Goal: Task Accomplishment & Management: Manage account settings

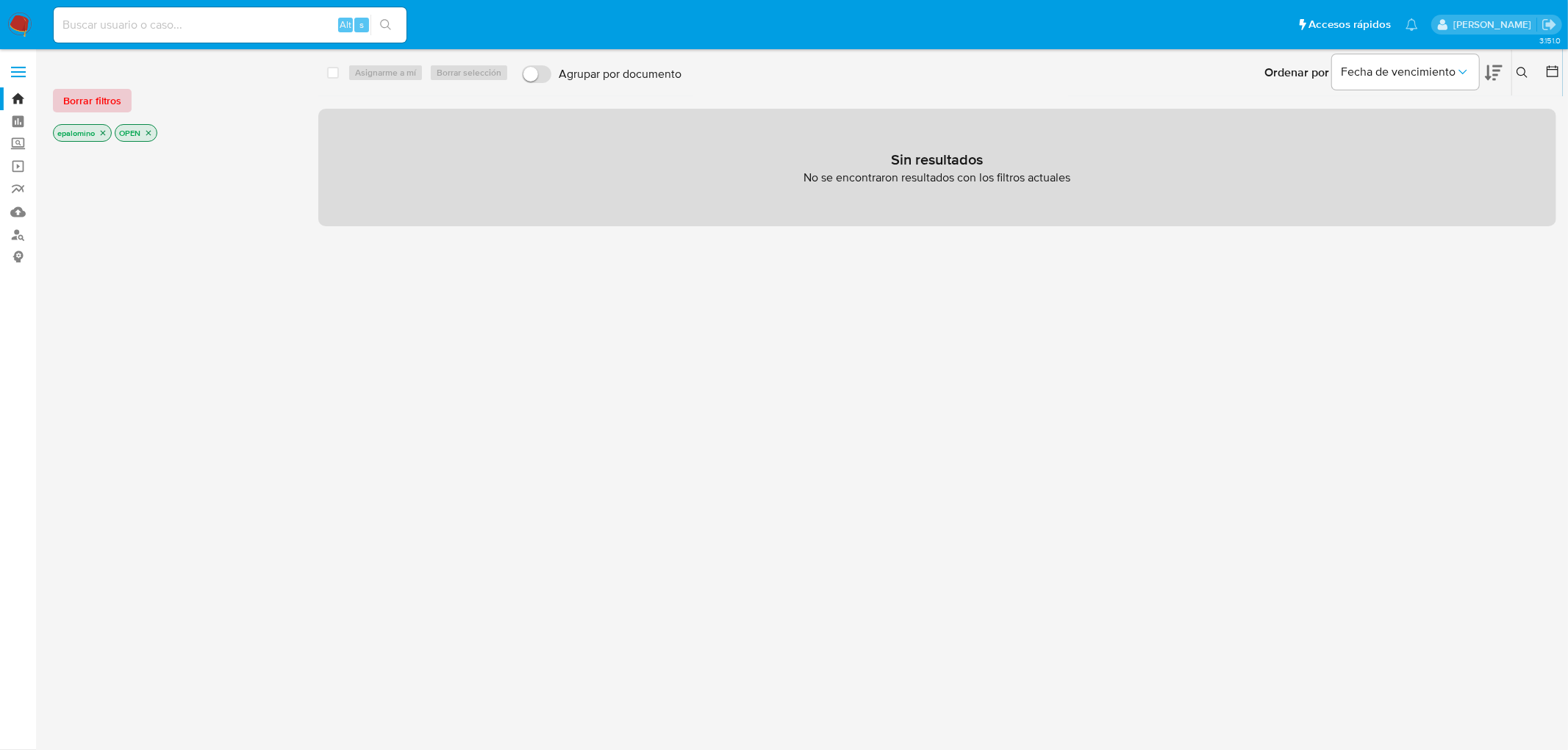
click at [86, 91] on span "Borrar filtros" at bounding box center [91, 101] width 58 height 21
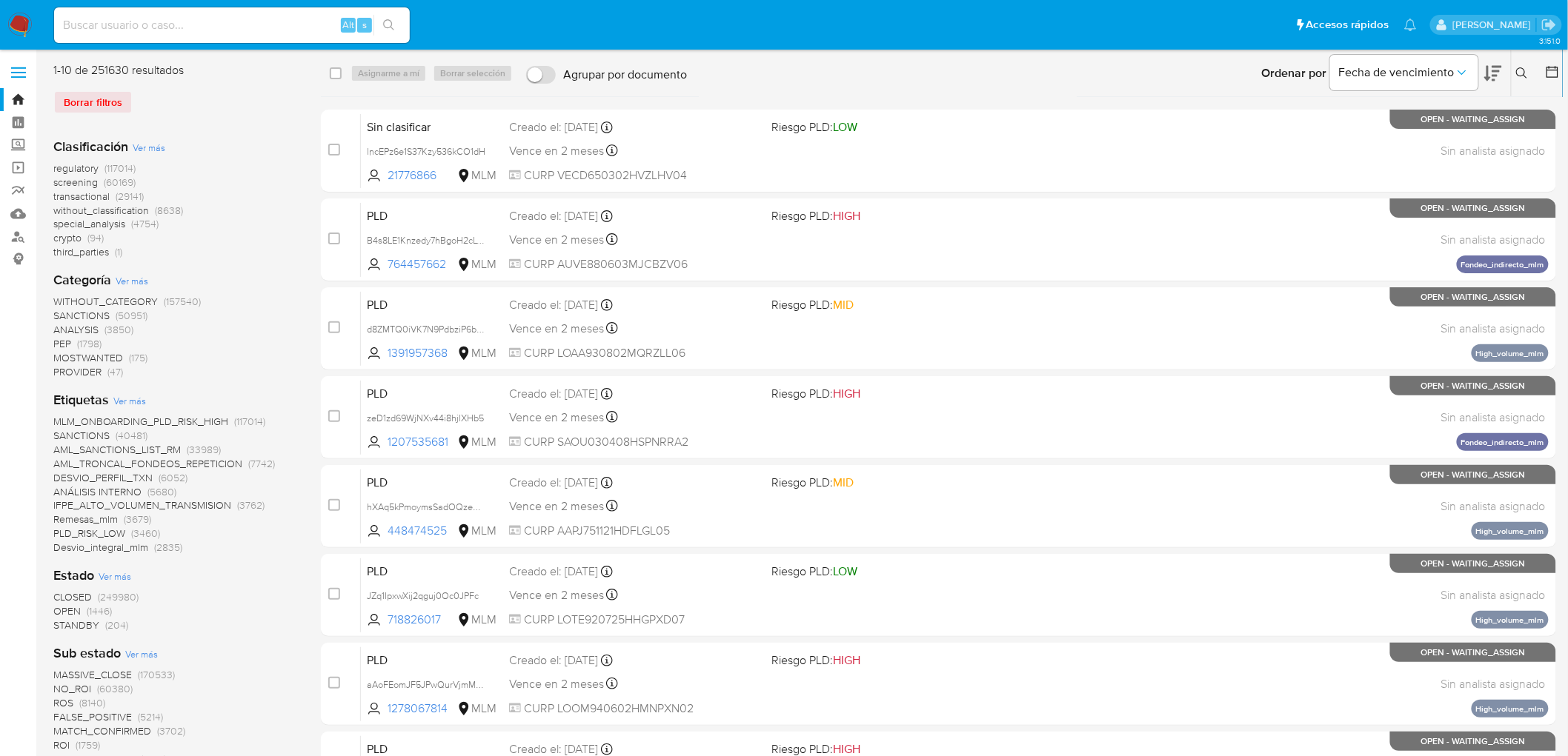
click at [623, 68] on icon at bounding box center [1522, 74] width 12 height 12
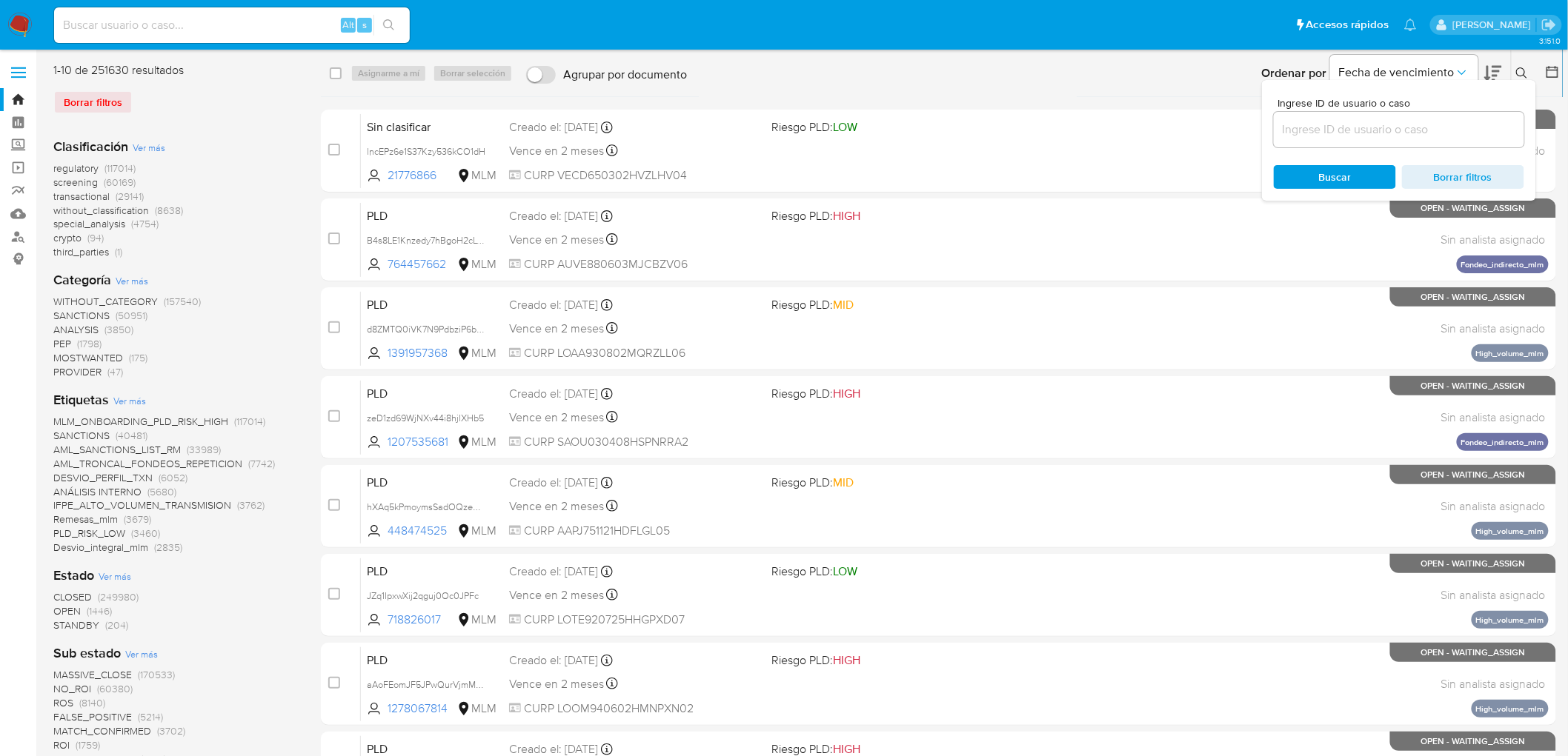
click at [623, 132] on input at bounding box center [1399, 129] width 250 height 19
type input "hMLJH7y2gp7LCI7Dk5aRtQXr"
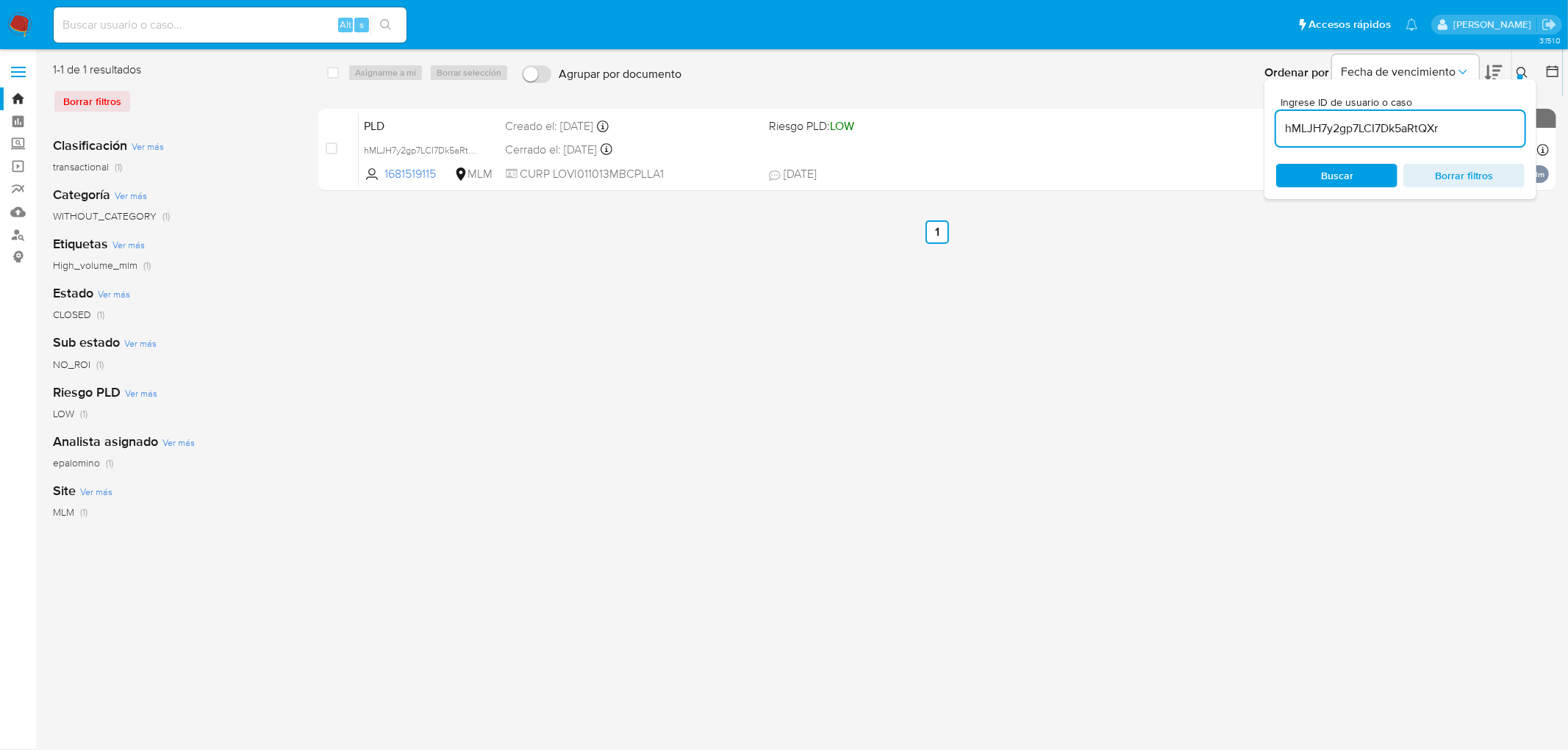
click at [618, 64] on button at bounding box center [1524, 72] width 24 height 18
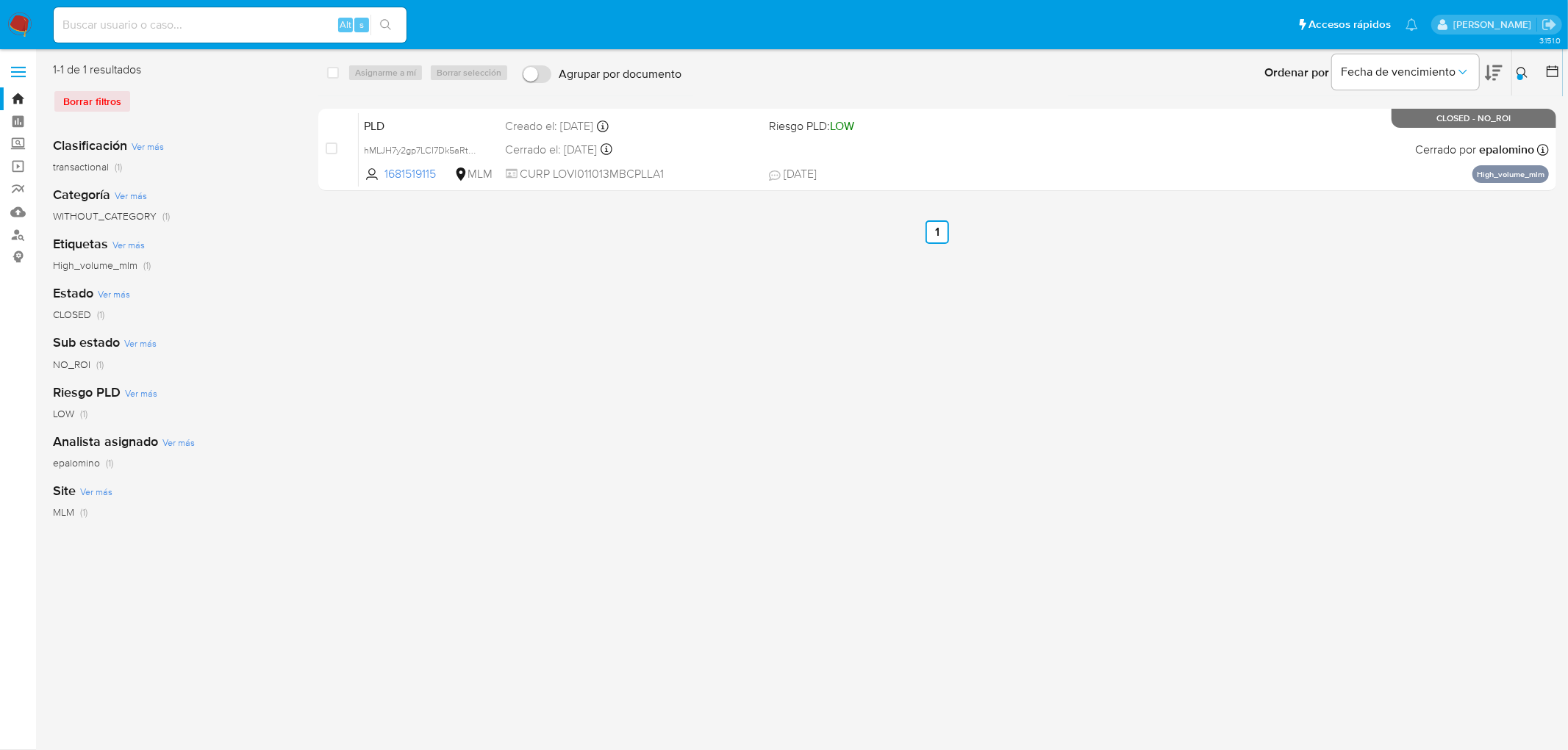
click at [618, 68] on icon at bounding box center [1523, 73] width 12 height 12
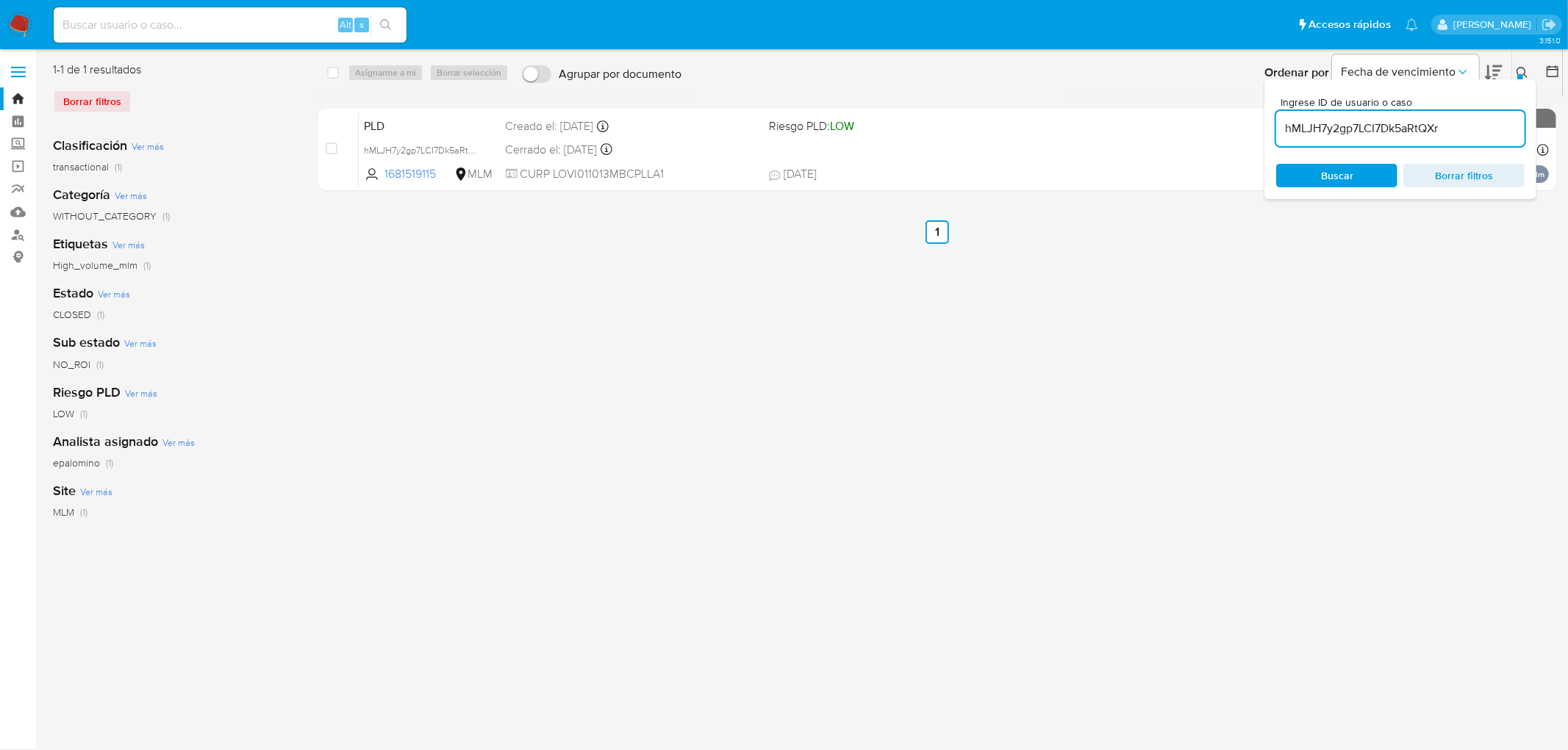
click at [618, 71] on icon at bounding box center [1523, 73] width 12 height 12
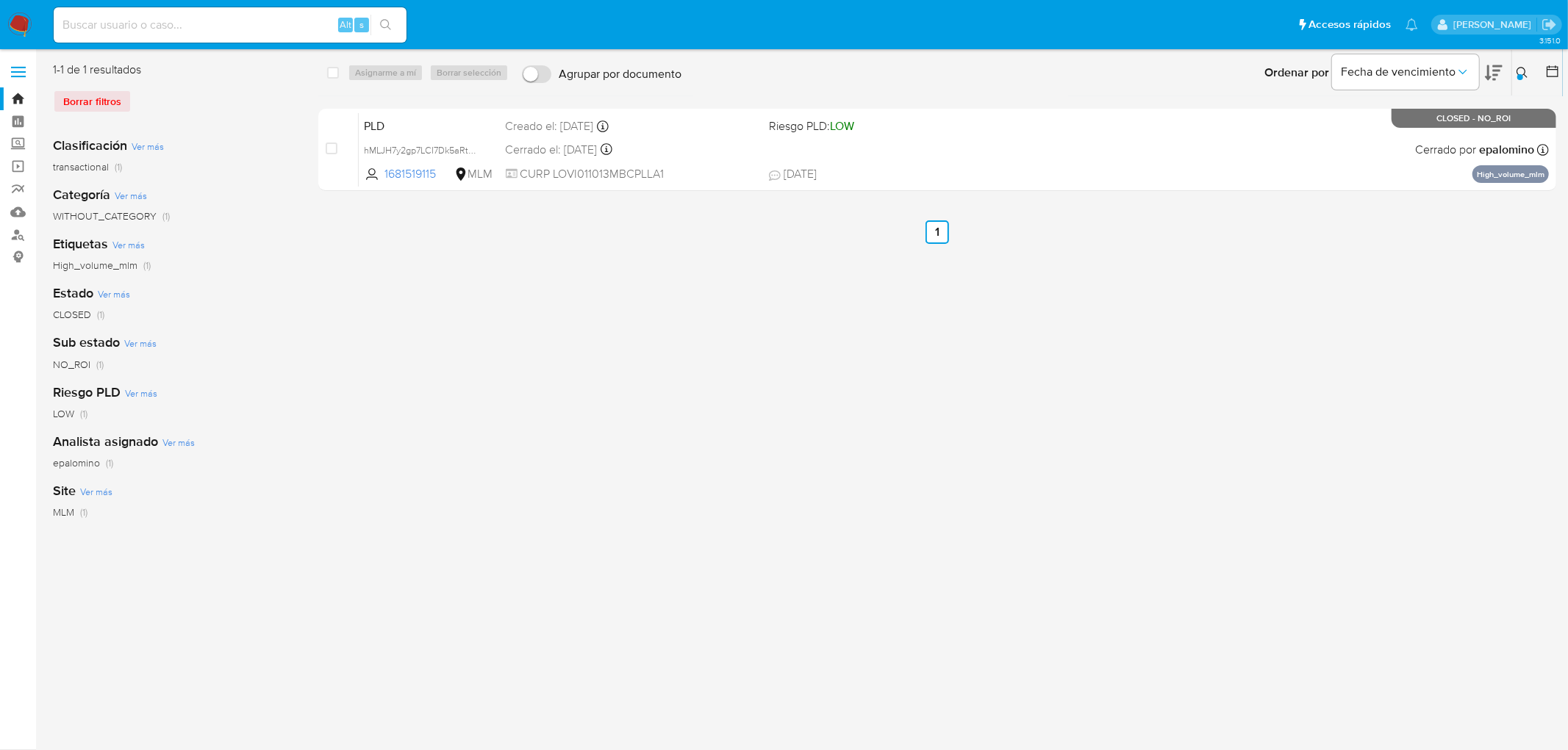
click at [618, 72] on icon at bounding box center [1523, 73] width 12 height 12
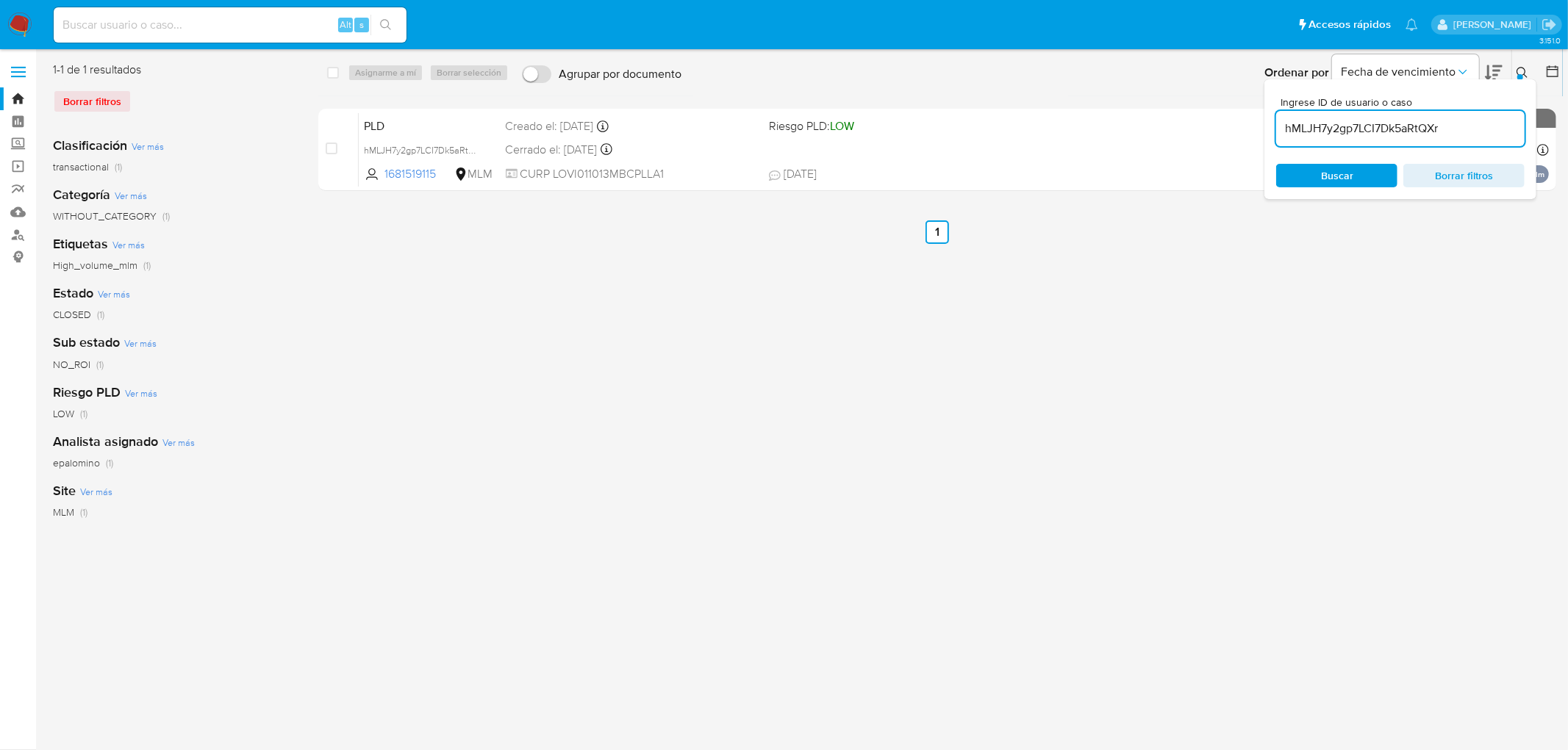
click at [618, 115] on div "hMLJH7y2gp7LCI7Dk5aRtQXr" at bounding box center [1400, 128] width 248 height 35
click at [618, 126] on input "hMLJH7y2gp7LCI7Dk5aRtQXr" at bounding box center [1400, 128] width 248 height 19
paste input "oruKaZfSYhlvJZGRqabNY3EY"
click at [618, 76] on div at bounding box center [1519, 76] width 6 height 6
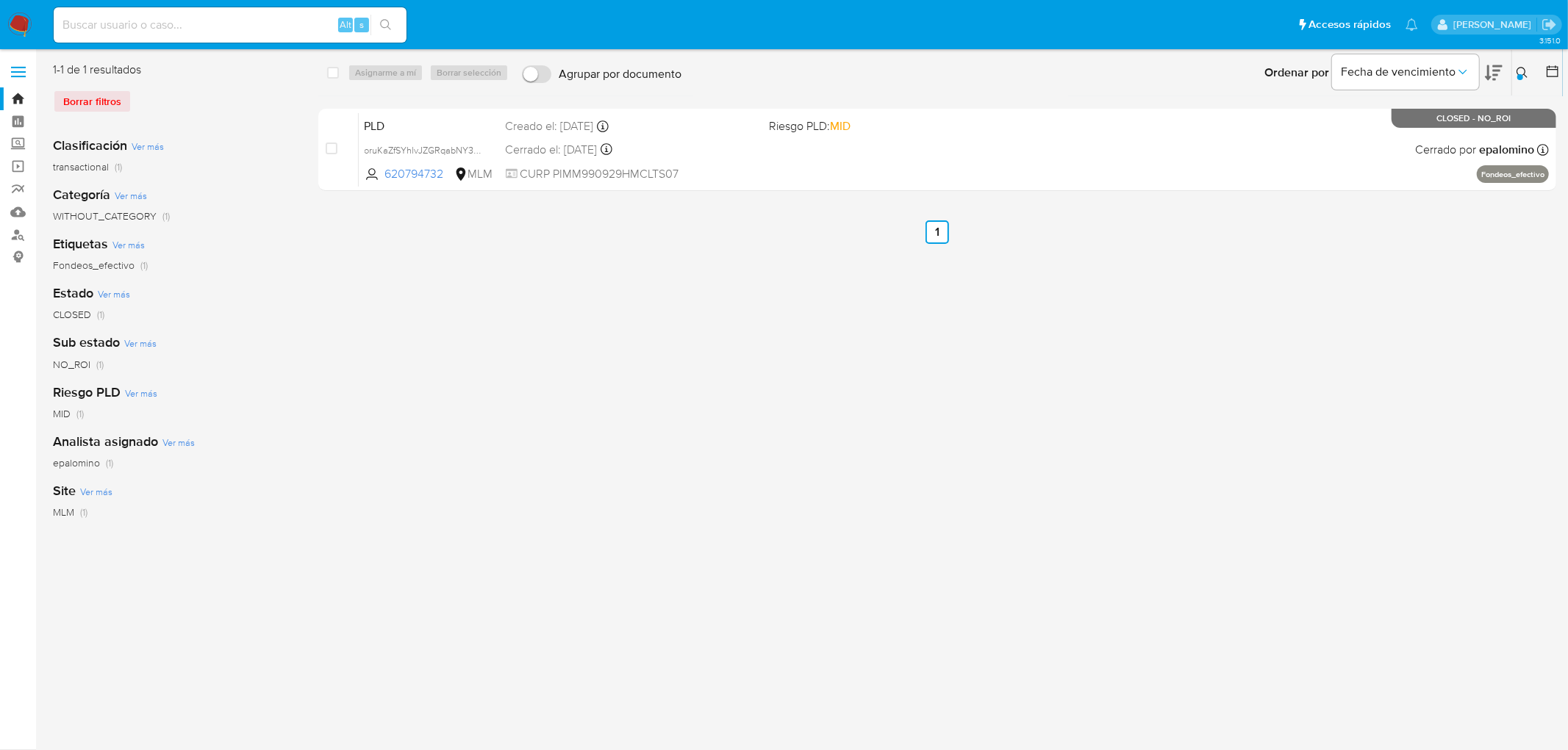
click at [618, 62] on div "Ingrese ID de usuario o caso oruKaZfSYhlvJZGRqabNY3EY Buscar Borrar filtros" at bounding box center [1524, 73] width 25 height 45
click at [618, 70] on icon at bounding box center [1523, 73] width 12 height 12
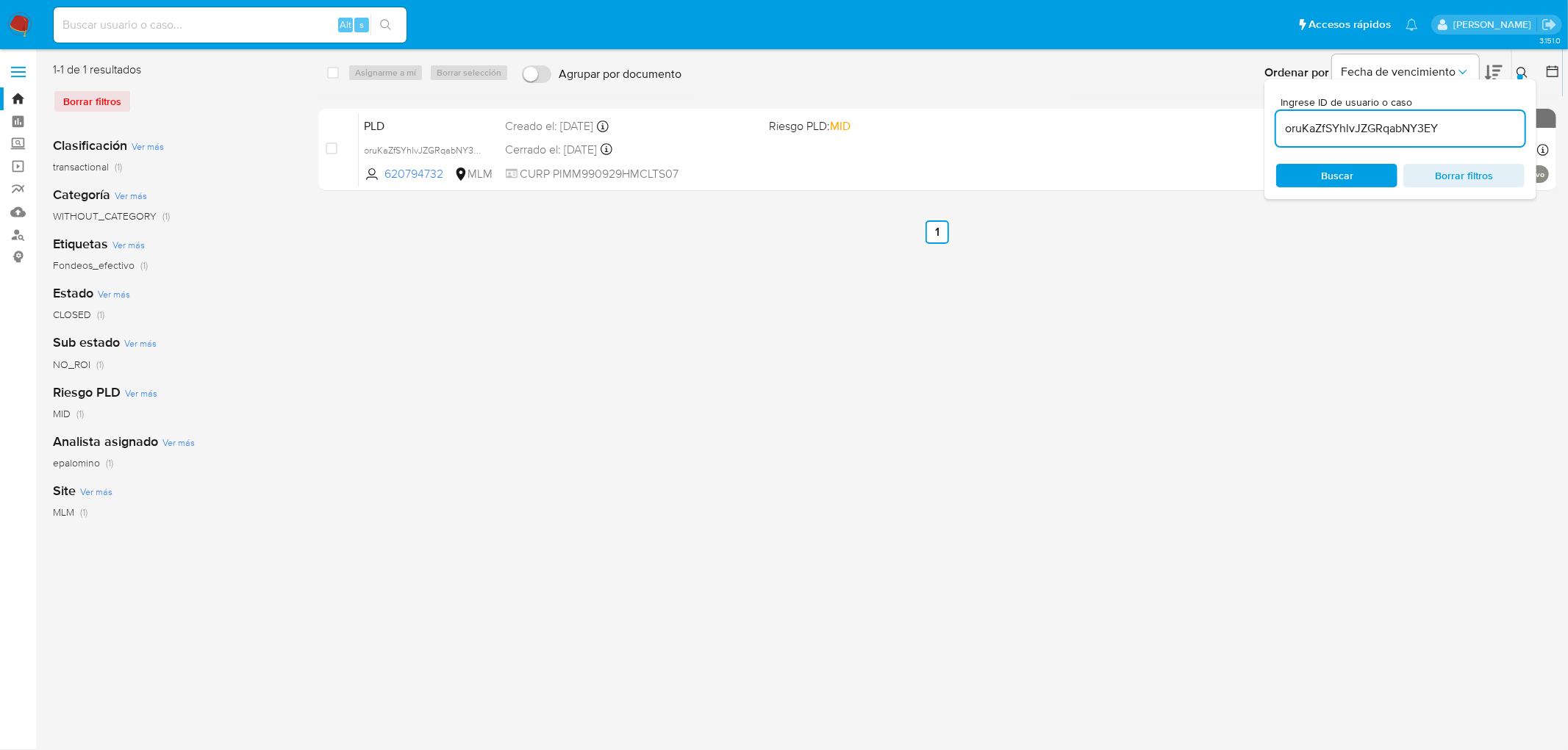
click at [618, 135] on input "oruKaZfSYhlvJZGRqabNY3EY" at bounding box center [1400, 128] width 248 height 19
click at [618, 70] on icon at bounding box center [1523, 73] width 12 height 12
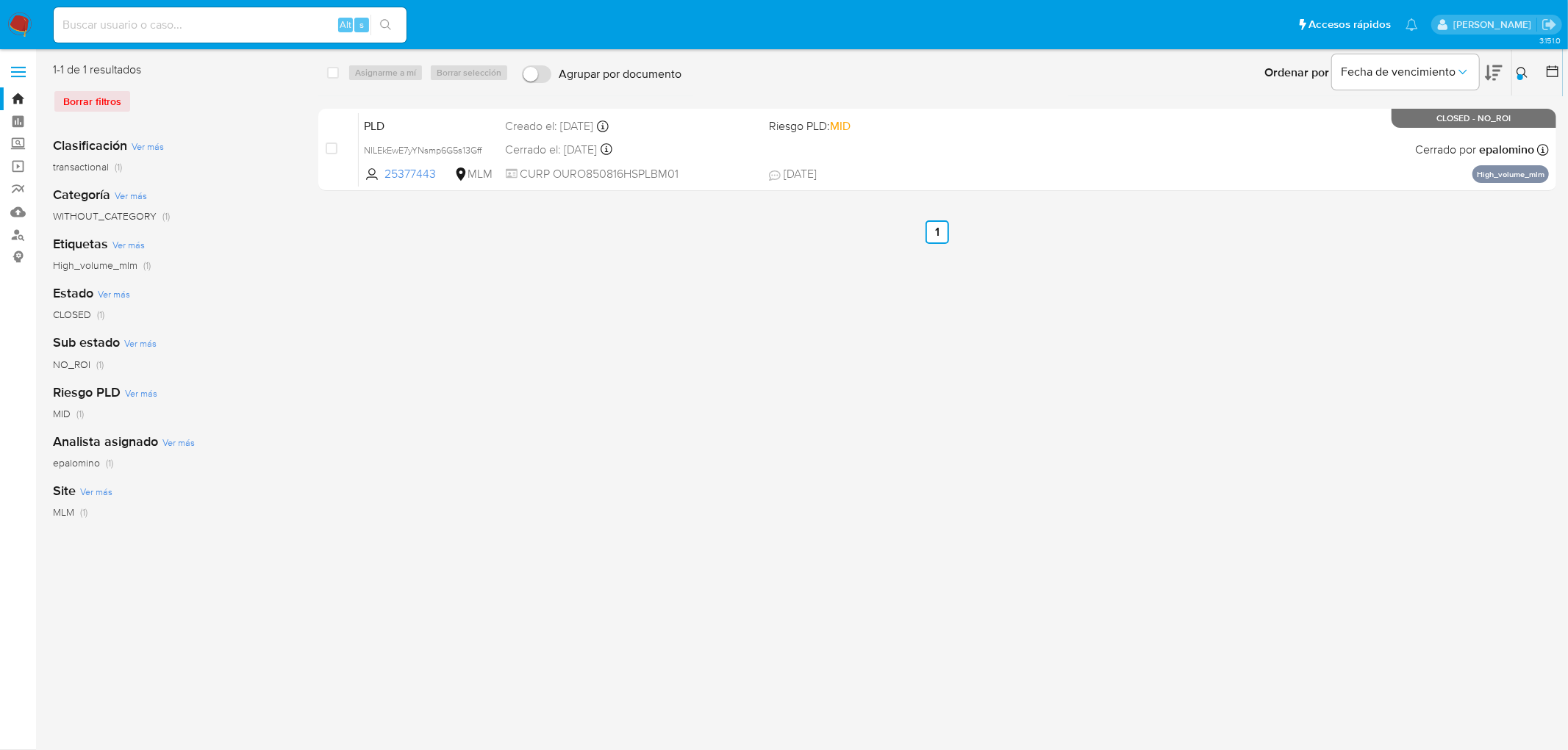
click at [618, 72] on icon at bounding box center [1522, 72] width 11 height 11
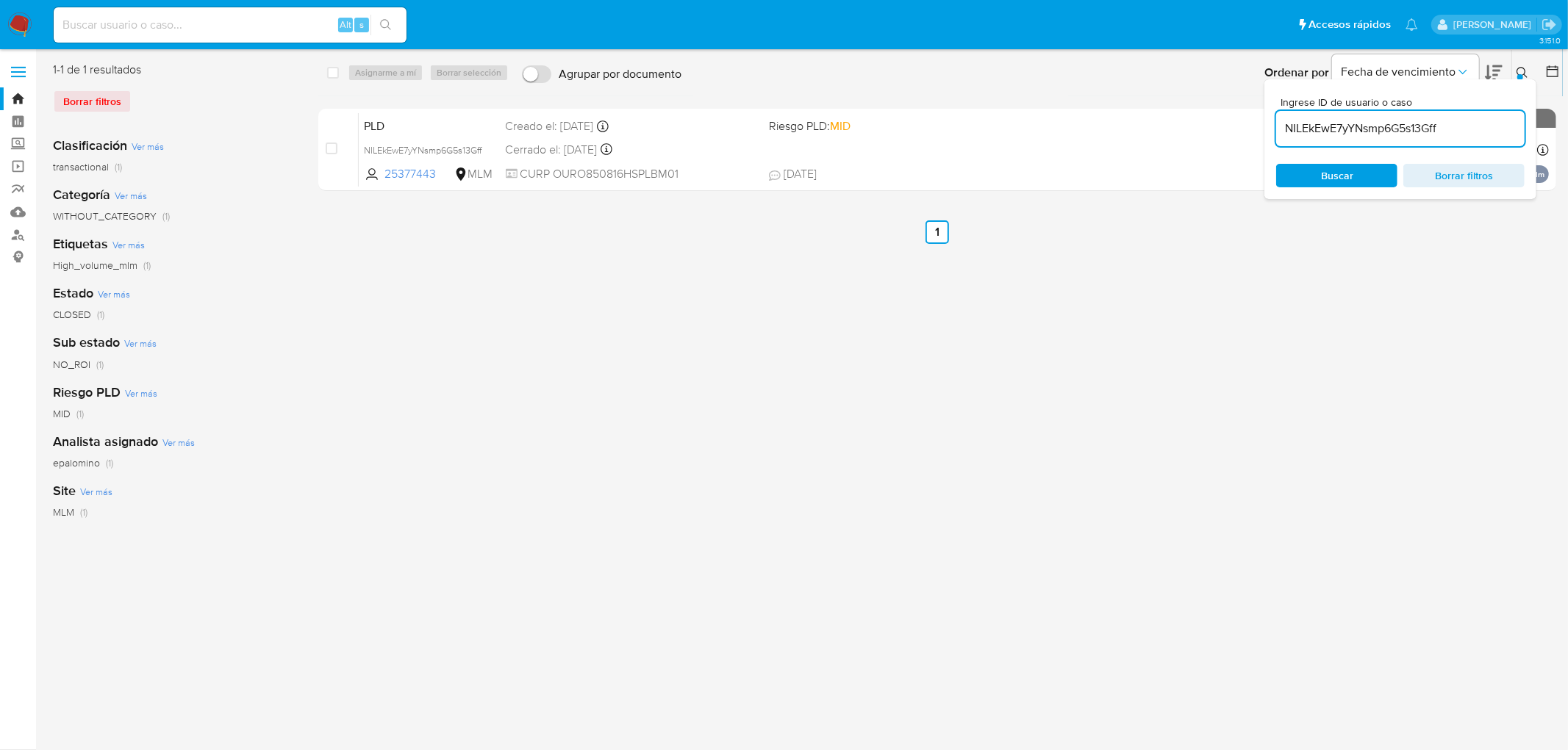
click at [618, 122] on input "NILEkEwE7yYNsmp6G5s13Gff" at bounding box center [1400, 128] width 248 height 19
type input "N4cB3LH7yvajWNpeHoJTof6r"
click at [618, 70] on icon at bounding box center [1523, 73] width 12 height 12
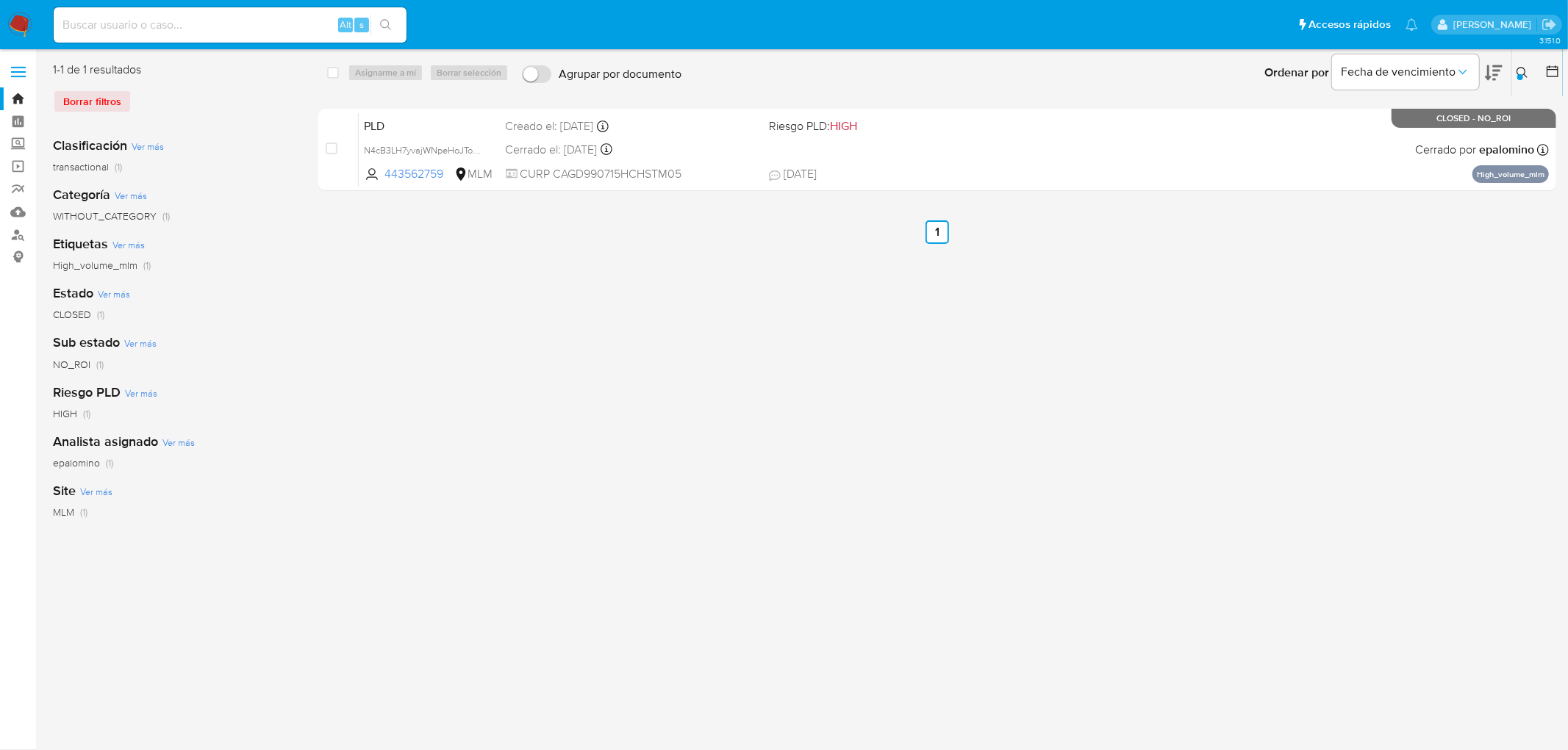
click at [13, 17] on img at bounding box center [20, 25] width 25 height 25
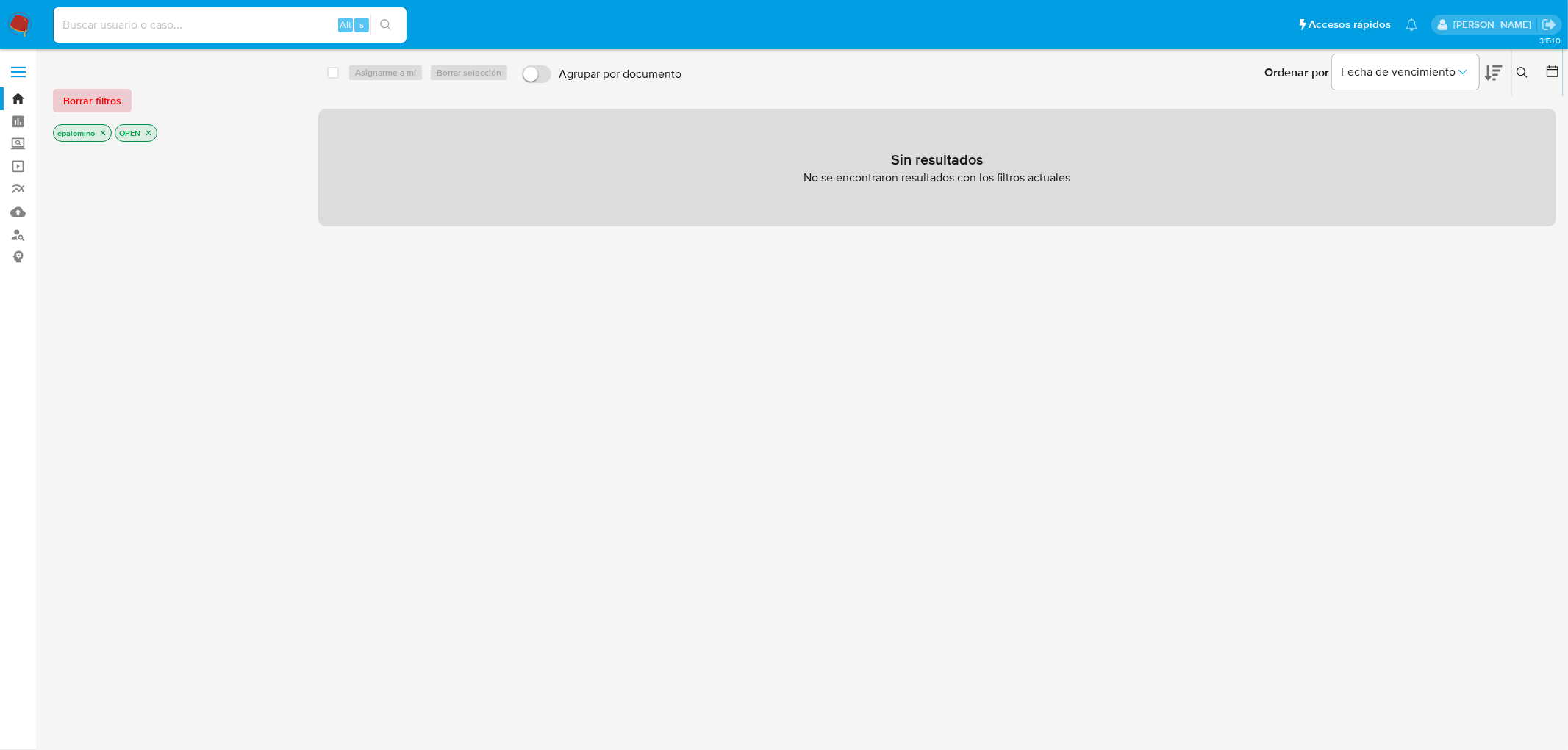
click at [85, 101] on span "Borrar filtros" at bounding box center [91, 101] width 58 height 21
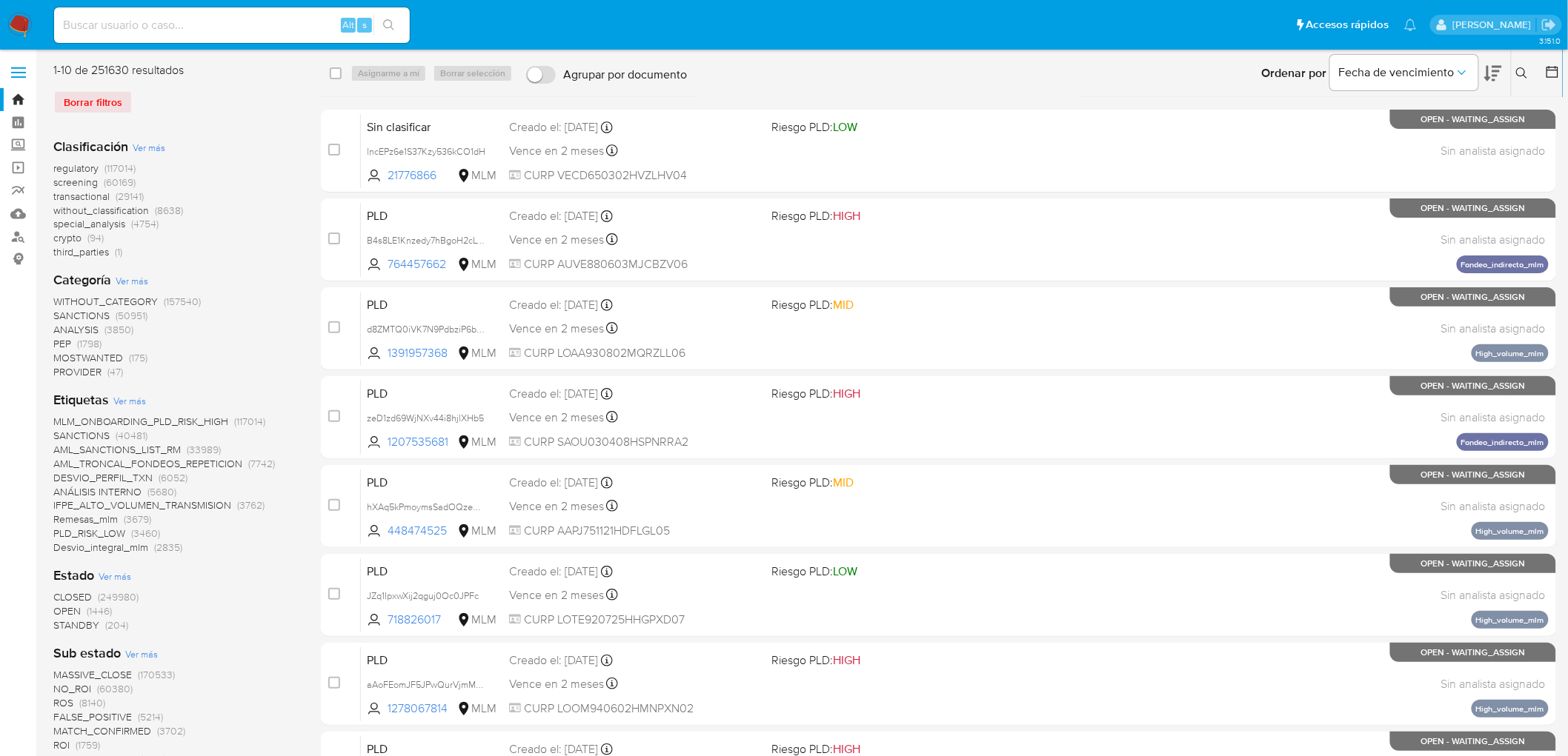
click at [112, 205] on span "without_classification" at bounding box center [101, 211] width 96 height 15
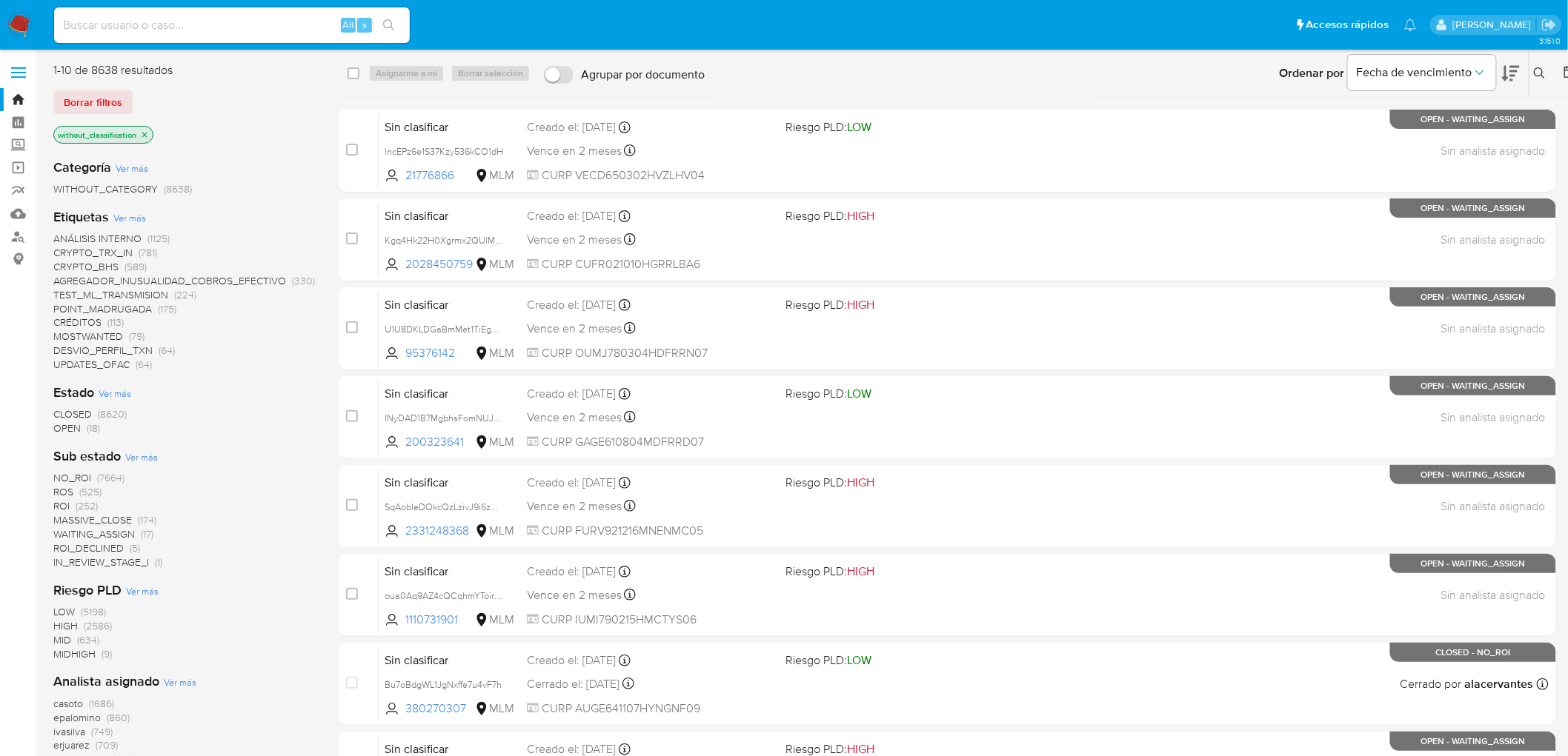
click at [86, 428] on span "(18)" at bounding box center [93, 428] width 14 height 15
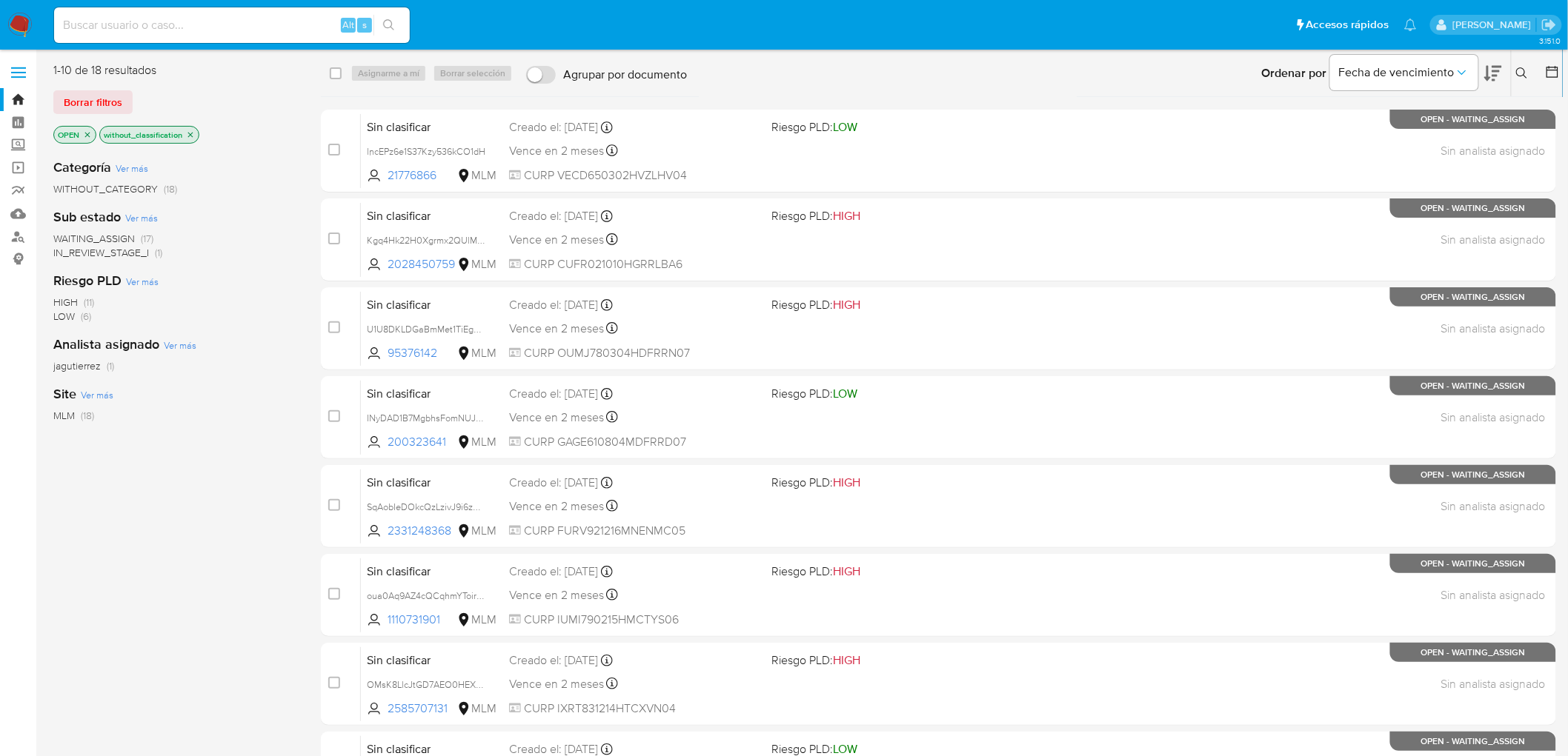
click at [124, 238] on span "WAITING_ASSIGN" at bounding box center [94, 238] width 81 height 15
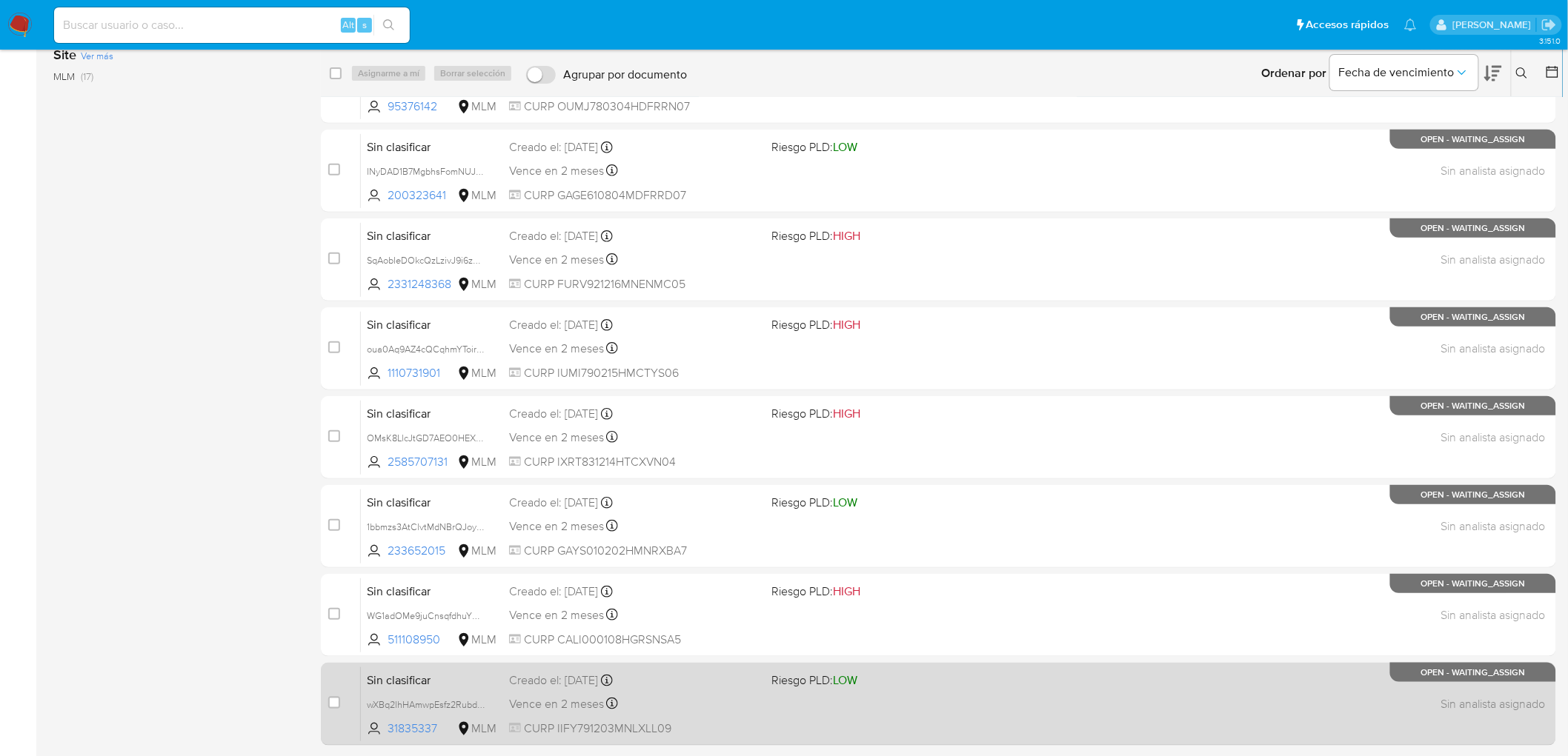
scroll to position [299, 0]
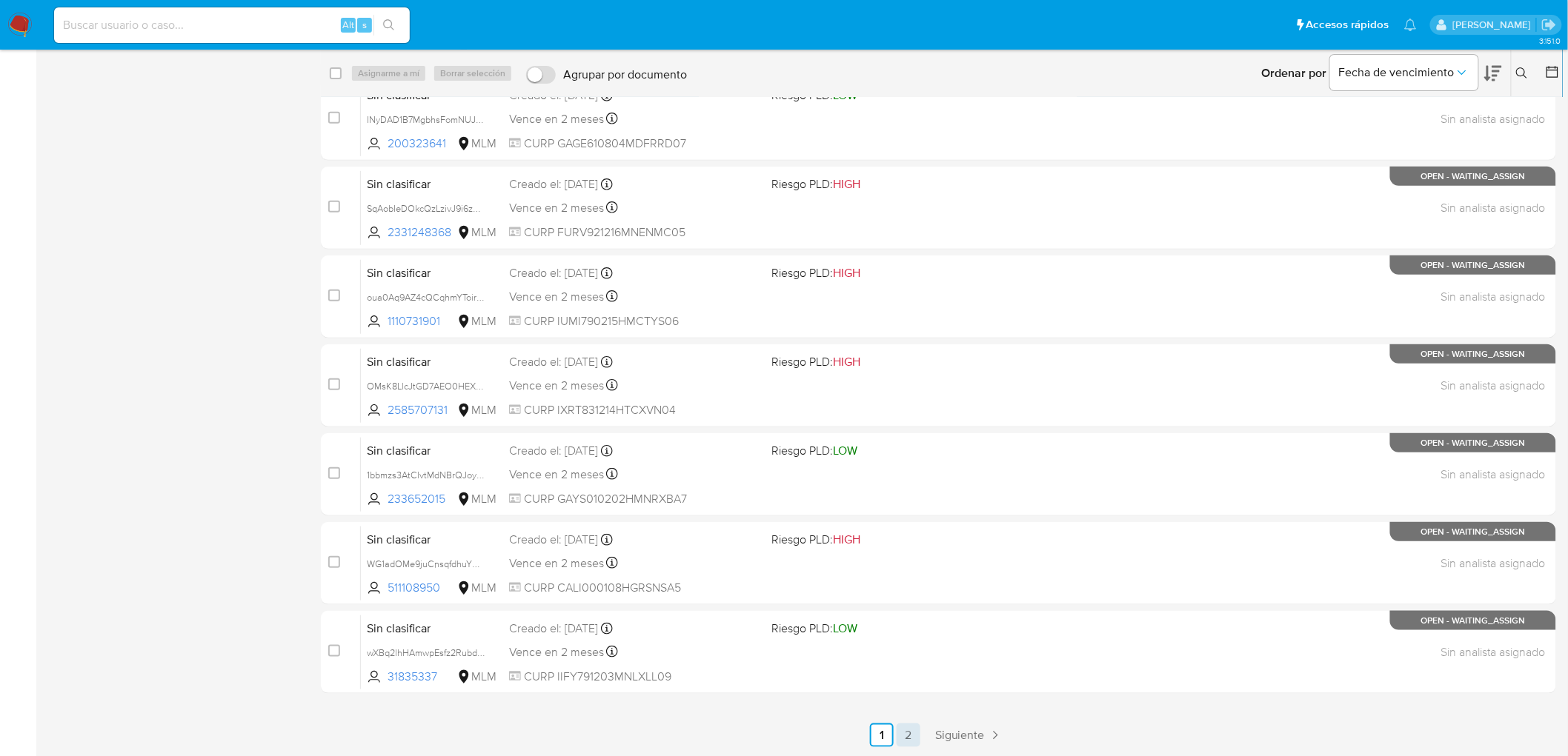
click at [912, 731] on link "2" at bounding box center [909, 736] width 24 height 24
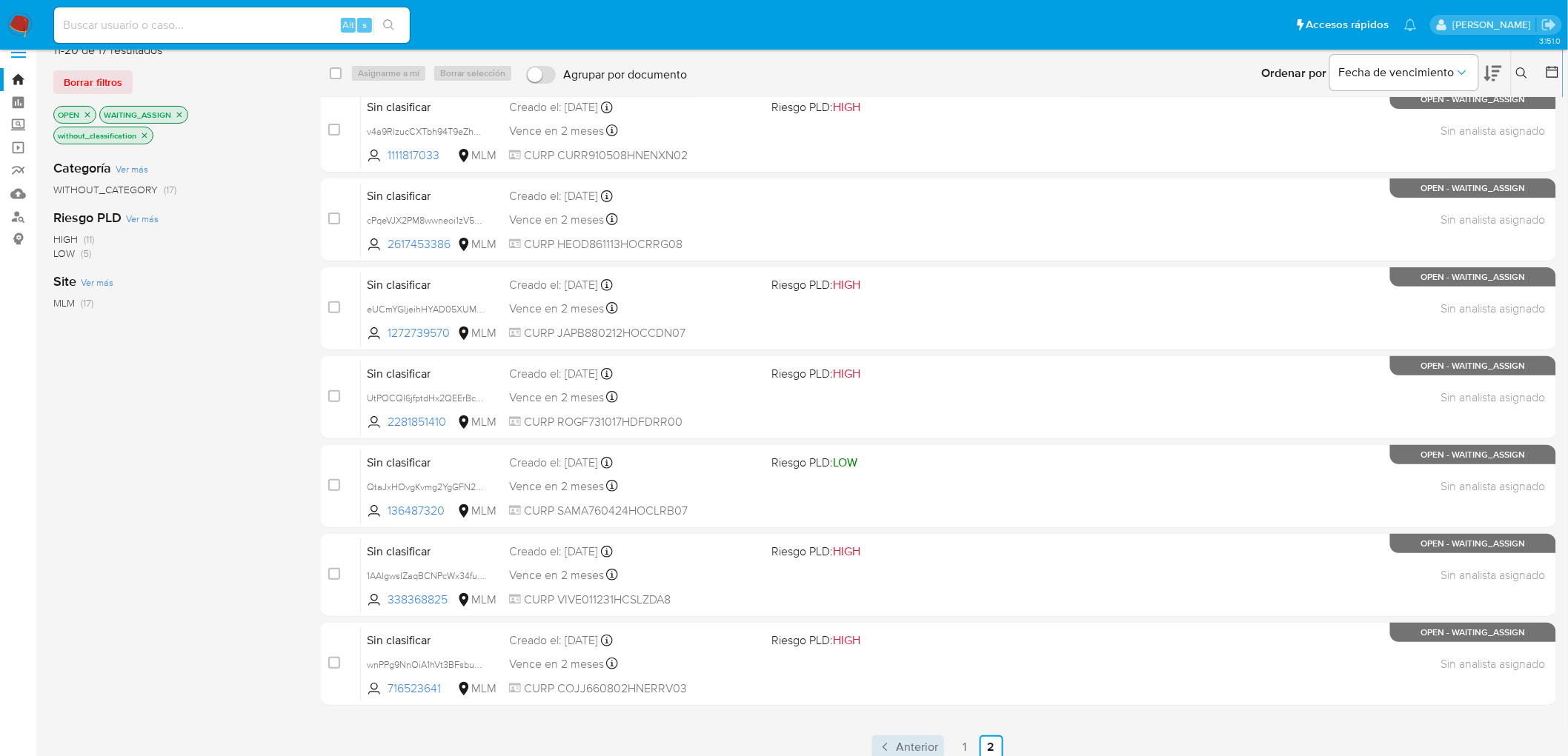
scroll to position [32, 0]
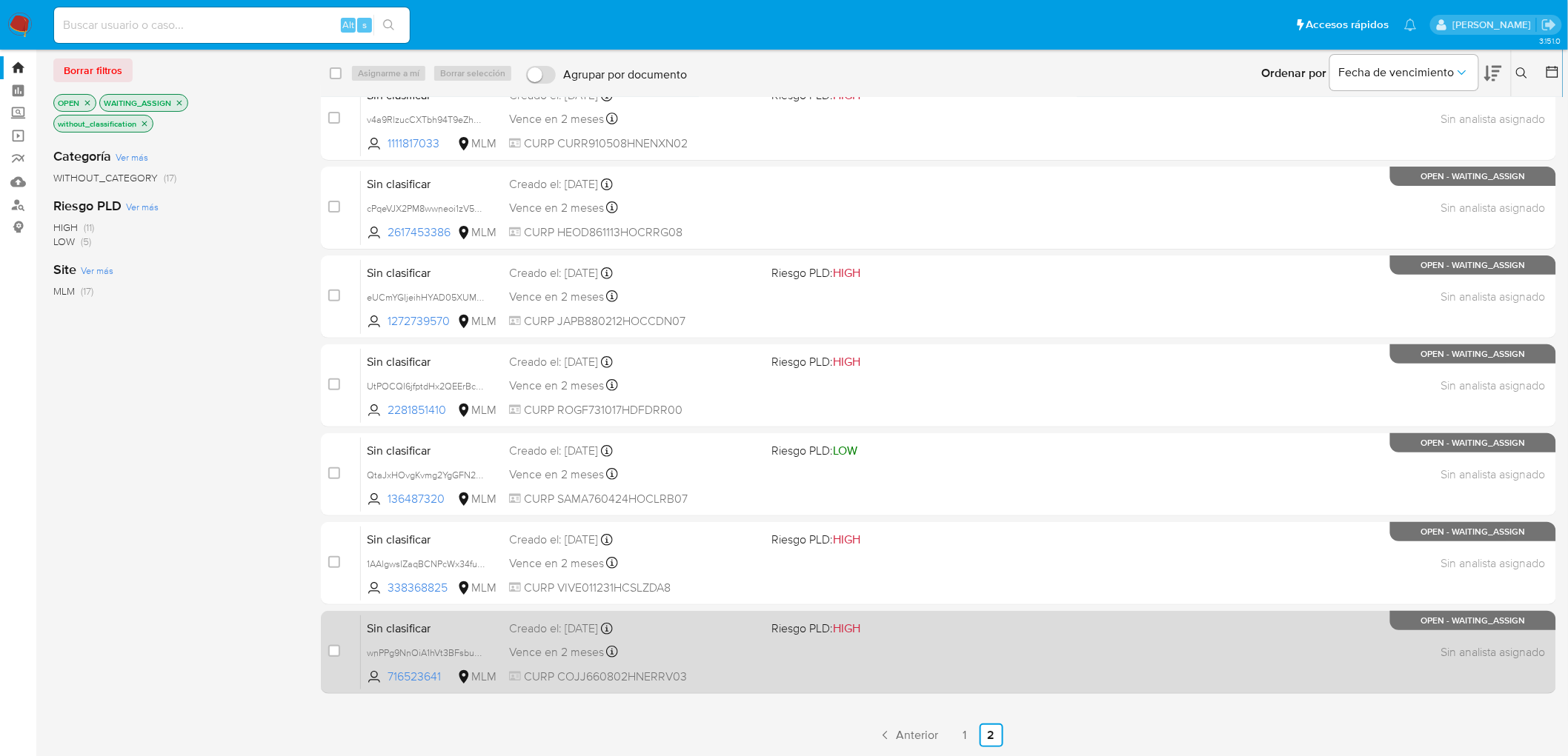
click at [409, 616] on div "Sin clasificar wnPPg9NnOiA1hVt3BFsbu4n5 716523641 MLM Riesgo PLD: HIGH Creado e…" at bounding box center [955, 652] width 1188 height 74
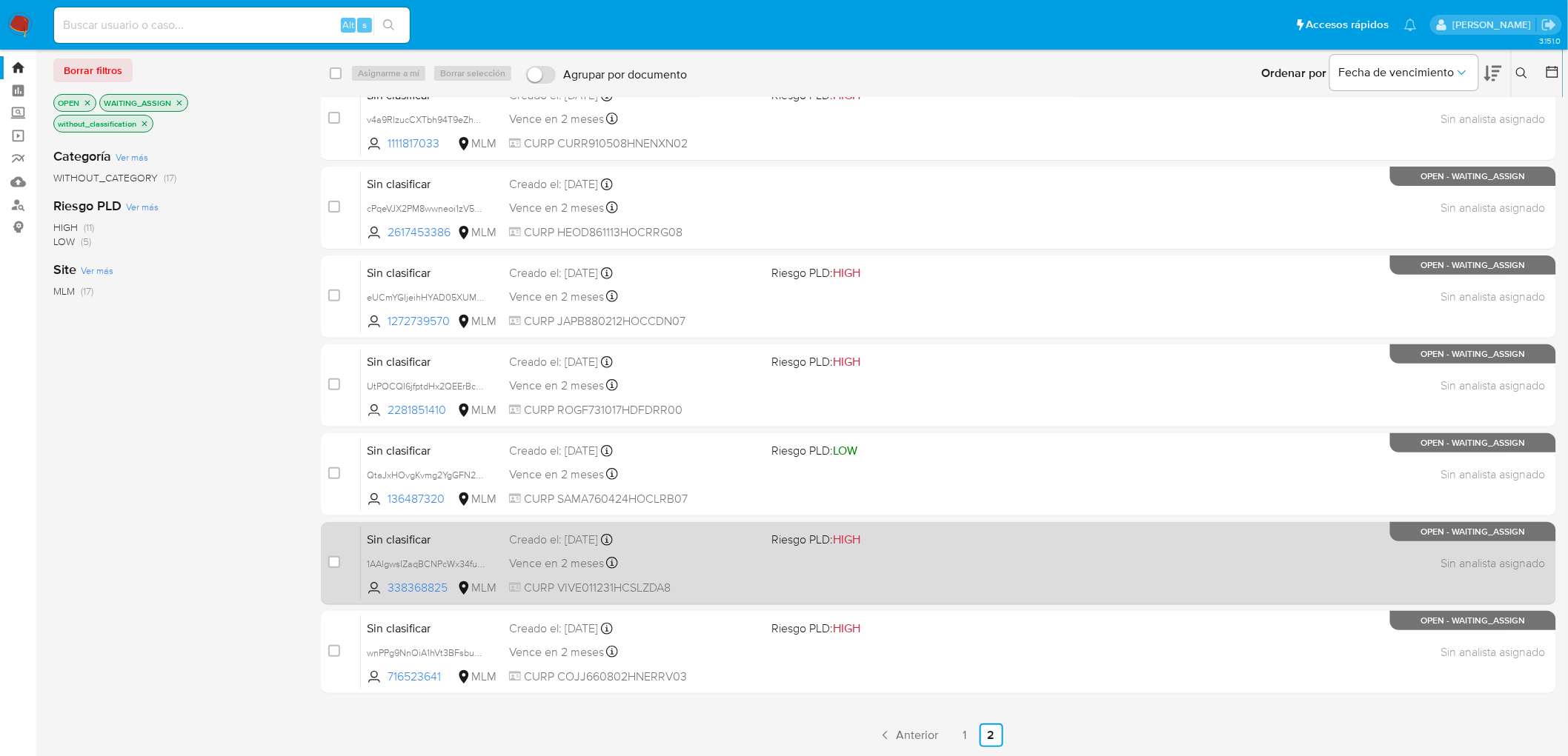
click at [419, 543] on span "Sin clasificar" at bounding box center [432, 538] width 130 height 19
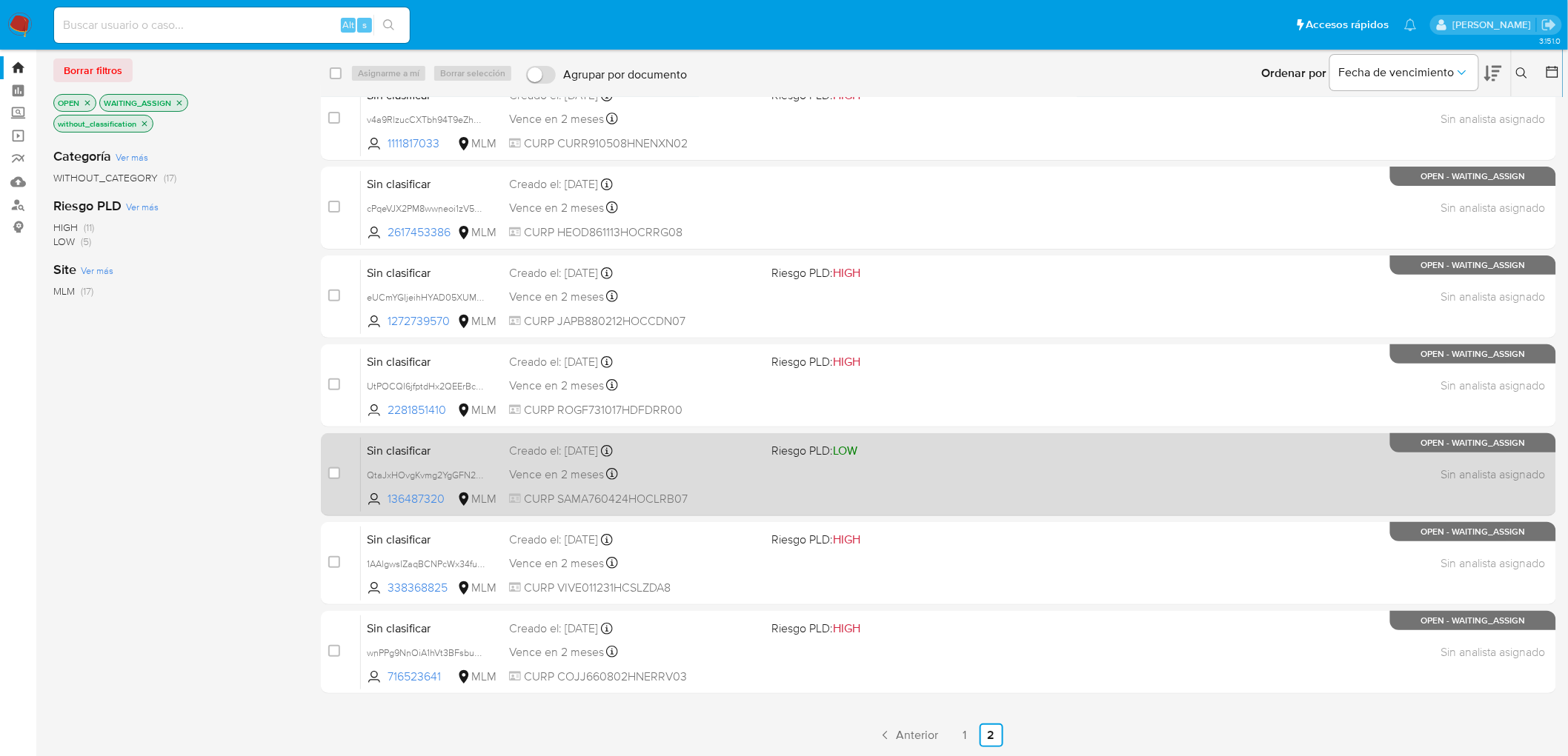
click at [406, 450] on span "Sin clasificar" at bounding box center [432, 449] width 130 height 19
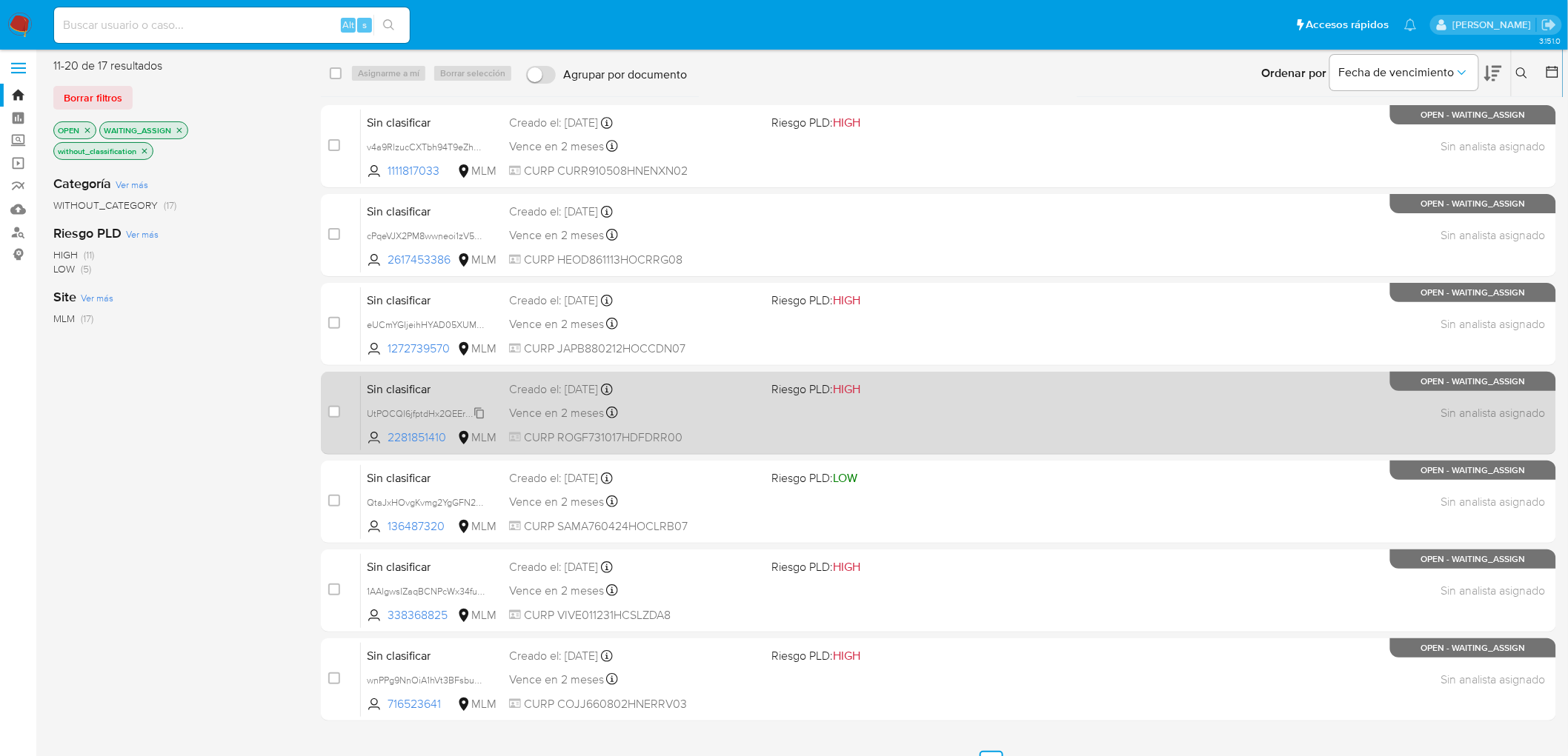
scroll to position [0, 0]
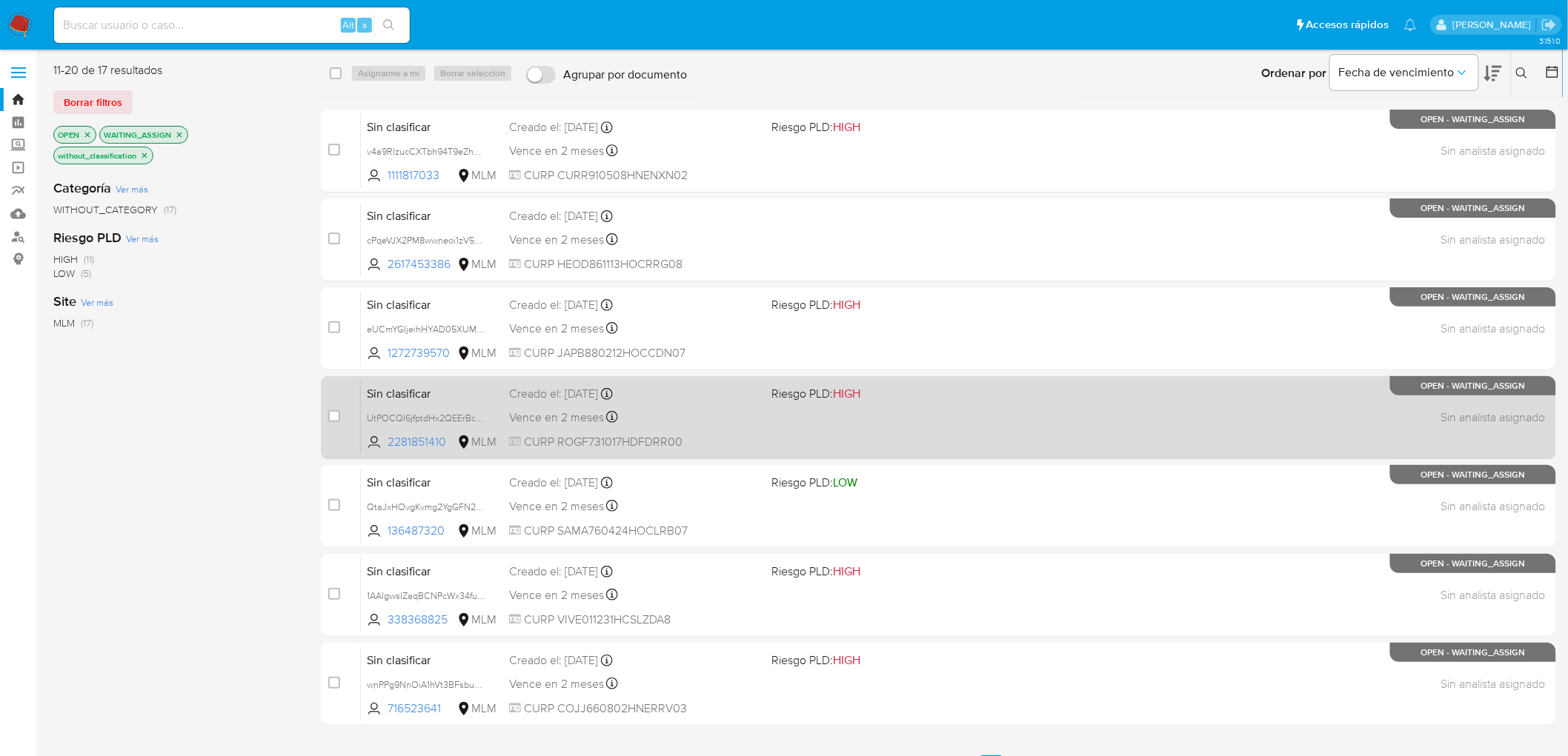
click at [412, 402] on span "Sin clasificar" at bounding box center [432, 392] width 130 height 19
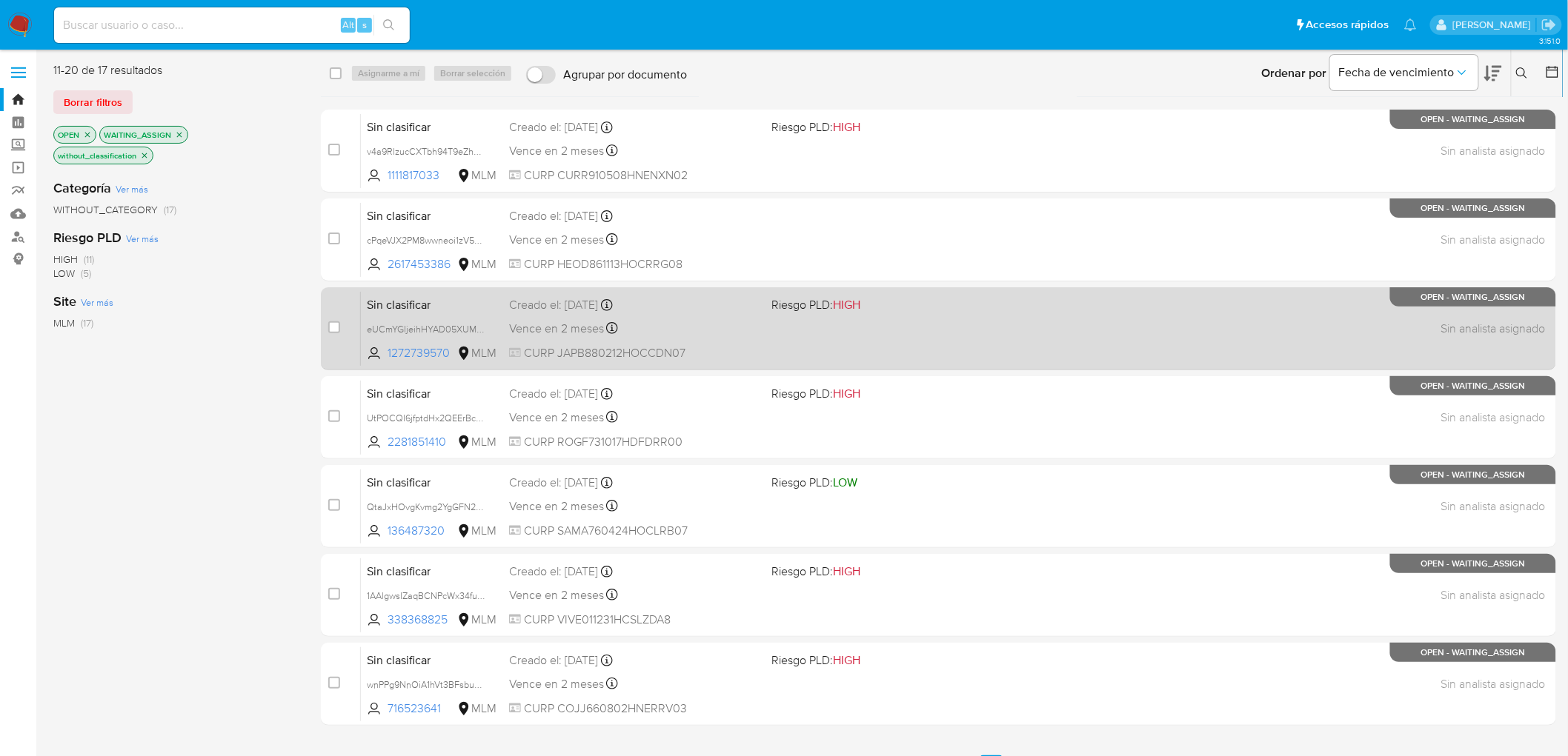
click at [431, 304] on span "Sin clasificar" at bounding box center [432, 304] width 130 height 19
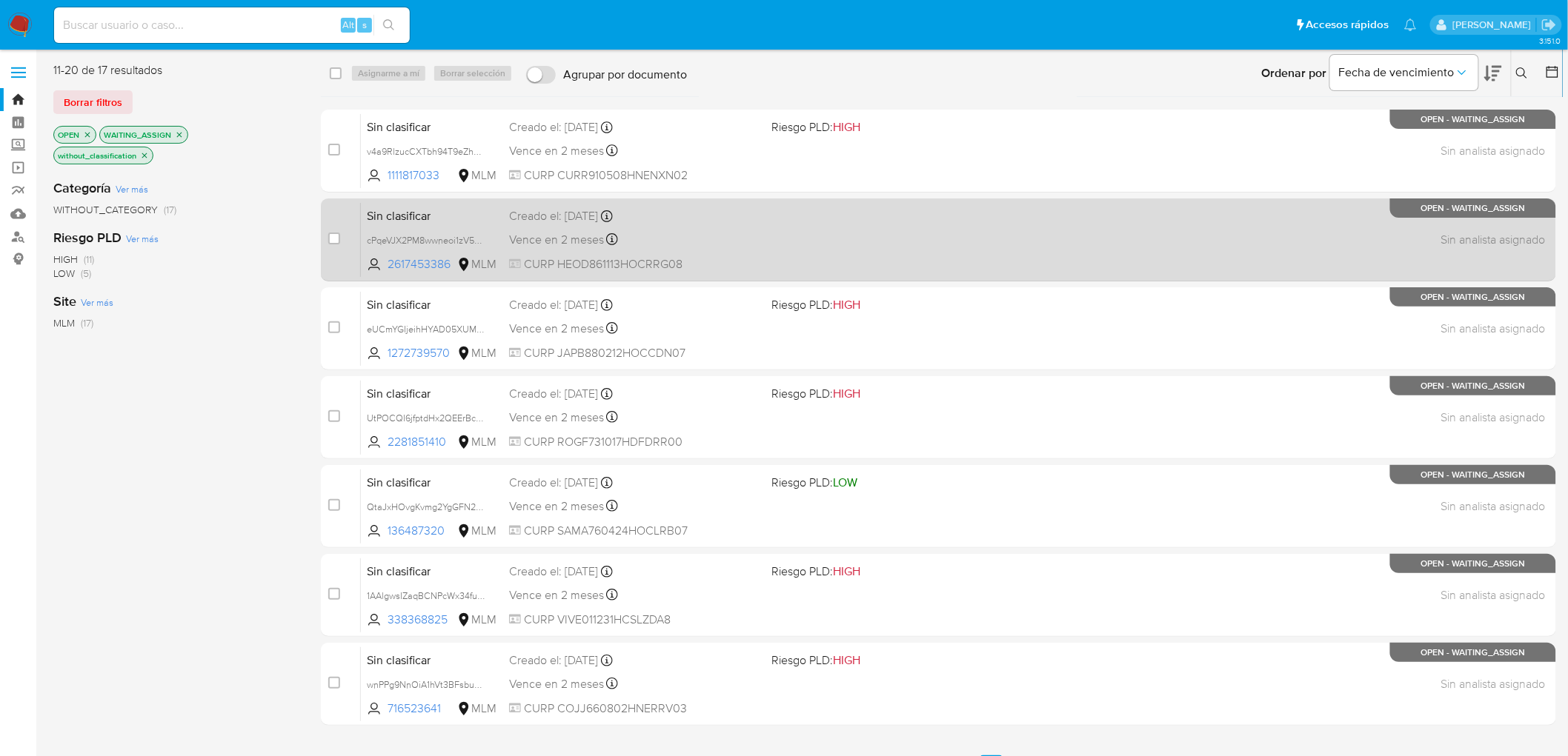
click at [419, 215] on span "Sin clasificar" at bounding box center [432, 215] width 130 height 19
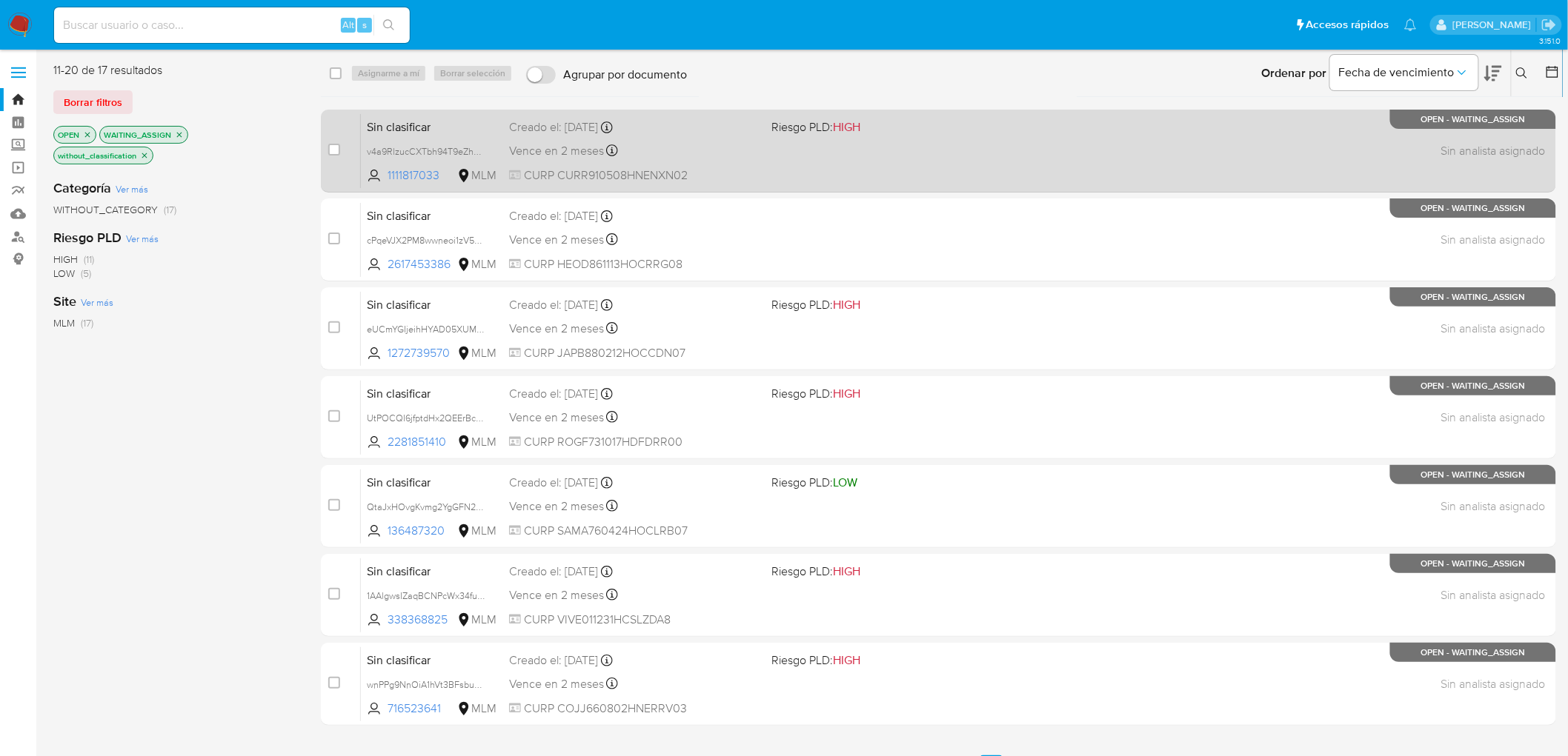
click at [428, 132] on span "Sin clasificar" at bounding box center [432, 125] width 130 height 19
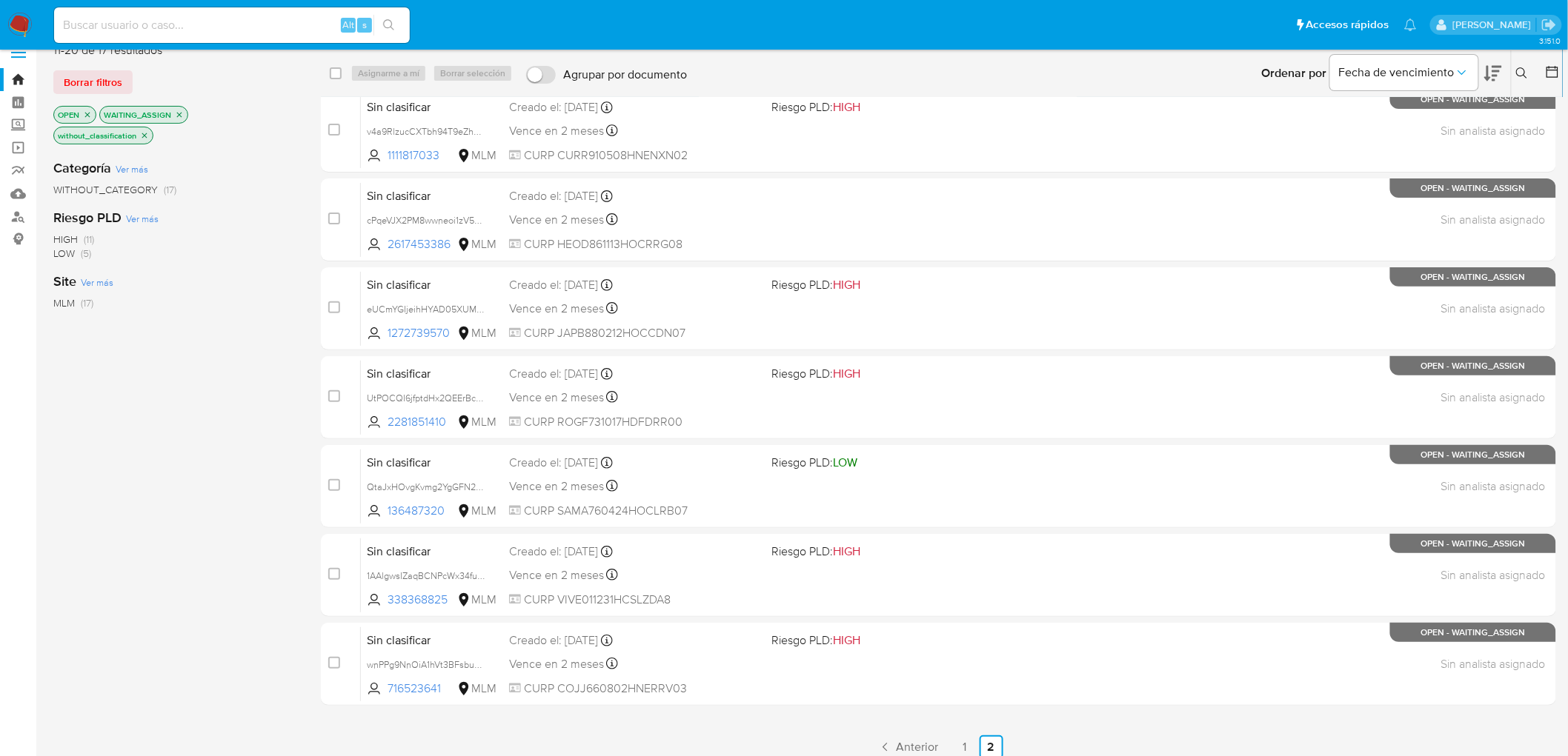
scroll to position [32, 0]
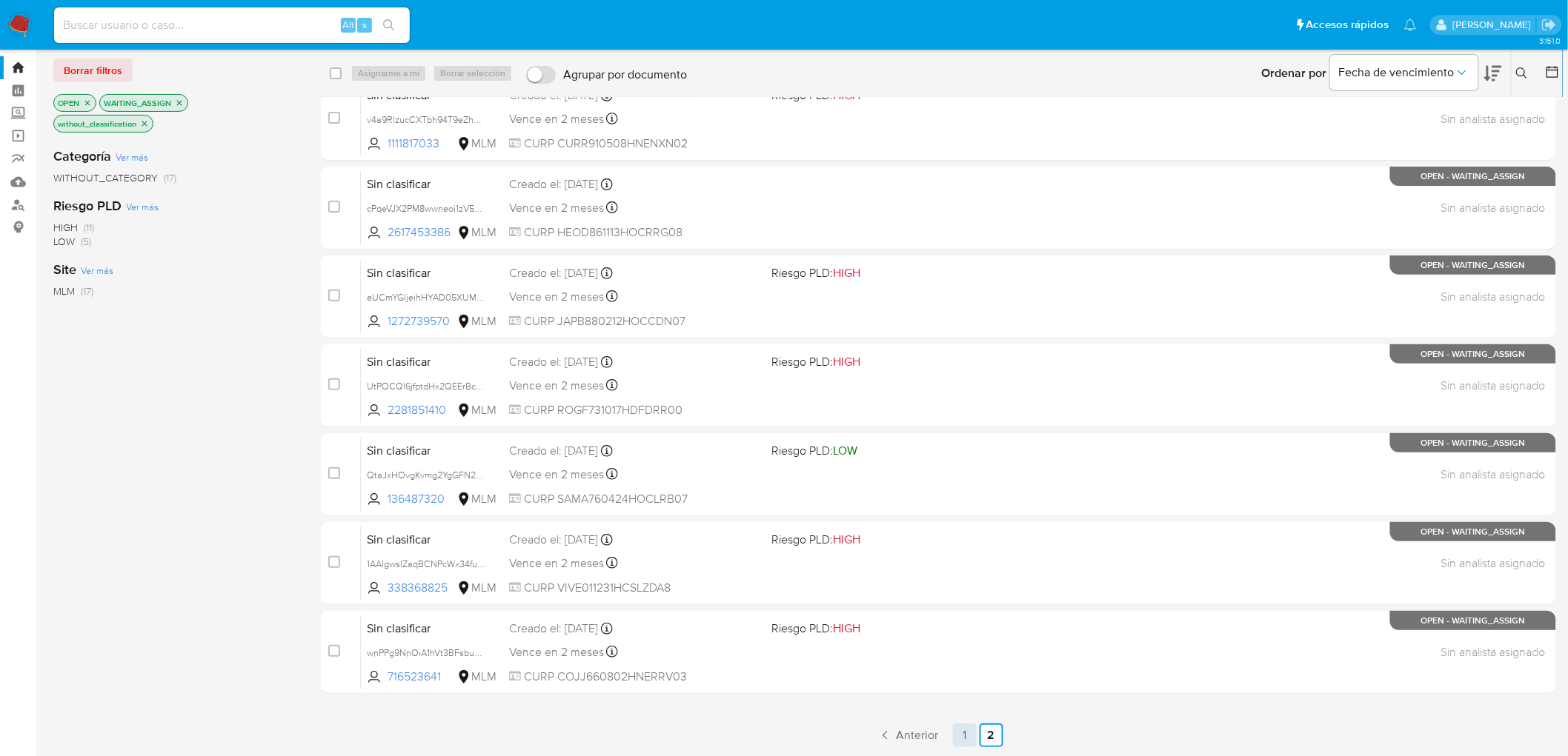
click at [969, 726] on link "1" at bounding box center [965, 736] width 24 height 24
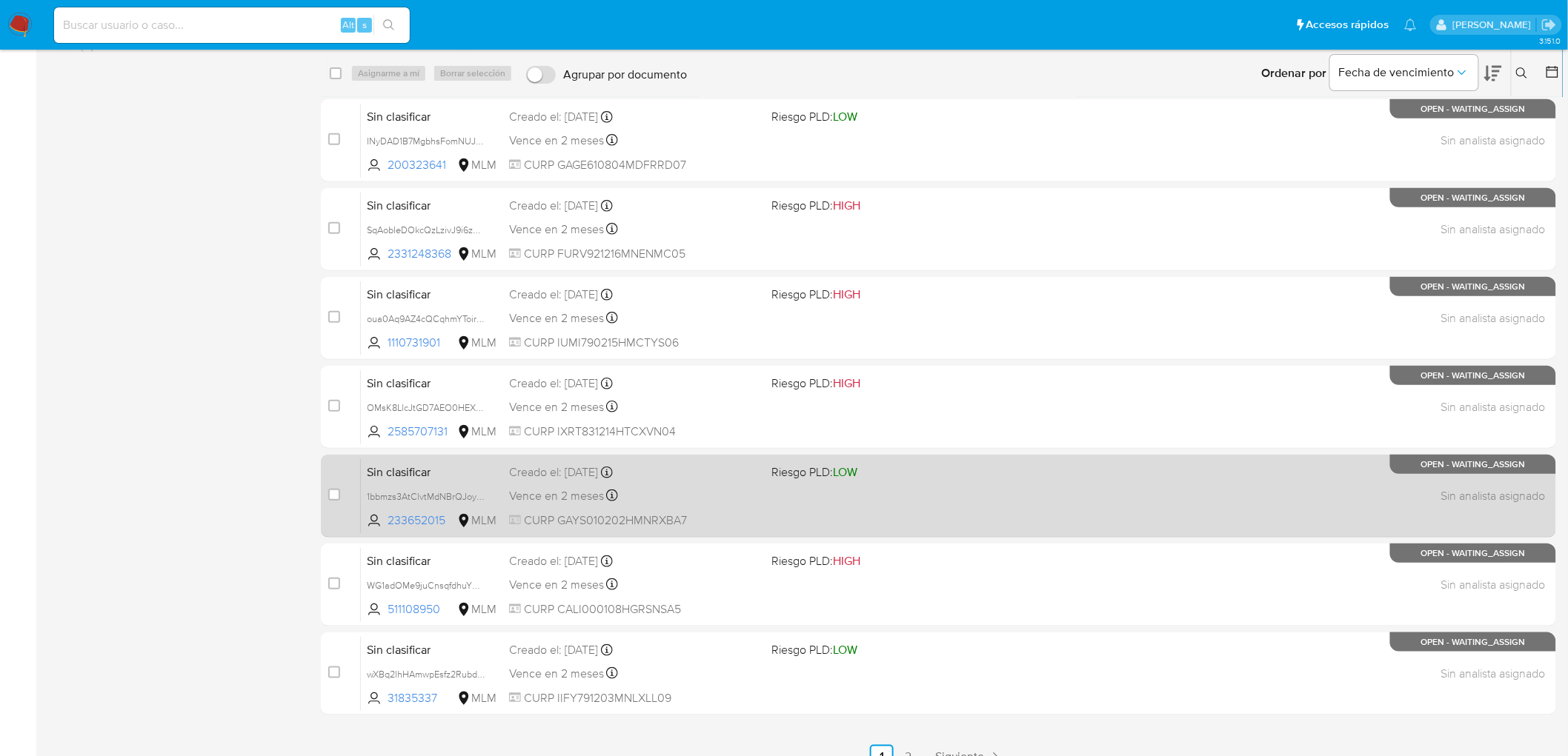
scroll to position [299, 0]
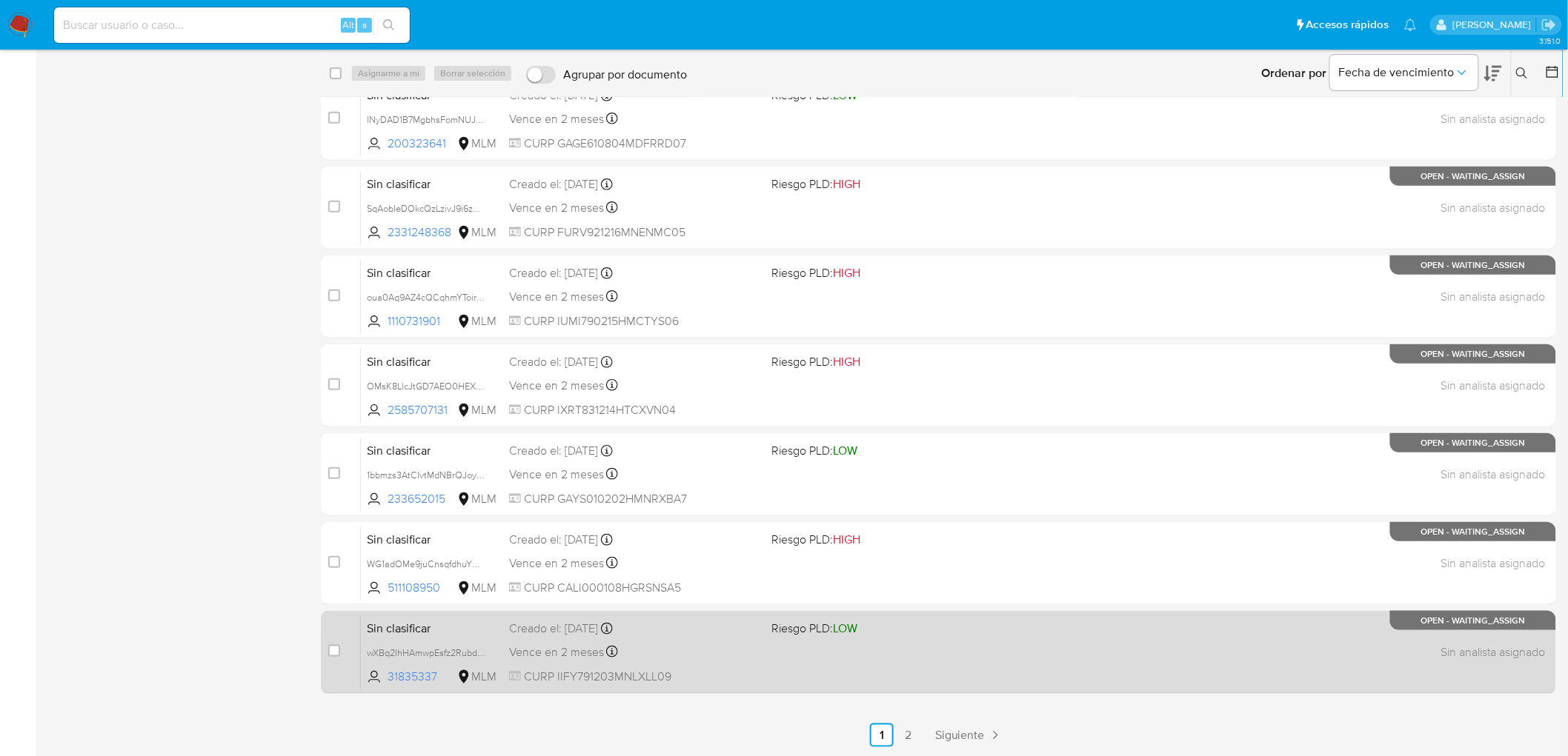
click at [405, 627] on span "Sin clasificar" at bounding box center [432, 627] width 130 height 19
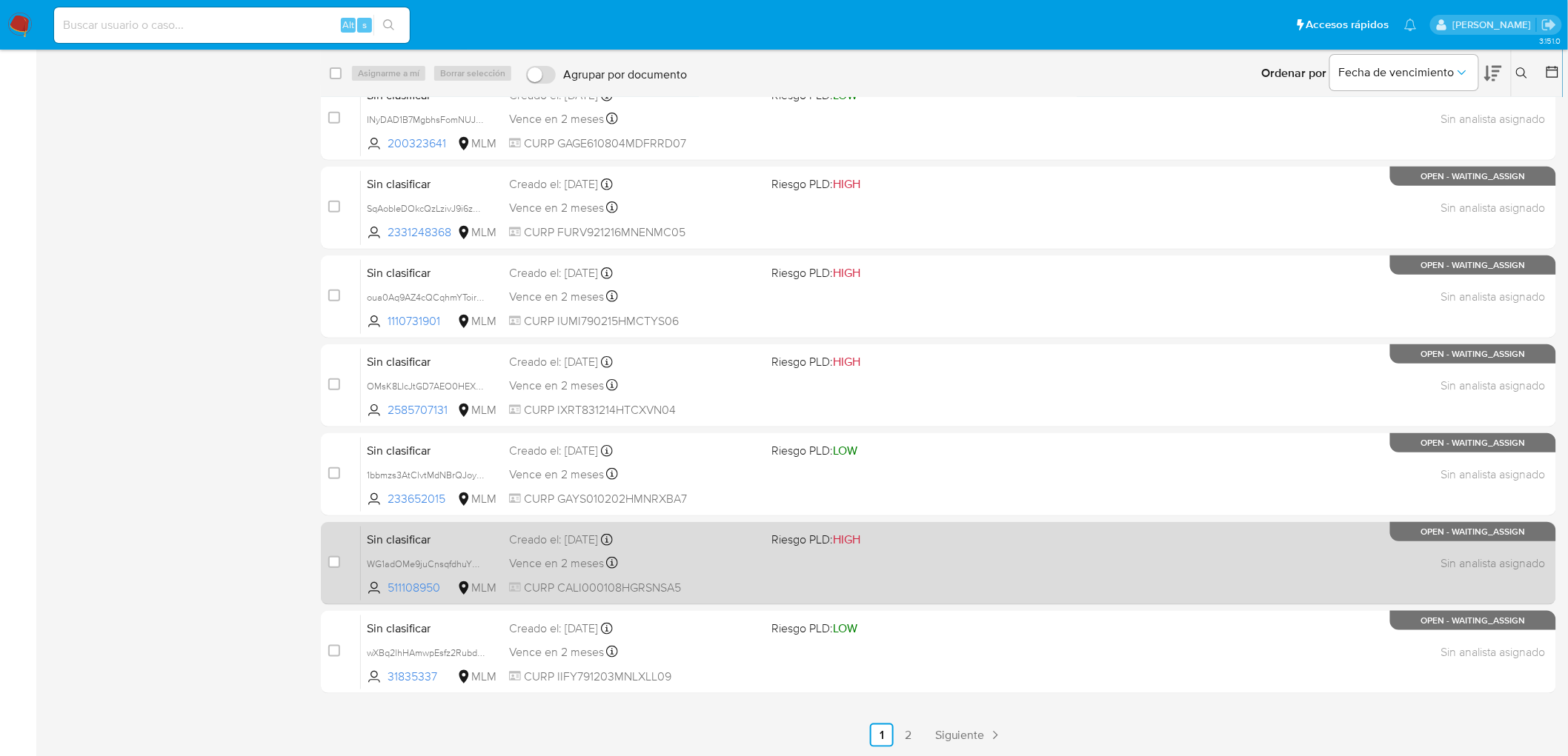
click at [405, 543] on span "Sin clasificar" at bounding box center [432, 538] width 130 height 19
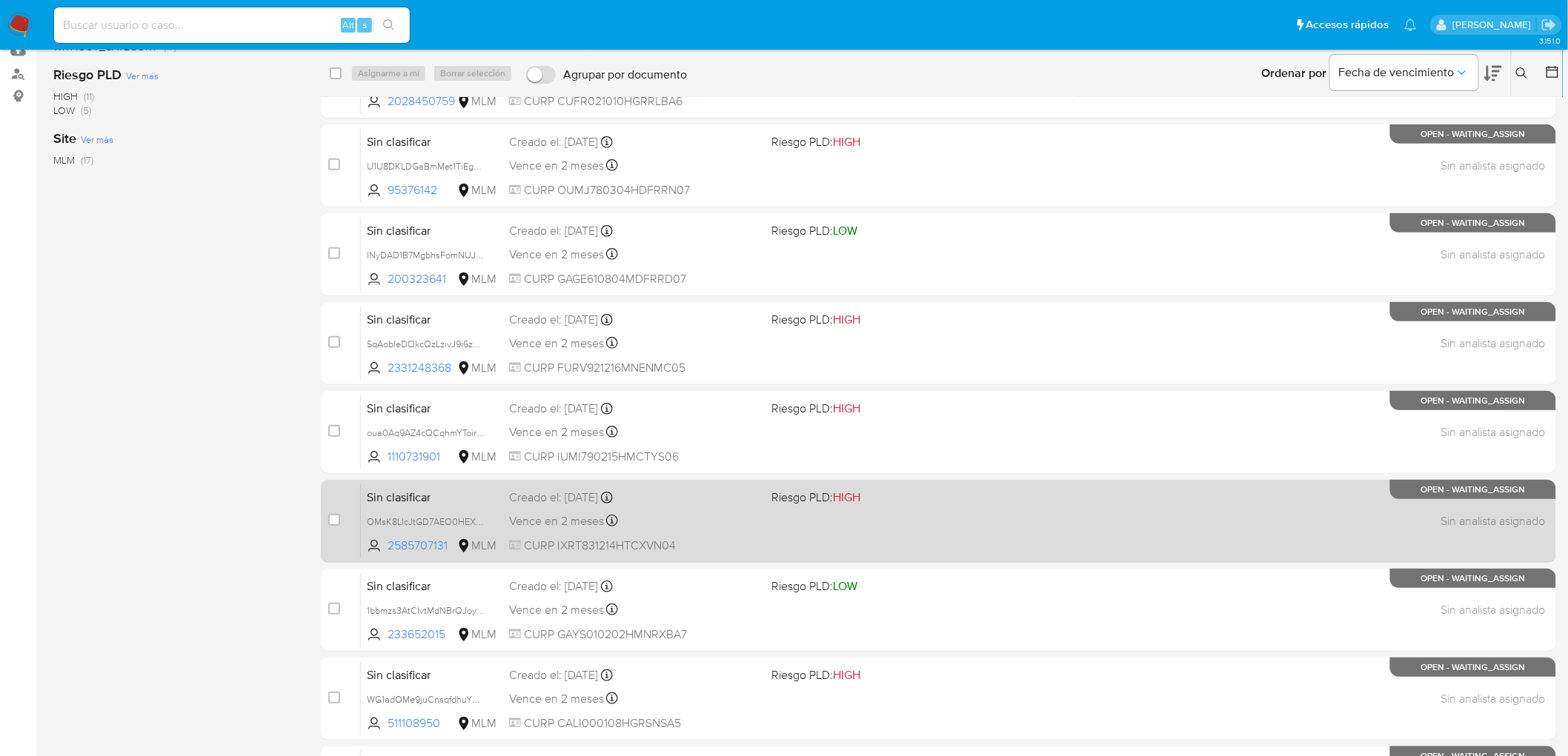
scroll to position [134, 0]
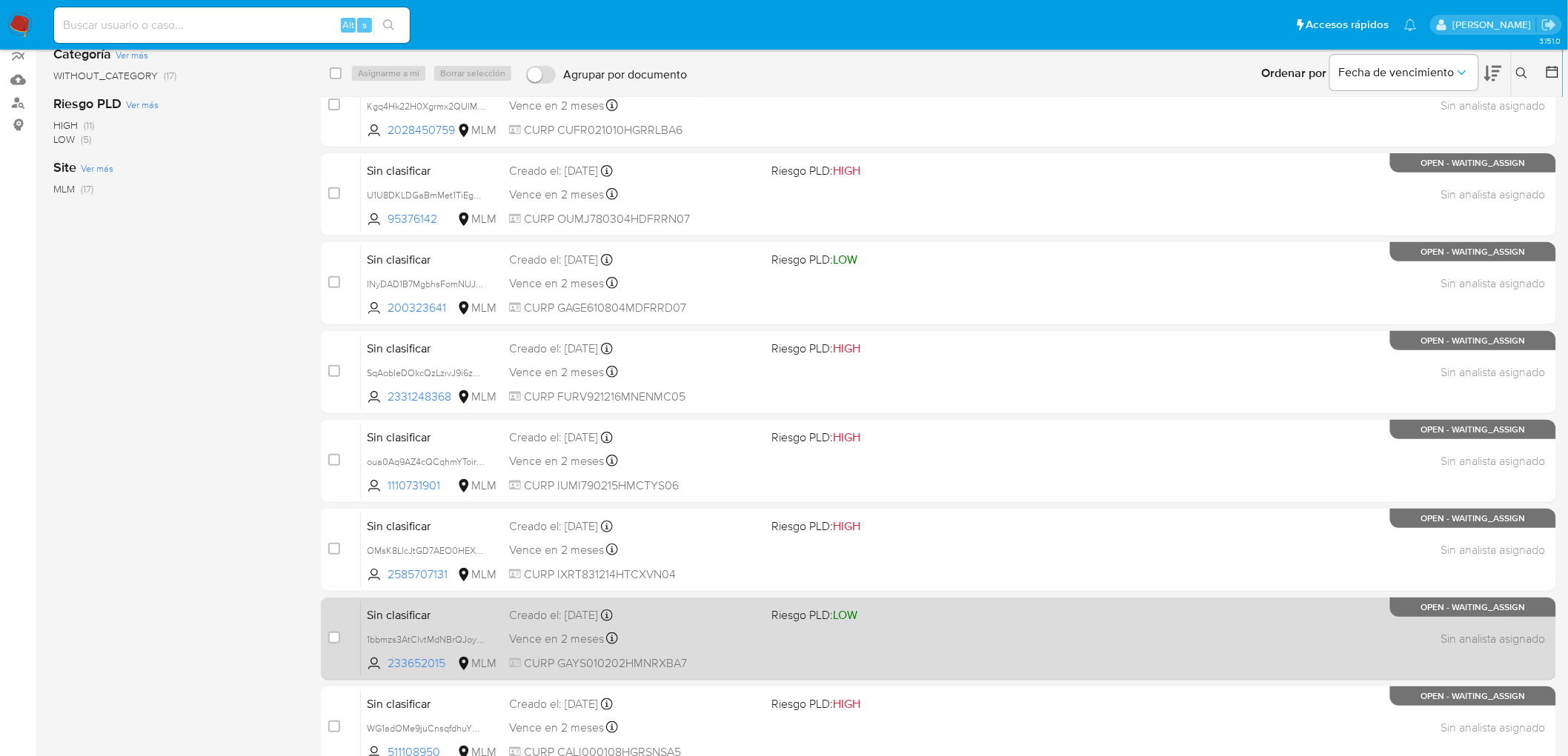
click at [403, 605] on span "Sin clasificar" at bounding box center [432, 614] width 130 height 19
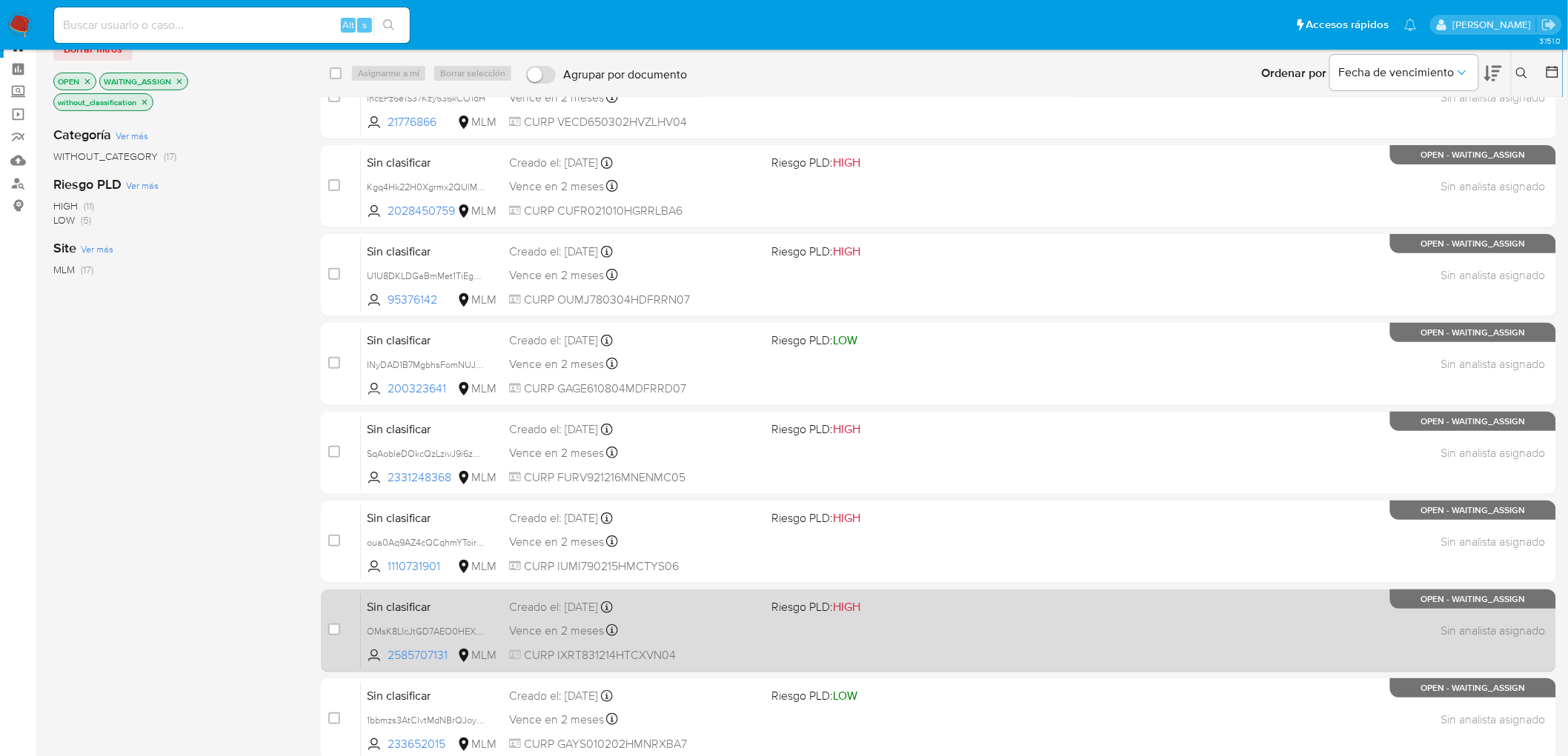
scroll to position [82, 0]
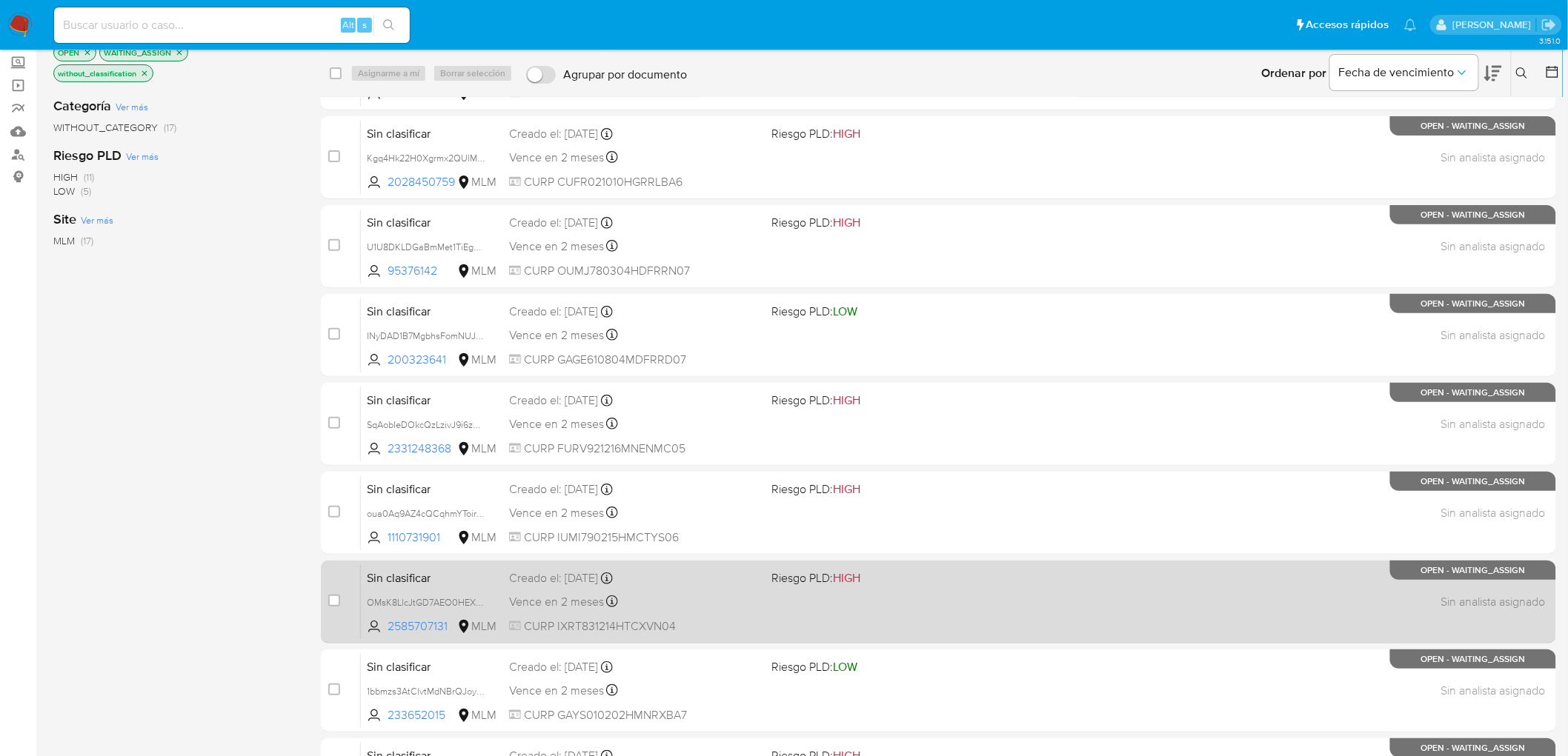
click at [417, 581] on span "Sin clasificar" at bounding box center [432, 577] width 130 height 19
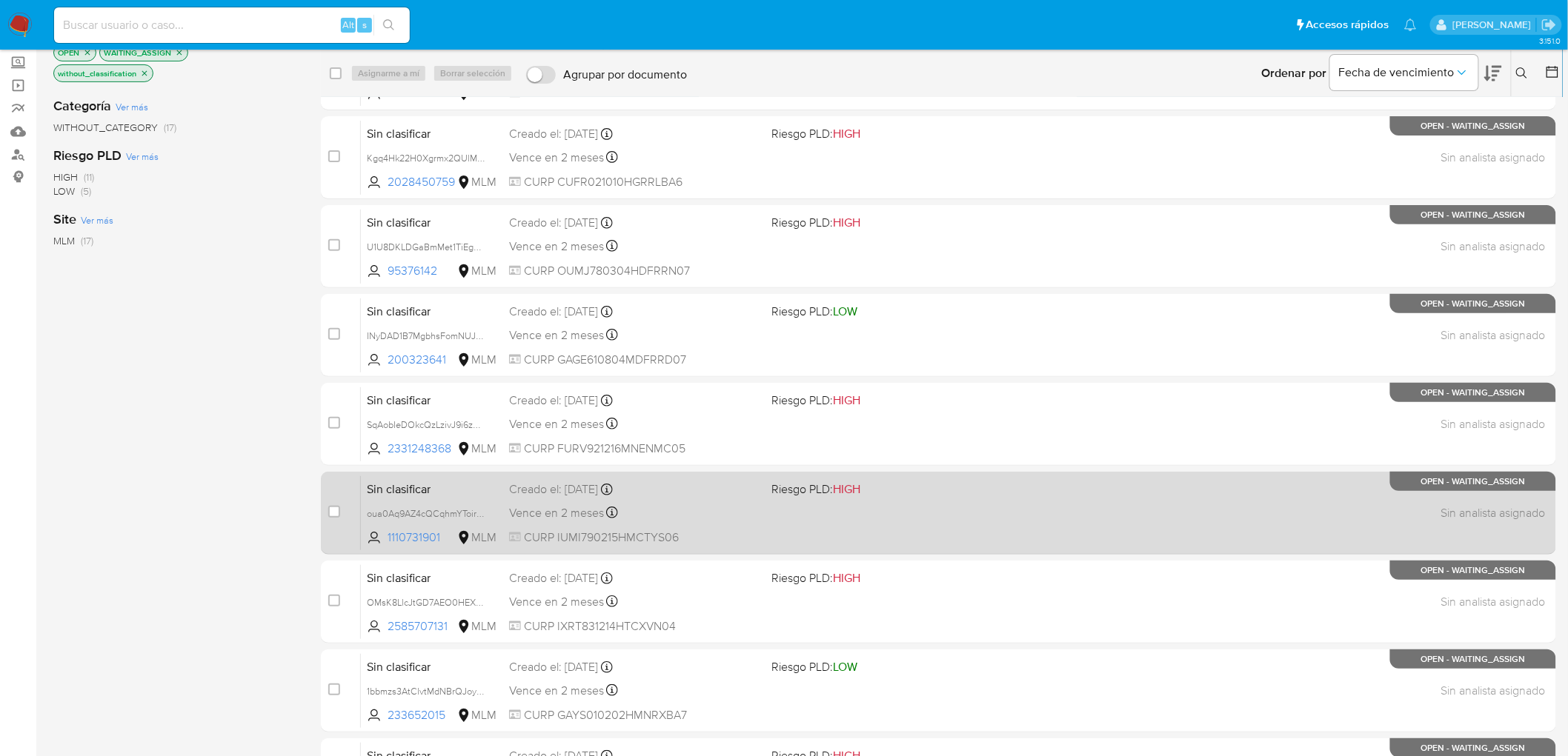
click at [413, 484] on span "Sin clasificar" at bounding box center [432, 488] width 130 height 19
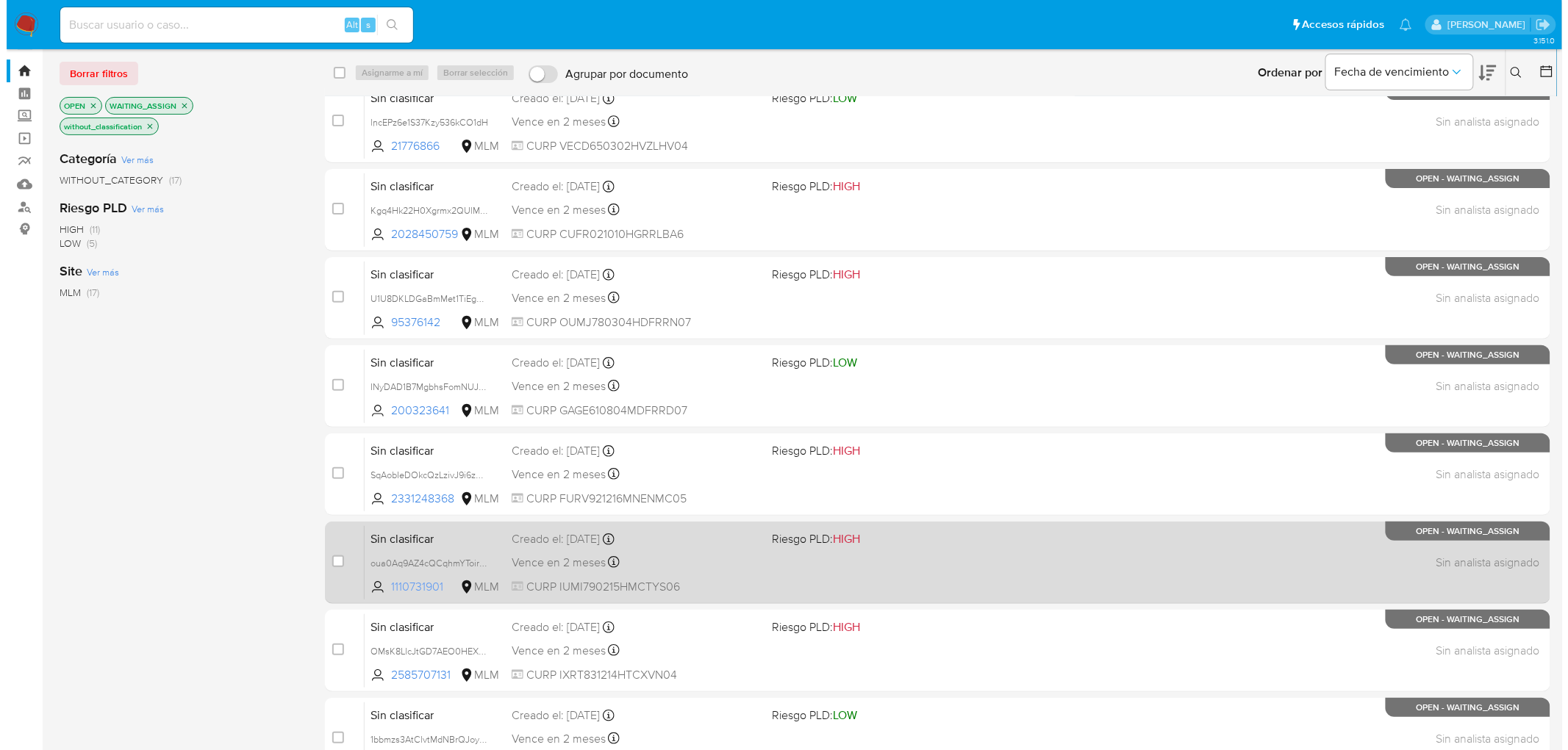
scroll to position [0, 0]
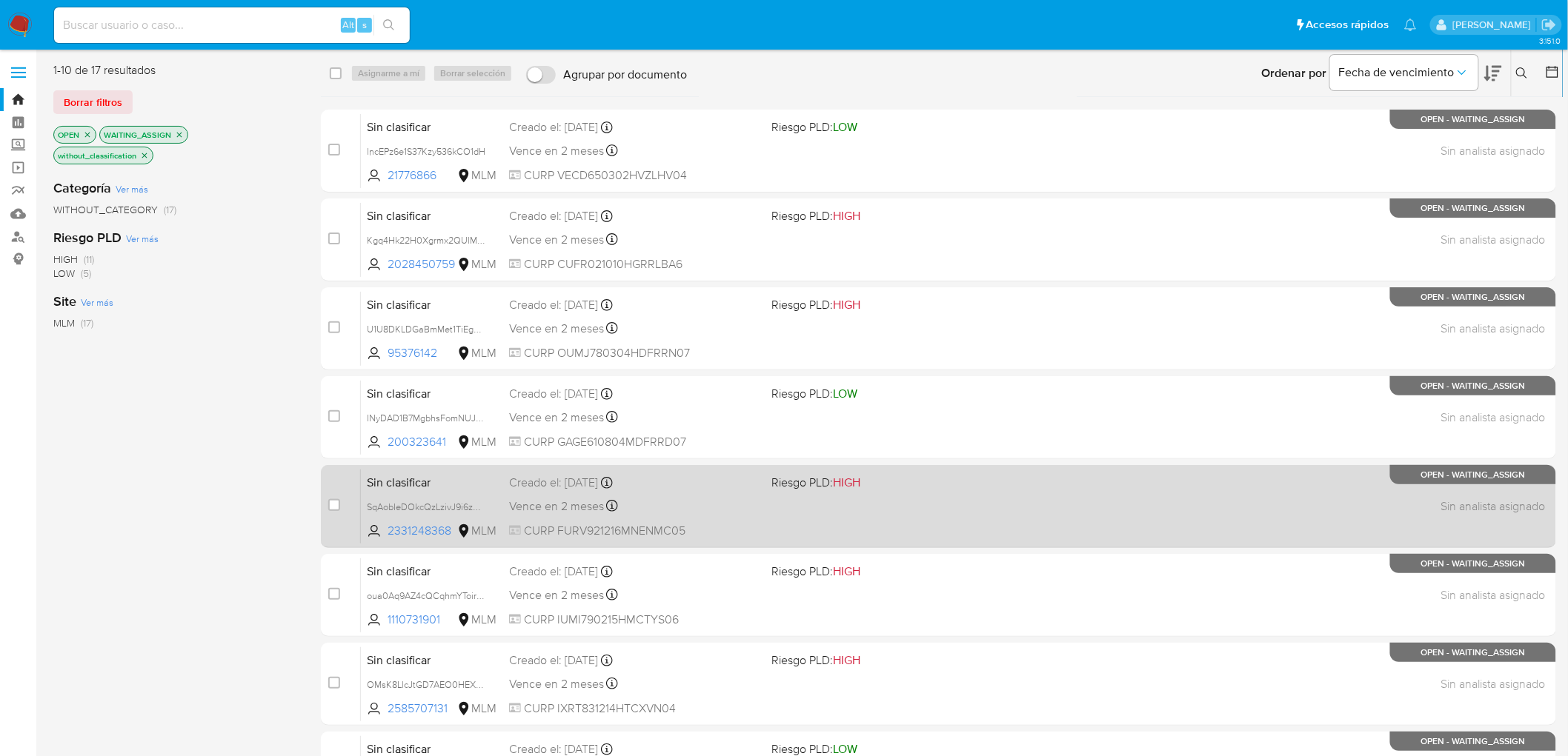
click at [409, 484] on span "Sin clasificar" at bounding box center [432, 481] width 130 height 19
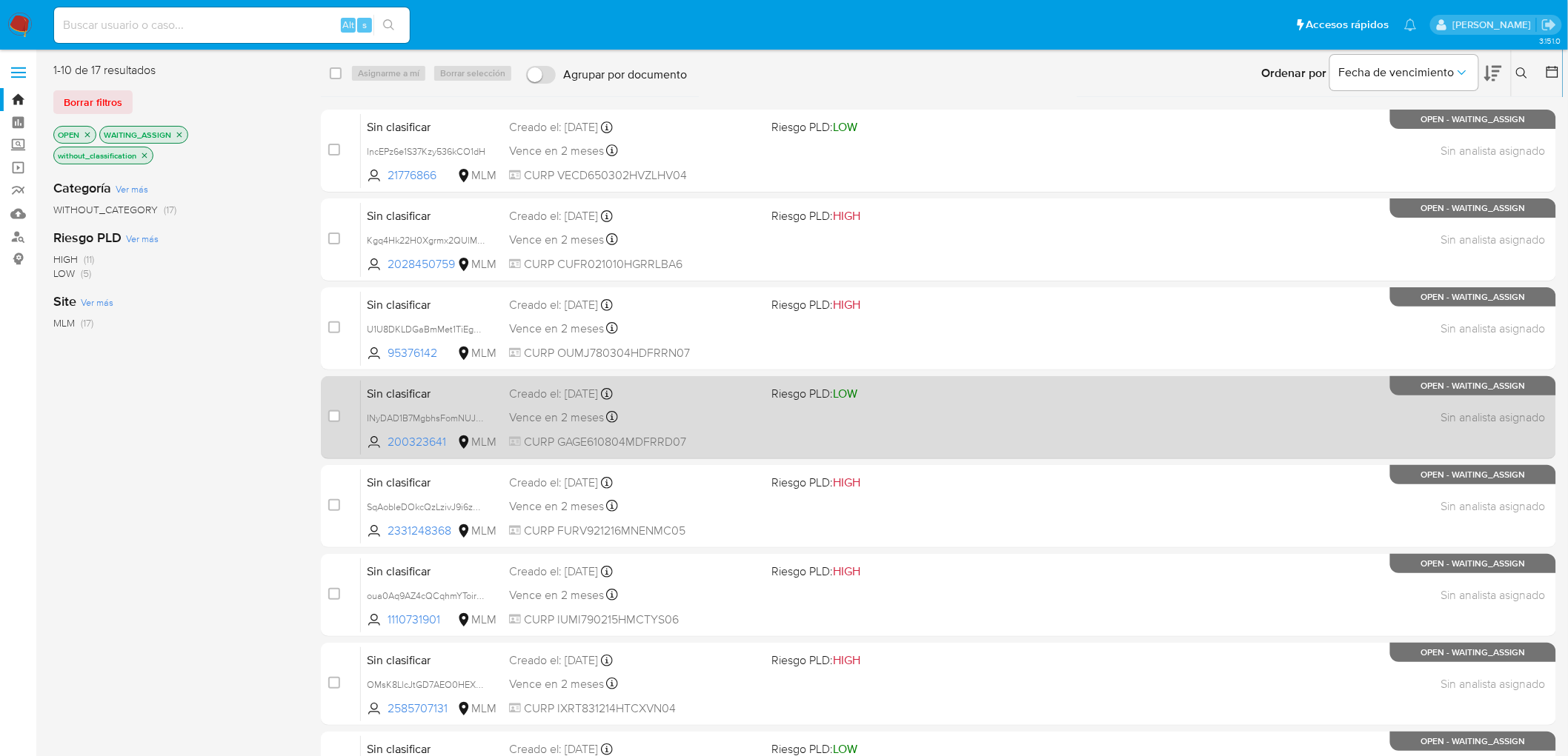
click at [422, 393] on span "Sin clasificar" at bounding box center [432, 392] width 130 height 19
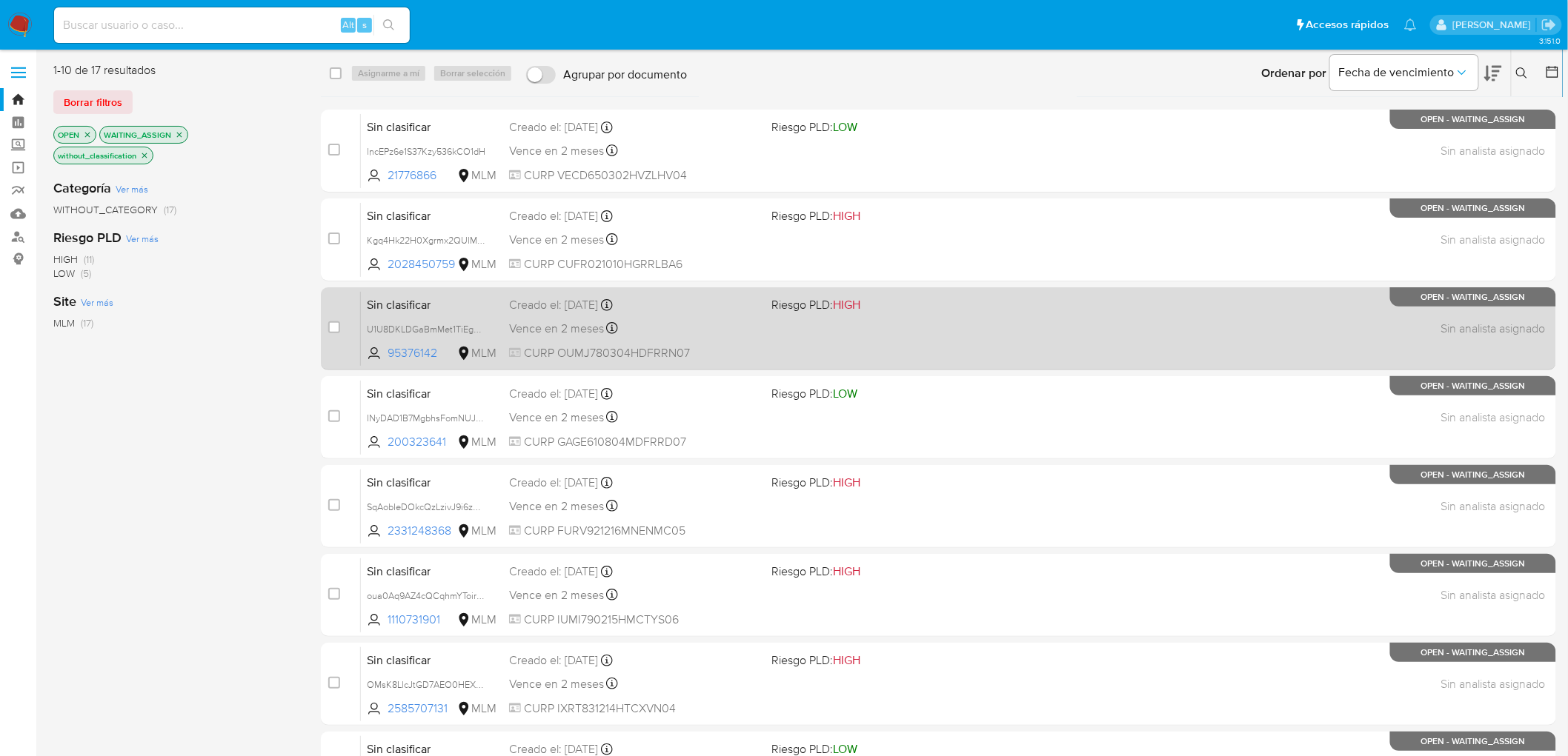
click at [398, 310] on span "Sin clasificar" at bounding box center [432, 304] width 130 height 19
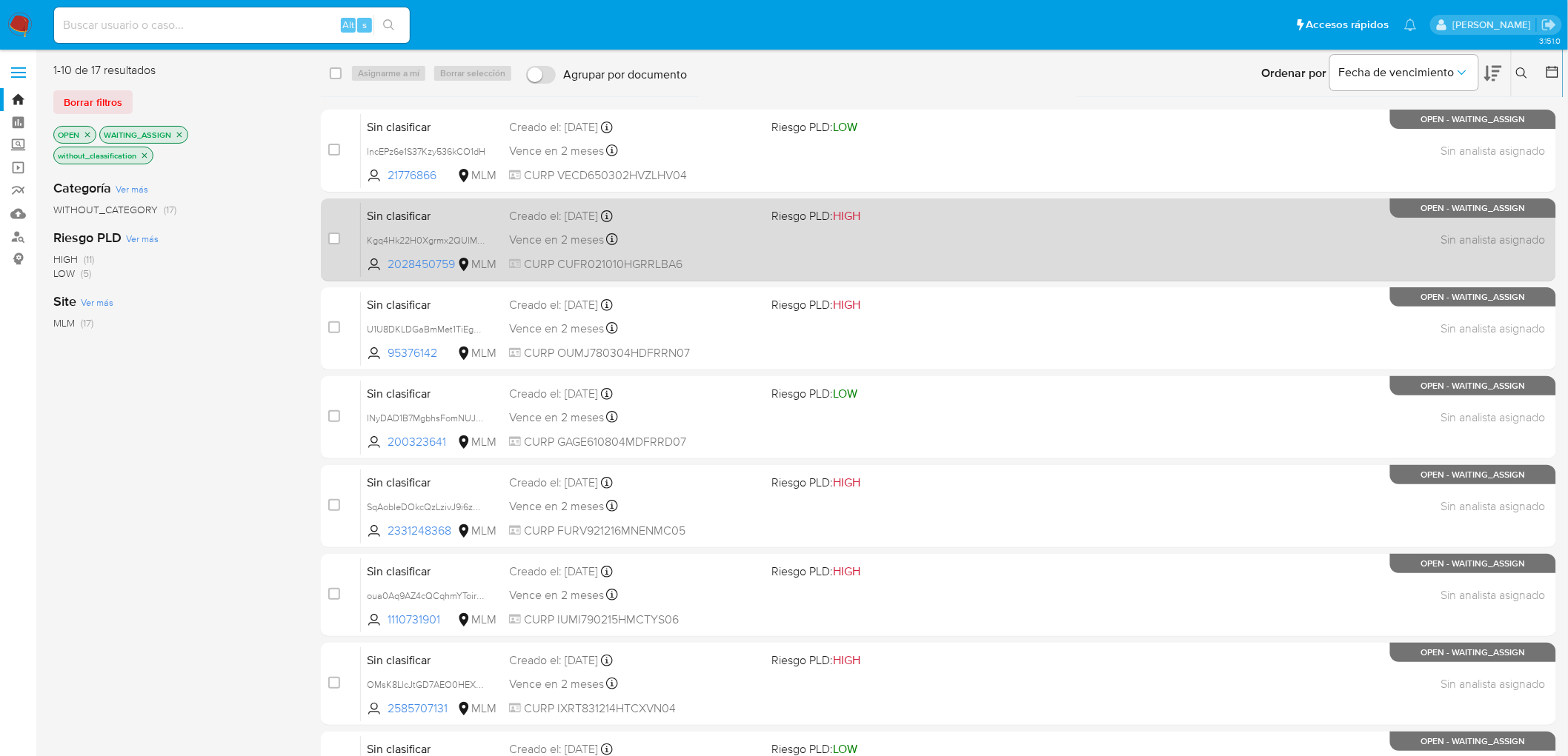
click at [412, 211] on span "Sin clasificar" at bounding box center [432, 215] width 130 height 19
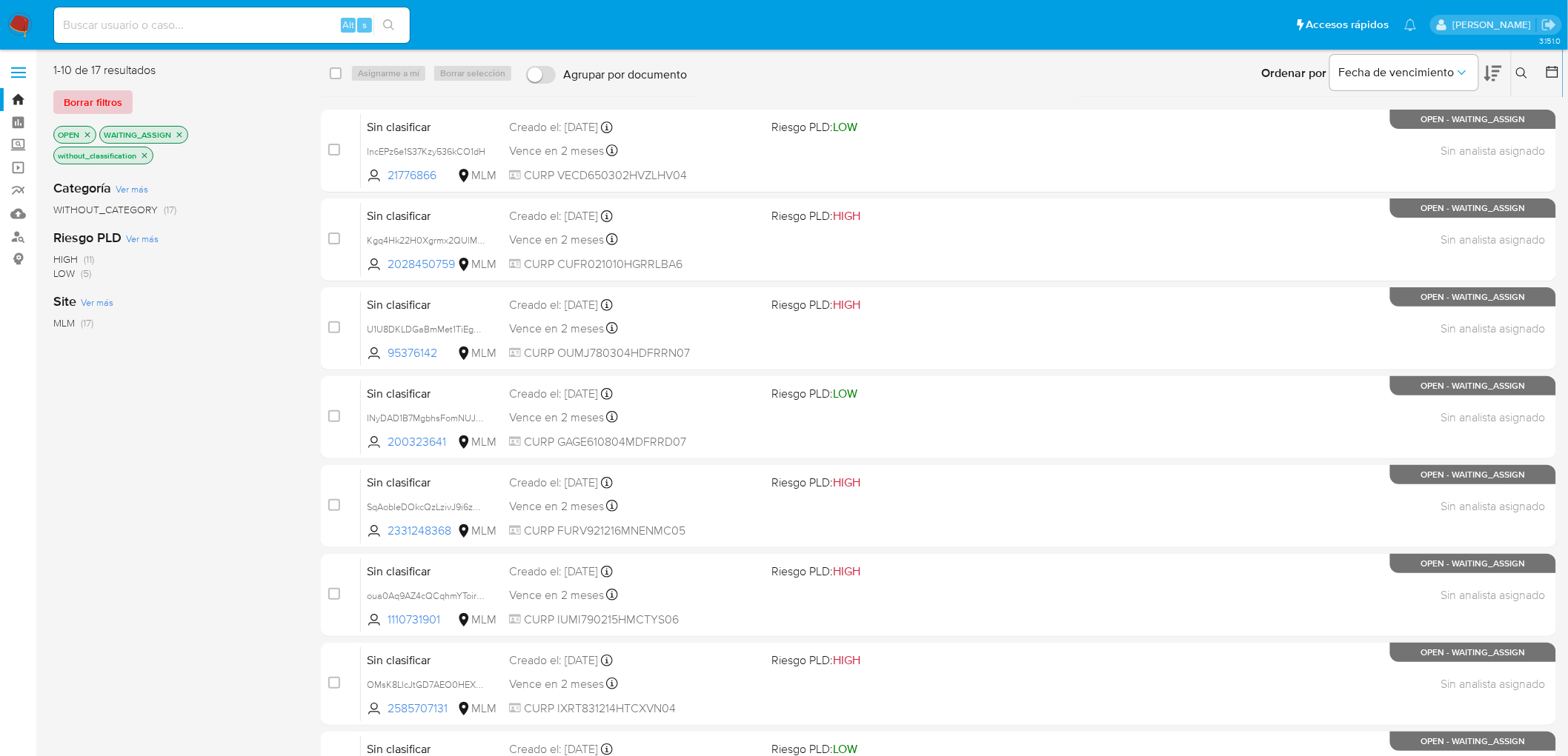
click at [106, 96] on span "Borrar filtros" at bounding box center [92, 102] width 58 height 21
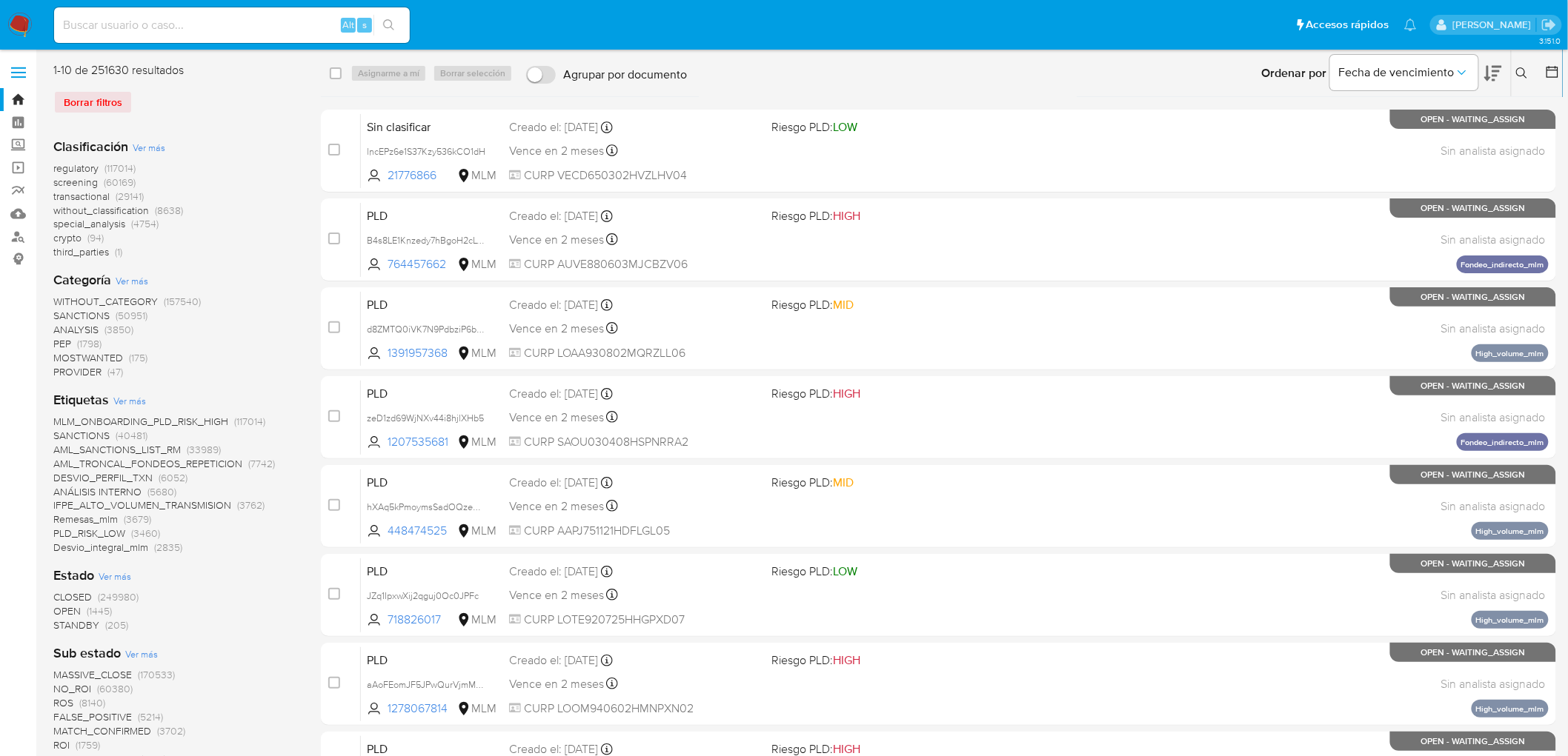
click at [1517, 71] on icon at bounding box center [1522, 74] width 12 height 12
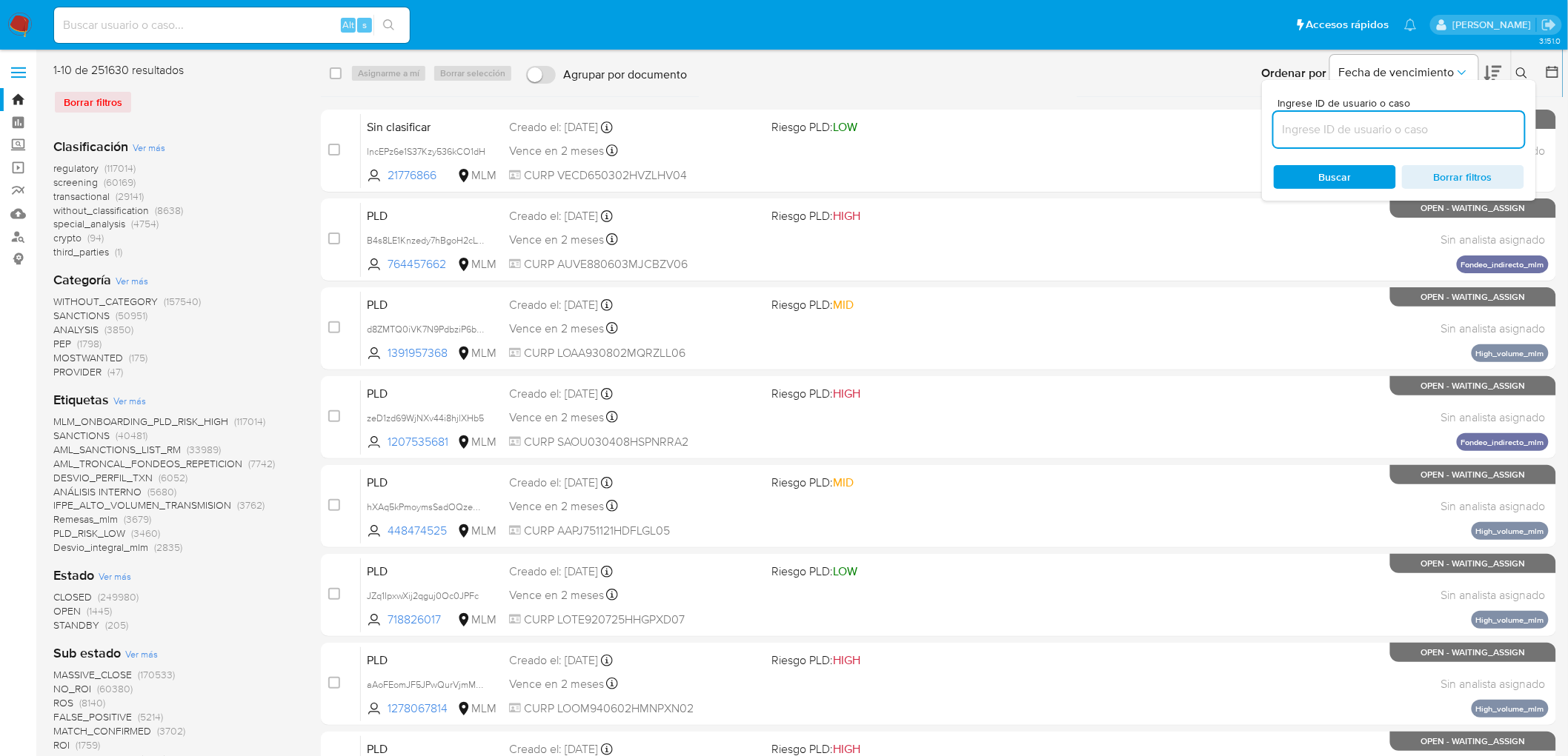
click at [1320, 134] on input at bounding box center [1399, 129] width 250 height 19
type input "INyDAD1B7MgbhsFomNUJhK6d"
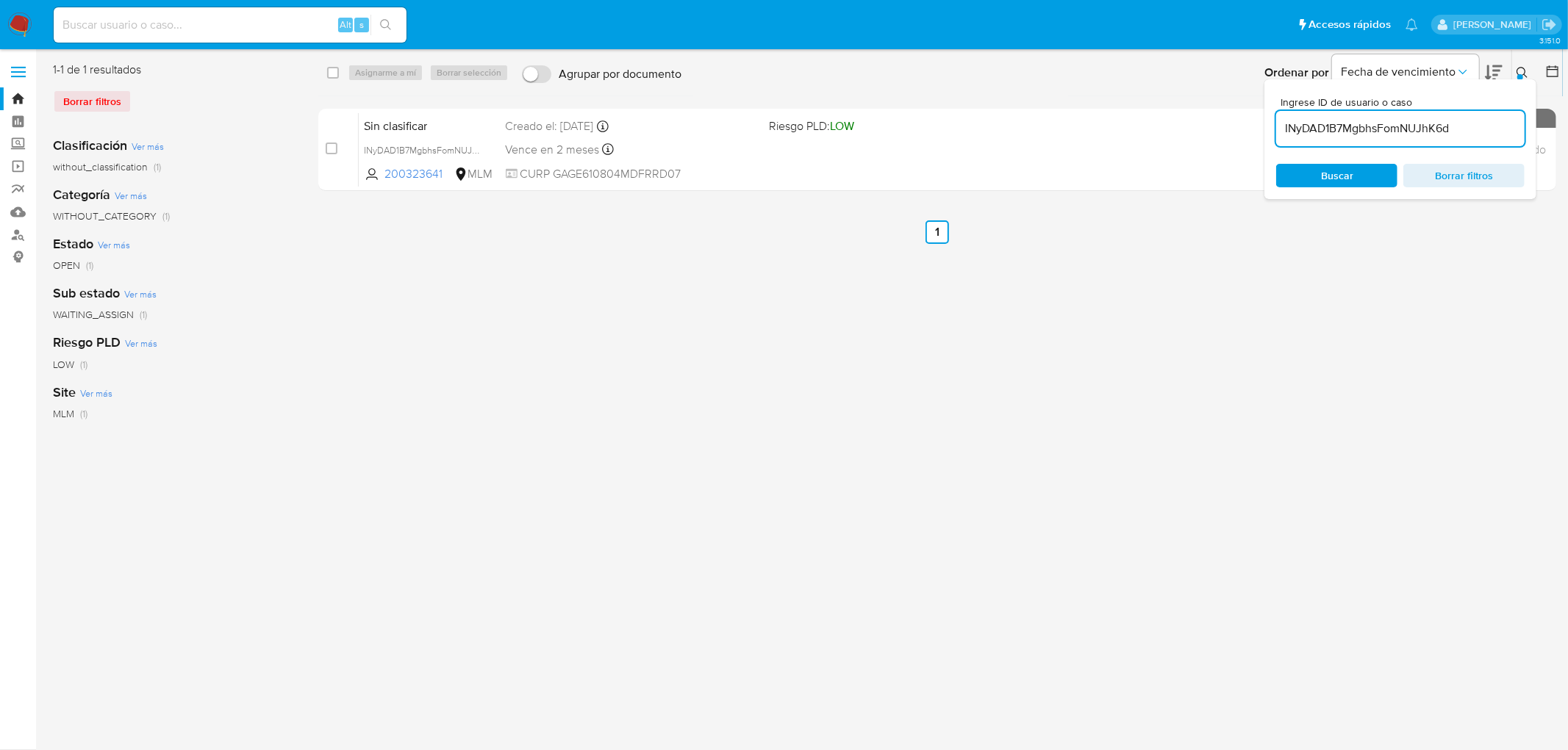
click at [1520, 70] on icon at bounding box center [1523, 73] width 12 height 12
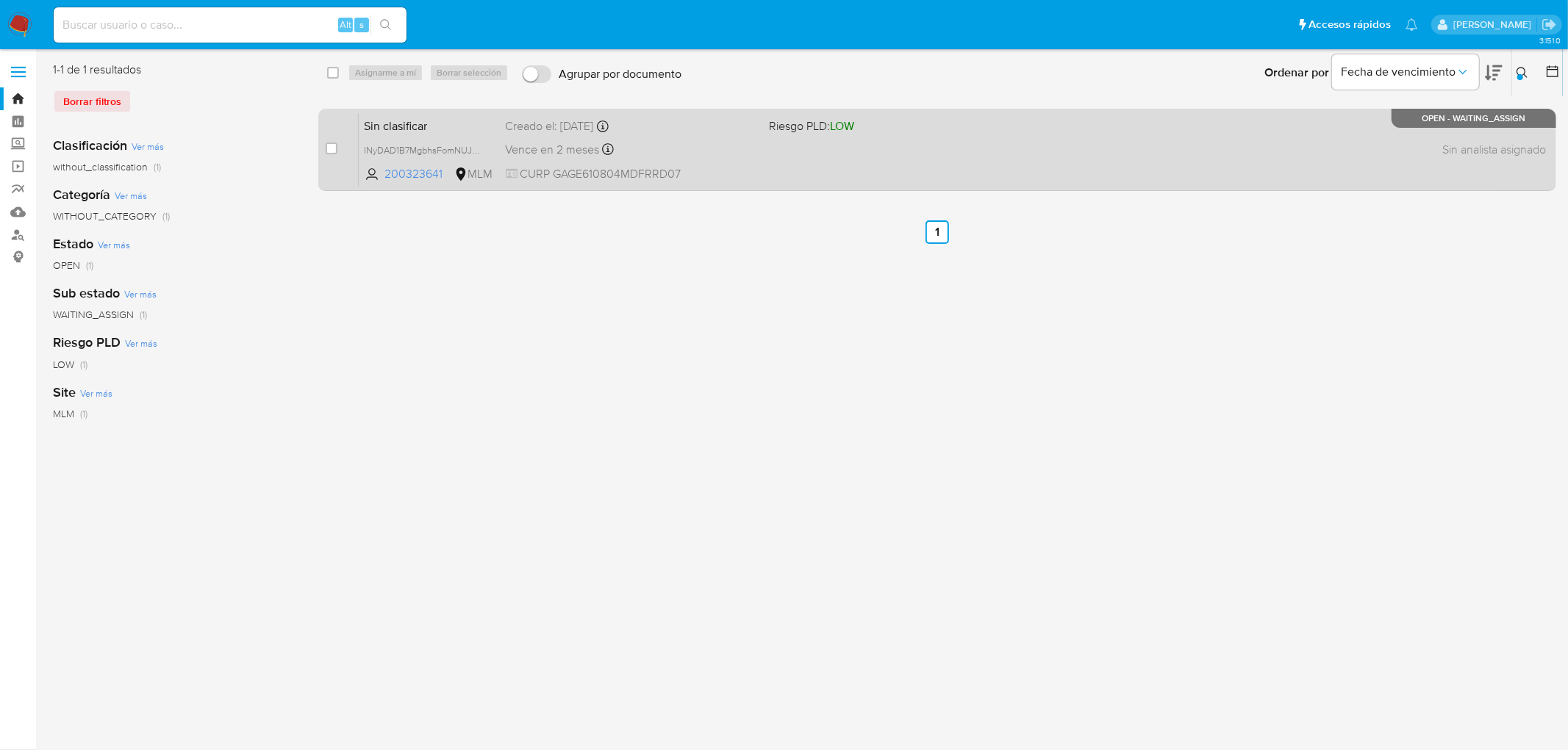
click at [443, 119] on span "Sin clasificar" at bounding box center [429, 124] width 129 height 19
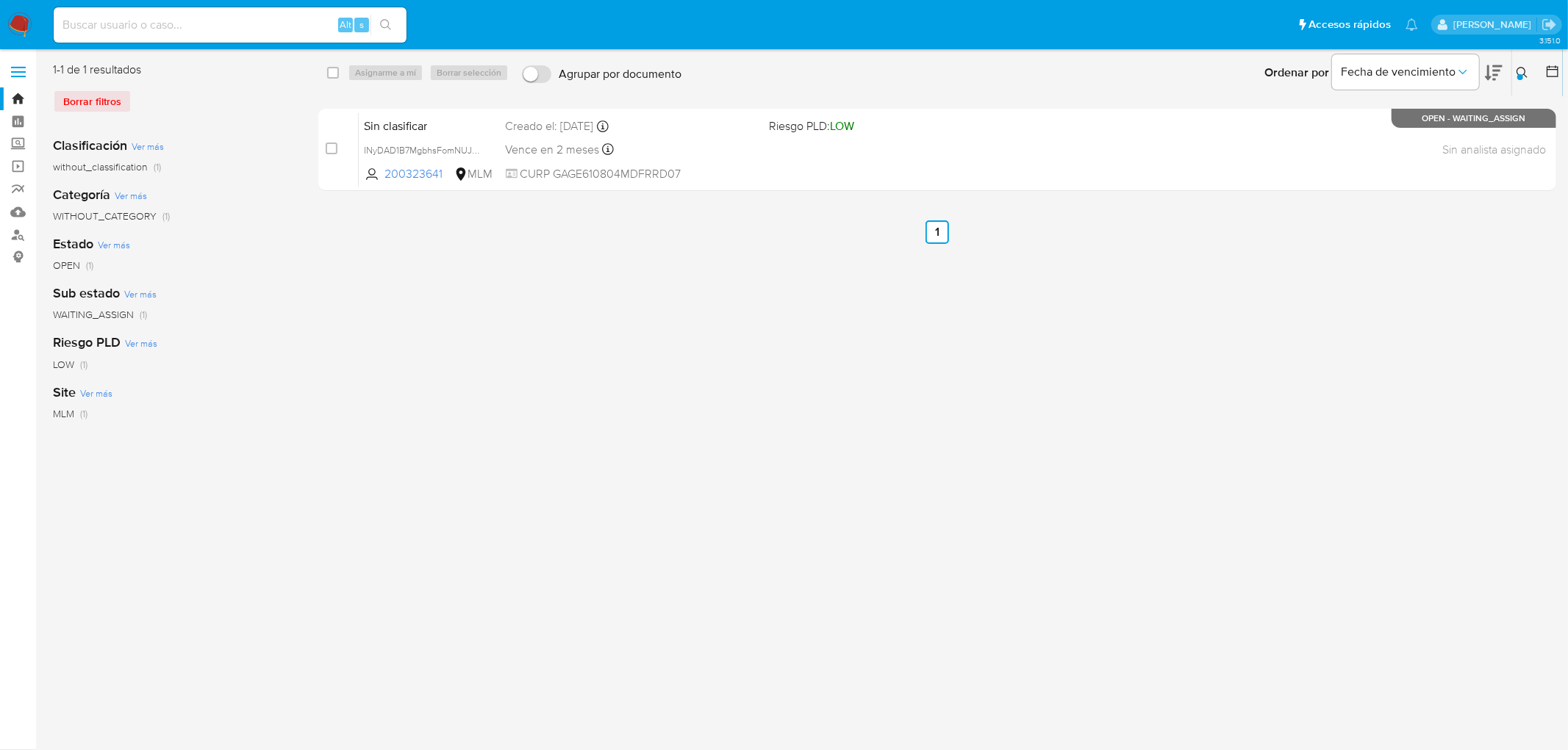
click at [24, 20] on img at bounding box center [20, 25] width 25 height 25
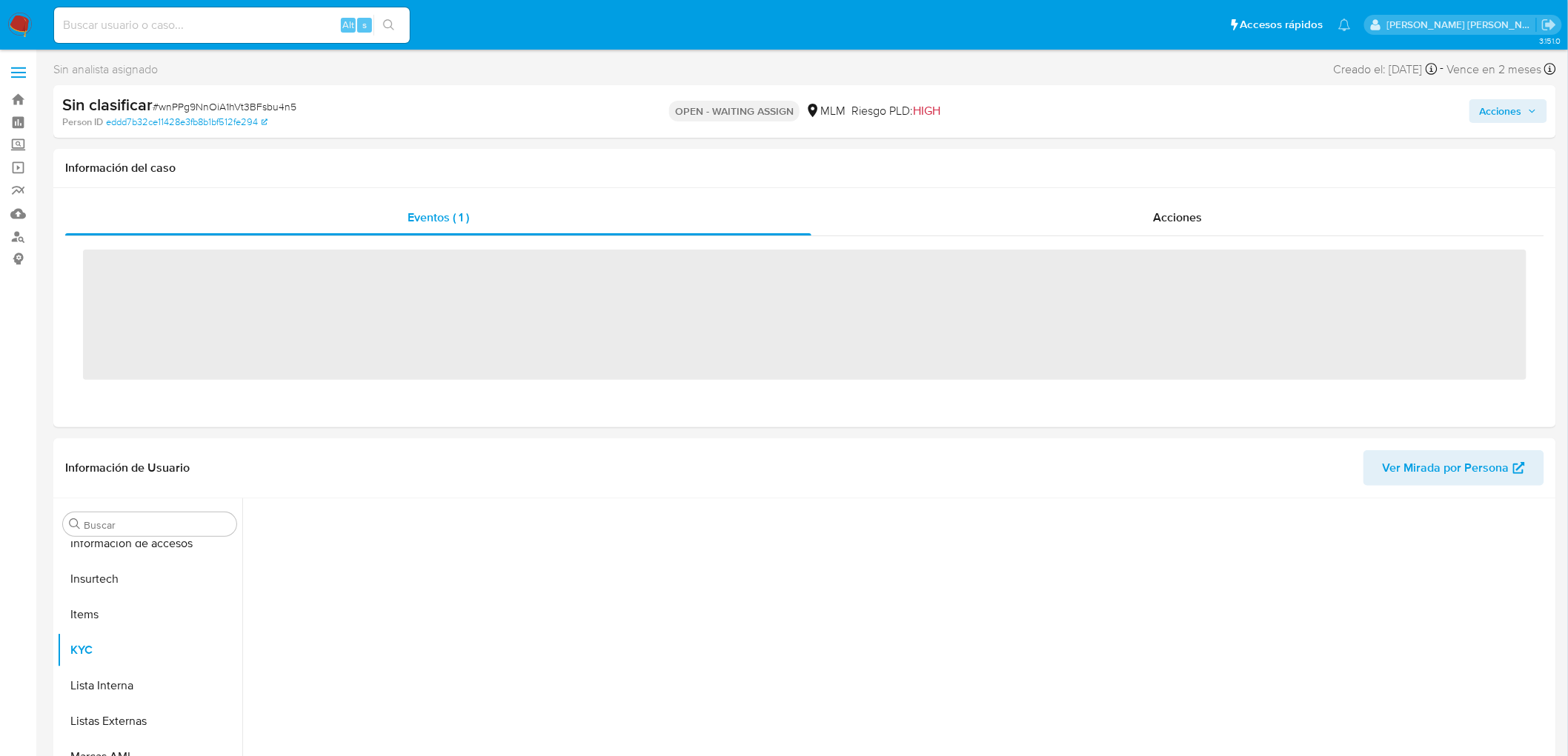
scroll to position [589, 0]
click at [269, 104] on span "# wnPPg9NnOiA1hVt3BFsbu4n5" at bounding box center [224, 107] width 144 height 15
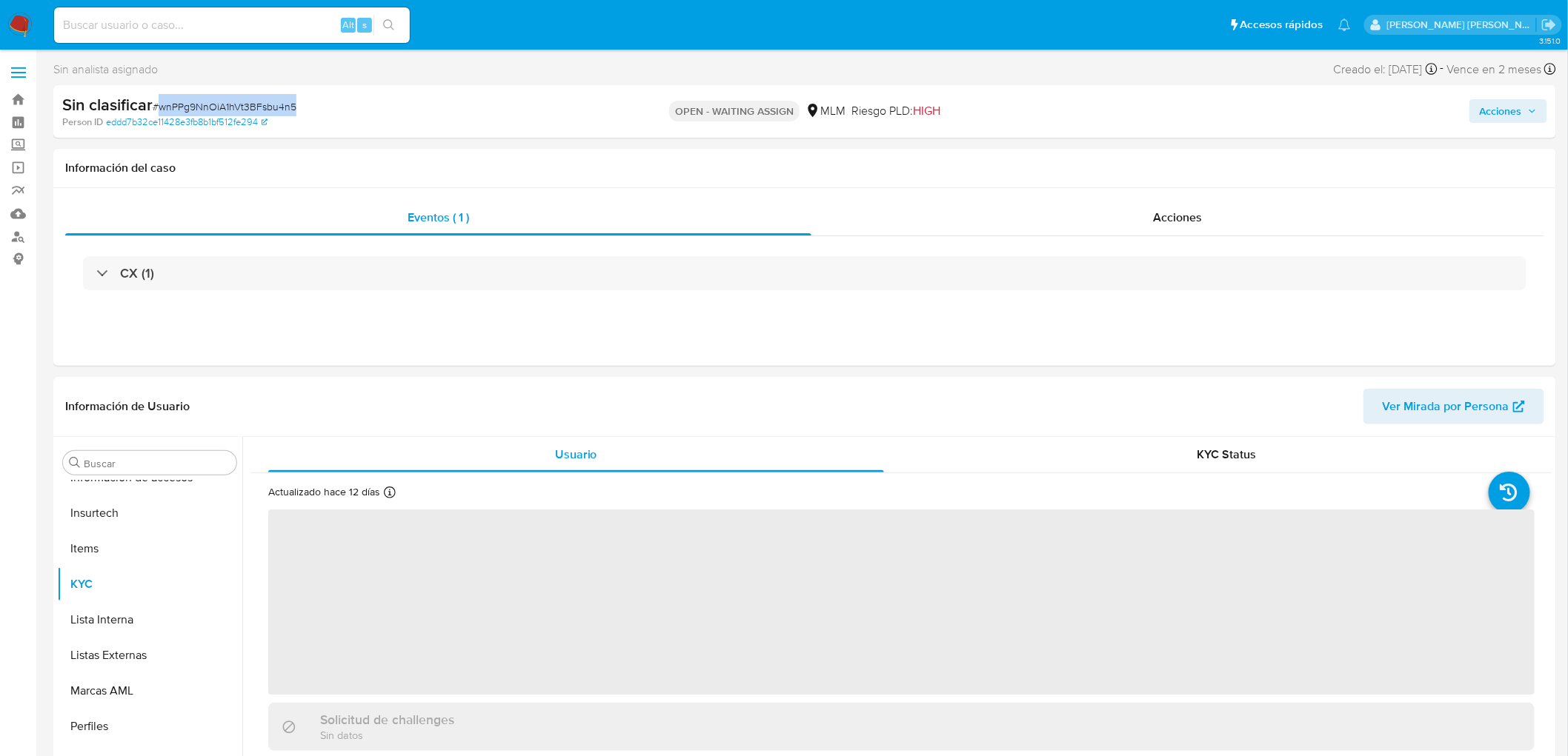
click at [269, 104] on span "# wnPPg9NnOiA1hVt3BFsbu4n5" at bounding box center [224, 107] width 144 height 15
copy span "wnPPg9NnOiA1hVt3BFsbu4n5"
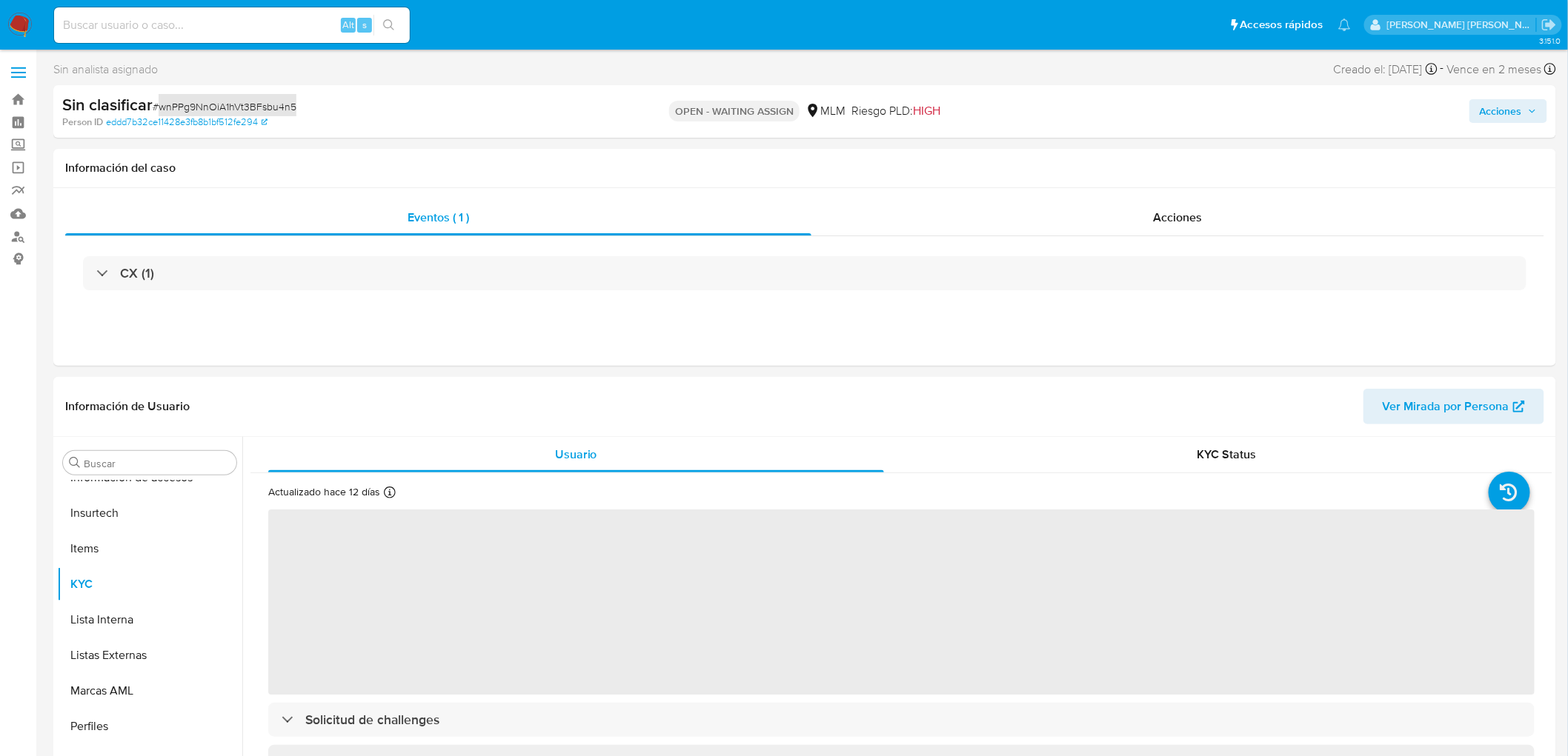
select select "10"
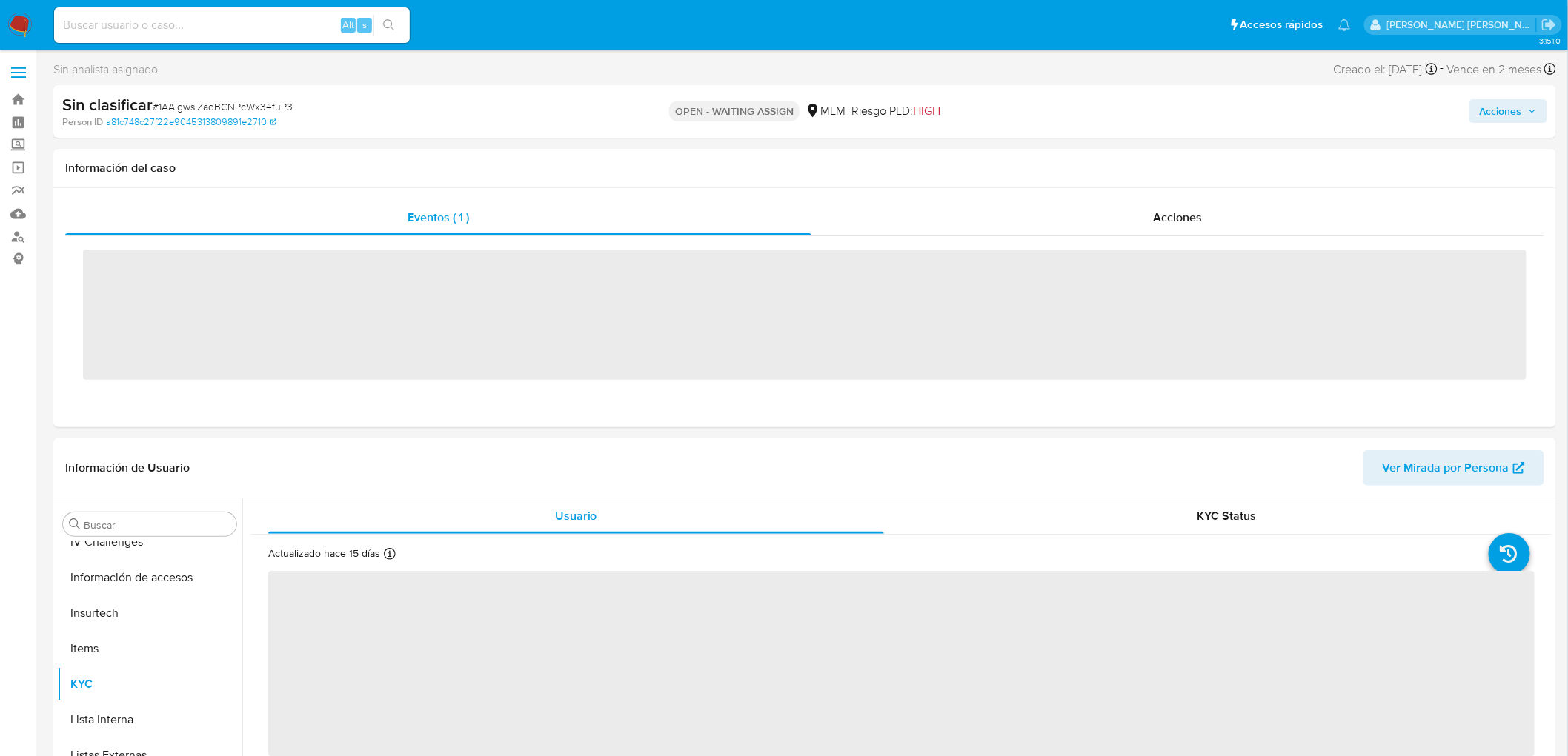
scroll to position [589, 0]
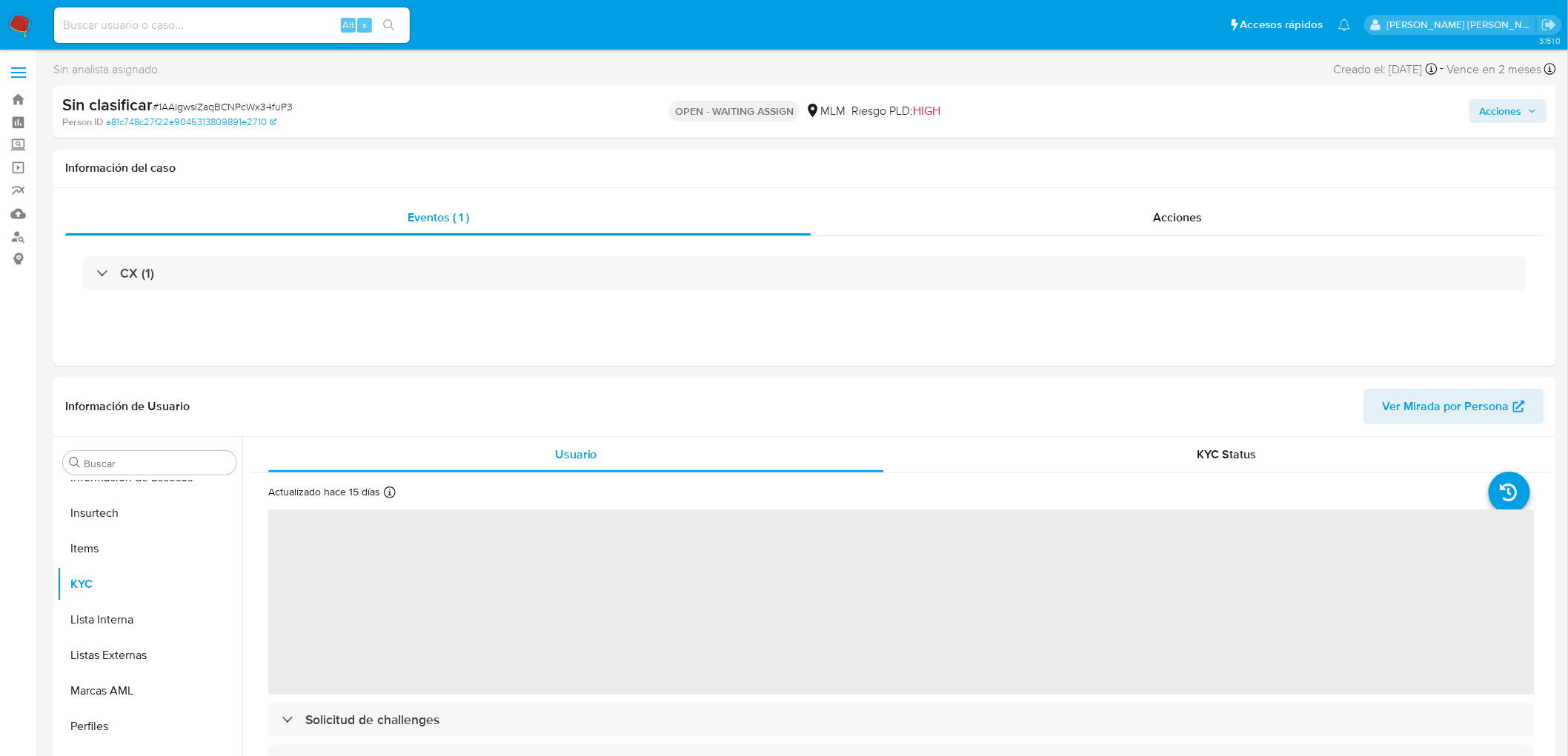
click at [280, 109] on span "# 1AAlgwsIZaqBCNPcWx34fuP3" at bounding box center [223, 107] width 140 height 15
copy span "1AAlgwsIZaqBCNPcWx34fuP3"
select select "10"
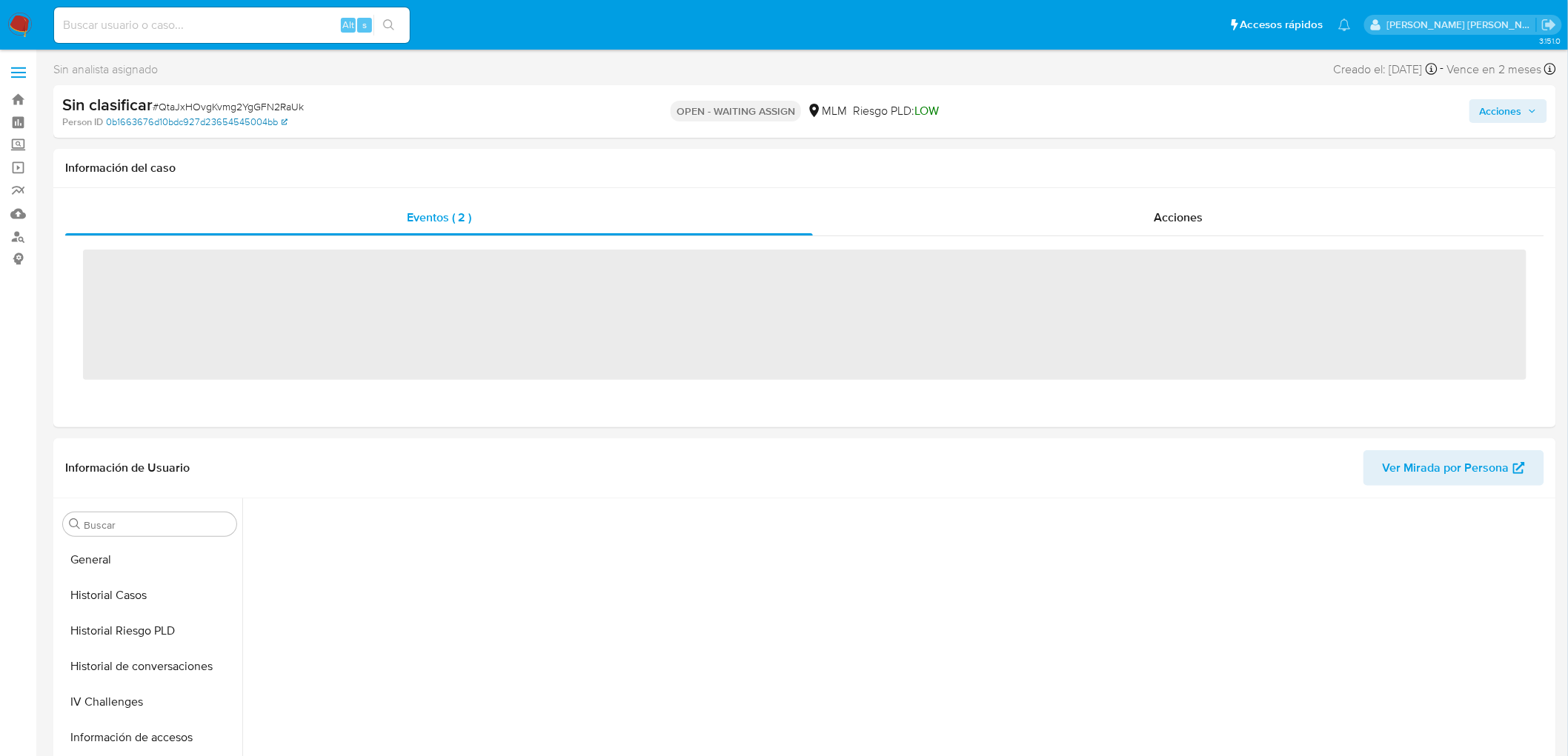
scroll to position [589, 0]
click at [246, 104] on span "# QtaJxHOvgKvmg2YgGFN2RaUk" at bounding box center [228, 107] width 151 height 15
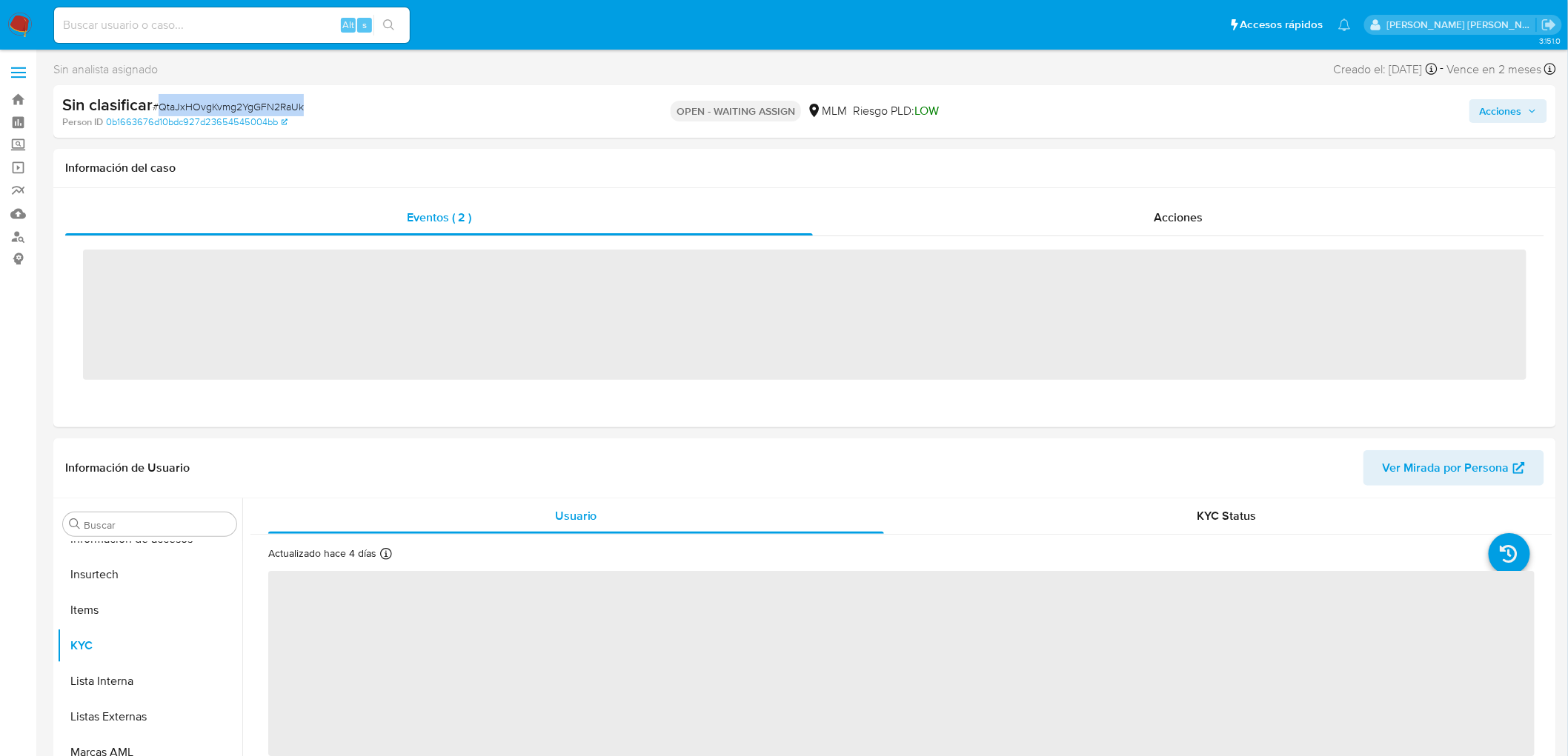
click at [246, 104] on span "# QtaJxHOvgKvmg2YgGFN2RaUk" at bounding box center [228, 107] width 151 height 15
copy span "QtaJxHOvgKvmg2YgGFN2RaUk"
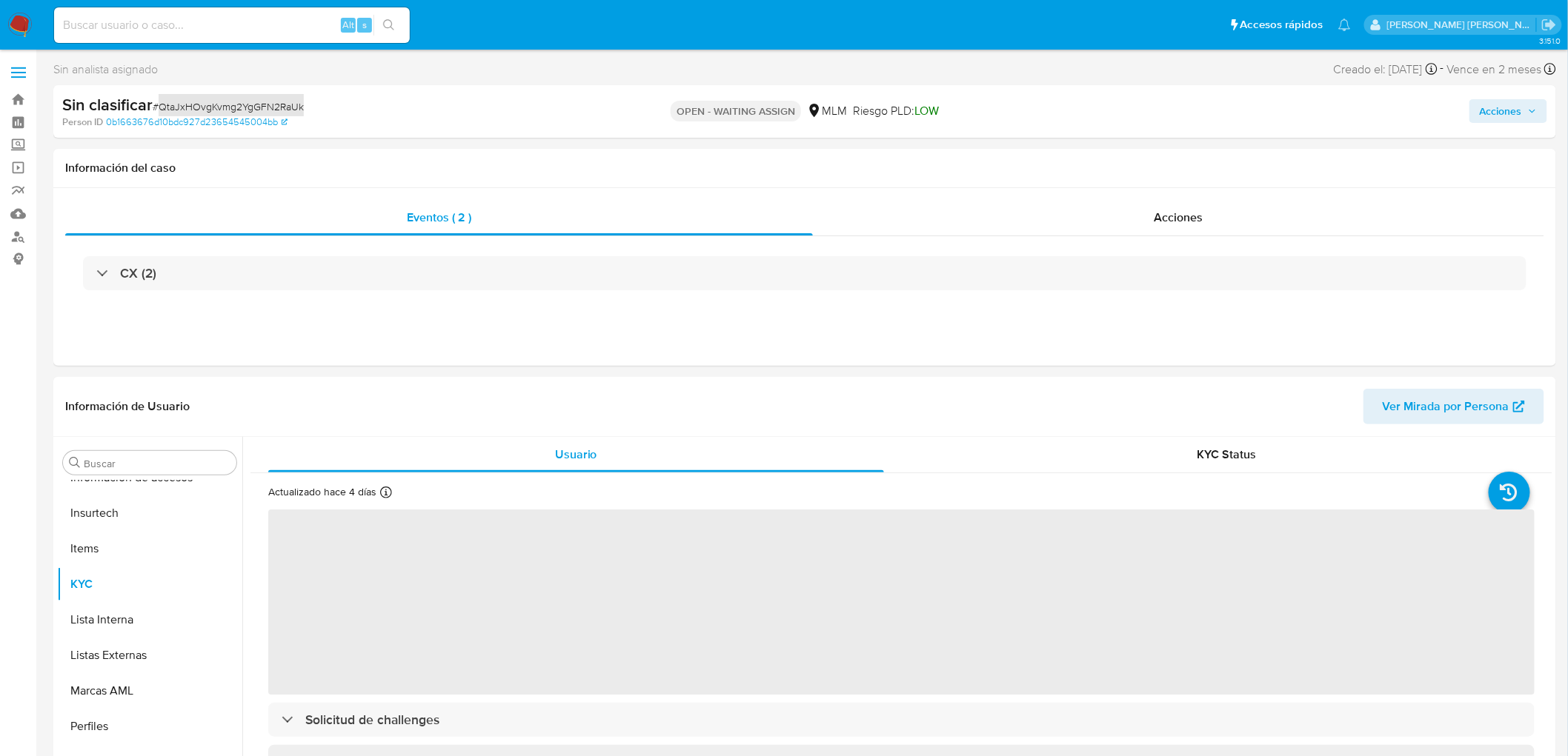
select select "10"
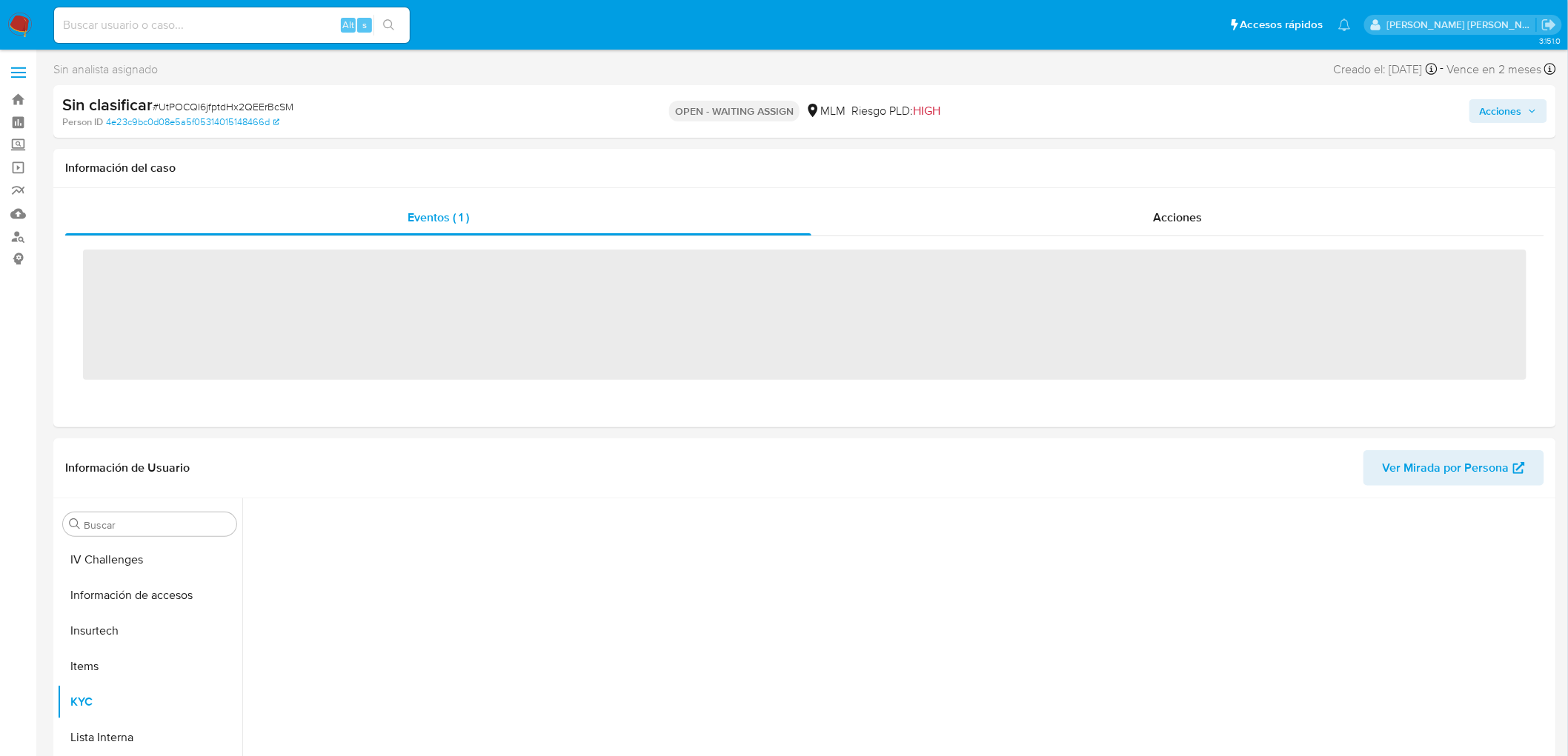
click at [234, 108] on span "# UtPOCQI6jfptdHx2QEErBcSM" at bounding box center [223, 107] width 140 height 15
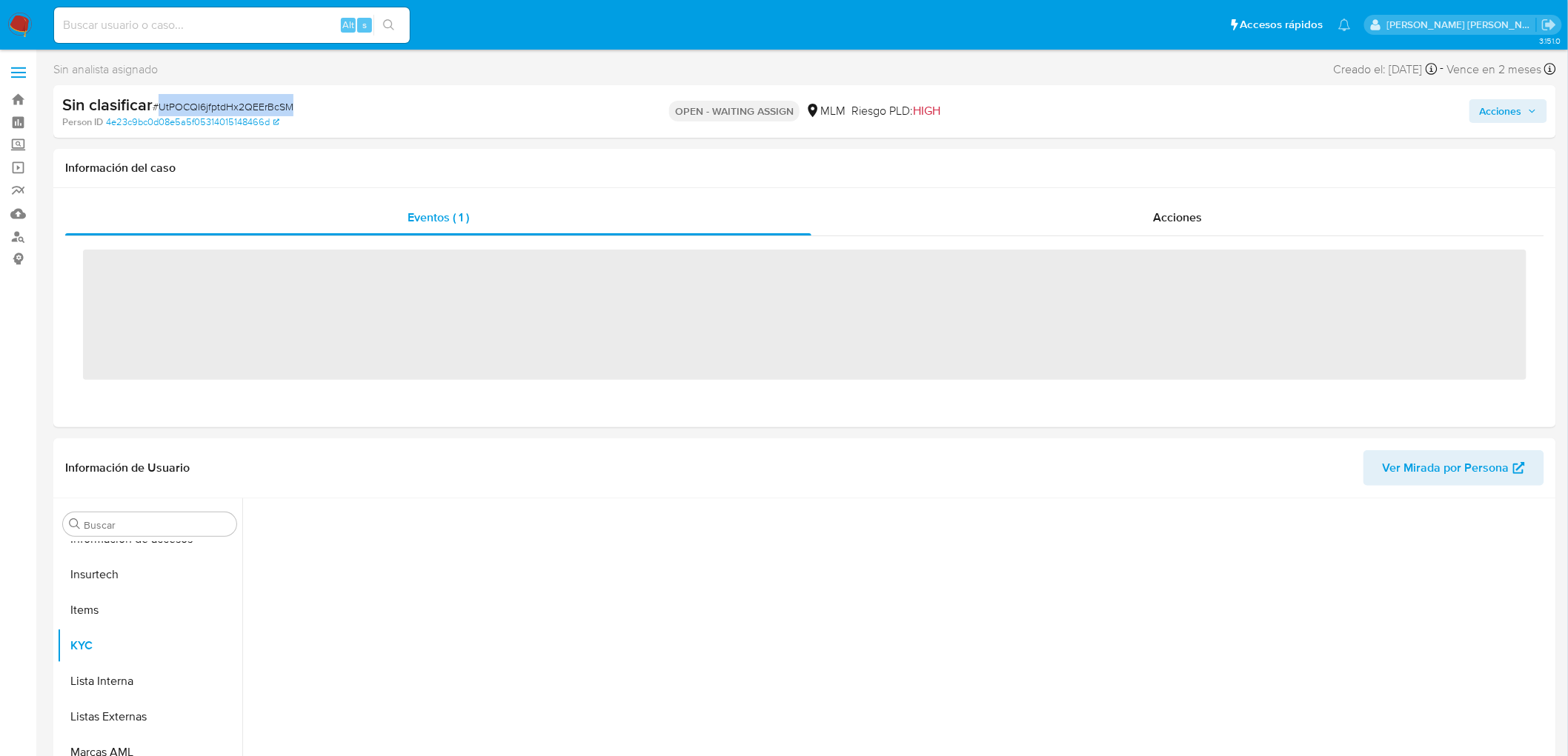
click at [234, 108] on span "# UtPOCQI6jfptdHx2QEErBcSM" at bounding box center [223, 107] width 140 height 15
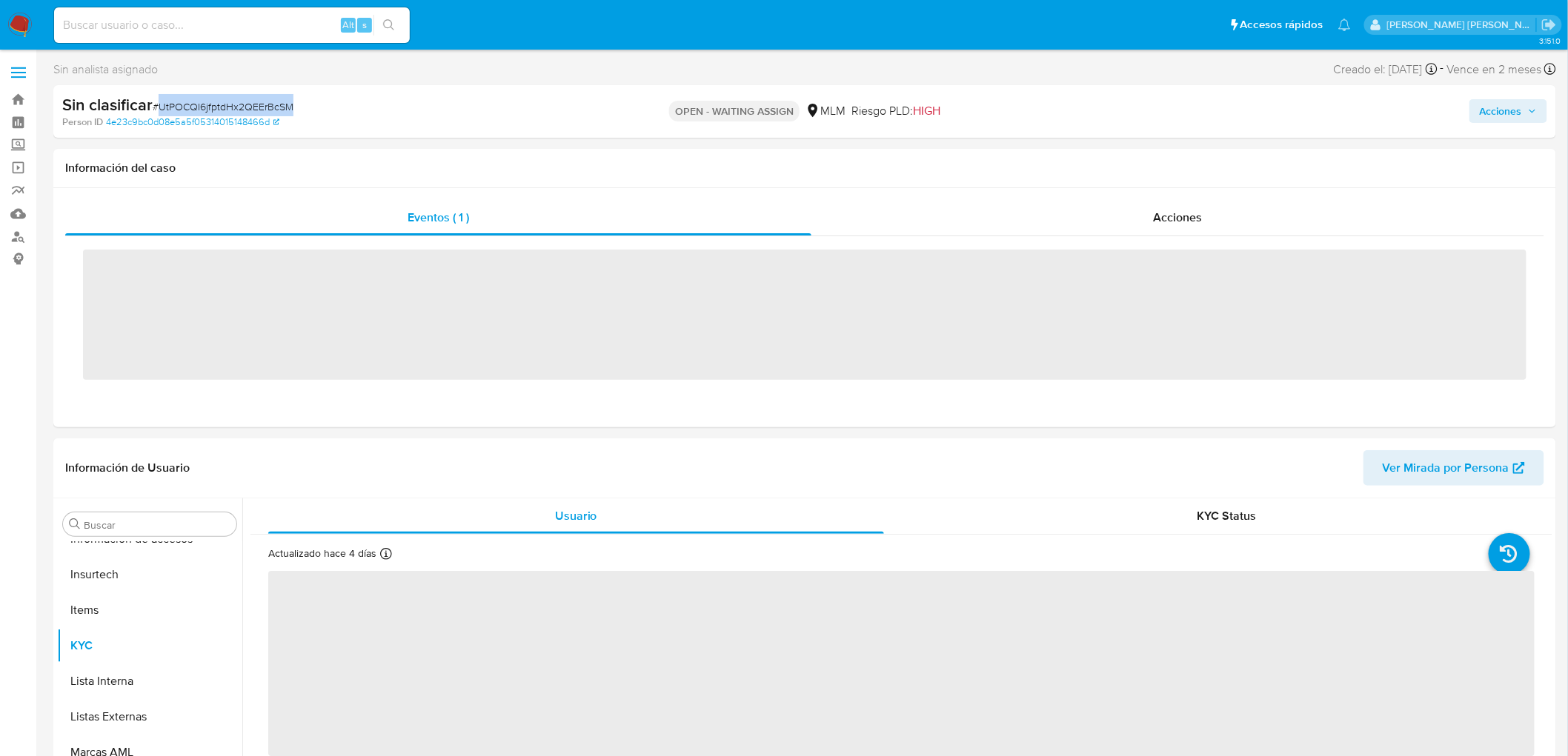
copy span "UtPOCQI6jfptdHx2QEErBcSM"
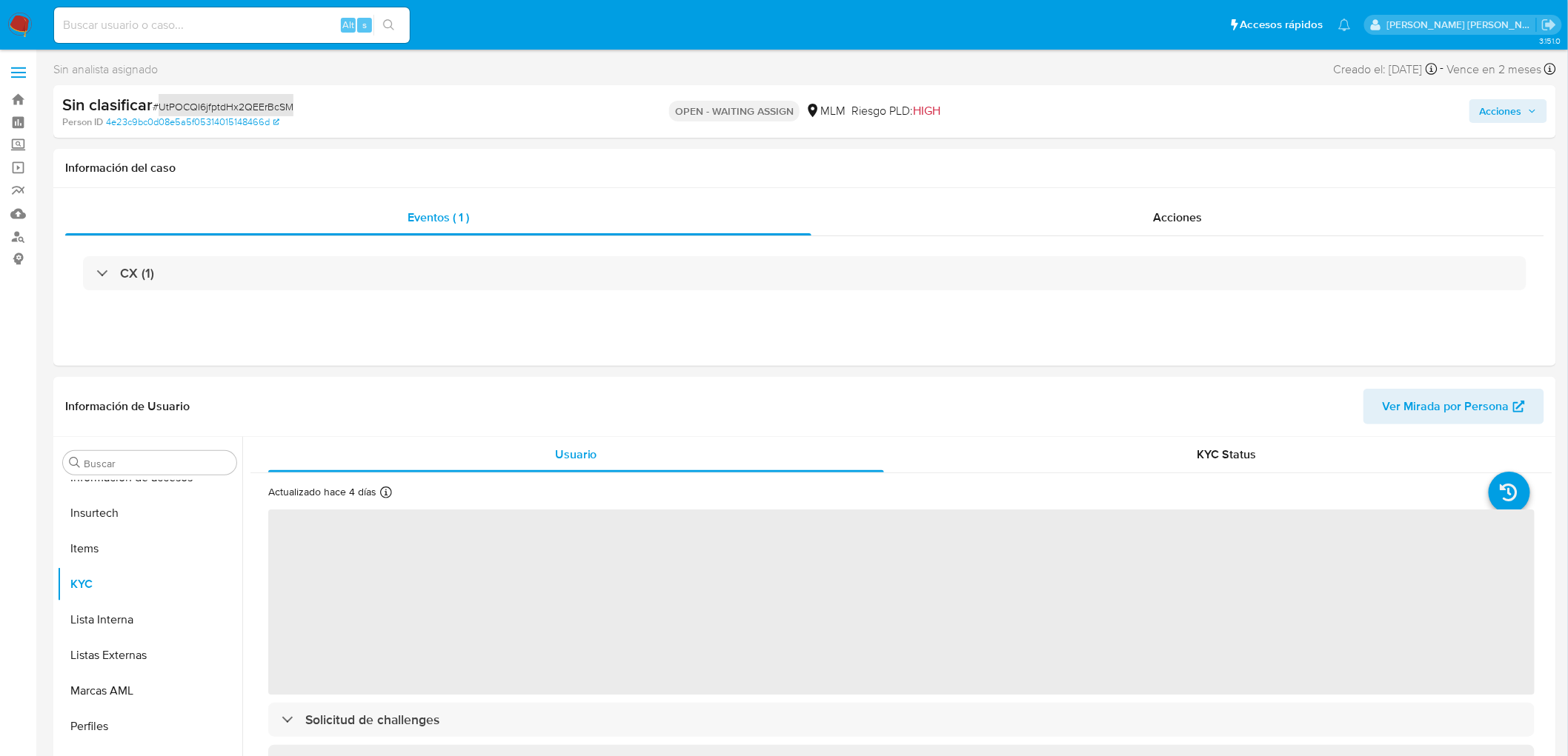
select select "10"
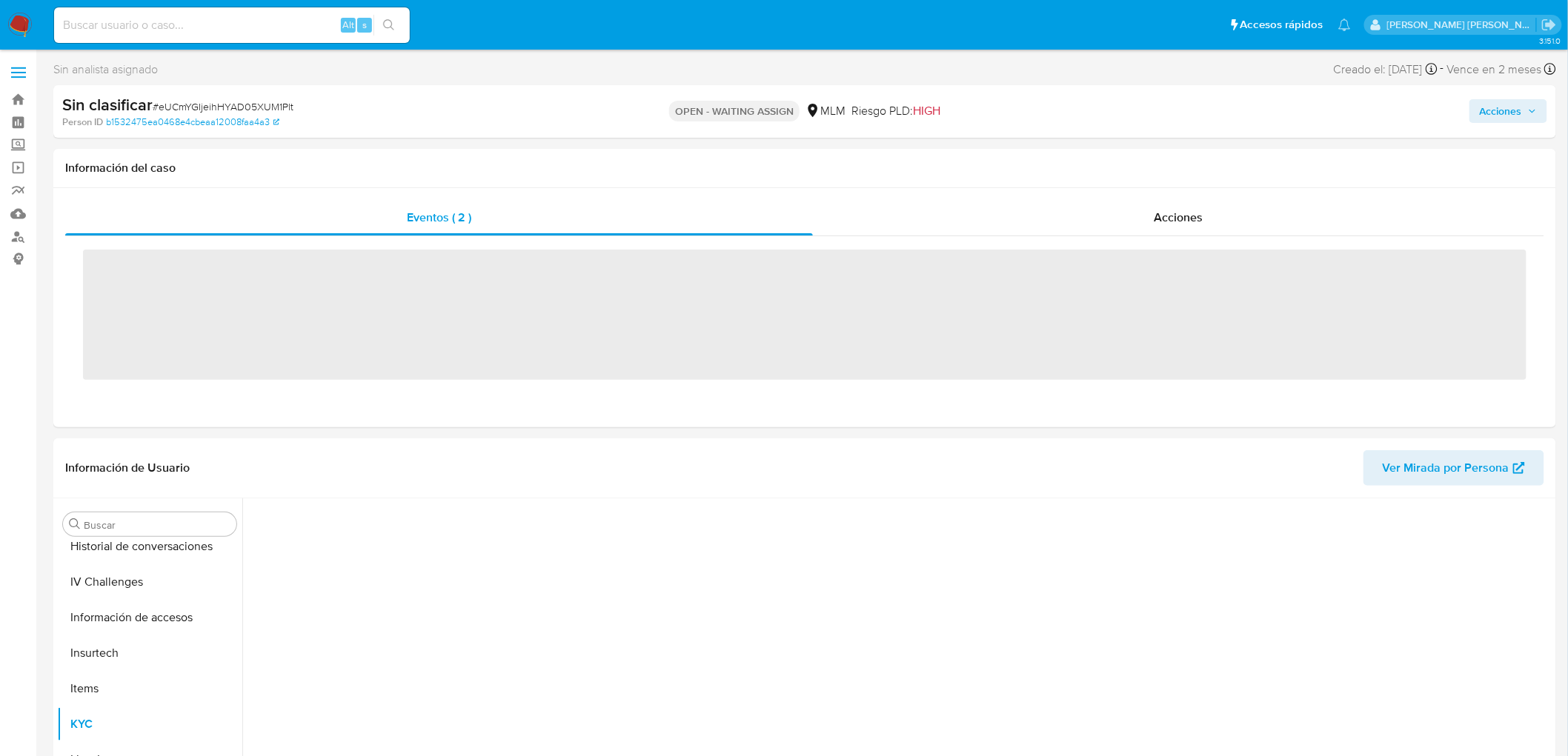
scroll to position [589, 0]
click at [257, 99] on span "# eUCmYGIjeihHYAD05XUM1Plt" at bounding box center [223, 107] width 140 height 15
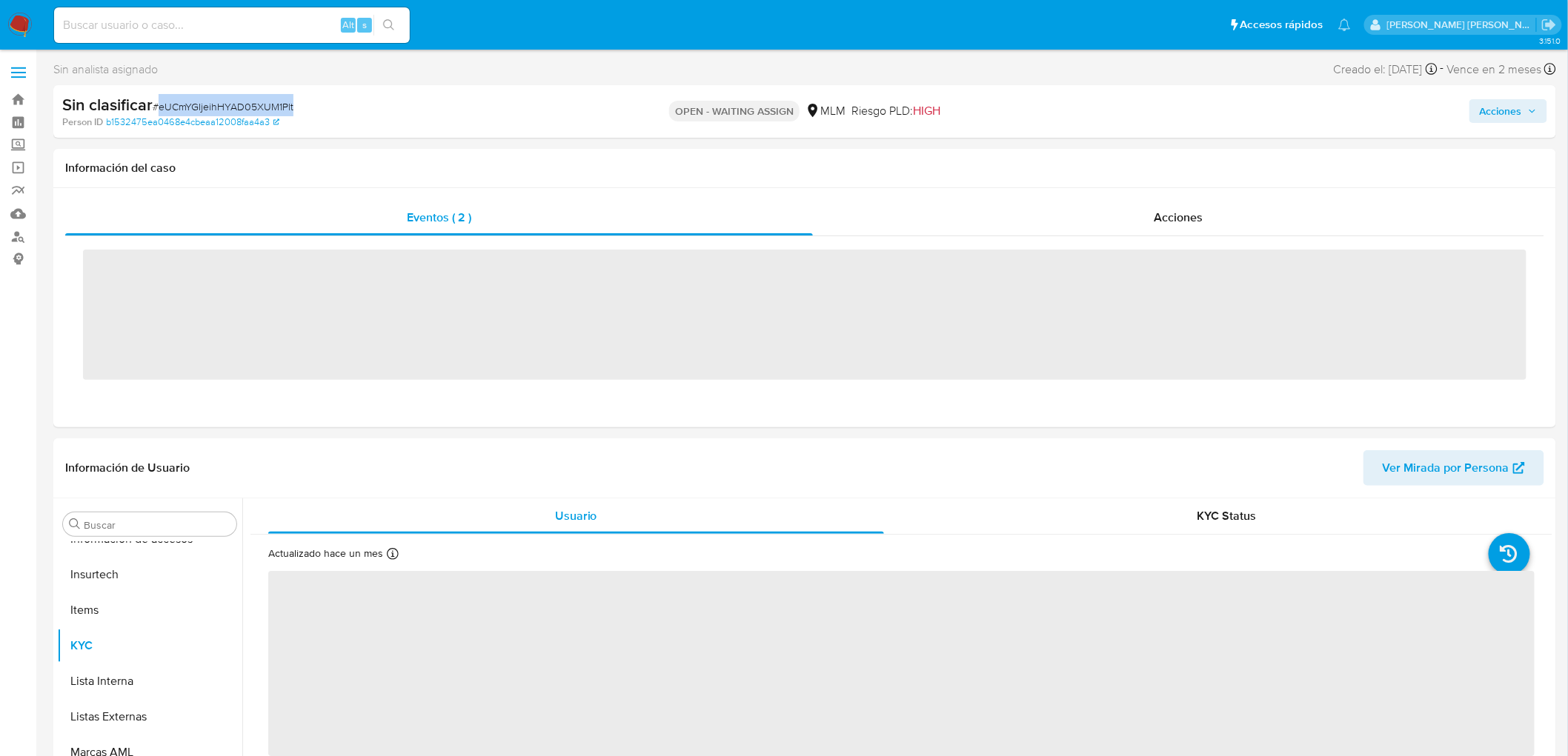
click at [257, 99] on span "# eUCmYGIjeihHYAD05XUM1Plt" at bounding box center [223, 107] width 140 height 15
copy span "eUCmYGIjeihHYAD05XUM1Plt"
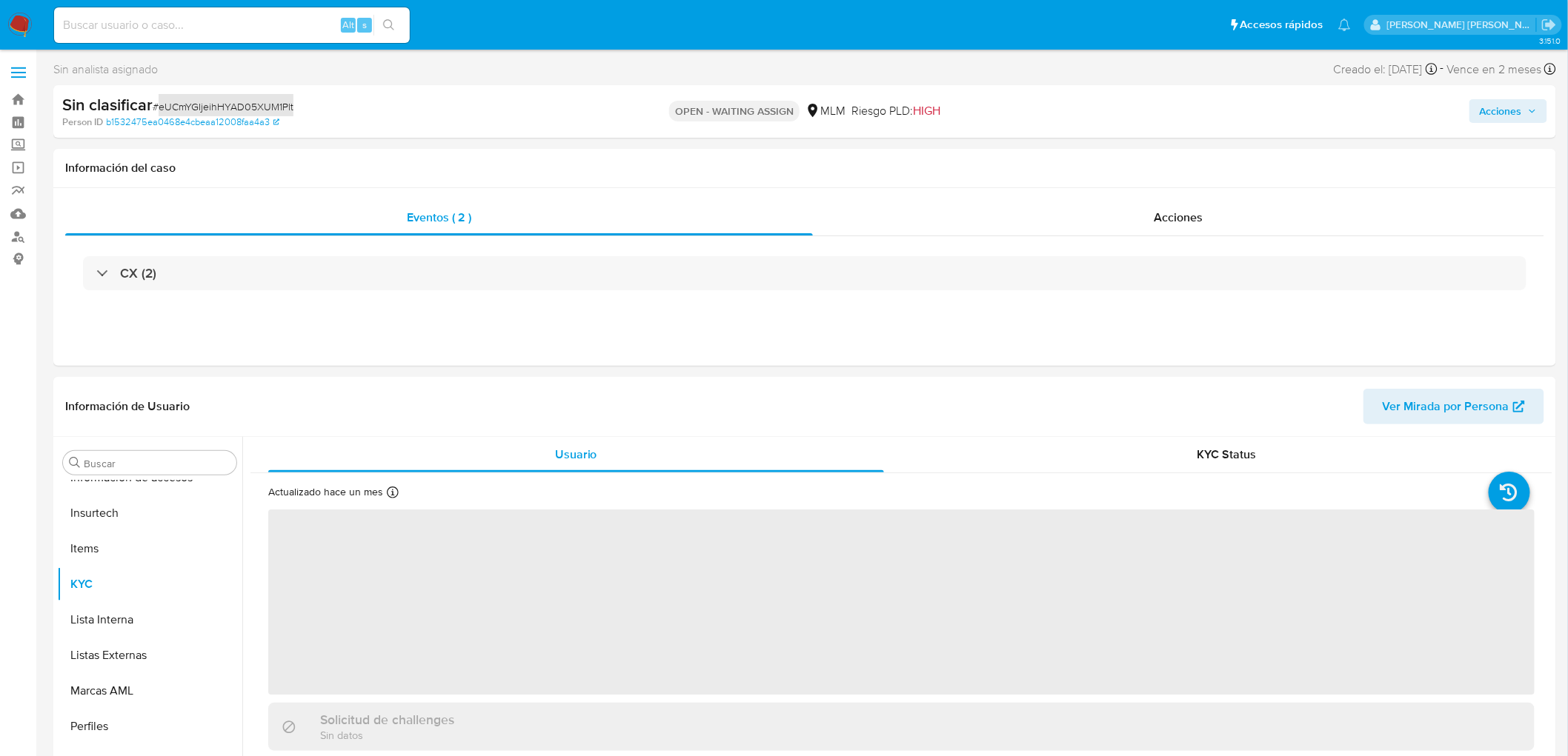
select select "10"
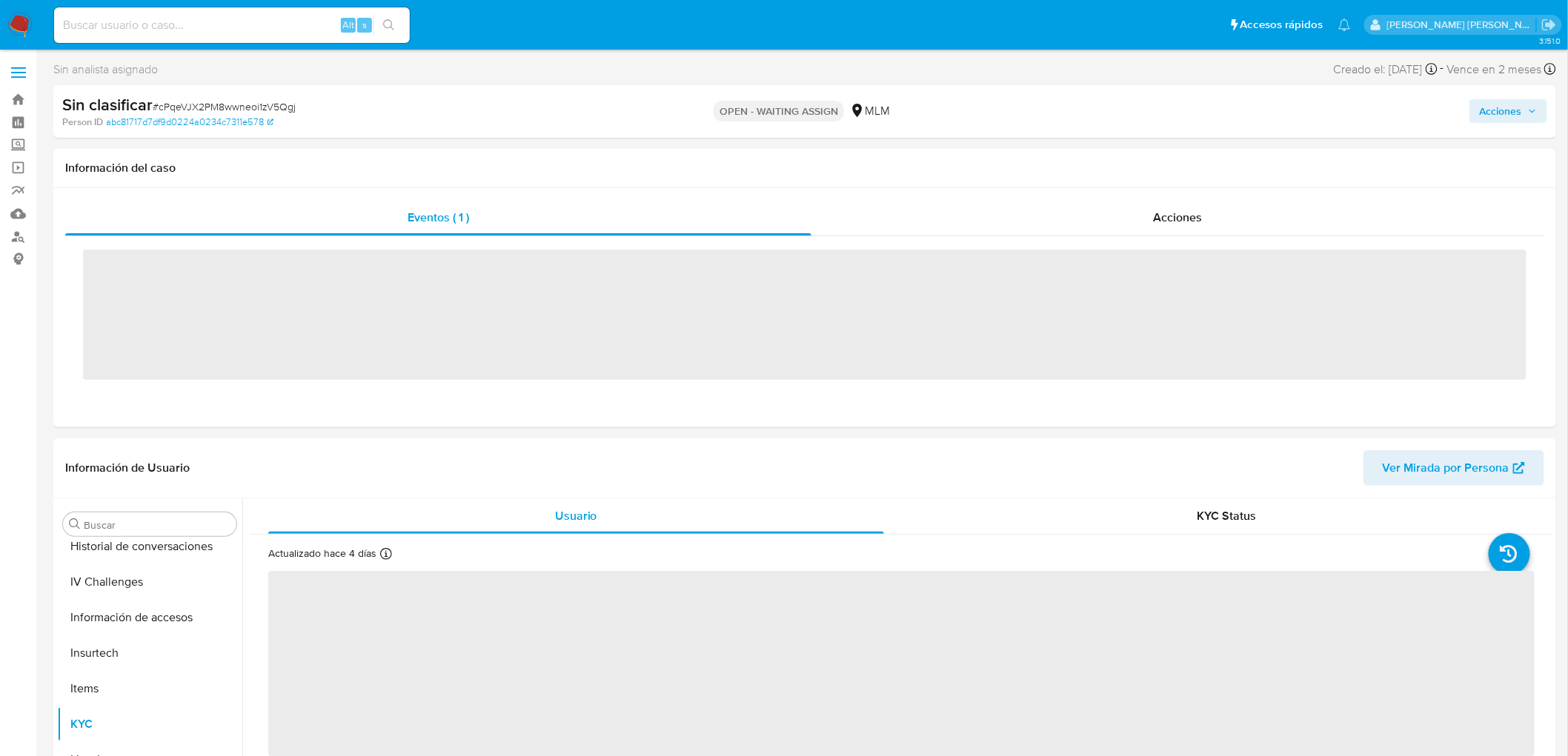
scroll to position [589, 0]
click at [258, 95] on div "Sin clasificar # cPqeVJX2PM8wwneoi1zV5Qgj" at bounding box center [307, 105] width 490 height 22
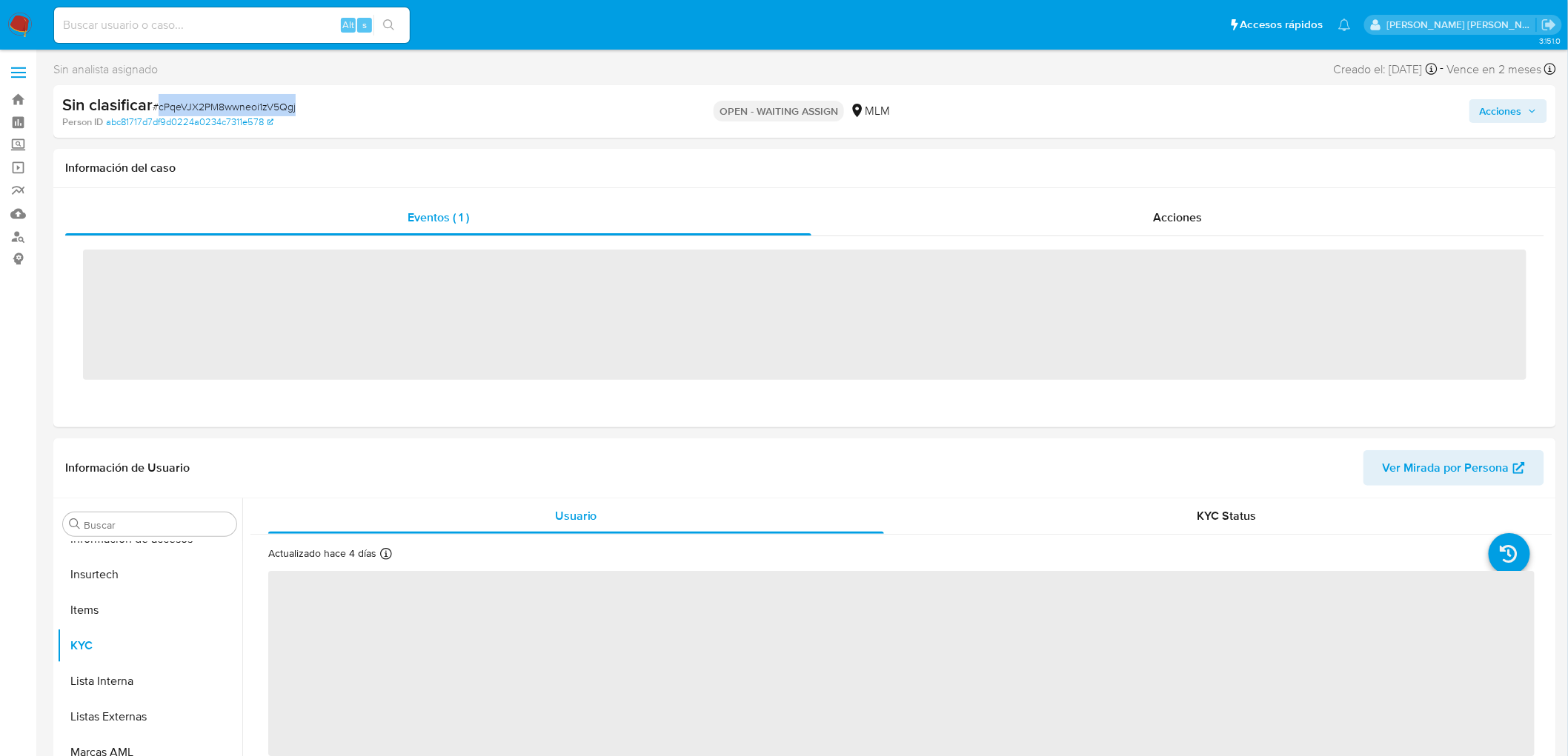
click at [258, 96] on div "Sin clasificar # cPqeVJX2PM8wwneoi1zV5Qgj" at bounding box center [307, 105] width 490 height 22
copy span "cPqeVJX2PM8wwneoi1zV5Qgj"
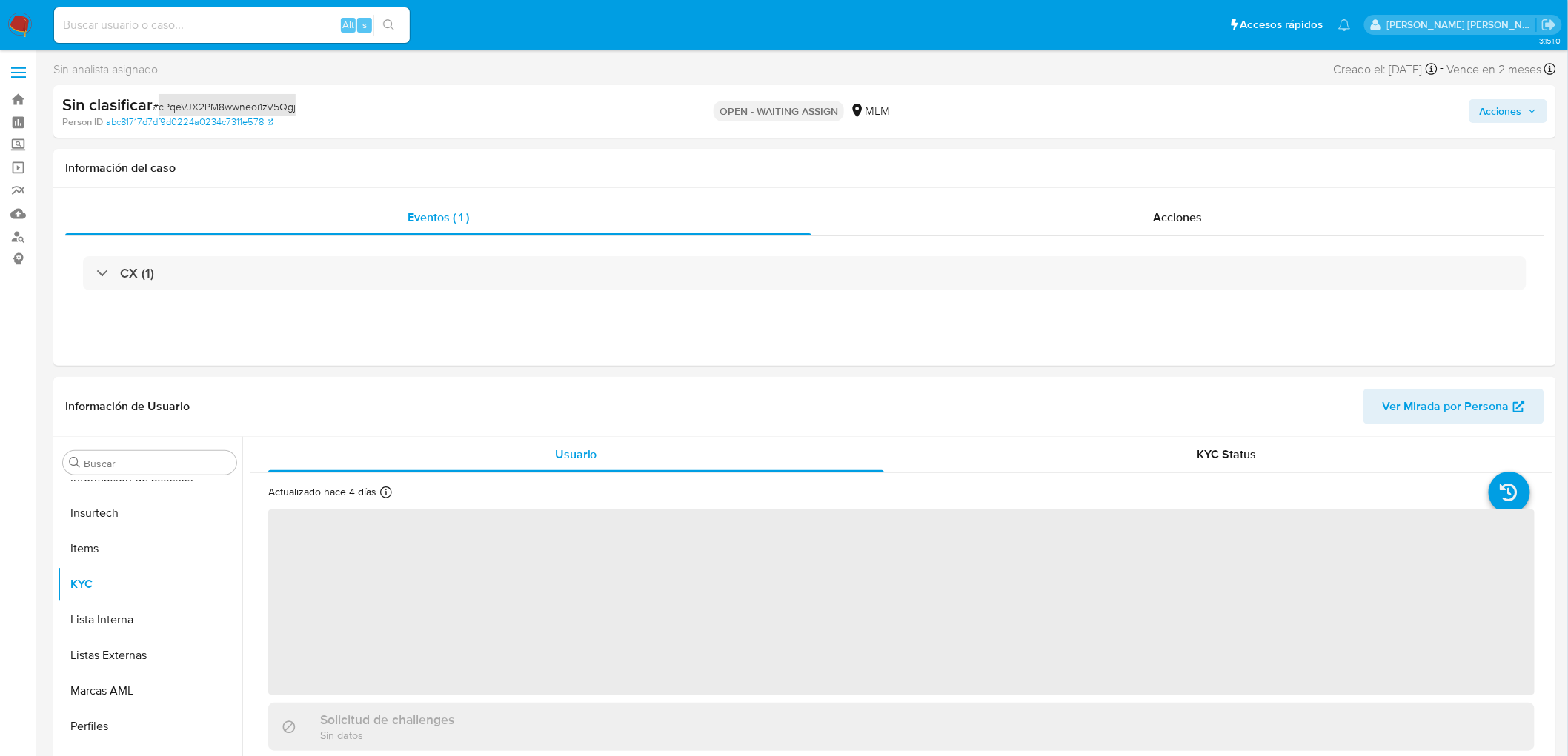
select select "10"
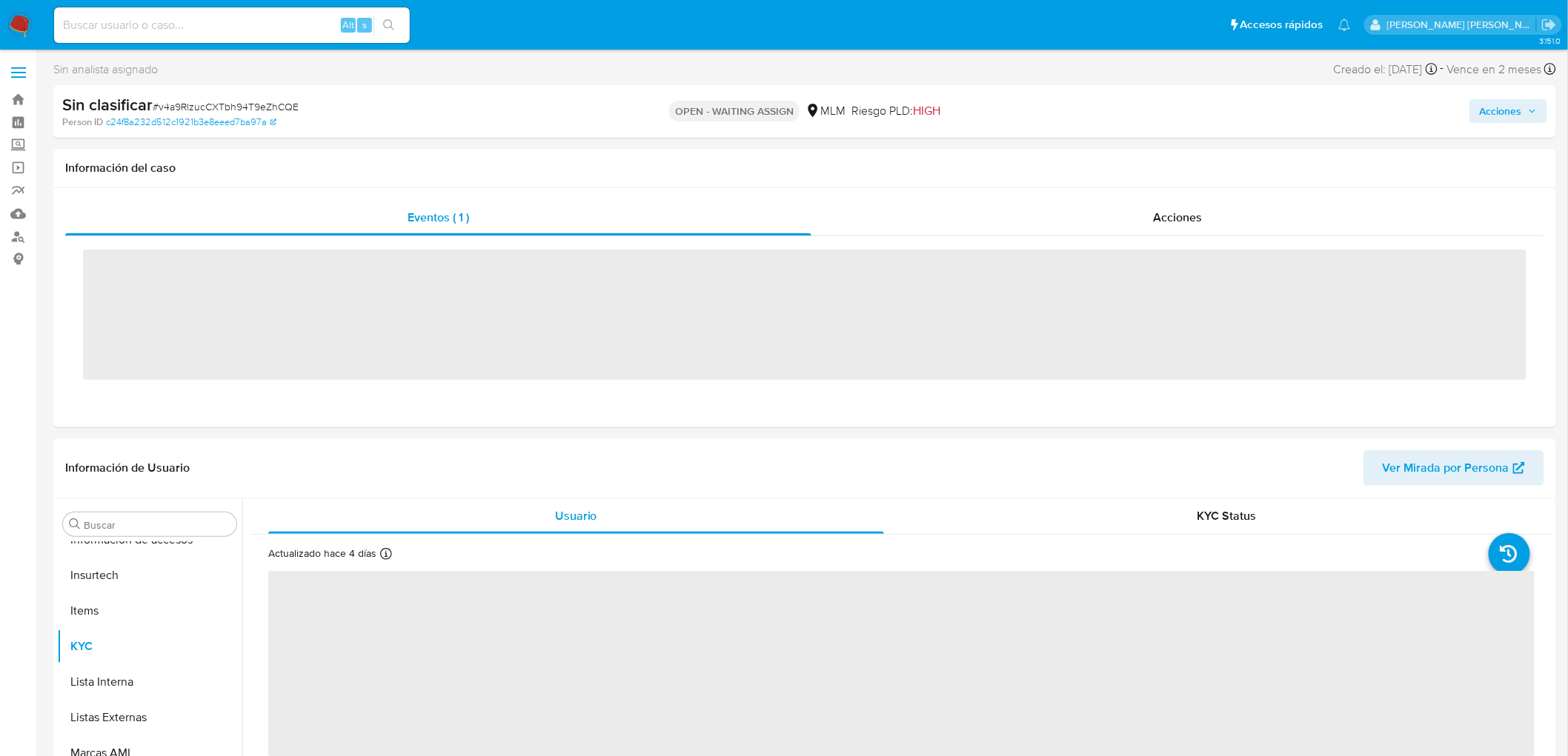
scroll to position [589, 0]
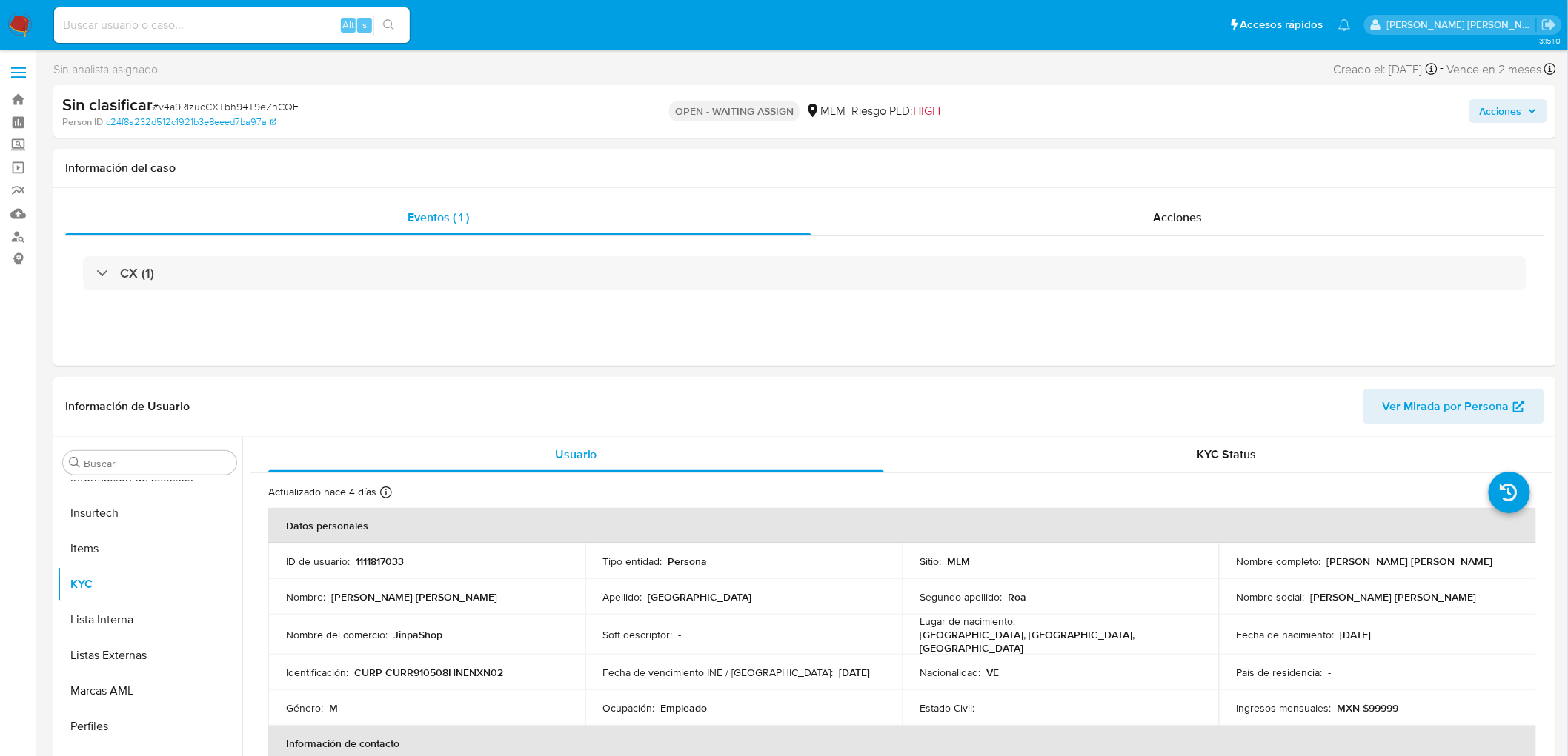
select select "10"
click at [283, 102] on span "# v4a9RlzucCXTbh94T9eZhCQE" at bounding box center [225, 107] width 146 height 15
copy span "v4a9RlzucCXTbh94T9eZhCQE"
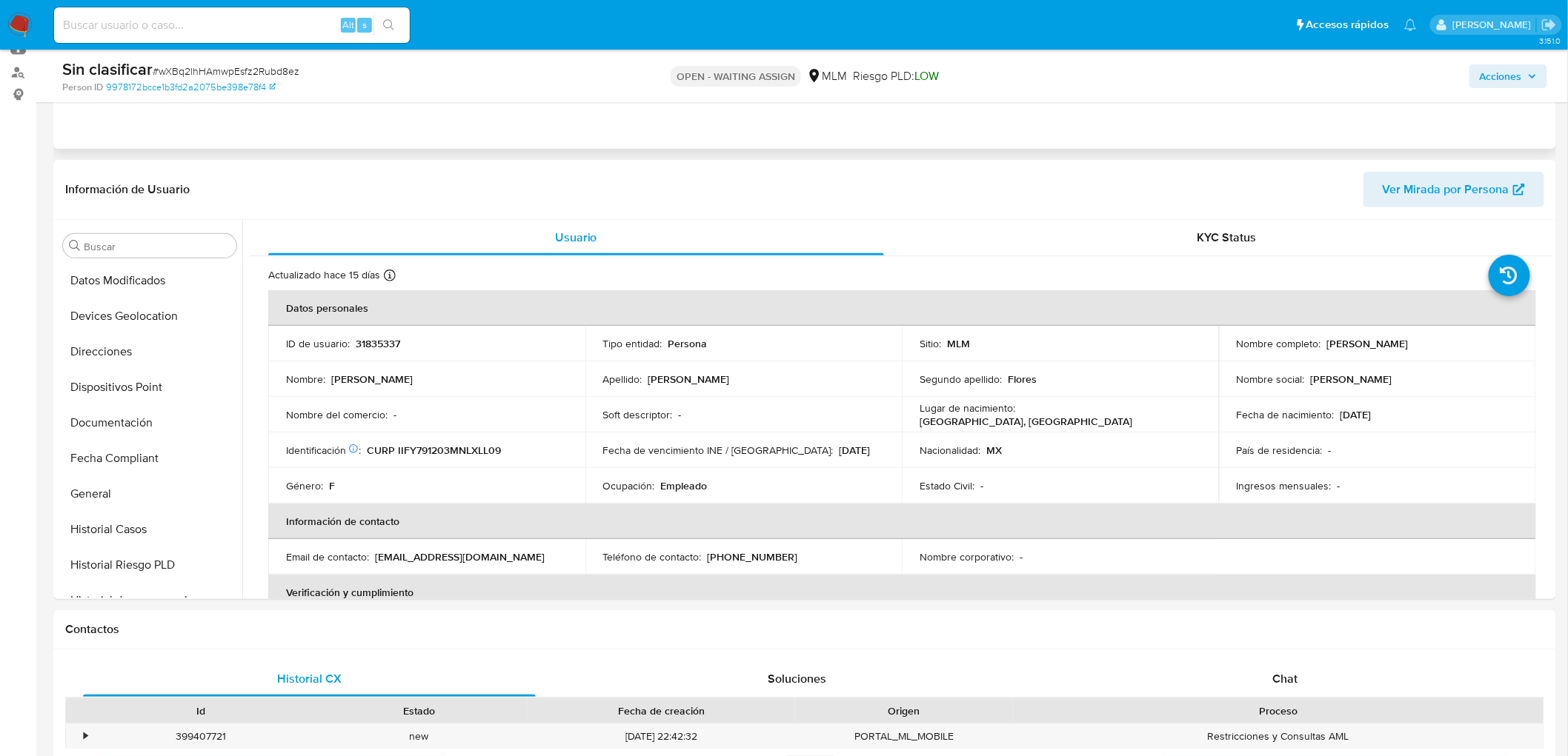
scroll to position [108, 0]
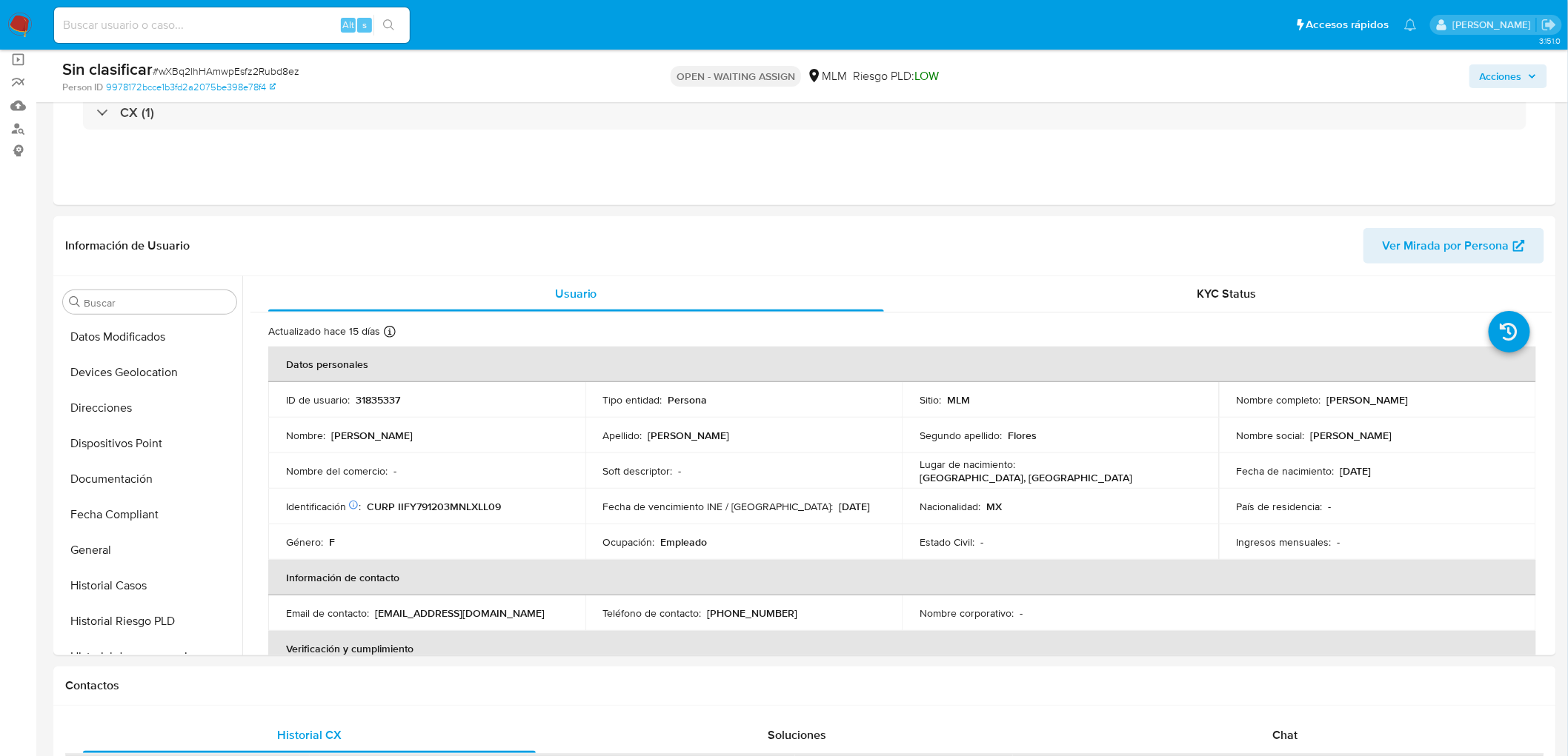
select select "10"
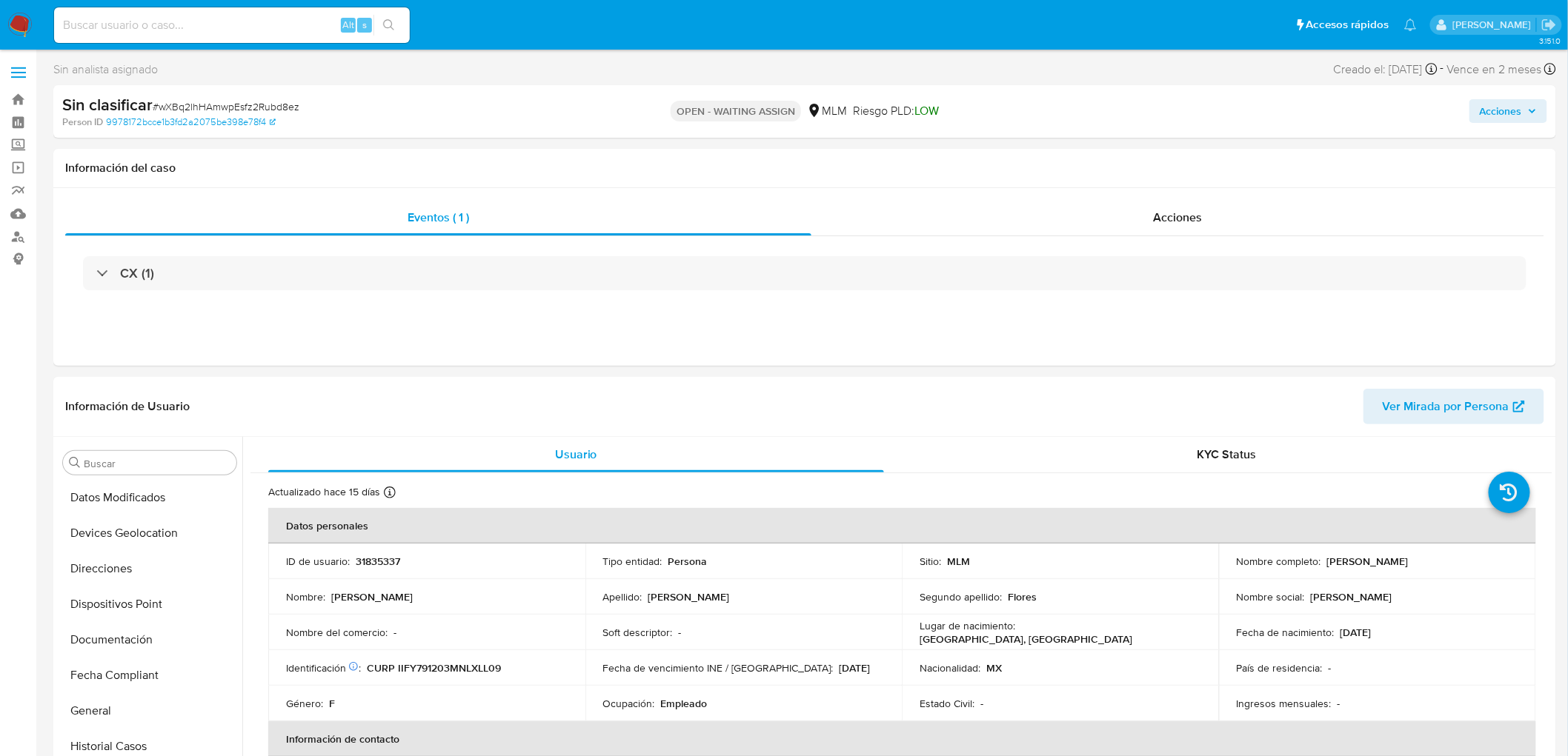
click at [248, 94] on div "Sin clasificar # wXBq2lhHAmwpEsfz2Rubd8ez" at bounding box center [307, 105] width 490 height 22
copy span "wXBq2lhHAmwpEsfz2Rubd8ez"
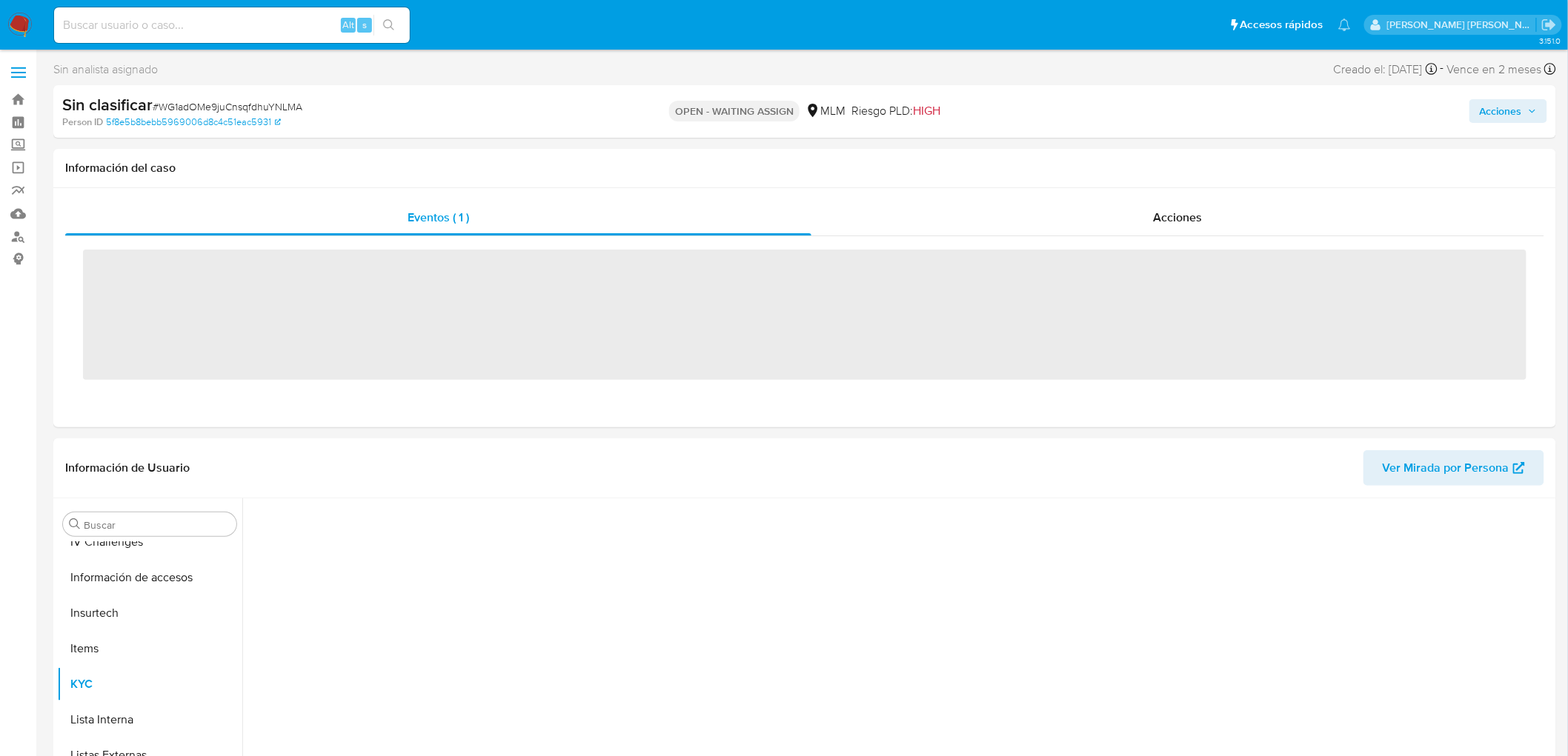
scroll to position [589, 0]
click at [272, 90] on div "Sin clasificar # WG1adOMe9juCnsqfdhuYNLMA Person ID 5f8e5b8bebb5969006d8c4c51ea…" at bounding box center [805, 112] width 1503 height 52
click at [272, 106] on span "# WG1adOMe9juCnsqfdhuYNLMA" at bounding box center [227, 107] width 150 height 15
copy span "WG1adOMe9juCnsqfdhuYNLMA"
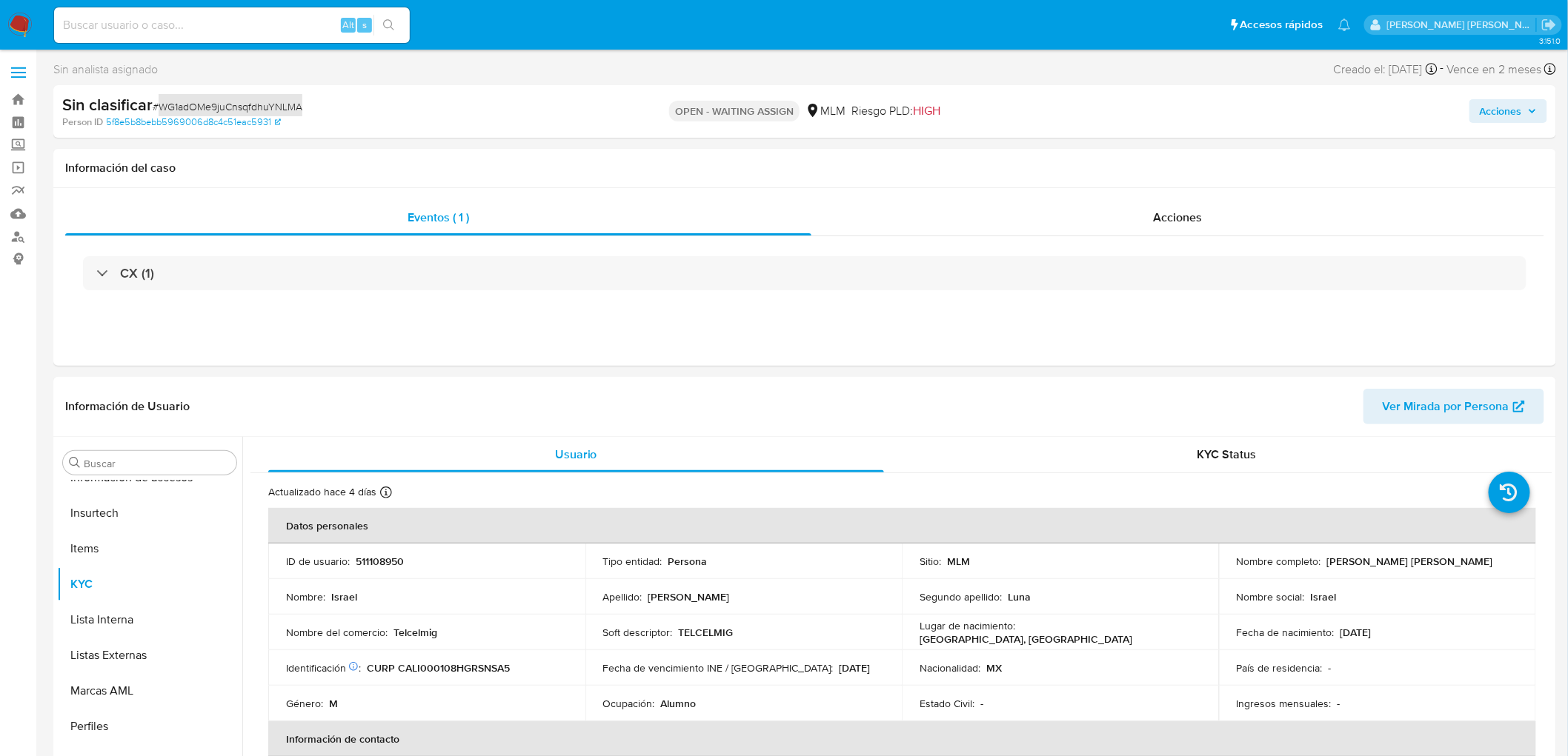
select select "10"
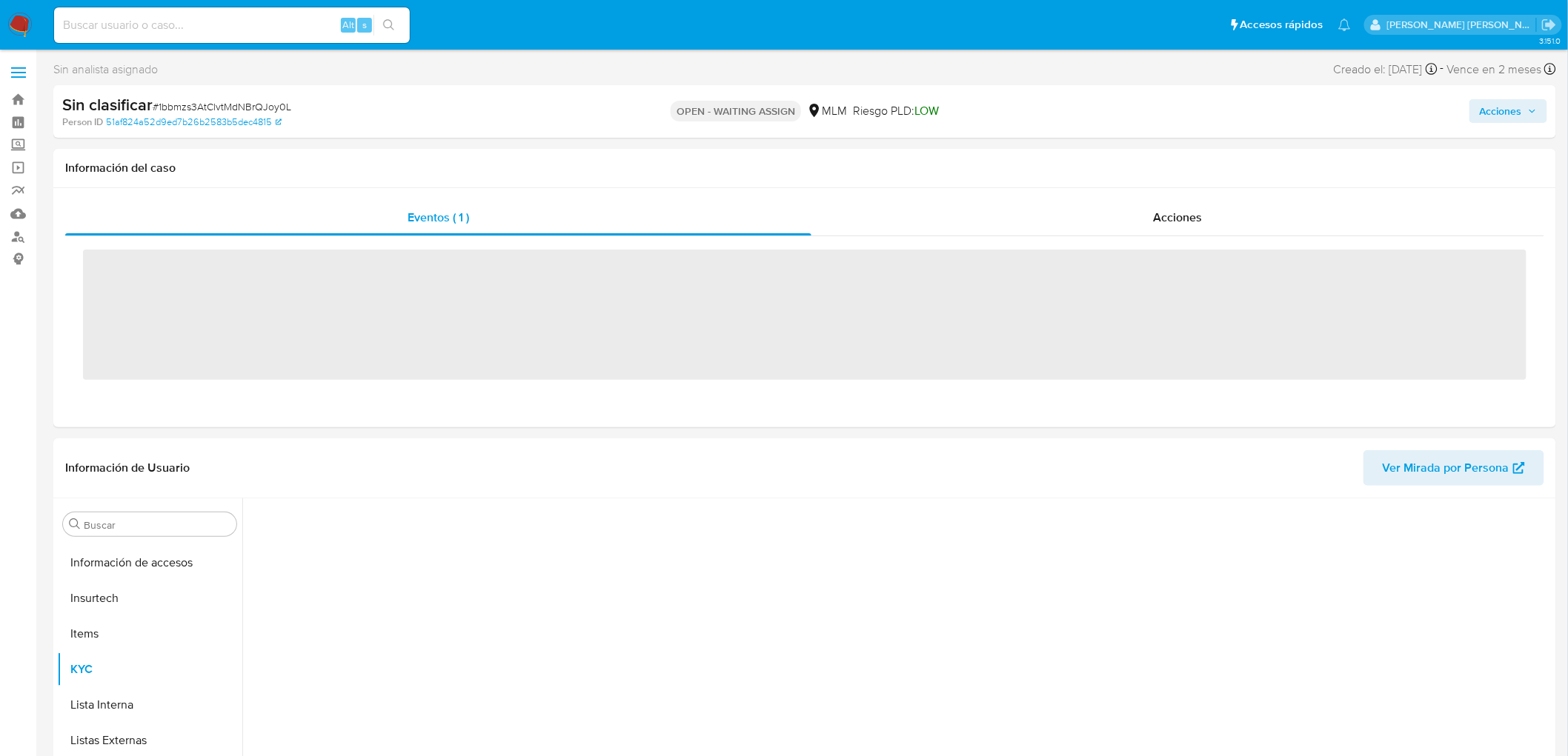
scroll to position [589, 0]
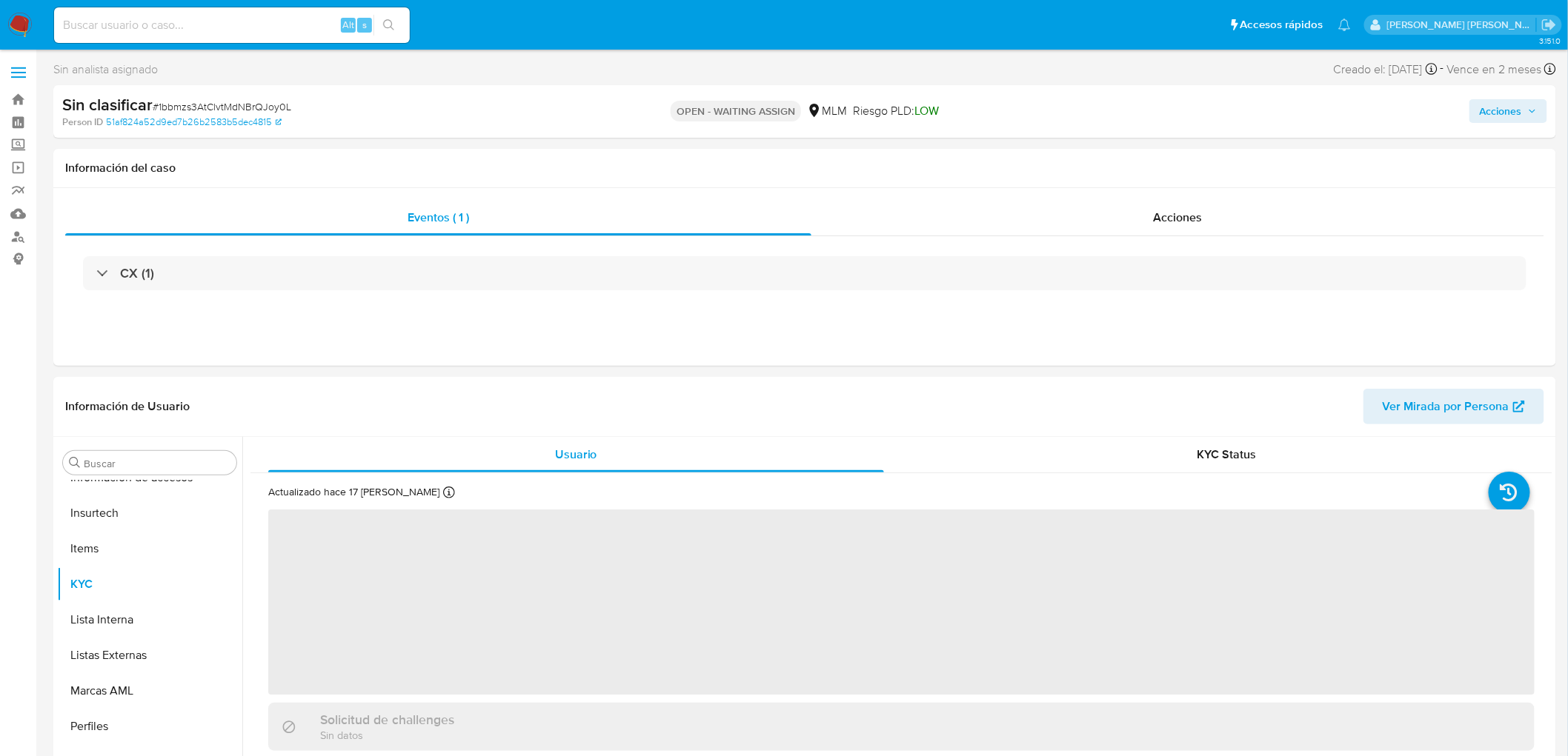
click at [245, 101] on span "# 1bbmzs3AtClvtMdNBrQJoy0L" at bounding box center [222, 107] width 139 height 15
select select "10"
copy span "1bbmzs3AtClvtMdNBrQJoy0L"
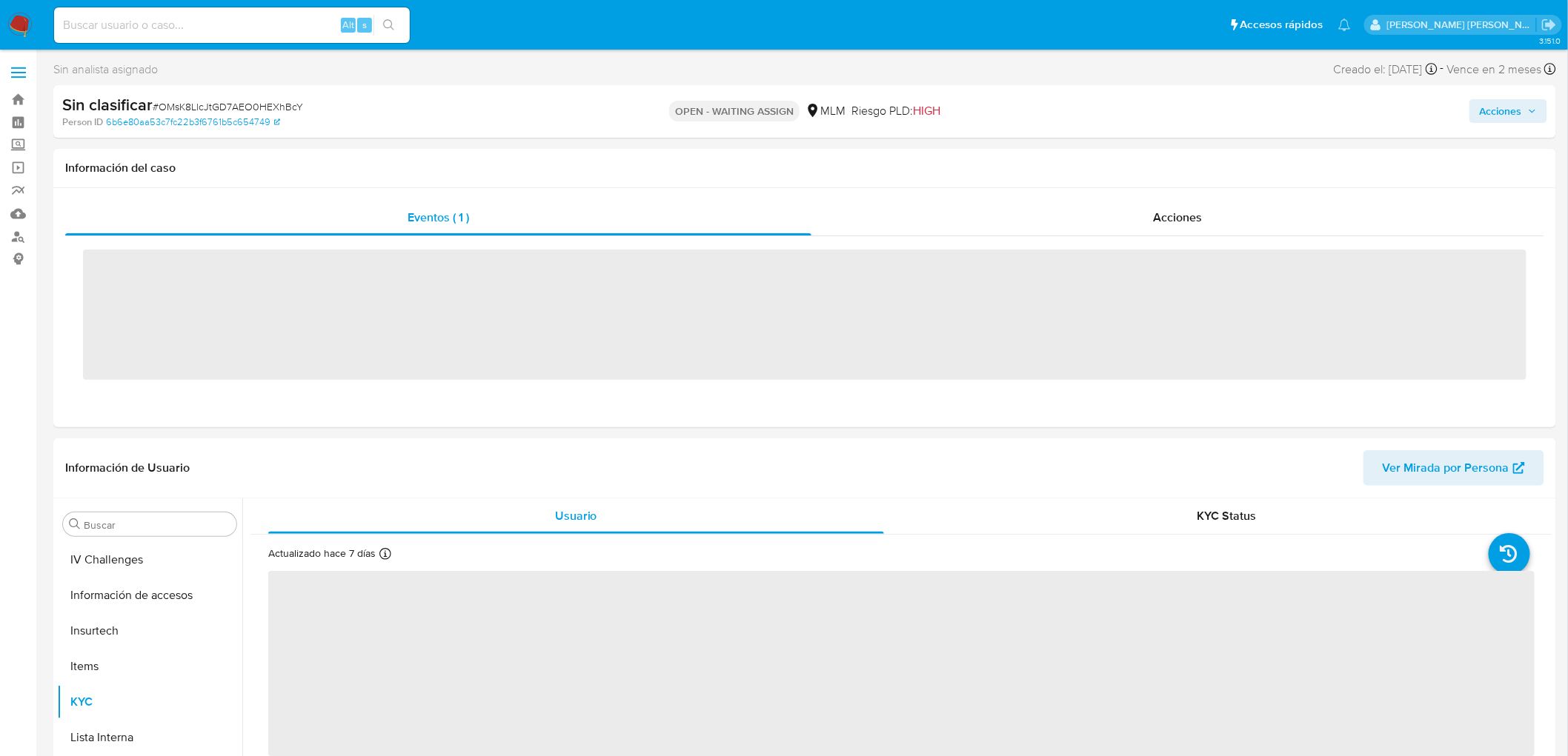
scroll to position [589, 0]
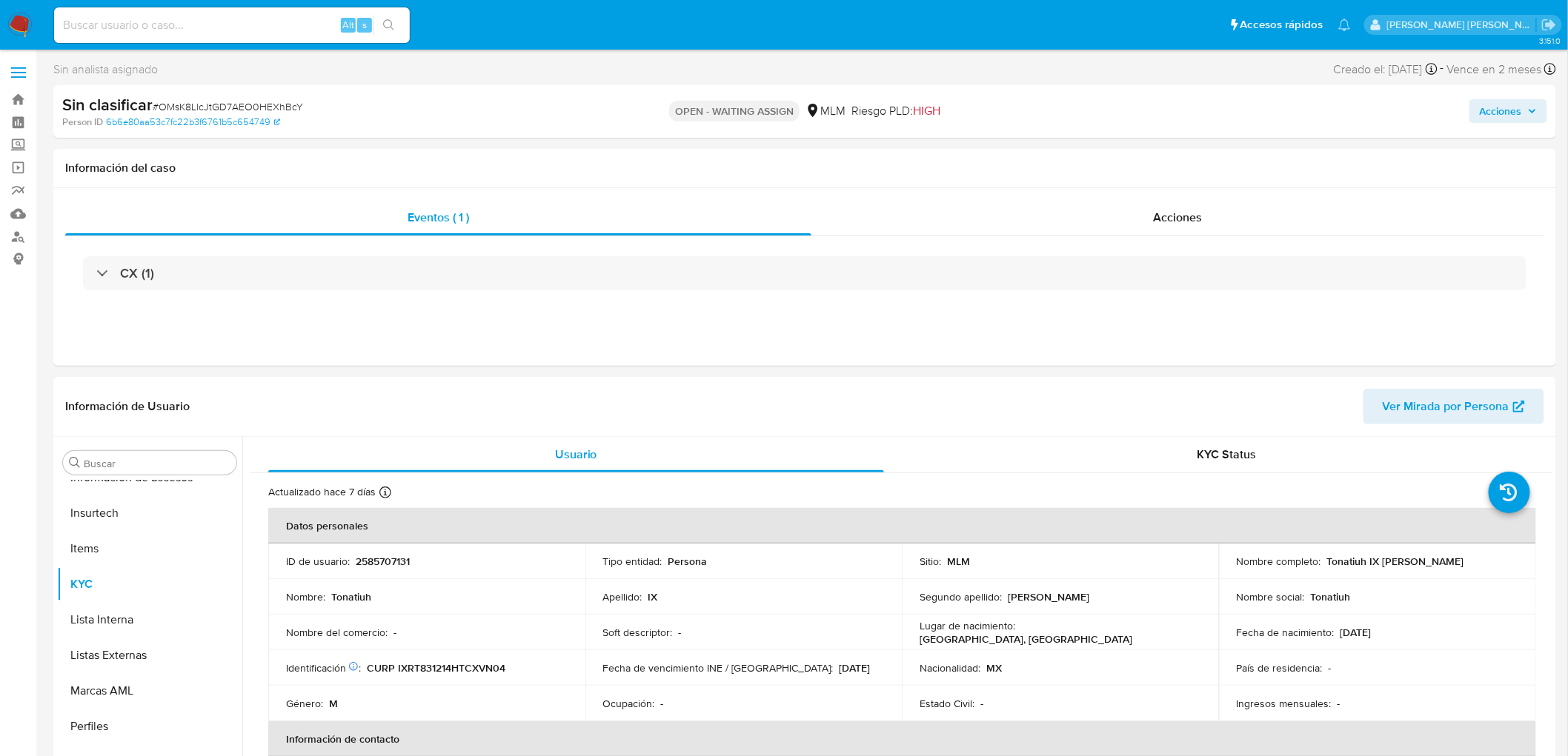
select select "10"
click at [272, 99] on span "# OMsK8LlcJtGD7AEO0HEXhBcY" at bounding box center [228, 107] width 151 height 15
copy span "OMsK8LlcJtGD7AEO0HEXhBcY"
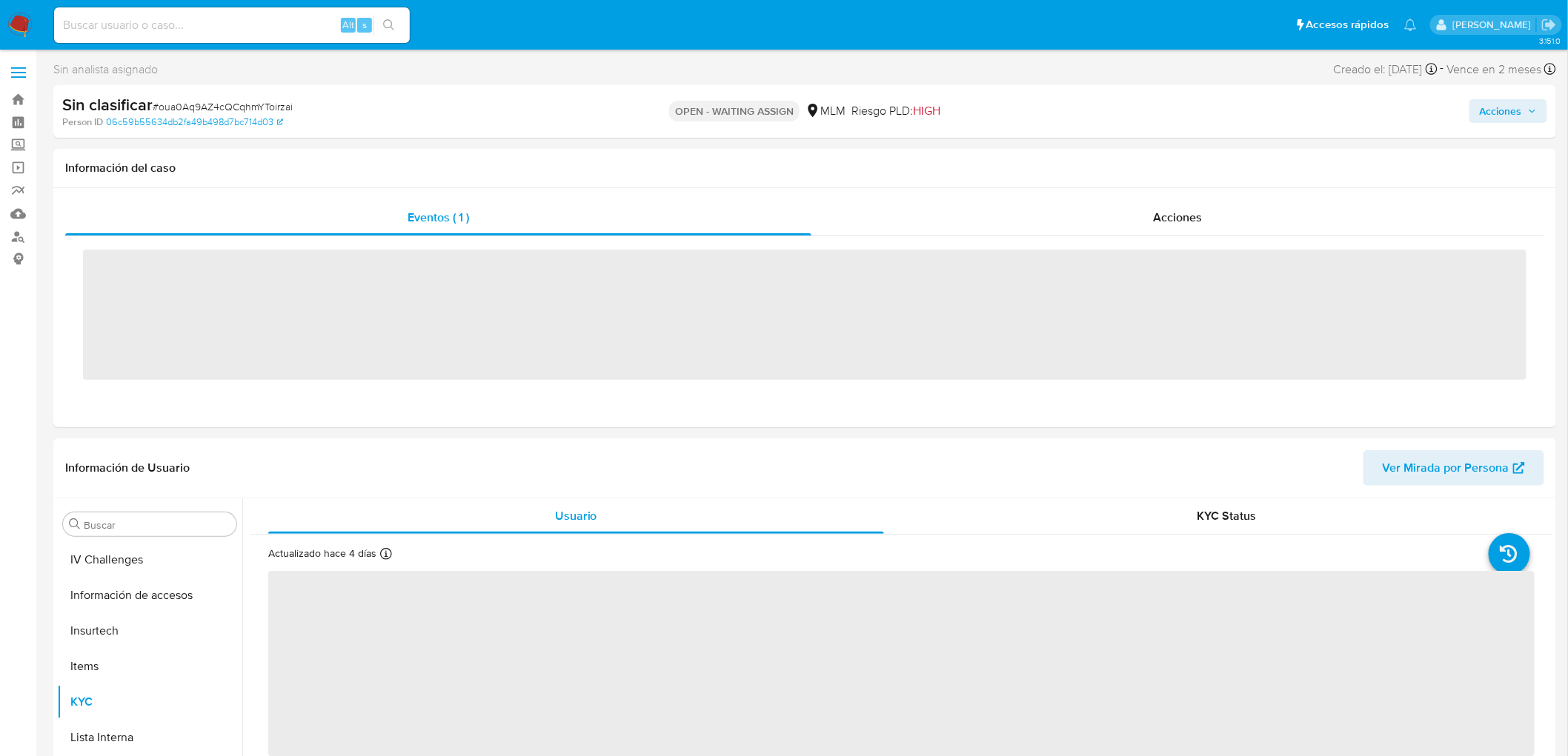
scroll to position [589, 0]
click at [271, 104] on span "# oua0Aq9AZ4cQCqhmYToirzai" at bounding box center [223, 107] width 140 height 15
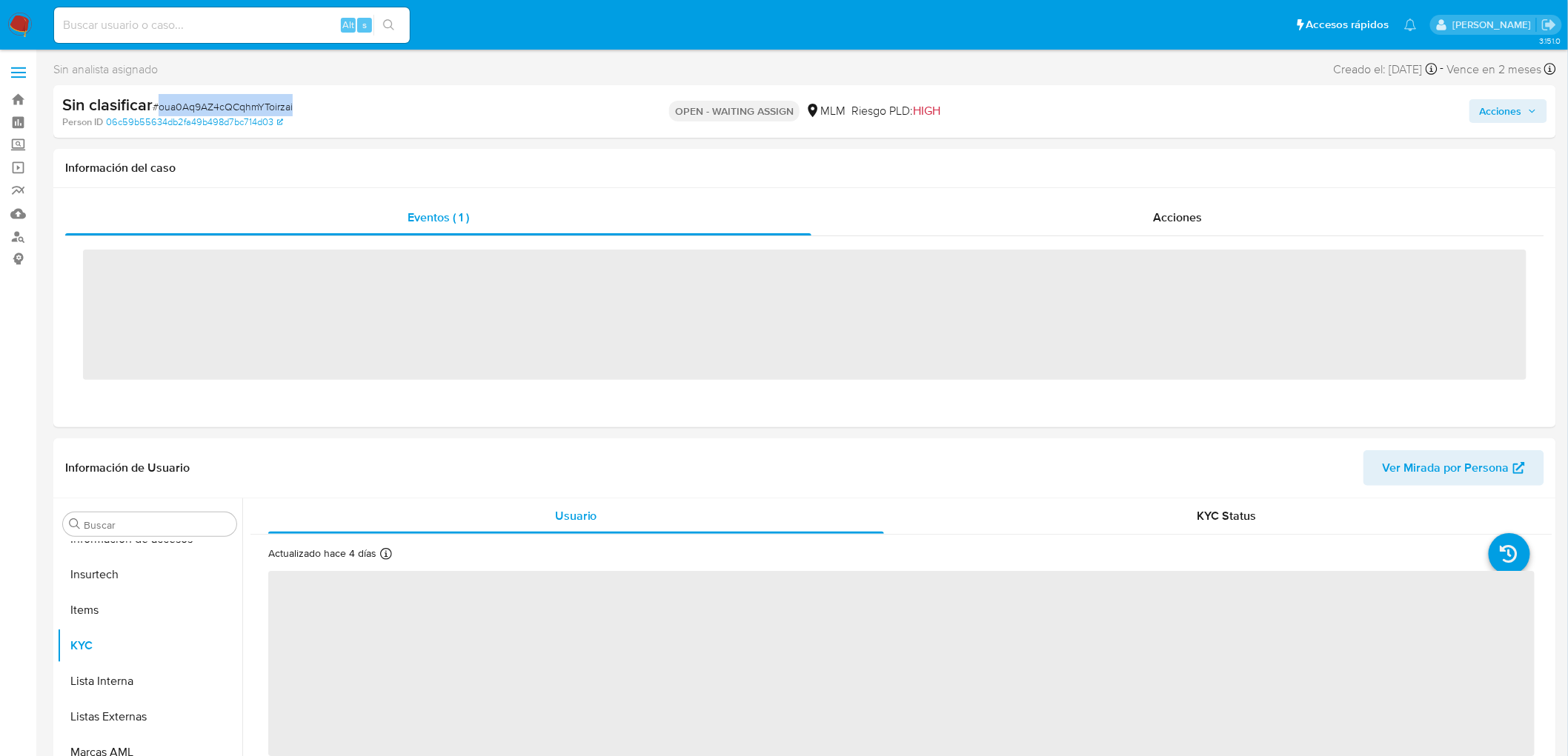
click at [271, 104] on span "# oua0Aq9AZ4cQCqhmYToirzai" at bounding box center [223, 107] width 140 height 15
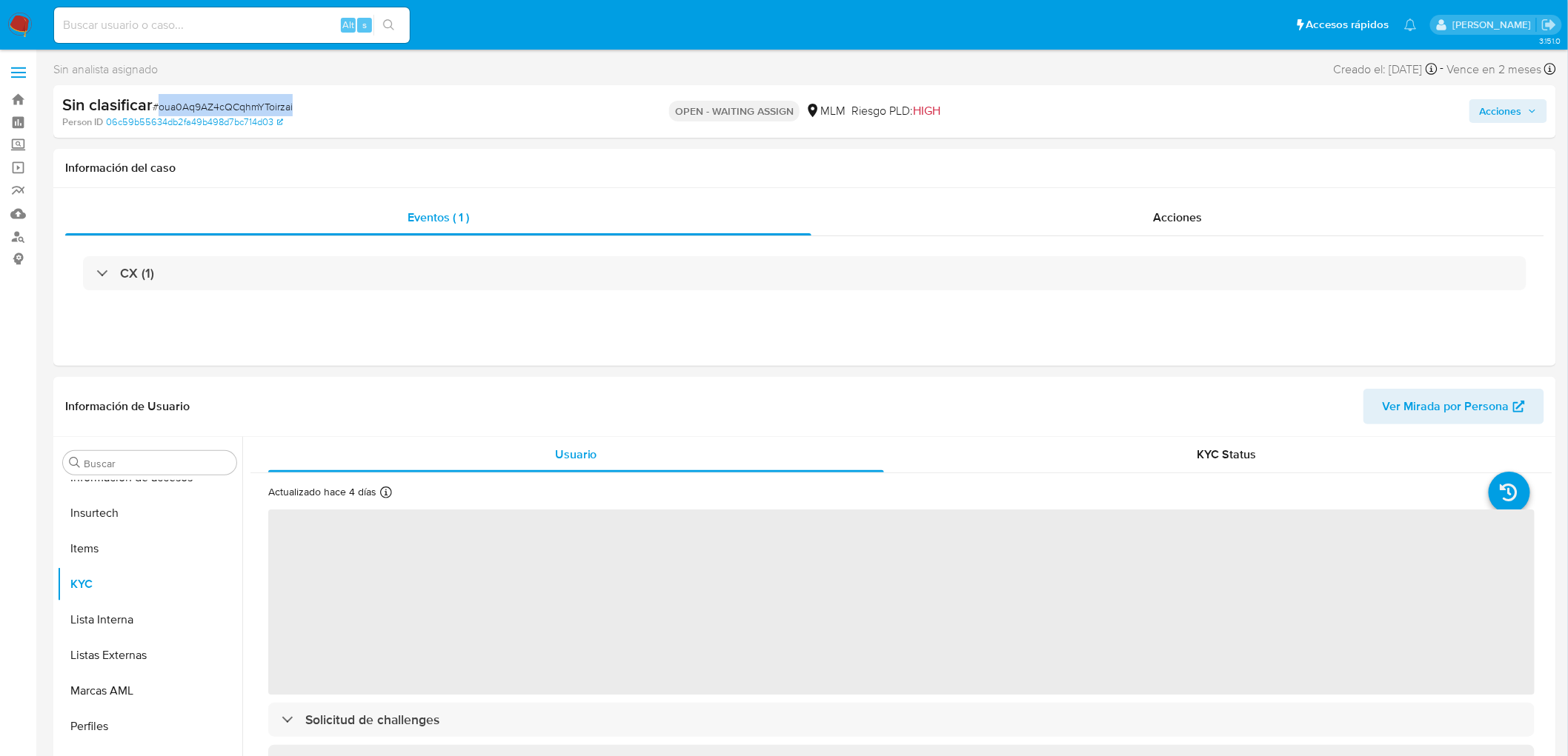
copy span "oua0Aq9AZ4cQCqhmYToirzai"
select select "10"
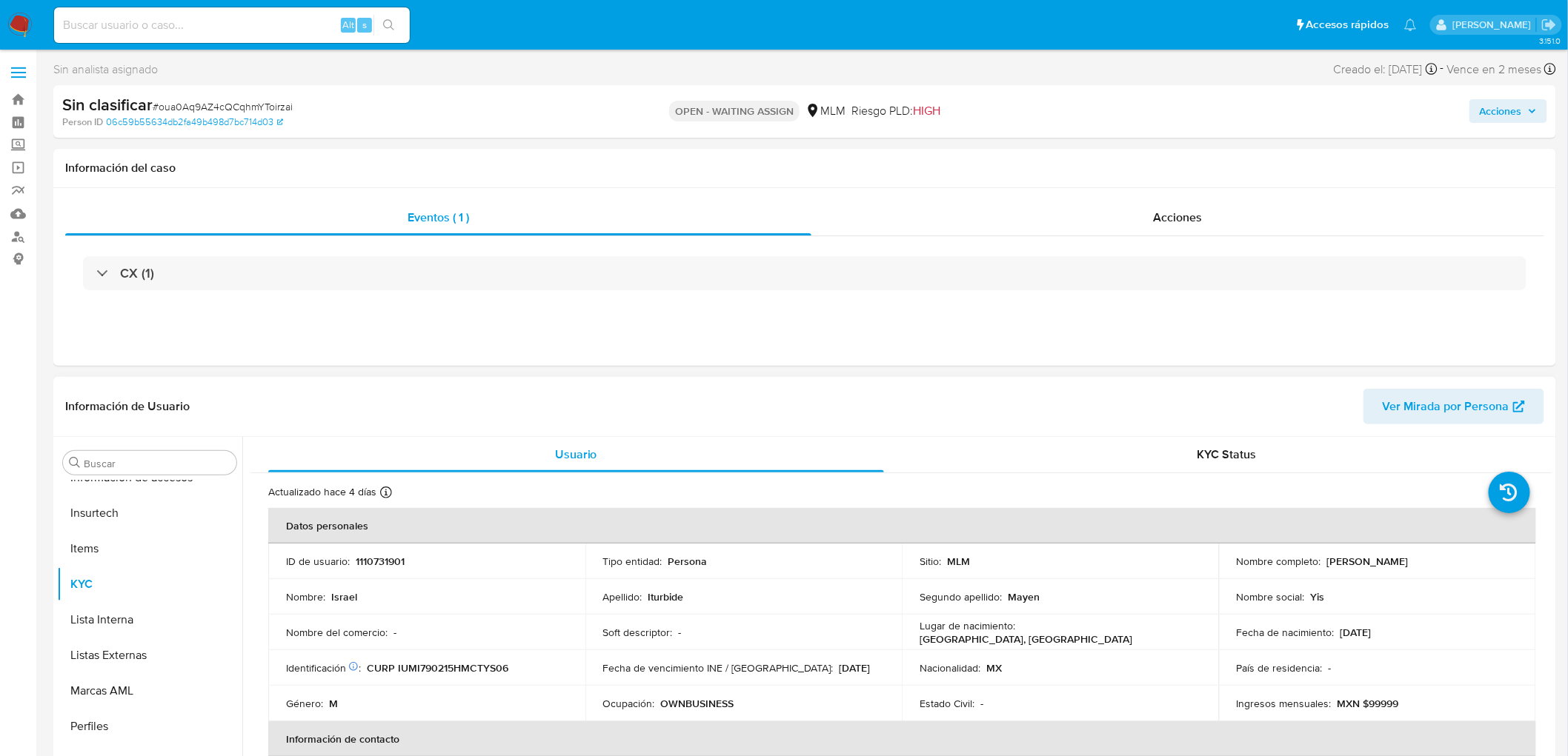
click at [374, 567] on p "1110731901" at bounding box center [380, 562] width 49 height 14
copy p "1110731901"
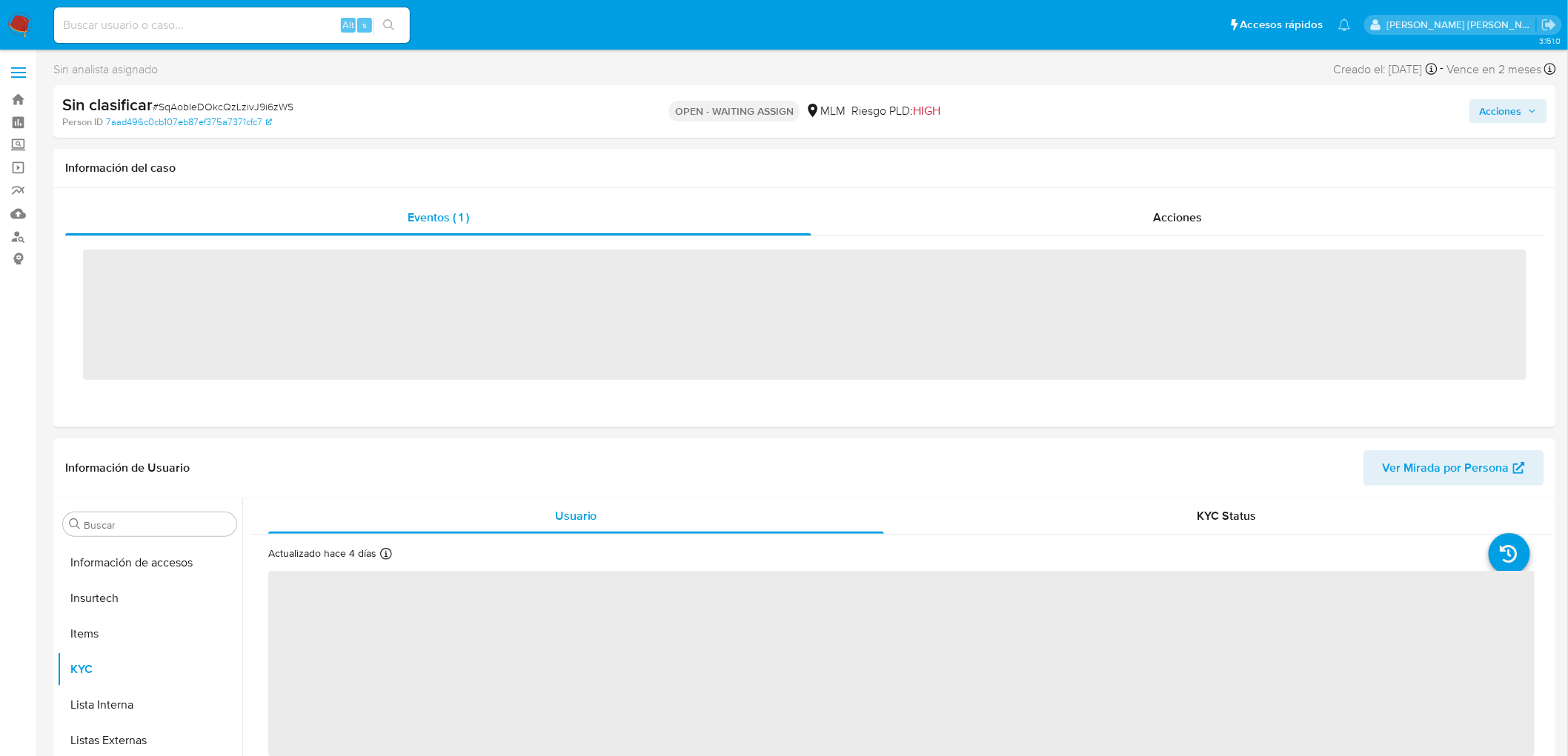
scroll to position [589, 0]
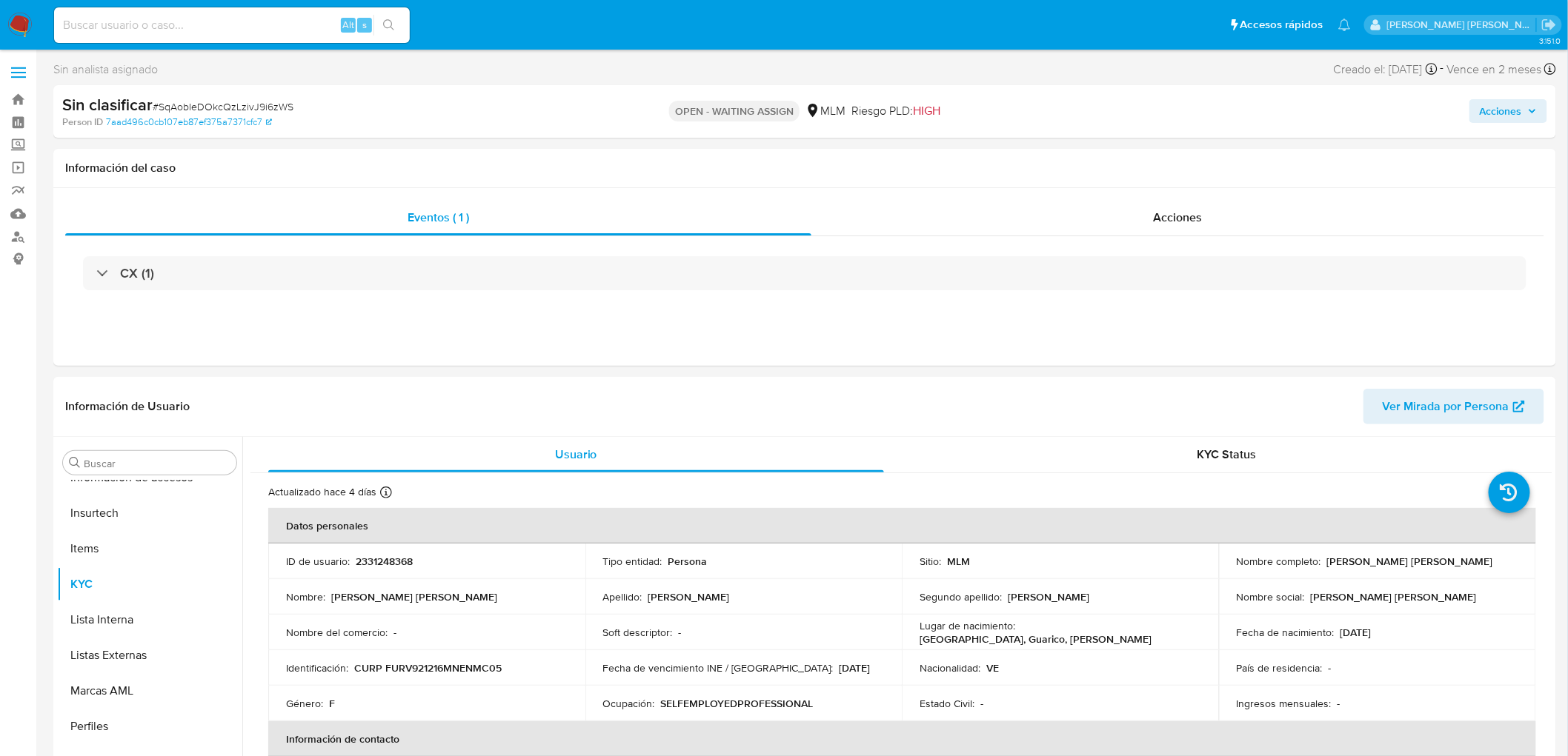
select select "10"
click at [256, 106] on span "# SqAobIeDOkcQzLzivJ9i6zWS" at bounding box center [223, 107] width 140 height 15
copy span "SqAobIeDOkcQzLzivJ9i6zWS"
click at [403, 566] on p "2331248368" at bounding box center [383, 562] width 57 height 14
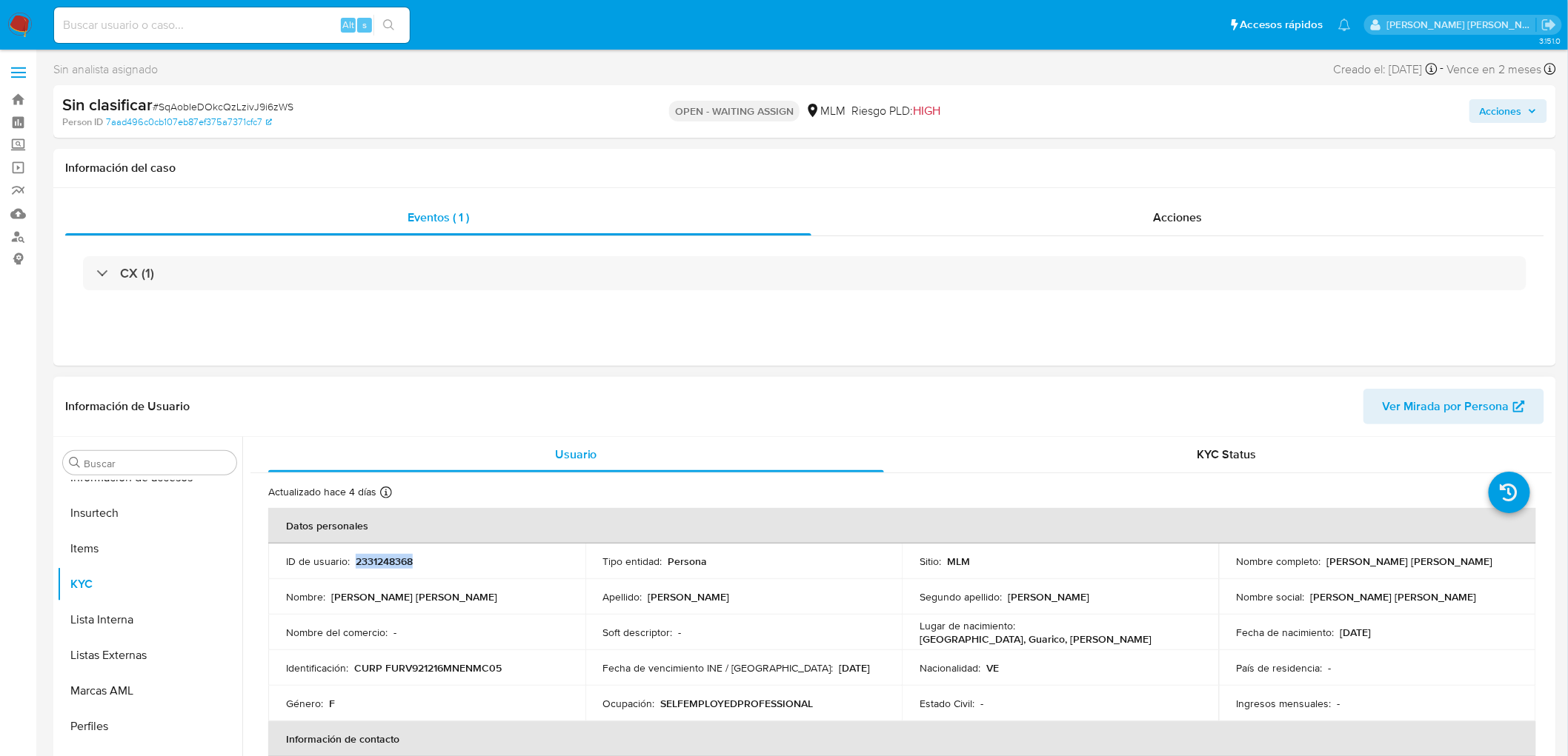
click at [403, 566] on p "2331248368" at bounding box center [383, 562] width 57 height 14
copy p "2331248368"
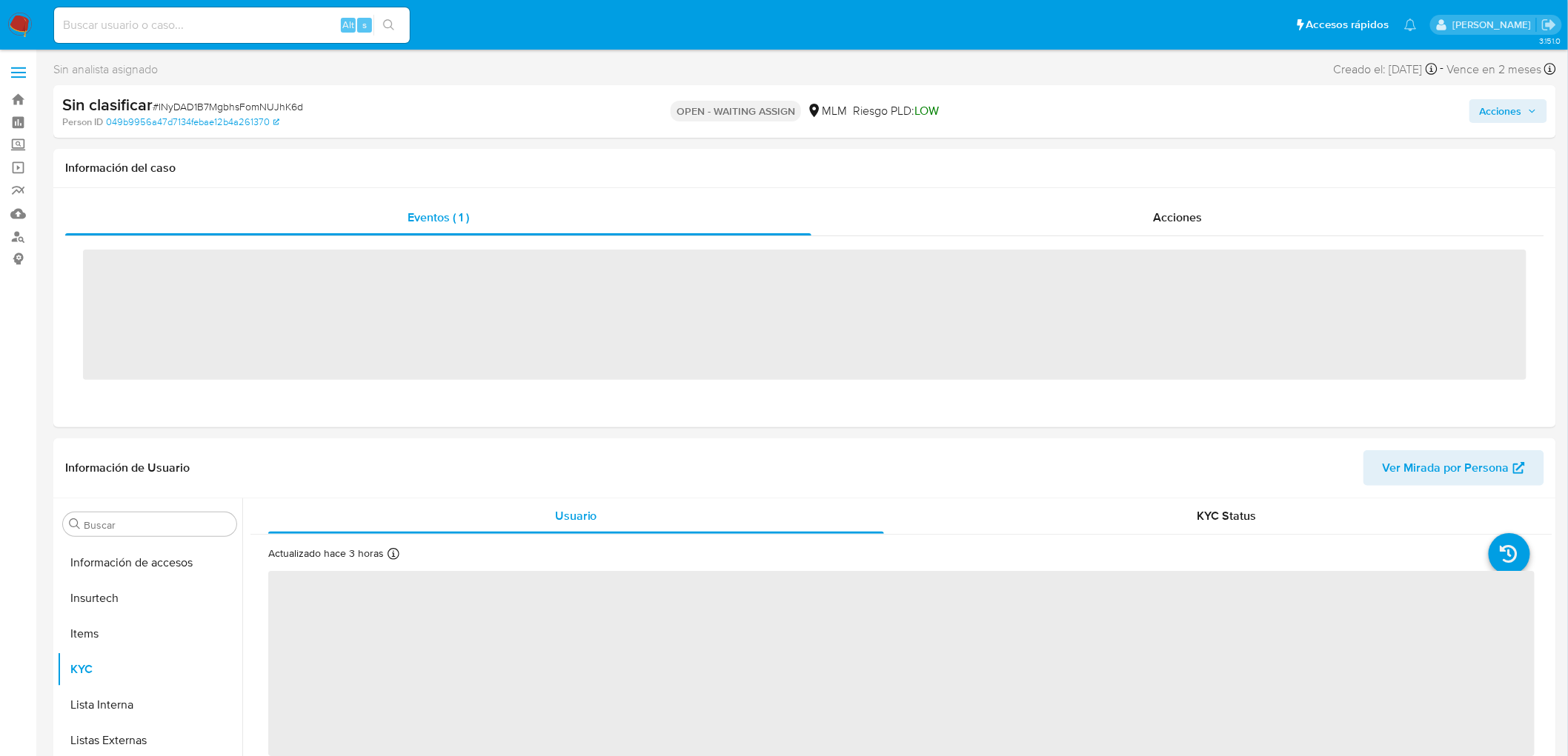
scroll to position [589, 0]
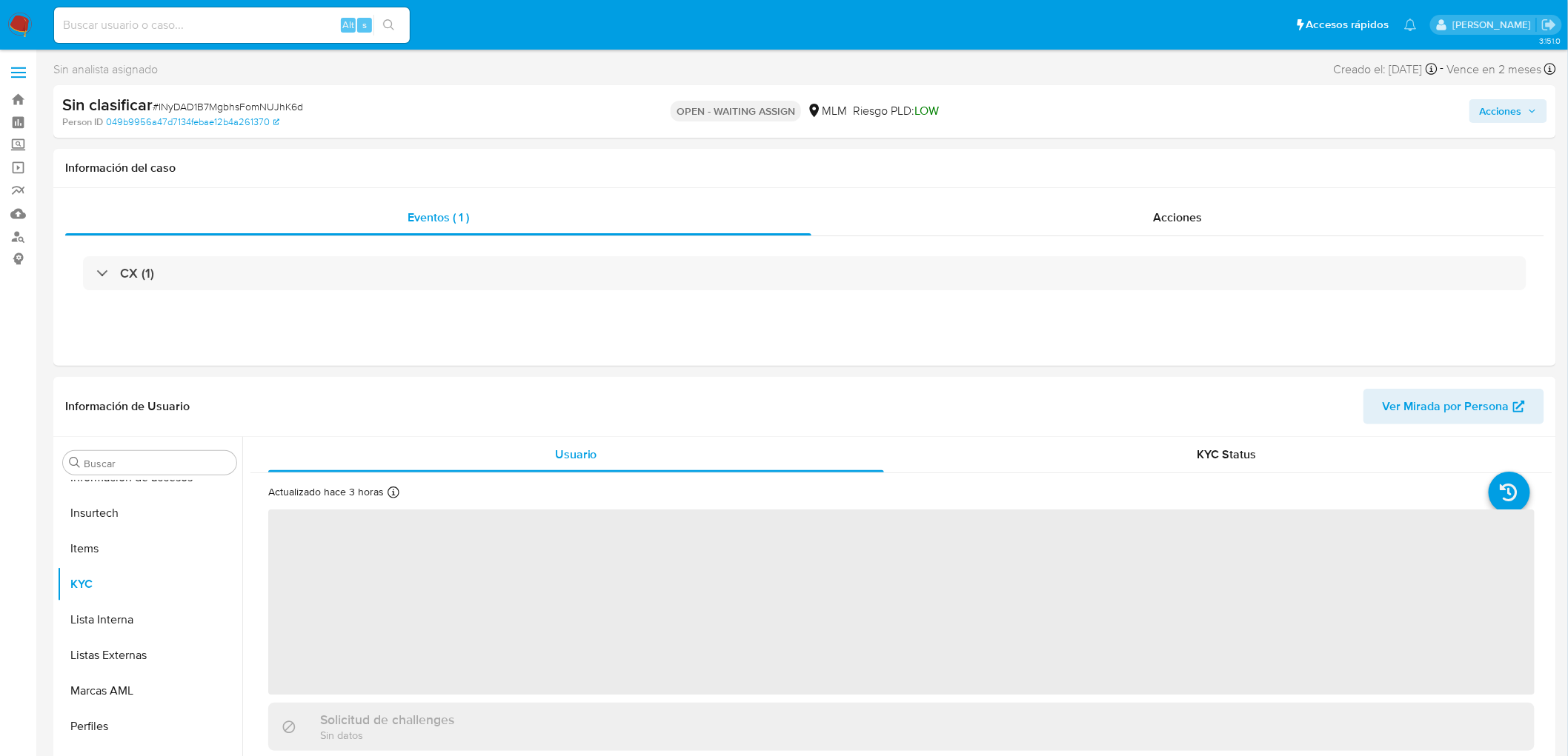
select select "10"
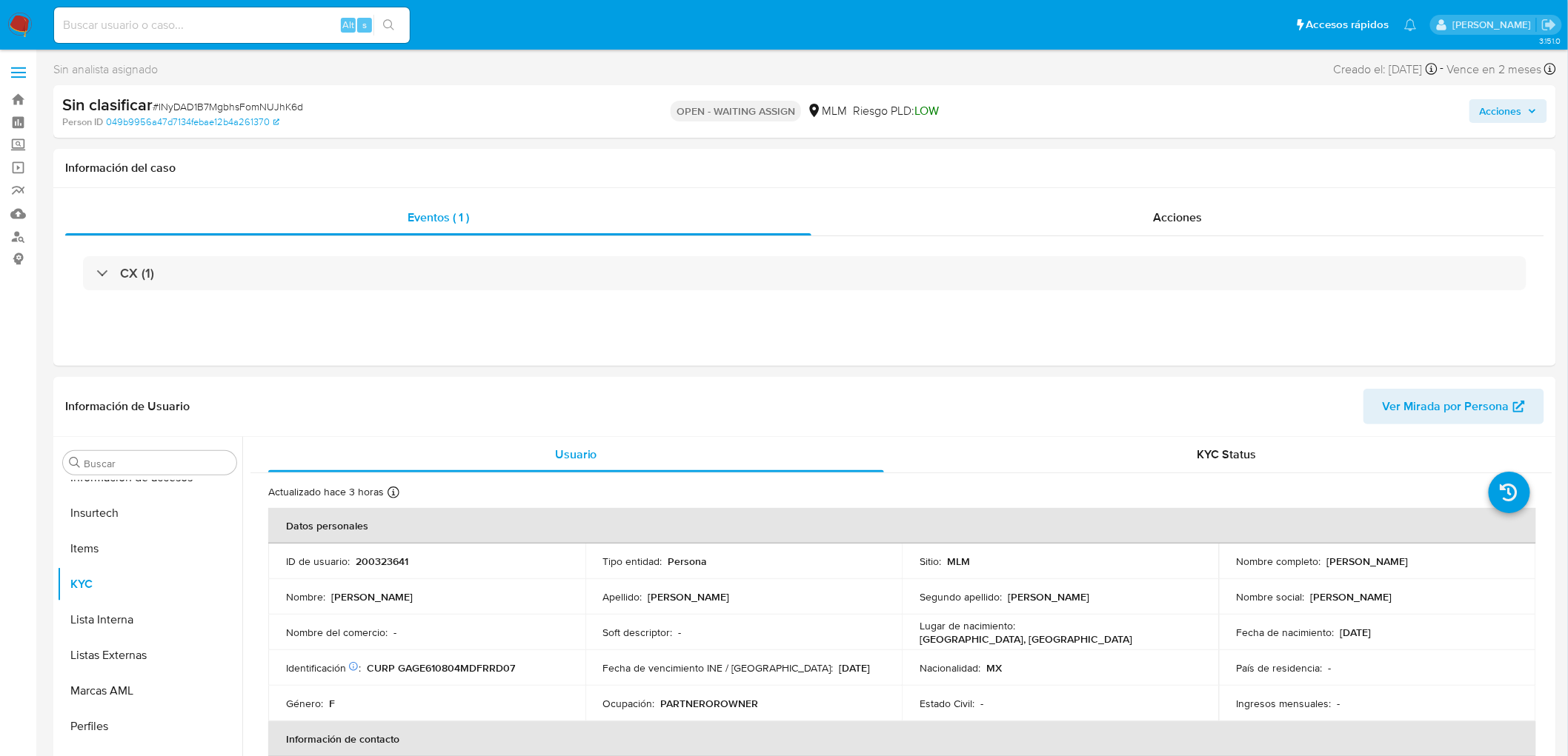
click at [265, 106] on span "# INyDAD1B7MgbhsFomNUJhK6d" at bounding box center [228, 107] width 151 height 15
copy span "INyDAD1B7MgbhsFomNUJhK6d"
click at [381, 556] on p "200323641" at bounding box center [382, 562] width 52 height 14
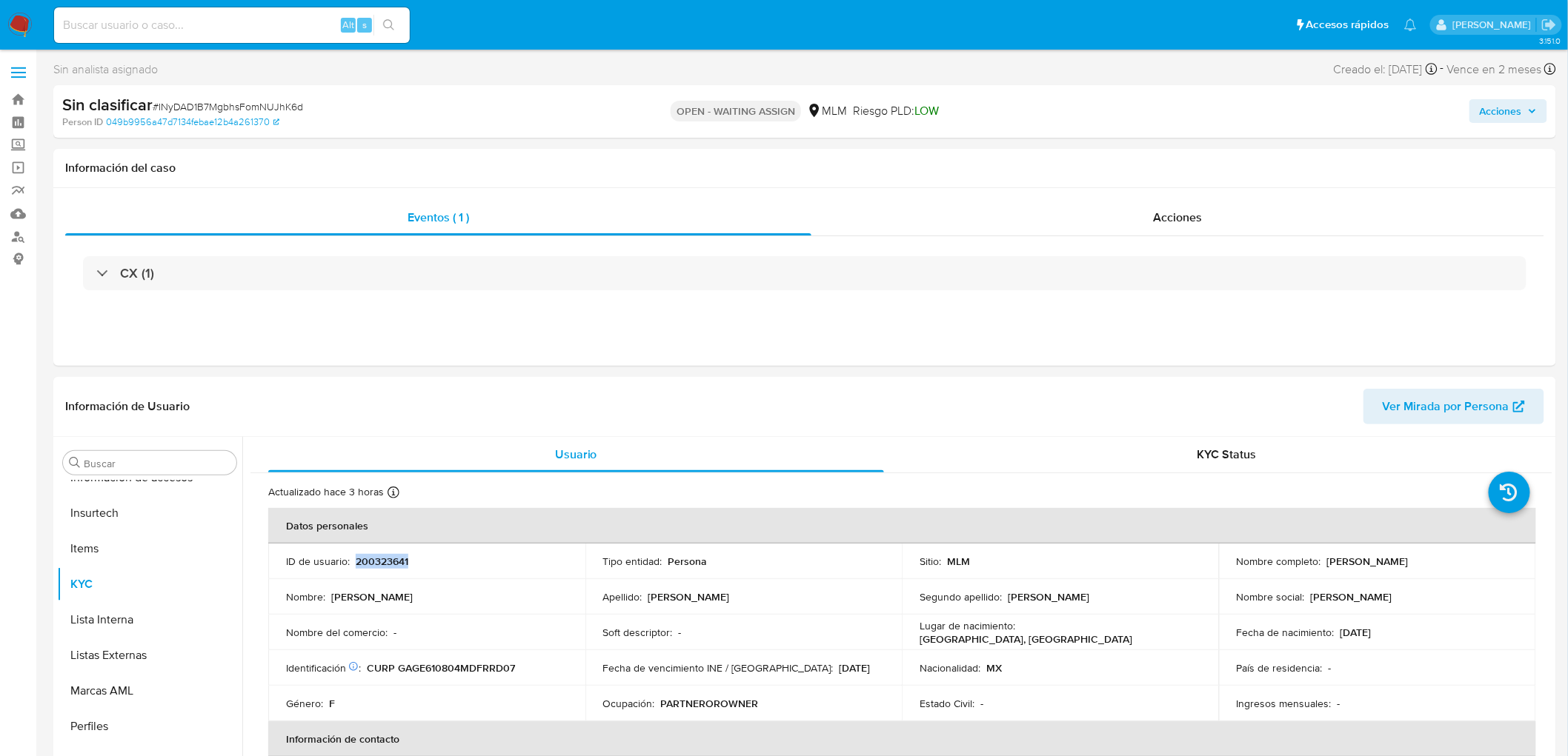
copy p "200323641"
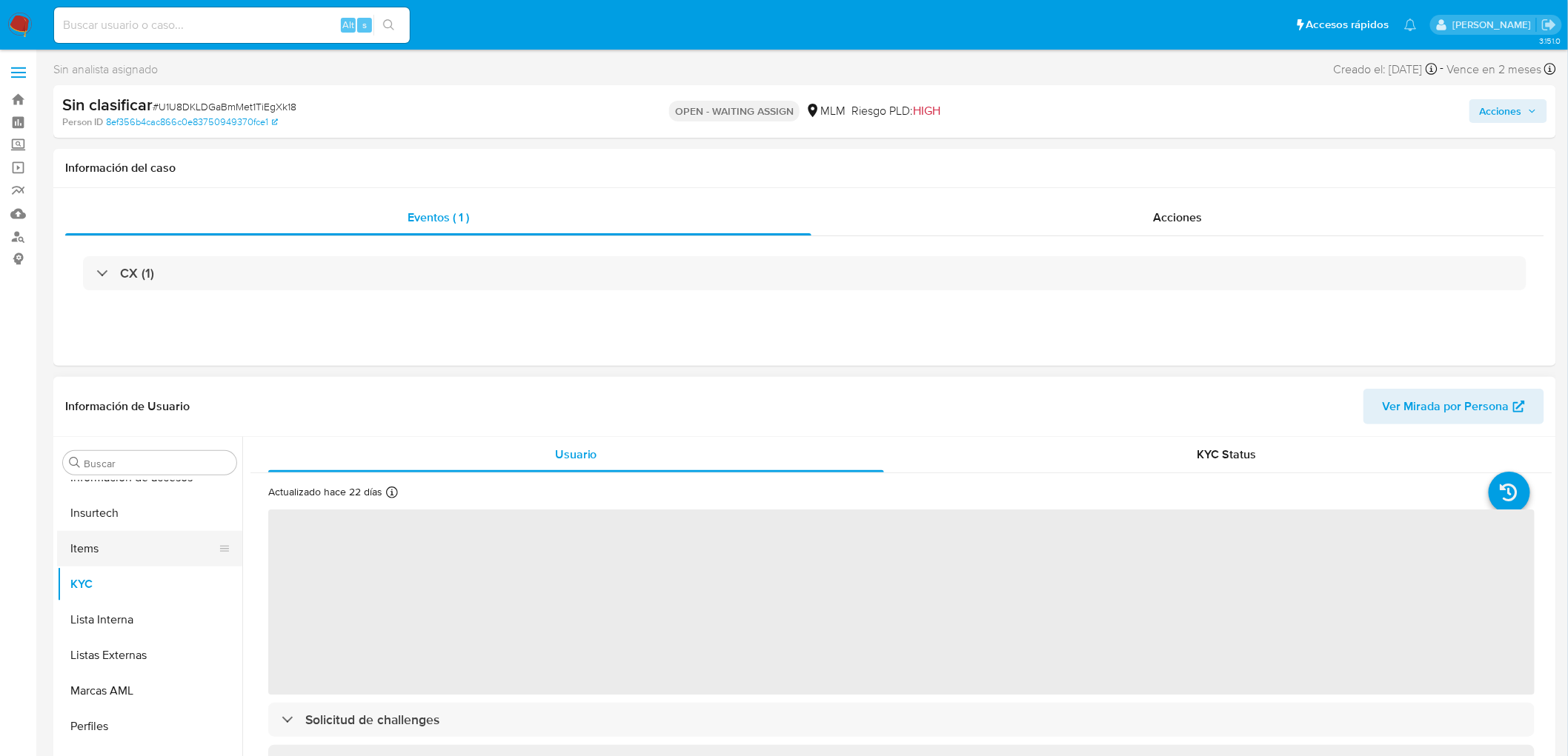
scroll to position [590, 0]
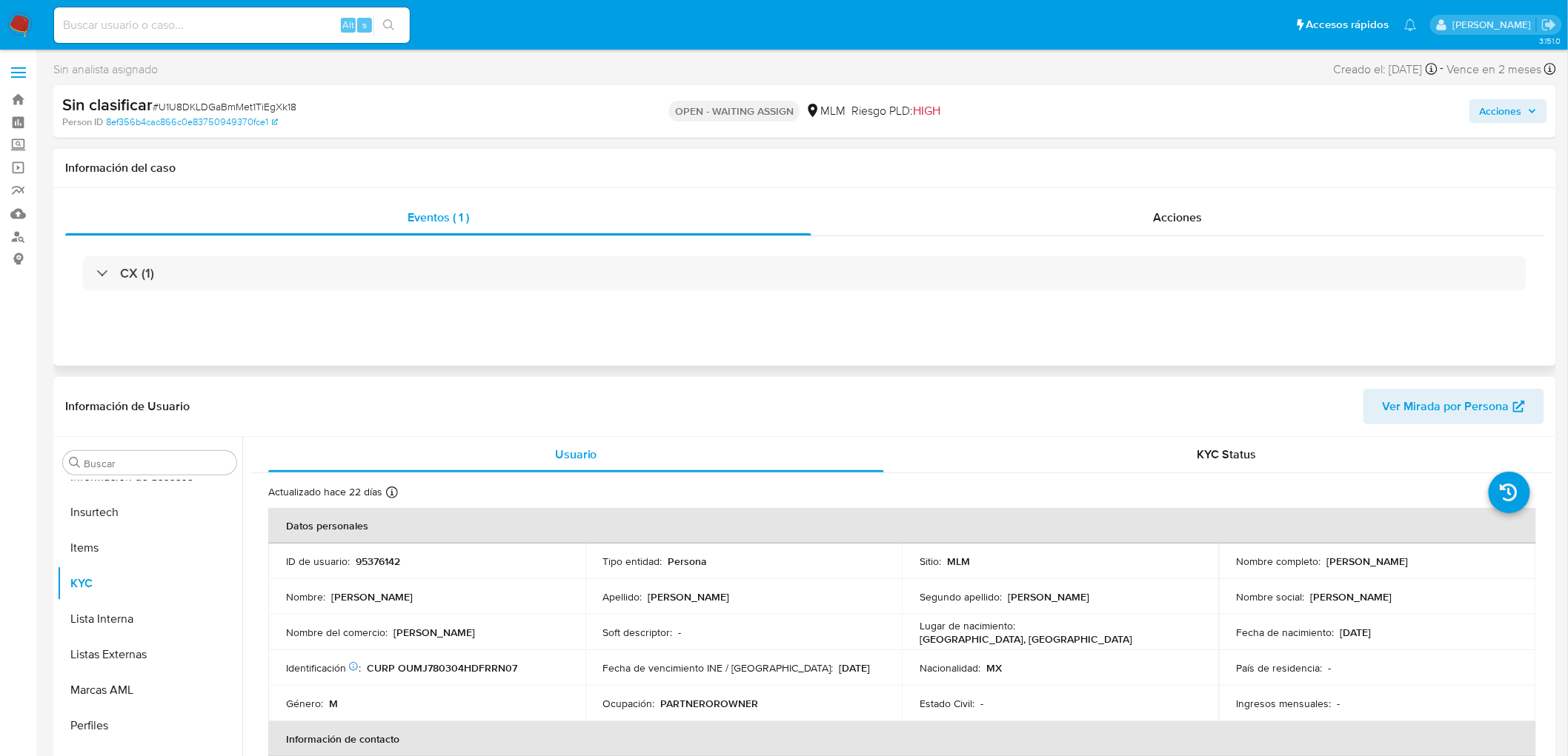
select select "10"
click at [277, 96] on div "Sin clasificar # U1U8DKLDGaBmMet1TiEgXk18" at bounding box center [307, 105] width 490 height 22
click at [276, 96] on div "Sin clasificar # U1U8DKLDGaBmMet1TiEgXk18" at bounding box center [307, 105] width 490 height 22
copy span "U1U8DKLDGaBmMet1TiEgXk18"
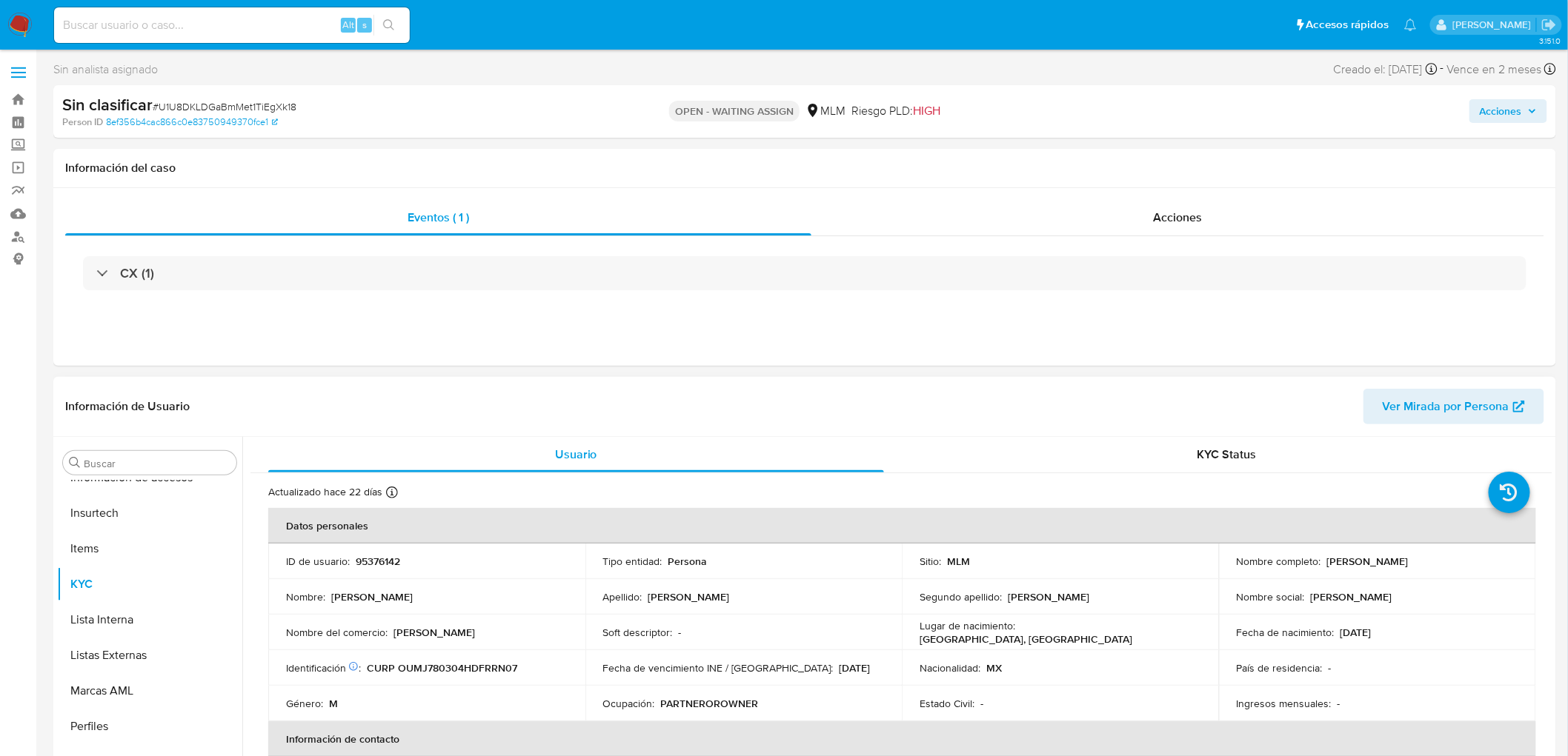
click at [373, 559] on p "95376142" at bounding box center [377, 562] width 45 height 14
copy p "95376142"
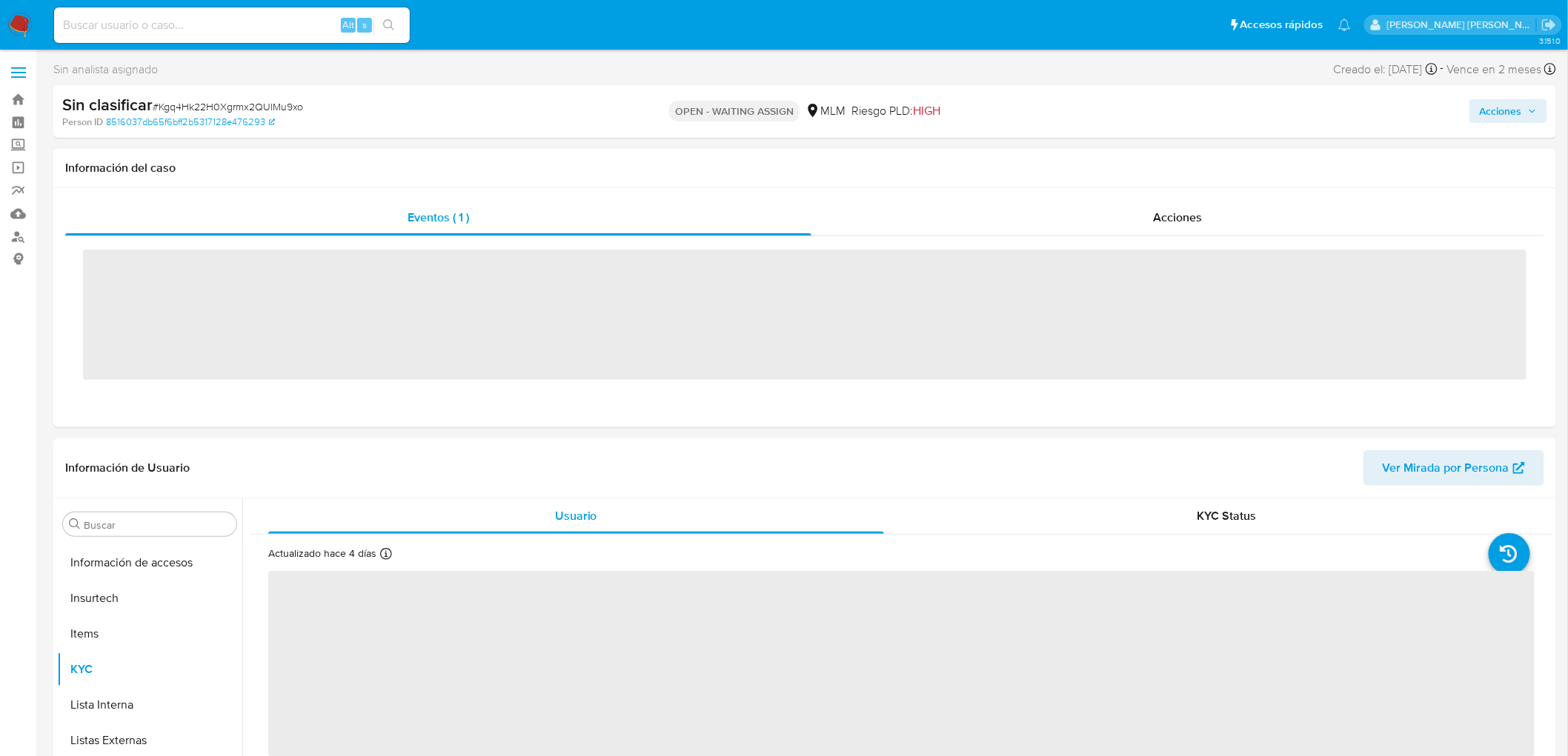
scroll to position [589, 0]
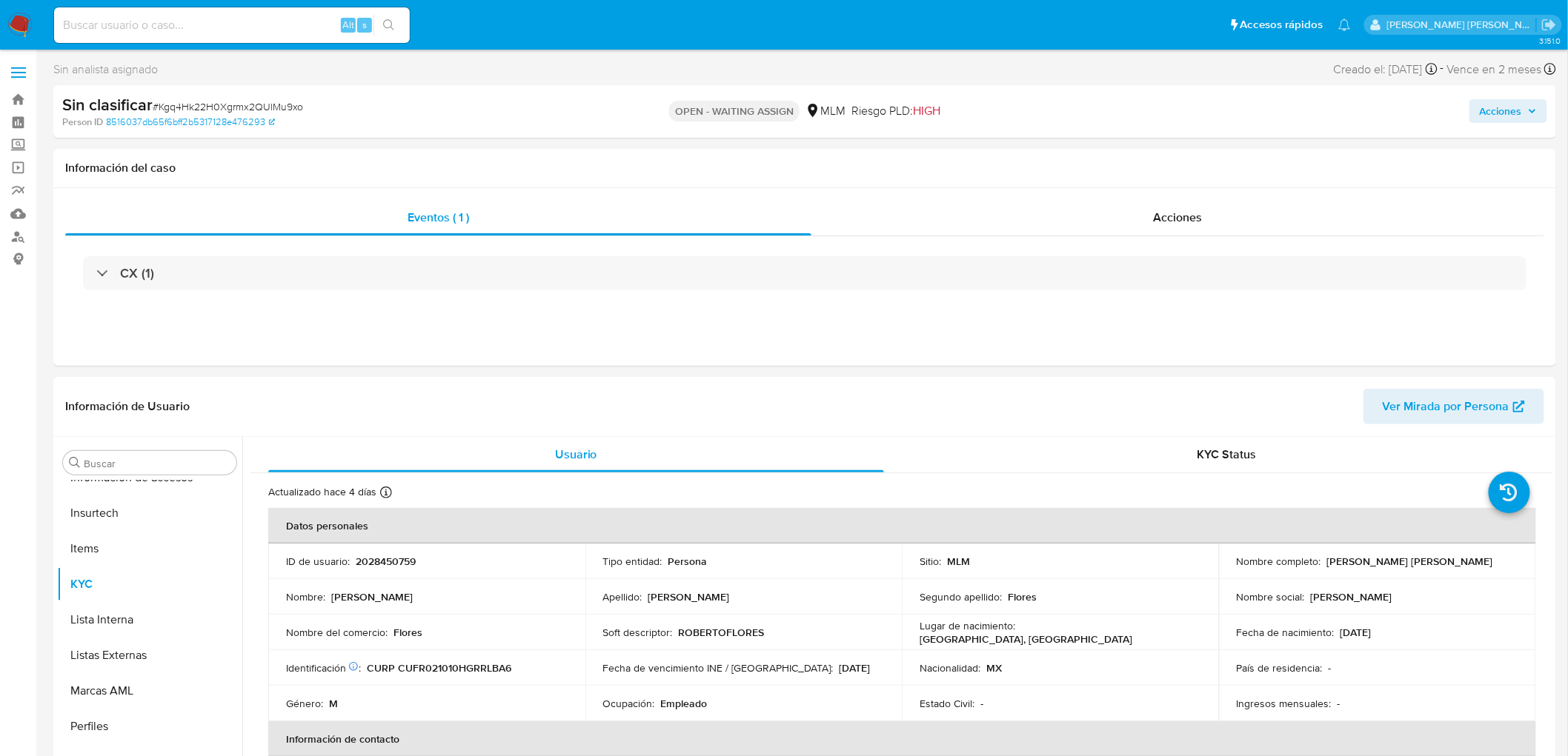
select select "10"
click at [247, 101] on span "# Kgq4Hk22H0Xgrmx2QUlMu9xo" at bounding box center [228, 107] width 151 height 15
copy span "Kgq4Hk22H0Xgrmx2QUlMu9xo"
click at [387, 555] on p "2028450759" at bounding box center [385, 562] width 60 height 14
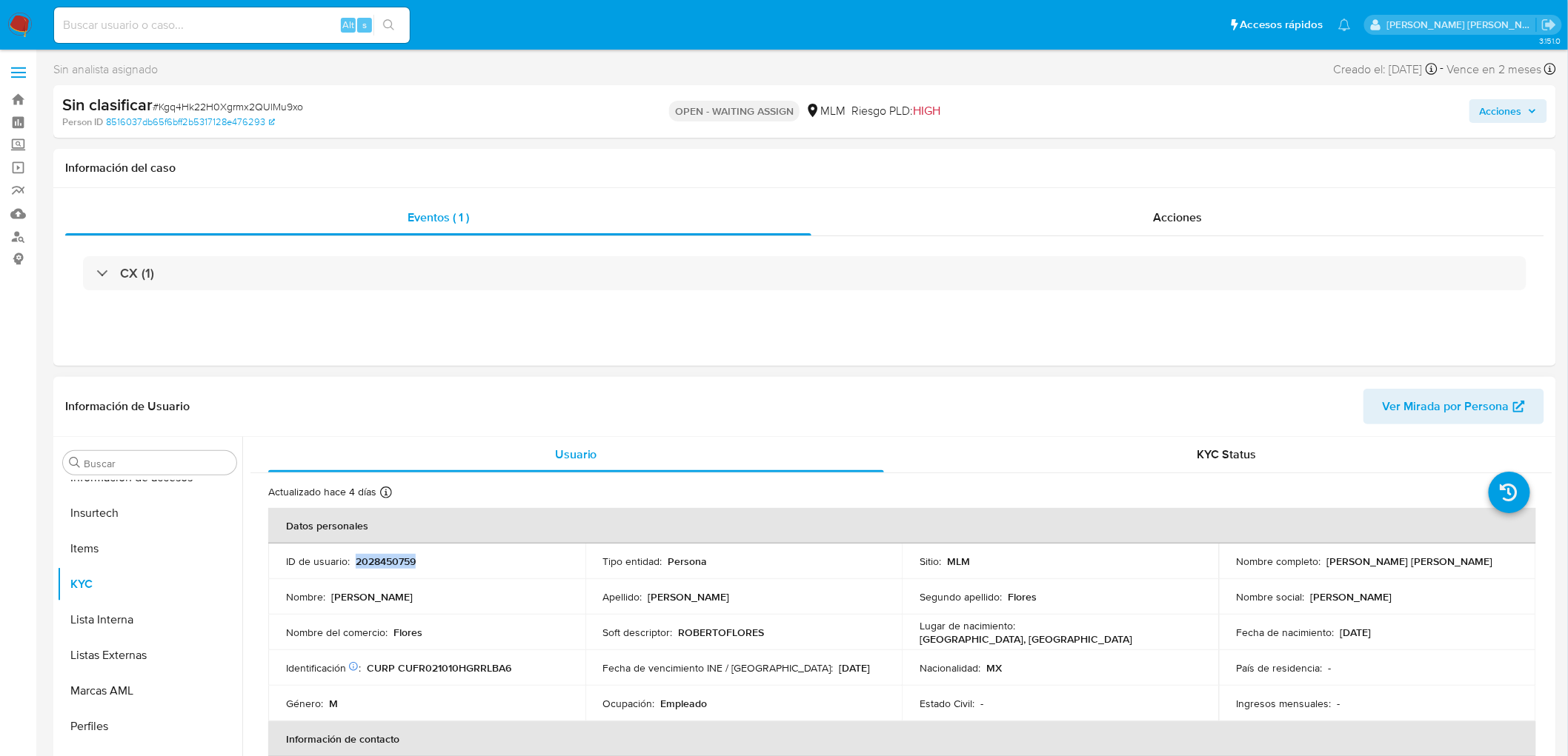
click at [387, 555] on p "2028450759" at bounding box center [385, 562] width 60 height 14
copy p "2028450759"
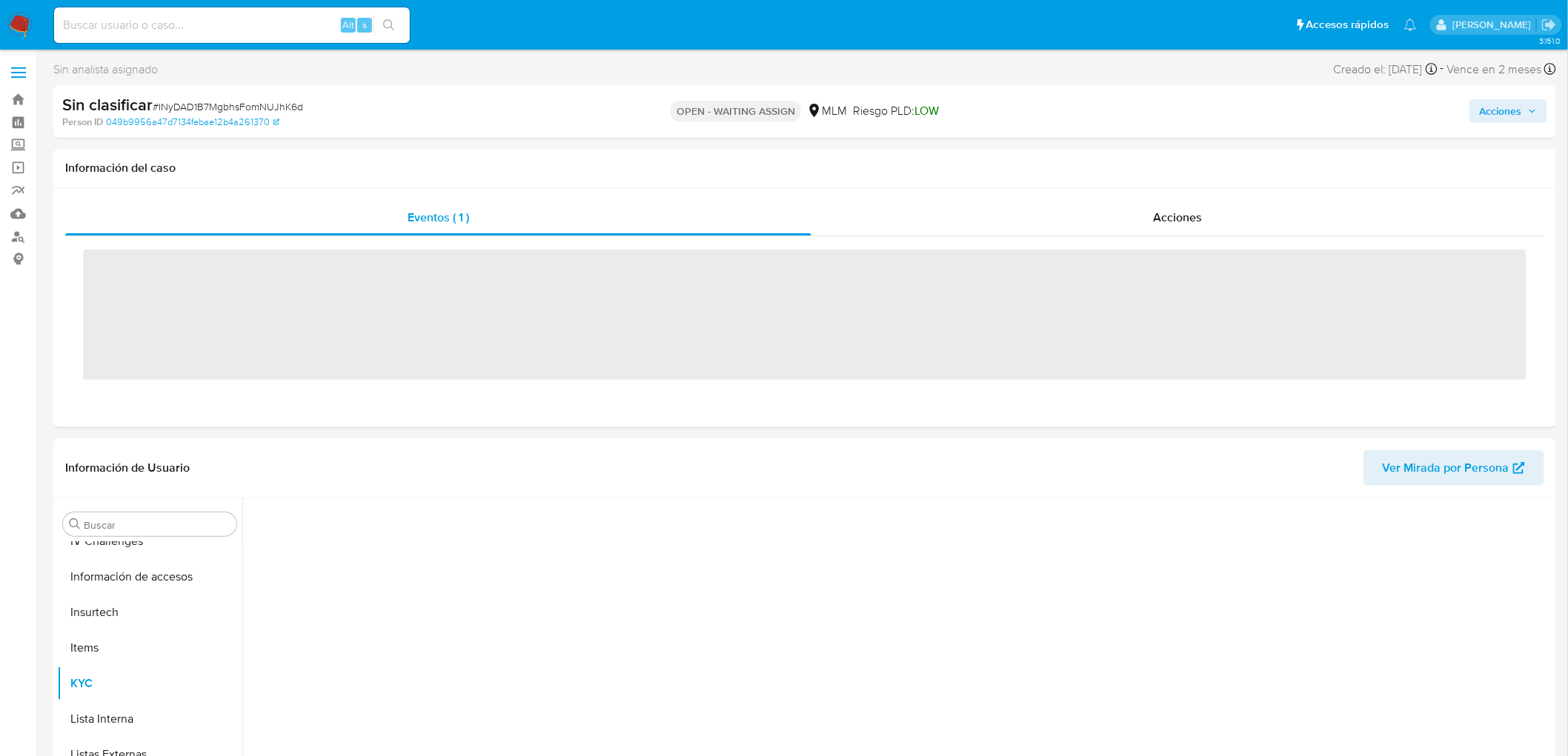
scroll to position [589, 0]
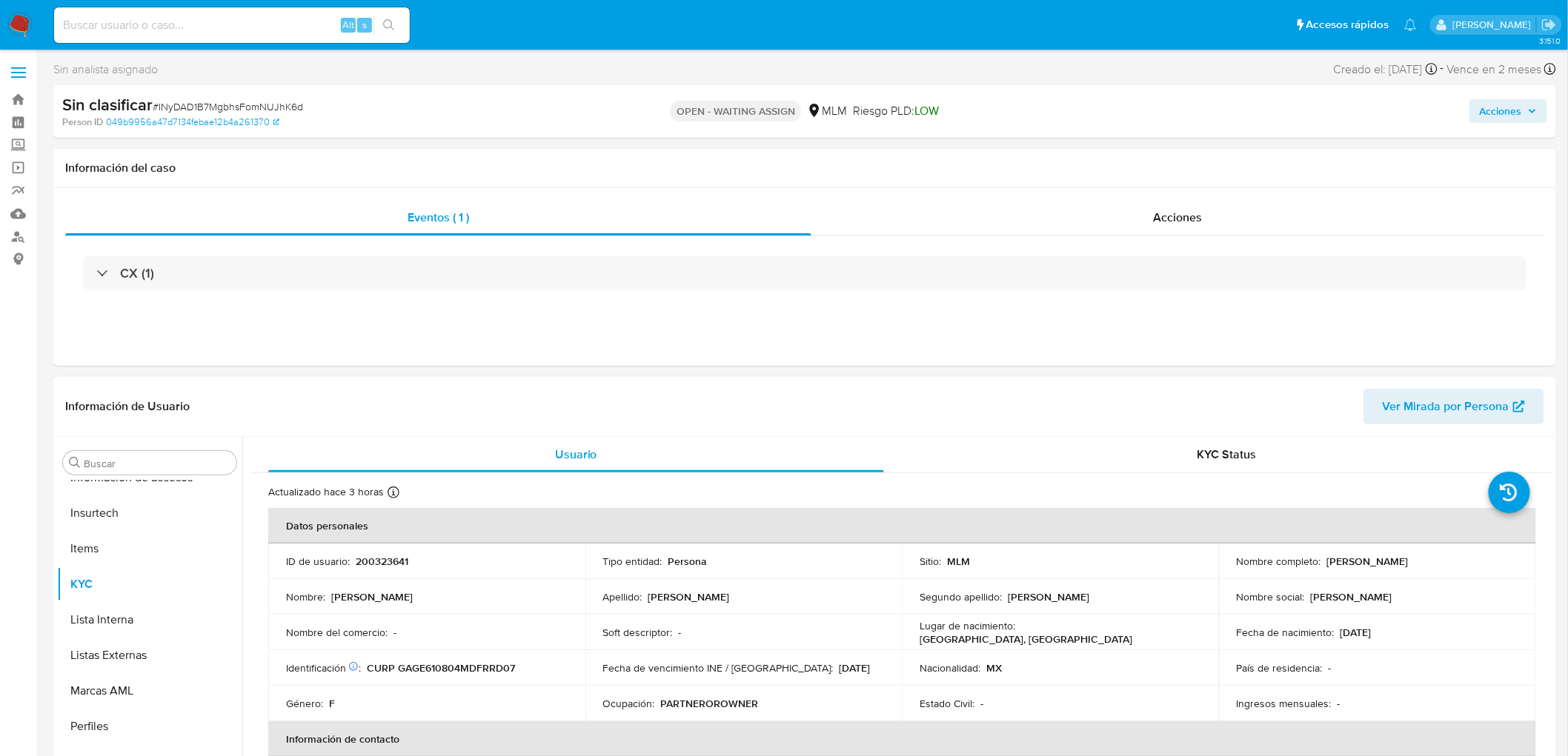
click at [378, 561] on p "200323641" at bounding box center [382, 562] width 52 height 14
copy p "200323641"
select select "10"
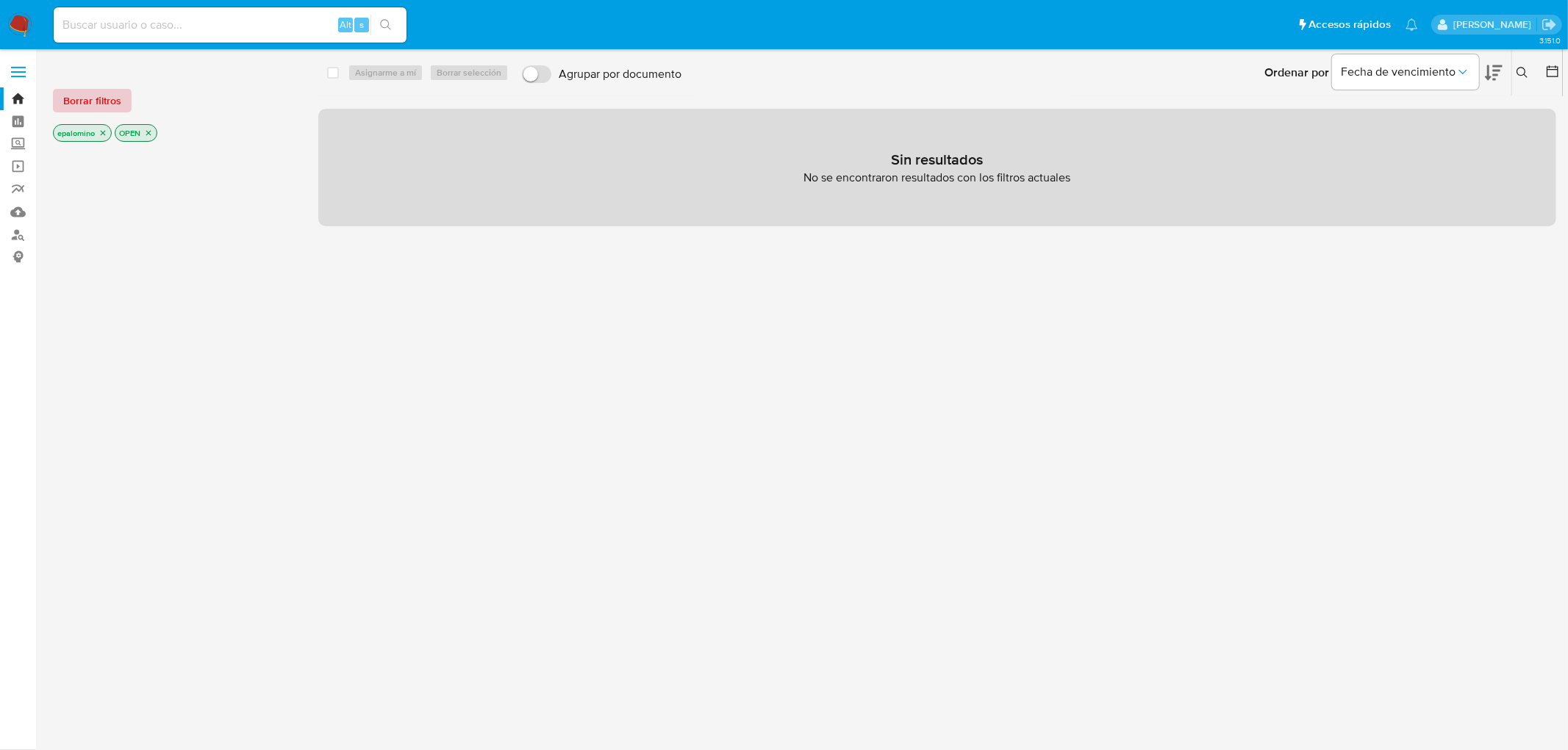
click at [126, 107] on button "Borrar filtros" at bounding box center [92, 101] width 79 height 23
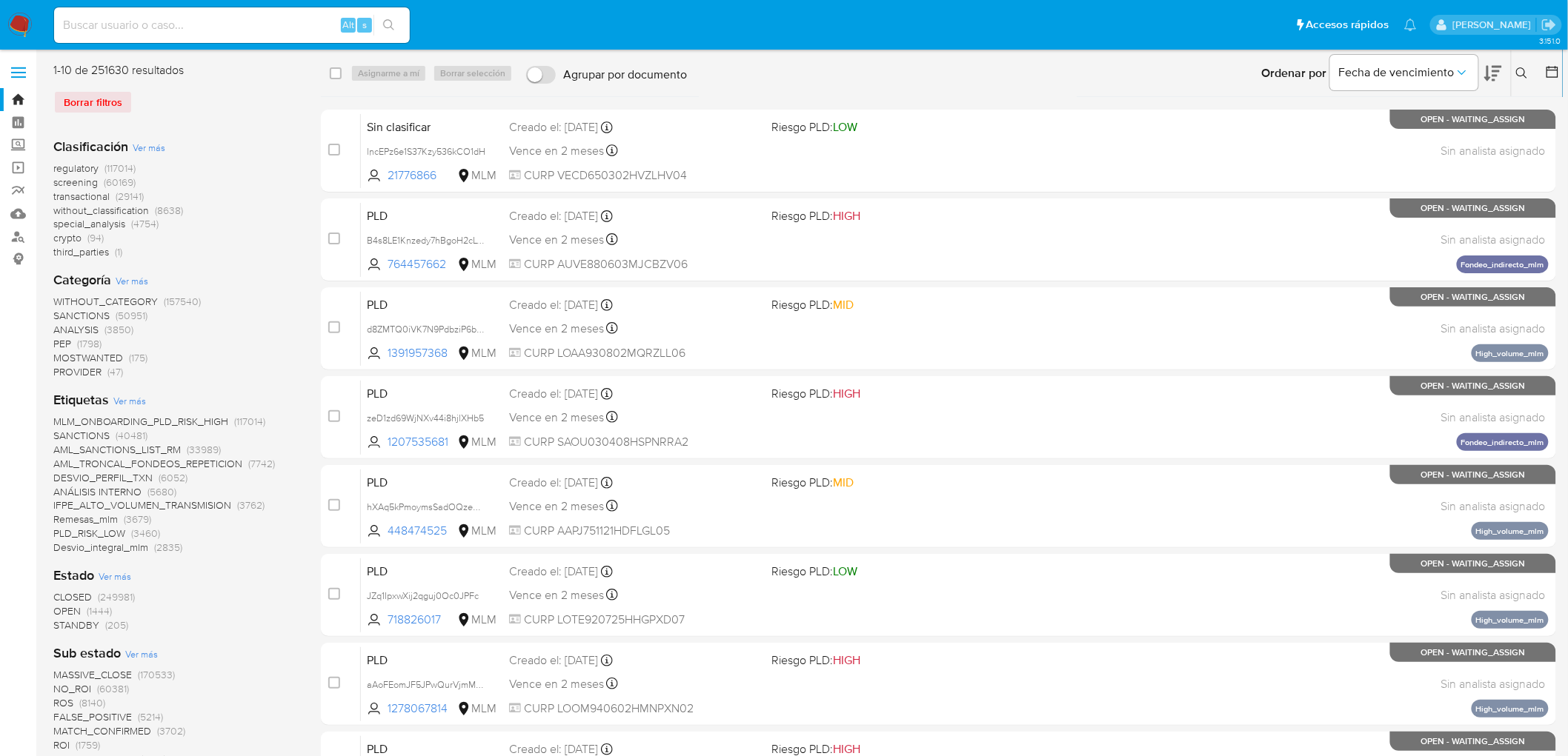
click at [141, 212] on span "without_classification" at bounding box center [101, 211] width 96 height 15
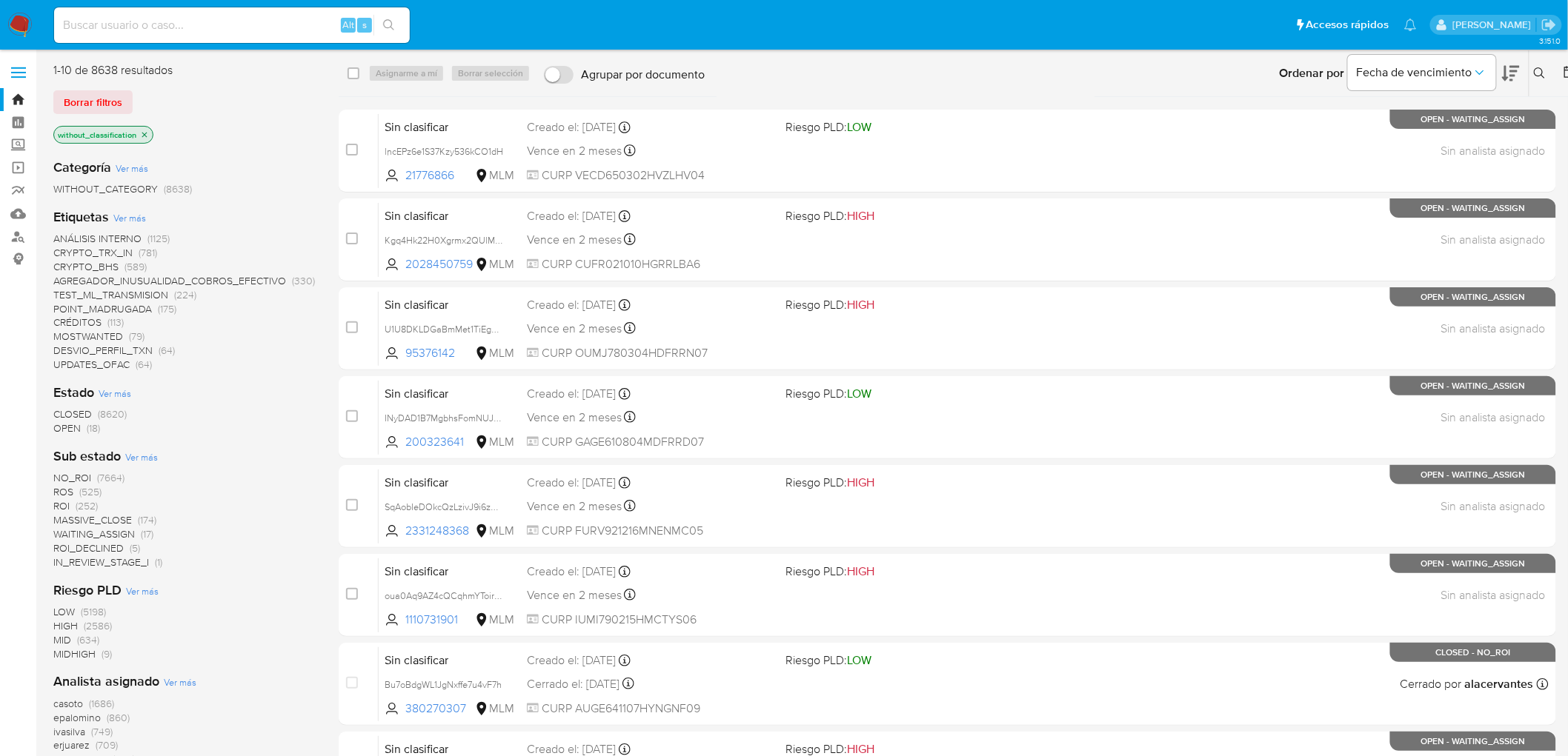
click at [83, 427] on span "OPEN (18)" at bounding box center [76, 428] width 47 height 14
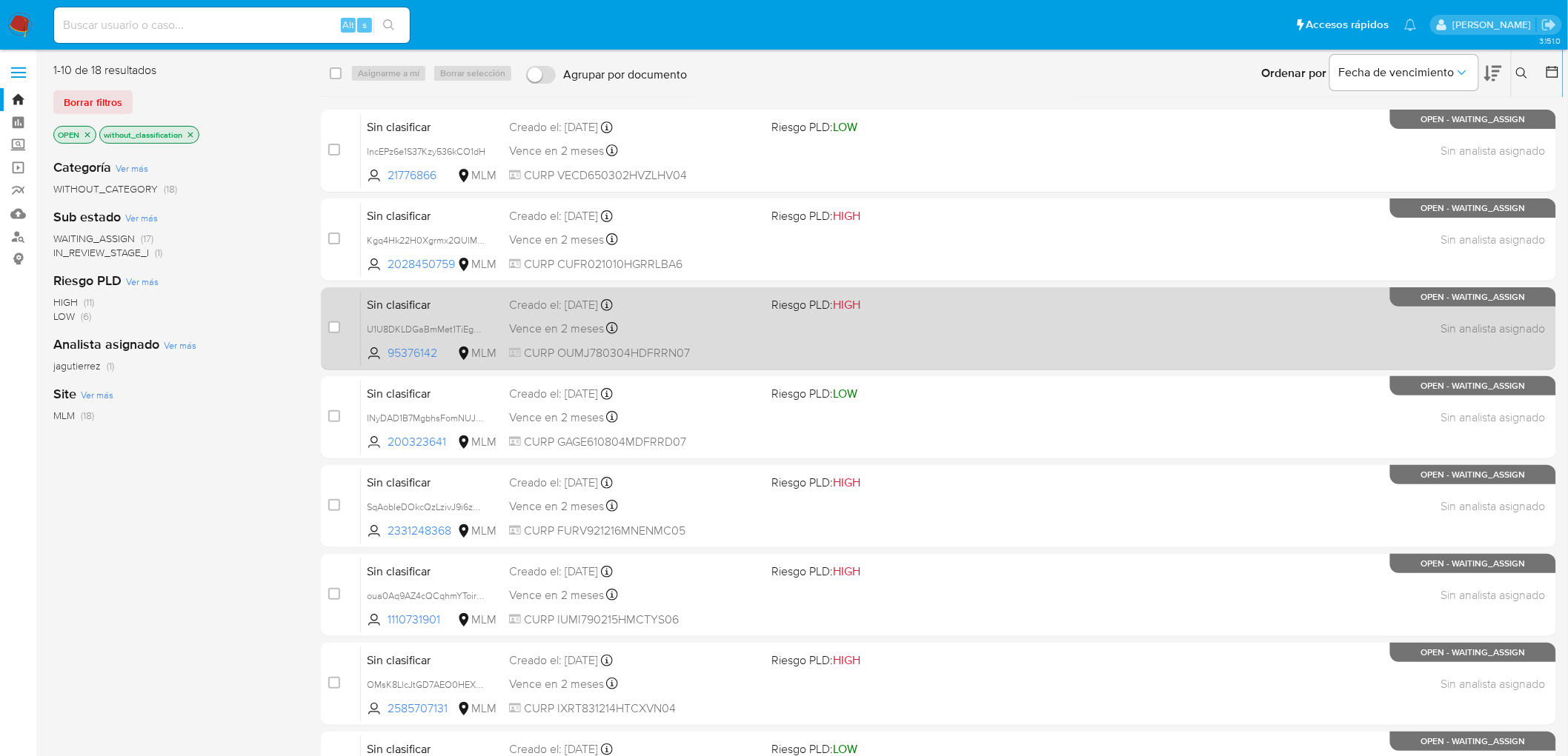
click at [416, 308] on span "Sin clasificar" at bounding box center [432, 304] width 130 height 19
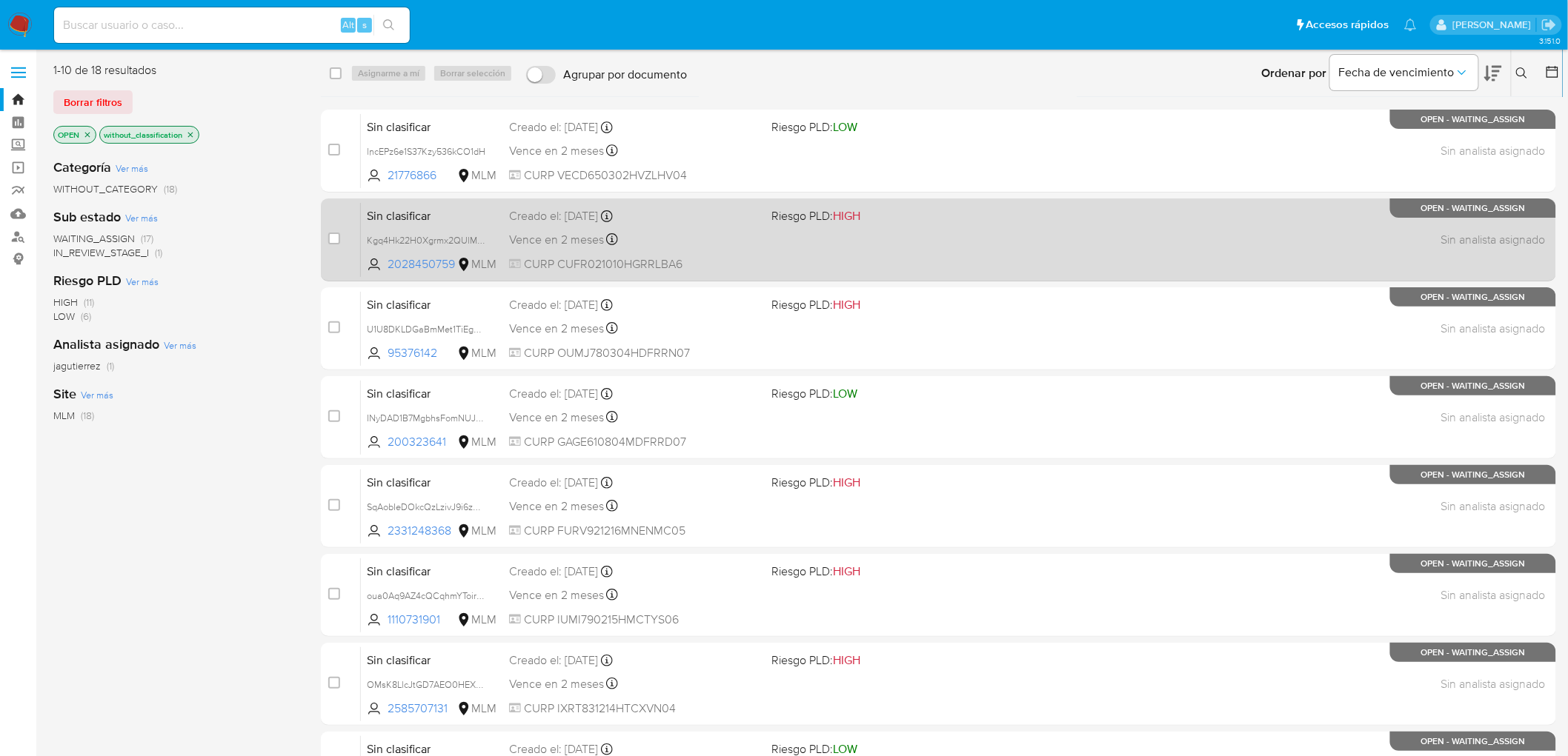
click at [409, 210] on span "Sin clasificar" at bounding box center [432, 215] width 130 height 19
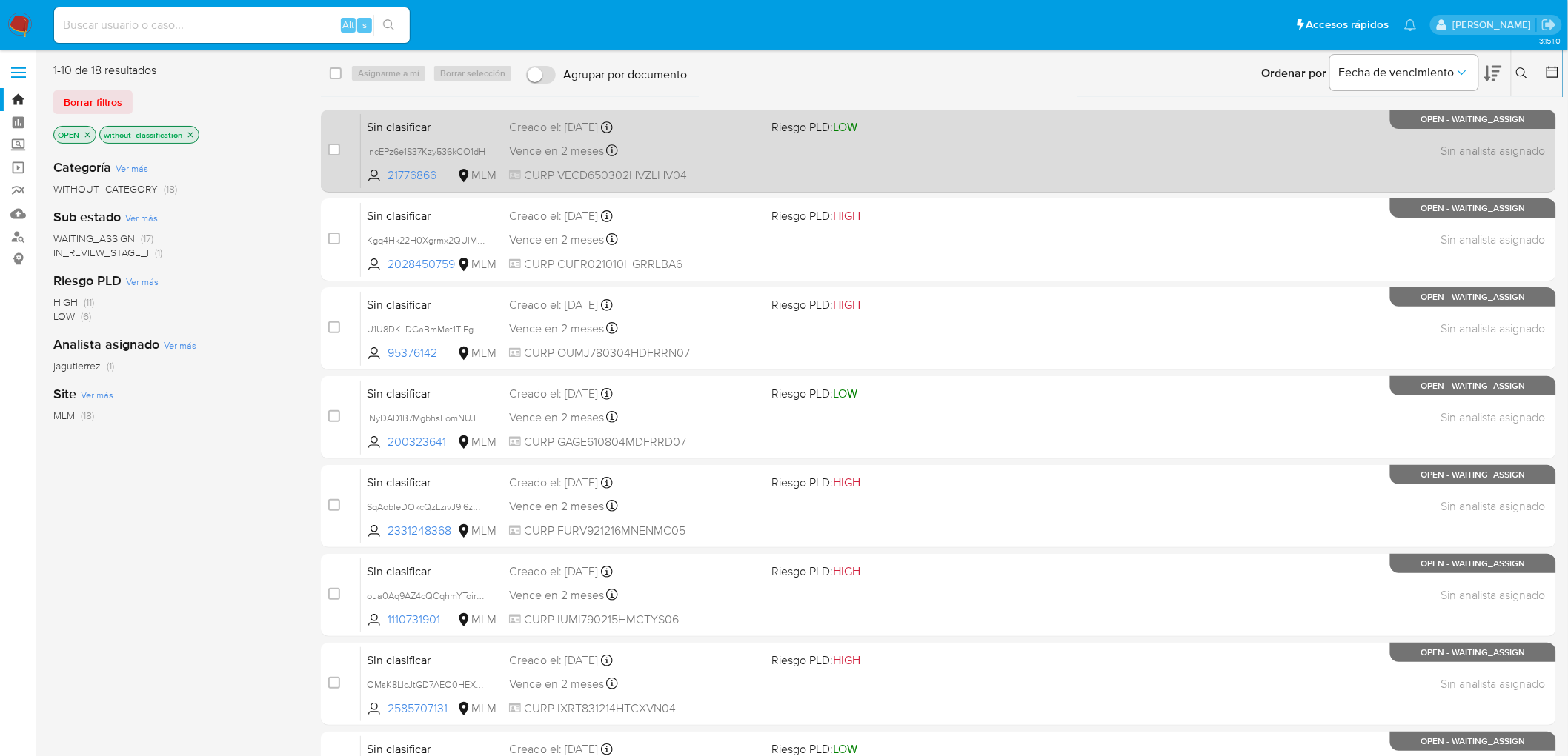
click at [410, 124] on span "Sin clasificar" at bounding box center [432, 125] width 130 height 19
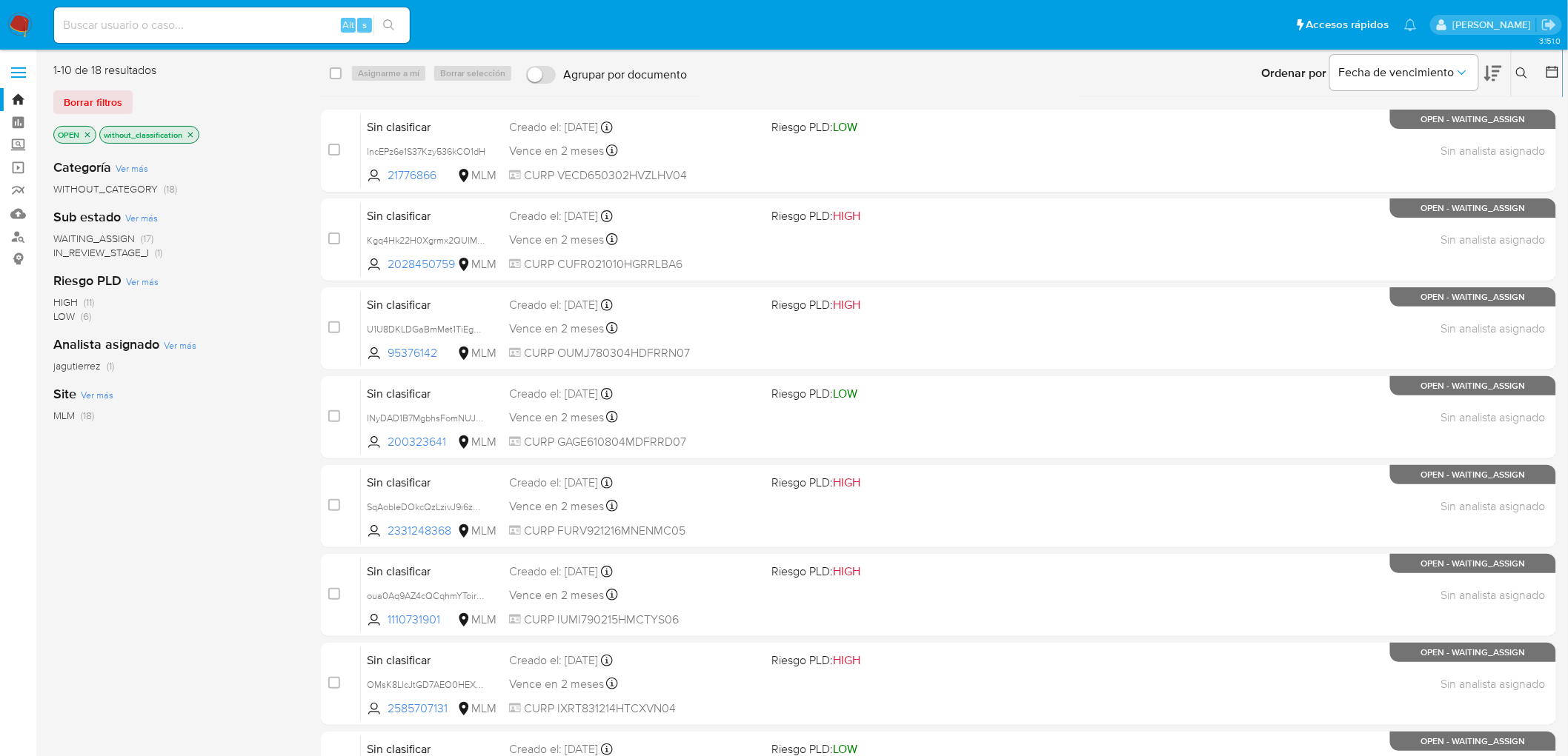
click at [79, 84] on div "1-10 de 18 resultados Borrar filtros OPEN without_classification" at bounding box center [172, 105] width 237 height 85
click at [81, 105] on span "Borrar filtros" at bounding box center [92, 102] width 58 height 21
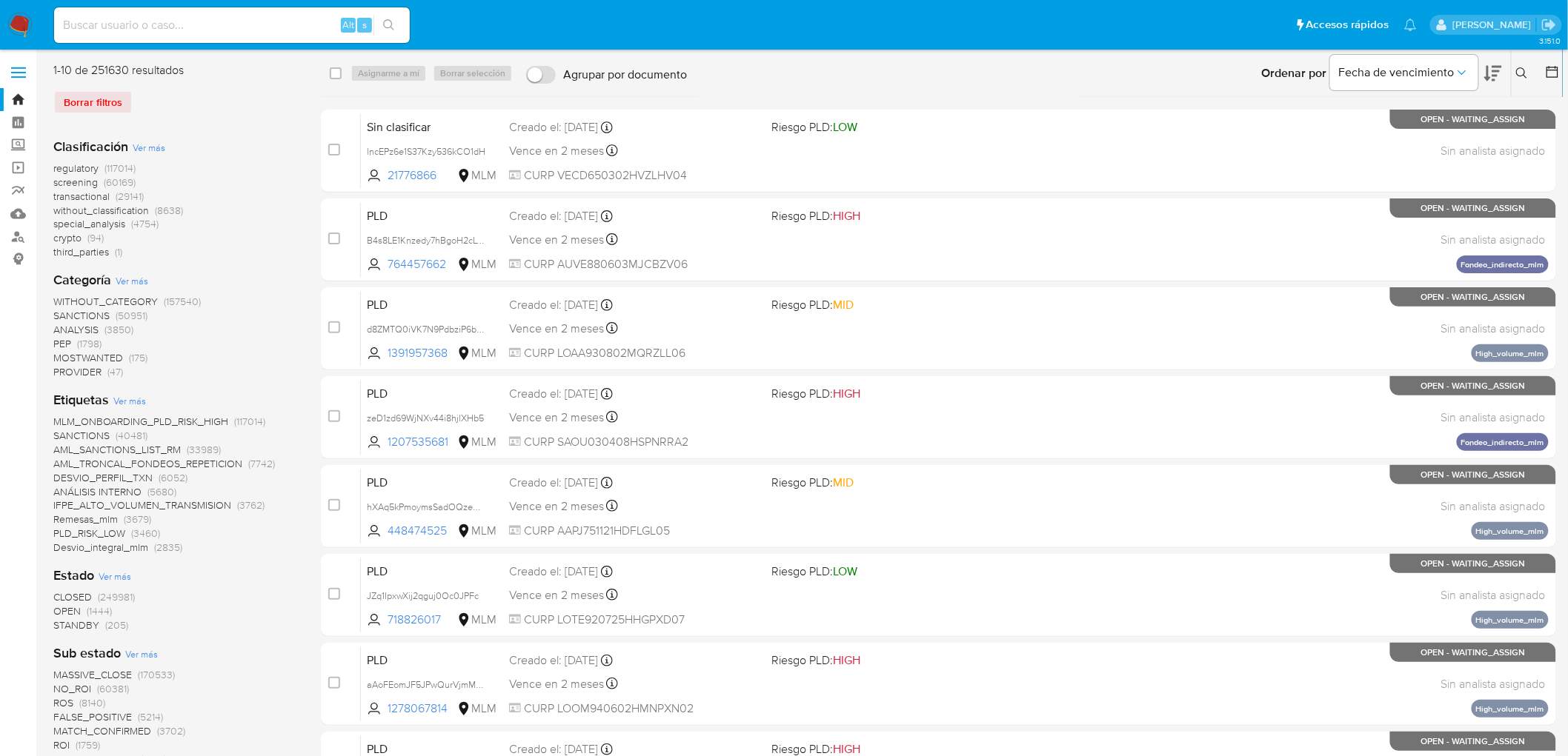
click at [1519, 69] on icon at bounding box center [1522, 74] width 12 height 12
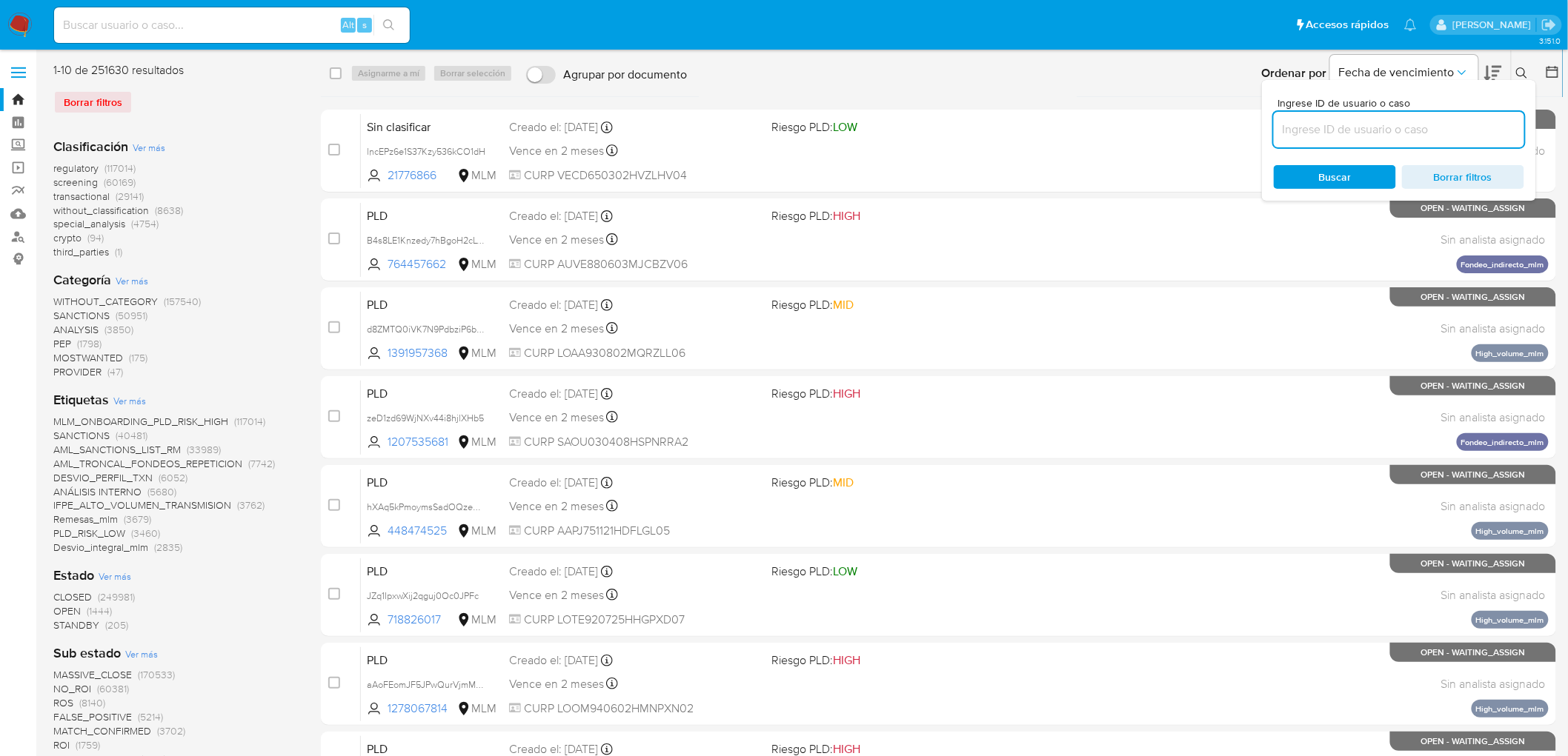
click at [1374, 129] on input at bounding box center [1399, 129] width 250 height 19
type input "1110731901"
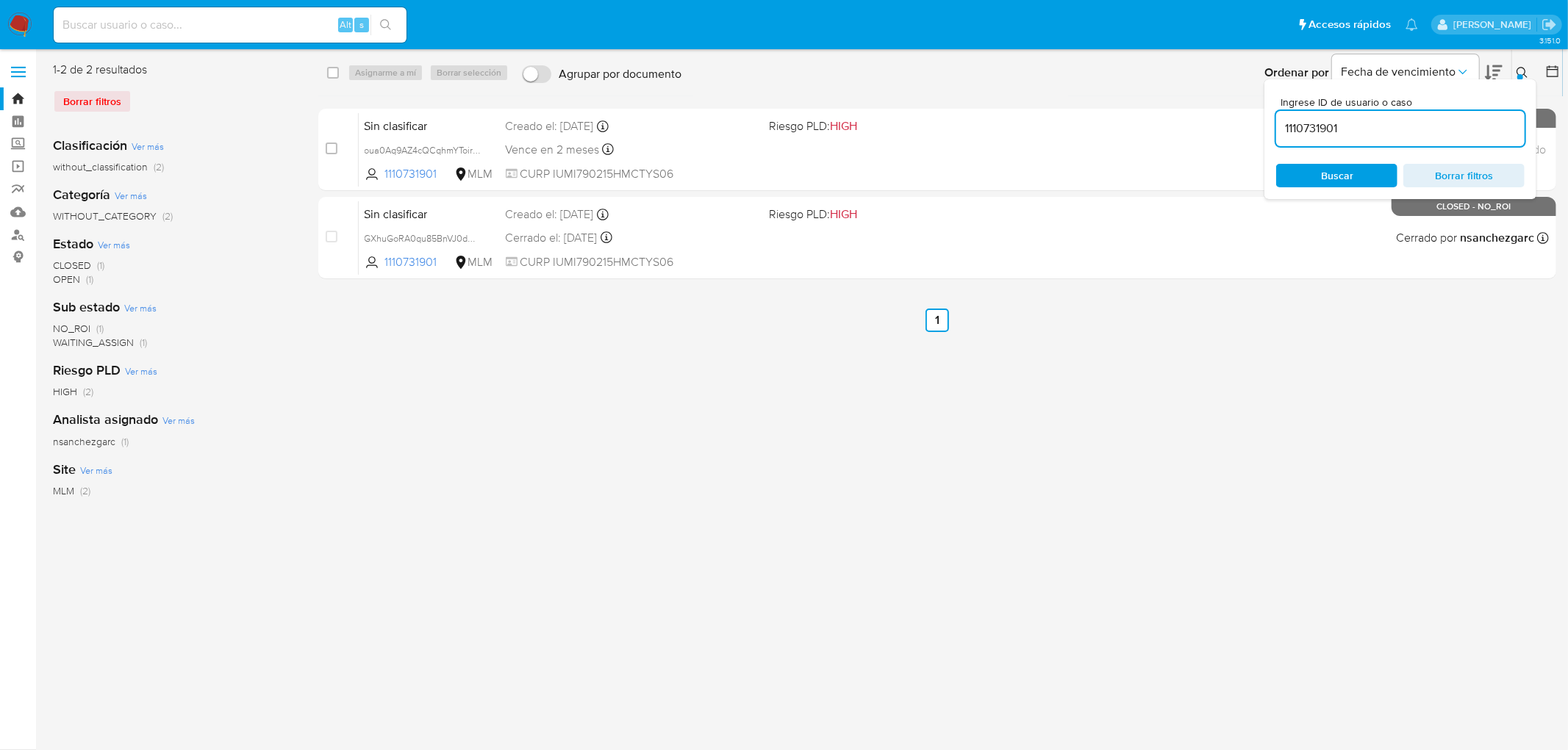
click at [1512, 69] on button at bounding box center [1524, 72] width 24 height 18
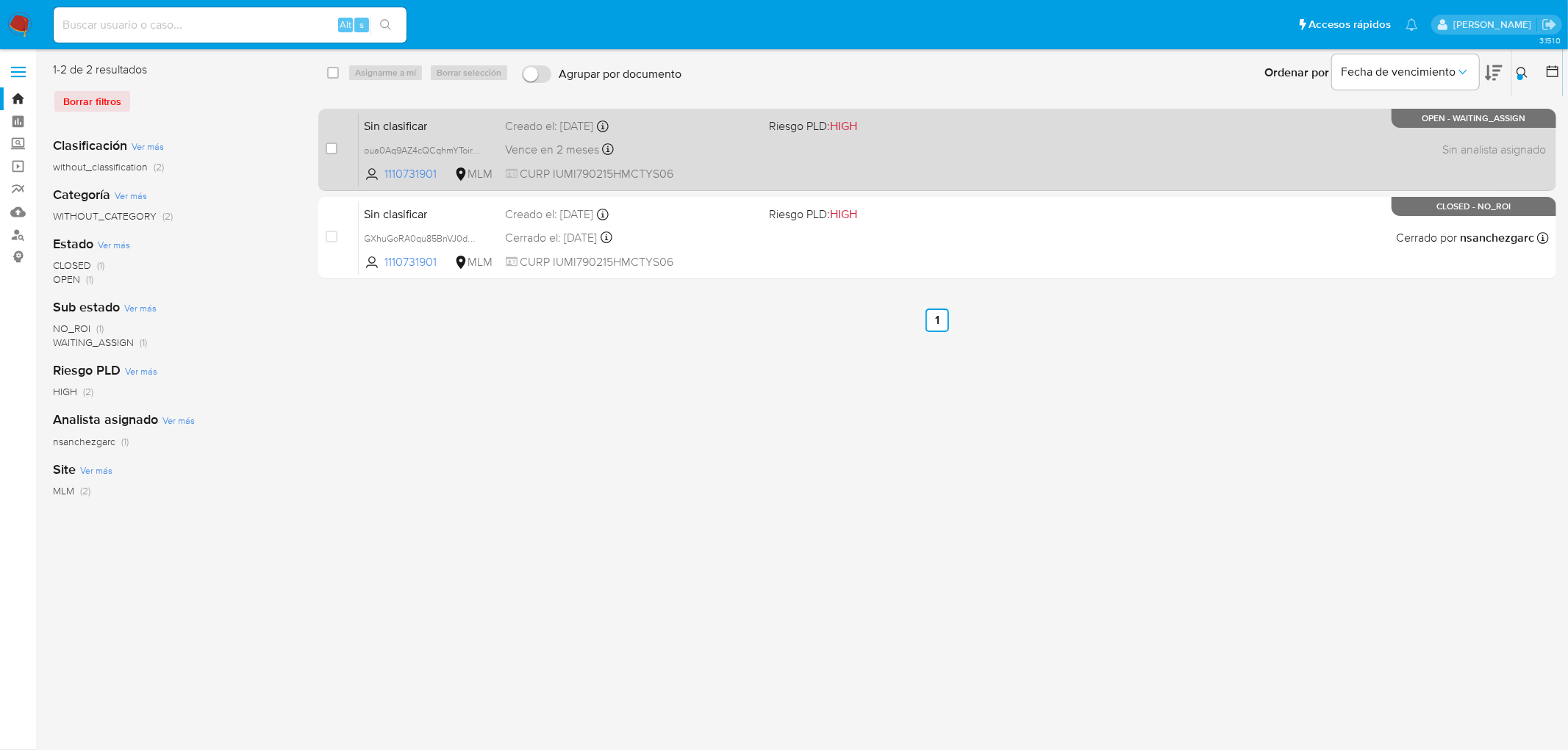
click at [420, 129] on span "Sin clasificar" at bounding box center [429, 124] width 129 height 19
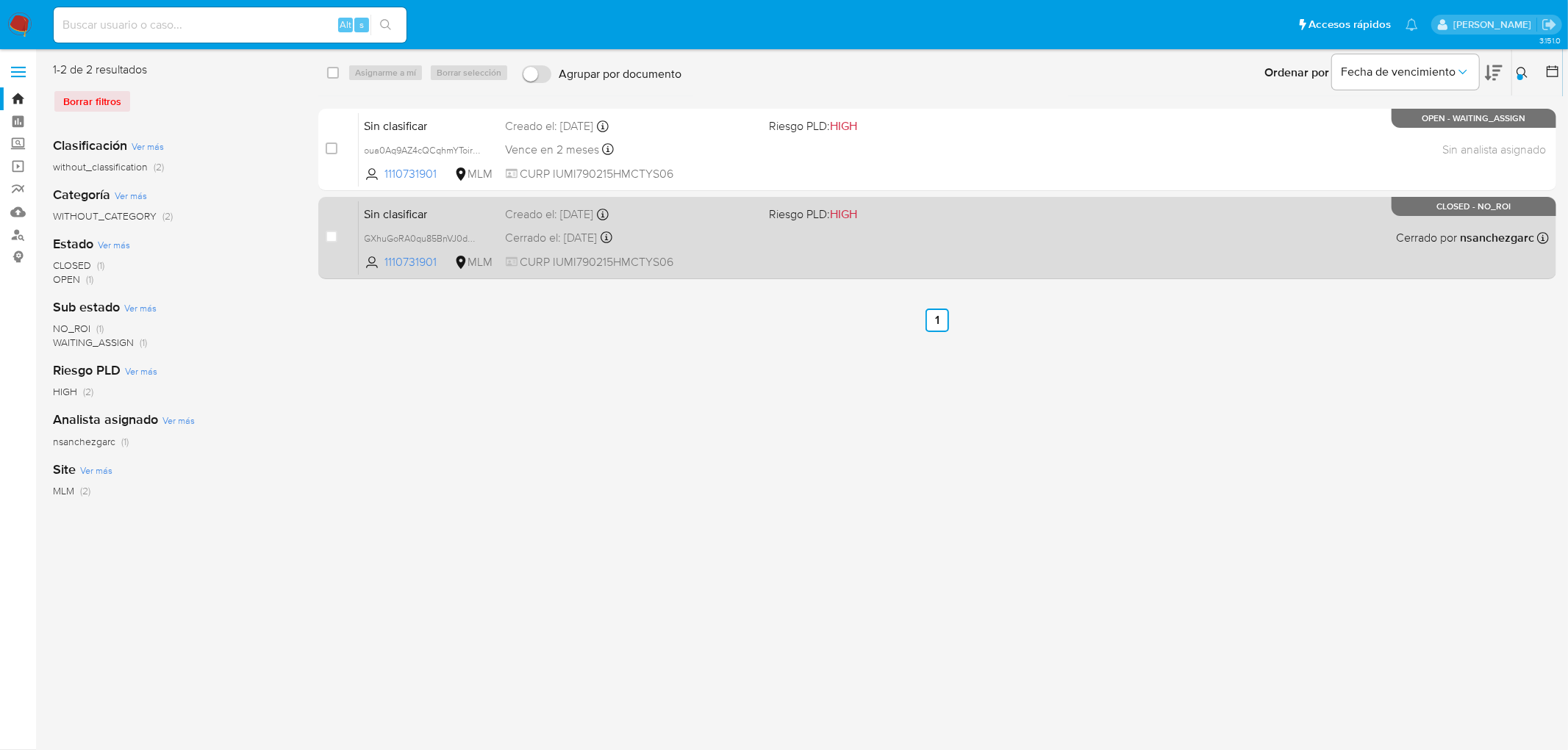
click at [393, 208] on span "Sin clasificar" at bounding box center [429, 213] width 129 height 19
click at [403, 221] on span "Sin clasificar" at bounding box center [429, 213] width 129 height 19
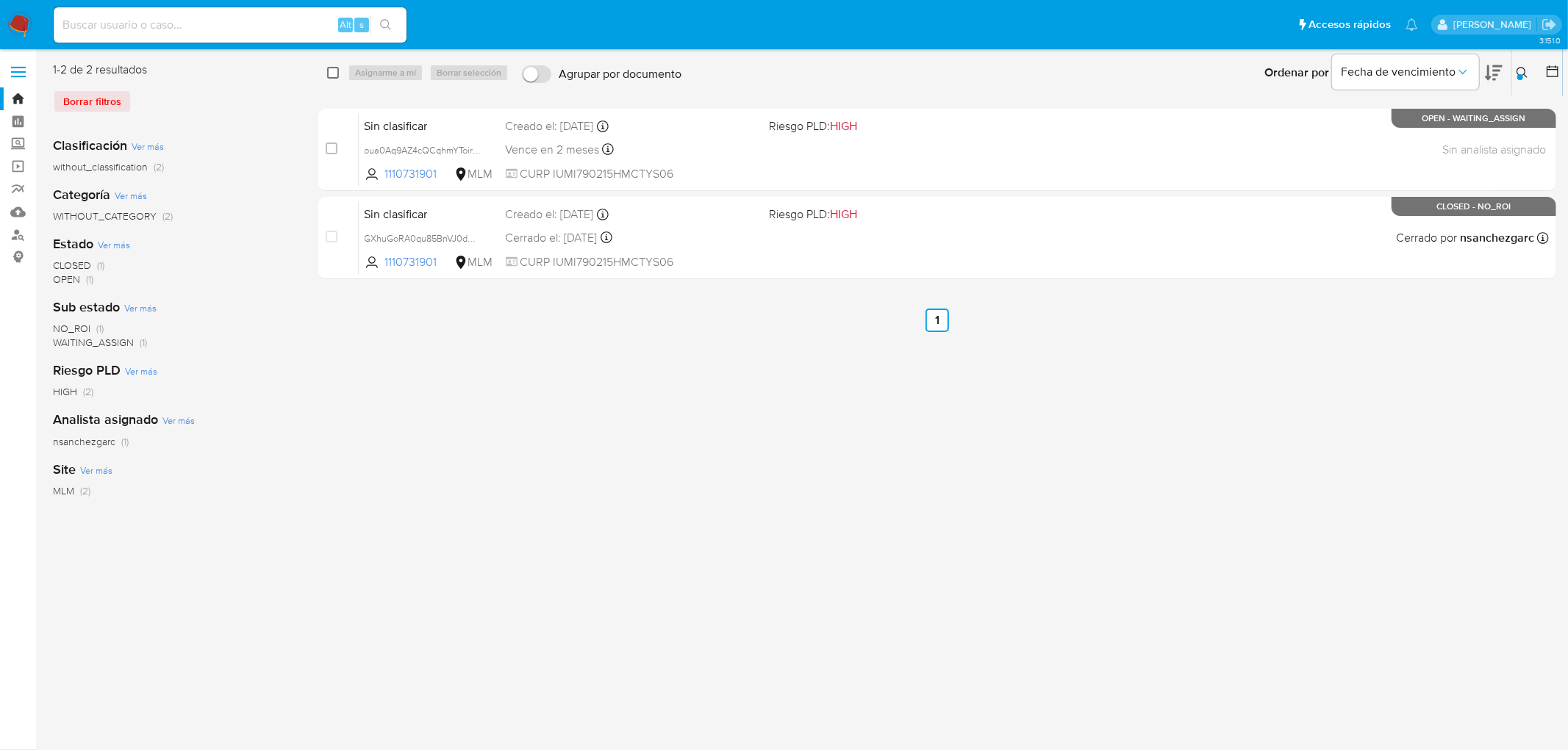
click at [332, 67] on input "checkbox" at bounding box center [333, 73] width 12 height 12
checkbox input "true"
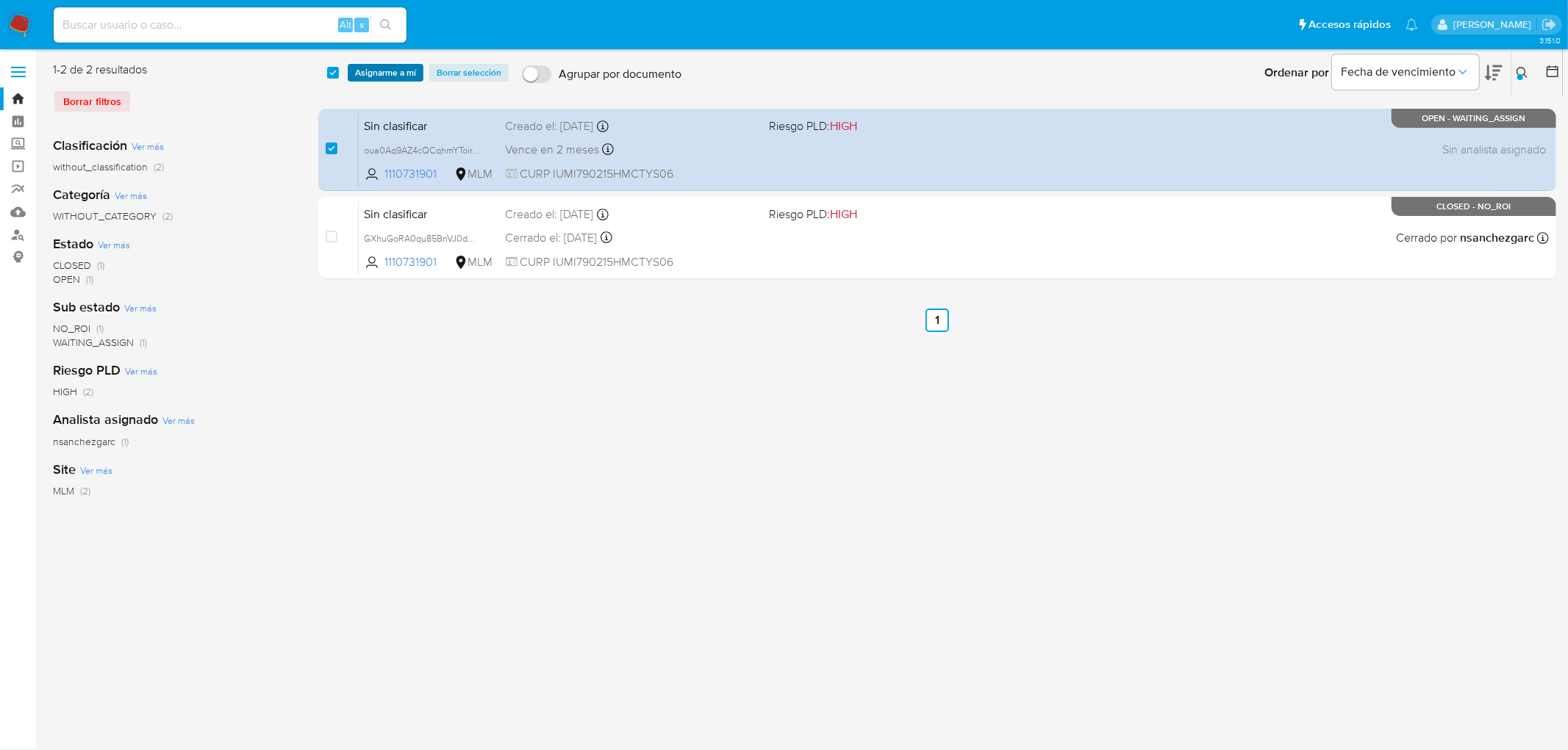
click at [381, 78] on span "Asignarme a mí" at bounding box center [385, 73] width 61 height 15
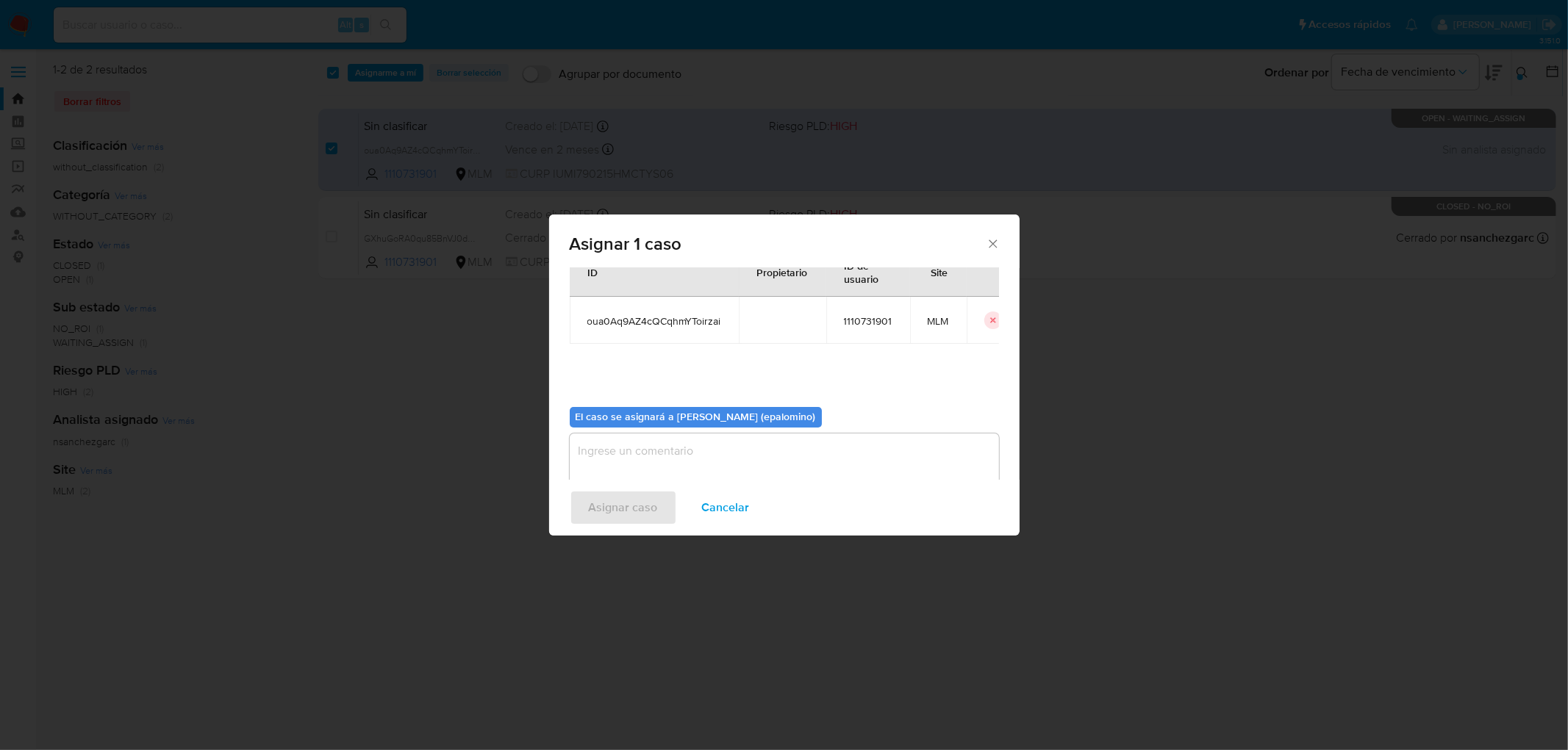
scroll to position [76, 0]
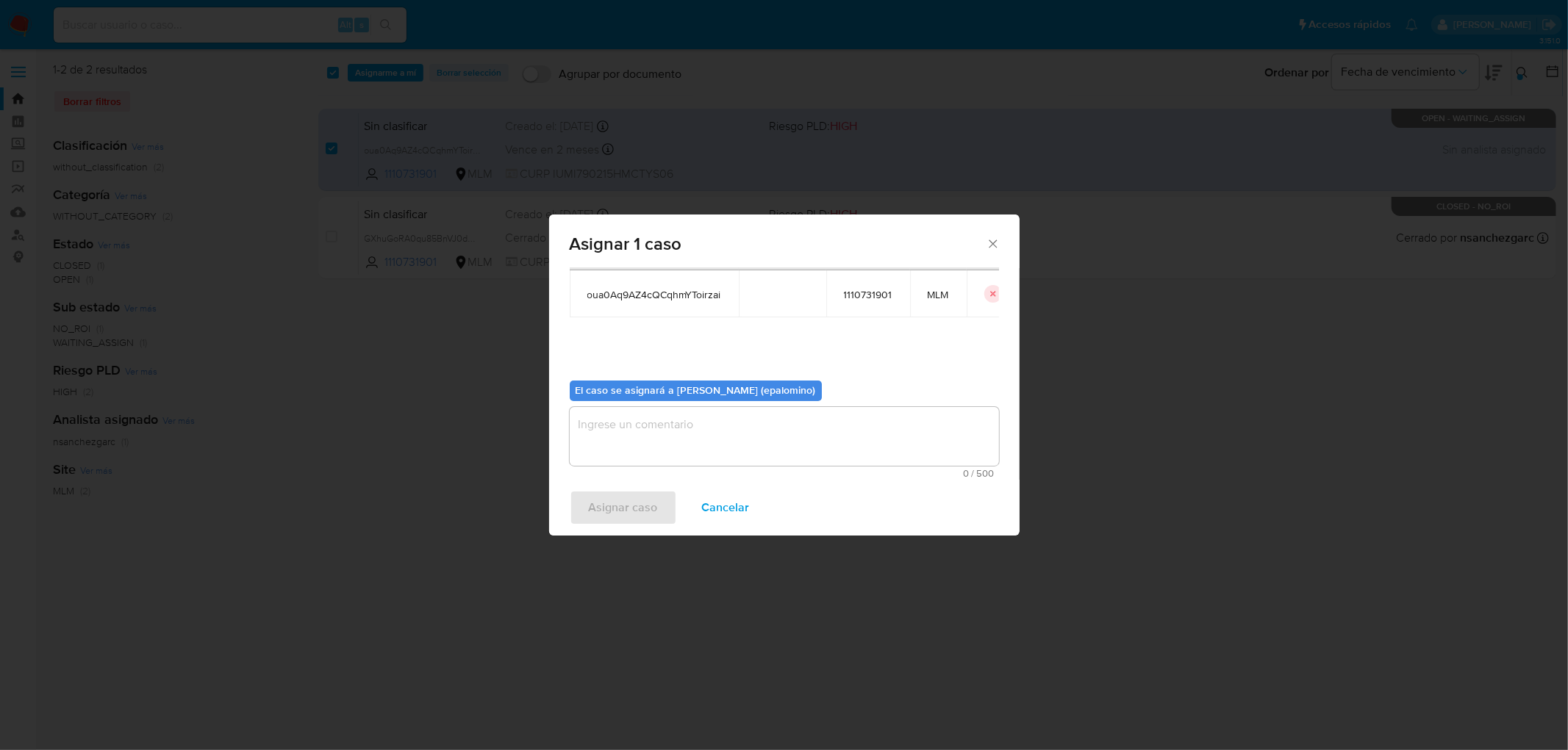
click at [689, 451] on textarea "assign-modal" at bounding box center [784, 436] width 429 height 59
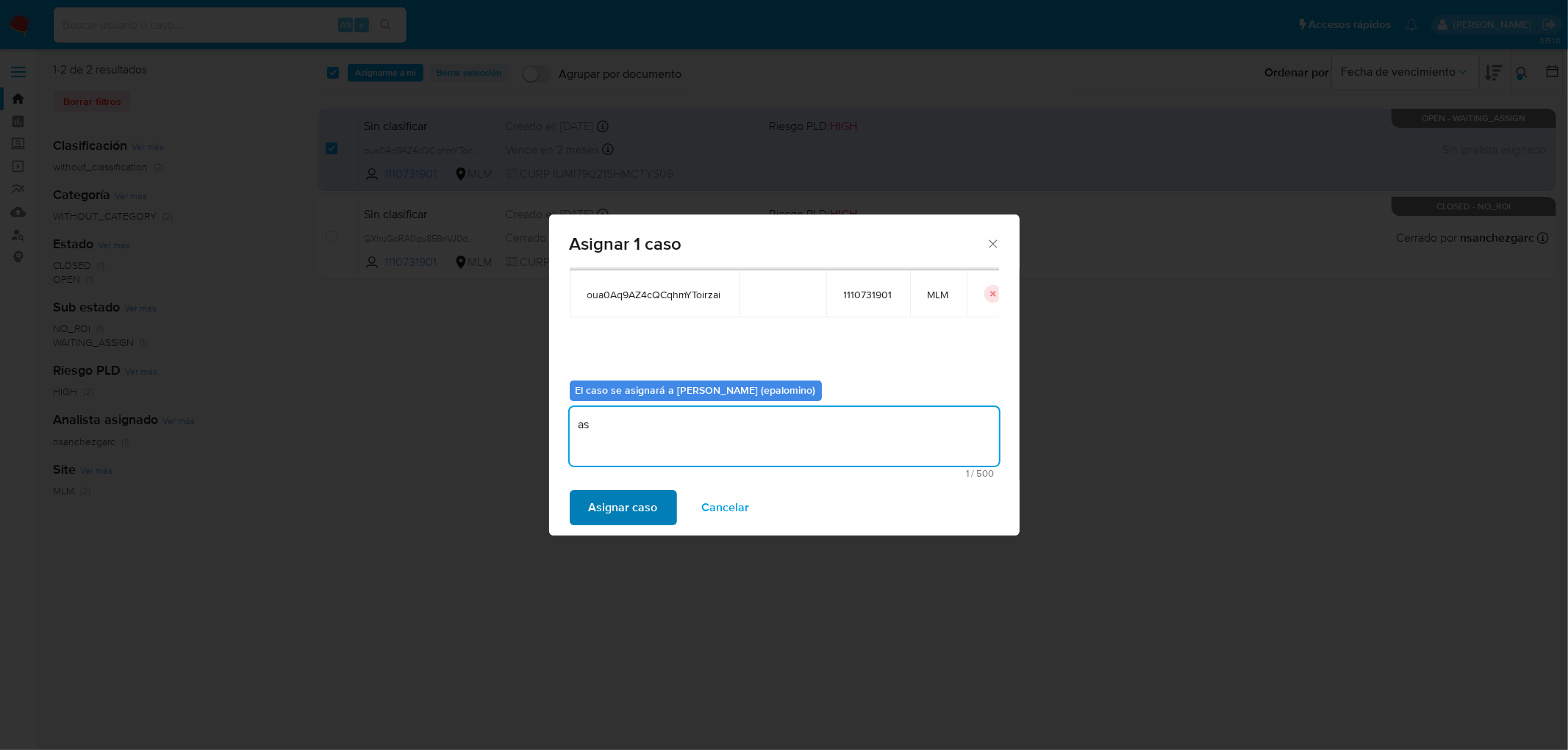
type textarea "as"
click at [640, 510] on span "Asignar caso" at bounding box center [623, 508] width 69 height 33
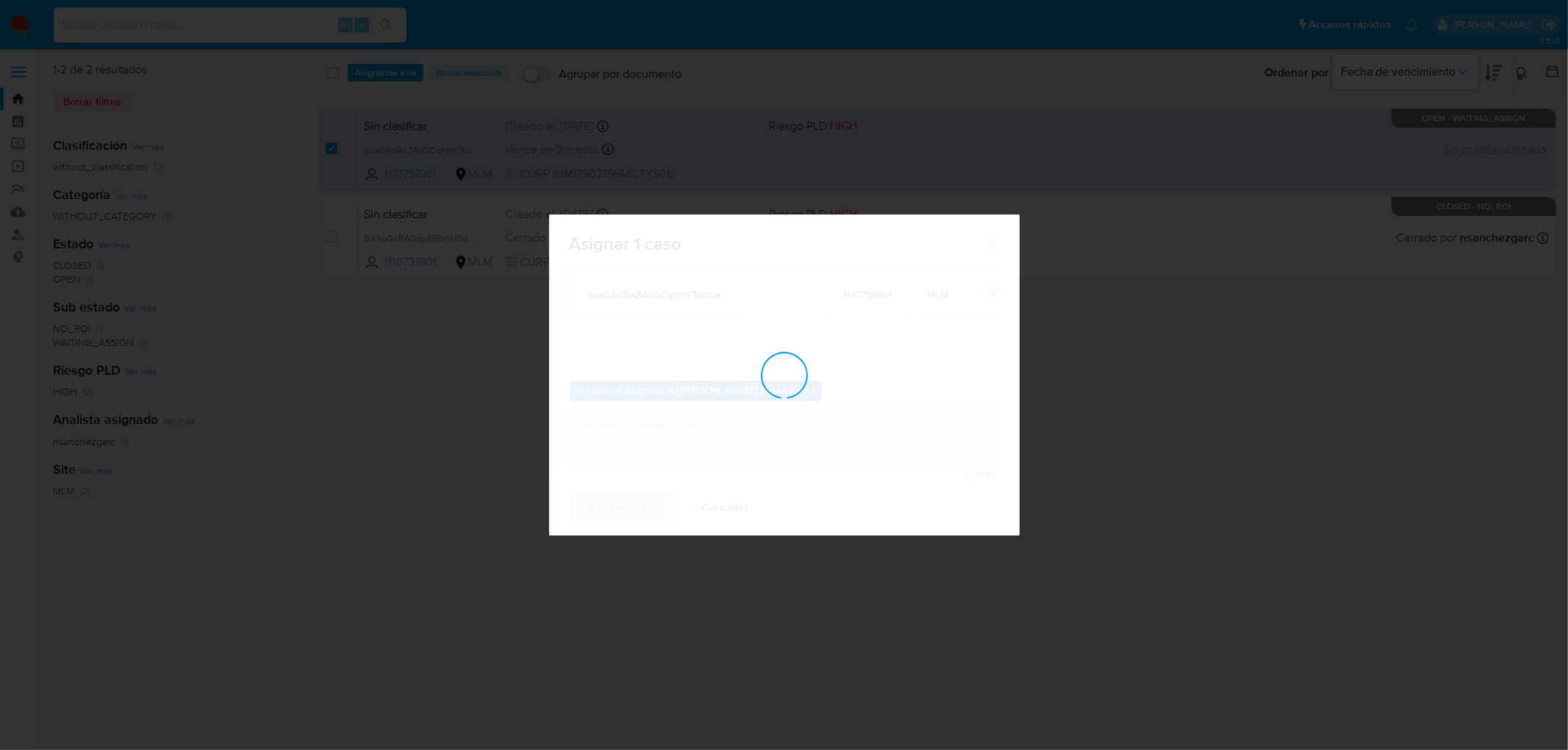
checkbox input "false"
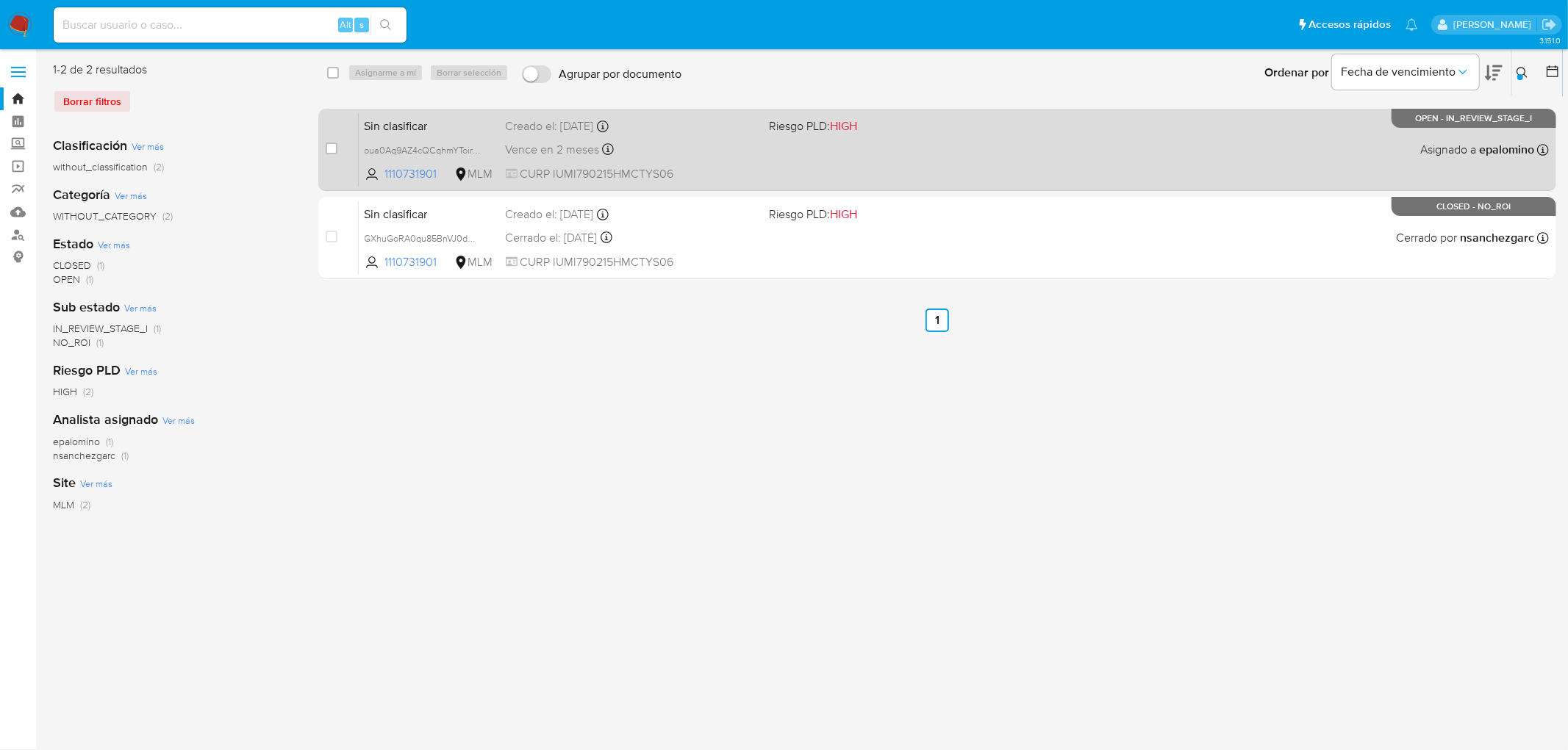
click at [414, 116] on span "Sin clasificar" at bounding box center [429, 124] width 129 height 19
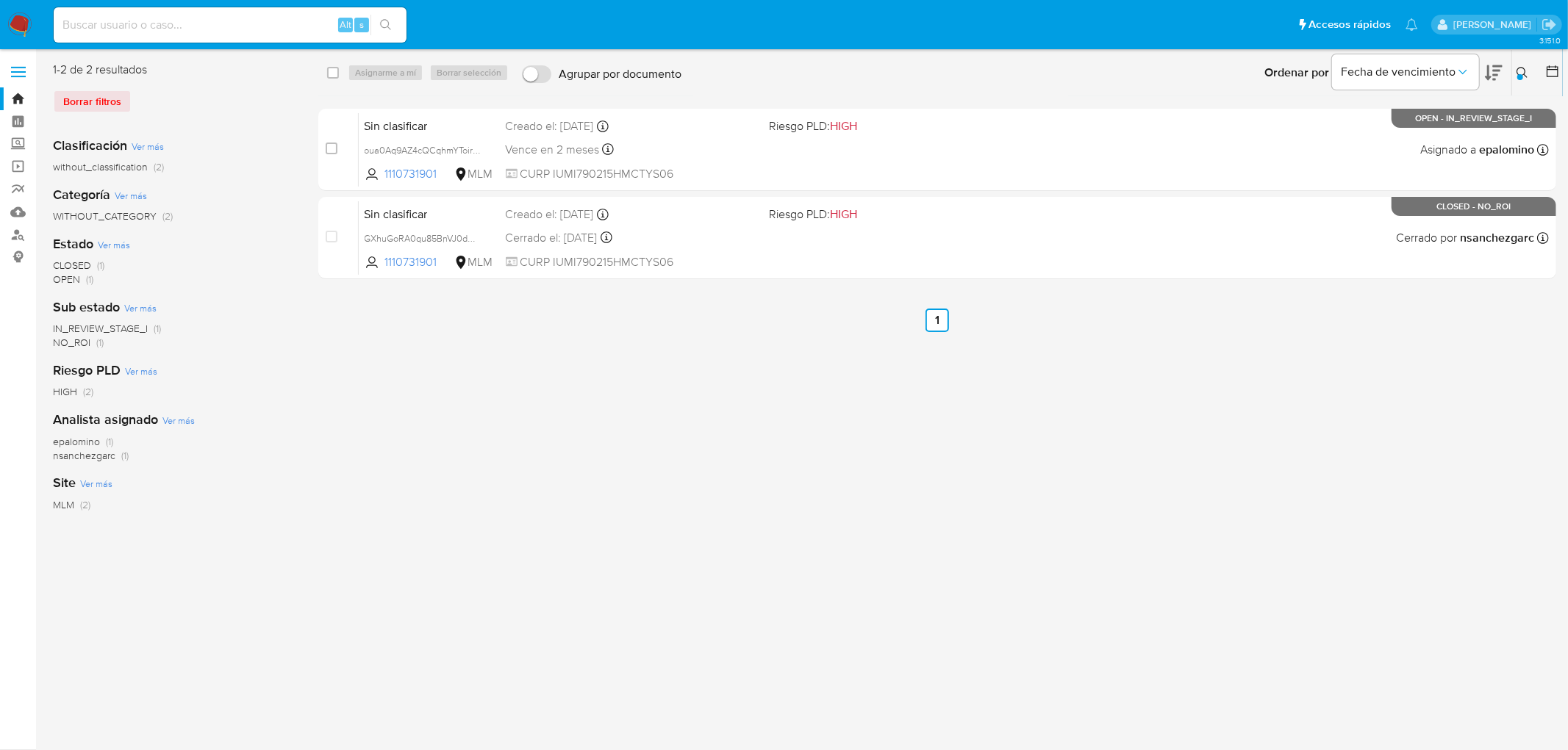
click at [1525, 70] on icon at bounding box center [1522, 72] width 11 height 11
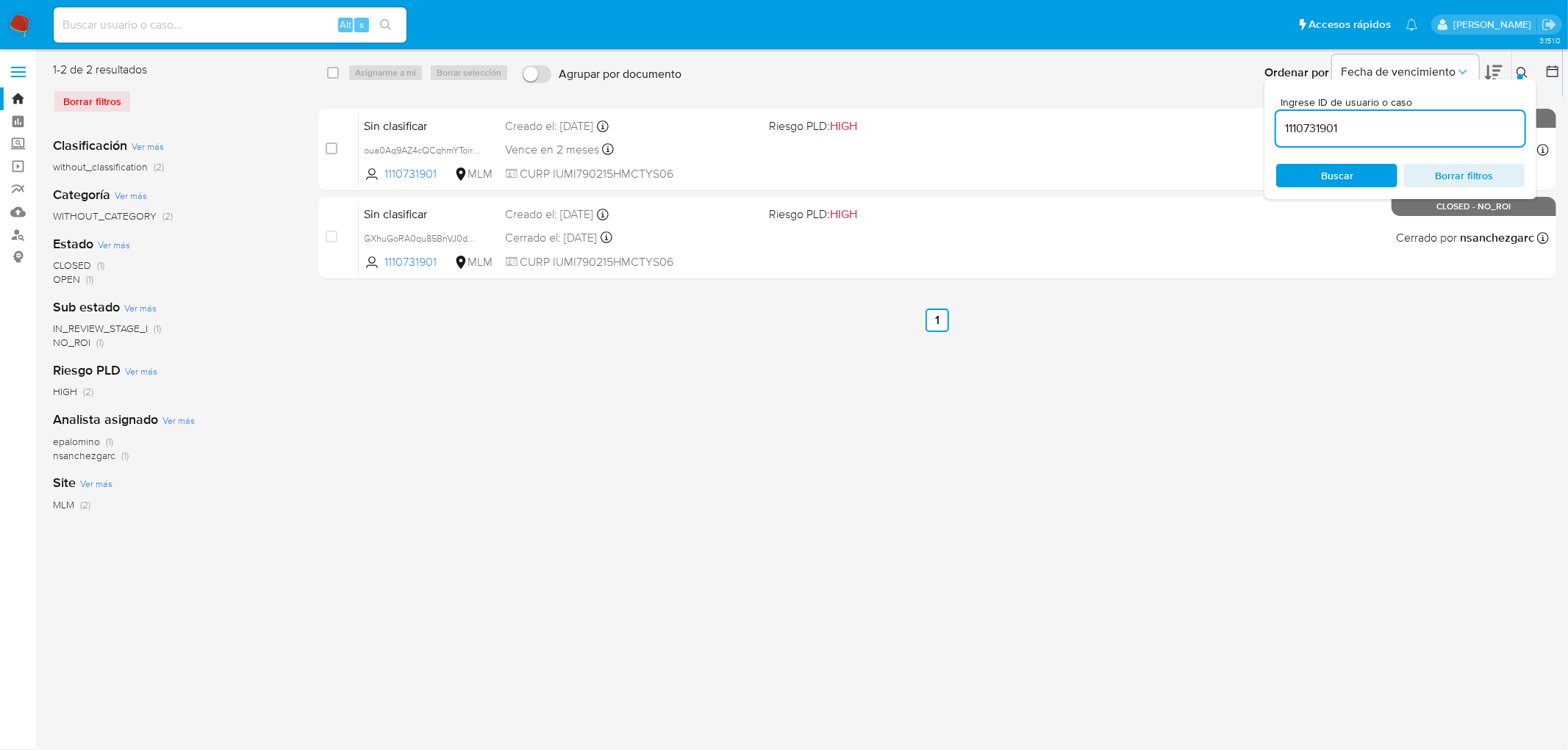
click at [1329, 133] on input "1110731901" at bounding box center [1400, 128] width 248 height 19
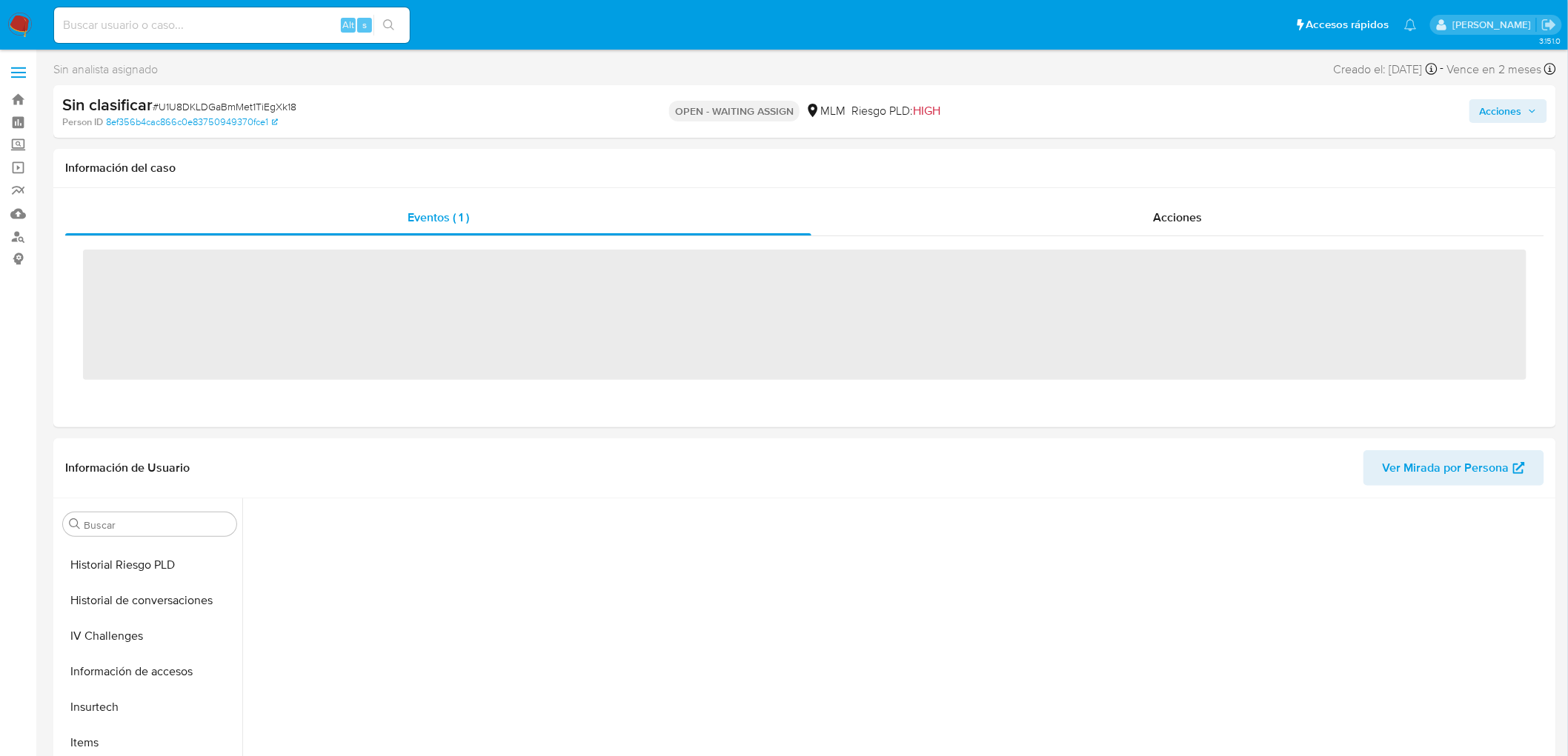
scroll to position [589, 0]
click at [261, 104] on span "# U1U8DKLDGaBmMet1TiEgXk18" at bounding box center [224, 107] width 144 height 15
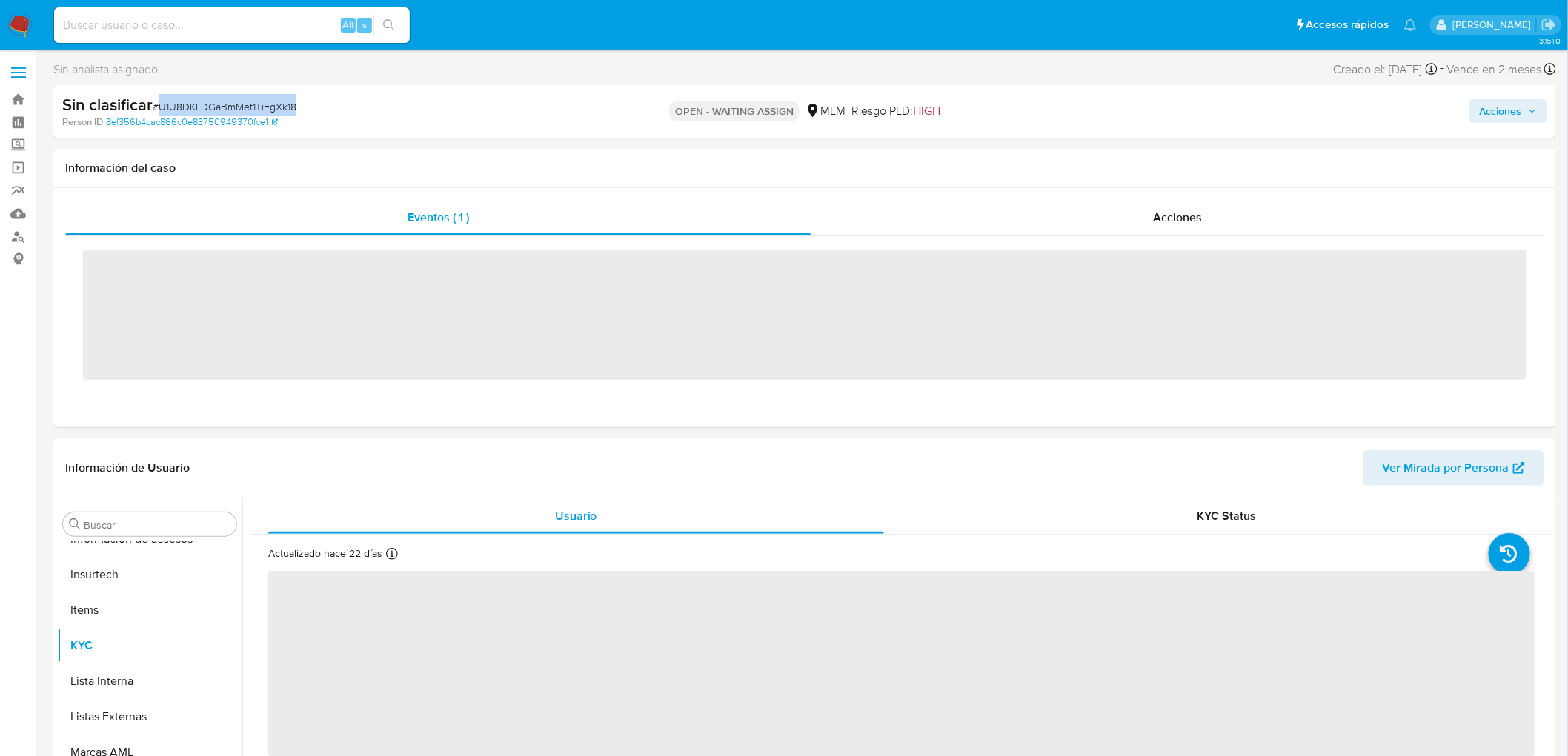
click at [261, 104] on span "# U1U8DKLDGaBmMet1TiEgXk18" at bounding box center [224, 107] width 144 height 15
copy span "U1U8DKLDGaBmMet1TiEgXk18"
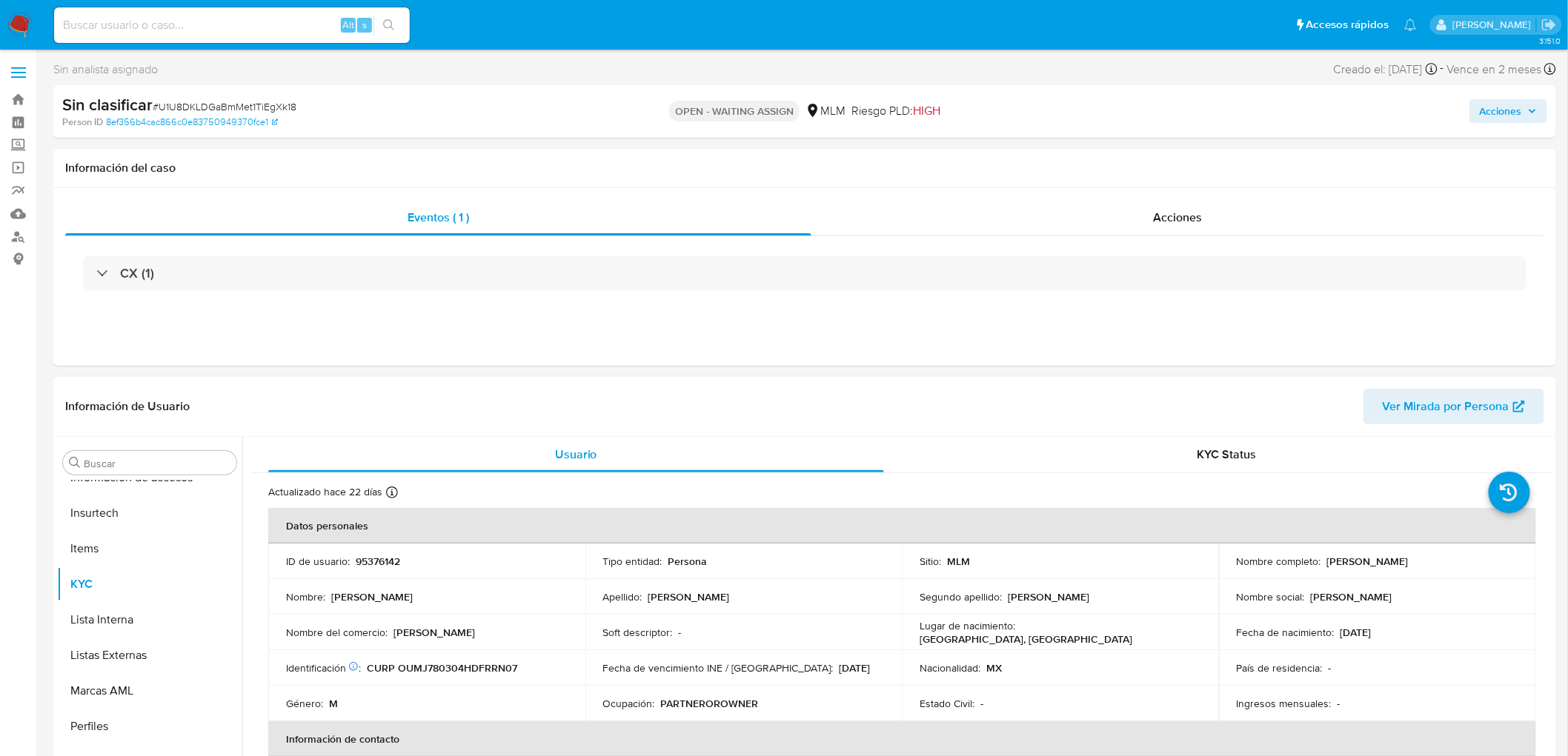
click at [384, 558] on p "95376142" at bounding box center [377, 562] width 45 height 14
copy p "95376142"
select select "10"
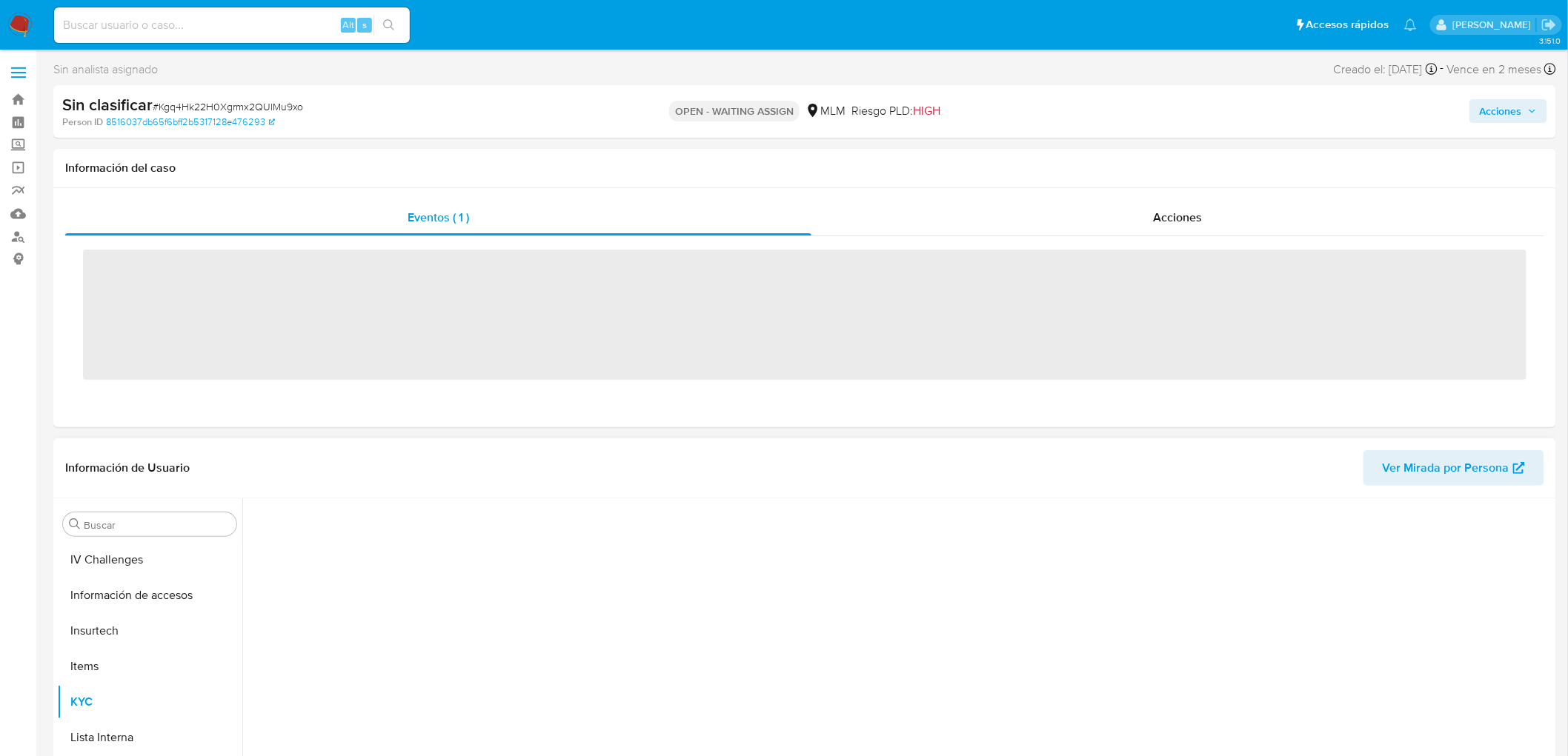
scroll to position [589, 0]
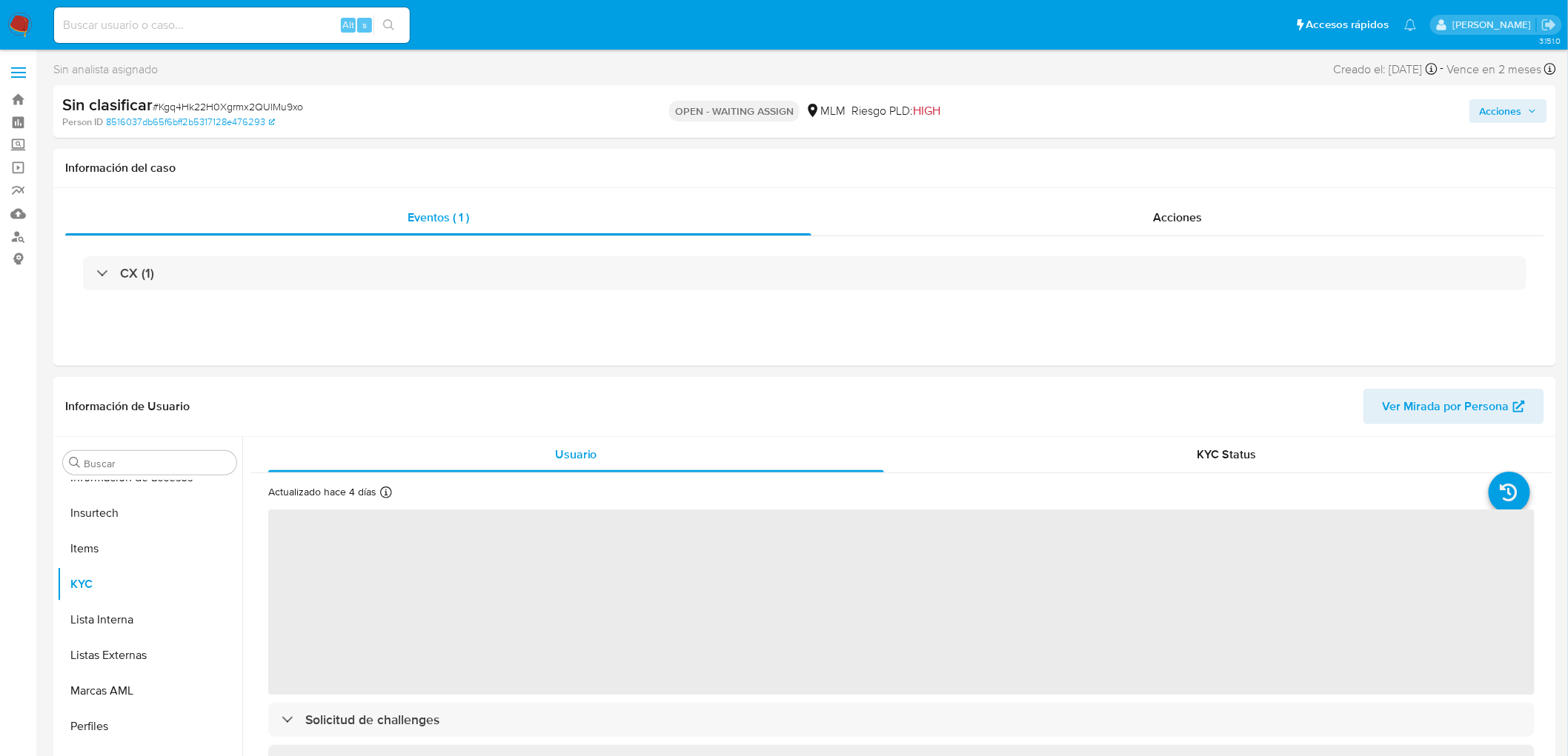
click at [223, 105] on span "# Kgq4Hk22H0Xgrmx2QUlMu9xo" at bounding box center [228, 107] width 151 height 15
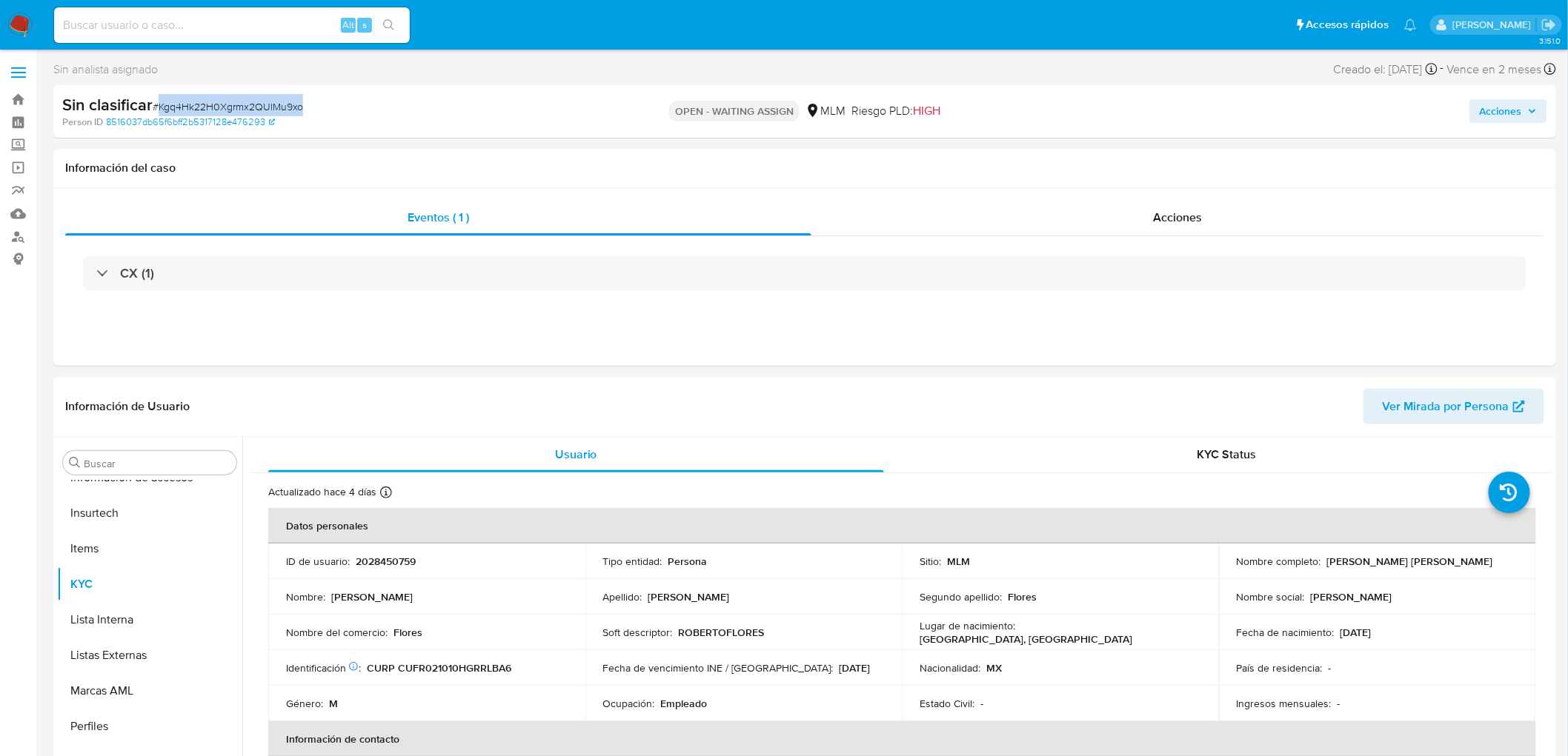
copy span "Kgq4Hk22H0Xgrmx2QUlMu9xo"
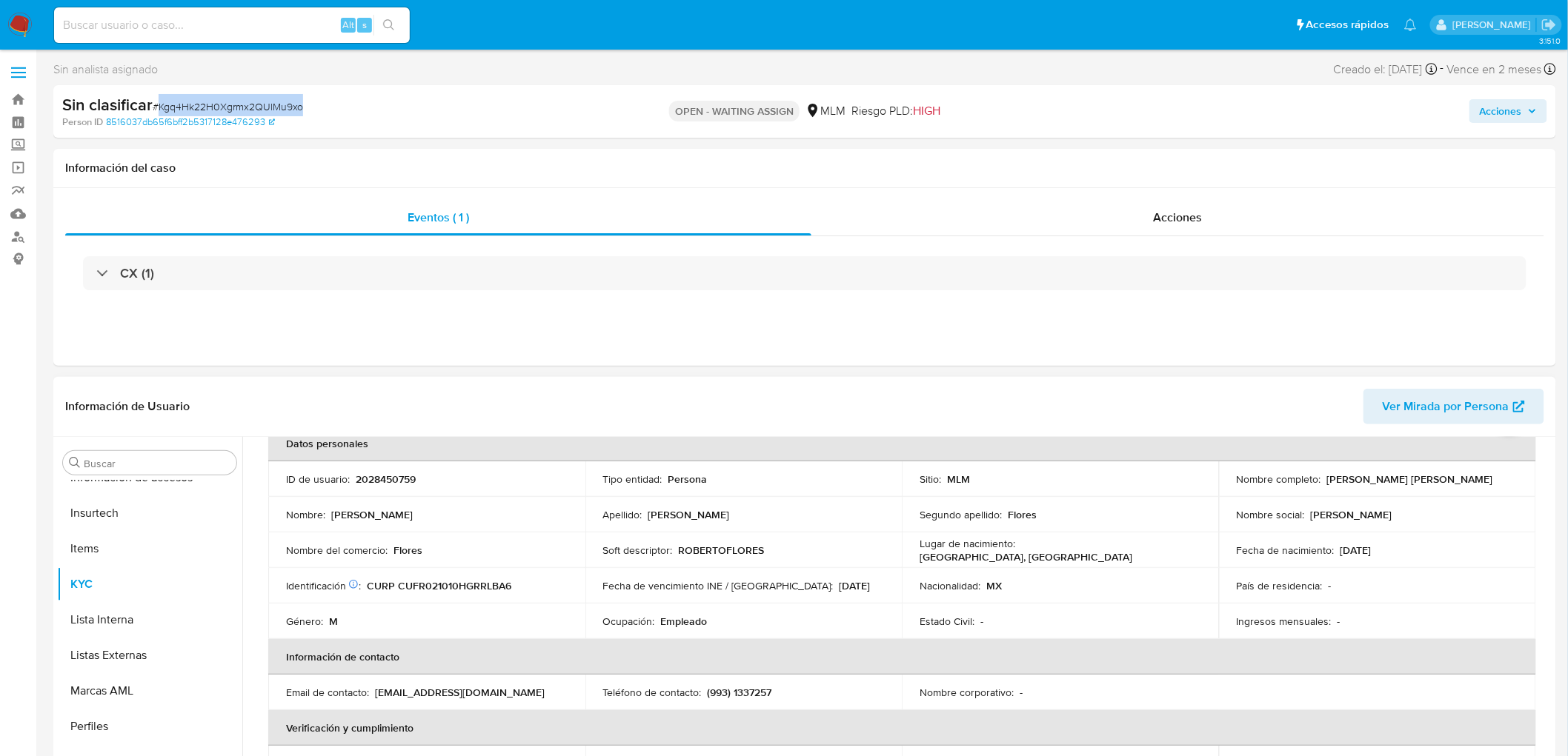
click at [384, 492] on td "ID de usuario : 2028450759" at bounding box center [426, 479] width 317 height 36
click at [379, 477] on p "2028450759" at bounding box center [385, 479] width 60 height 14
select select "10"
click at [383, 479] on p "2028450759" at bounding box center [385, 479] width 60 height 14
copy p "2028450759"
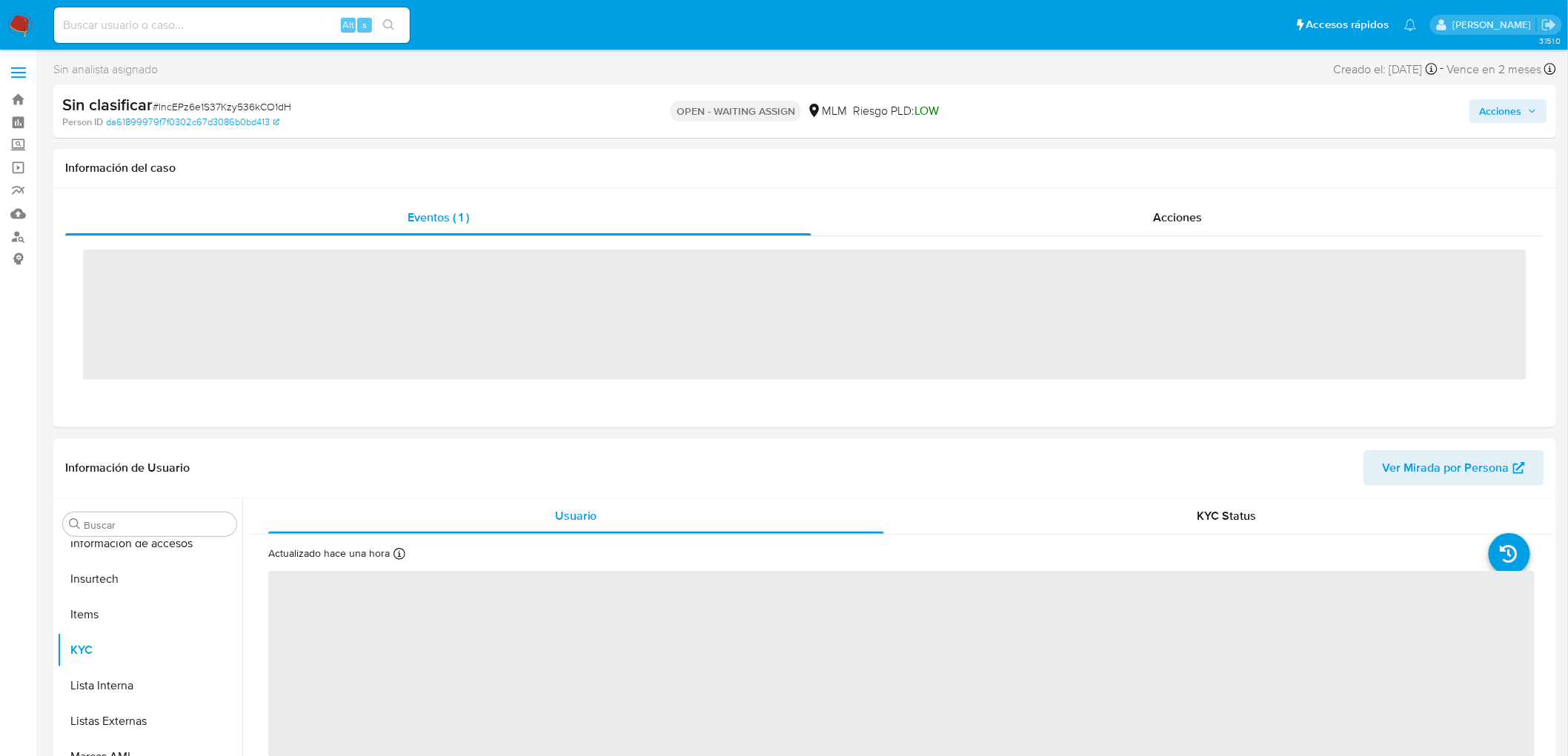
scroll to position [589, 0]
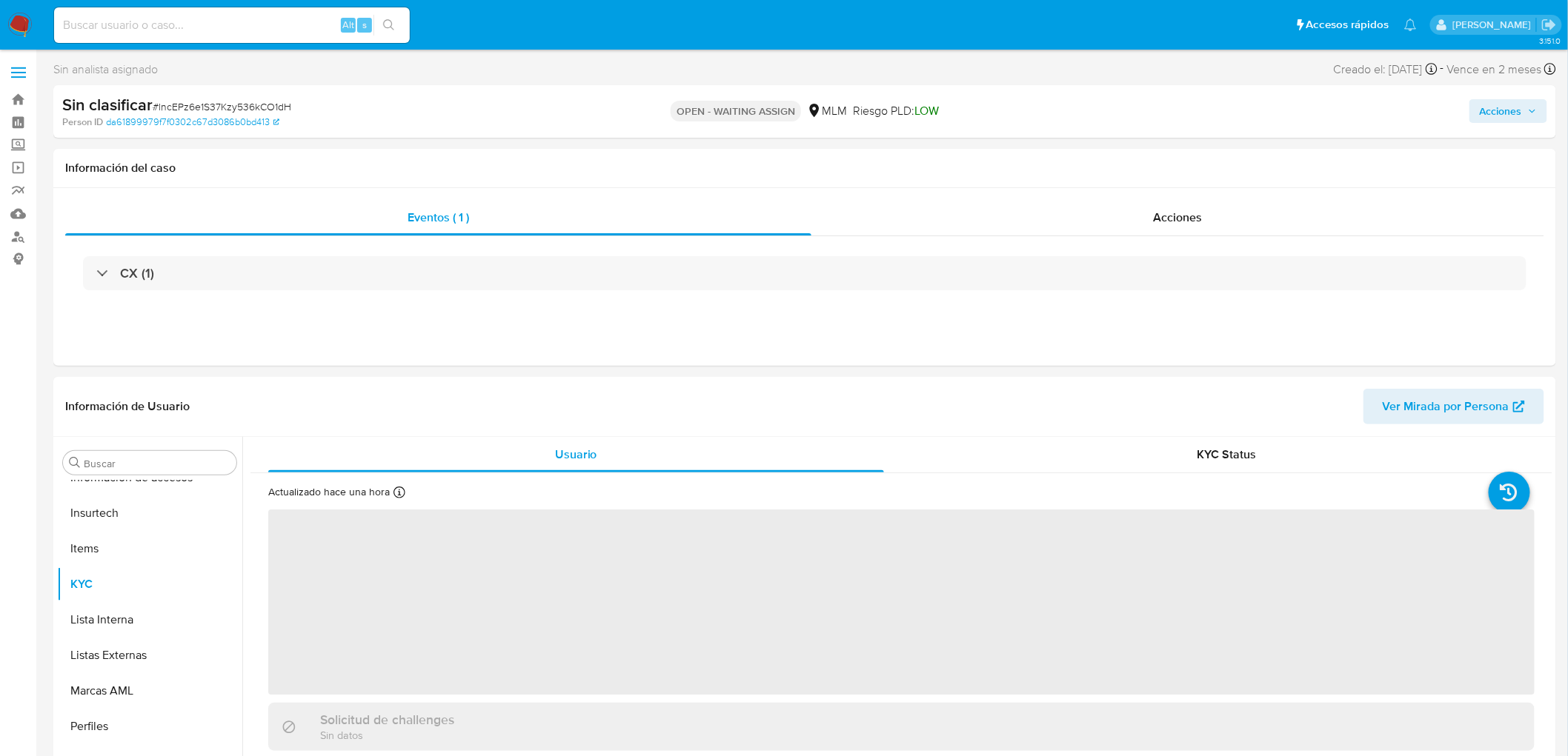
select select "10"
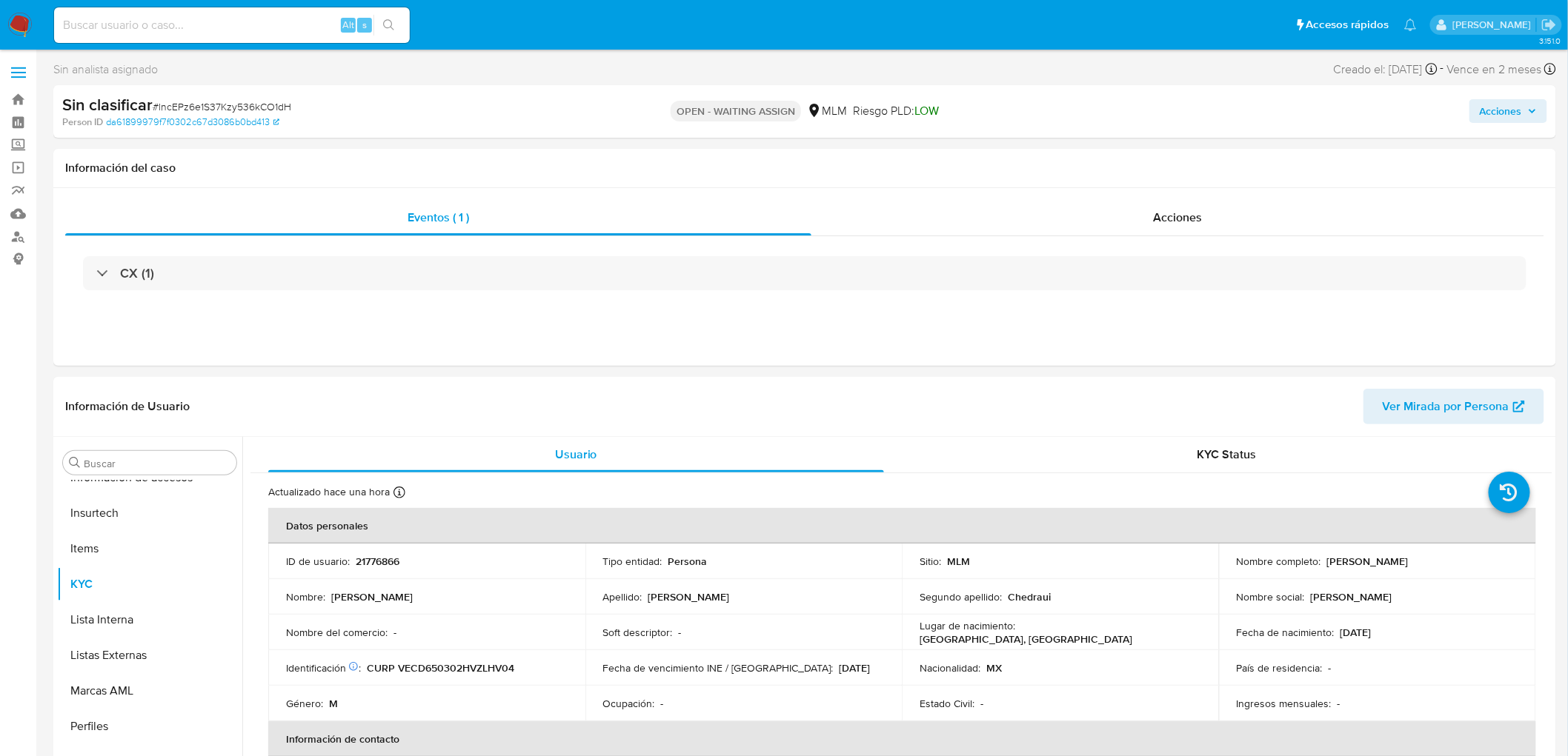
click at [264, 99] on span "# lncEPz6e1S37Kzy536kCO1dH" at bounding box center [222, 107] width 139 height 15
copy span "lncEPz6e1S37Kzy536kCO1dH"
click at [374, 555] on p "21776866" at bounding box center [377, 562] width 44 height 14
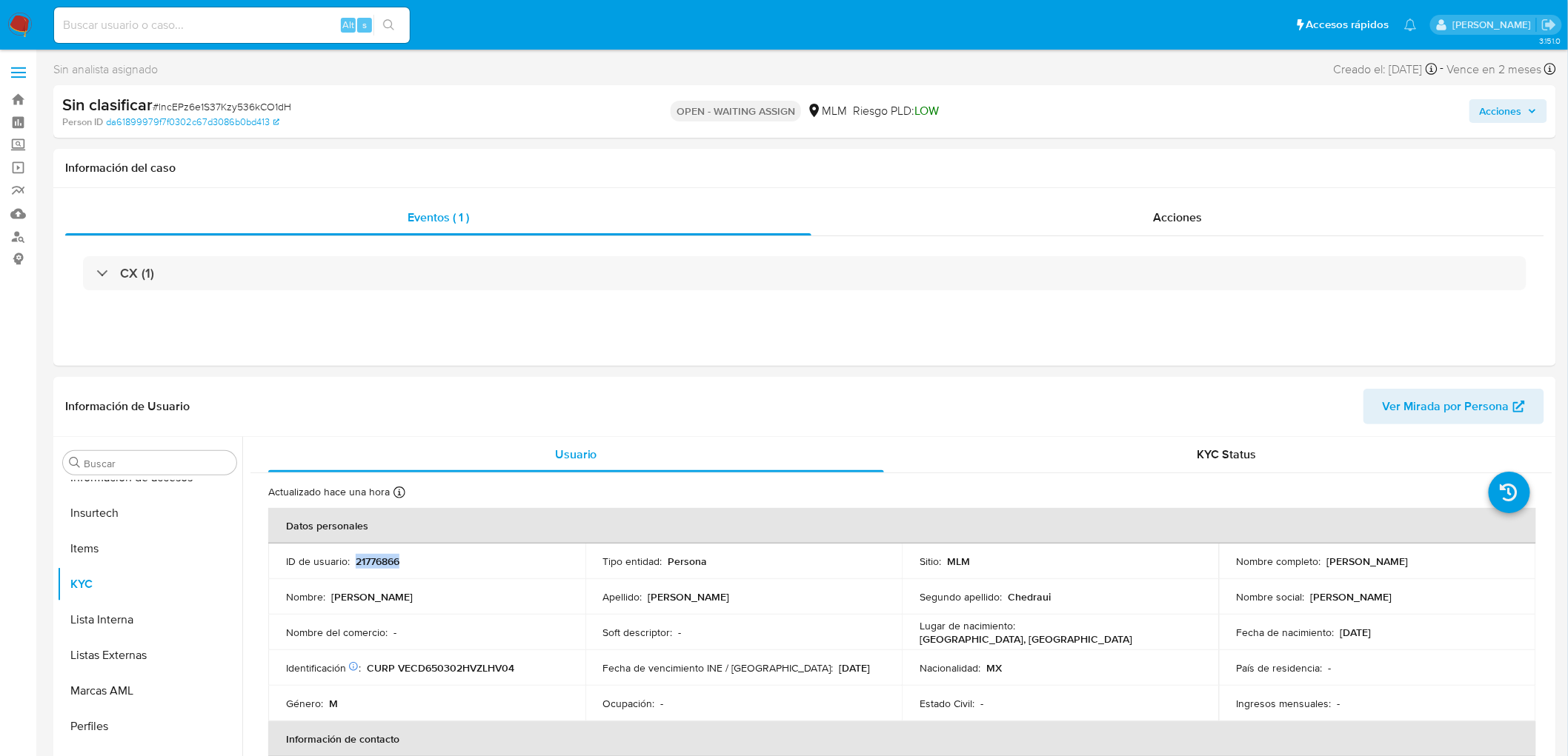
copy p "21776866"
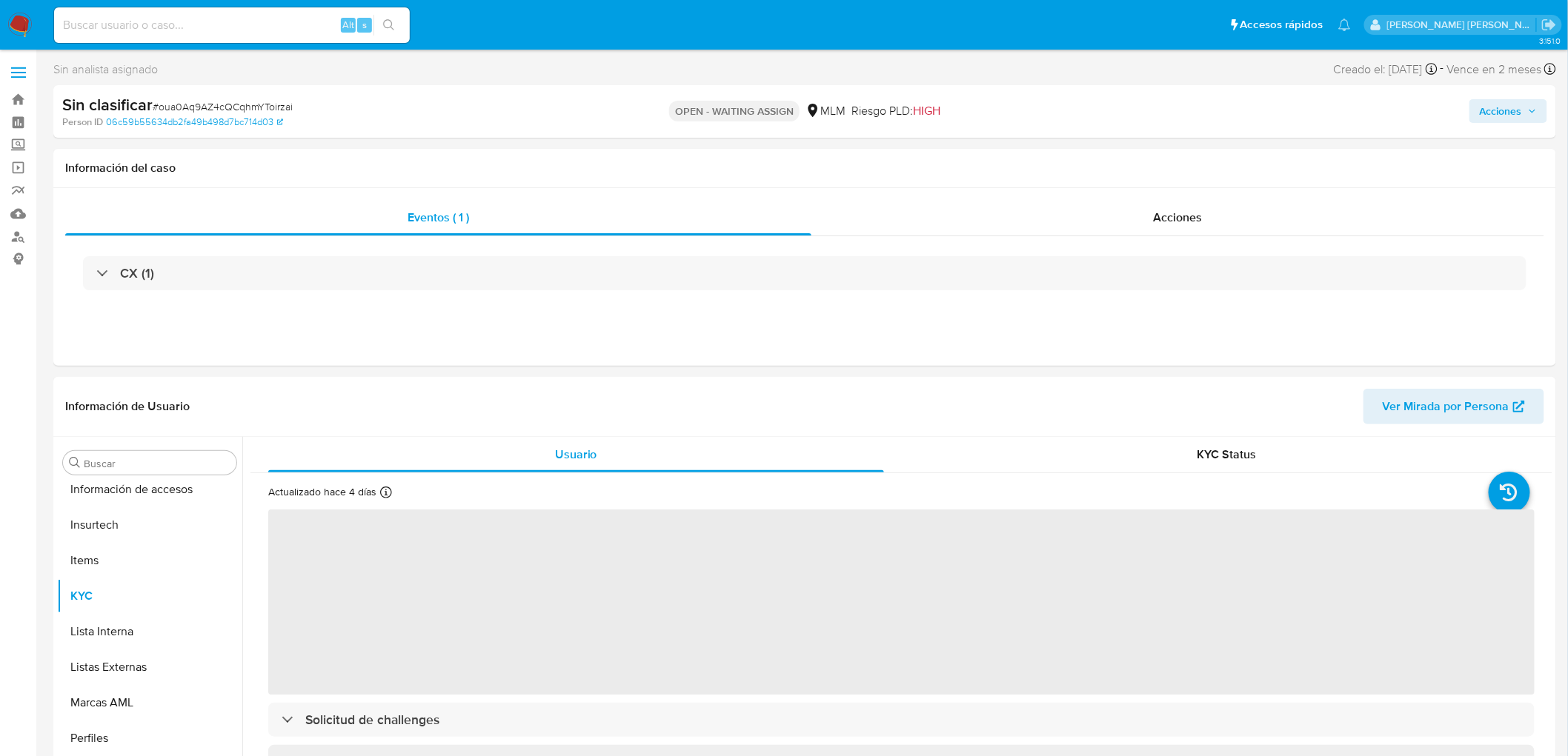
scroll to position [589, 0]
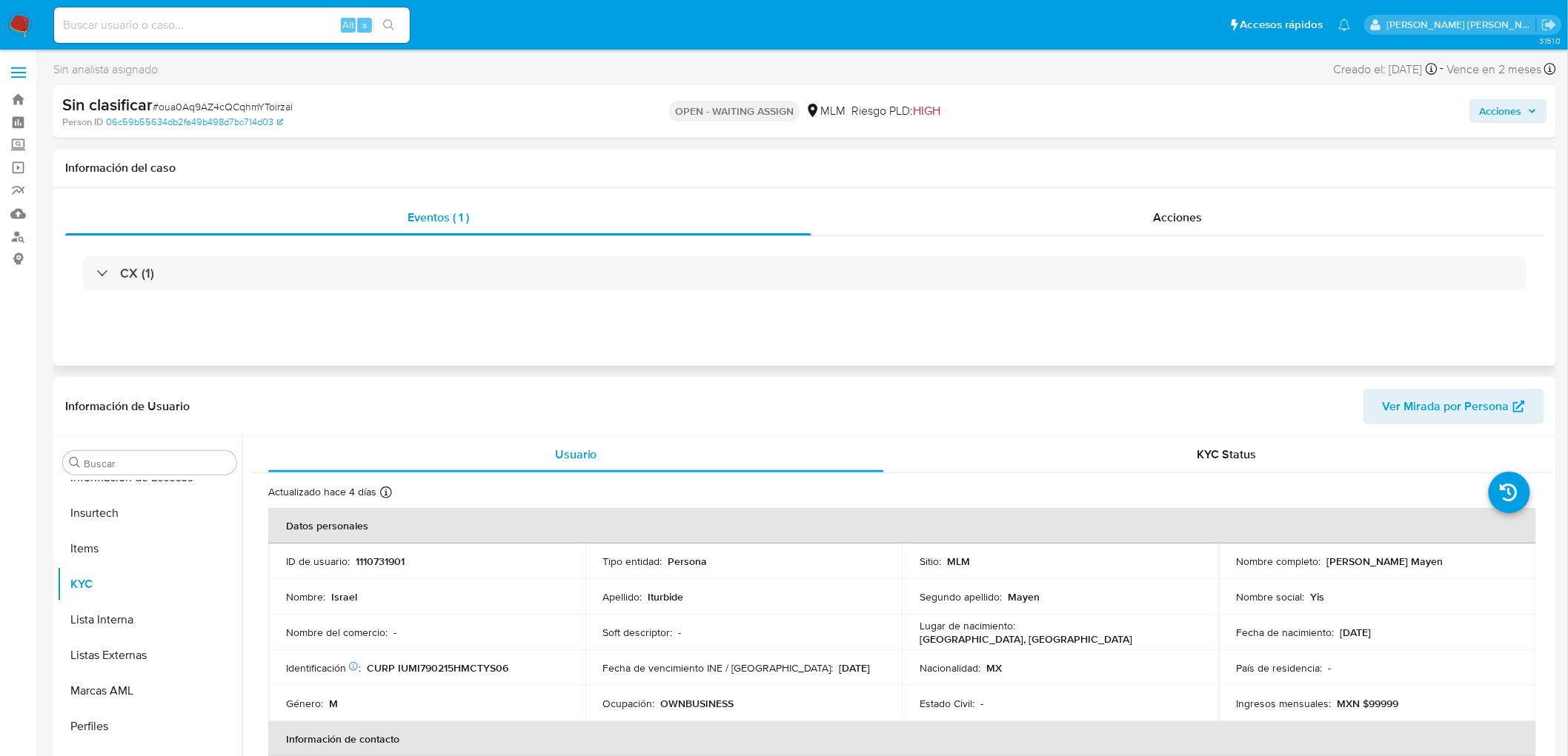
select select "10"
drag, startPoint x: 1204, startPoint y: 199, endPoint x: 1125, endPoint y: 234, distance: 86.4
click at [1203, 200] on div "Acciones" at bounding box center [1178, 217] width 734 height 36
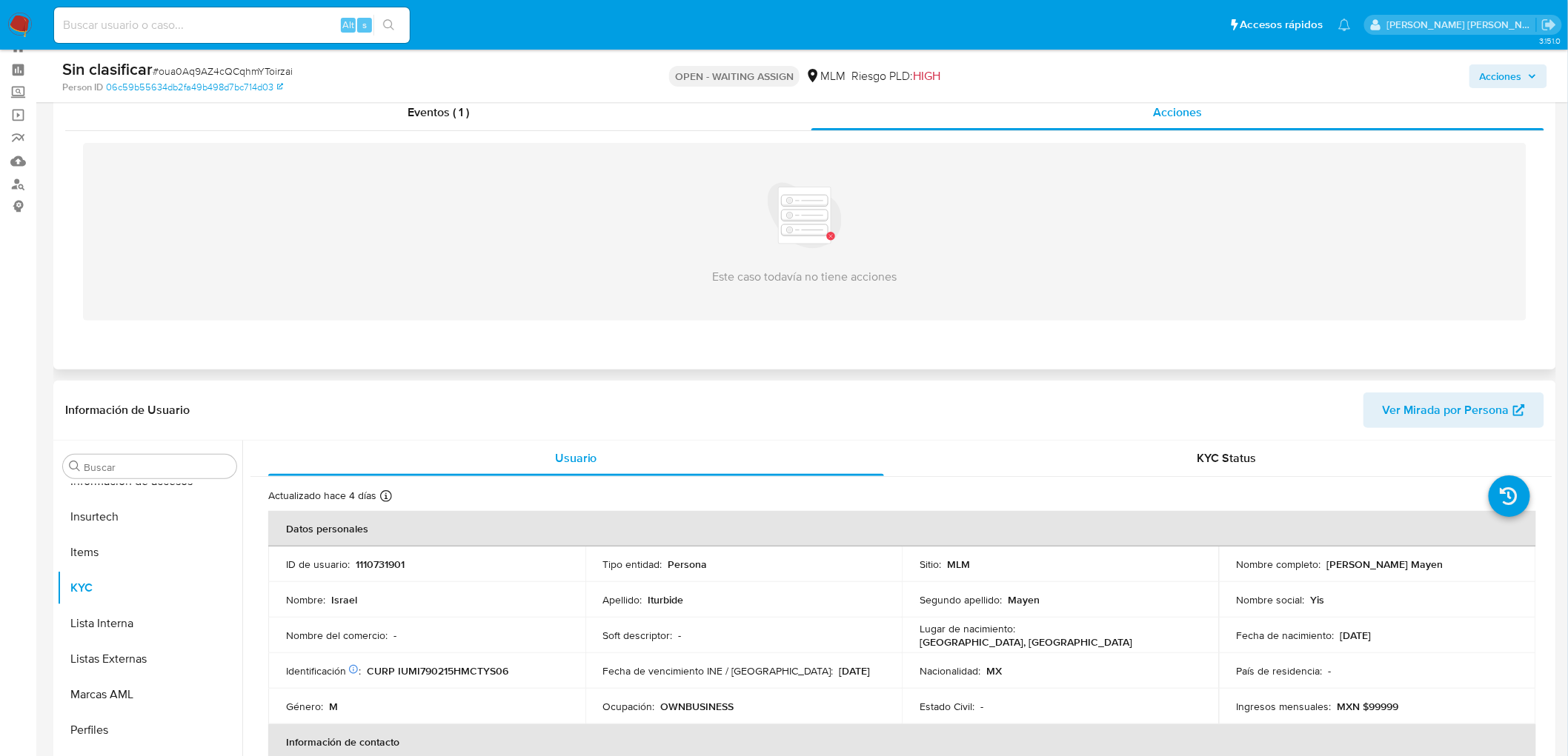
scroll to position [82, 0]
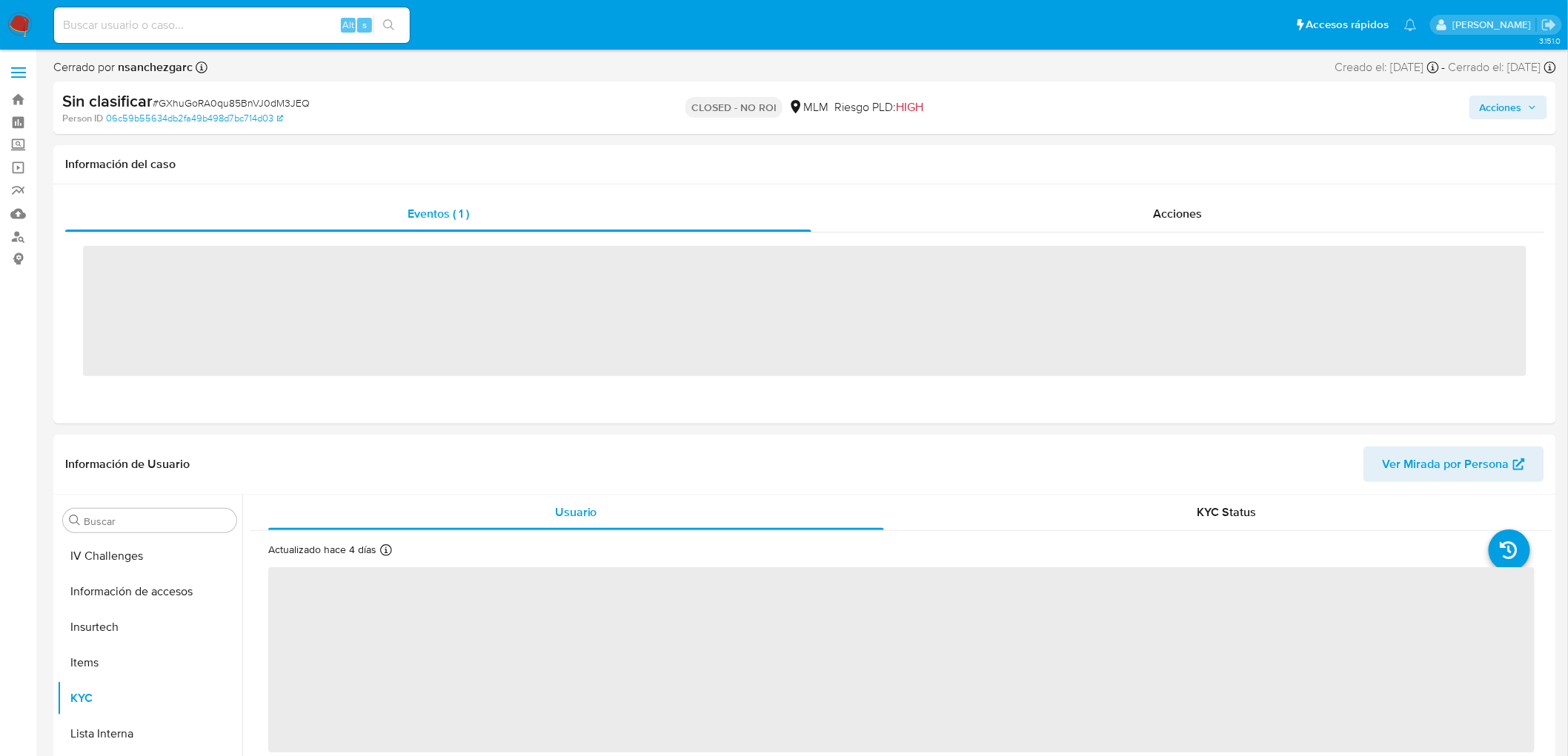
scroll to position [589, 0]
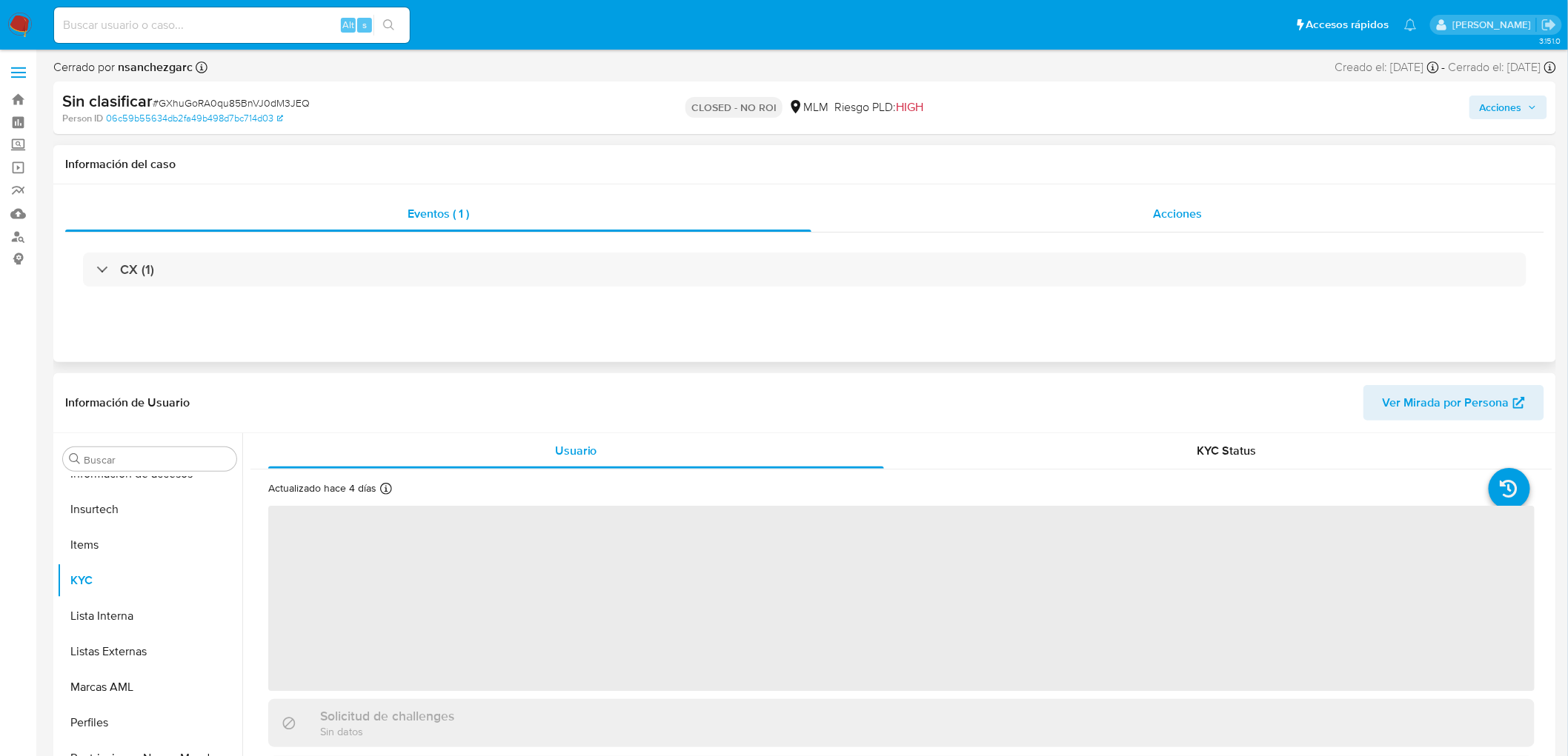
click at [1165, 199] on div "Acciones" at bounding box center [1178, 214] width 734 height 36
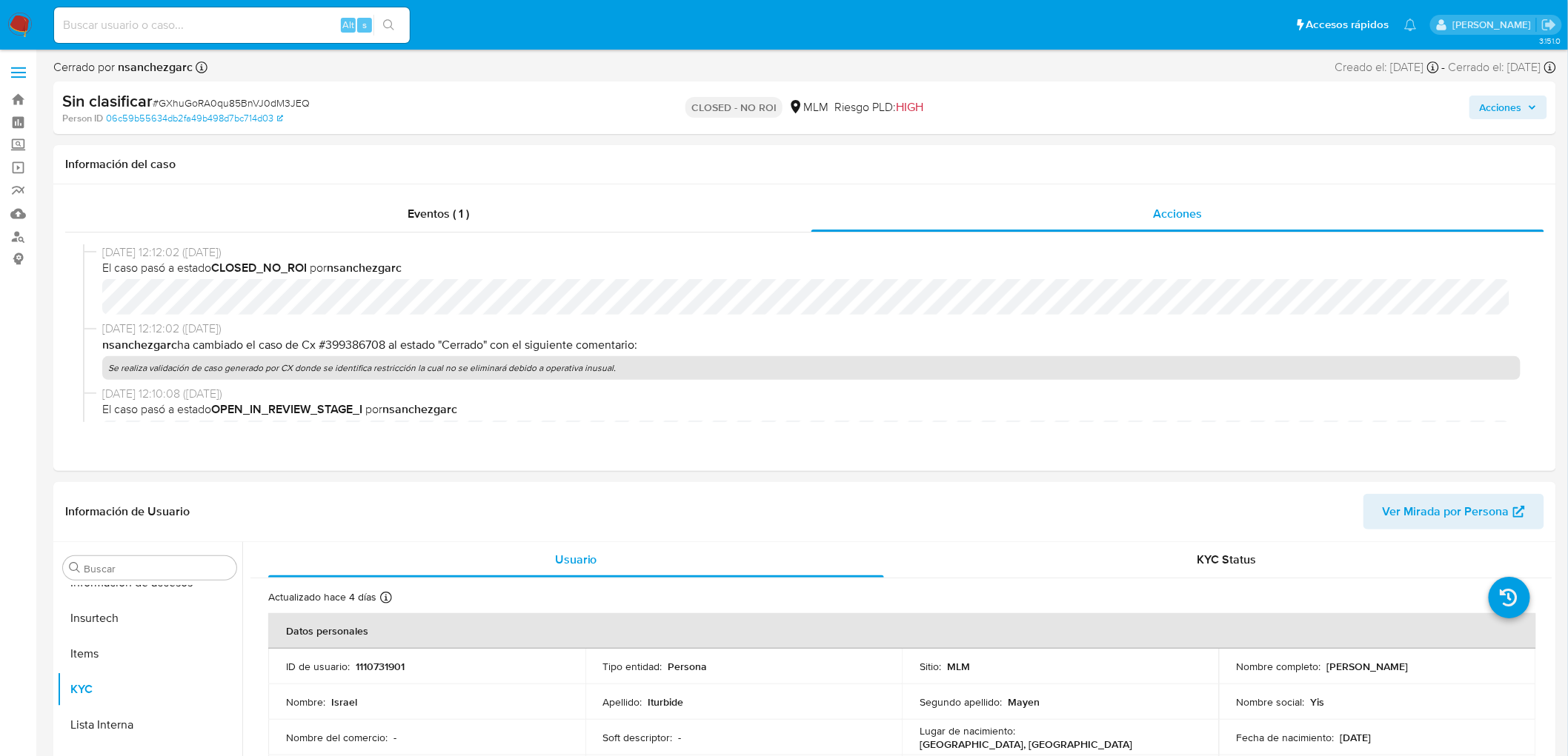
select select "10"
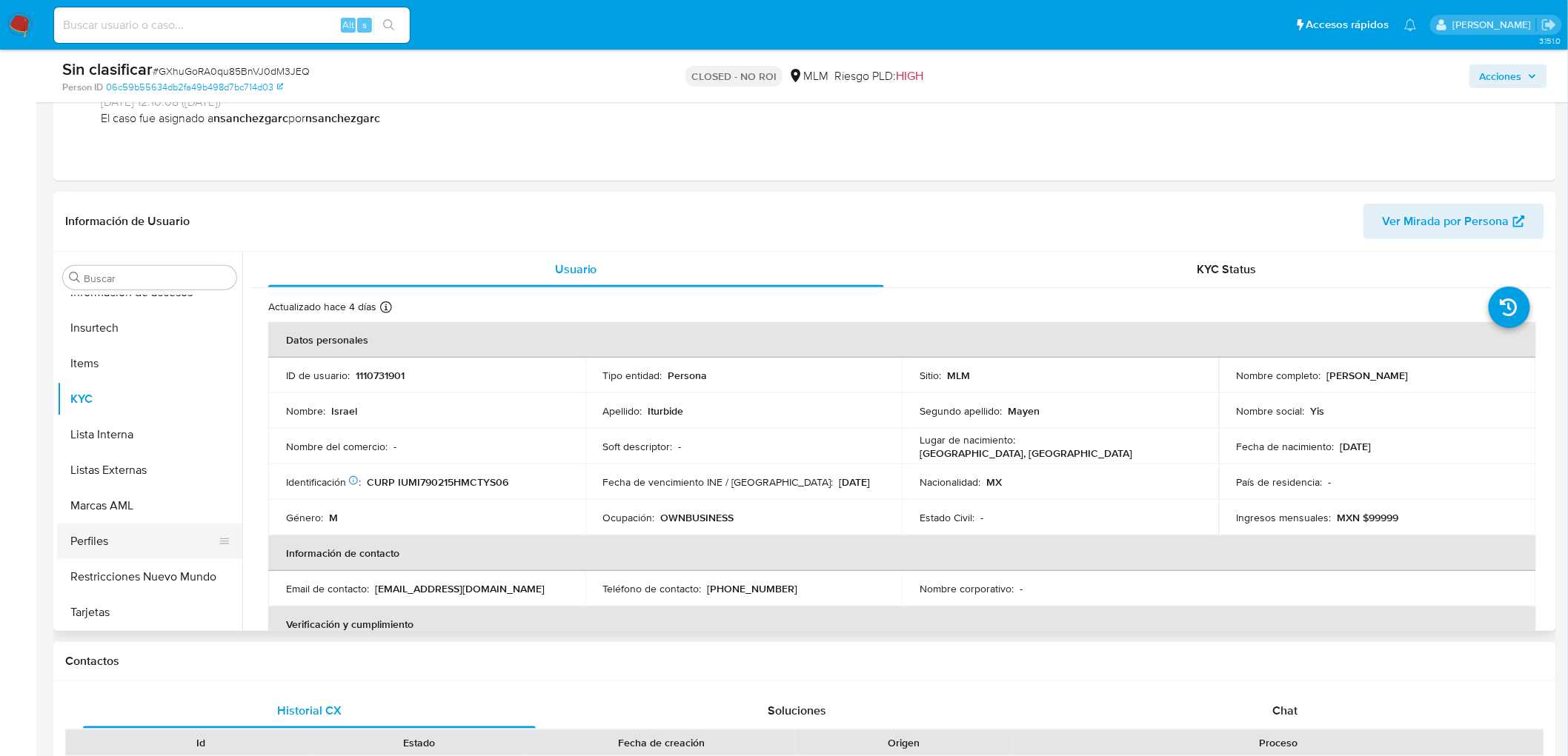
scroll to position [247, 0]
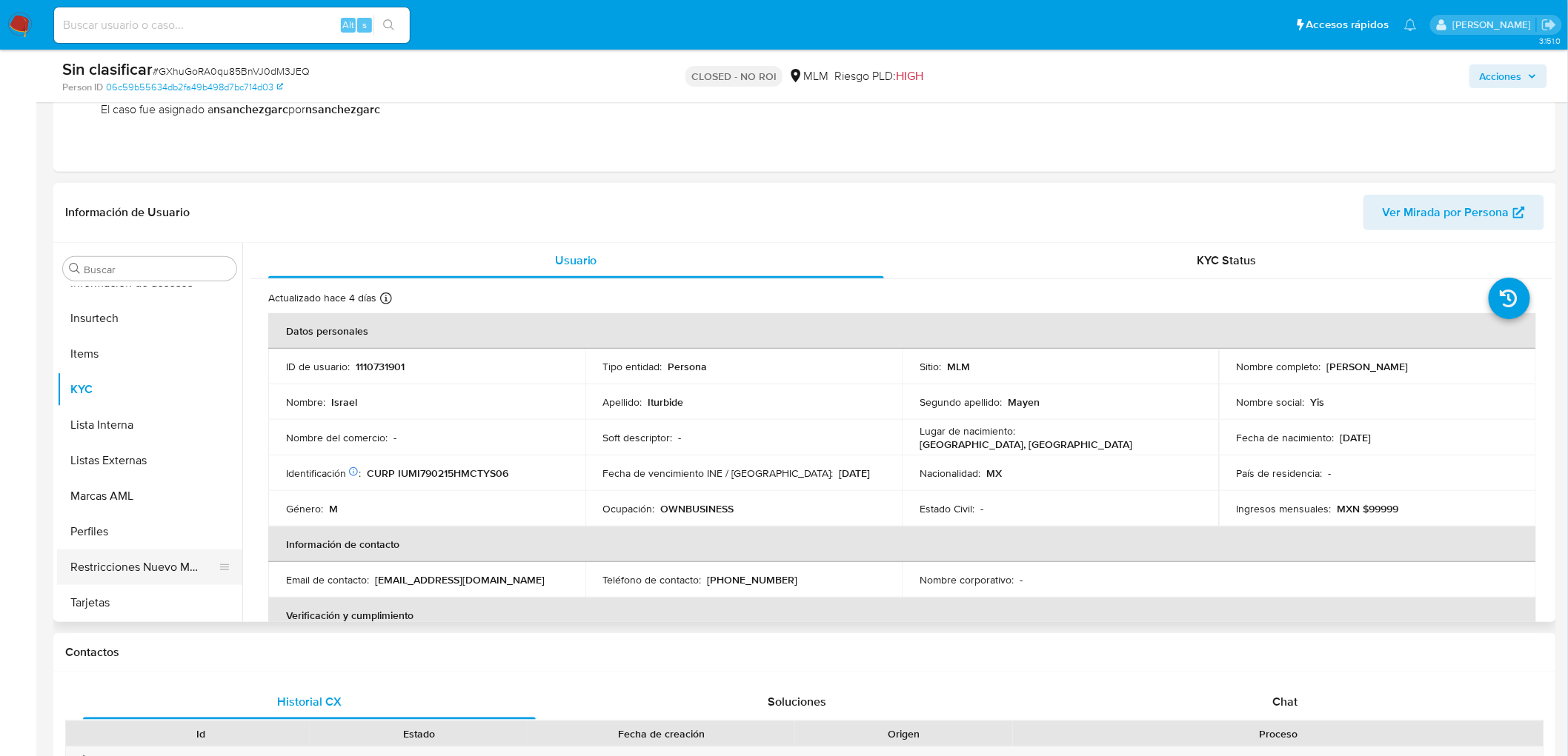
click at [139, 551] on button "Restricciones Nuevo Mundo" at bounding box center [143, 567] width 173 height 36
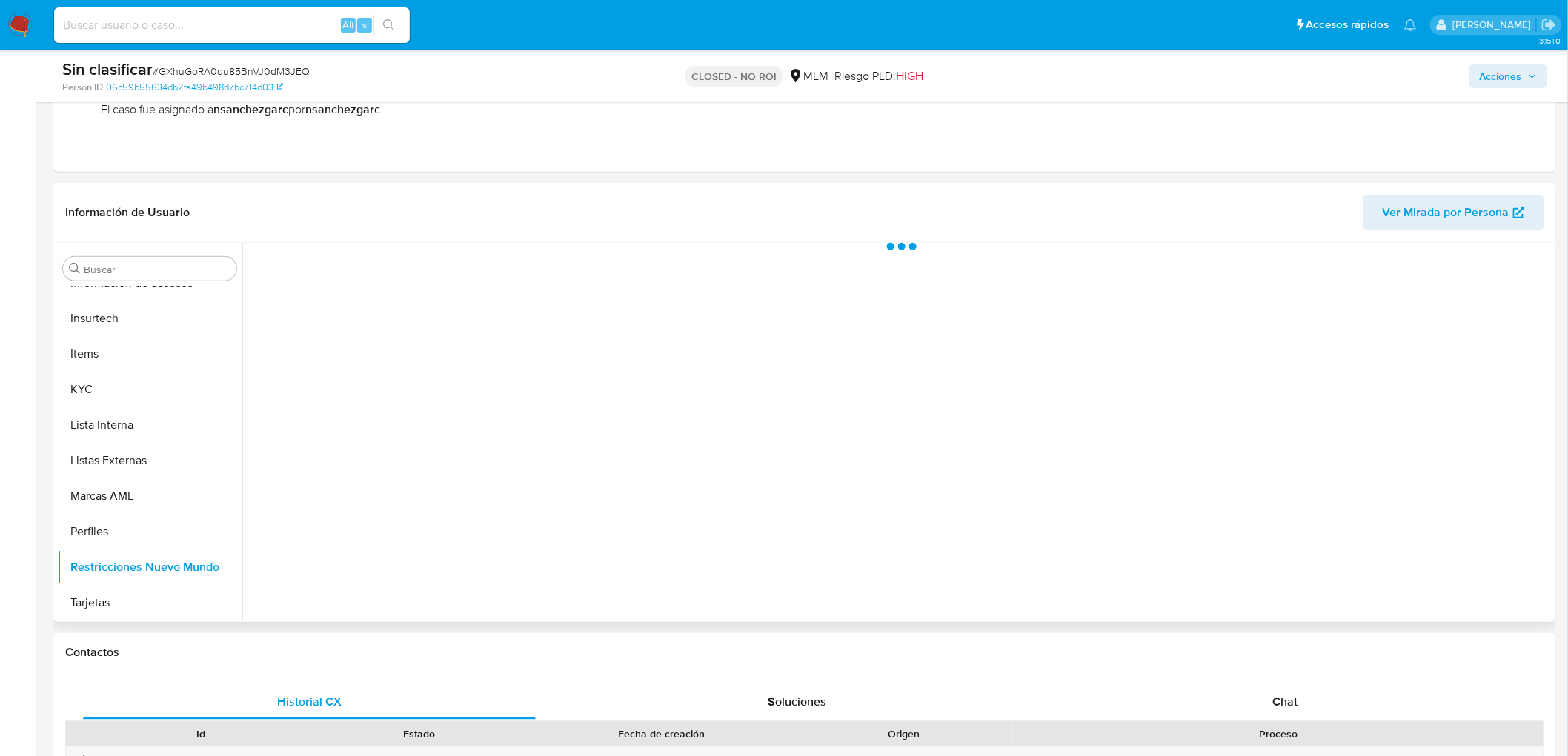
scroll to position [589, 0]
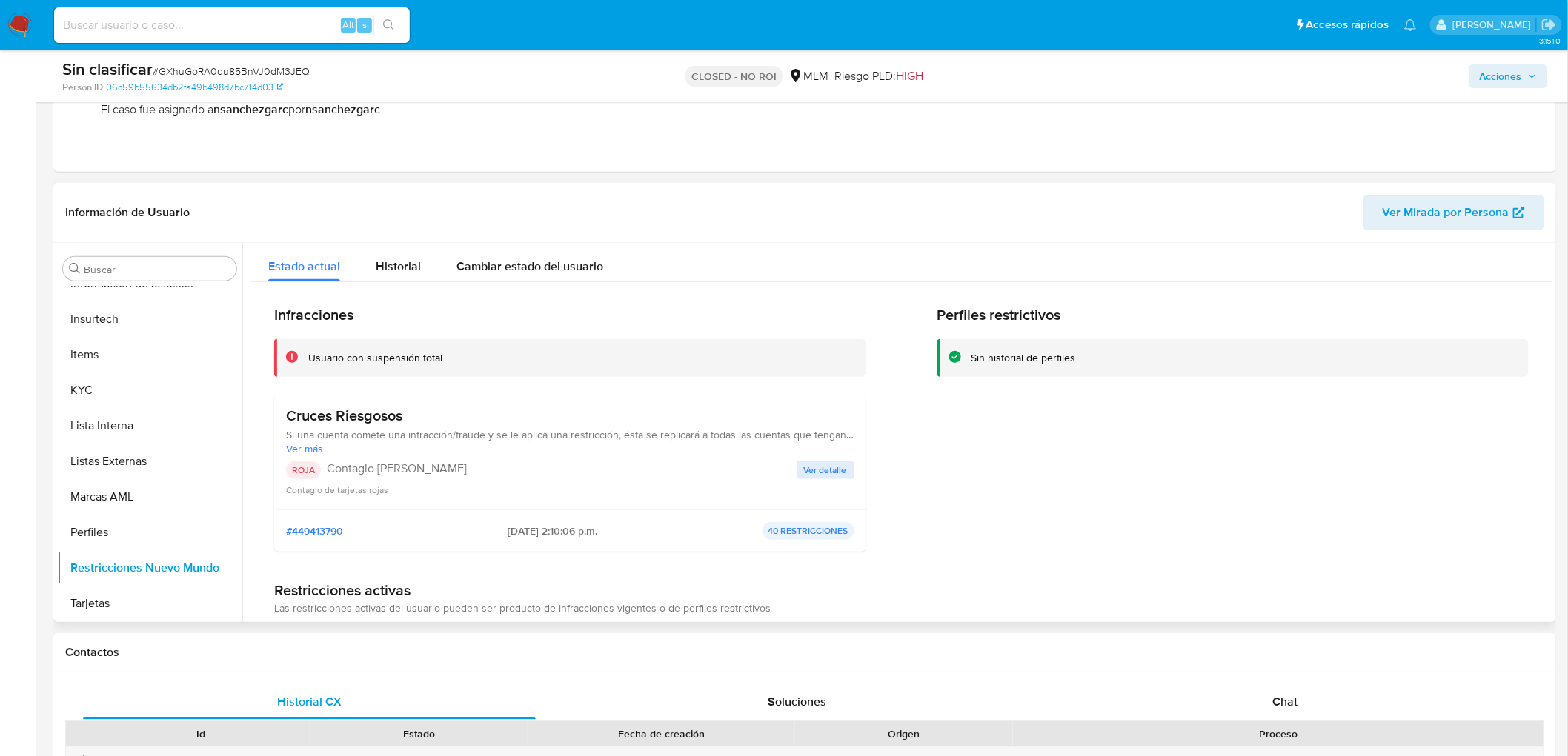
click at [839, 467] on span "Ver detalle" at bounding box center [825, 470] width 43 height 15
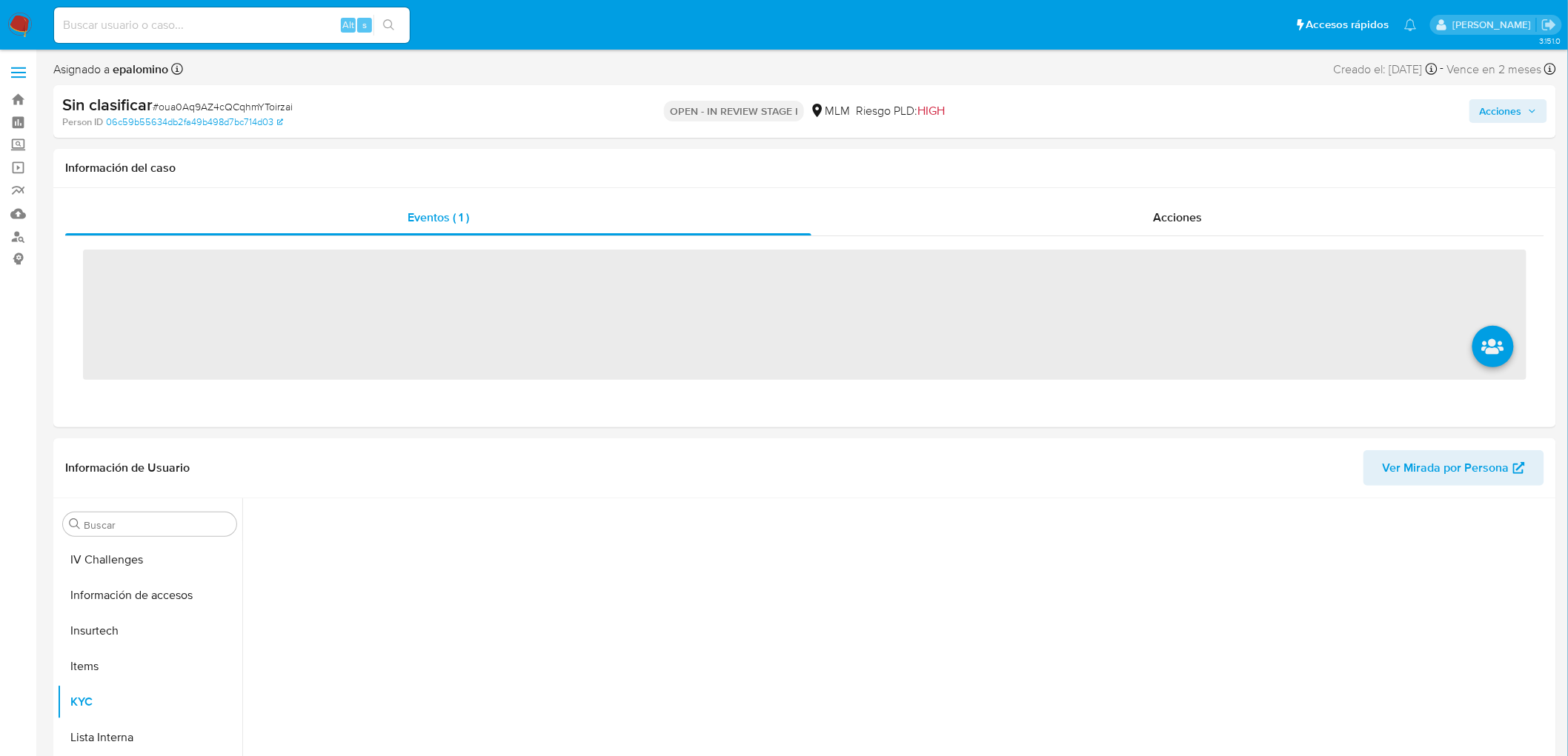
scroll to position [589, 0]
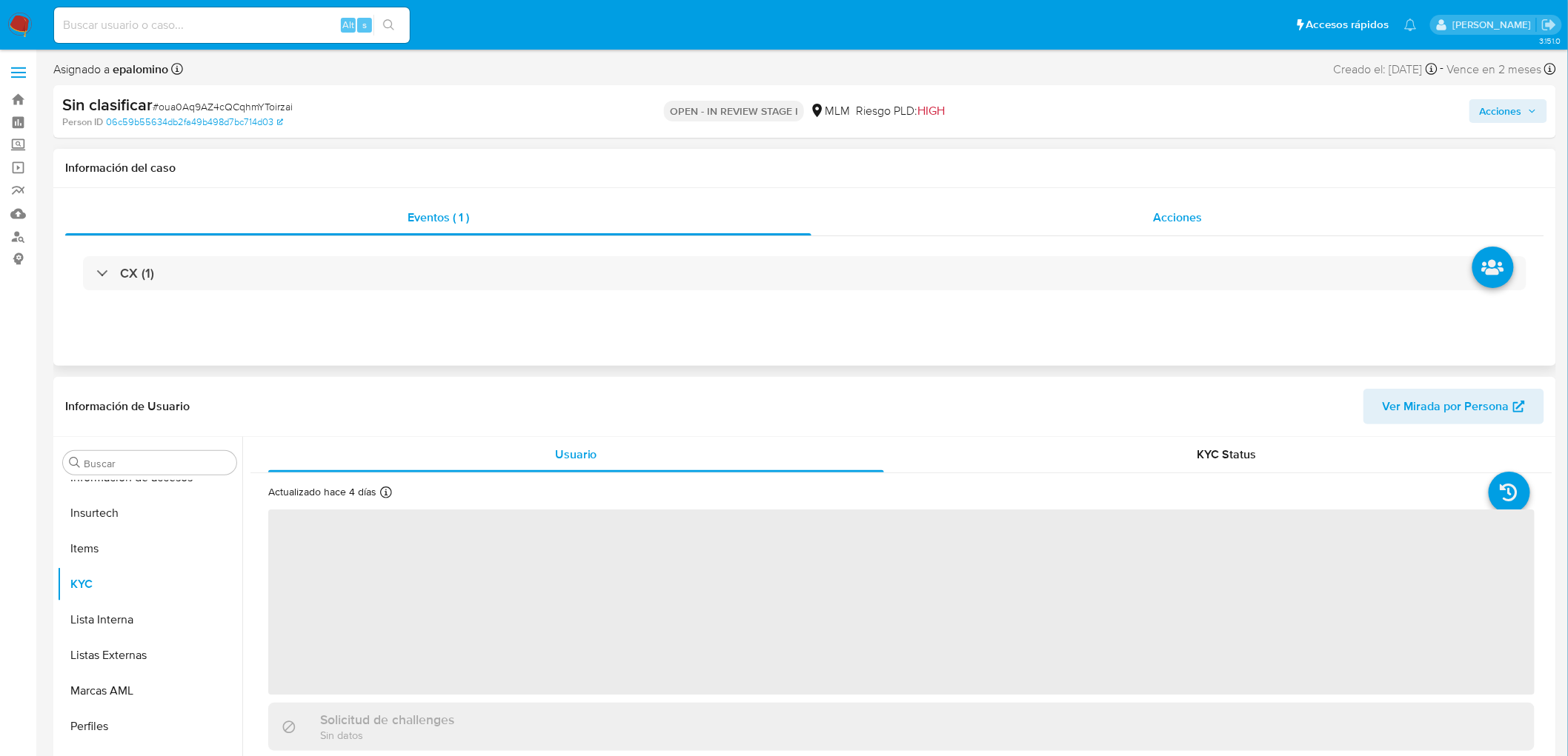
click at [1183, 200] on div "Acciones" at bounding box center [1178, 217] width 734 height 36
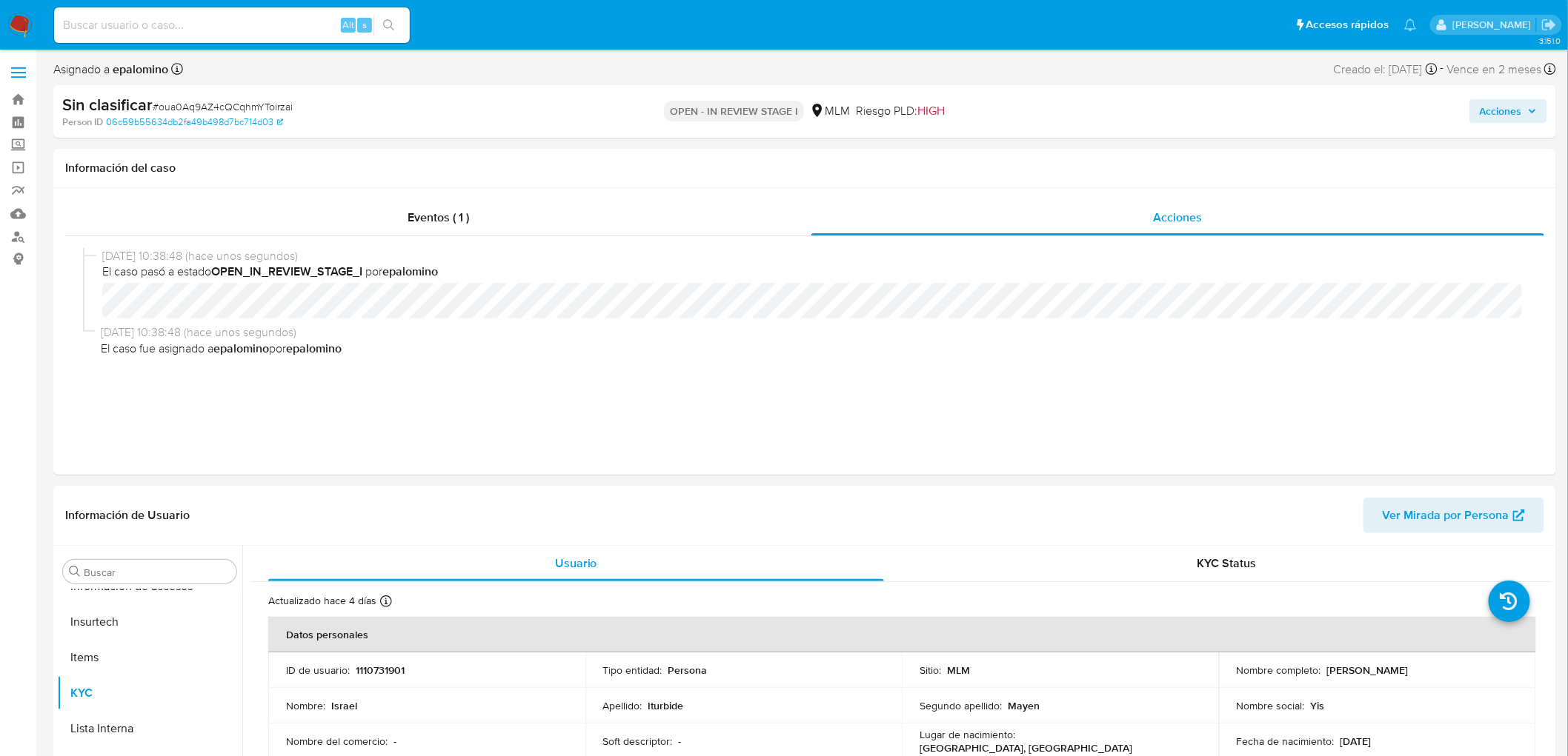
click at [1510, 112] on span "Acciones" at bounding box center [1501, 111] width 42 height 24
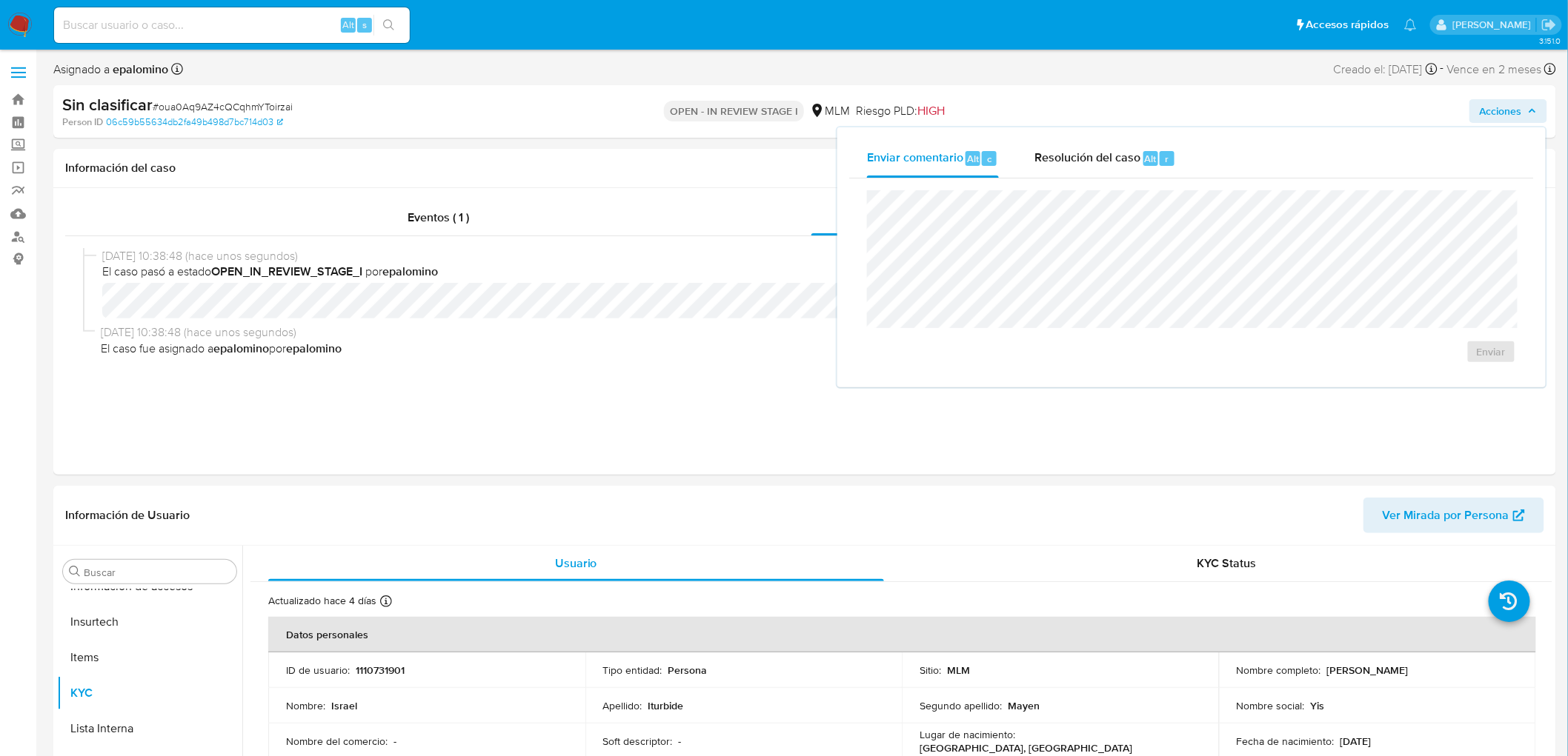
select select "10"
click at [1481, 352] on span "Enviar" at bounding box center [1491, 352] width 29 height 21
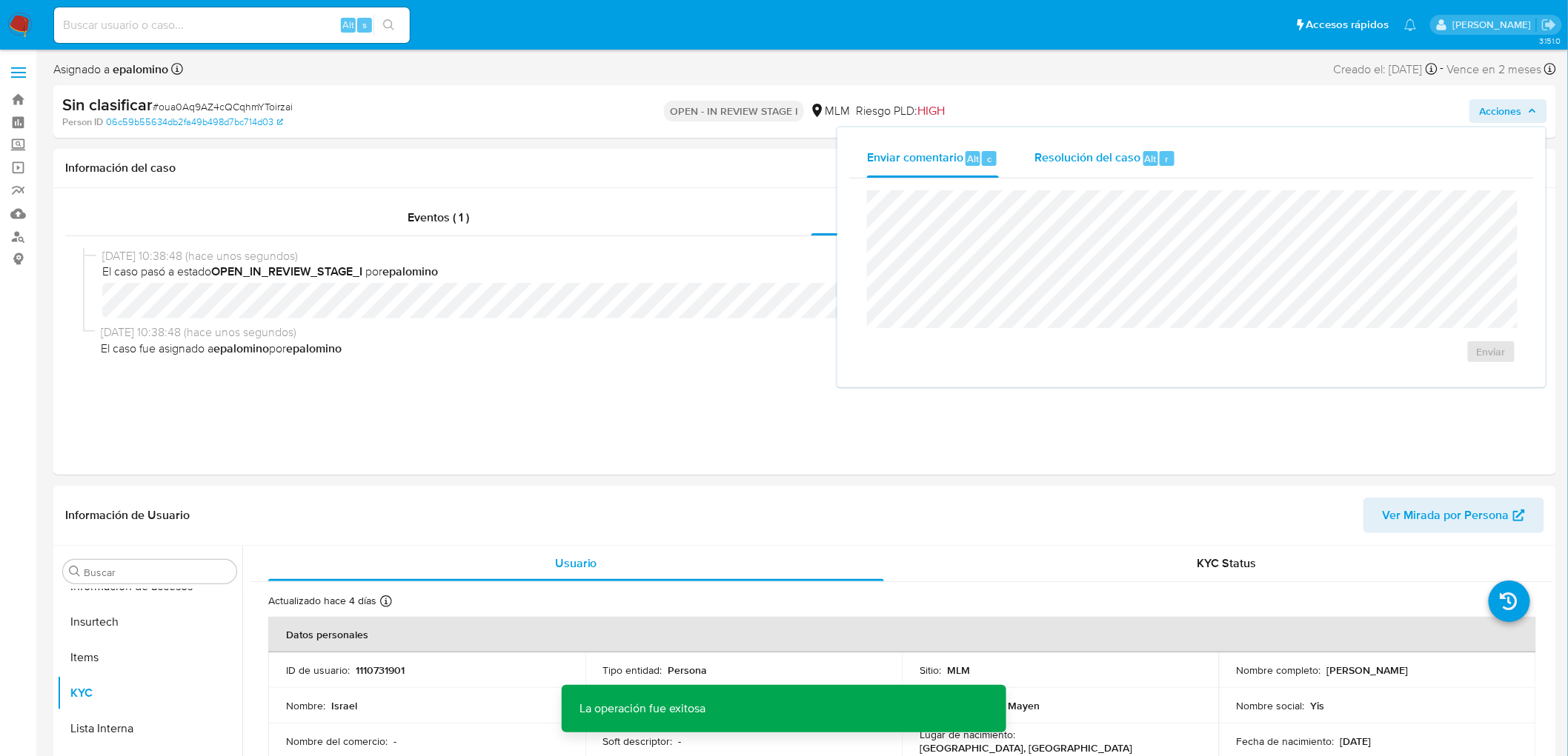
click at [1143, 153] on div "Alt" at bounding box center [1151, 159] width 15 height 15
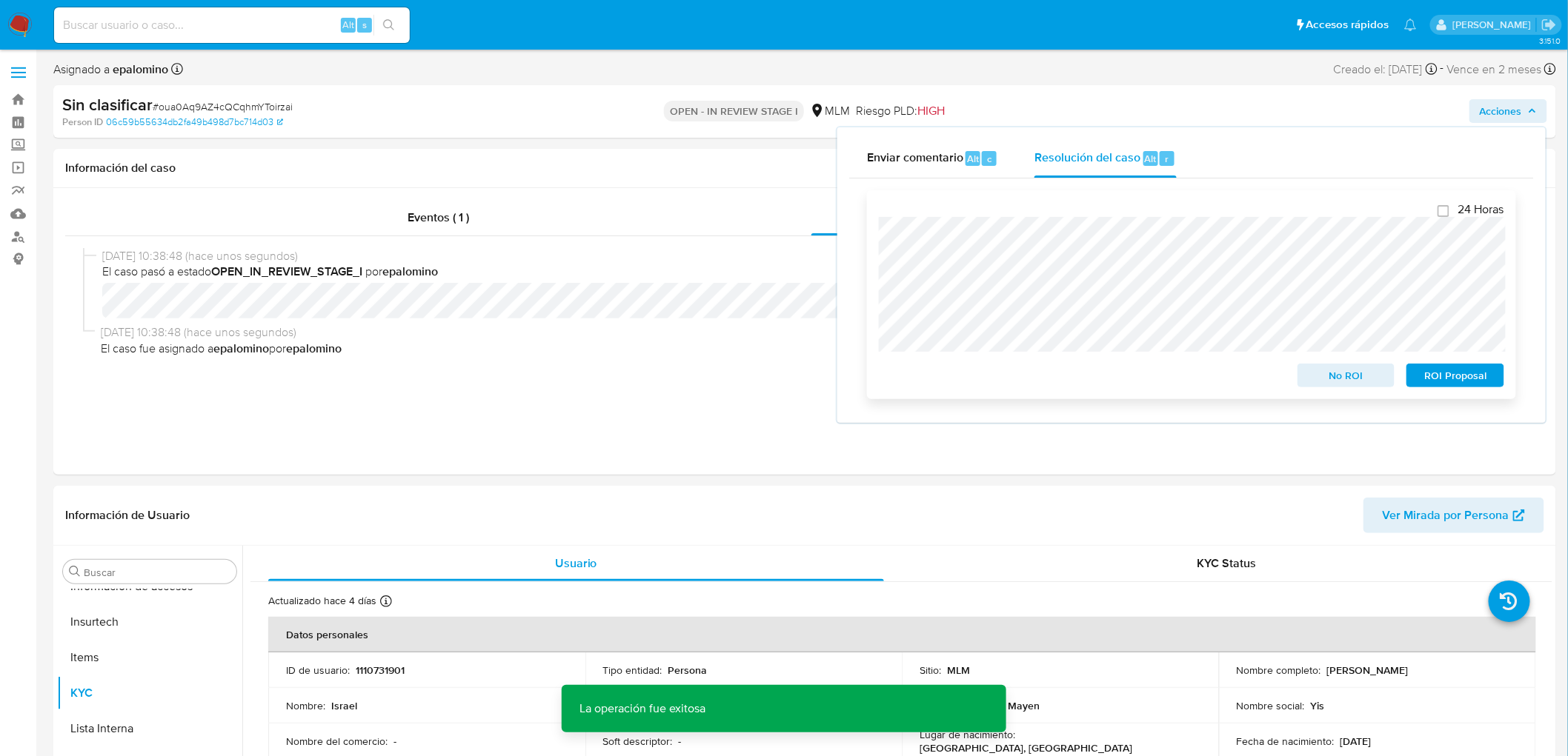
click at [1335, 375] on span "No ROI" at bounding box center [1346, 375] width 77 height 21
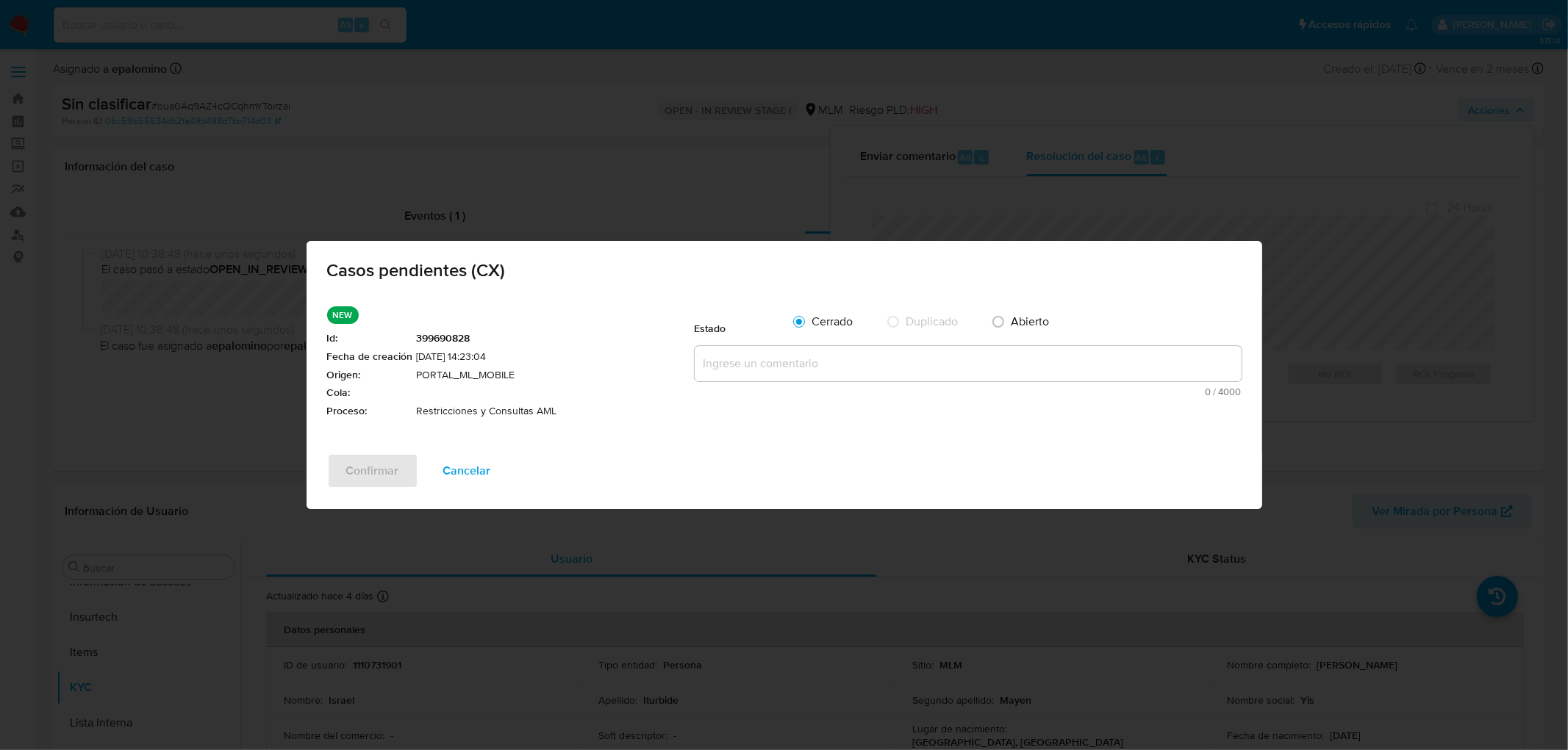
click at [907, 336] on div "Cerrado Duplicado Abierto" at bounding box center [1012, 325] width 458 height 37
click at [890, 349] on textarea at bounding box center [969, 363] width 547 height 35
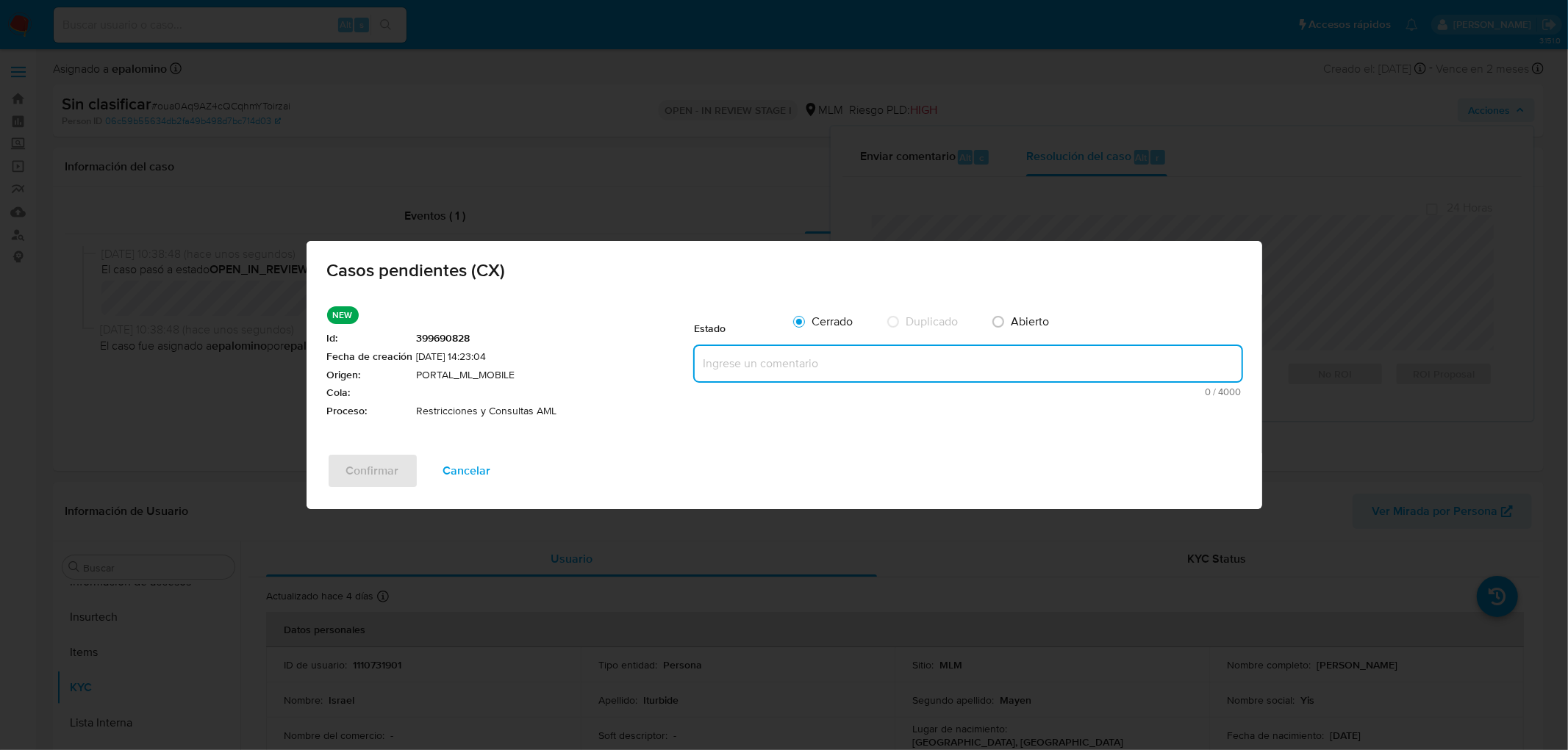
paste textarea "no se realizará reactivación de la cuenta"
type textarea "no se realizará reactivación de la cuenta"
click at [363, 464] on span "Confirmar" at bounding box center [372, 471] width 53 height 33
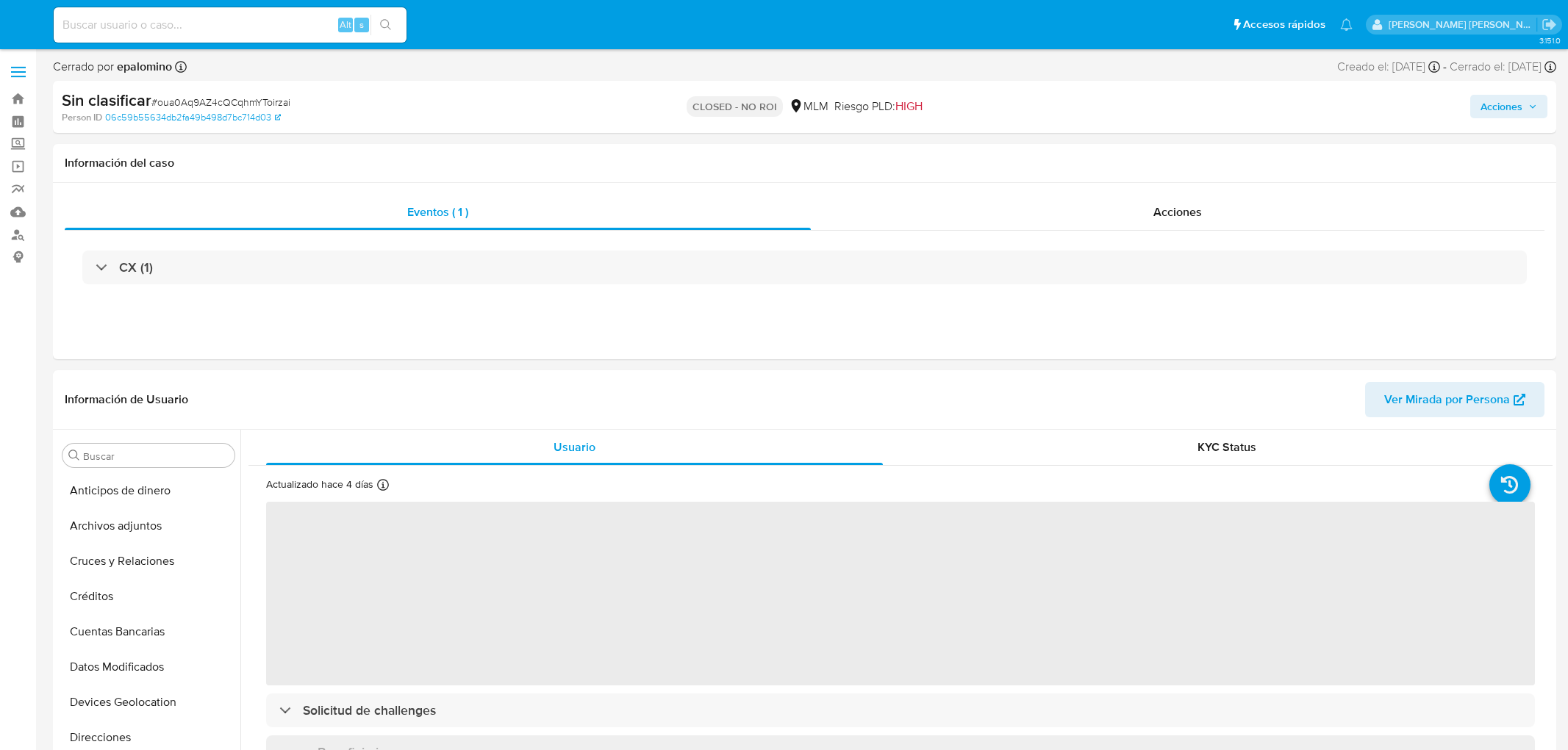
select select "10"
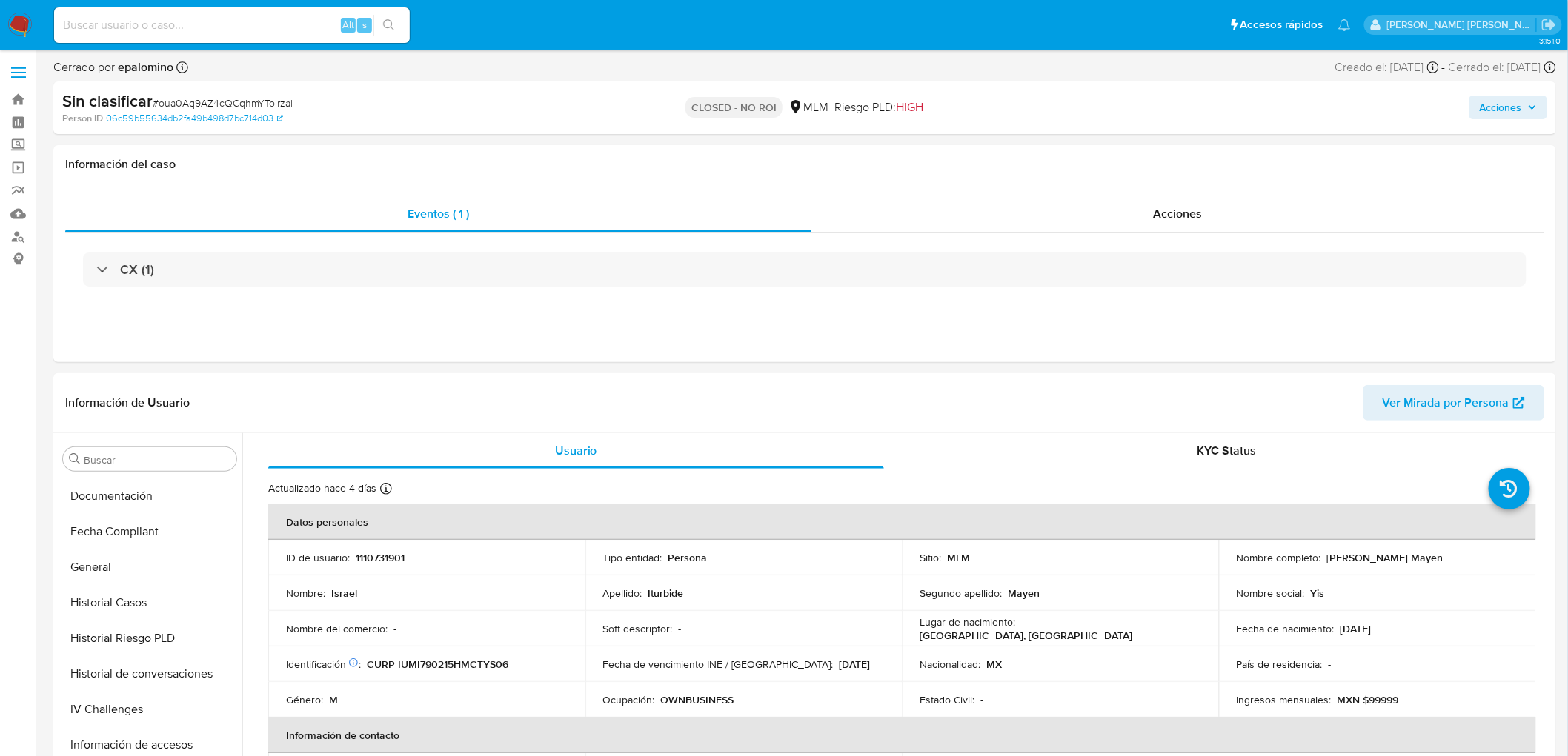
scroll to position [589, 0]
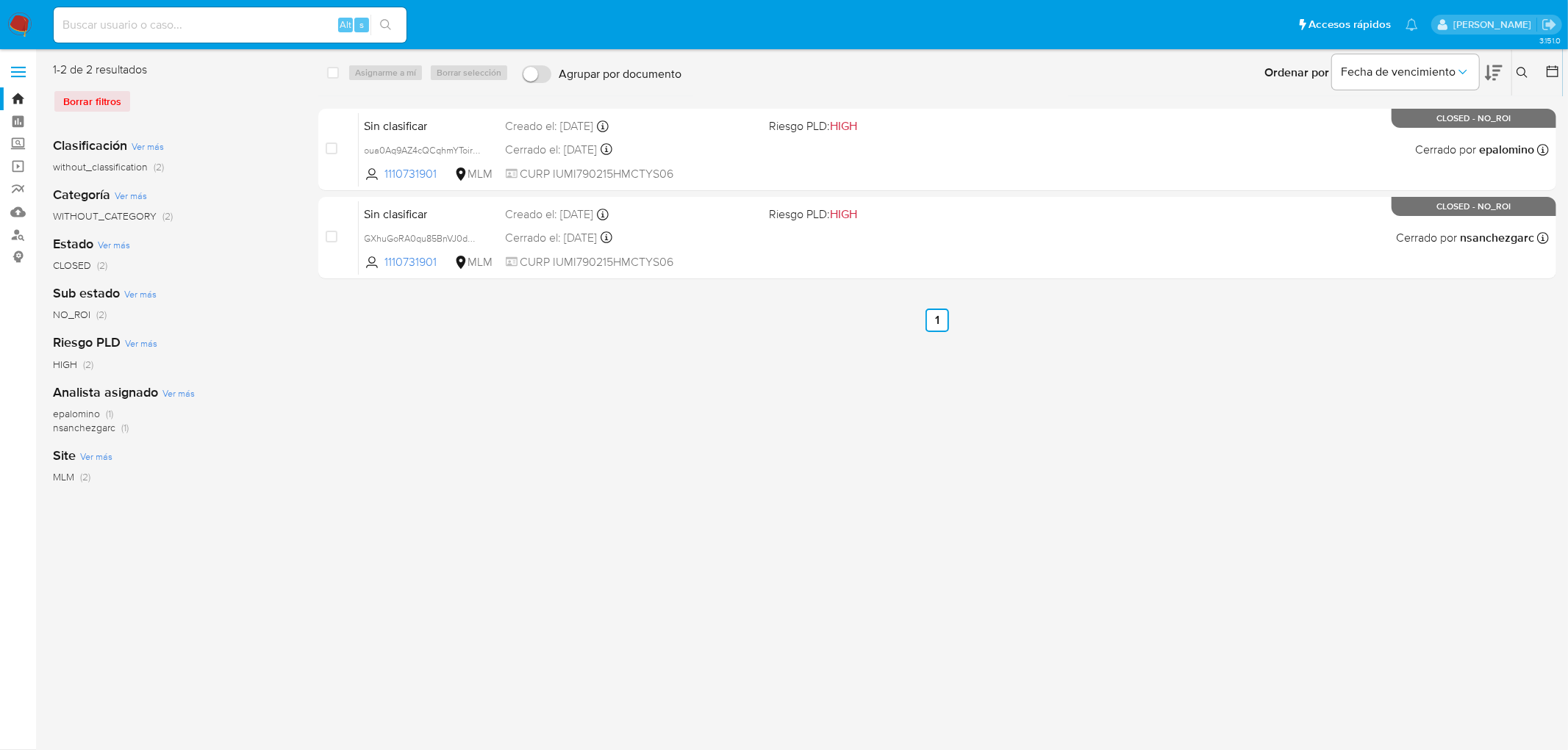
click at [1520, 74] on icon at bounding box center [1523, 73] width 12 height 12
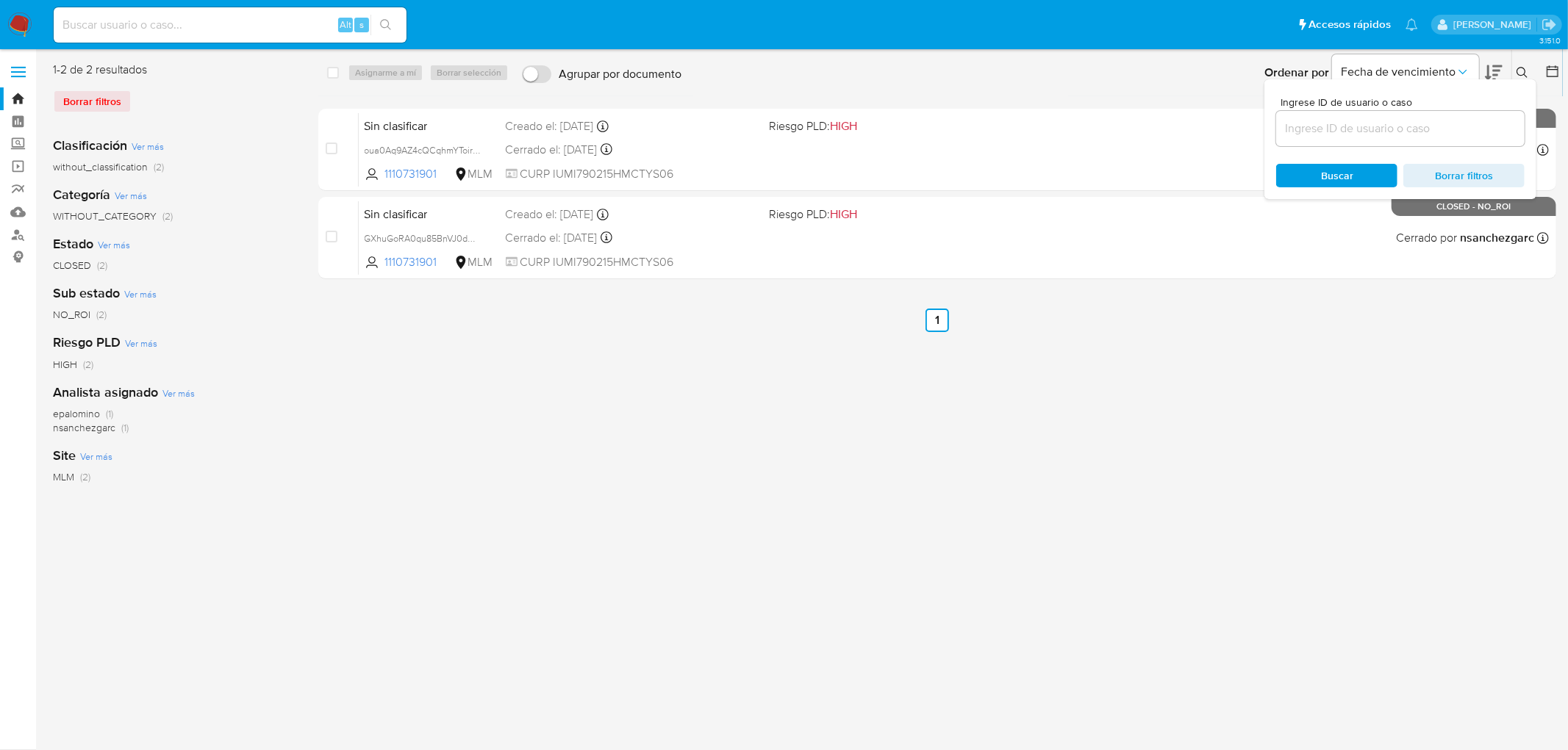
click at [1322, 134] on input at bounding box center [1400, 128] width 248 height 19
type input "2331248368"
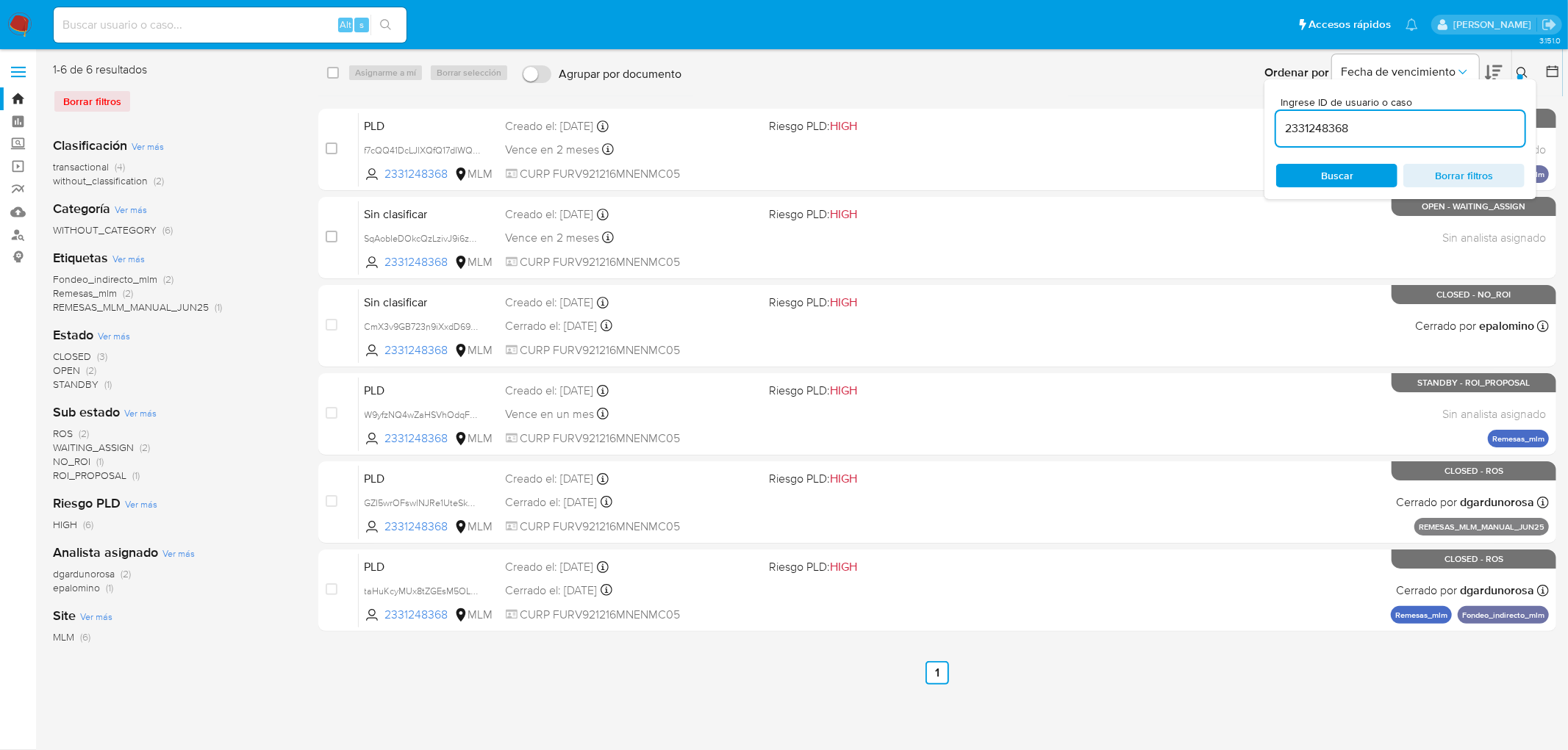
click at [1528, 74] on icon at bounding box center [1523, 73] width 12 height 12
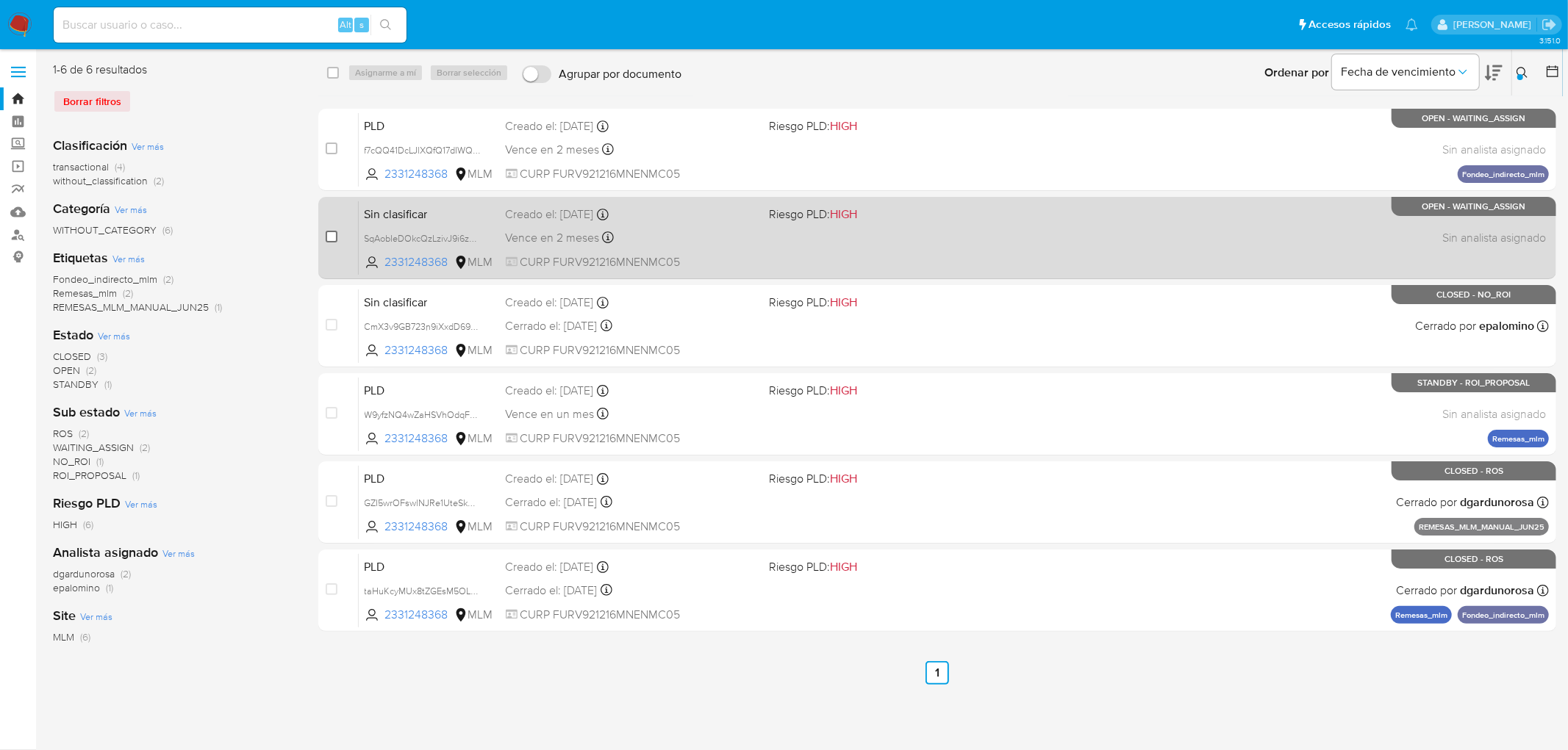
click at [331, 236] on input "checkbox" at bounding box center [332, 237] width 12 height 12
checkbox input "true"
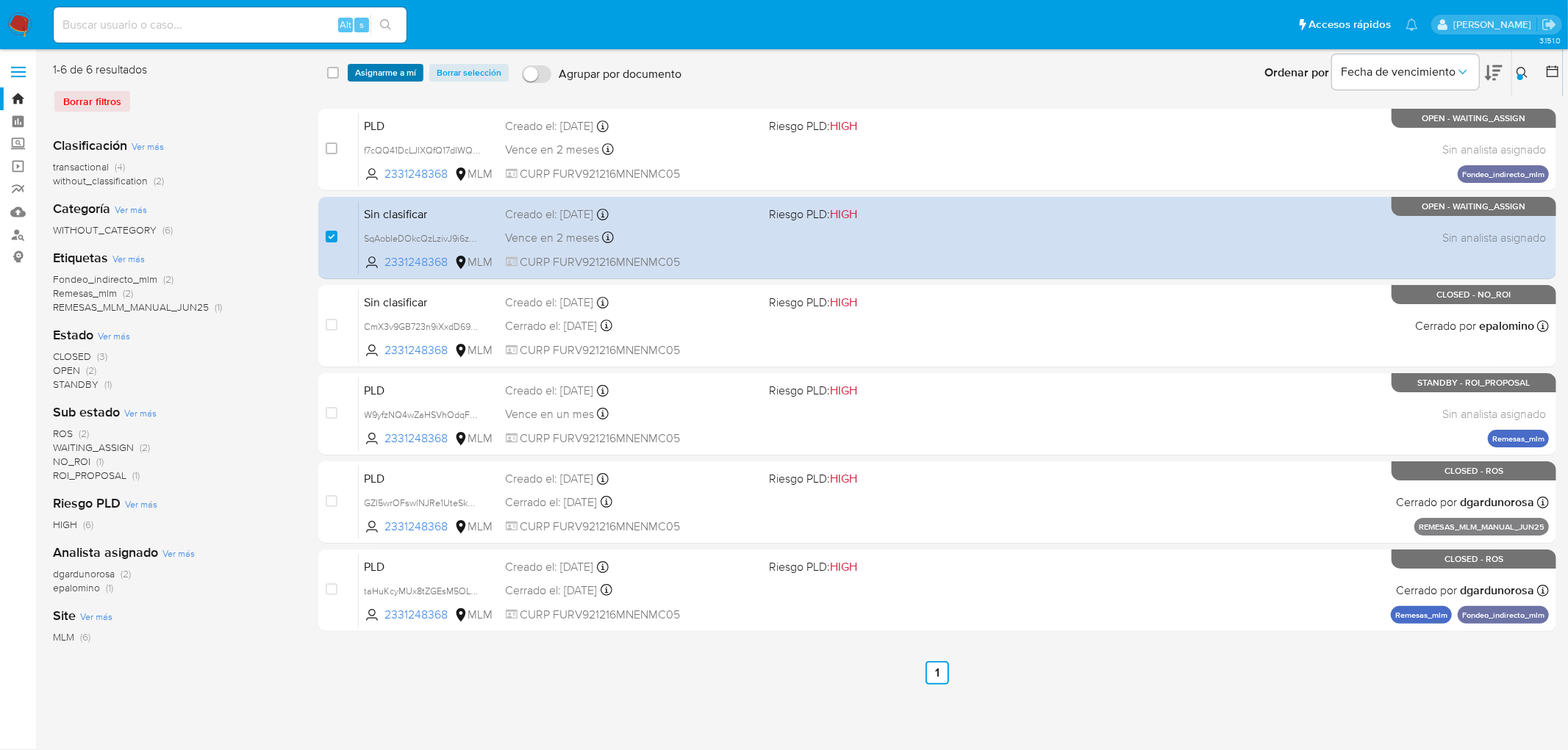
click at [376, 65] on span "Asignarme a mí" at bounding box center [385, 73] width 61 height 15
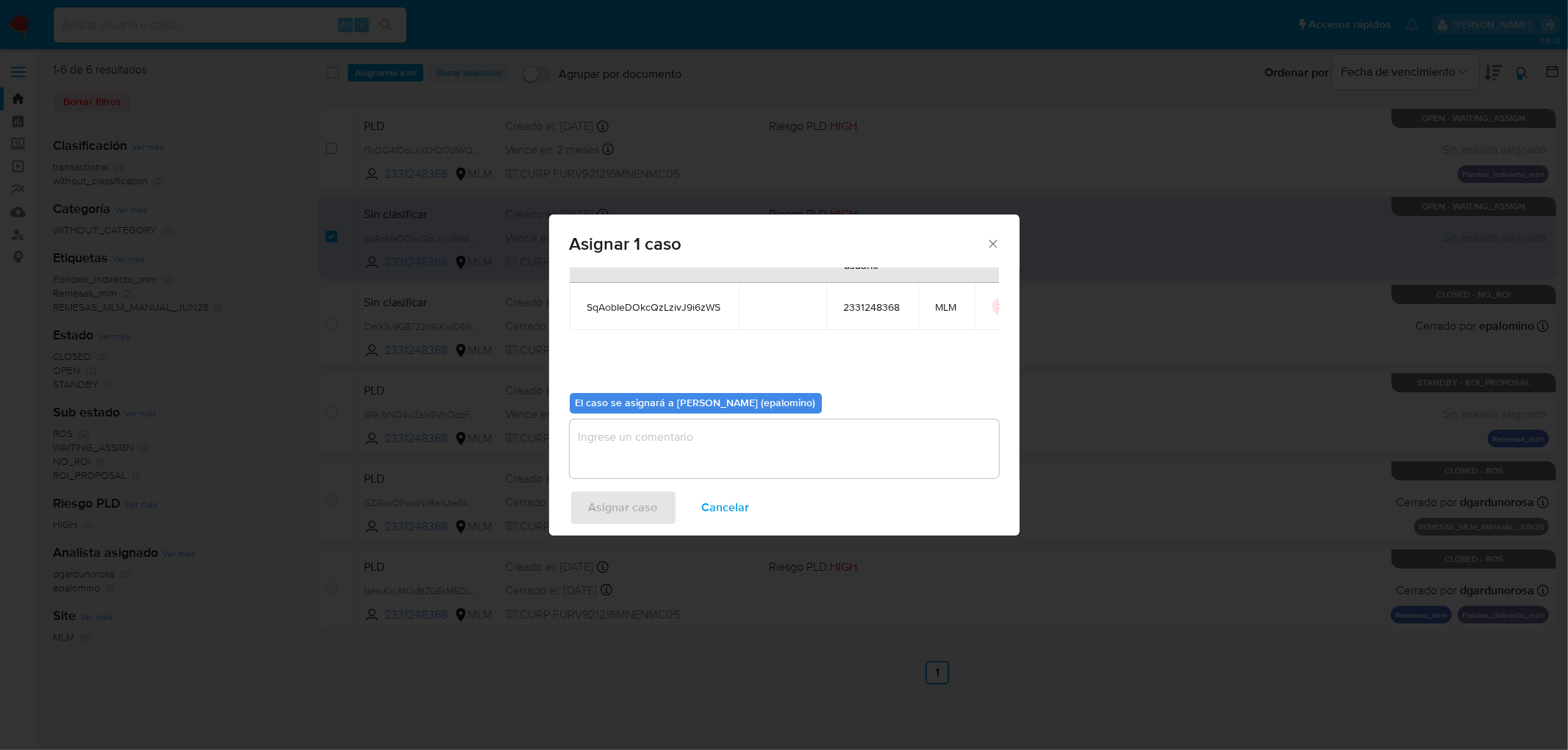
scroll to position [76, 0]
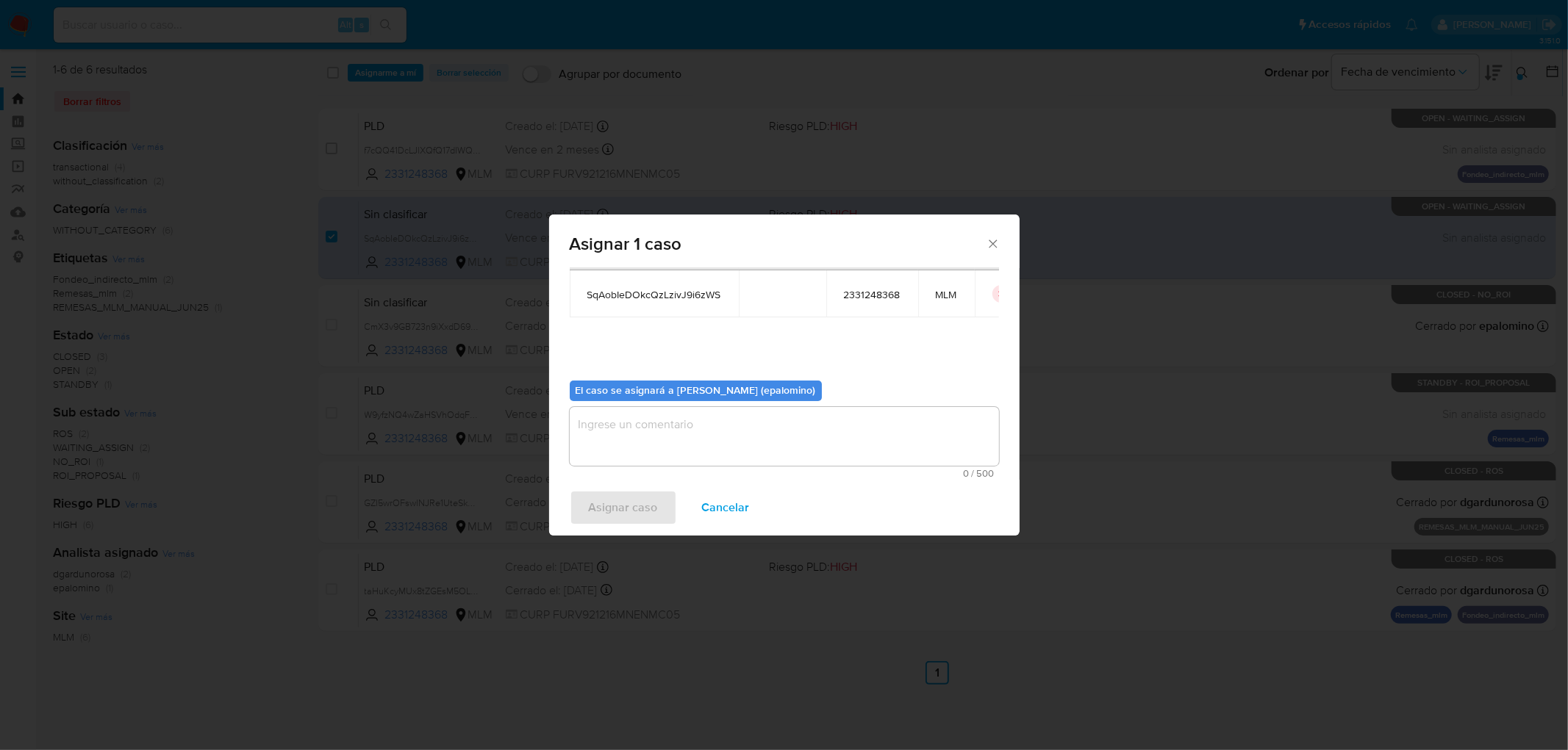
click at [661, 453] on textarea "assign-modal" at bounding box center [784, 436] width 429 height 59
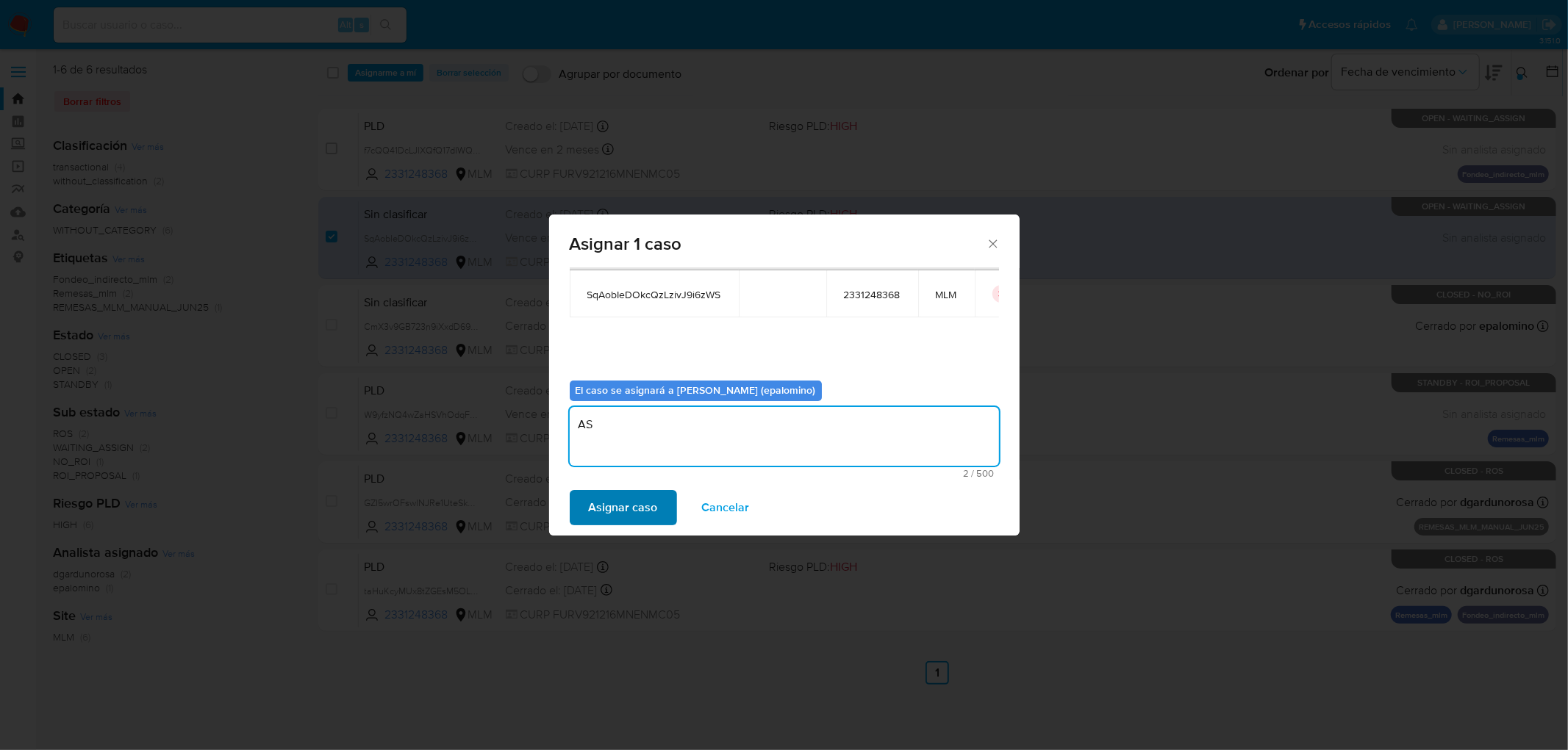
type textarea "AS"
click at [610, 504] on span "Asignar caso" at bounding box center [623, 508] width 69 height 33
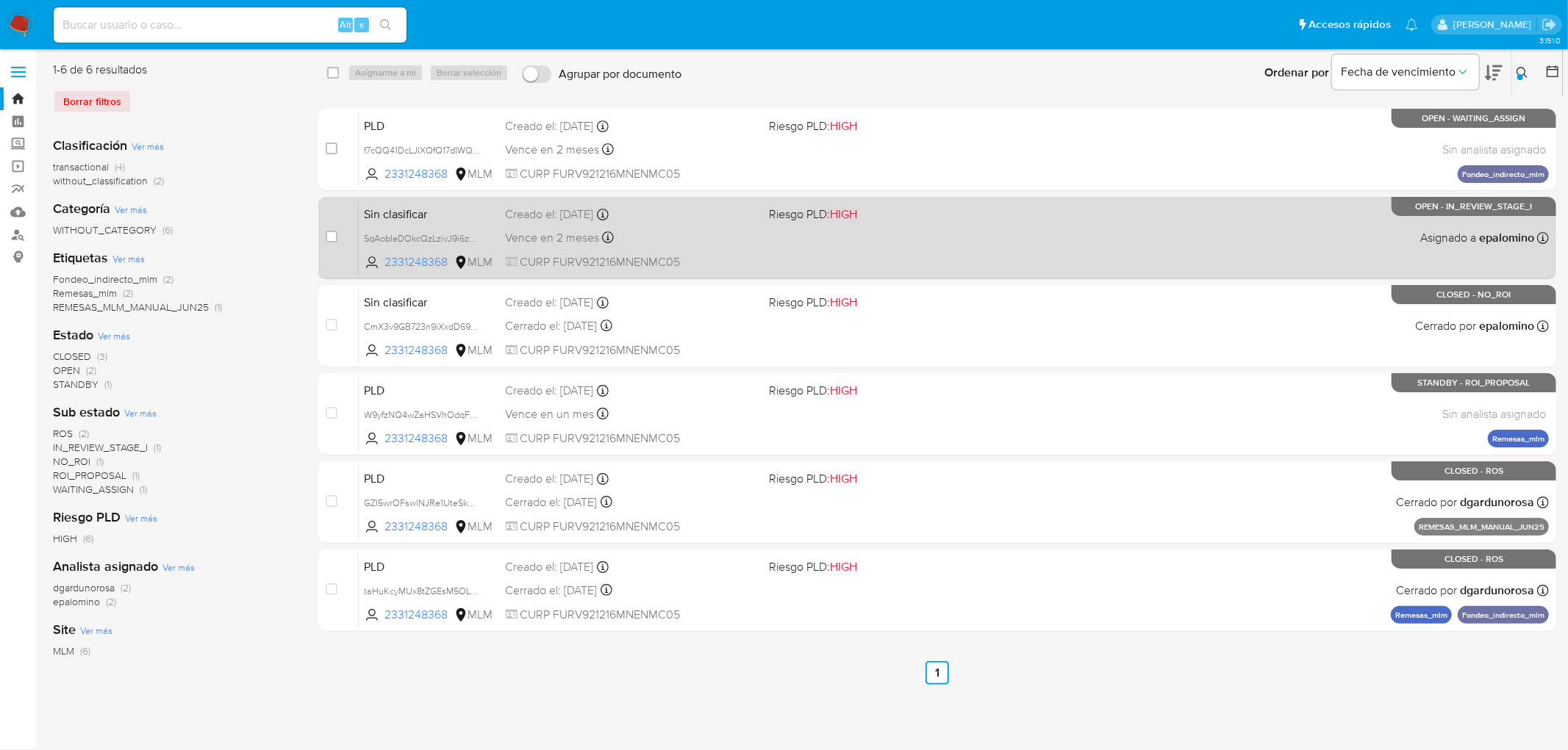
click at [410, 217] on span "Sin clasificar" at bounding box center [429, 213] width 129 height 19
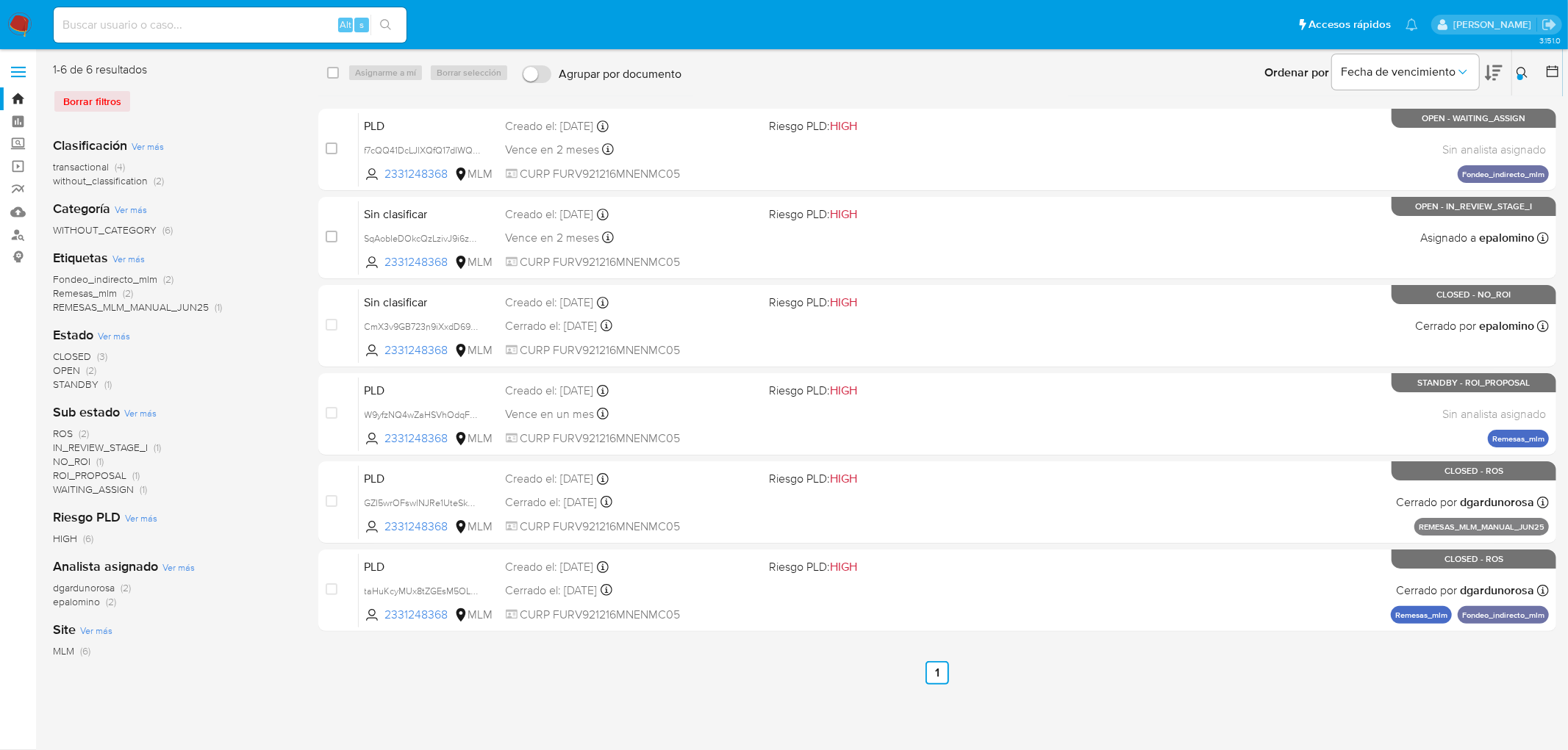
click at [24, 20] on img at bounding box center [20, 25] width 25 height 25
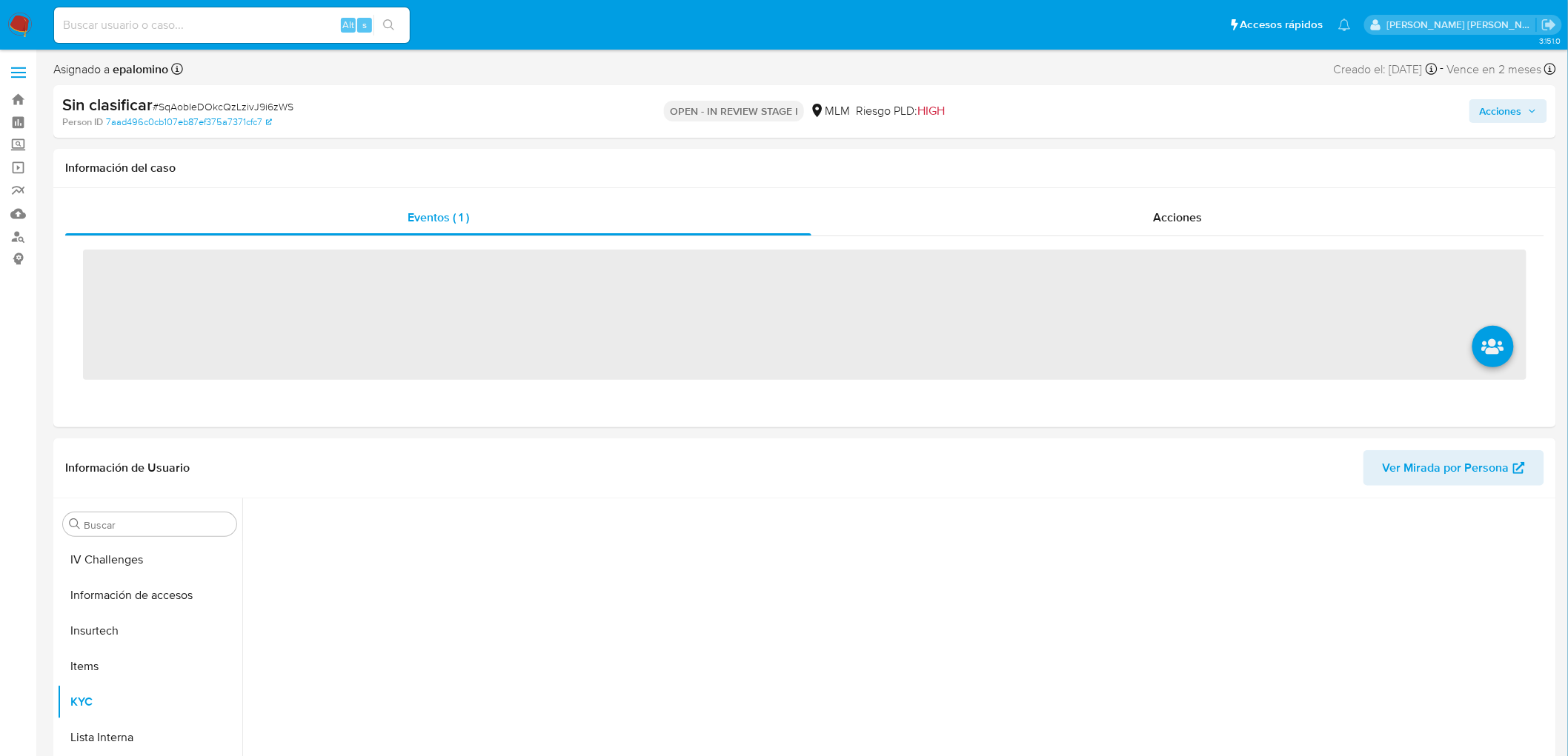
scroll to position [589, 0]
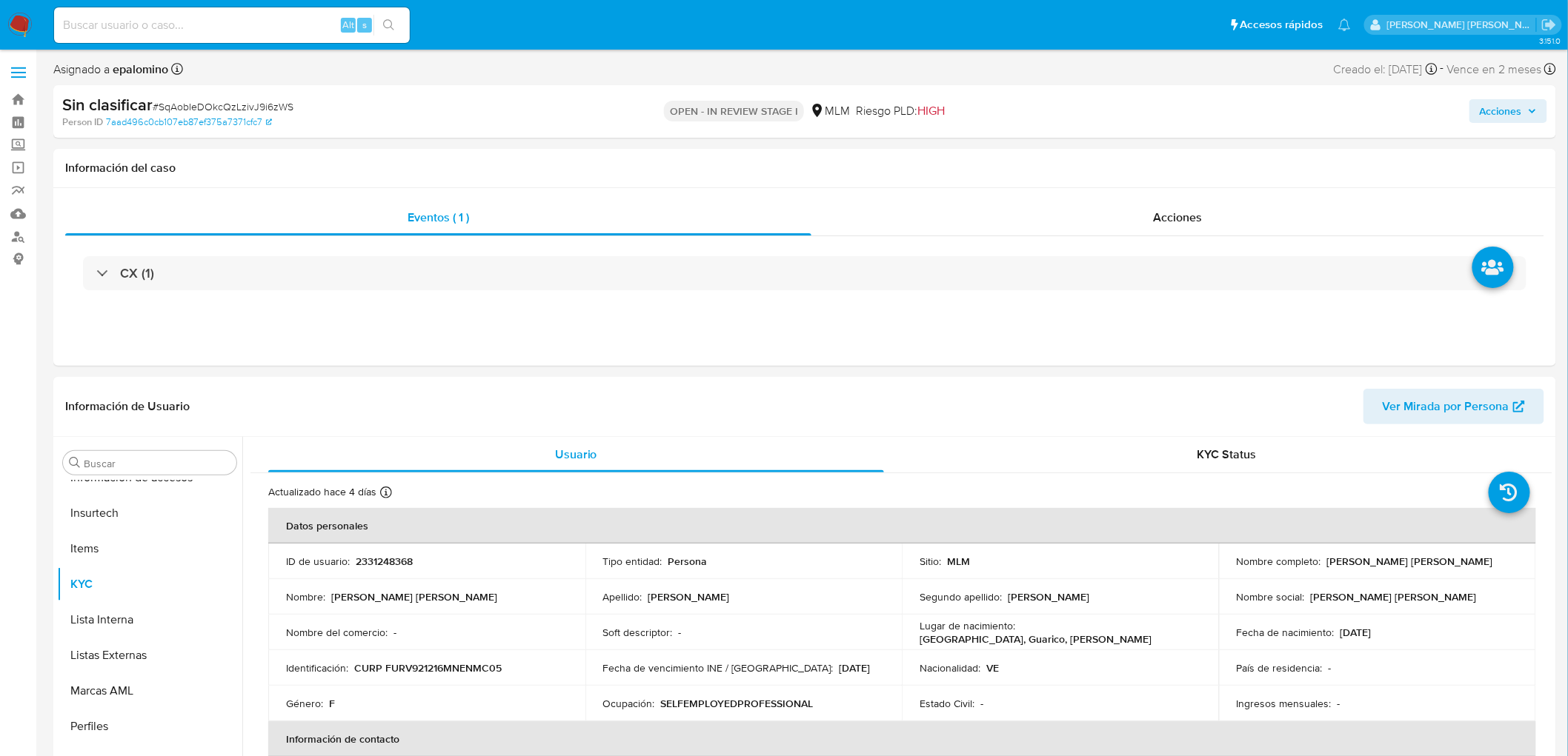
click at [1510, 108] on span "Acciones" at bounding box center [1501, 111] width 42 height 24
select select "10"
click at [1494, 353] on span "Enviar" at bounding box center [1491, 352] width 29 height 21
click at [1114, 160] on span "Resolución del caso" at bounding box center [1087, 158] width 106 height 17
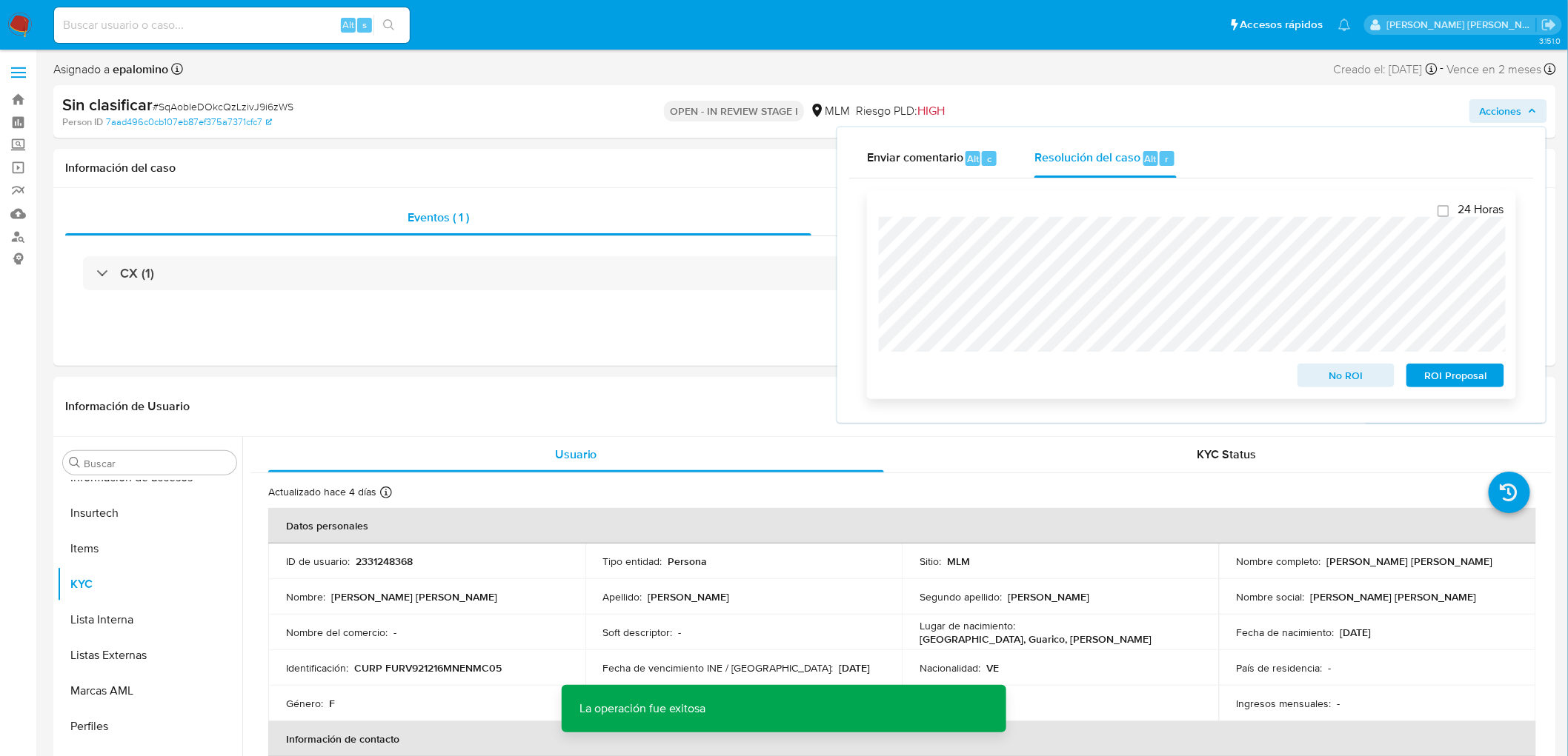
click at [1334, 373] on span "No ROI" at bounding box center [1346, 375] width 77 height 21
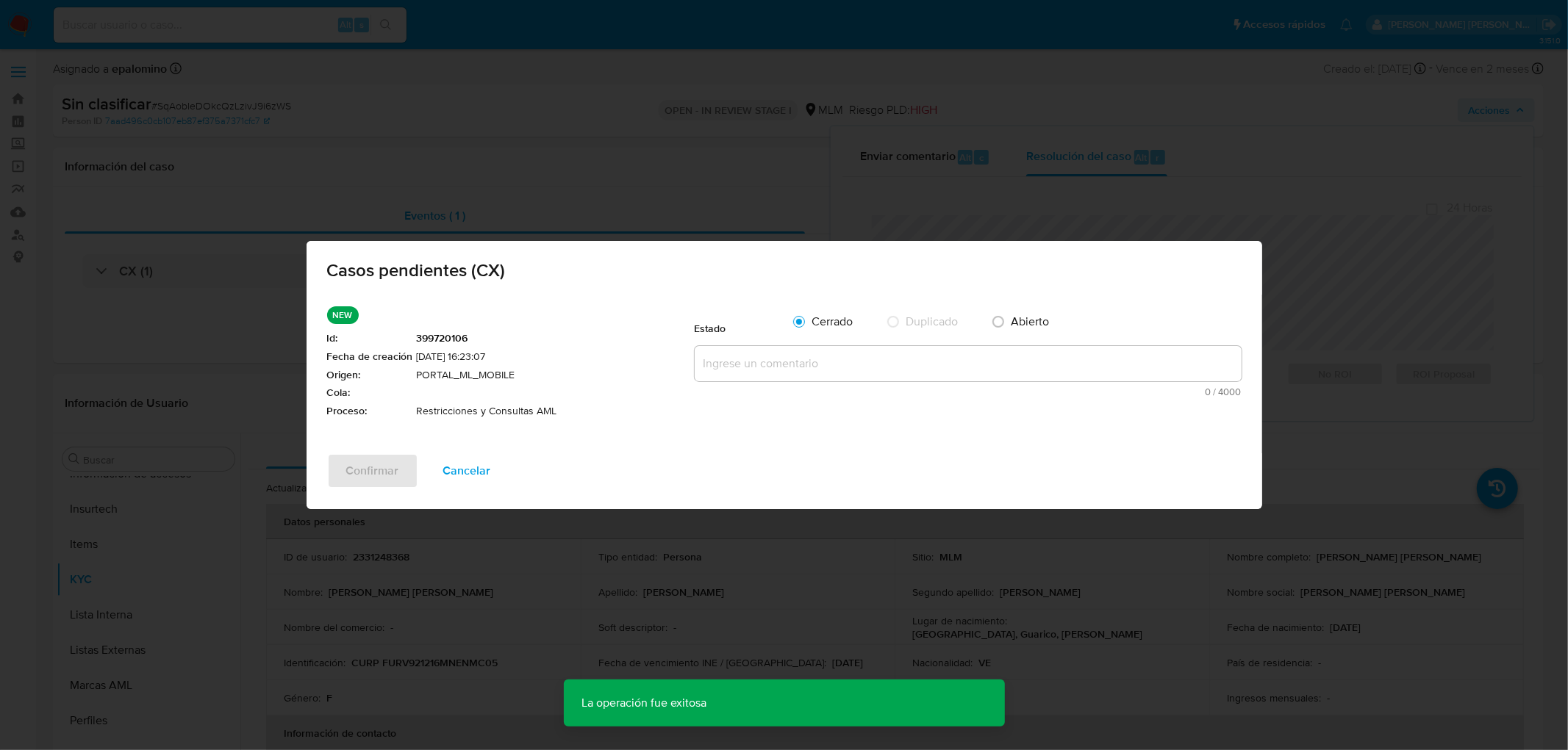
click at [914, 341] on div "Cerrado Duplicado Abierto" at bounding box center [1012, 325] width 458 height 37
click at [882, 361] on textarea at bounding box center [969, 363] width 547 height 35
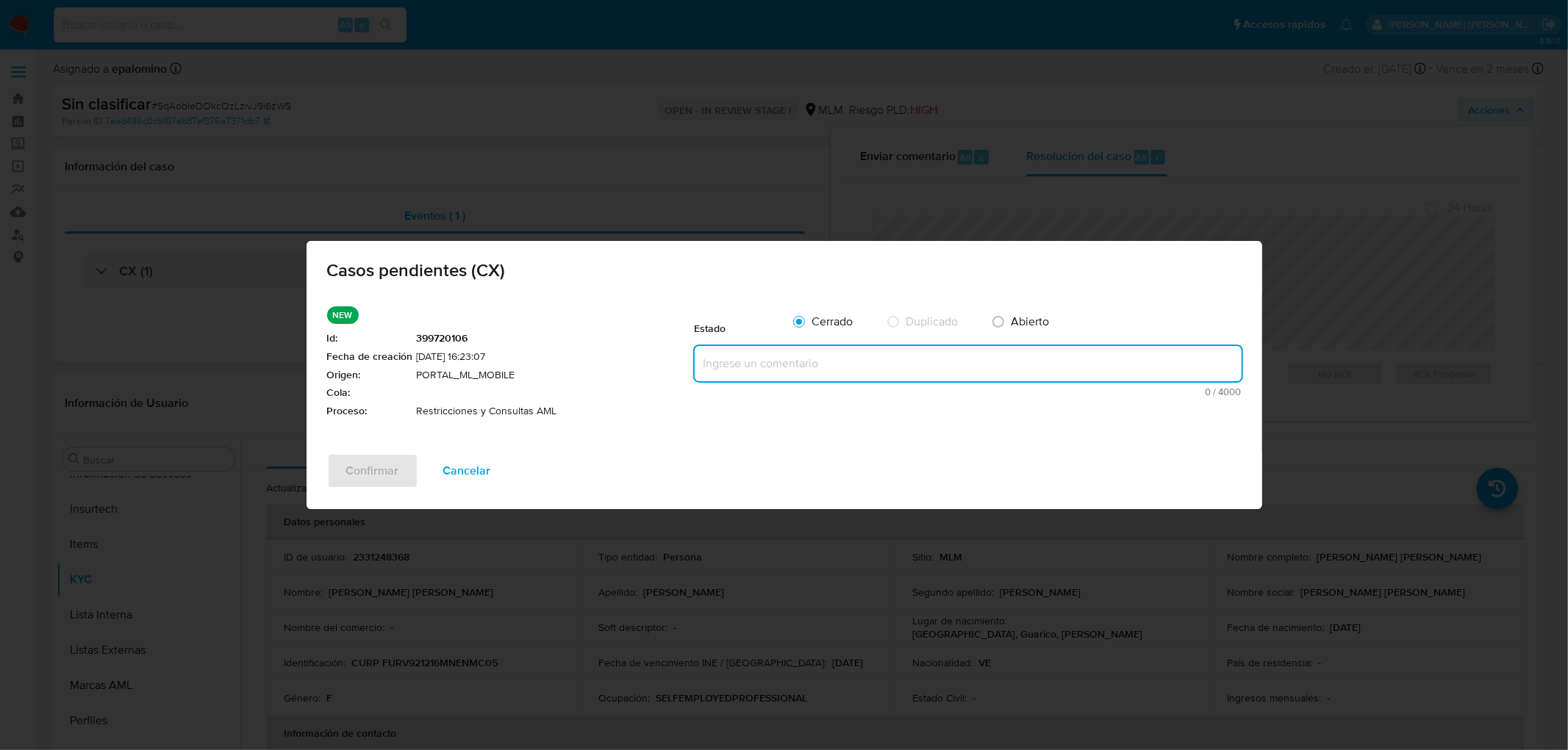
paste textarea "no se realizará reactivación de la cuenta"
type textarea "no se realizará reactivación de la cuenta"
click at [363, 466] on span "Confirmar" at bounding box center [372, 471] width 53 height 33
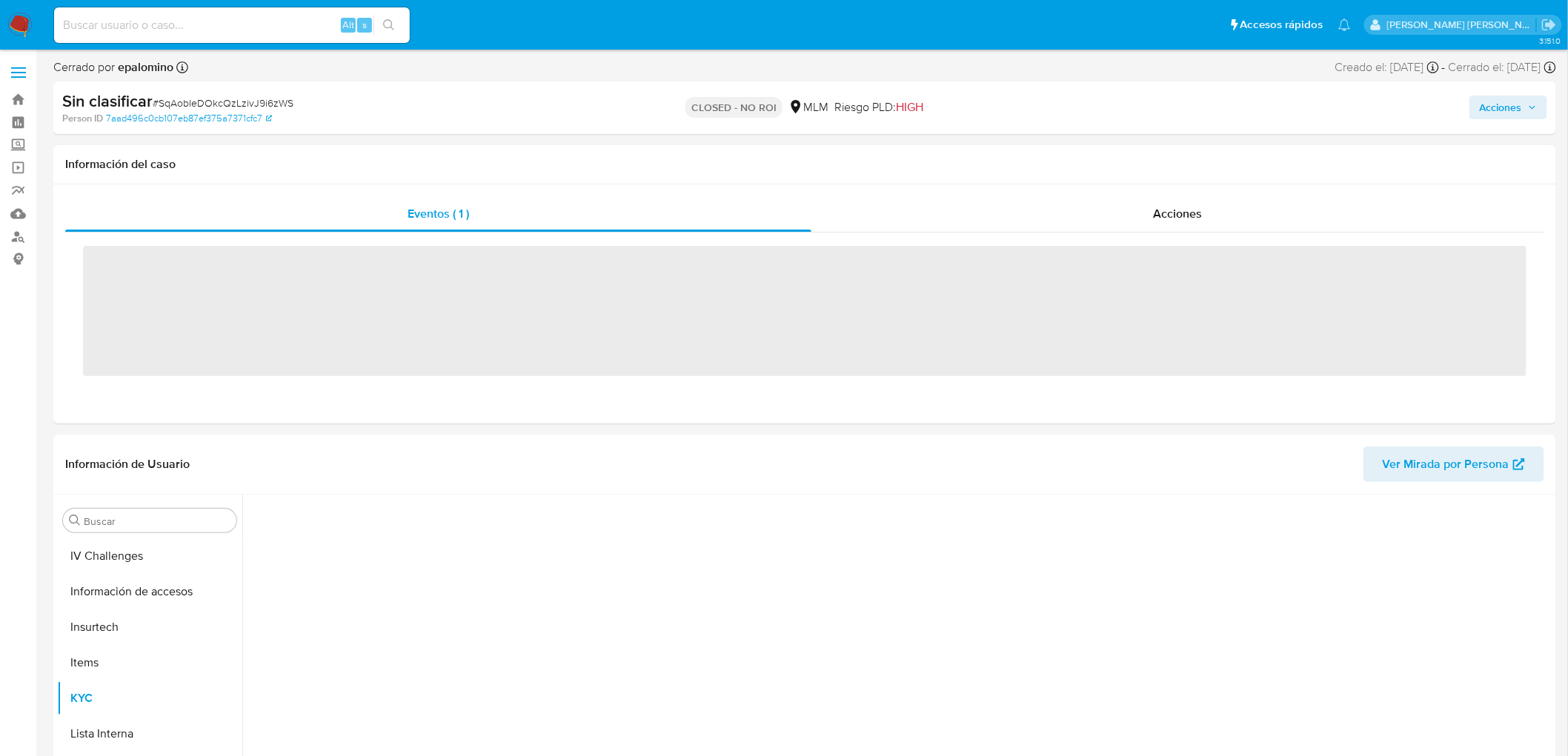
scroll to position [589, 0]
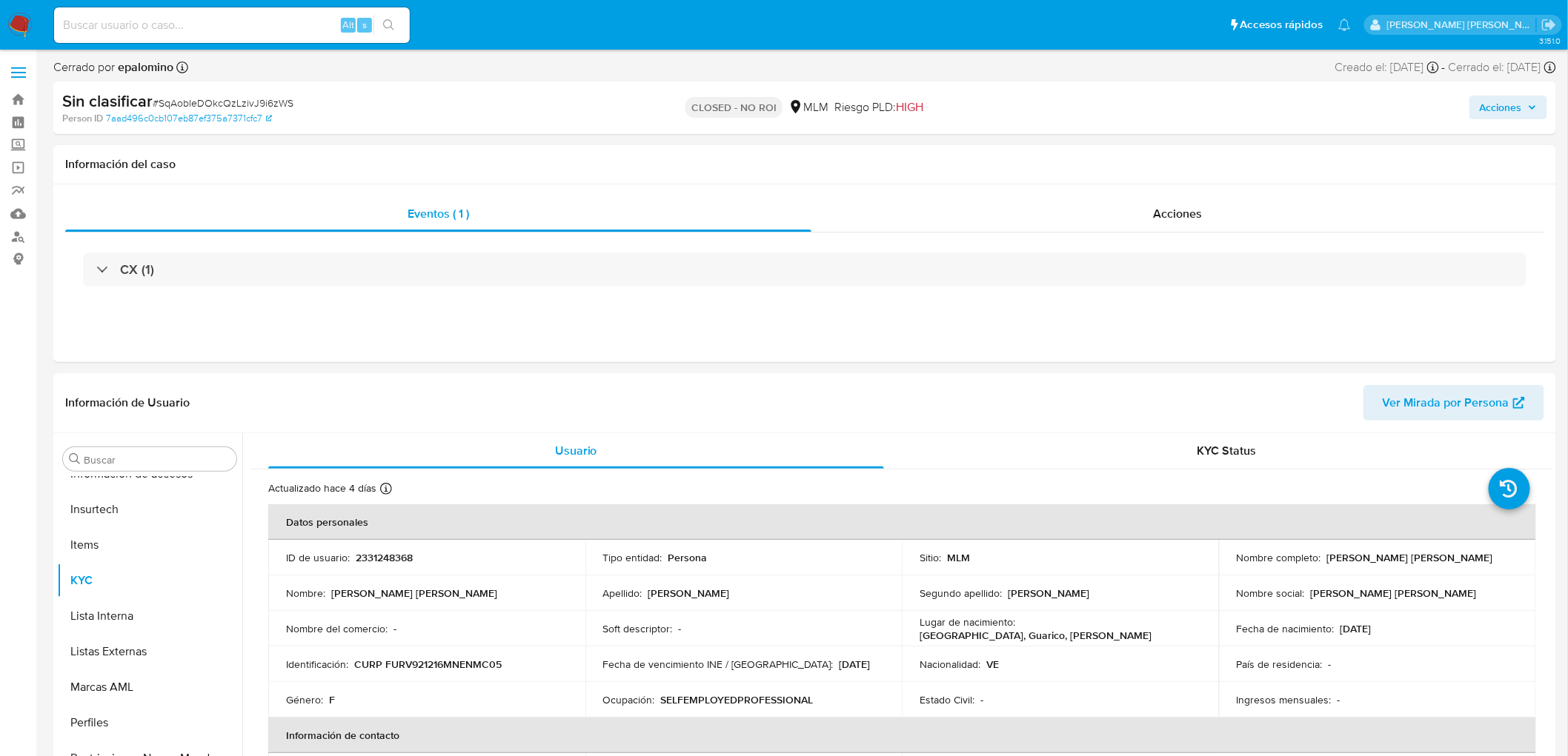
select select "10"
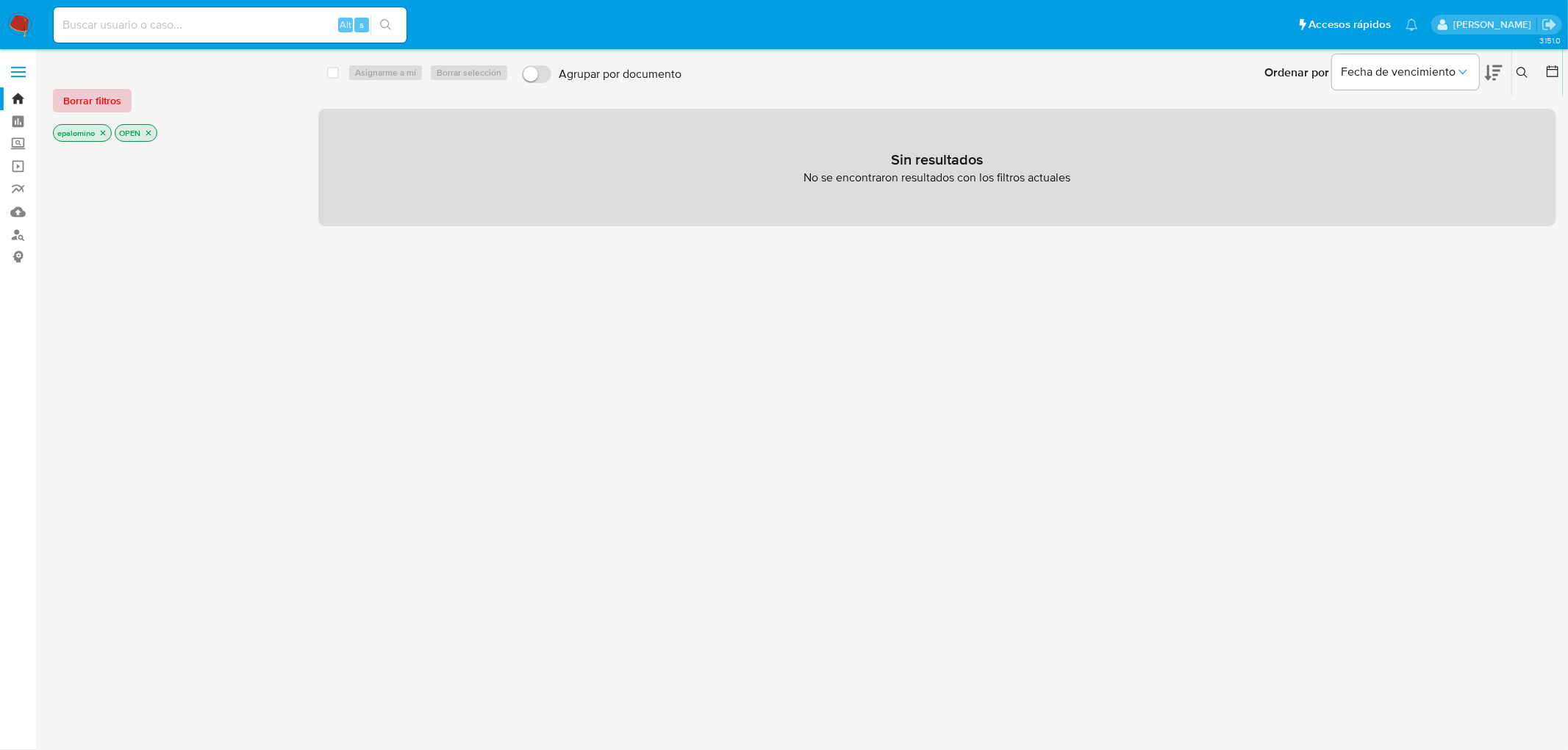
click at [107, 105] on span "Borrar filtros" at bounding box center [91, 101] width 58 height 21
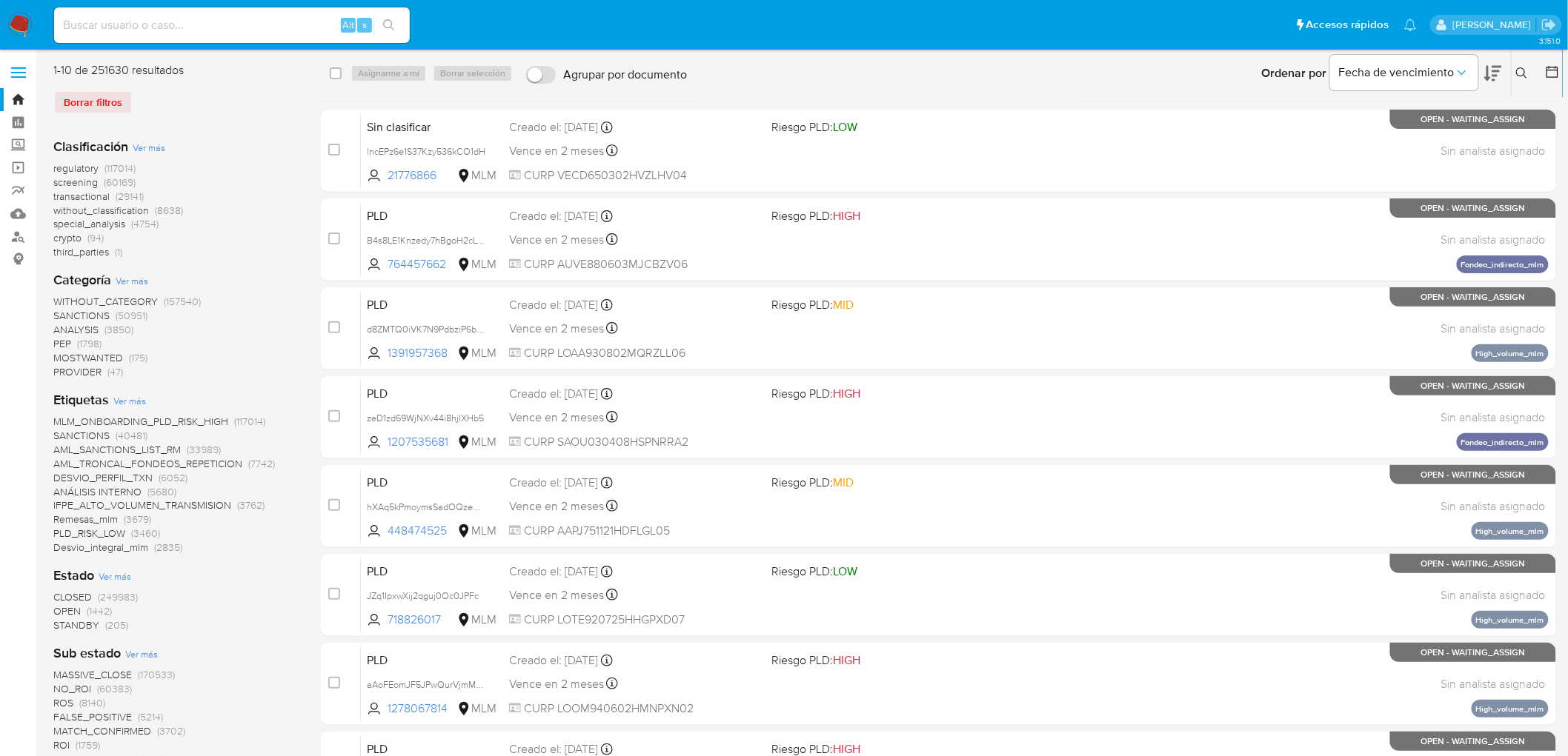
click at [1524, 69] on icon at bounding box center [1522, 74] width 12 height 12
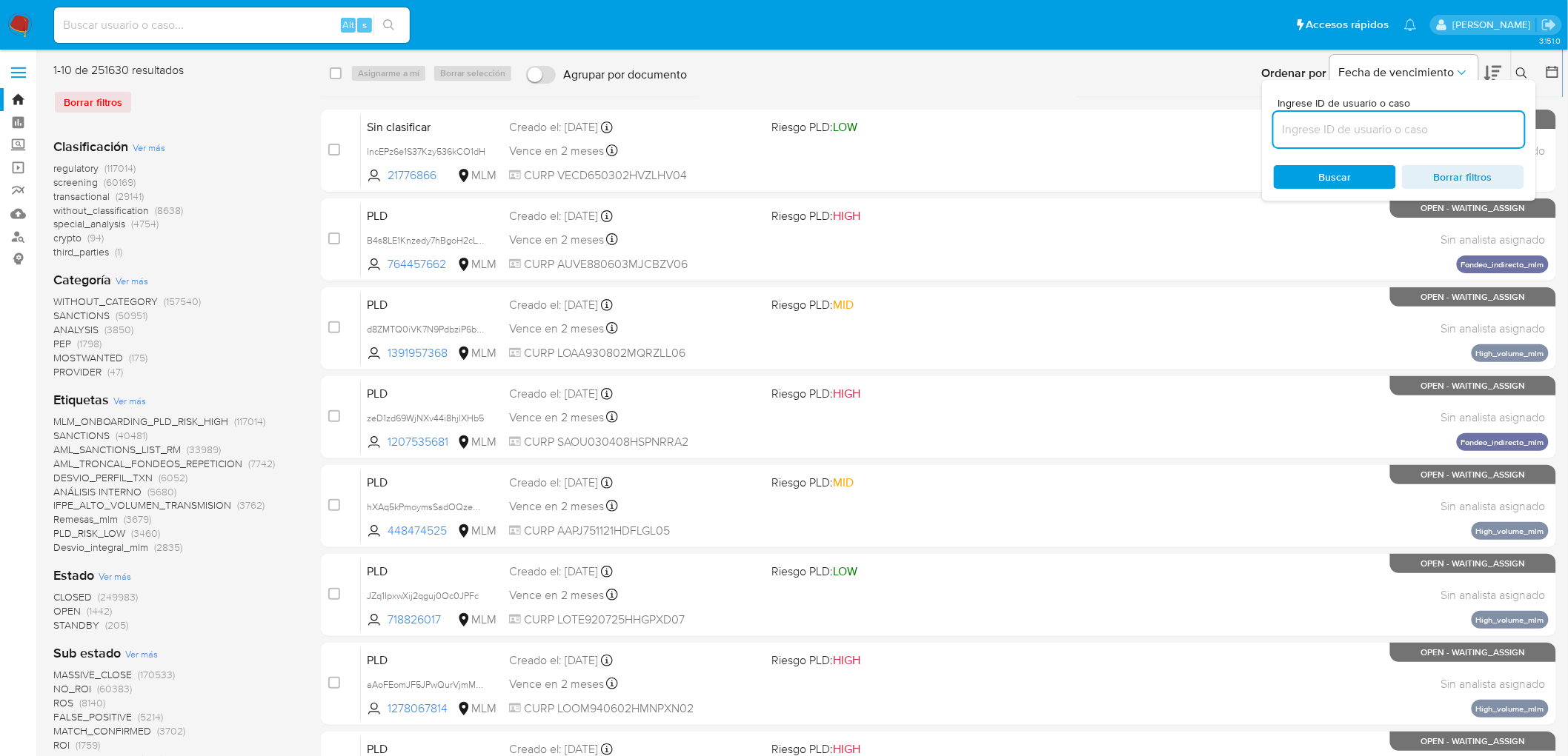
click at [1310, 135] on input at bounding box center [1399, 129] width 250 height 19
type input "200323641"
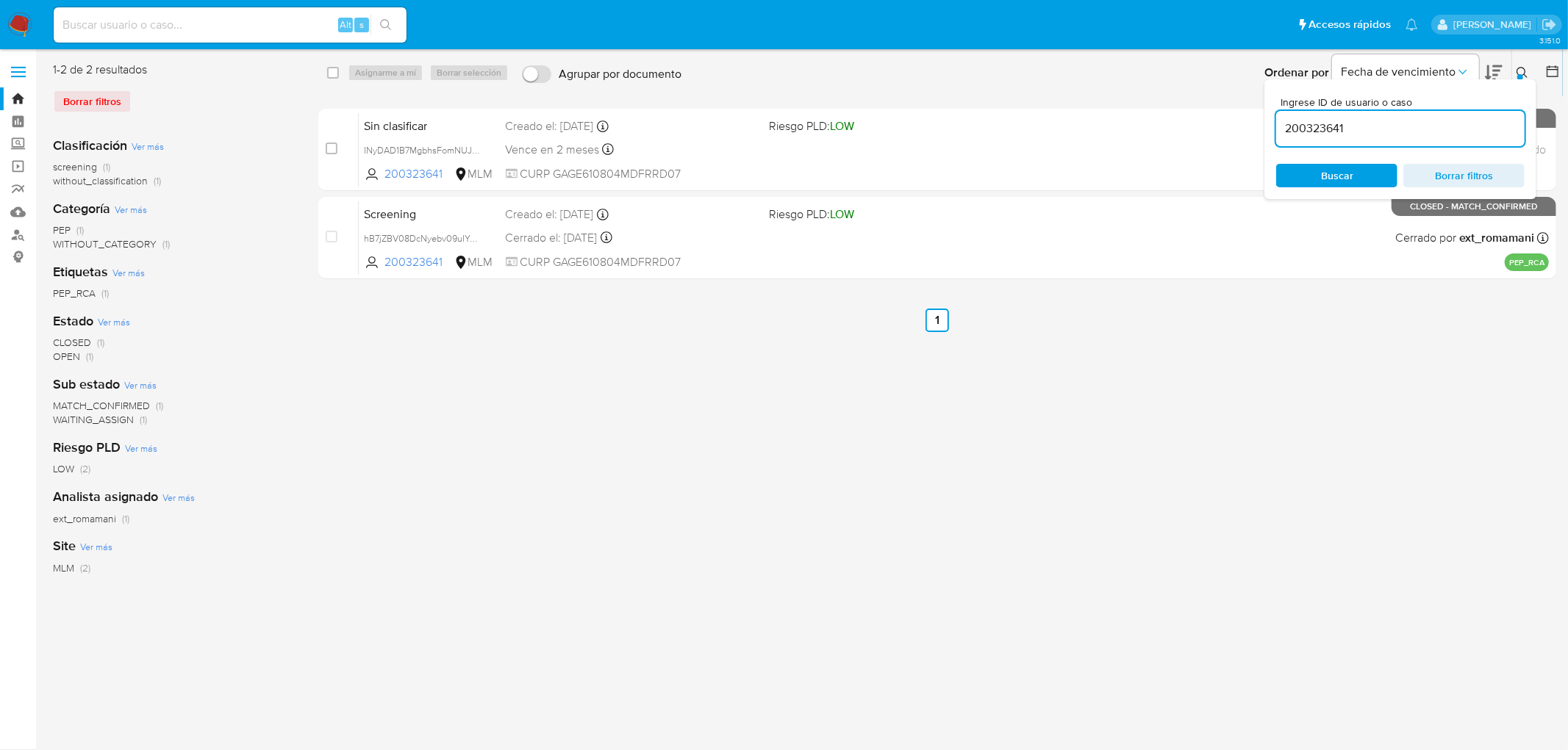
click at [1524, 69] on icon at bounding box center [1523, 73] width 12 height 12
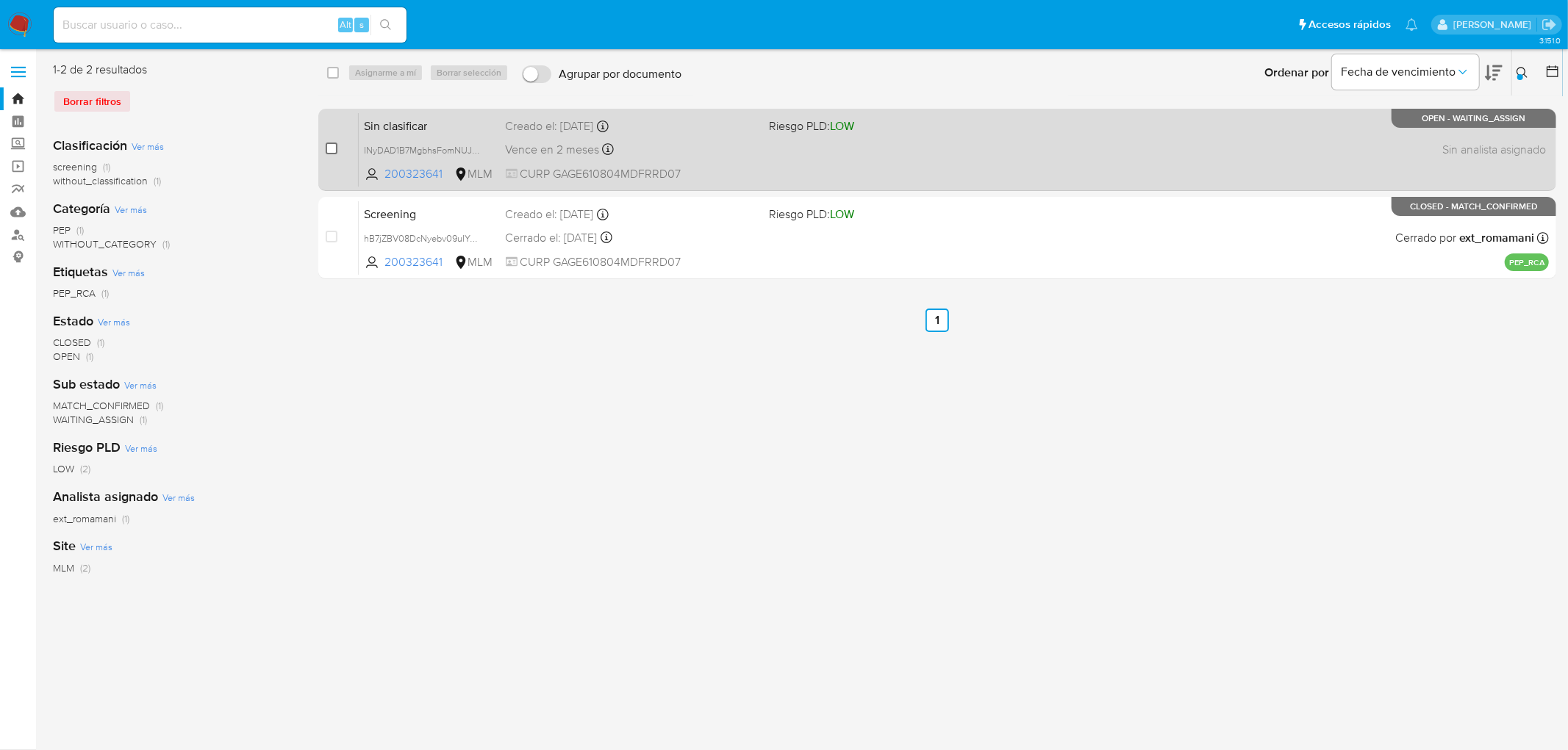
click at [329, 152] on input "checkbox" at bounding box center [332, 148] width 12 height 12
checkbox input "true"
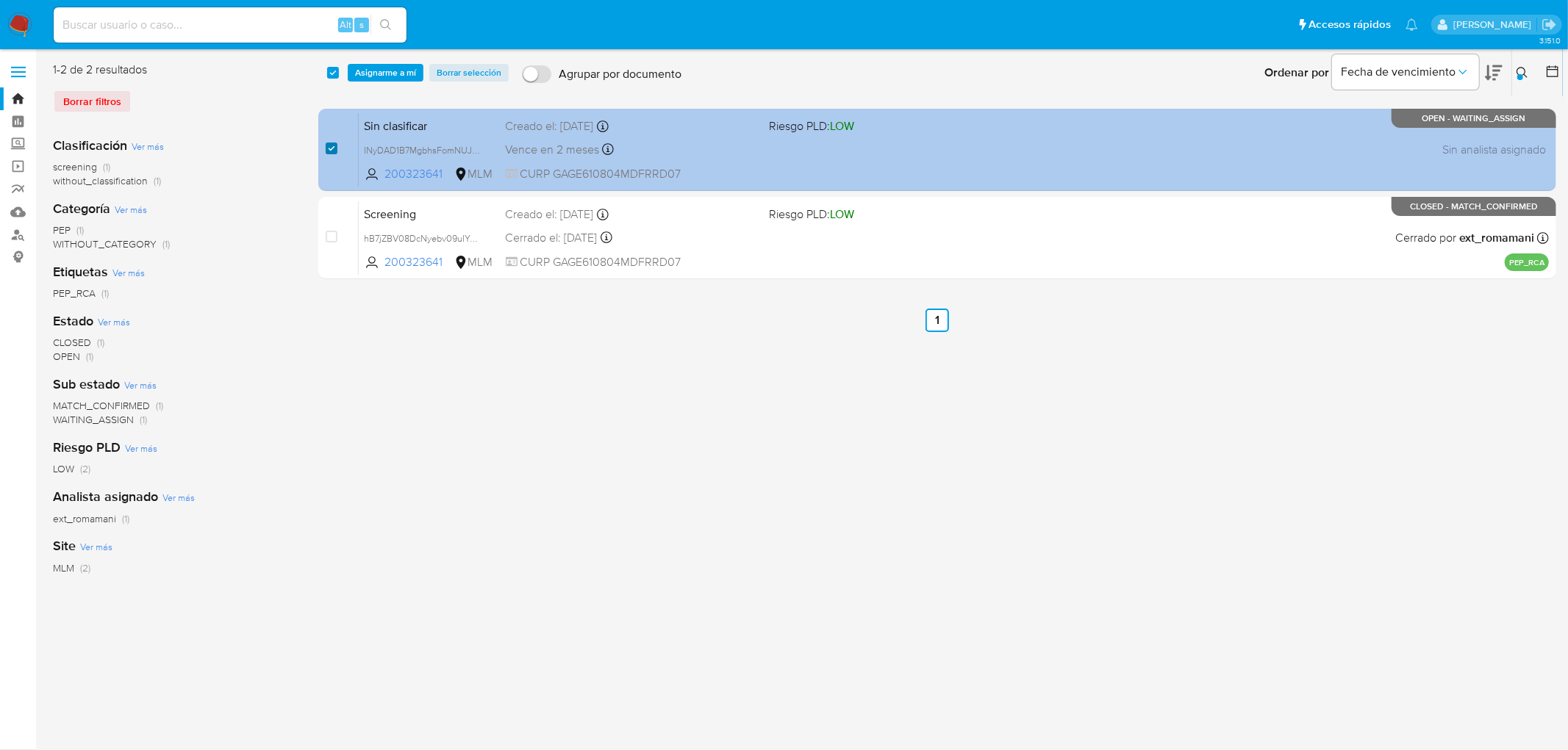
checkbox input "true"
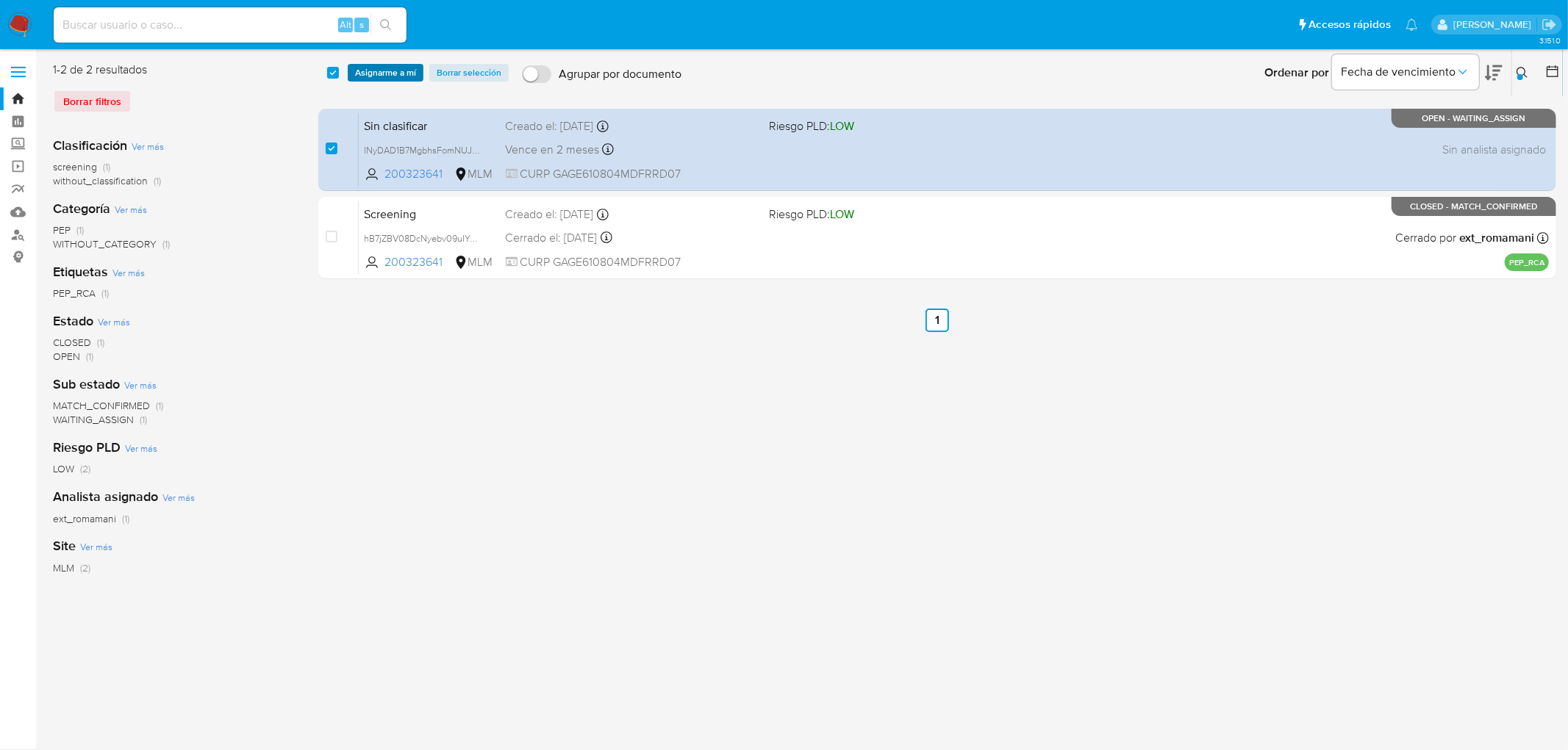
click at [371, 74] on span "Asignarme a mí" at bounding box center [385, 73] width 61 height 15
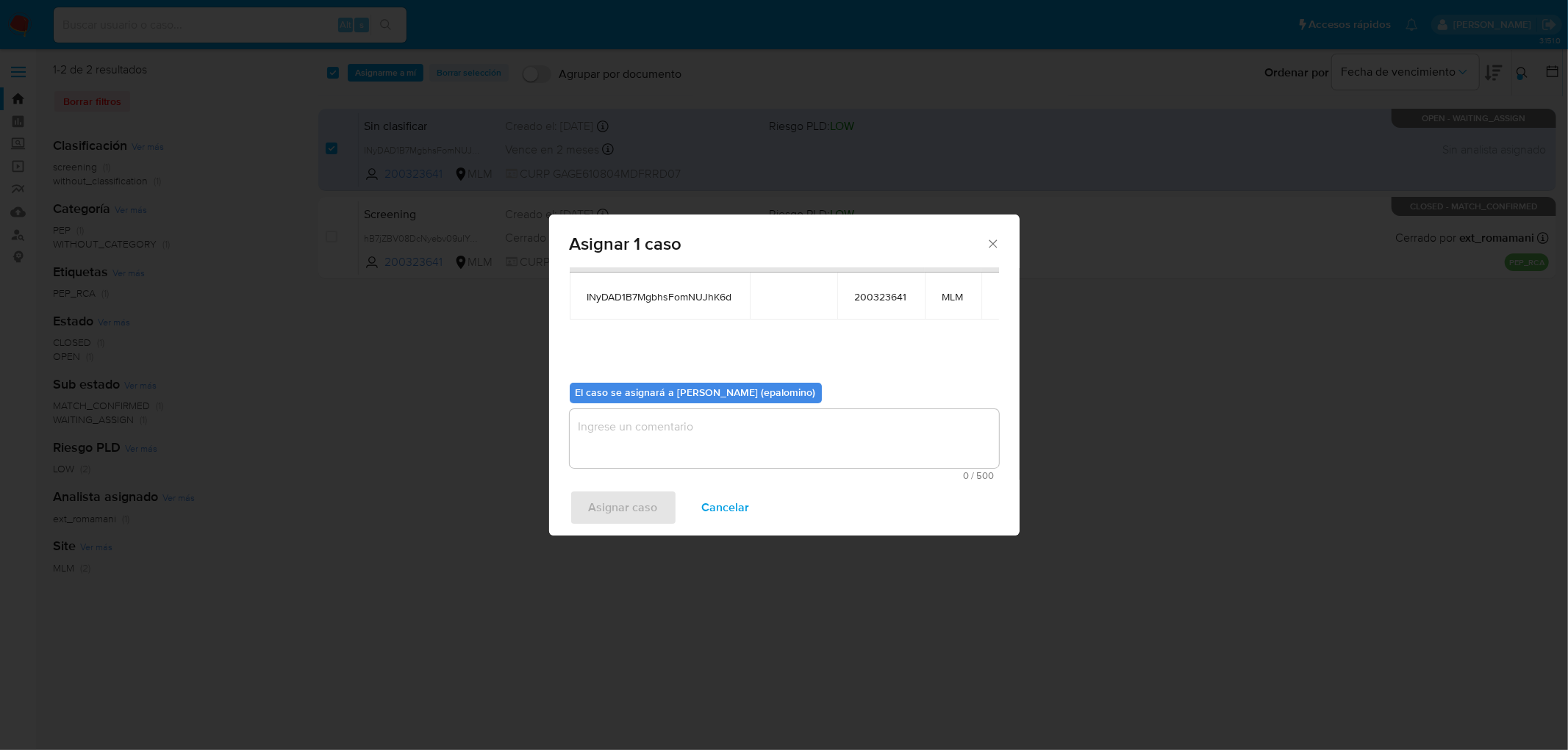
scroll to position [76, 0]
click at [666, 429] on textarea "assign-modal" at bounding box center [784, 436] width 429 height 59
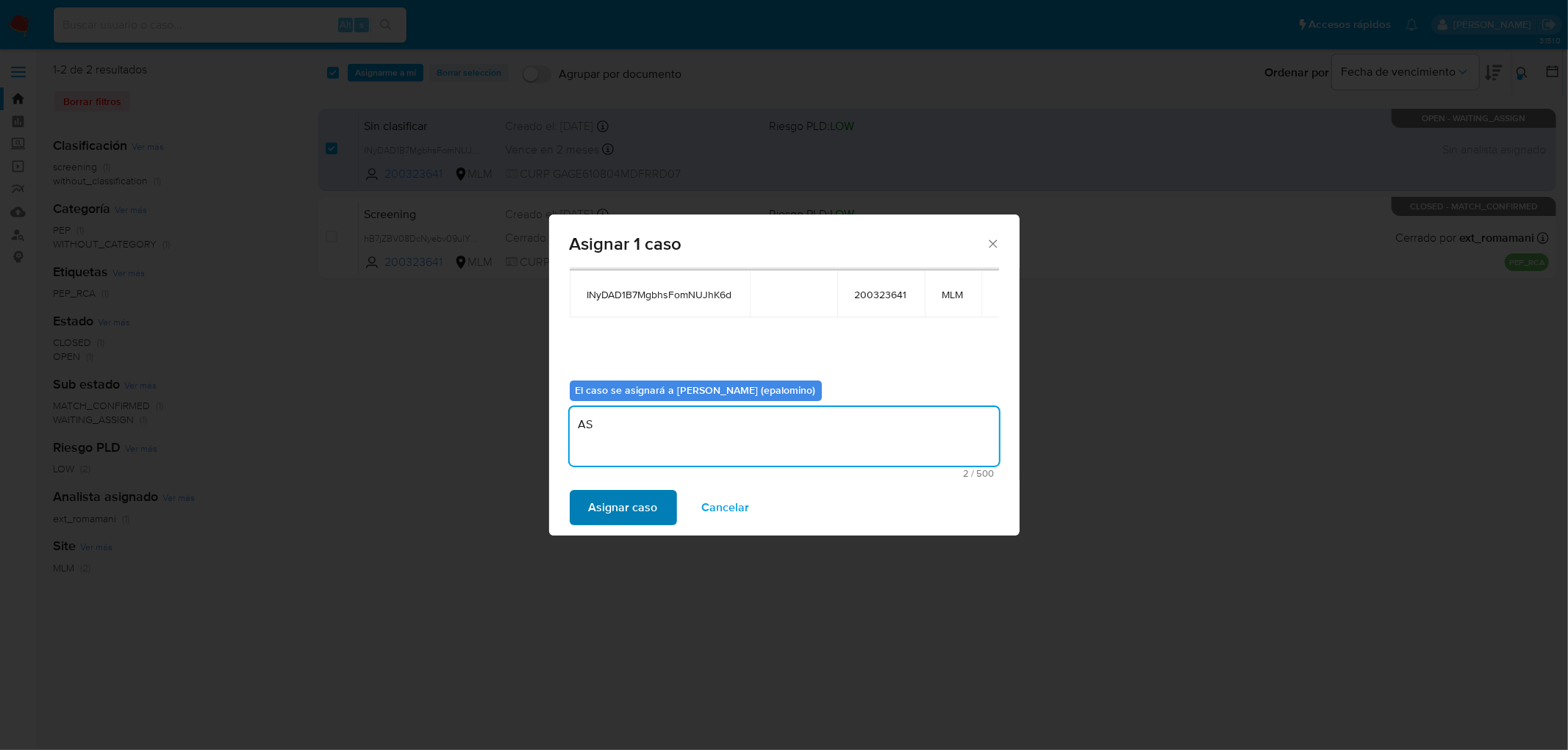
type textarea "AS"
click at [618, 494] on span "Asignar caso" at bounding box center [623, 508] width 69 height 33
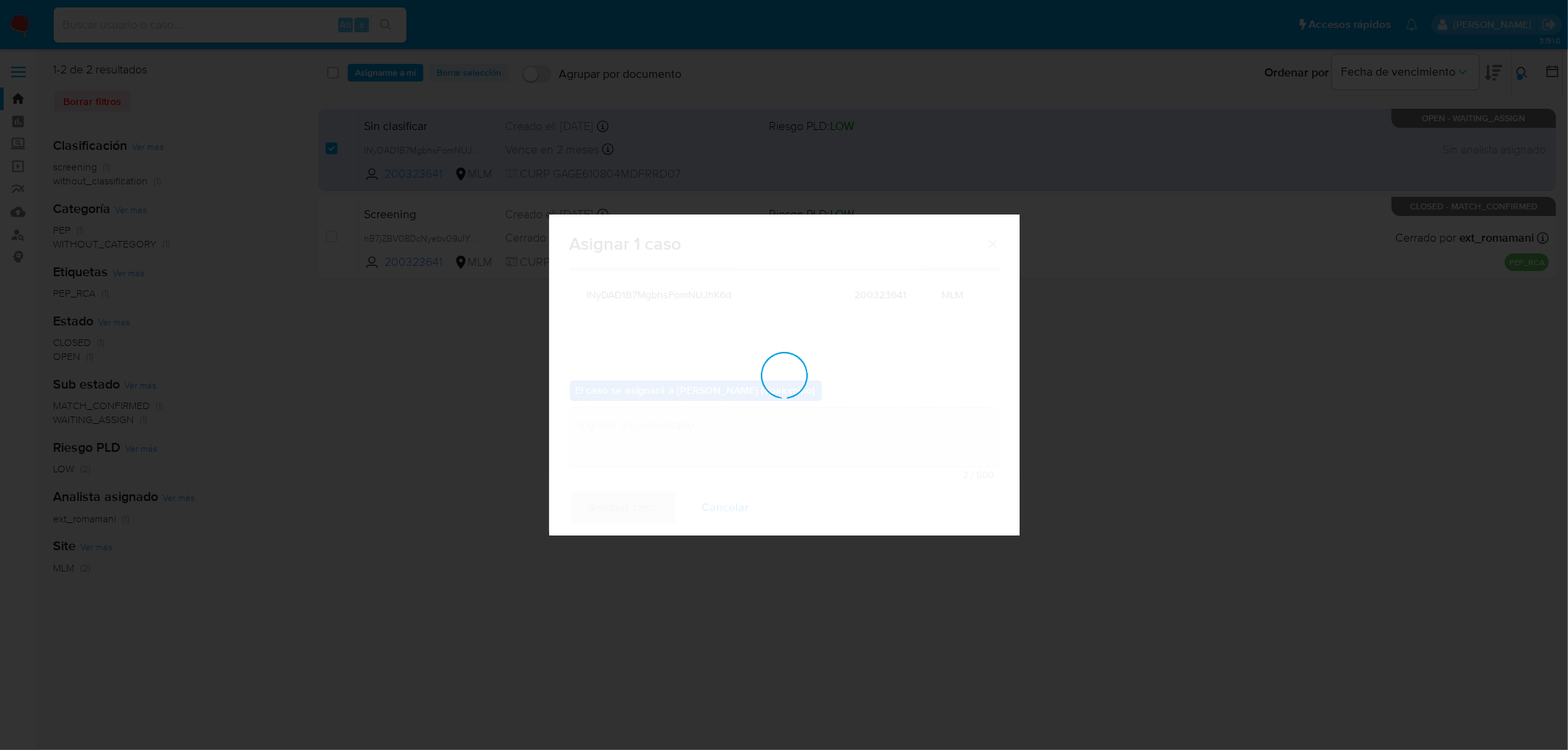
checkbox input "false"
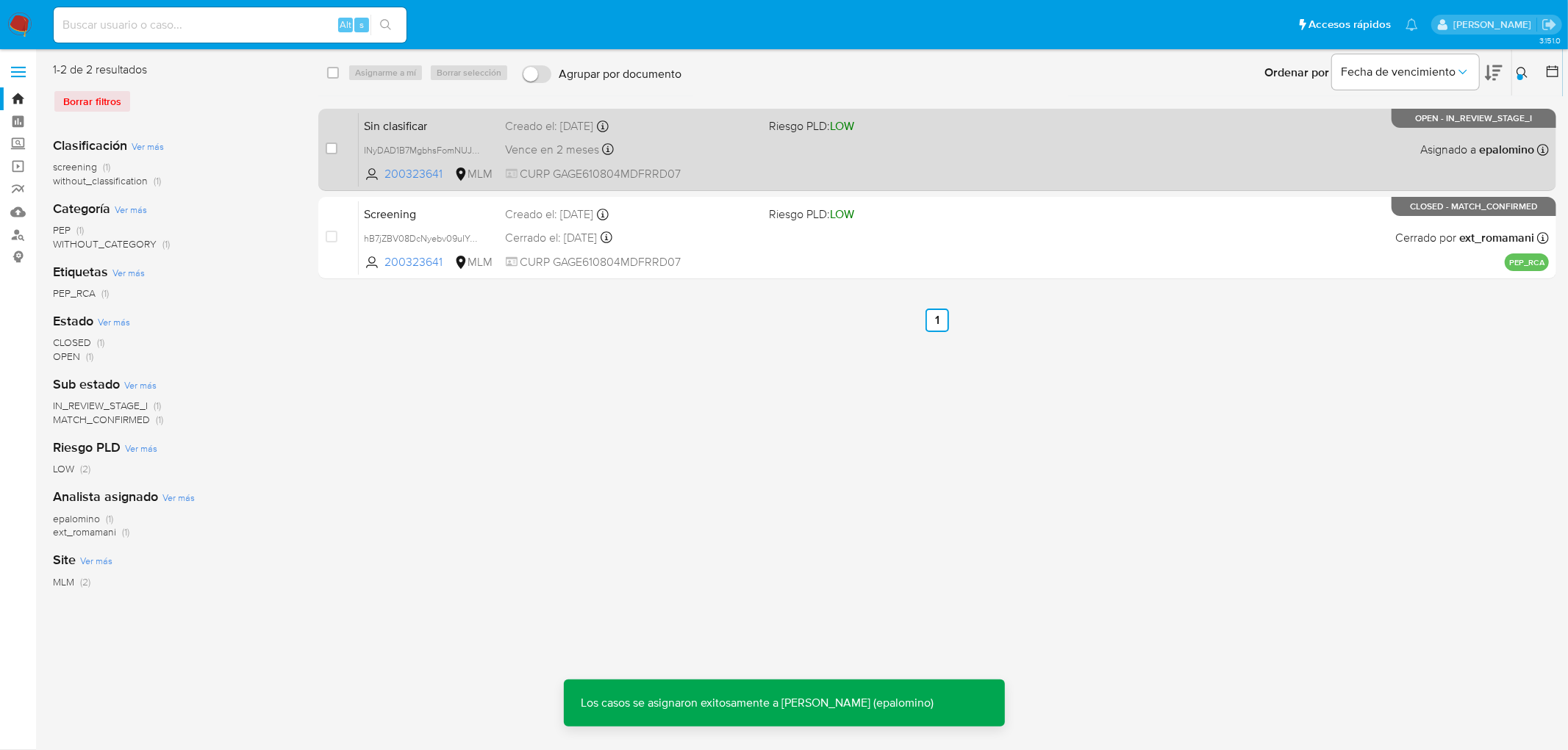
click at [402, 127] on span "Sin clasificar" at bounding box center [429, 124] width 129 height 19
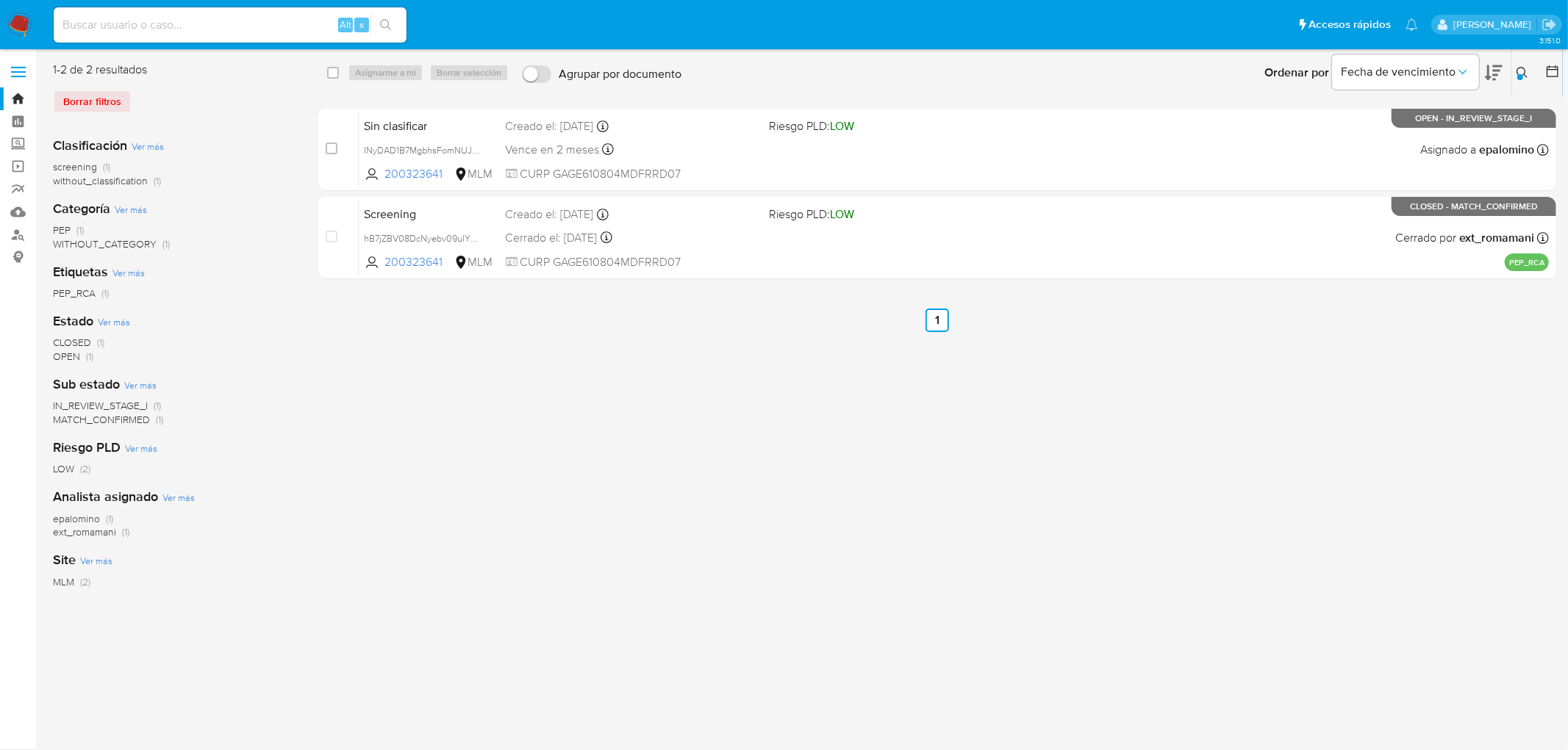
click at [19, 24] on img at bounding box center [20, 25] width 25 height 25
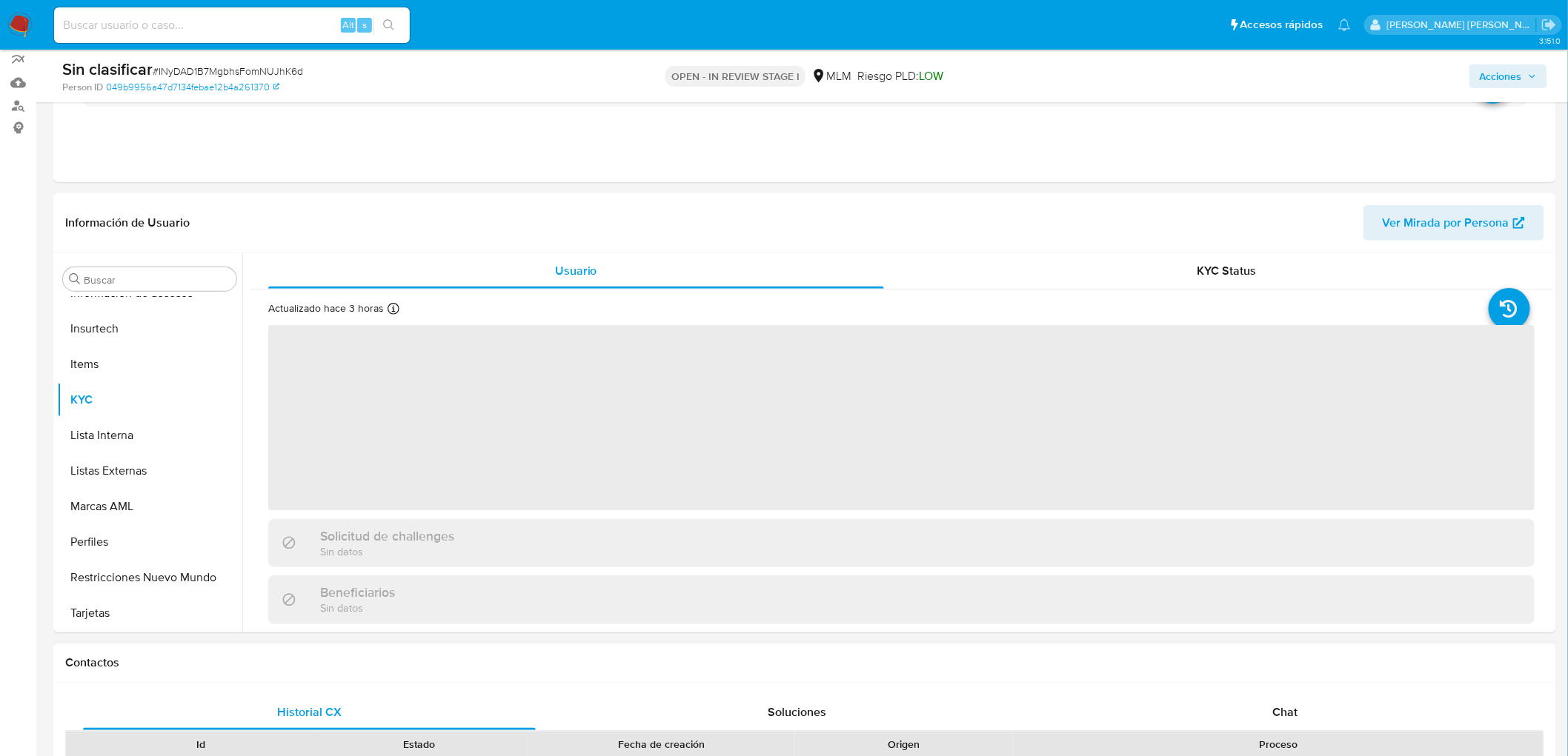
scroll to position [329, 0]
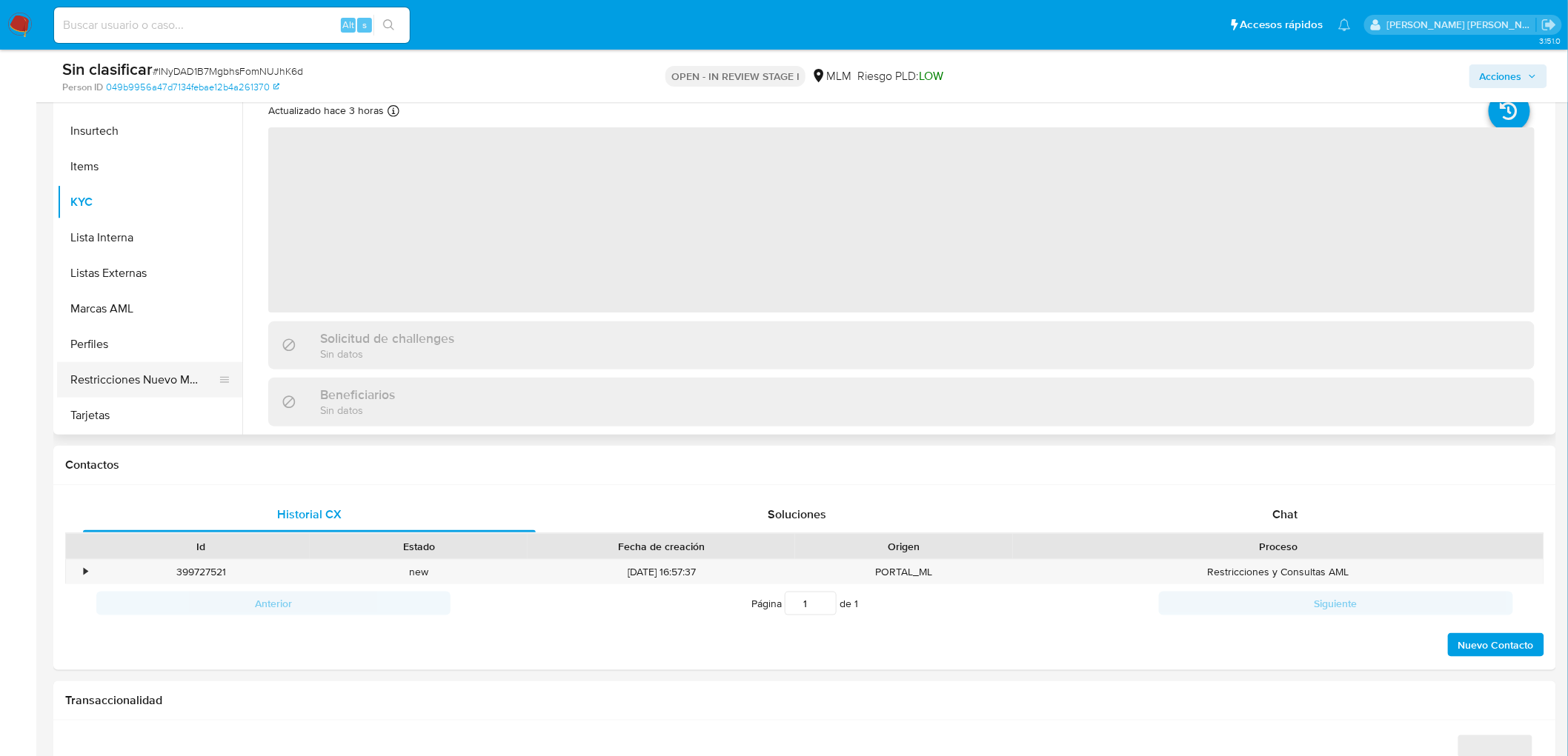
click at [208, 386] on button "Restricciones Nuevo Mundo" at bounding box center [143, 380] width 173 height 36
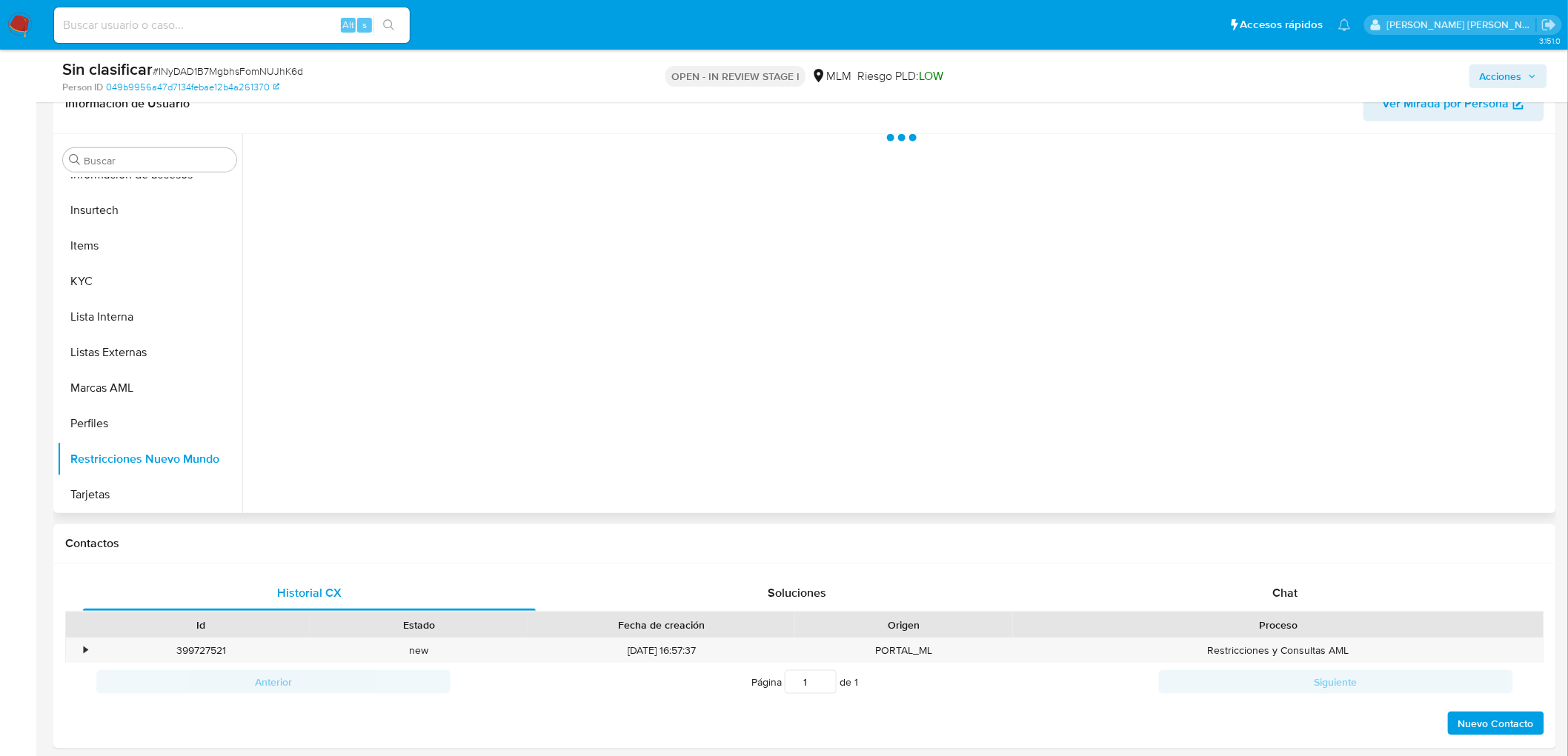
scroll to position [164, 0]
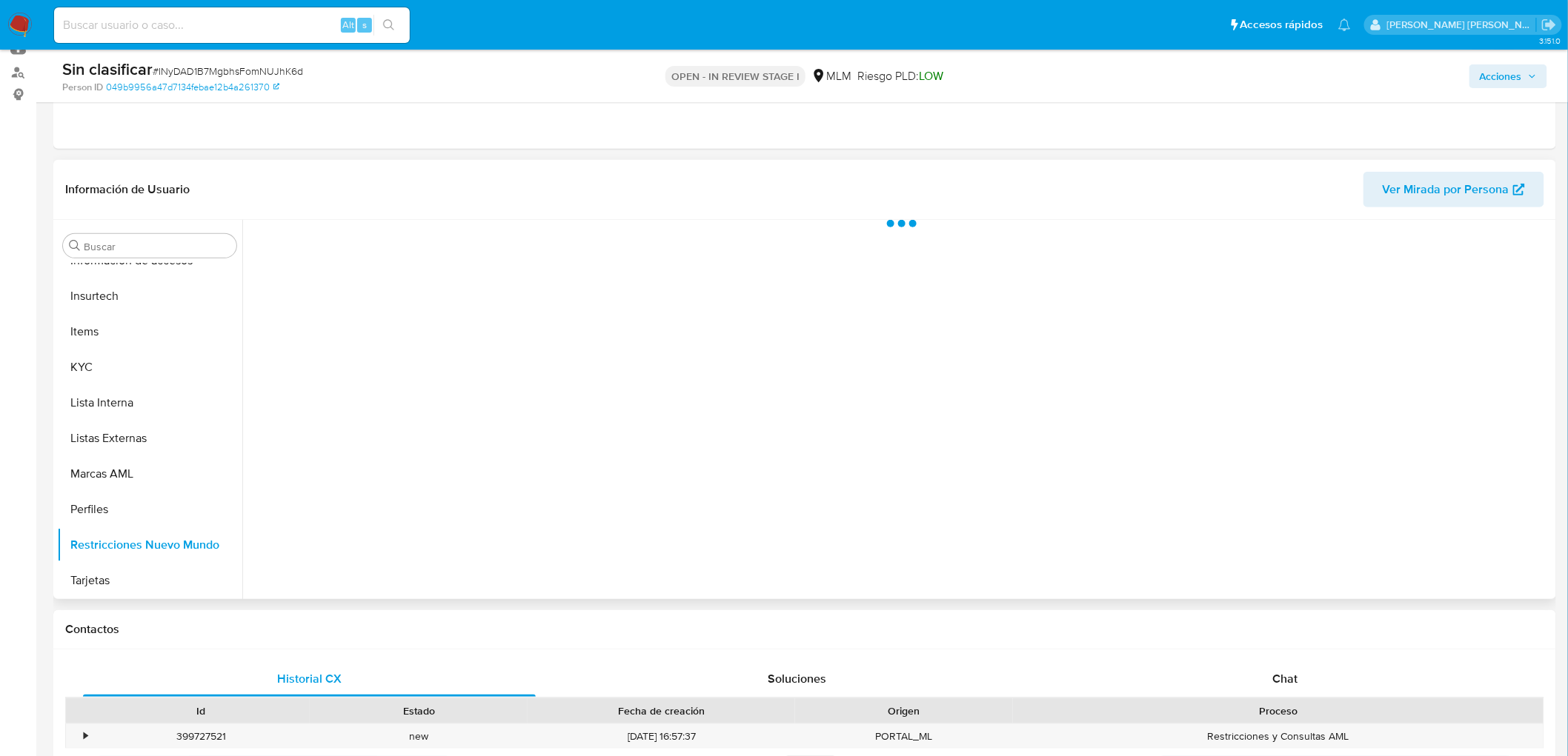
select select "10"
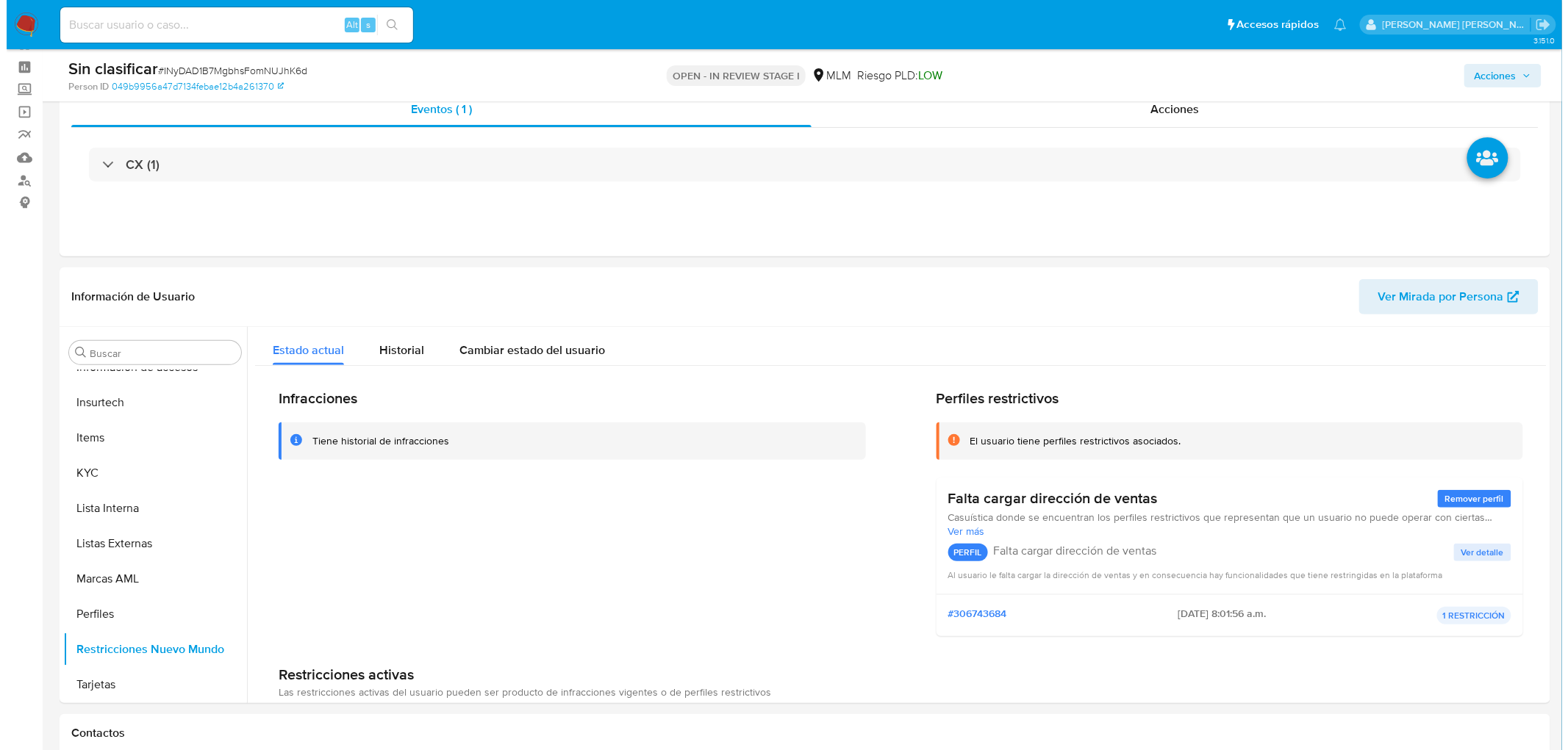
scroll to position [0, 0]
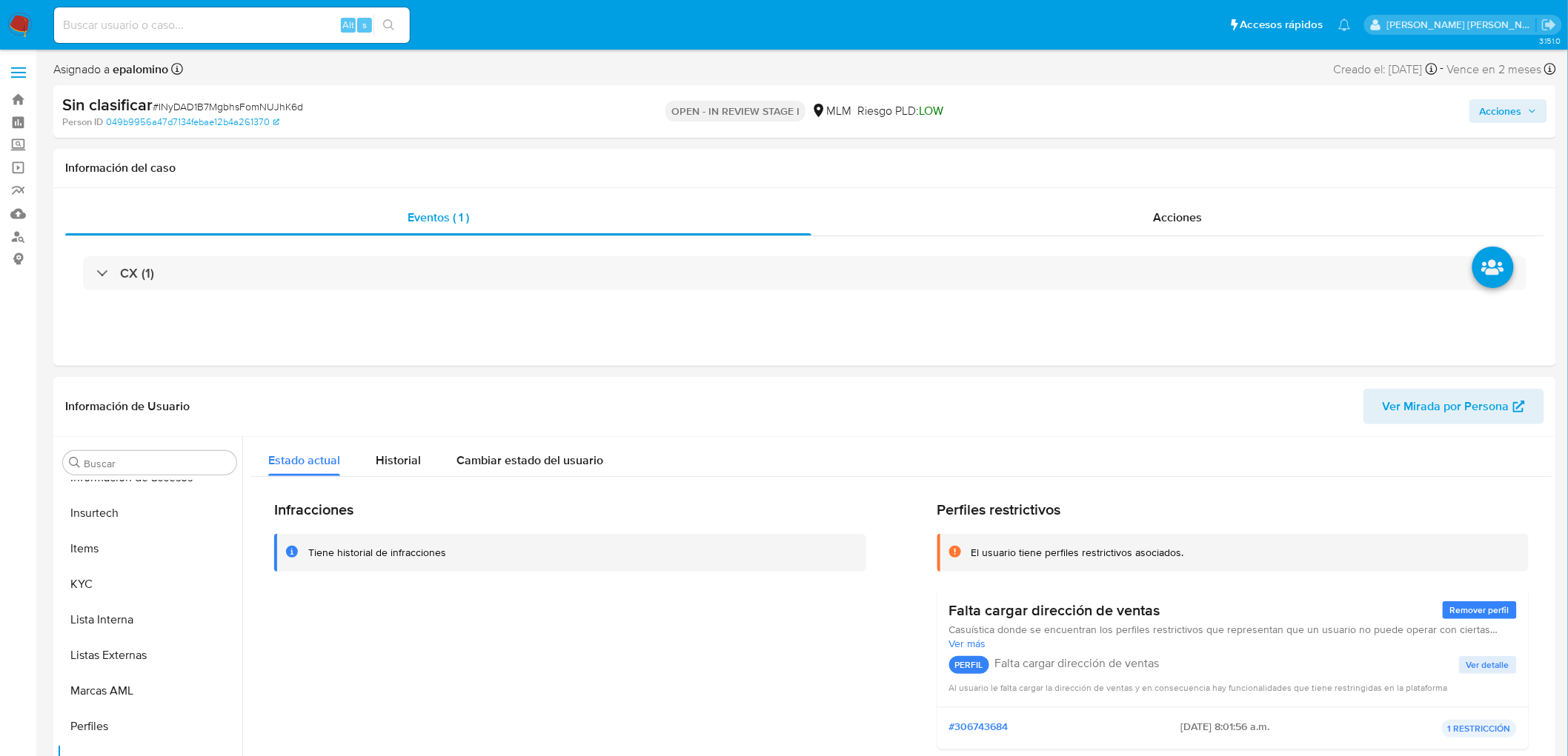
click at [1502, 108] on span "Acciones" at bounding box center [1501, 111] width 42 height 24
click at [1471, 343] on button "Enviar" at bounding box center [1491, 348] width 50 height 24
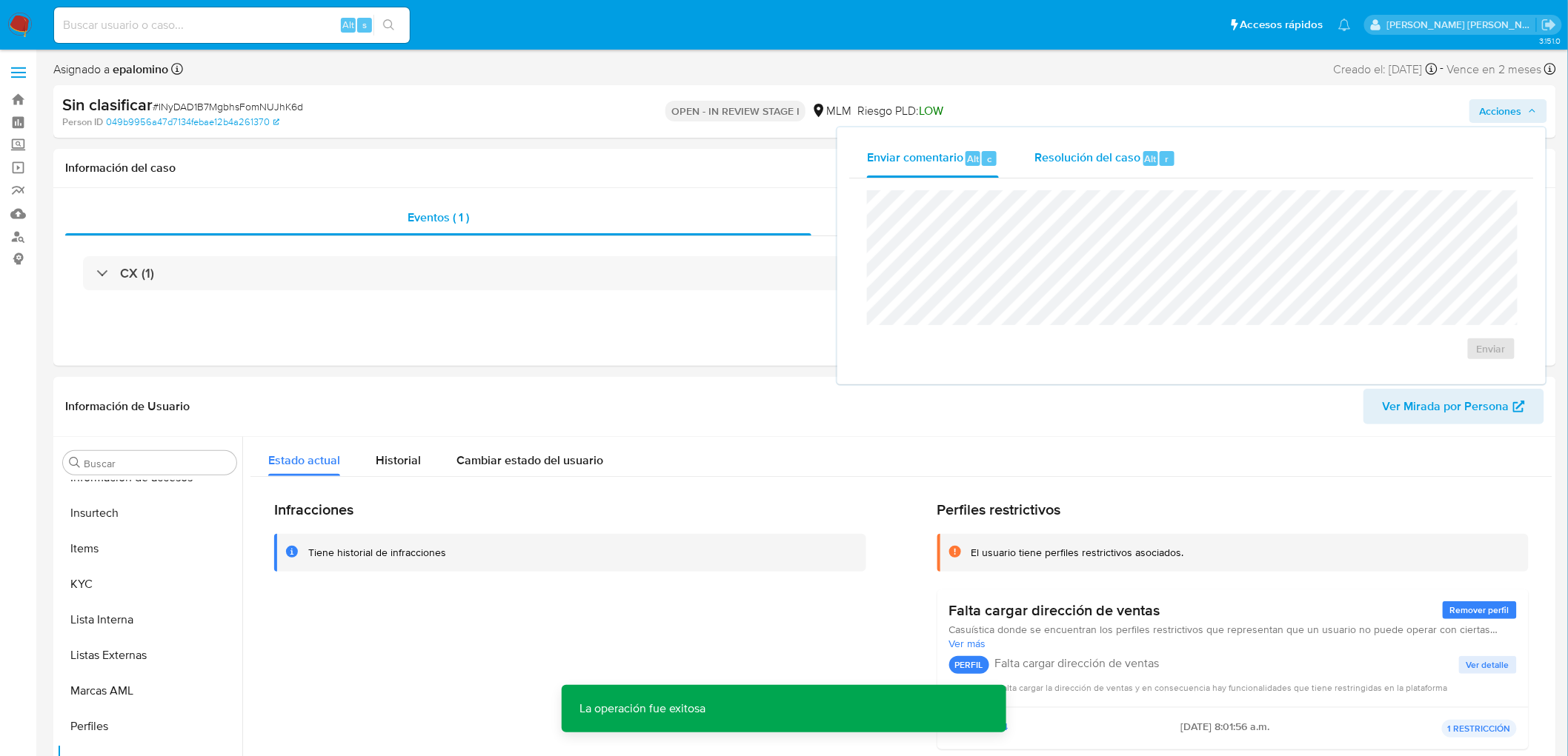
click at [1159, 159] on div "r" at bounding box center [1167, 159] width 15 height 15
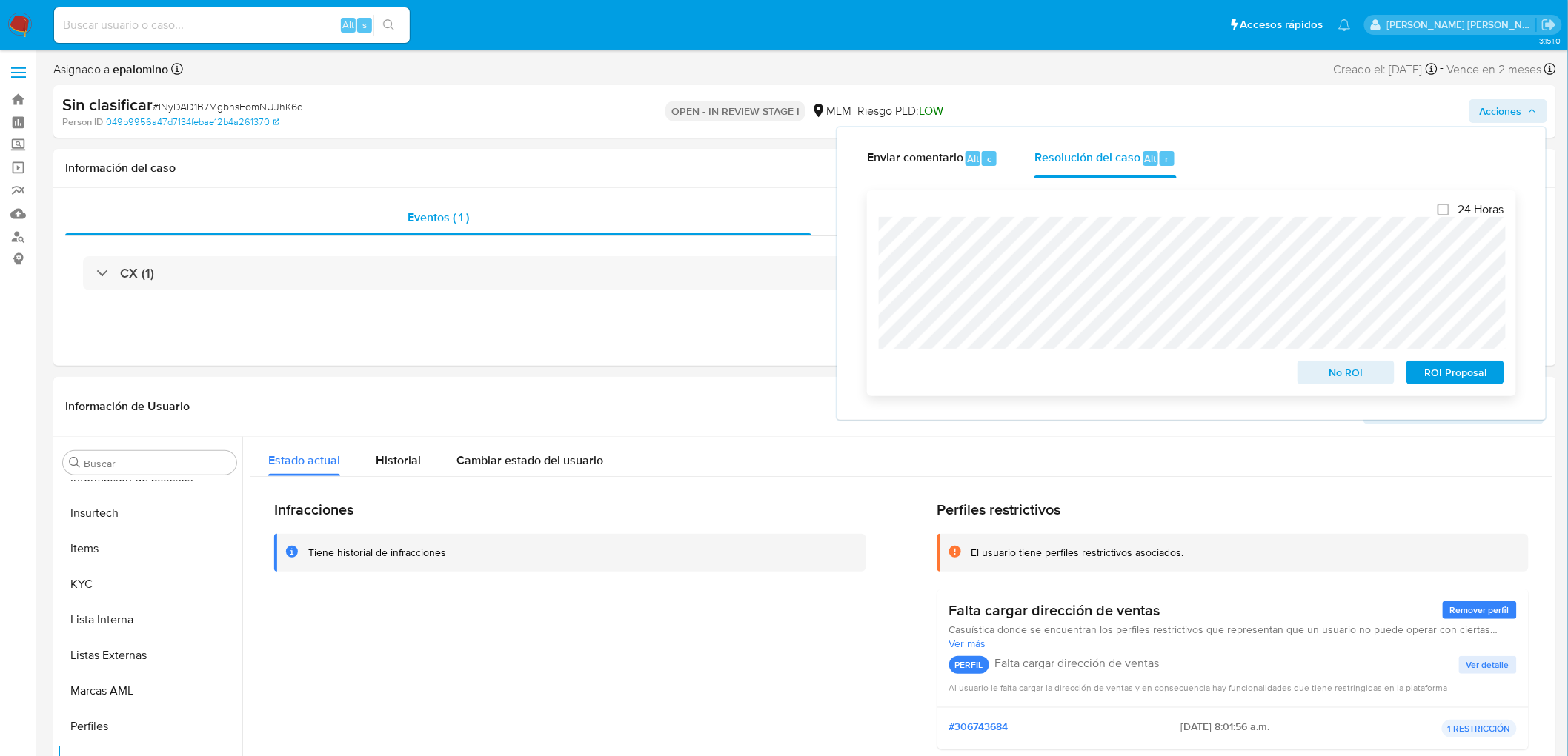
click at [1327, 369] on span "No ROI" at bounding box center [1346, 372] width 77 height 21
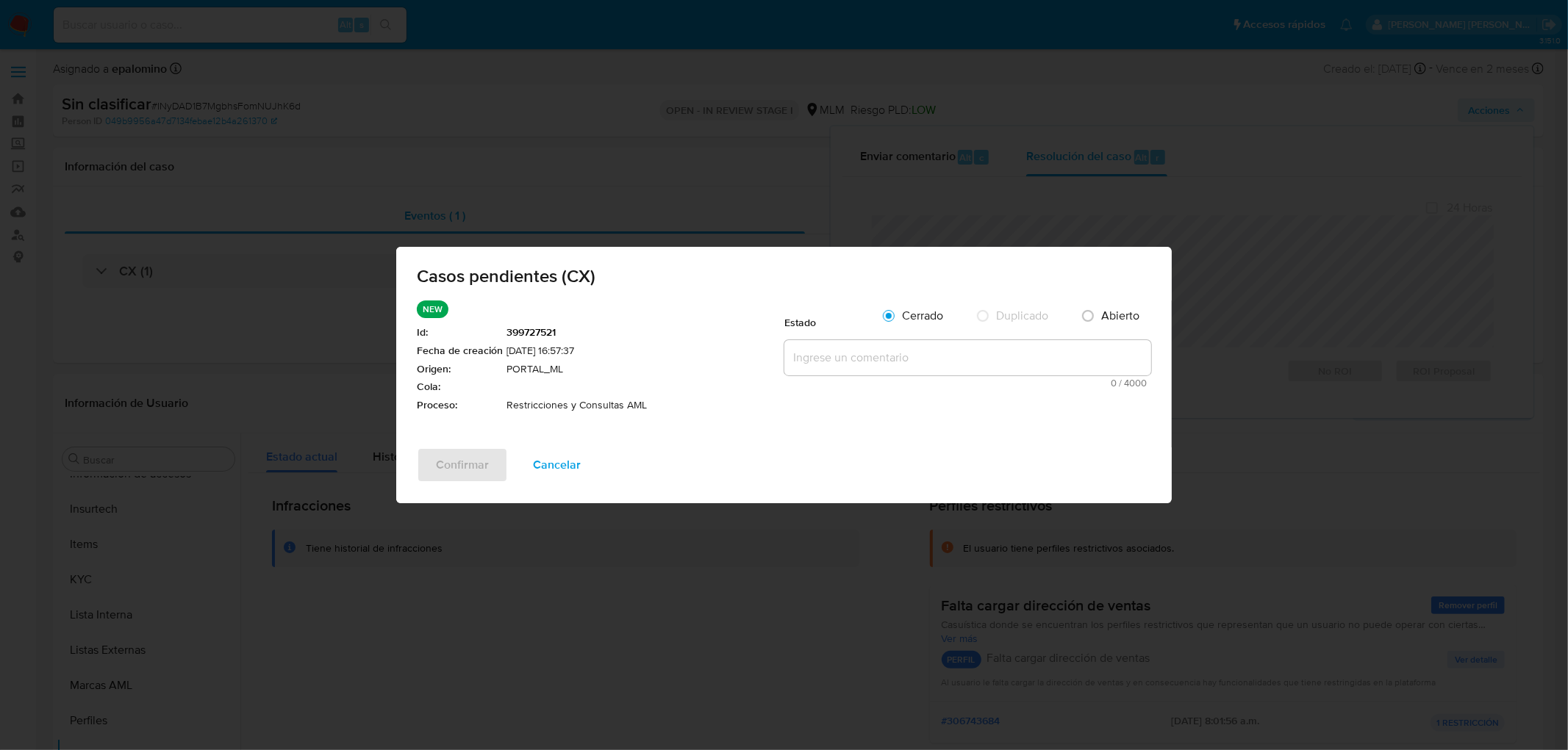
click at [802, 352] on textarea at bounding box center [967, 357] width 367 height 35
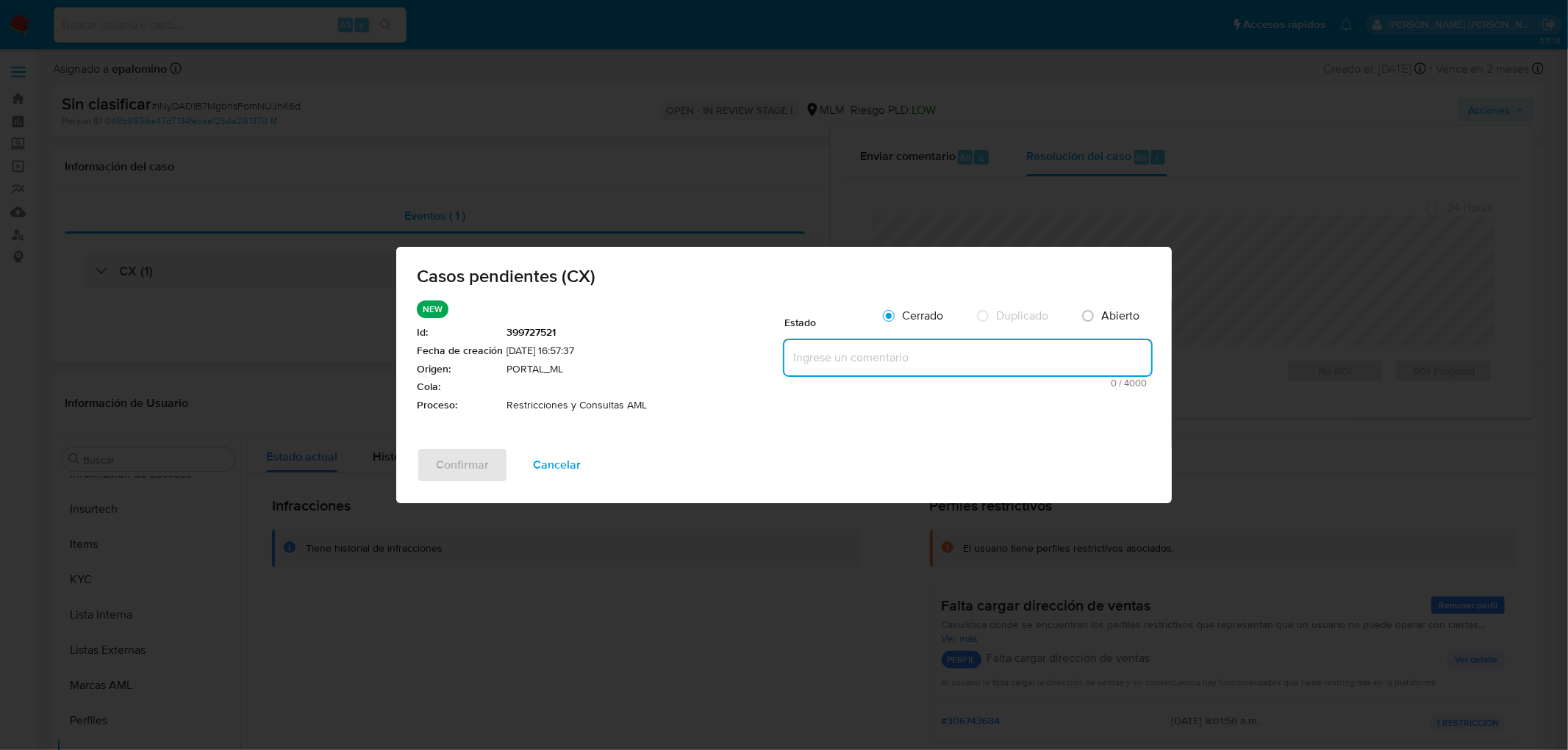
paste textarea "se realizará reactivación de la cuenta"
type textarea "se realizará reactivación de la cuenta"
click at [466, 459] on span "Confirmar" at bounding box center [462, 465] width 53 height 33
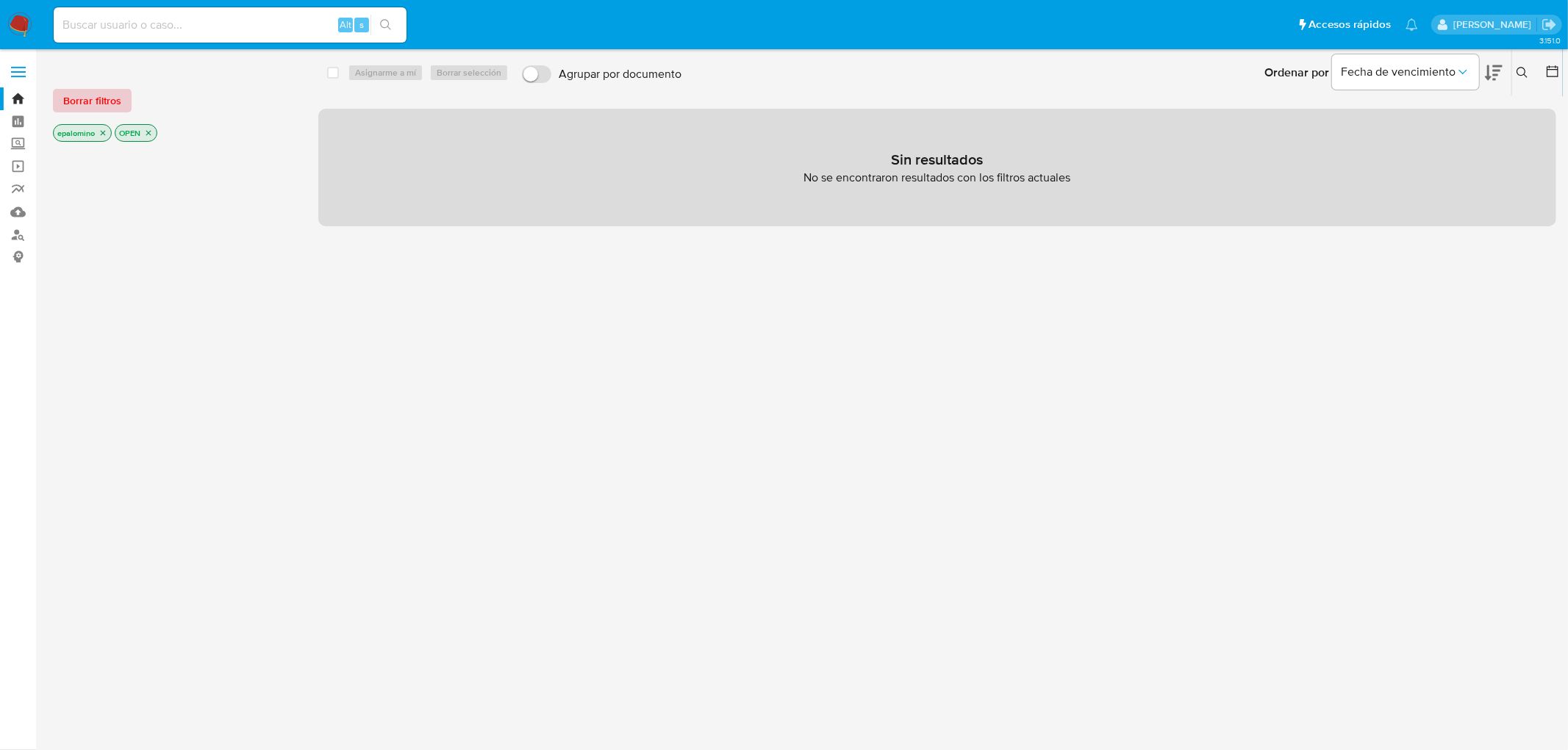
click at [69, 102] on span "Borrar filtros" at bounding box center [91, 101] width 58 height 21
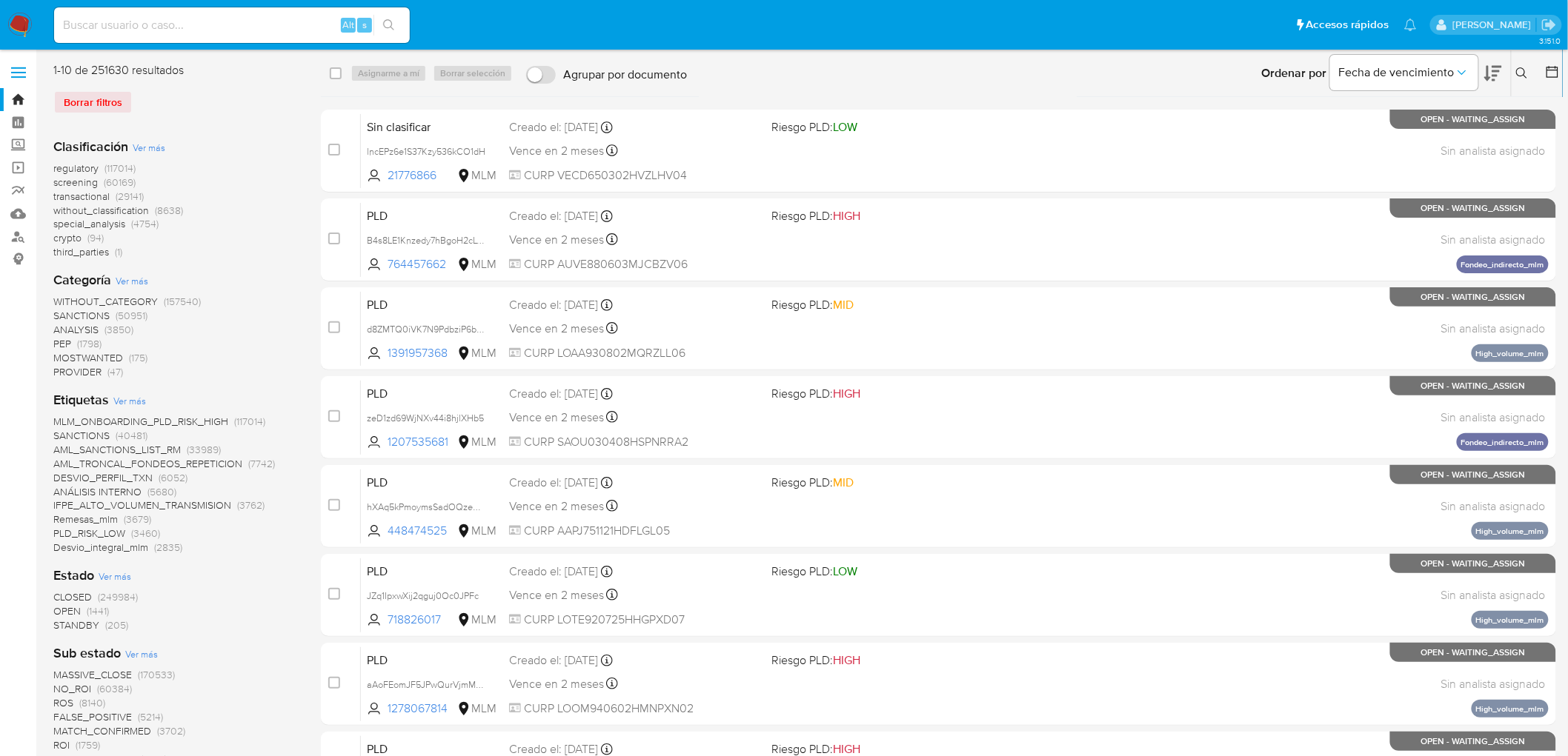
click at [1523, 74] on icon at bounding box center [1521, 73] width 11 height 11
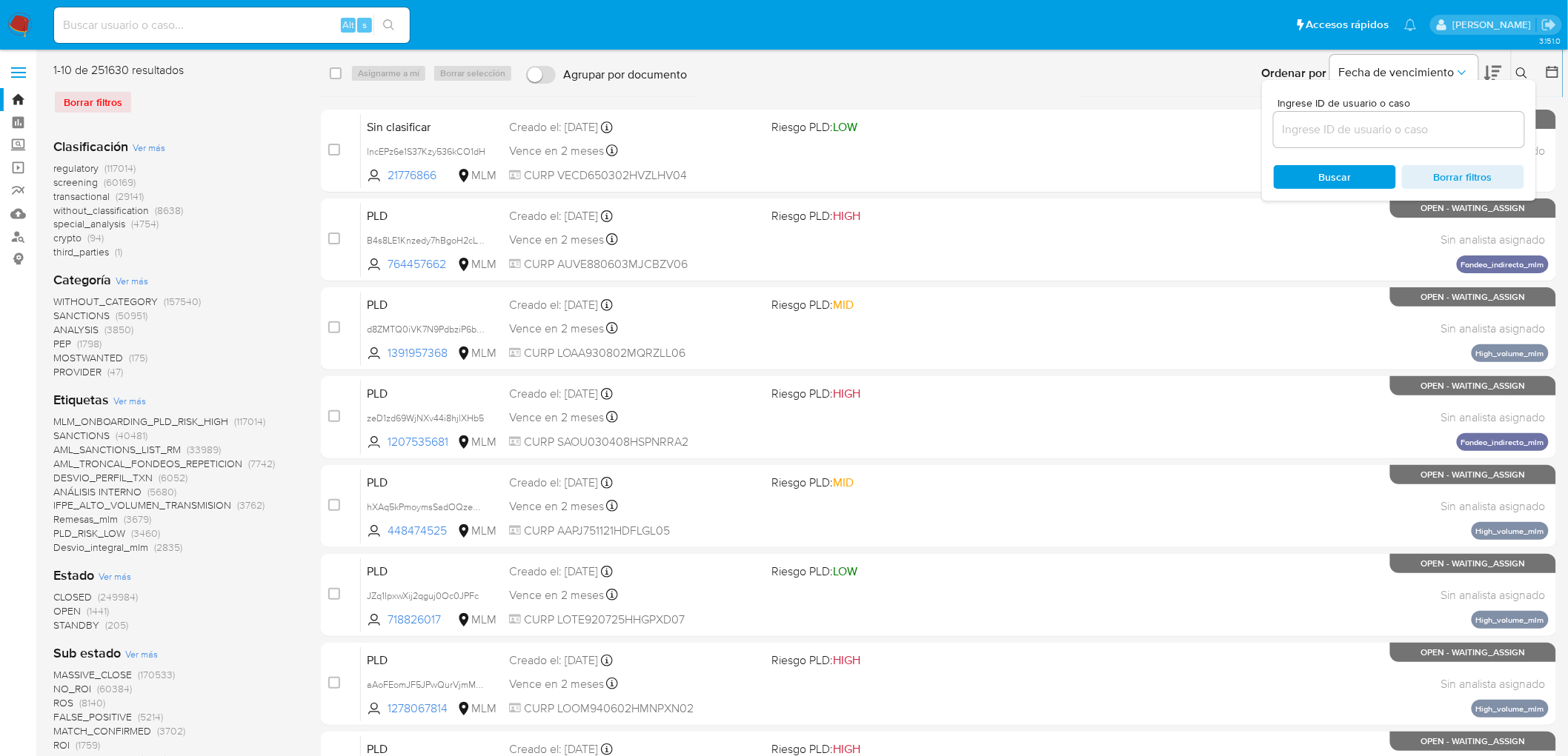
click at [1343, 131] on input at bounding box center [1399, 129] width 250 height 19
type input "95376142"
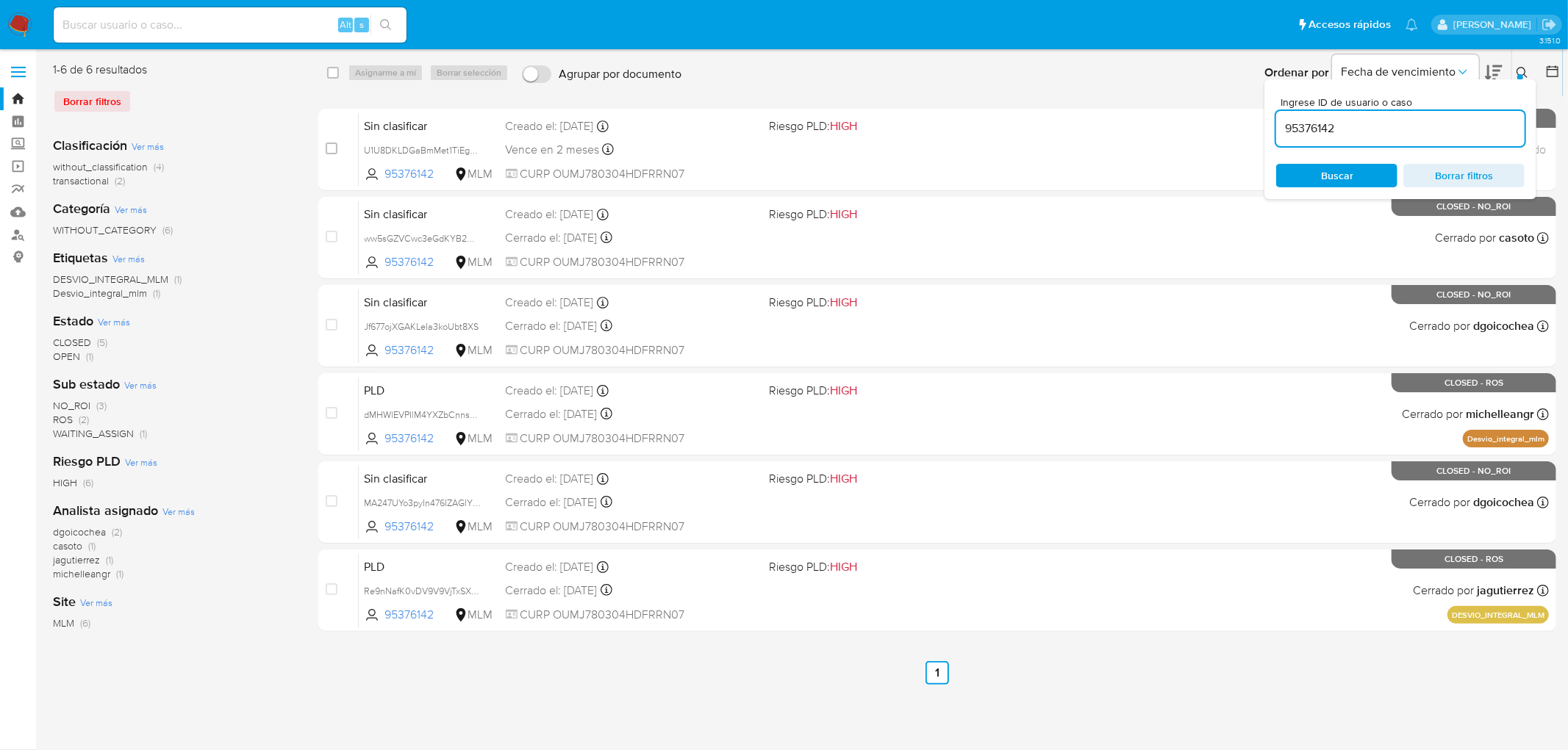
click at [1525, 71] on icon at bounding box center [1523, 73] width 12 height 12
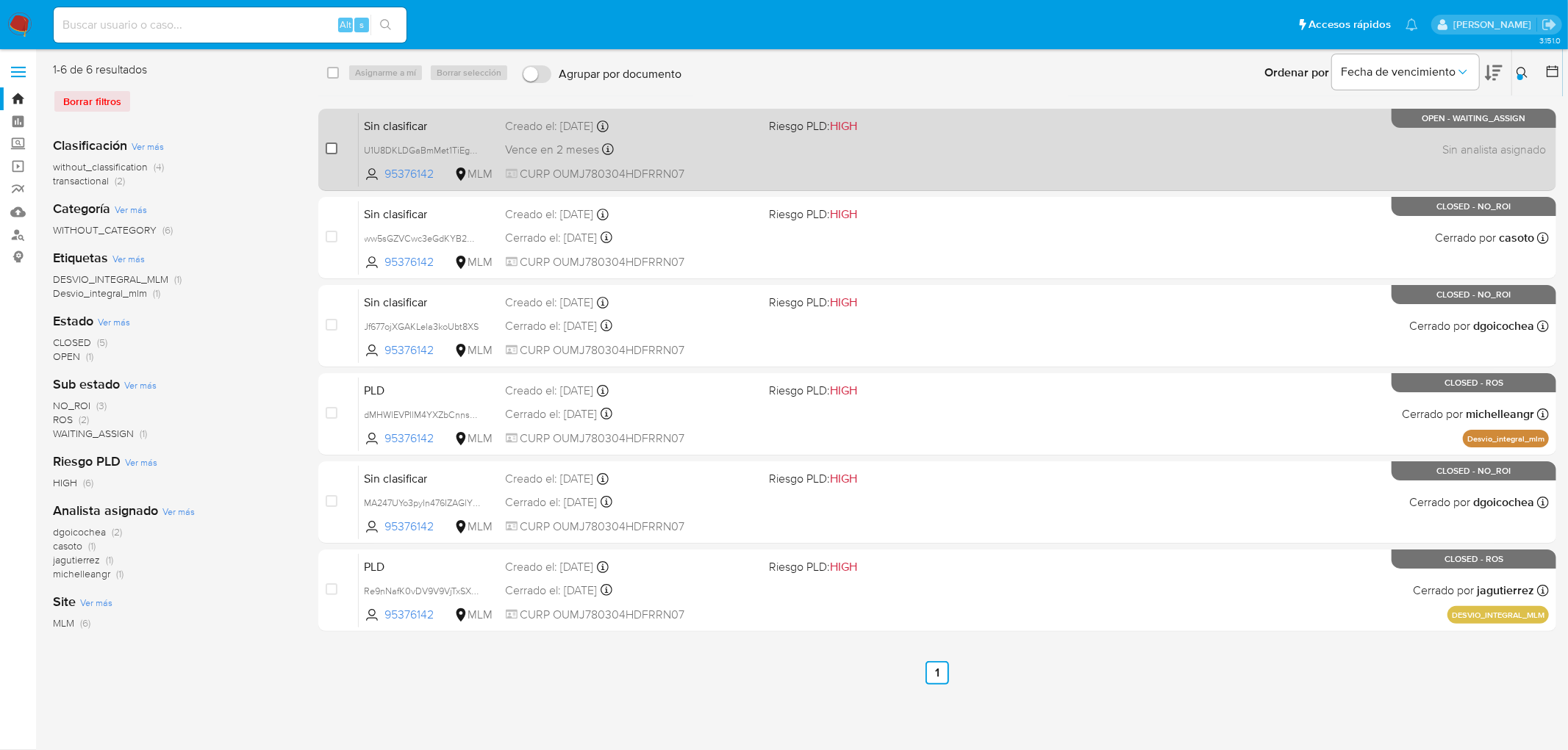
click at [329, 152] on input "checkbox" at bounding box center [332, 148] width 12 height 12
checkbox input "true"
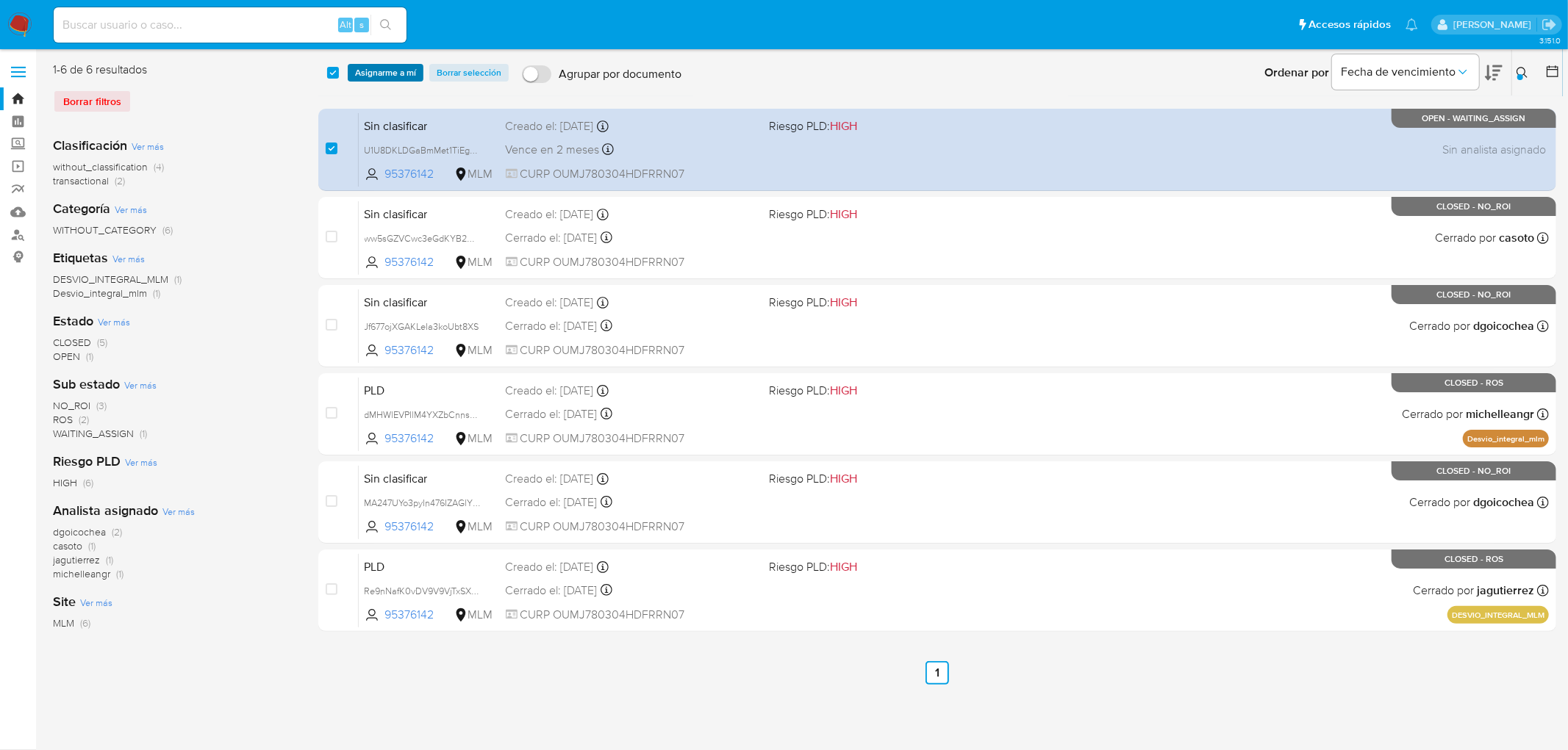
click at [387, 80] on span "Asignarme a mí" at bounding box center [385, 73] width 61 height 15
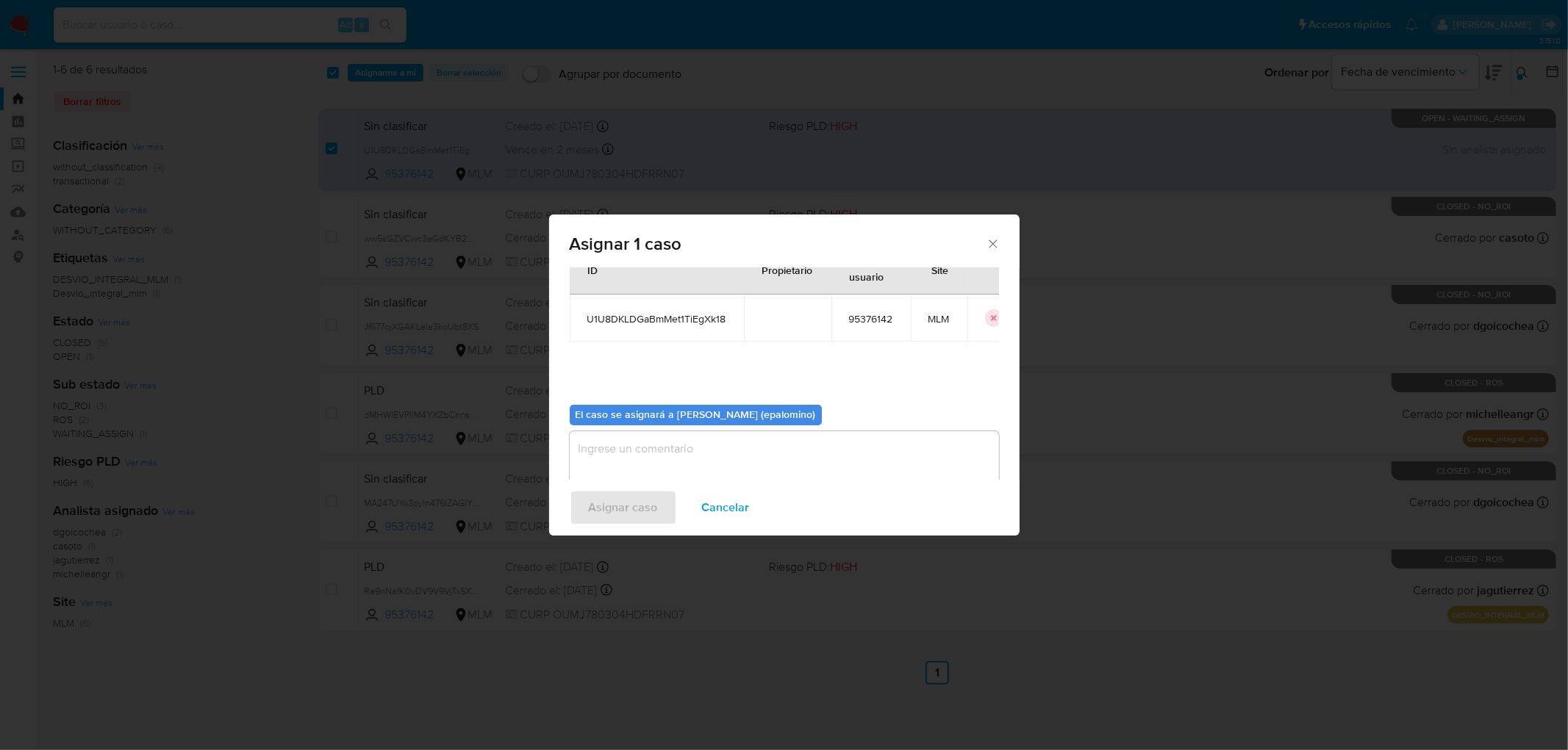
scroll to position [76, 0]
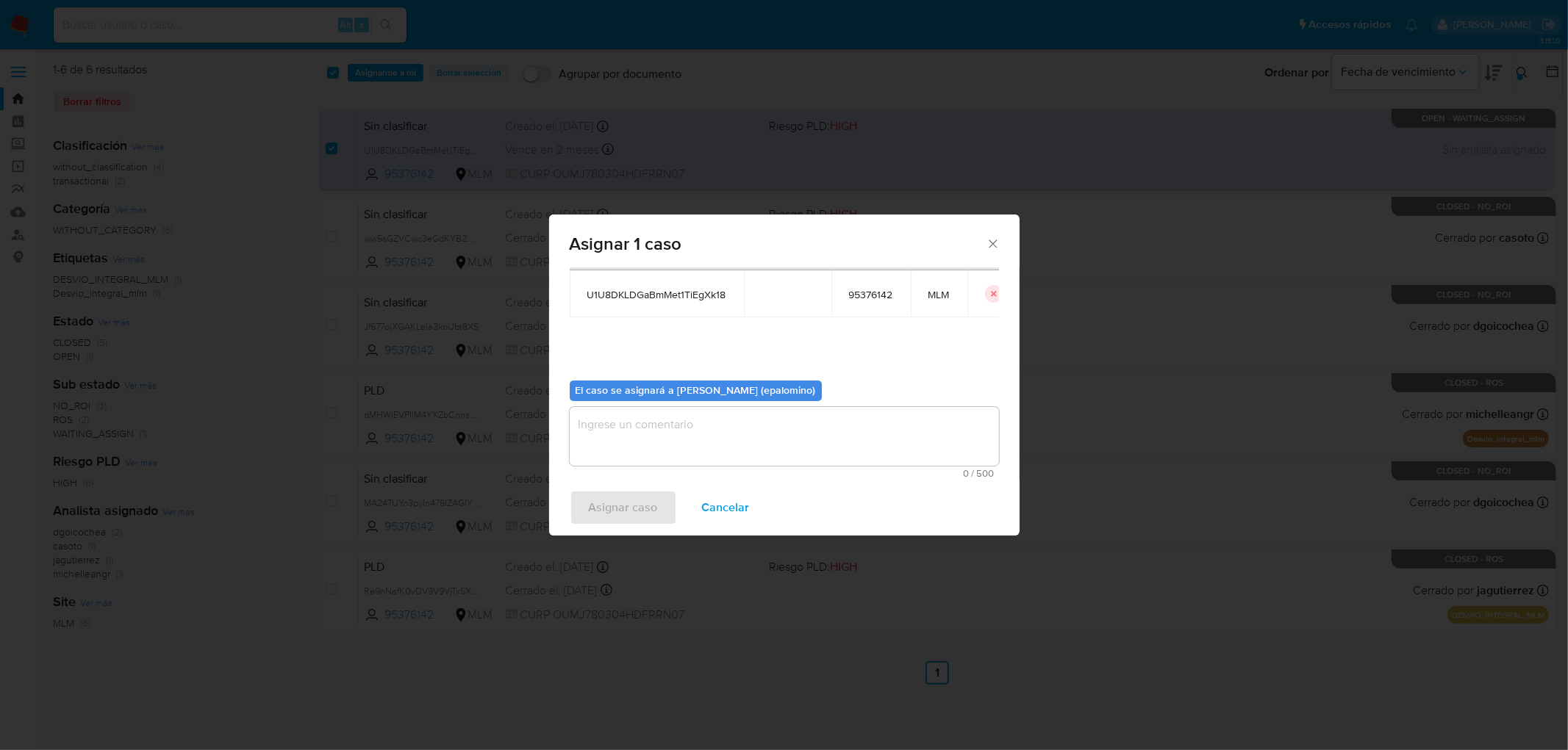
click at [618, 443] on textarea "assign-modal" at bounding box center [784, 436] width 429 height 59
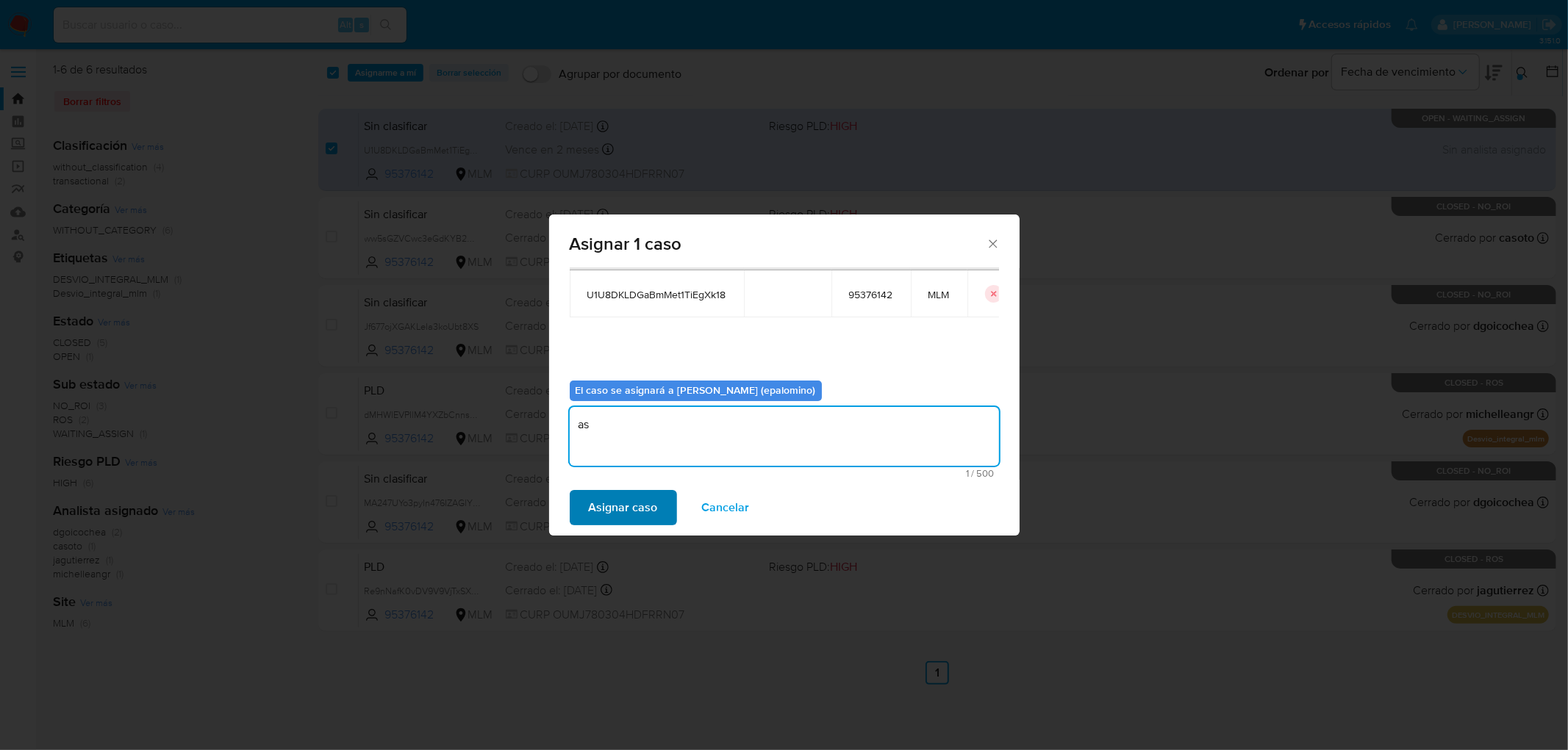
type textarea "as"
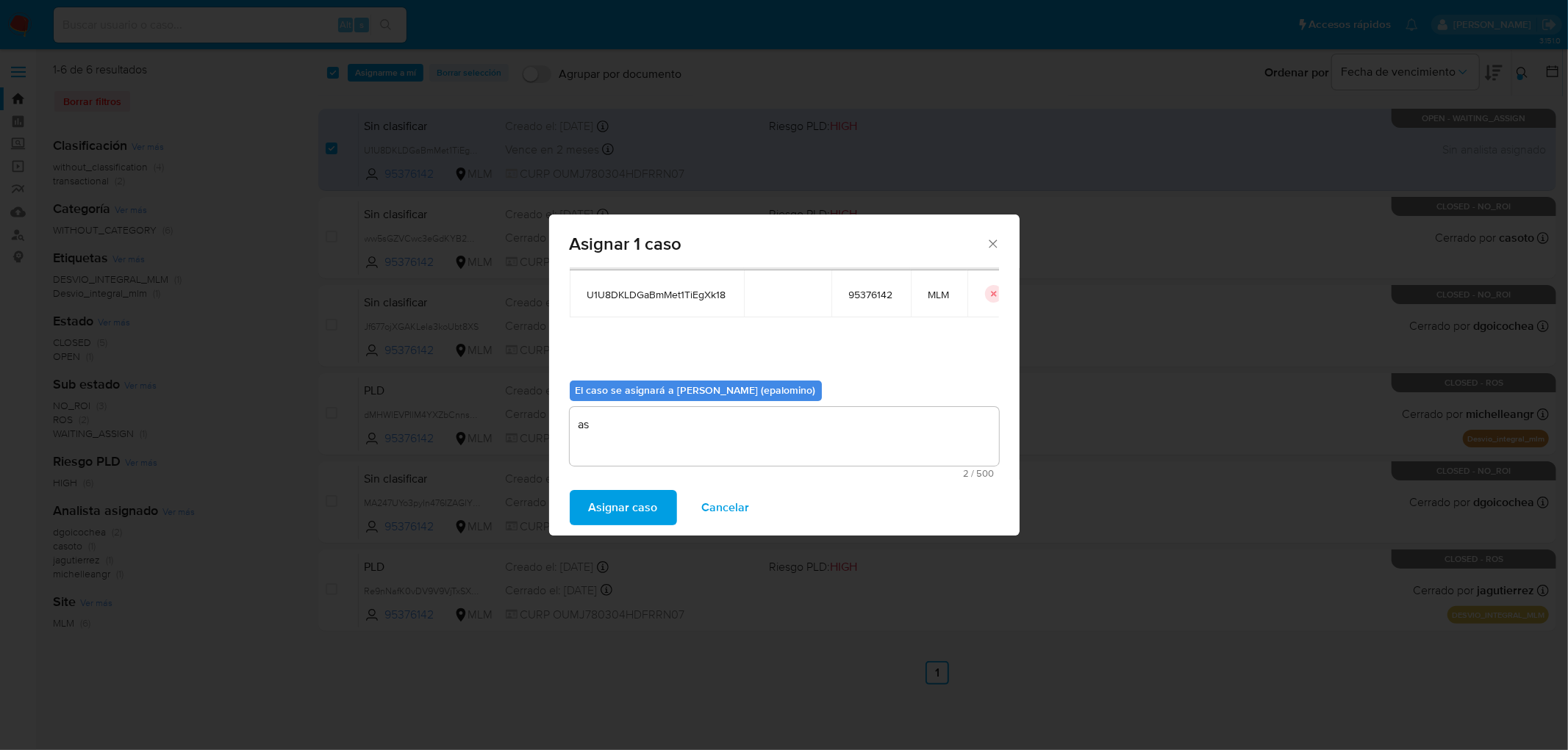
click at [613, 500] on span "Asignar caso" at bounding box center [623, 508] width 69 height 33
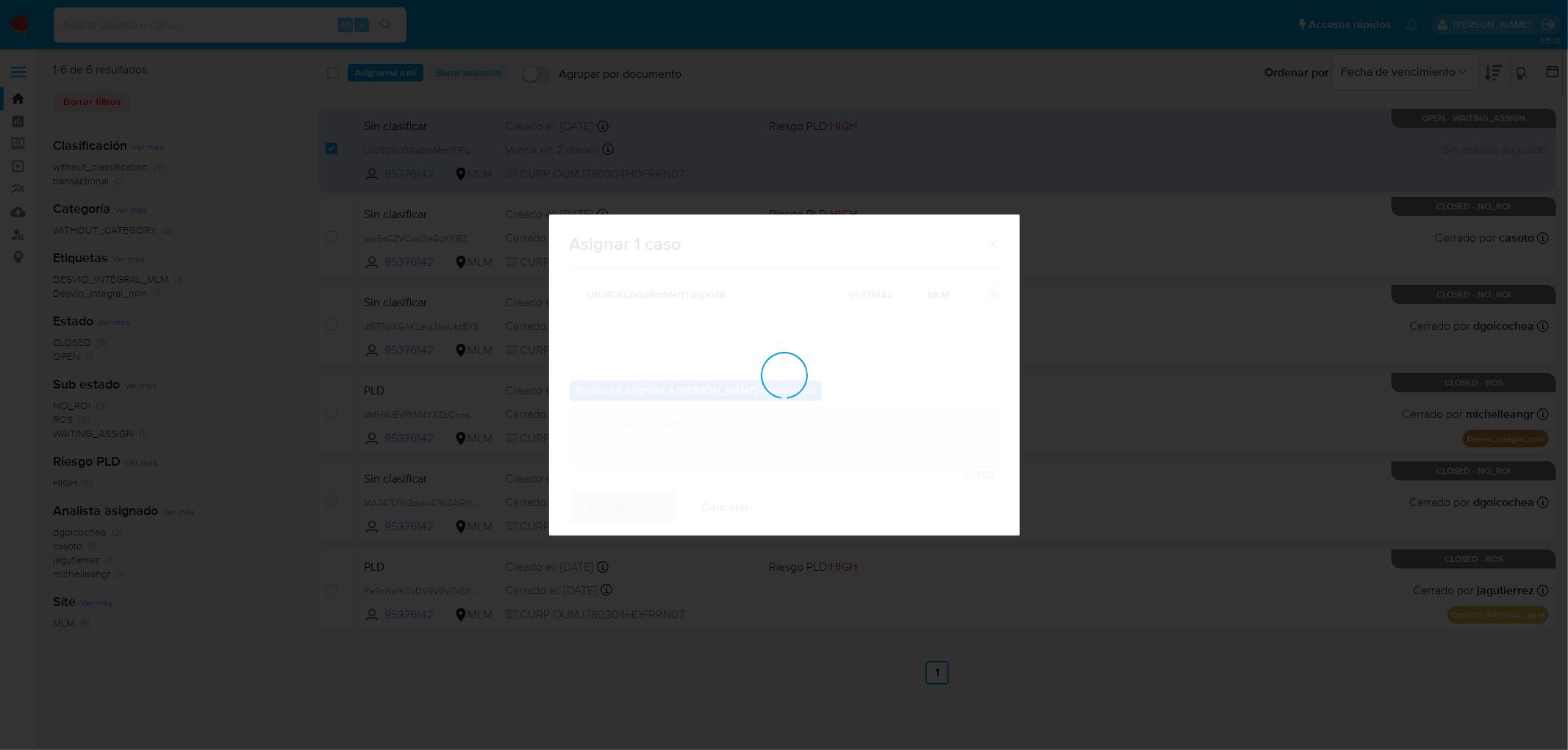
checkbox input "false"
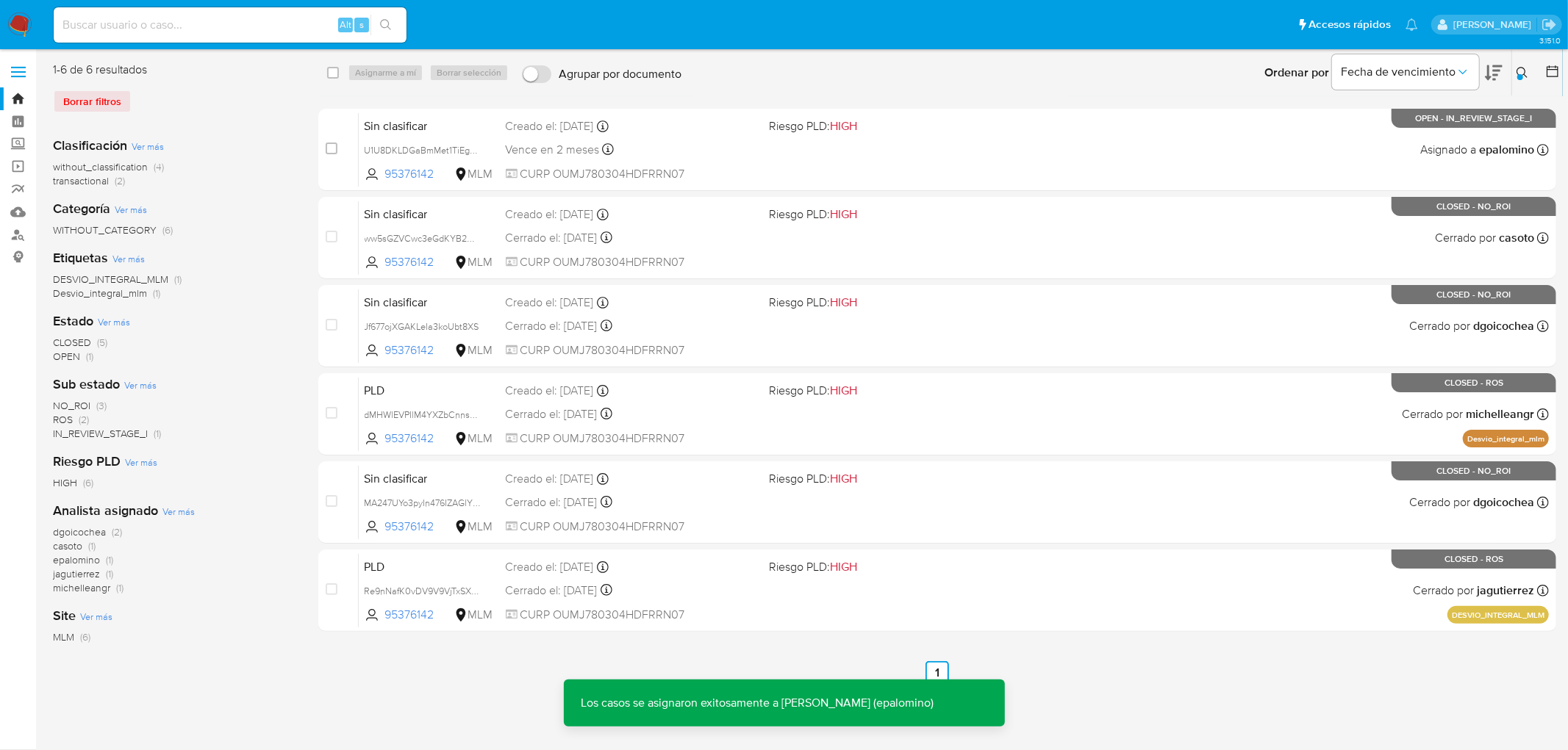
click at [419, 133] on span "Sin clasificar" at bounding box center [429, 124] width 129 height 19
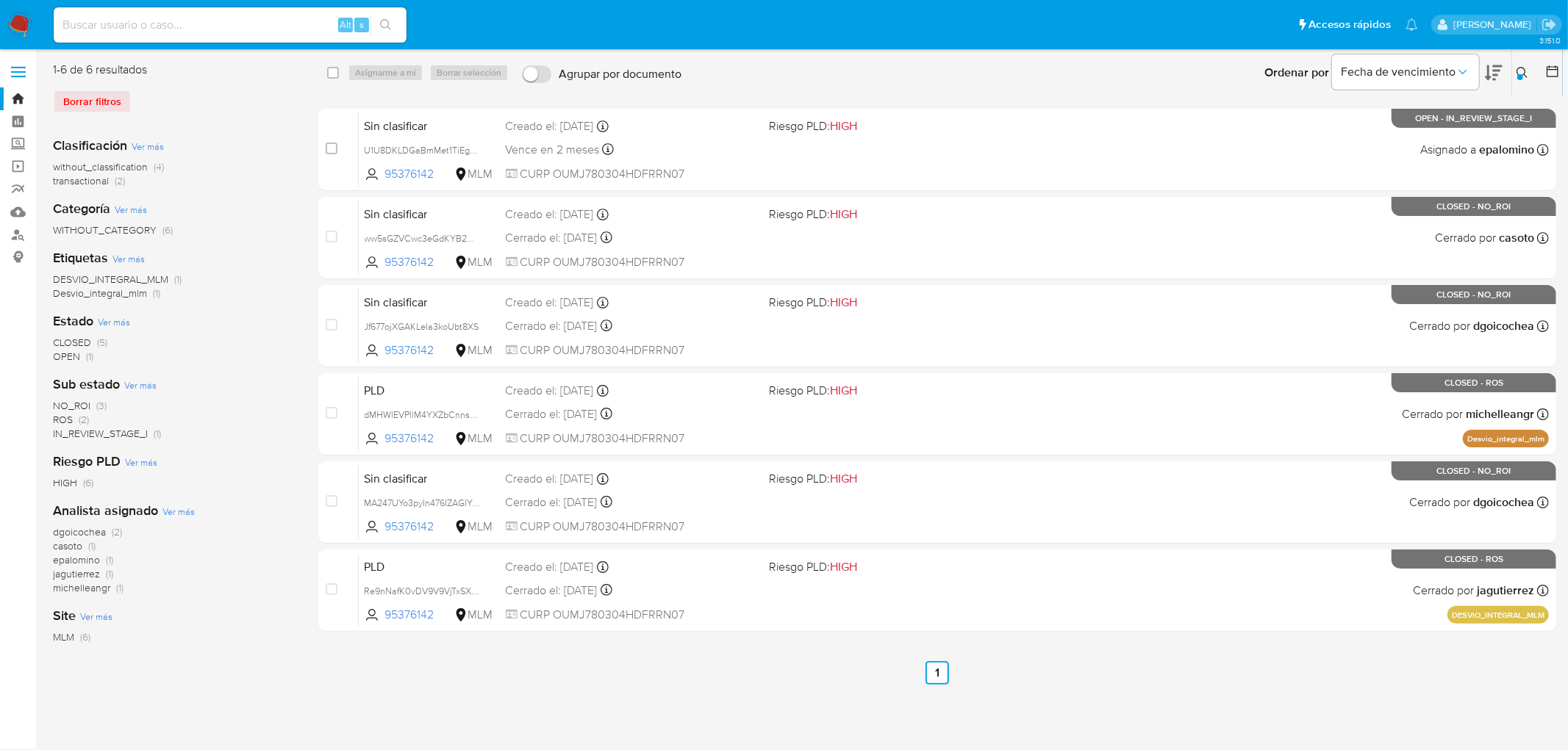
click at [1525, 71] on icon at bounding box center [1522, 72] width 11 height 11
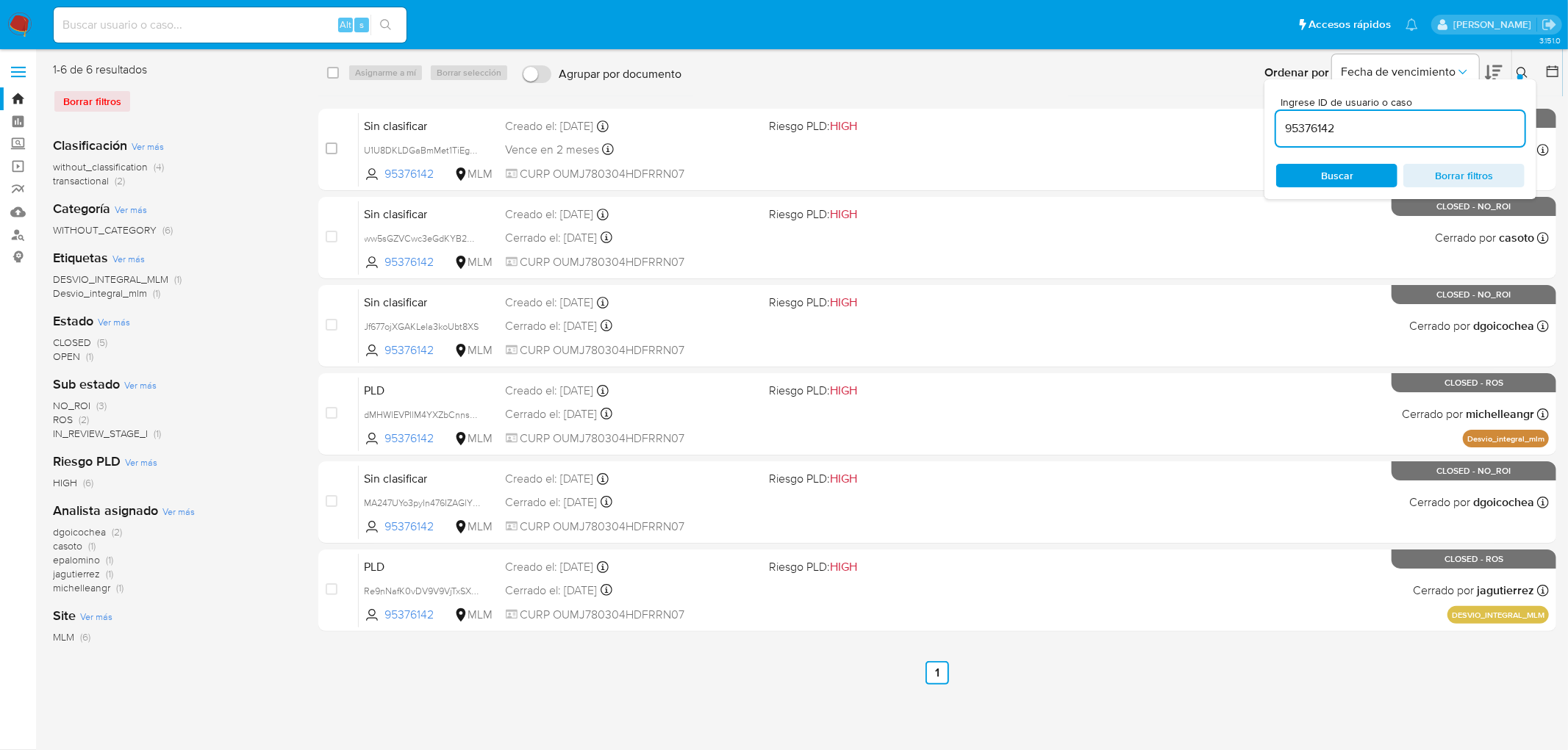
click at [1302, 127] on input "95376142" at bounding box center [1400, 128] width 248 height 19
type input "2028450759"
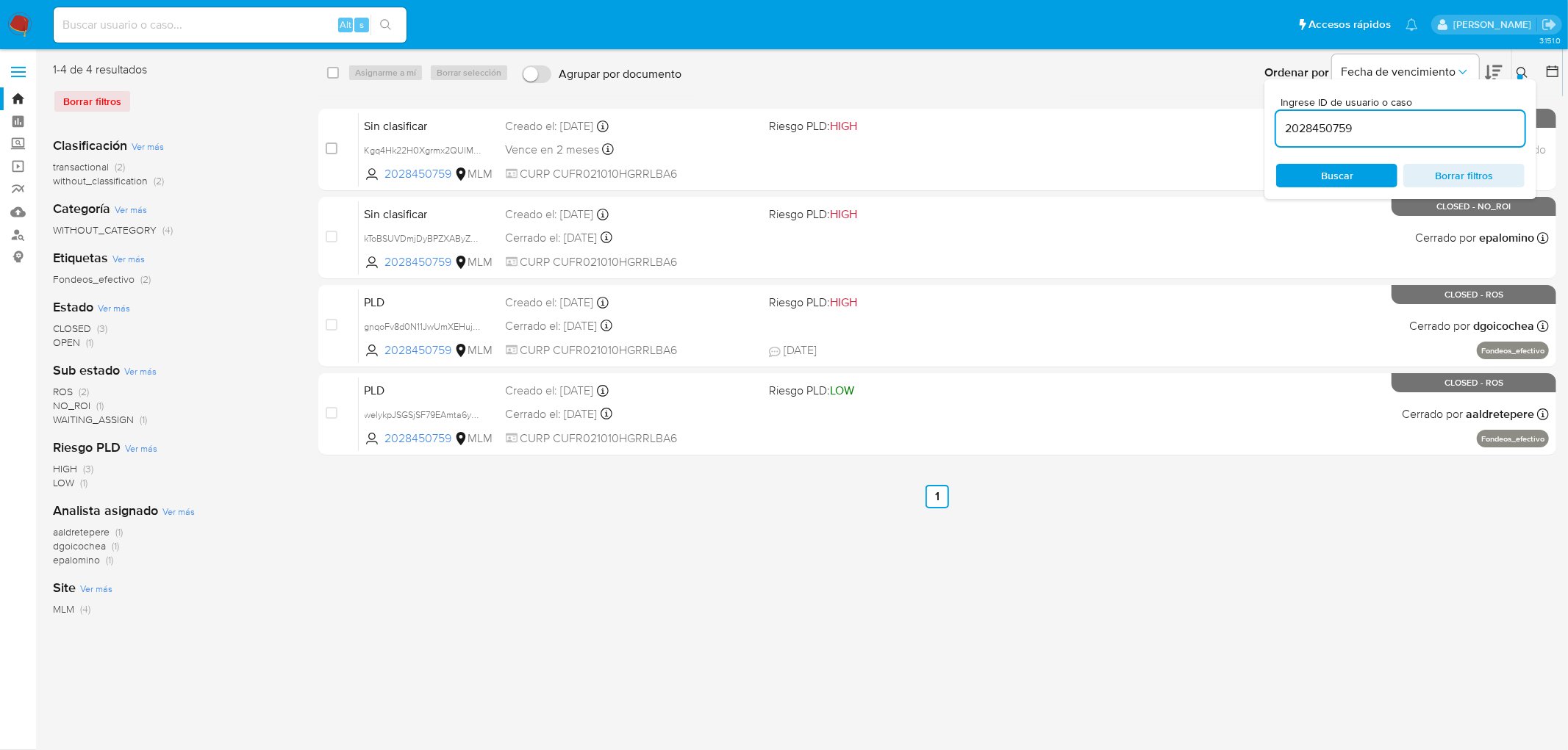
click at [1519, 70] on icon at bounding box center [1523, 73] width 12 height 12
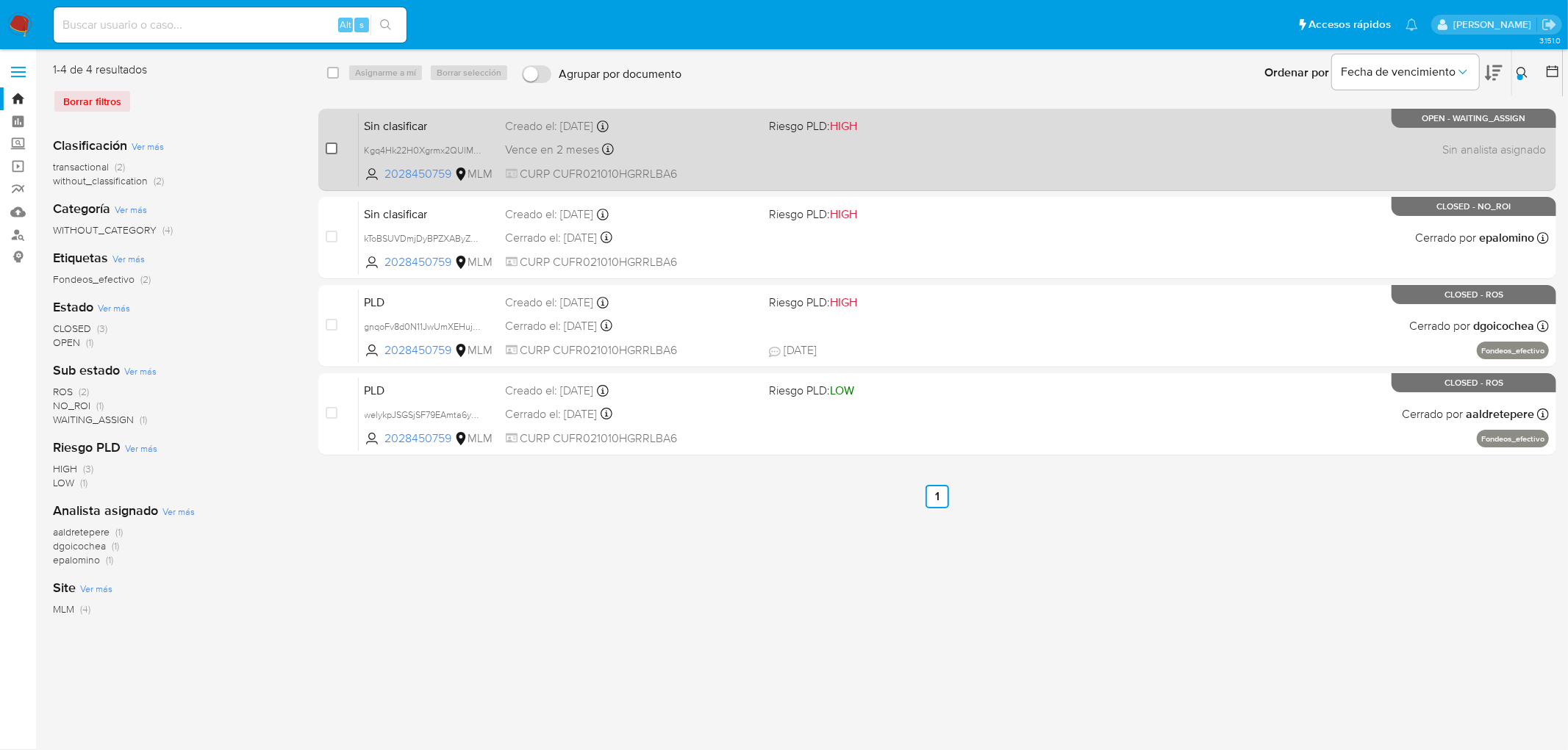
click at [332, 148] on input "checkbox" at bounding box center [332, 148] width 12 height 12
checkbox input "true"
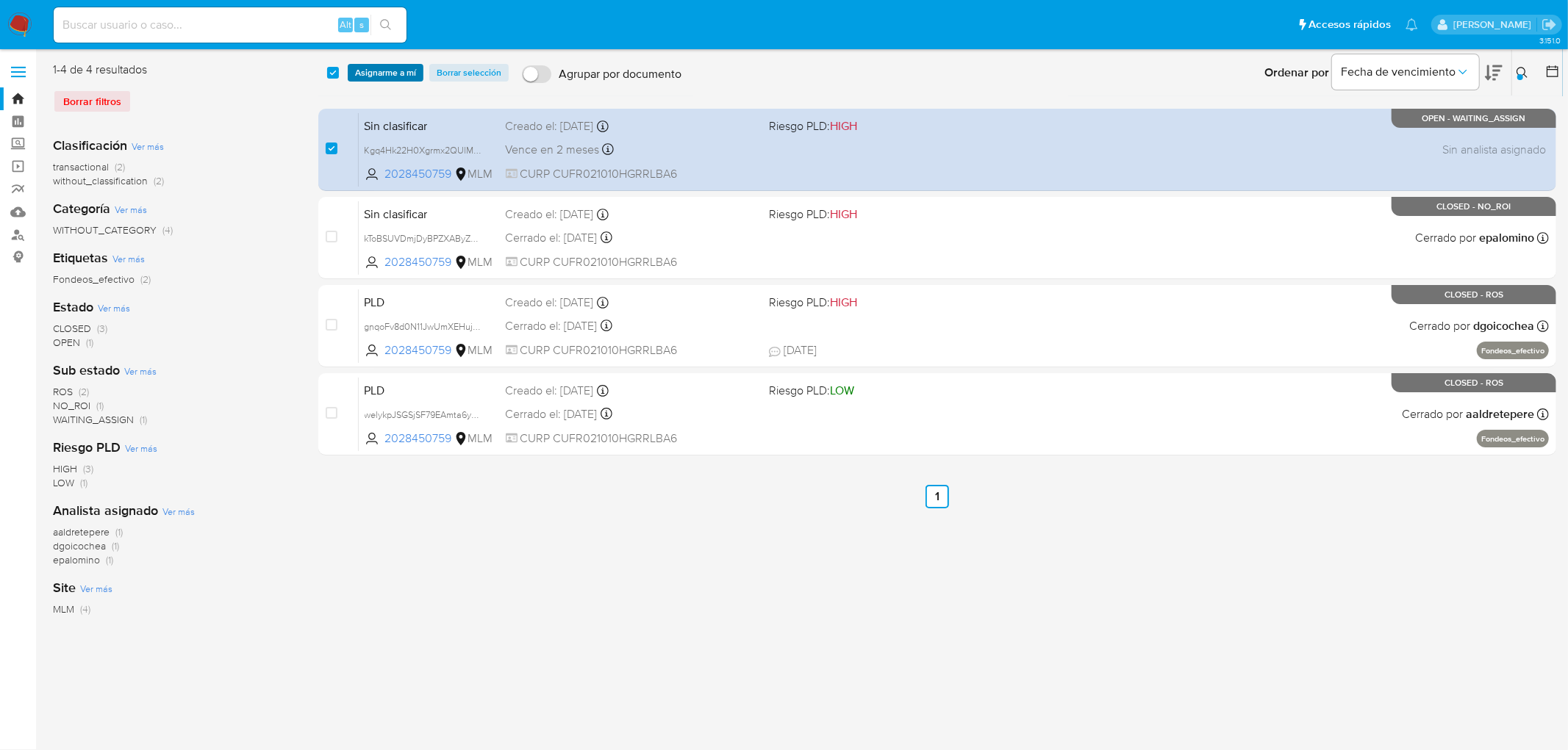
click at [373, 71] on span "Asignarme a mí" at bounding box center [385, 73] width 61 height 15
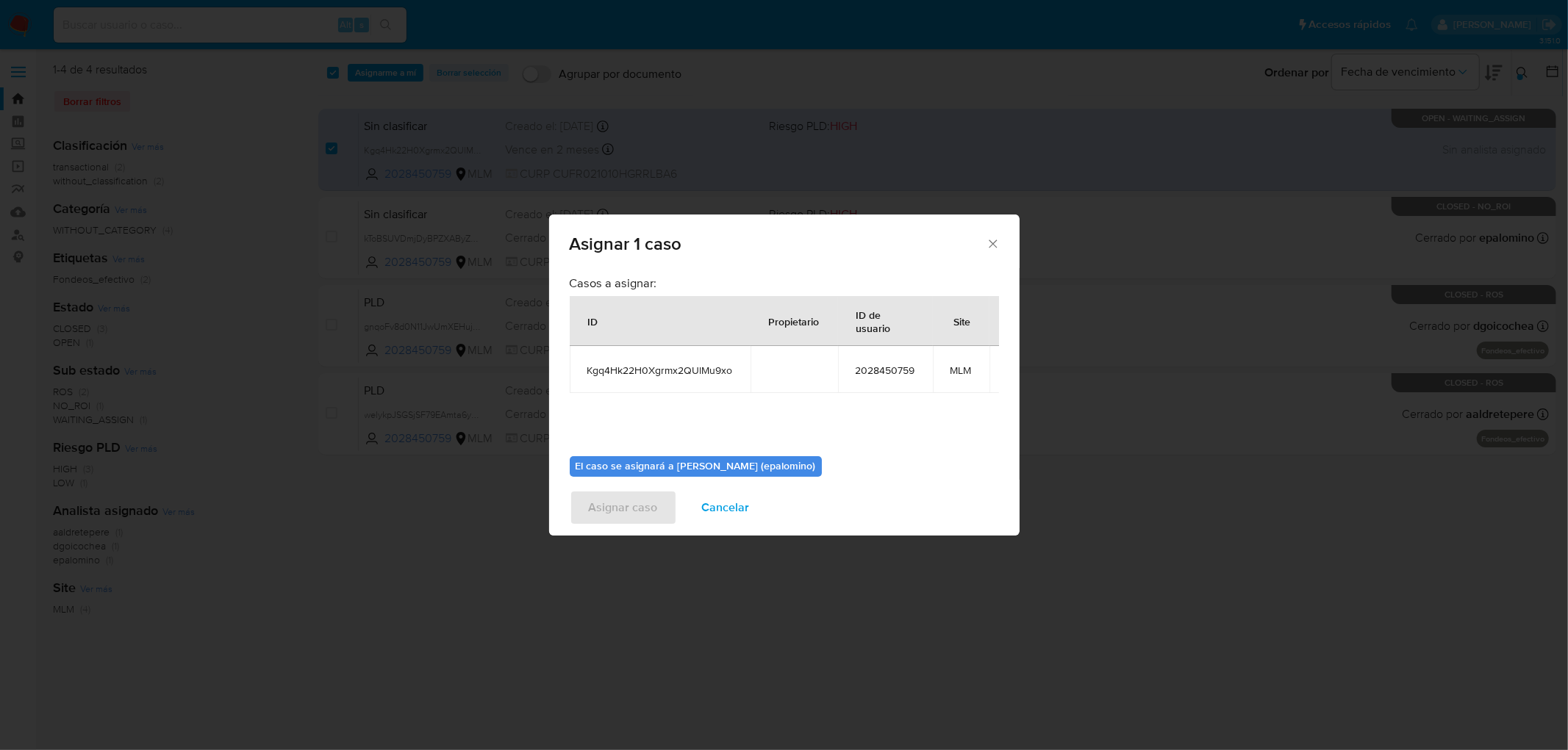
scroll to position [81, 0]
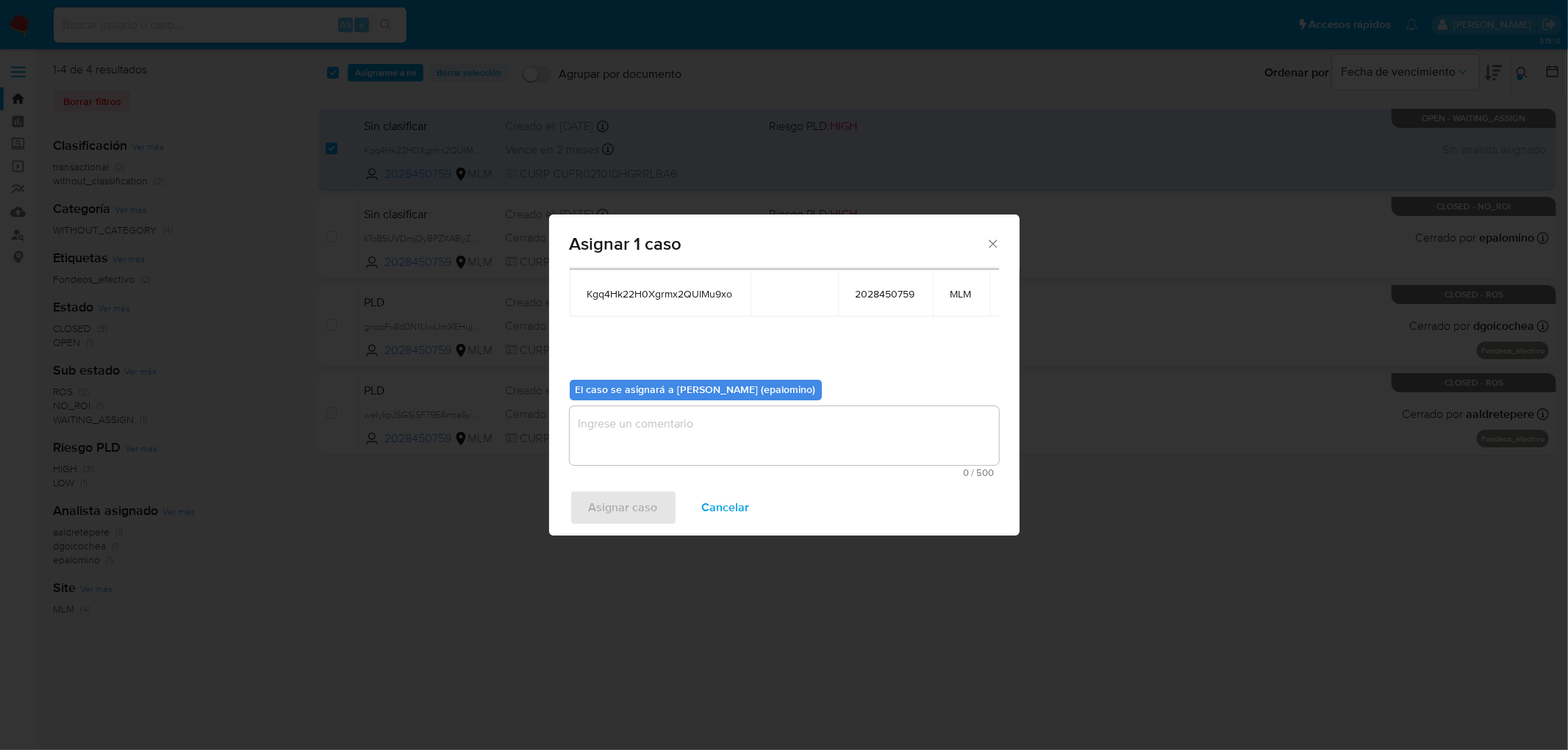
click at [640, 399] on div "El caso se asignará a Elena Carolina Palomino (epalomino) 0 / 500 500 caractere…" at bounding box center [784, 423] width 429 height 109
click at [625, 440] on textarea "assign-modal" at bounding box center [784, 435] width 429 height 59
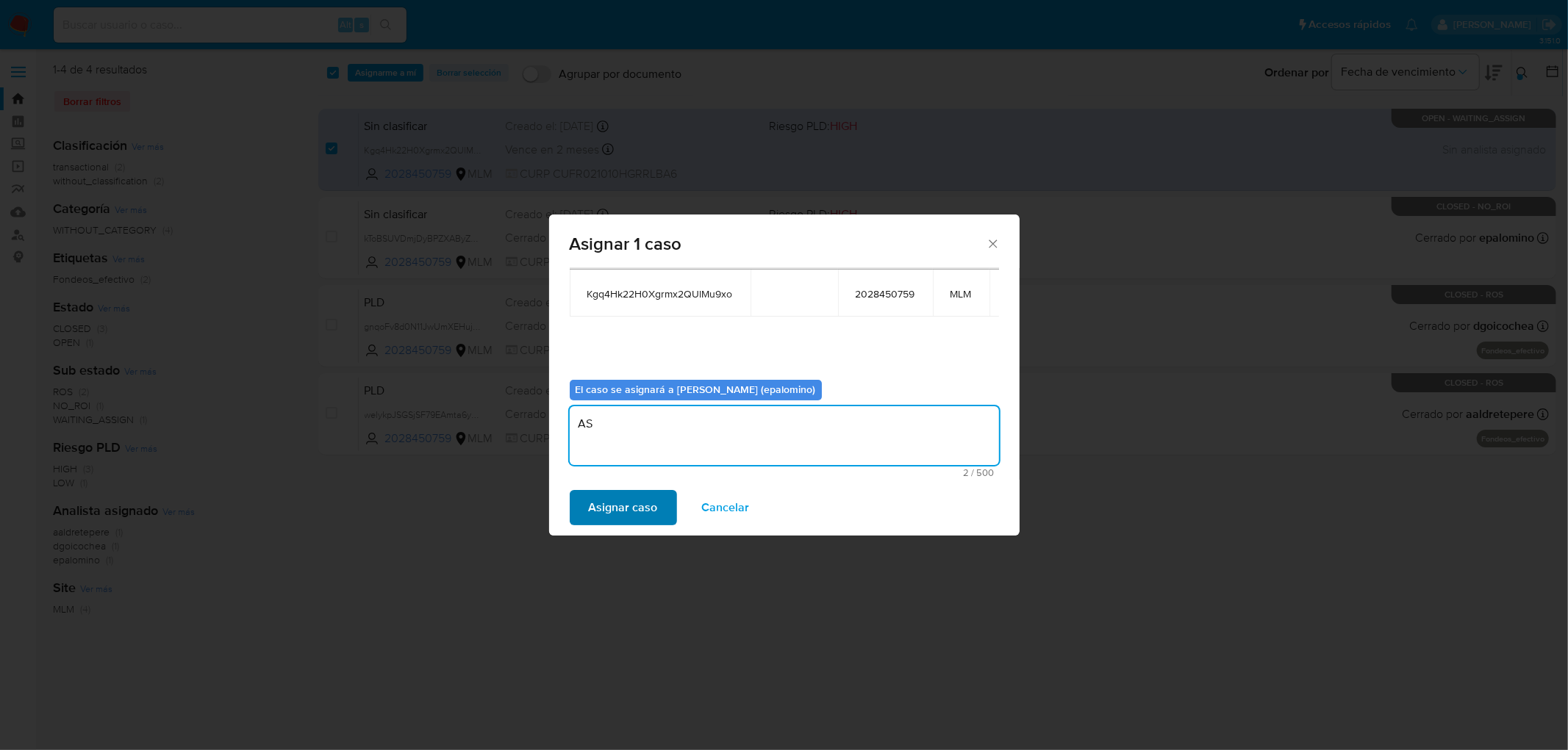
type textarea "AS"
click at [606, 497] on span "Asignar caso" at bounding box center [623, 508] width 69 height 33
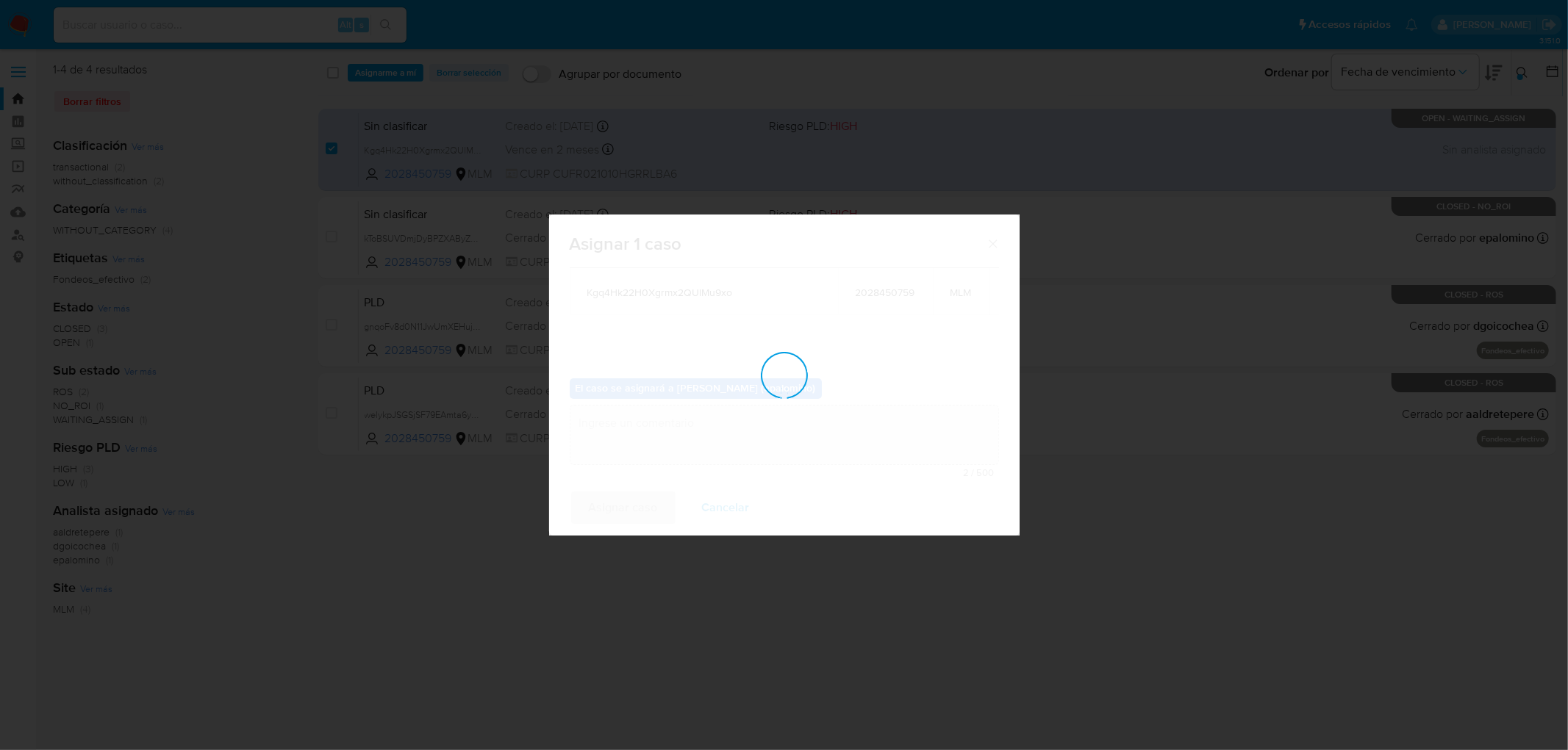
checkbox input "false"
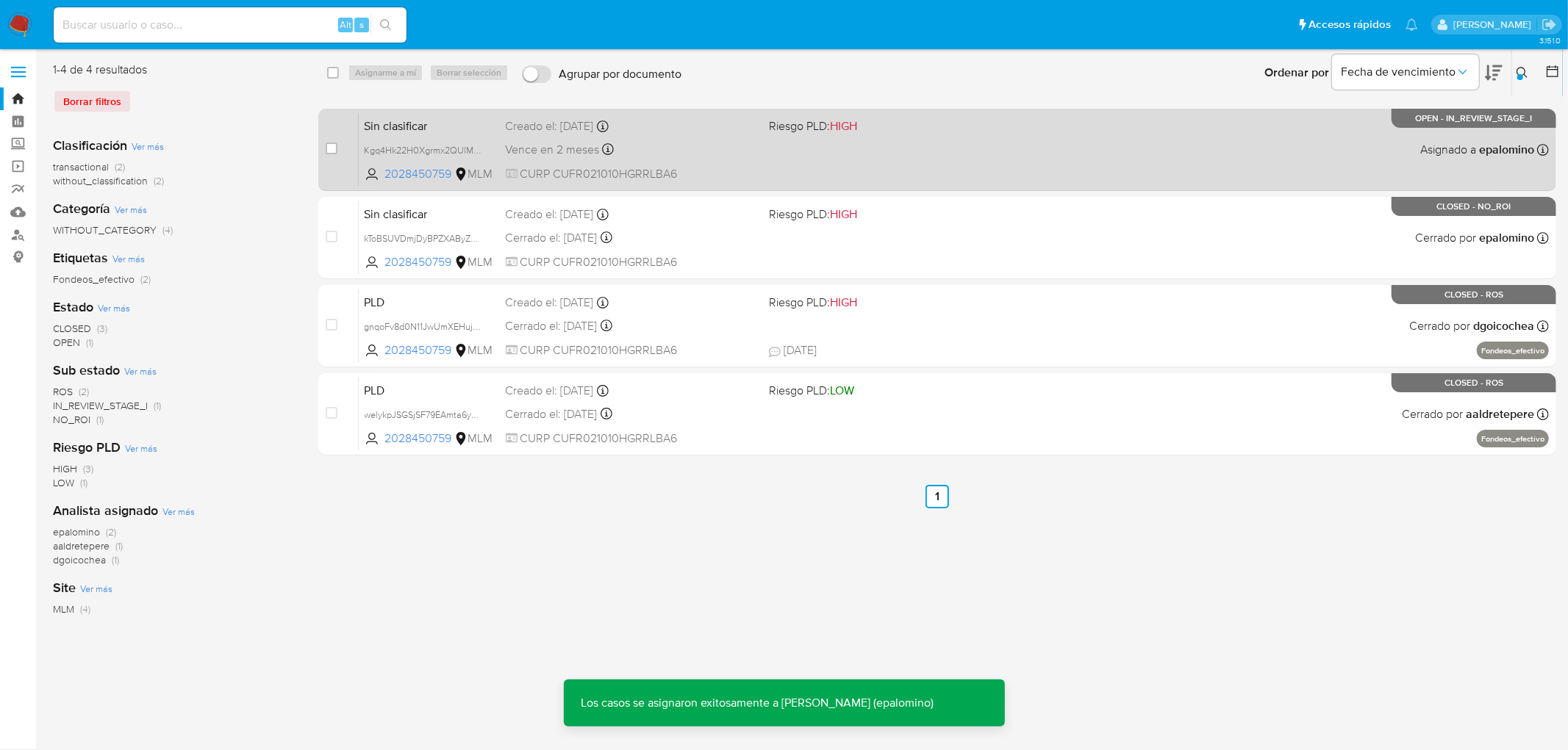
click at [399, 125] on span "Sin clasificar" at bounding box center [429, 124] width 129 height 19
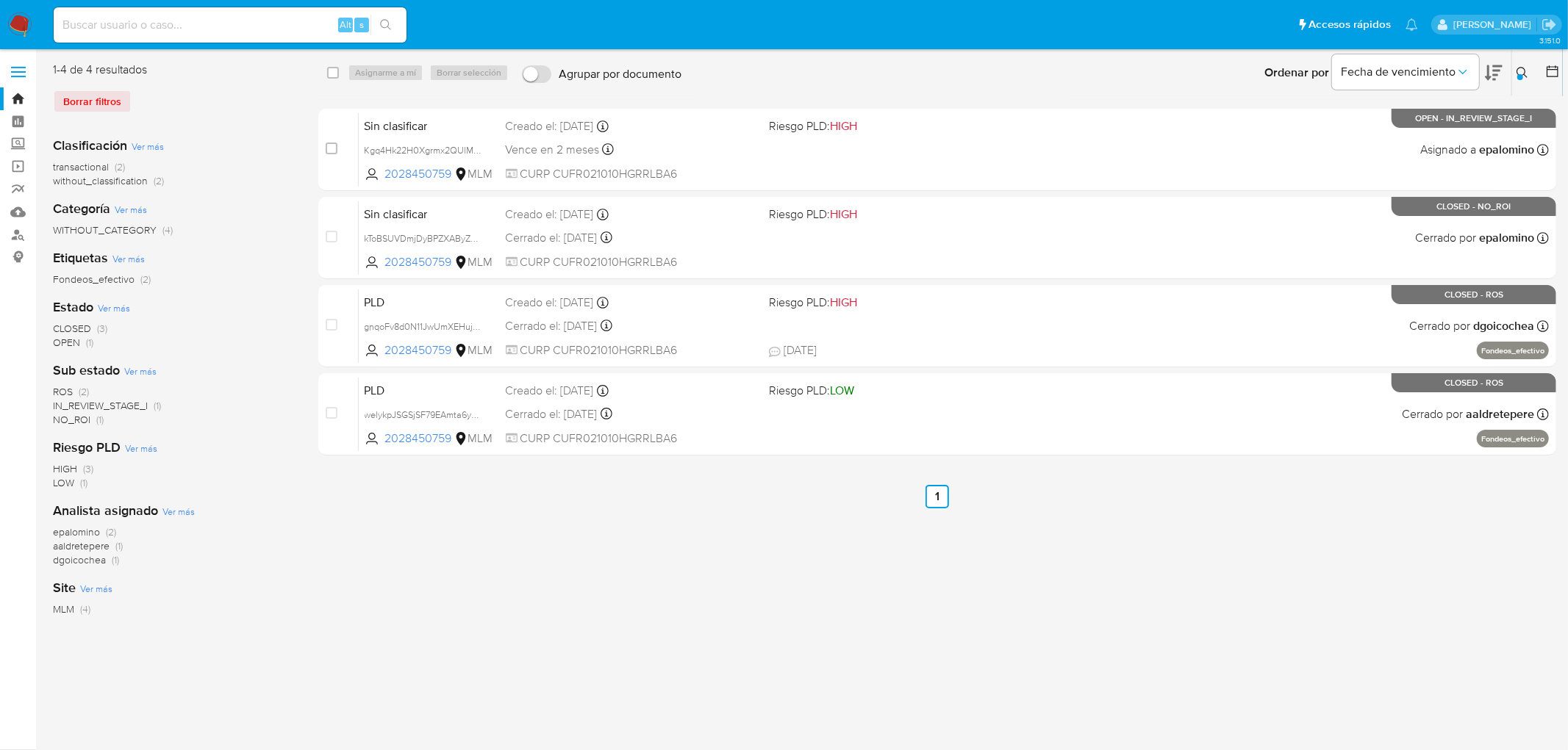
click at [1518, 71] on icon at bounding box center [1523, 73] width 12 height 12
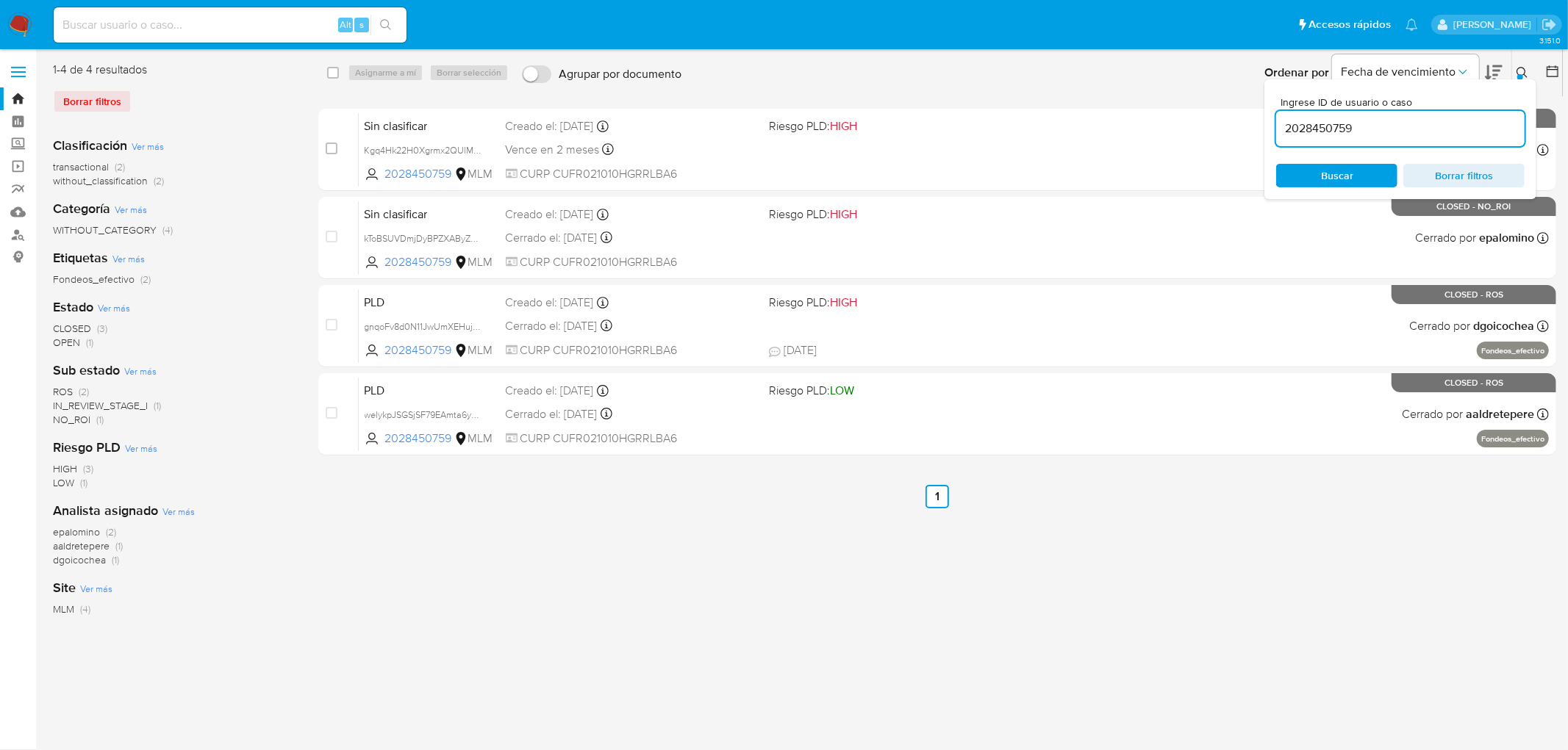
click at [1334, 133] on input "2028450759" at bounding box center [1400, 128] width 248 height 19
type input "21776866"
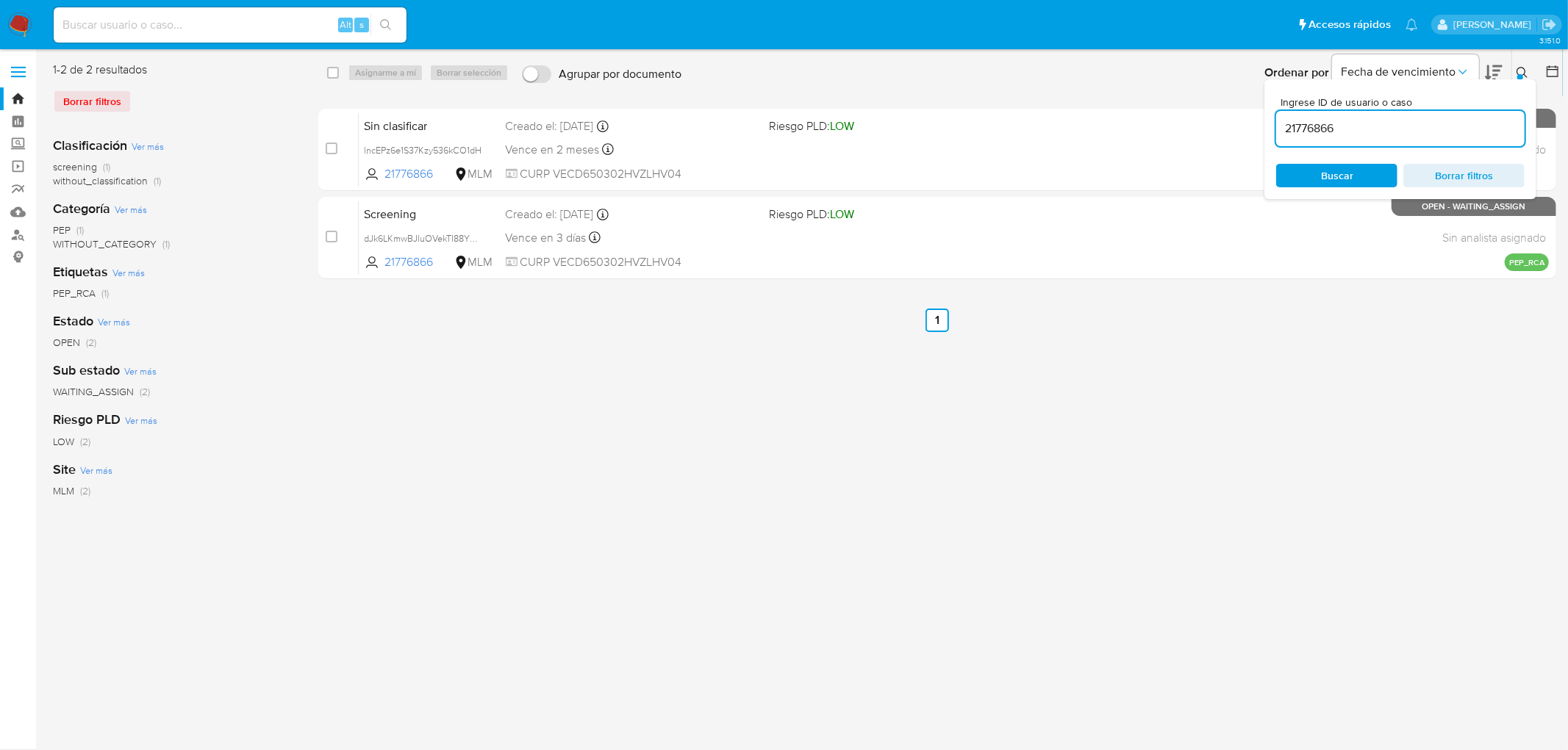
click at [1524, 67] on icon at bounding box center [1523, 73] width 12 height 12
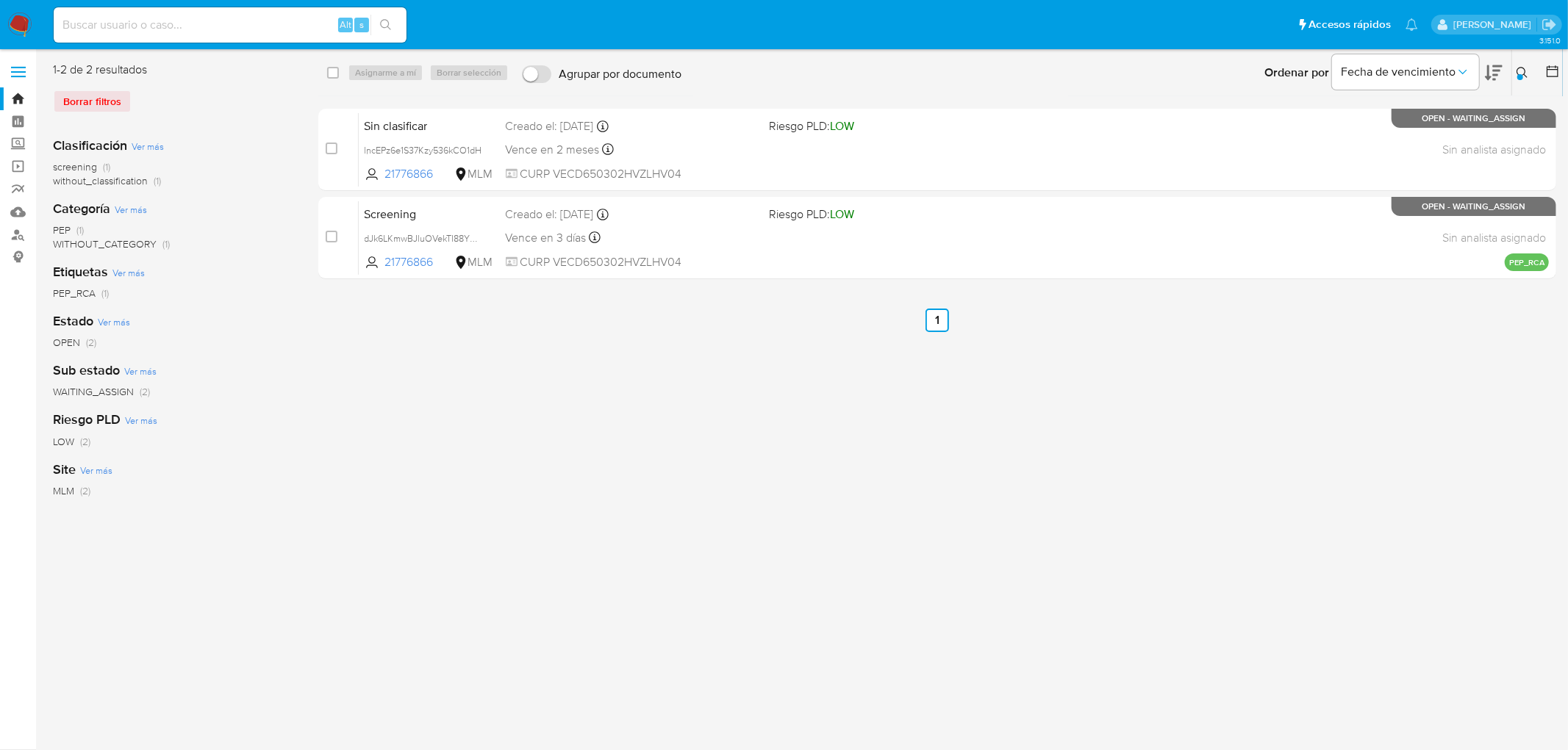
click at [1529, 74] on button at bounding box center [1524, 72] width 24 height 18
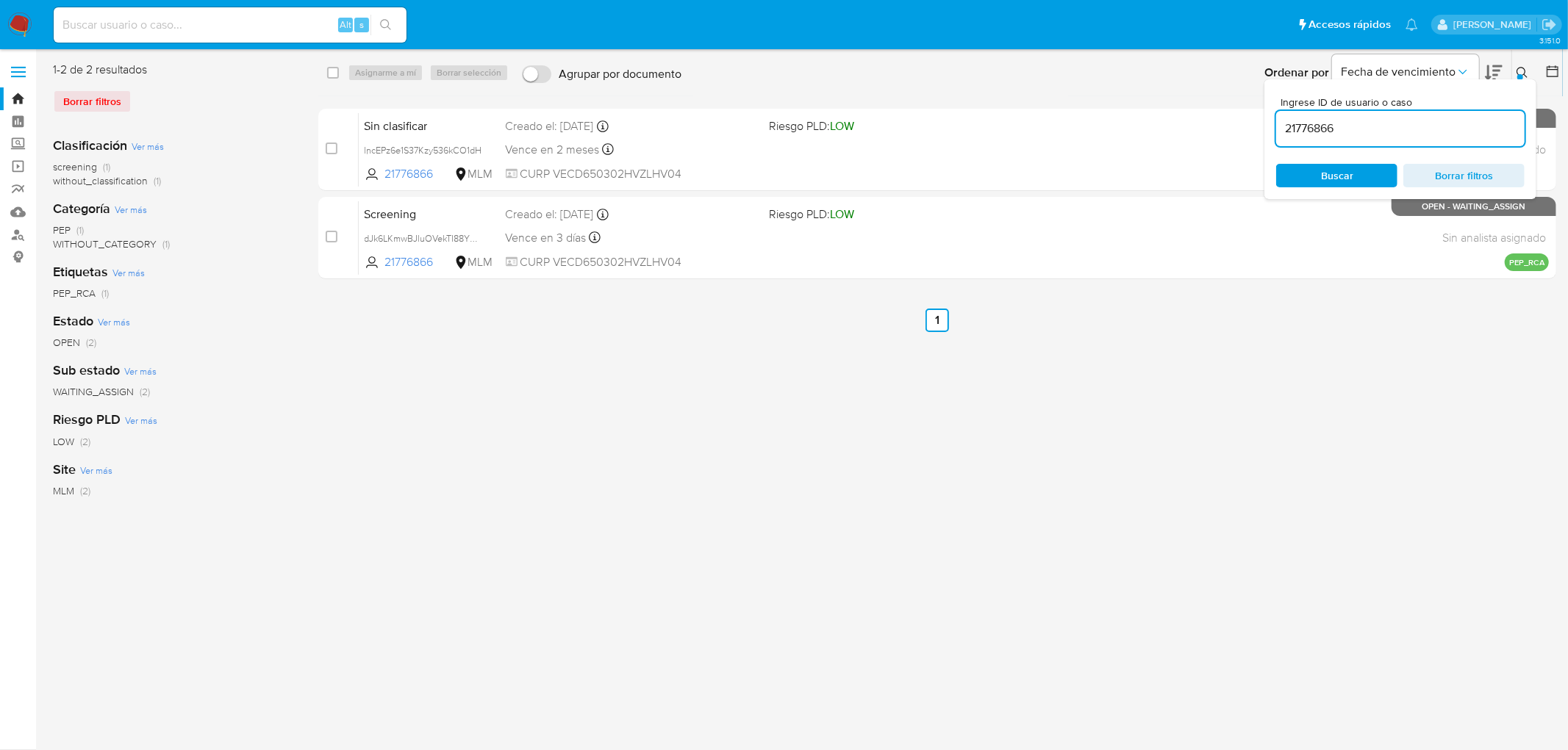
click at [1307, 134] on input "21776866" at bounding box center [1400, 128] width 248 height 19
type input "2281851410"
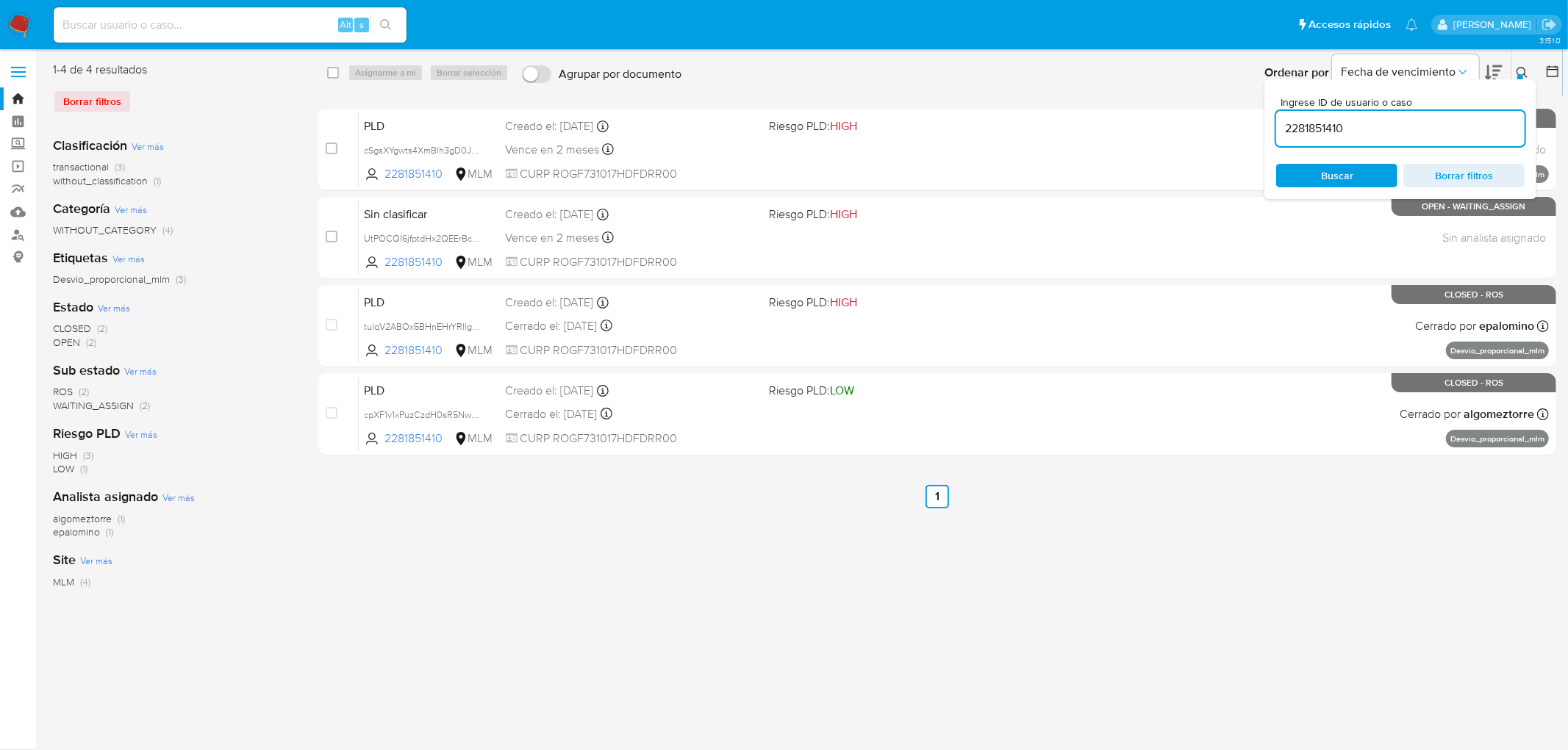
click at [1533, 74] on button at bounding box center [1524, 72] width 24 height 18
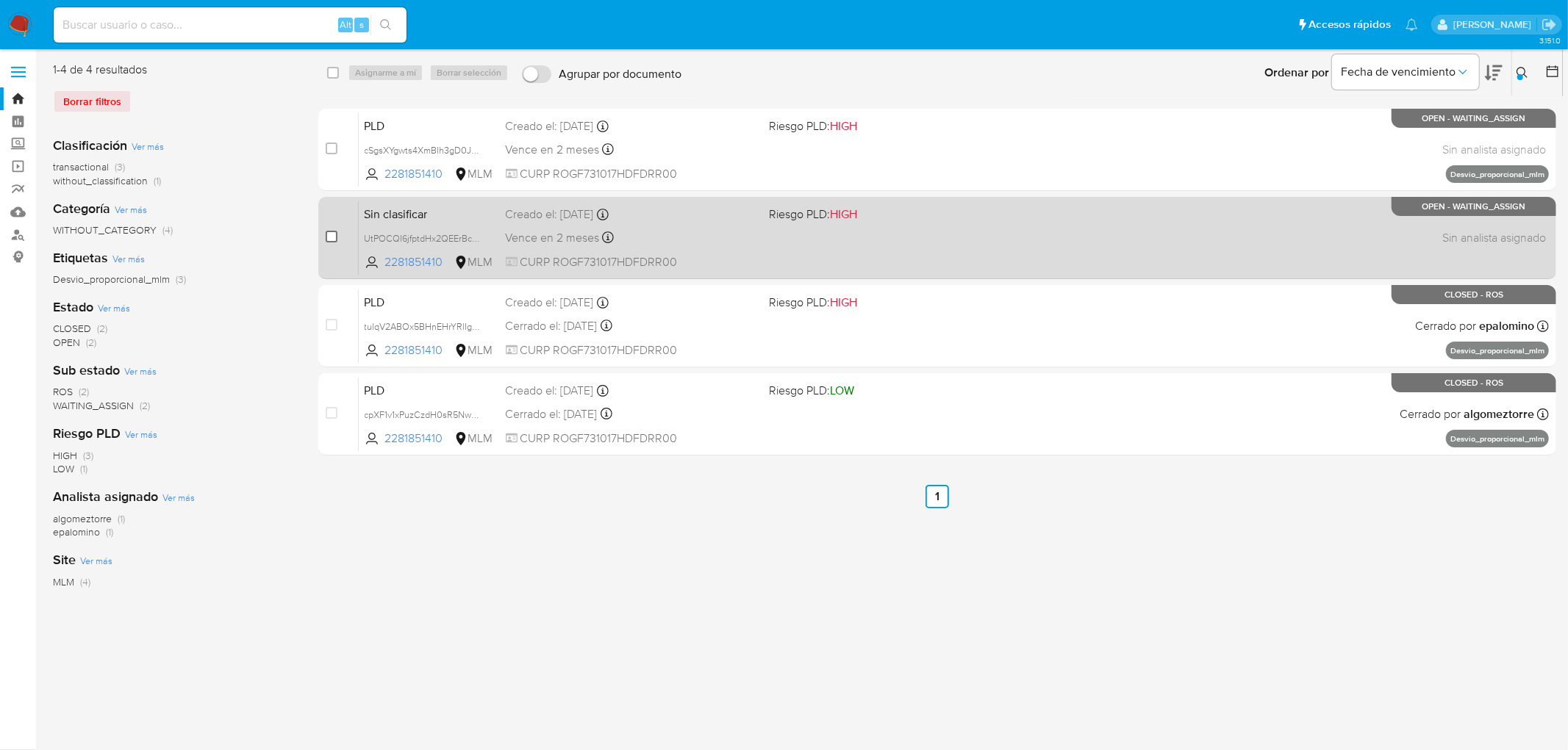
click at [334, 239] on input "checkbox" at bounding box center [332, 237] width 12 height 12
checkbox input "true"
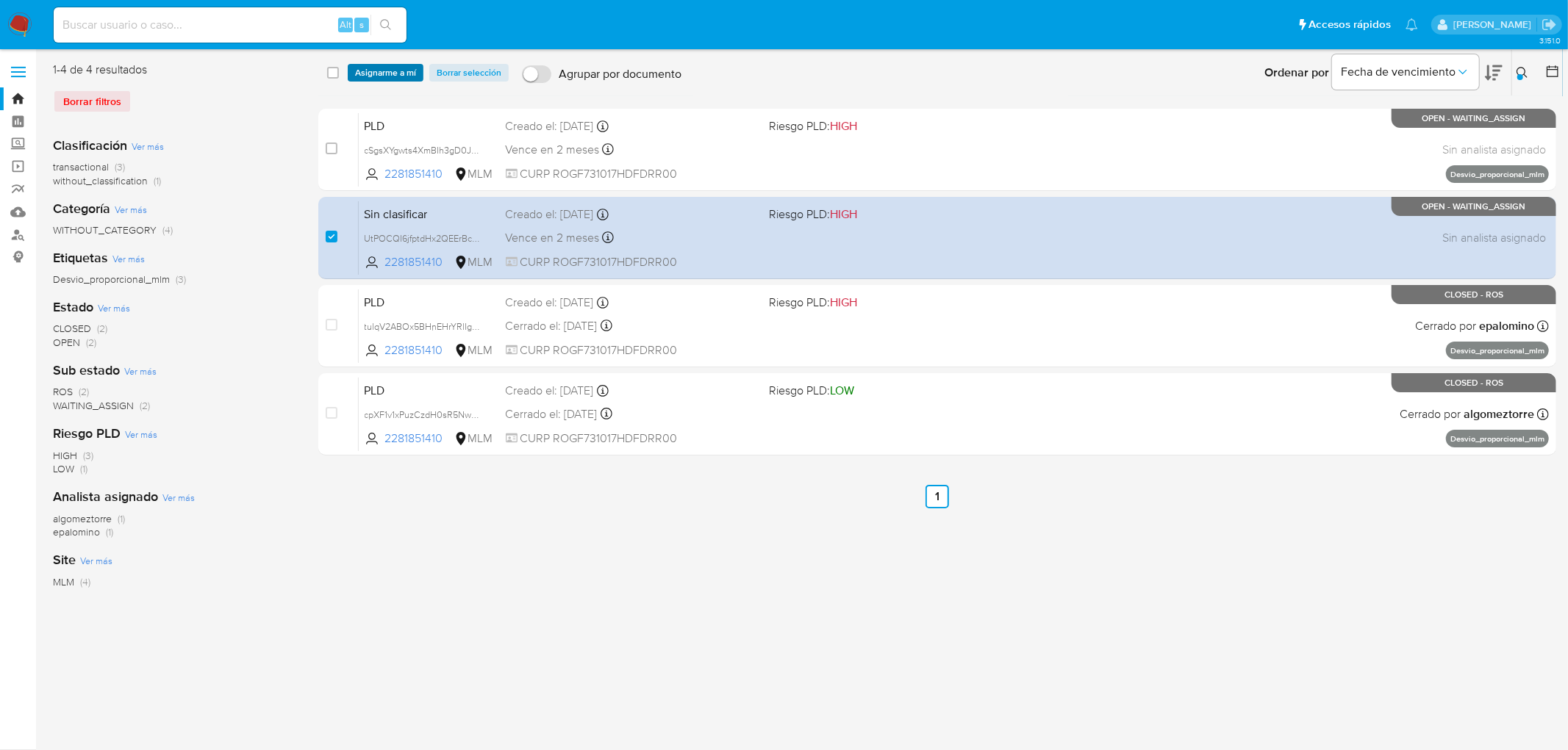
click at [369, 72] on span "Asignarme a mí" at bounding box center [385, 73] width 61 height 15
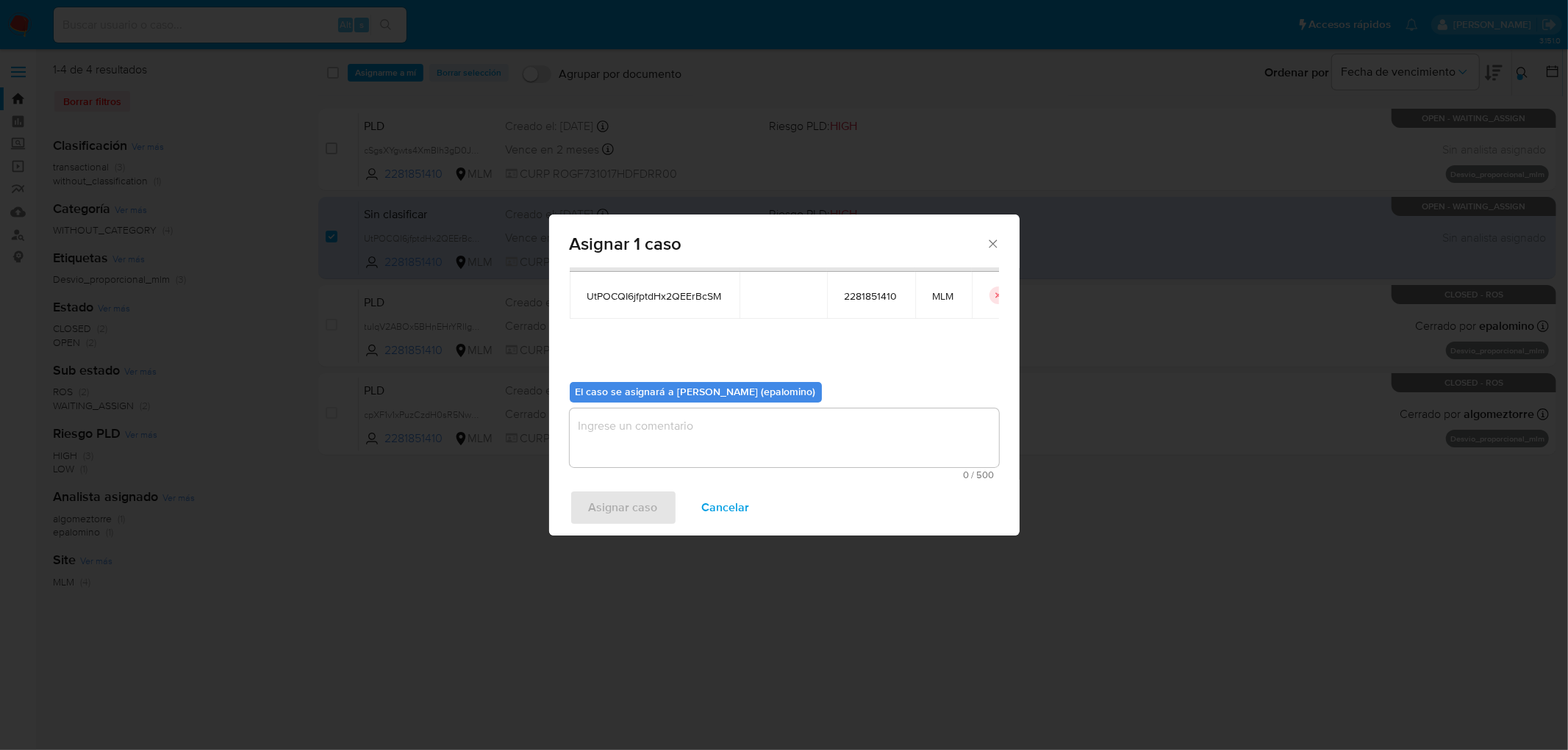
scroll to position [76, 0]
drag, startPoint x: 599, startPoint y: 445, endPoint x: 609, endPoint y: 503, distance: 58.9
click at [600, 445] on textarea "assign-modal" at bounding box center [784, 436] width 429 height 59
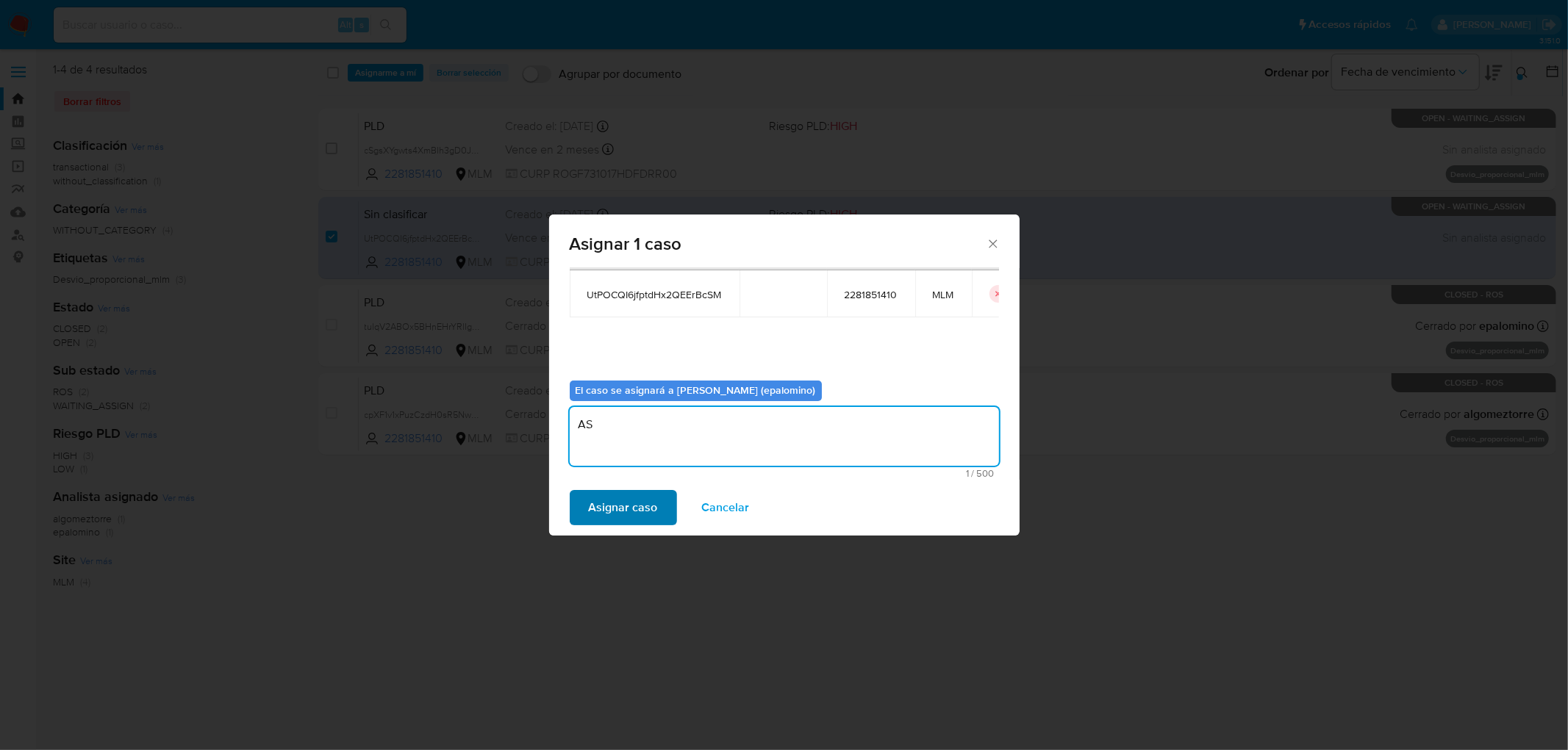
type textarea "AS"
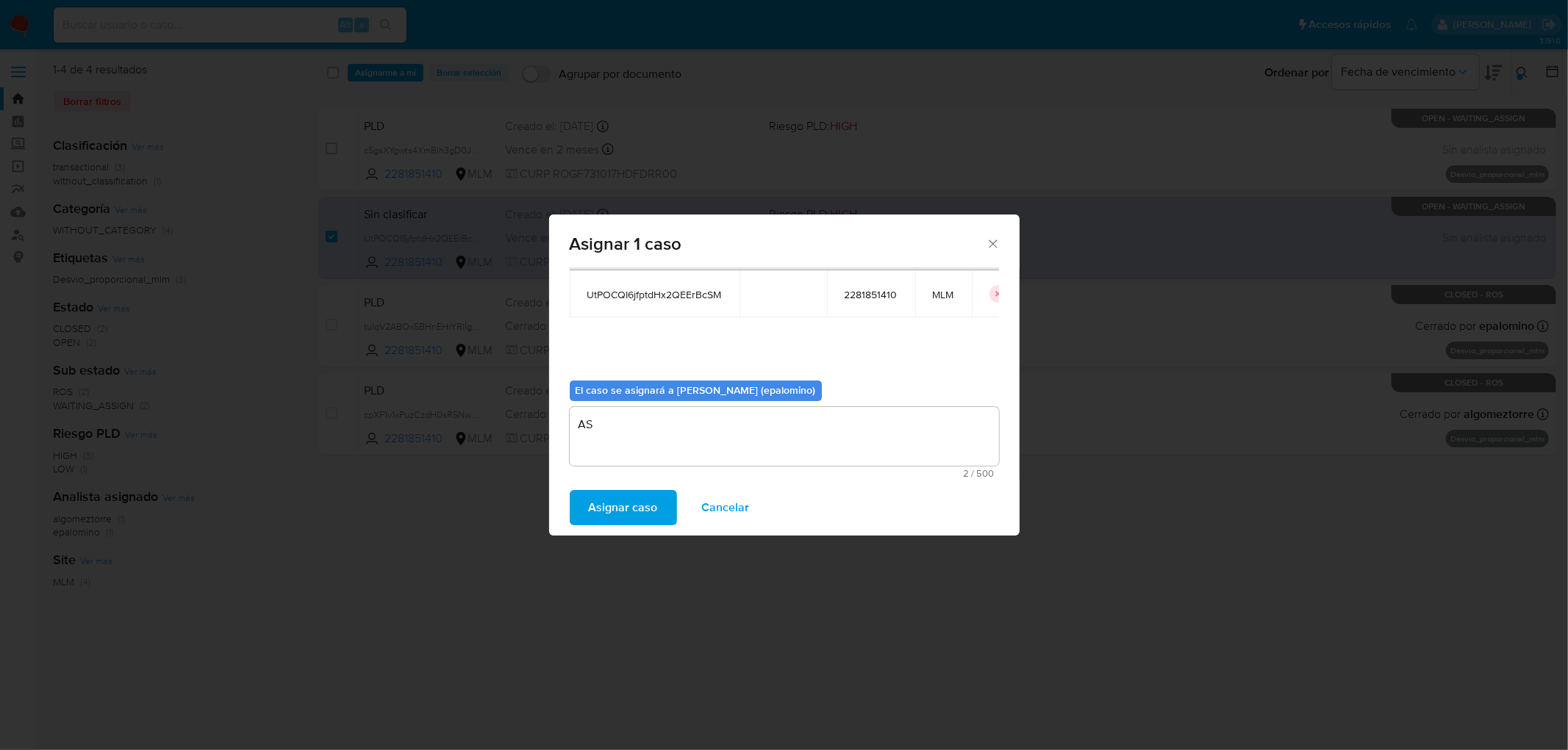
click at [611, 508] on span "Asignar caso" at bounding box center [623, 508] width 69 height 33
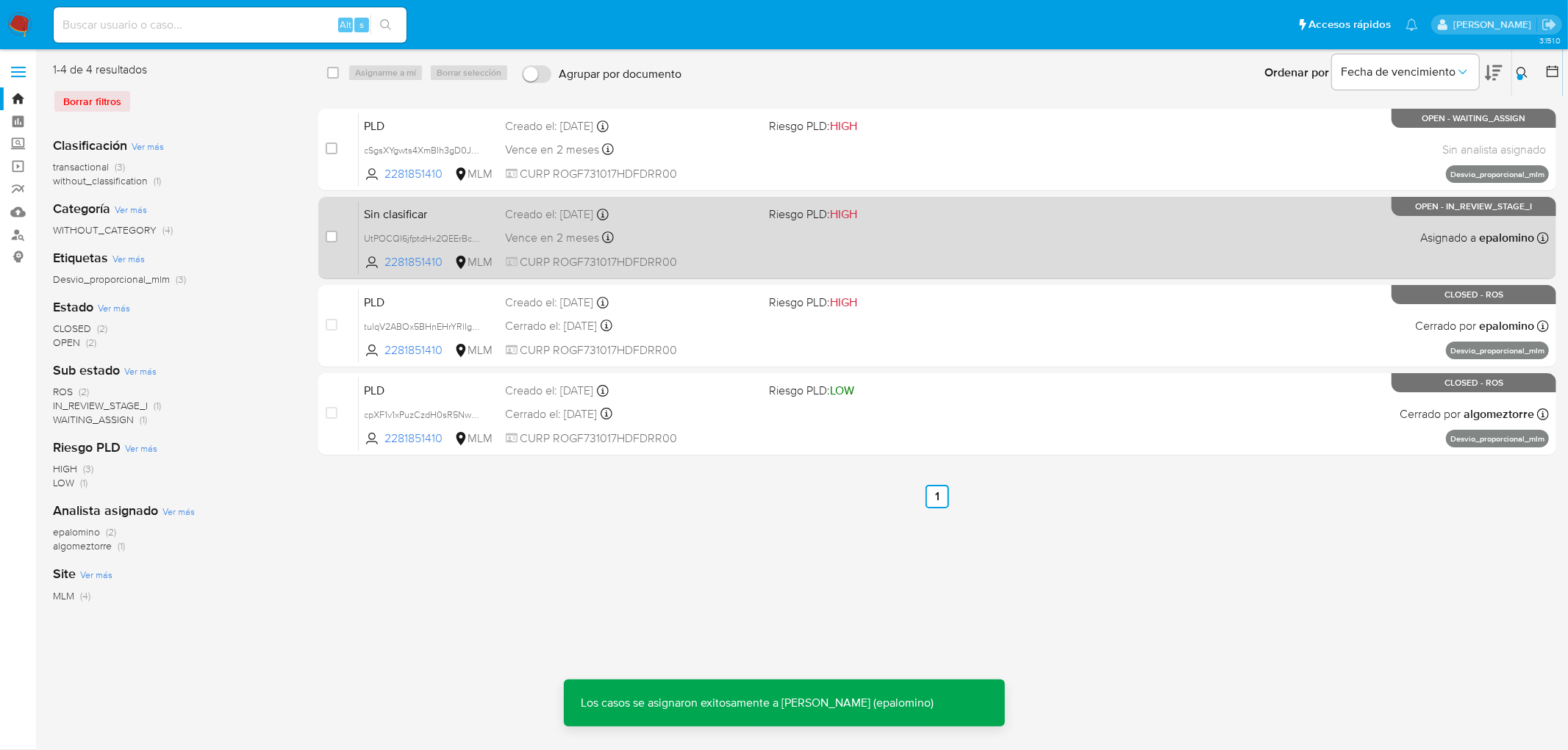
click at [407, 209] on span "Sin clasificar" at bounding box center [429, 213] width 129 height 19
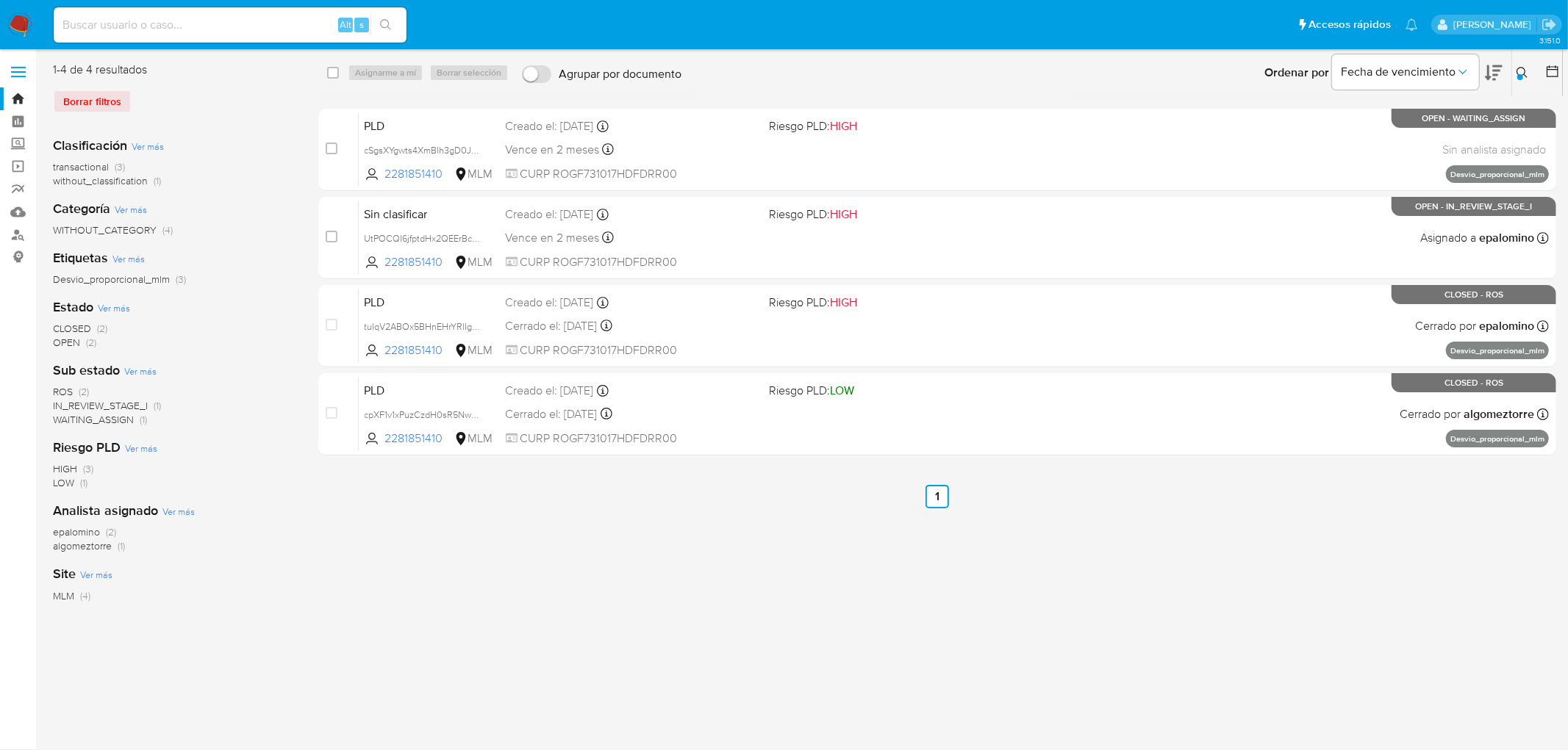
click at [1525, 69] on icon at bounding box center [1523, 73] width 12 height 12
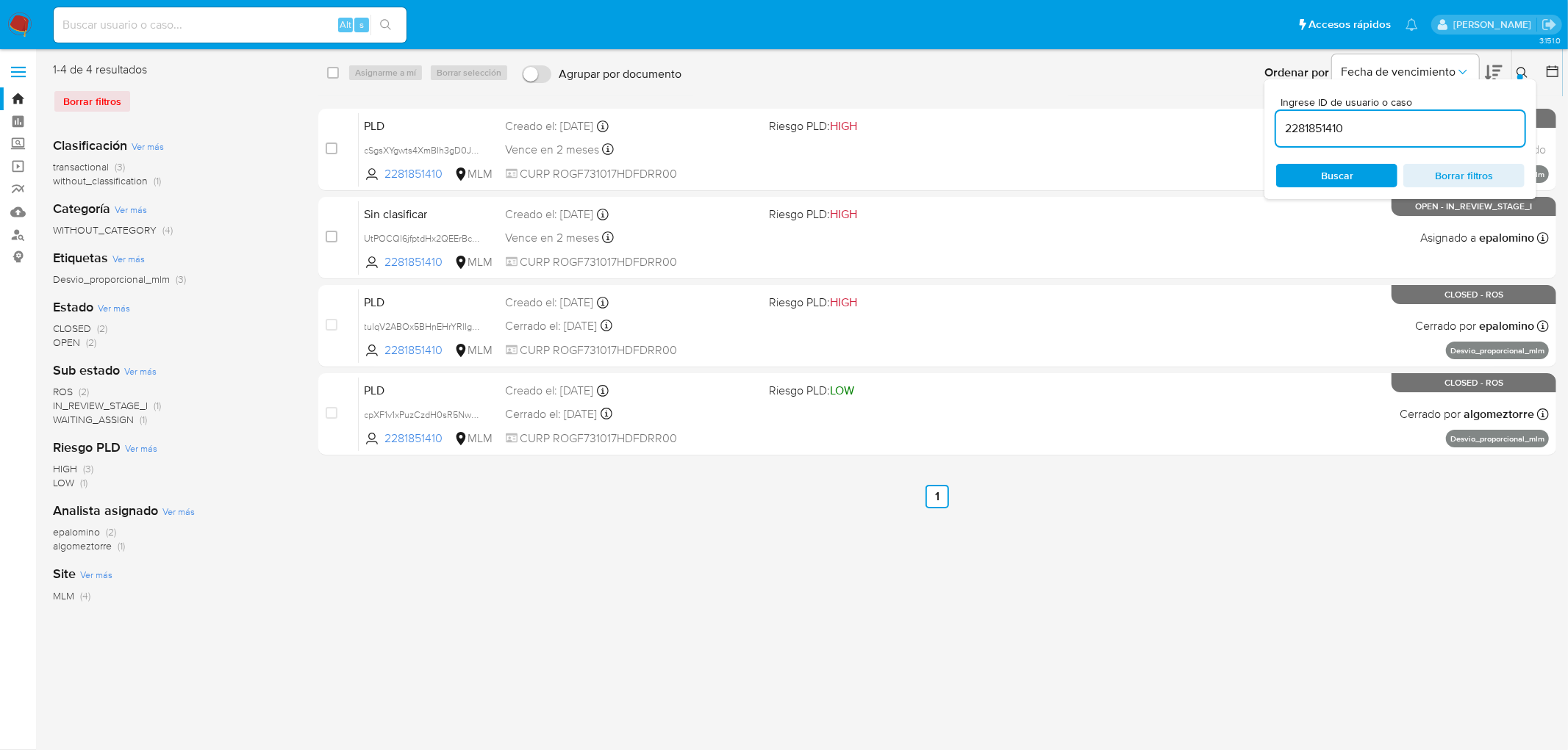
click at [1290, 121] on input "2281851410" at bounding box center [1400, 128] width 248 height 19
type input "31835337"
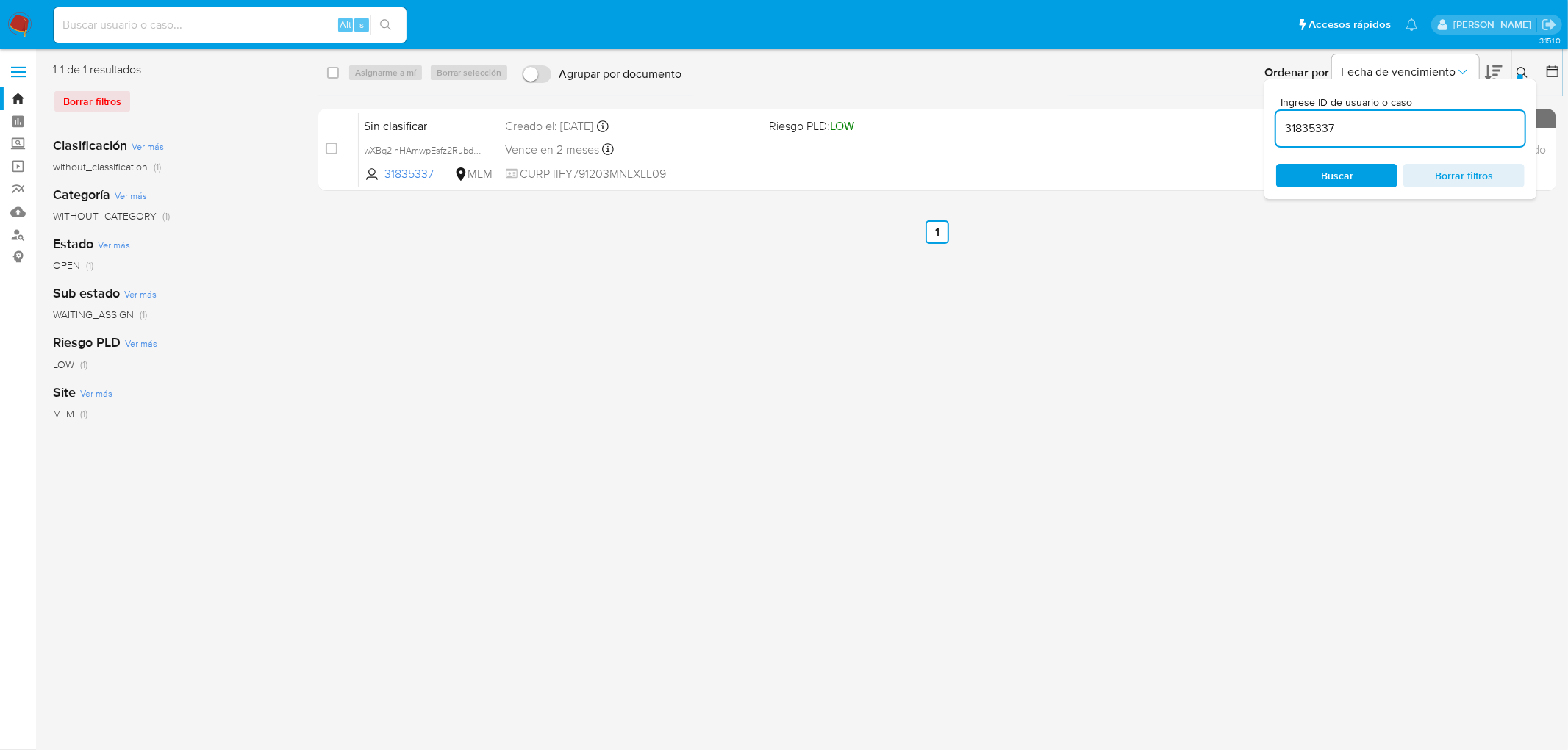
click at [1523, 76] on div at bounding box center [1519, 76] width 6 height 6
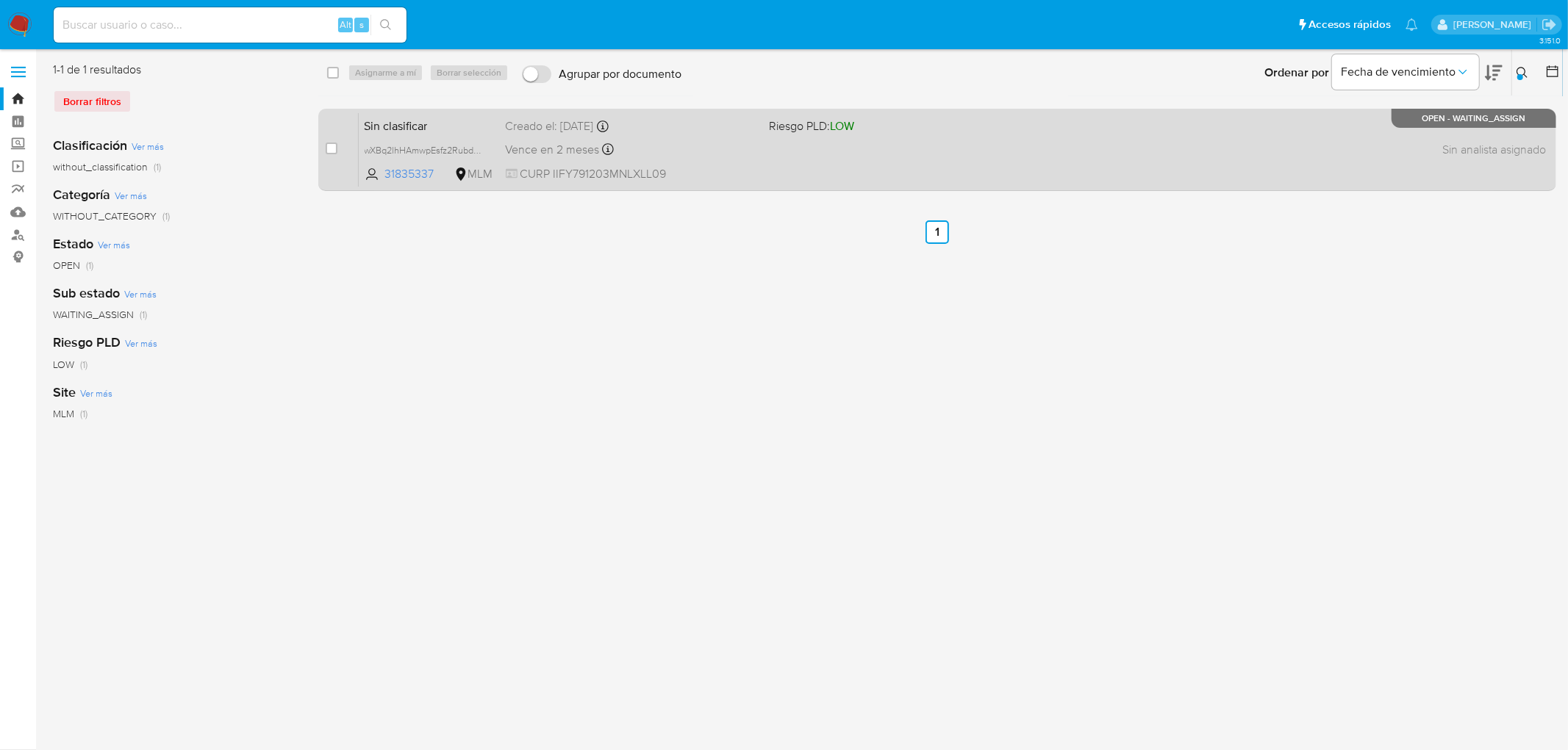
click at [399, 121] on span "Sin clasificar" at bounding box center [429, 124] width 129 height 19
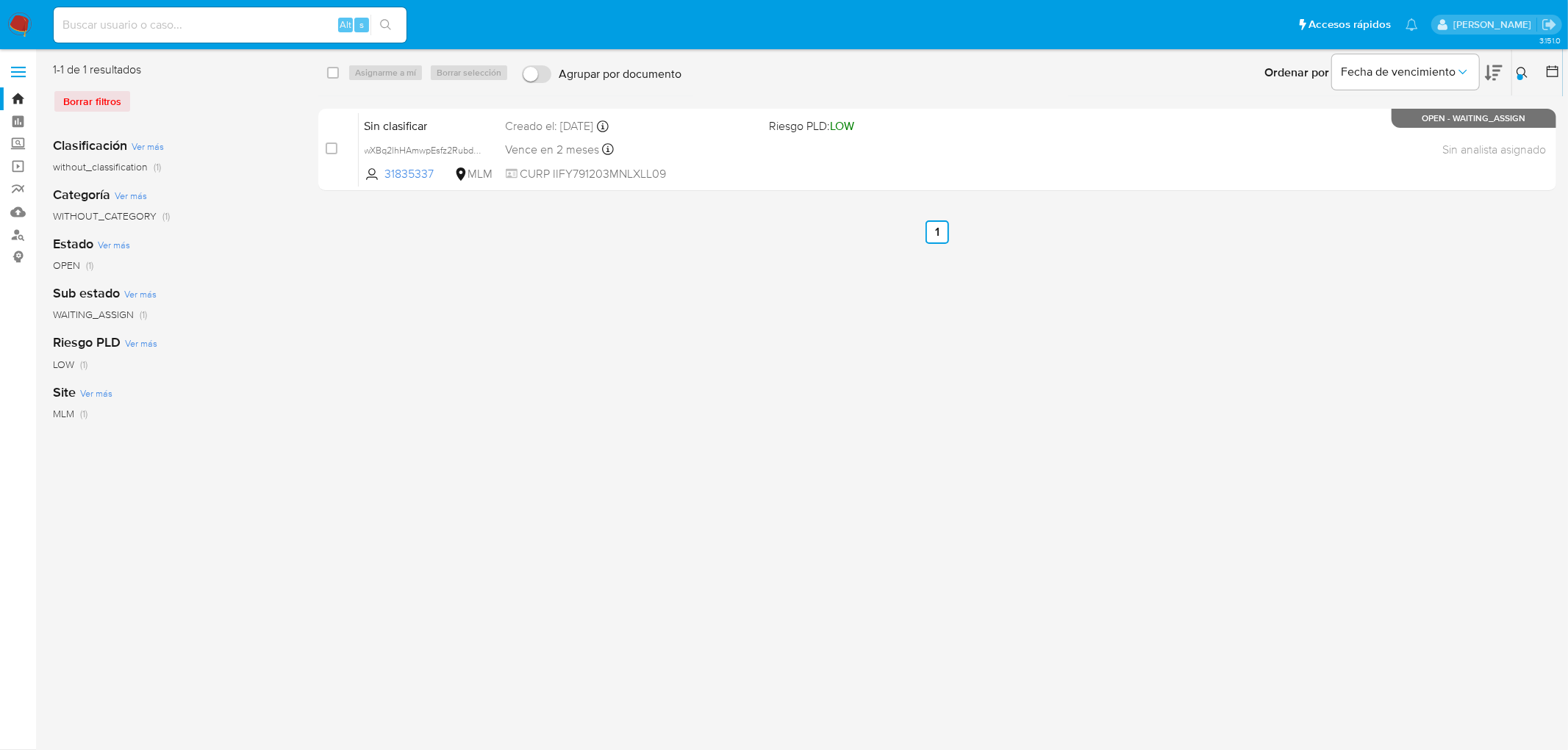
click at [335, 76] on input "checkbox" at bounding box center [333, 73] width 12 height 12
checkbox input "true"
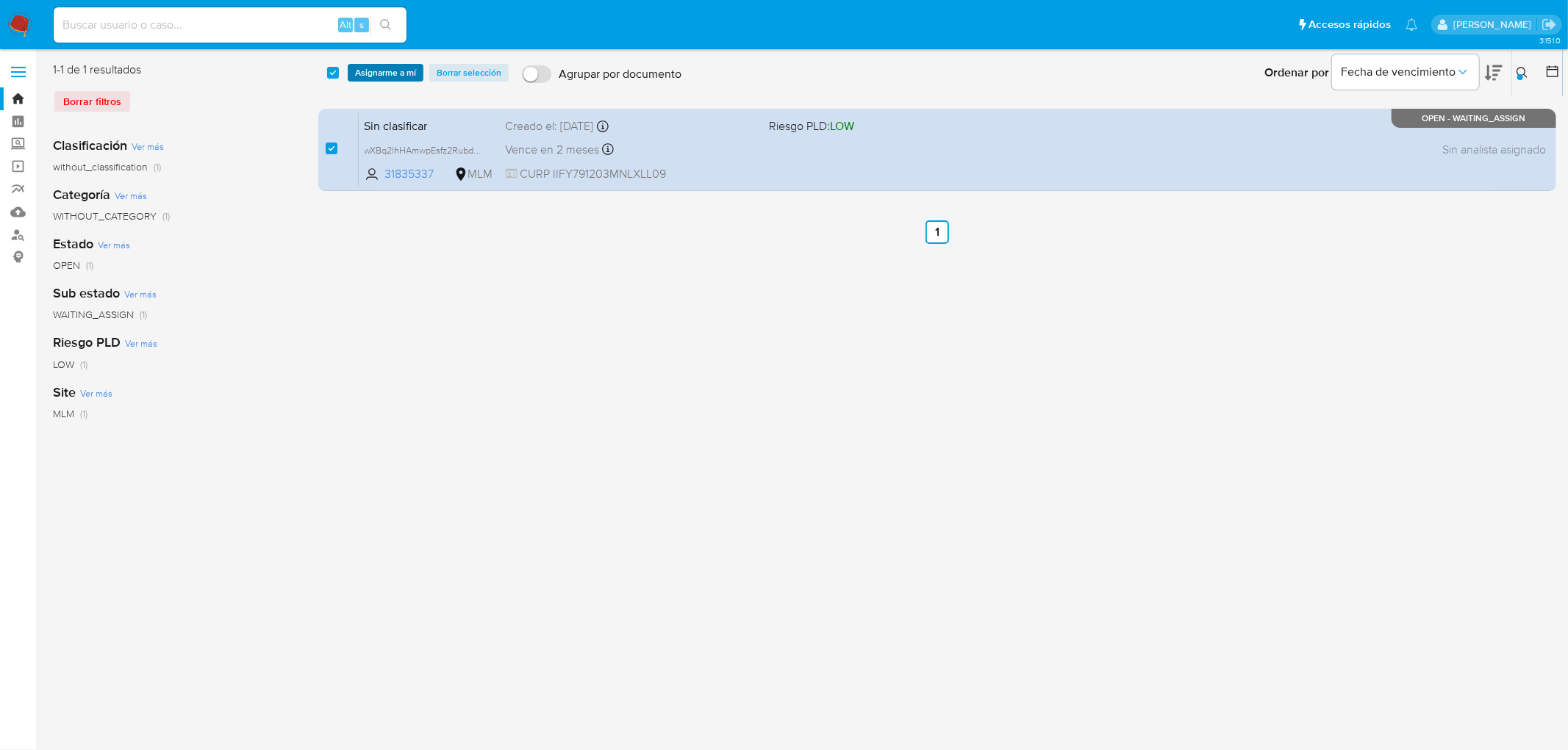
click at [384, 65] on span "Asignarme a mí" at bounding box center [385, 73] width 61 height 15
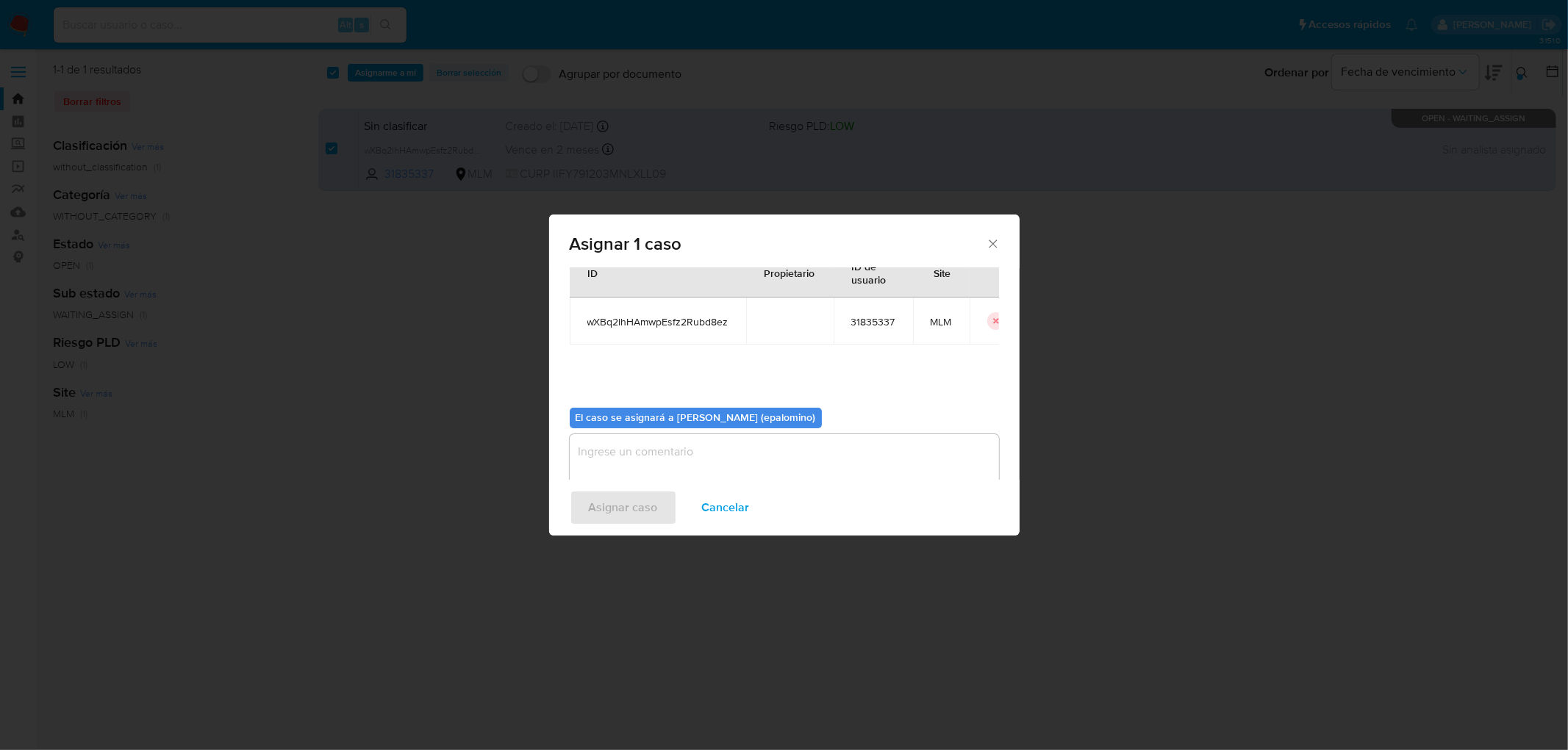
scroll to position [76, 0]
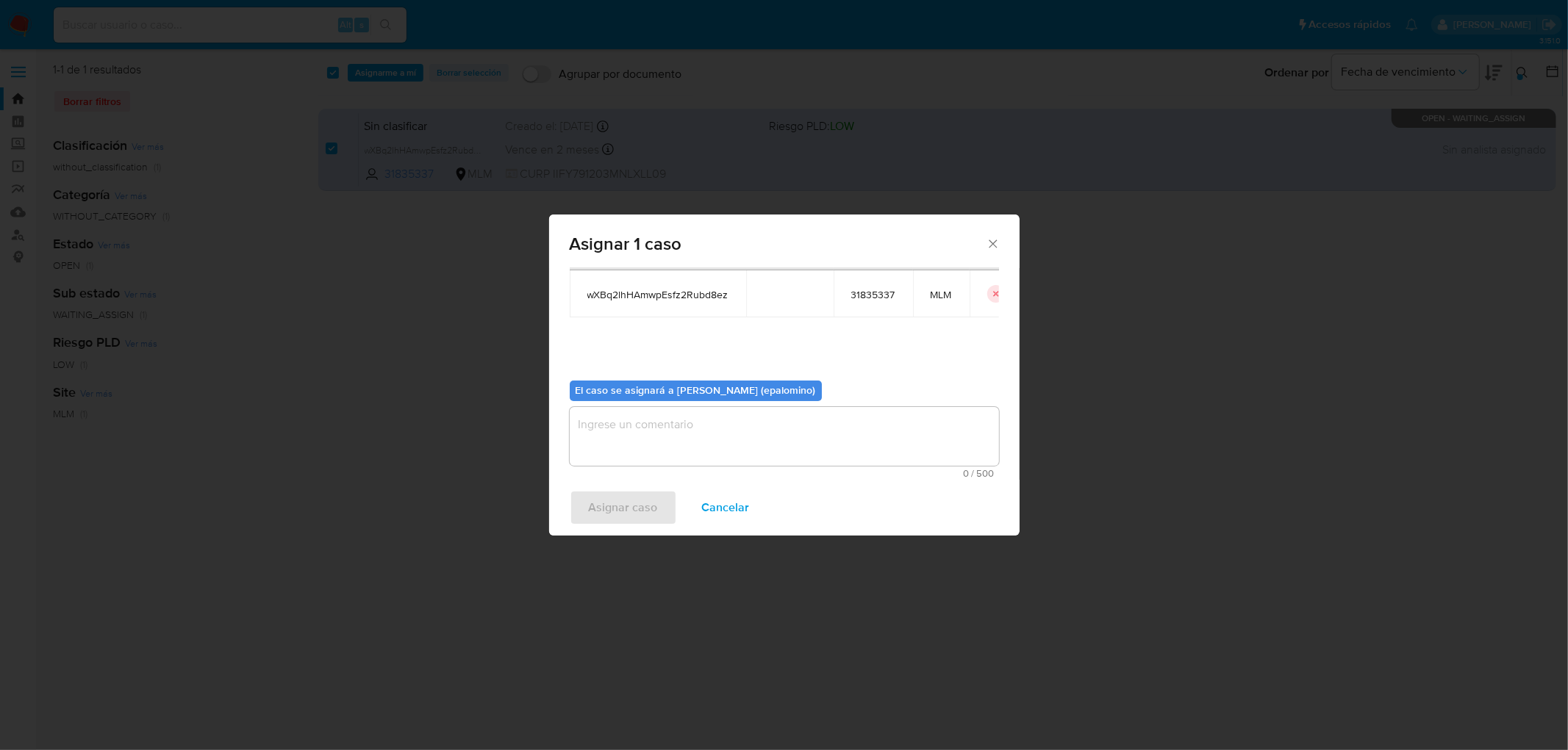
click at [641, 435] on textarea "assign-modal" at bounding box center [784, 436] width 429 height 59
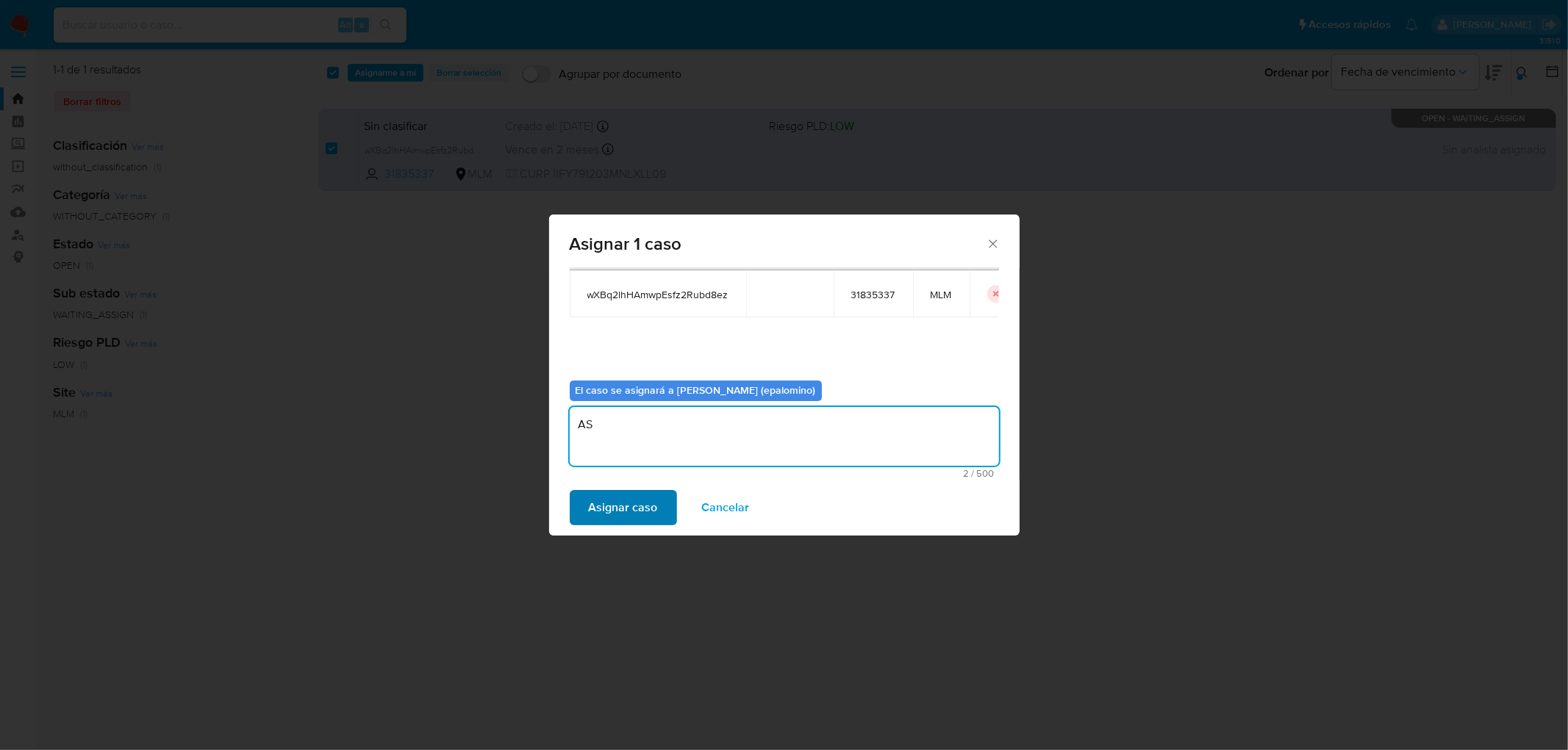
type textarea "AS"
click at [627, 504] on span "Asignar caso" at bounding box center [623, 508] width 69 height 33
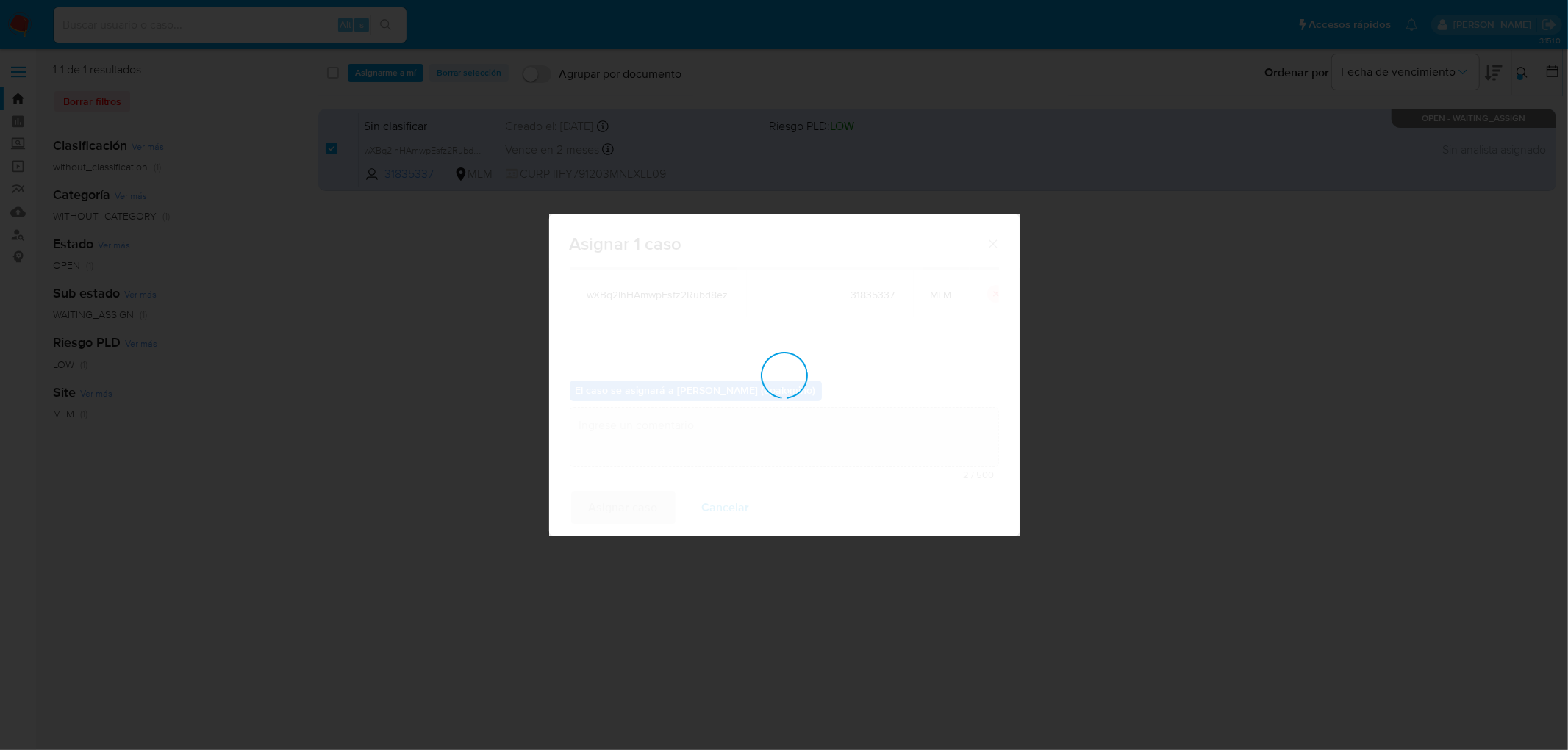
checkbox input "false"
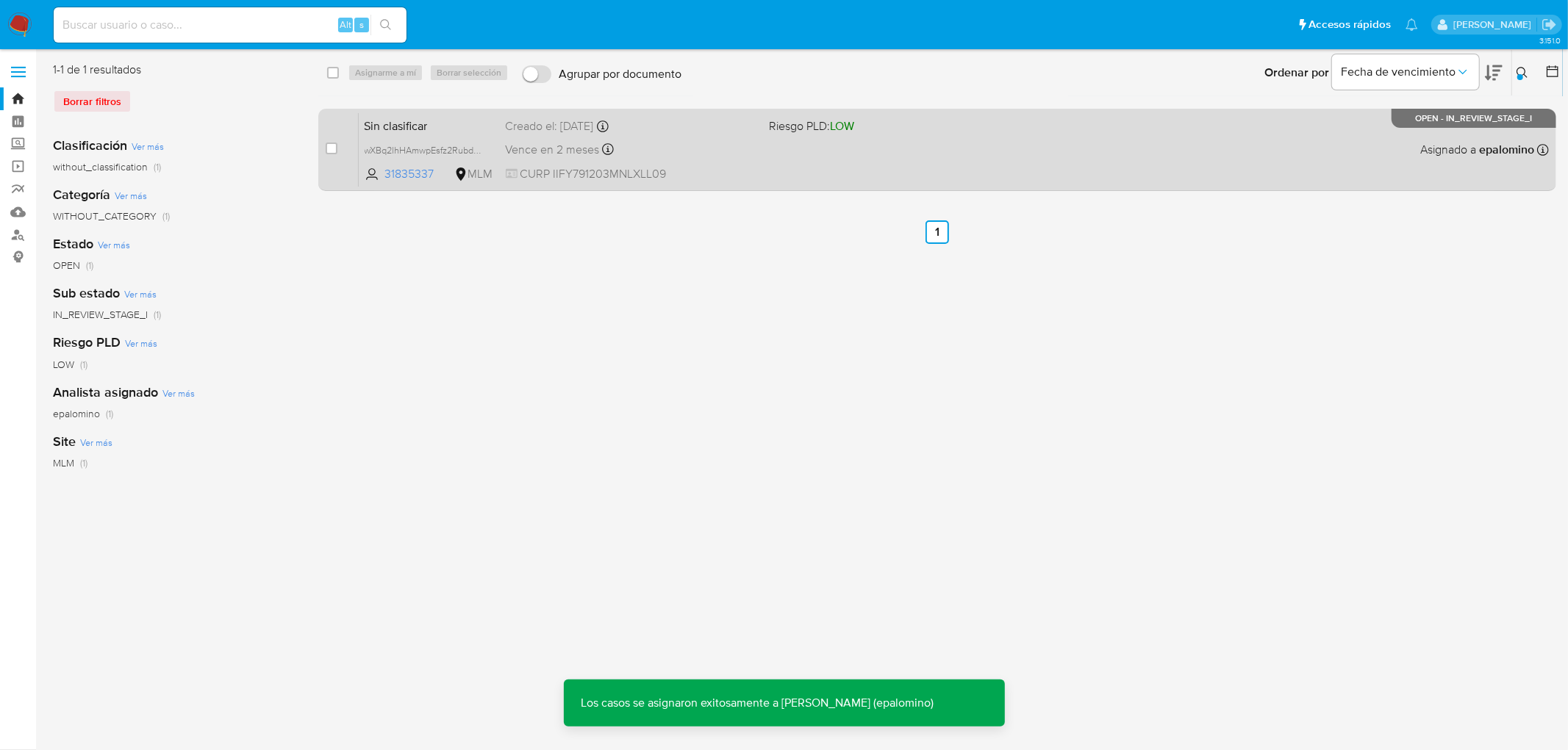
click at [400, 126] on span "Sin clasificar" at bounding box center [429, 124] width 129 height 19
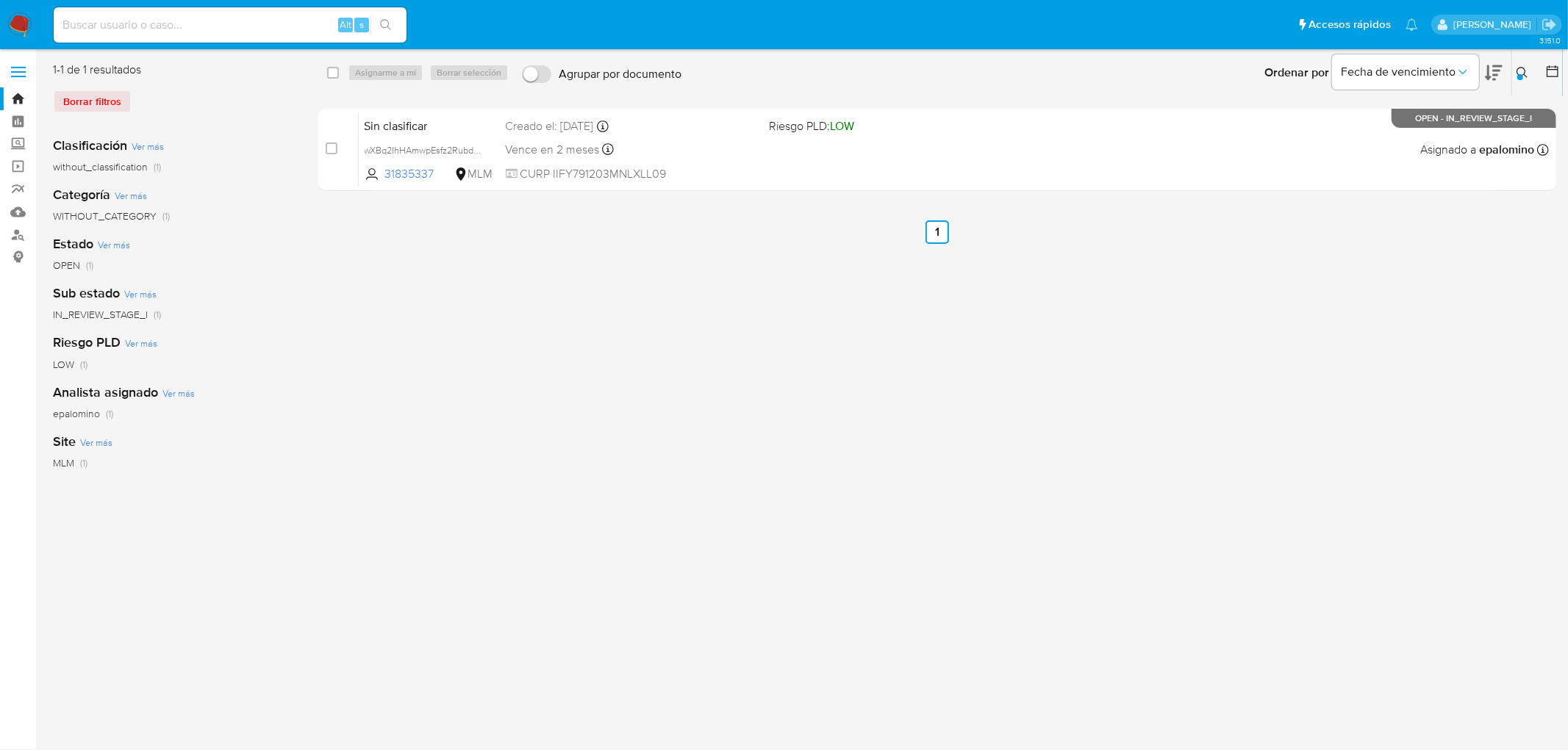
click at [1529, 74] on button at bounding box center [1524, 72] width 24 height 18
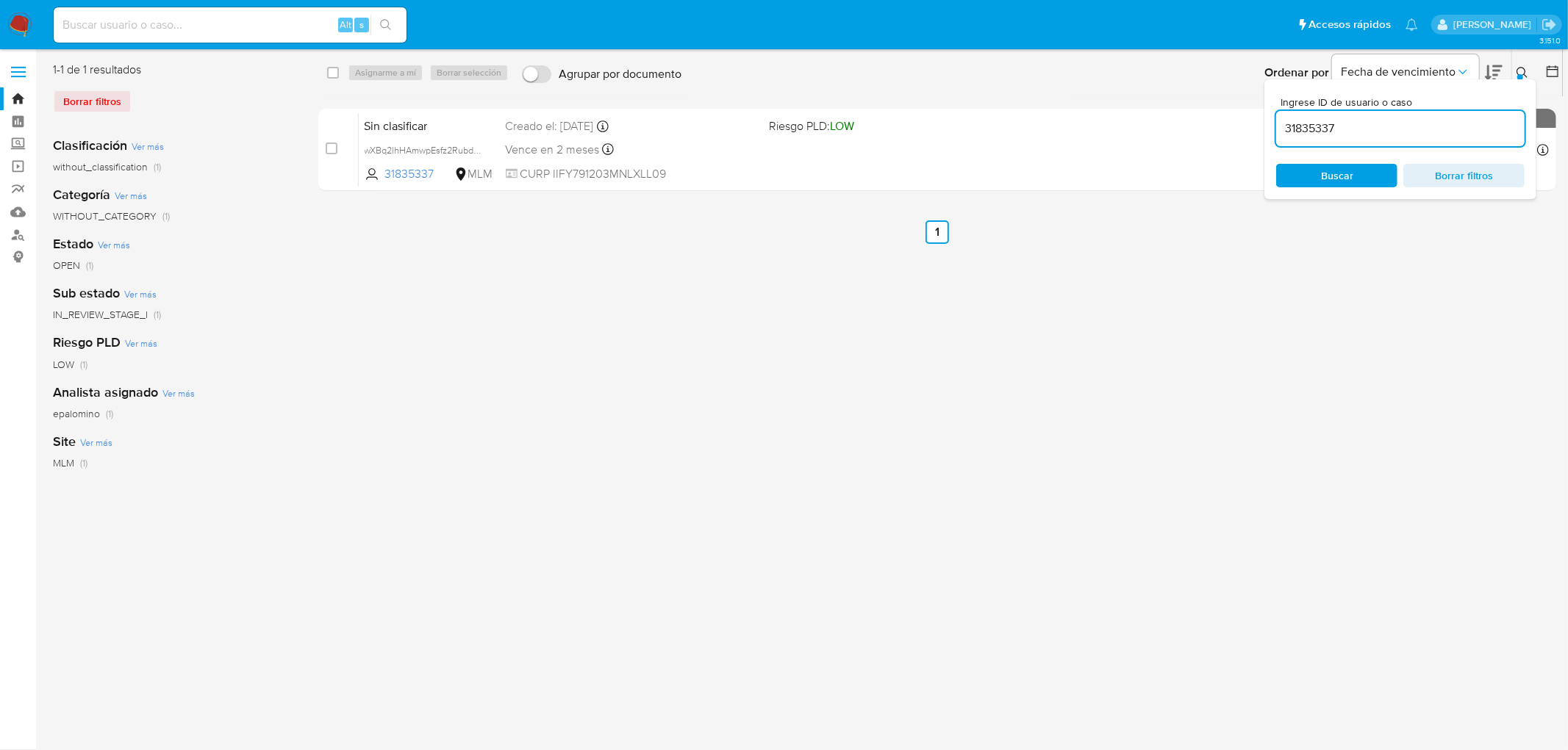
click at [1298, 129] on input "31835337" at bounding box center [1400, 128] width 248 height 19
type input "1272739570"
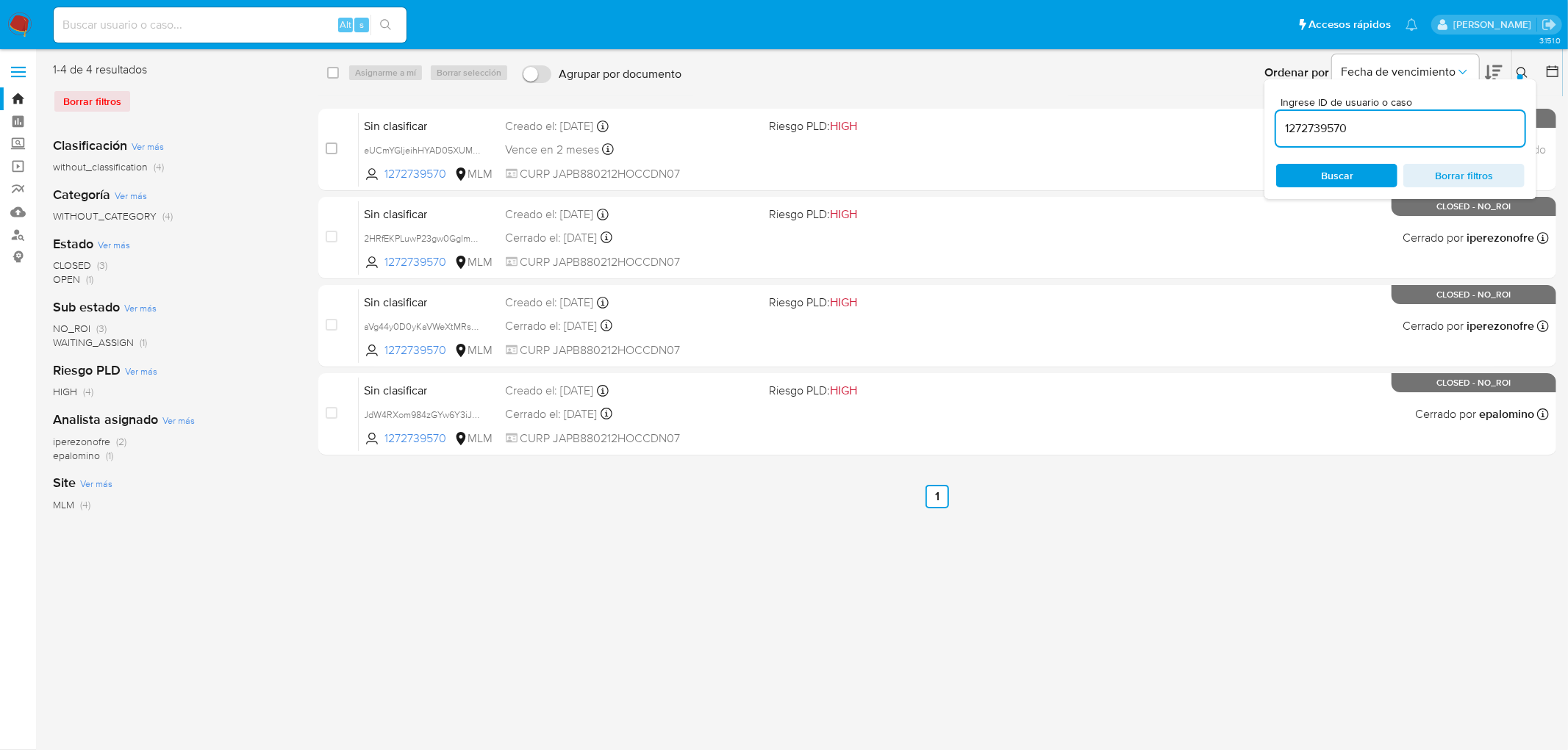
click at [1533, 70] on button at bounding box center [1524, 72] width 24 height 18
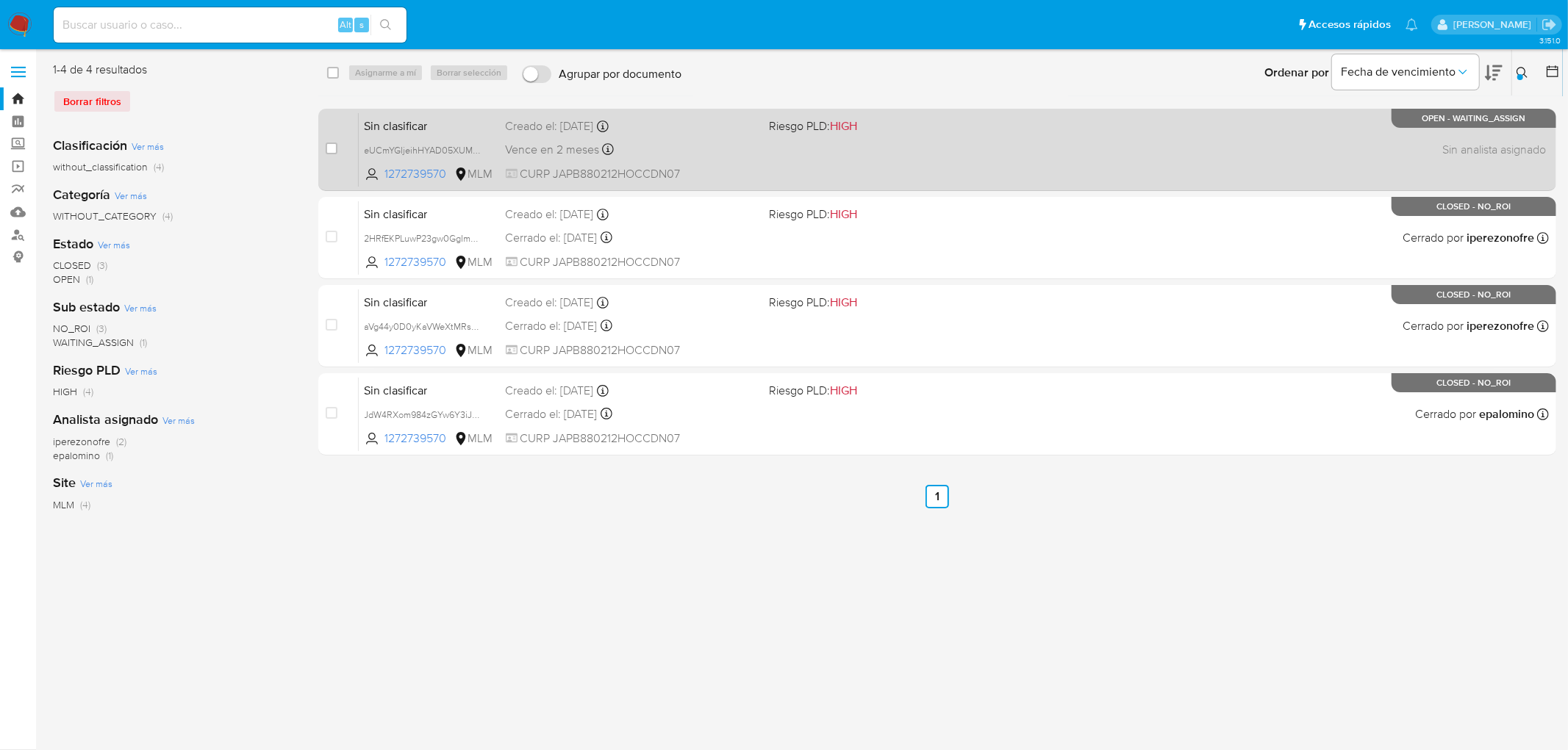
click at [338, 145] on div "case-item-checkbox No es posible asignar el caso" at bounding box center [342, 149] width 33 height 74
click at [324, 148] on div "case-item-checkbox No es posible asignar el caso Sin clasificar eUCmYGIjeihHYAD…" at bounding box center [937, 150] width 1238 height 82
click at [328, 145] on input "checkbox" at bounding box center [332, 148] width 12 height 12
checkbox input "true"
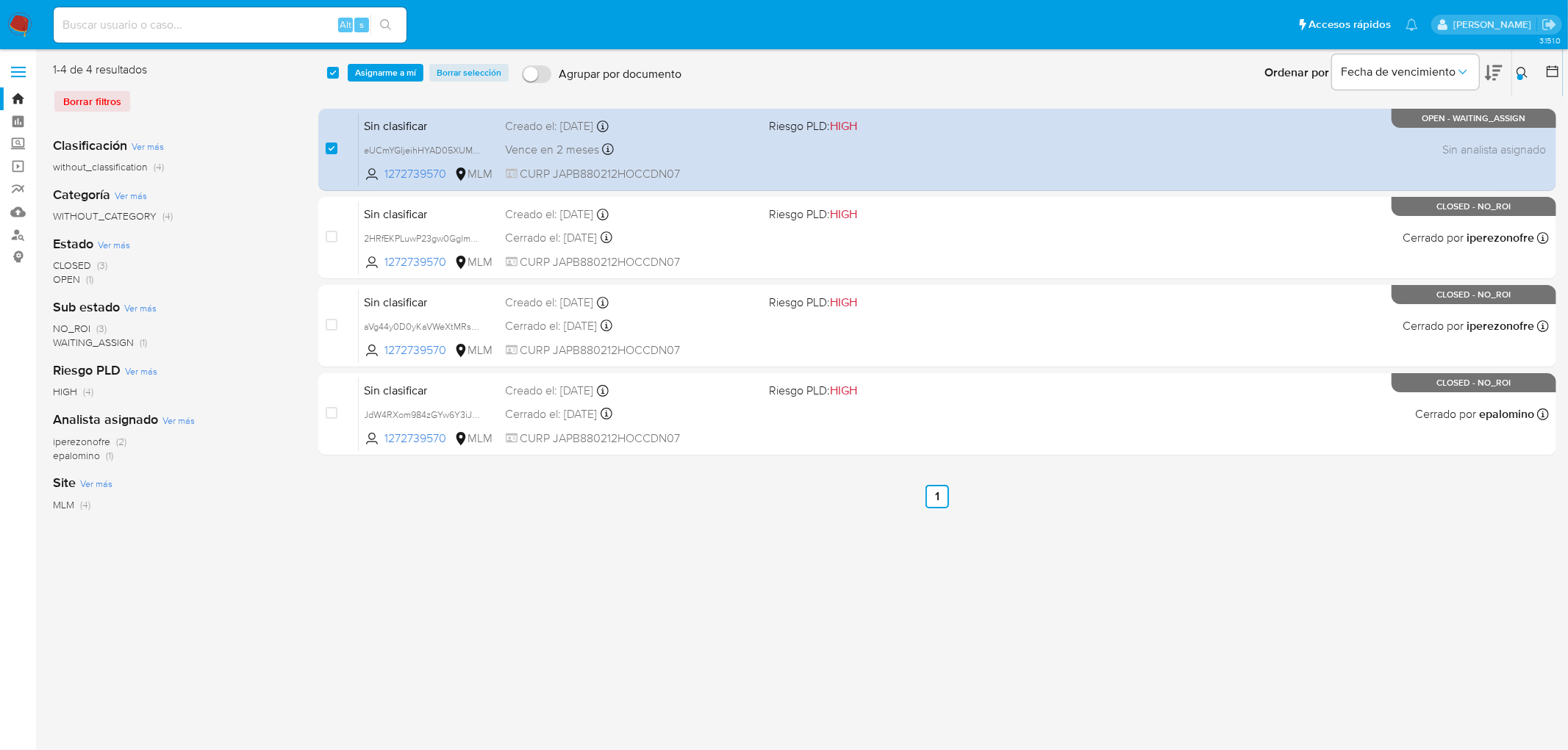
click at [376, 86] on div "select-all-cases-checkbox Asignarme a mí Borrar selección Agrupar por documento…" at bounding box center [940, 73] width 1245 height 45
click at [381, 75] on span "Asignarme a mí" at bounding box center [385, 73] width 61 height 15
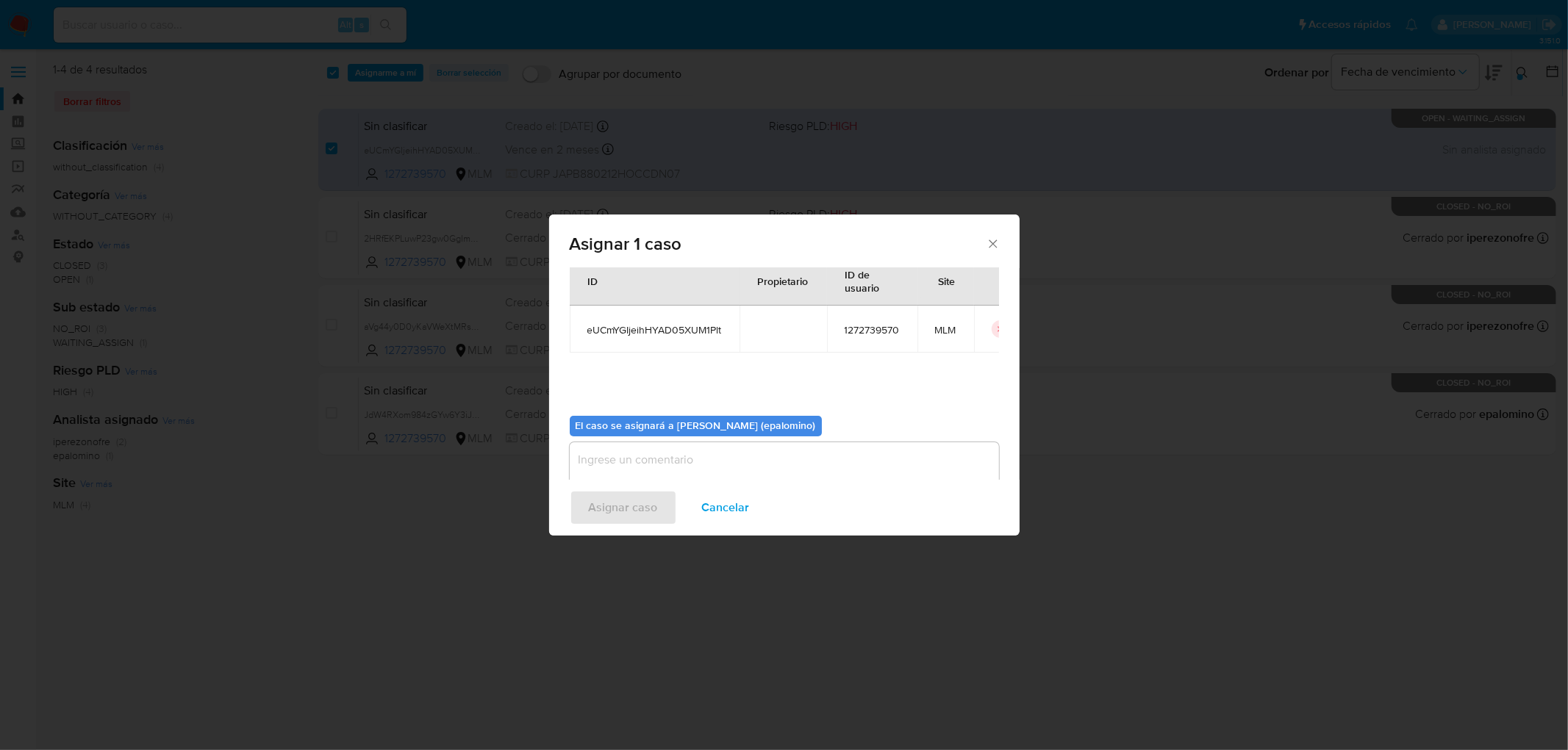
scroll to position [76, 0]
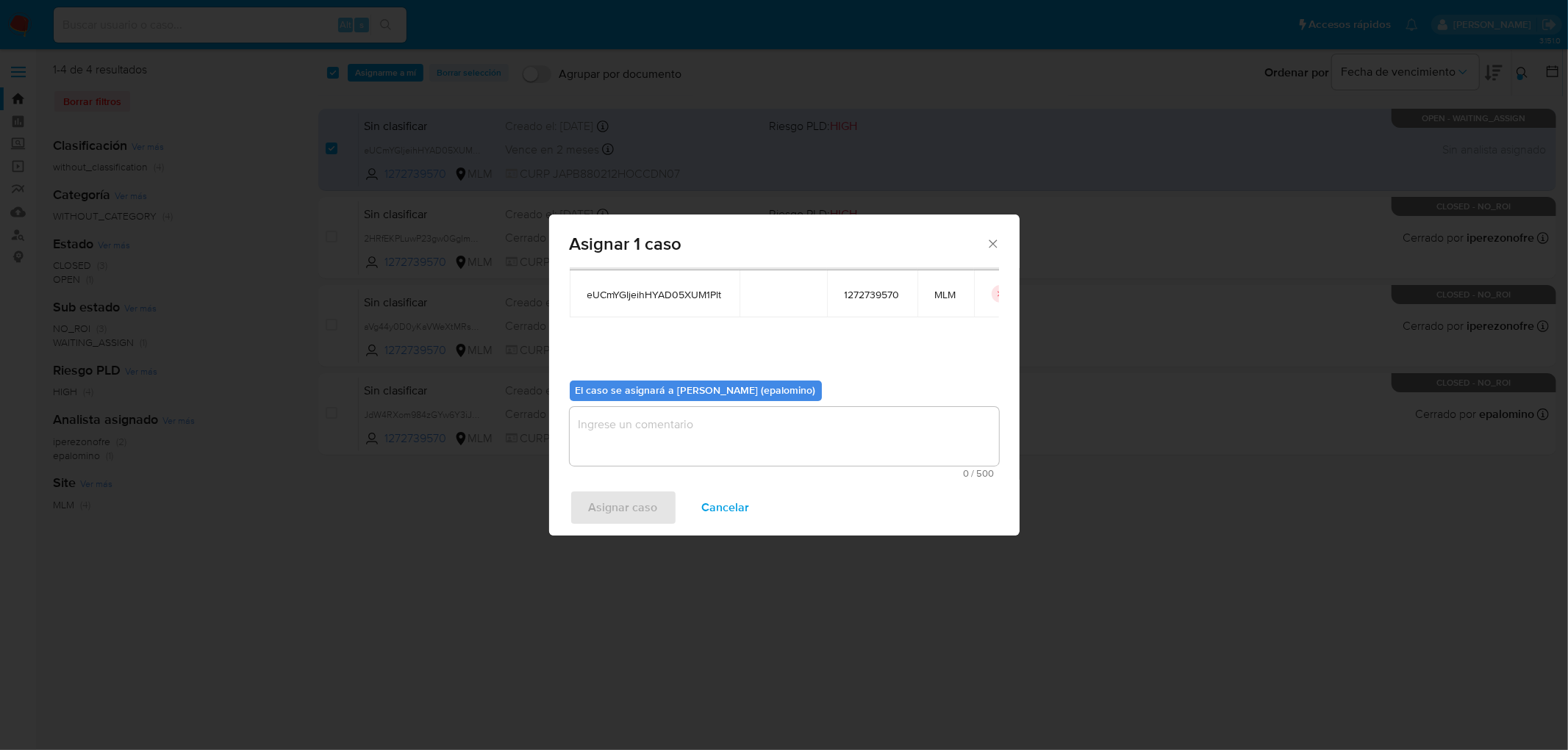
click at [597, 428] on textarea "assign-modal" at bounding box center [784, 436] width 429 height 59
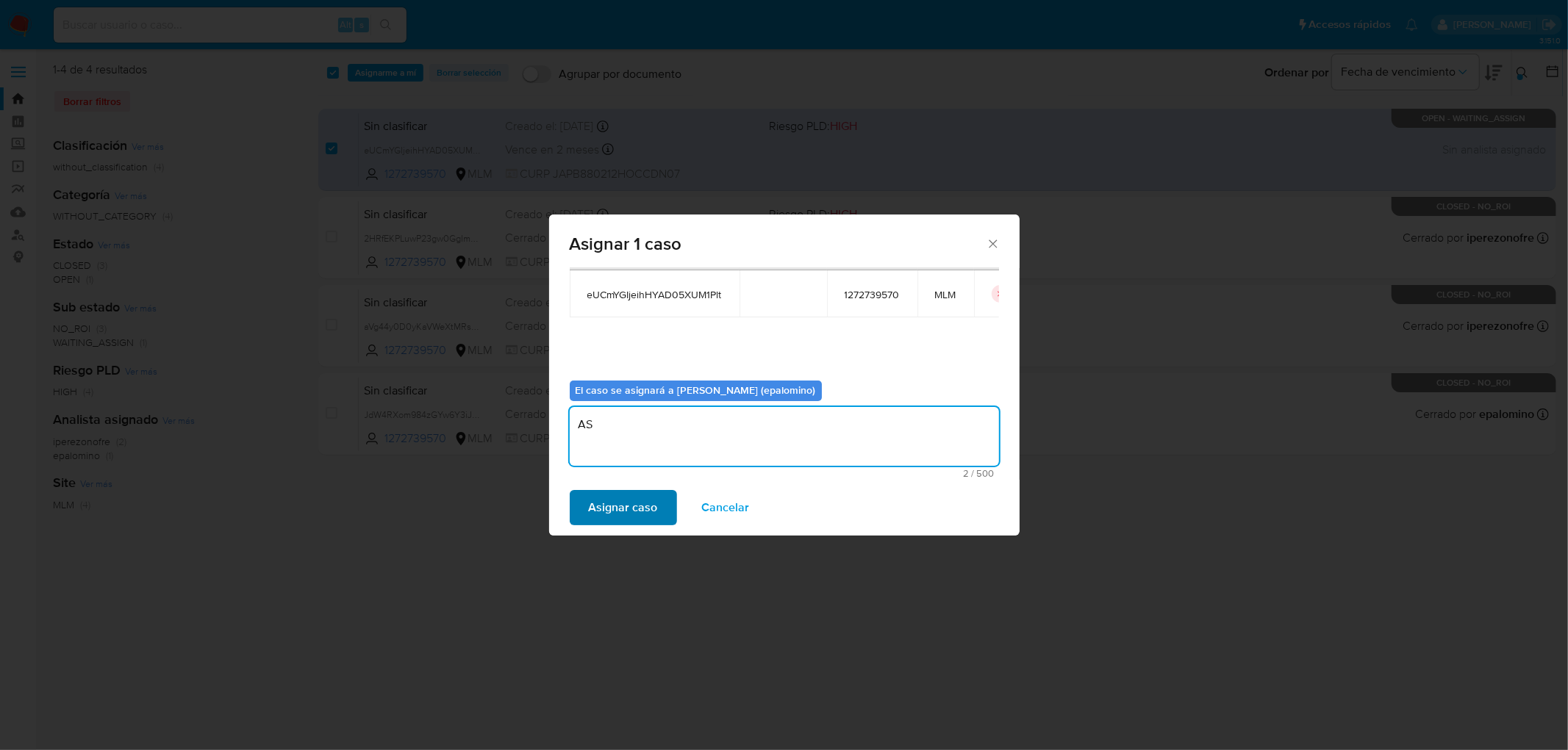
type textarea "AS"
click at [620, 511] on span "Asignar caso" at bounding box center [623, 508] width 69 height 33
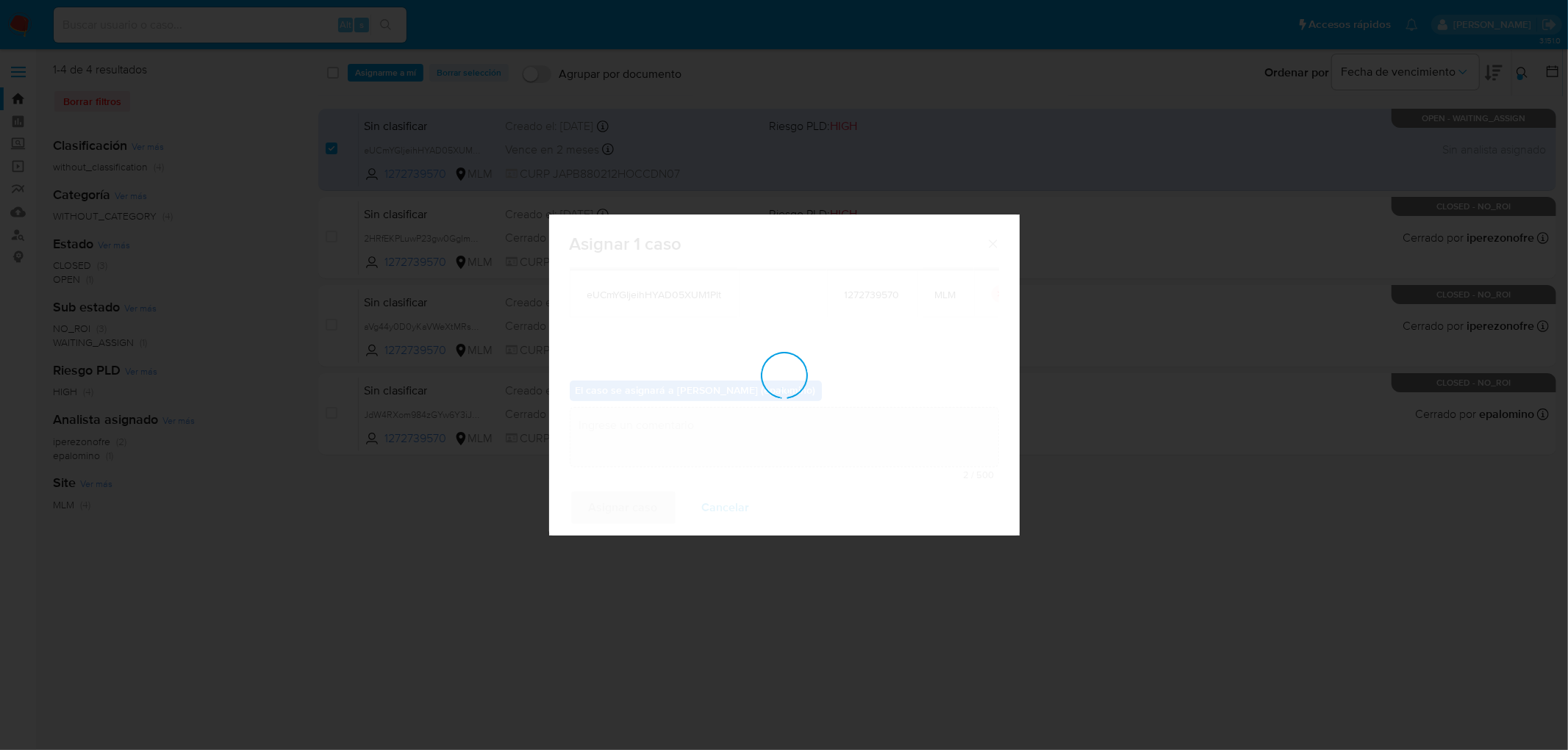
checkbox input "false"
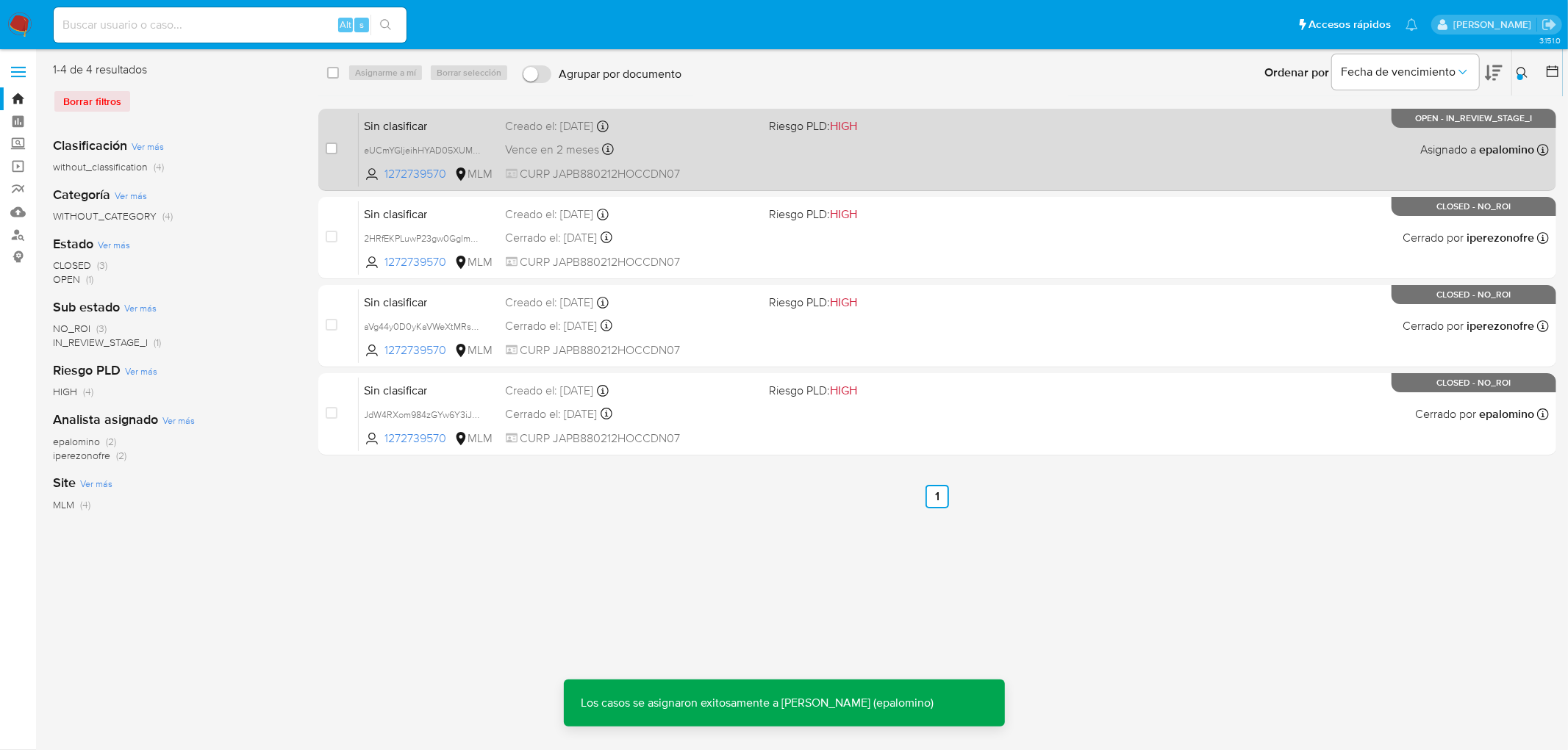
click at [420, 114] on div "Sin clasificar eUCmYGIjeihHYAD05XUM1Plt 1272739570 MLM Riesgo PLD: HIGH Creado …" at bounding box center [954, 149] width 1190 height 74
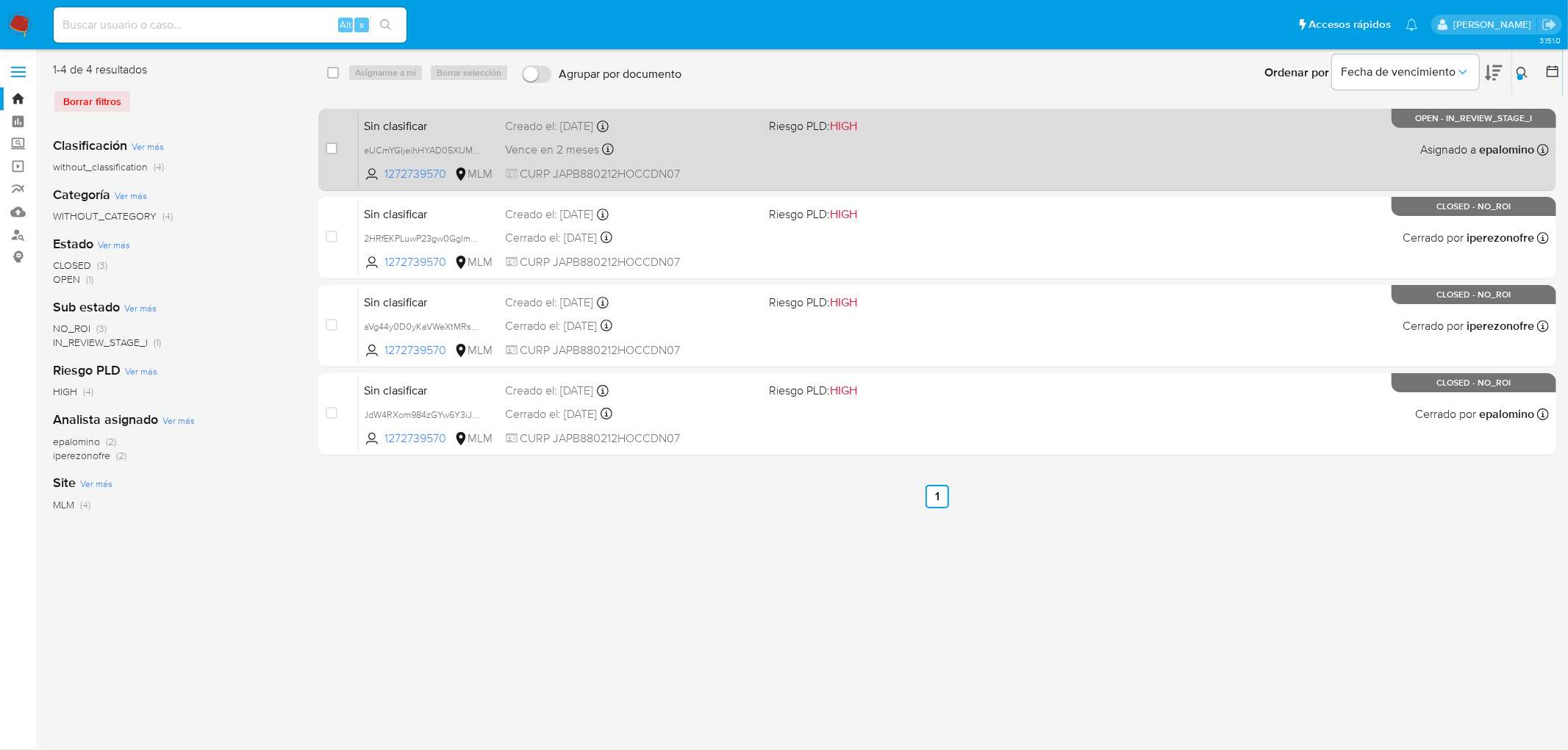
click at [419, 128] on span "Sin clasificar" at bounding box center [429, 124] width 129 height 19
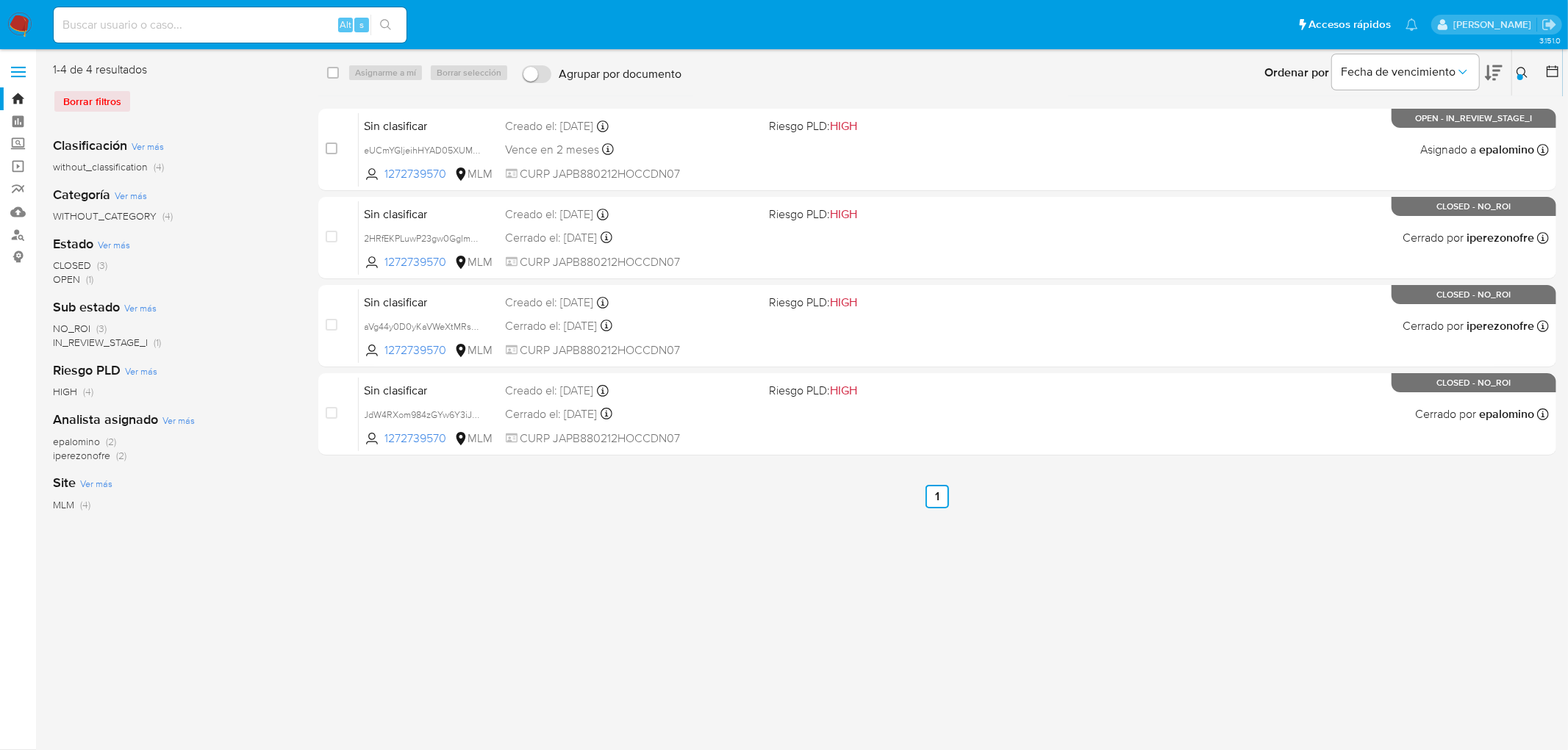
click at [24, 31] on img at bounding box center [20, 25] width 25 height 25
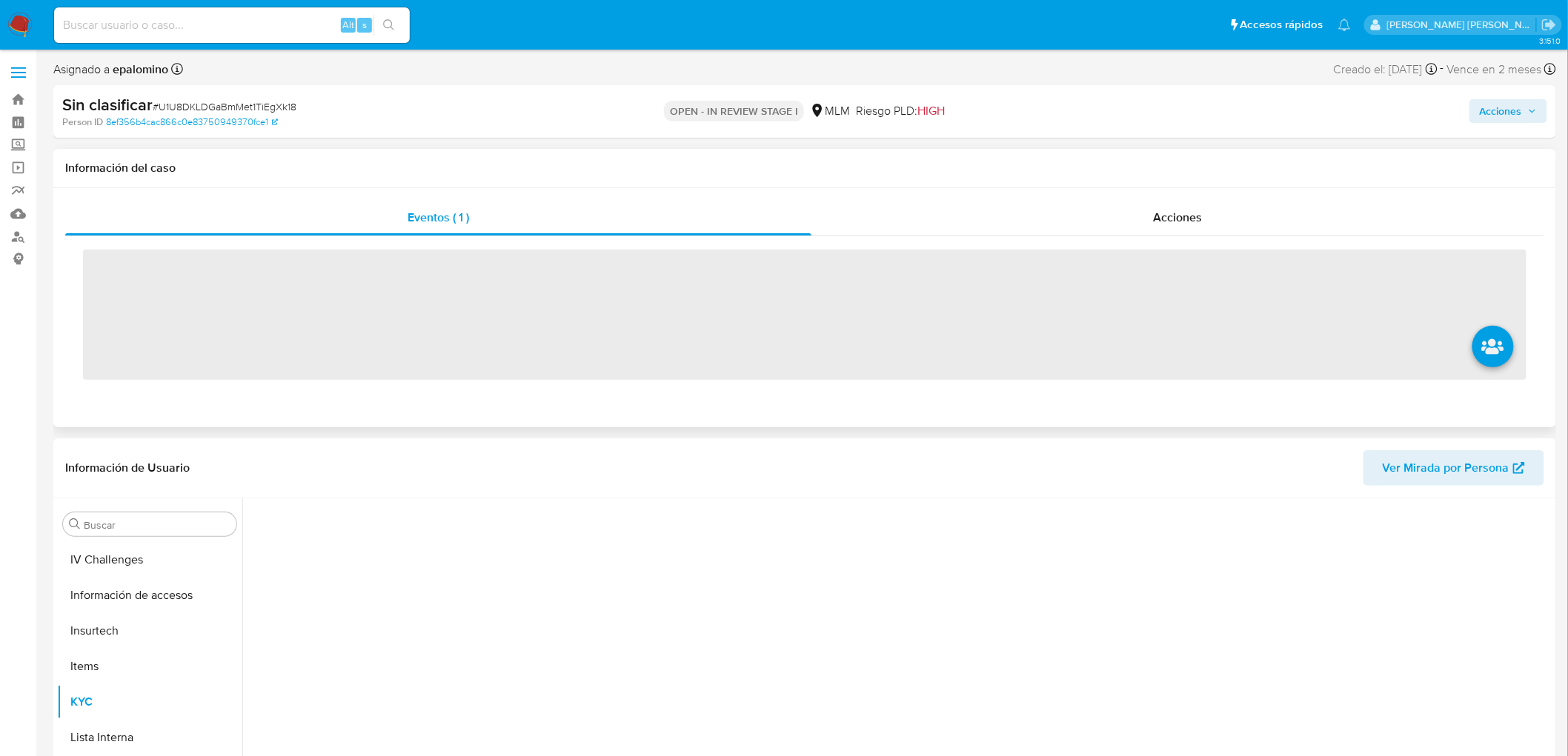
scroll to position [589, 0]
click at [1516, 113] on span "Acciones" at bounding box center [1501, 111] width 42 height 24
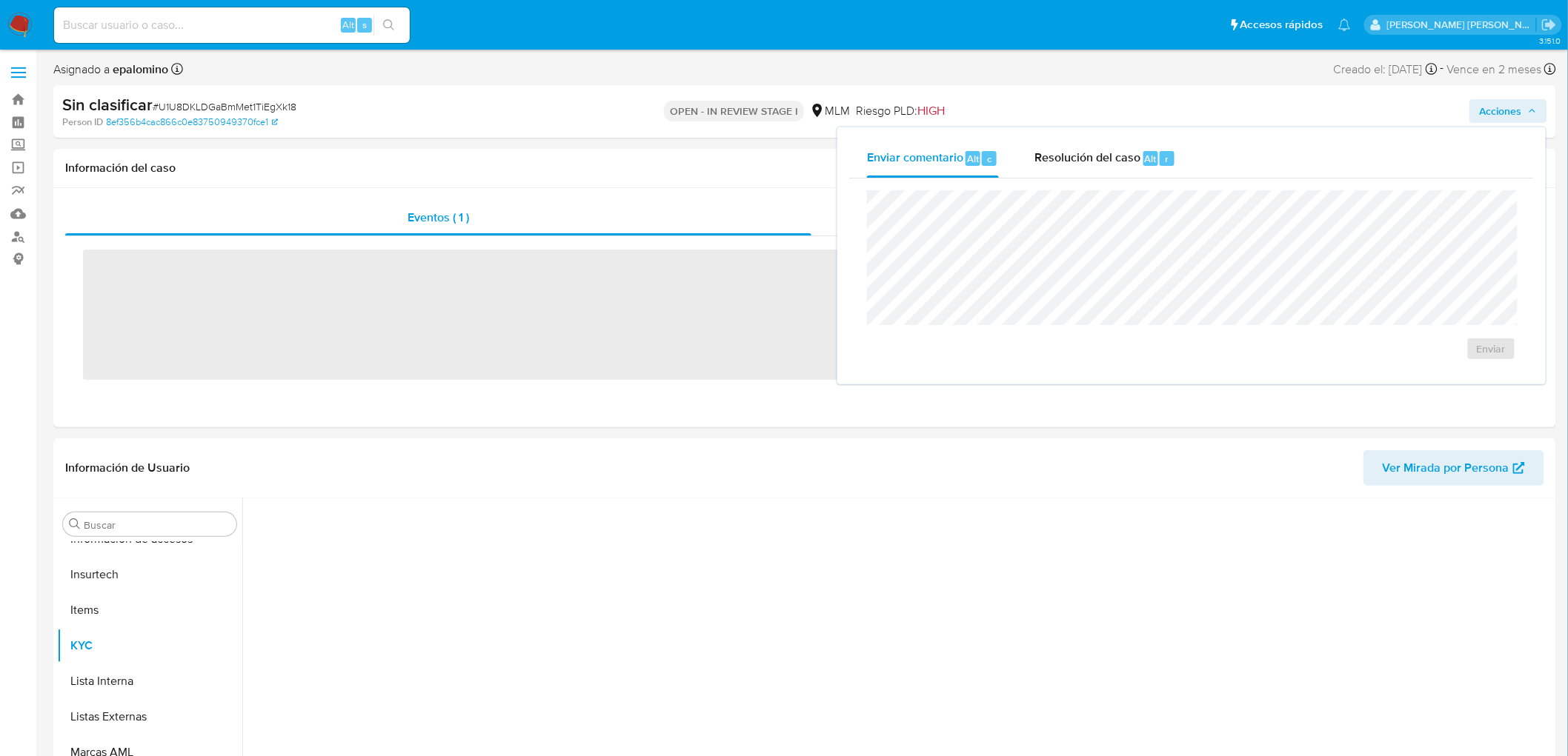
click at [1125, 179] on div "Enviar" at bounding box center [1191, 275] width 685 height 194
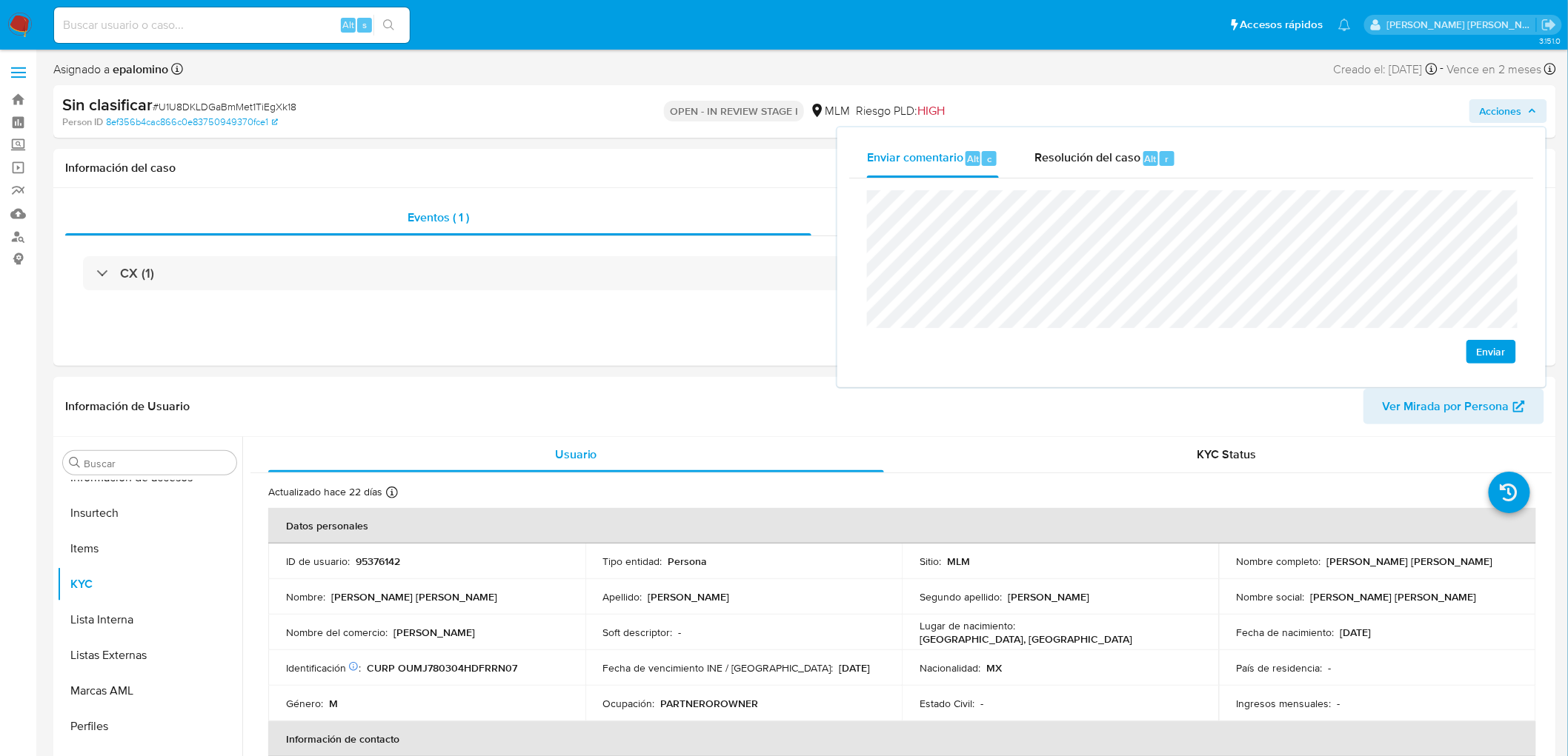
click at [1481, 347] on span "Enviar" at bounding box center [1491, 352] width 29 height 21
select select "10"
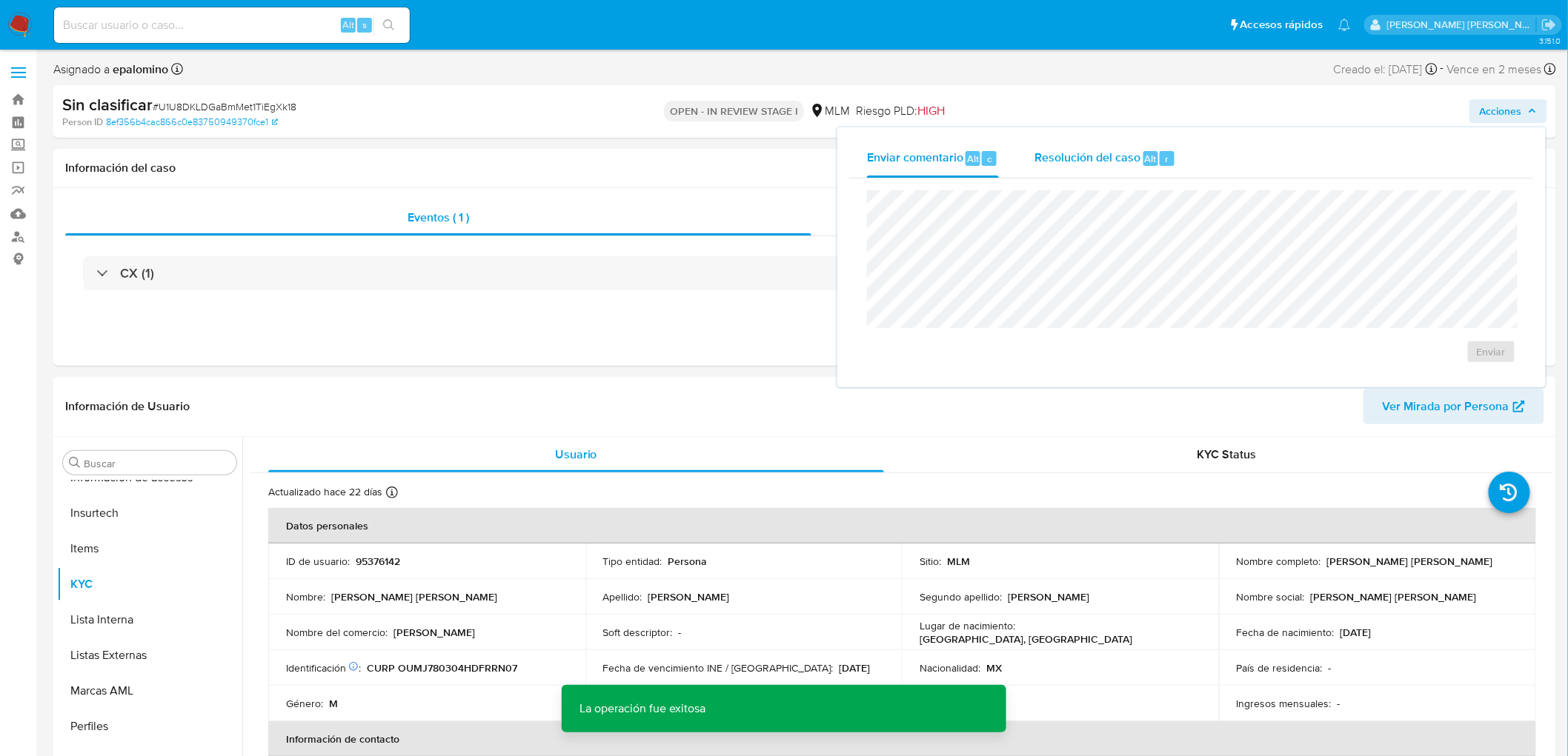
click at [1121, 150] on span "Resolución del caso" at bounding box center [1087, 158] width 106 height 17
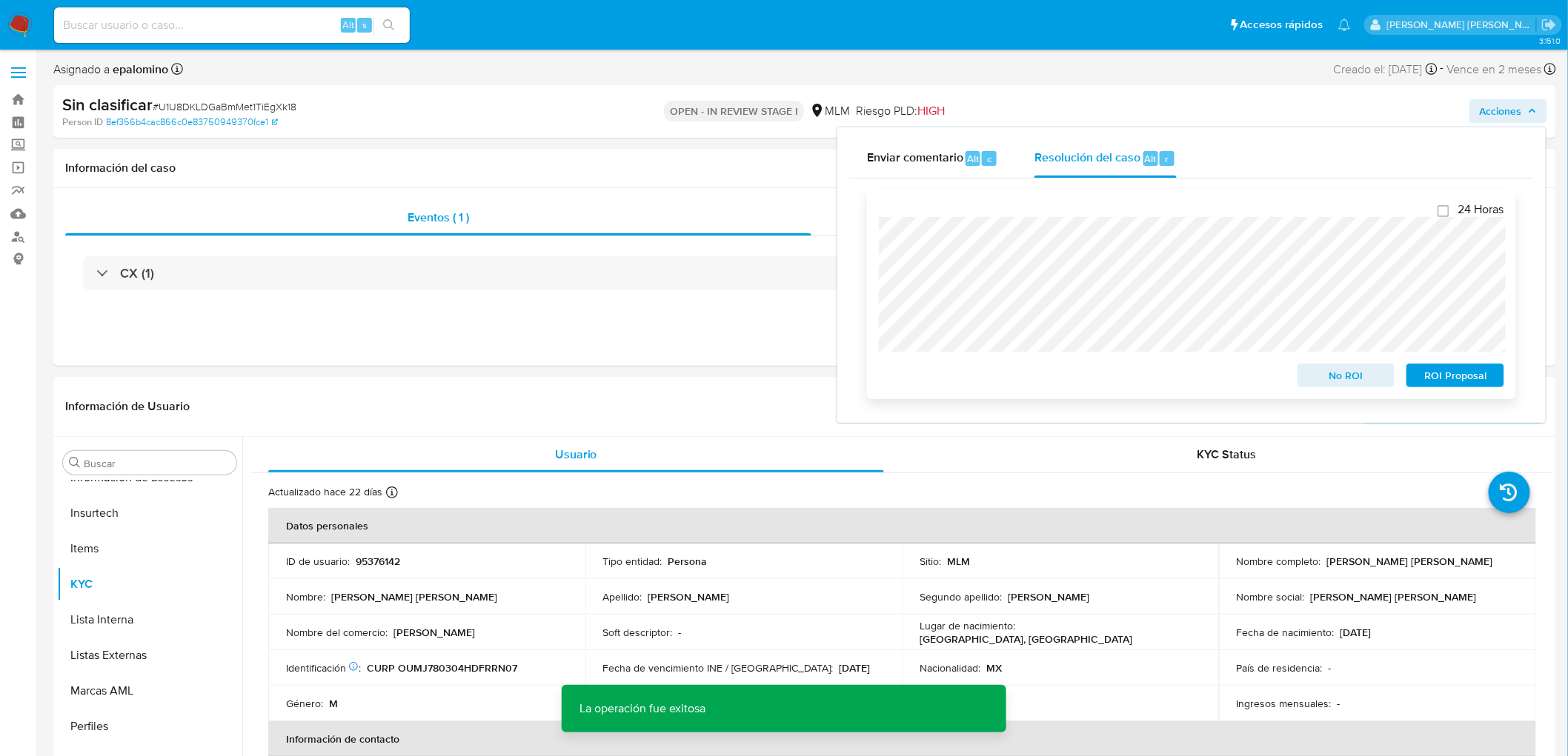
click at [1324, 373] on span "No ROI" at bounding box center [1346, 375] width 77 height 21
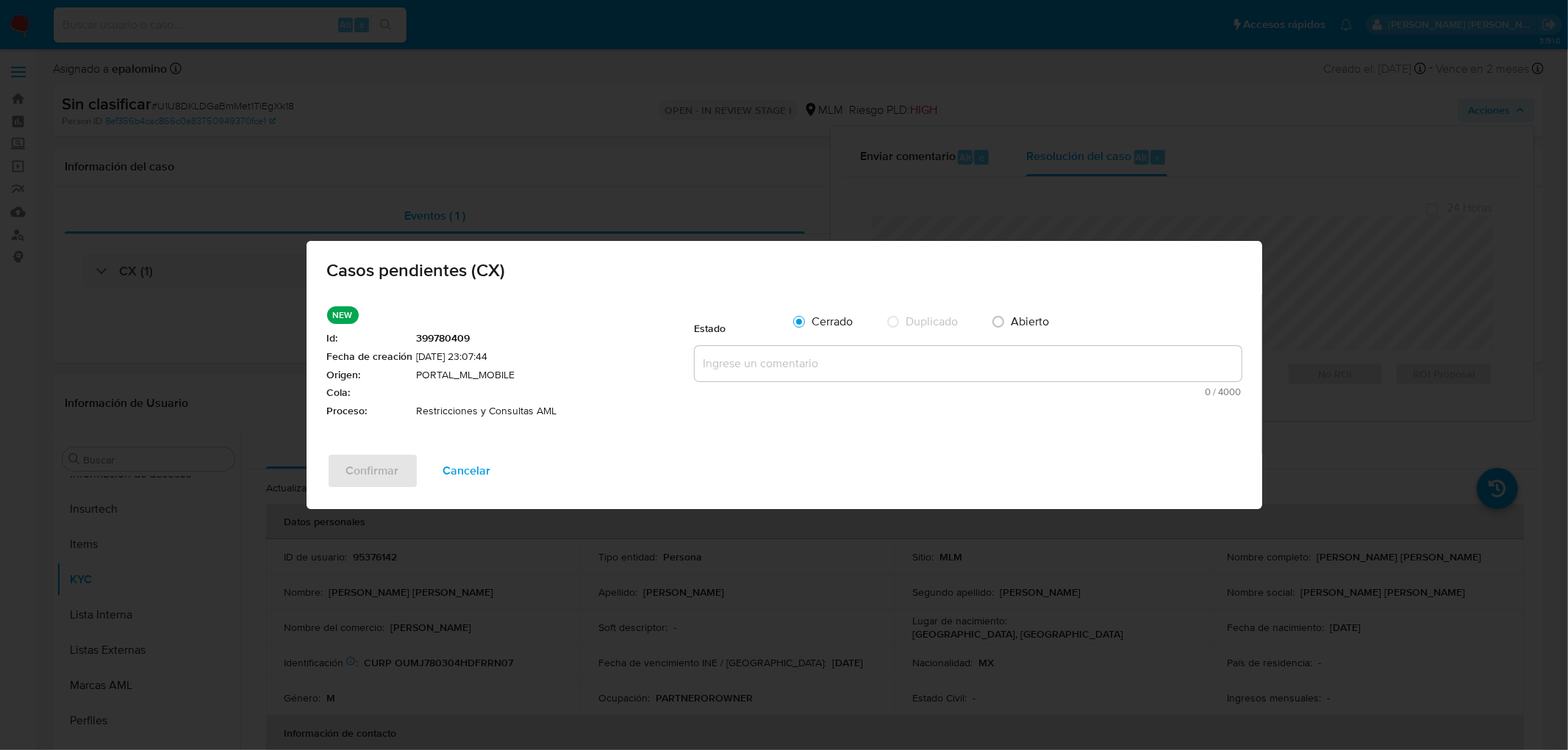
click at [791, 360] on textarea at bounding box center [969, 363] width 547 height 35
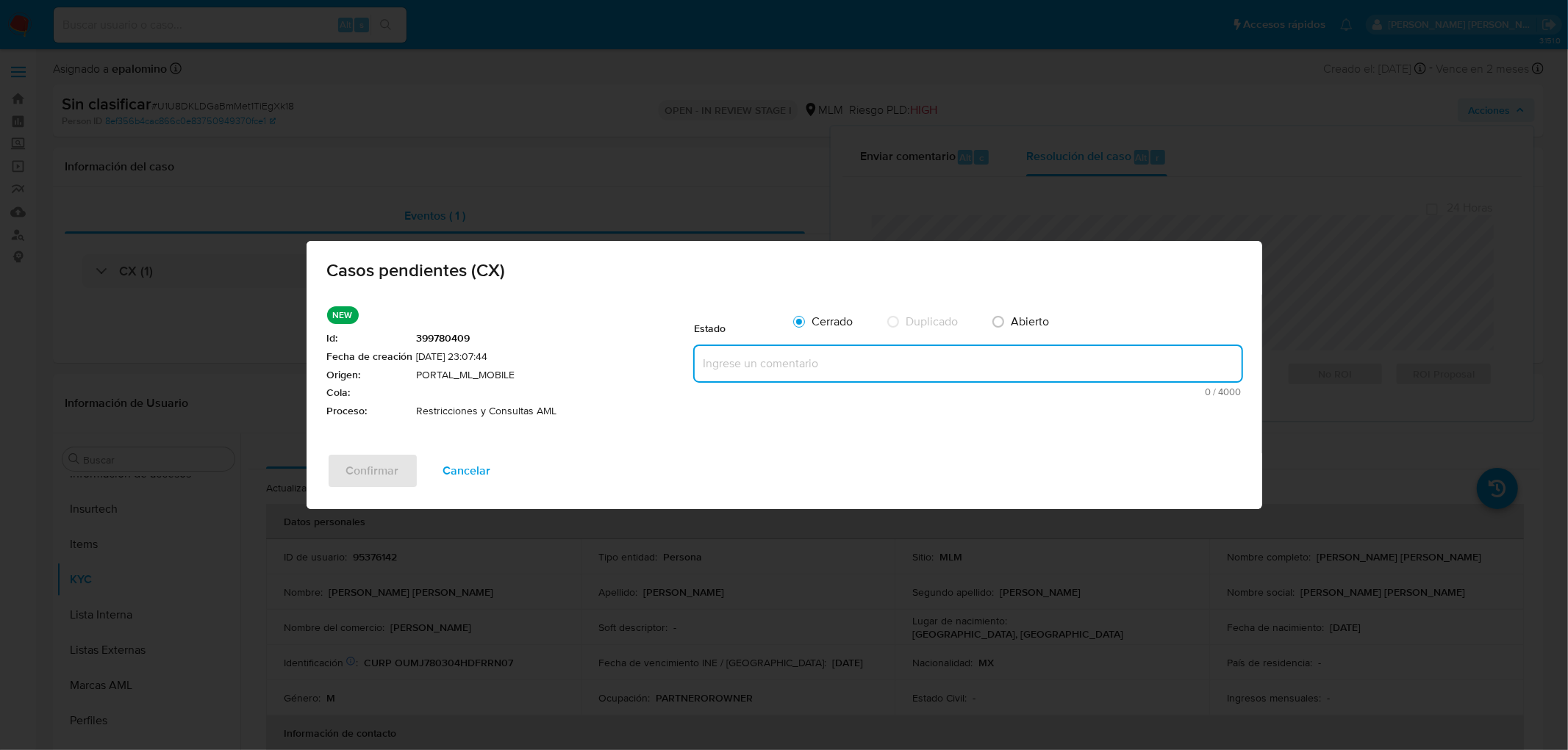
paste textarea "no se realizará reactivación de la cuenta"
type textarea "no se realizará reactivación de la cuenta"
click at [358, 466] on span "Confirmar" at bounding box center [372, 471] width 53 height 33
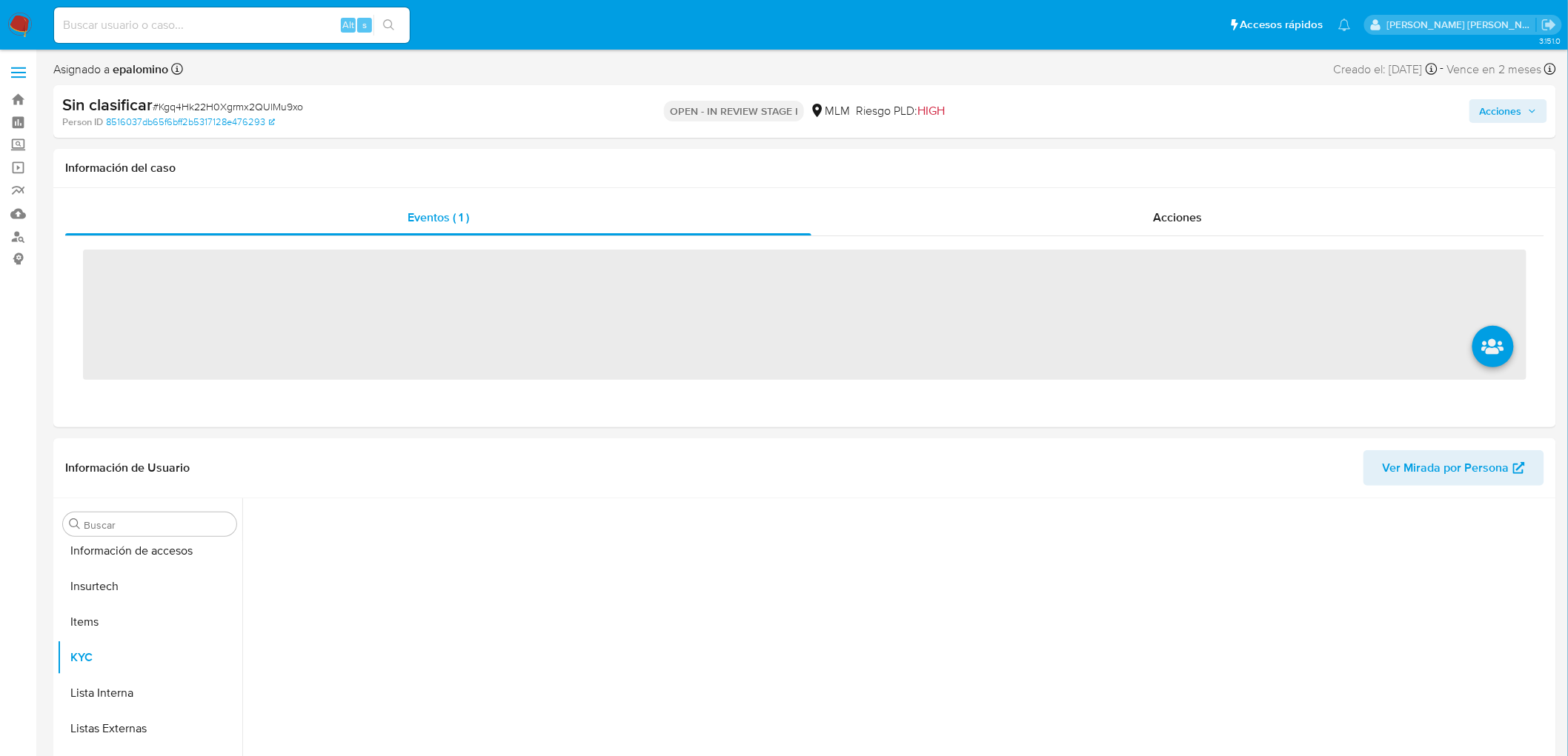
scroll to position [589, 0]
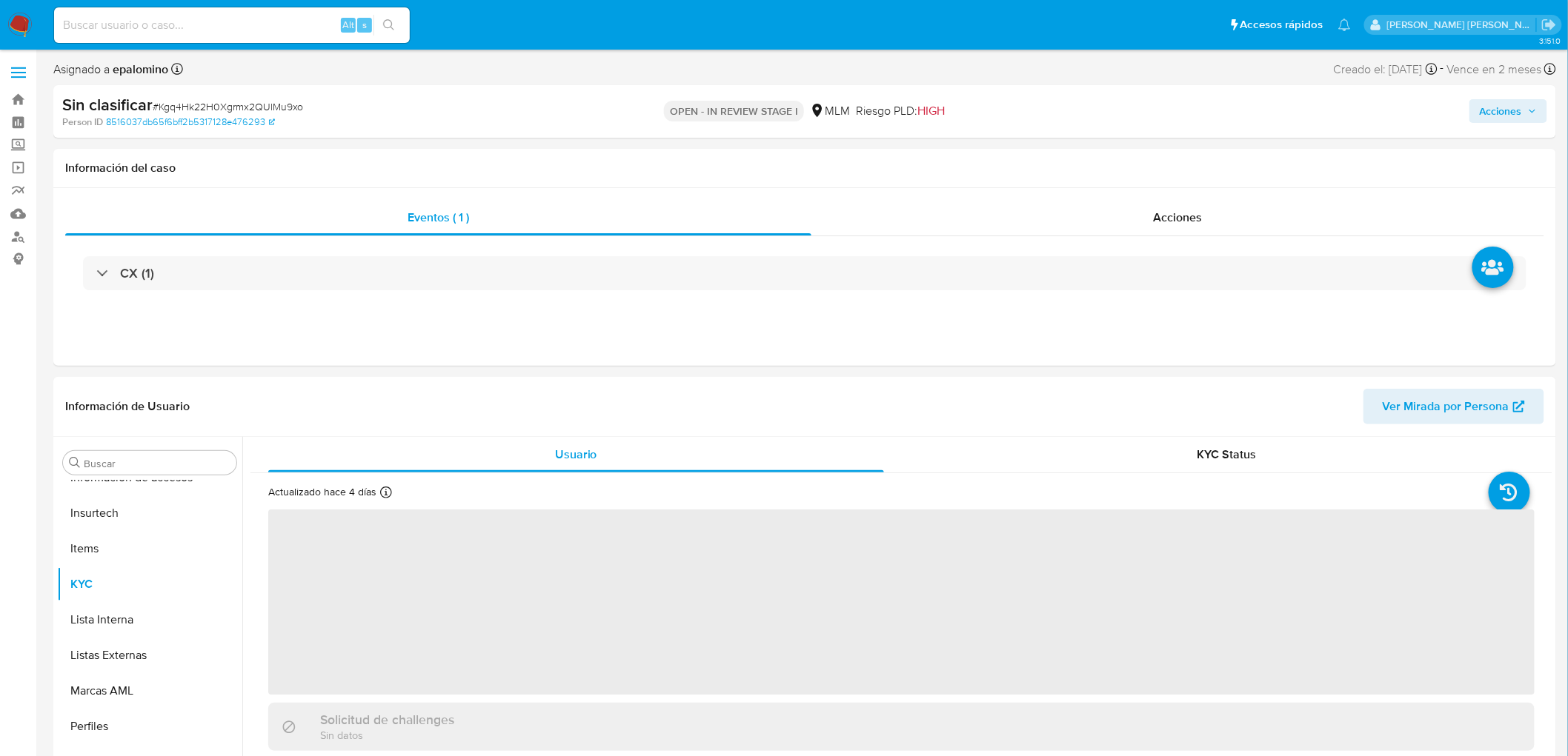
click at [1487, 117] on span "Acciones" at bounding box center [1501, 111] width 42 height 24
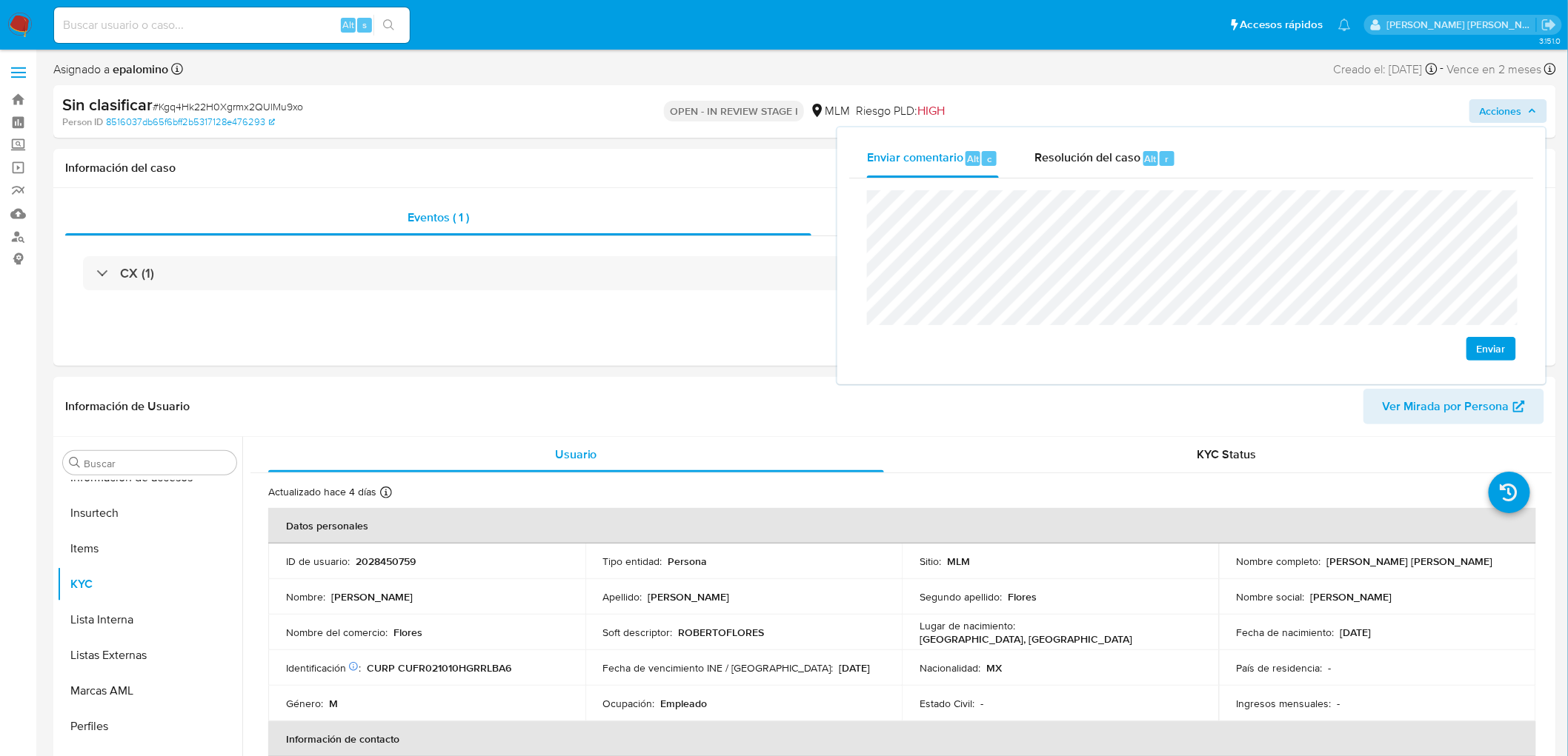
select select "10"
click at [1493, 356] on span "Enviar" at bounding box center [1491, 352] width 29 height 21
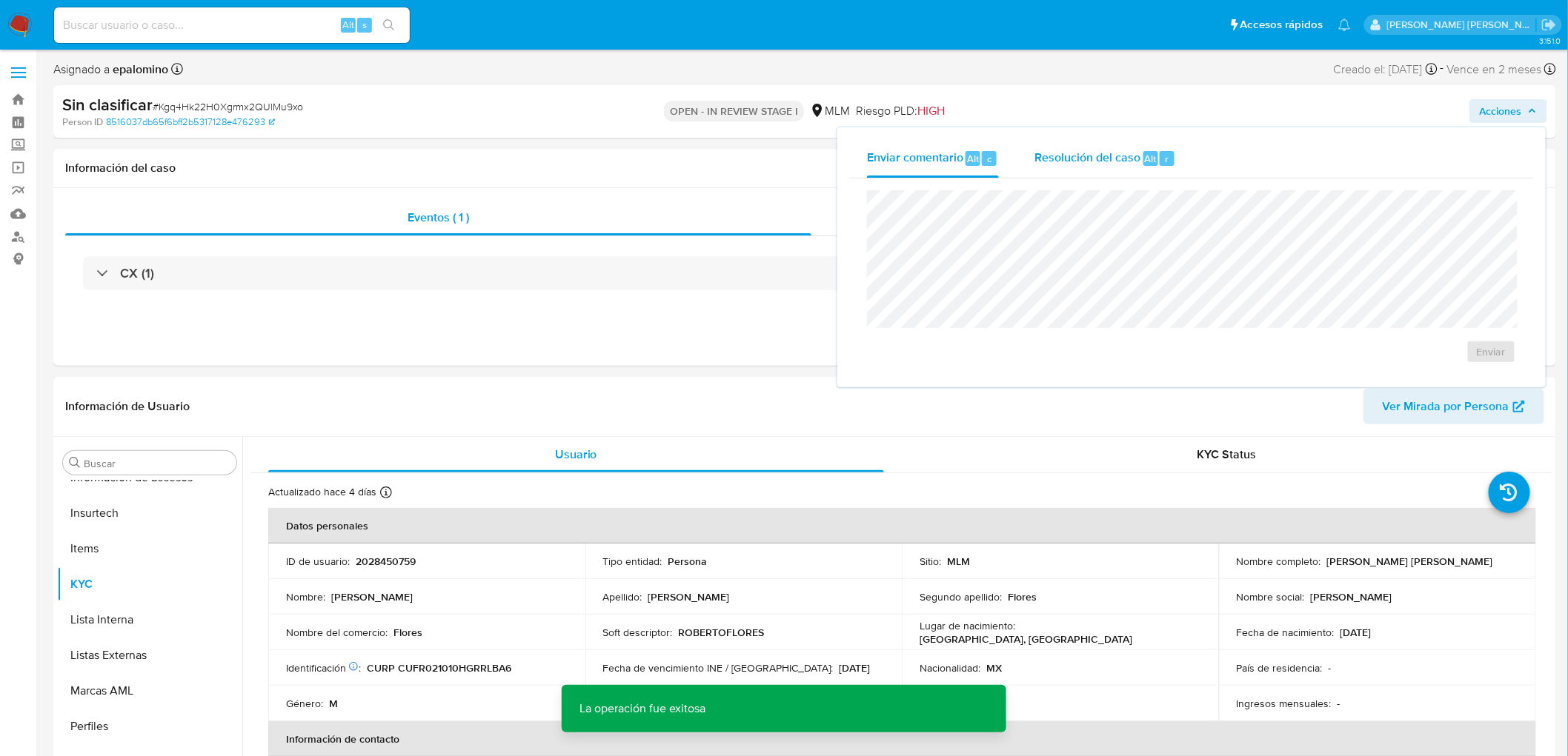
click at [1087, 171] on div "Resolución del caso Alt r" at bounding box center [1104, 159] width 141 height 39
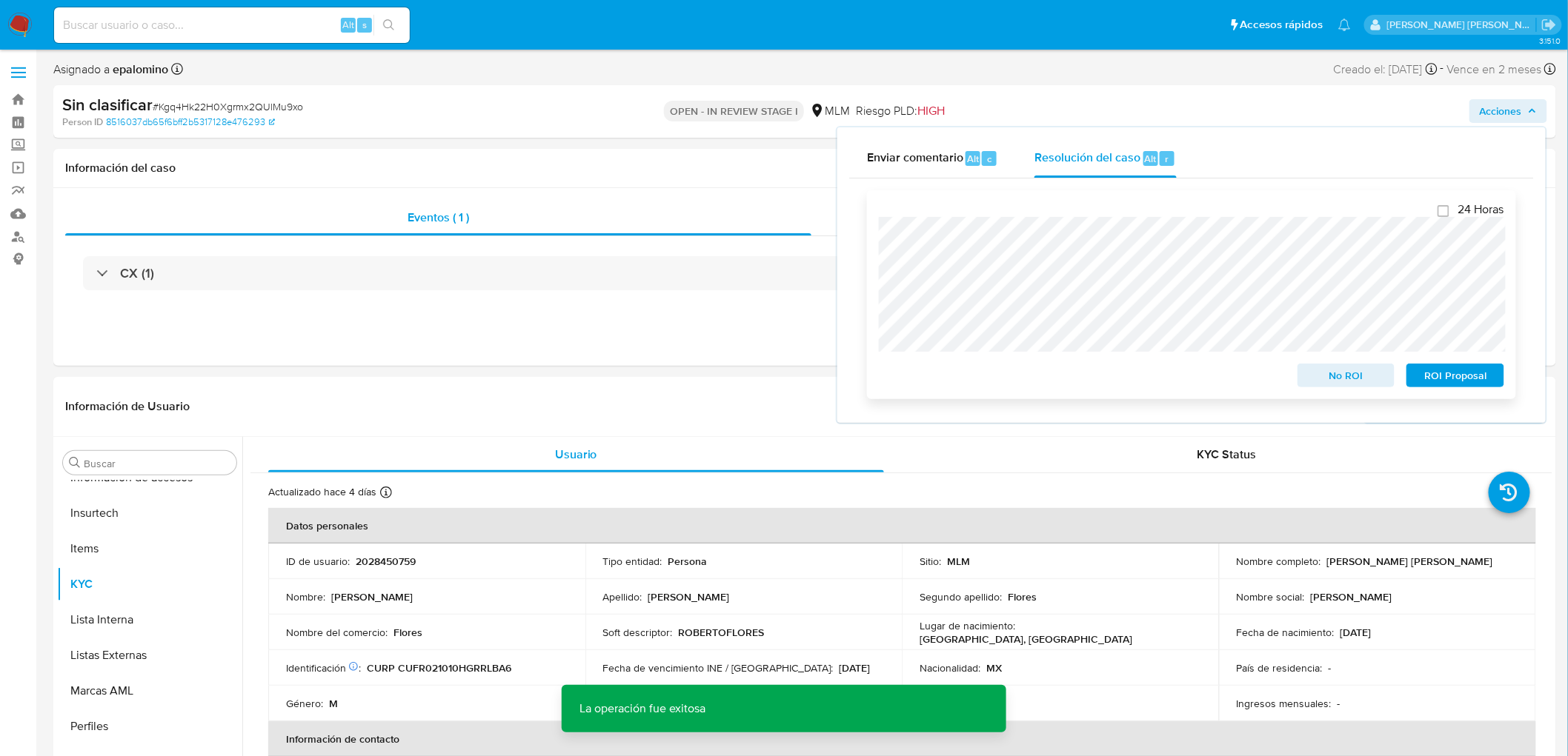
click at [1328, 378] on span "No ROI" at bounding box center [1346, 375] width 77 height 21
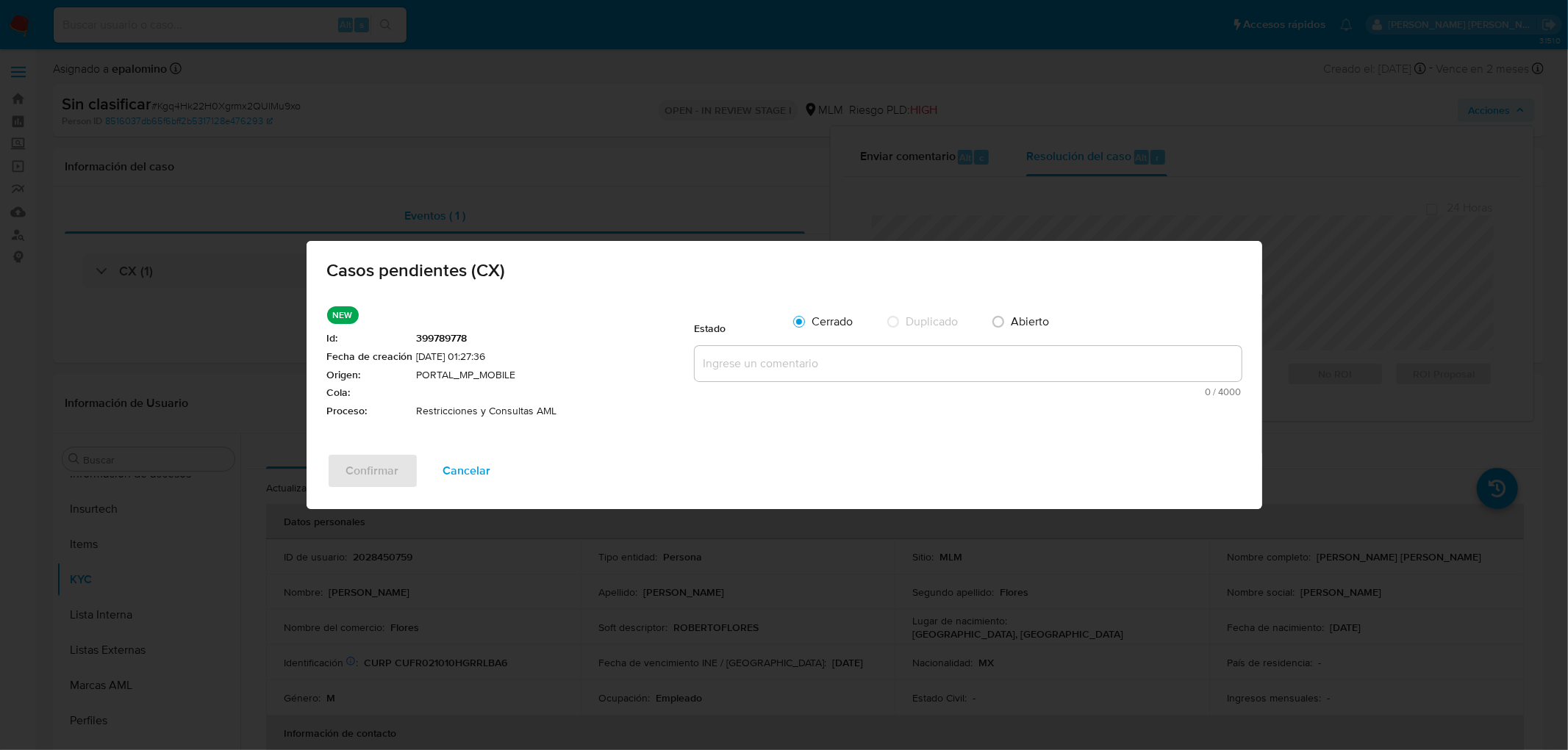
click at [776, 358] on textarea at bounding box center [969, 363] width 547 height 35
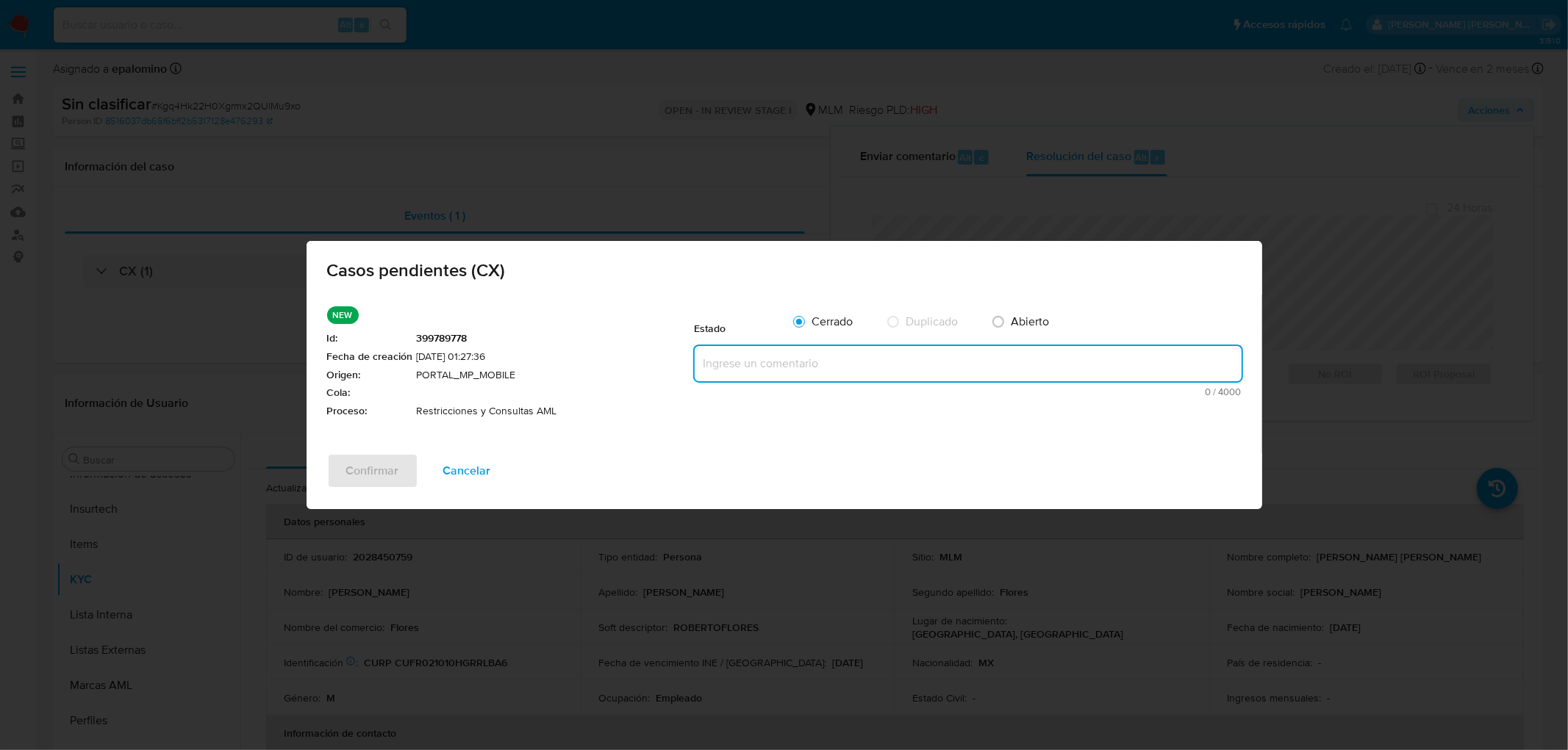
paste textarea "no se realizará reactivación de la cuenta"
type textarea "no se realizará reactivación de la cuenta"
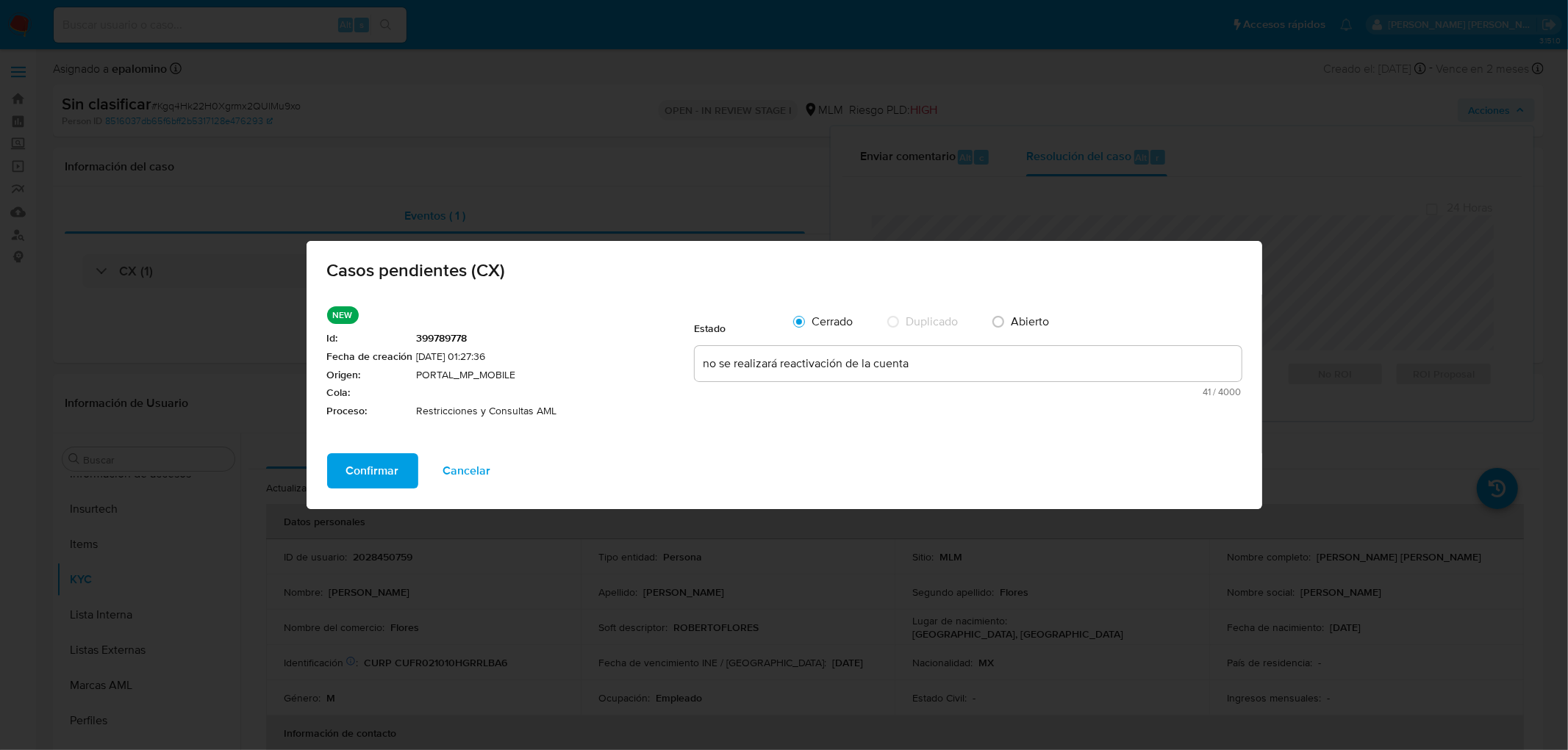
drag, startPoint x: 387, startPoint y: 453, endPoint x: 389, endPoint y: 441, distance: 12.2
click at [387, 455] on span "Confirmar" at bounding box center [372, 471] width 53 height 33
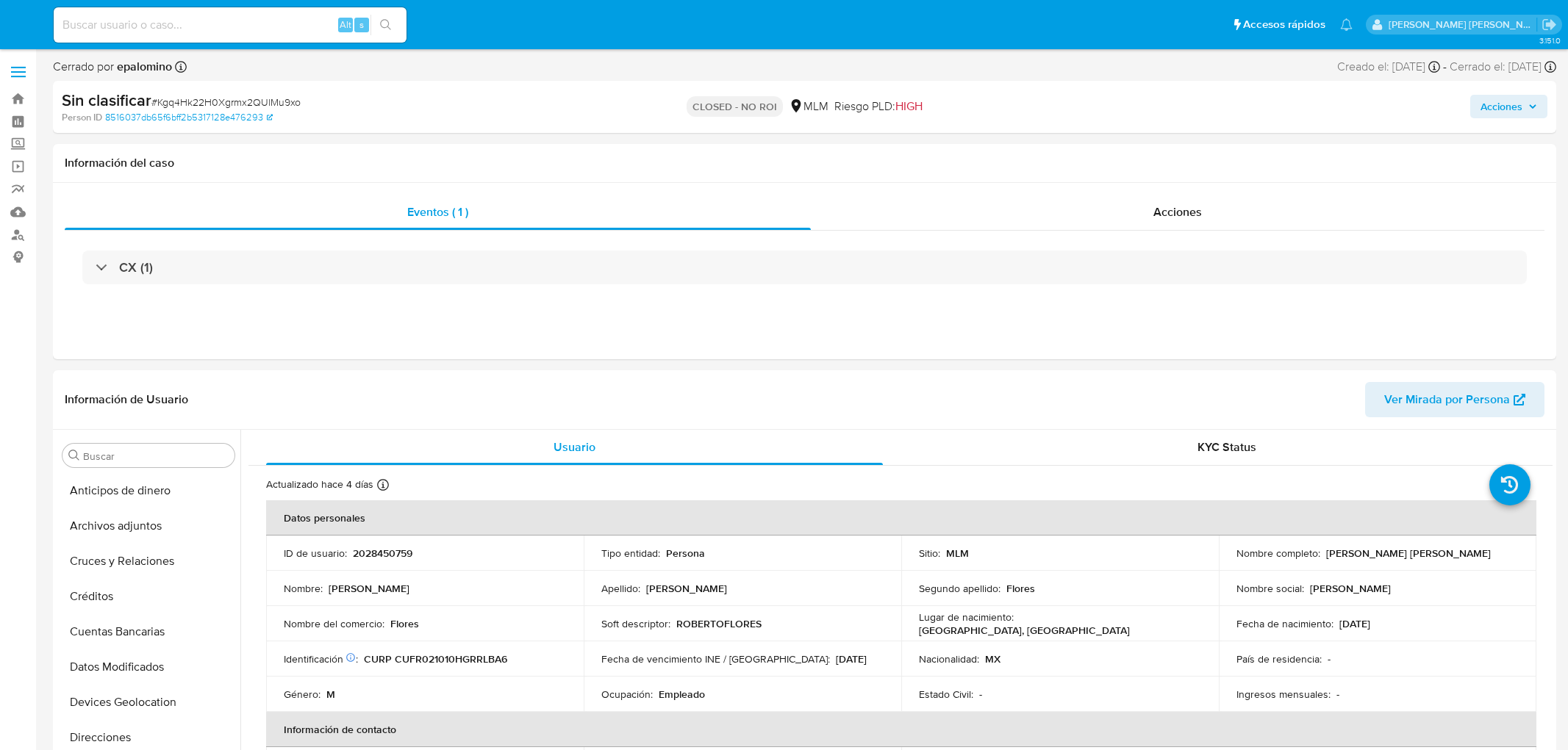
select select "10"
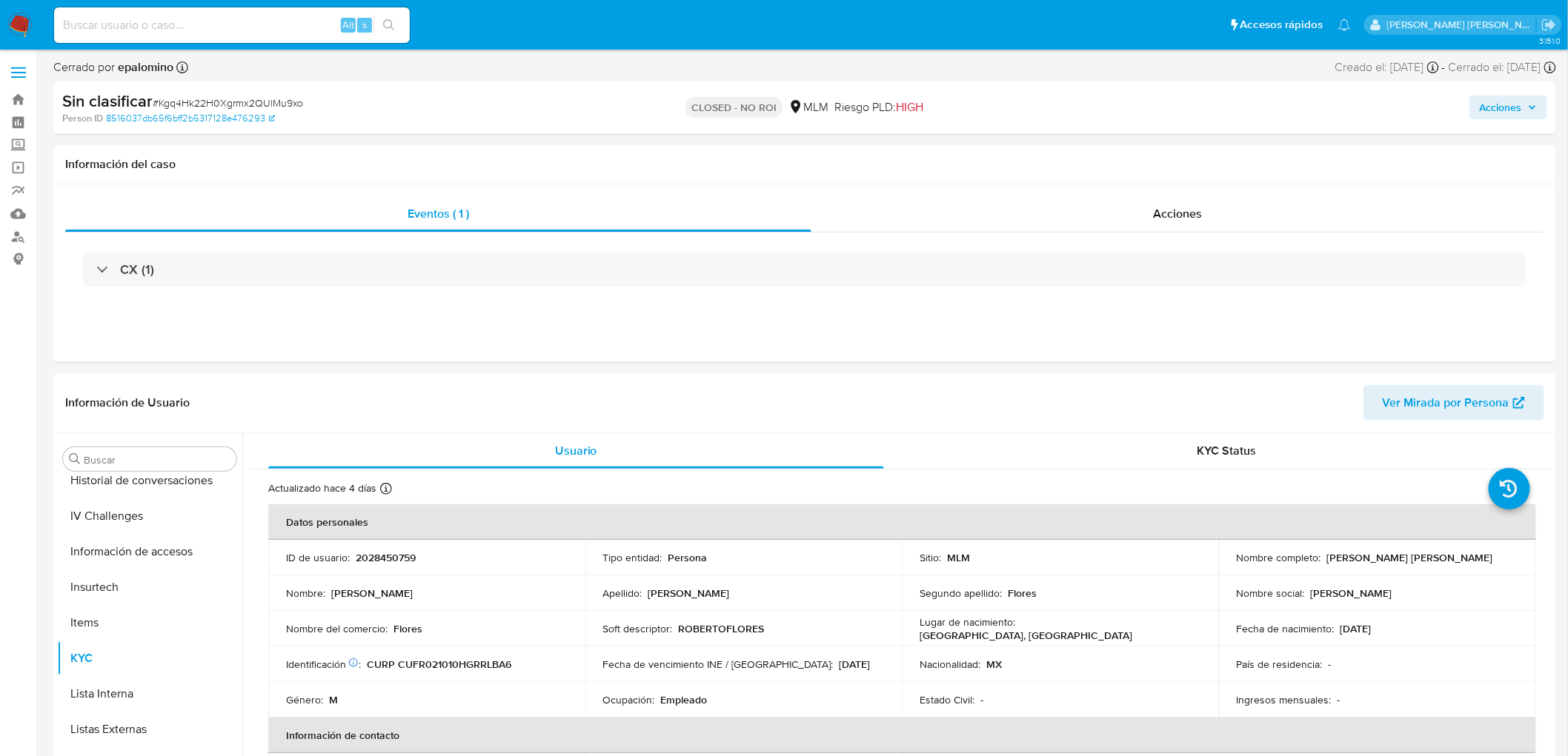
scroll to position [589, 0]
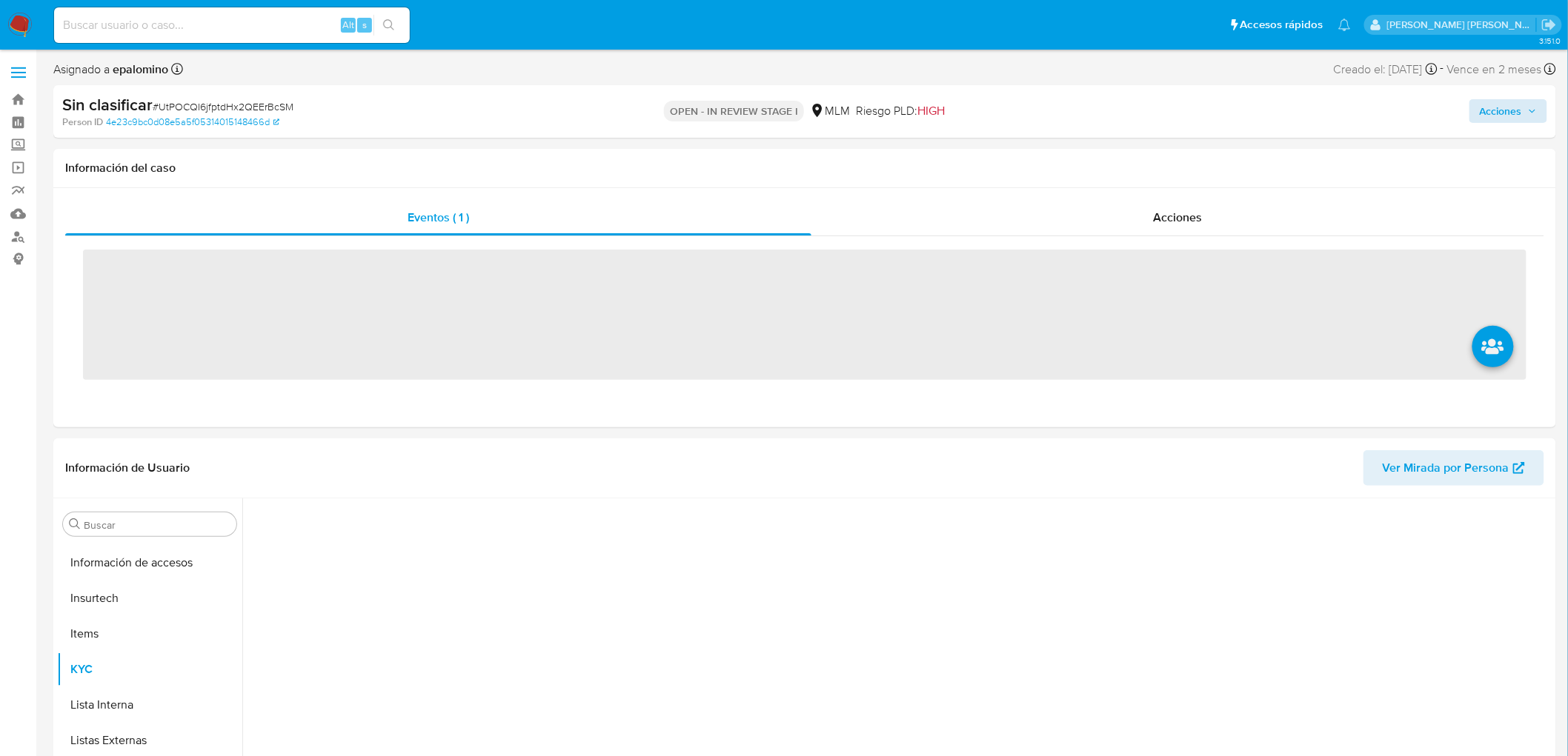
scroll to position [589, 0]
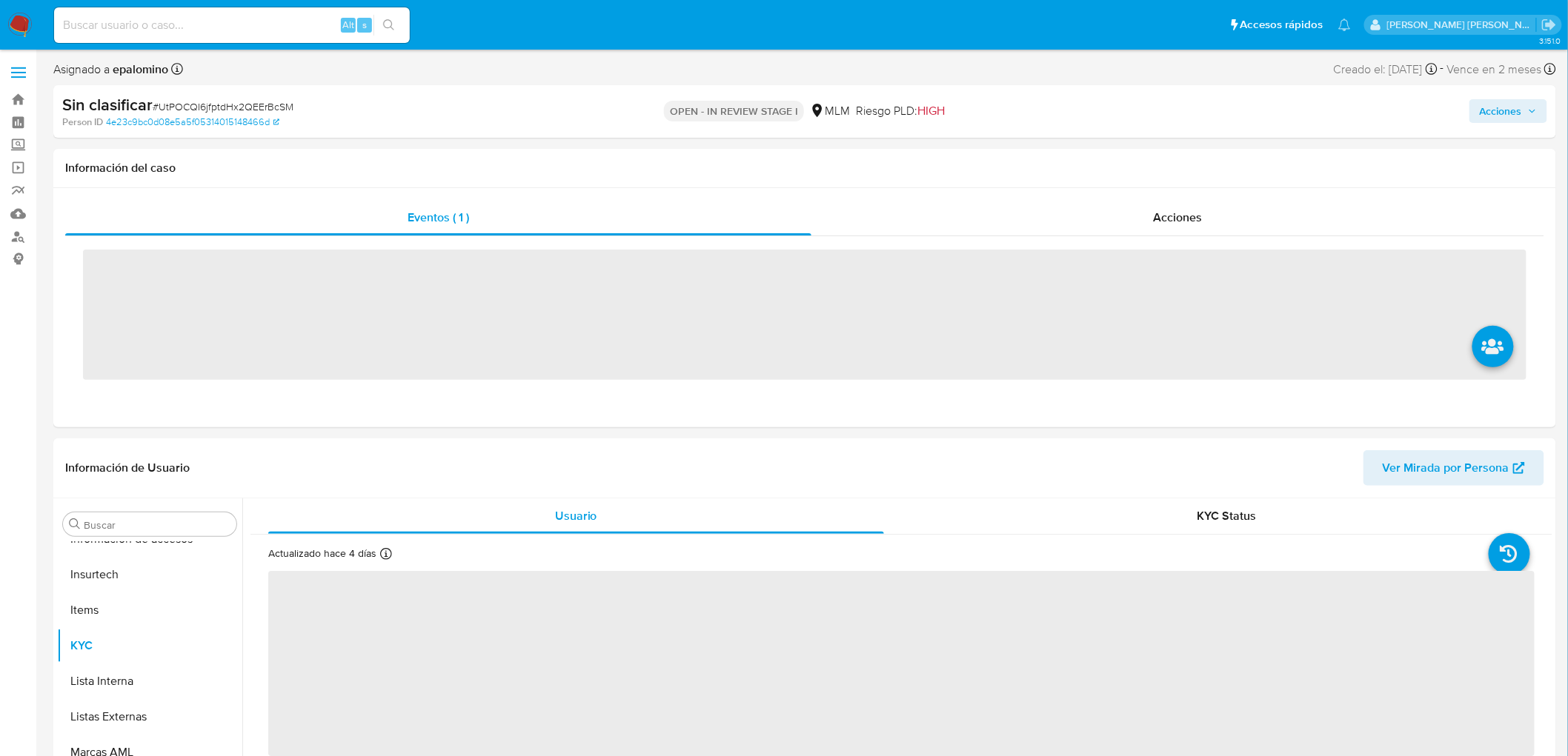
click at [1516, 112] on span "Acciones" at bounding box center [1501, 111] width 42 height 24
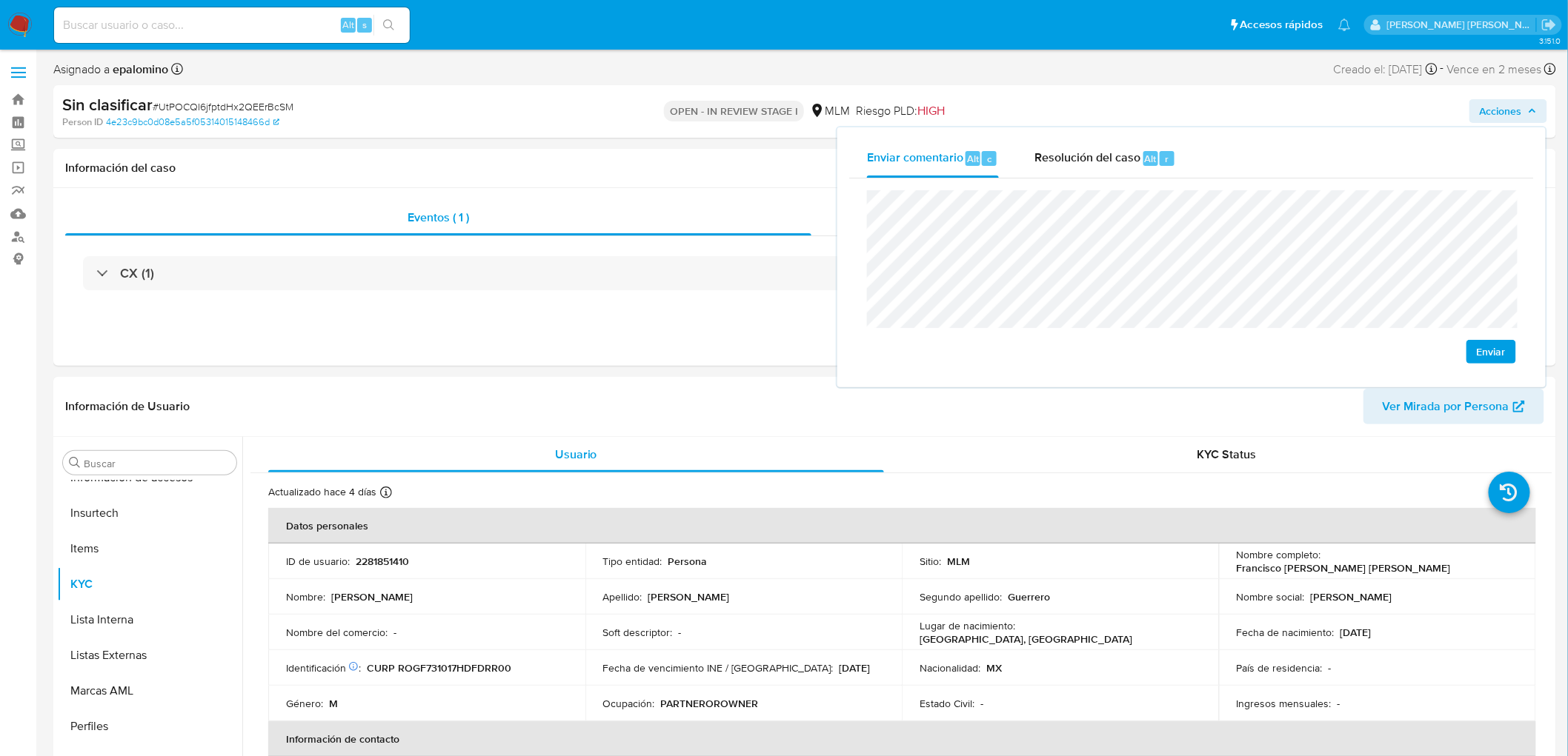
select select "10"
click at [1477, 359] on button "Enviar" at bounding box center [1491, 352] width 50 height 24
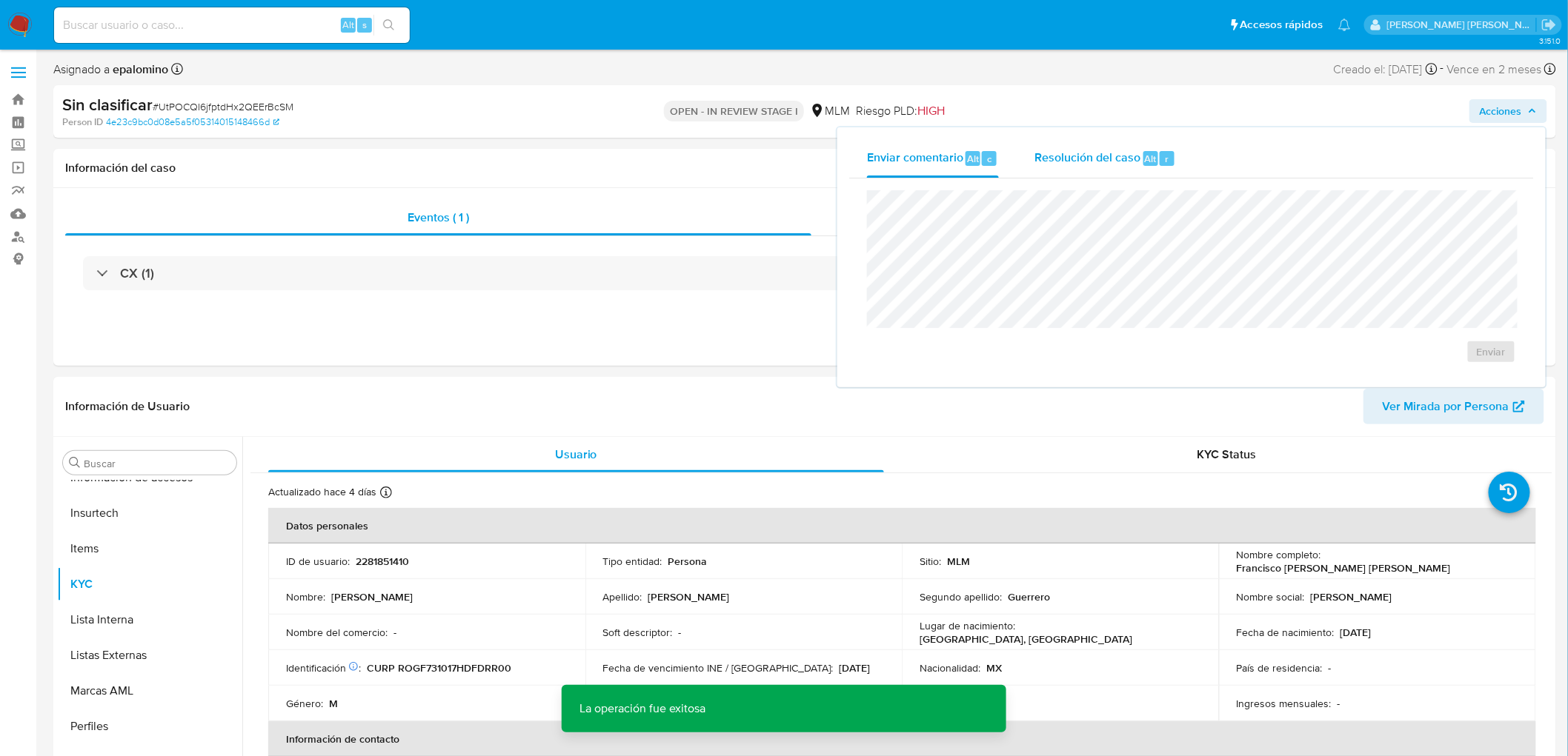
click at [1143, 156] on div "Alt" at bounding box center [1151, 159] width 15 height 15
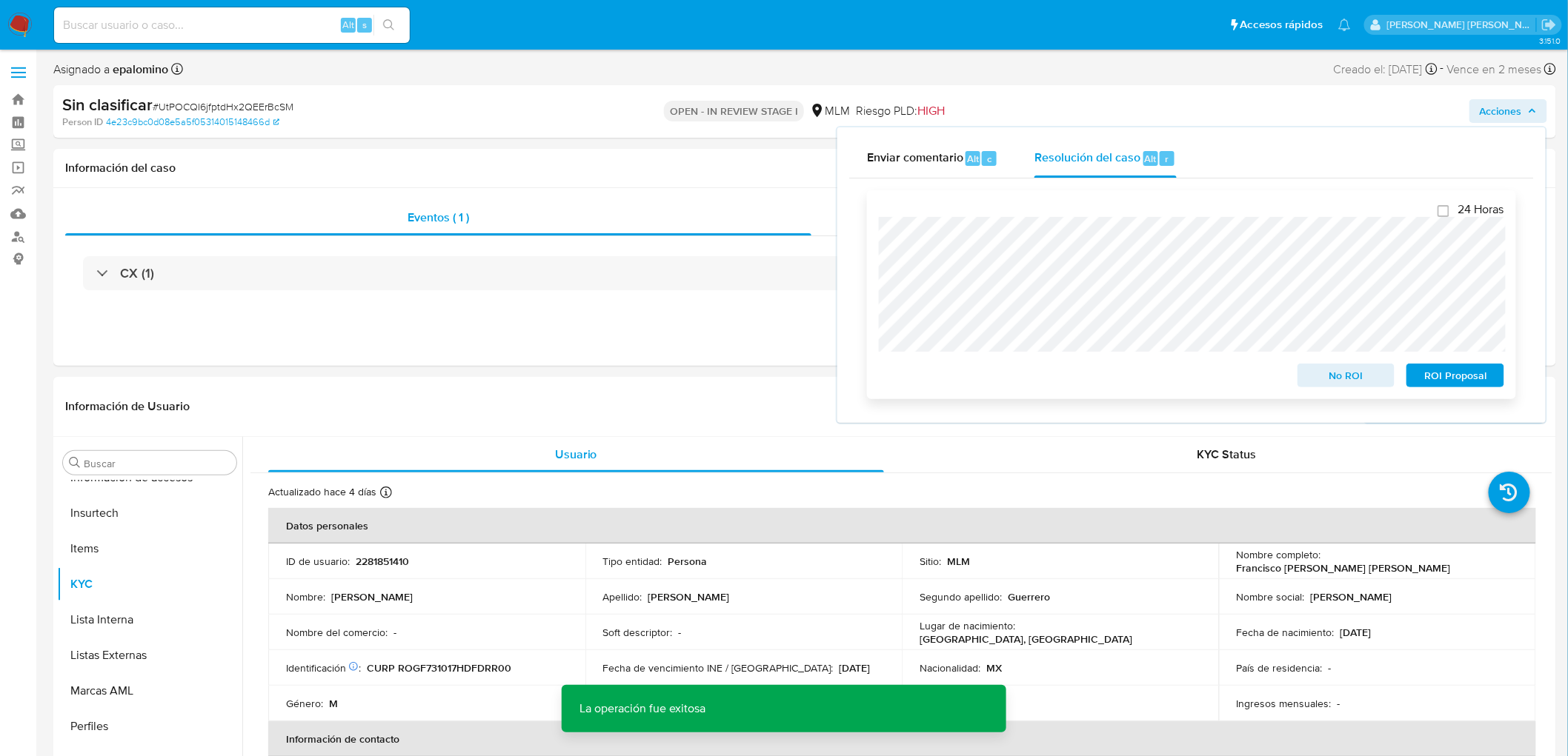
click at [1323, 381] on span "No ROI" at bounding box center [1346, 375] width 77 height 21
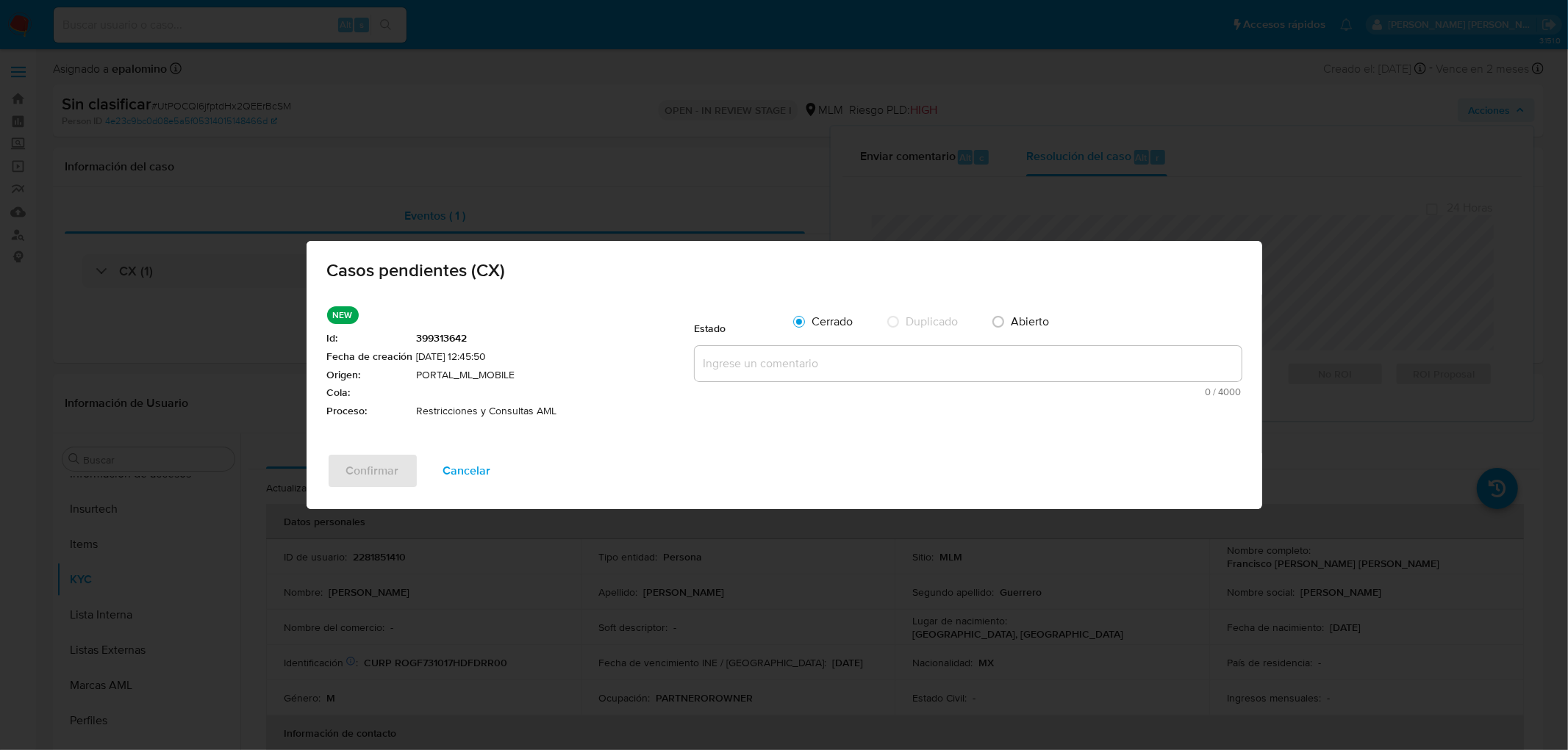
click at [791, 343] on div "Estado Cerrado Duplicado Abierto 0 / 4000 4000 caracteres restantes" at bounding box center [969, 352] width 547 height 91
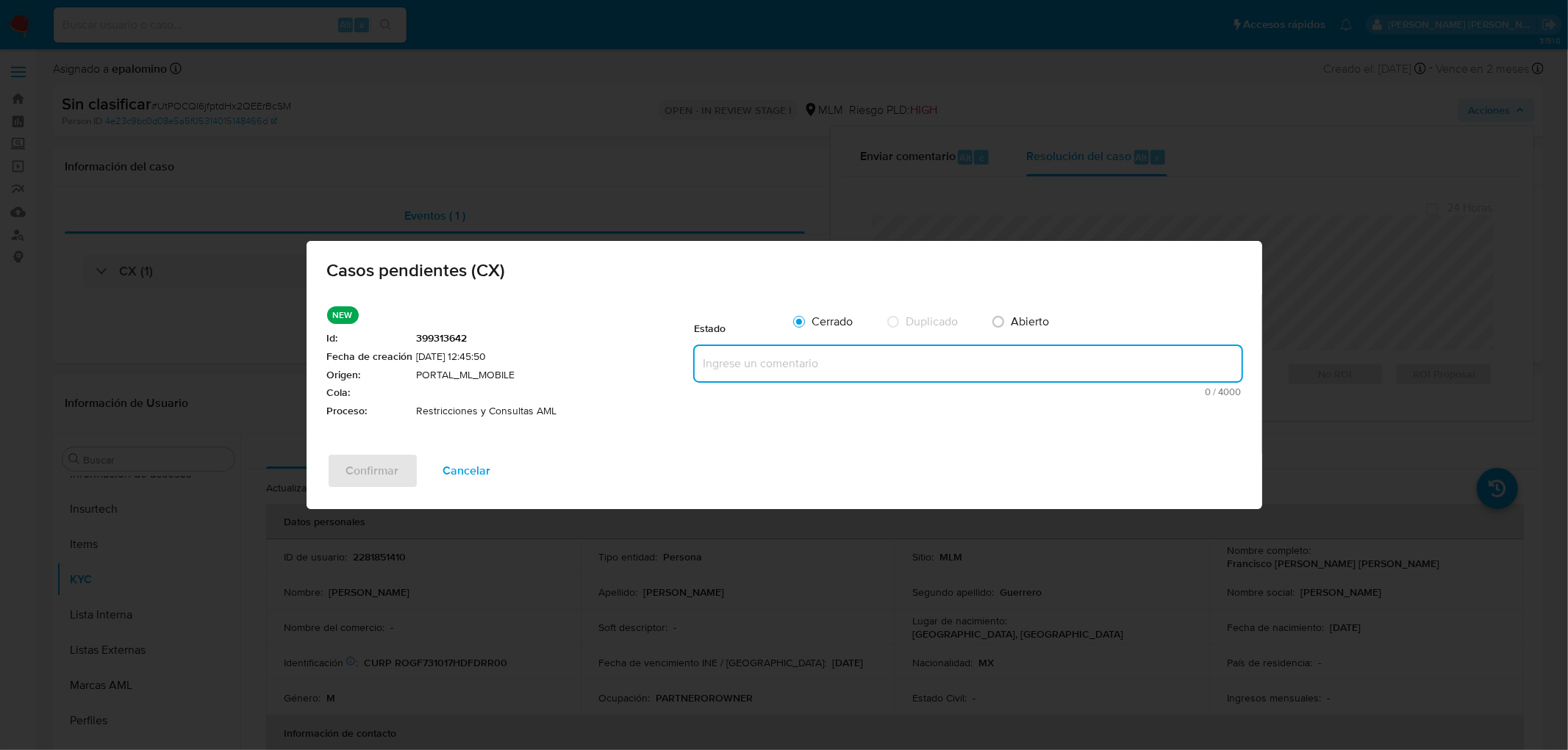
click at [789, 355] on textarea at bounding box center [969, 363] width 547 height 35
paste textarea "no se realizará reactivación de la cuenta"
type textarea "no se realizará reactivación de la cuenta"
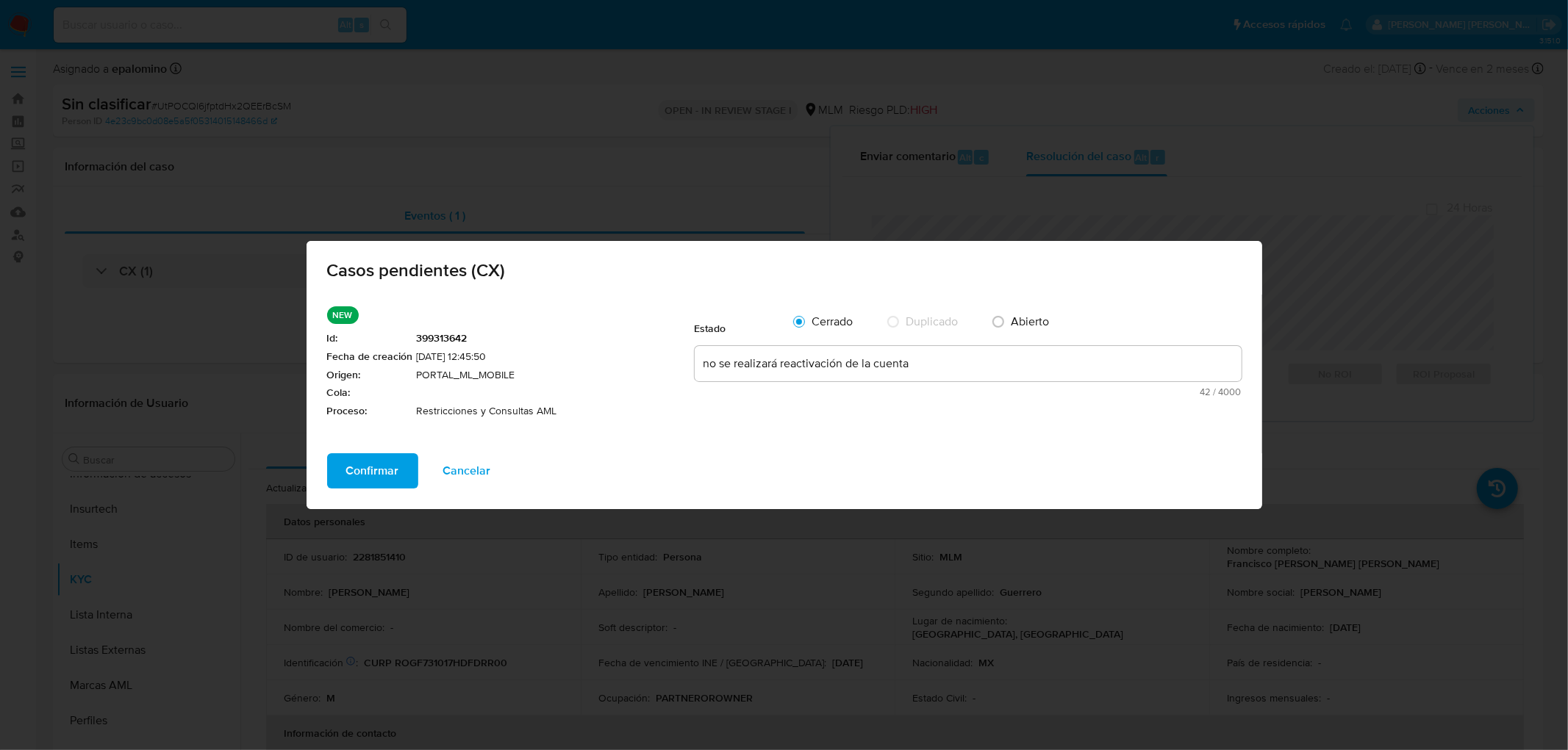
click at [376, 476] on span "Confirmar" at bounding box center [372, 471] width 53 height 33
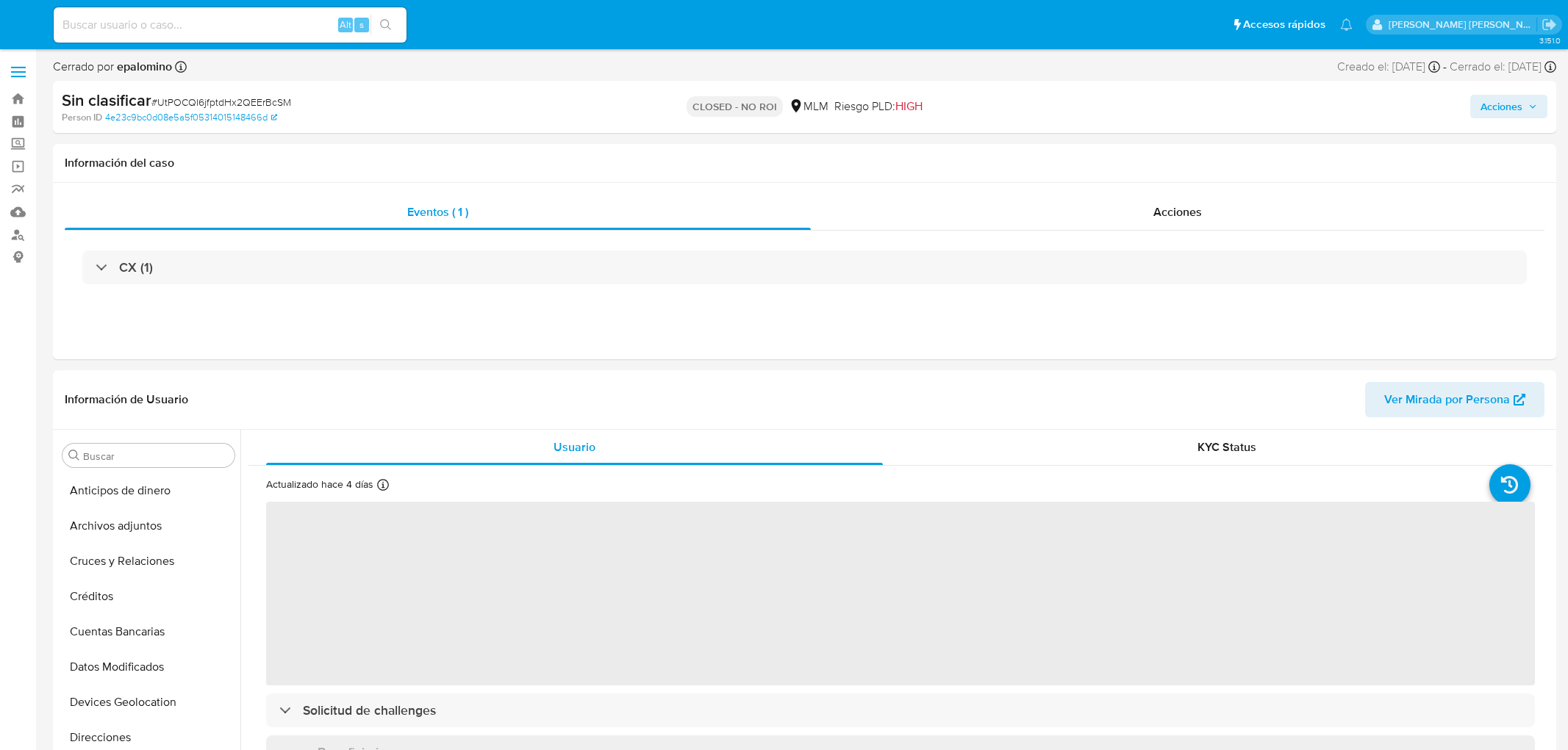
select select "10"
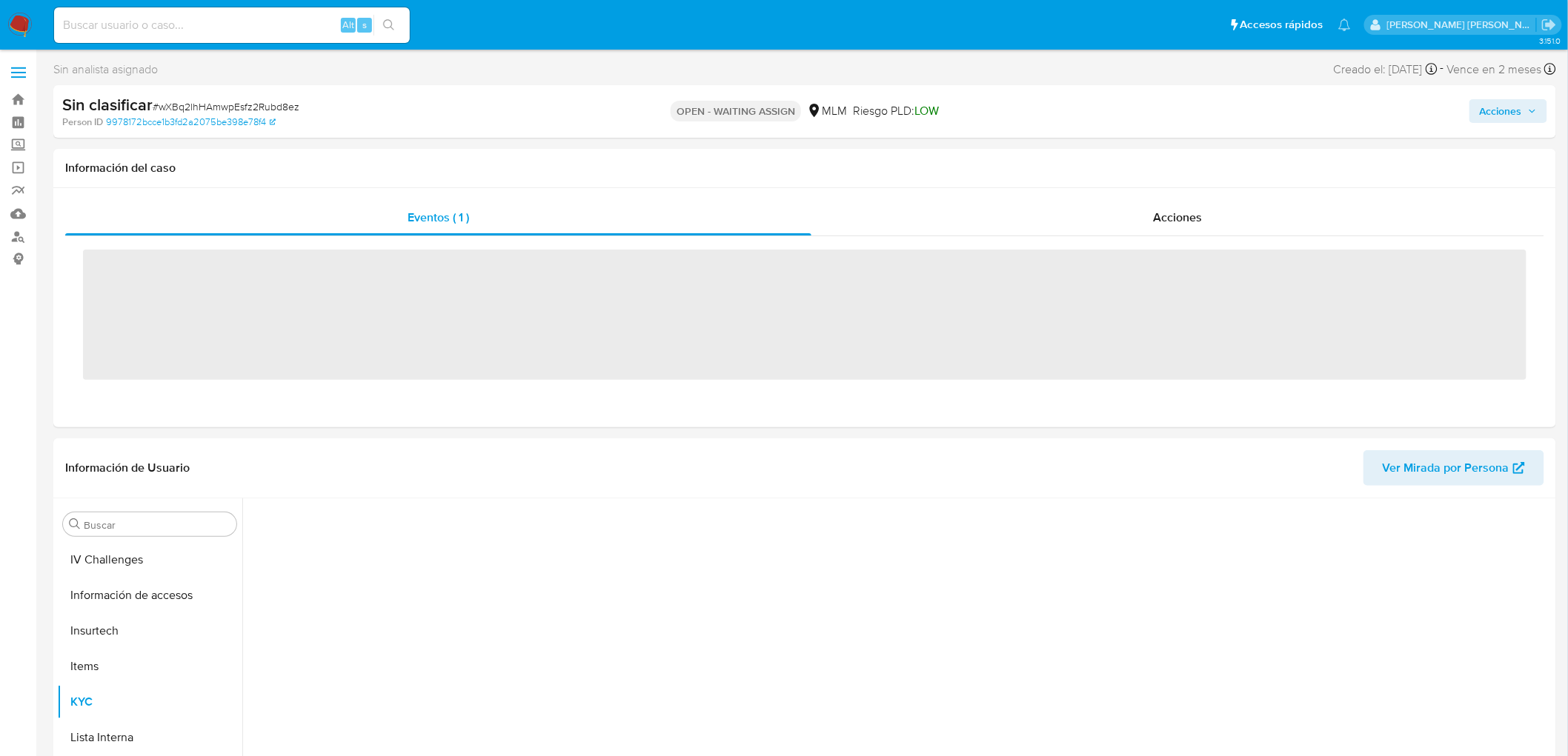
scroll to position [589, 0]
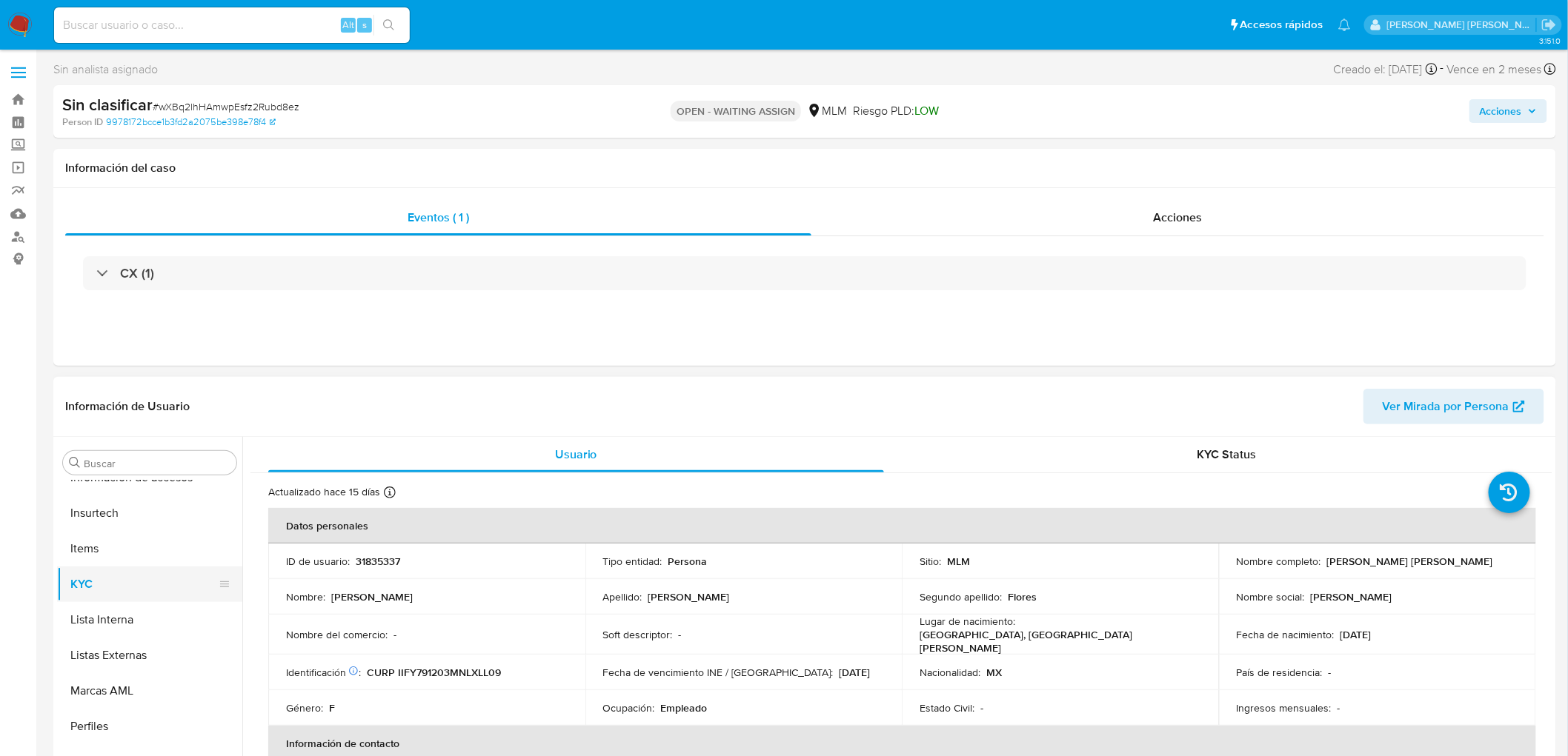
select select "10"
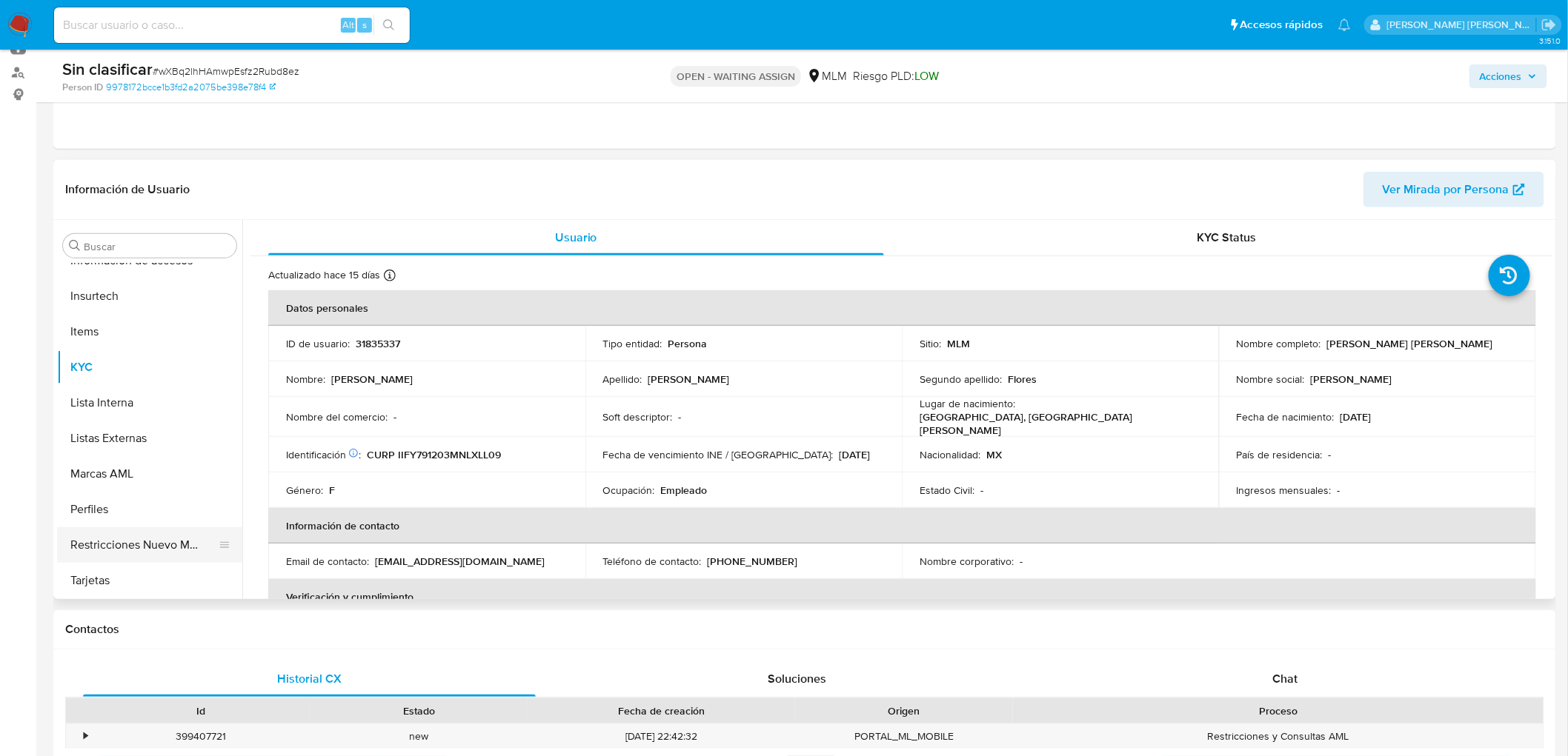
scroll to position [590, 0]
click at [174, 546] on button "Restricciones Nuevo Mundo" at bounding box center [143, 545] width 173 height 36
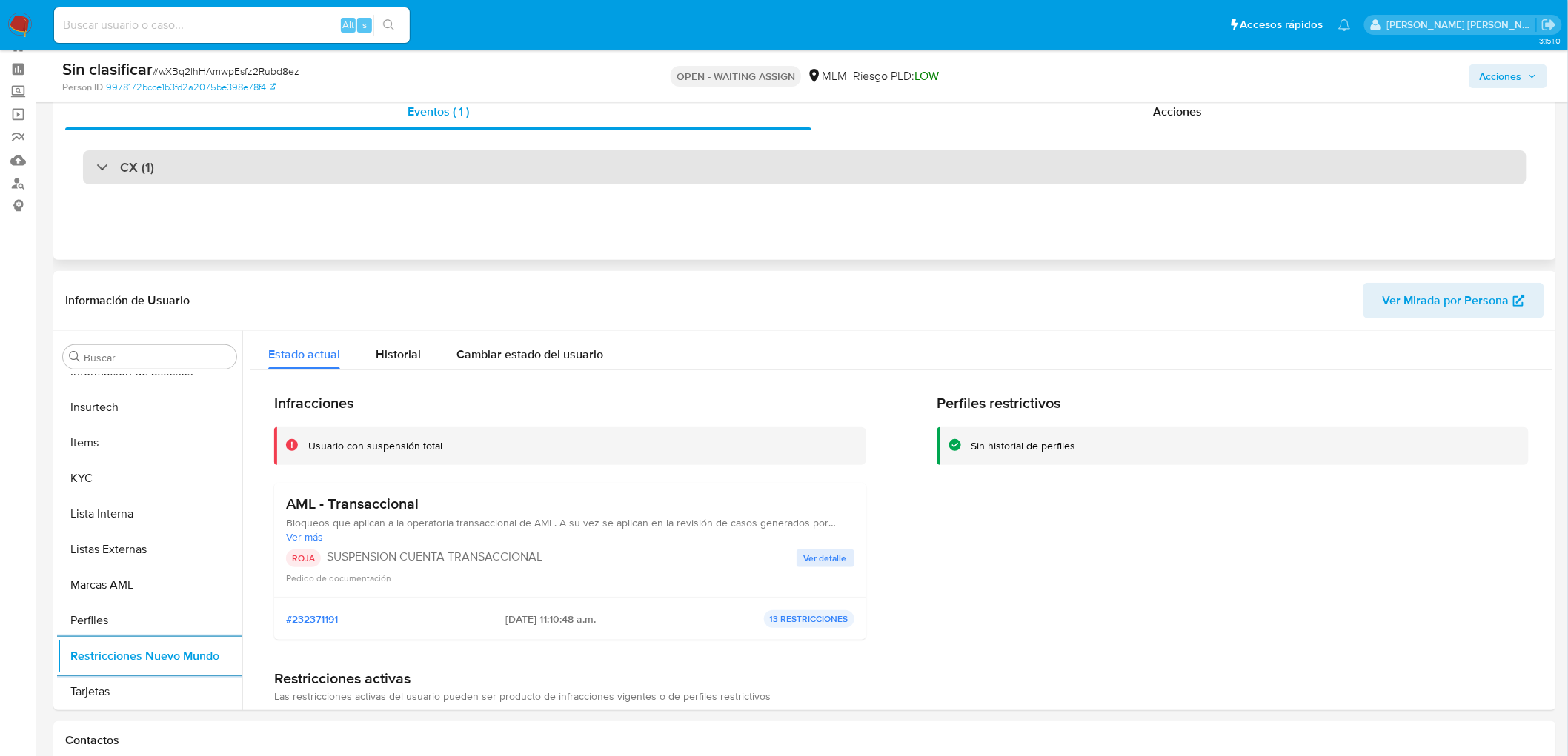
scroll to position [82, 0]
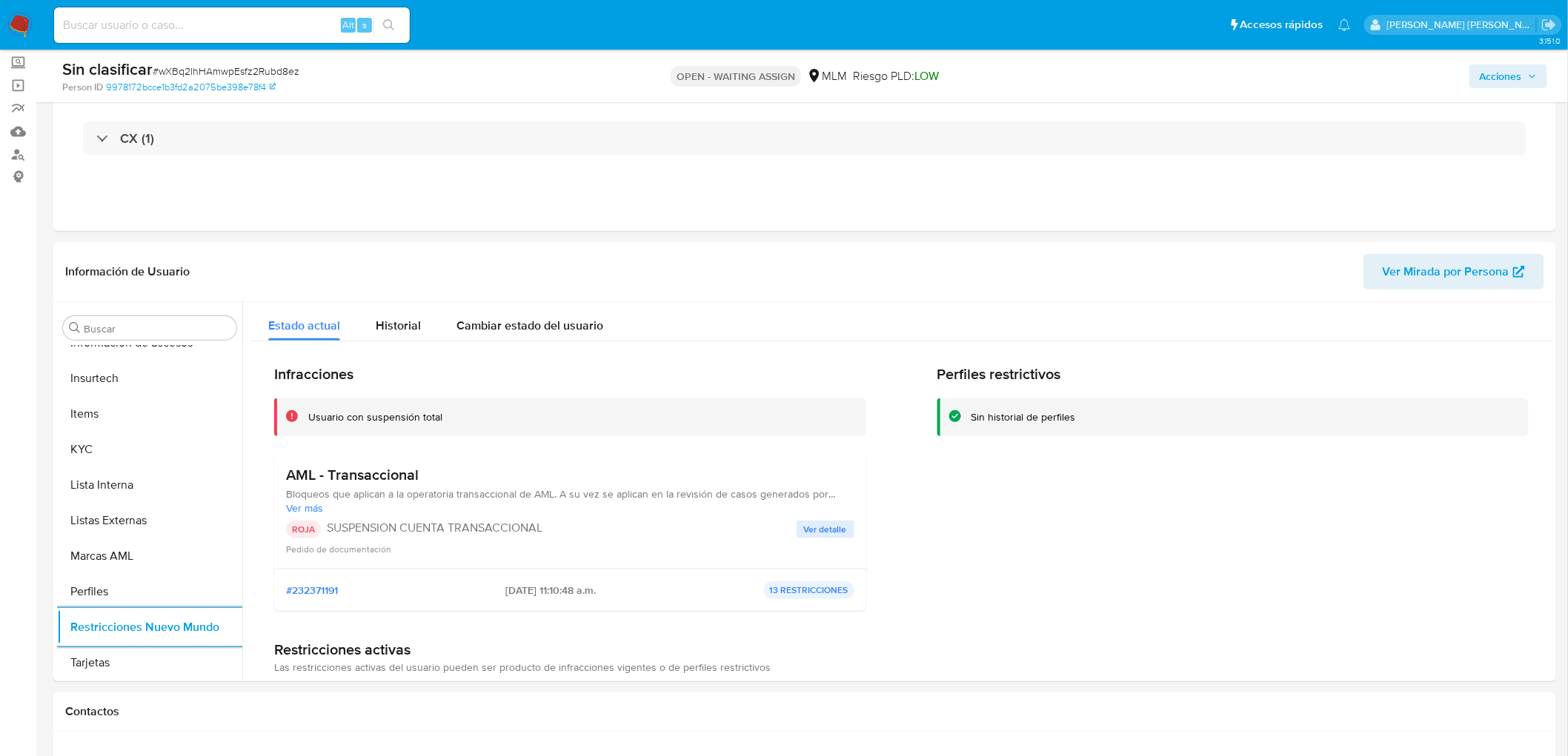
click at [1521, 83] on span "Acciones" at bounding box center [1501, 76] width 42 height 24
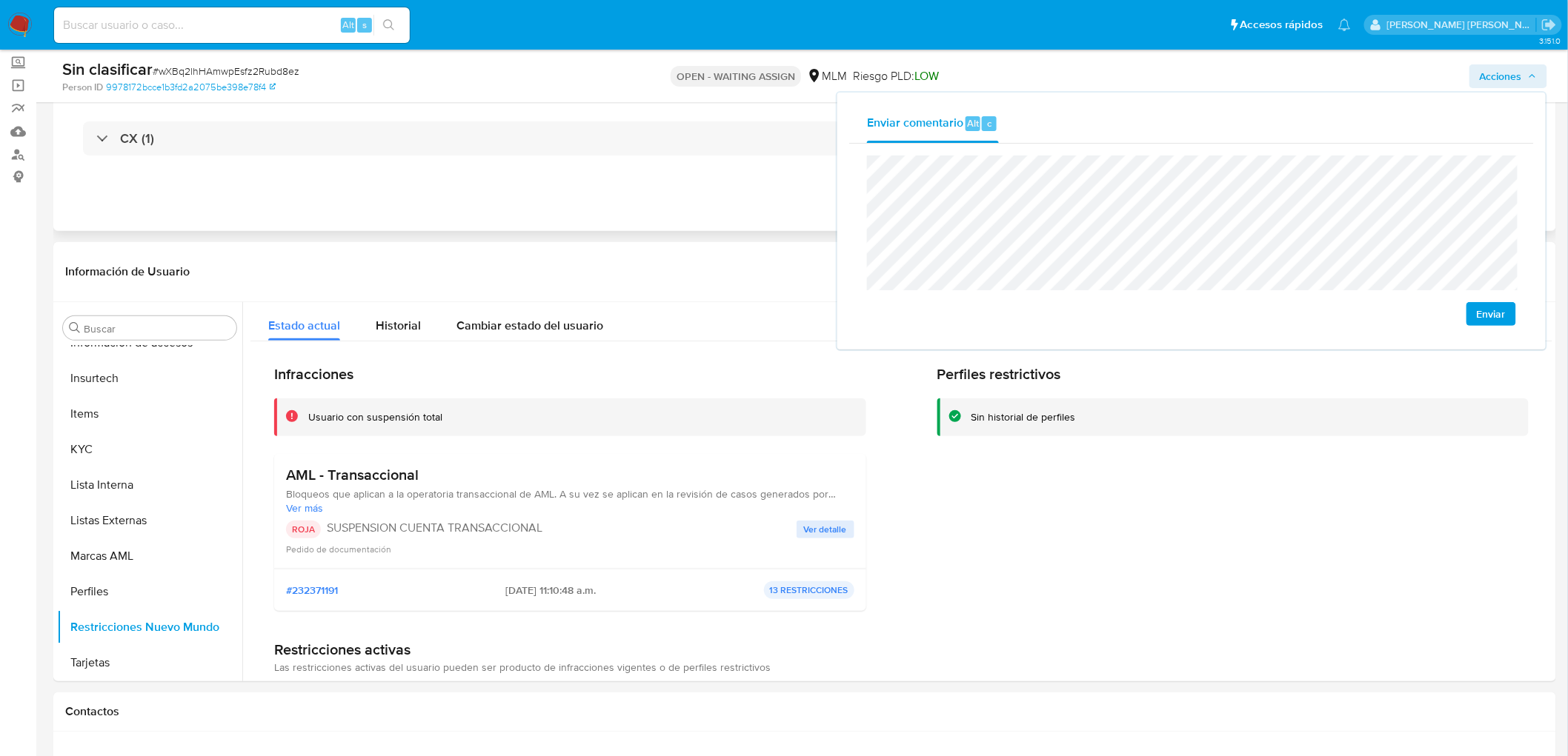
click at [677, 211] on div "Eventos ( 1 ) Acciones CX (1)" at bounding box center [805, 142] width 1503 height 178
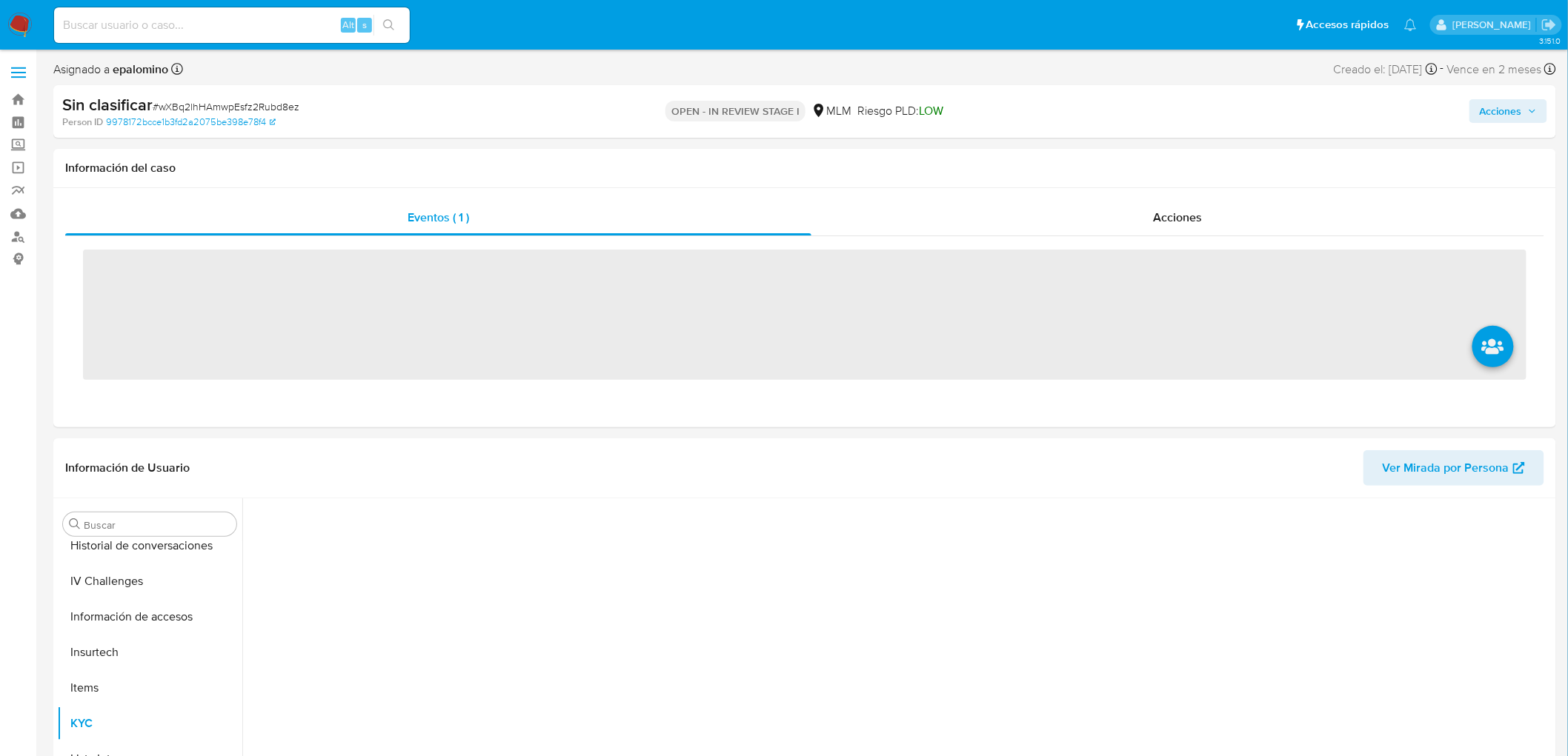
scroll to position [589, 0]
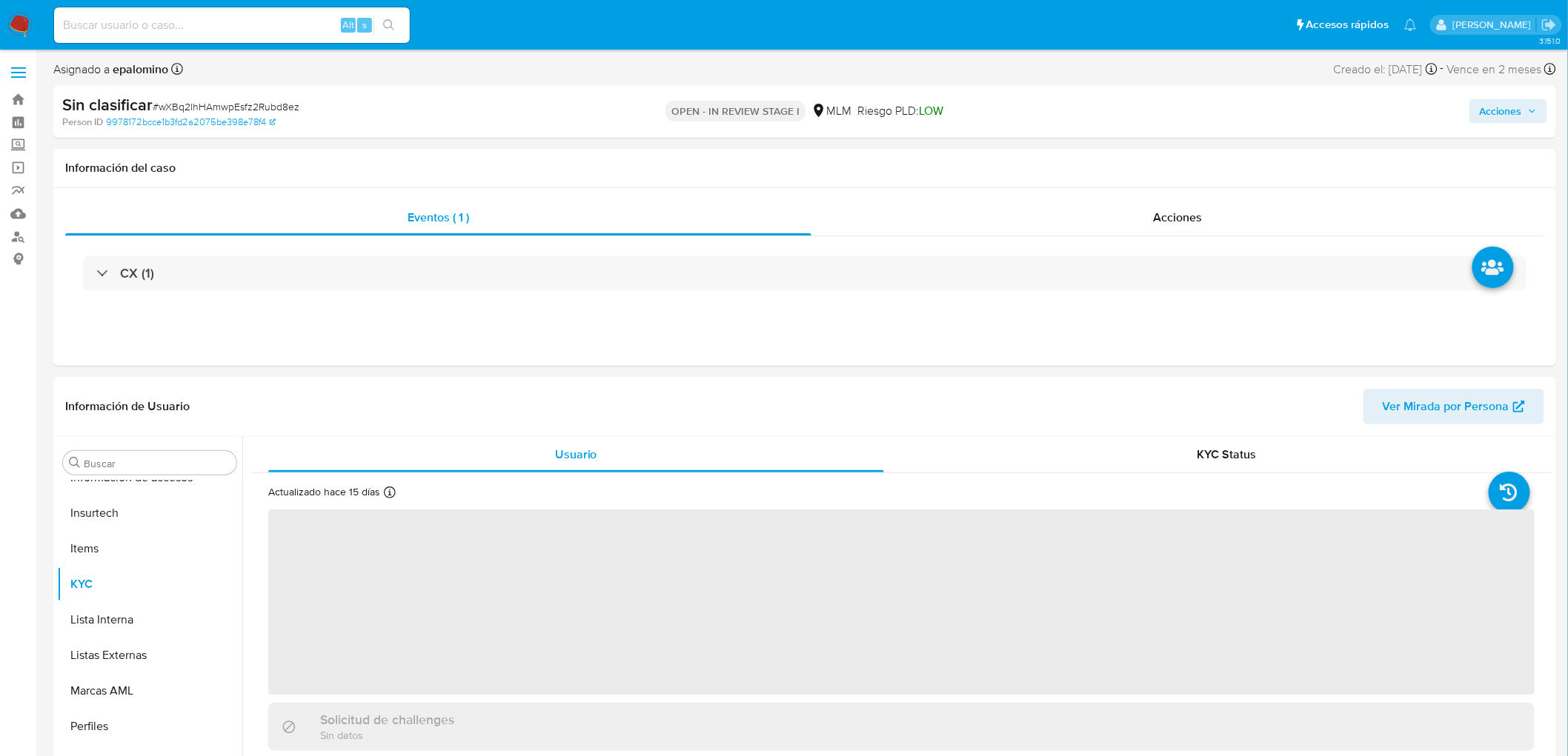
click at [1510, 111] on span "Acciones" at bounding box center [1501, 111] width 42 height 24
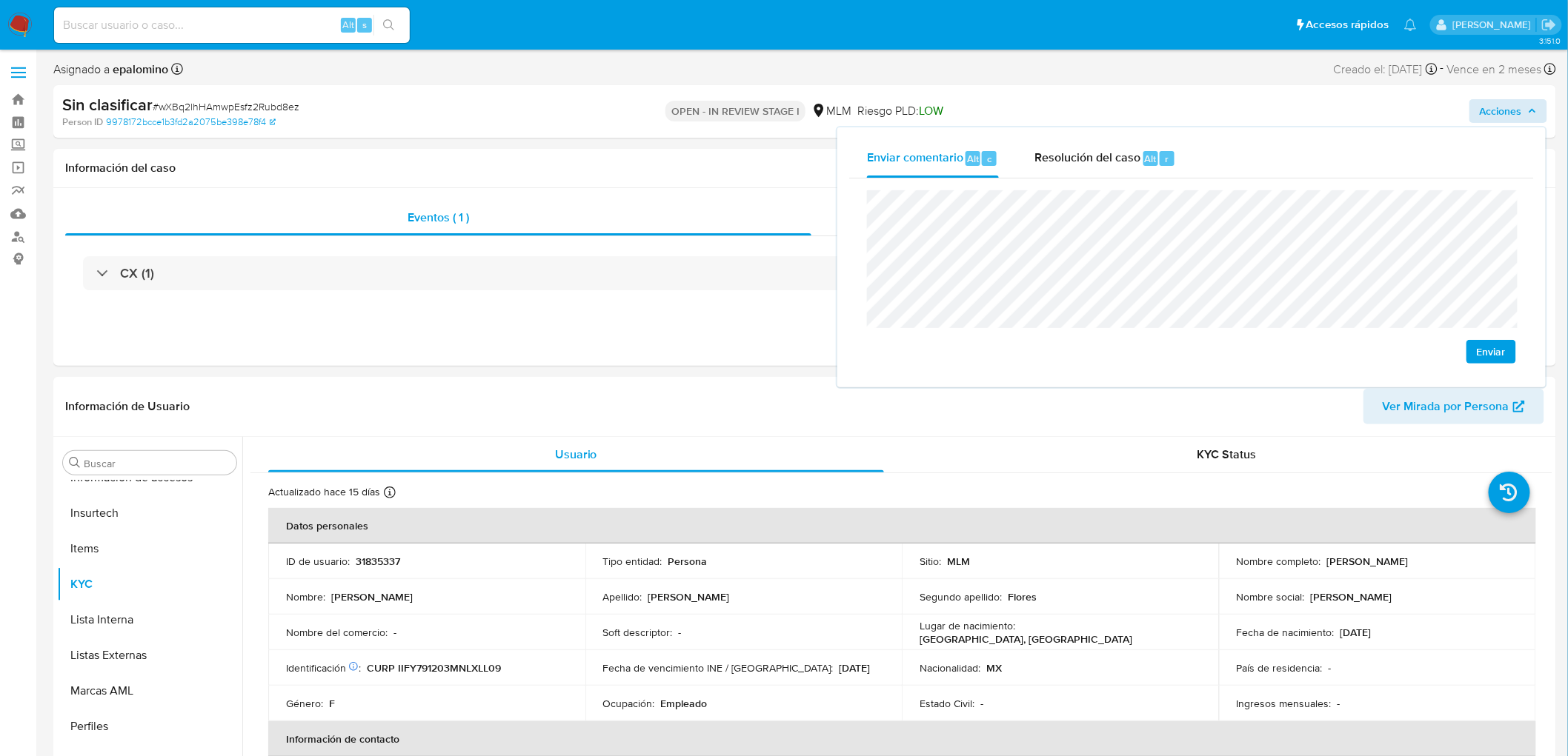
select select "10"
click at [1488, 359] on span "Enviar" at bounding box center [1491, 352] width 29 height 21
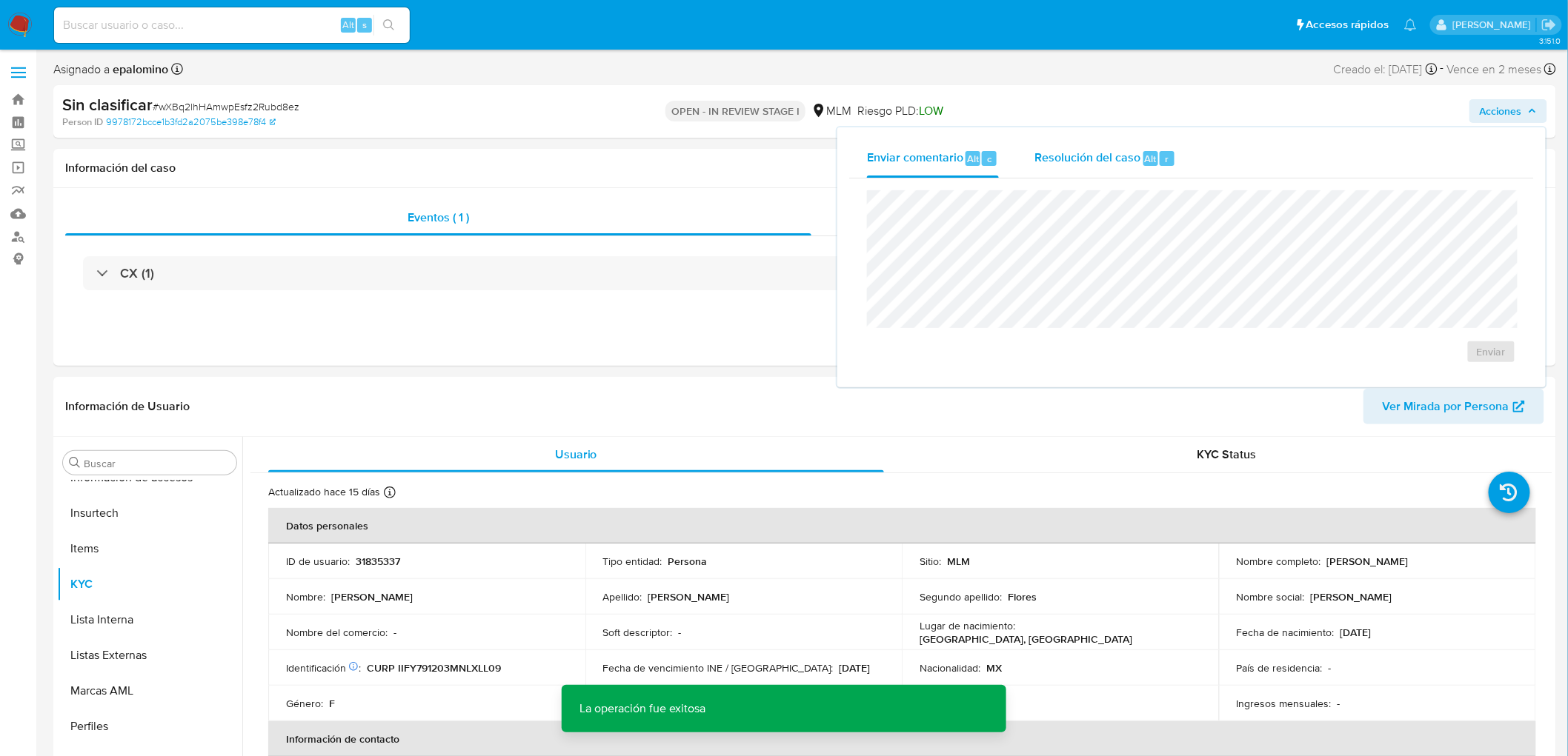
click at [1093, 172] on div "Resolución del caso Alt r" at bounding box center [1104, 159] width 141 height 39
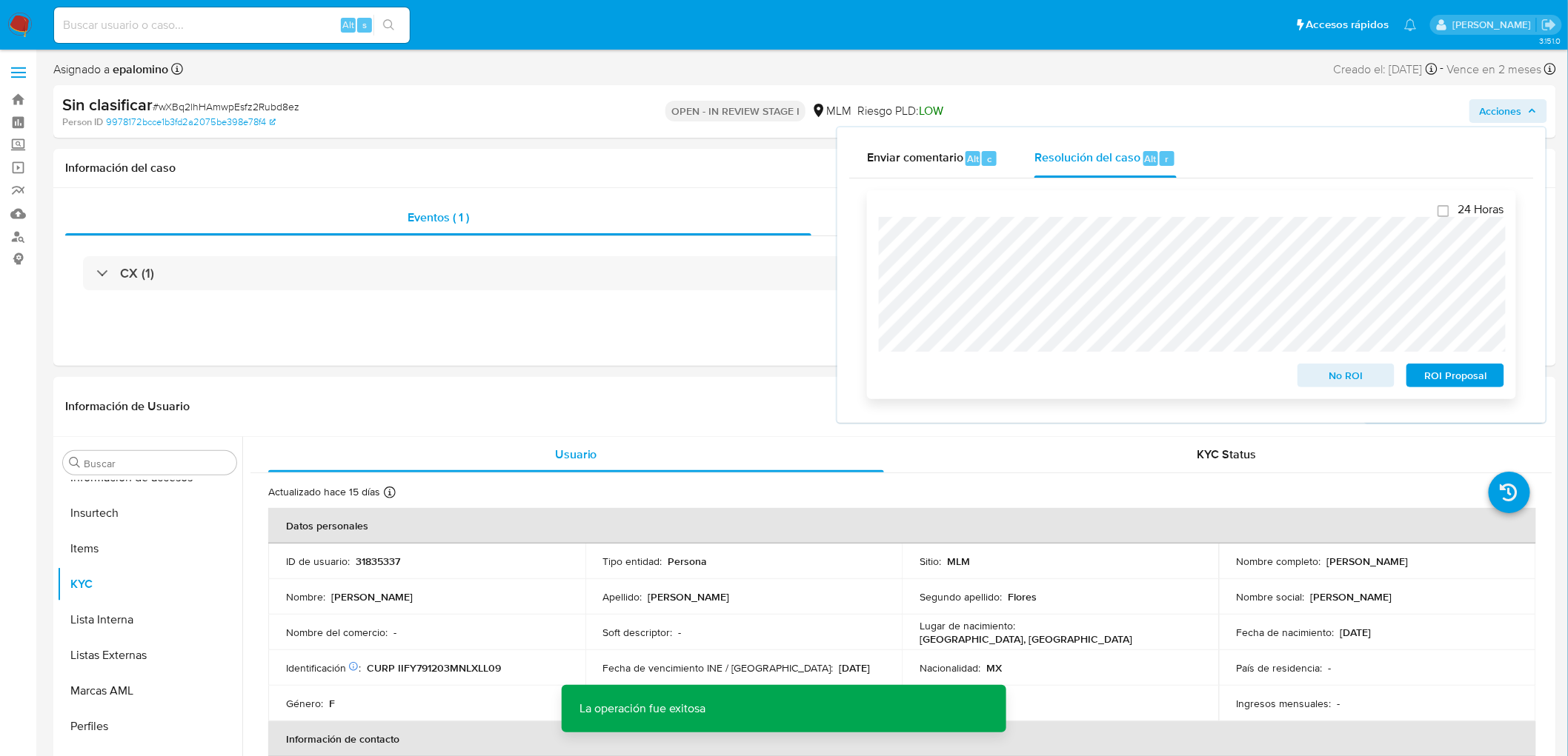
click at [1337, 371] on span "No ROI" at bounding box center [1346, 375] width 77 height 21
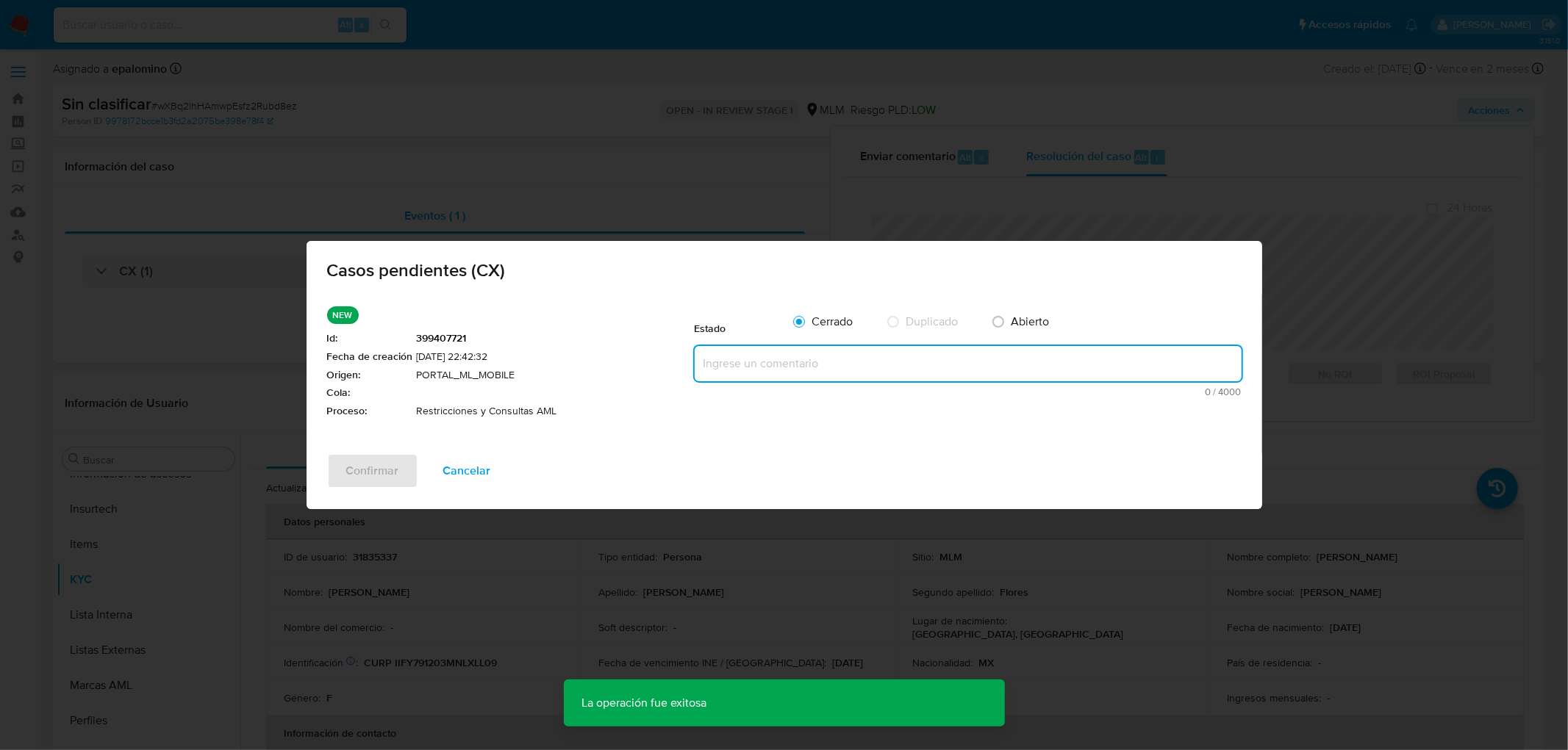
click at [907, 347] on textarea at bounding box center [969, 363] width 547 height 35
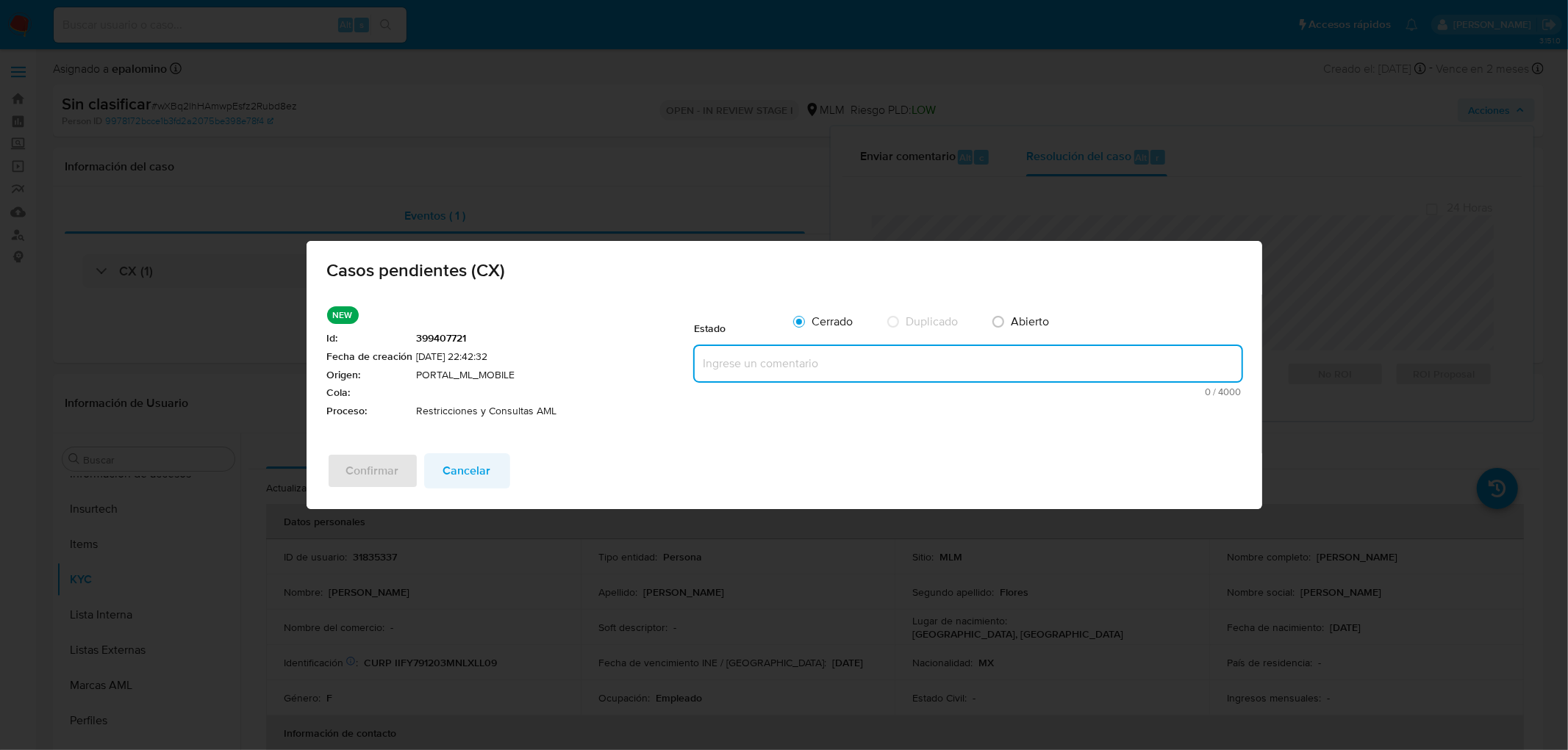
paste textarea "no se realizará reactivación de la cuenta"
type textarea "no se realizará reactivación de la cuenta"
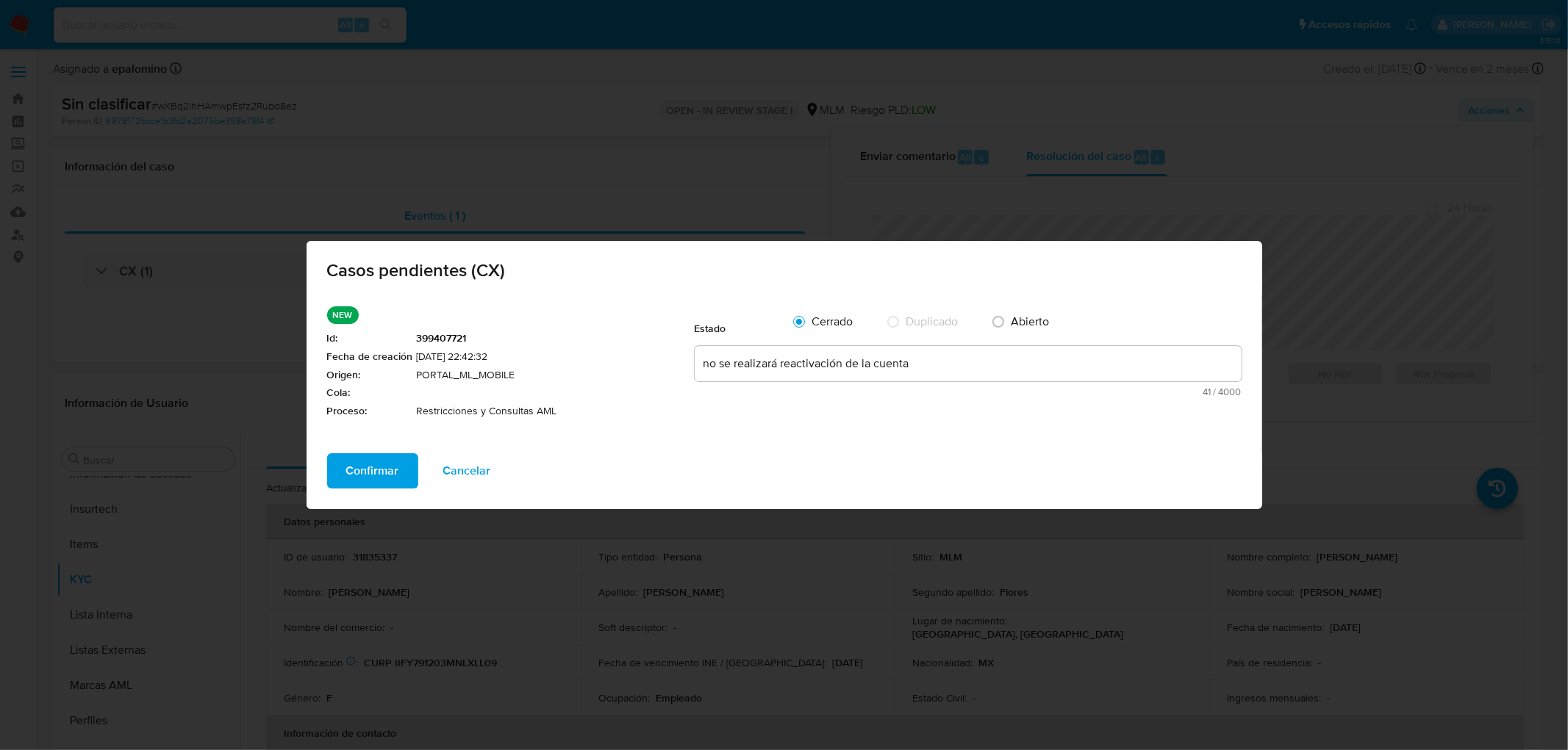
click at [385, 465] on span "Confirmar" at bounding box center [372, 471] width 53 height 33
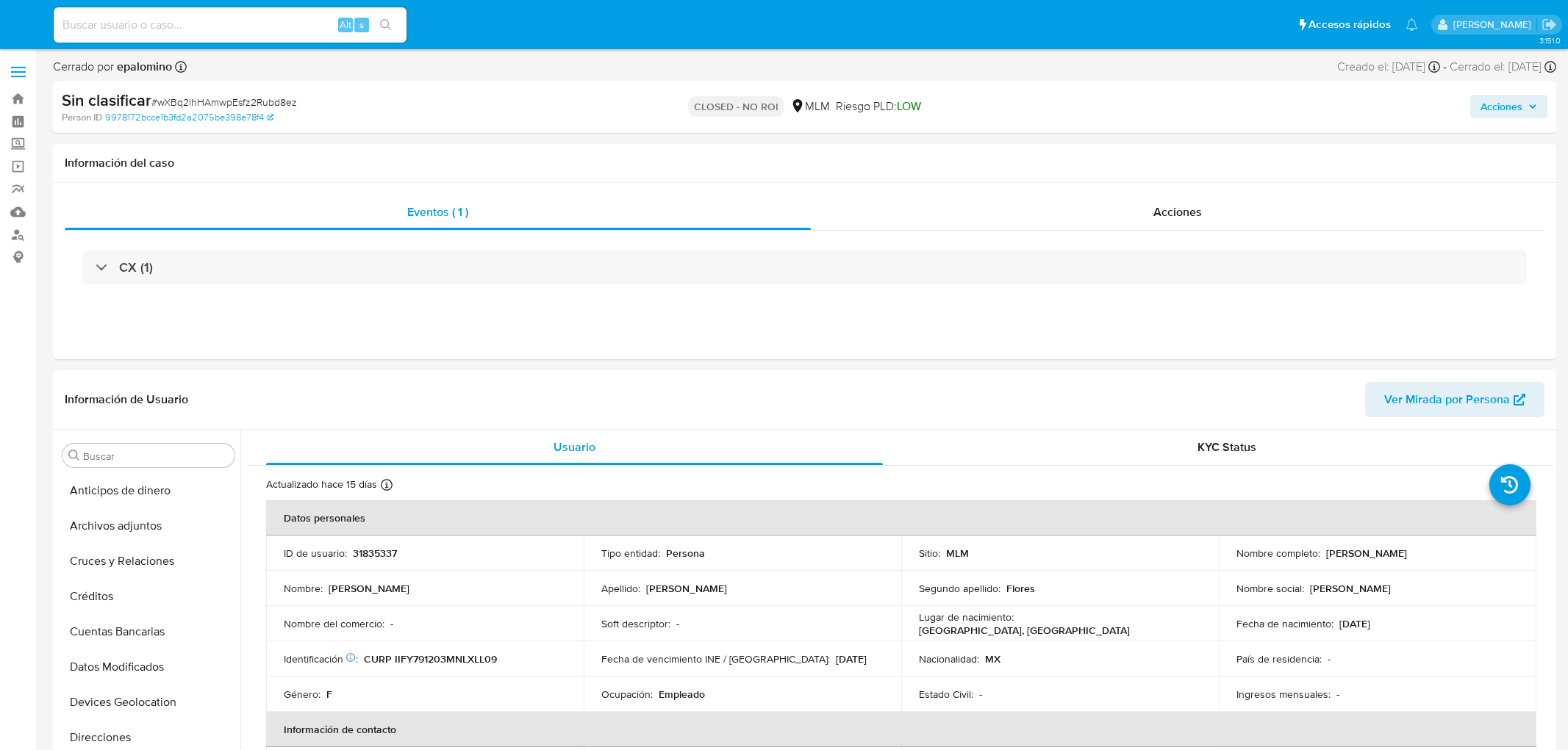
select select "10"
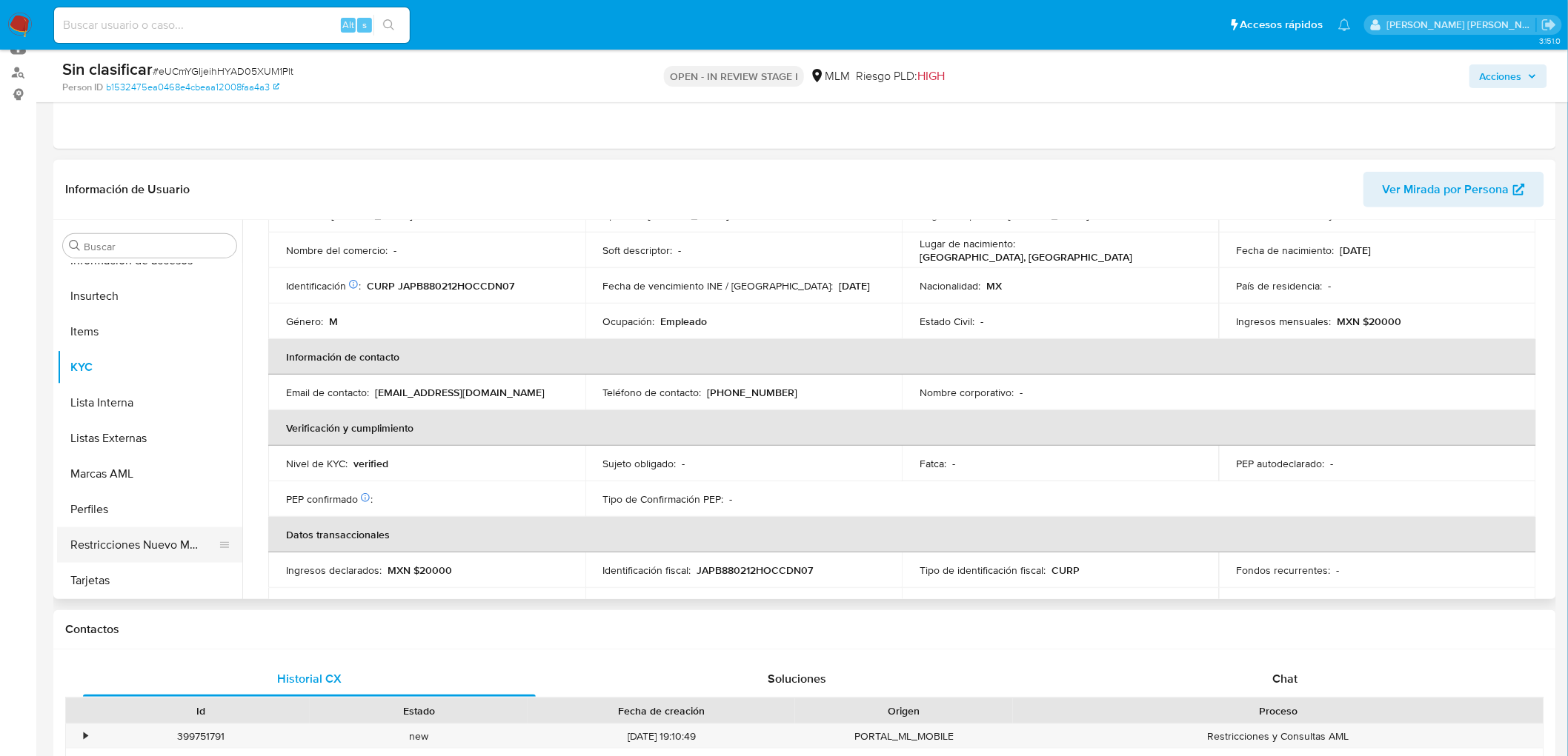
scroll to position [590, 0]
click at [151, 545] on button "Restricciones Nuevo Mundo" at bounding box center [143, 545] width 173 height 36
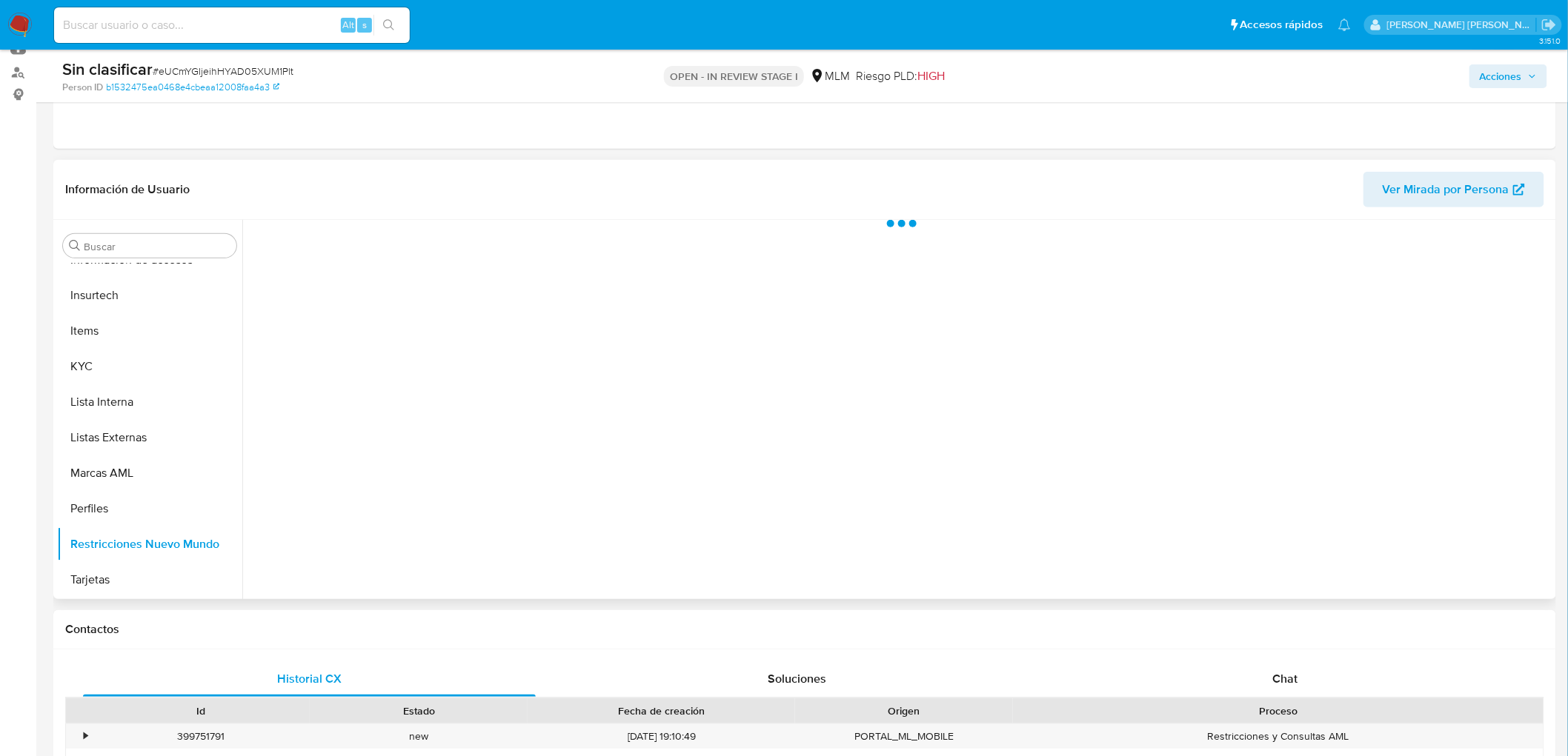
scroll to position [0, 0]
select select "10"
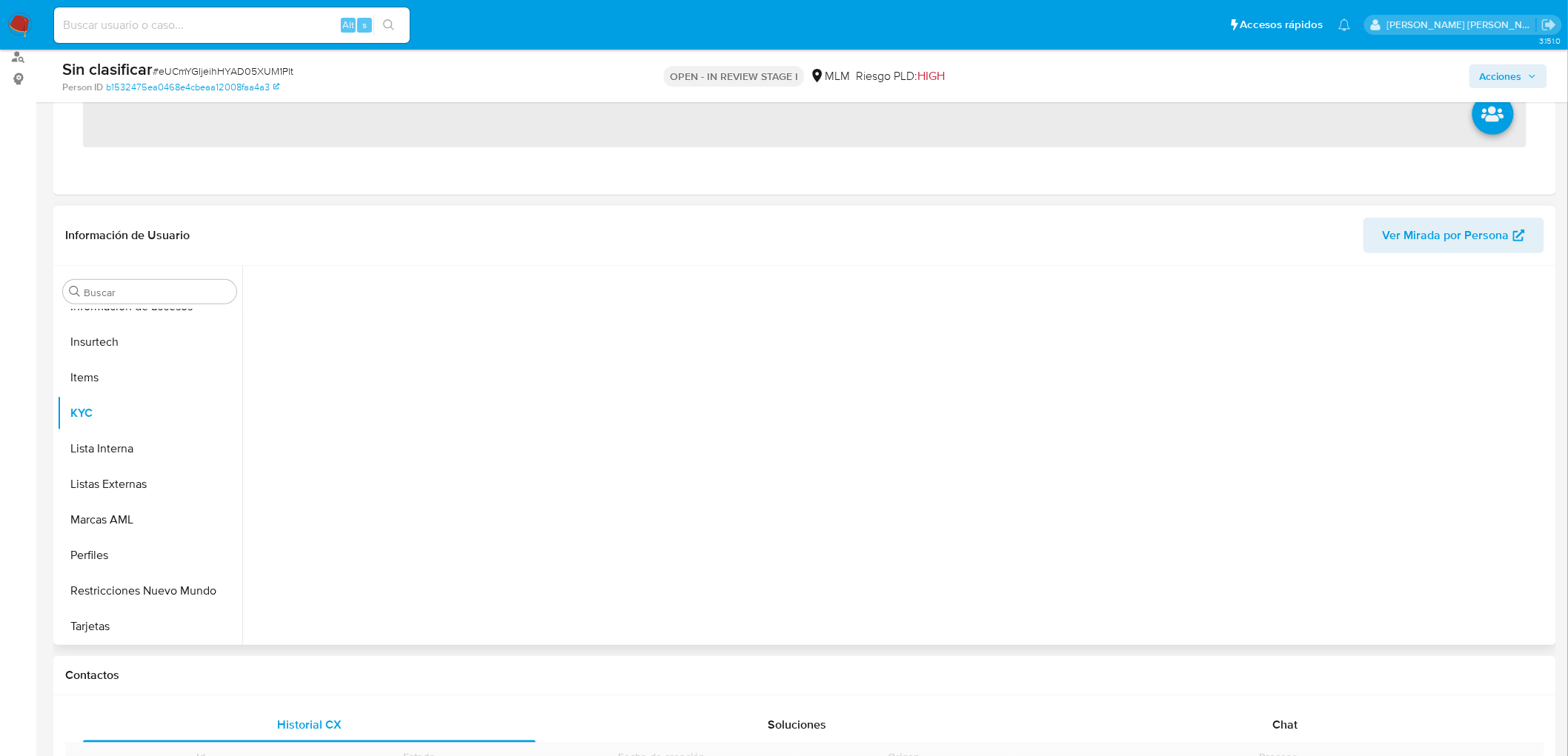
scroll to position [247, 0]
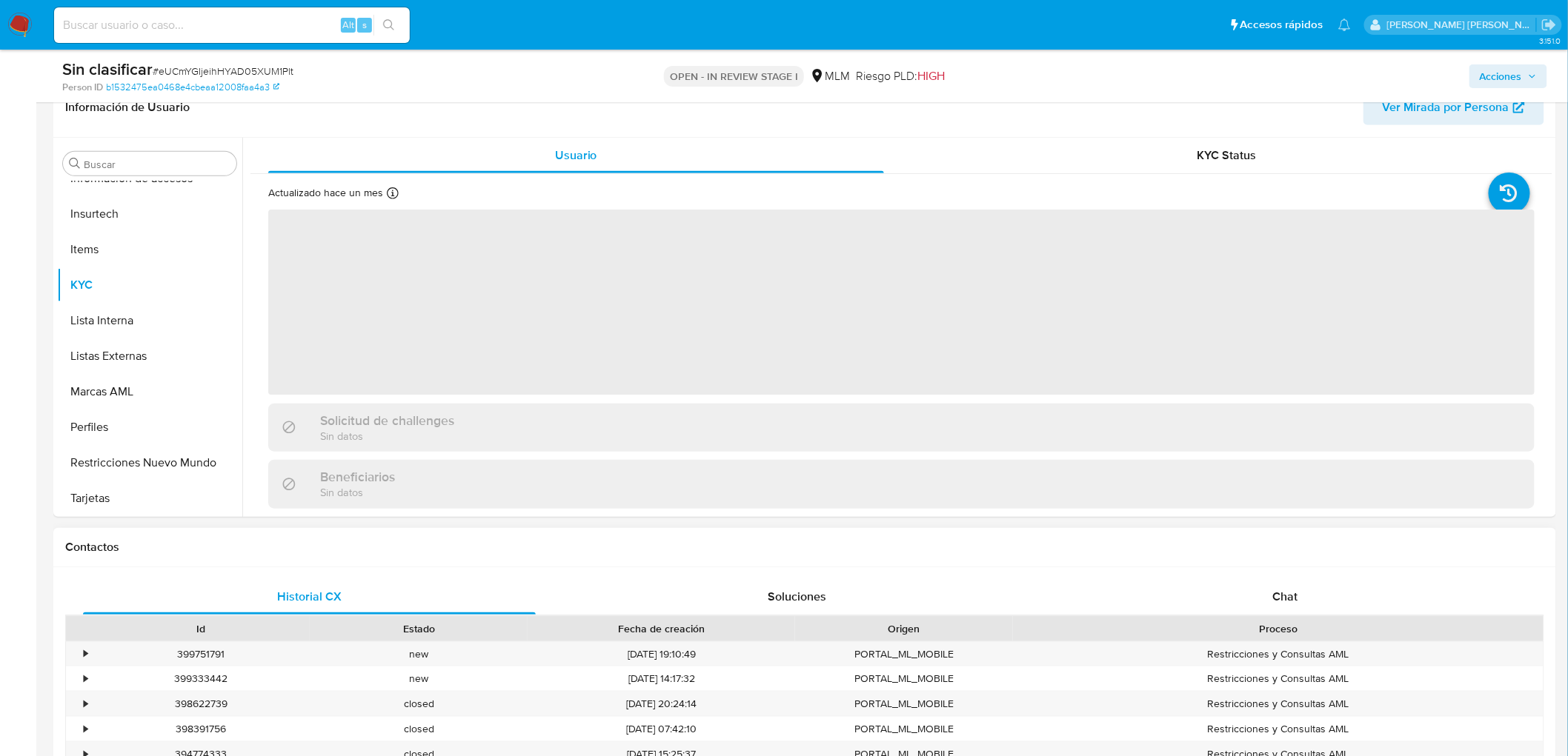
click at [176, 532] on div "Contactos" at bounding box center [805, 547] width 1503 height 39
click at [175, 471] on button "Restricciones Nuevo Mundo" at bounding box center [143, 463] width 173 height 36
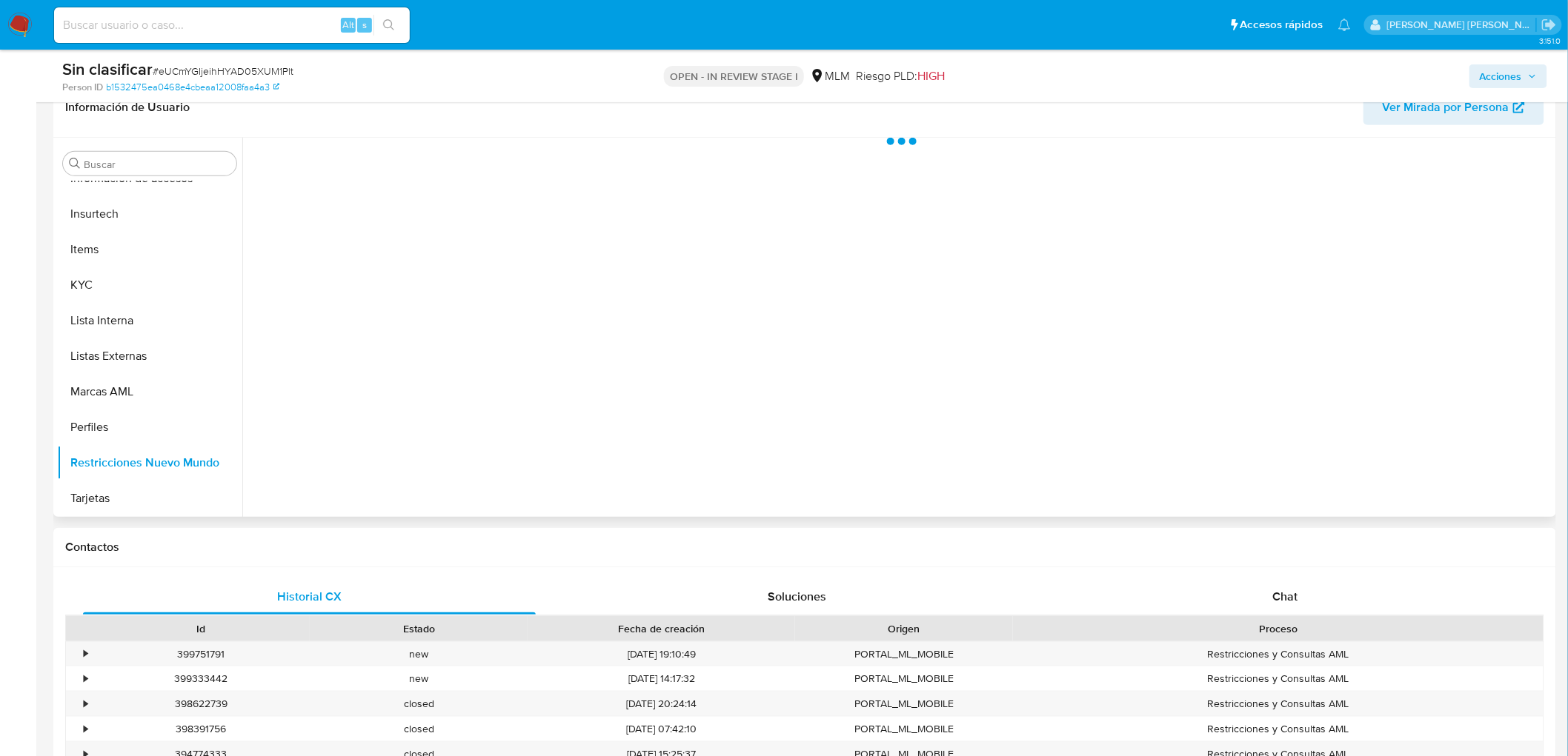
select select "10"
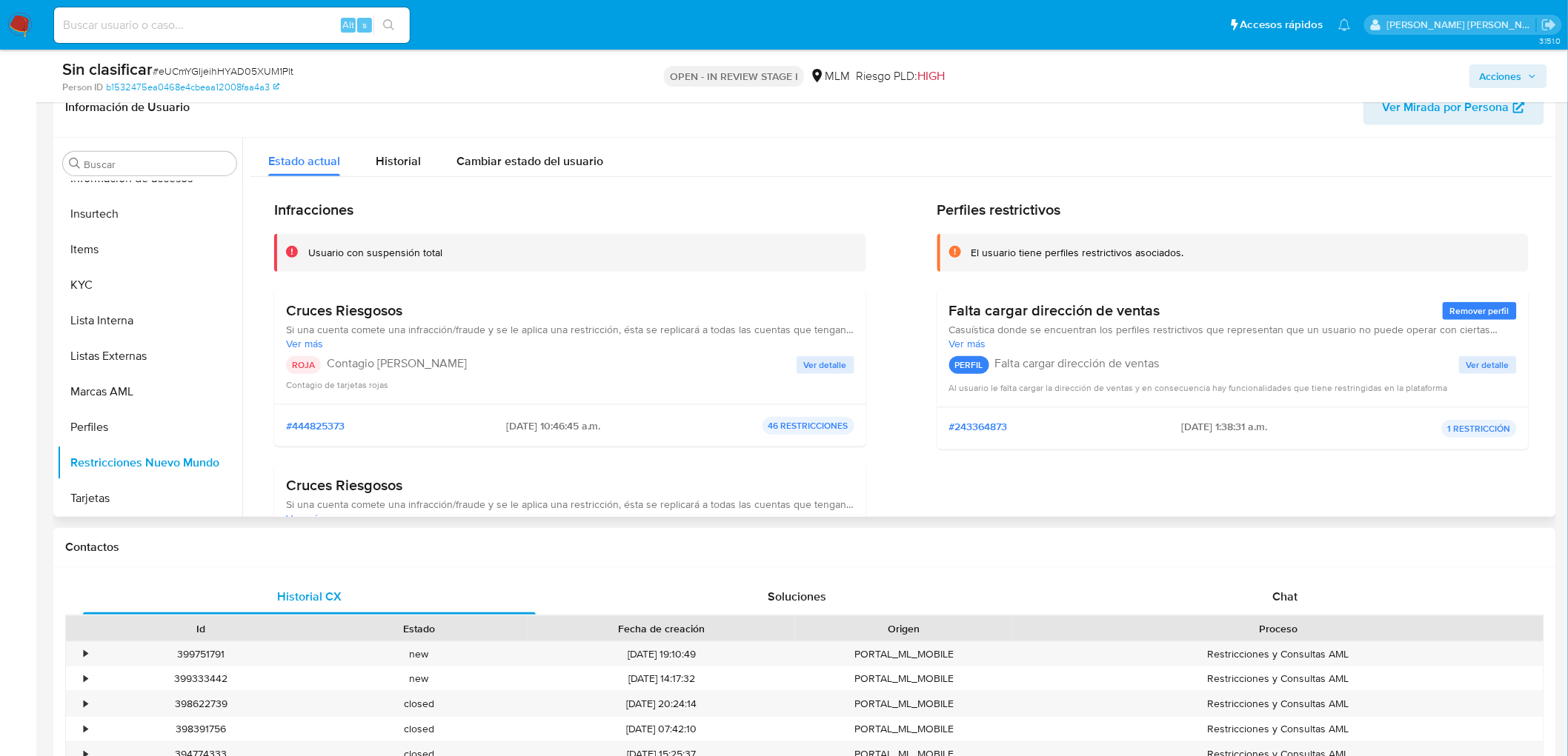
click at [820, 371] on span "Ver detalle" at bounding box center [825, 365] width 43 height 15
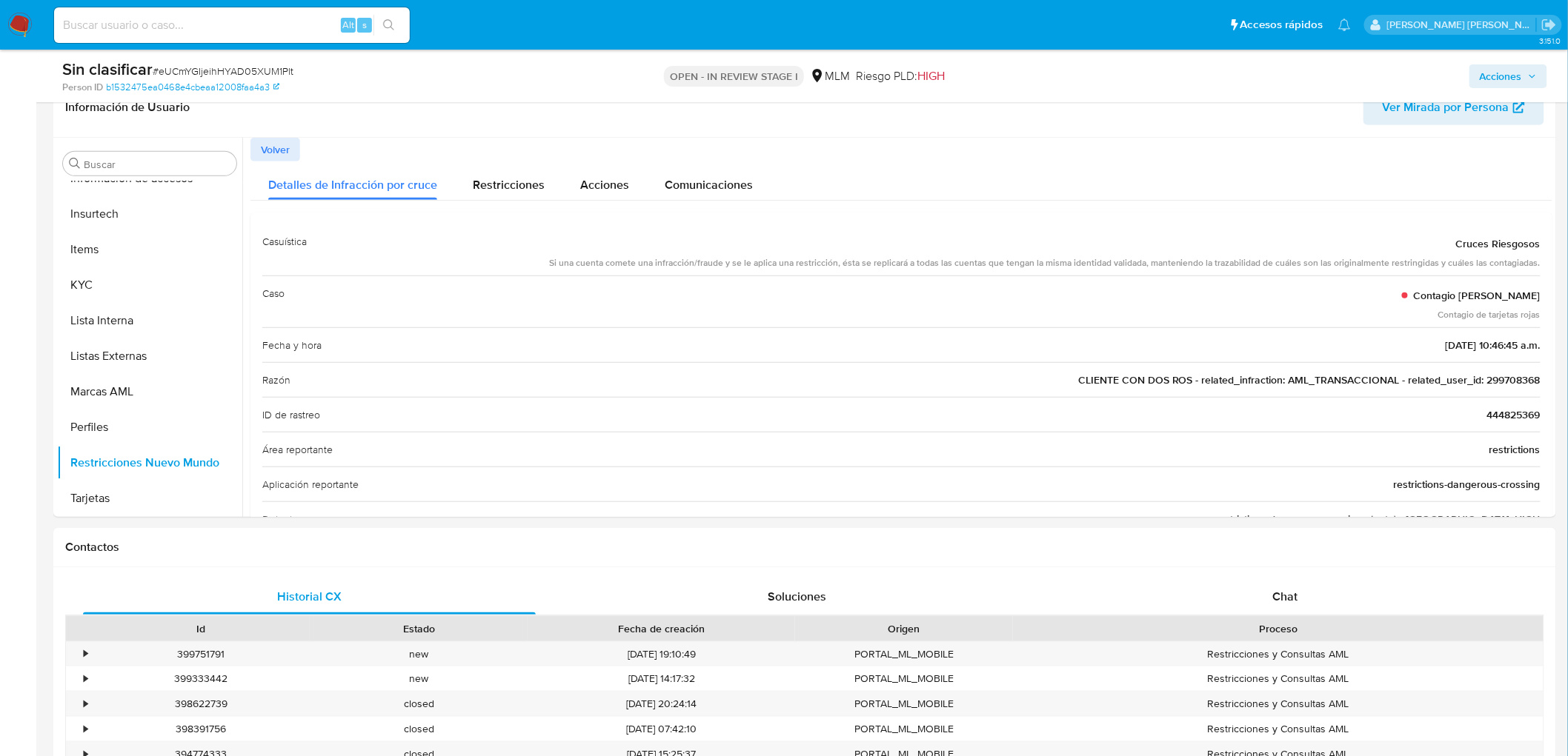
click at [1487, 69] on span "Acciones" at bounding box center [1501, 76] width 42 height 24
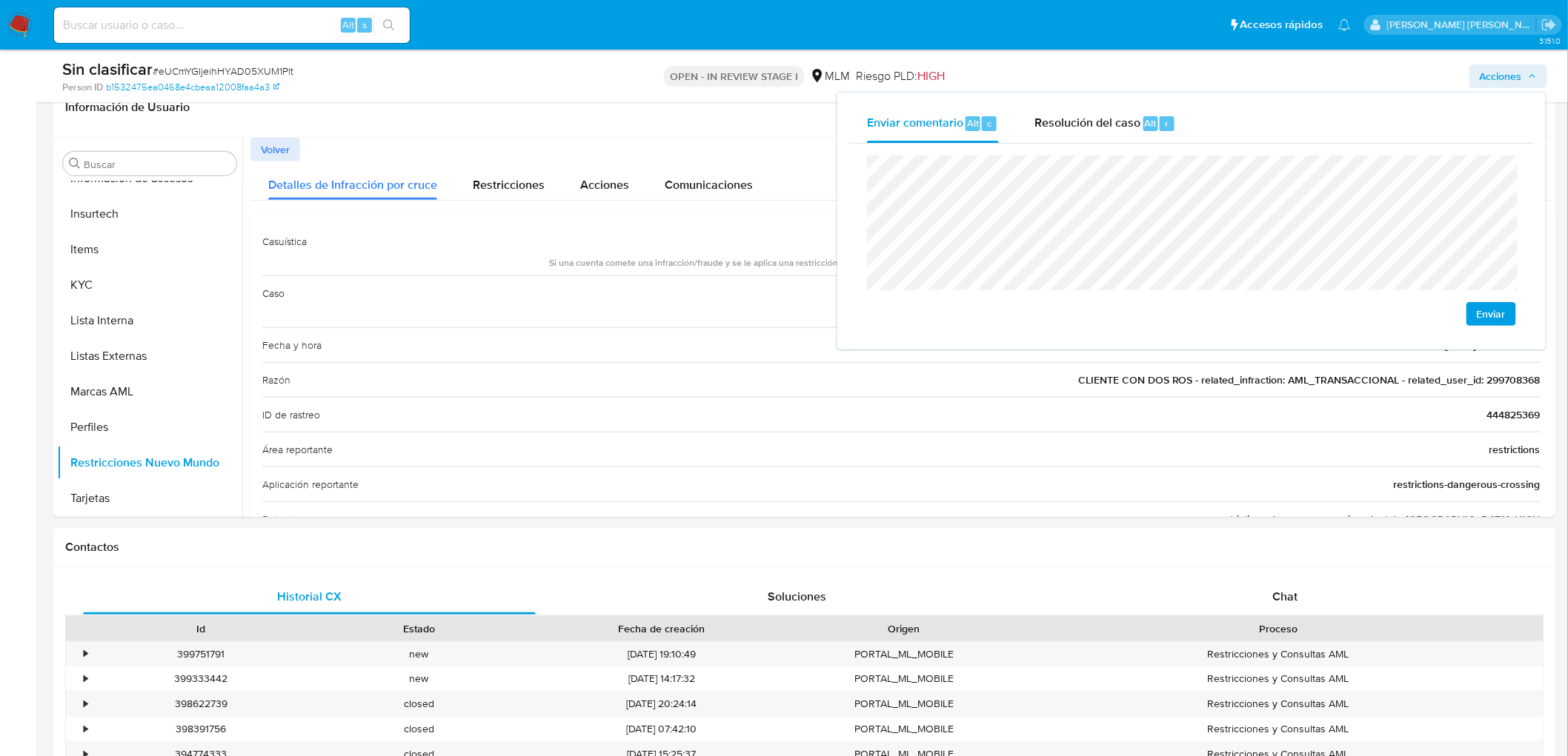
click at [1499, 304] on span "Enviar" at bounding box center [1491, 314] width 29 height 21
click at [1159, 124] on div "r" at bounding box center [1167, 123] width 15 height 15
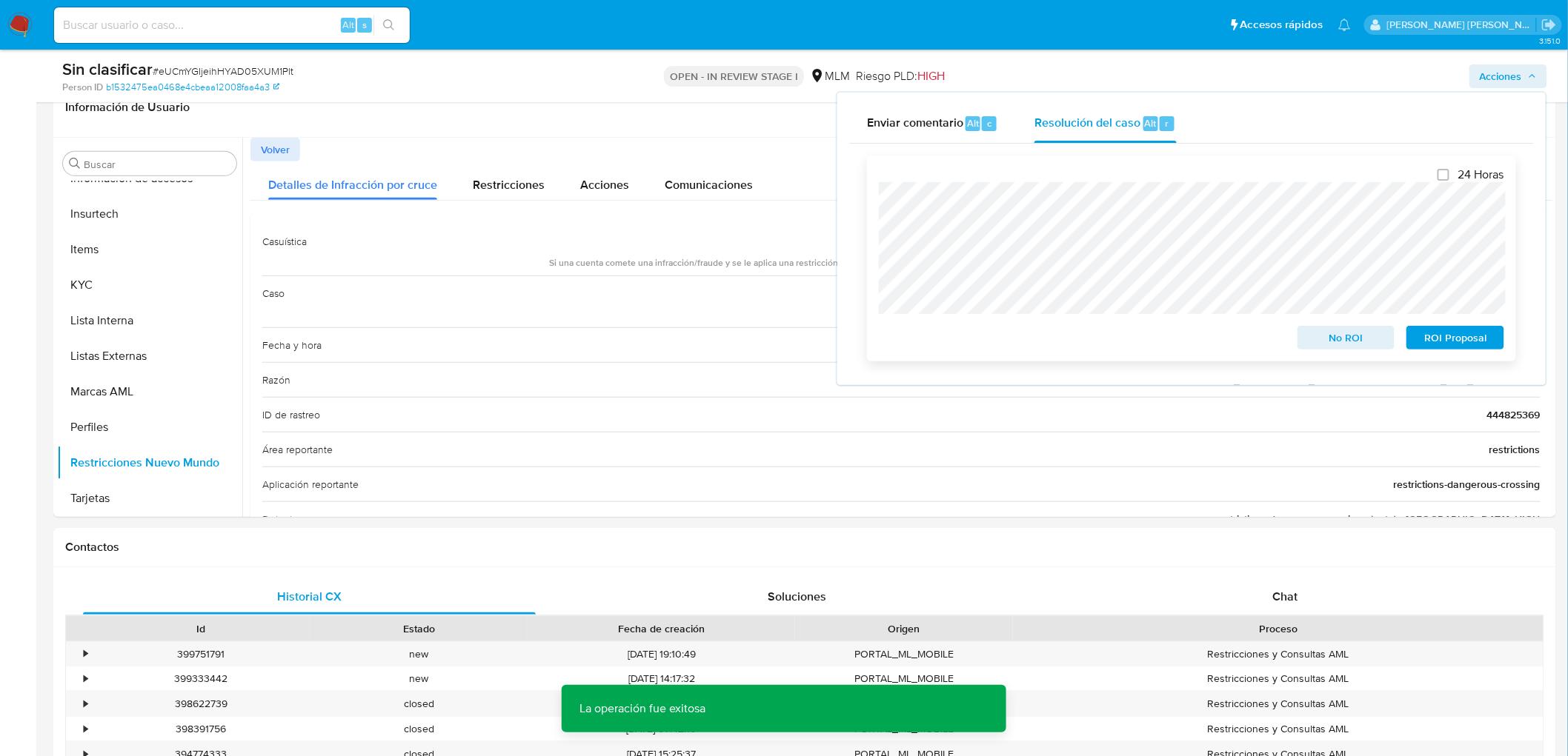
click at [1338, 333] on span "No ROI" at bounding box center [1346, 337] width 77 height 21
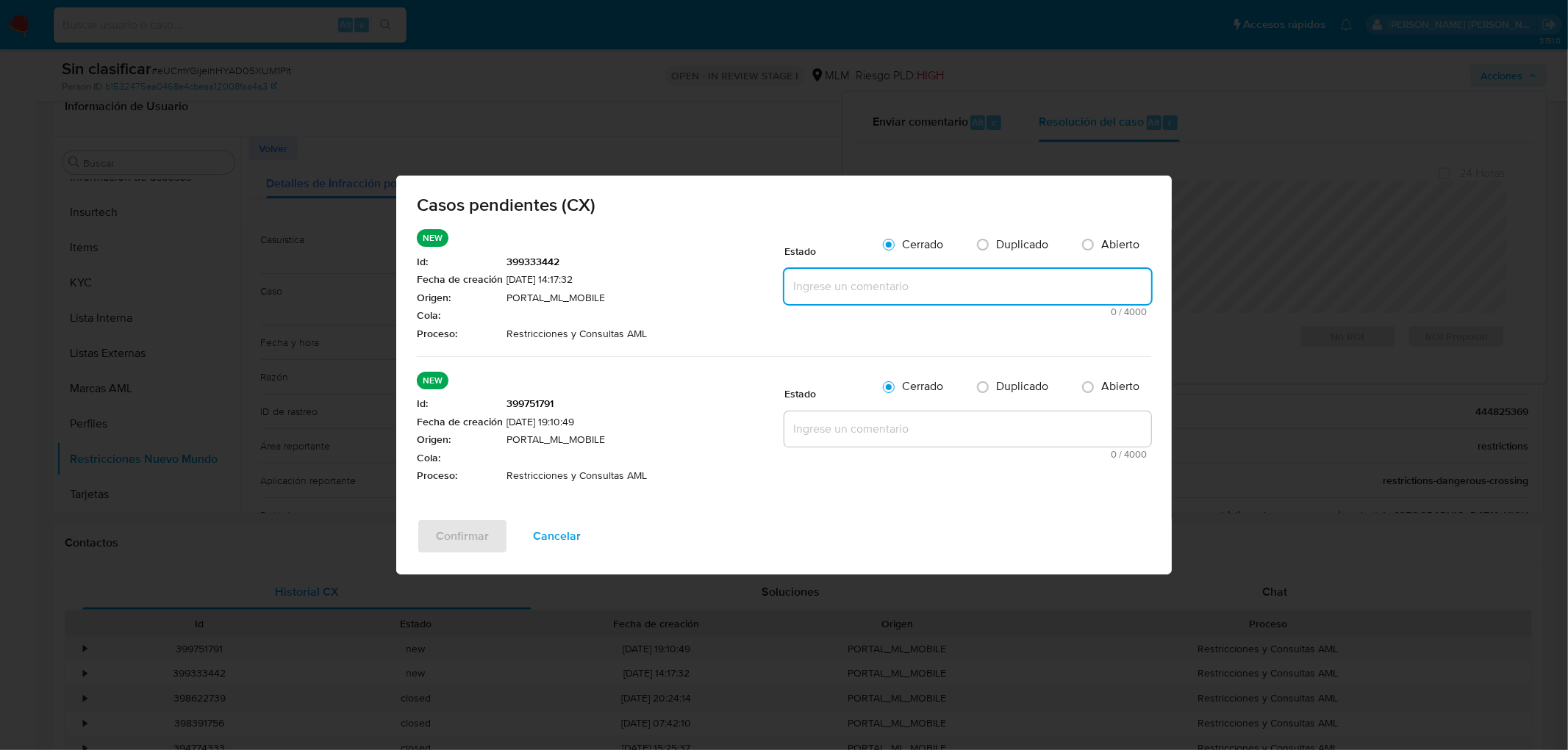
click at [839, 278] on textarea at bounding box center [967, 287] width 367 height 35
paste textarea "no se realizará reactivación de la cuenta"
type textarea "no se realizará reactivación de la cuenta"
click at [834, 424] on textarea at bounding box center [967, 429] width 367 height 35
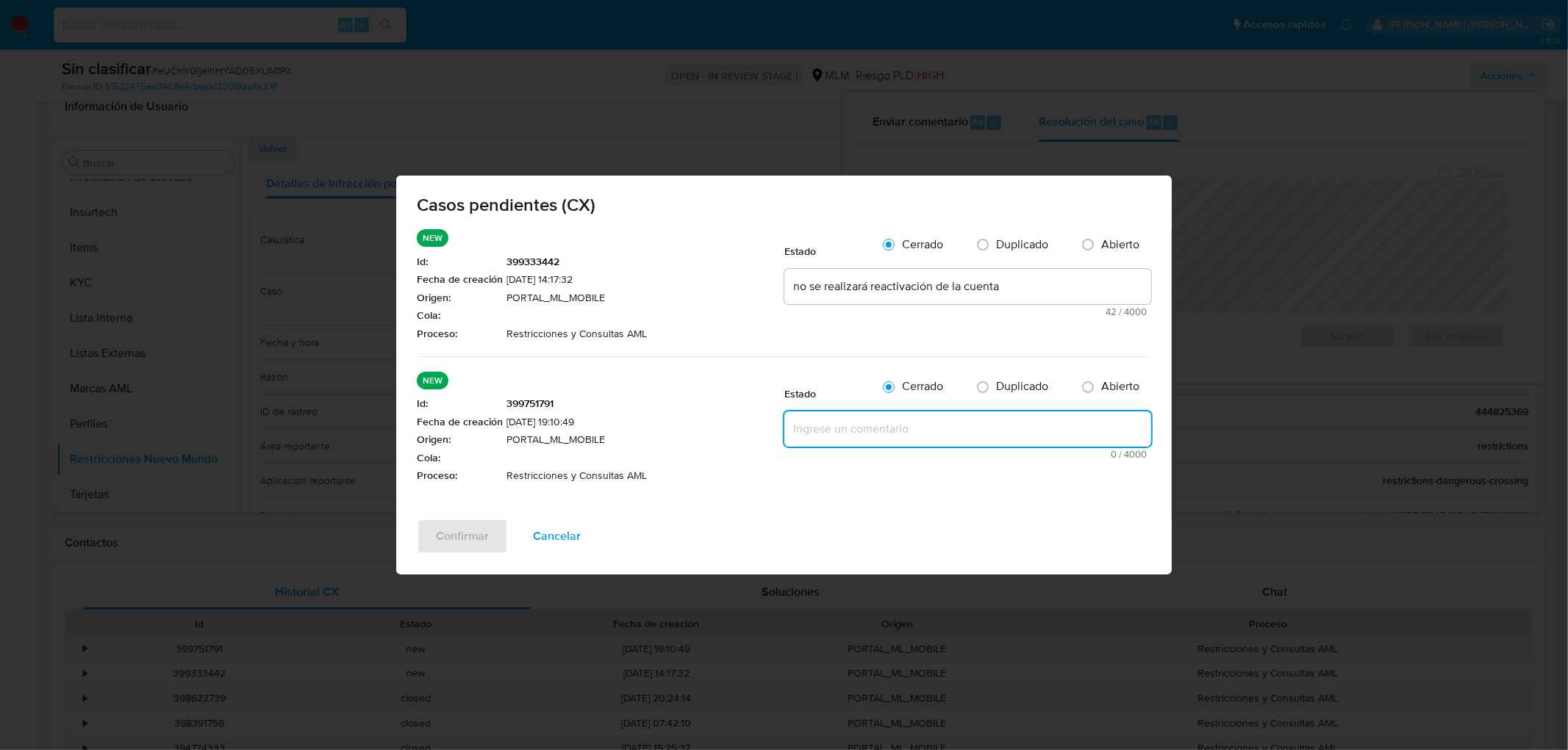
paste textarea "no se realizará reactivación de la cuenta"
type textarea "no se realizará reactivación de la cuenta"
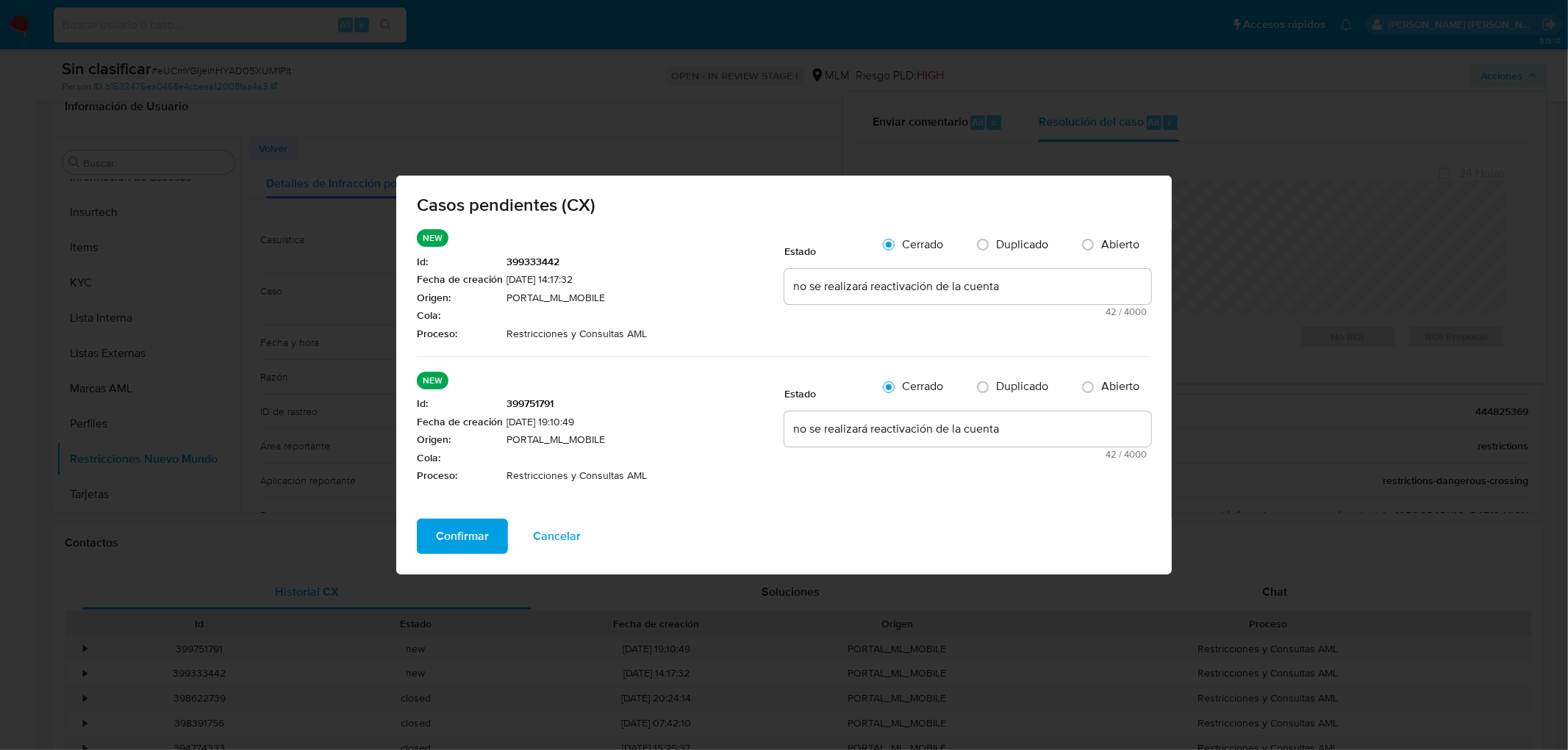
click at [473, 531] on span "Confirmar" at bounding box center [462, 536] width 53 height 33
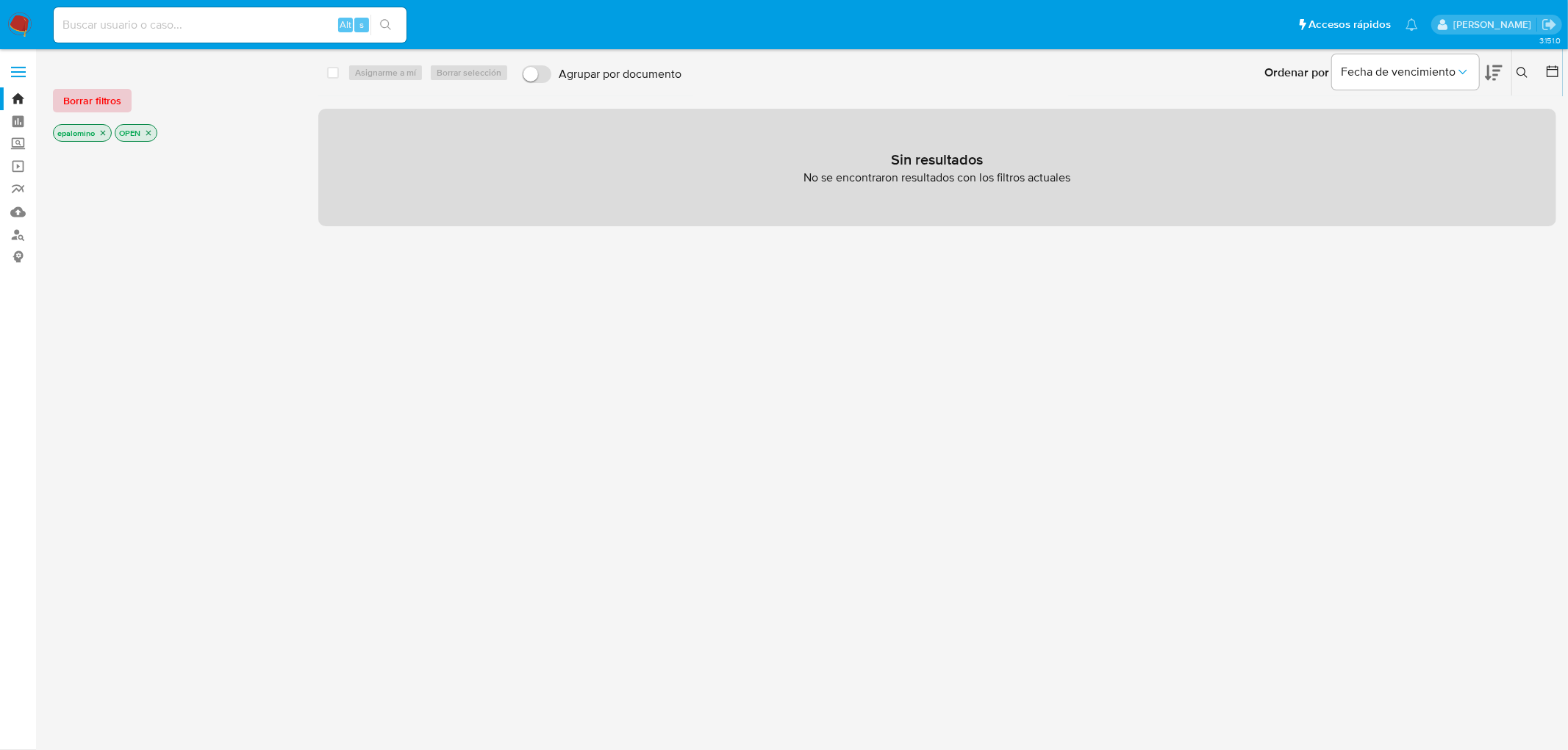
click at [112, 94] on span "Borrar filtros" at bounding box center [91, 101] width 58 height 21
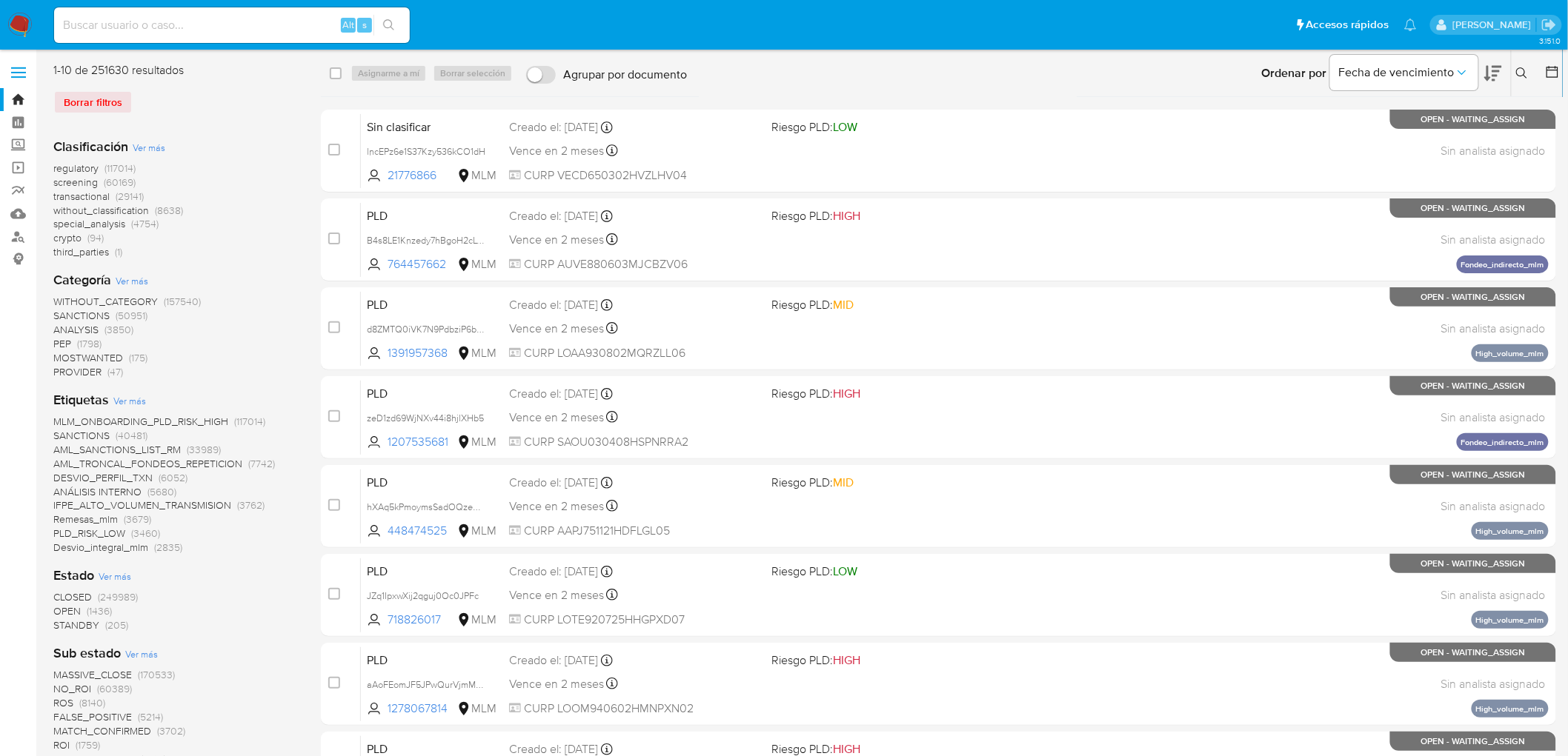
click at [1514, 71] on button at bounding box center [1523, 73] width 25 height 18
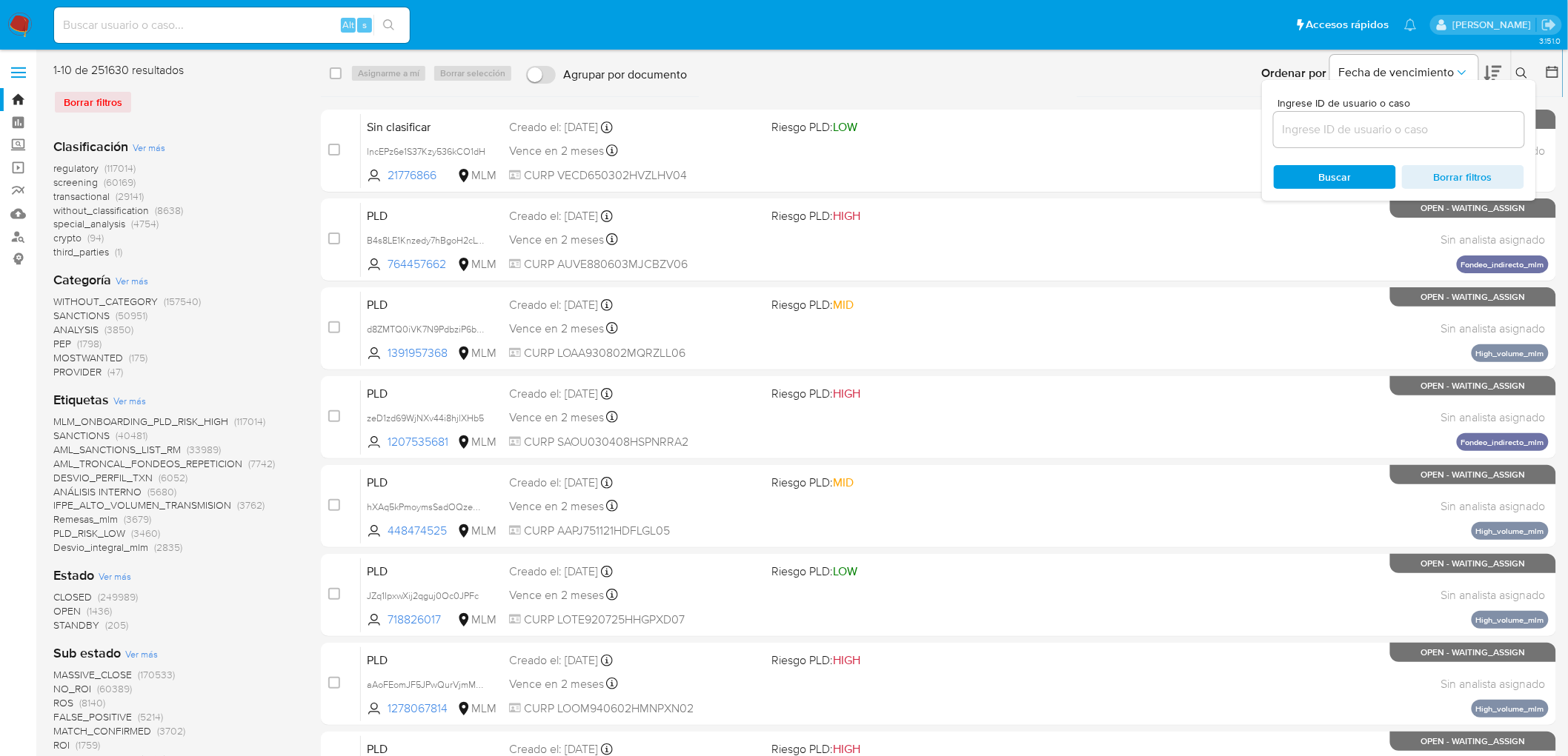
click at [1362, 121] on input at bounding box center [1399, 129] width 250 height 19
type input "511108950"
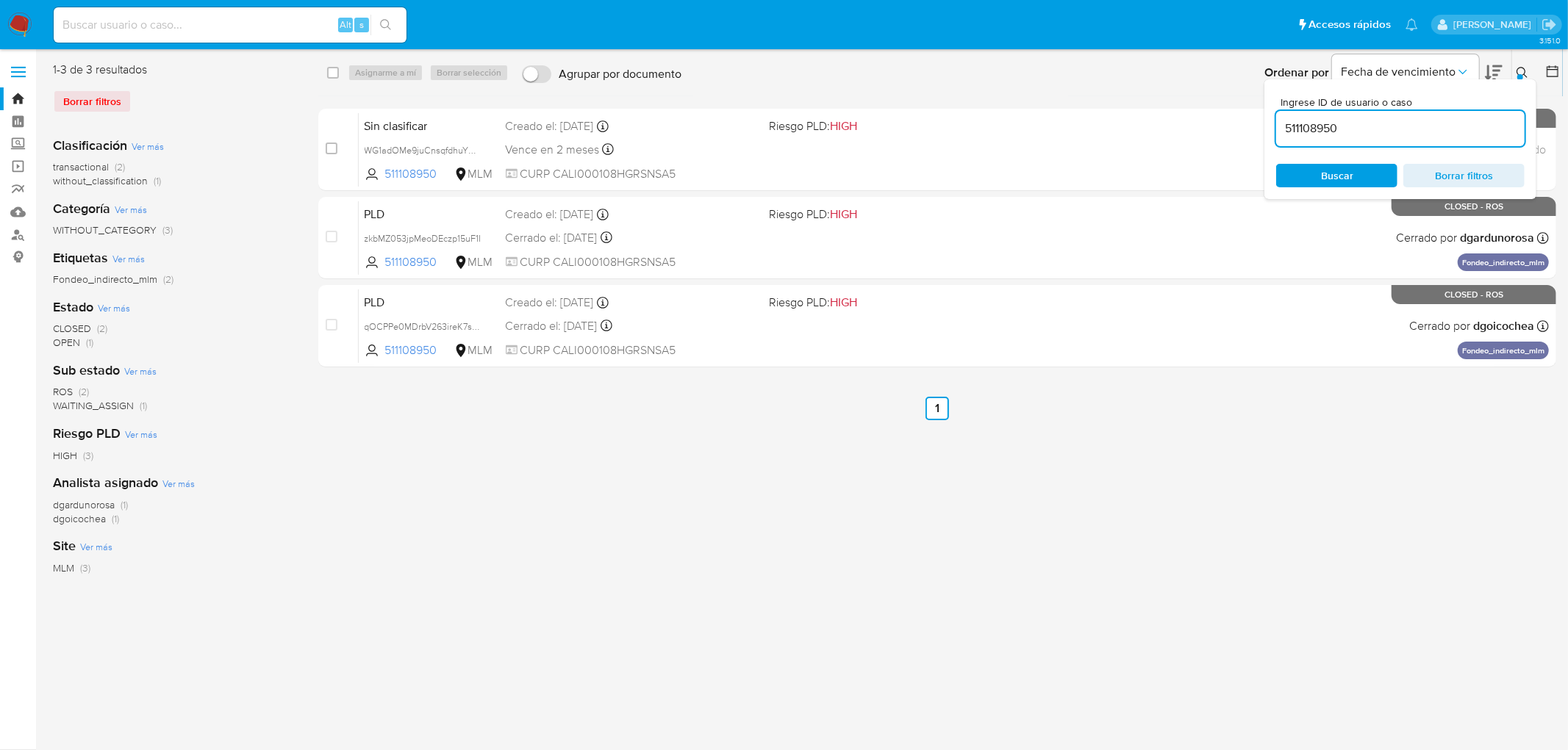
click at [1524, 75] on icon at bounding box center [1522, 72] width 11 height 11
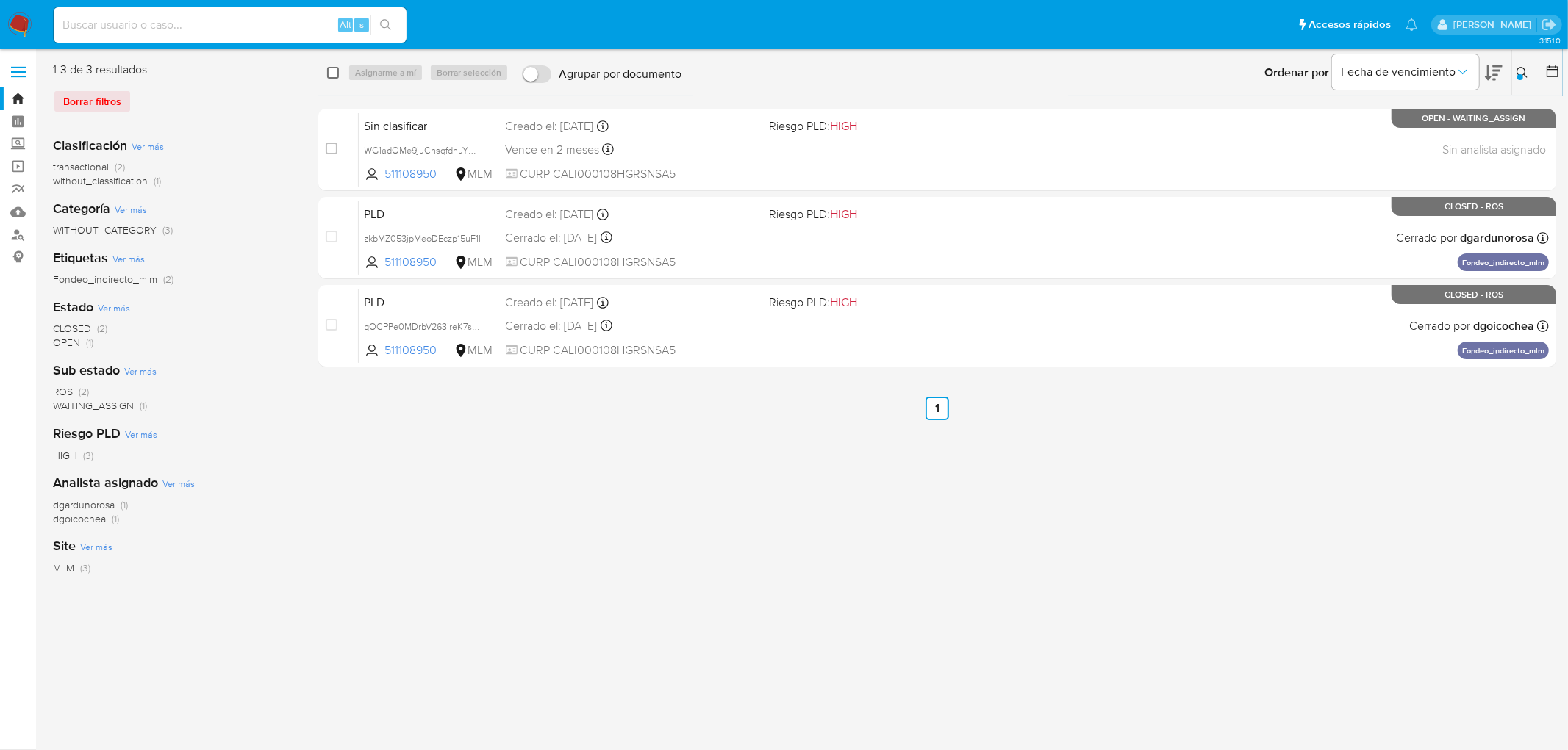
click at [329, 70] on input "checkbox" at bounding box center [333, 73] width 12 height 12
checkbox input "true"
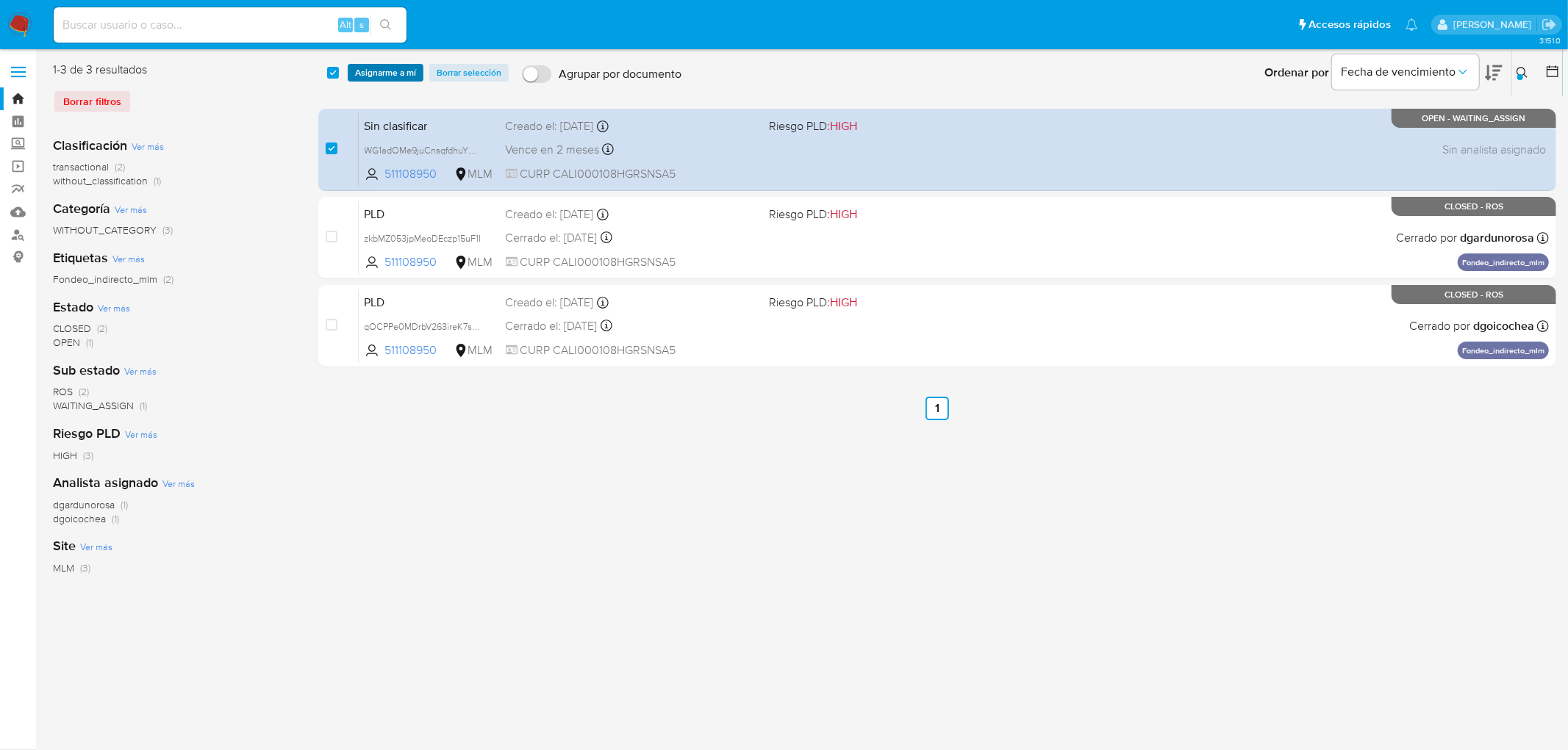
click at [375, 77] on span "Asignarme a mí" at bounding box center [385, 73] width 61 height 15
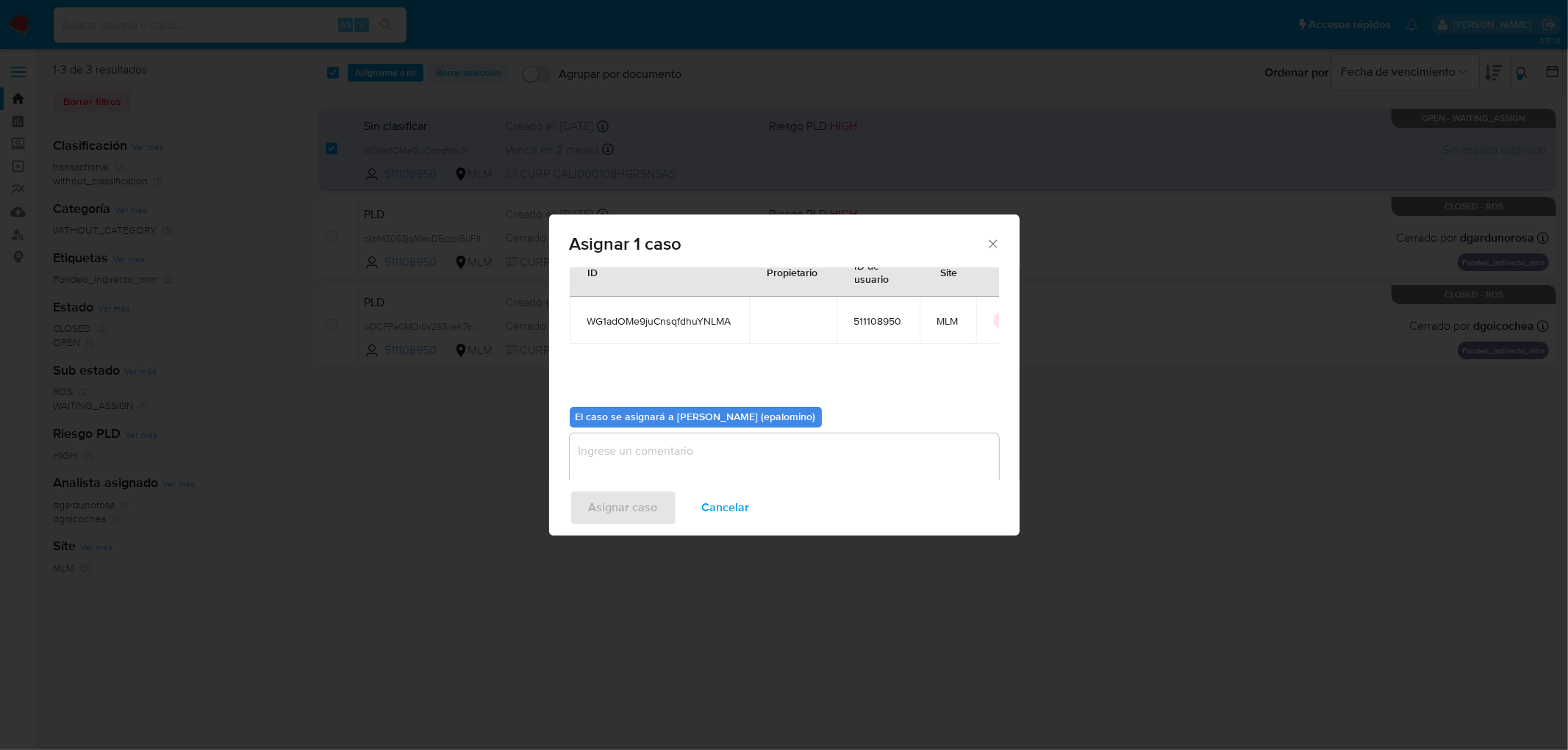
scroll to position [76, 0]
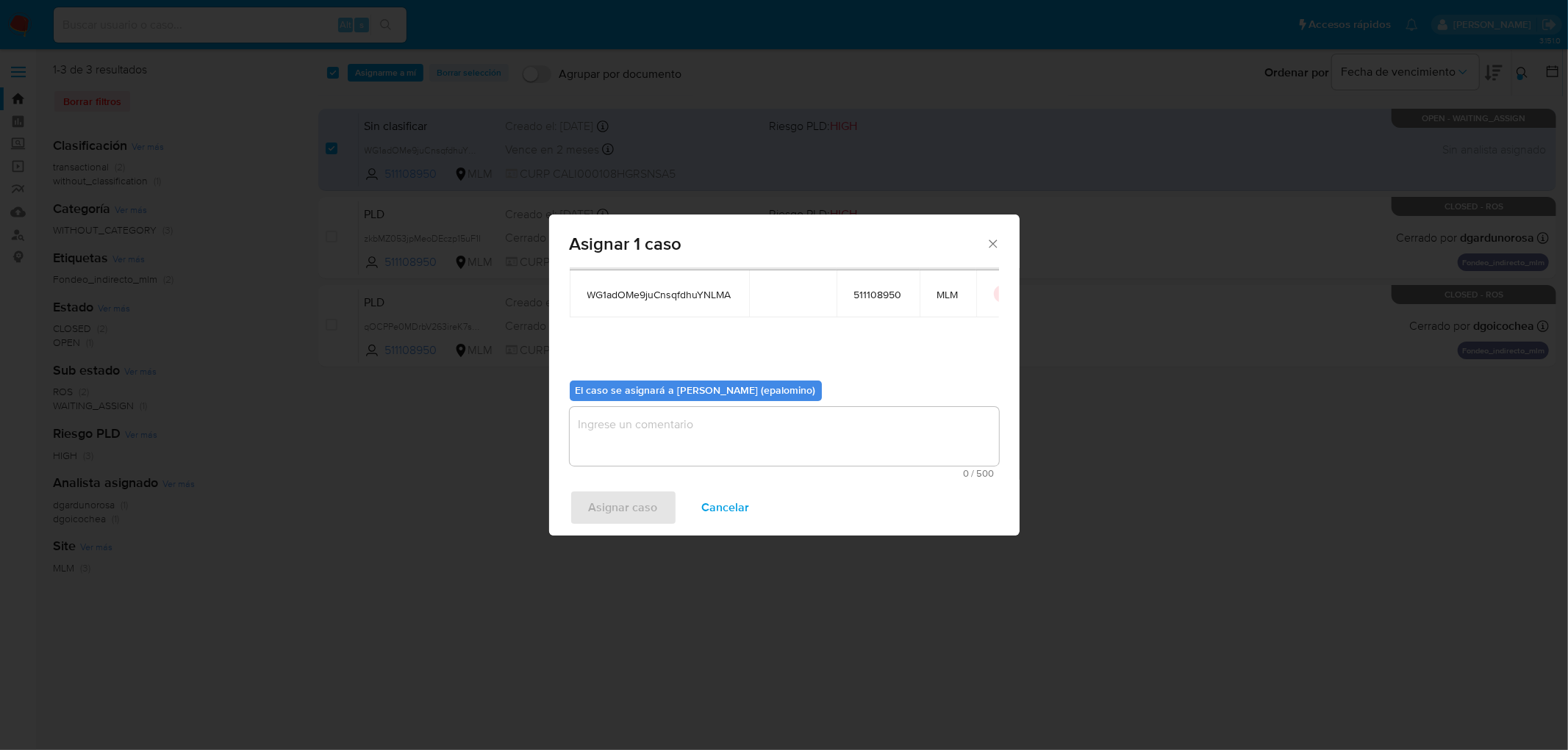
click at [664, 431] on textarea "assign-modal" at bounding box center [784, 436] width 429 height 59
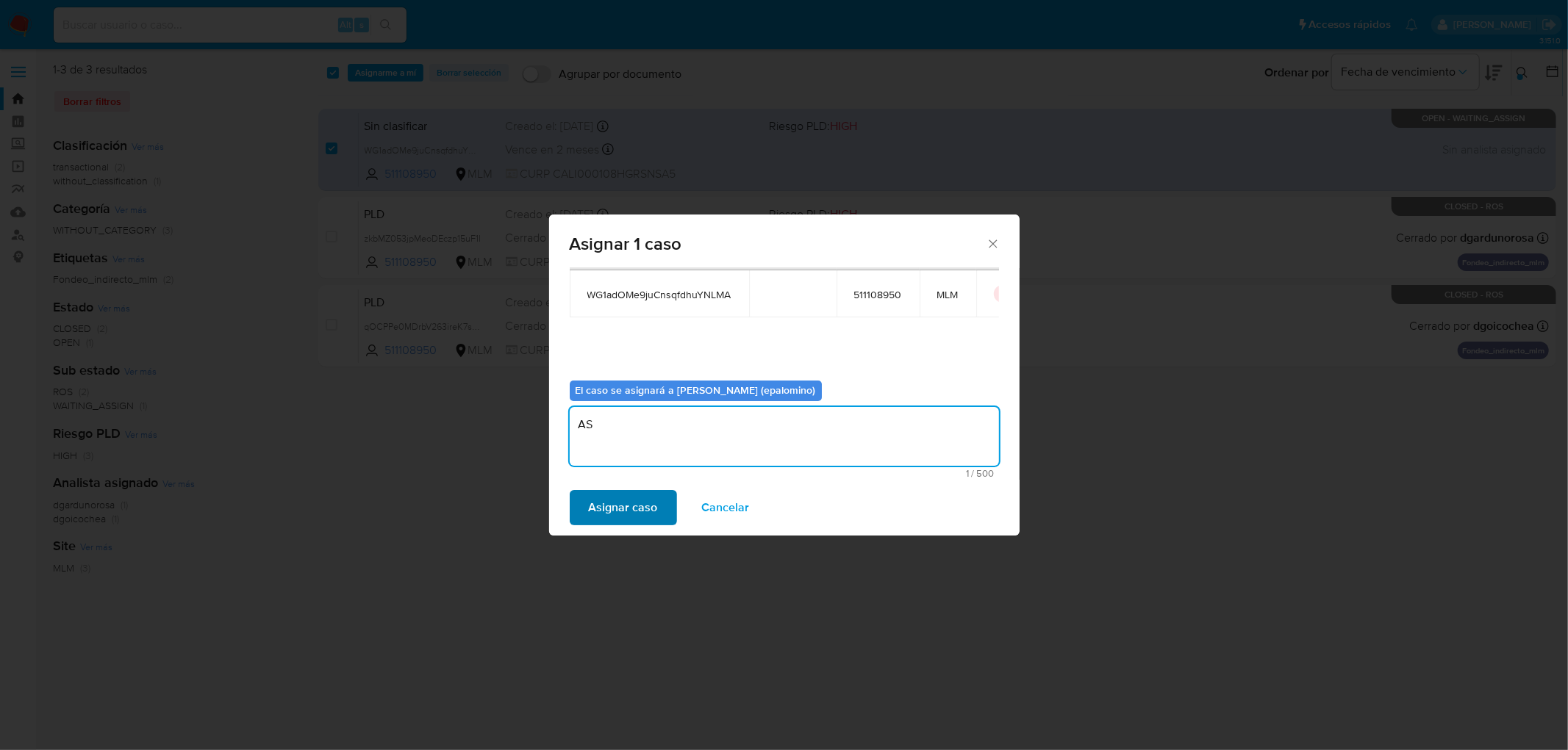
type textarea "AS"
click at [608, 492] on span "Asignar caso" at bounding box center [623, 508] width 69 height 33
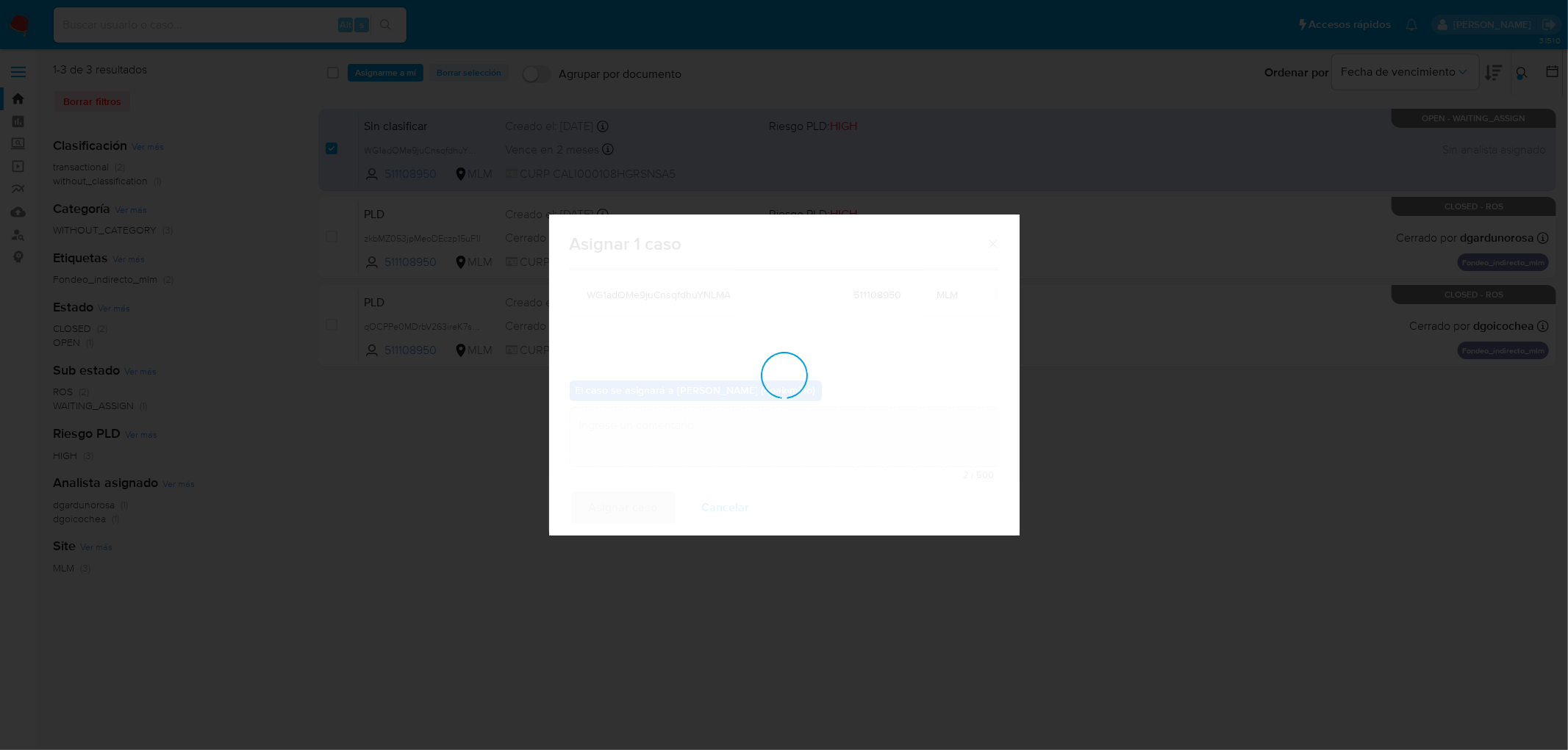
checkbox input "false"
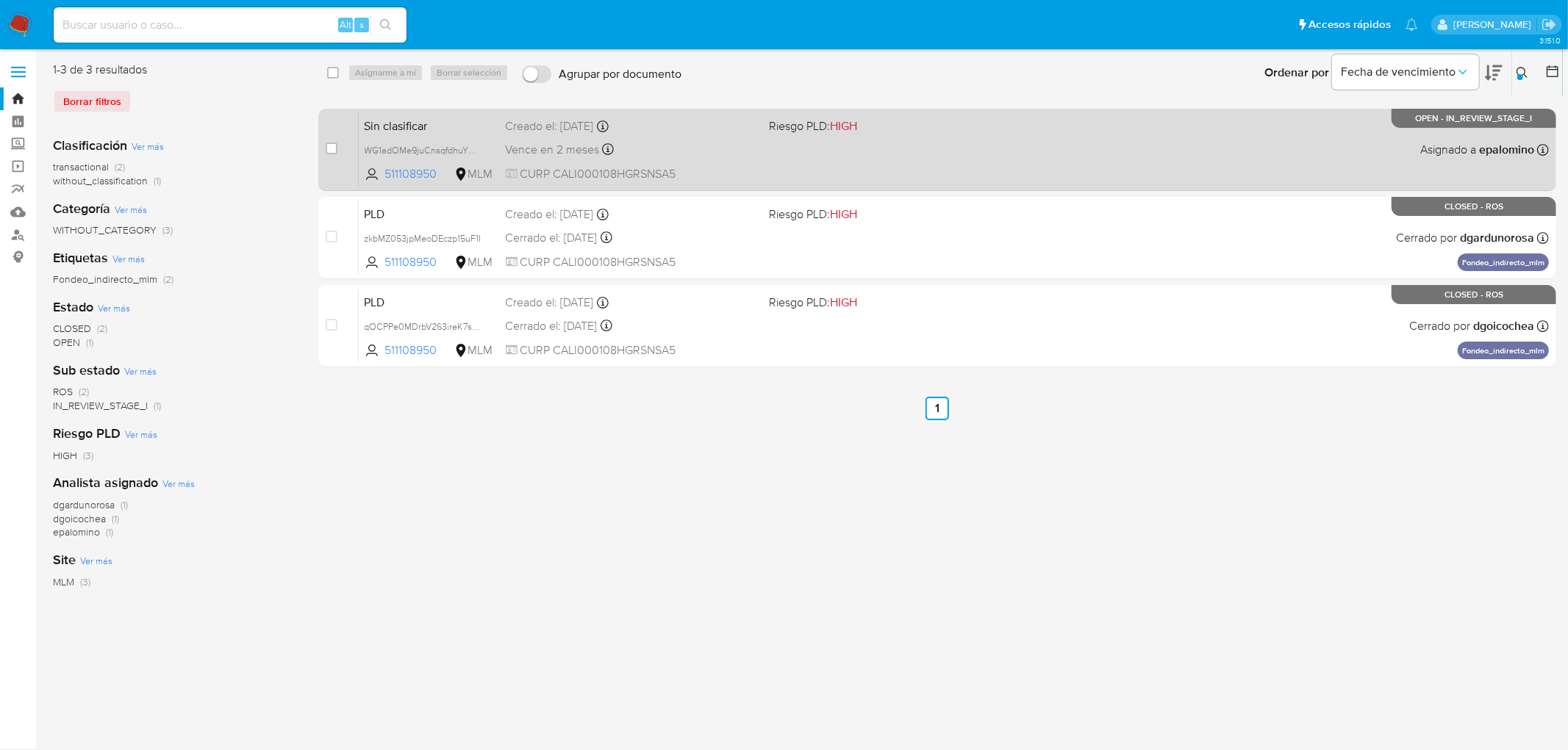
click at [400, 128] on span "Sin clasificar" at bounding box center [429, 124] width 129 height 19
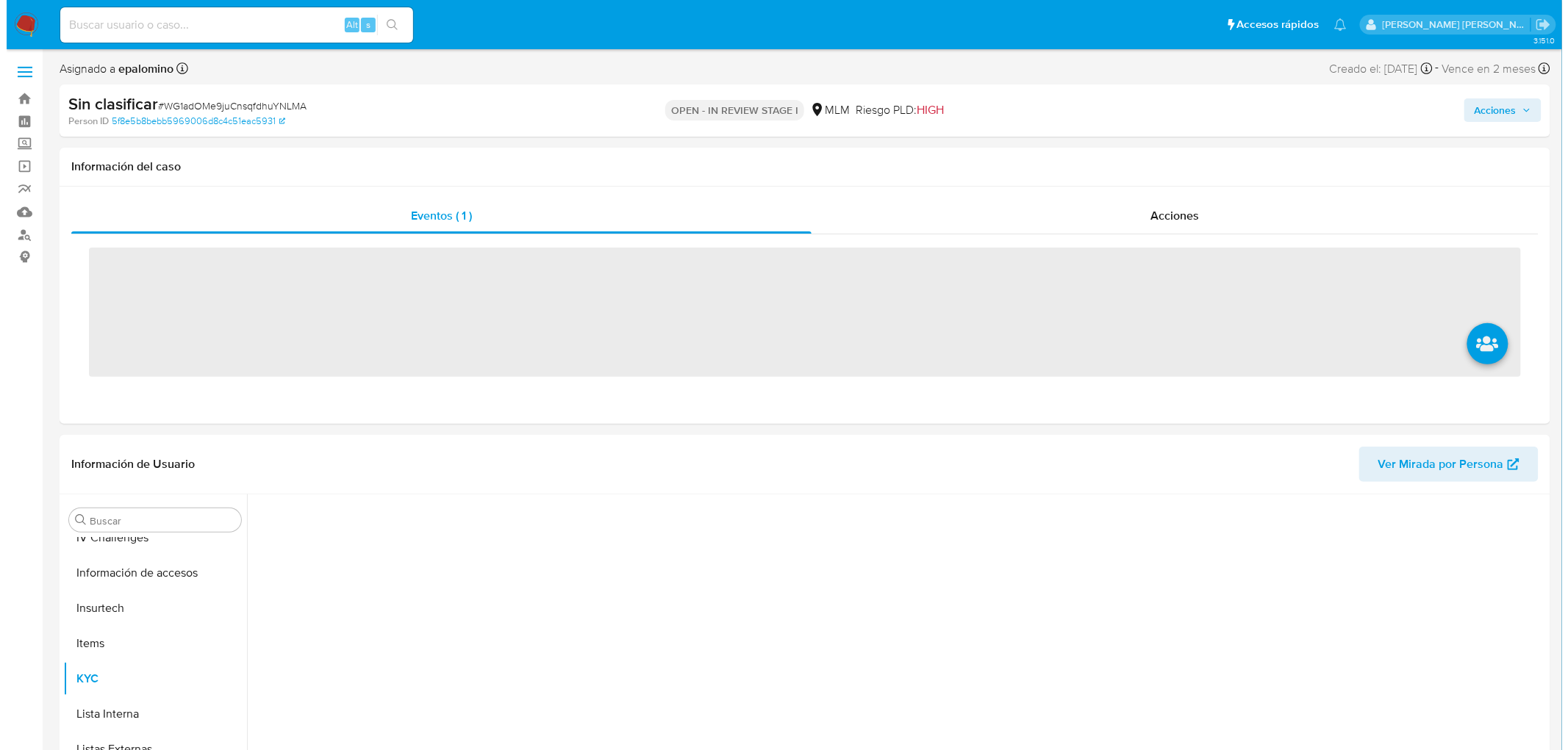
scroll to position [585, 0]
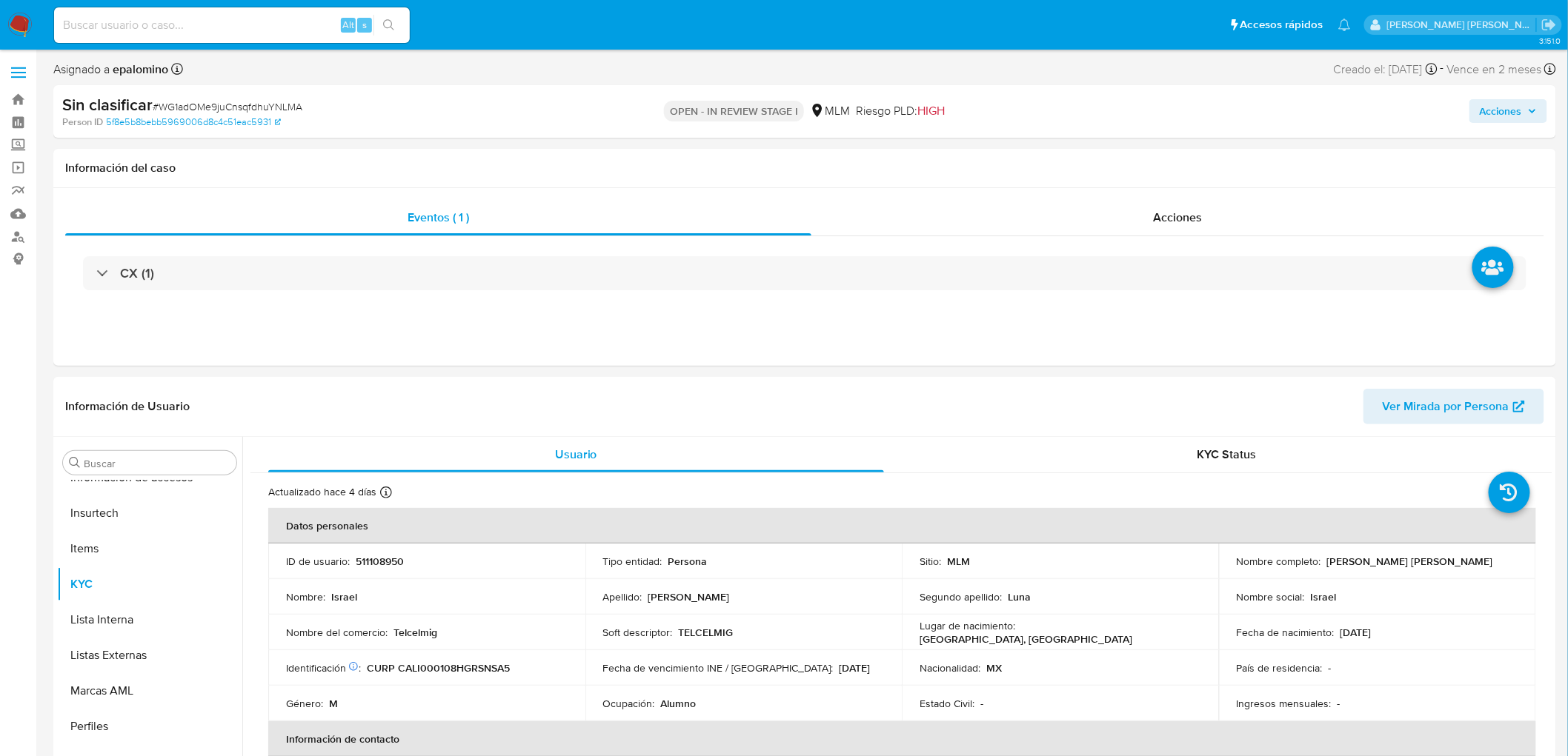
click at [1535, 117] on span "Acciones" at bounding box center [1508, 111] width 57 height 21
select select "10"
drag, startPoint x: 1529, startPoint y: 348, endPoint x: 1497, endPoint y: 351, distance: 32.1
click at [1529, 349] on div "Enviar" at bounding box center [1191, 277] width 685 height 197
click at [1494, 351] on span "Enviar" at bounding box center [1491, 352] width 29 height 21
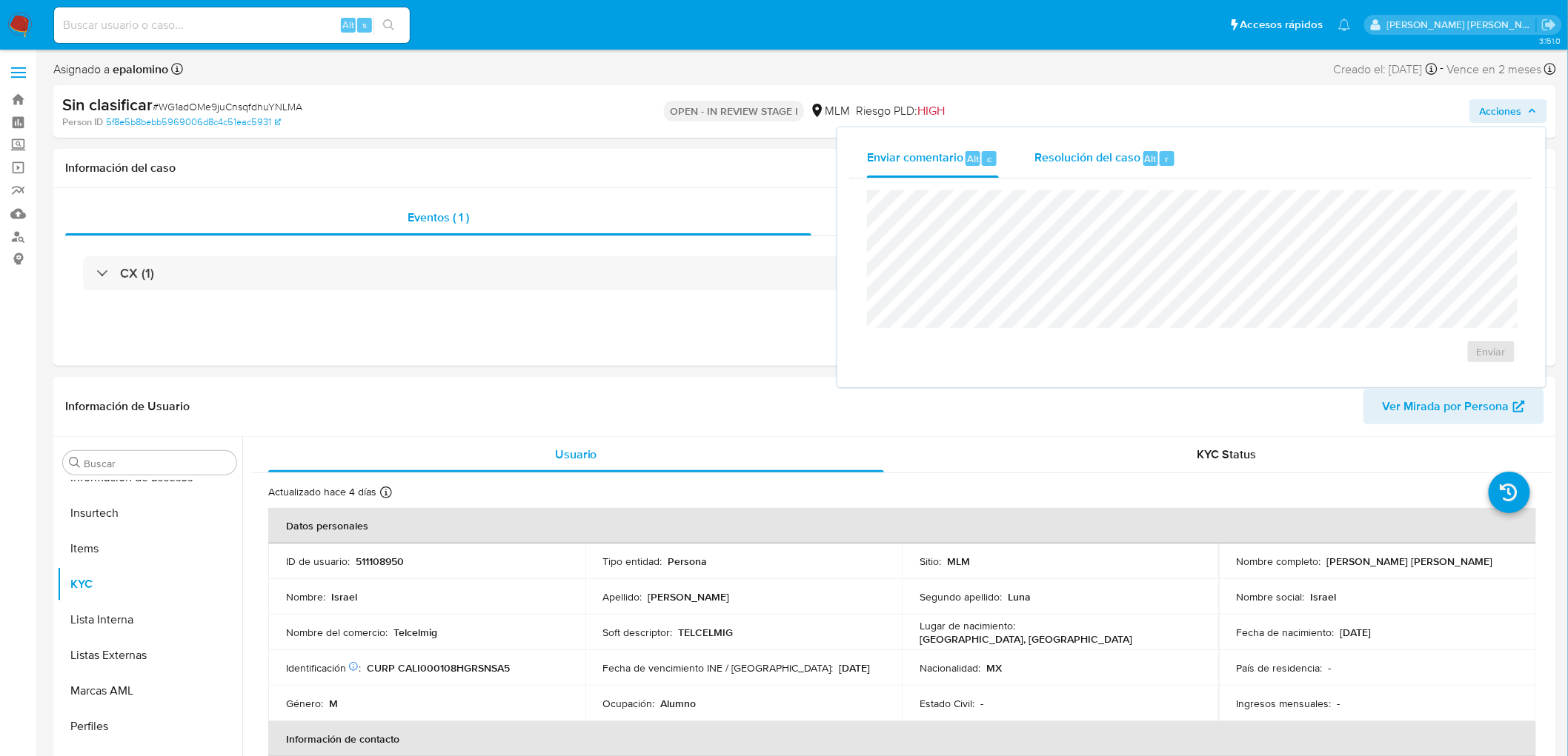
click at [1127, 167] on div "Resolución del caso Alt r" at bounding box center [1104, 159] width 141 height 39
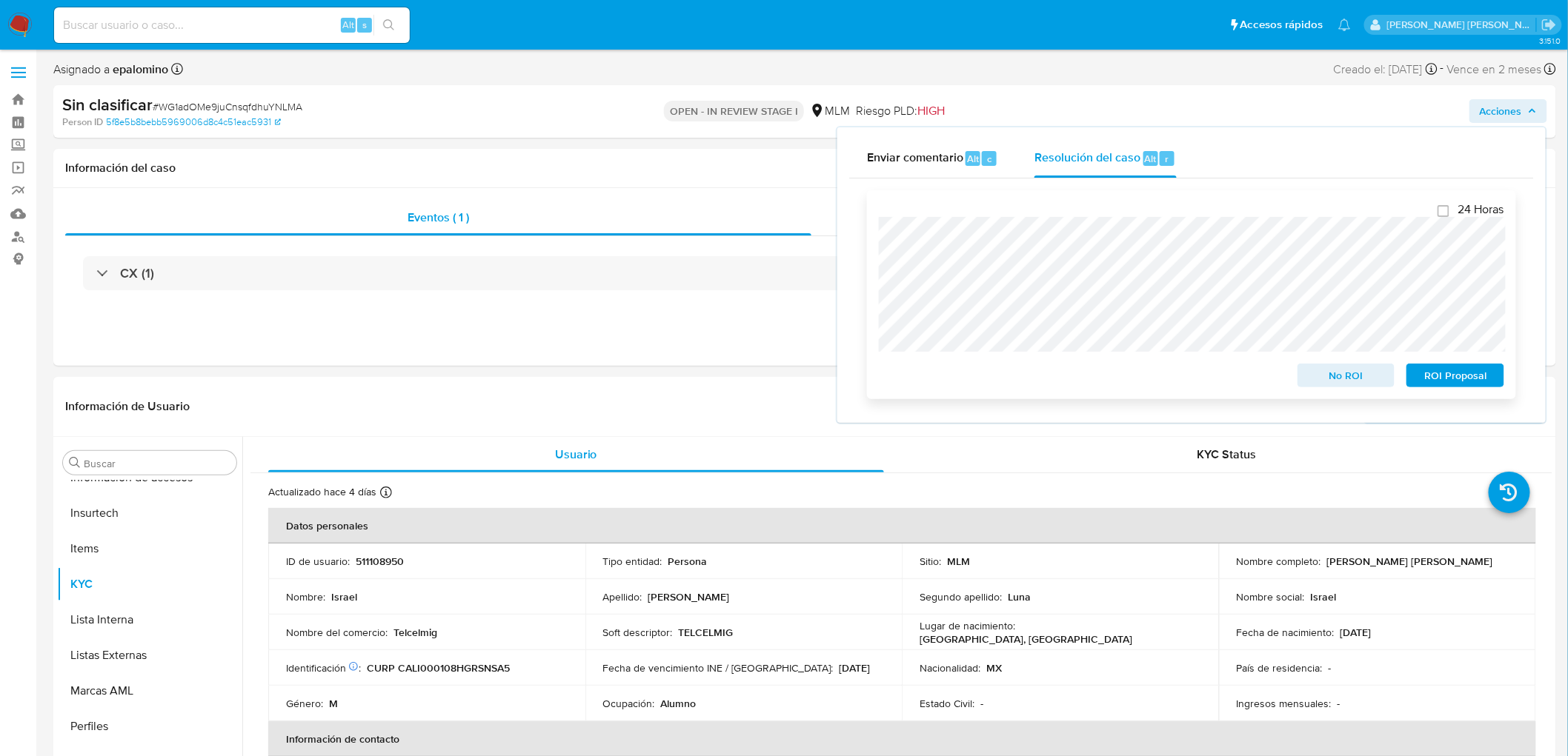
click at [1339, 372] on span "No ROI" at bounding box center [1346, 375] width 77 height 21
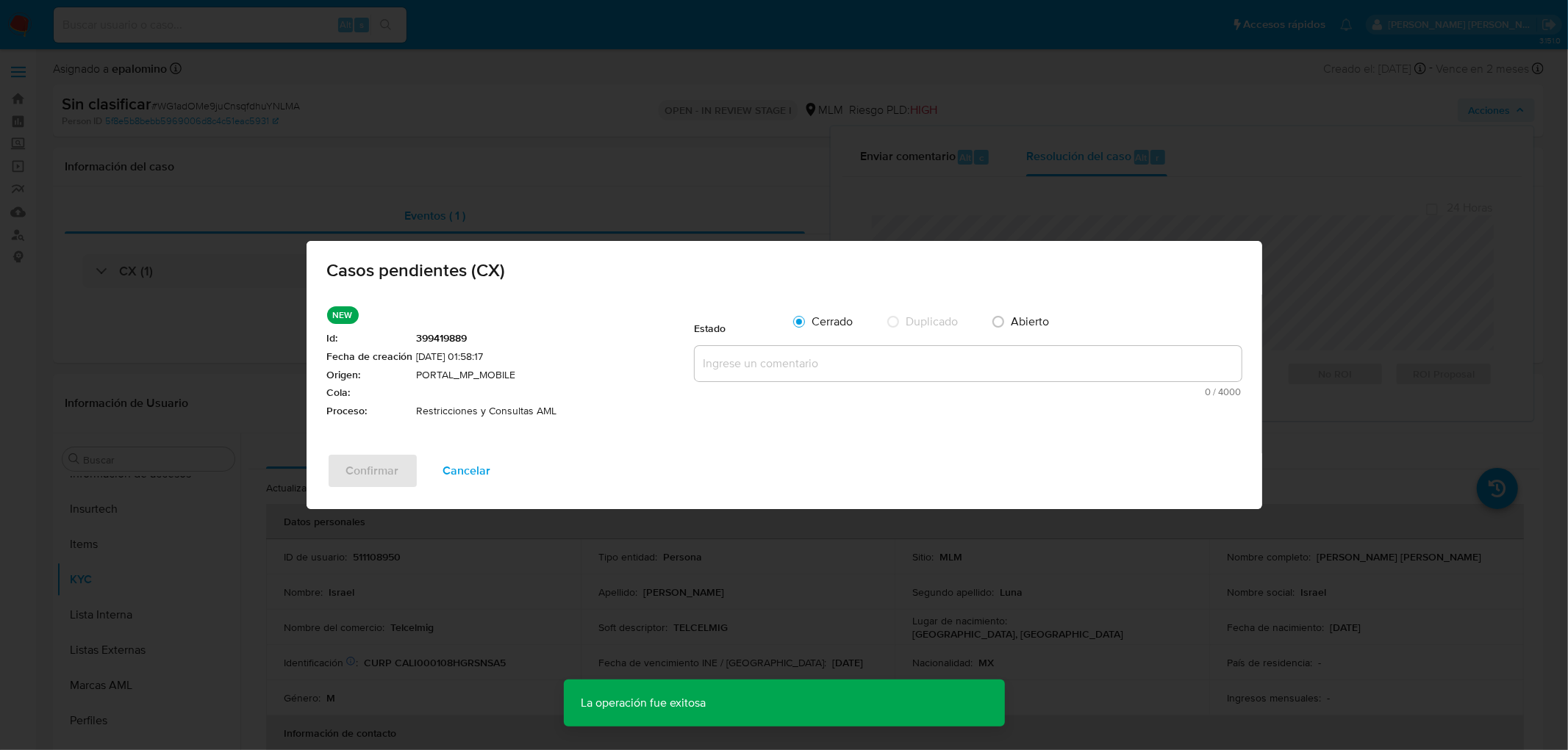
click at [876, 358] on textarea at bounding box center [969, 363] width 547 height 35
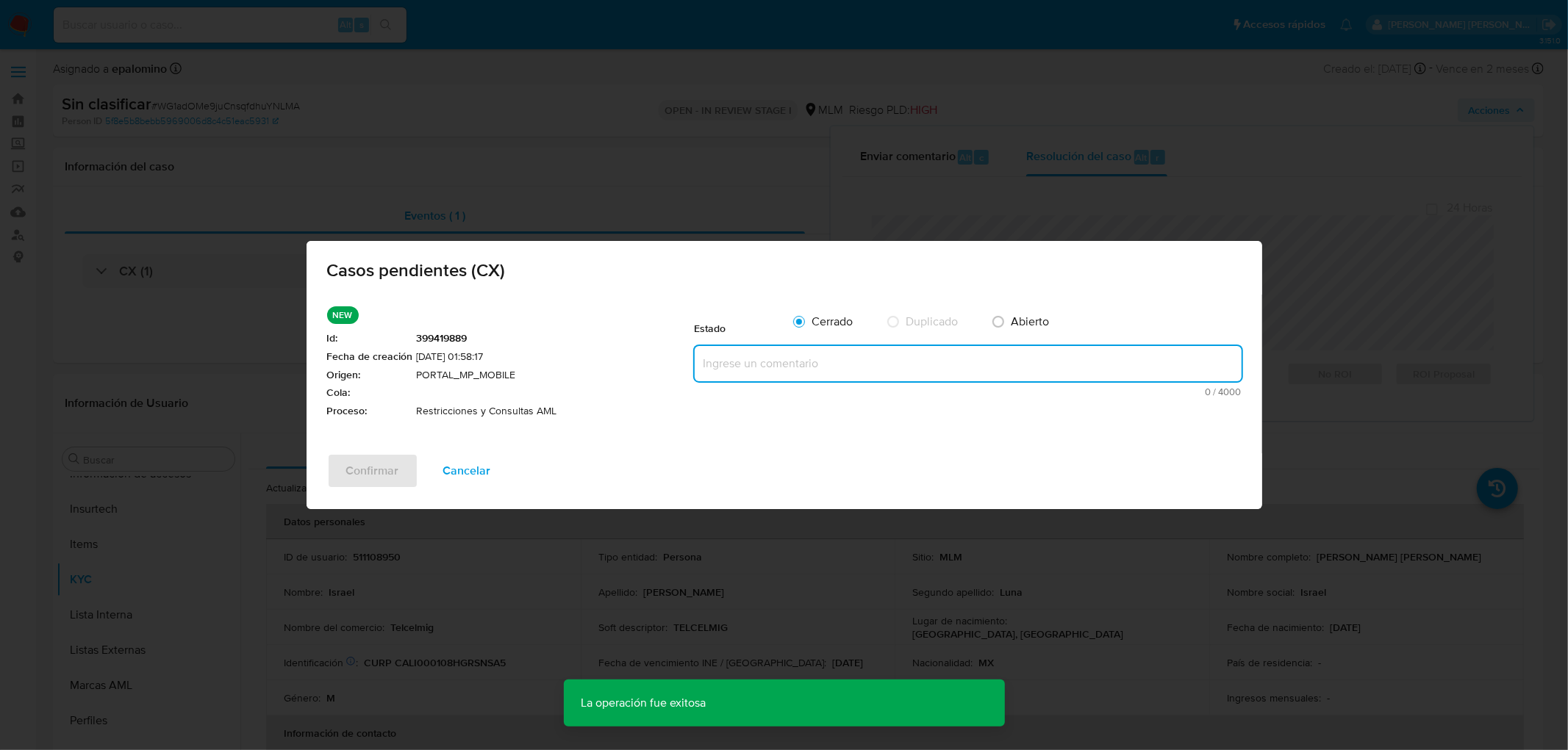
paste textarea "no se realizará reactivación de la cuenta"
type textarea "no se realizará reactivación de la cuenta"
click at [372, 458] on span "Confirmar" at bounding box center [372, 471] width 53 height 33
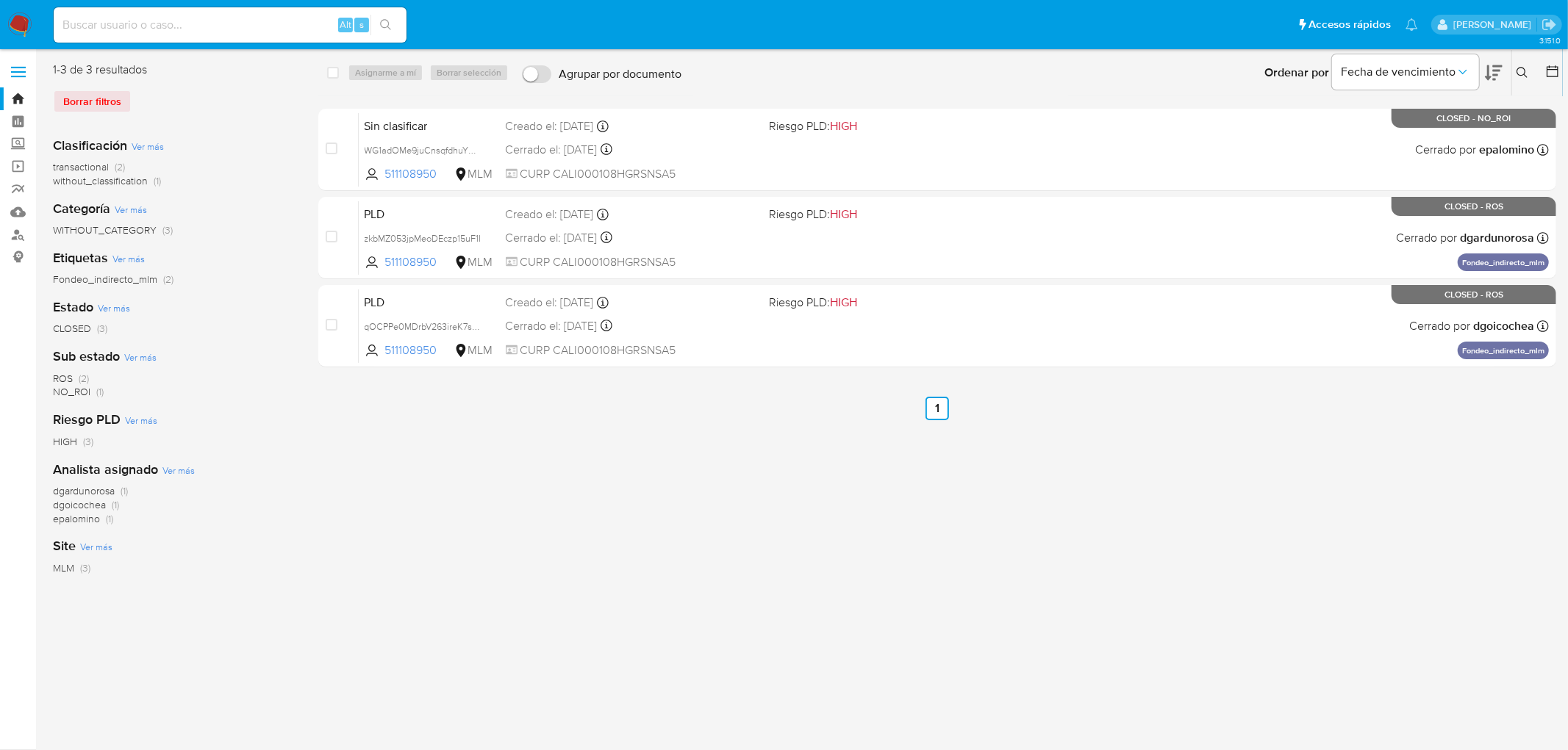
click at [1514, 81] on div "Ingrese ID de usuario o caso Buscar Borrar filtros" at bounding box center [1524, 73] width 25 height 45
click at [1529, 70] on button at bounding box center [1524, 72] width 24 height 18
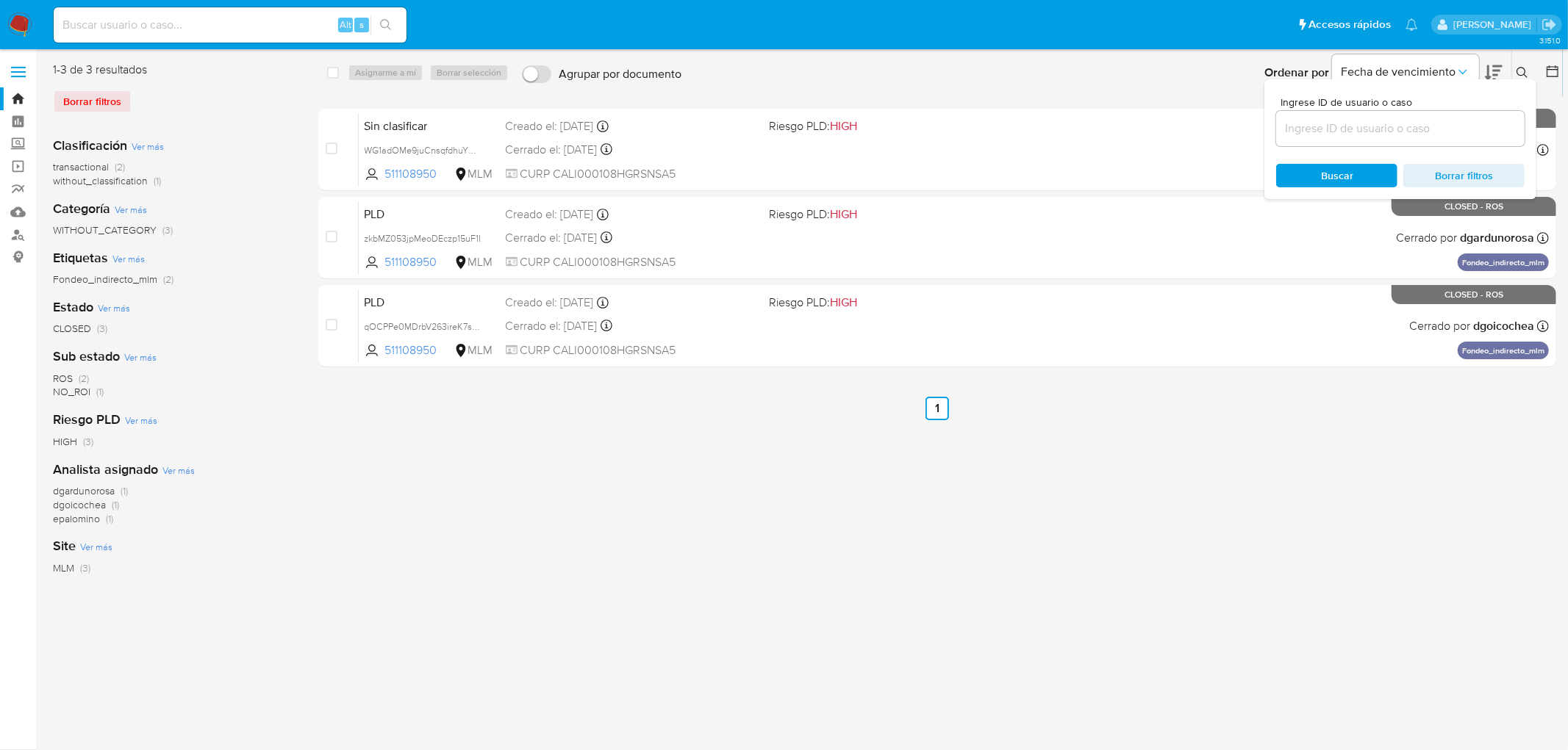
click at [1322, 136] on input at bounding box center [1400, 128] width 248 height 19
type input "716523641"
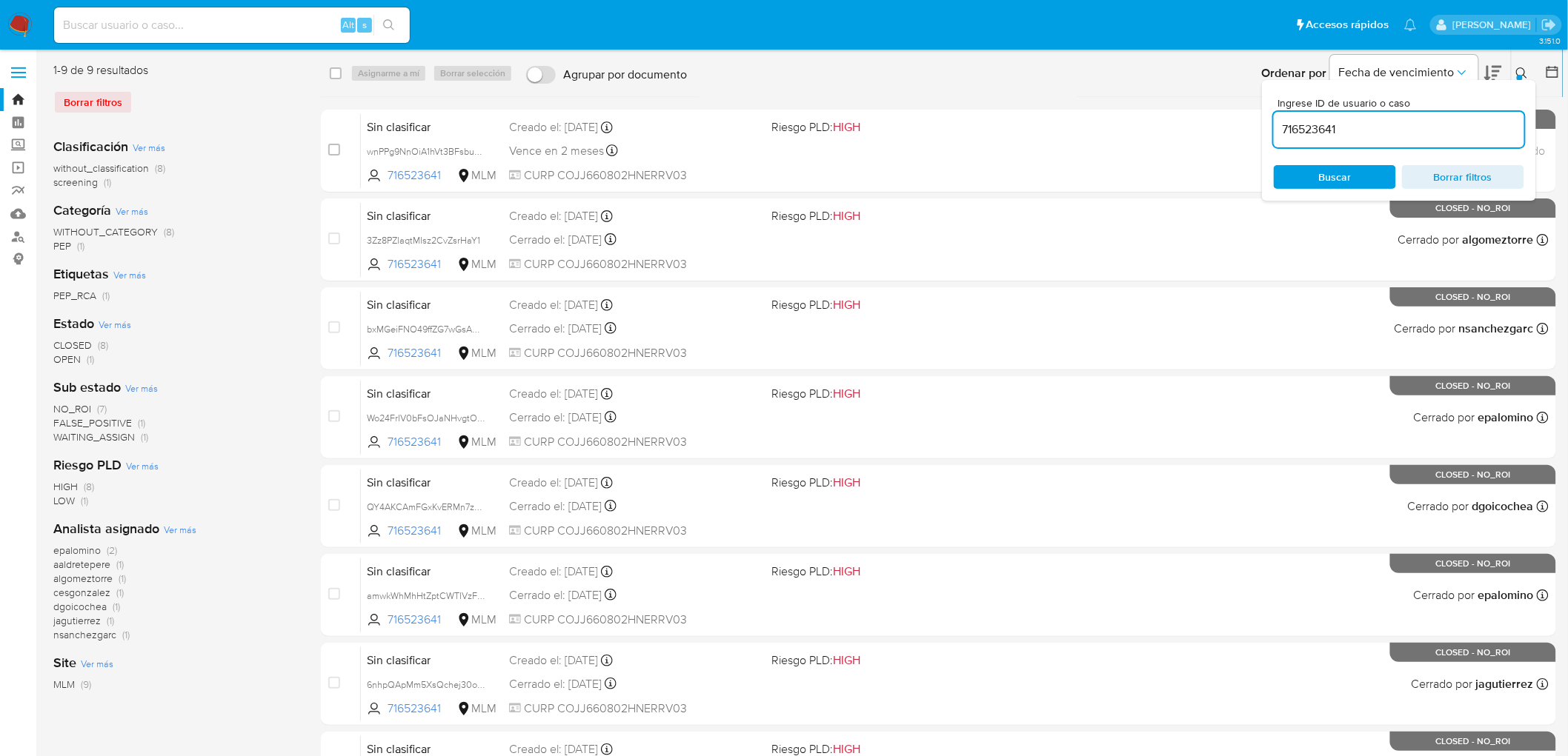
click at [1517, 80] on div "Ingrese ID de usuario o caso 716523641 Buscar Borrar filtros" at bounding box center [1399, 140] width 274 height 121
click at [1521, 80] on div "Ingrese ID de usuario o caso 716523641 Buscar Borrar filtros" at bounding box center [1399, 140] width 274 height 121
click at [1522, 69] on icon at bounding box center [1522, 74] width 12 height 12
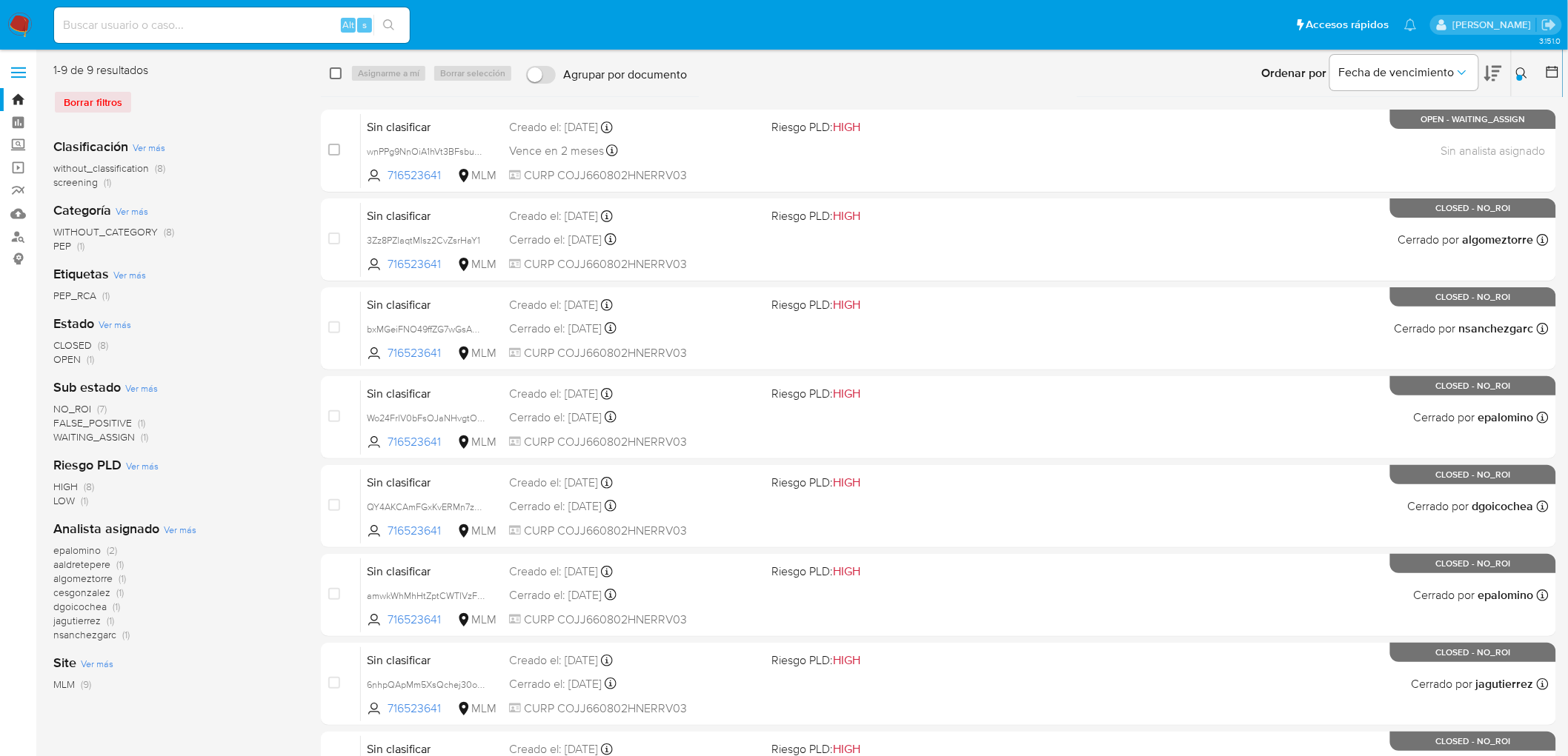
click at [330, 73] on input "checkbox" at bounding box center [336, 74] width 12 height 12
checkbox input "true"
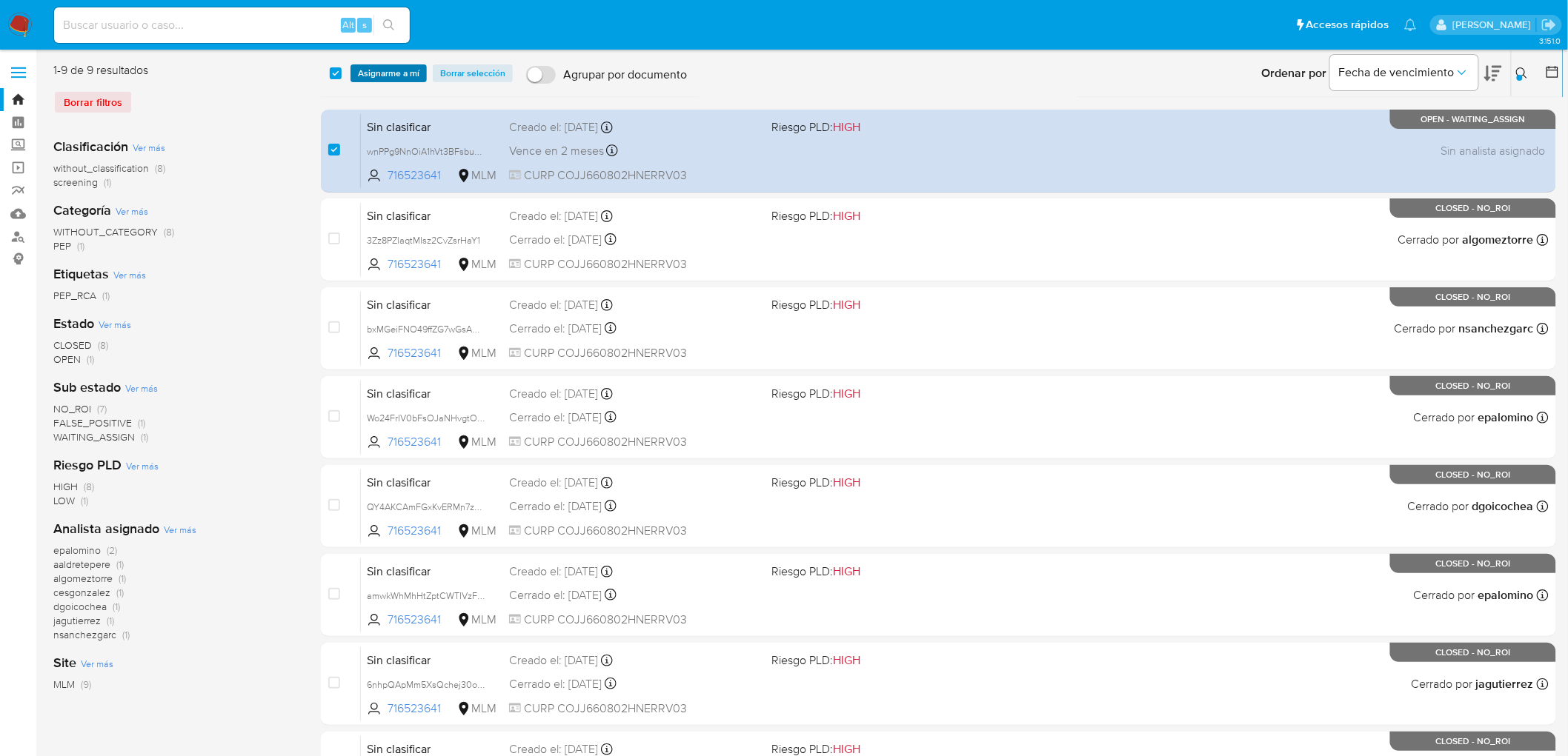
click at [360, 71] on span "Asignarme a mí" at bounding box center [388, 74] width 62 height 15
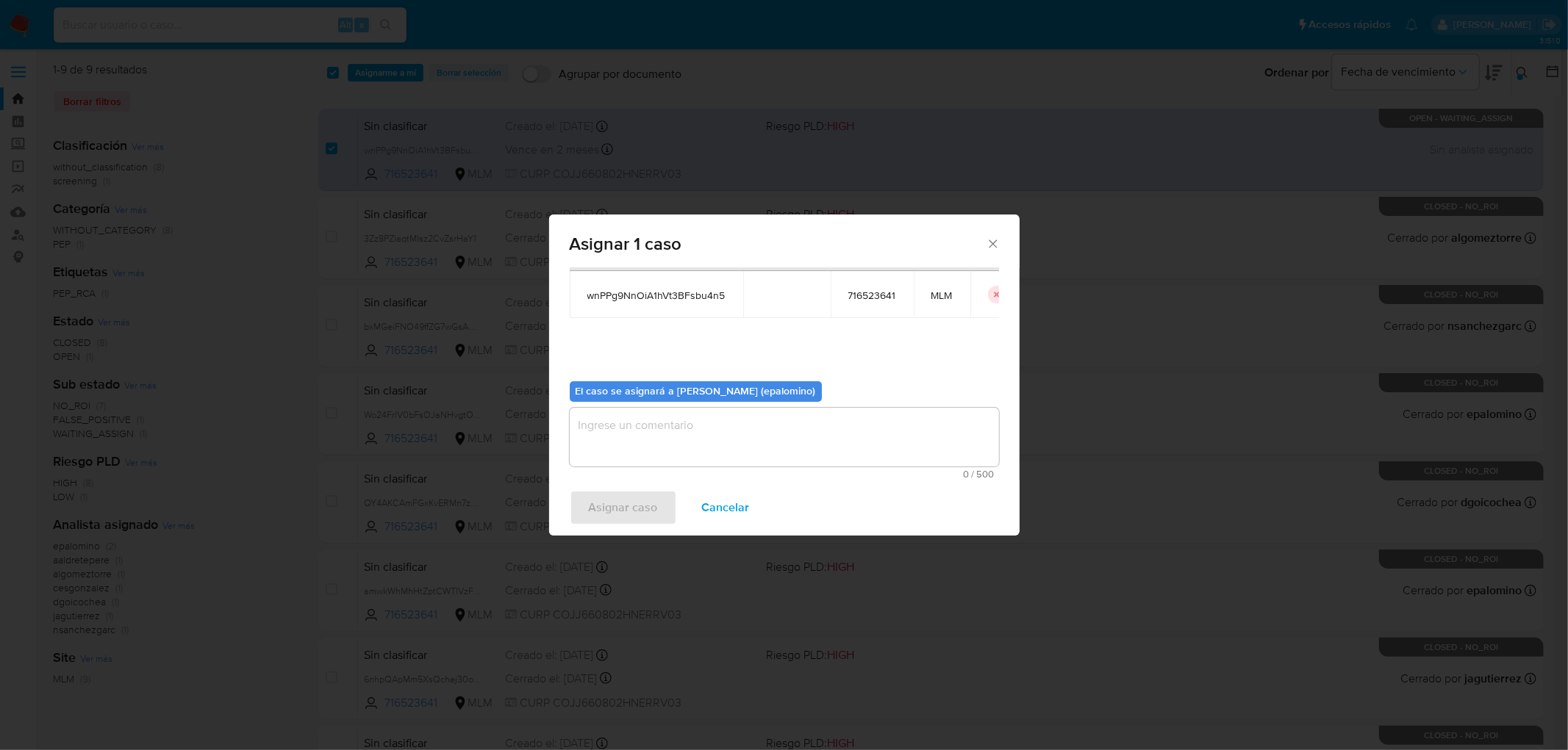
scroll to position [76, 0]
click at [604, 407] on textarea "assign-modal" at bounding box center [784, 436] width 429 height 59
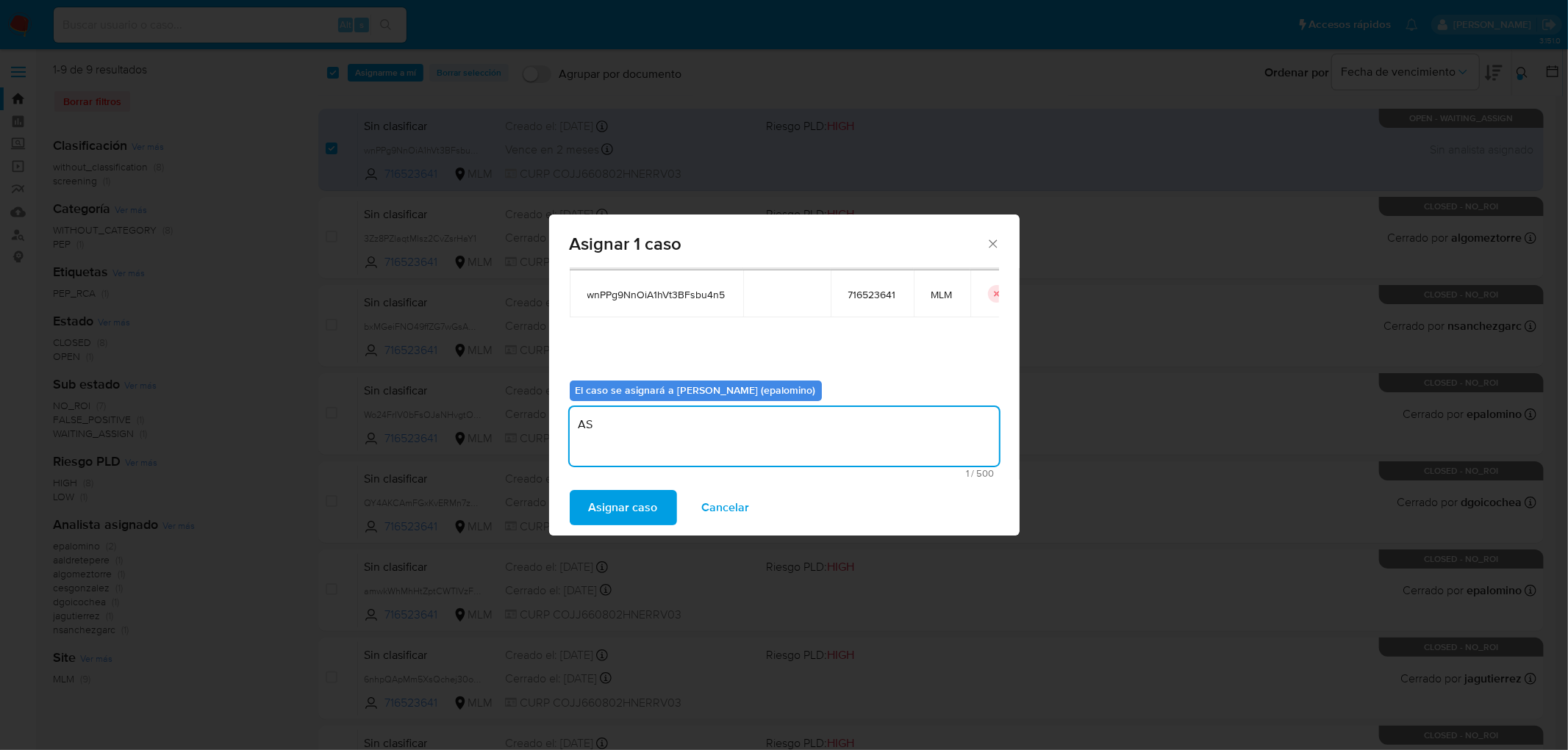
type textarea "AS"
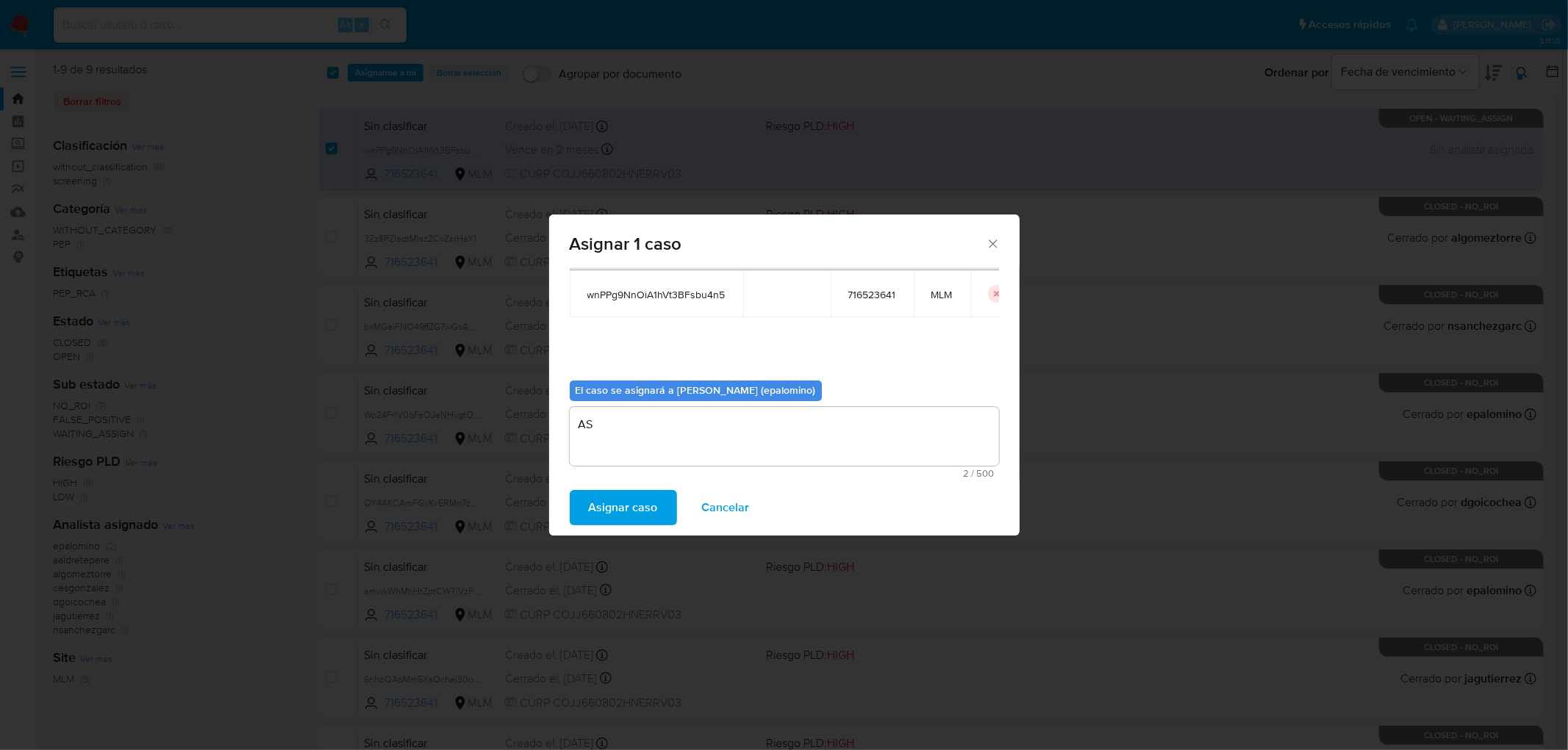
click at [612, 482] on div "Asignar caso Cancelar" at bounding box center [784, 508] width 470 height 56
click at [611, 497] on span "Asignar caso" at bounding box center [623, 508] width 69 height 33
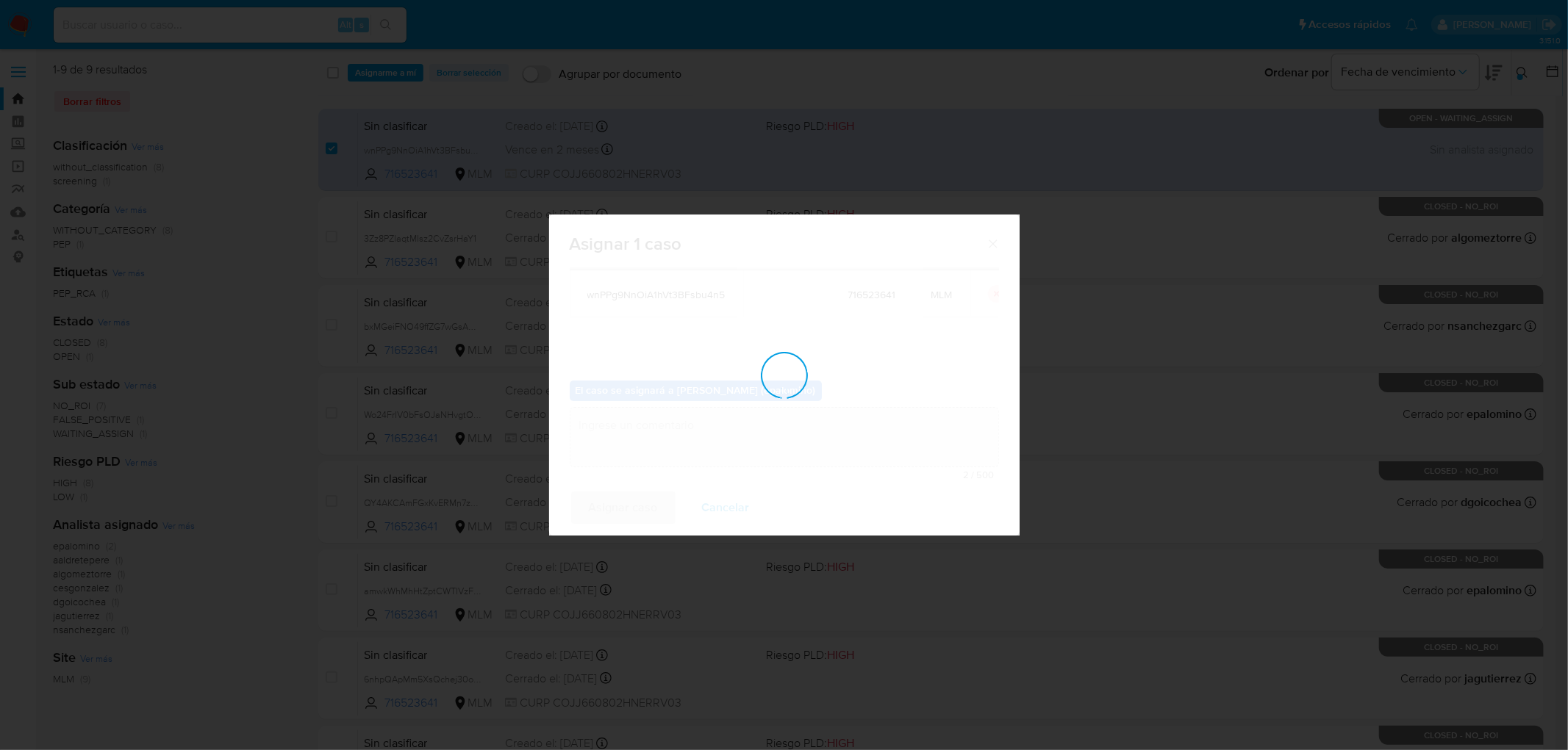
checkbox input "false"
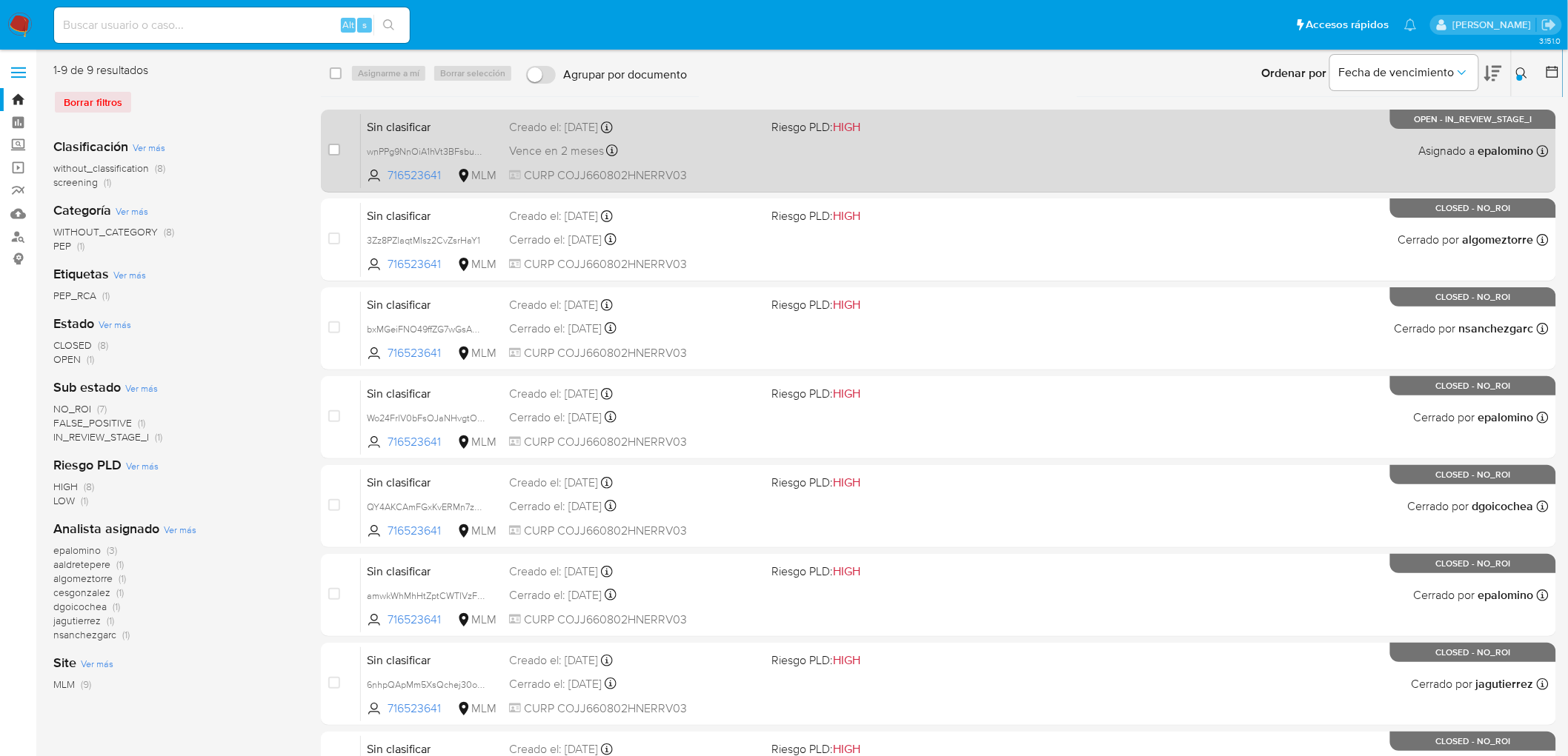
click at [395, 126] on span "Sin clasificar" at bounding box center [432, 125] width 130 height 19
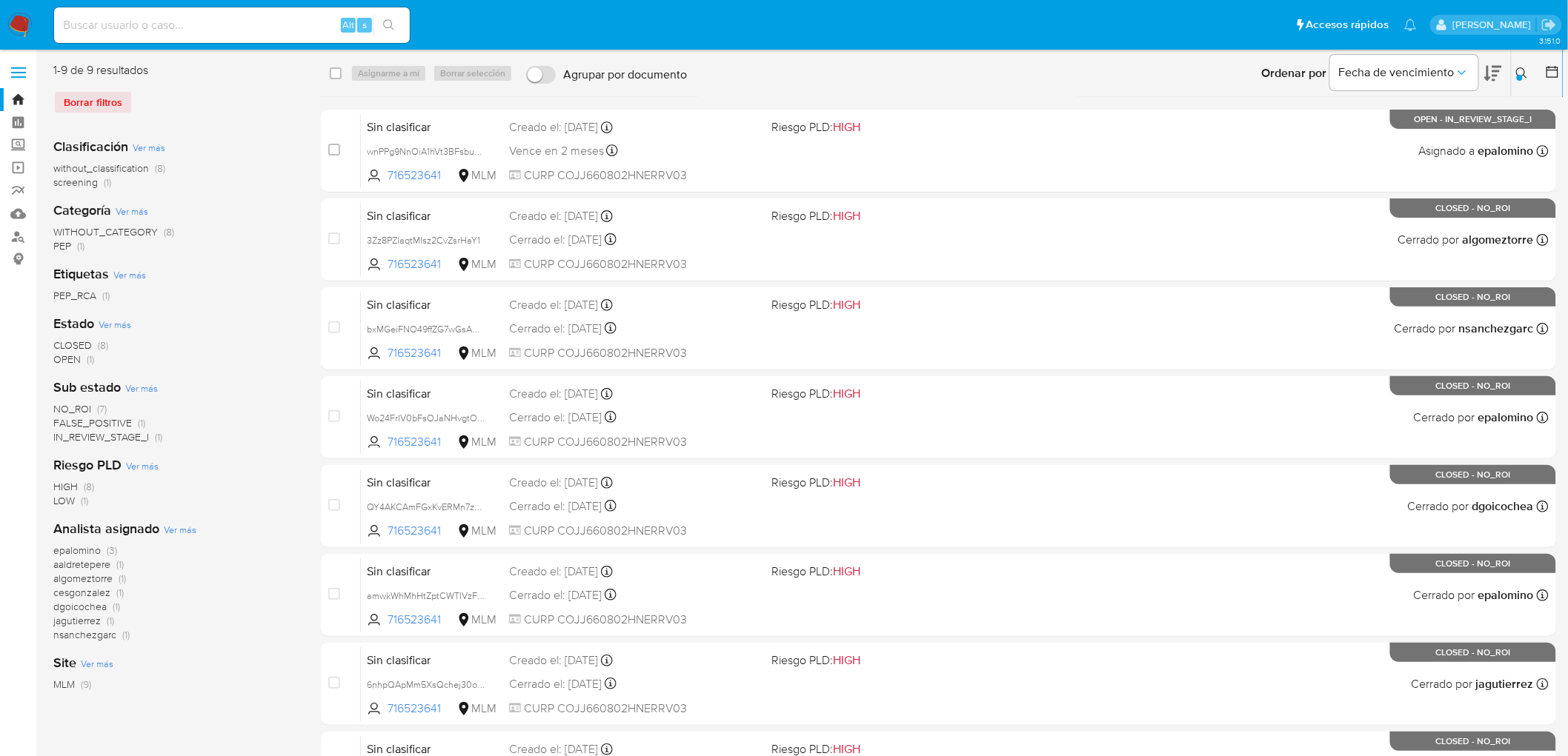
click at [1527, 71] on icon at bounding box center [1522, 74] width 12 height 12
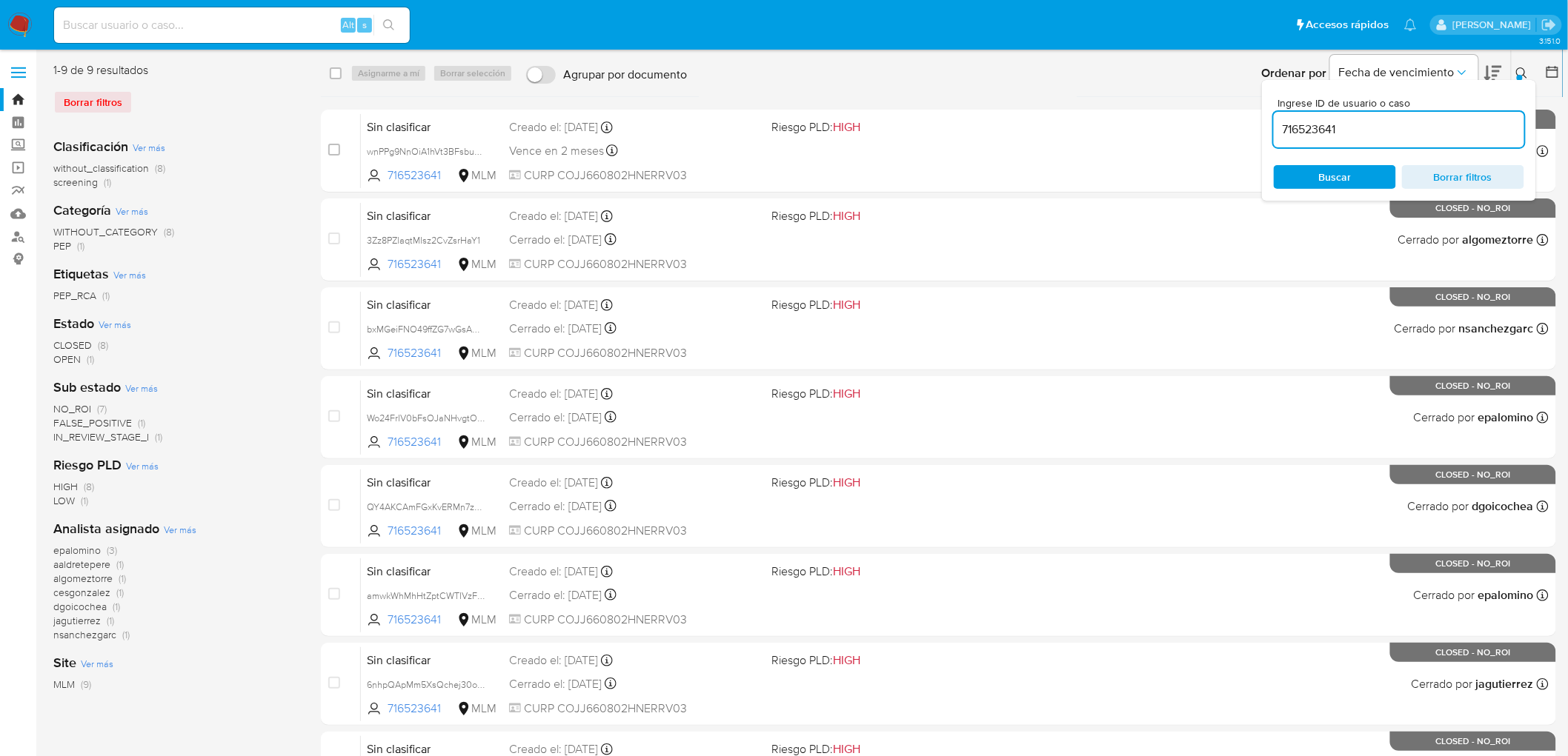
click at [1323, 128] on input "716523641" at bounding box center [1399, 129] width 250 height 19
type input "338368825"
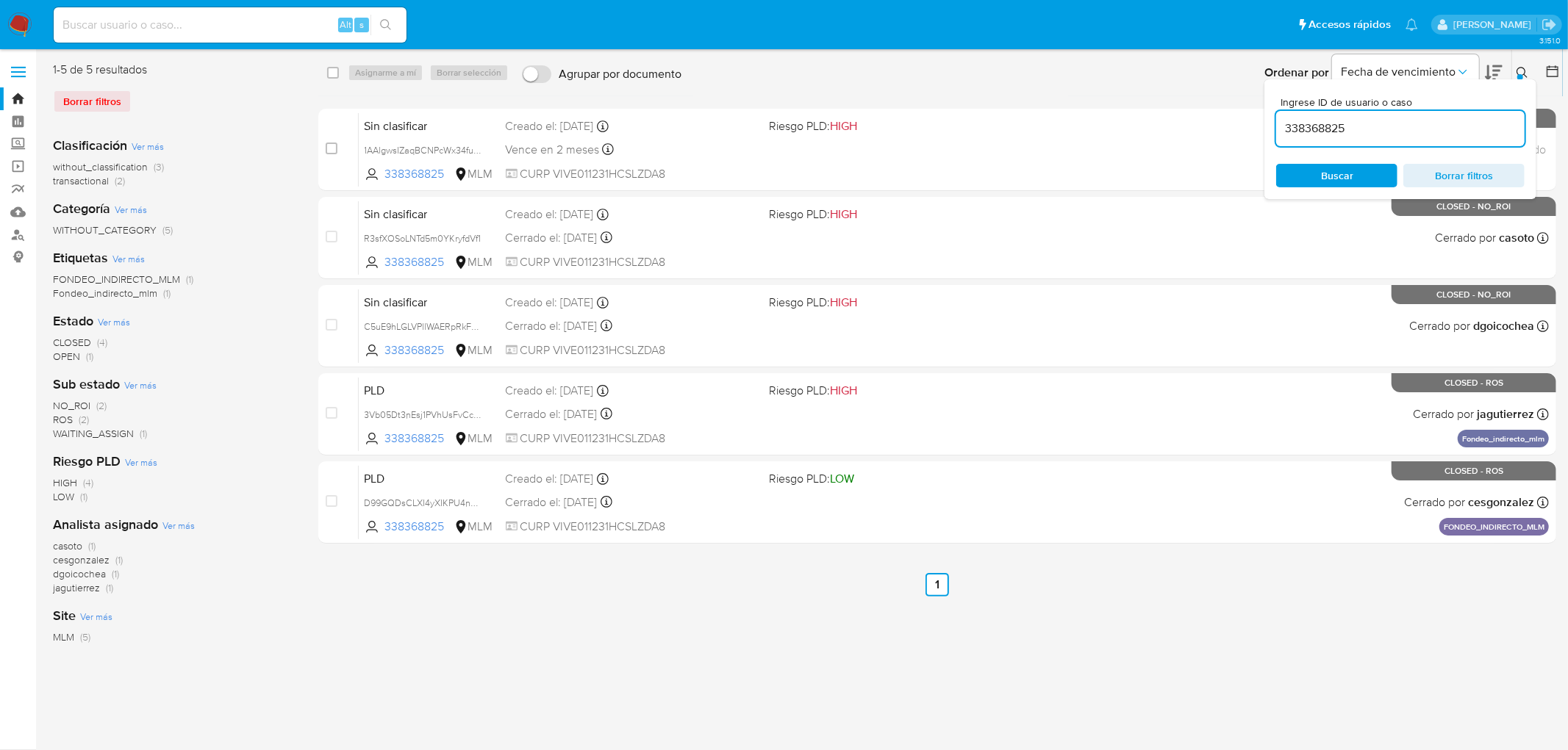
click at [1523, 75] on icon at bounding box center [1522, 72] width 11 height 11
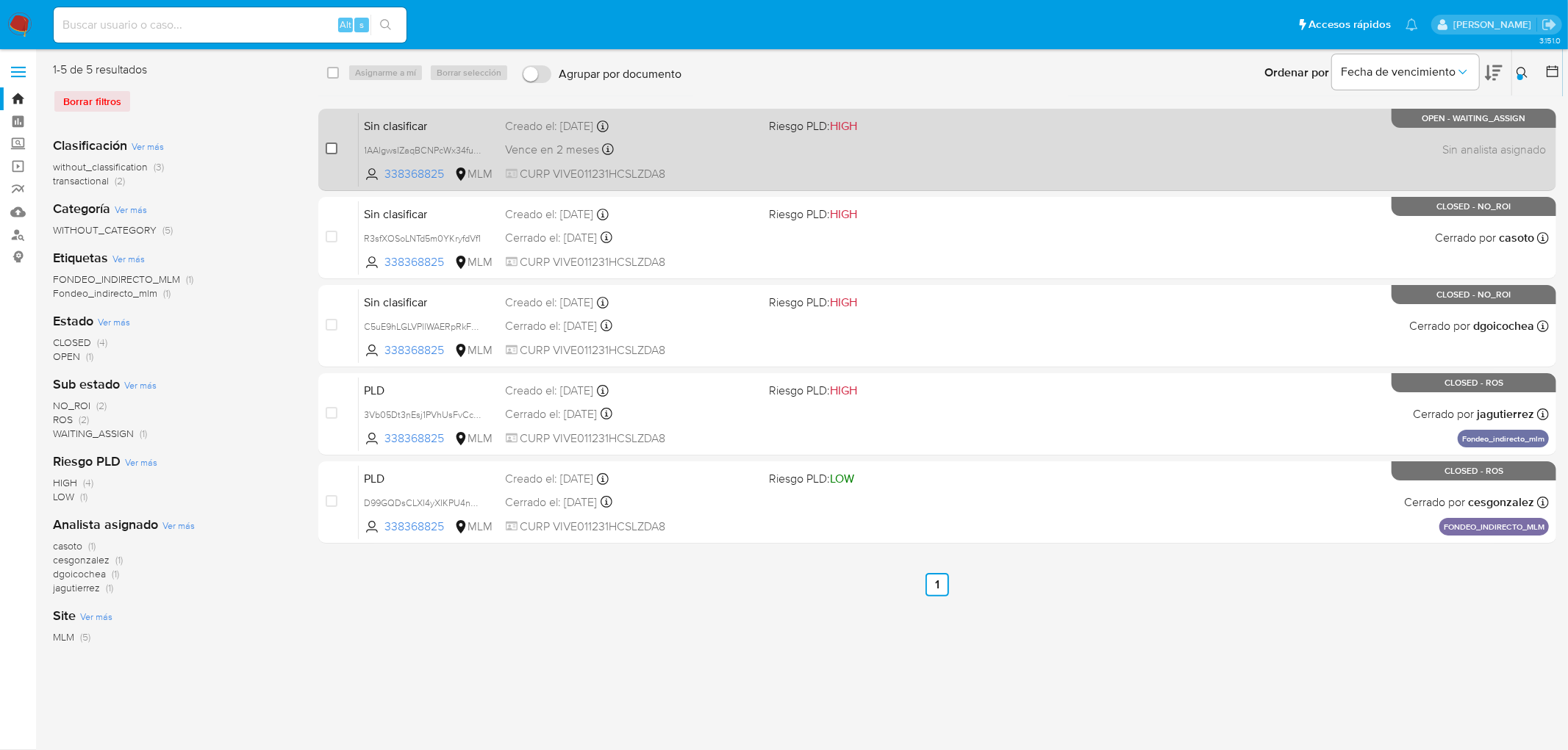
click at [327, 148] on input "checkbox" at bounding box center [332, 148] width 12 height 12
checkbox input "true"
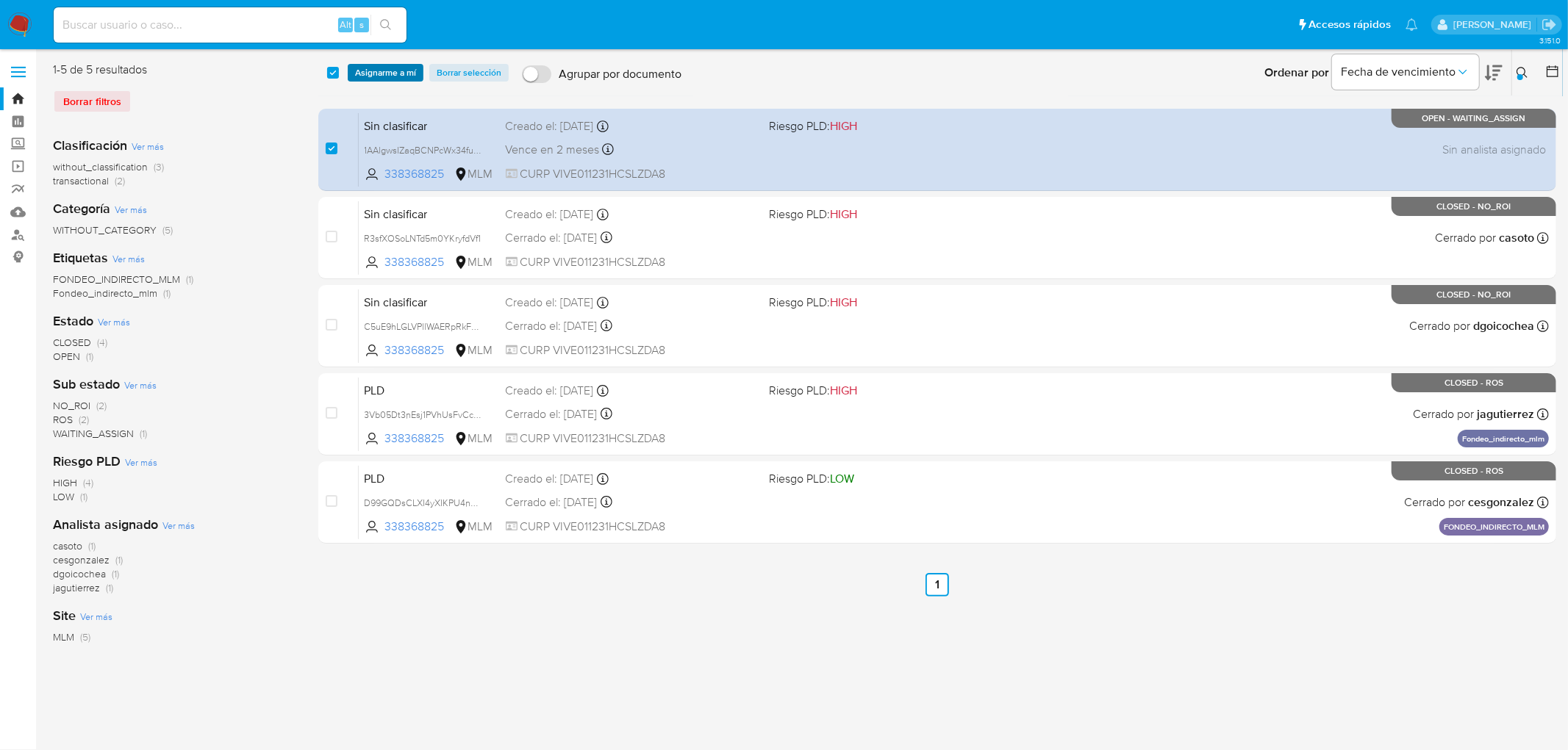
click at [358, 65] on span "Asignarme a mí" at bounding box center [385, 73] width 61 height 15
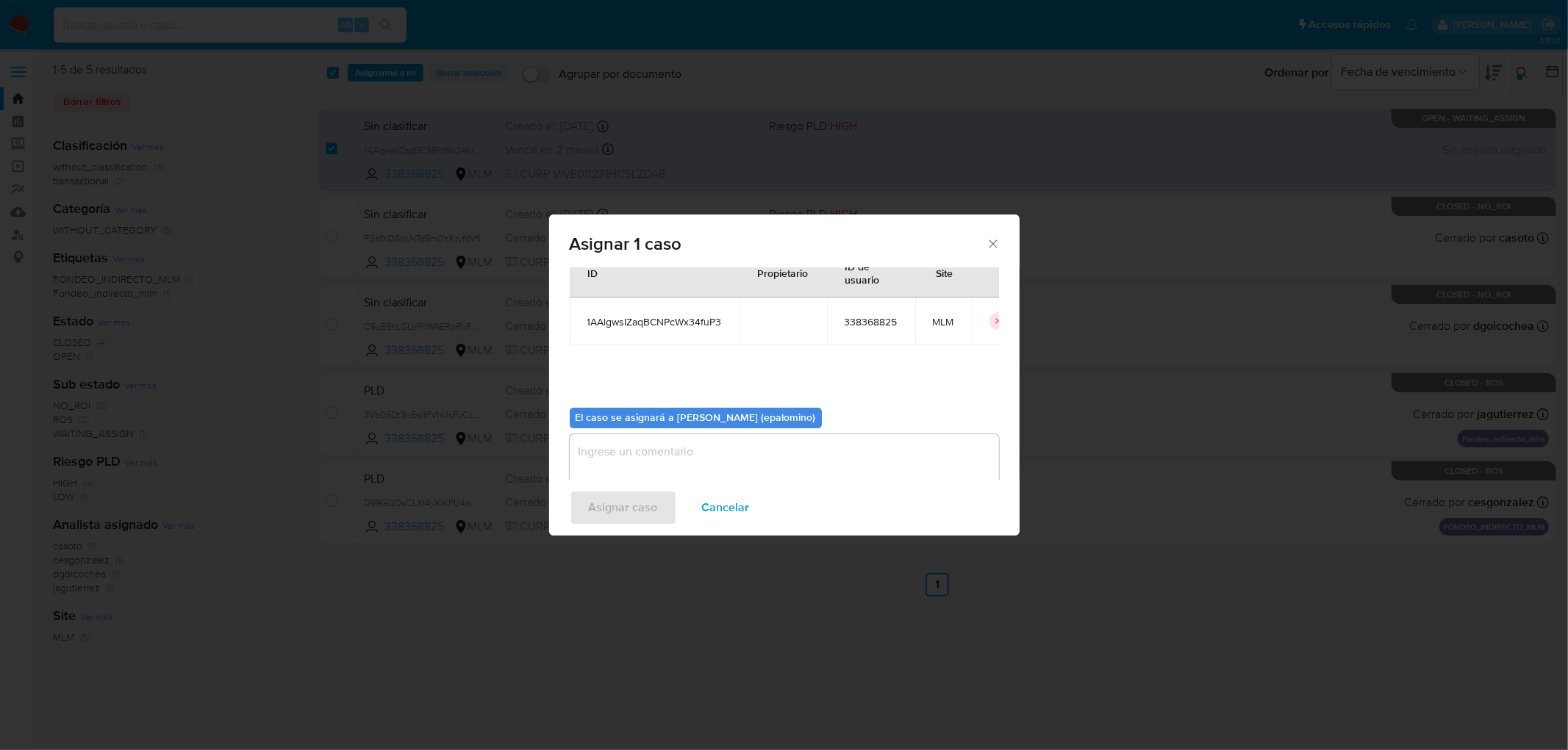
scroll to position [76, 0]
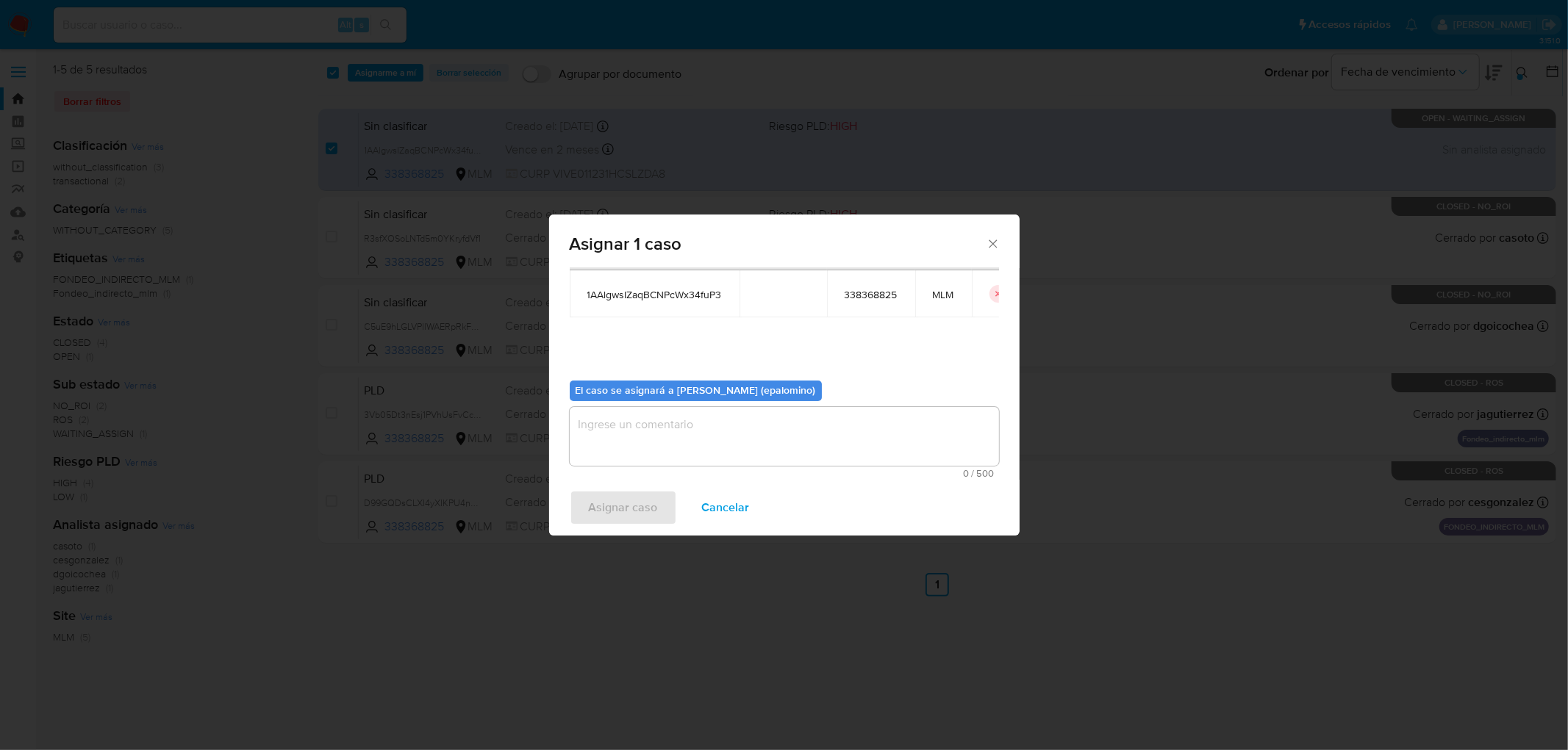
click at [598, 414] on textarea "assign-modal" at bounding box center [784, 436] width 429 height 59
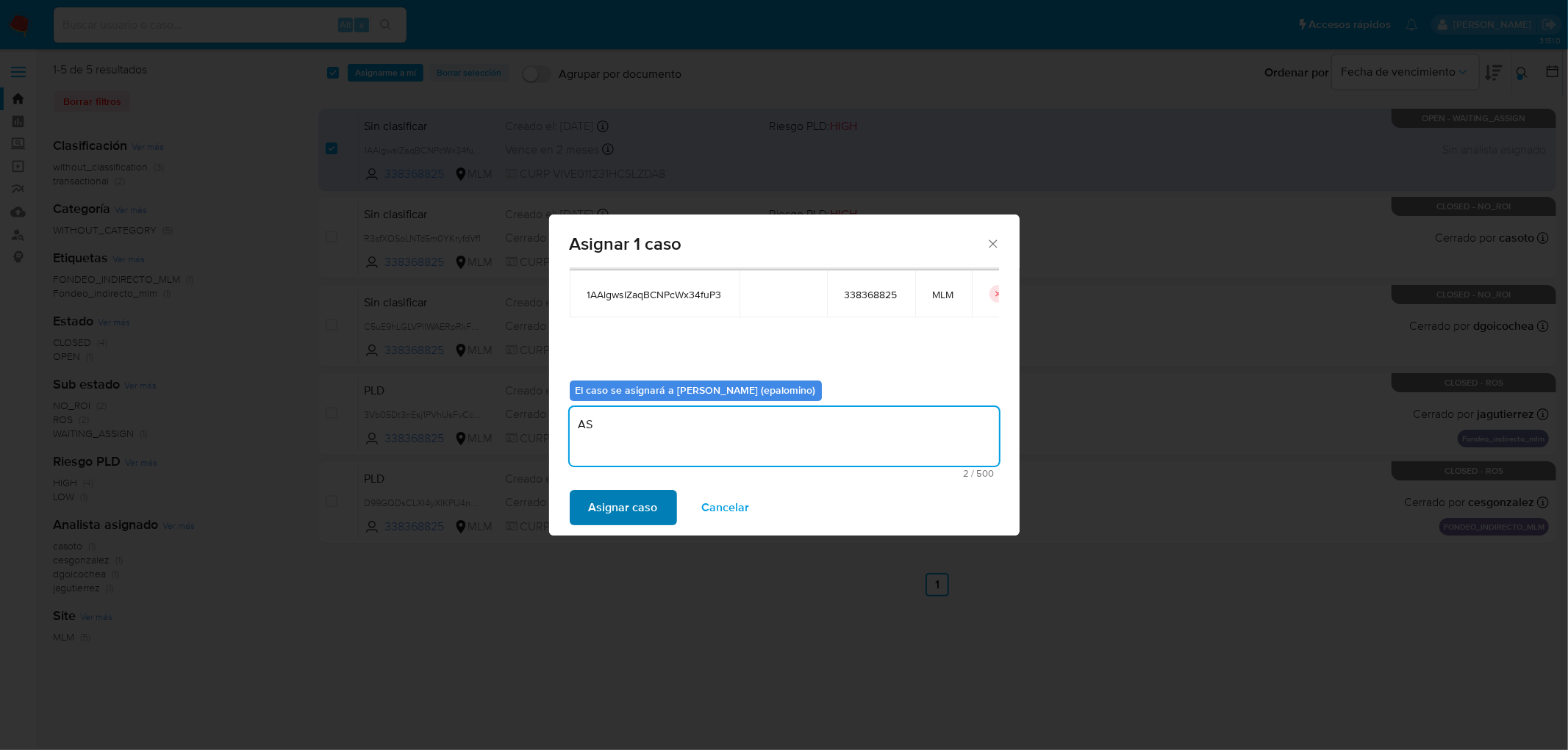
type textarea "AS"
click at [624, 515] on span "Asignar caso" at bounding box center [623, 508] width 69 height 33
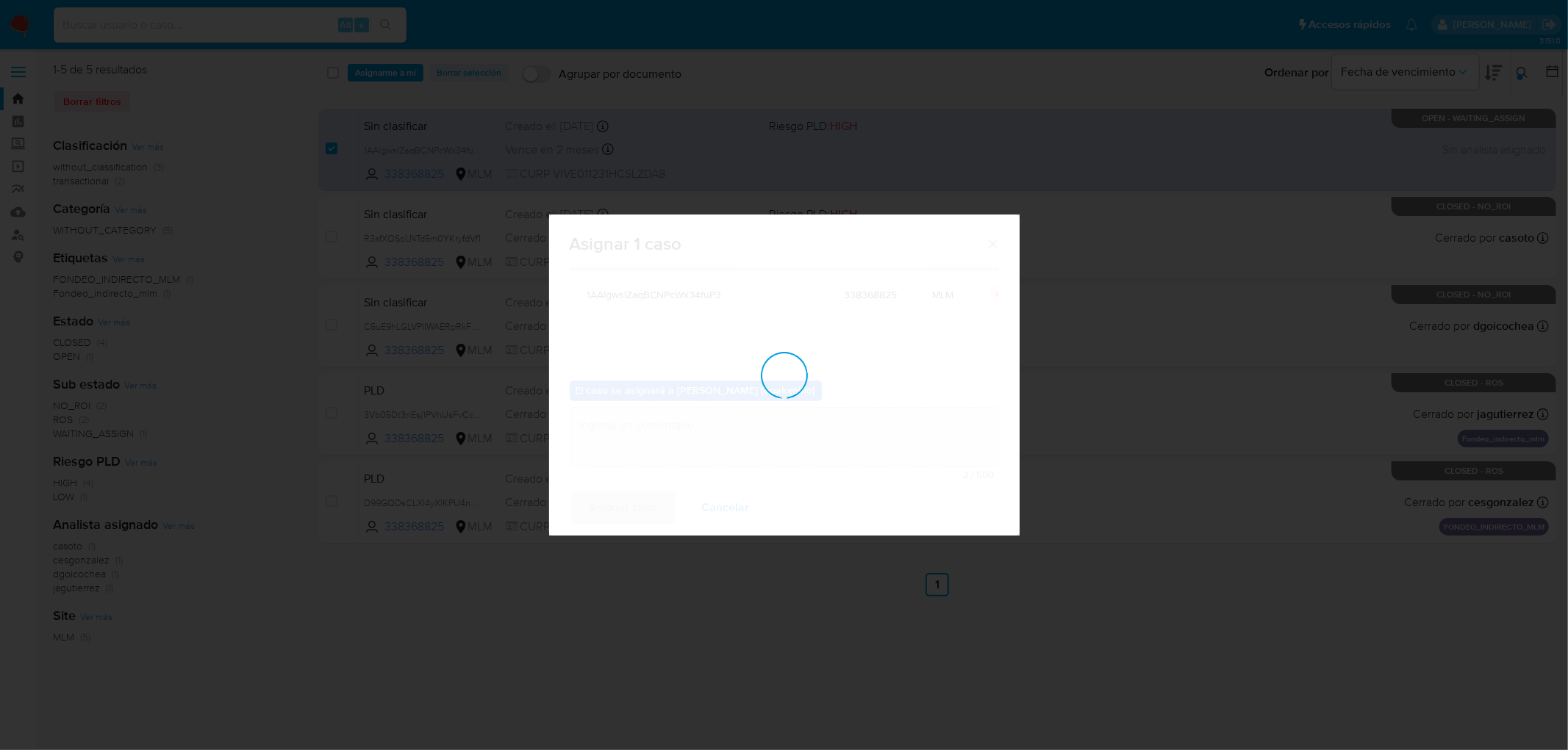
checkbox input "false"
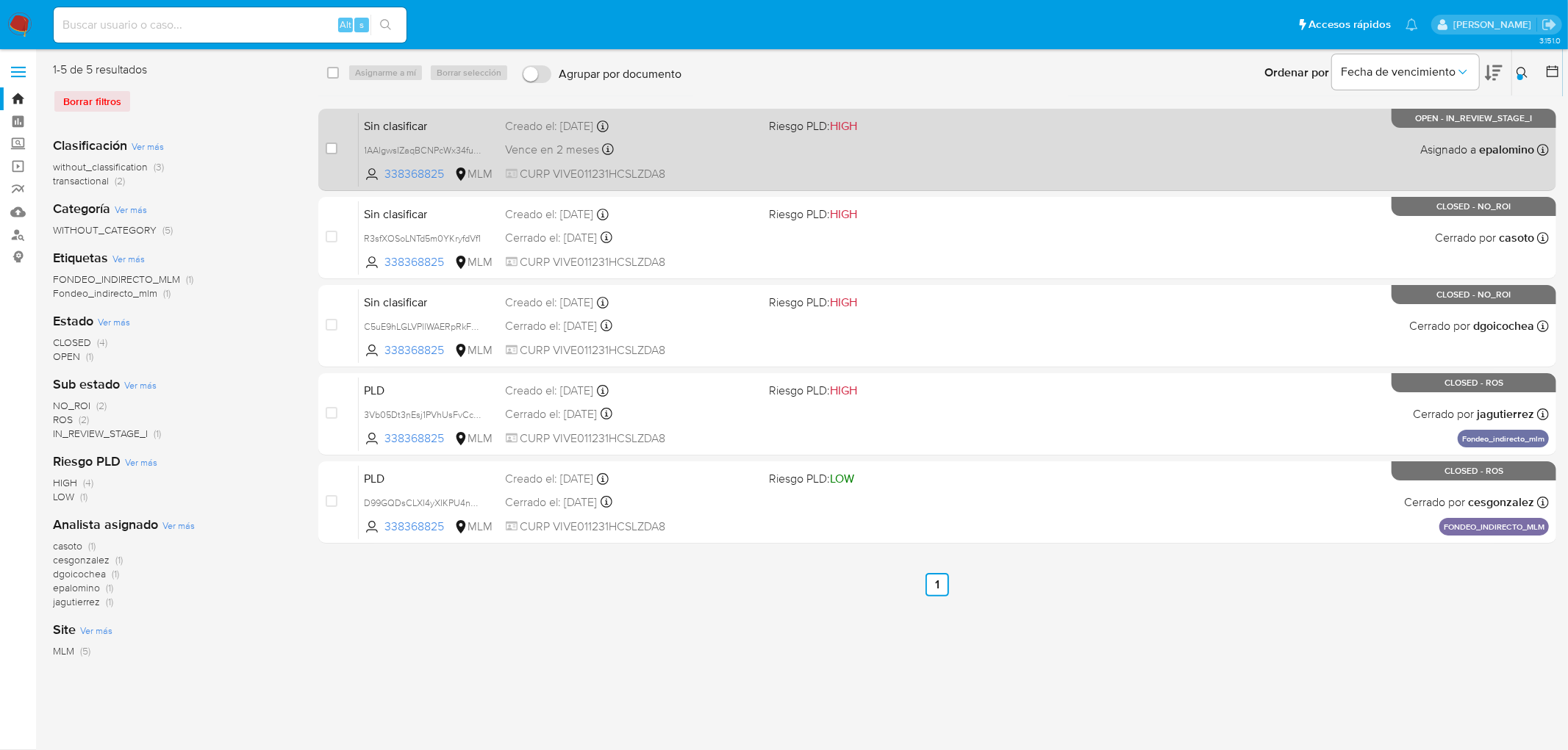
click at [403, 122] on span "Sin clasificar" at bounding box center [429, 124] width 129 height 19
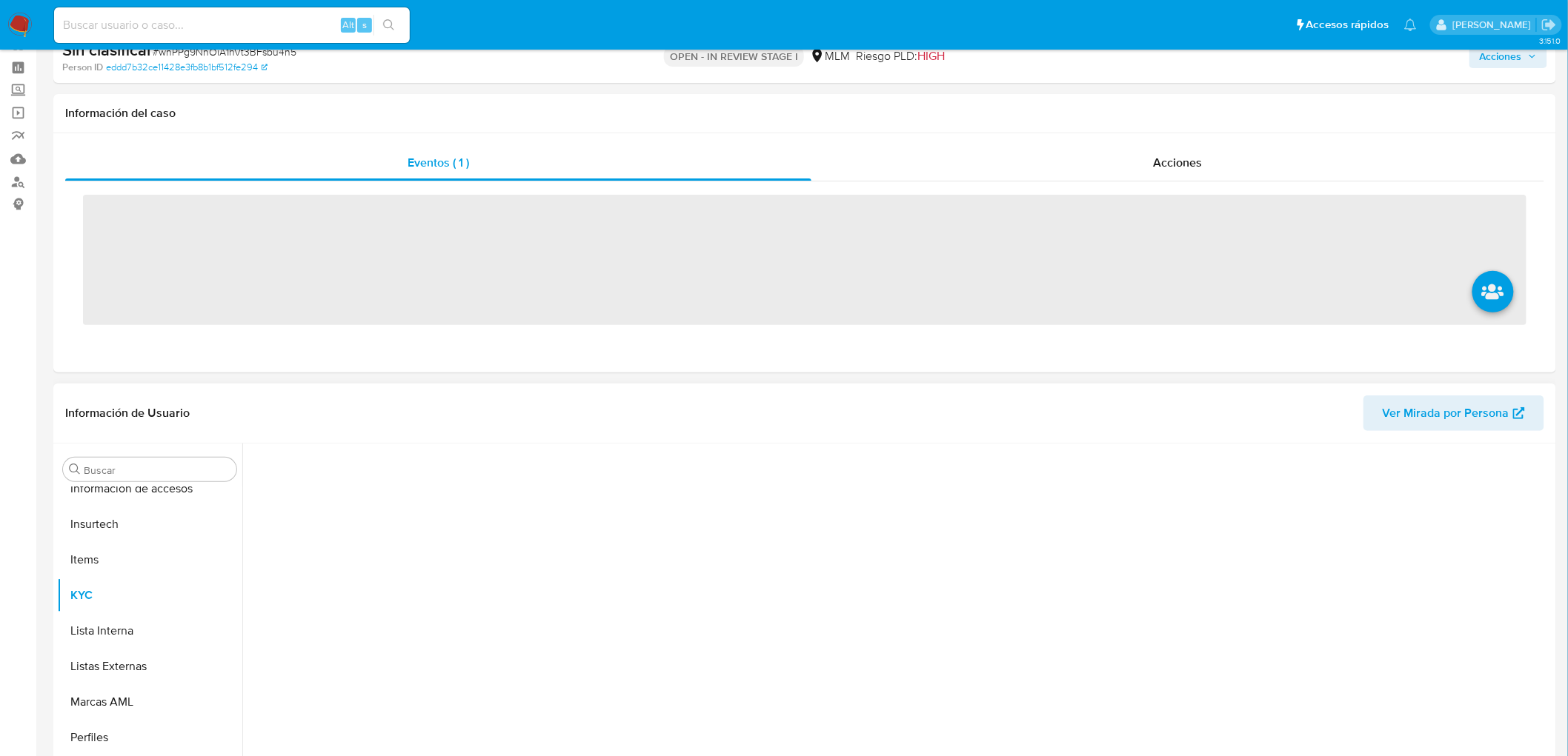
scroll to position [589, 0]
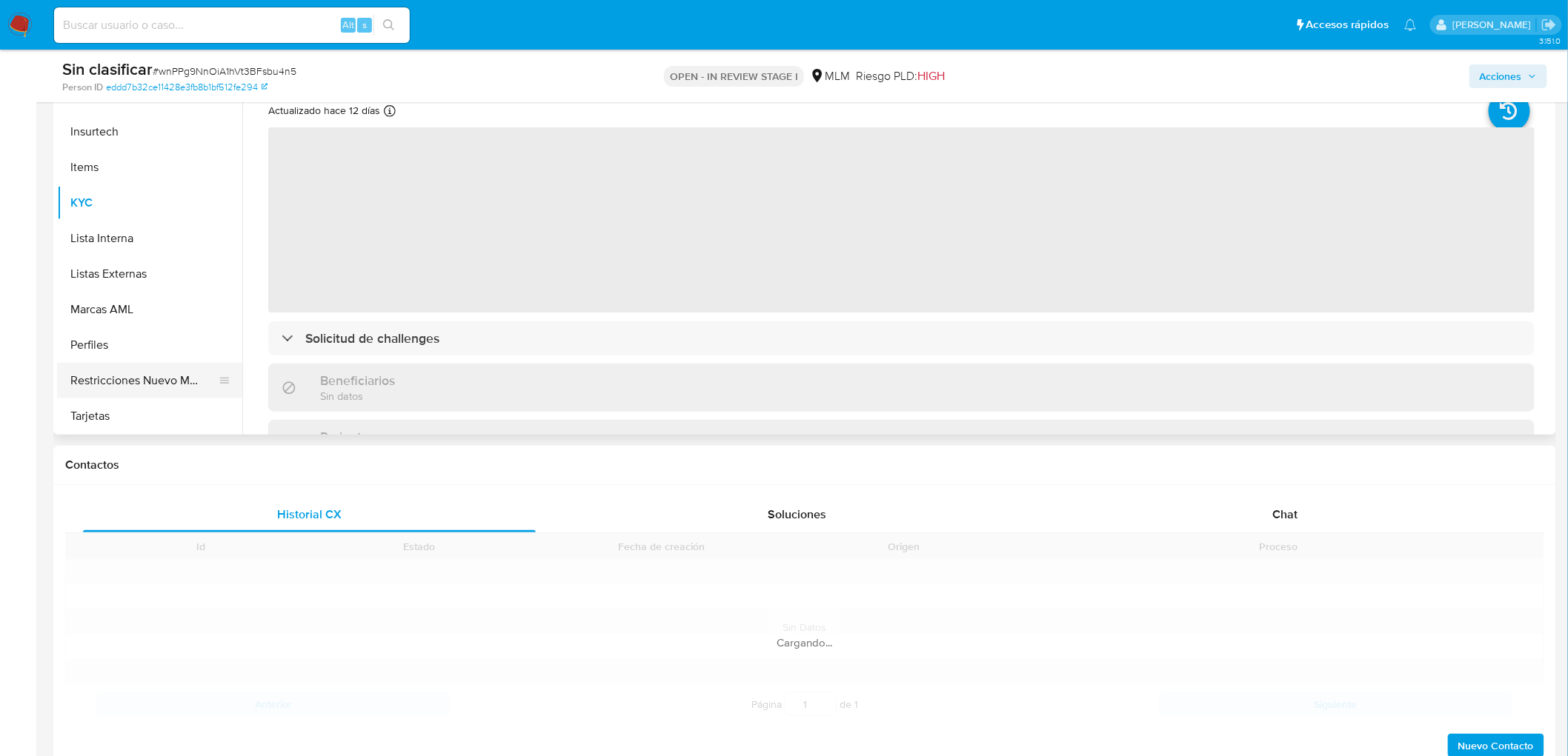
click at [225, 387] on div at bounding box center [224, 381] width 12 height 36
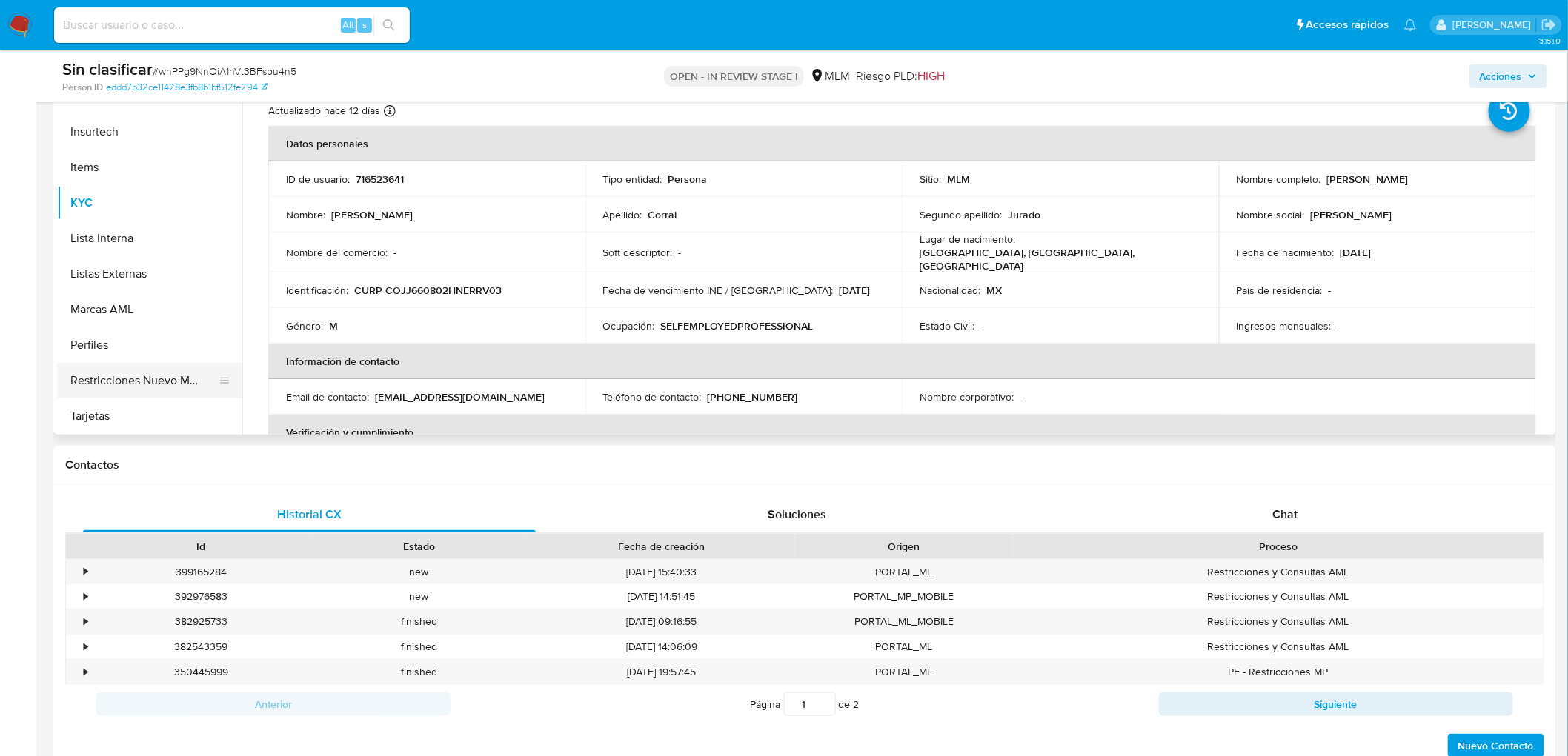
click at [172, 384] on button "Restricciones Nuevo Mundo" at bounding box center [143, 381] width 173 height 36
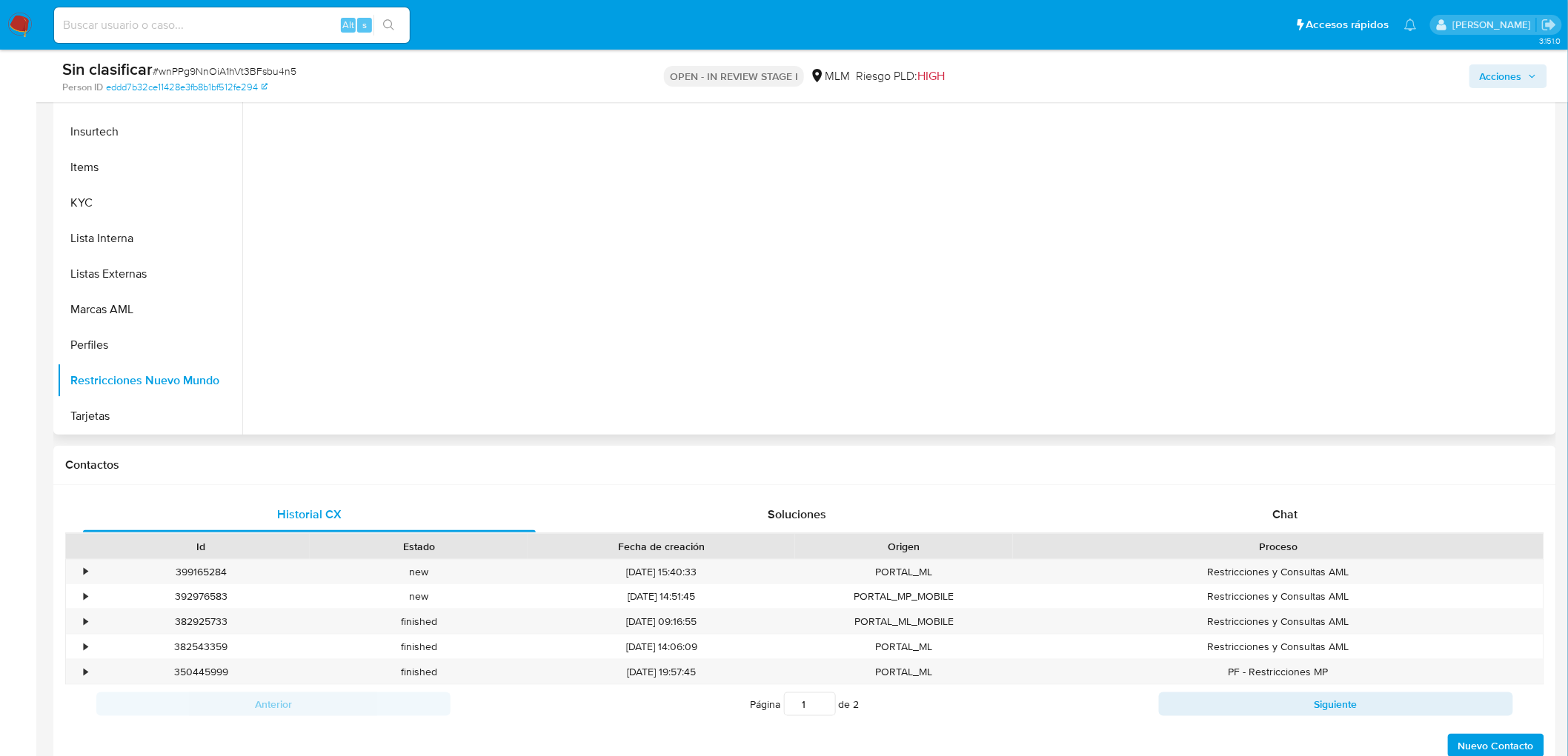
select select "10"
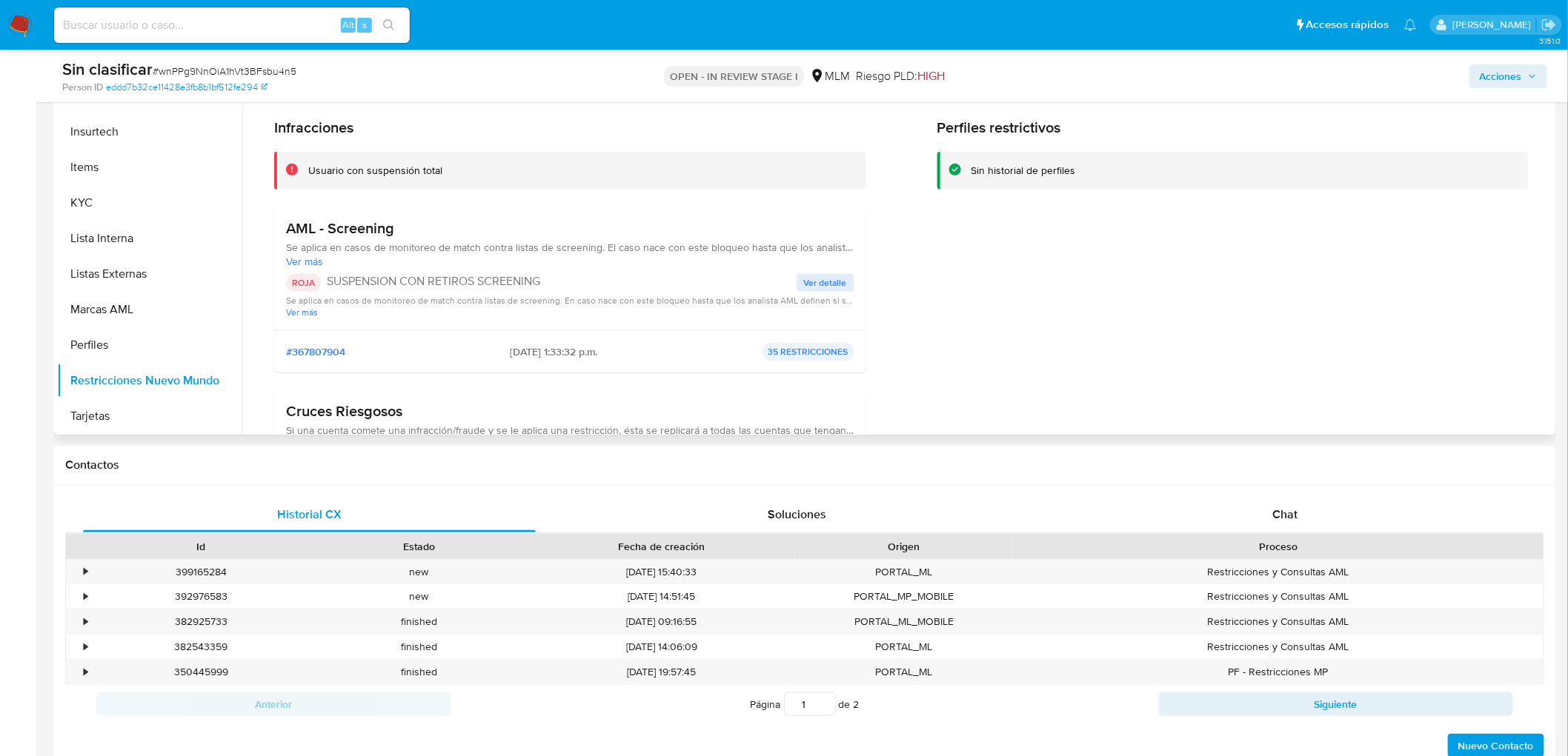
click at [815, 288] on span "Ver detalle" at bounding box center [825, 283] width 43 height 15
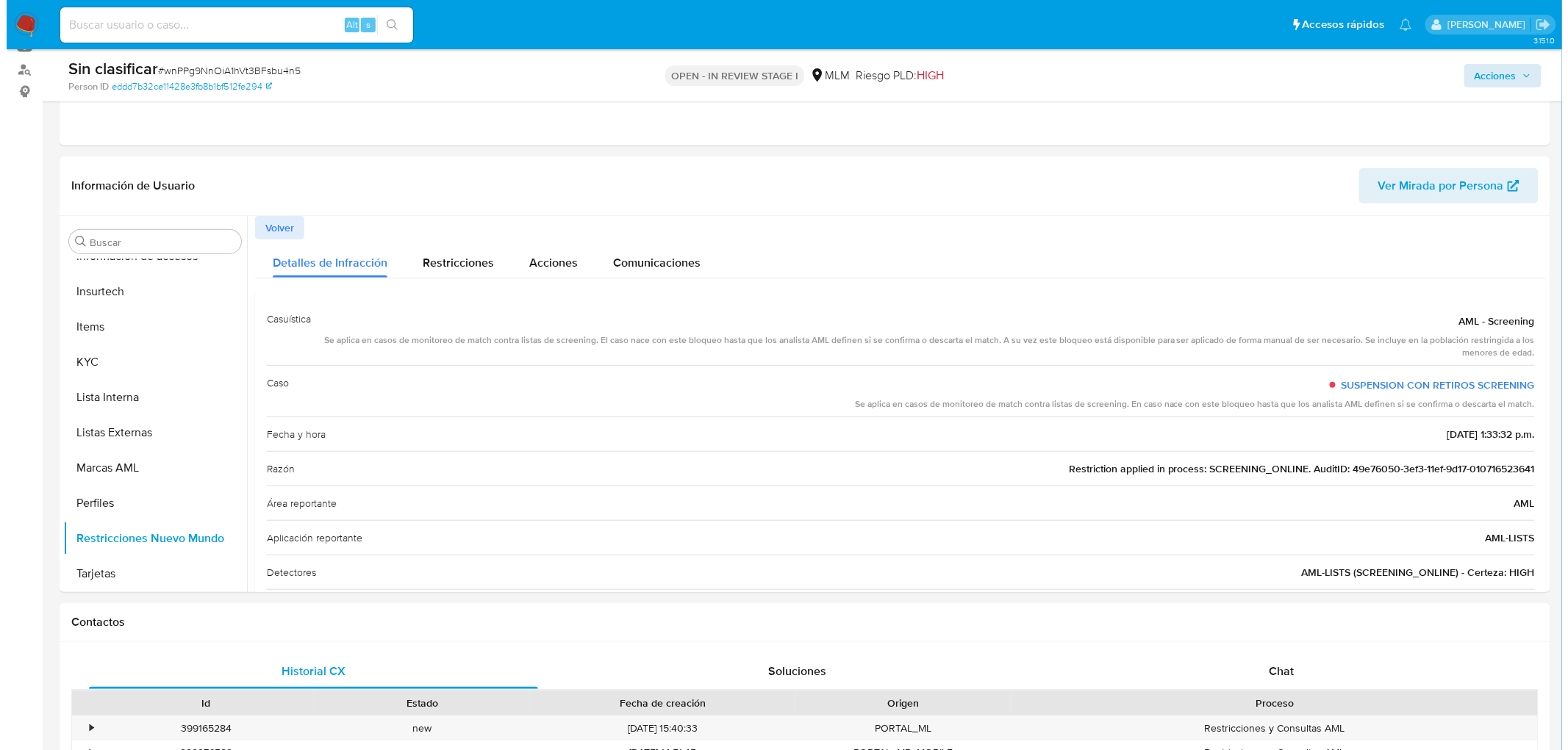
scroll to position [163, 0]
drag, startPoint x: 1504, startPoint y: 84, endPoint x: 1461, endPoint y: 86, distance: 43.0
click at [1502, 84] on span "Acciones" at bounding box center [1489, 76] width 42 height 23
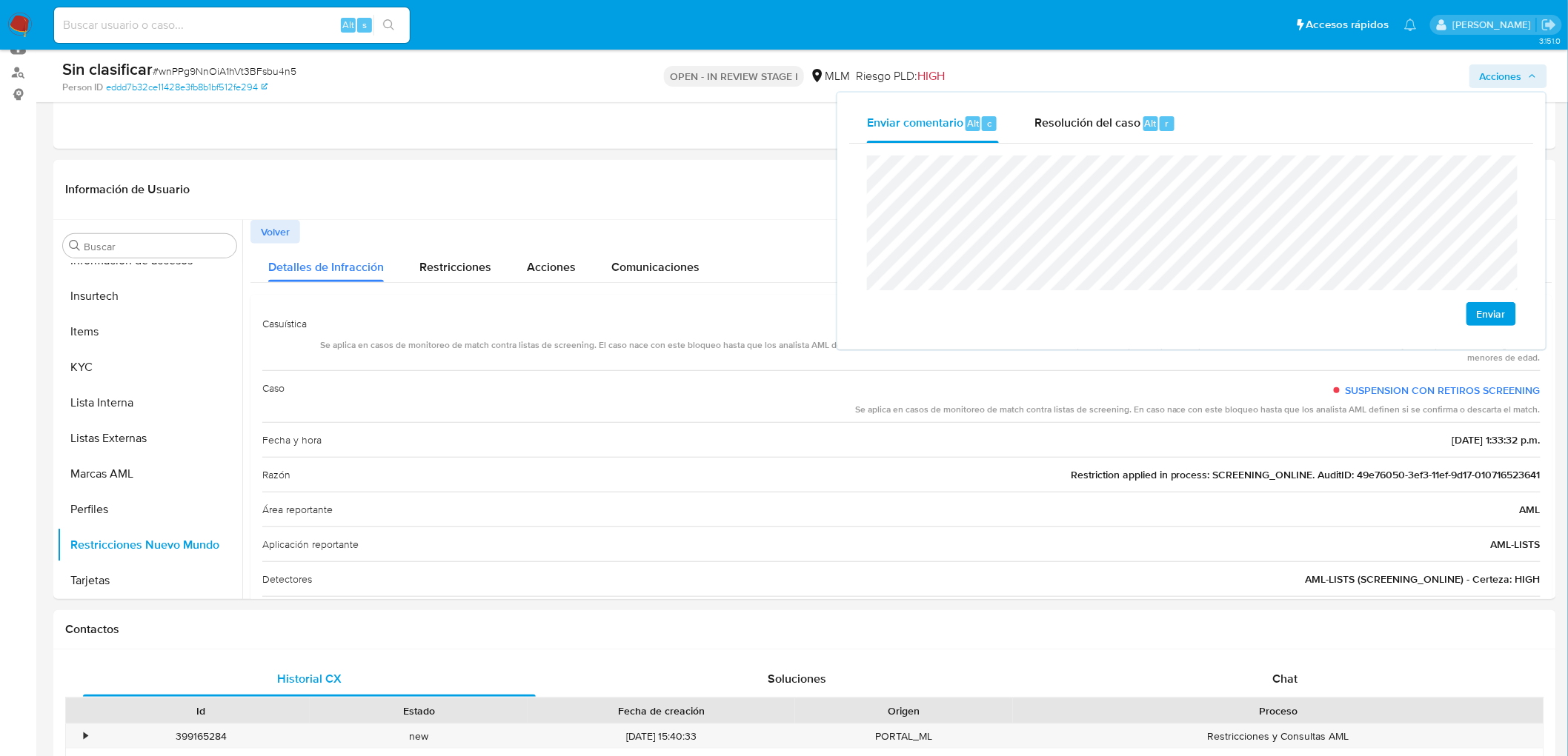
click at [1494, 314] on span "Enviar" at bounding box center [1491, 314] width 29 height 21
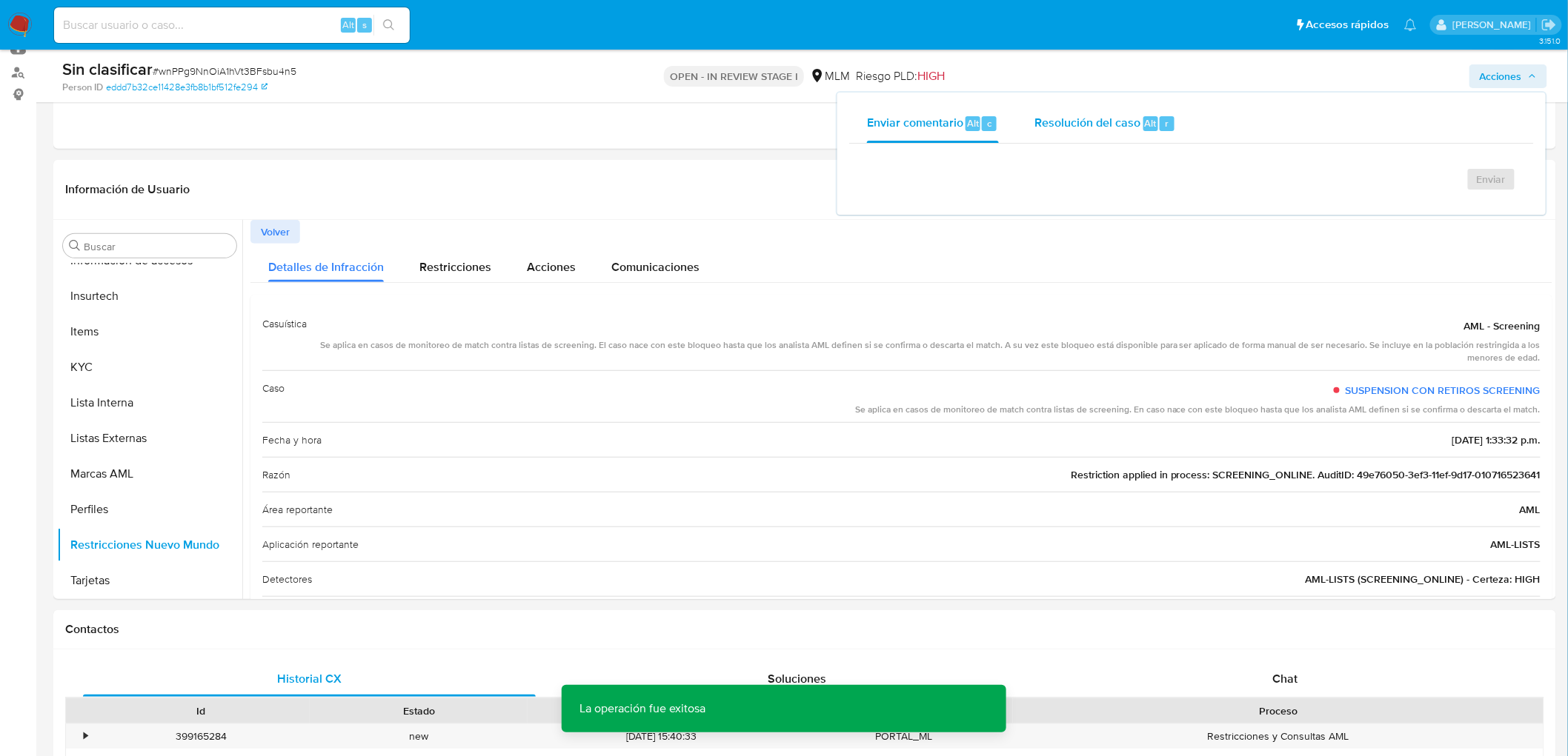
click at [1122, 126] on span "Resolución del caso" at bounding box center [1087, 123] width 106 height 17
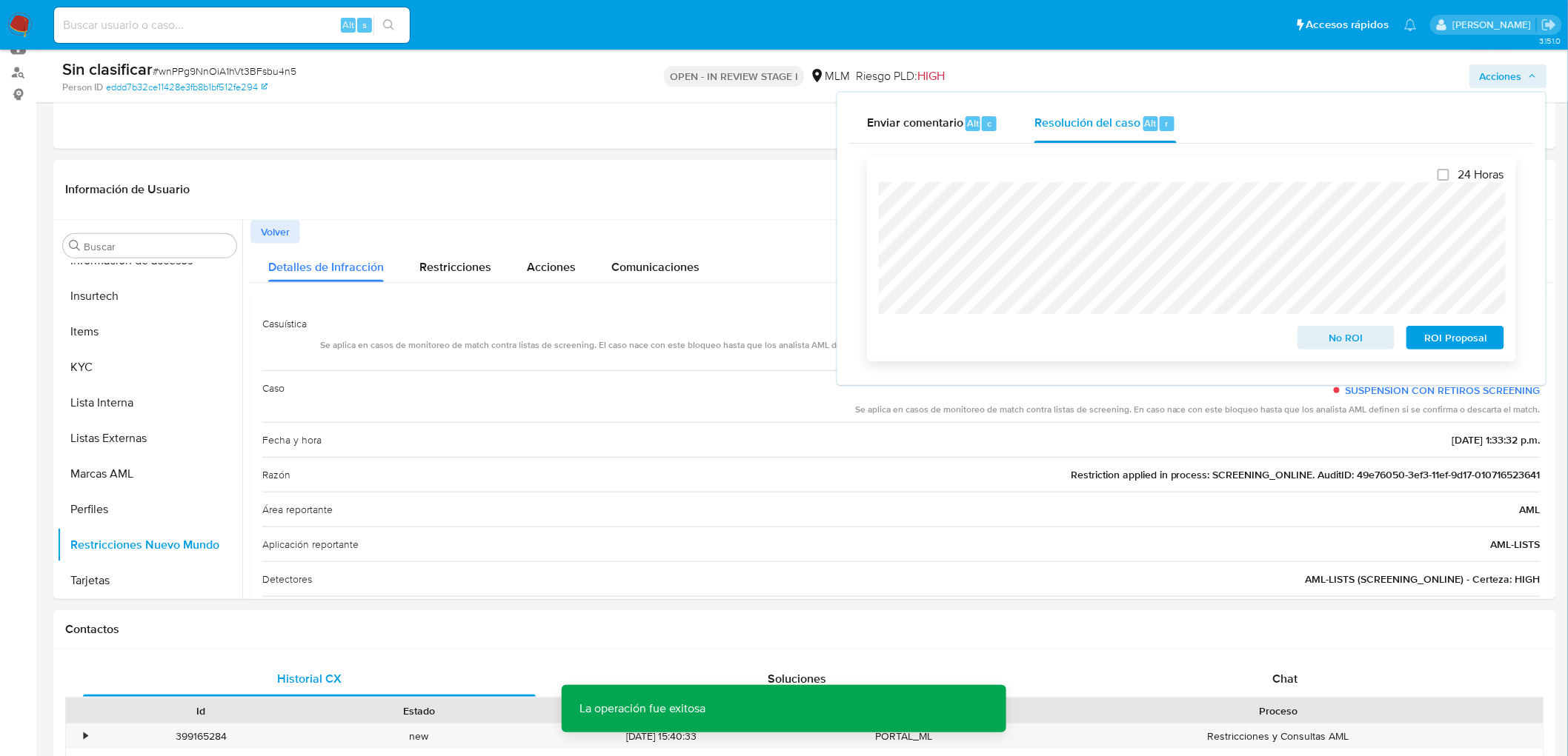
click at [1334, 342] on span "No ROI" at bounding box center [1346, 337] width 77 height 21
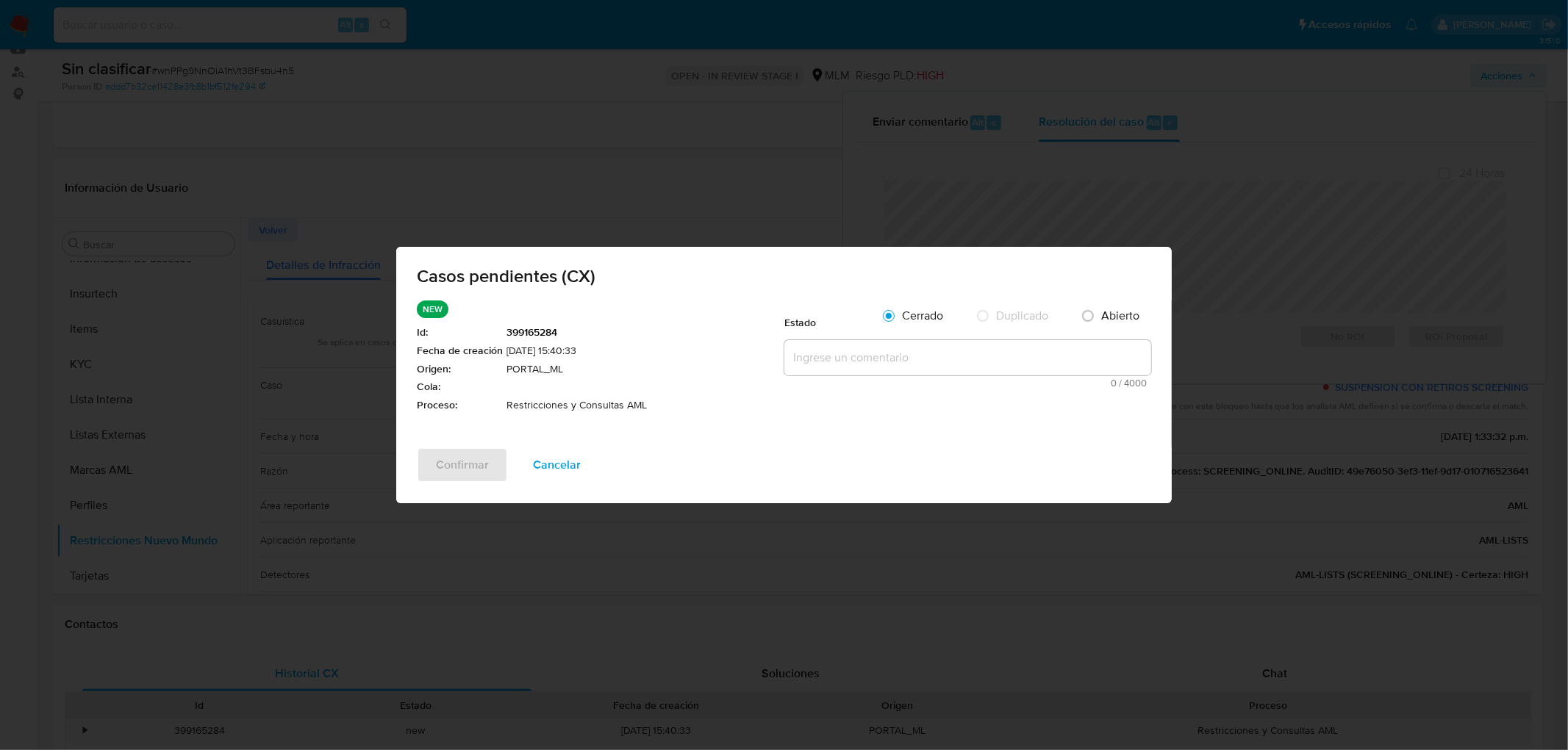
click at [784, 357] on textarea at bounding box center [967, 357] width 367 height 35
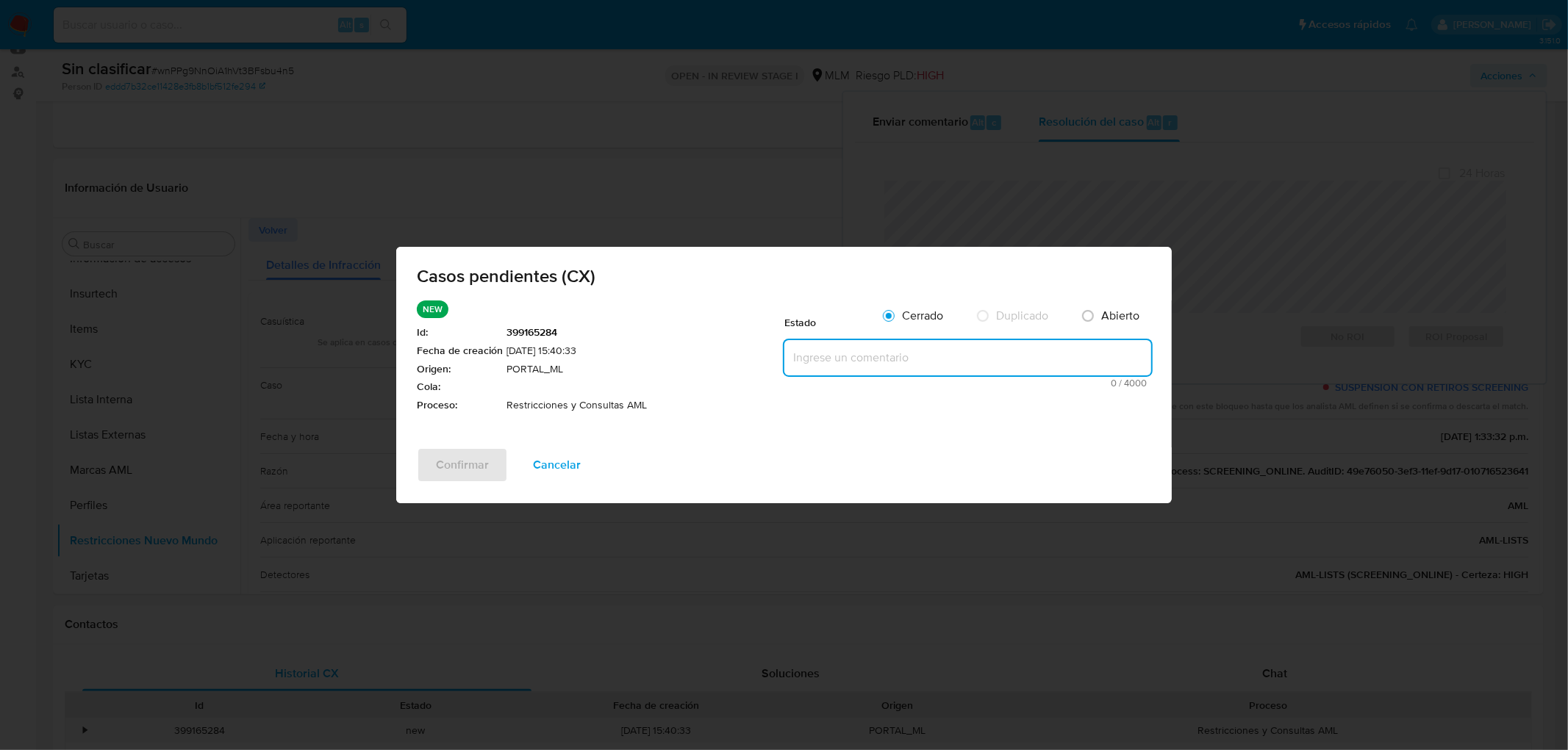
paste textarea "no se realizará reactivación de la cuenta"
type textarea "no se realizará reactivación de la cuenta"
drag, startPoint x: 458, startPoint y: 452, endPoint x: 460, endPoint y: 438, distance: 14.1
click at [458, 452] on span "Confirmar" at bounding box center [462, 465] width 53 height 33
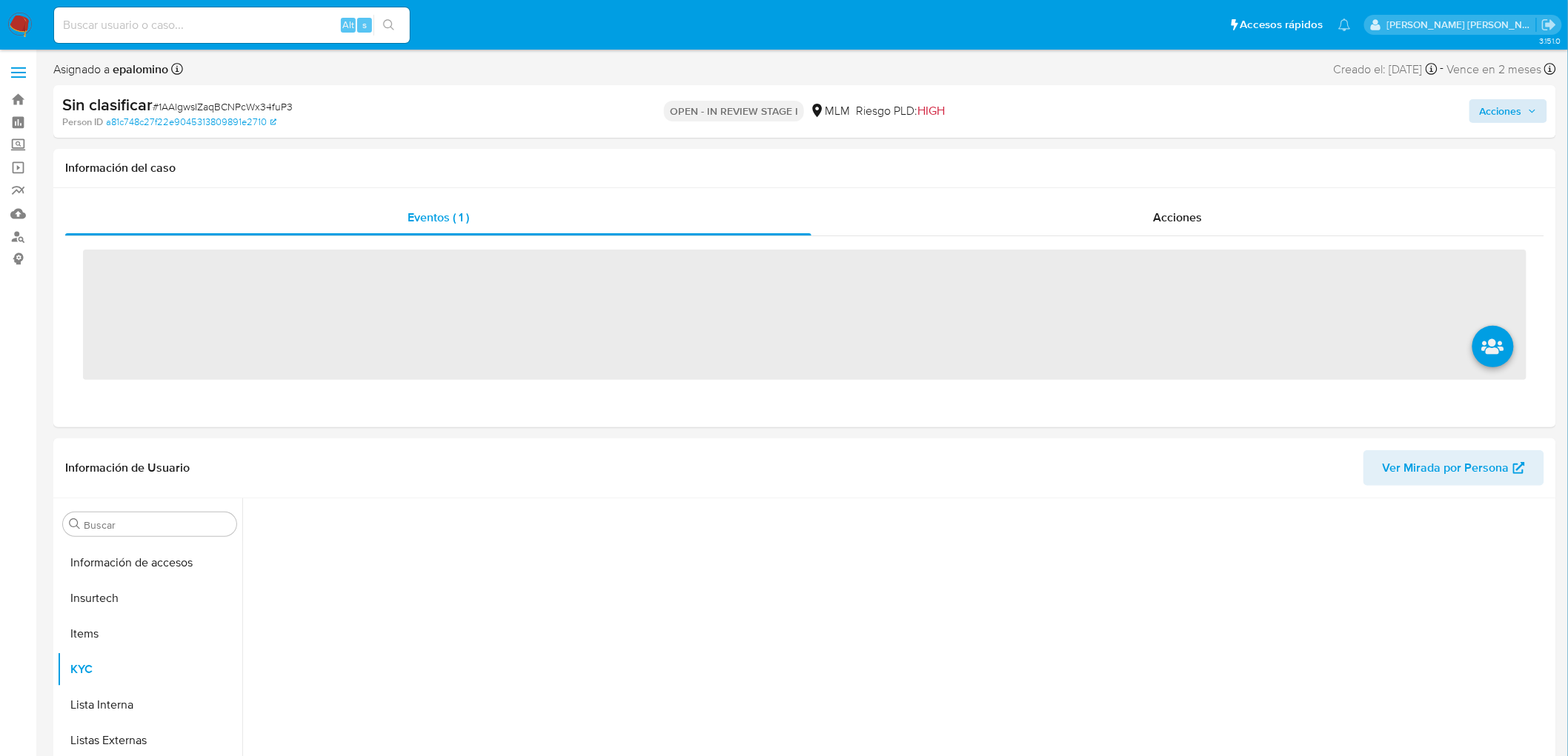
scroll to position [589, 0]
click at [1494, 105] on span "Acciones" at bounding box center [1501, 111] width 42 height 24
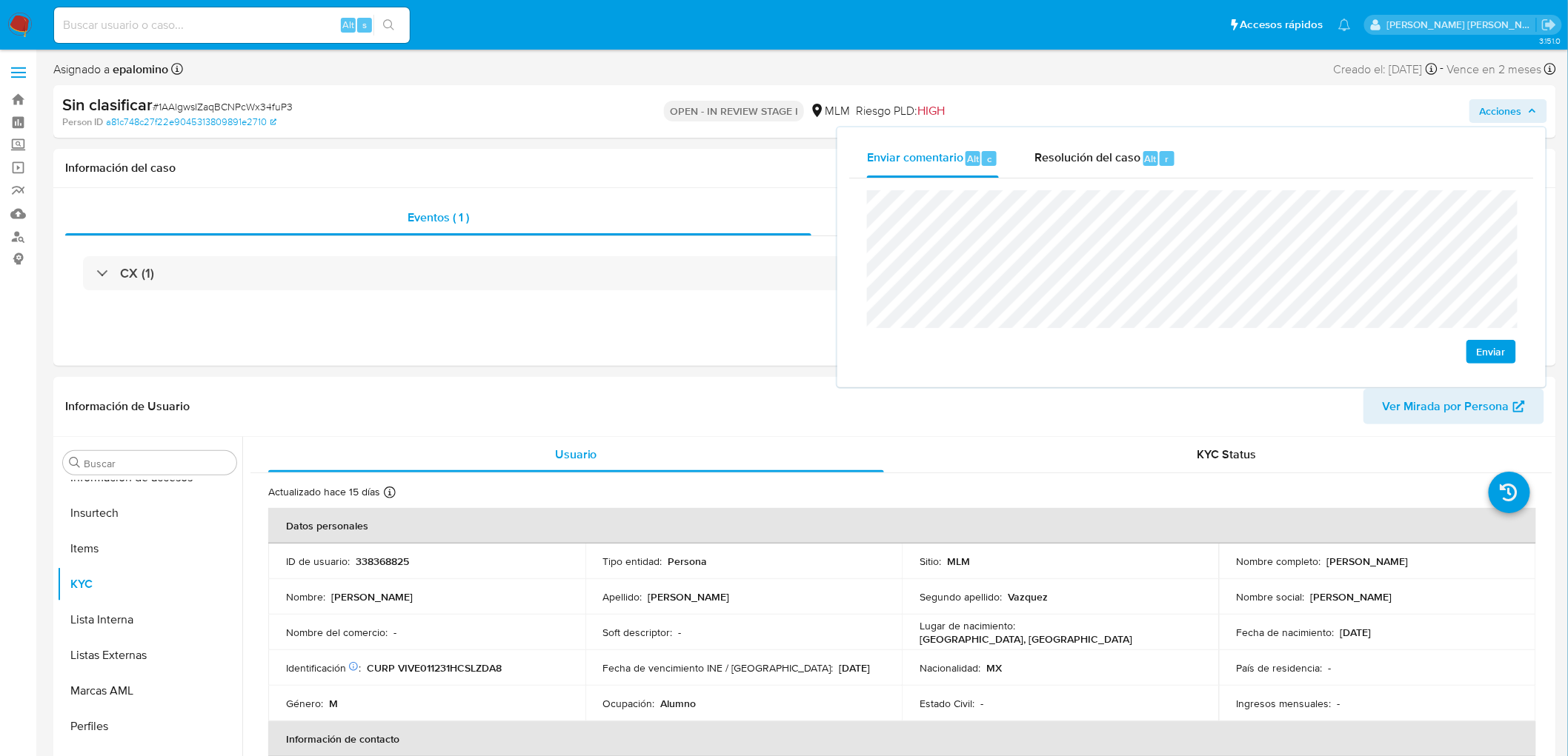
select select "10"
click at [1487, 351] on span "Enviar" at bounding box center [1491, 352] width 29 height 21
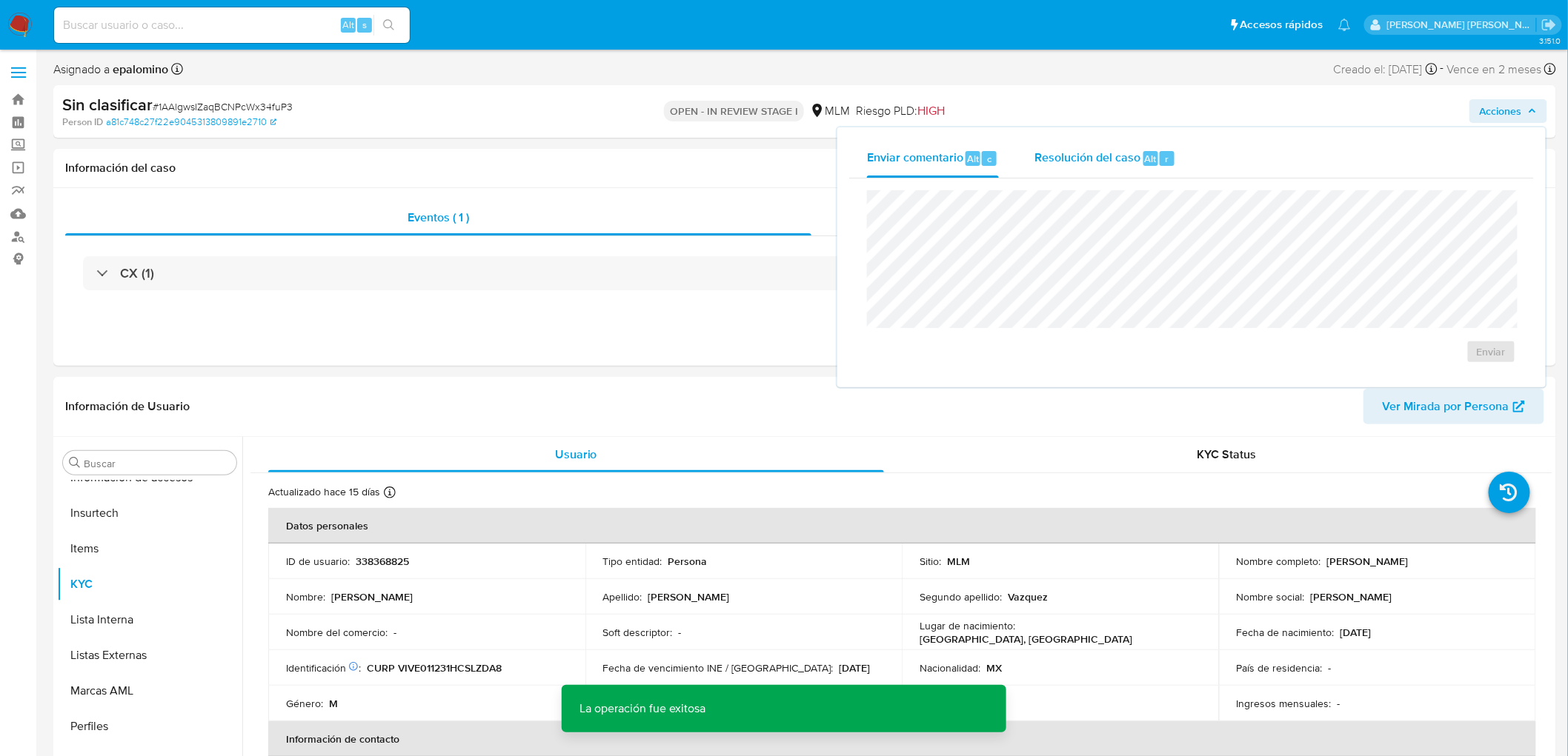
click at [1144, 167] on div "Resolución del caso Alt r" at bounding box center [1104, 159] width 141 height 39
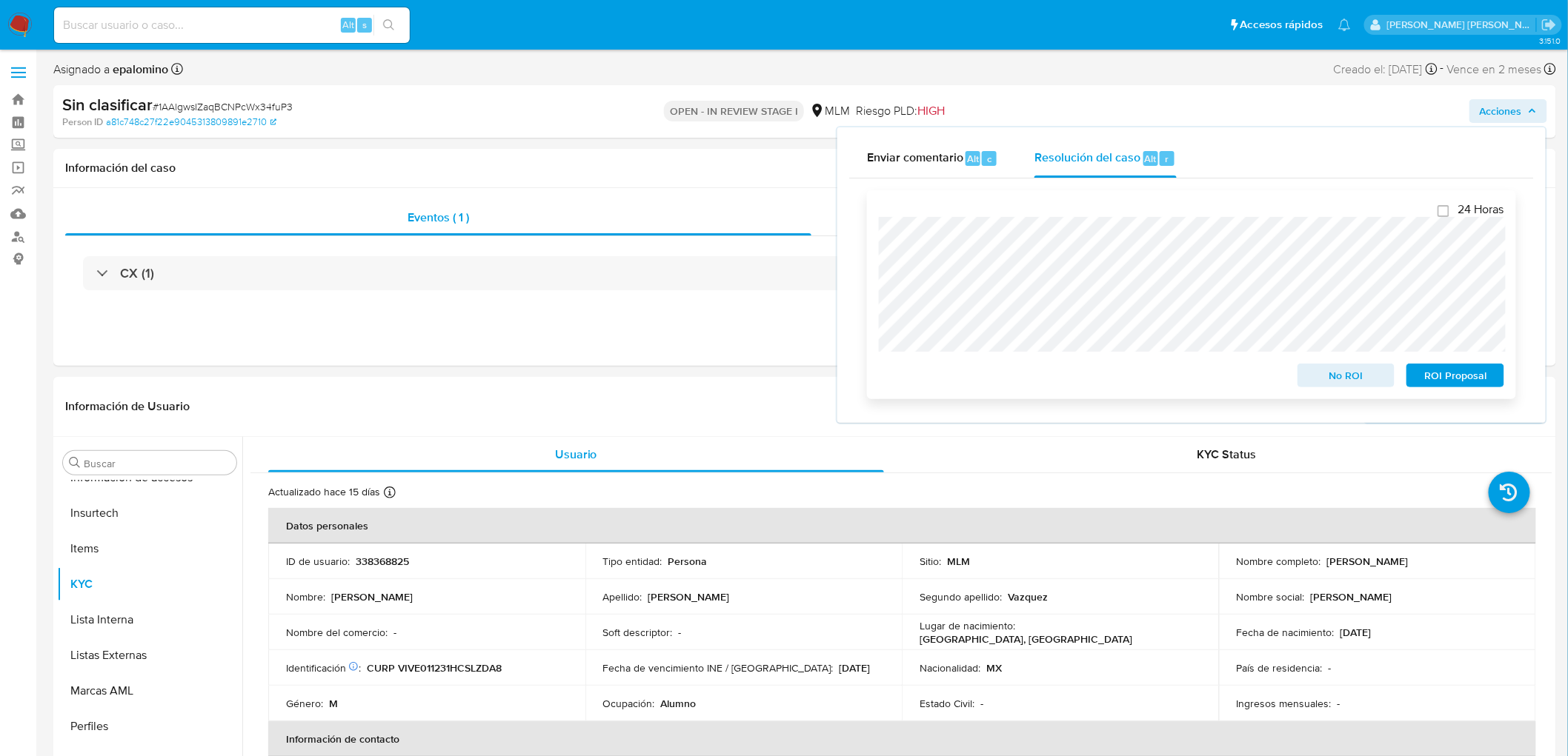
click at [1335, 374] on span "No ROI" at bounding box center [1346, 375] width 77 height 21
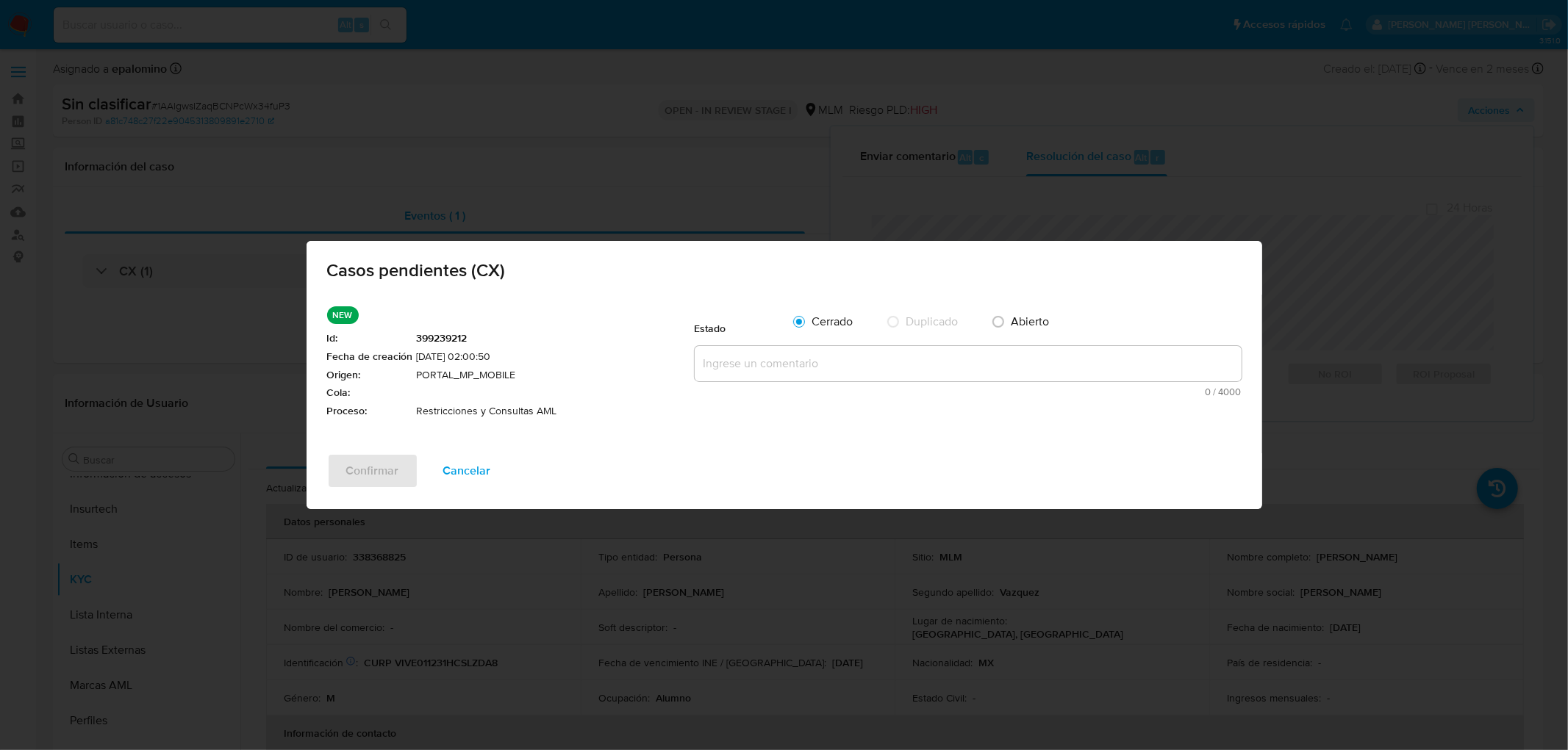
click at [769, 357] on textarea at bounding box center [969, 363] width 547 height 35
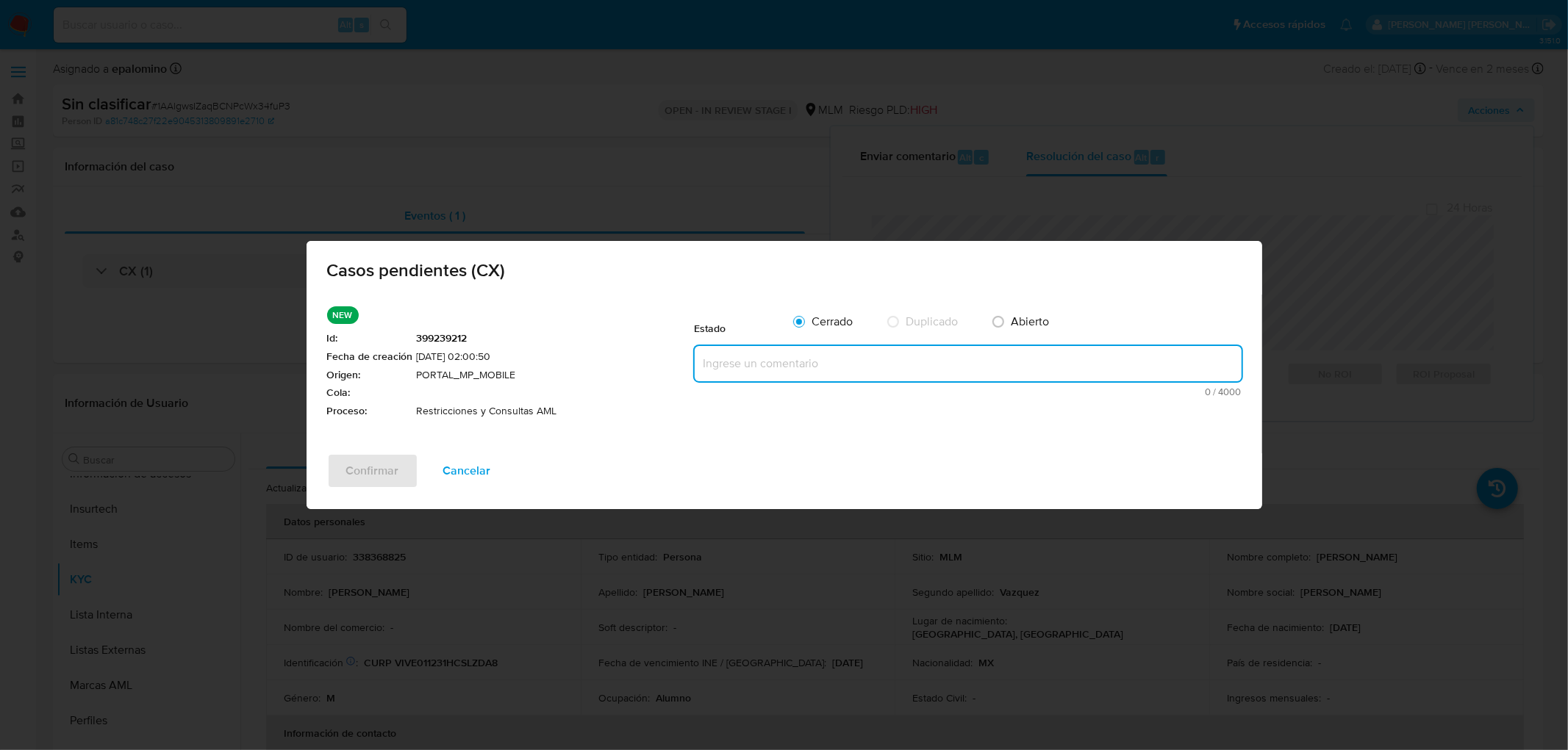
paste textarea "no se realizará reactivación de la cuenta"
type textarea "no se realizará reactivación de la cuenta"
click at [358, 474] on span "Confirmar" at bounding box center [372, 471] width 53 height 33
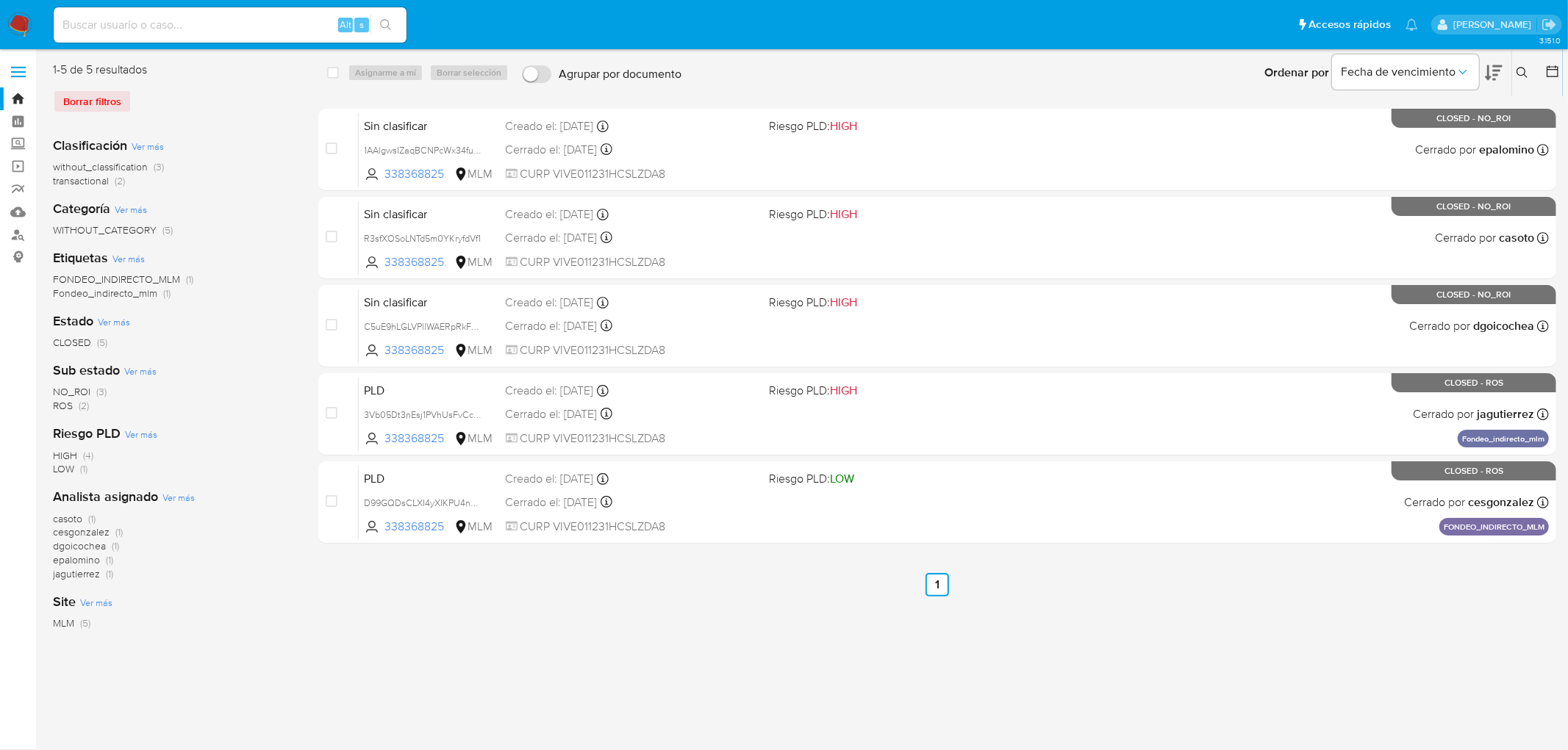
click at [1523, 71] on icon at bounding box center [1523, 73] width 12 height 12
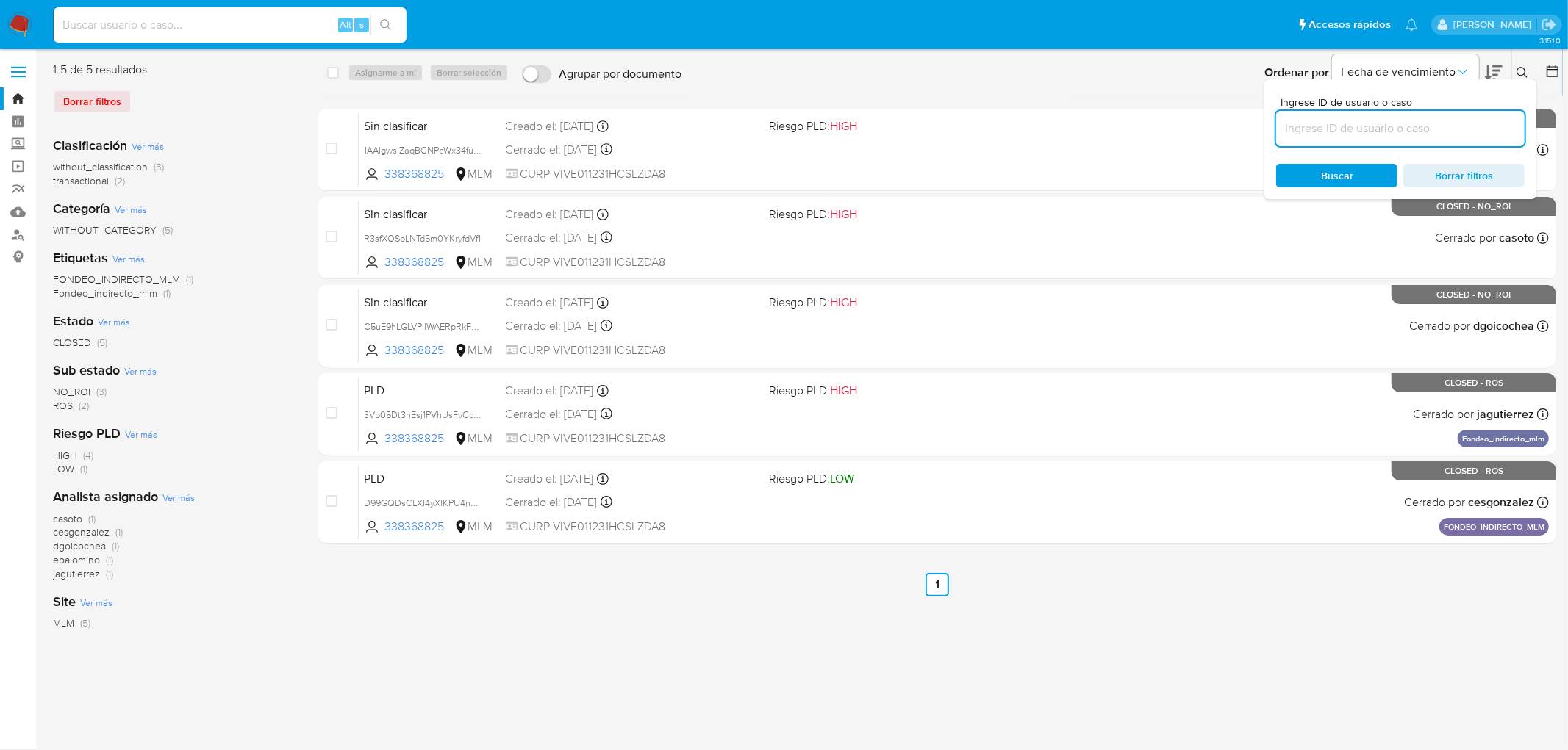
click at [1334, 135] on input at bounding box center [1400, 128] width 248 height 19
type input "2617453386"
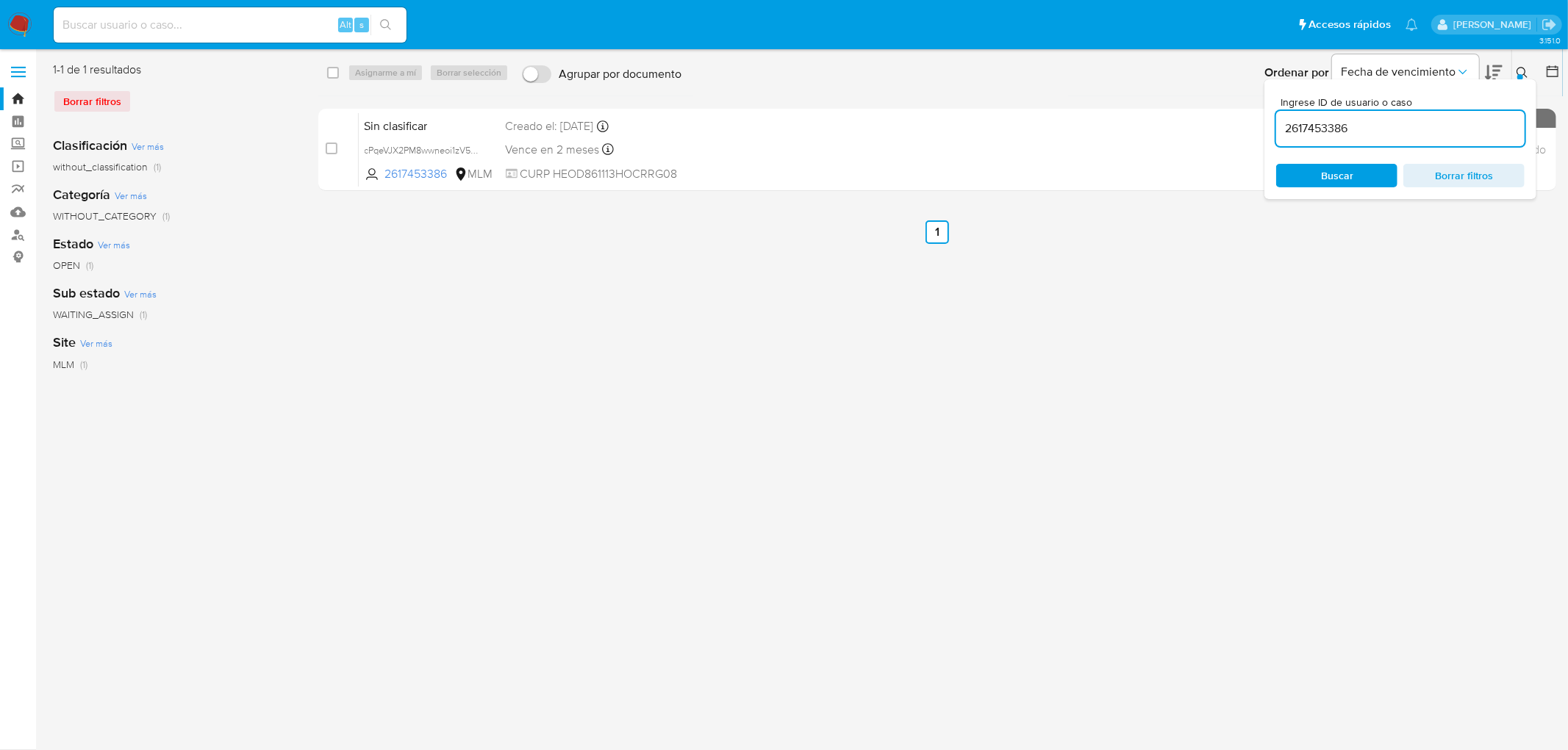
click at [1527, 71] on icon at bounding box center [1523, 73] width 12 height 12
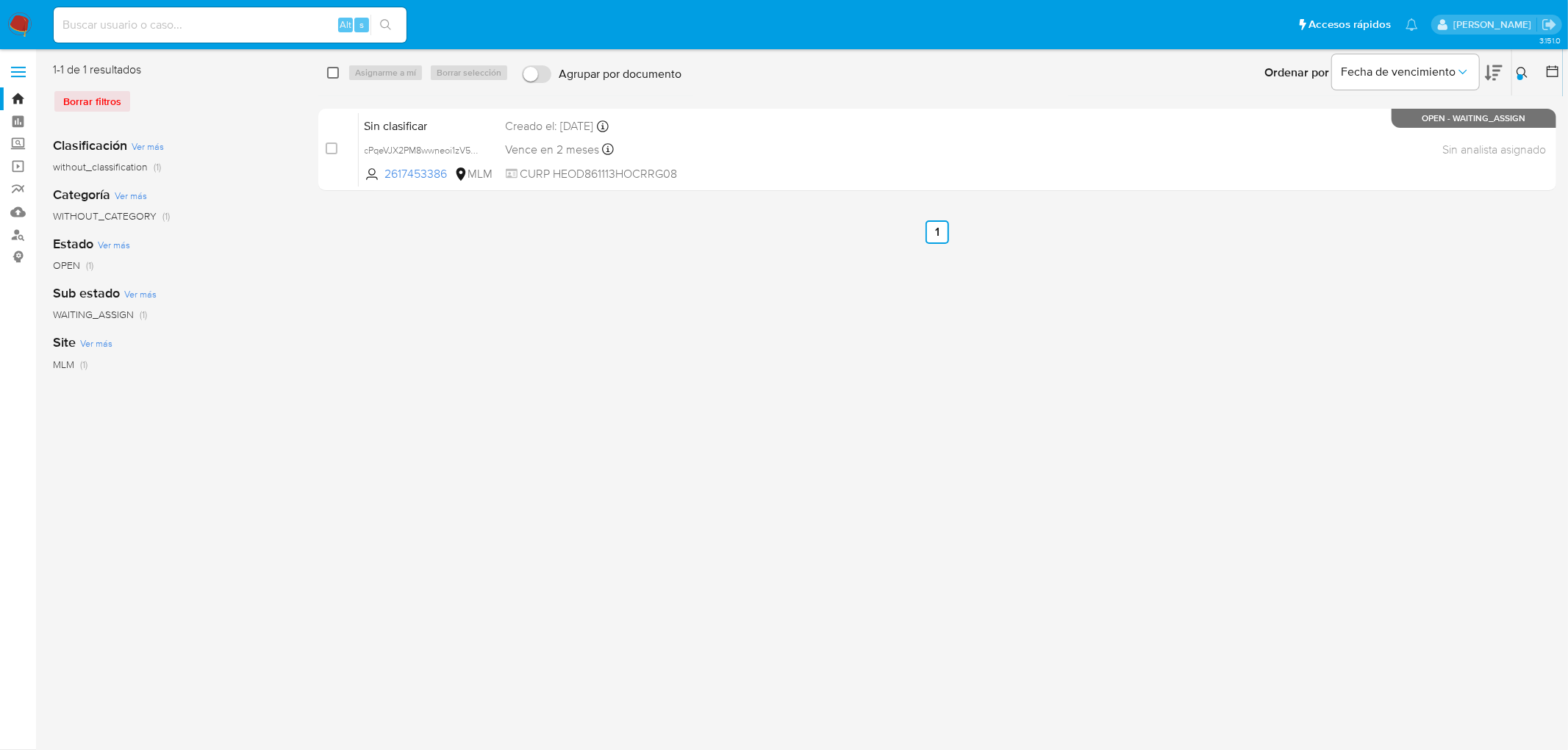
click at [333, 70] on input "checkbox" at bounding box center [333, 73] width 12 height 12
checkbox input "true"
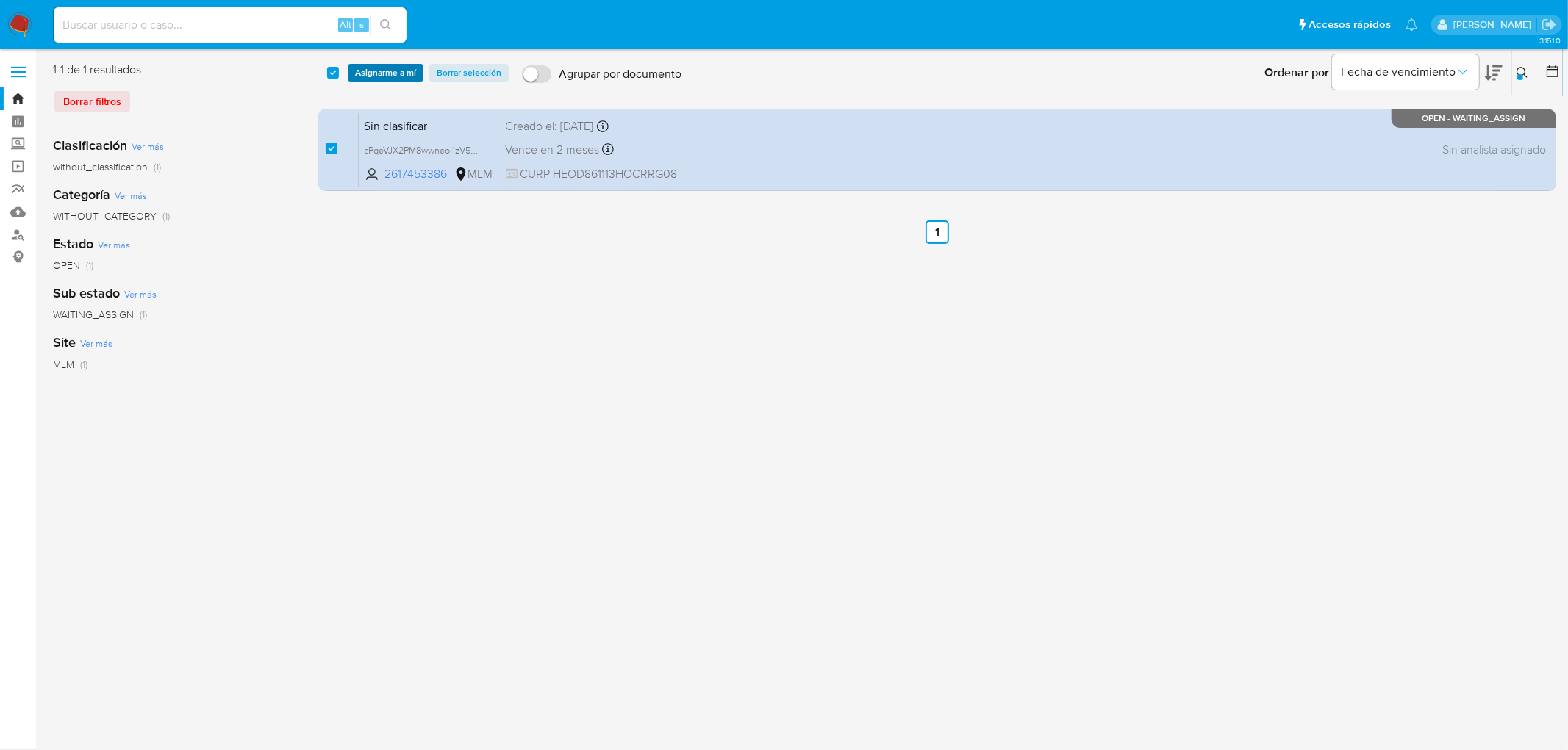
click at [361, 72] on span "Asignarme a mí" at bounding box center [385, 73] width 61 height 15
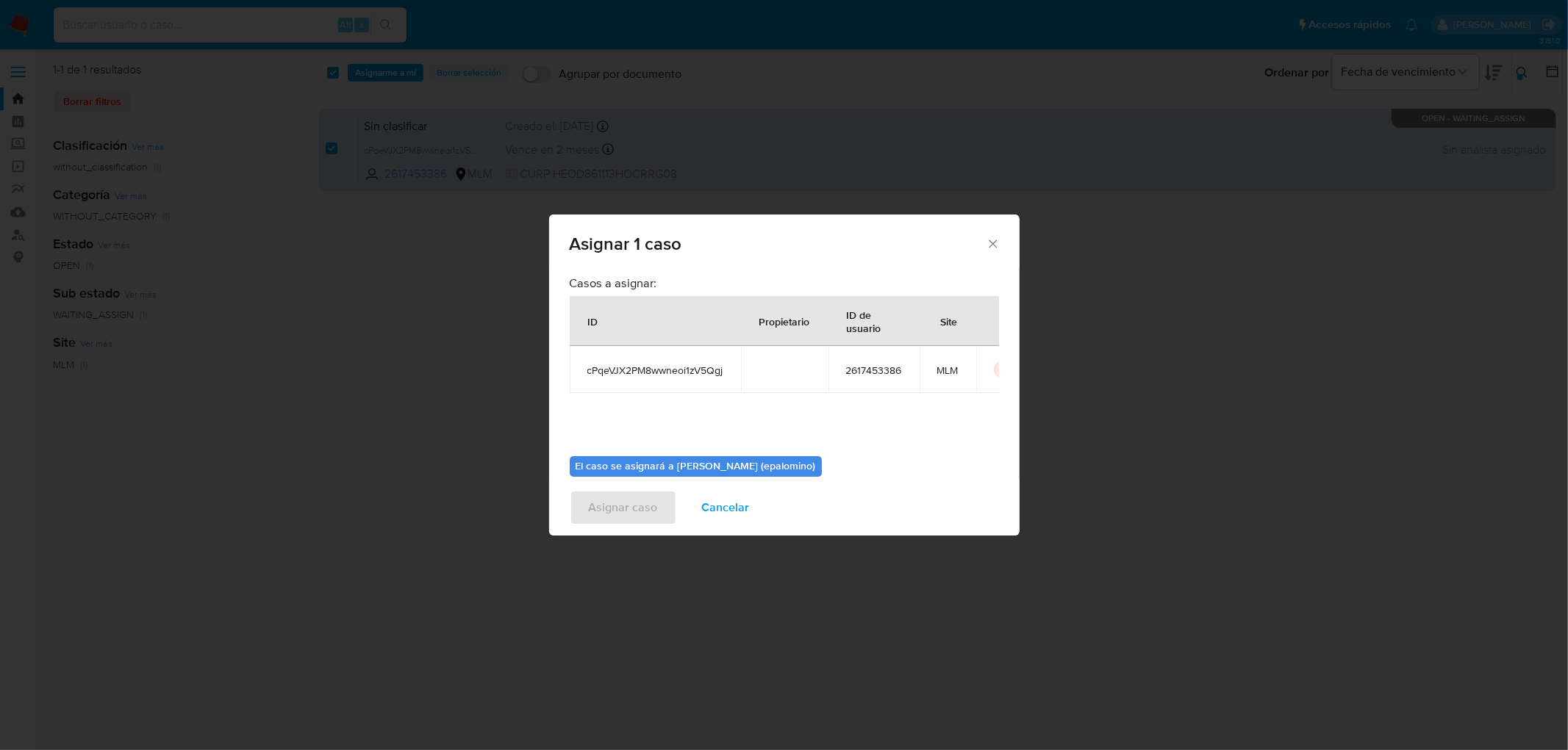
scroll to position [76, 0]
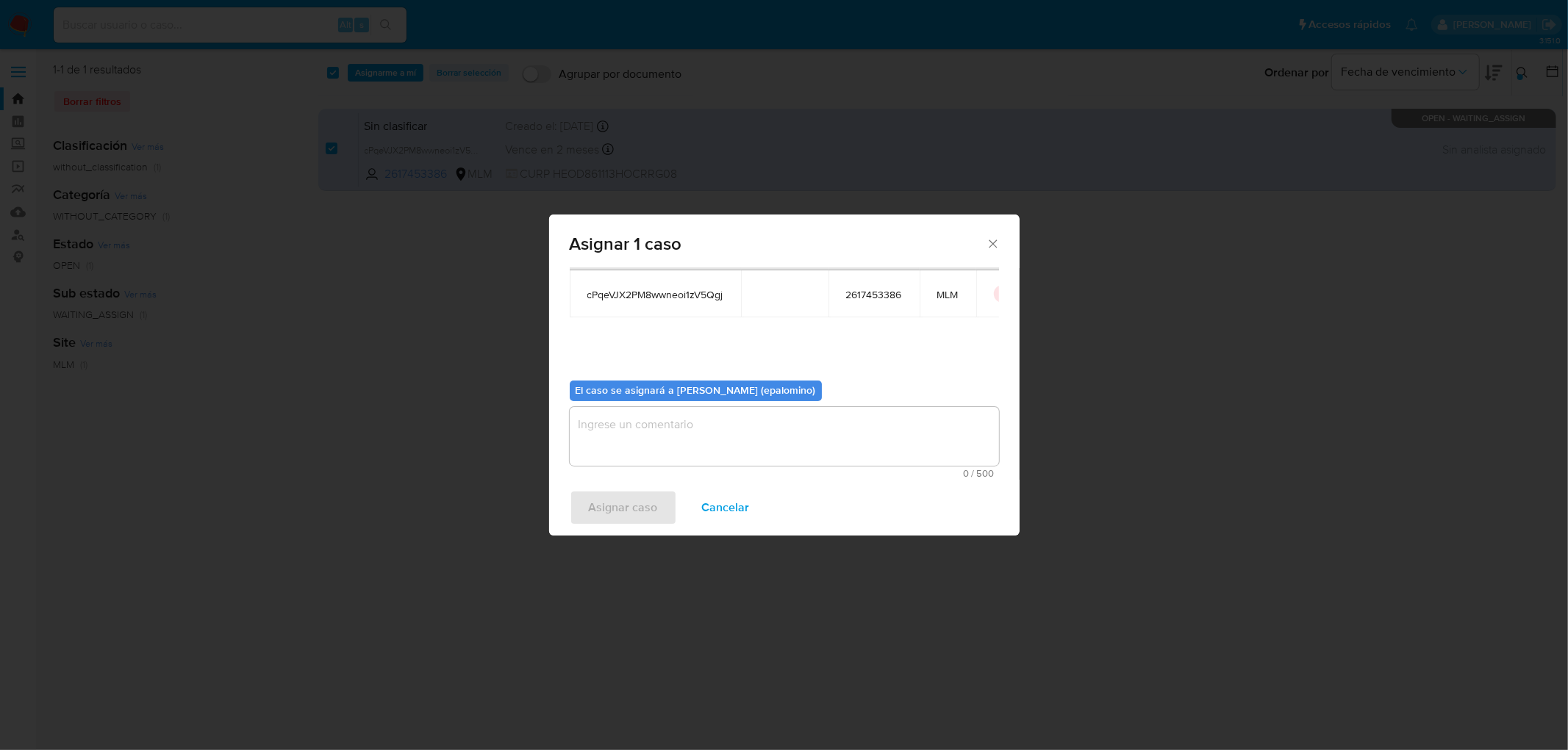
click at [619, 449] on textarea "assign-modal" at bounding box center [784, 436] width 429 height 59
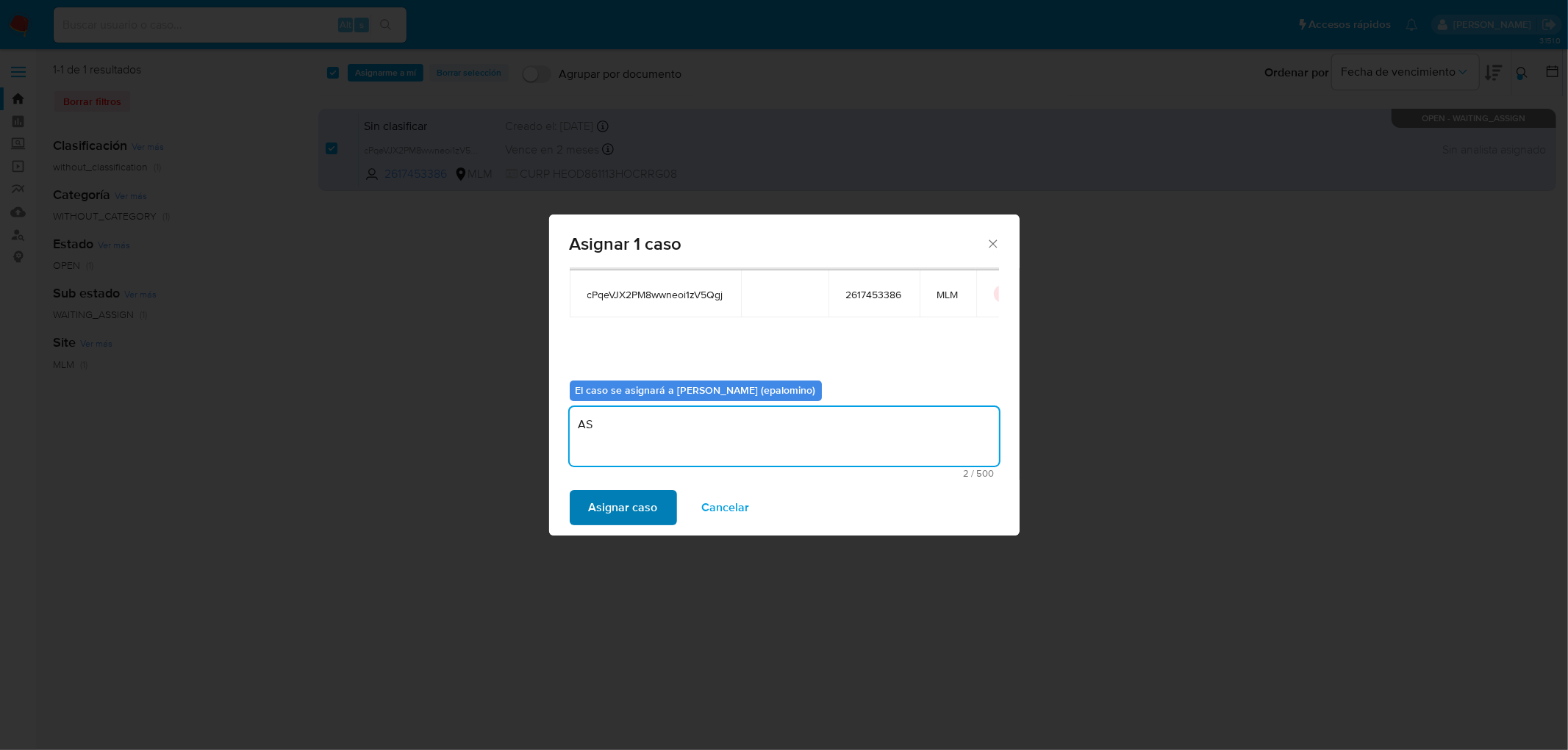
type textarea "AS"
click at [622, 498] on span "Asignar caso" at bounding box center [623, 508] width 69 height 33
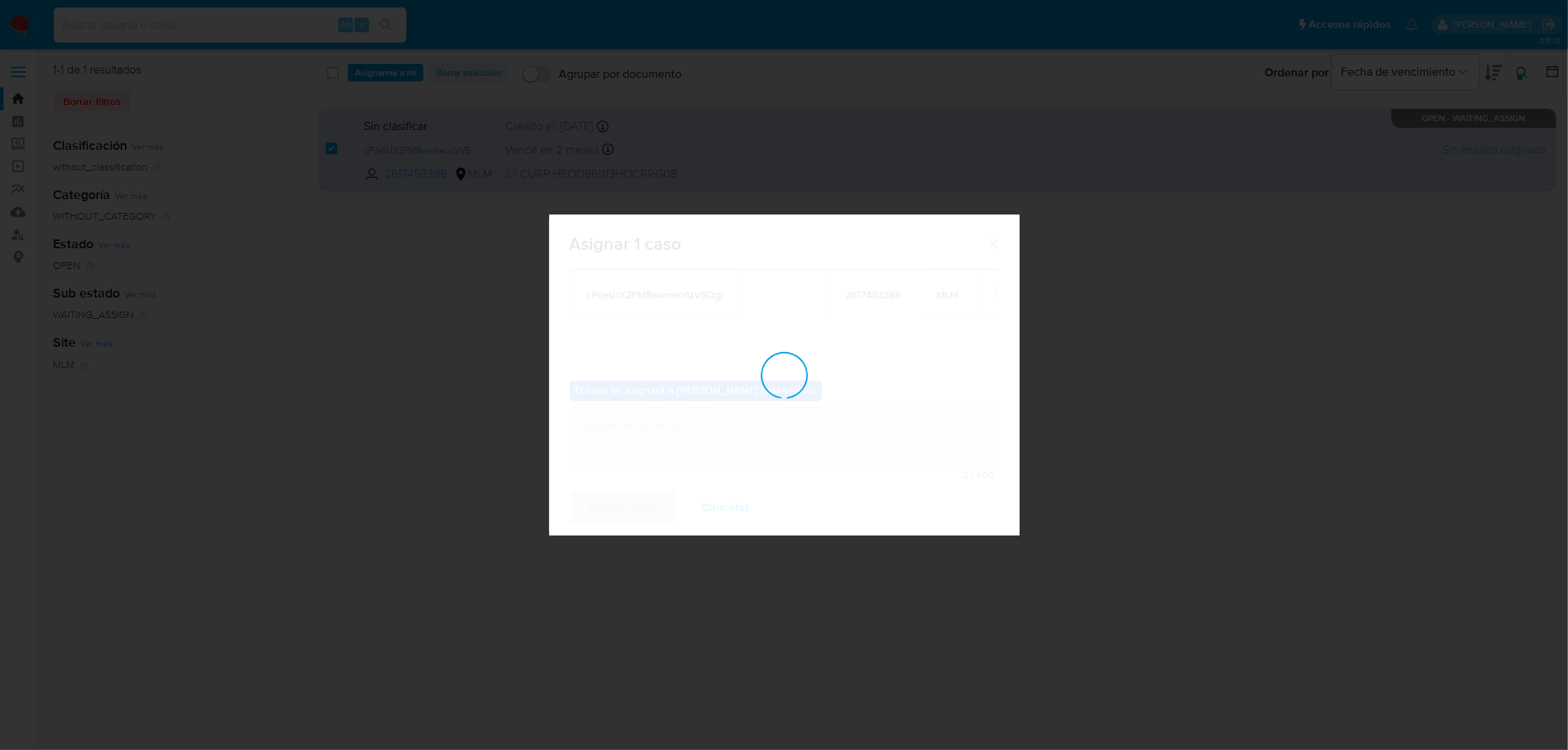
checkbox input "false"
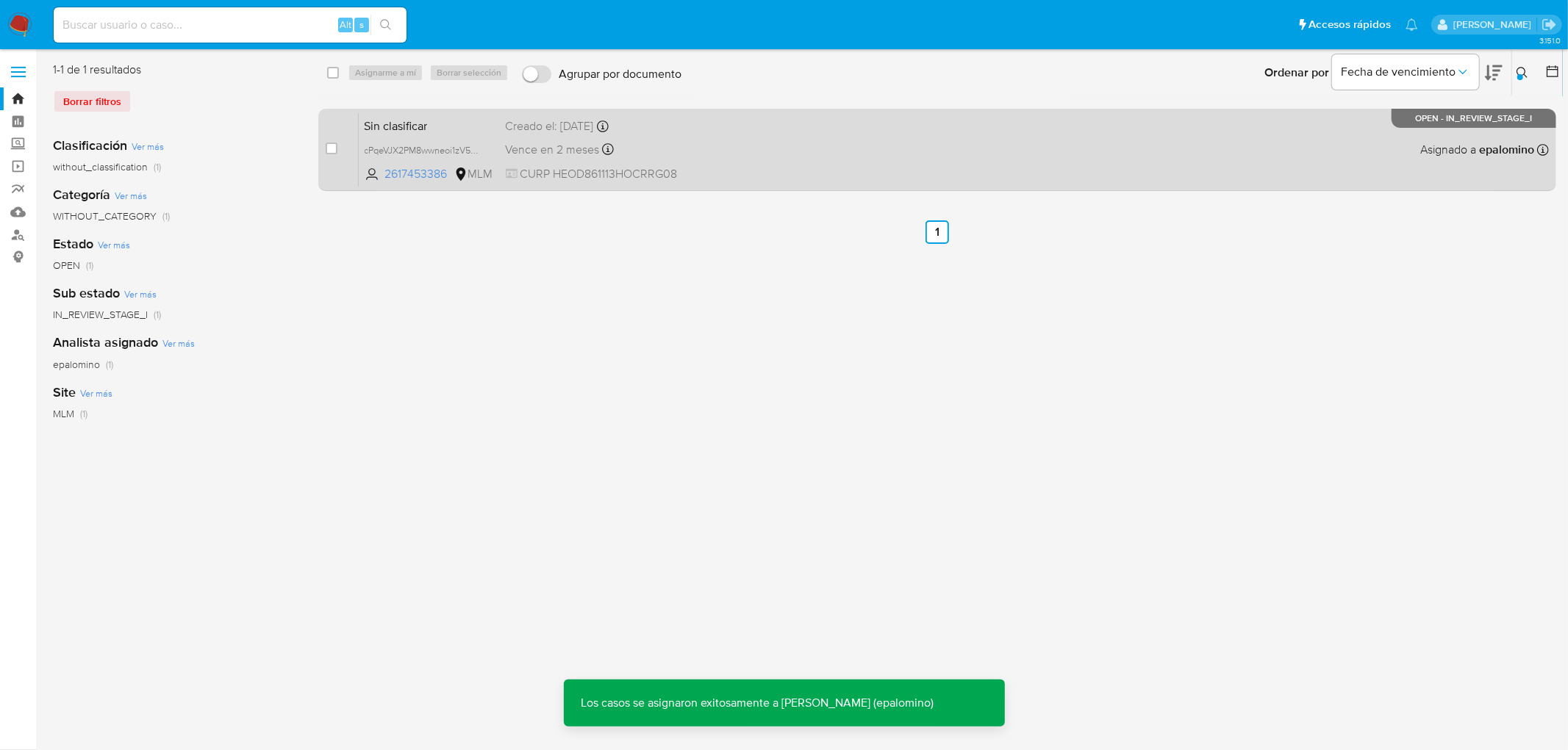
click at [405, 131] on span "Sin clasificar" at bounding box center [429, 124] width 129 height 19
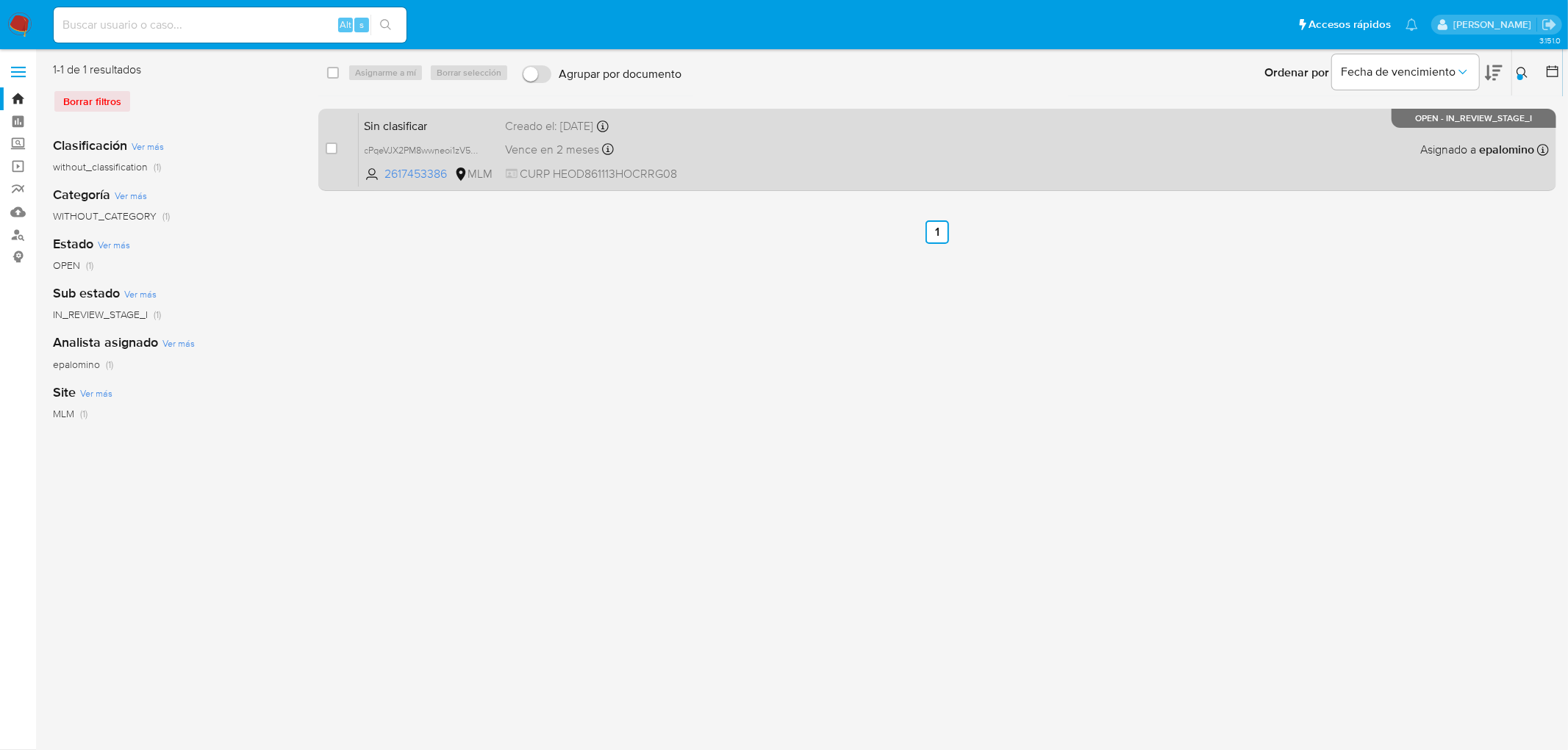
click at [403, 115] on span "Sin clasificar" at bounding box center [429, 124] width 129 height 19
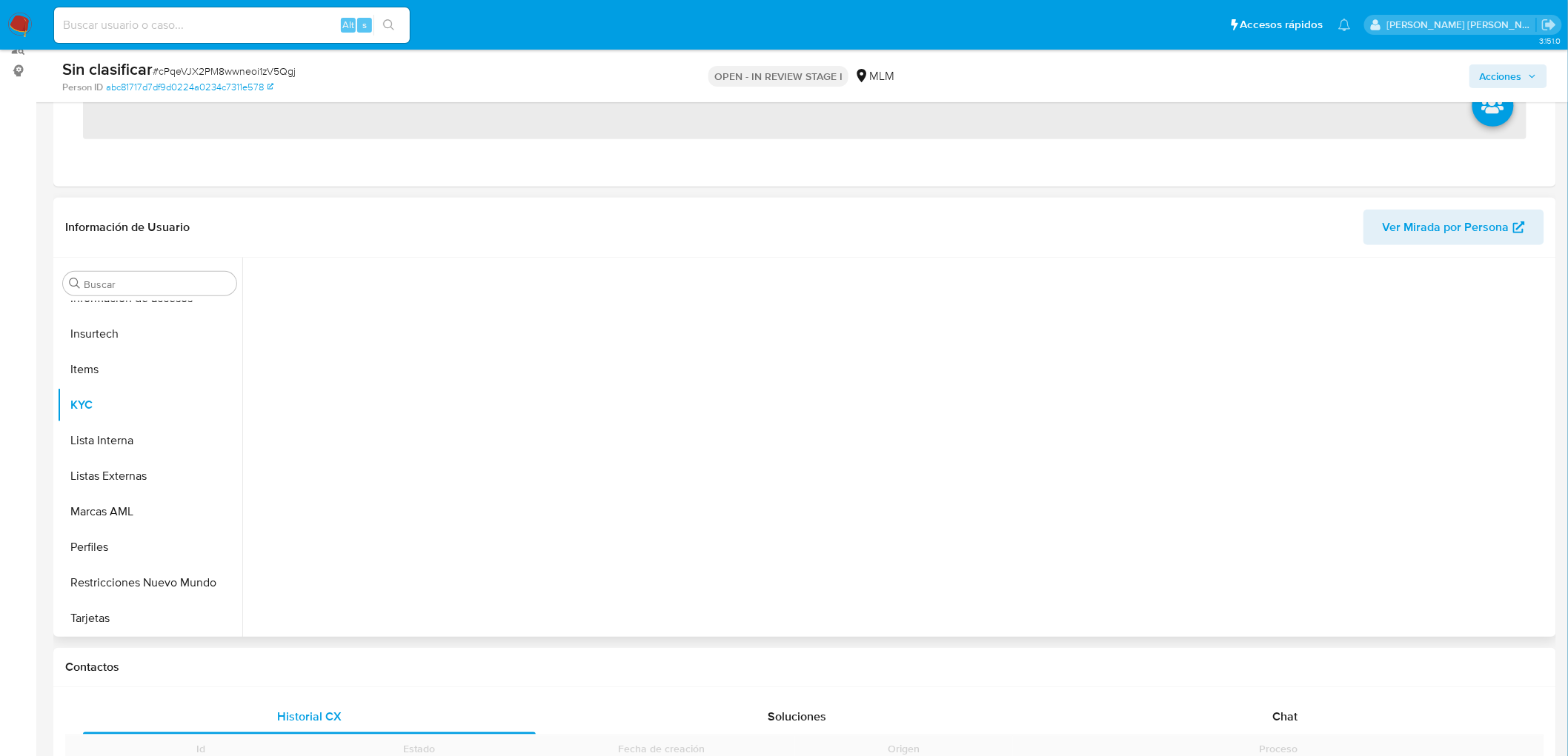
scroll to position [329, 0]
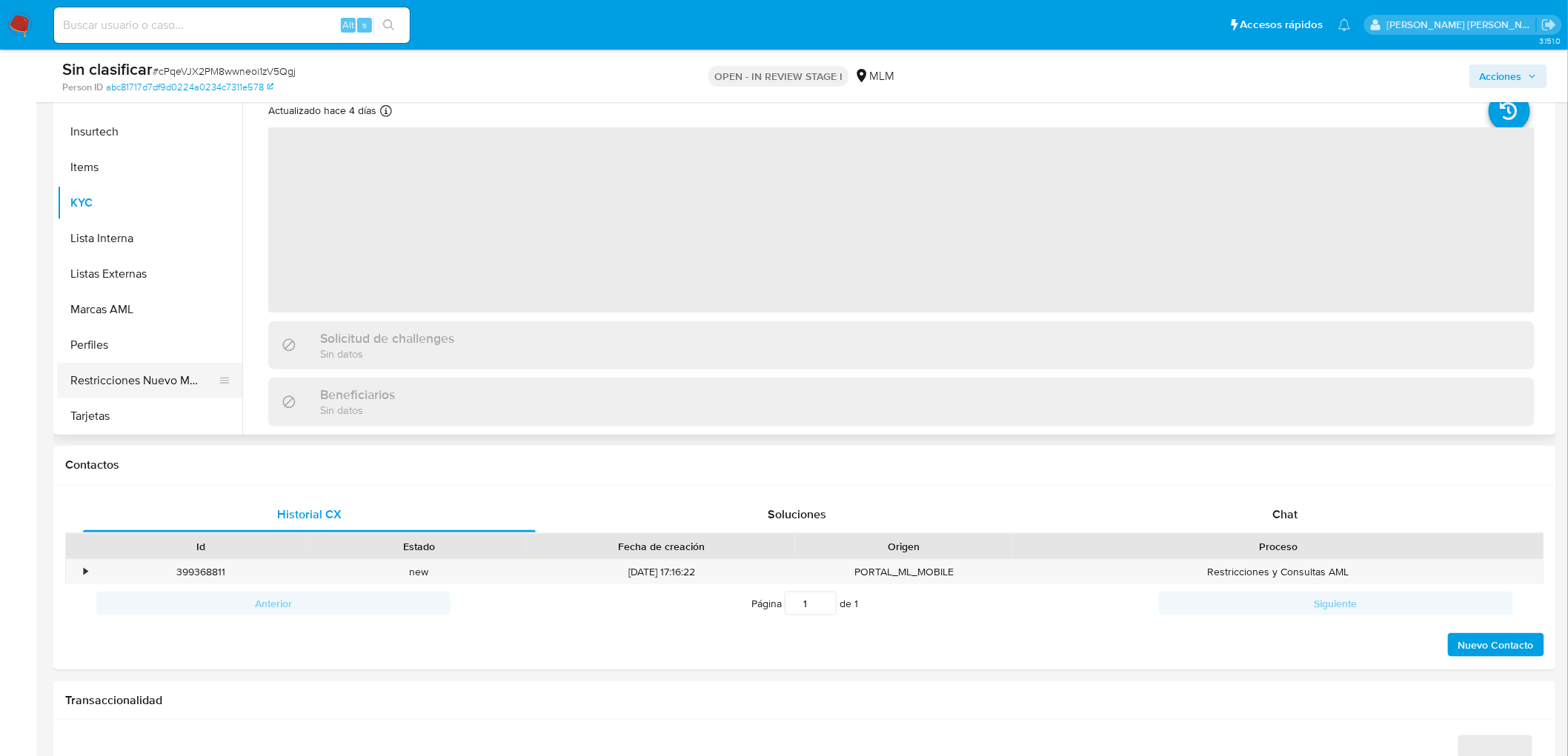
click at [152, 376] on button "Restricciones Nuevo Mundo" at bounding box center [143, 381] width 173 height 36
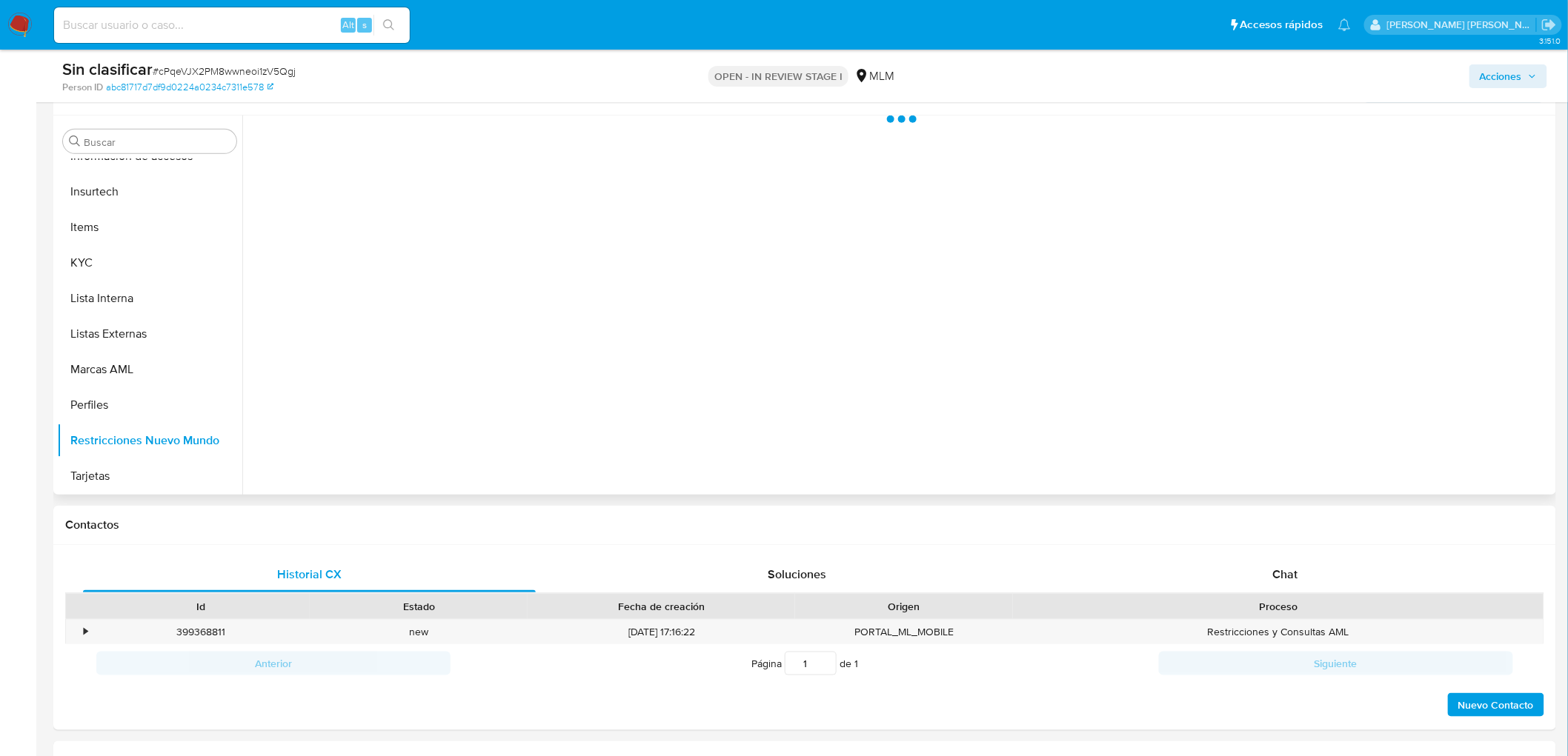
scroll to position [164, 0]
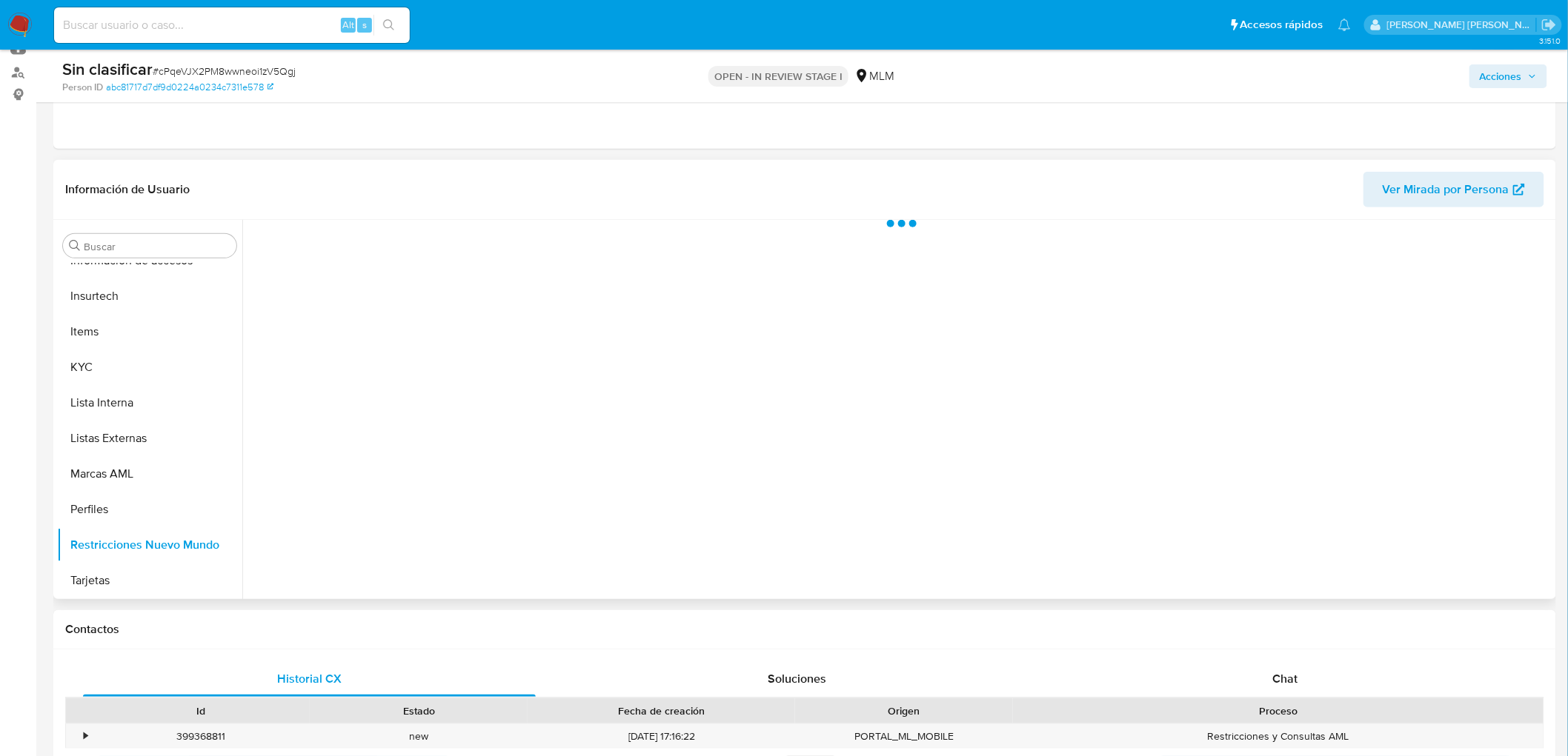
select select "10"
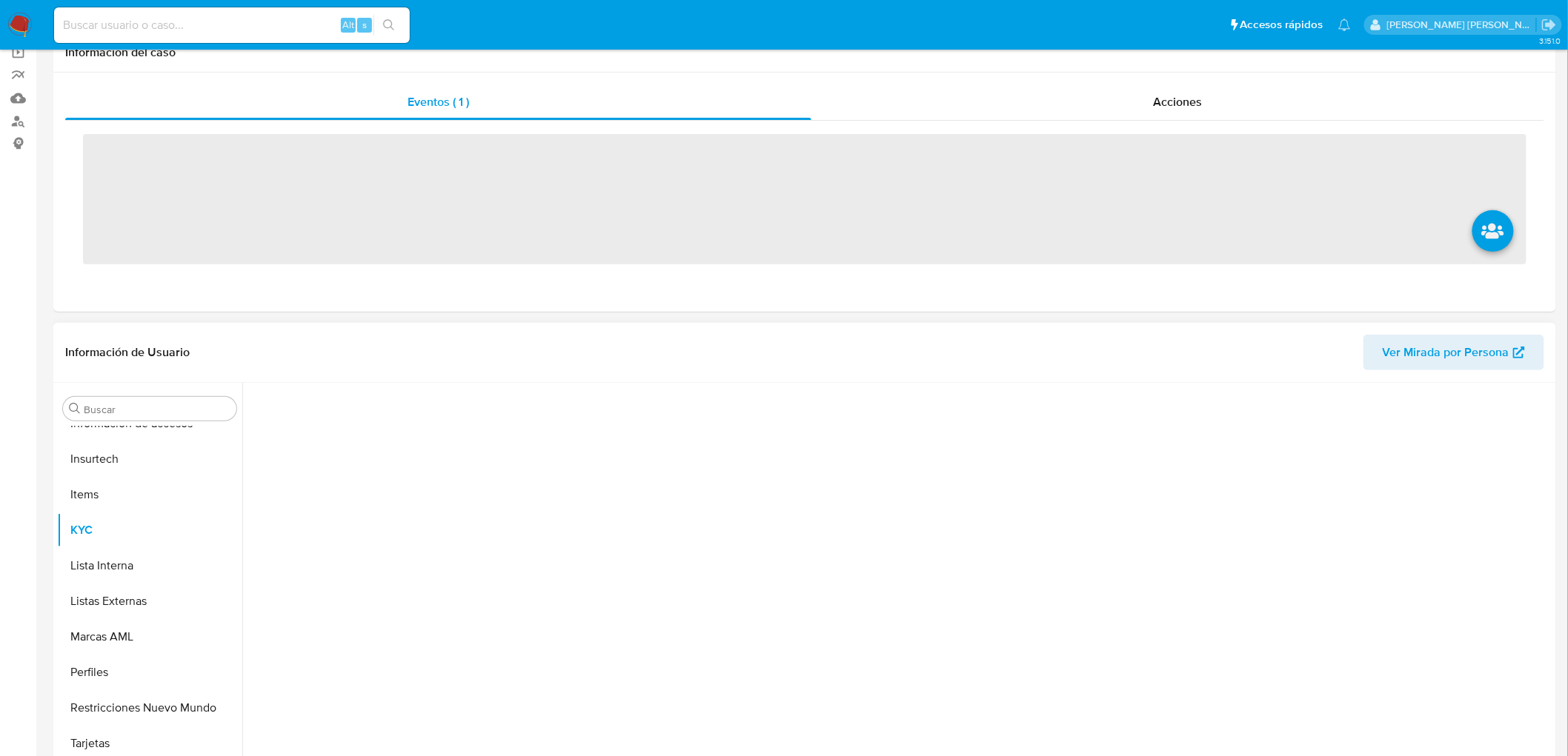
scroll to position [247, 0]
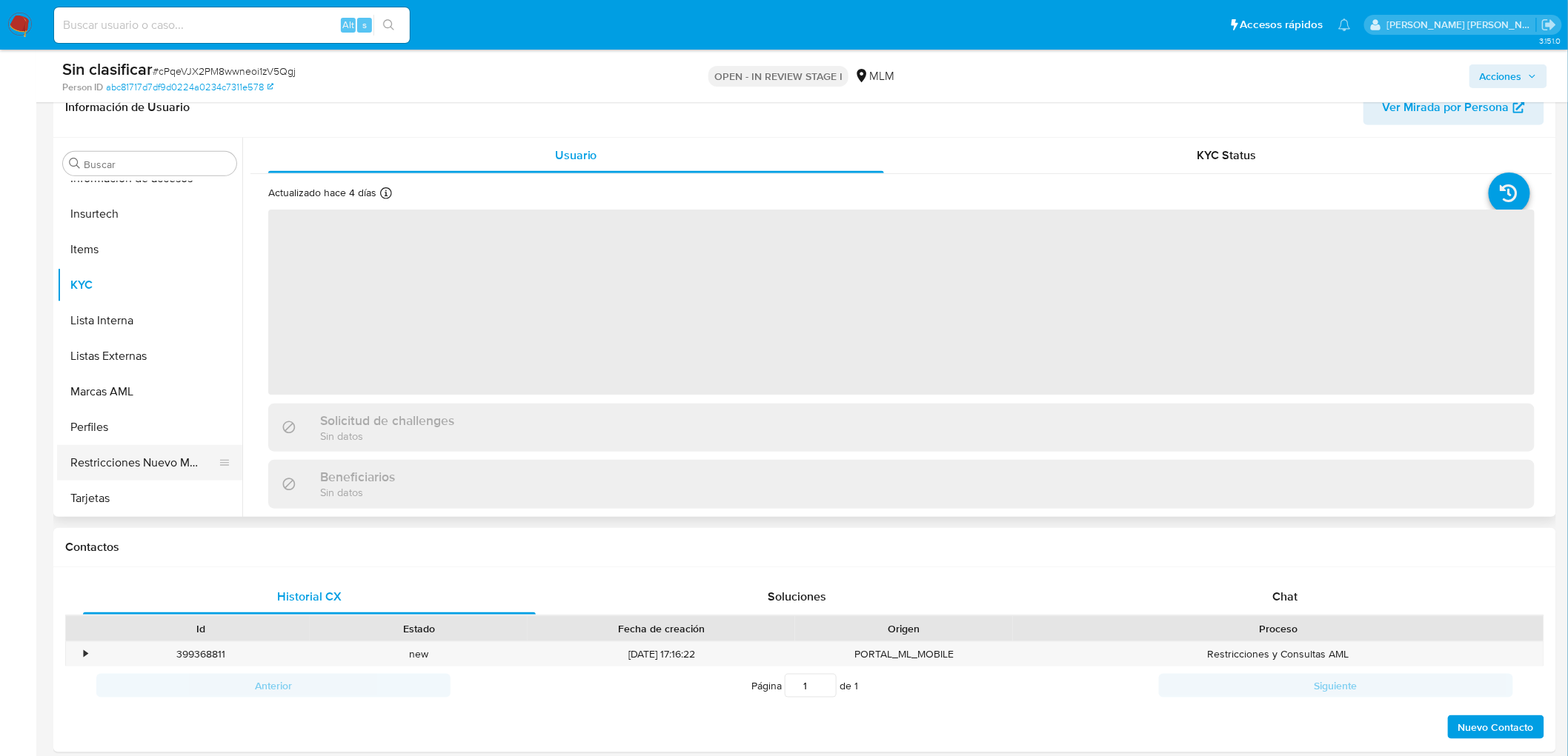
click at [201, 457] on button "Restricciones Nuevo Mundo" at bounding box center [143, 463] width 173 height 36
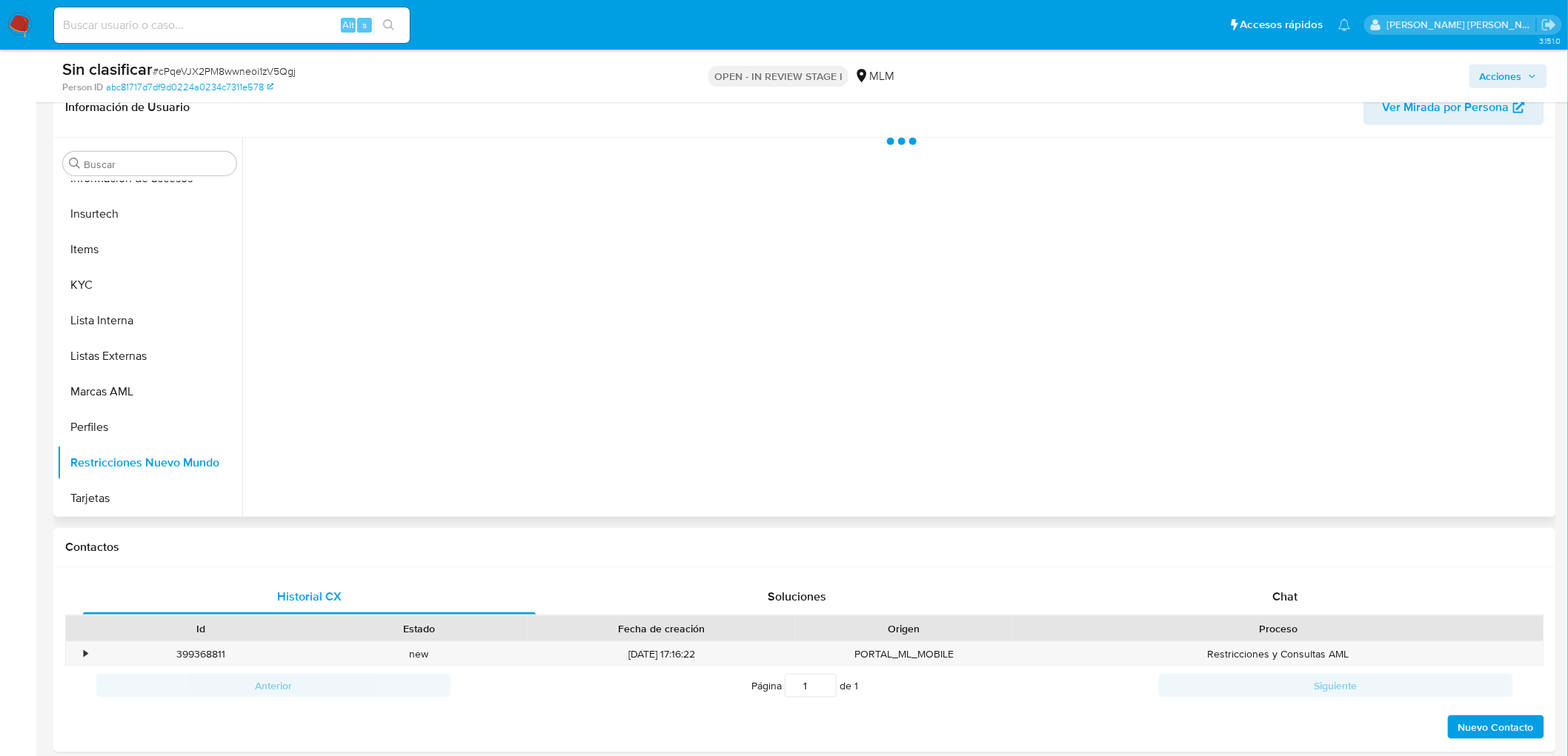
select select "10"
click at [163, 283] on button "KYC" at bounding box center [143, 285] width 173 height 36
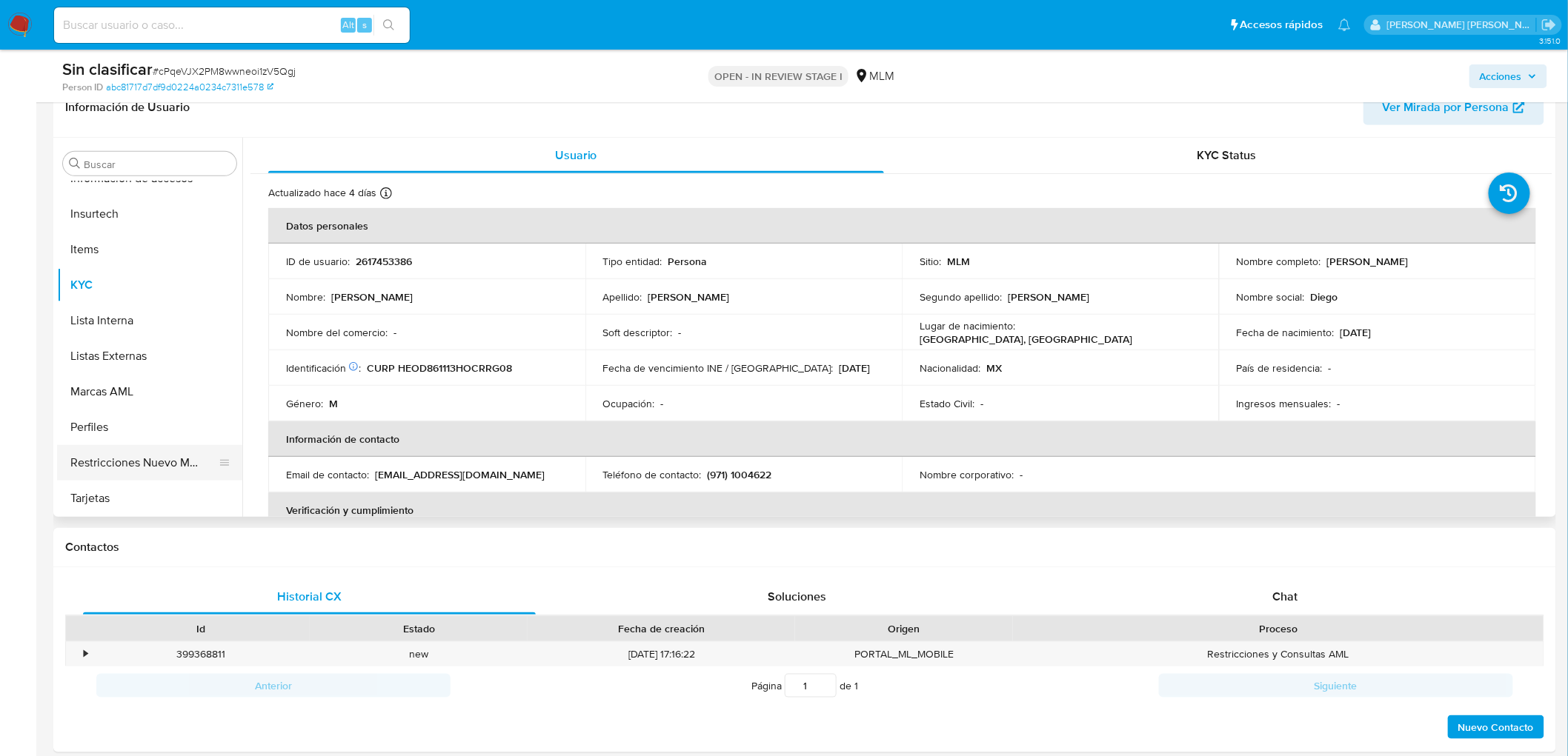
click at [146, 467] on button "Restricciones Nuevo Mundo" at bounding box center [143, 463] width 173 height 36
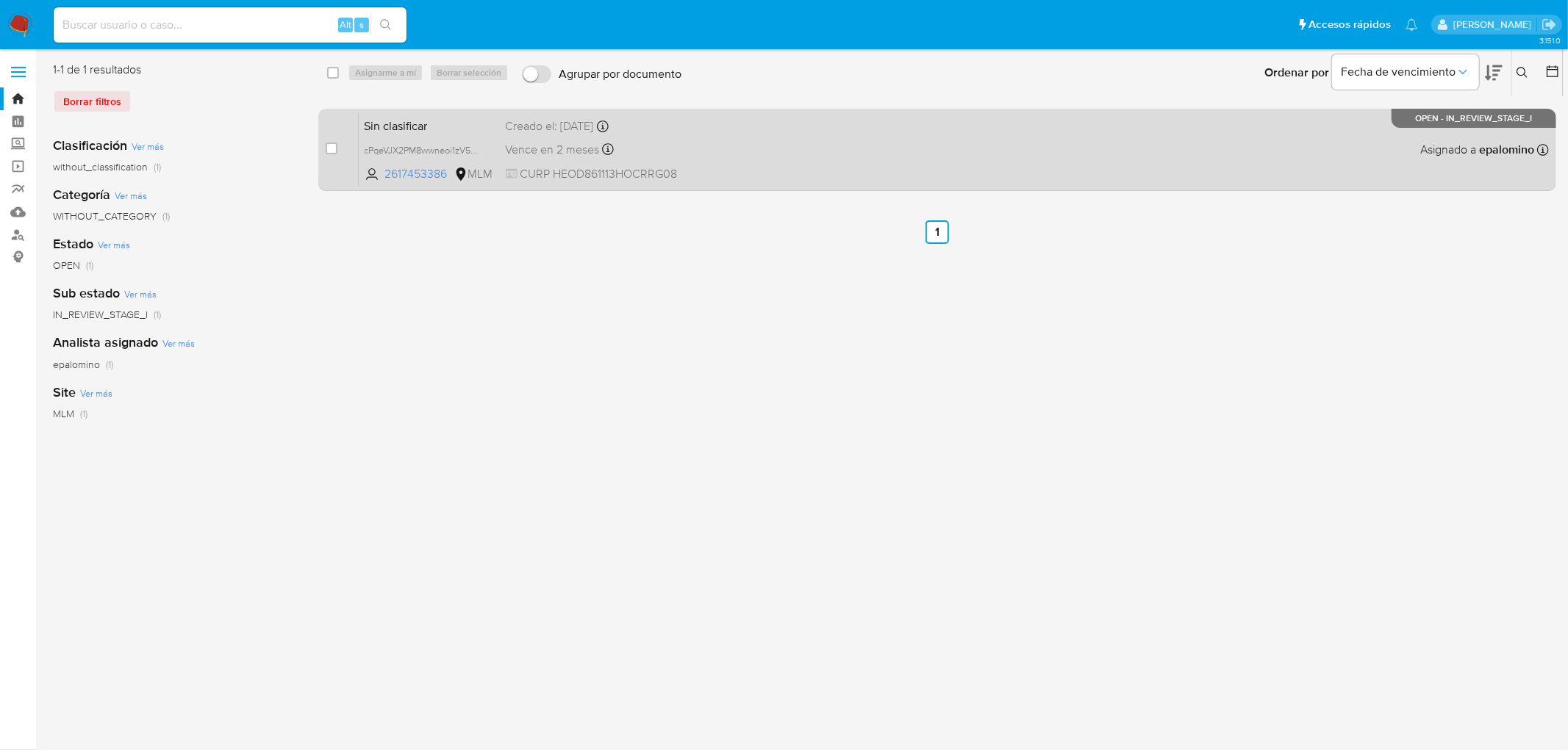
click at [411, 125] on span "Sin clasificar" at bounding box center [429, 124] width 129 height 19
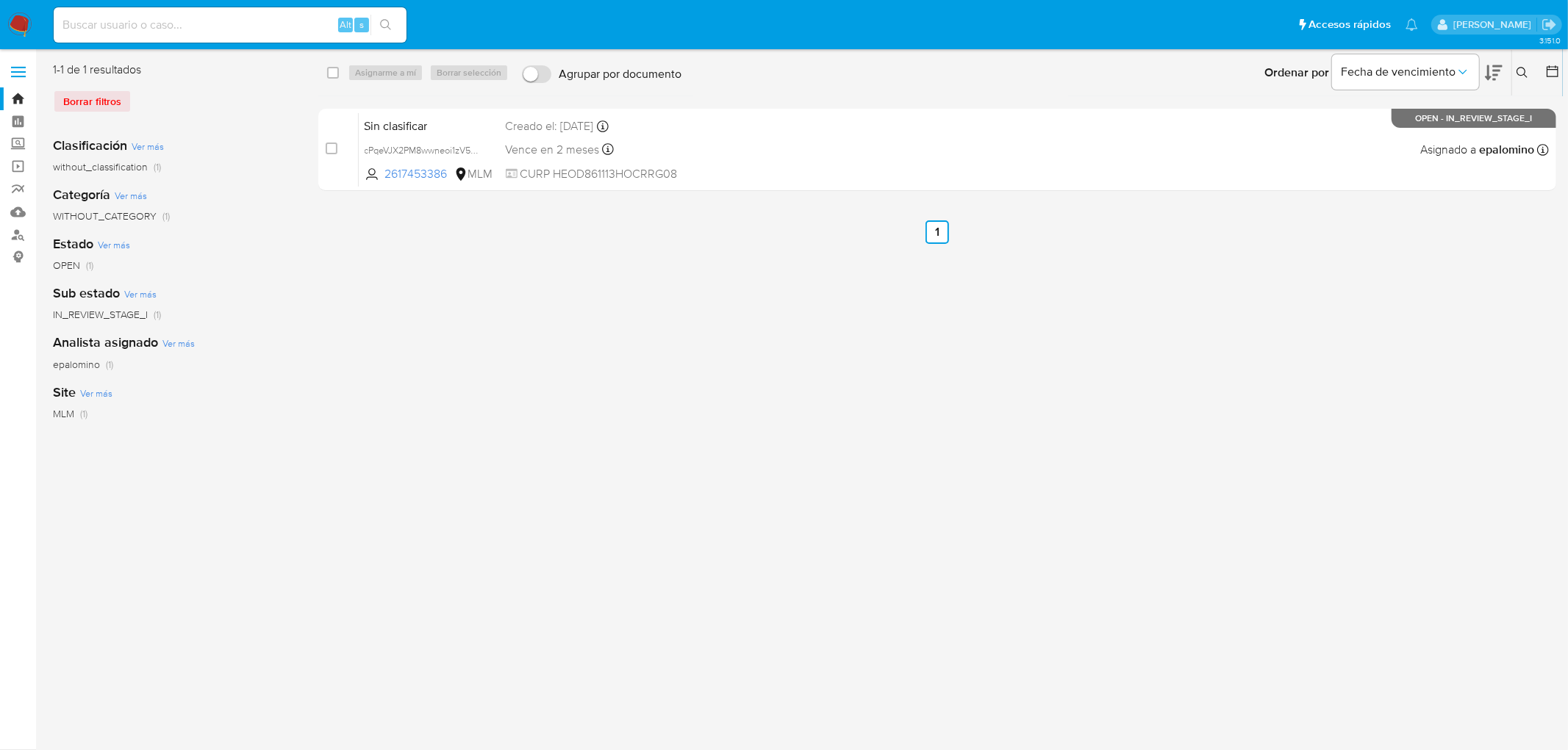
click at [1529, 75] on button at bounding box center [1524, 72] width 24 height 18
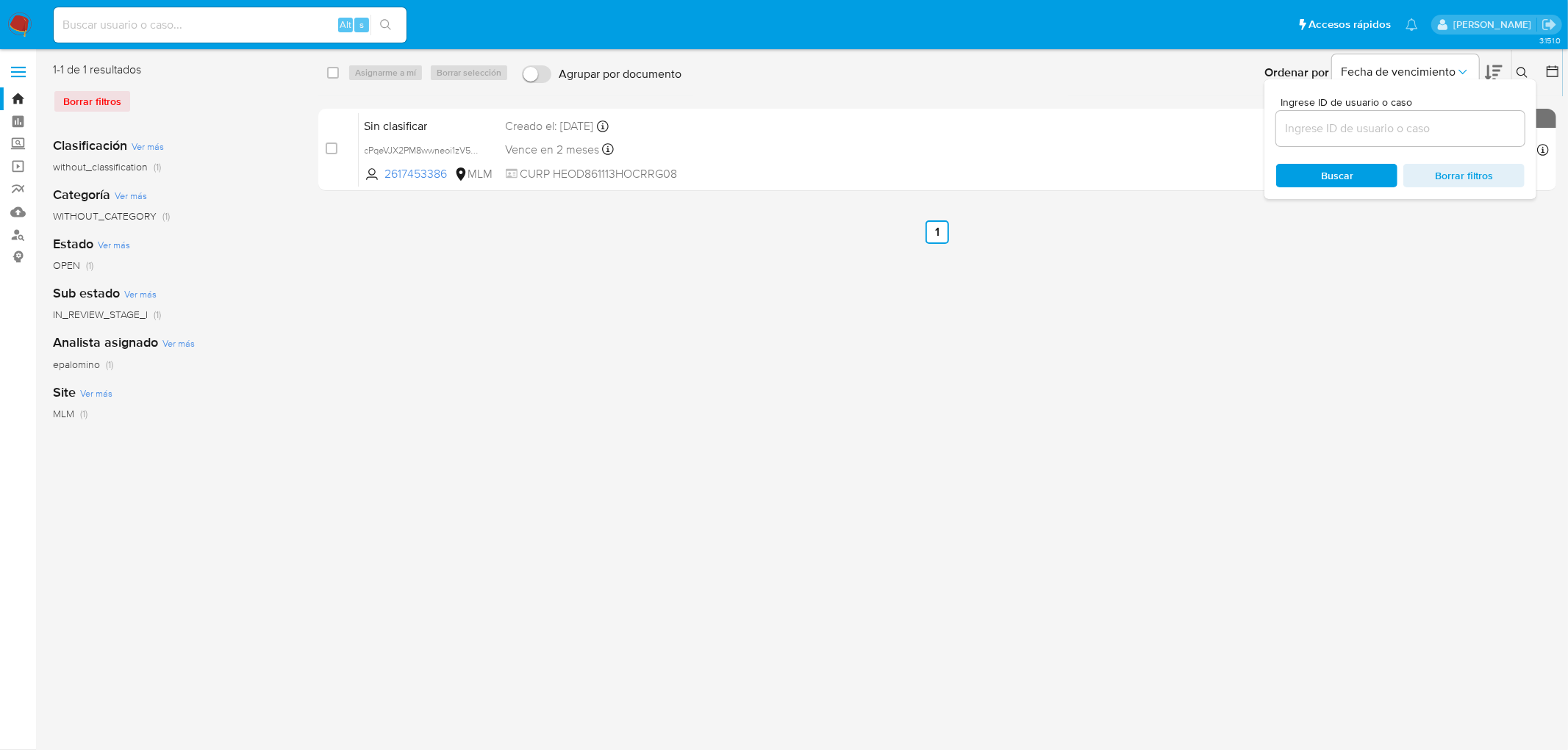
click at [1377, 122] on input at bounding box center [1400, 128] width 248 height 19
type input "233652015"
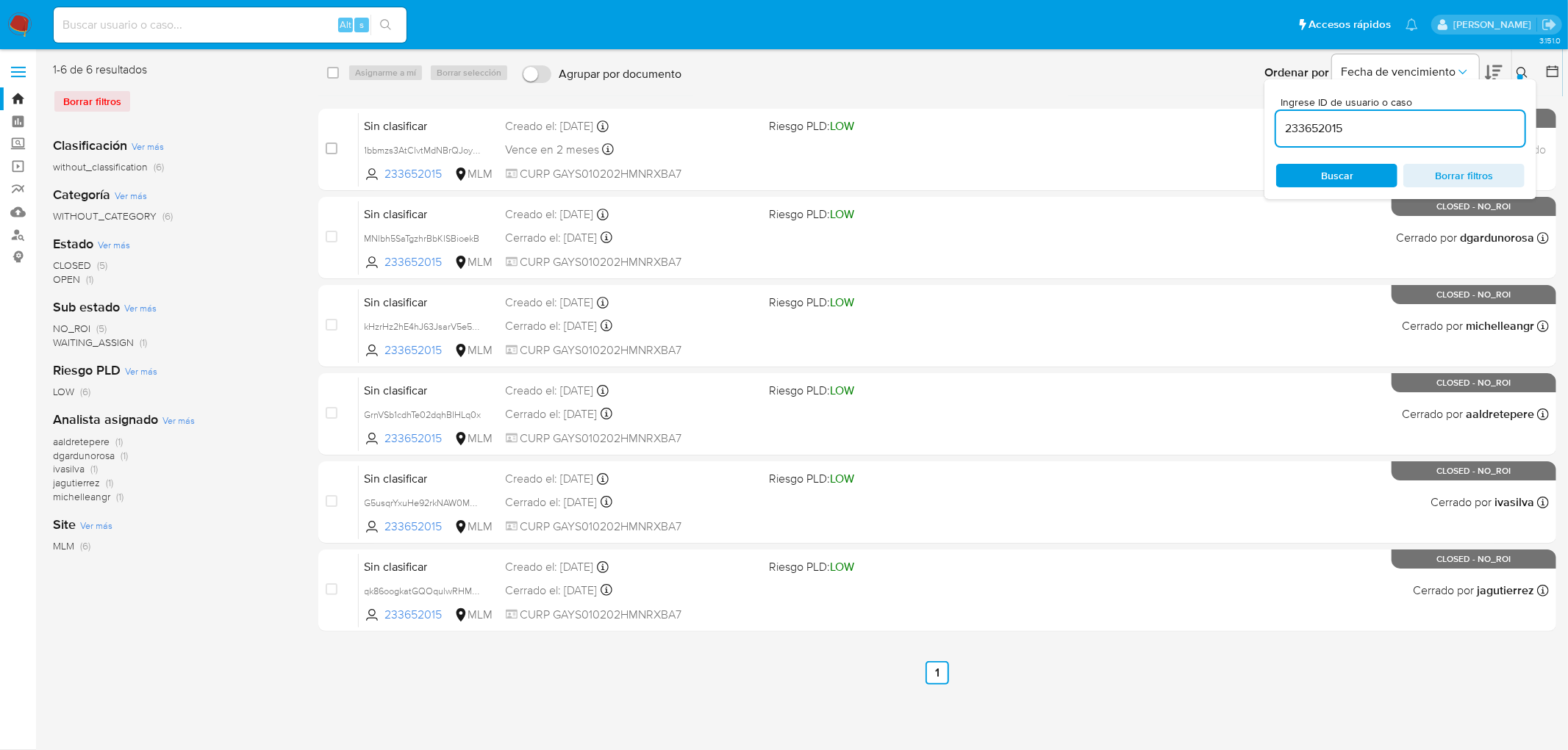
click at [1523, 70] on icon at bounding box center [1523, 73] width 12 height 12
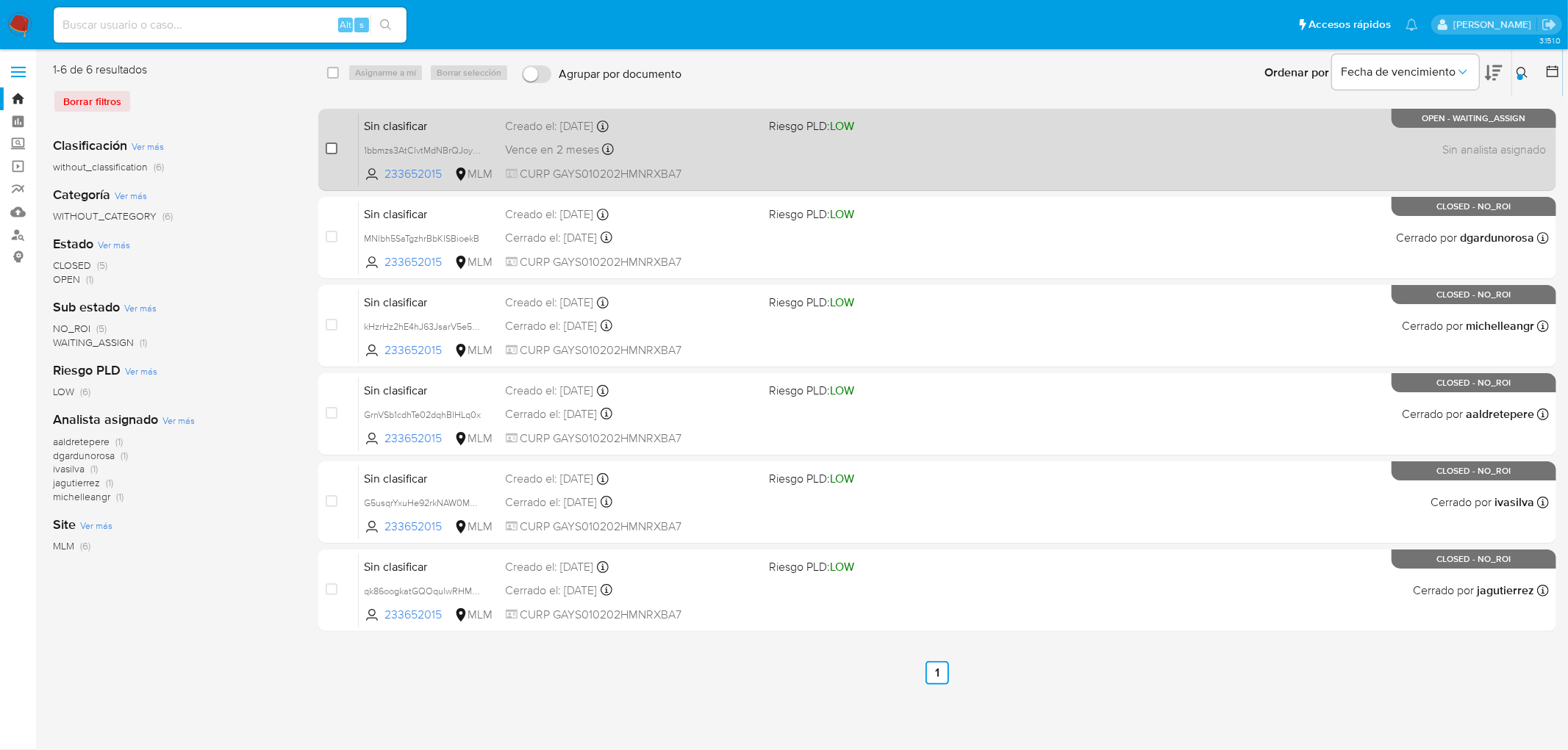
click at [333, 149] on input "checkbox" at bounding box center [332, 148] width 12 height 12
checkbox input "true"
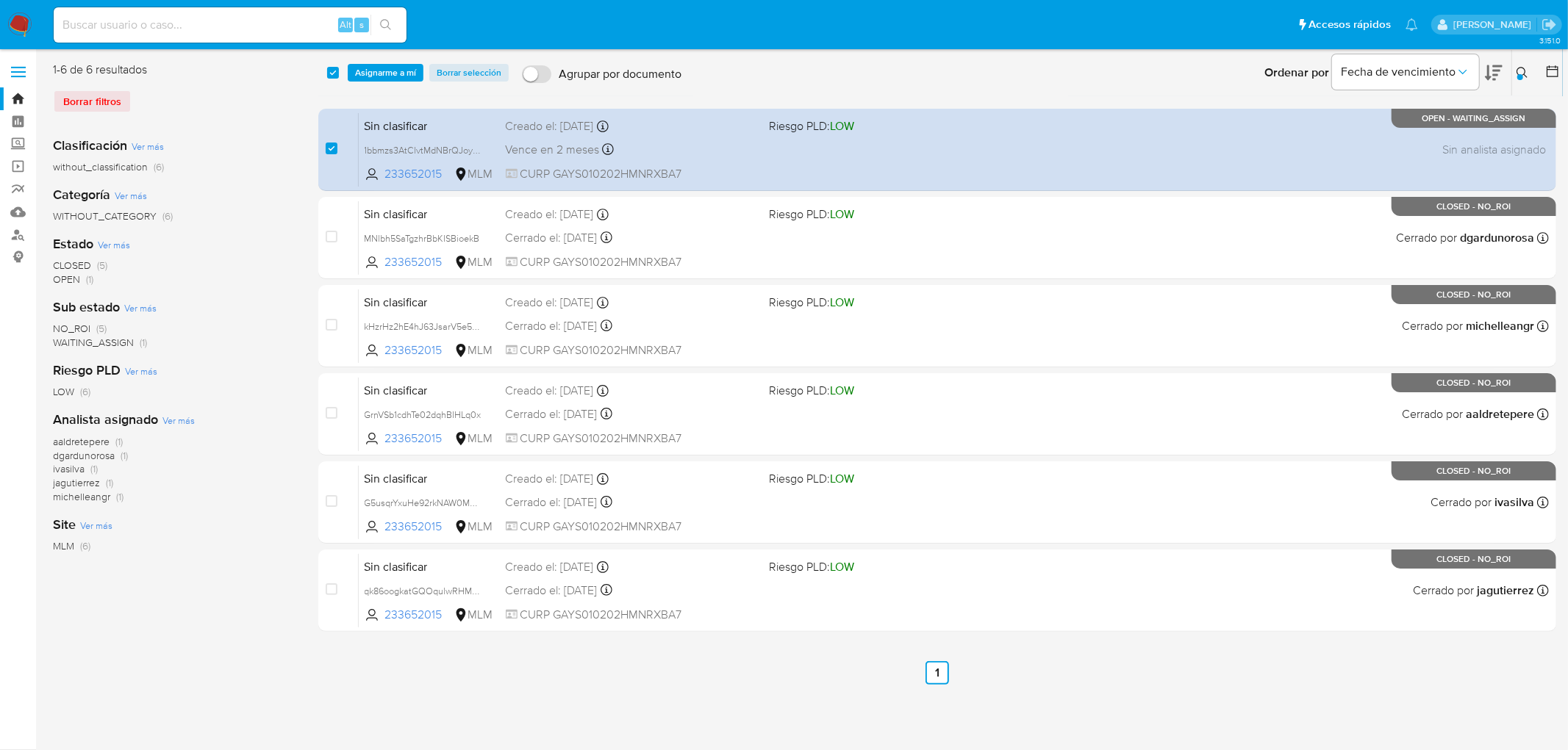
click at [390, 81] on div "select-all-cases-checkbox Asignarme a mí Borrar selección Agrupar por documento…" at bounding box center [940, 73] width 1245 height 45
click at [391, 69] on span "Asignarme a mí" at bounding box center [385, 73] width 61 height 15
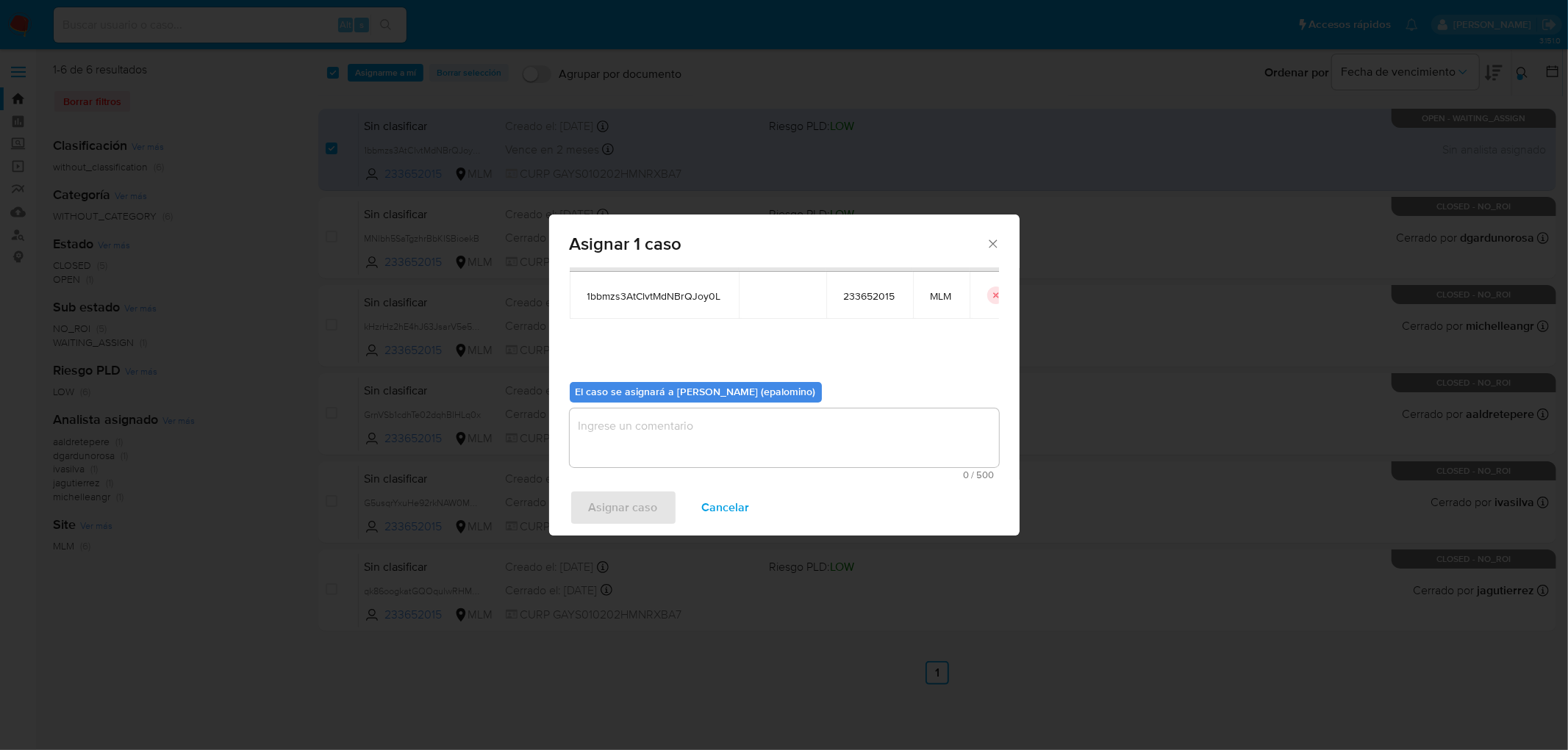
scroll to position [76, 0]
click at [606, 435] on textarea "assign-modal" at bounding box center [784, 436] width 429 height 59
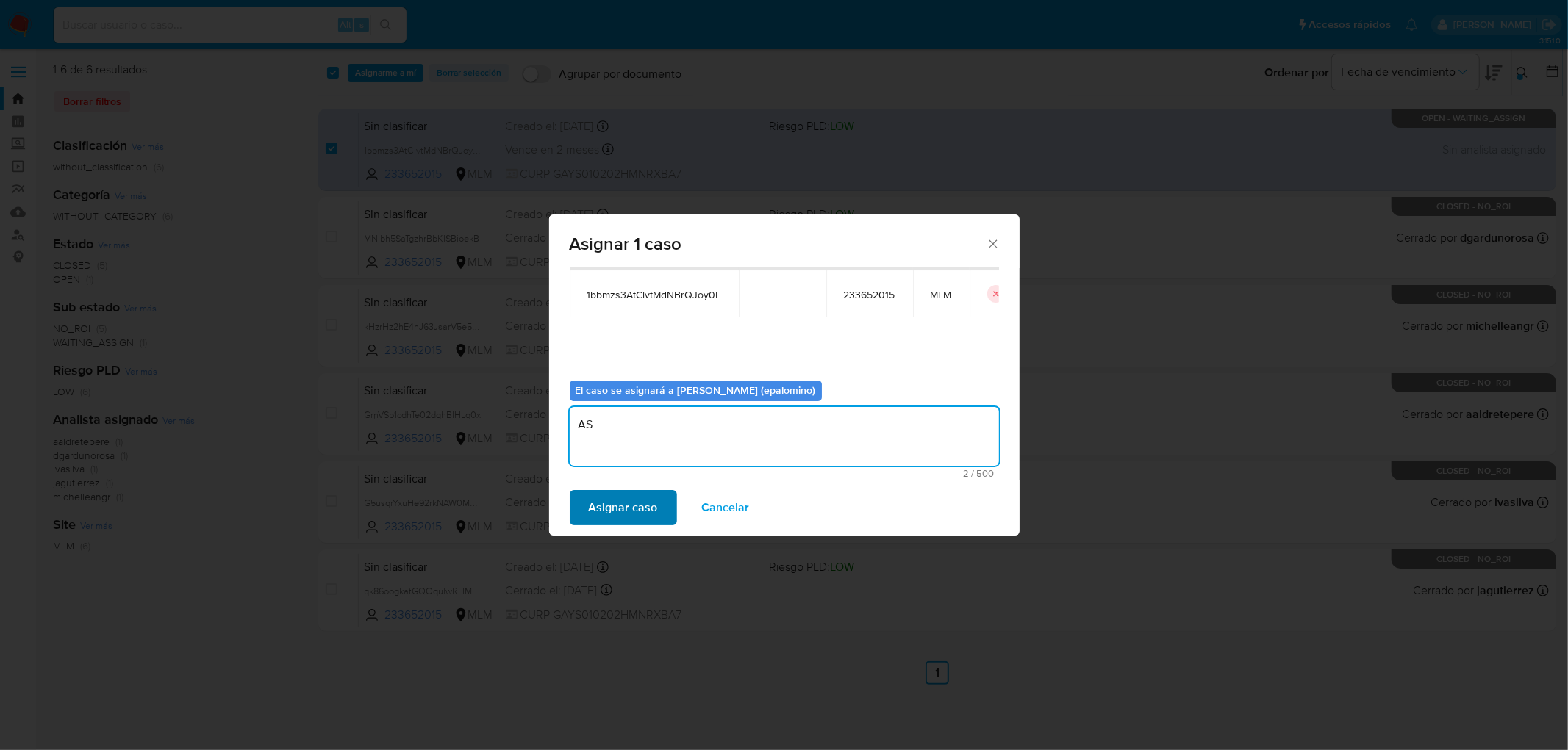
type textarea "AS"
click at [614, 494] on span "Asignar caso" at bounding box center [623, 508] width 69 height 33
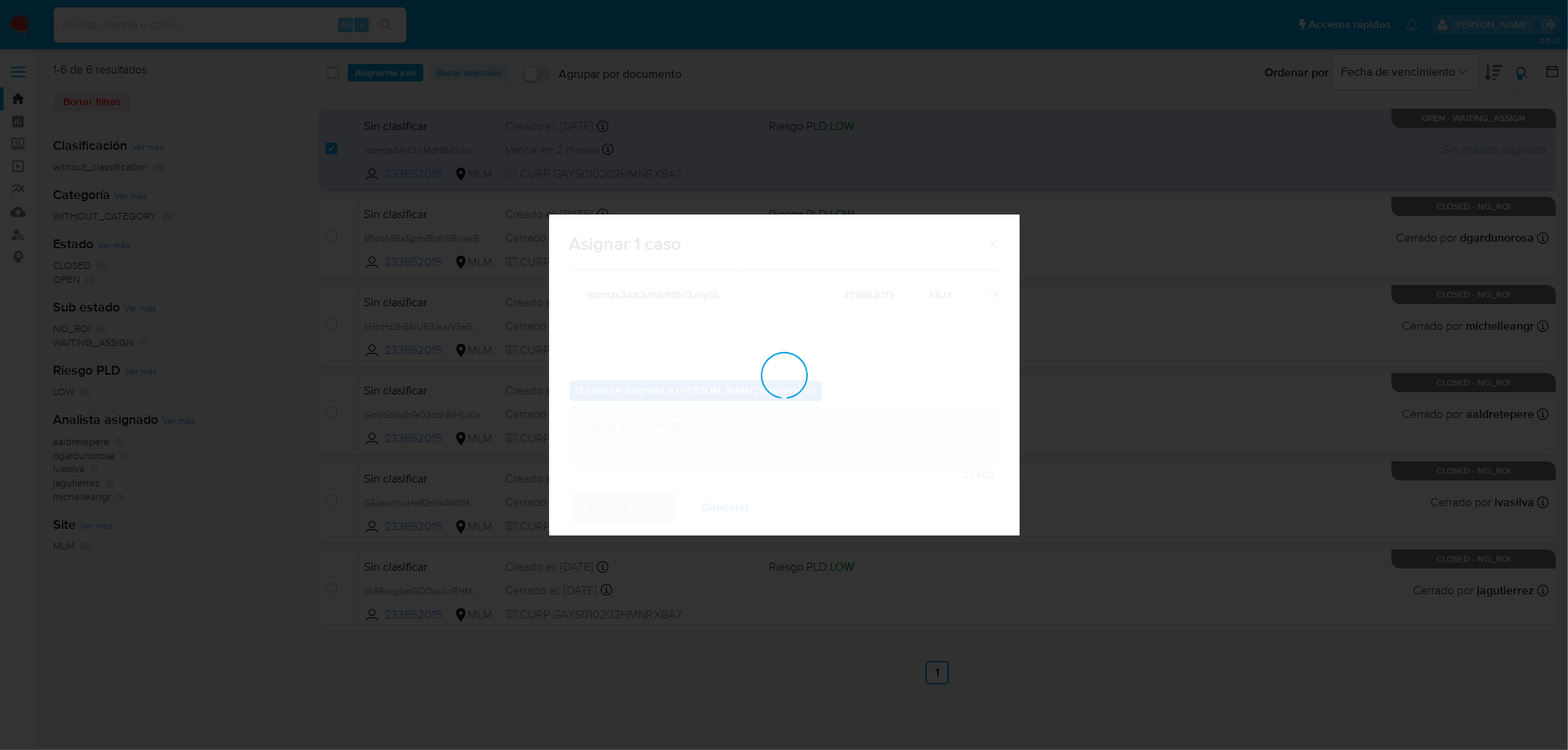
checkbox input "false"
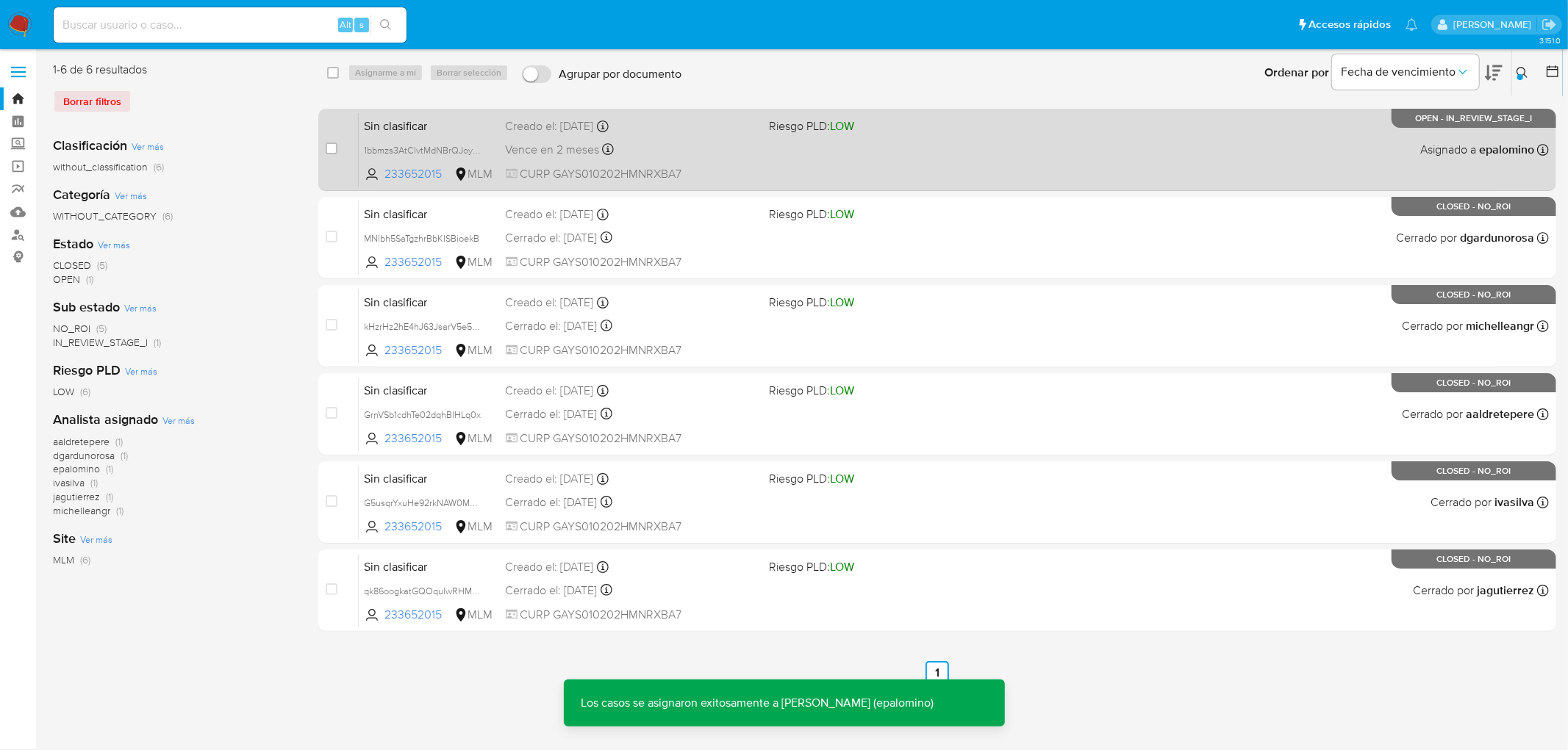
click at [411, 127] on span "Sin clasificar" at bounding box center [429, 124] width 129 height 19
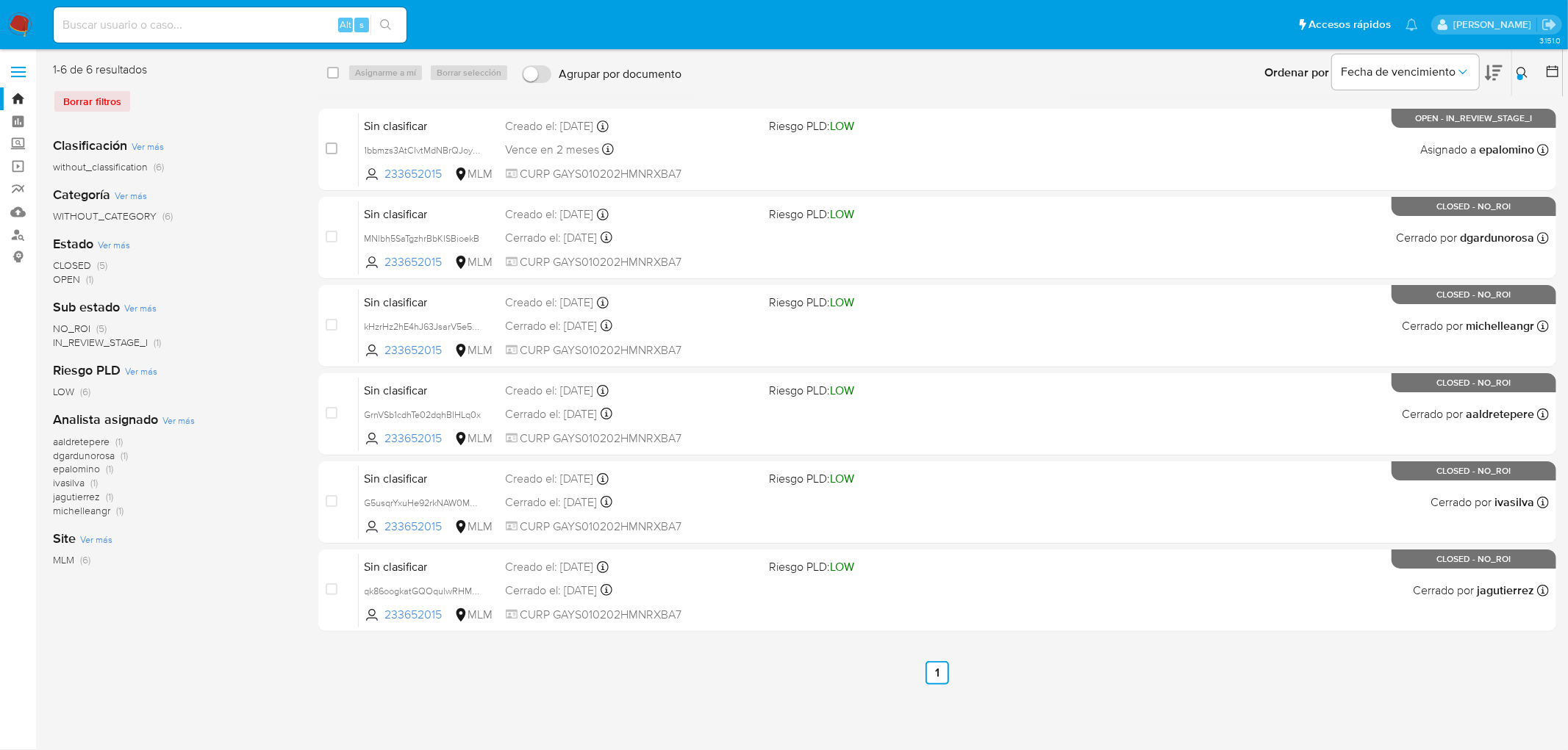
click at [24, 23] on img at bounding box center [20, 25] width 25 height 25
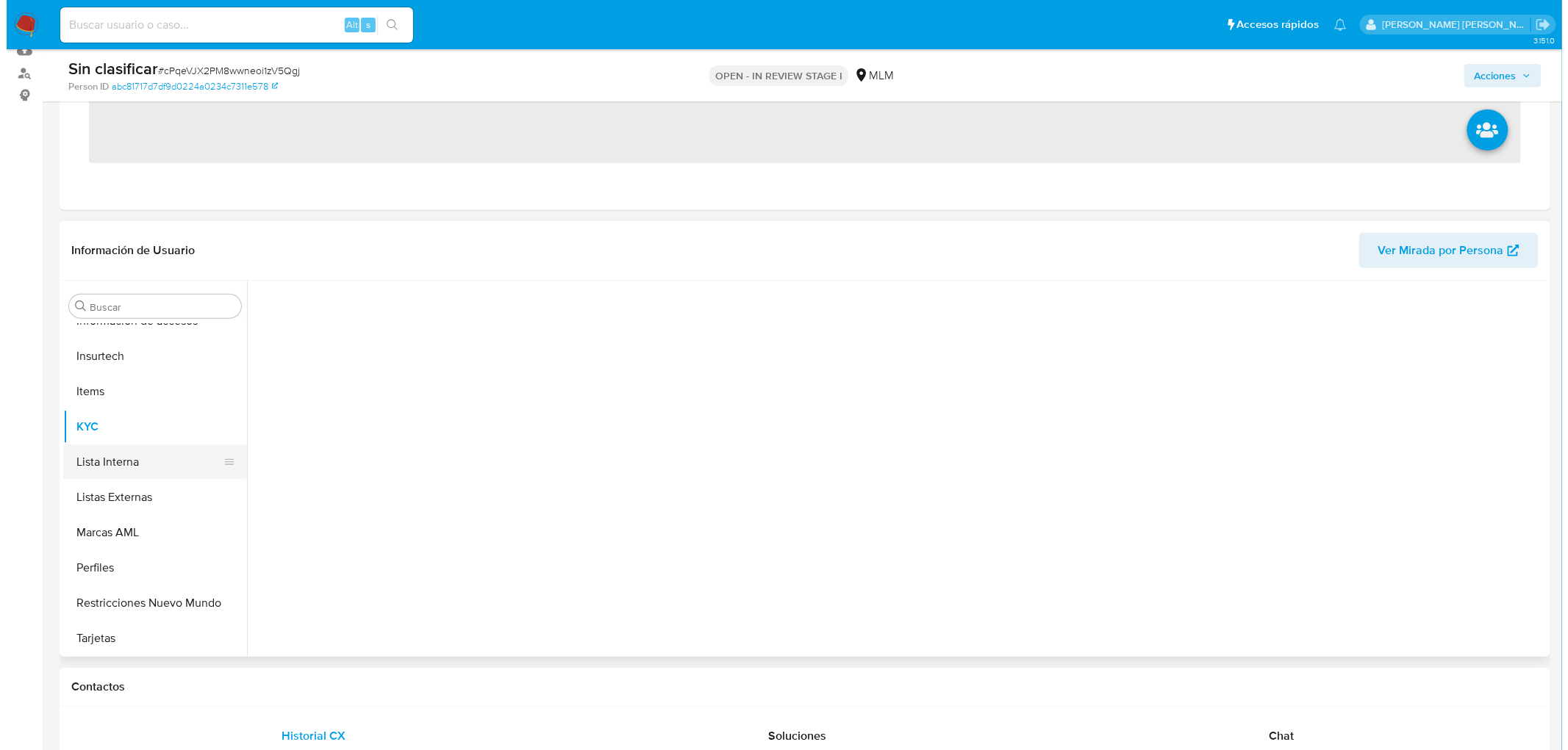
scroll to position [163, 0]
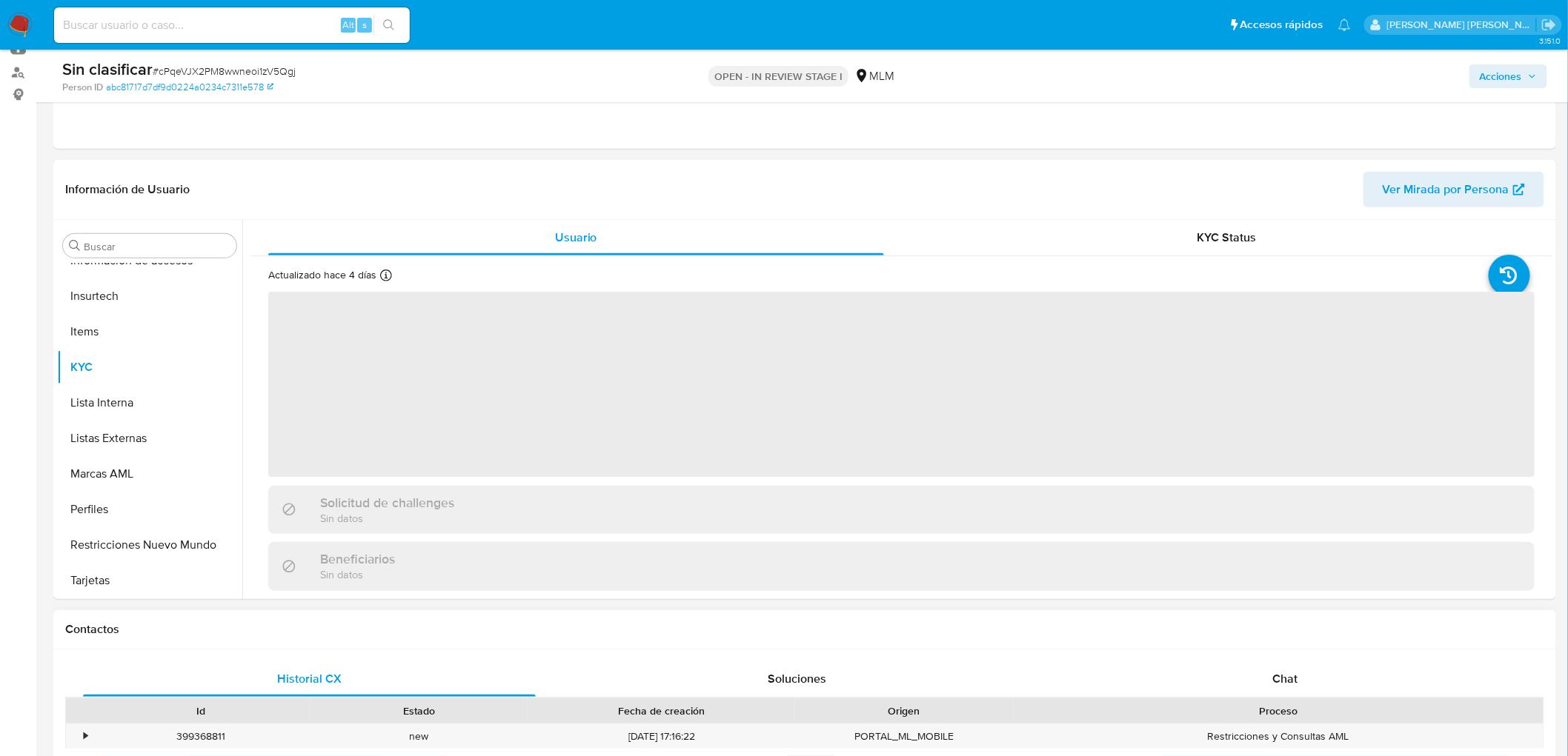
click at [137, 611] on div "Contactos" at bounding box center [805, 630] width 1503 height 39
click at [149, 559] on button "Restricciones Nuevo Mundo" at bounding box center [143, 545] width 173 height 36
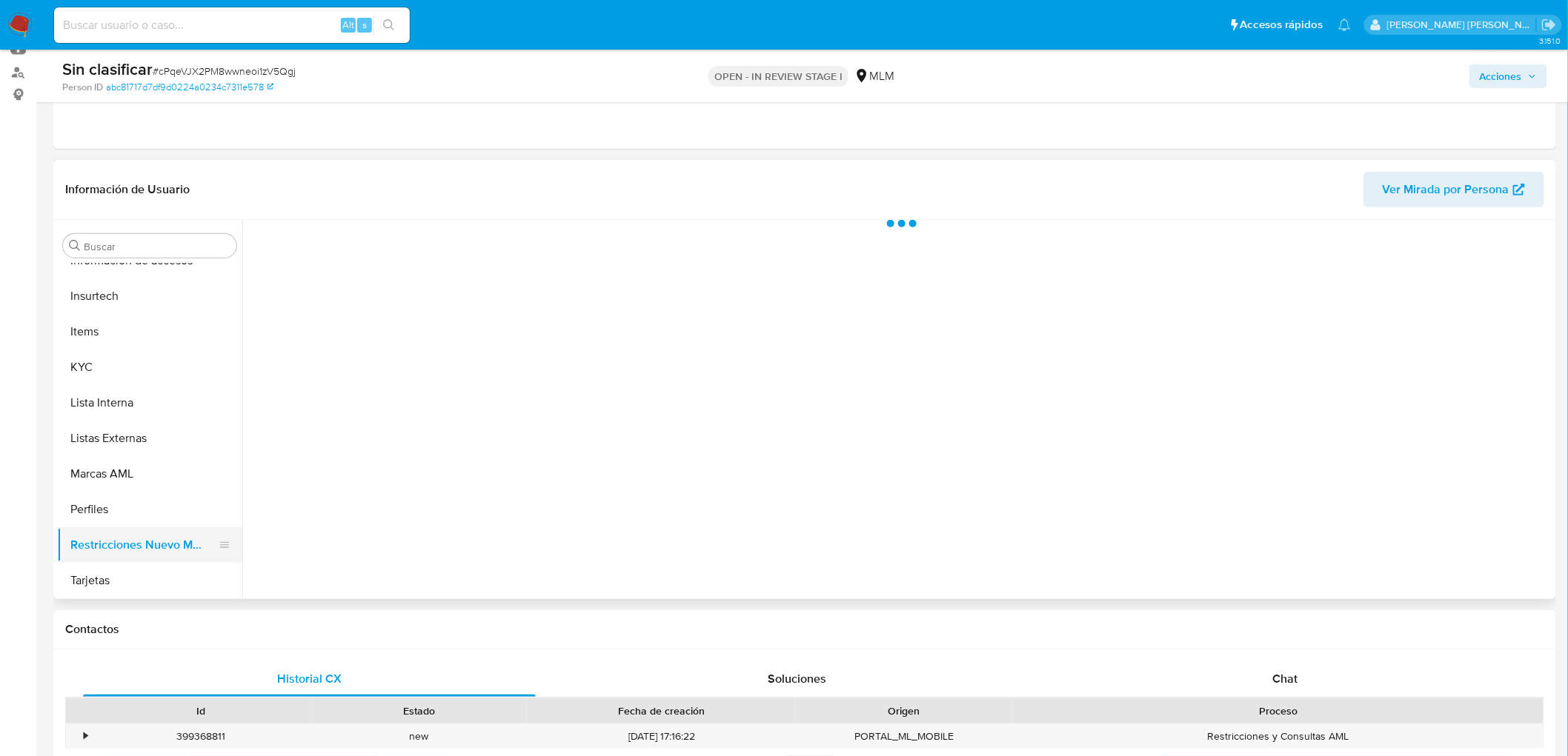
select select "10"
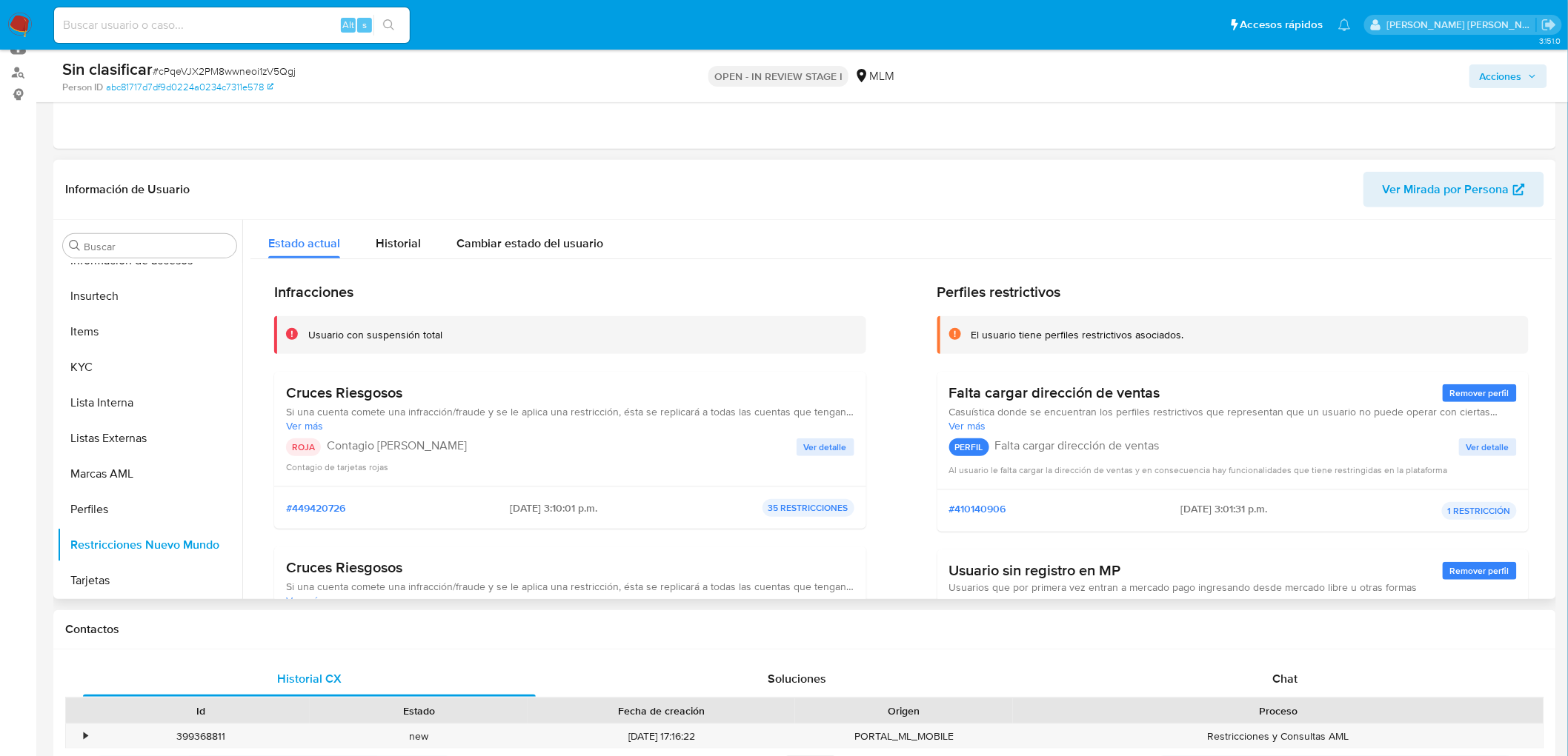
click at [811, 450] on span "Ver detalle" at bounding box center [825, 447] width 43 height 15
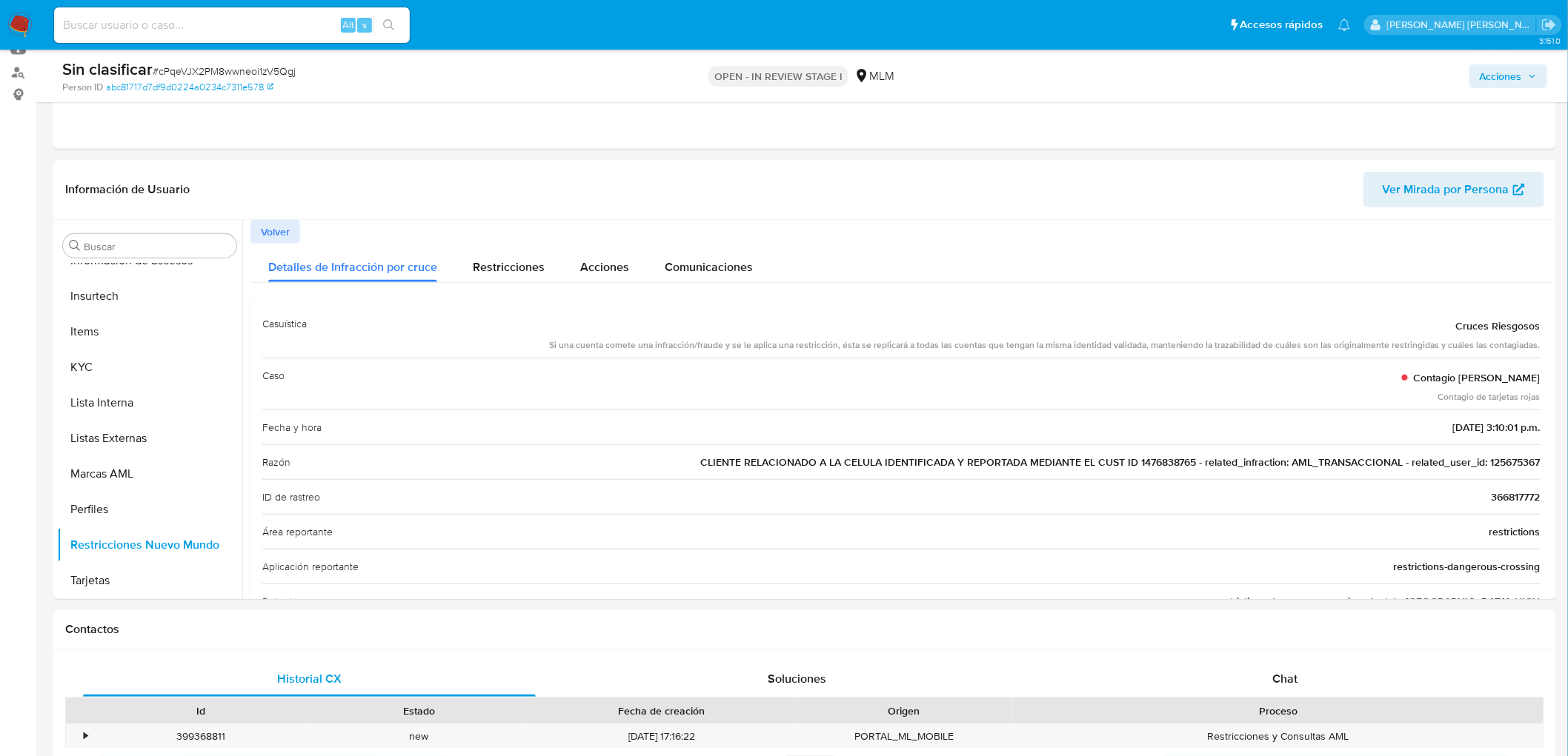
click at [1506, 63] on div "Acciones" at bounding box center [1301, 75] width 492 height 35
click at [1501, 89] on div "Acciones" at bounding box center [1301, 75] width 492 height 35
click at [1503, 76] on span "Acciones" at bounding box center [1501, 76] width 42 height 24
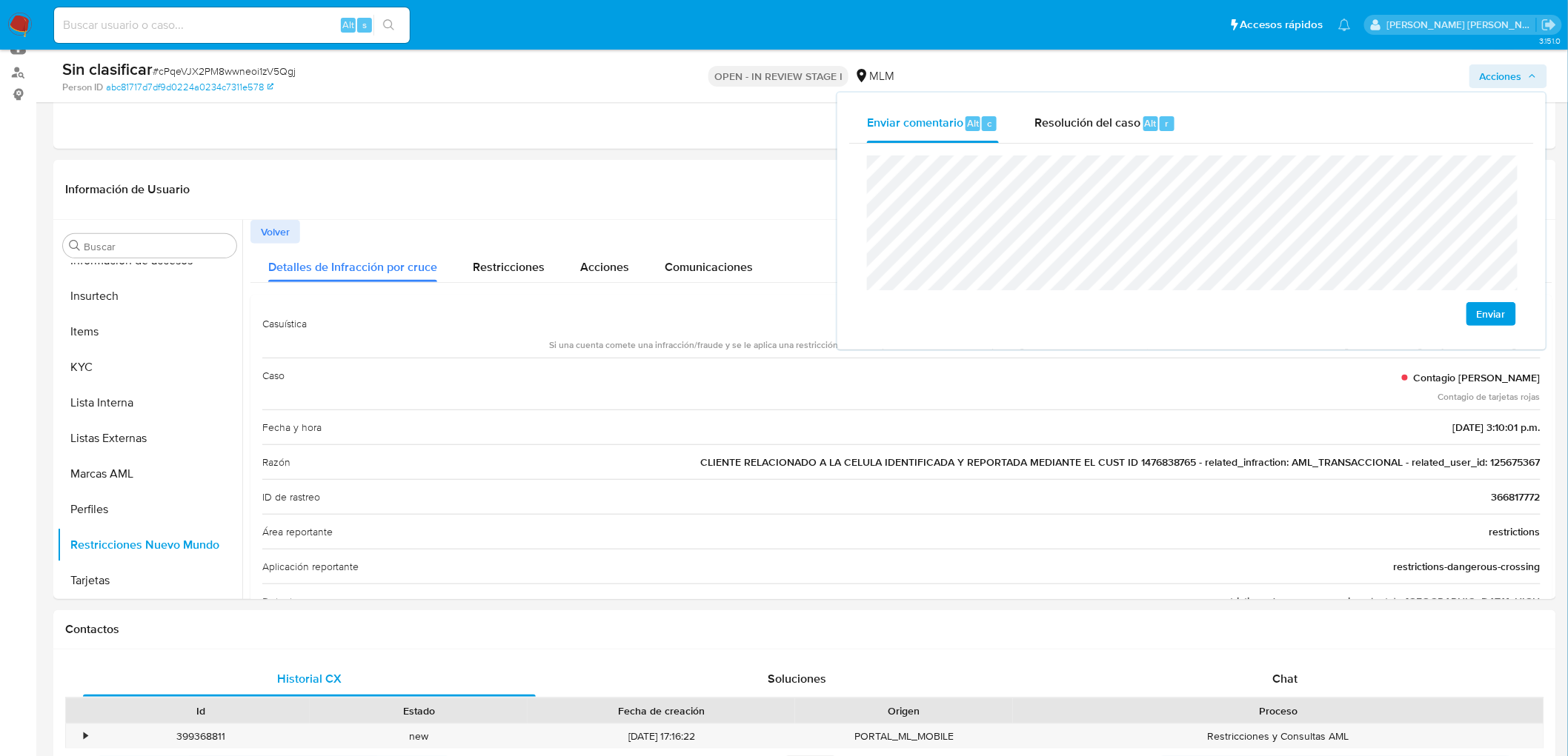
click at [1487, 308] on span "Enviar" at bounding box center [1491, 314] width 29 height 21
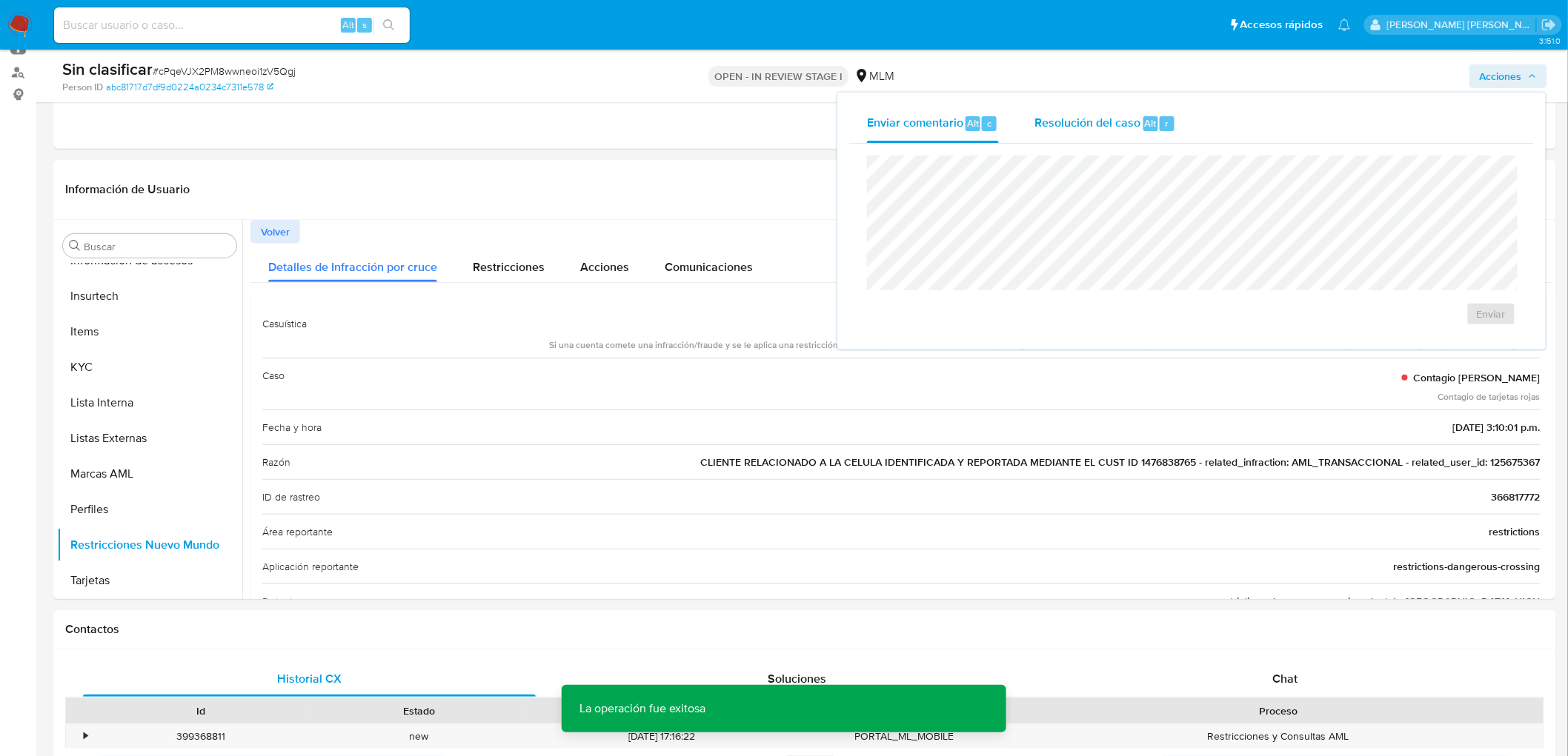
click at [1123, 128] on span "Resolución del caso" at bounding box center [1087, 123] width 106 height 17
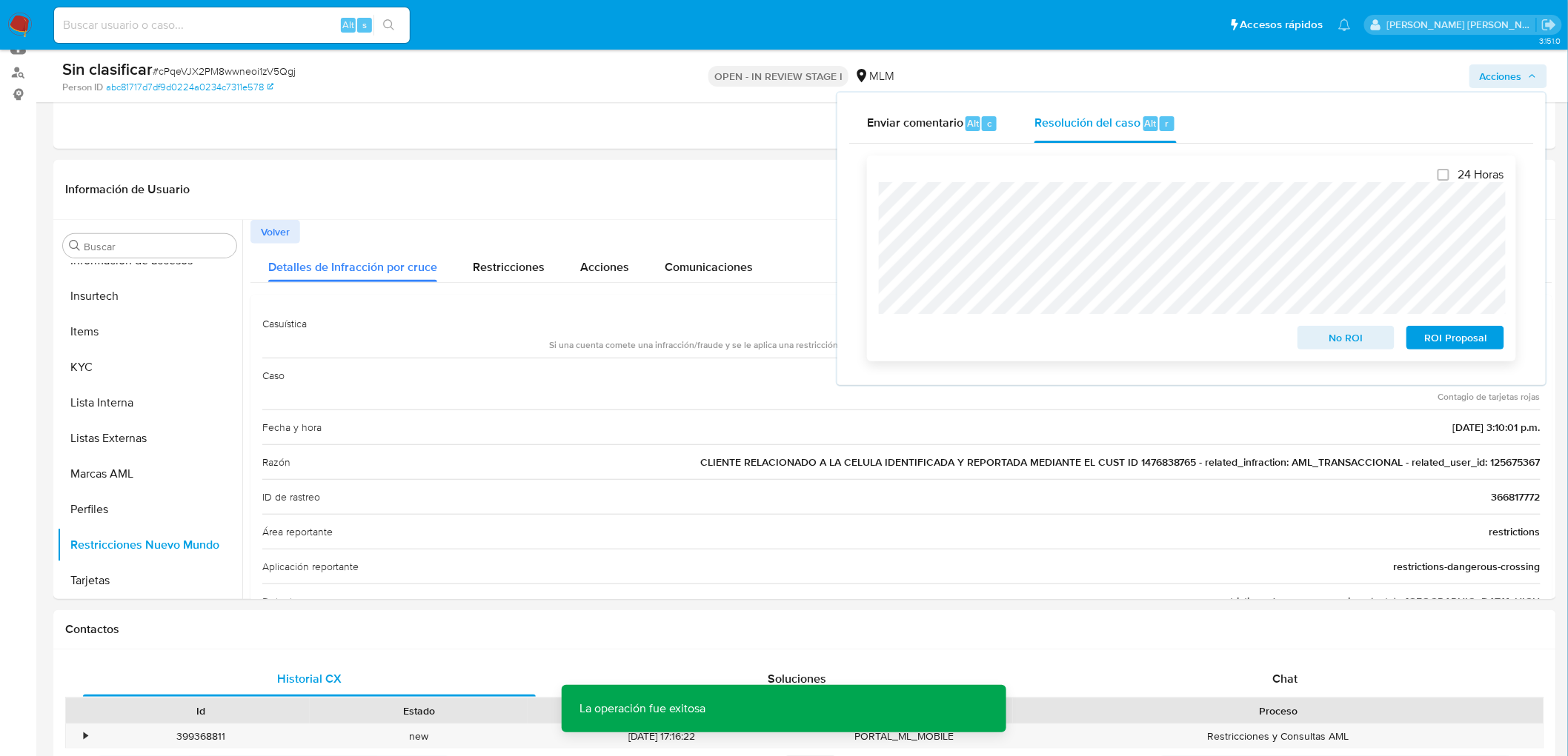
click at [1323, 335] on span "No ROI" at bounding box center [1346, 337] width 77 height 21
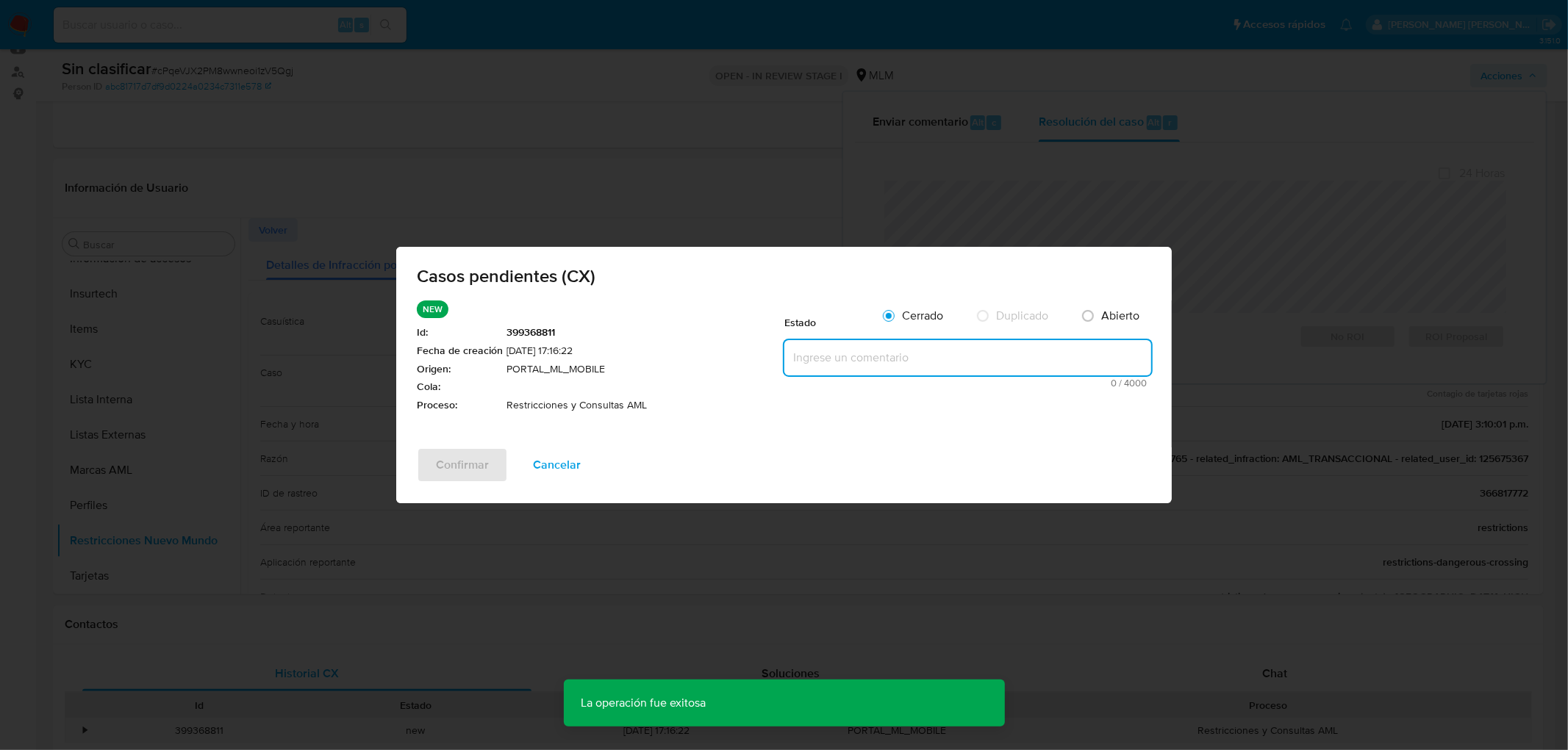
click at [957, 361] on textarea at bounding box center [967, 357] width 367 height 35
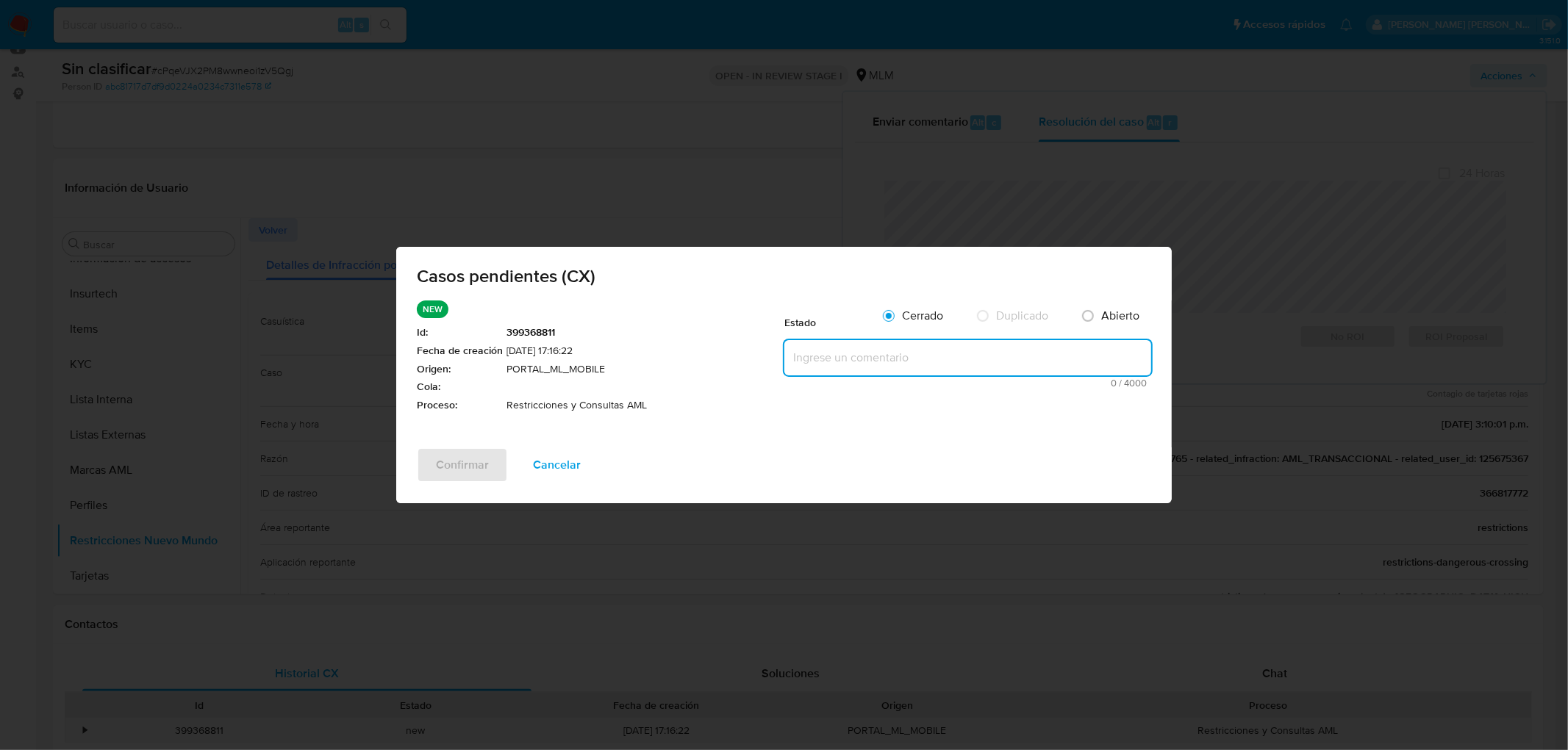
click at [808, 357] on textarea at bounding box center [967, 357] width 367 height 35
paste textarea "no se realizará reactivación de la cuenta"
type textarea "no se realizará reactivación de la cuenta"
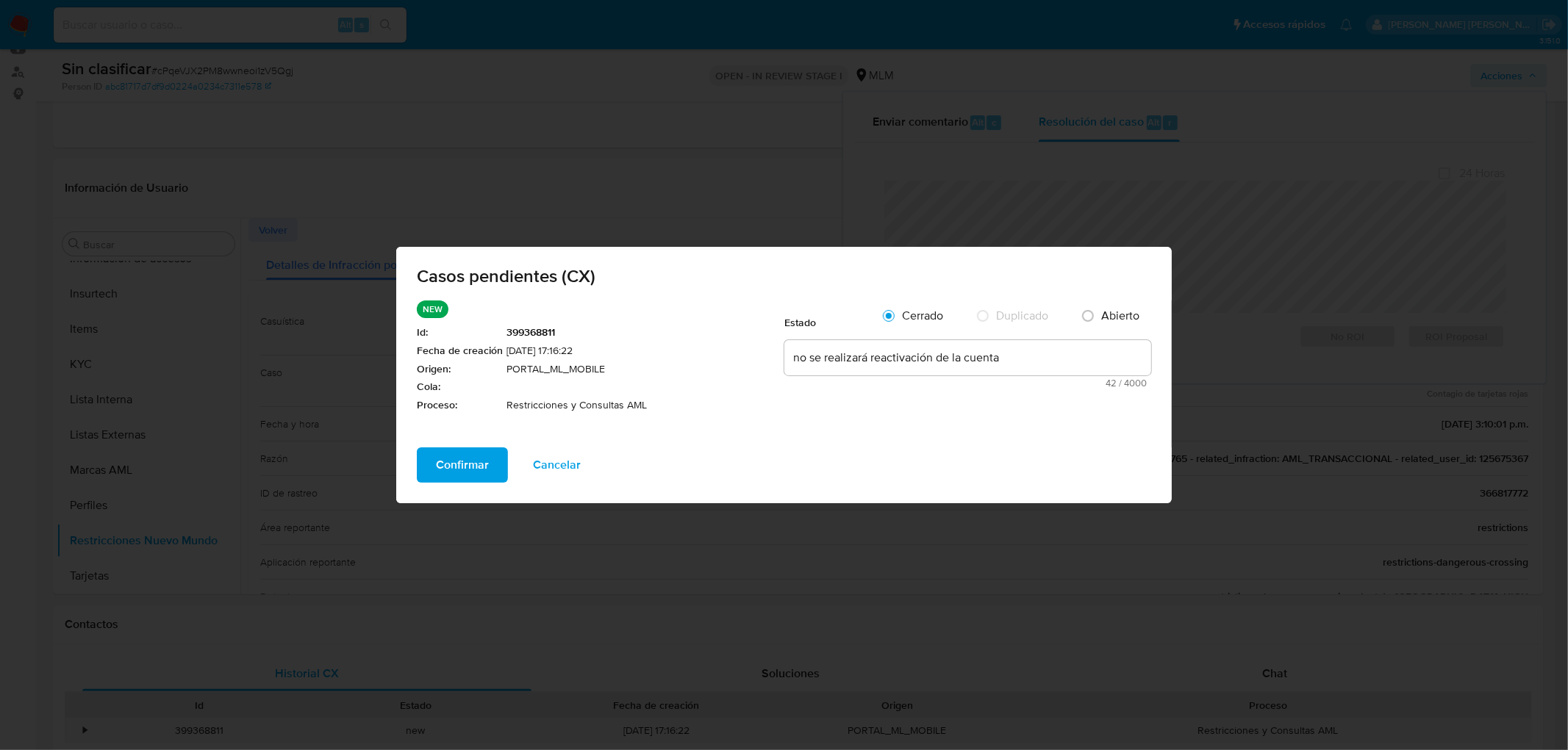
click at [472, 460] on span "Confirmar" at bounding box center [462, 465] width 53 height 33
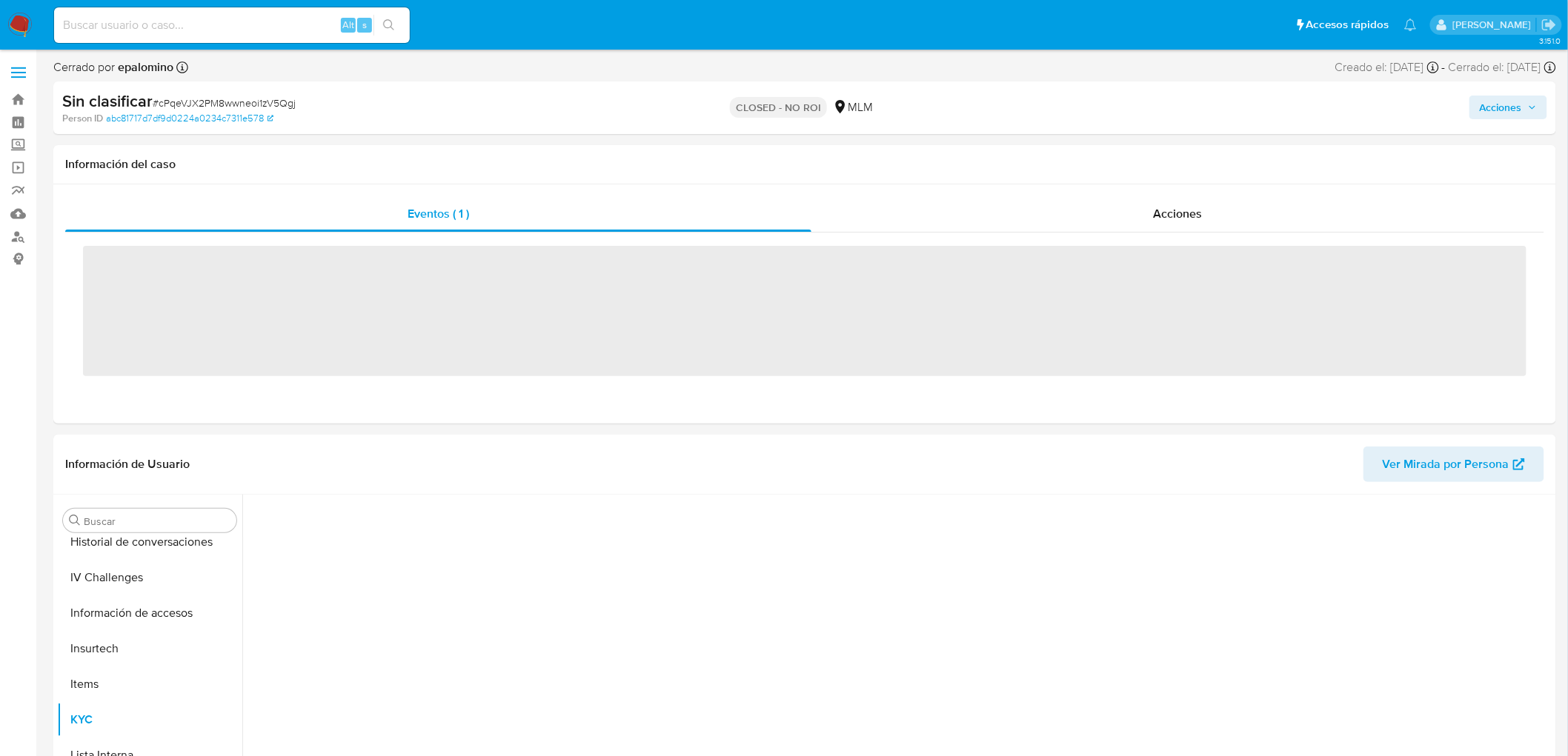
scroll to position [589, 0]
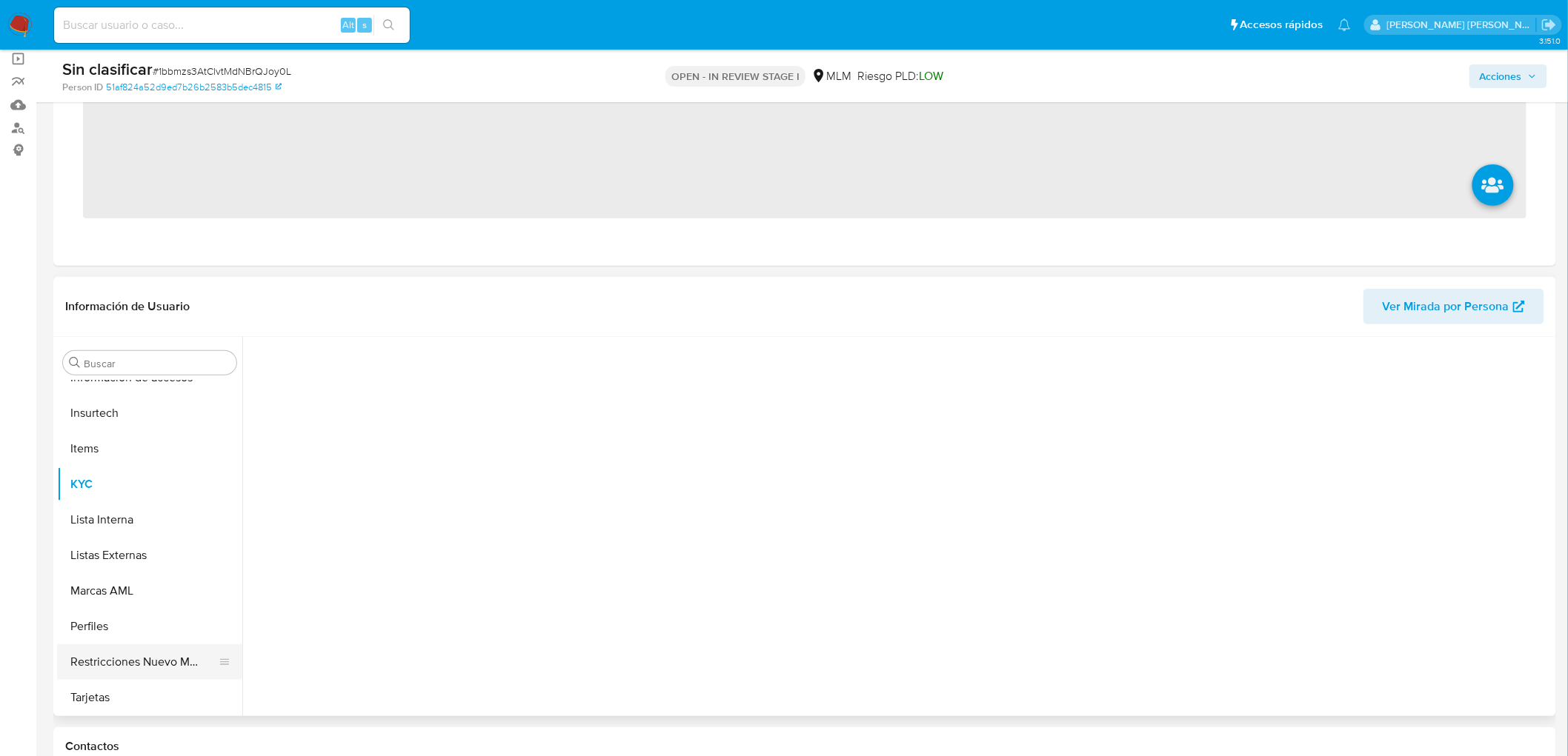
scroll to position [247, 0]
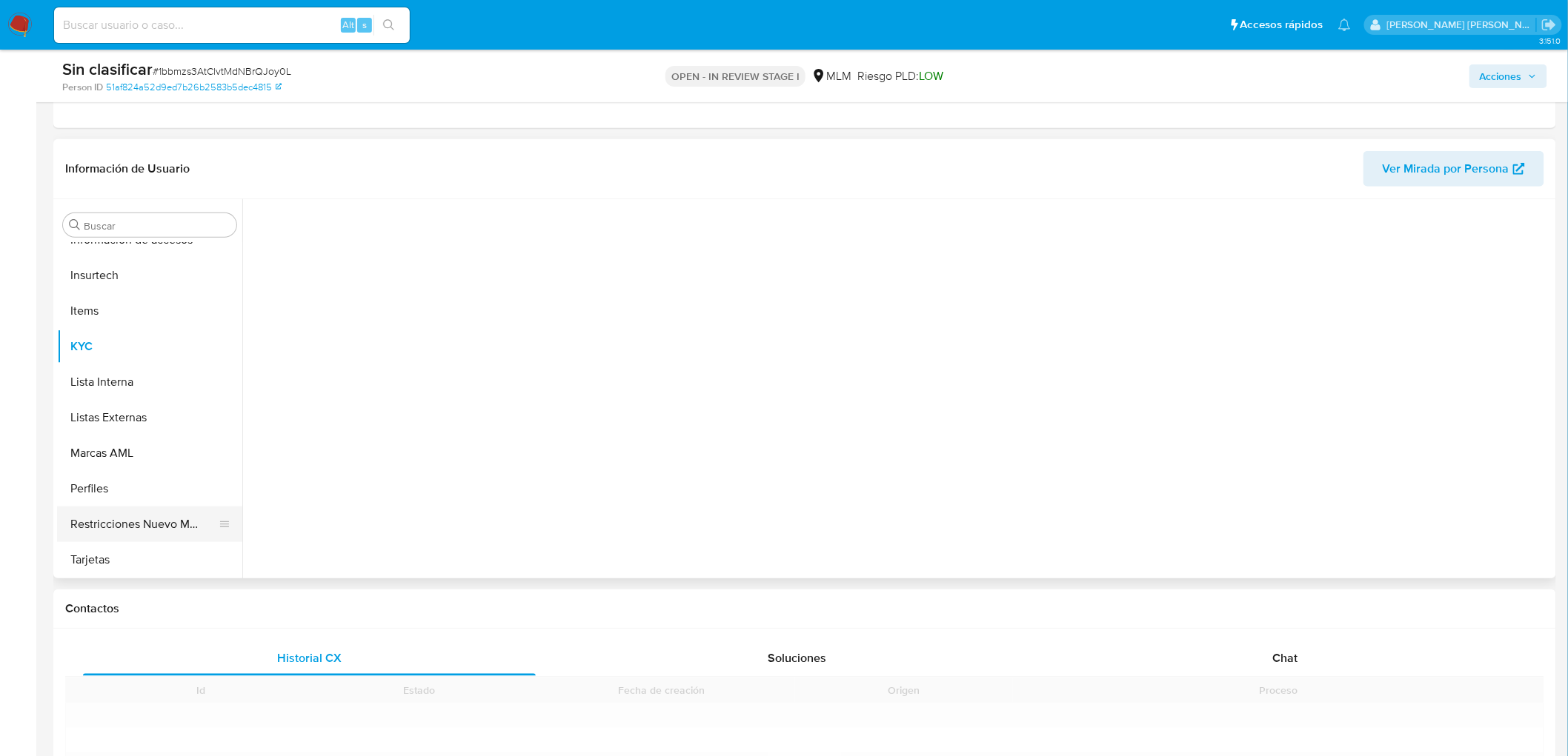
click at [193, 509] on ul "Anticipos de dinero Archivos adjuntos Cruces y Relaciones Créditos Cuentas Banc…" at bounding box center [149, 409] width 185 height 334
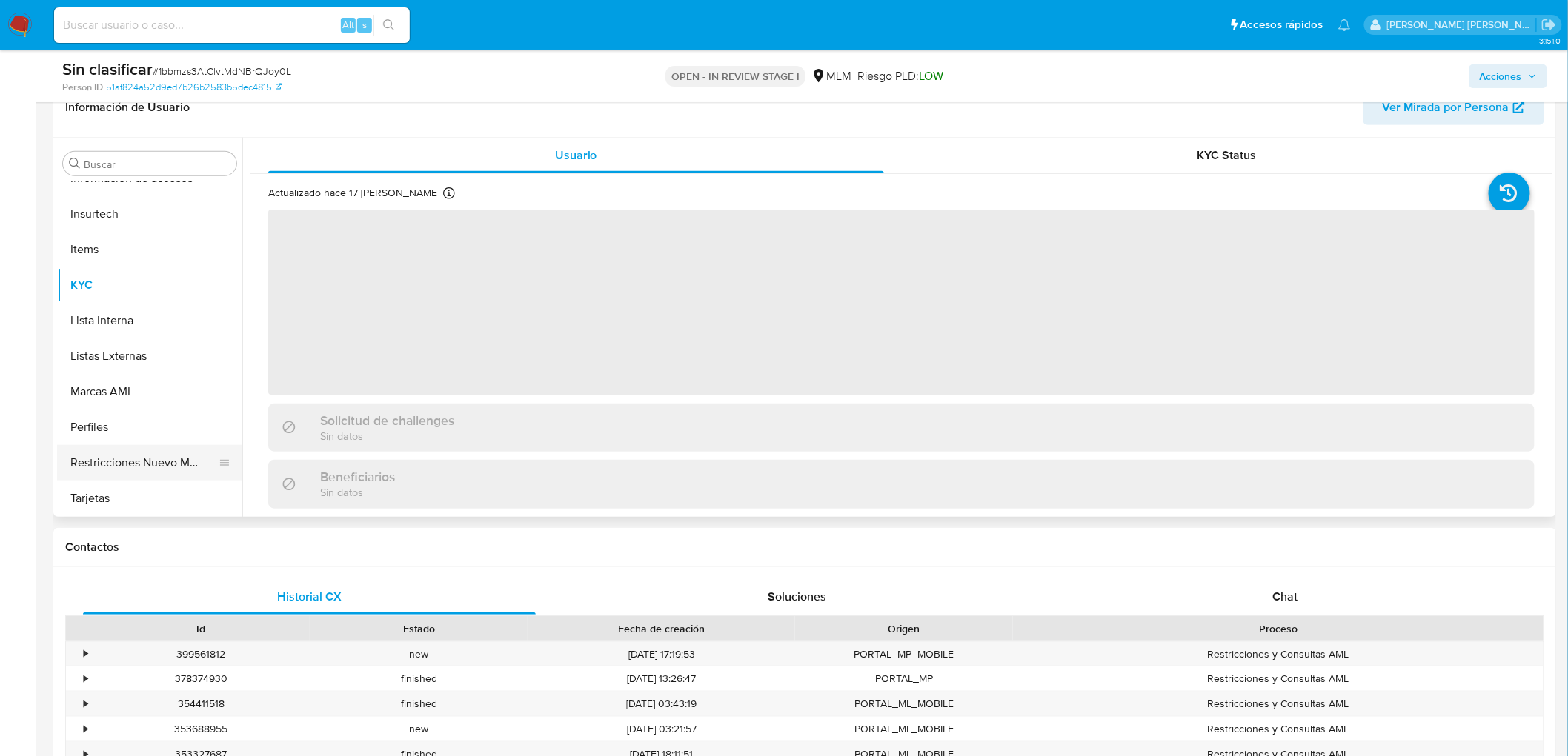
click at [209, 449] on button "Restricciones Nuevo Mundo" at bounding box center [143, 463] width 173 height 36
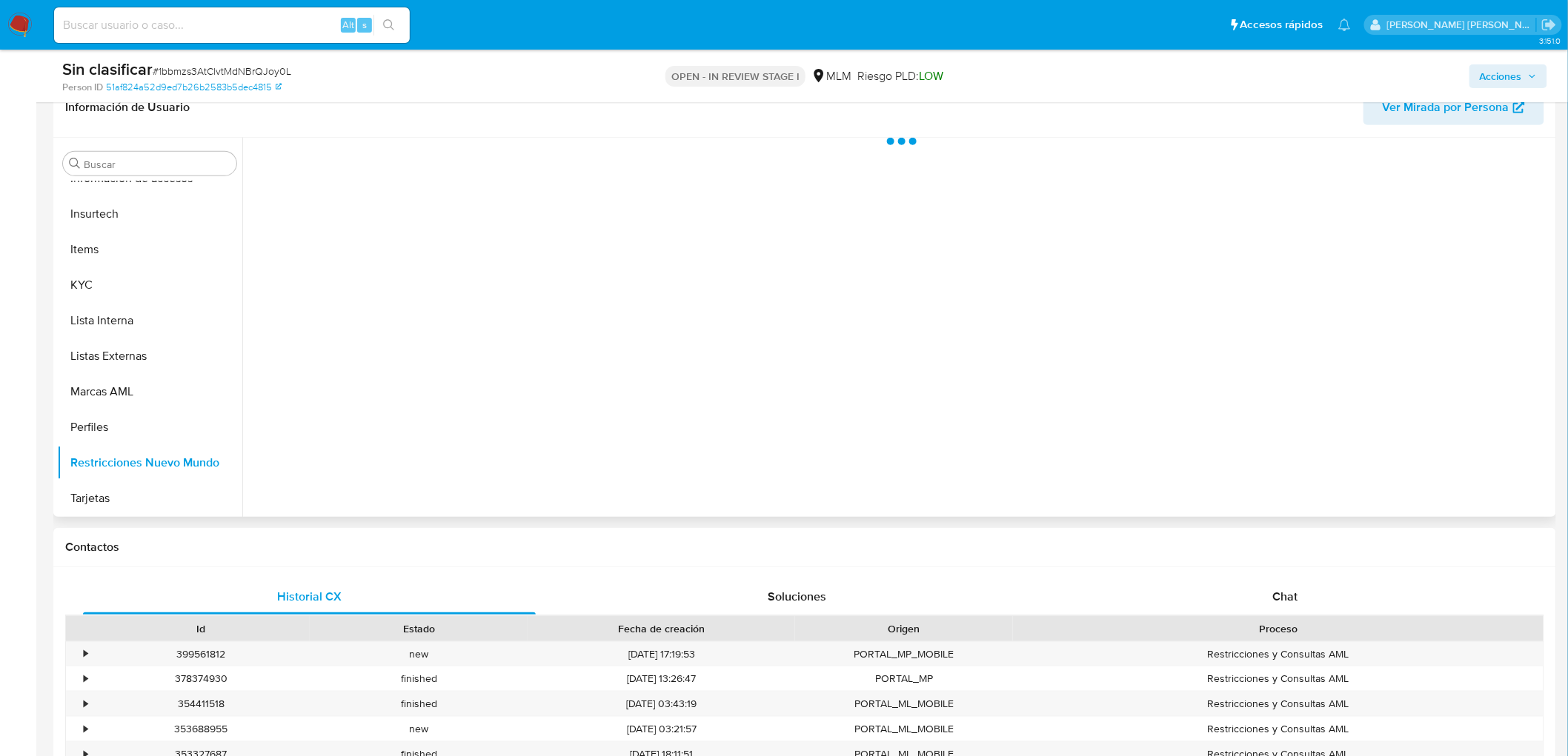
scroll to position [164, 0]
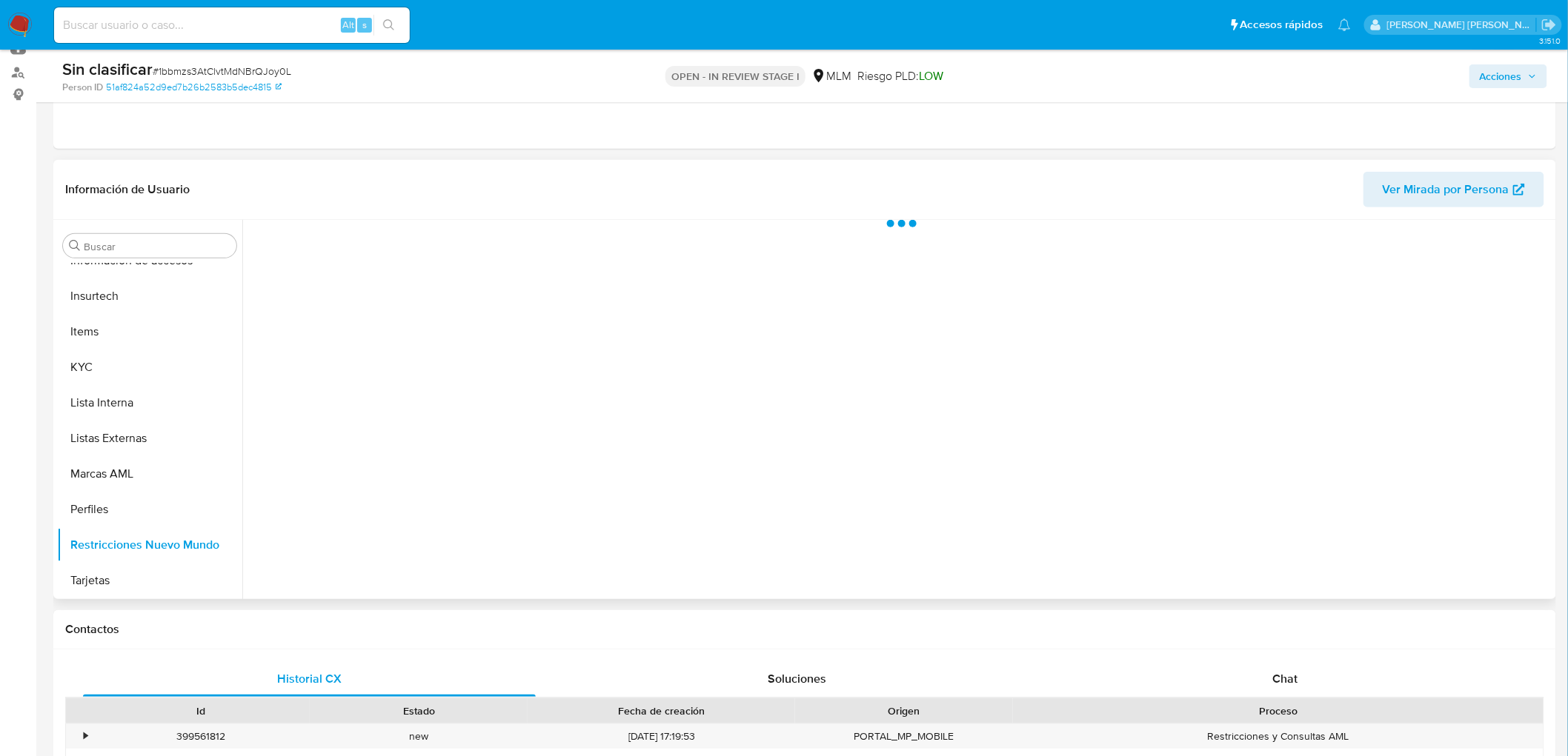
select select "10"
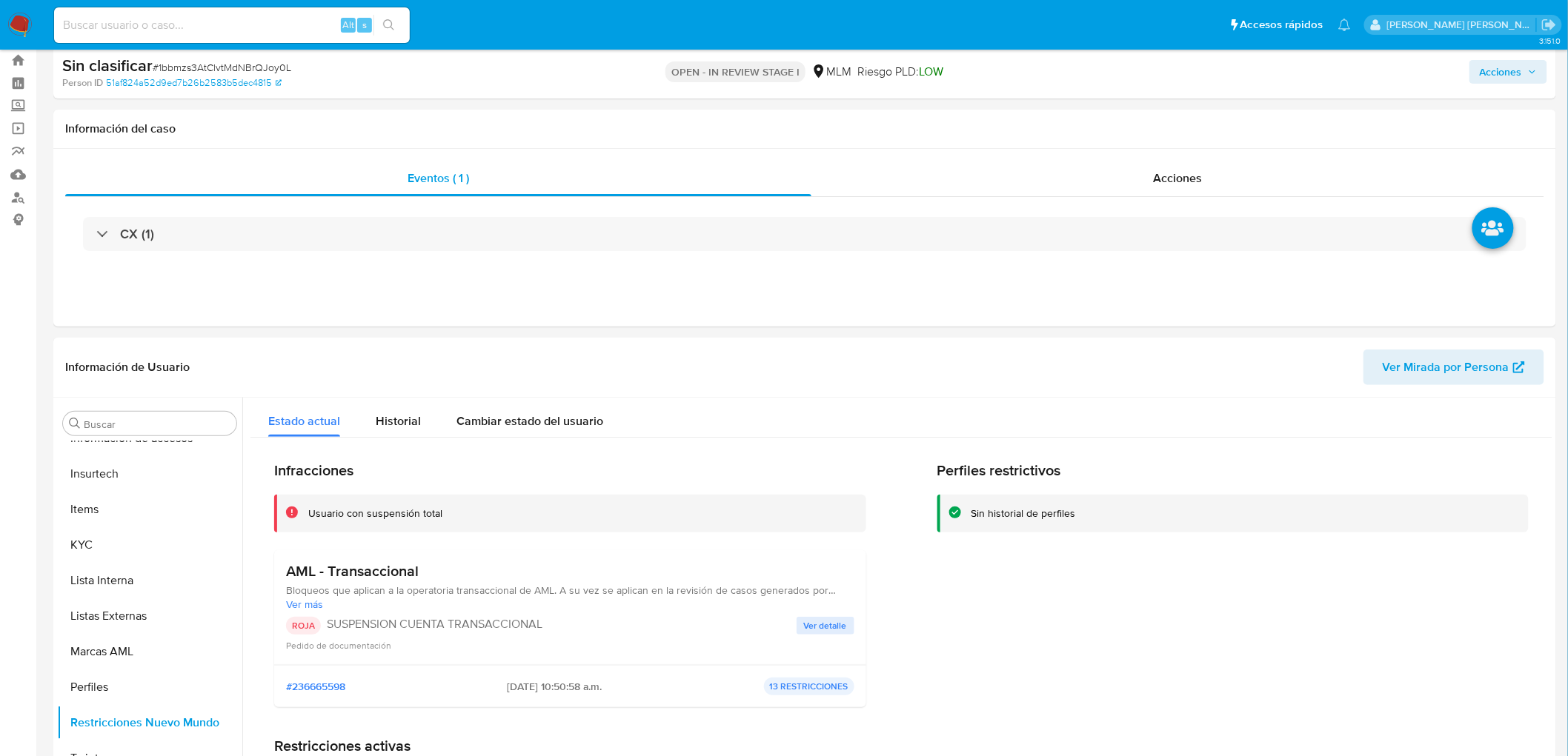
scroll to position [0, 0]
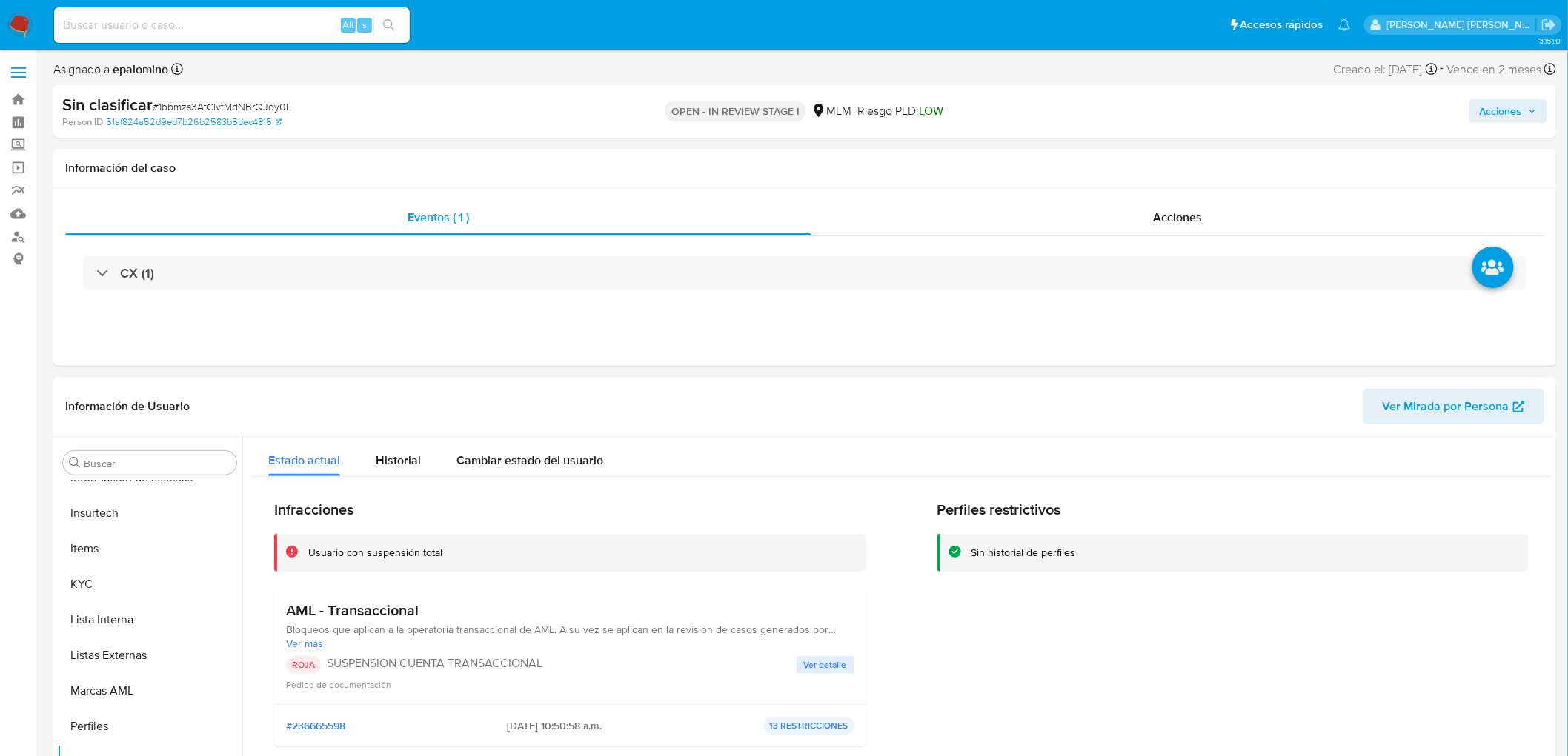
click at [1497, 104] on span "Acciones" at bounding box center [1501, 111] width 42 height 24
click at [1486, 352] on span "Enviar" at bounding box center [1491, 348] width 29 height 21
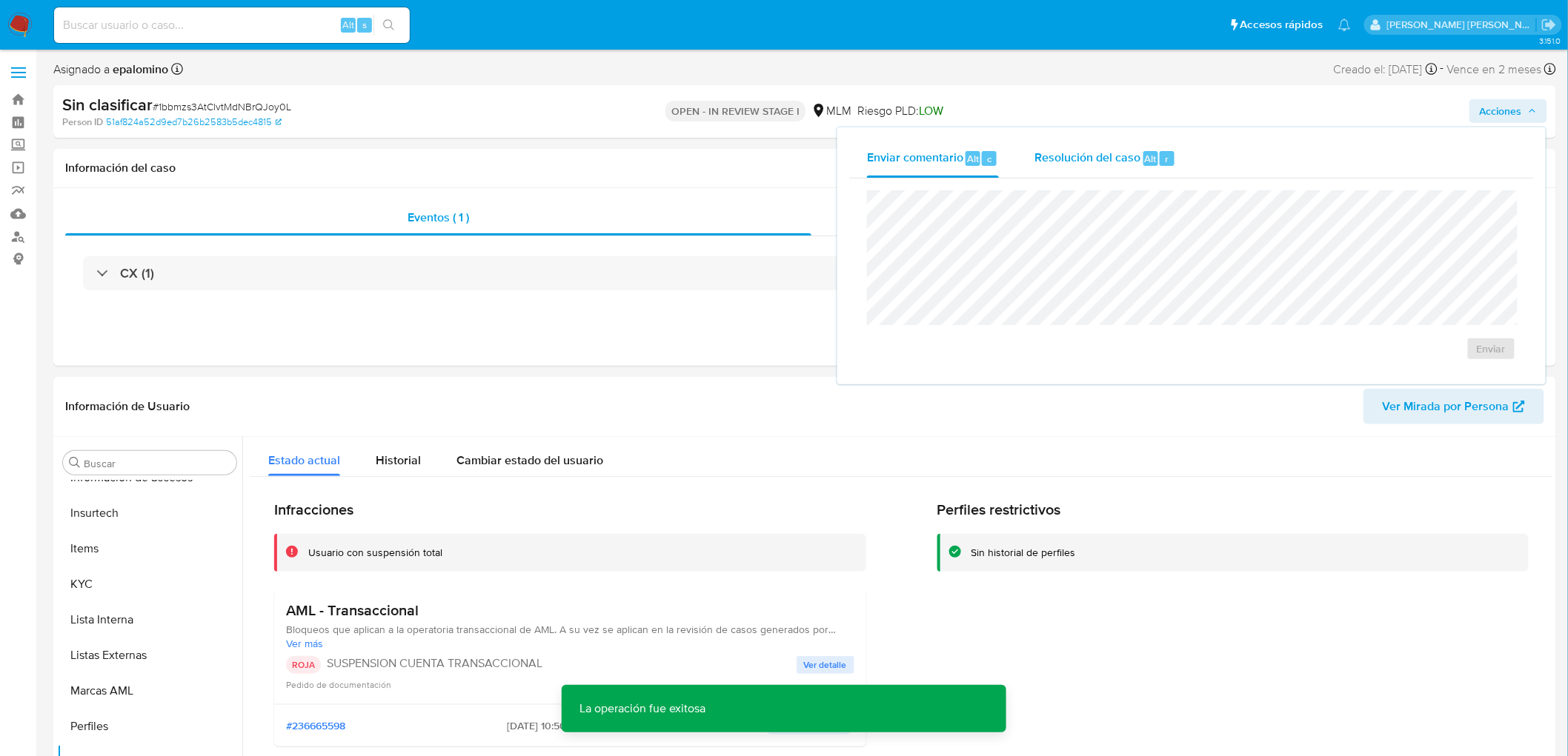
click at [1134, 169] on div "Resolución del caso Alt r" at bounding box center [1104, 159] width 141 height 39
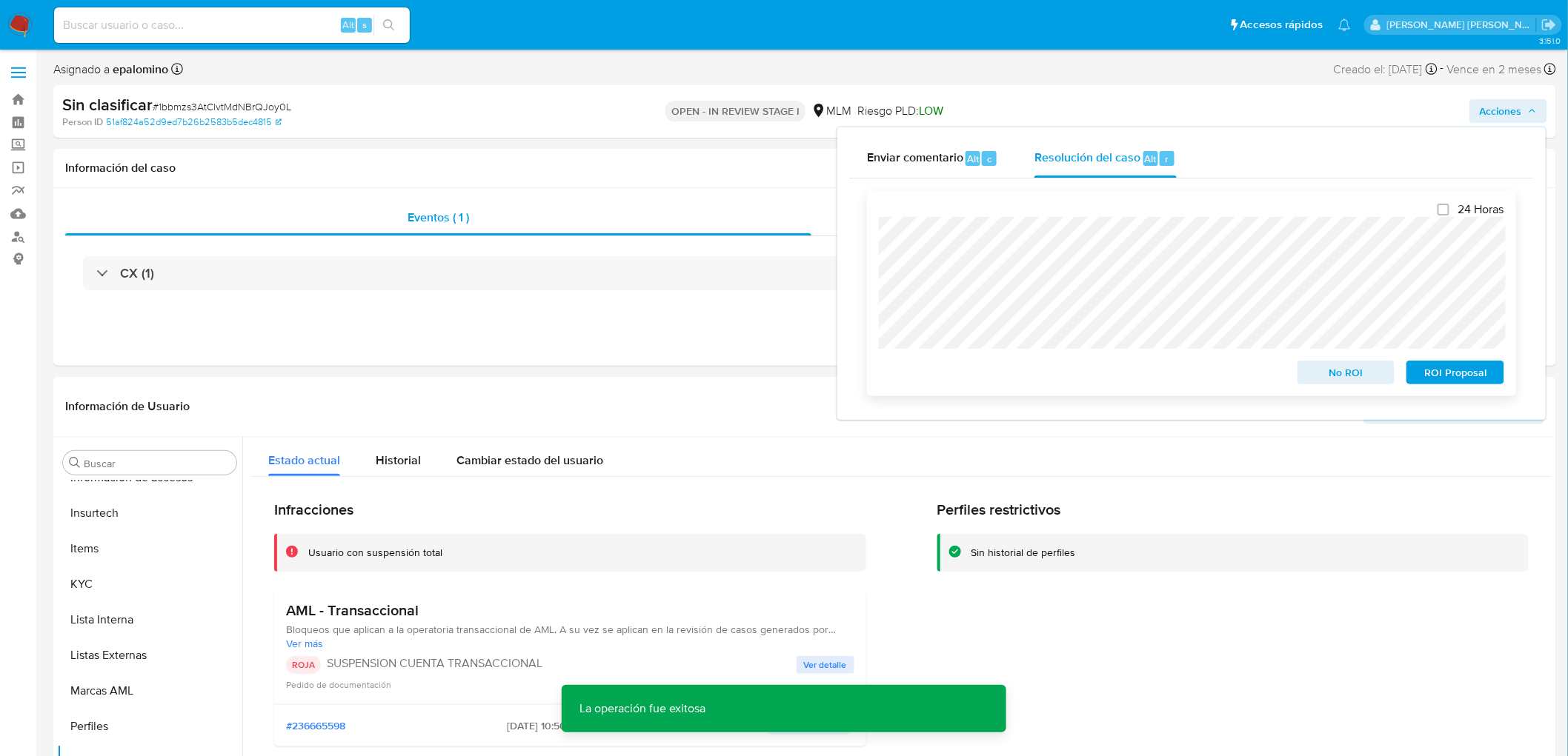
click at [1329, 378] on span "No ROI" at bounding box center [1346, 372] width 77 height 21
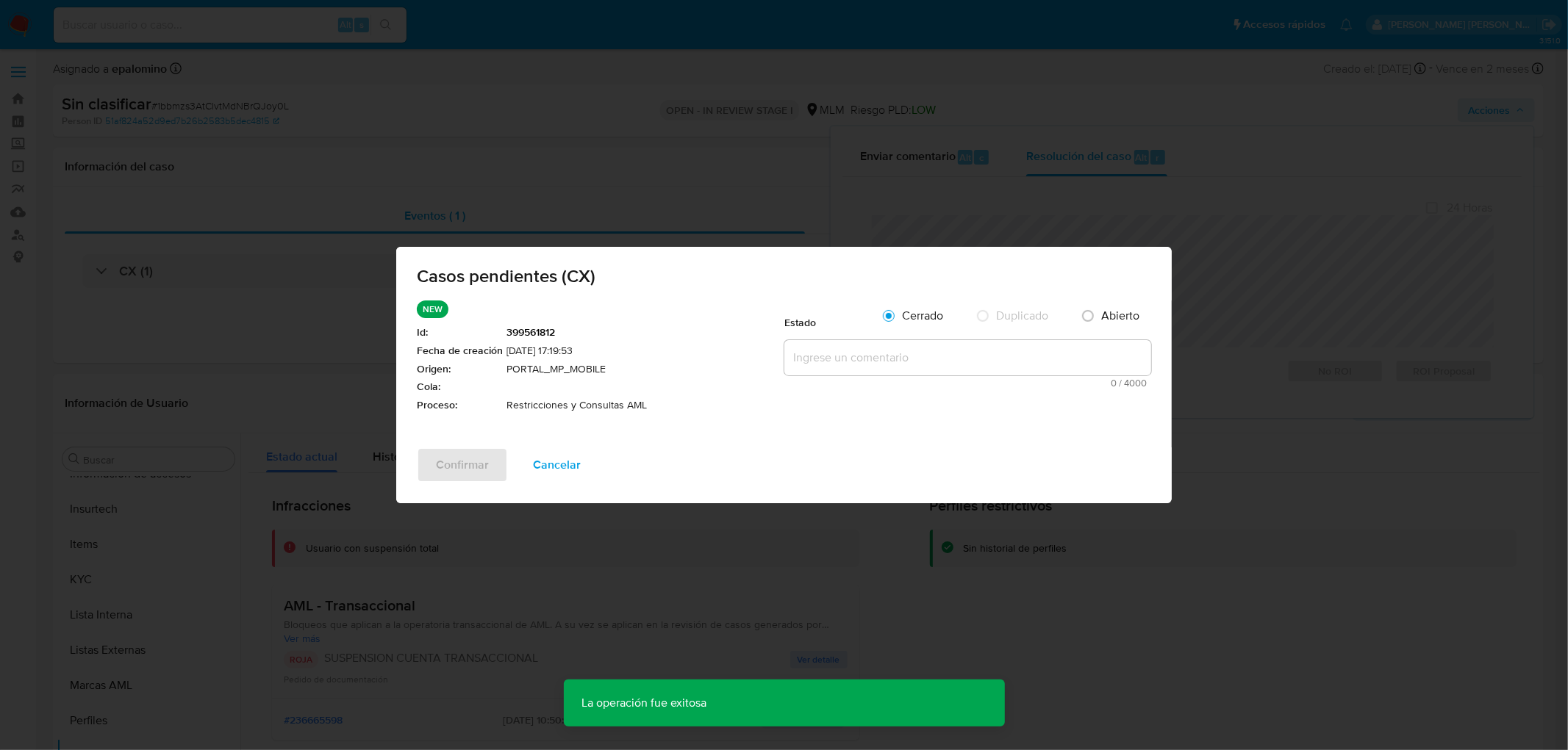
click at [819, 364] on textarea at bounding box center [967, 357] width 367 height 35
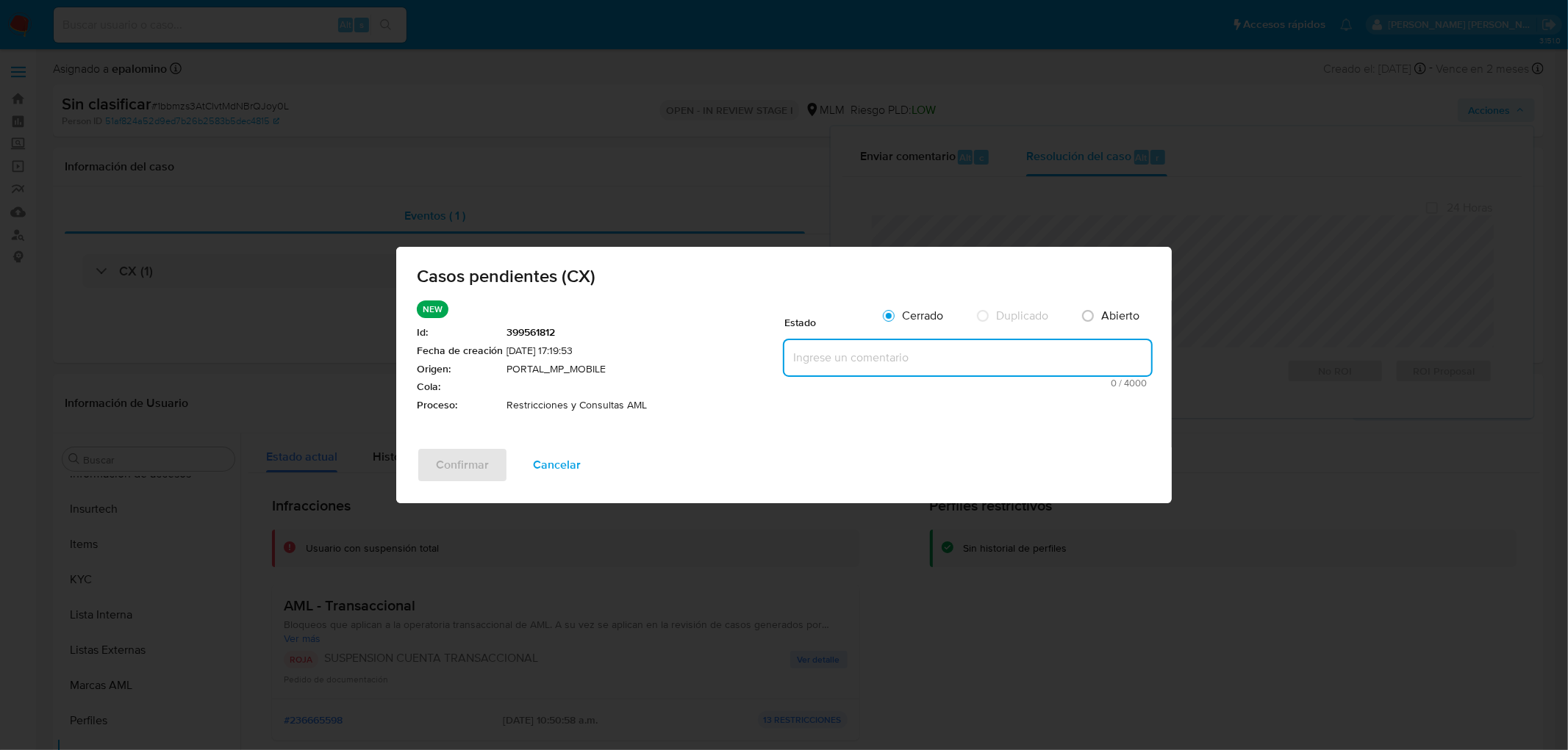
paste textarea "no se realizará reactivación de la cuenta"
type textarea "no se realizará reactivación de la cuenta"
click at [485, 459] on span "Confirmar" at bounding box center [462, 465] width 53 height 33
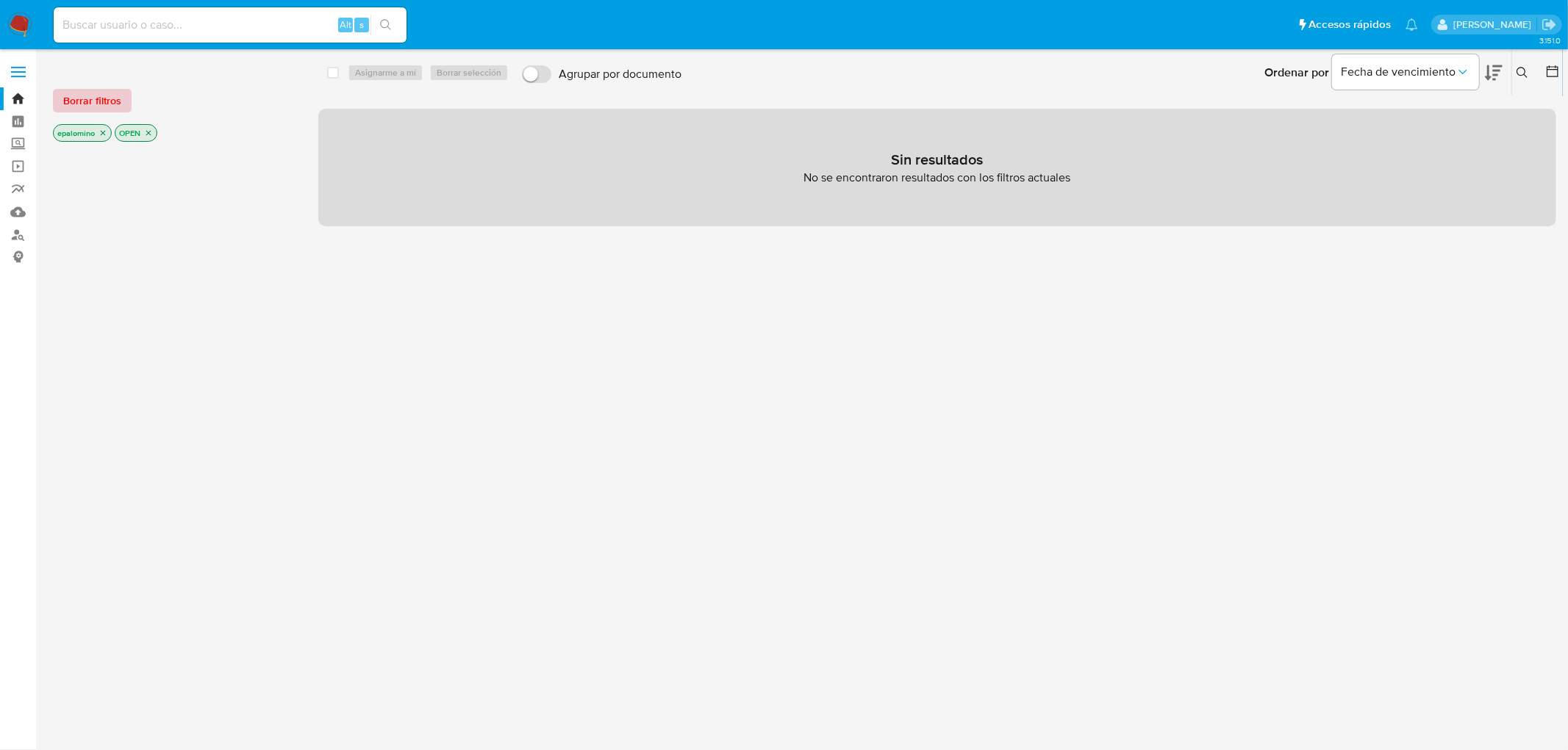
click at [111, 106] on span "Borrar filtros" at bounding box center [91, 101] width 58 height 21
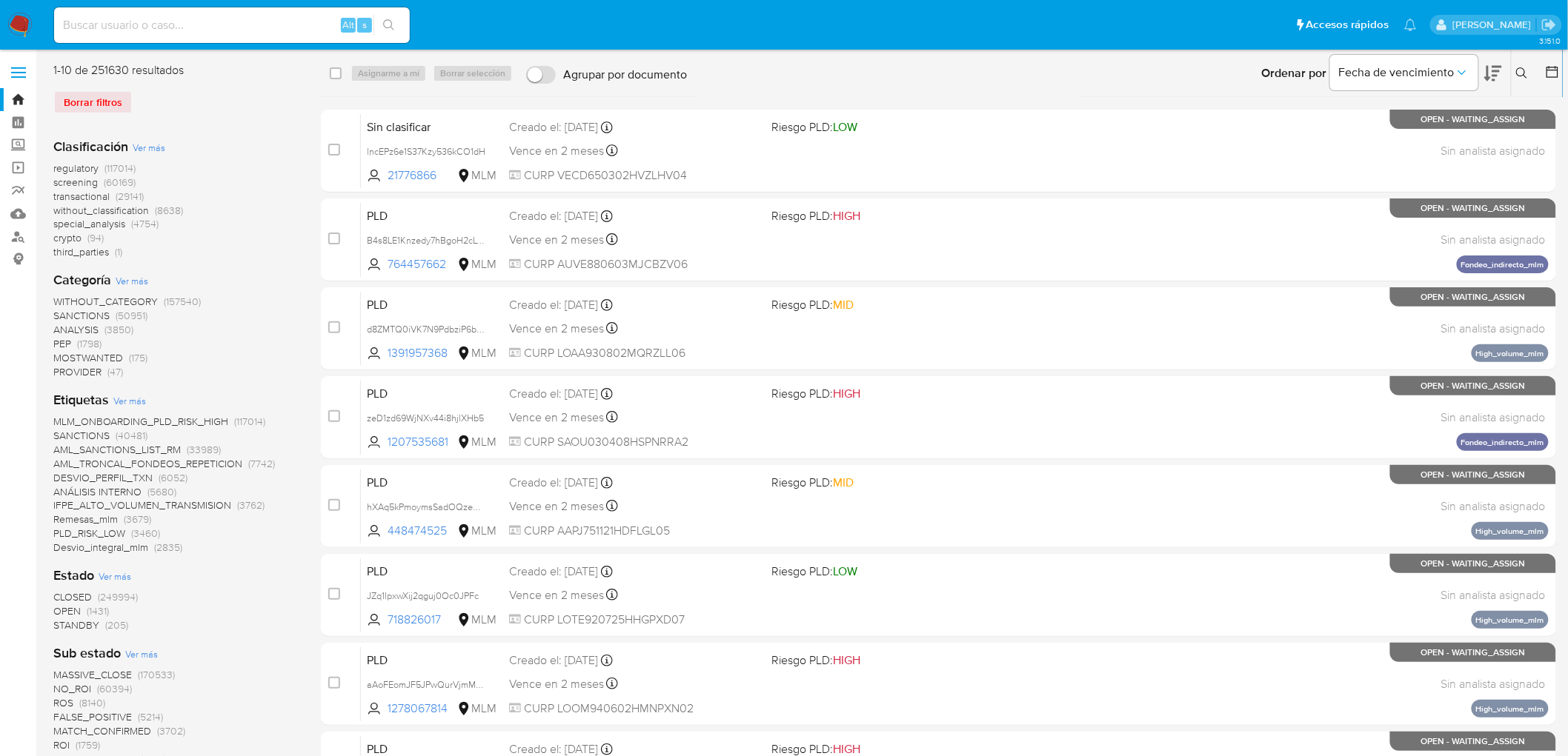
click at [1519, 72] on icon at bounding box center [1522, 74] width 12 height 12
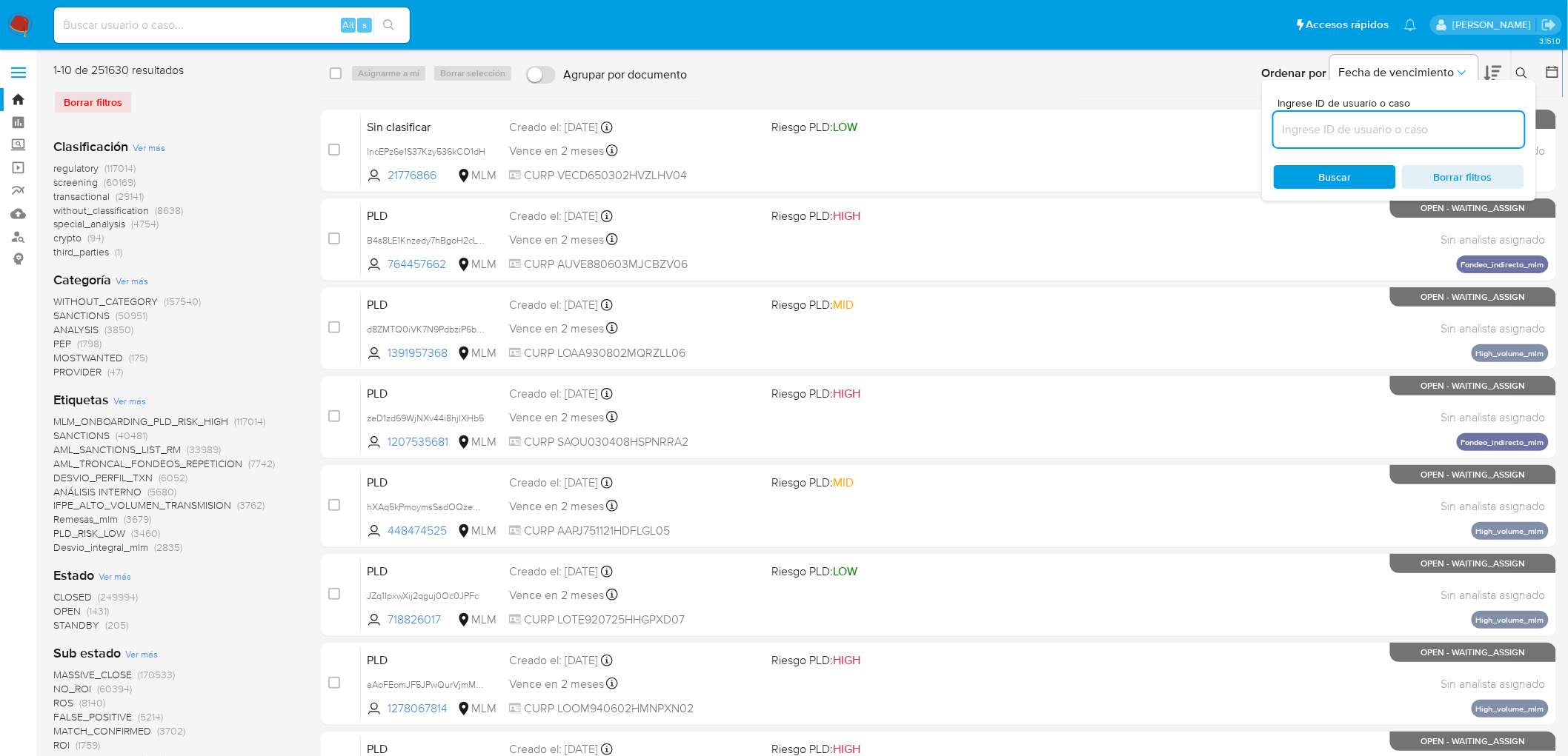
click at [1316, 139] on input at bounding box center [1399, 129] width 250 height 19
type input "2585707131"
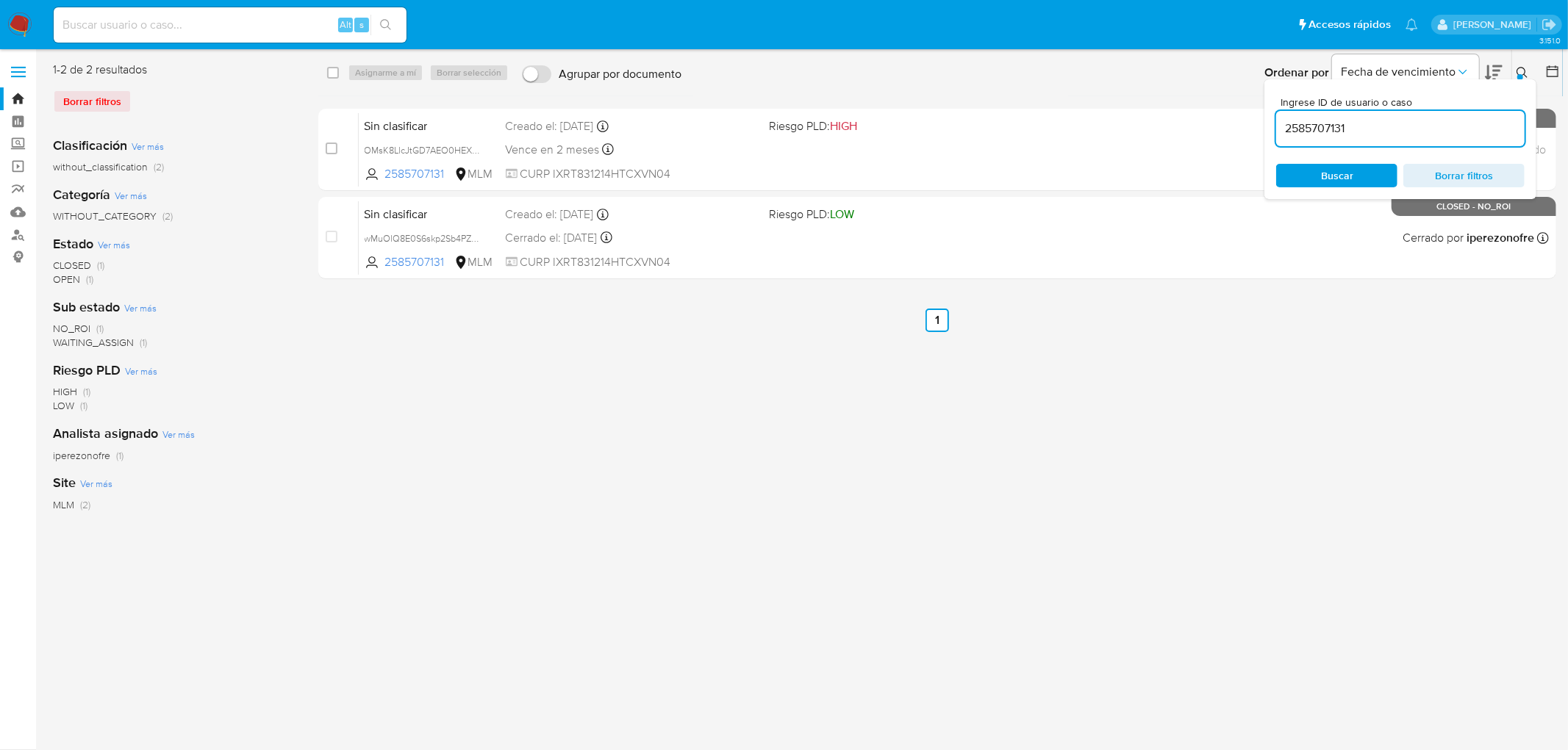
click at [1523, 72] on icon at bounding box center [1523, 73] width 12 height 12
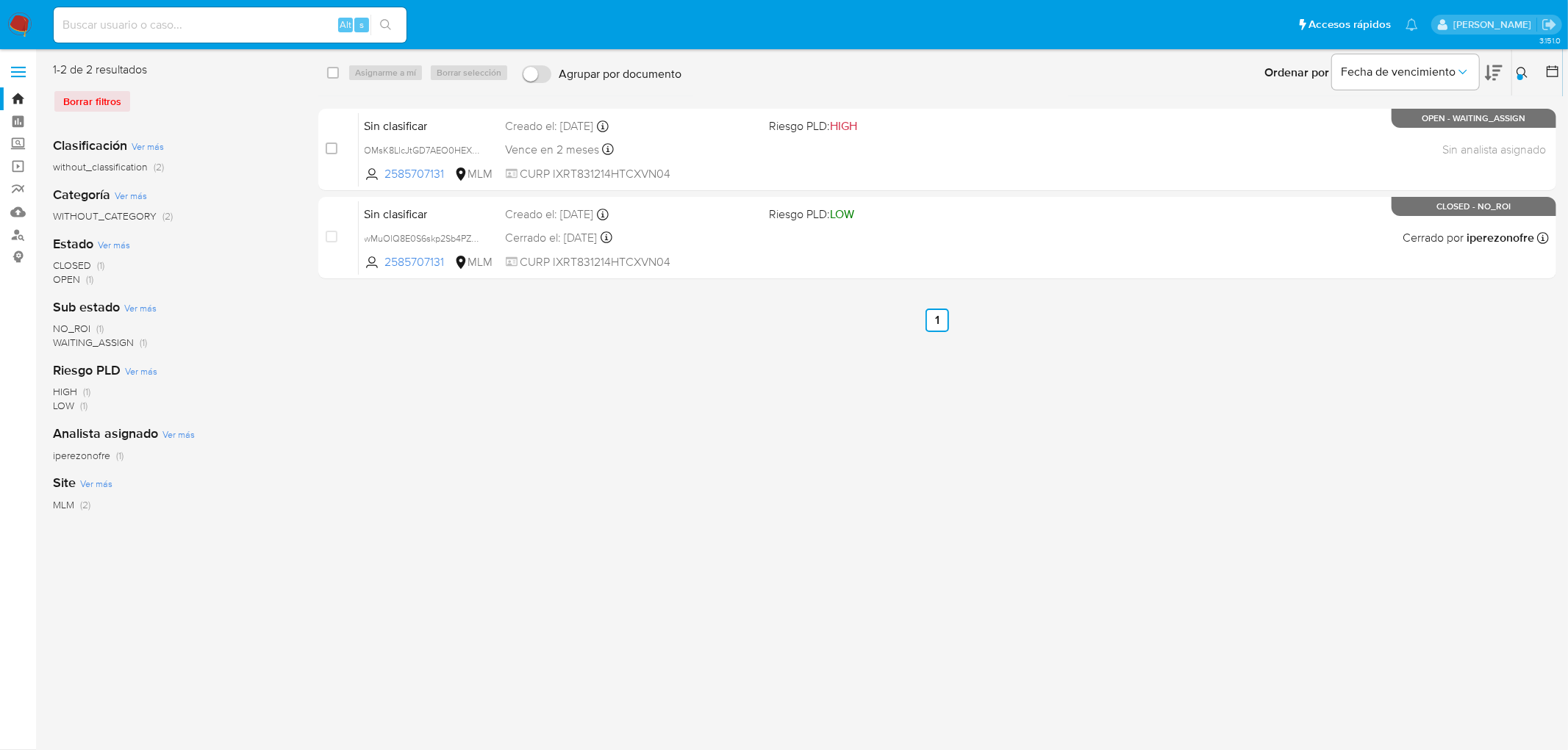
click at [335, 79] on div "select-all-cases-checkbox" at bounding box center [333, 73] width 12 height 15
click at [393, 75] on div "Asignarme a mí Borrar selección" at bounding box center [431, 72] width 167 height 18
click at [334, 76] on input "checkbox" at bounding box center [333, 73] width 12 height 12
checkbox input "true"
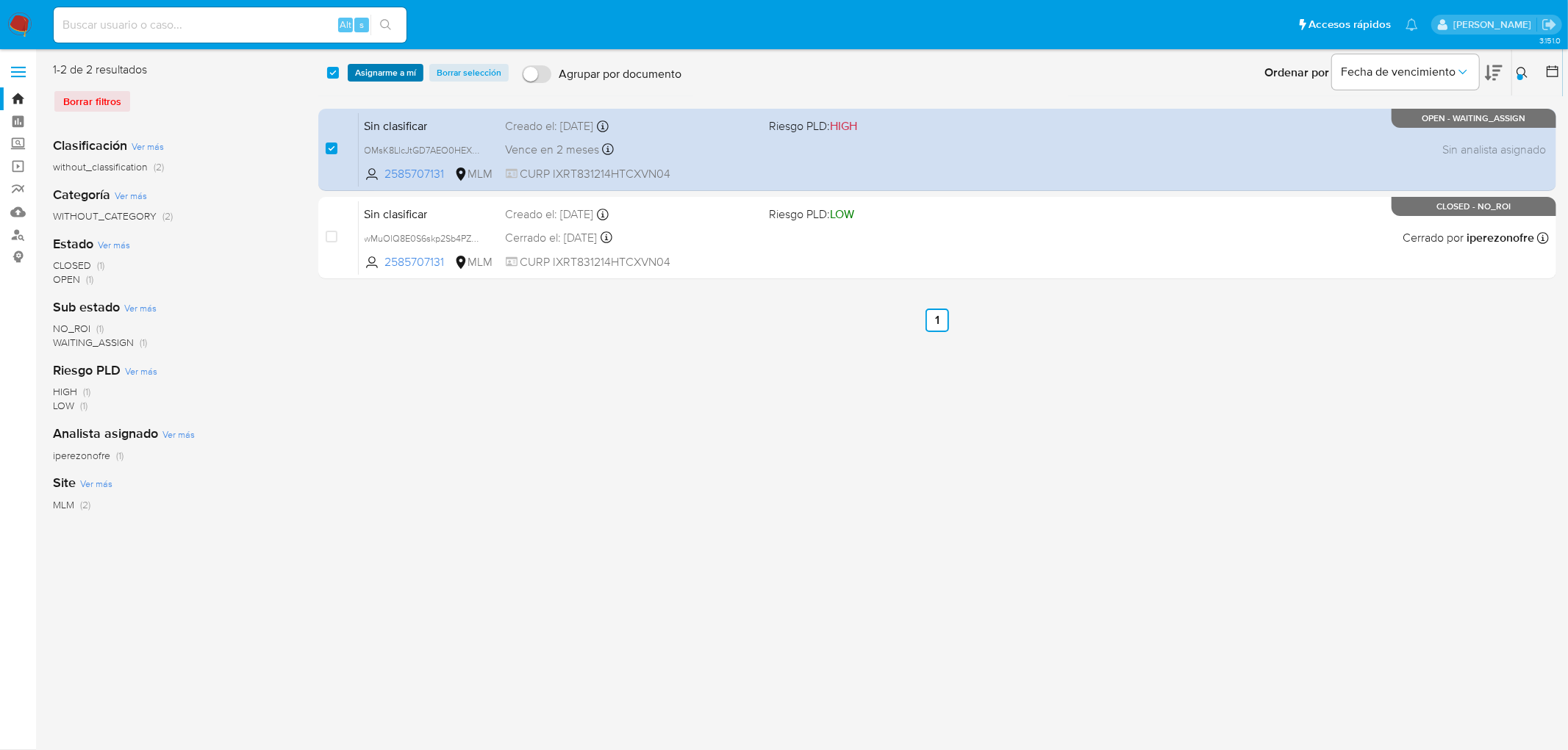
click at [369, 72] on span "Asignarme a mí" at bounding box center [385, 73] width 61 height 15
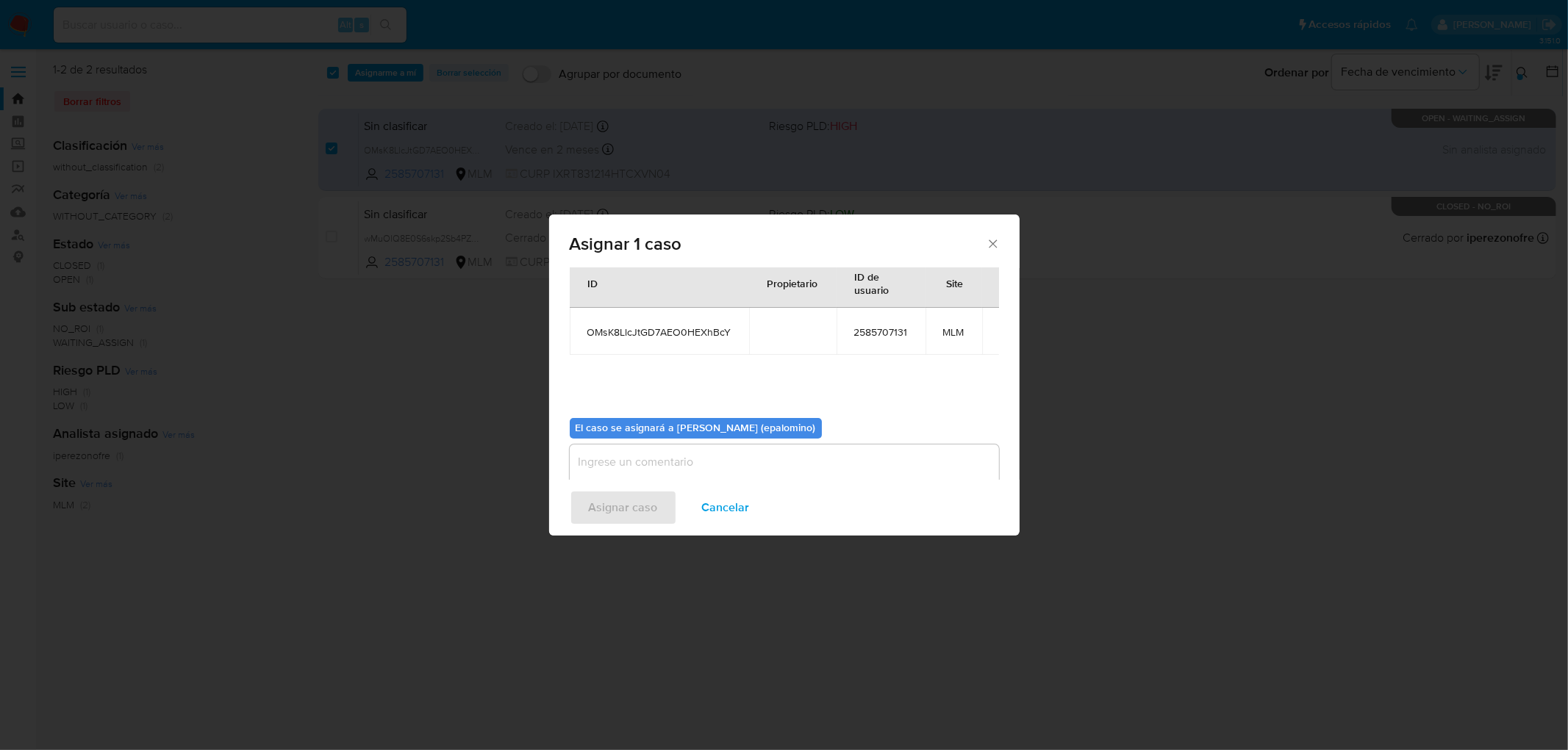
scroll to position [76, 0]
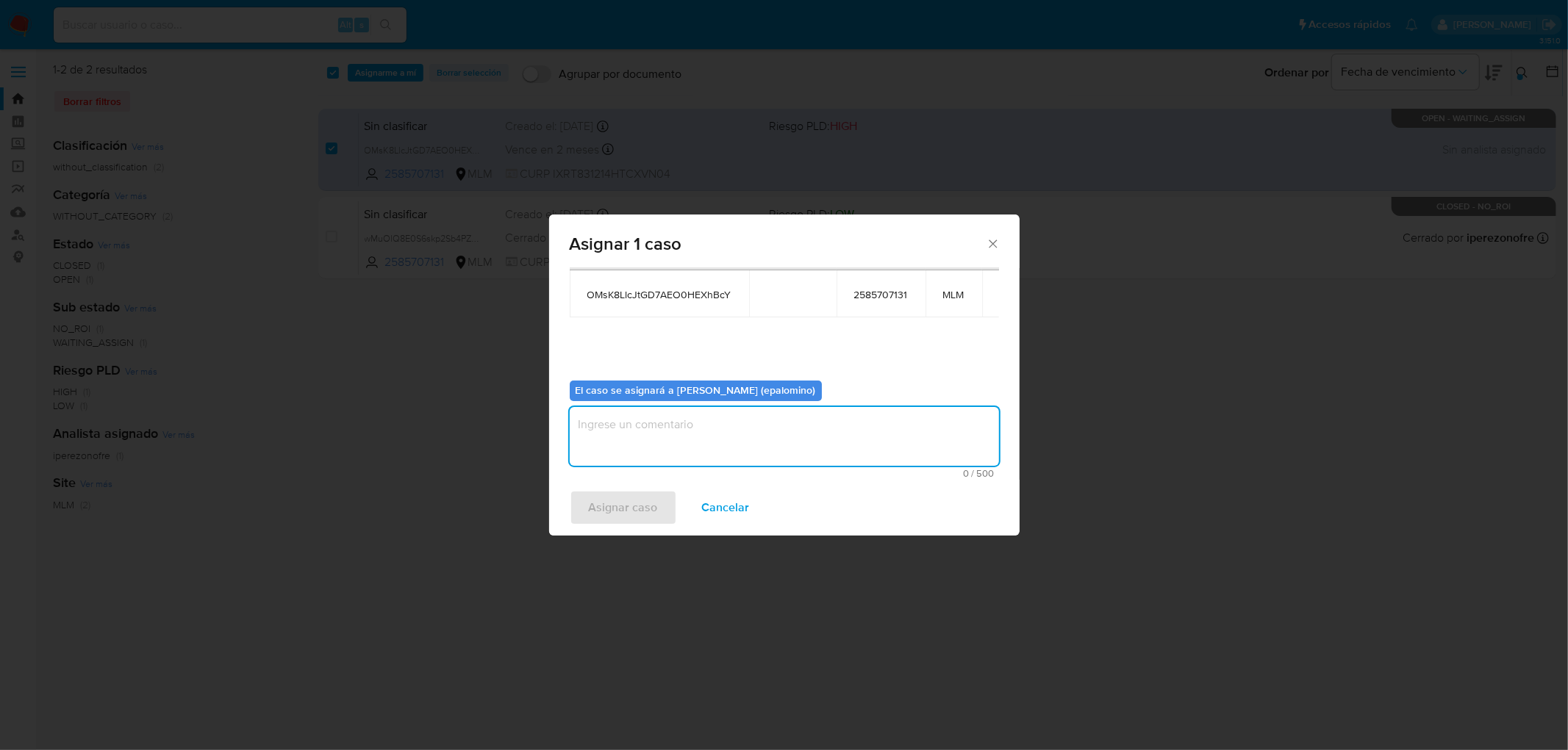
click at [657, 434] on textarea "assign-modal" at bounding box center [784, 436] width 429 height 59
type textarea "AS"
click at [621, 482] on div "Asignar caso Cancelar" at bounding box center [784, 508] width 470 height 56
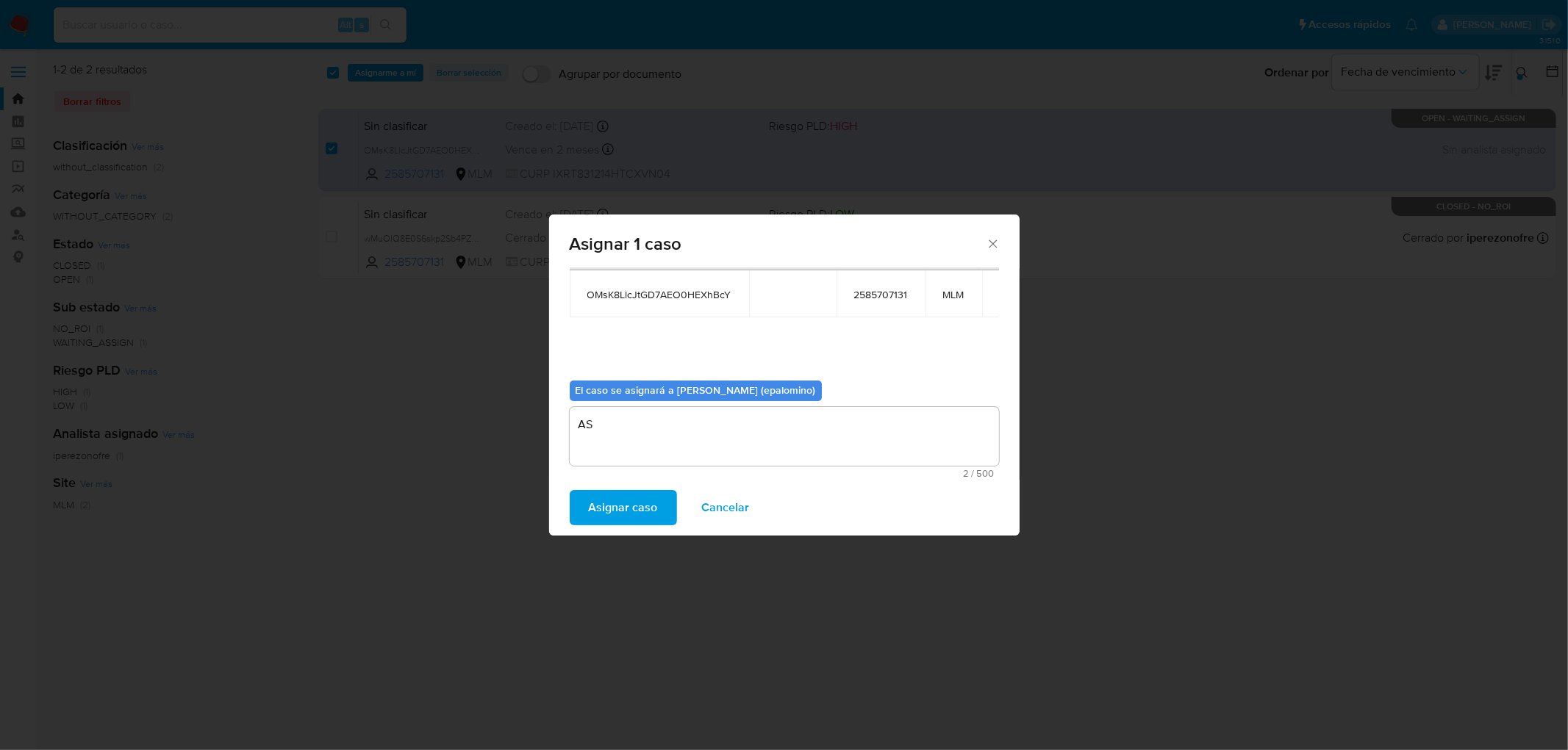
click at [614, 496] on span "Asignar caso" at bounding box center [623, 508] width 69 height 33
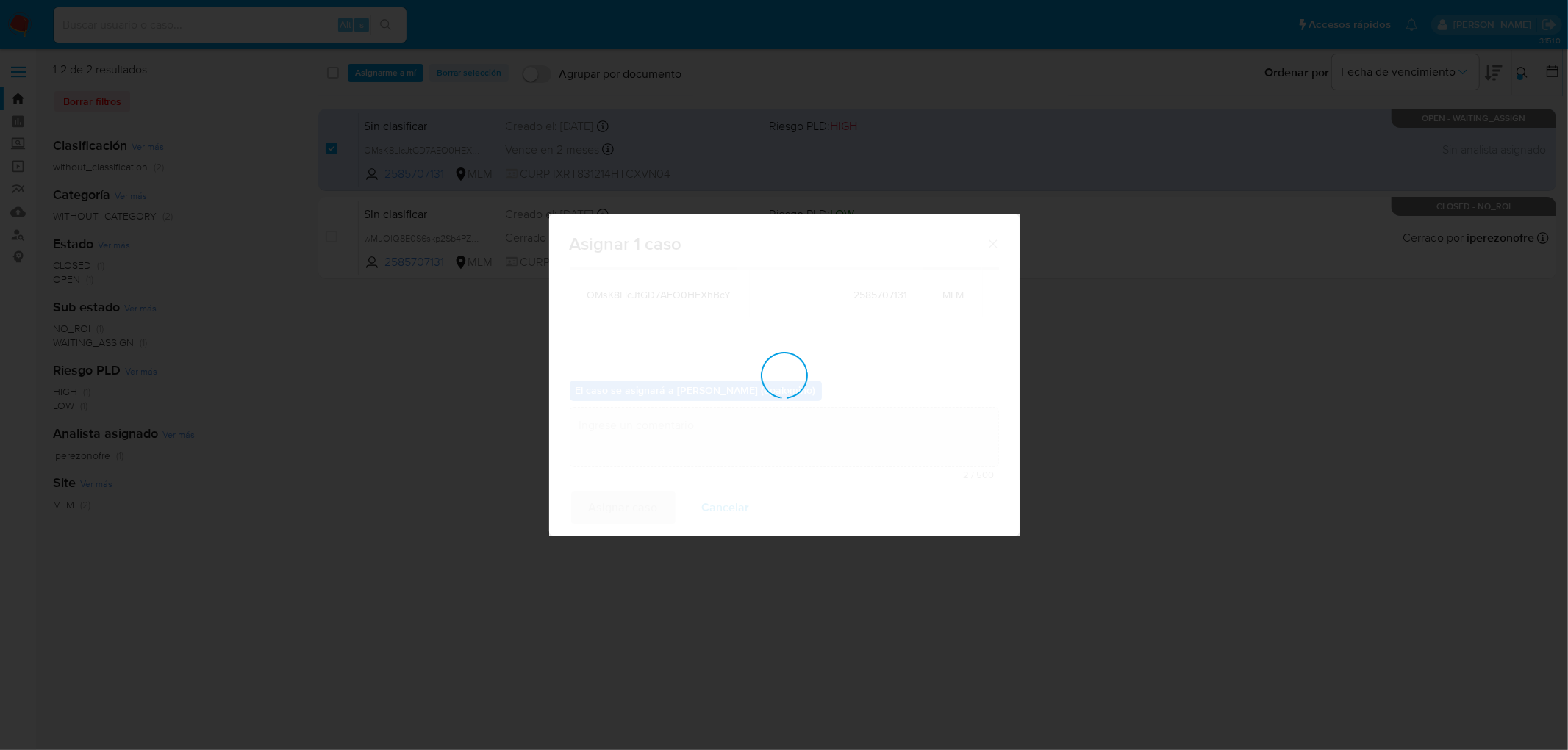
checkbox input "false"
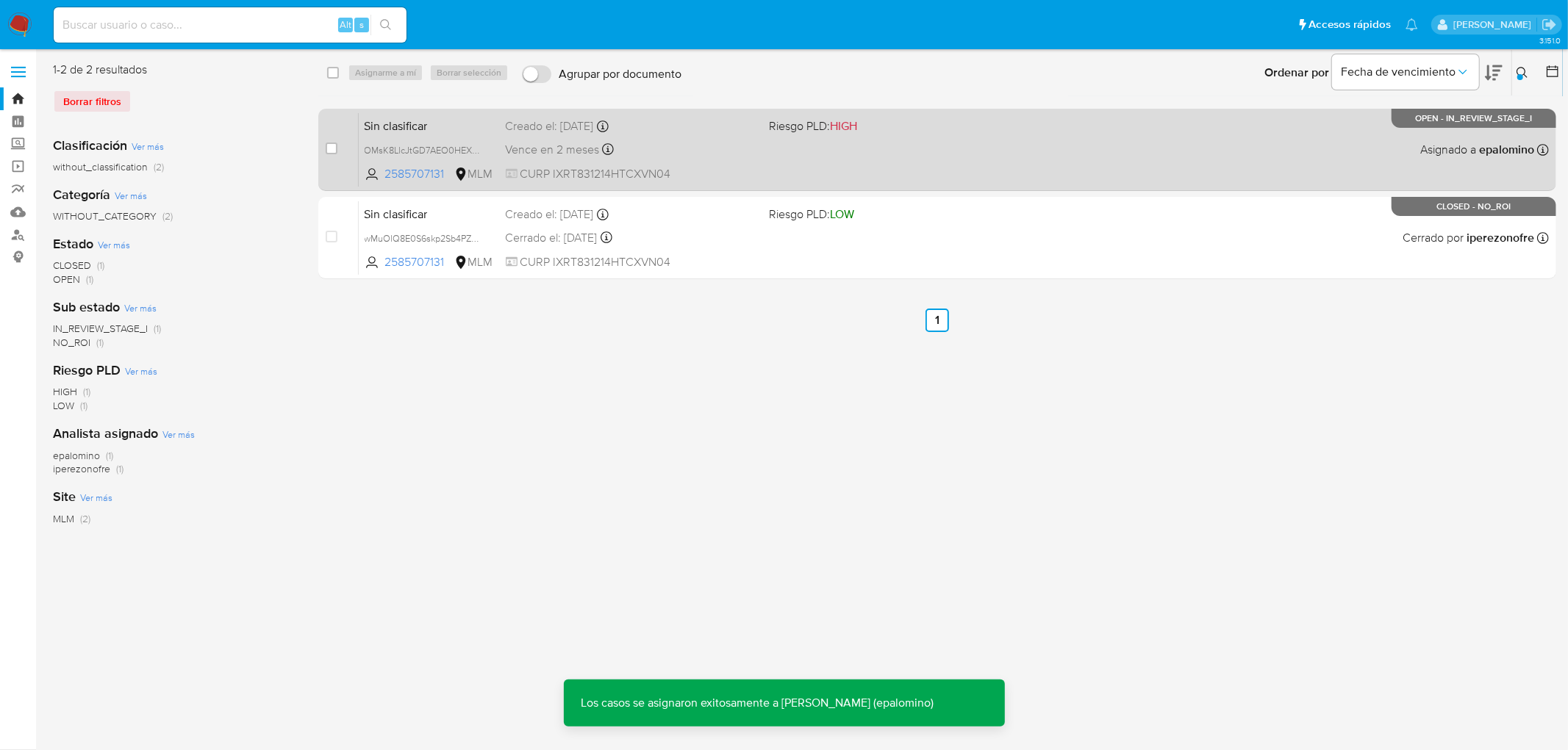
click at [416, 129] on span "Sin clasificar" at bounding box center [429, 124] width 129 height 19
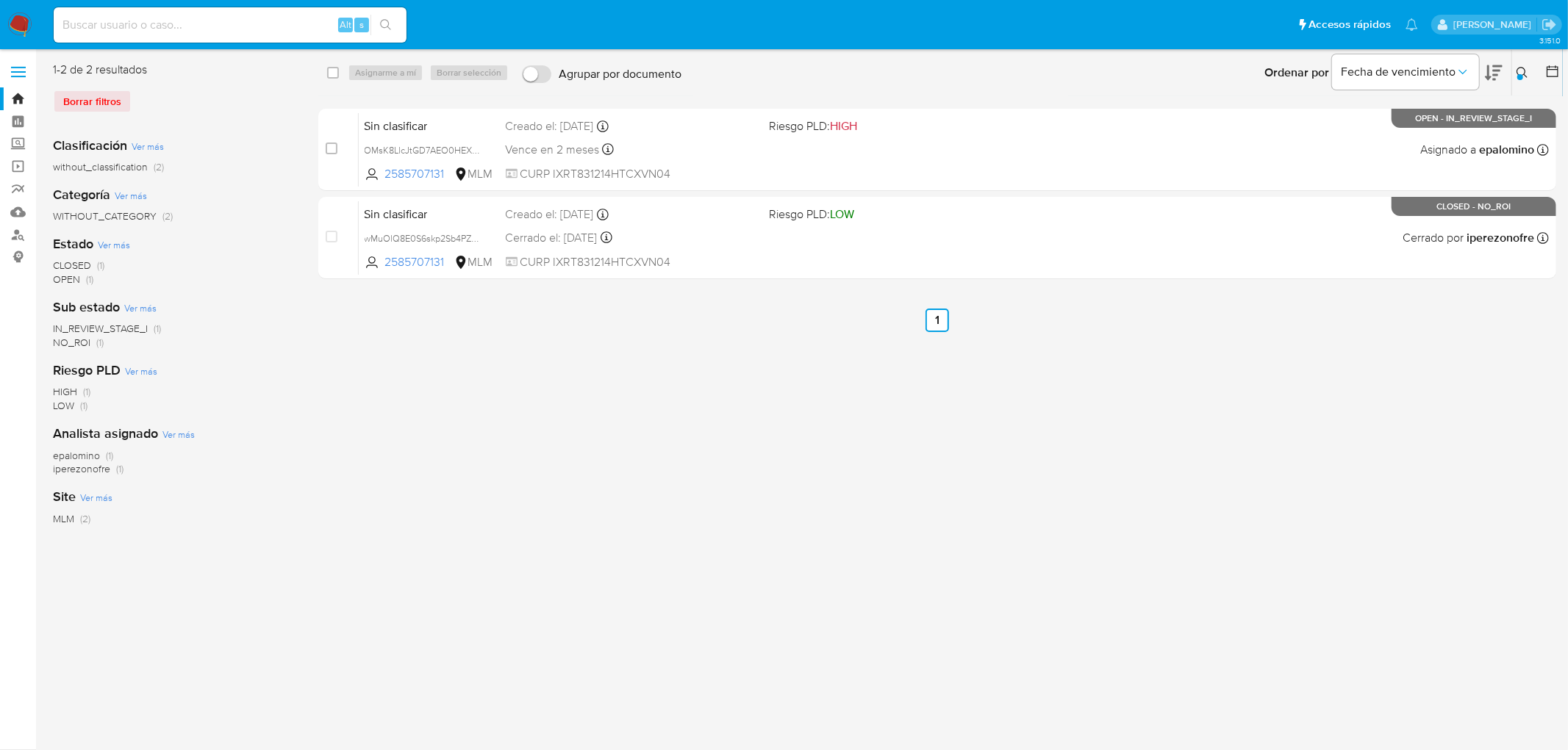
click at [15, 23] on img at bounding box center [20, 25] width 25 height 25
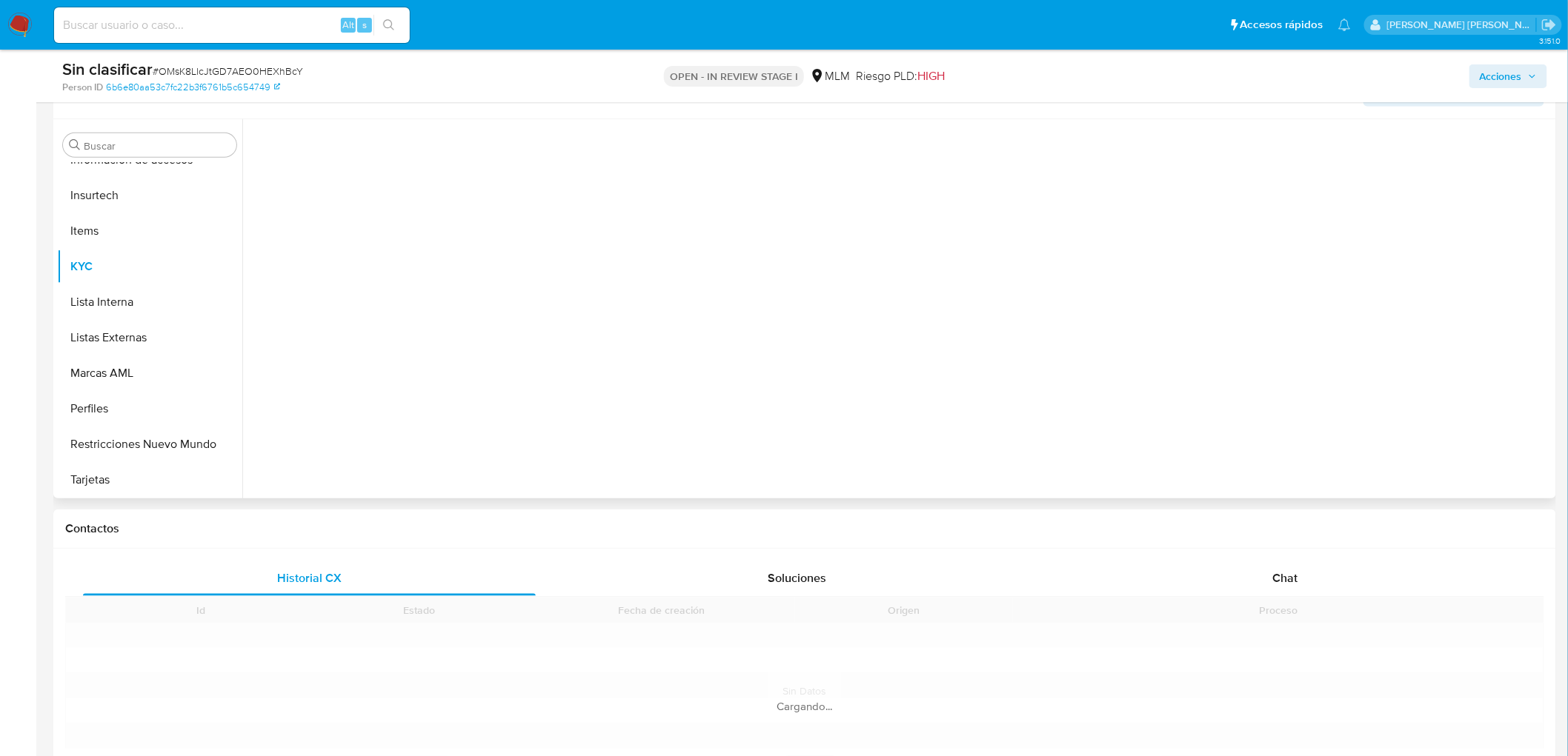
scroll to position [329, 0]
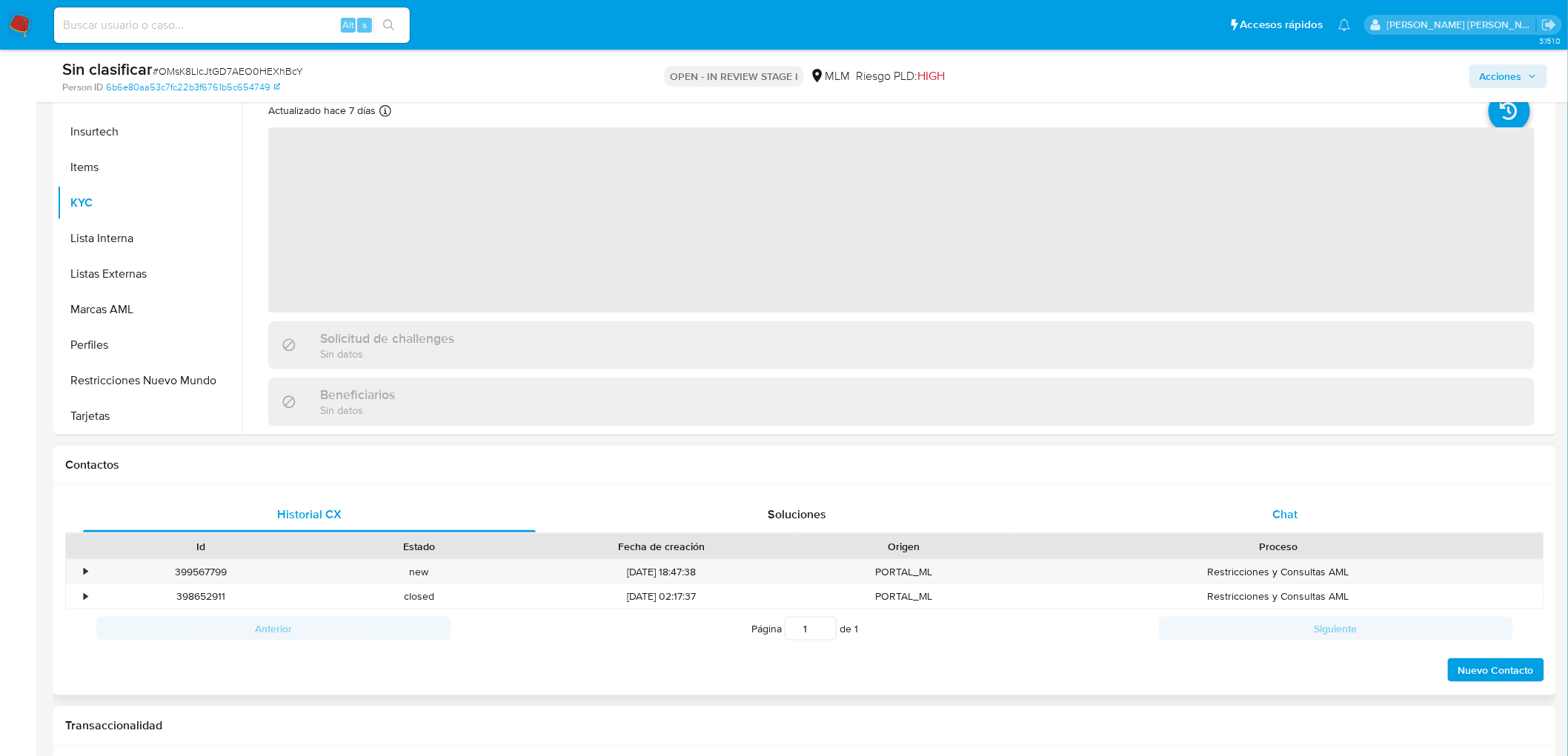
click at [1302, 503] on div "Chat" at bounding box center [1285, 515] width 453 height 36
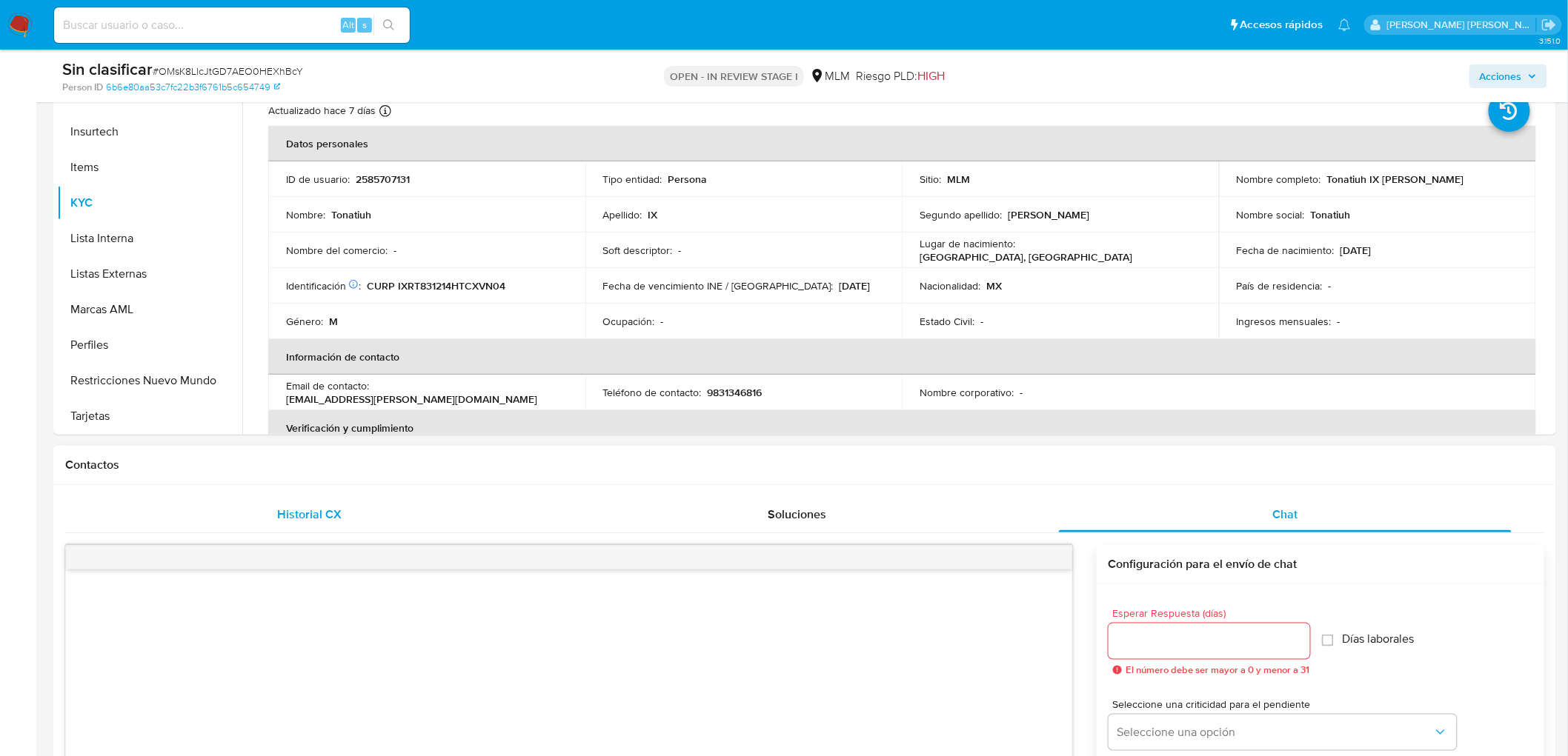
select select "10"
click at [315, 516] on span "Historial CX" at bounding box center [310, 514] width 64 height 17
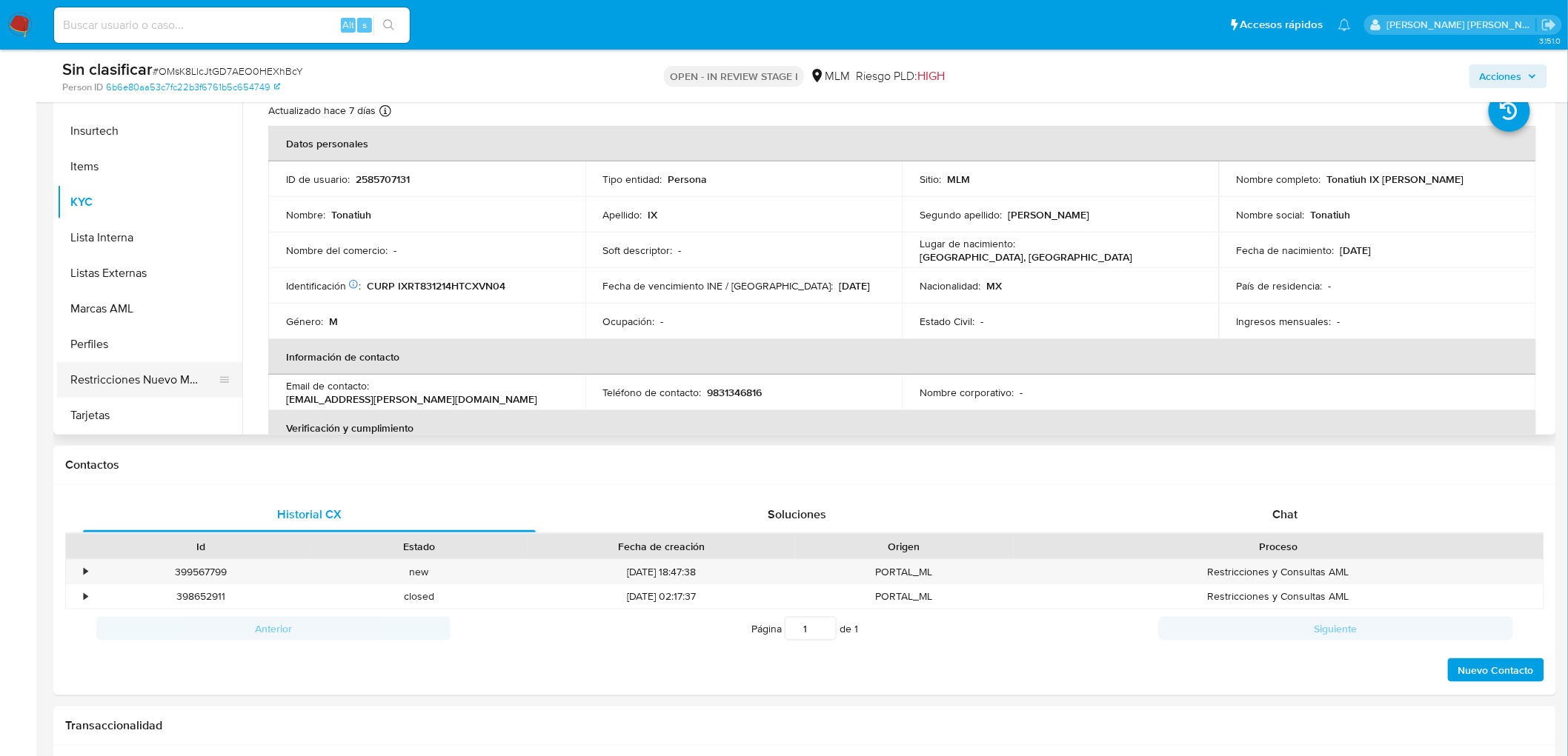
click at [158, 375] on button "Restricciones Nuevo Mundo" at bounding box center [143, 380] width 173 height 36
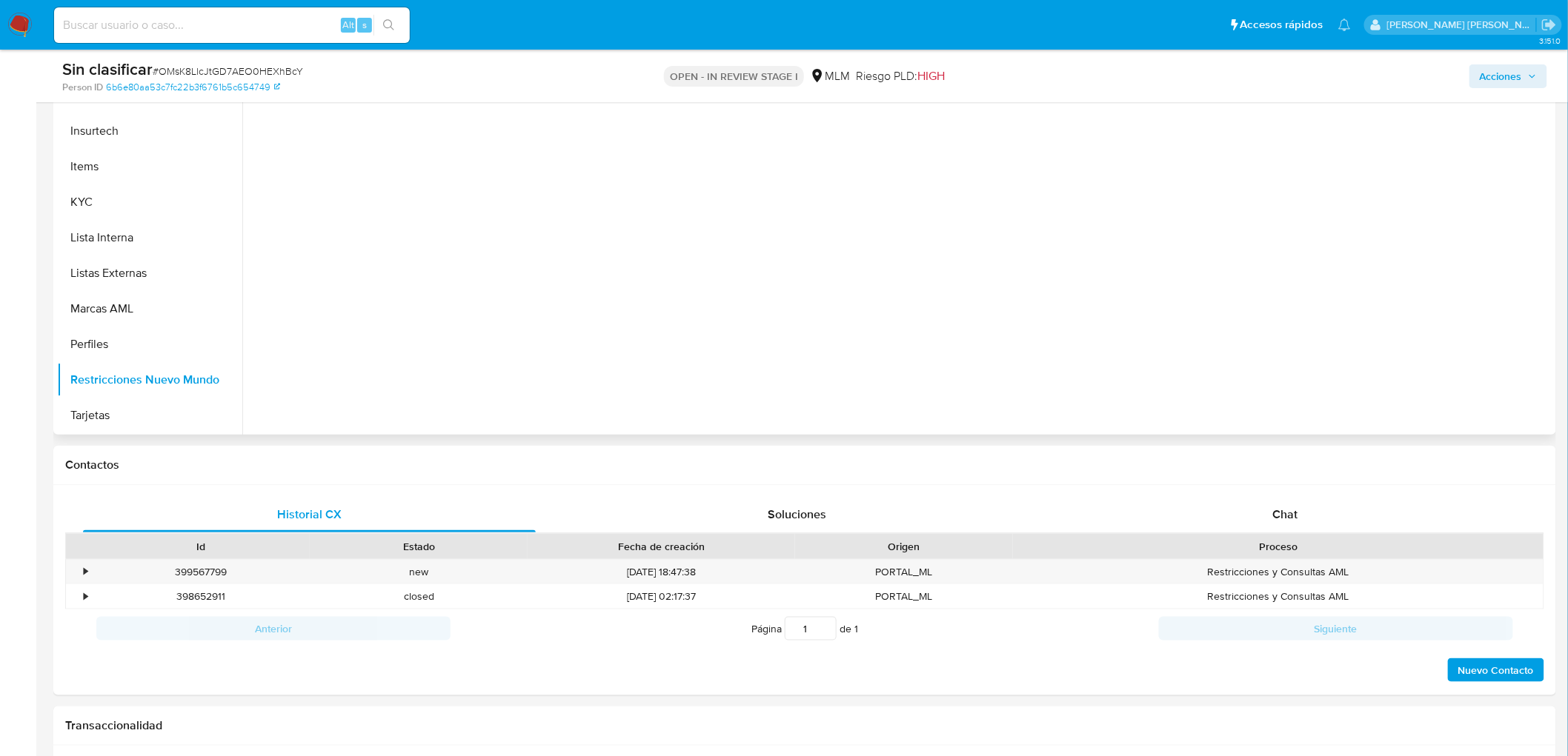
scroll to position [589, 0]
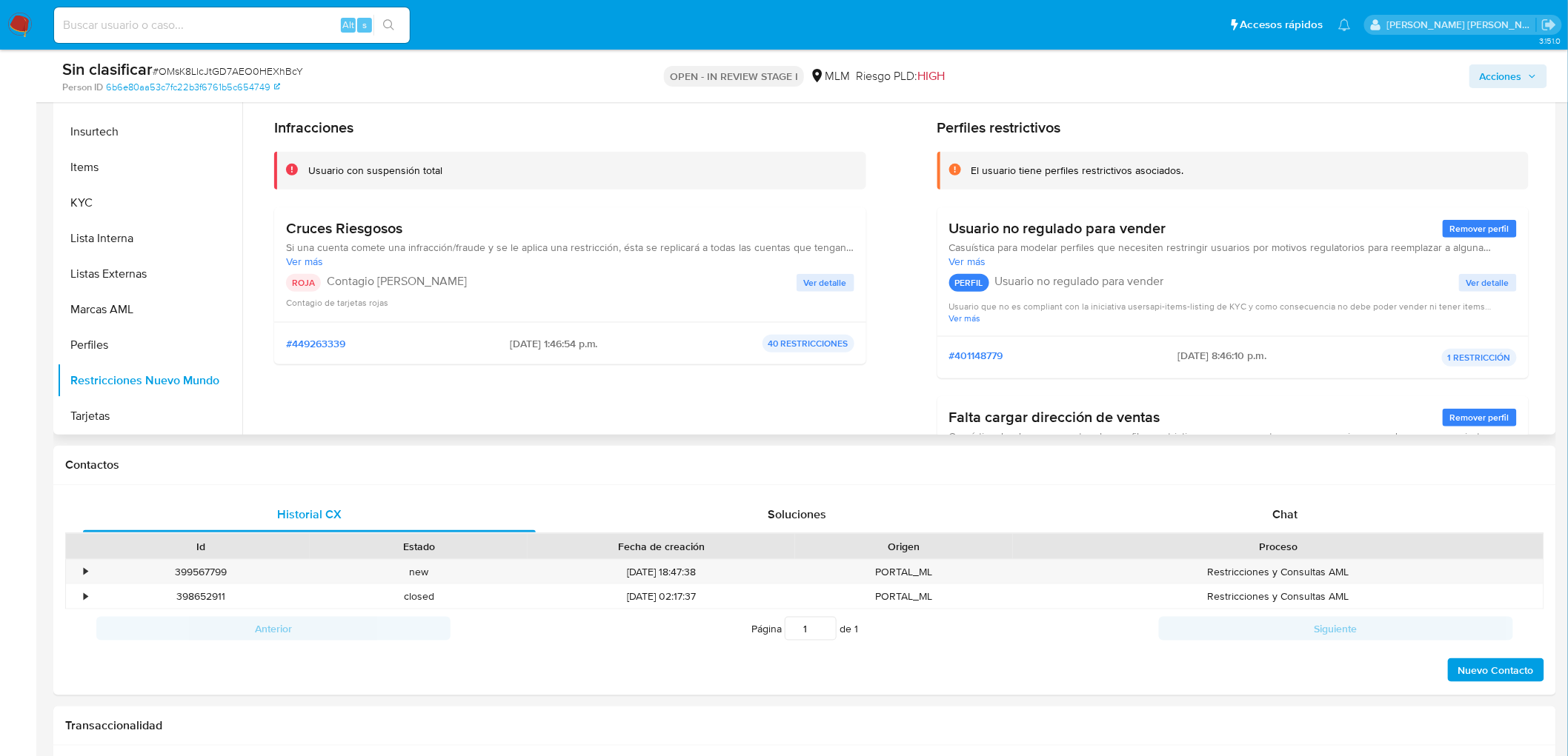
click at [820, 286] on span "Ver detalle" at bounding box center [825, 283] width 43 height 15
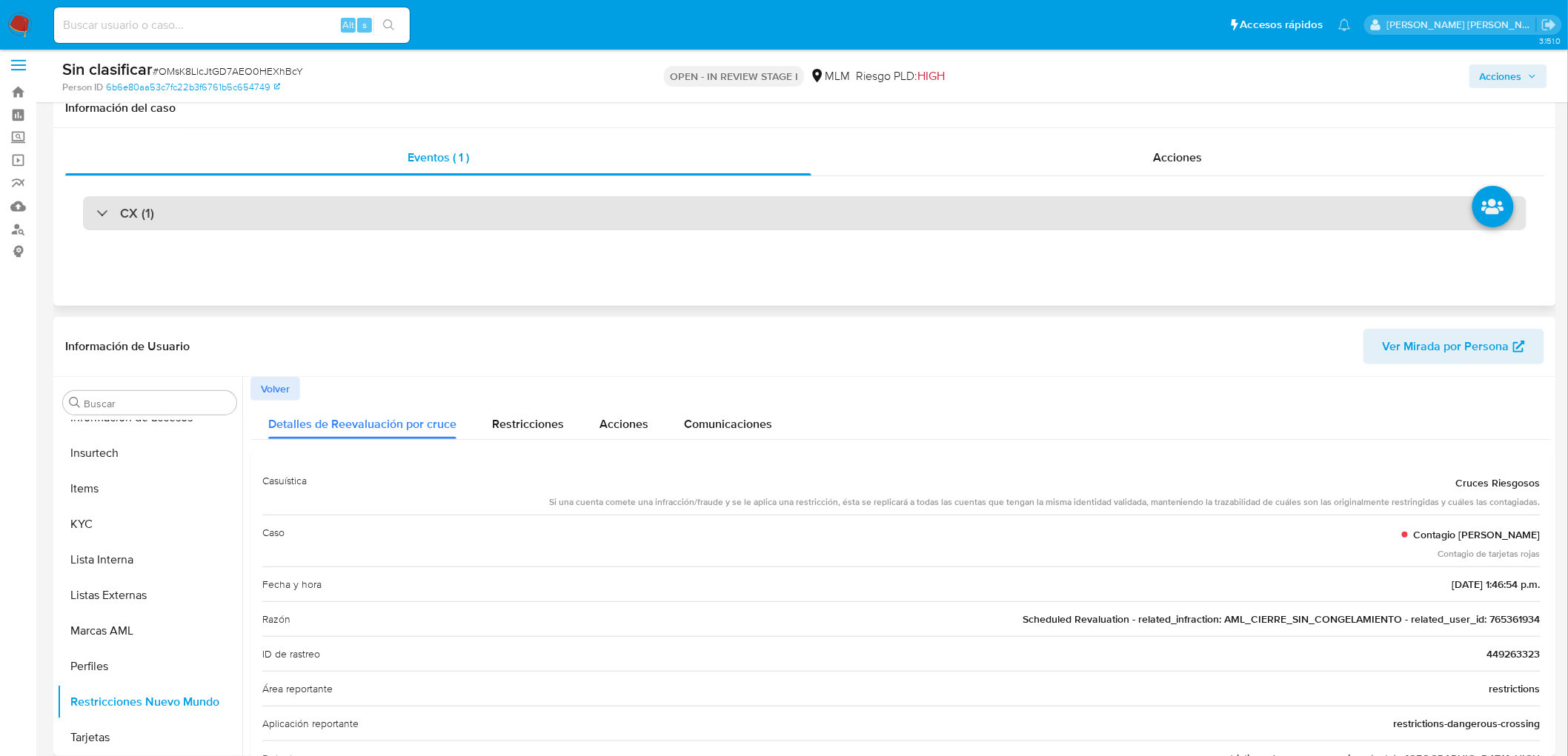
scroll to position [0, 0]
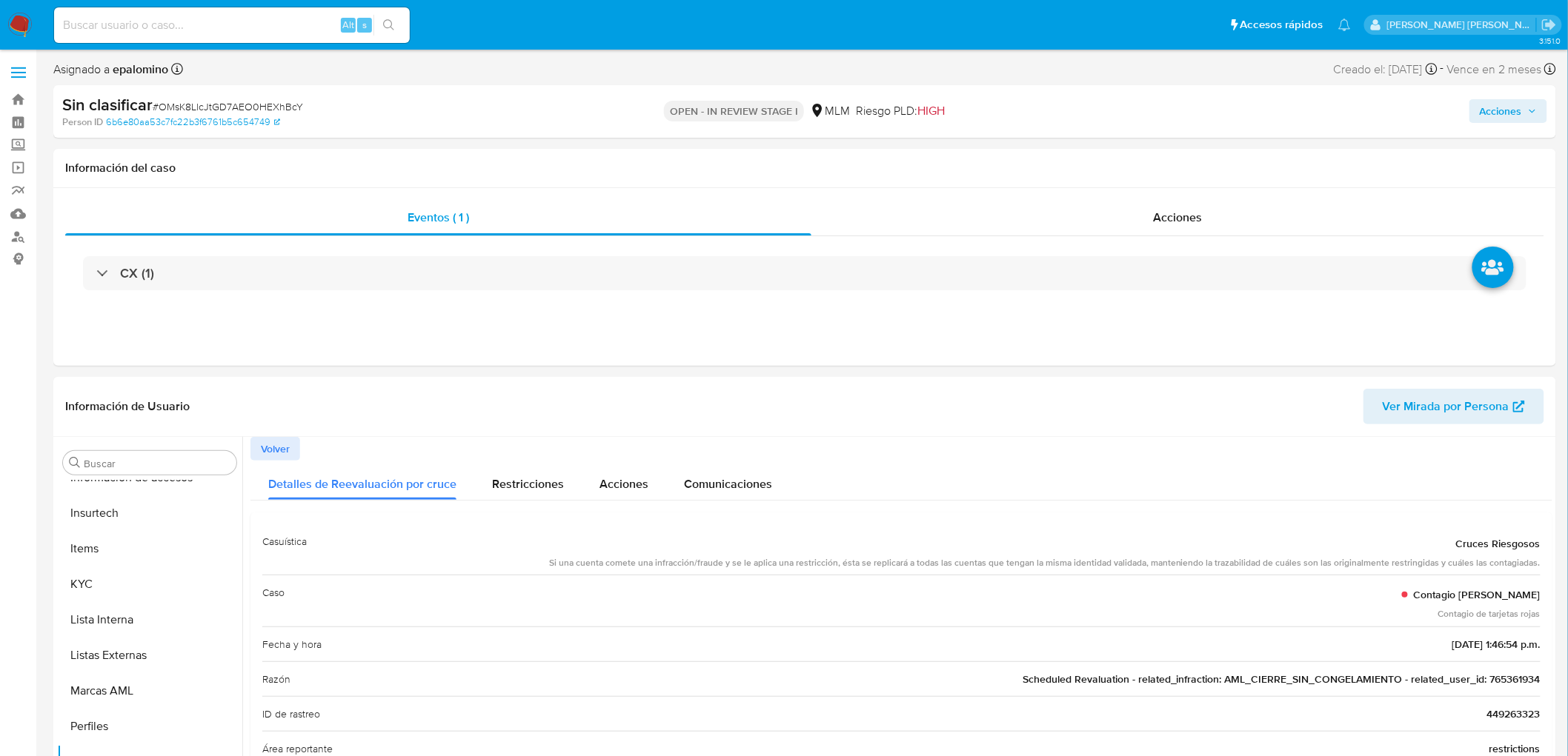
click at [1505, 116] on span "Acciones" at bounding box center [1501, 111] width 42 height 24
click at [1483, 347] on span "Enviar" at bounding box center [1491, 348] width 29 height 21
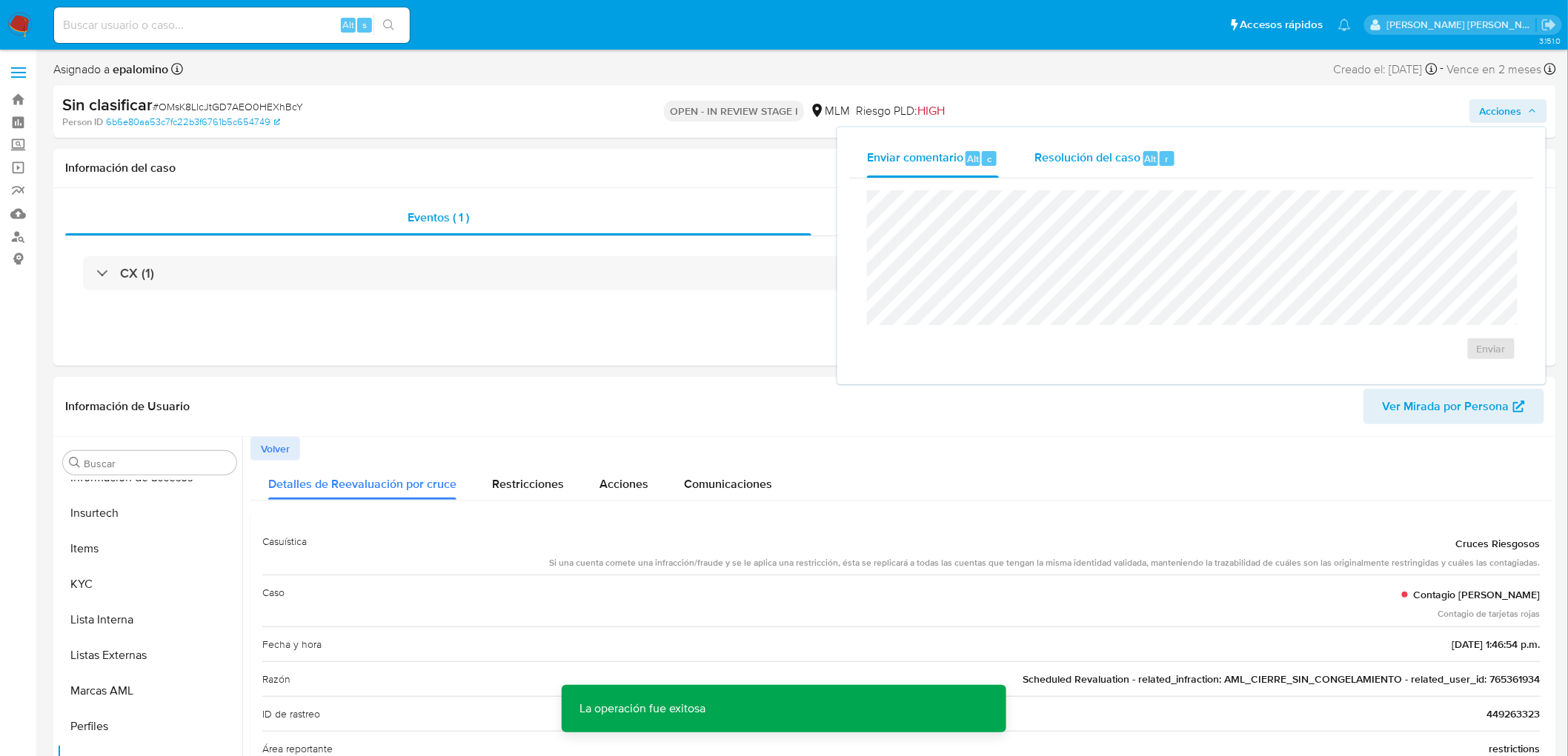
click at [1125, 164] on span "Resolución del caso" at bounding box center [1087, 158] width 106 height 17
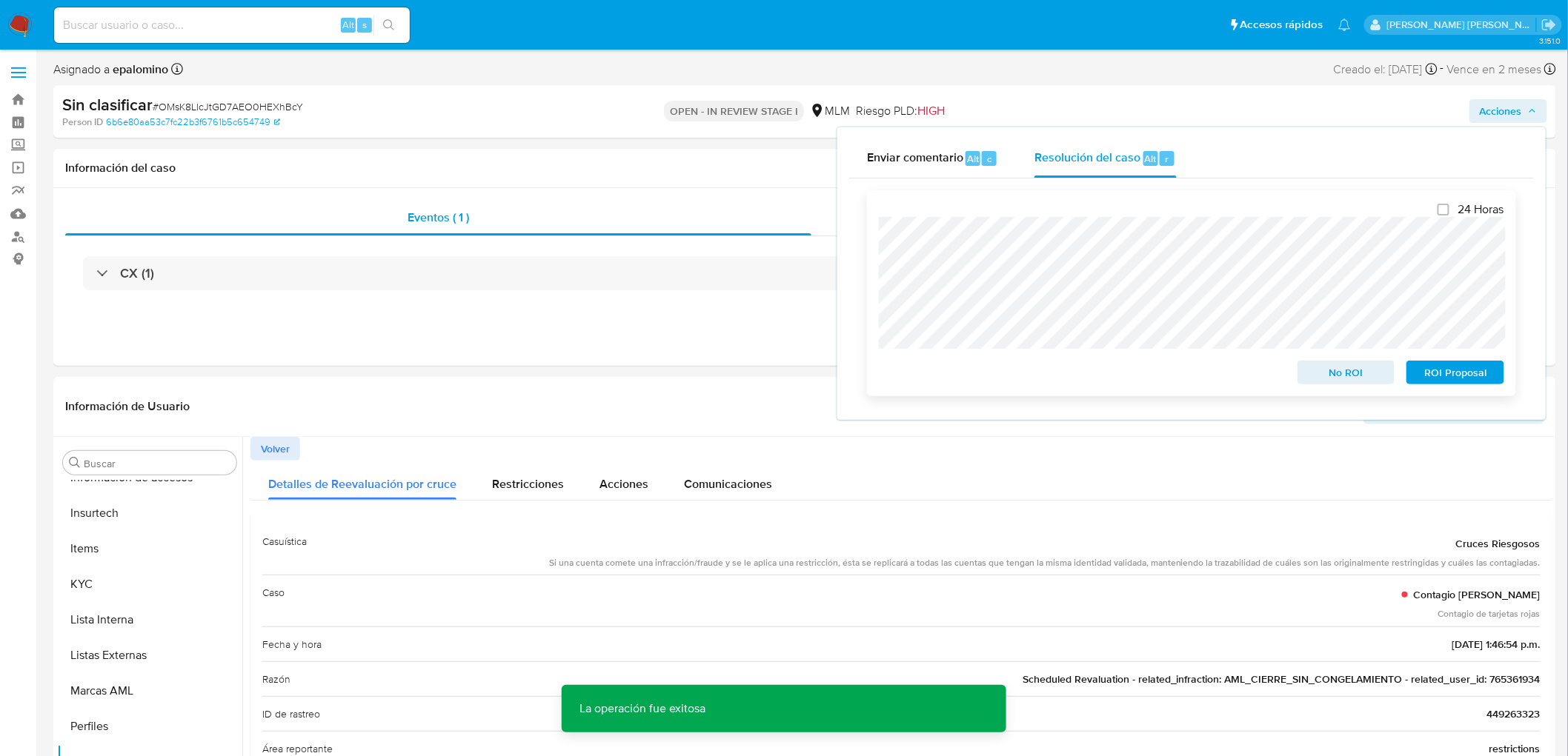
click at [1367, 360] on div "No ROI" at bounding box center [1346, 369] width 110 height 30
click at [1357, 371] on span "No ROI" at bounding box center [1346, 372] width 77 height 21
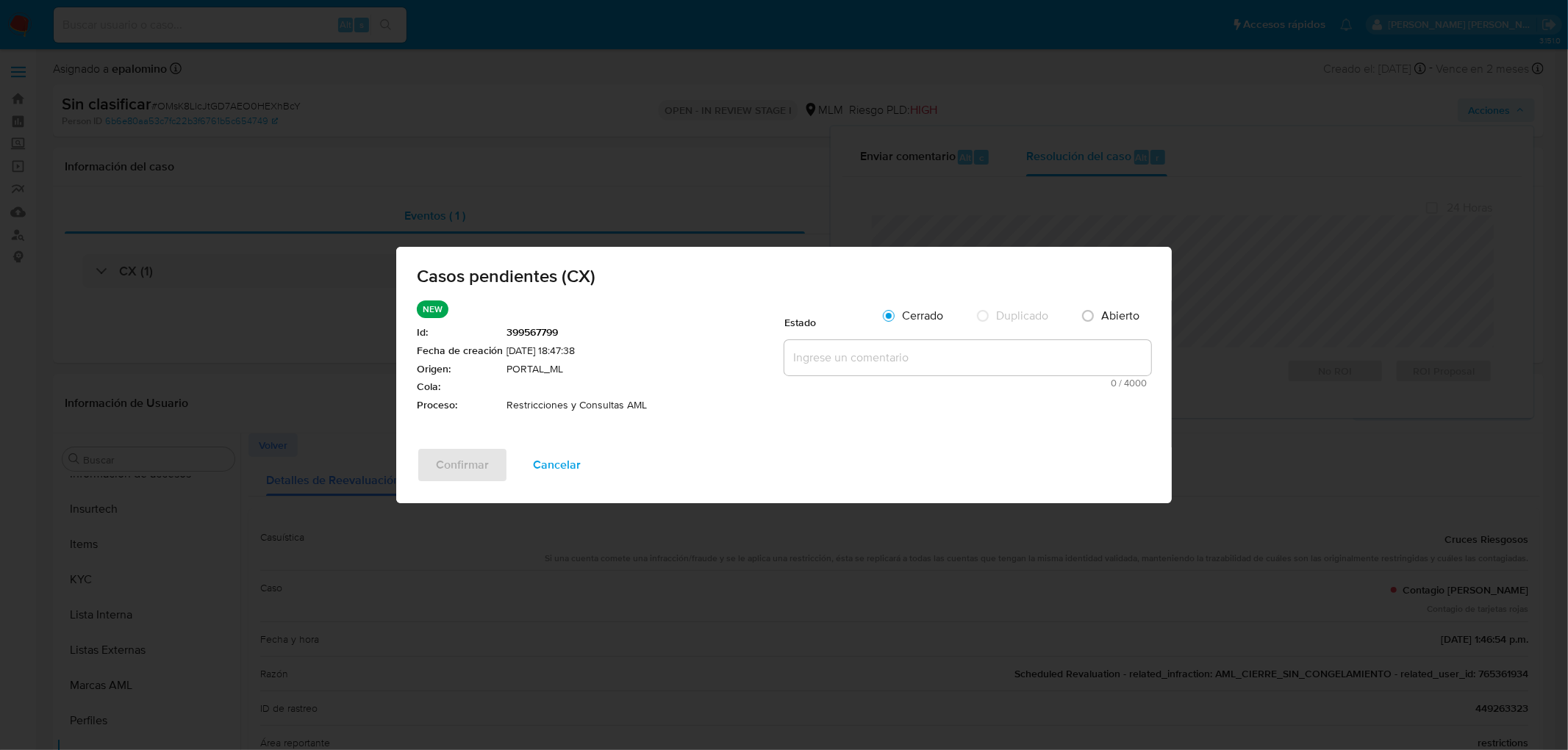
click at [883, 352] on textarea at bounding box center [967, 357] width 367 height 35
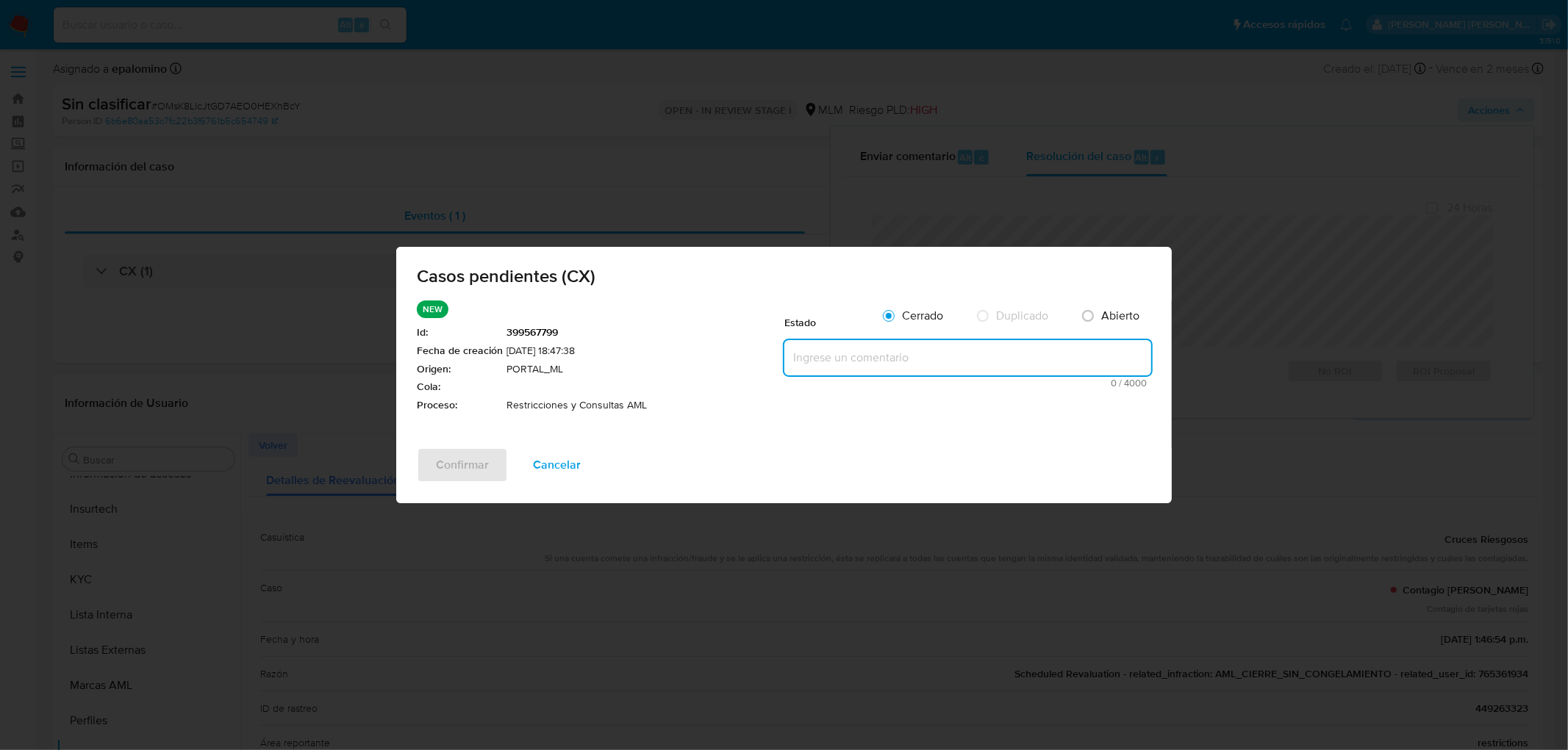
paste textarea "no se realizará reactivación de la cuenta"
type textarea "no se realizará reactivación de la cuenta"
click at [473, 456] on span "Confirmar" at bounding box center [462, 465] width 53 height 33
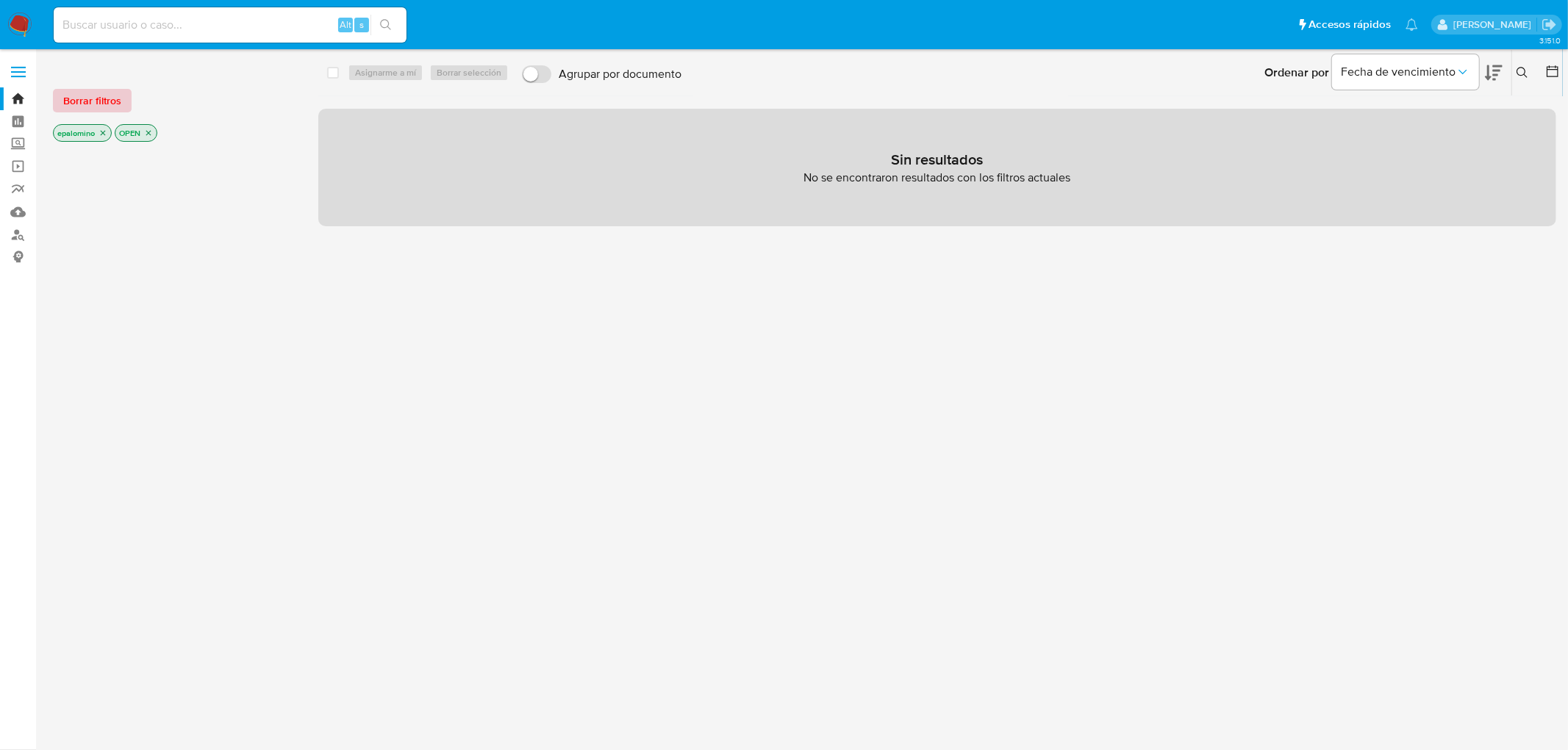
click at [107, 100] on span "Borrar filtros" at bounding box center [91, 101] width 58 height 21
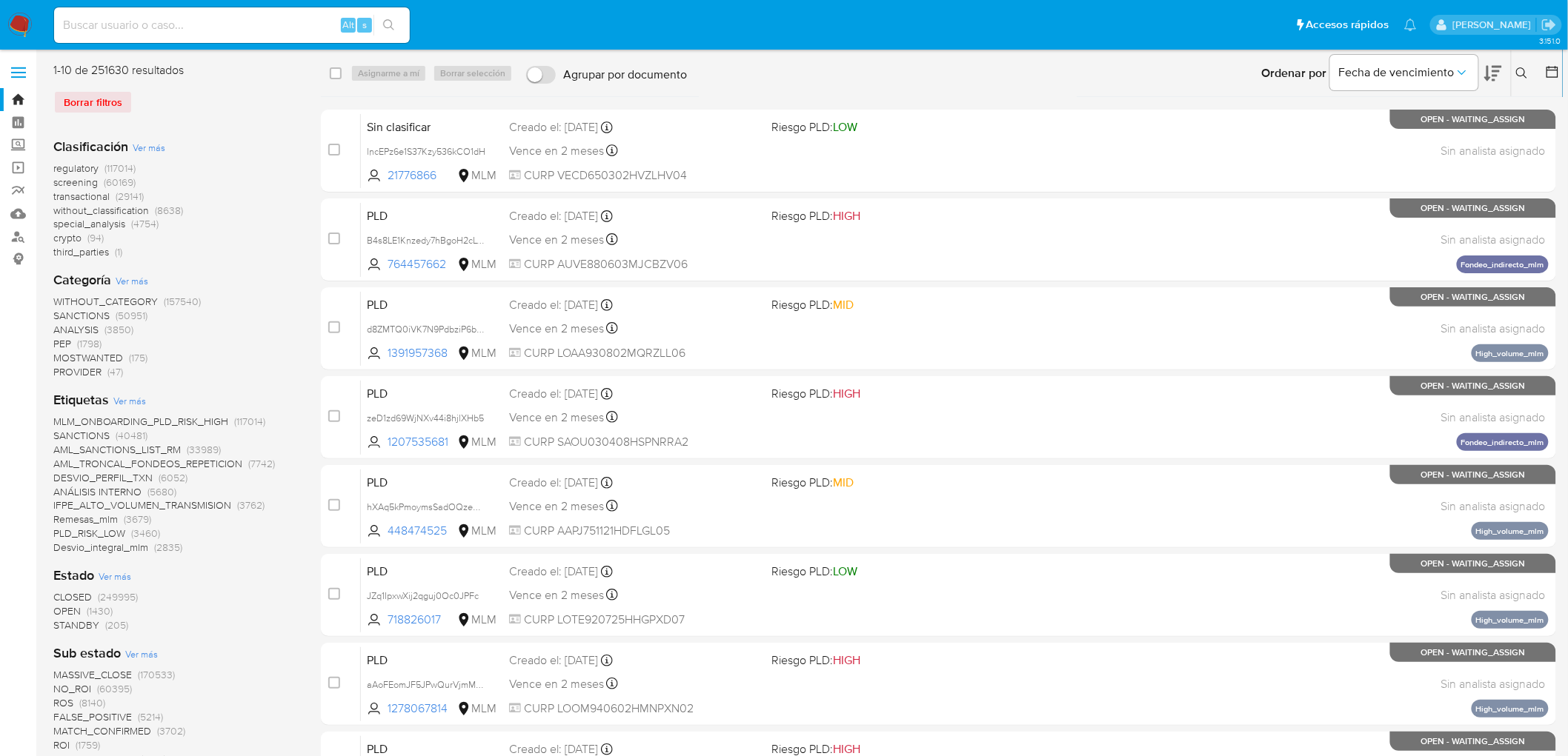
click at [1532, 70] on button at bounding box center [1523, 73] width 25 height 18
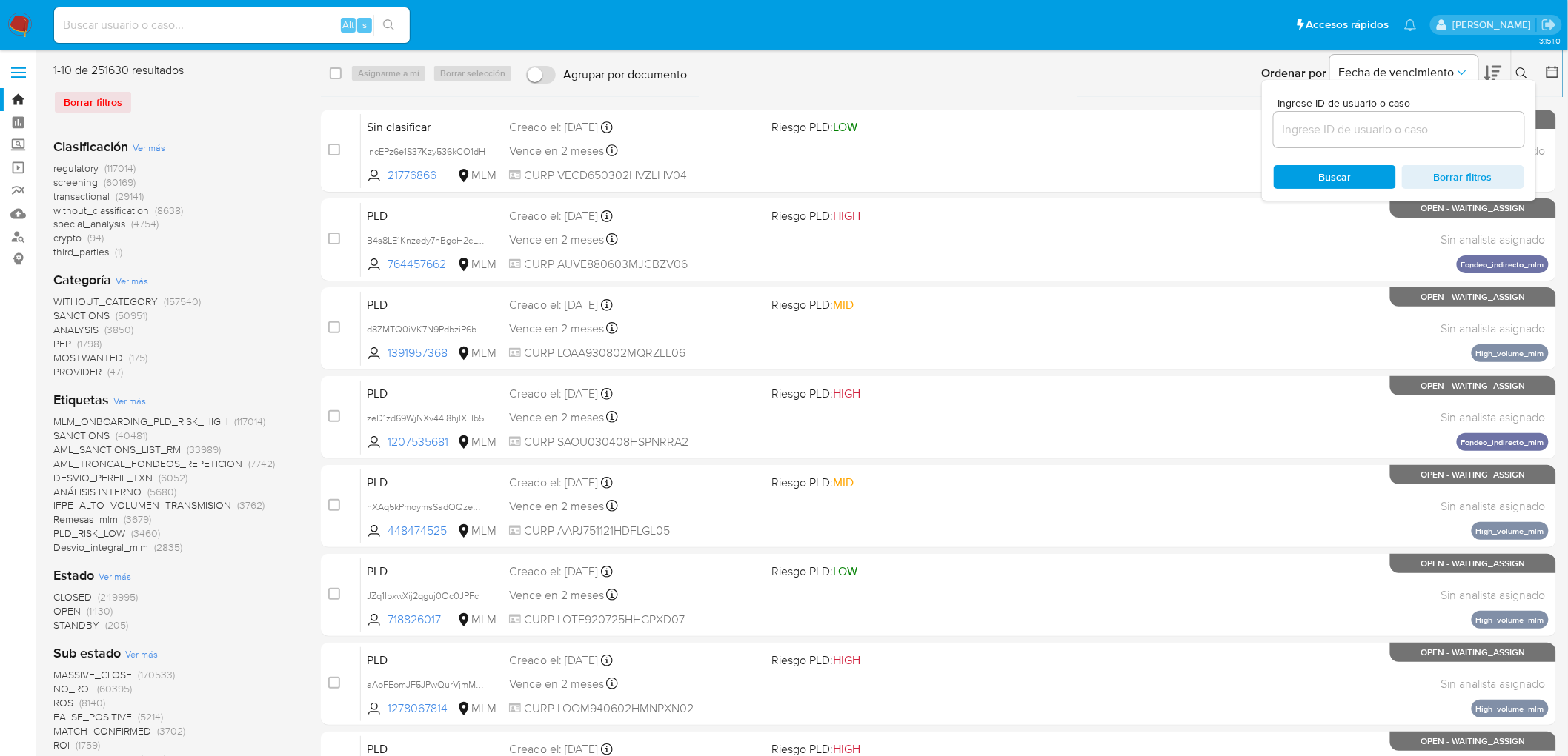
click at [1393, 134] on input at bounding box center [1399, 129] width 250 height 19
type input "136487320"
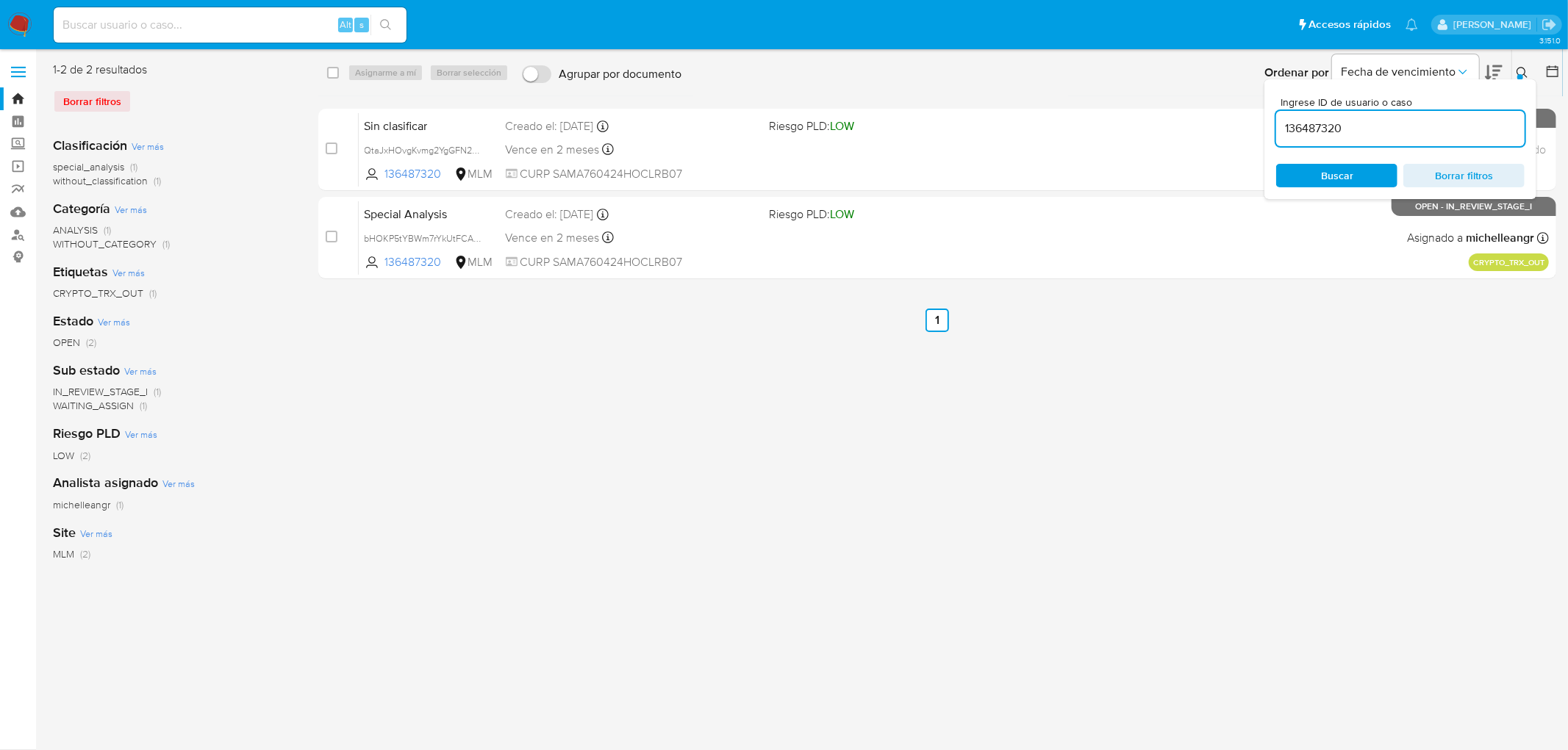
click at [1524, 72] on icon at bounding box center [1522, 72] width 11 height 11
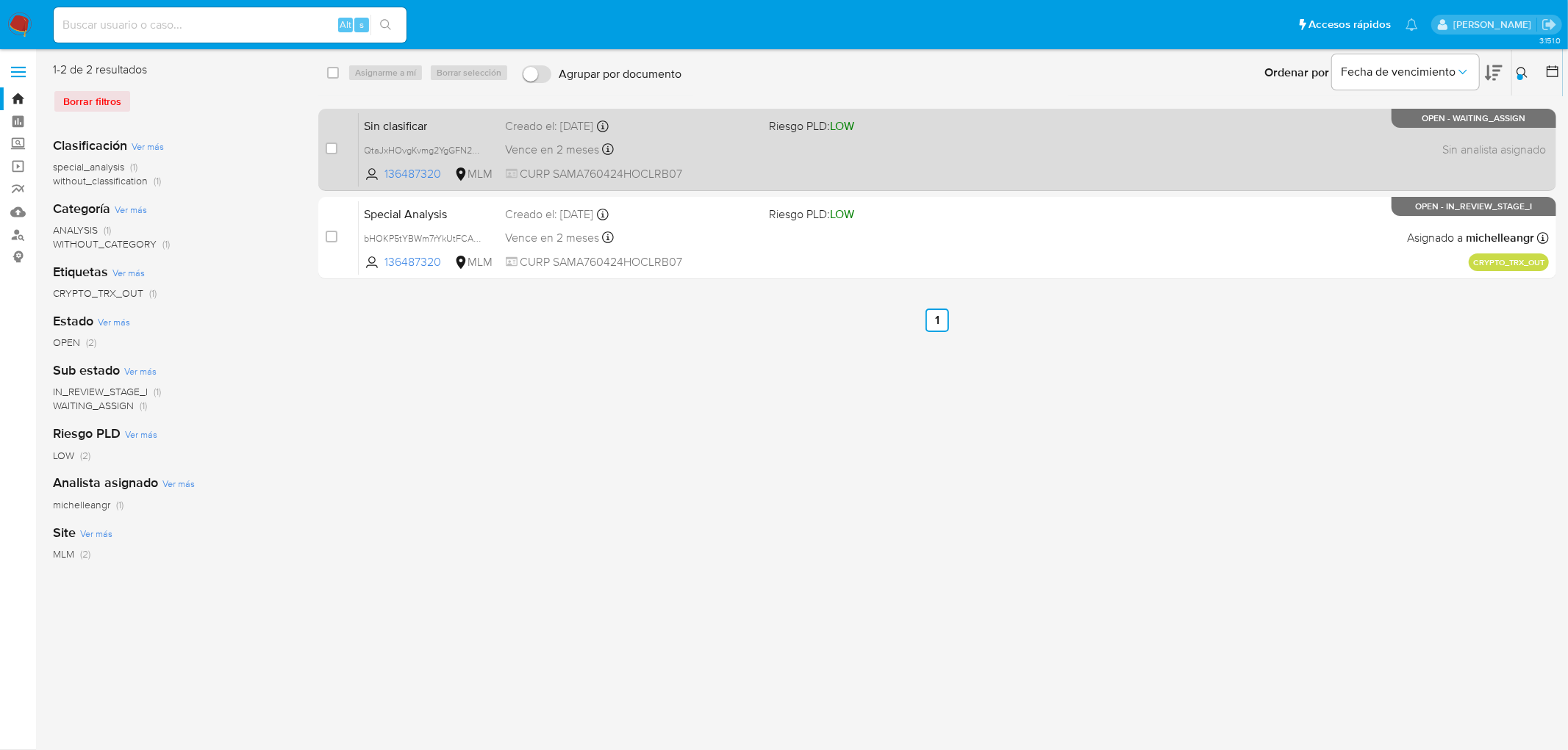
click at [371, 122] on span "Sin clasificar" at bounding box center [429, 124] width 129 height 19
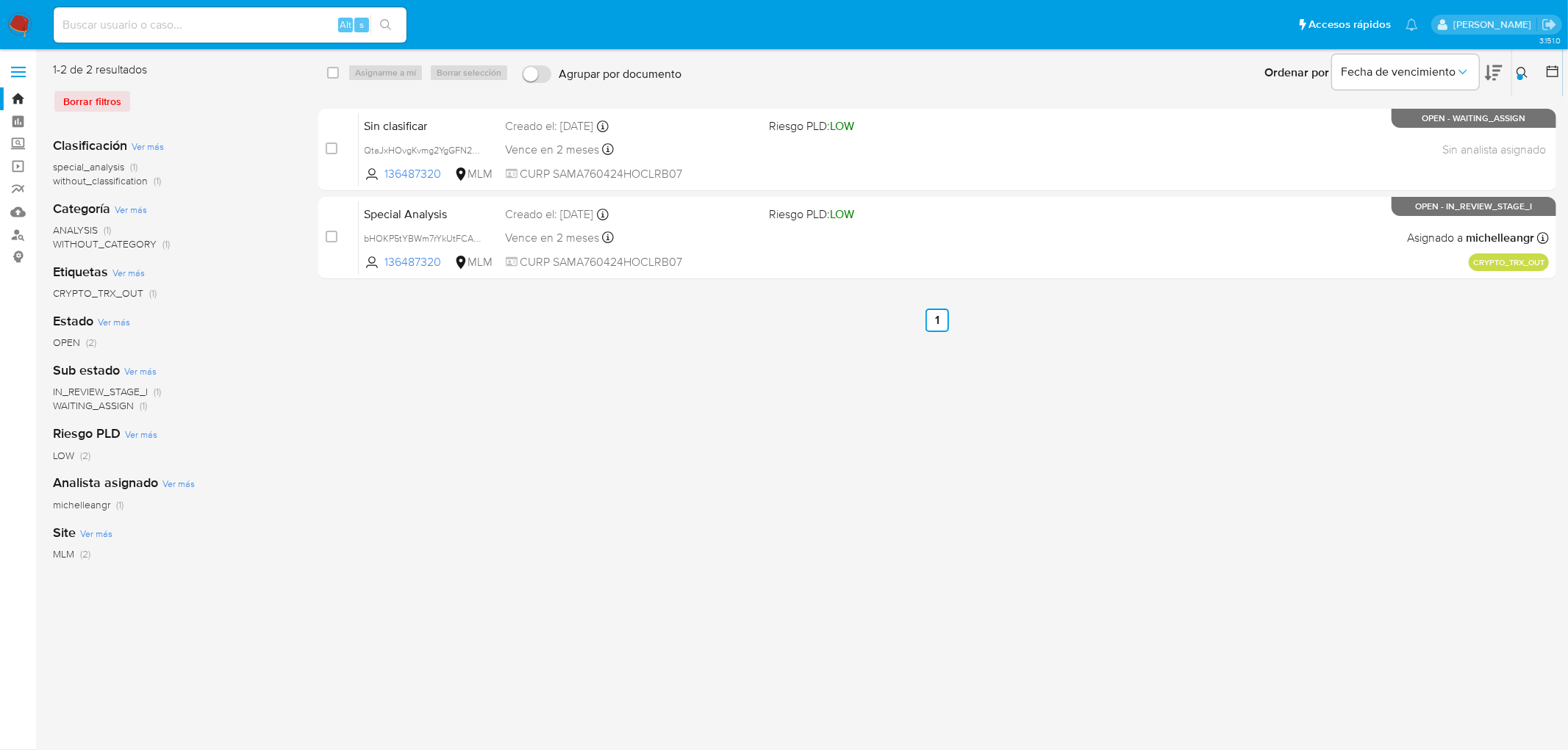
click div "select-all-cases-checkbox Asignarme a mí Borrar selección Agrupar por documento…"
click input "checkbox"
checkbox input "true"
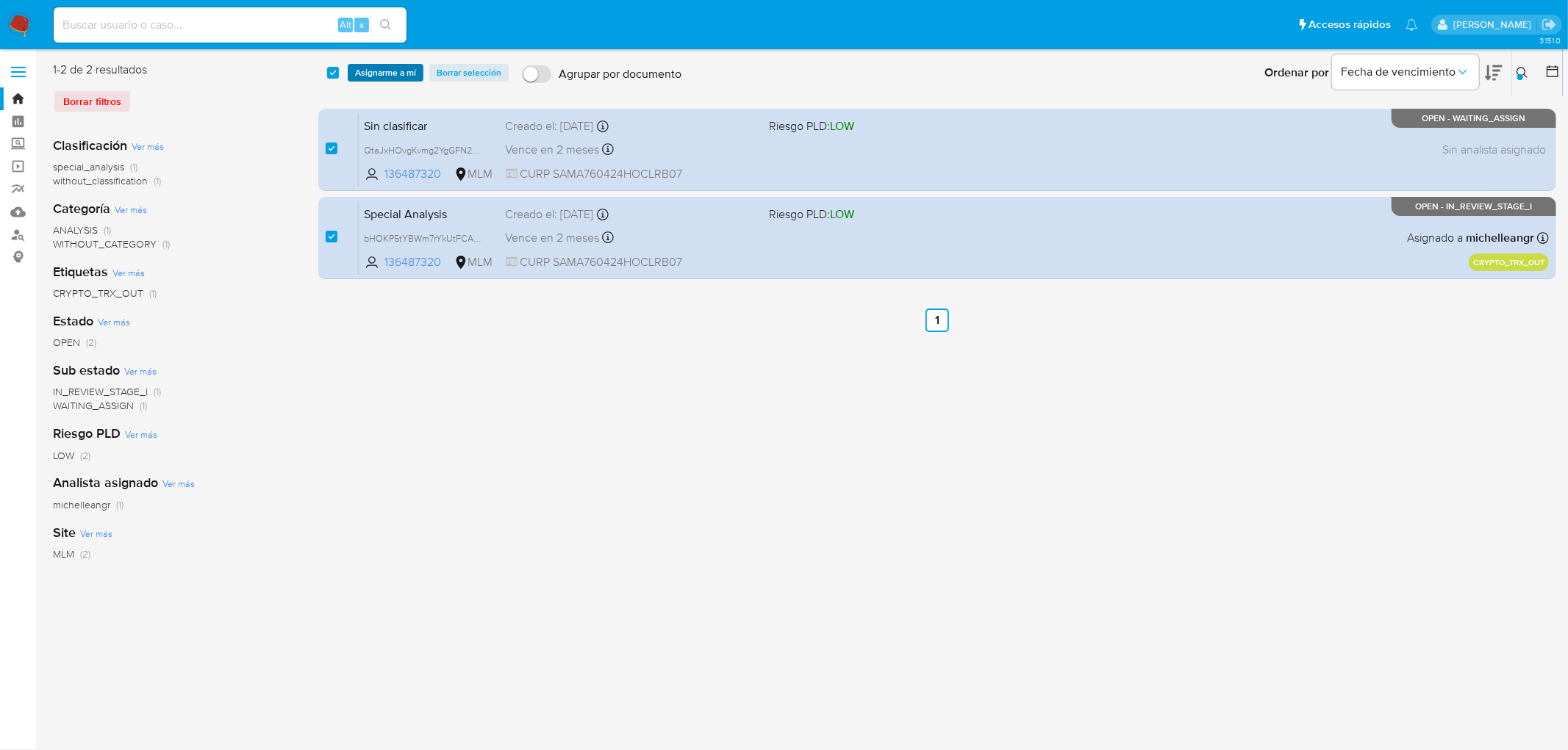
click span "Asignarme a mí"
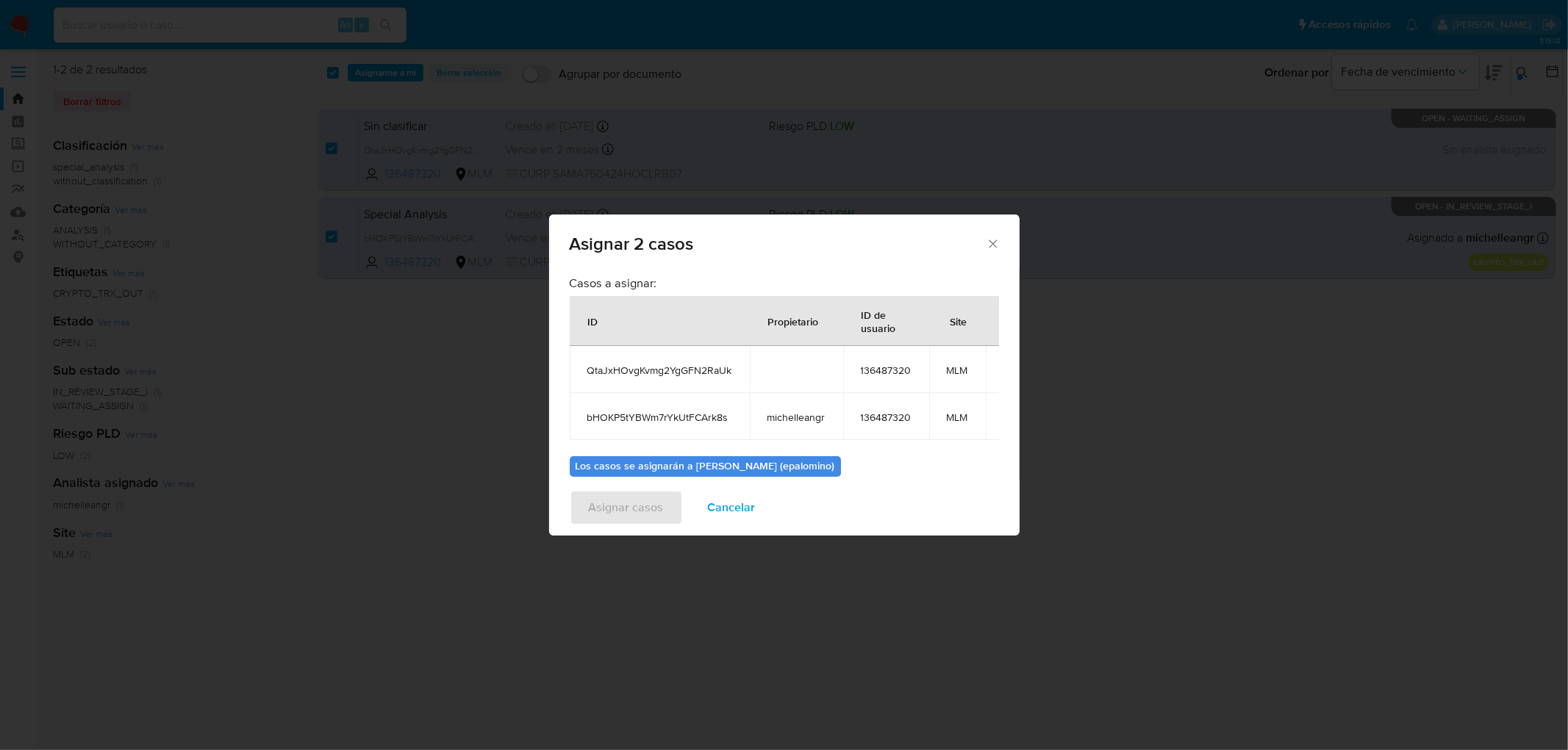
click icon "Cerrar ventana"
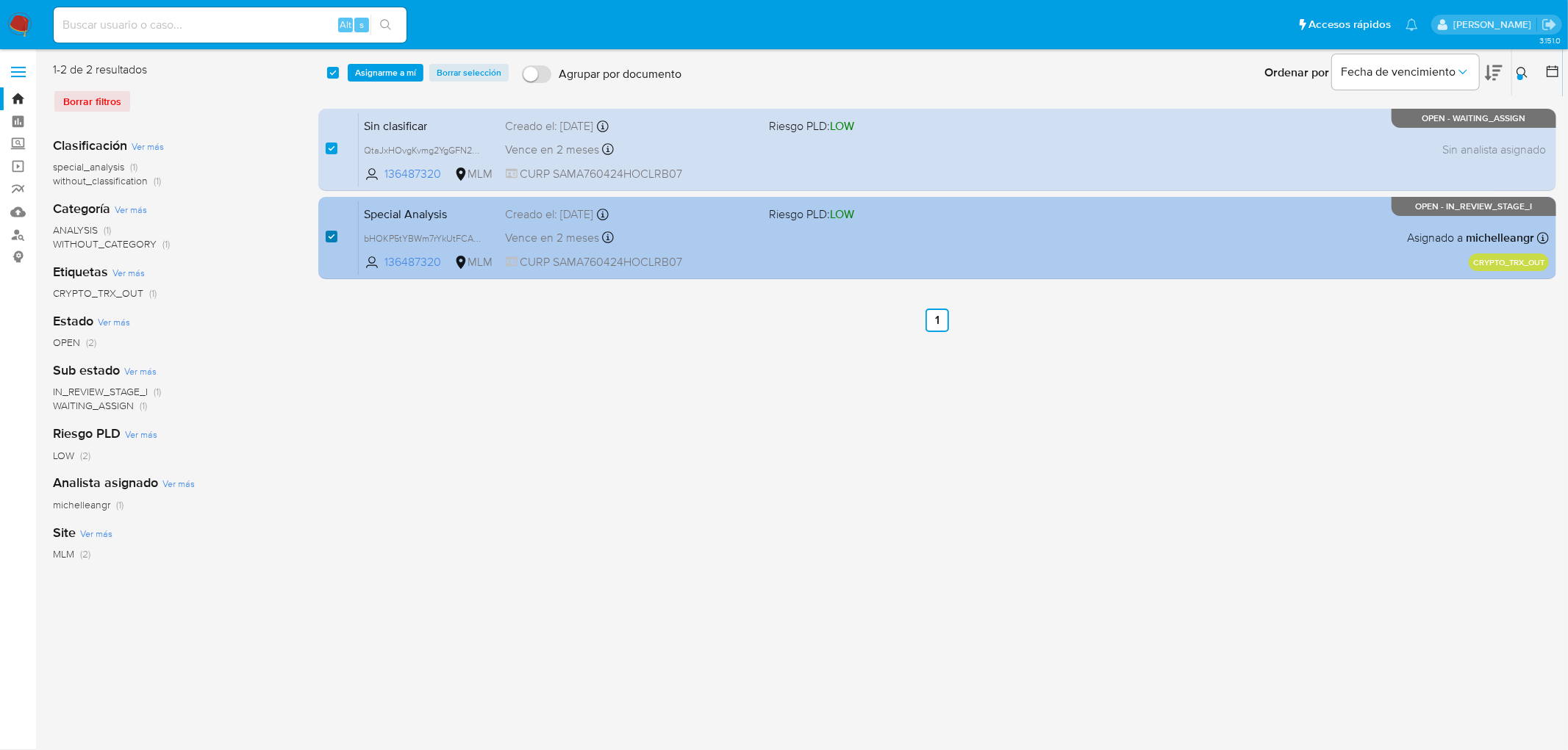
click input "checkbox"
checkbox input "false"
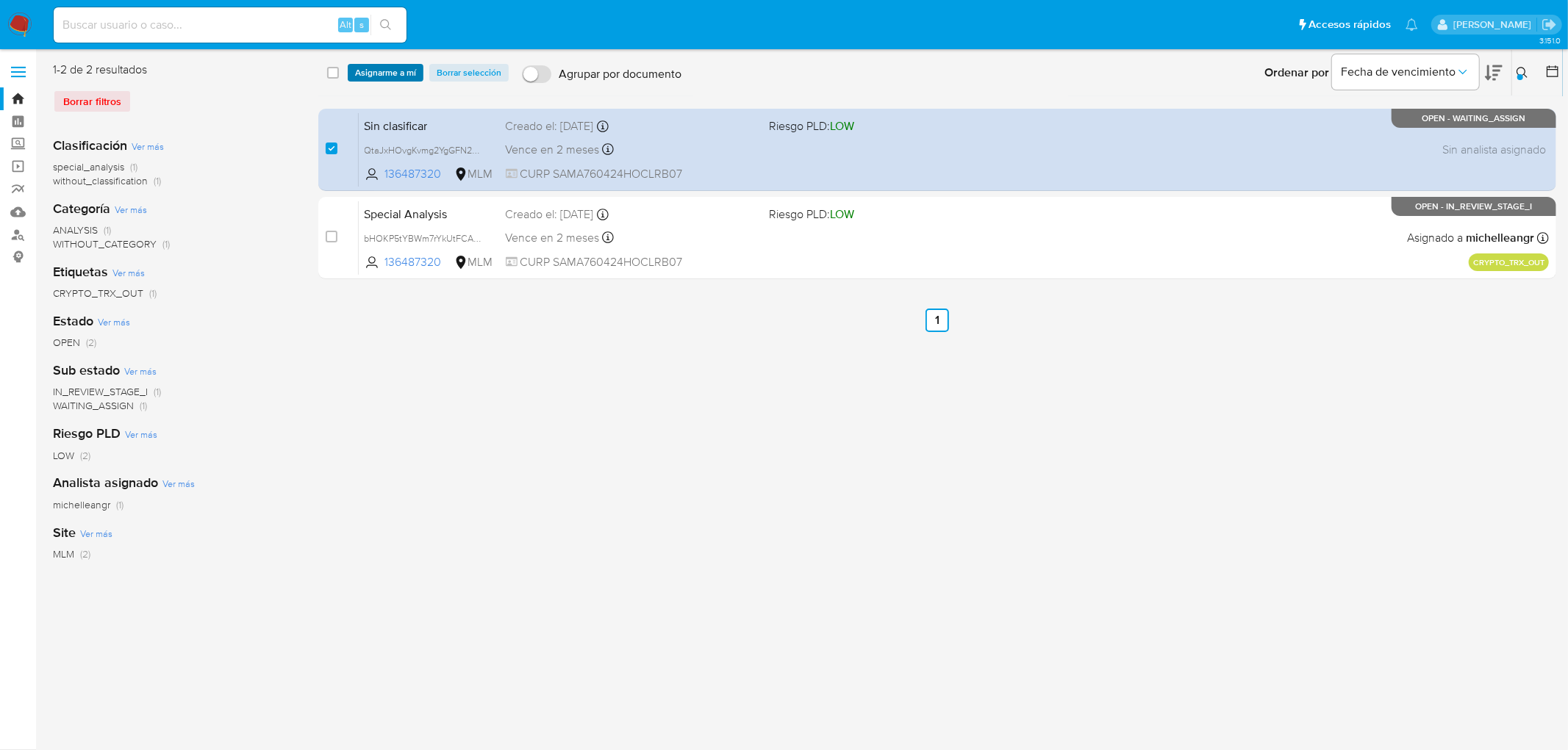
click span "Asignarme a mí"
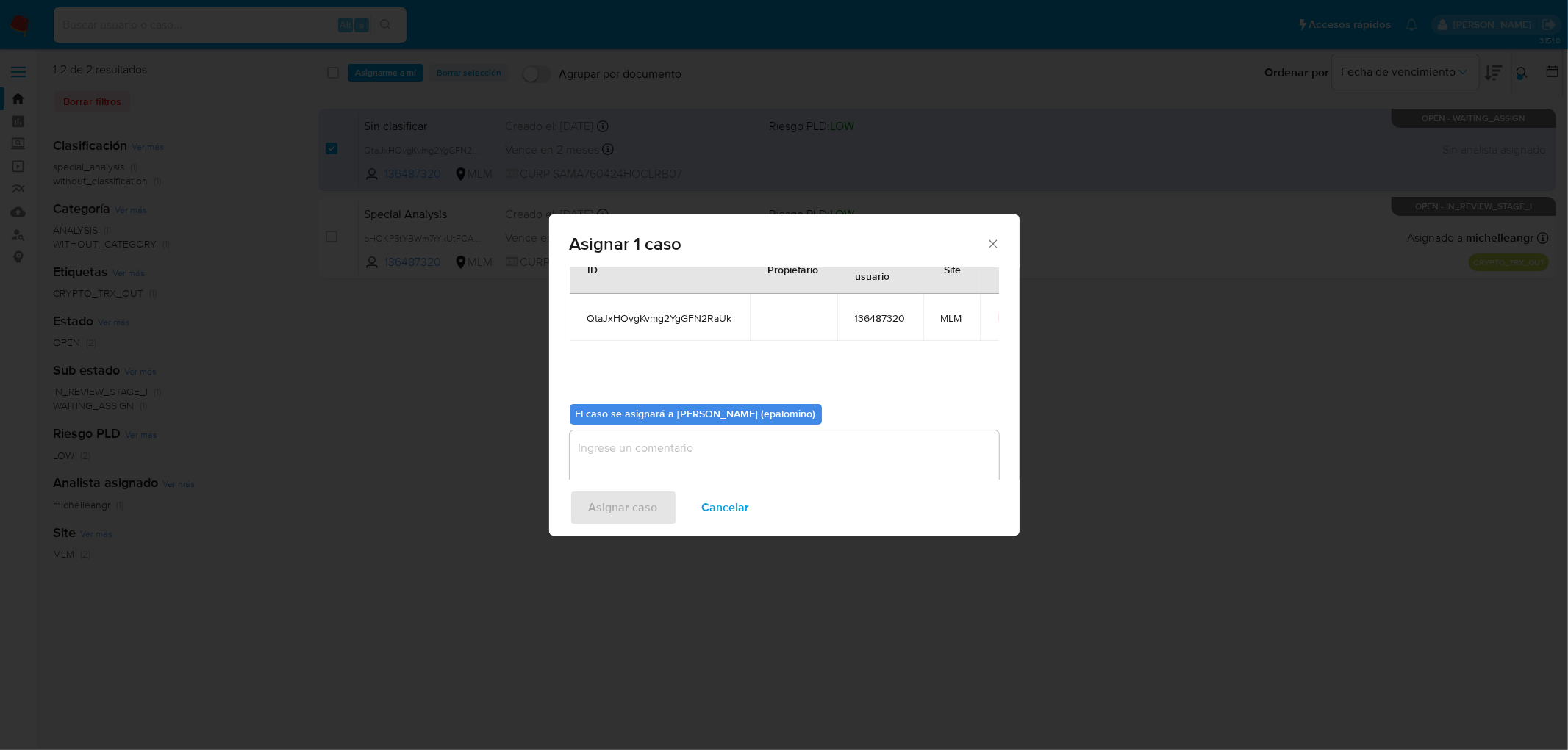
scroll to position [76, 0]
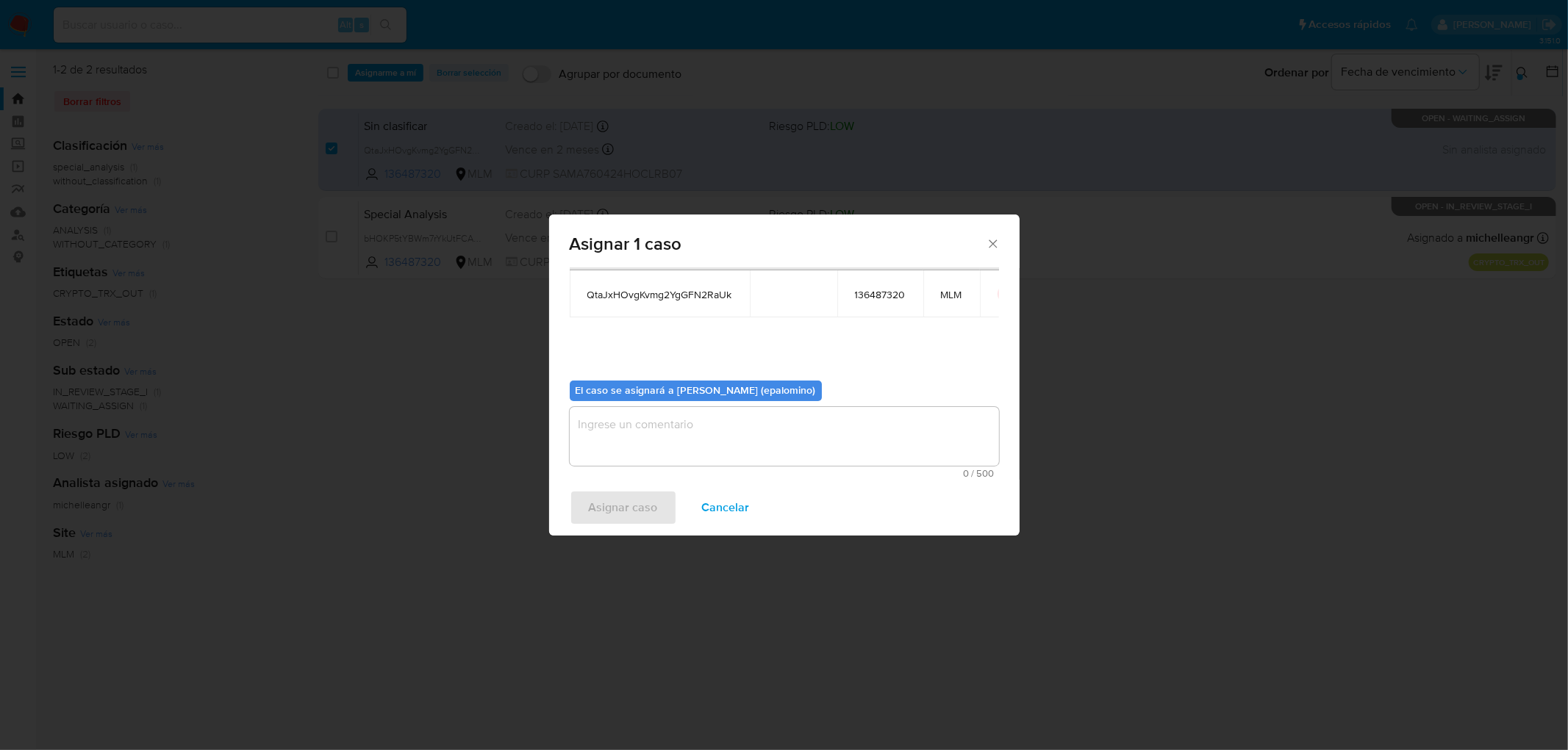
click textarea "assign-modal"
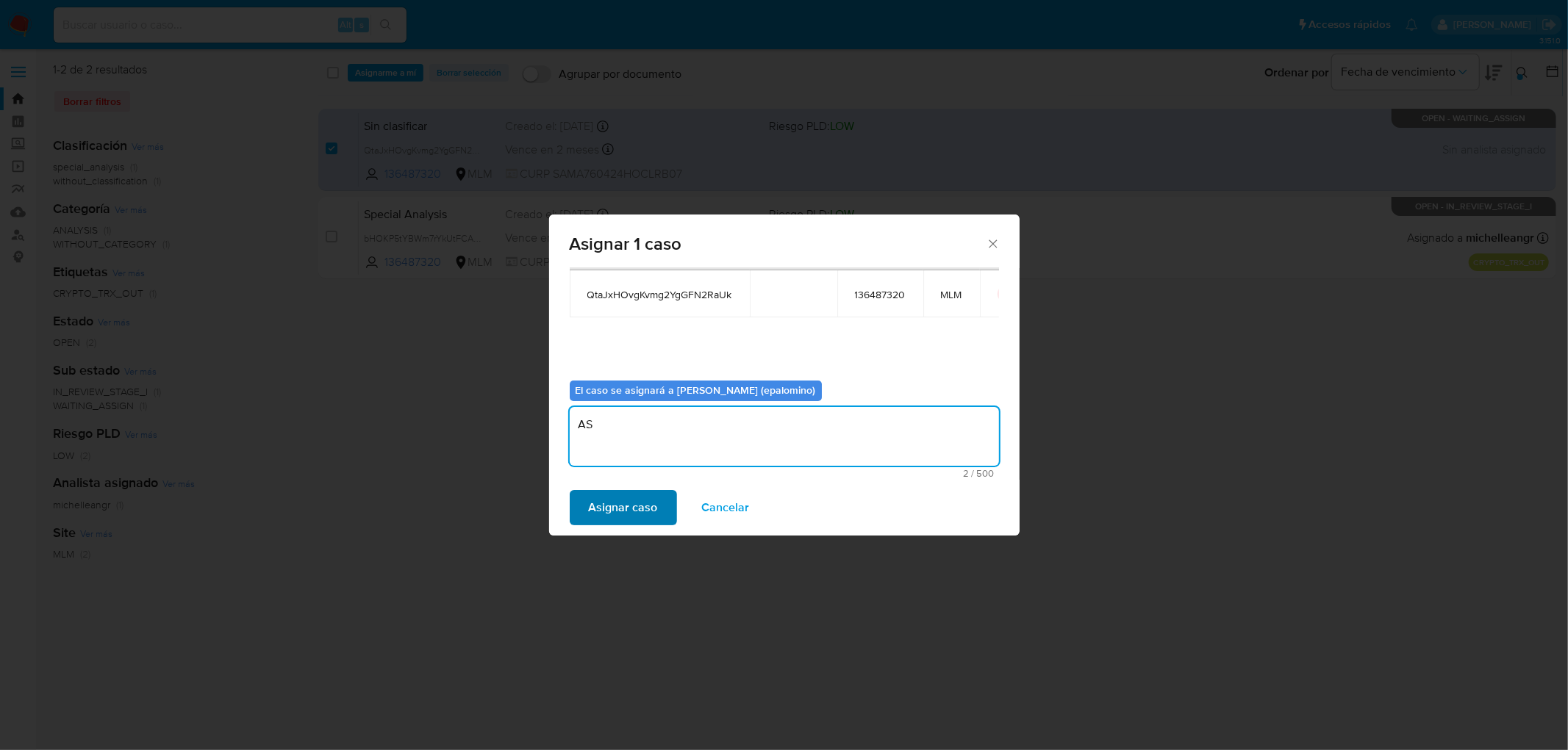
type textarea "AS"
click span "Asignar caso"
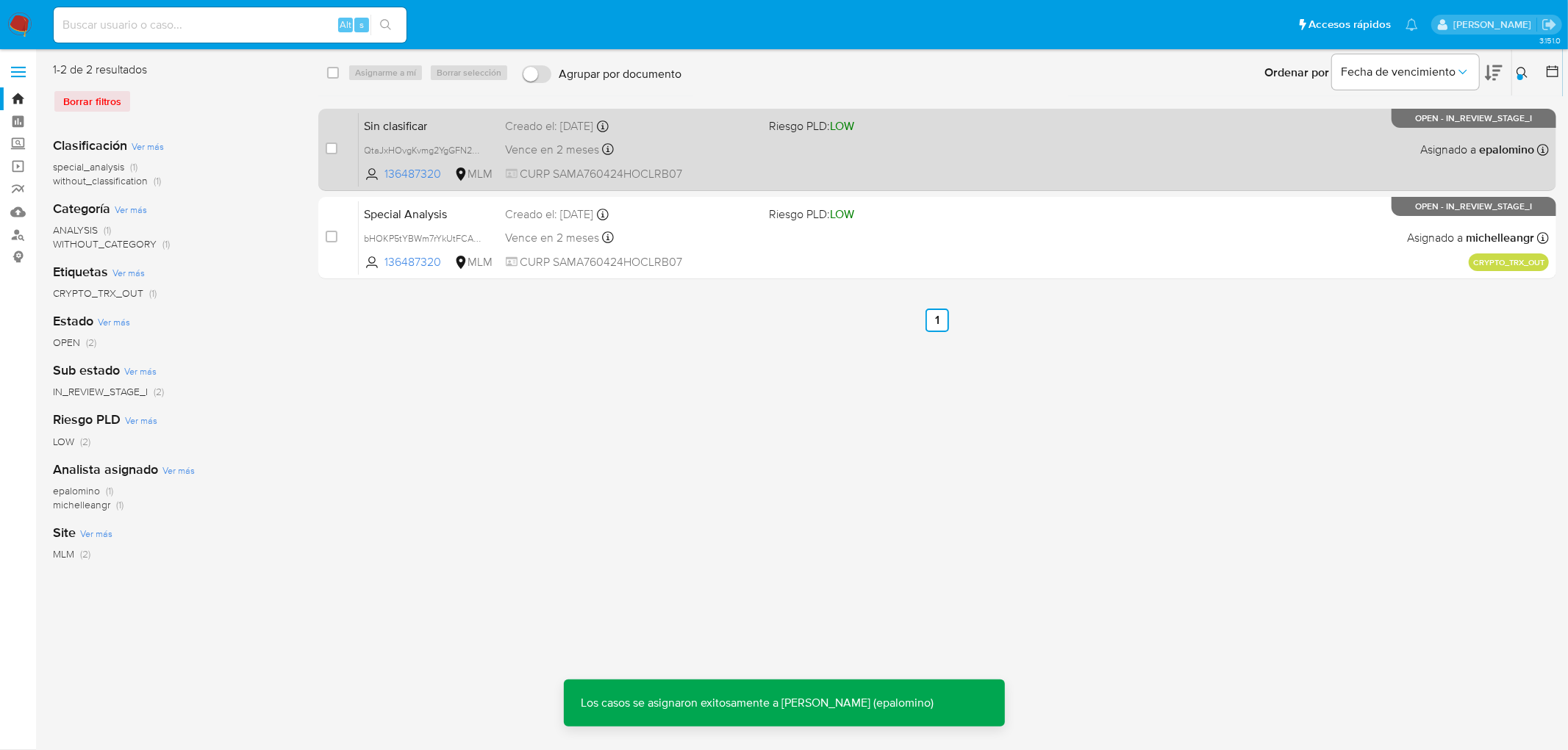
click span "Sin clasificar"
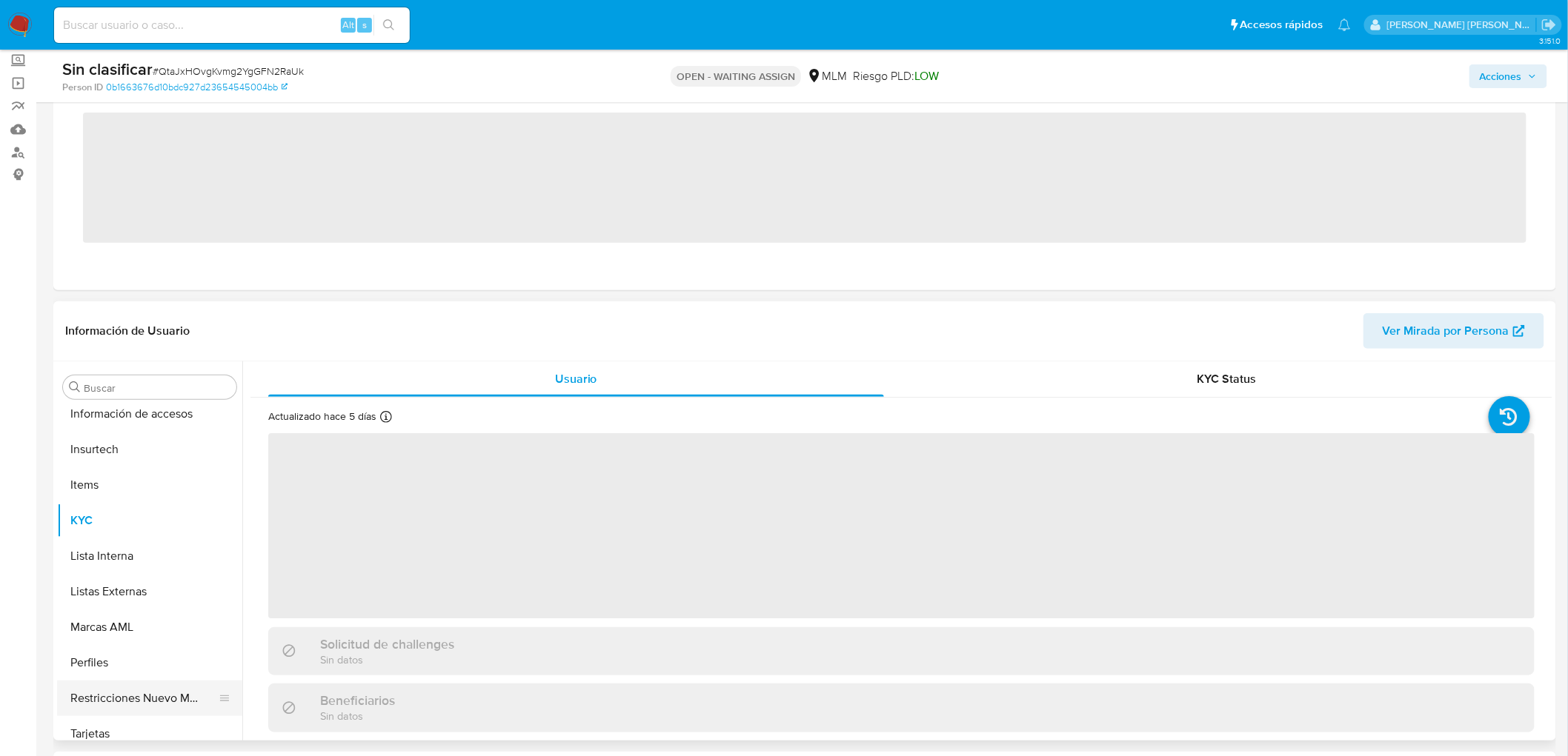
scroll to position [589, 0]
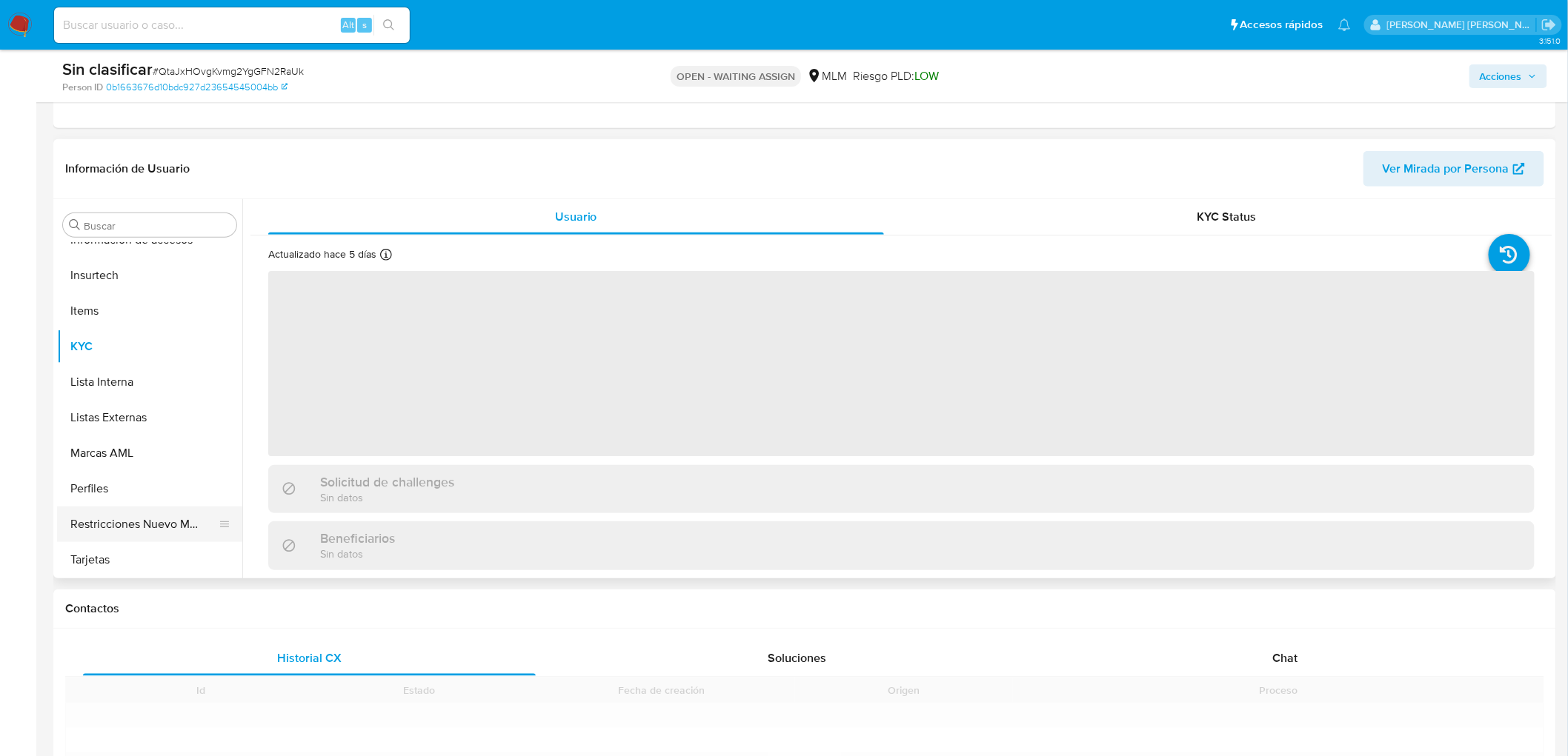
click at [186, 512] on button "Restricciones Nuevo Mundo" at bounding box center [143, 524] width 173 height 36
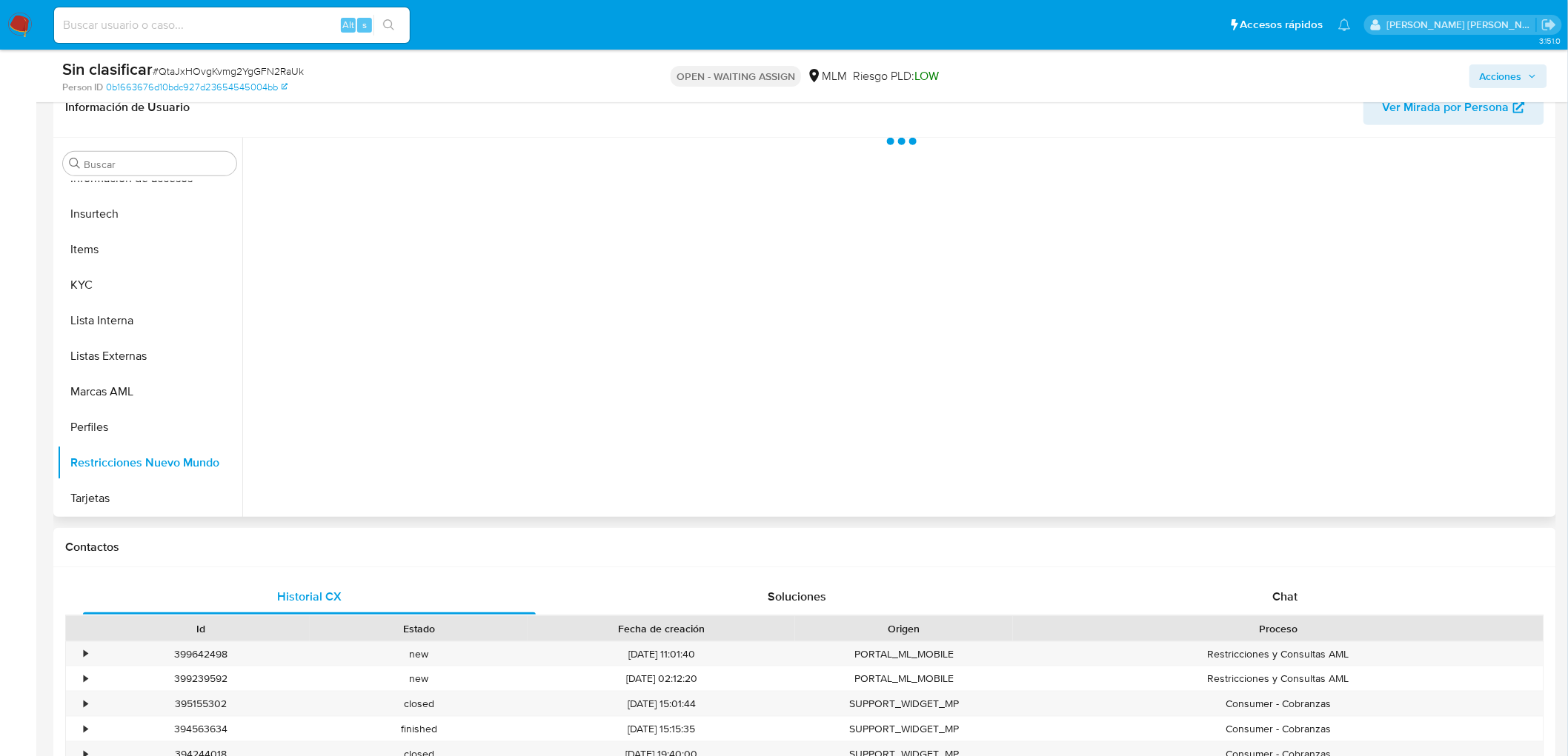
select select "10"
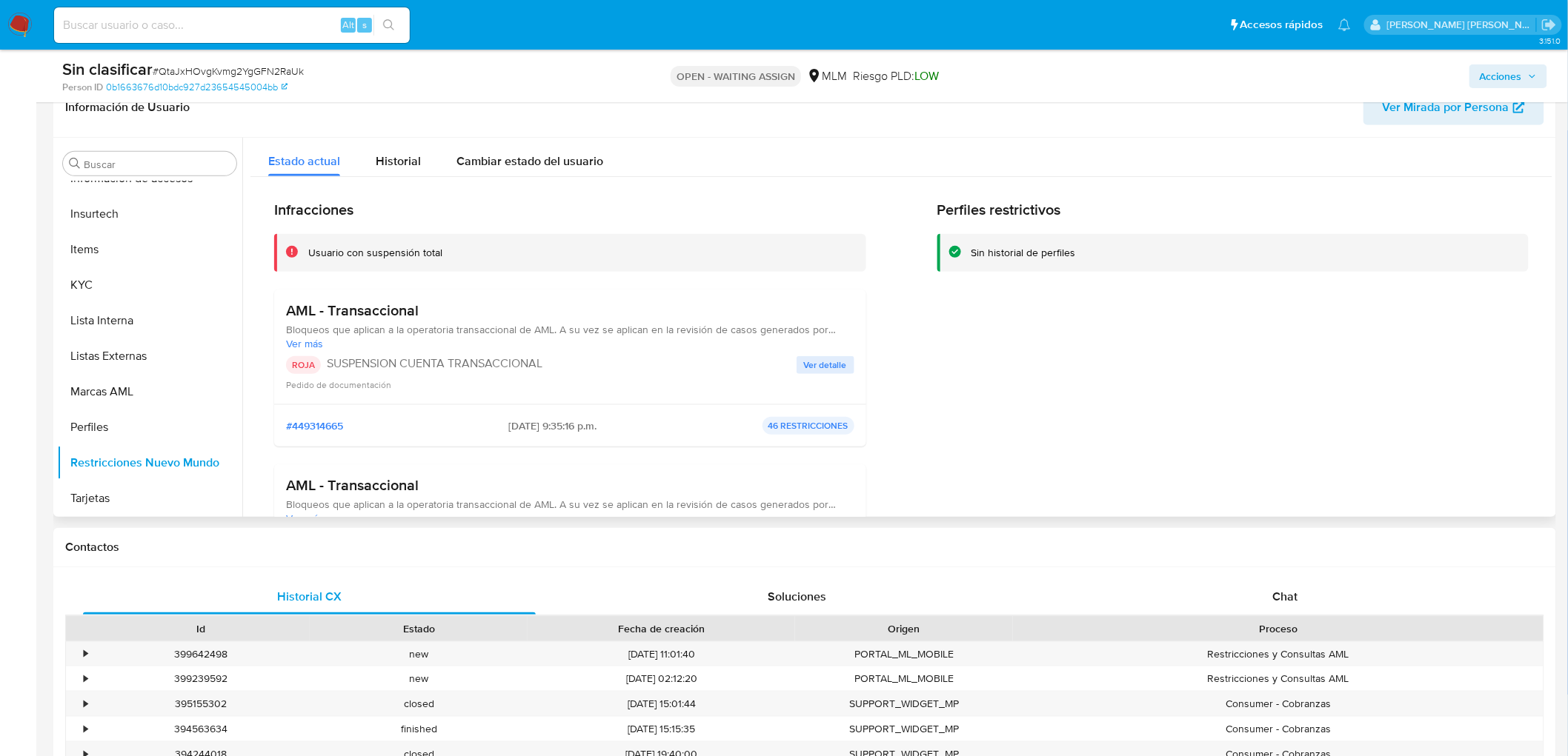
click at [810, 364] on span "Ver detalle" at bounding box center [825, 365] width 43 height 15
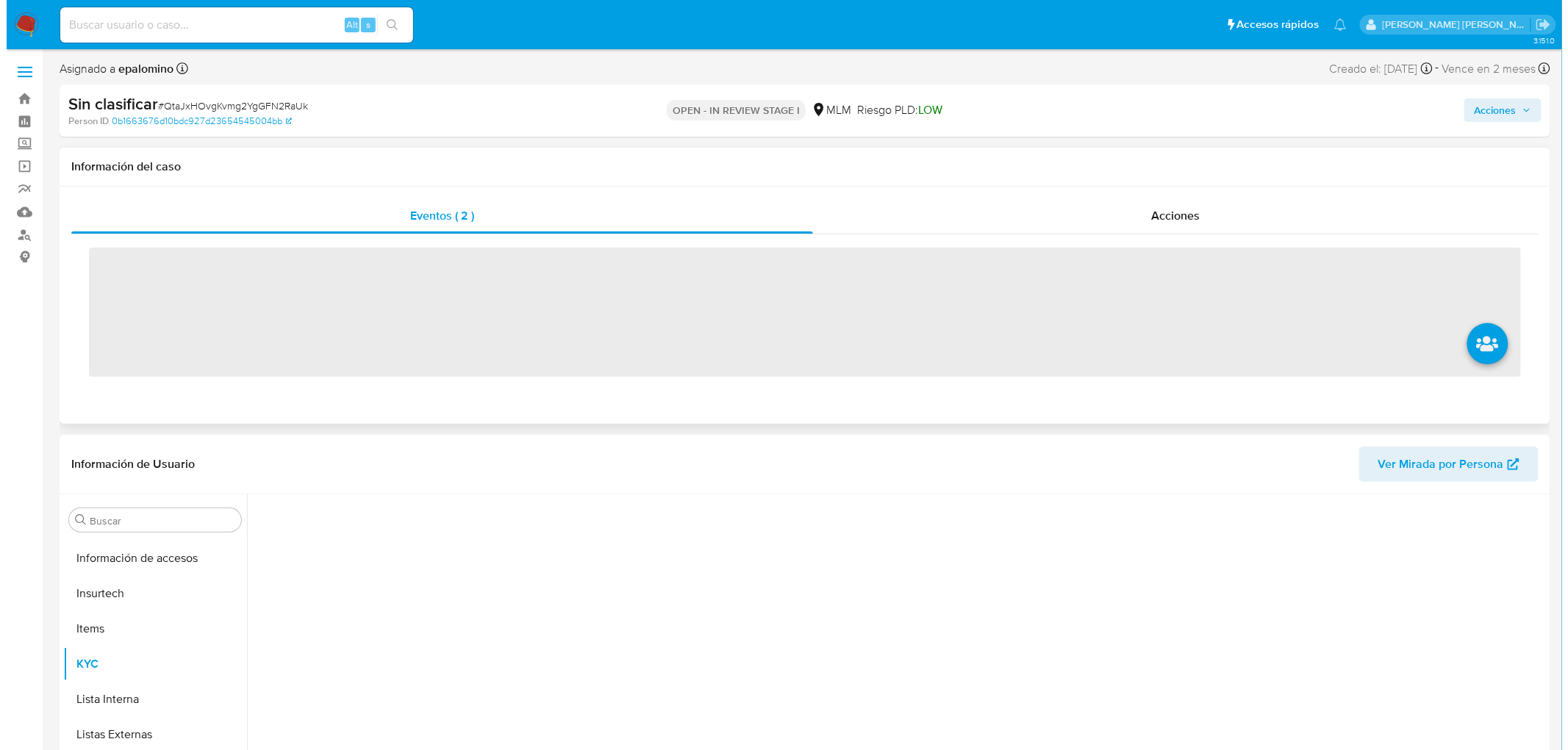
scroll to position [585, 0]
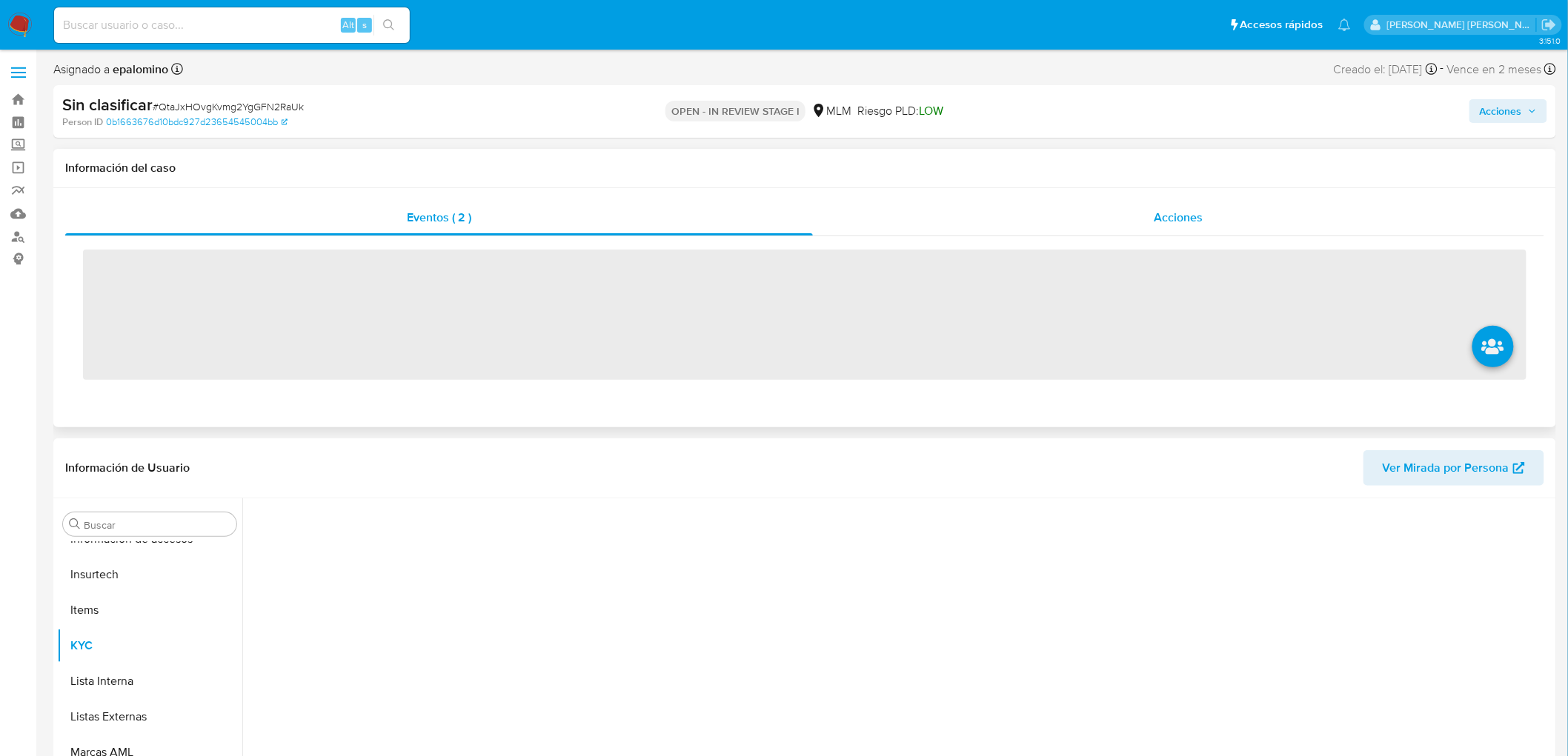
click at [1190, 200] on div "Acciones" at bounding box center [1179, 217] width 732 height 36
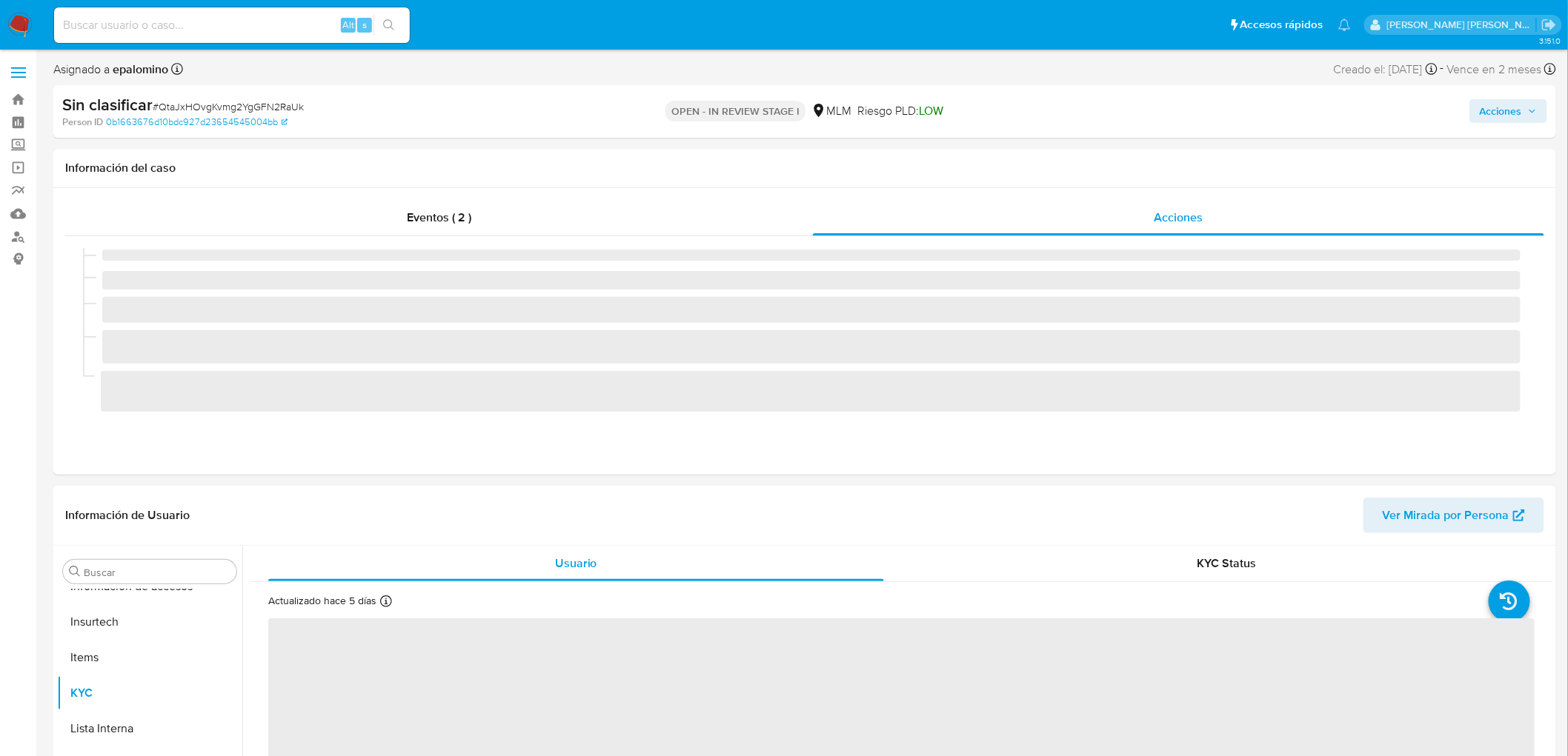
click at [1509, 104] on span "Acciones" at bounding box center [1501, 111] width 42 height 24
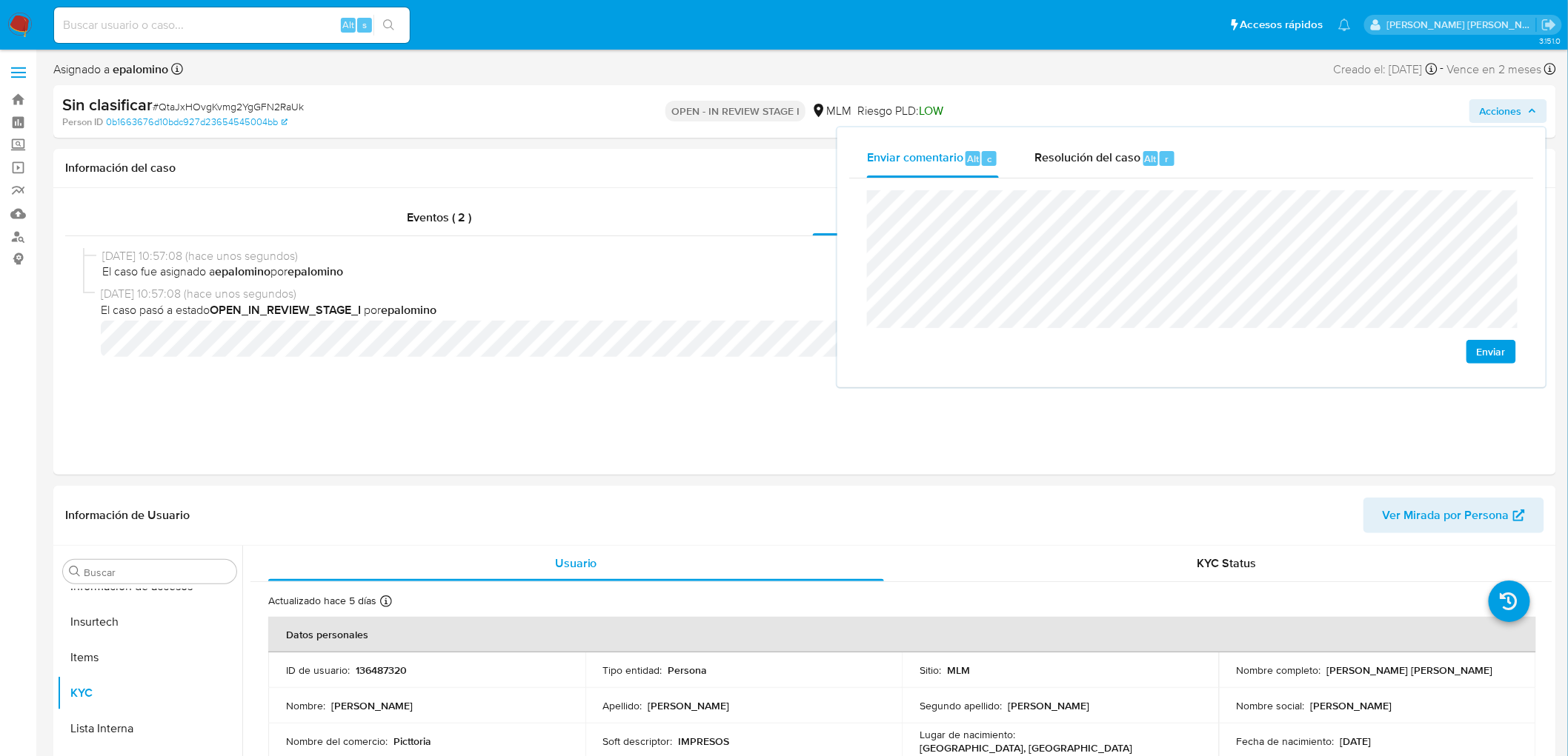
select select "10"
click at [1499, 343] on span "Enviar" at bounding box center [1491, 352] width 29 height 21
click at [1058, 121] on div "Acciones Enviar comentario Alt c Resolución del caso Alt r Enviar" at bounding box center [1301, 111] width 492 height 35
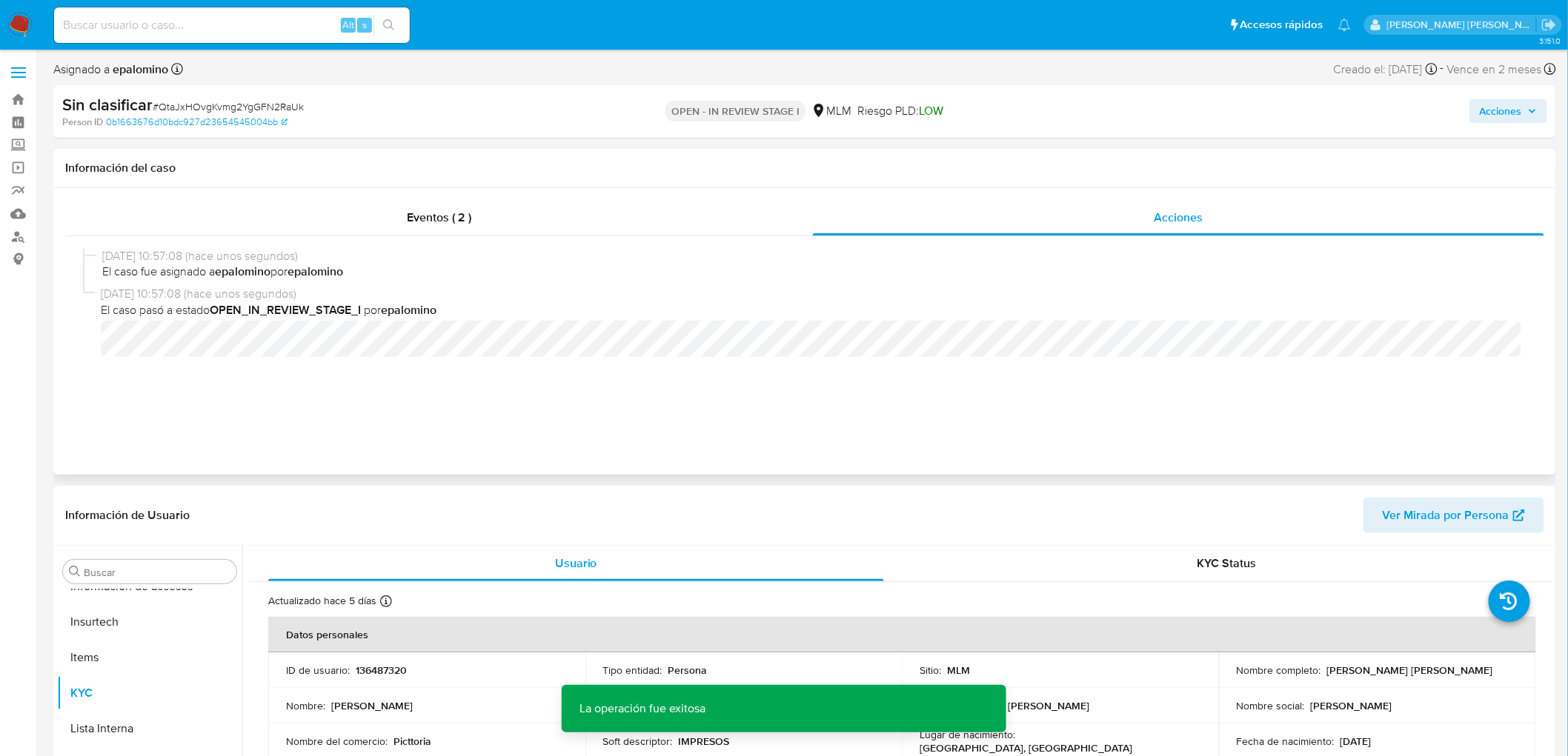
click at [1098, 156] on div "Información del caso" at bounding box center [805, 168] width 1503 height 39
click at [1527, 114] on span "Acciones" at bounding box center [1508, 111] width 57 height 21
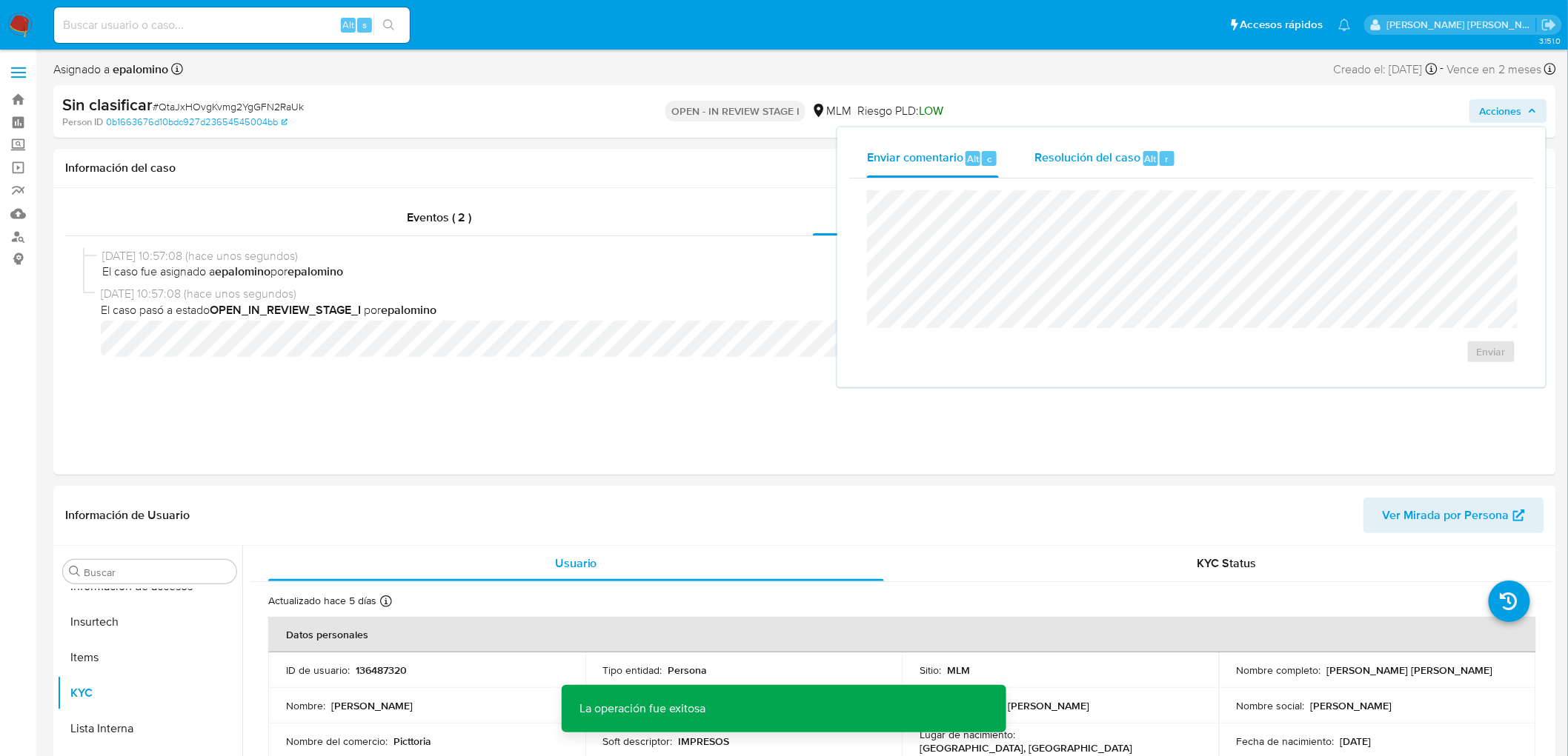
click at [1156, 145] on div "Resolución del caso Alt r" at bounding box center [1104, 159] width 141 height 39
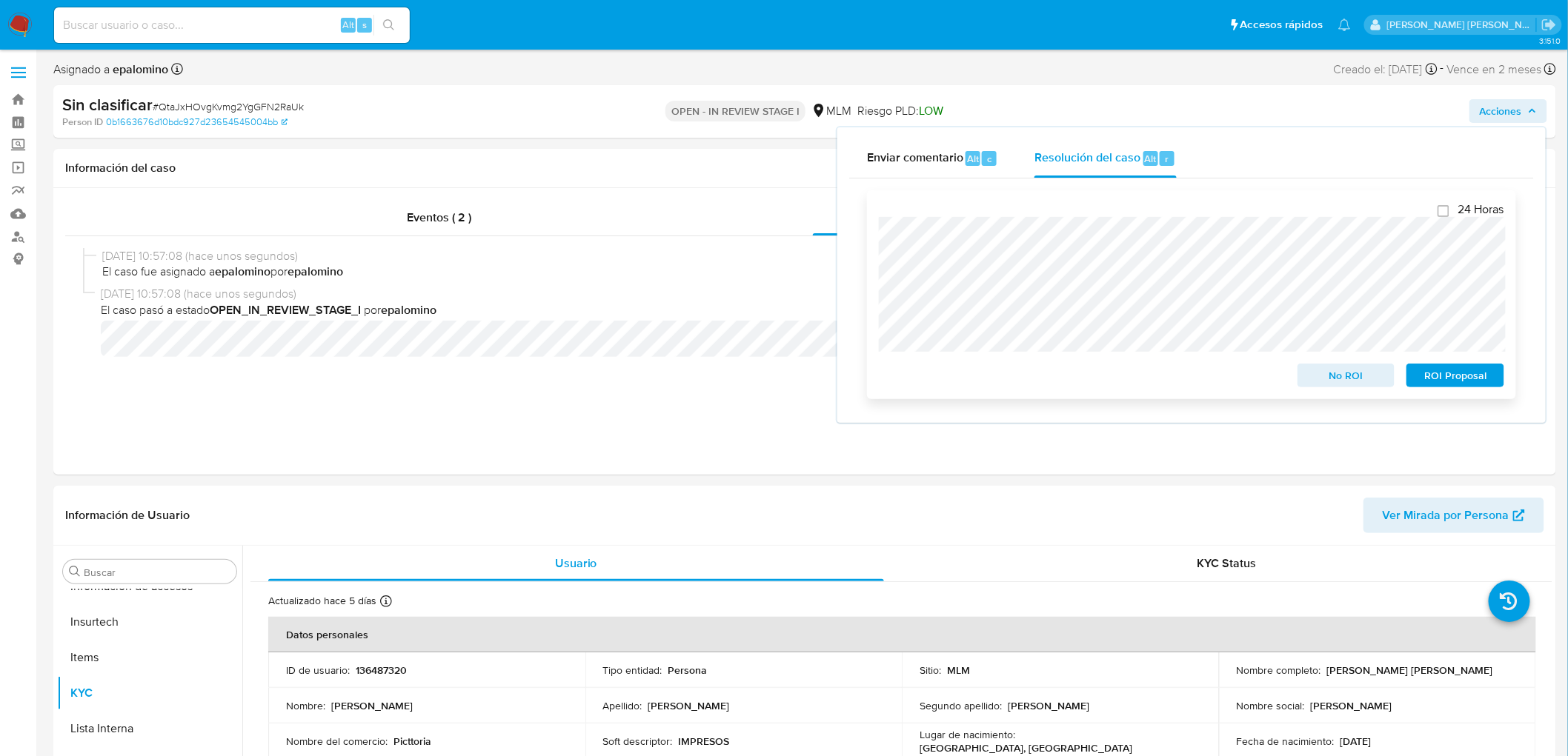
click at [1312, 381] on span "No ROI" at bounding box center [1346, 375] width 77 height 21
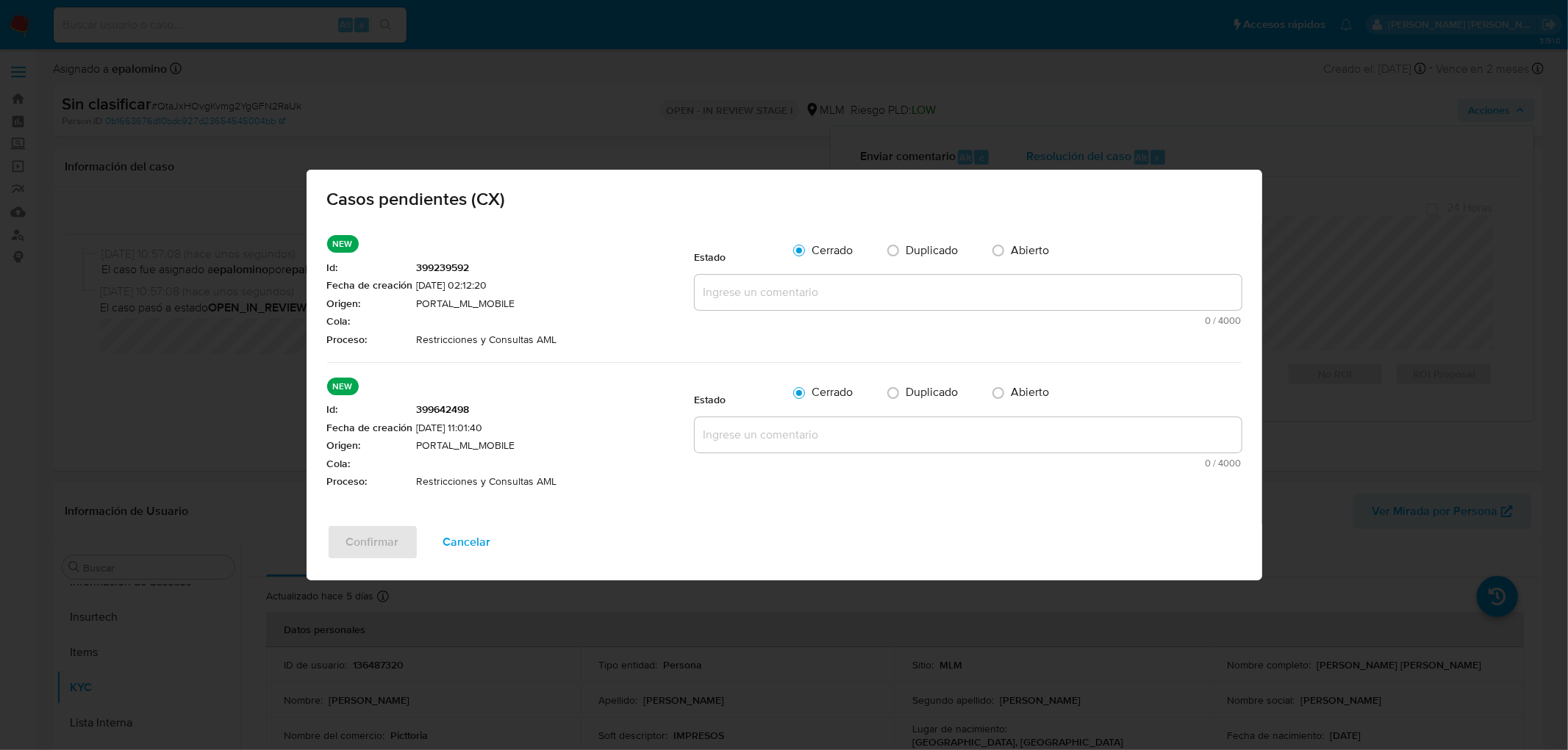
click at [824, 292] on textarea at bounding box center [969, 293] width 547 height 35
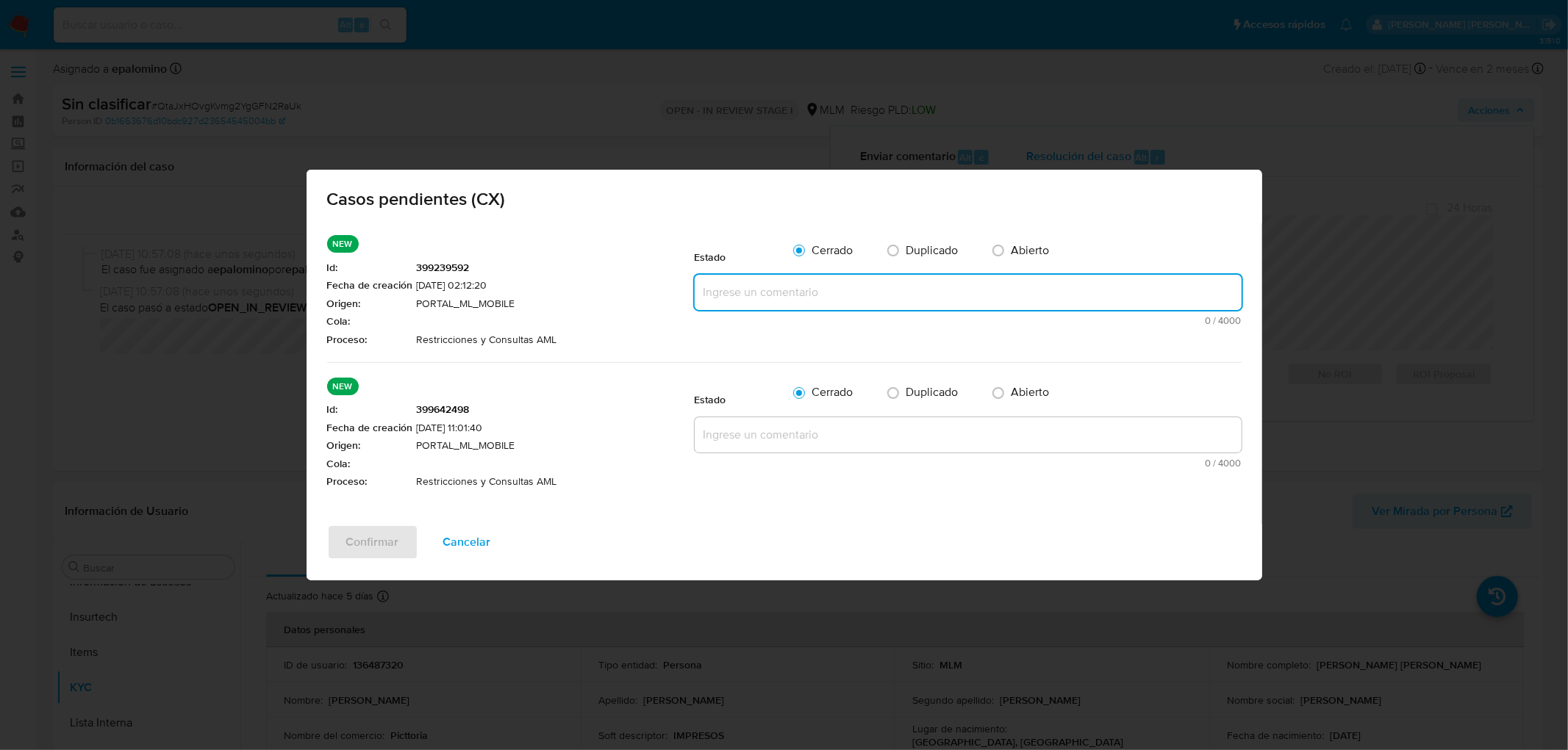
paste textarea "no se realizará reactivación de la cuenta"
type textarea "no se realizará reactivación de la cuenta"
click at [750, 435] on textarea at bounding box center [969, 435] width 547 height 35
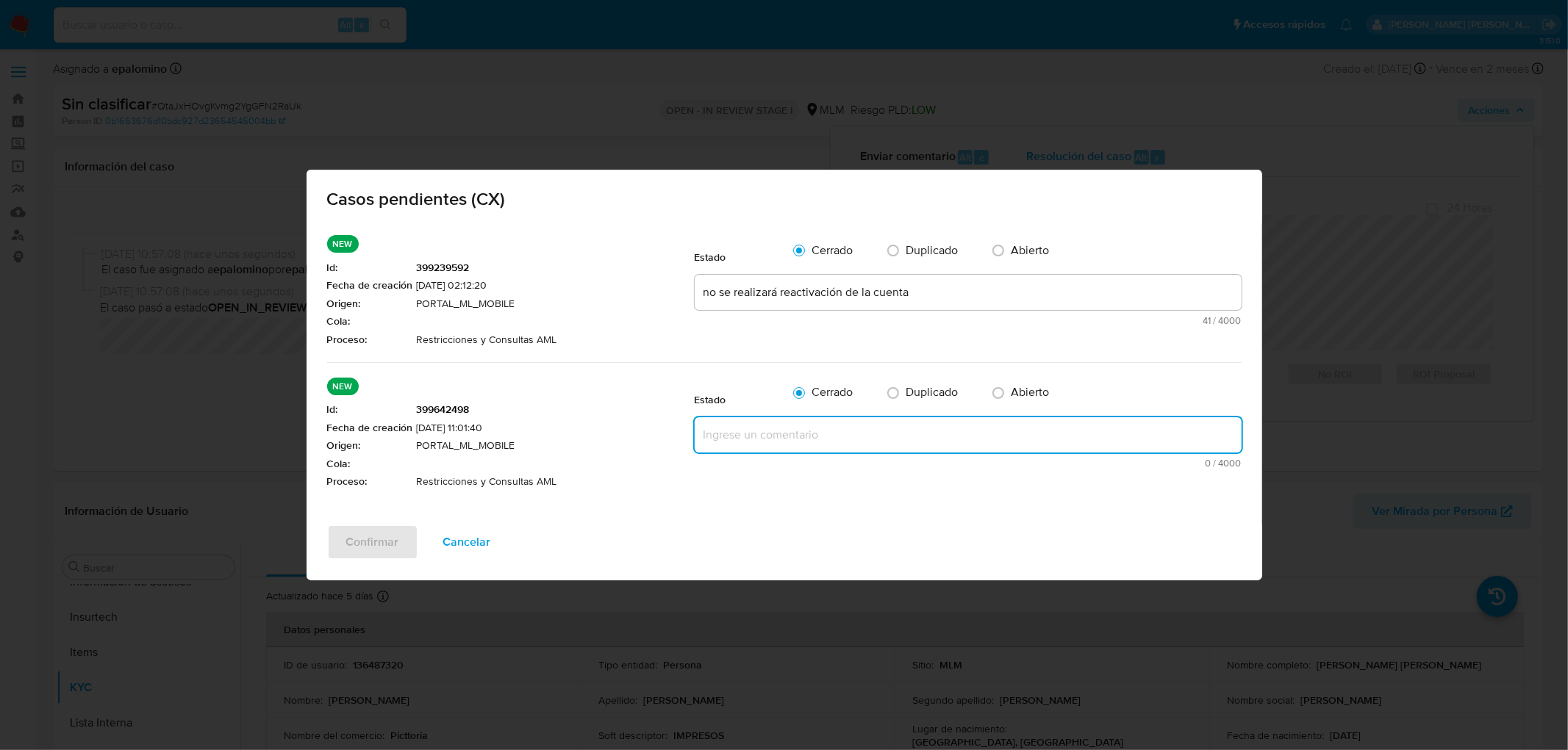
paste textarea "no se realizará reactivación de la cuenta"
type textarea "no se realizará reactivación de la cuenta"
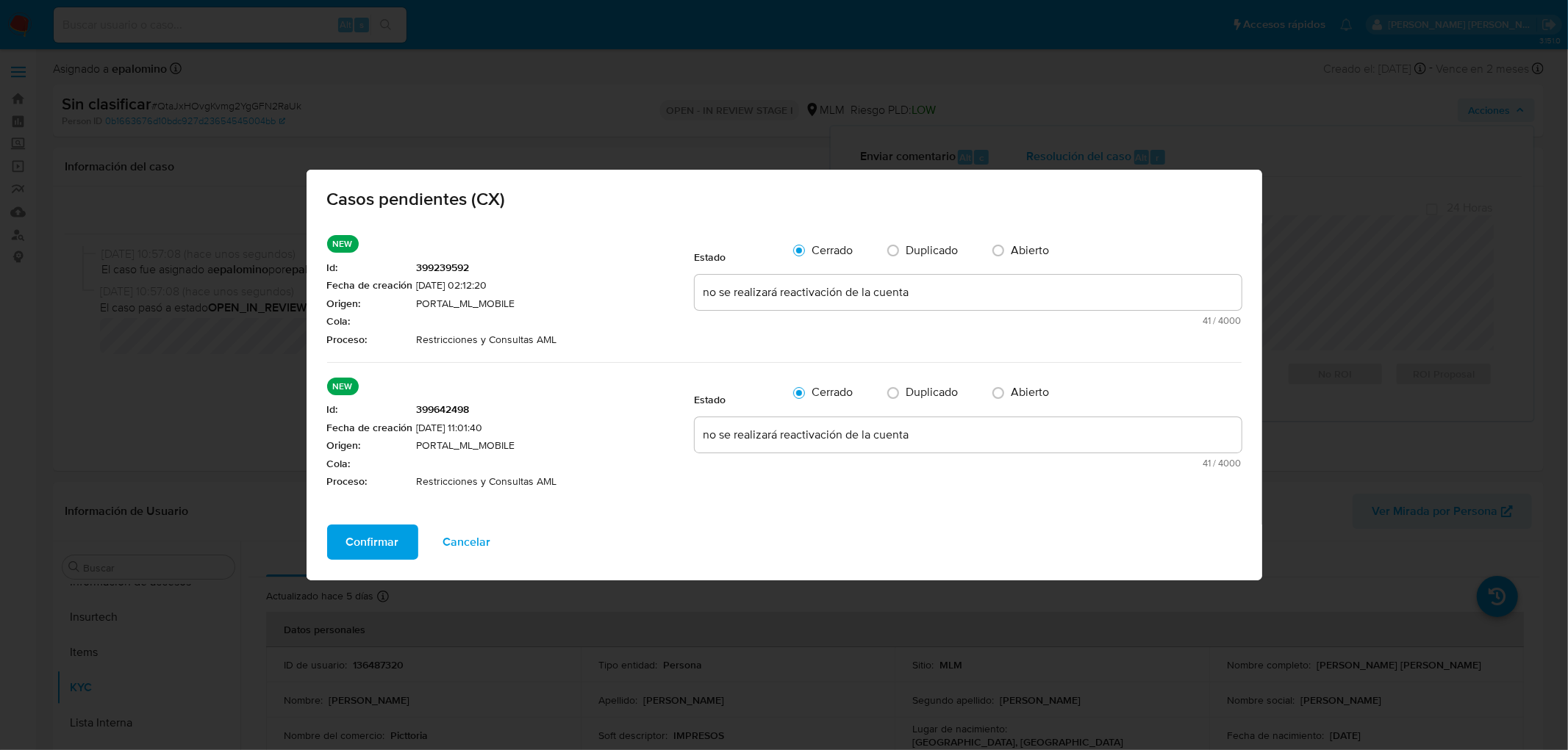
click at [370, 532] on span "Confirmar" at bounding box center [372, 542] width 53 height 33
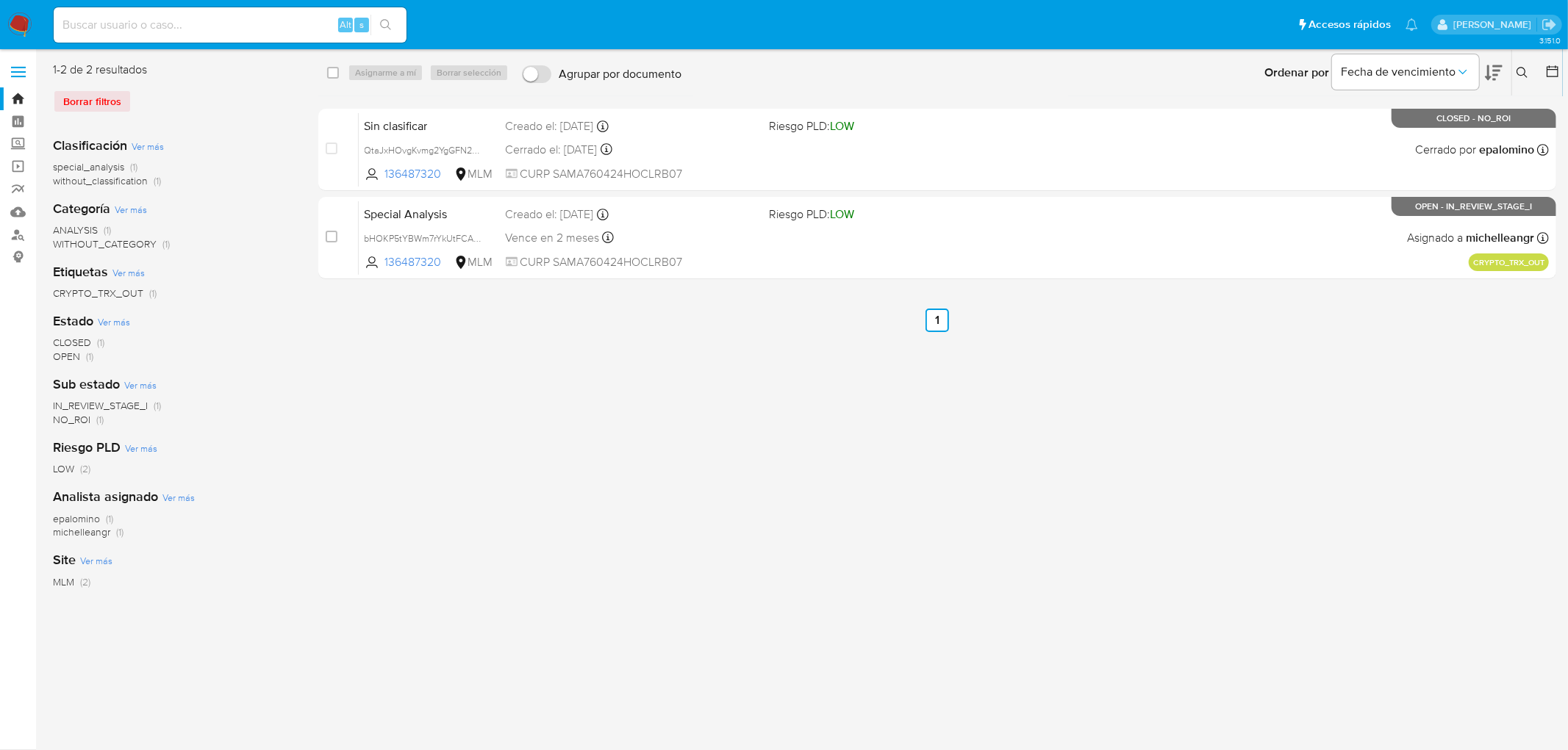
click at [1522, 70] on icon at bounding box center [1523, 73] width 12 height 12
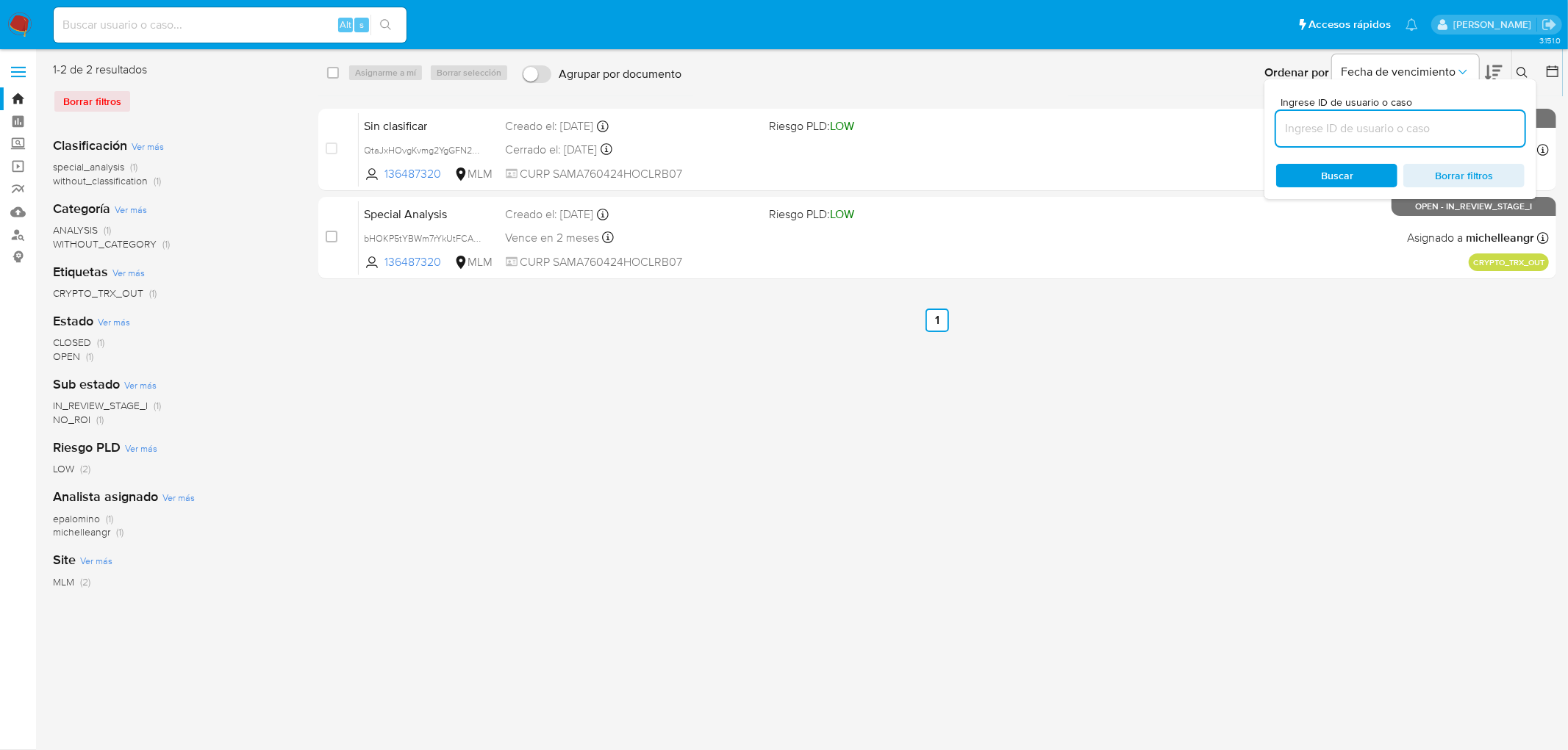
click at [1325, 128] on input at bounding box center [1400, 128] width 248 height 19
type input "1111817033"
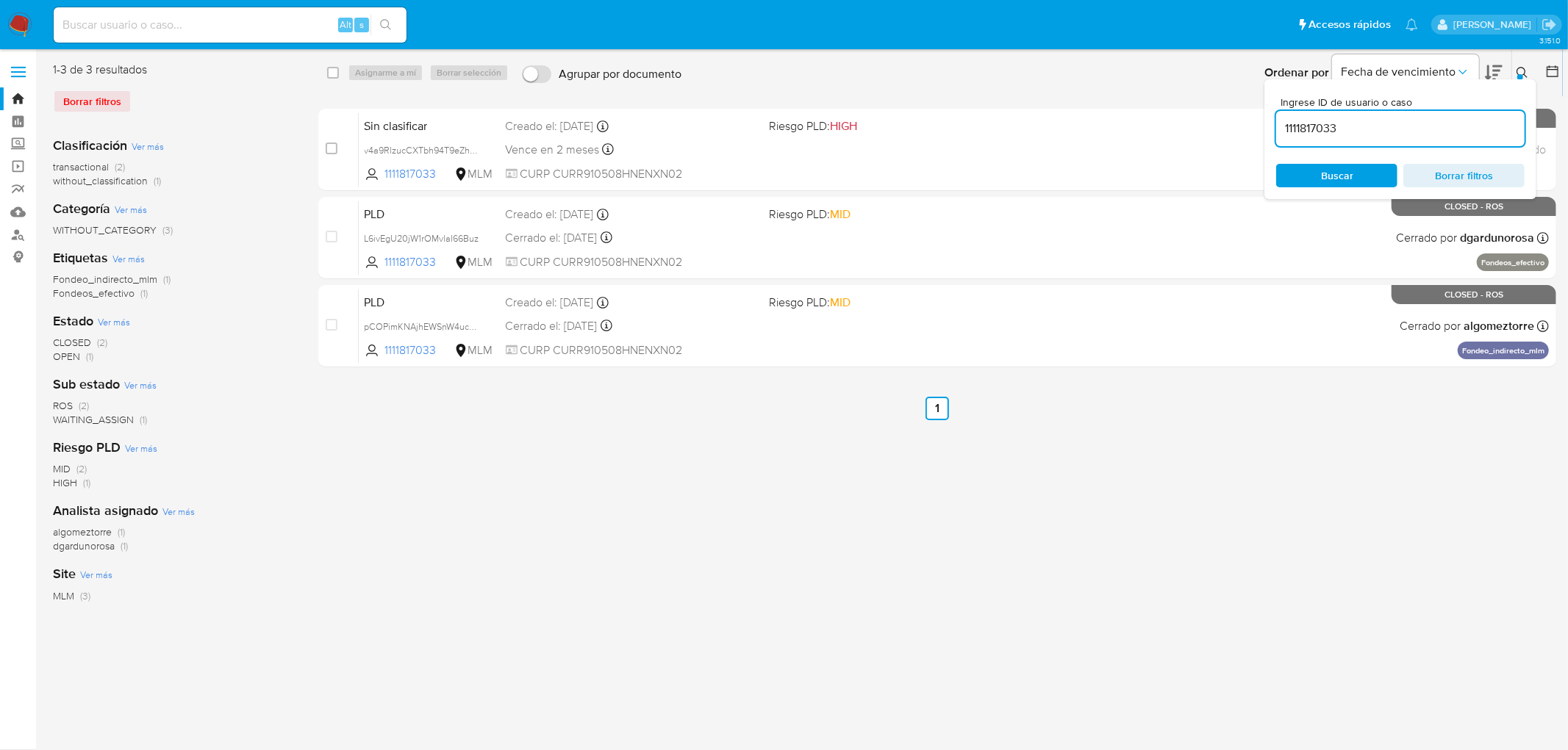
click at [1529, 69] on button at bounding box center [1524, 72] width 24 height 18
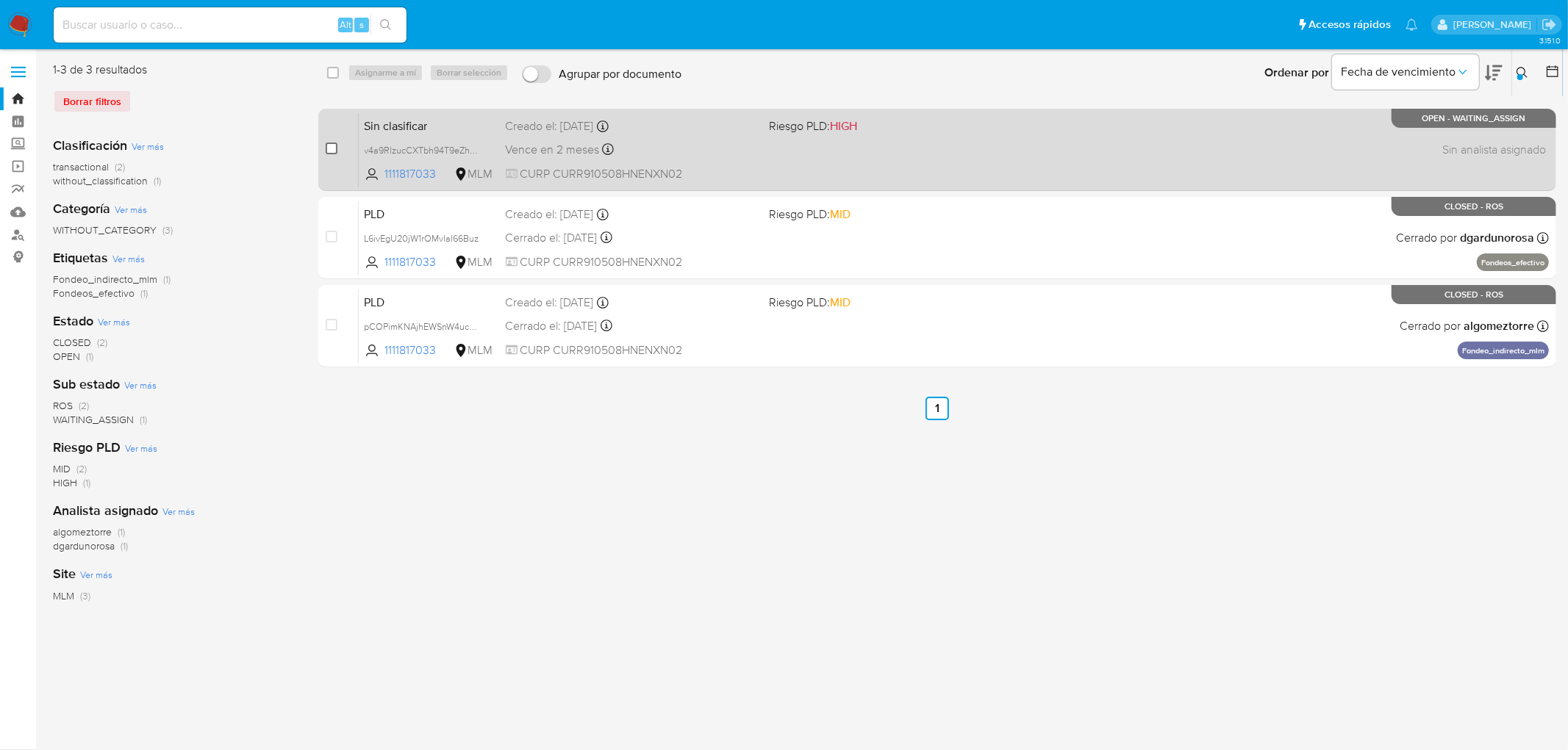
click at [333, 147] on input "checkbox" at bounding box center [332, 148] width 12 height 12
checkbox input "true"
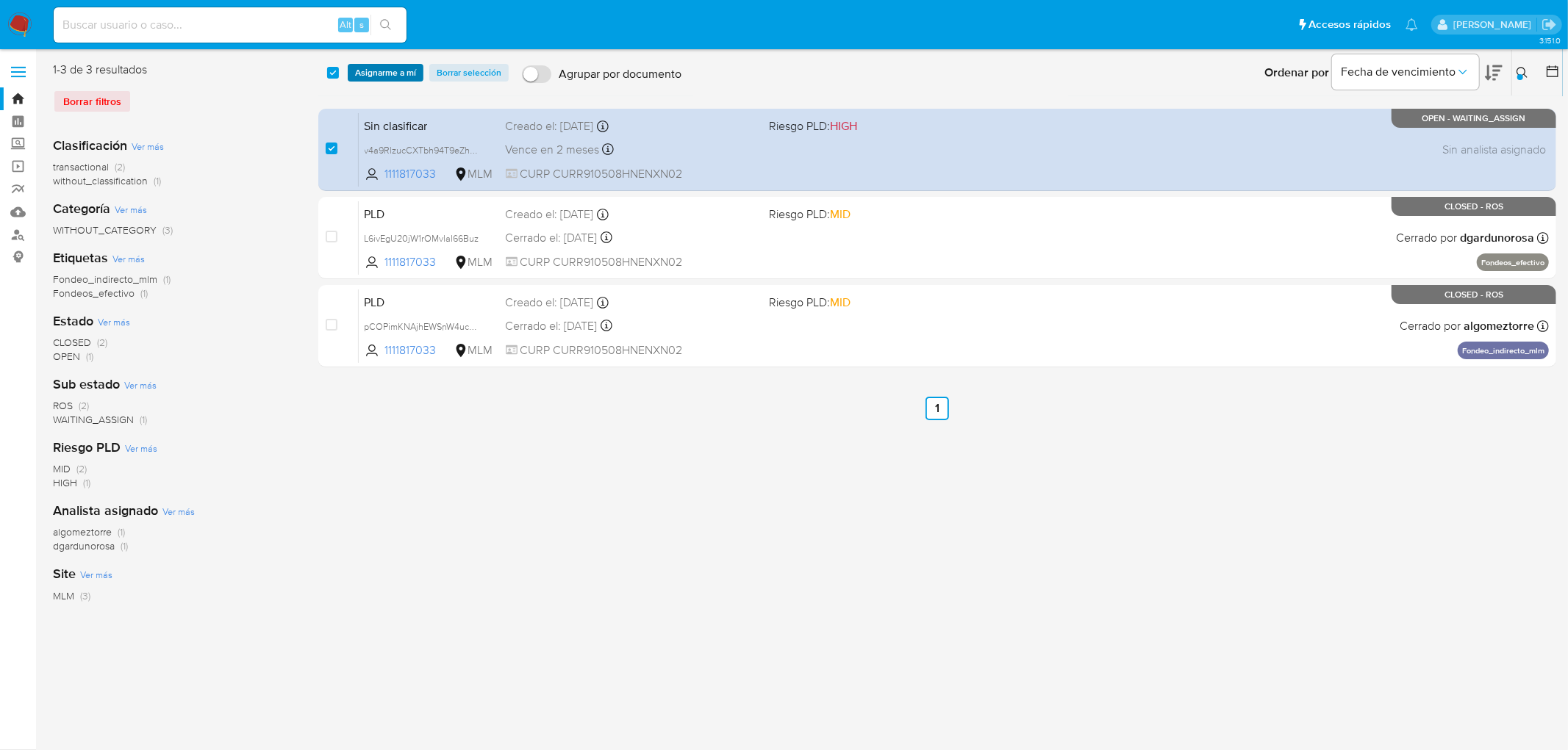
click at [378, 75] on span "Asignarme a mí" at bounding box center [385, 73] width 61 height 15
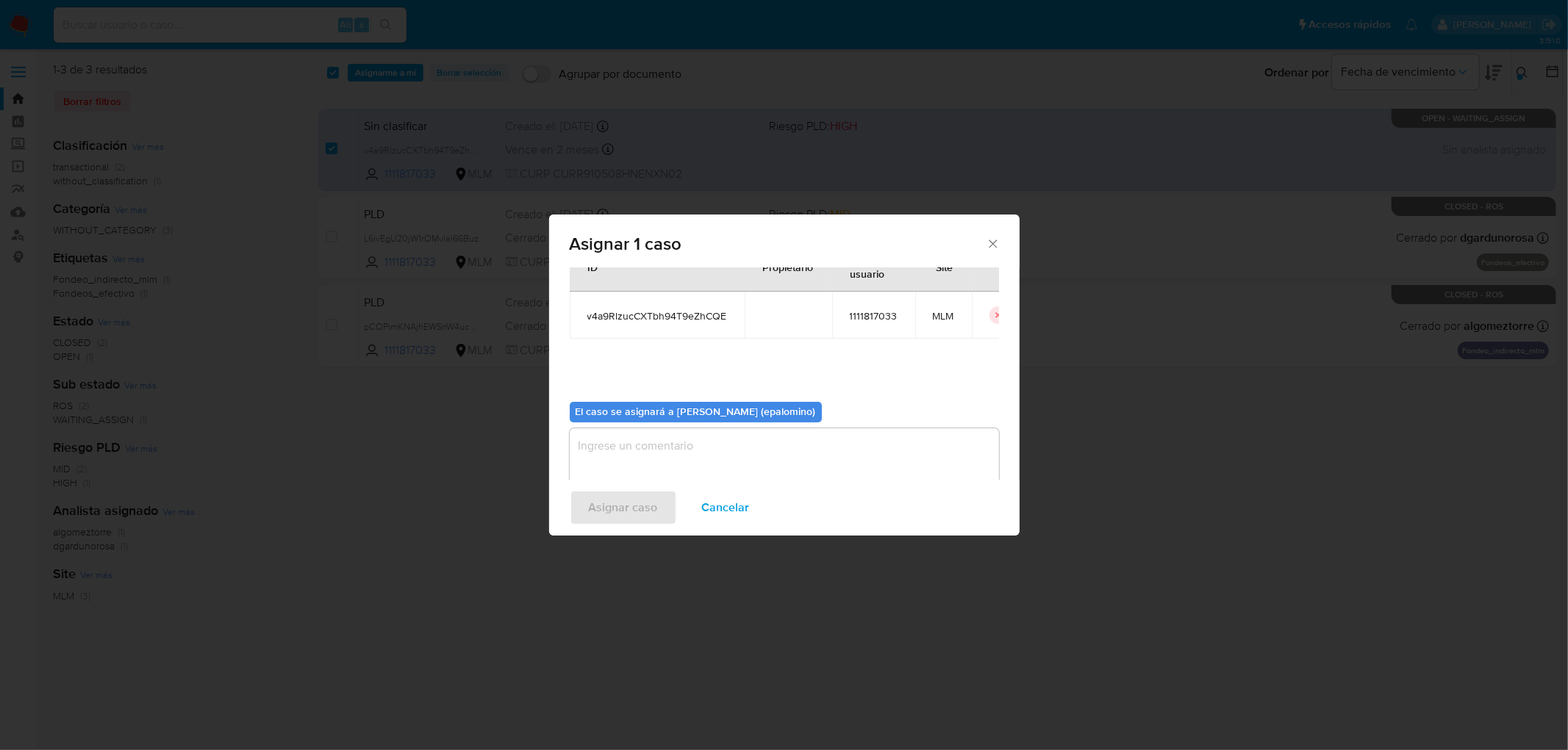
scroll to position [76, 0]
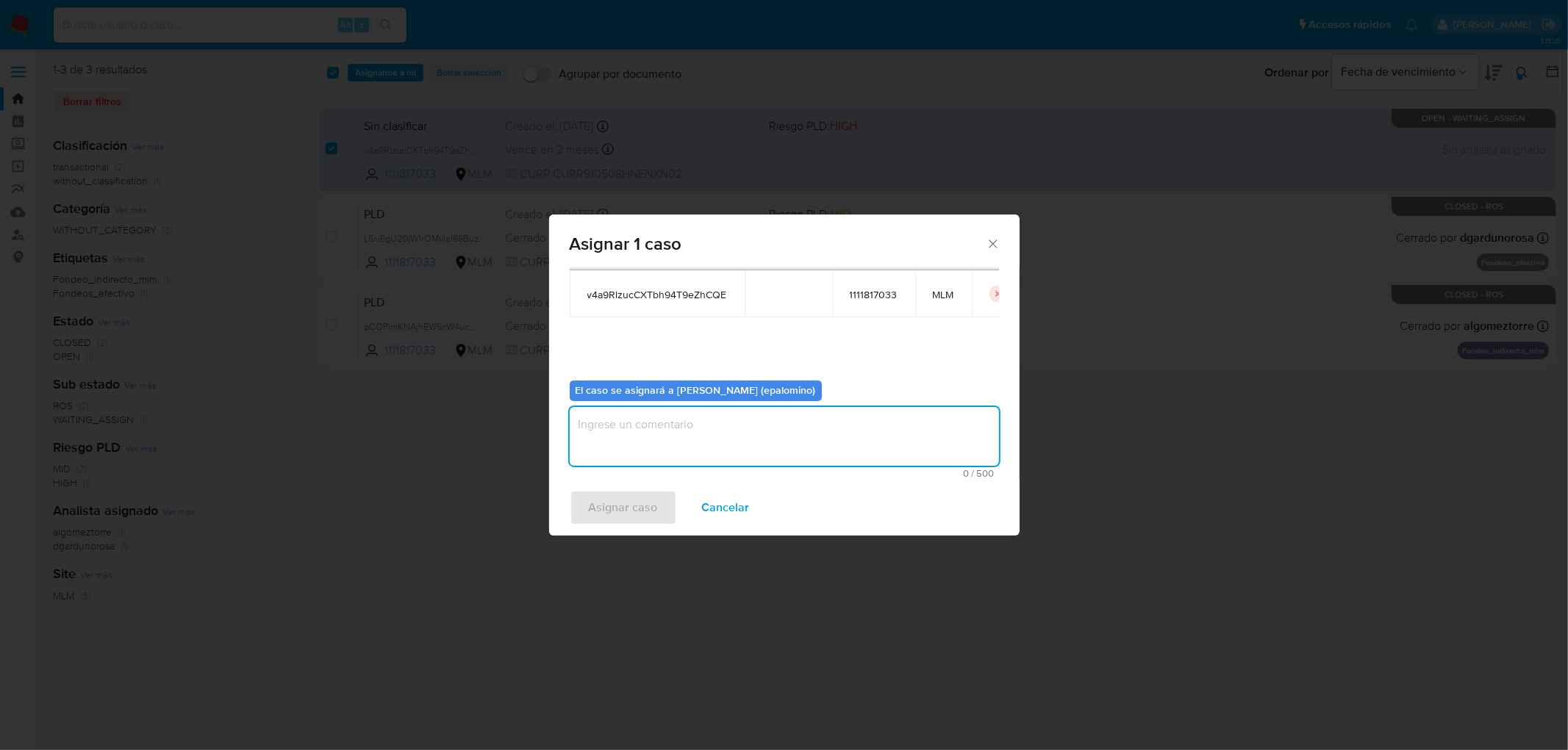
click at [642, 446] on textarea "assign-modal" at bounding box center [784, 436] width 429 height 59
type textarea "AS"
click at [605, 499] on span "Asignar caso" at bounding box center [623, 508] width 69 height 33
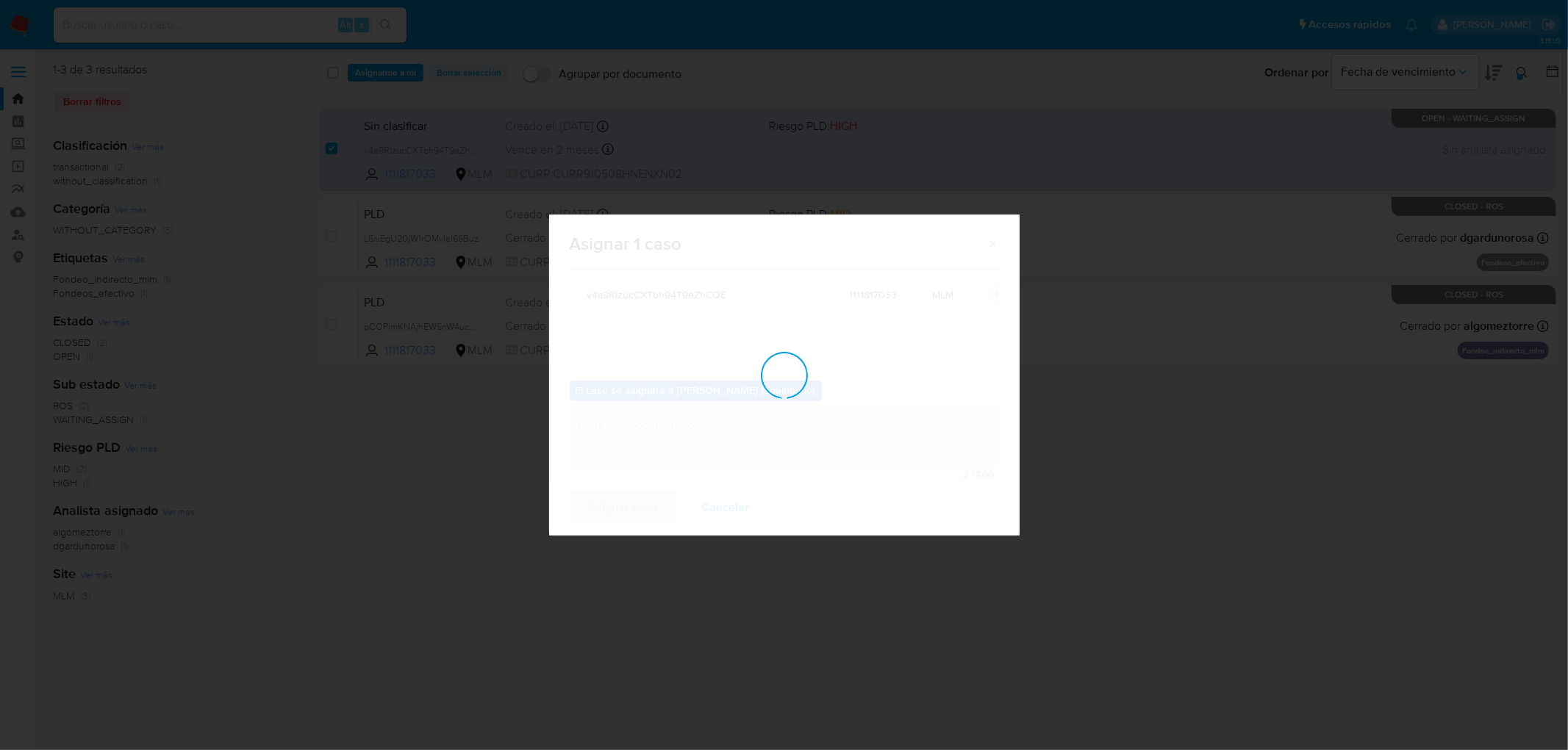
checkbox input "false"
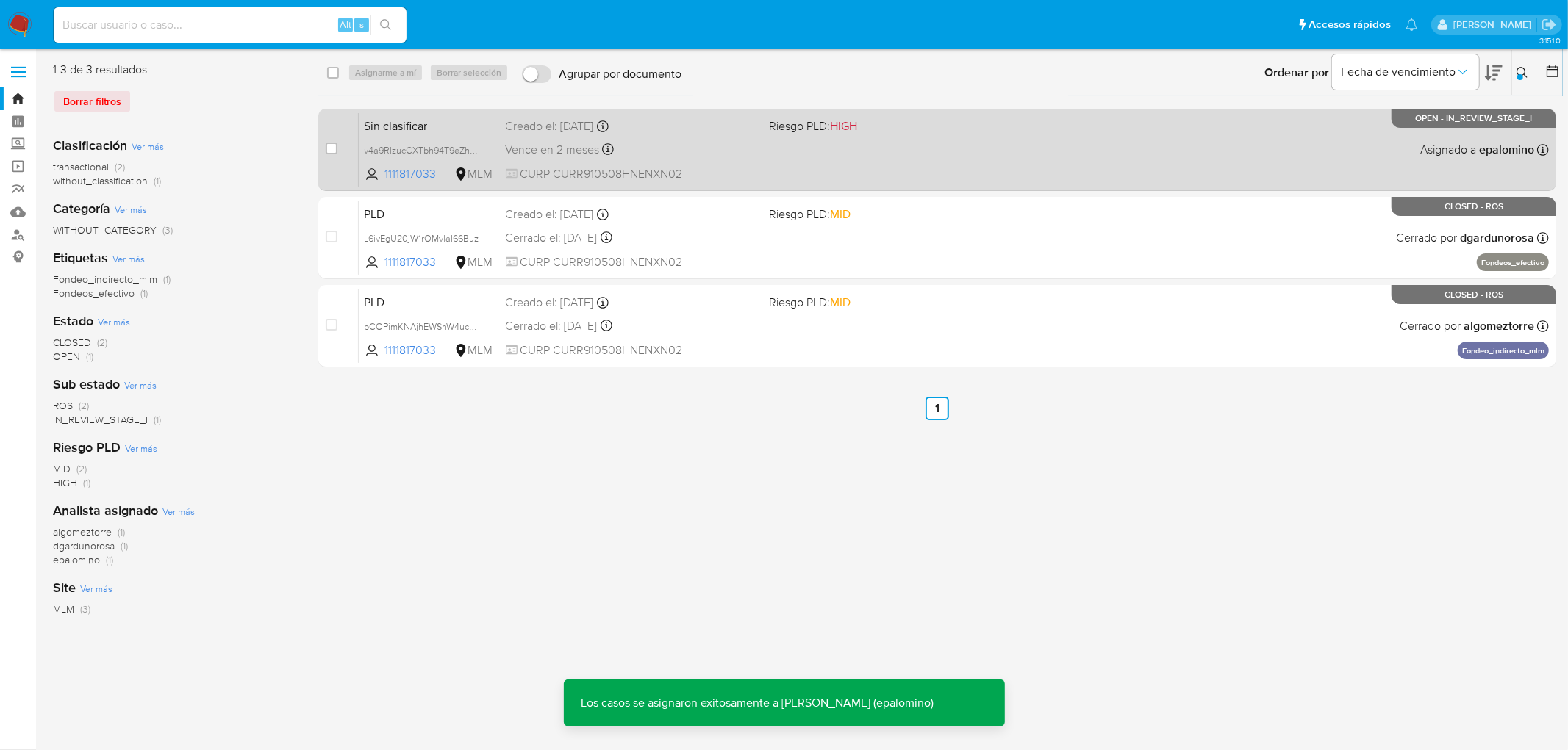
click at [417, 120] on span "Sin clasificar" at bounding box center [429, 124] width 129 height 19
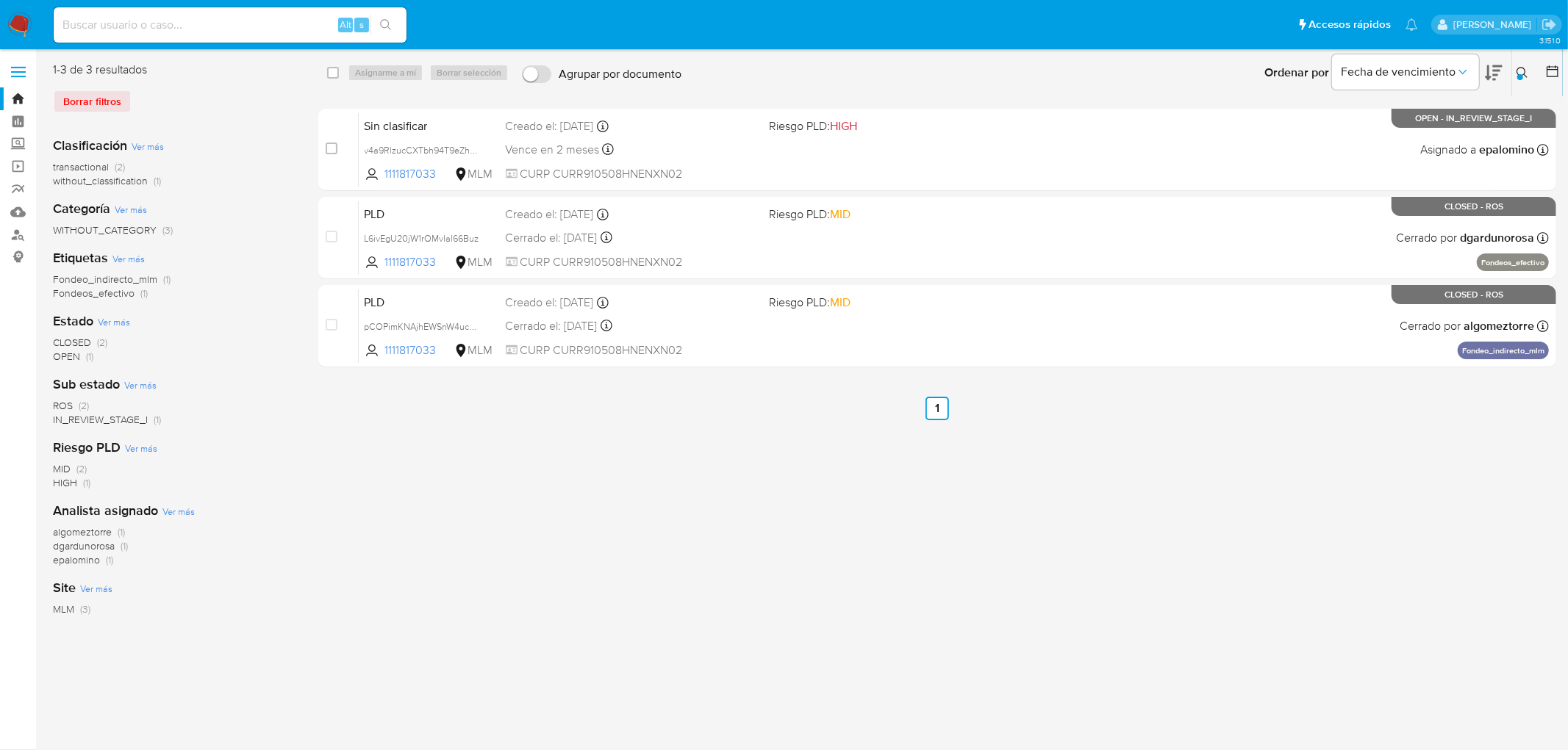
click at [16, 23] on img at bounding box center [20, 25] width 25 height 25
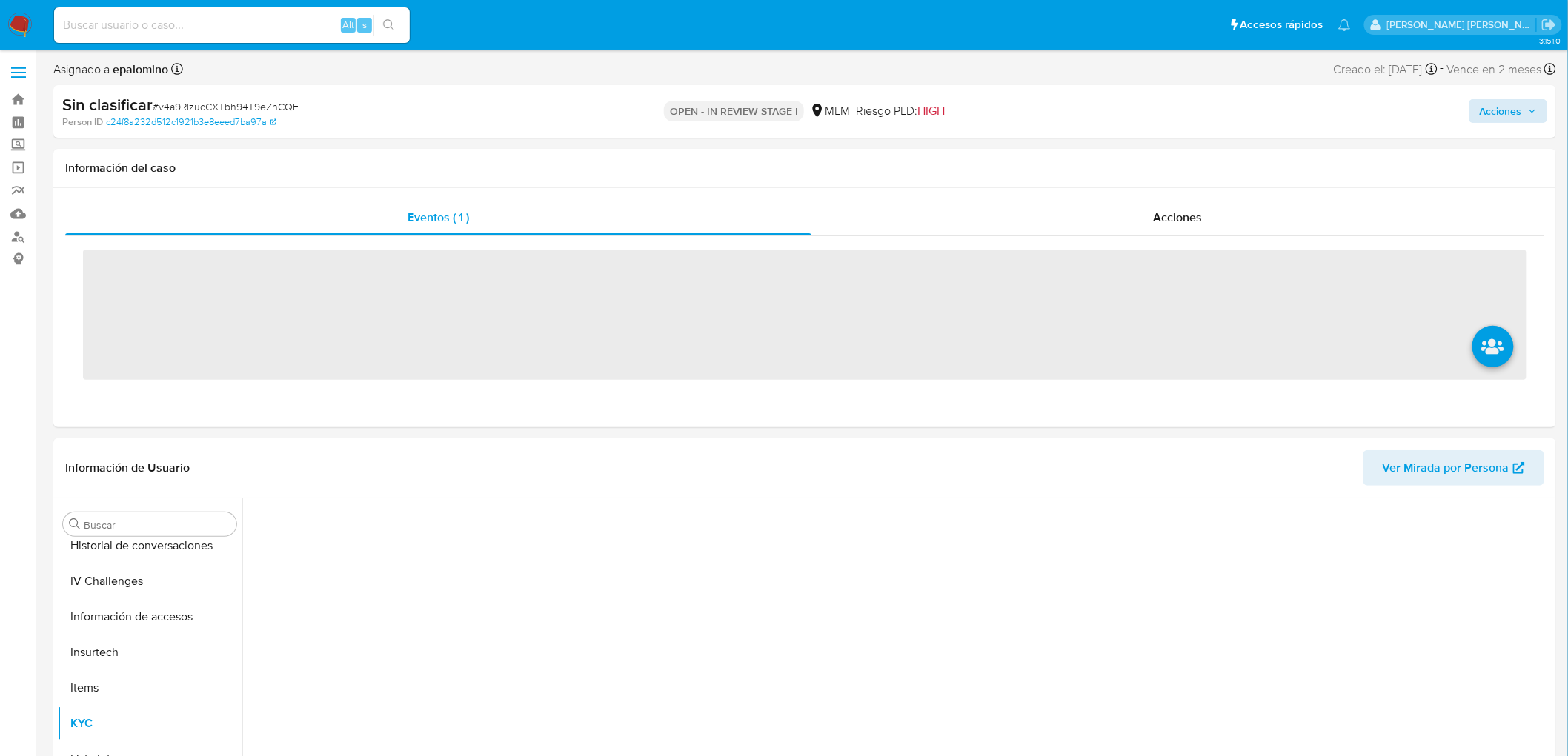
scroll to position [589, 0]
click at [1491, 107] on span "Acciones" at bounding box center [1501, 111] width 42 height 24
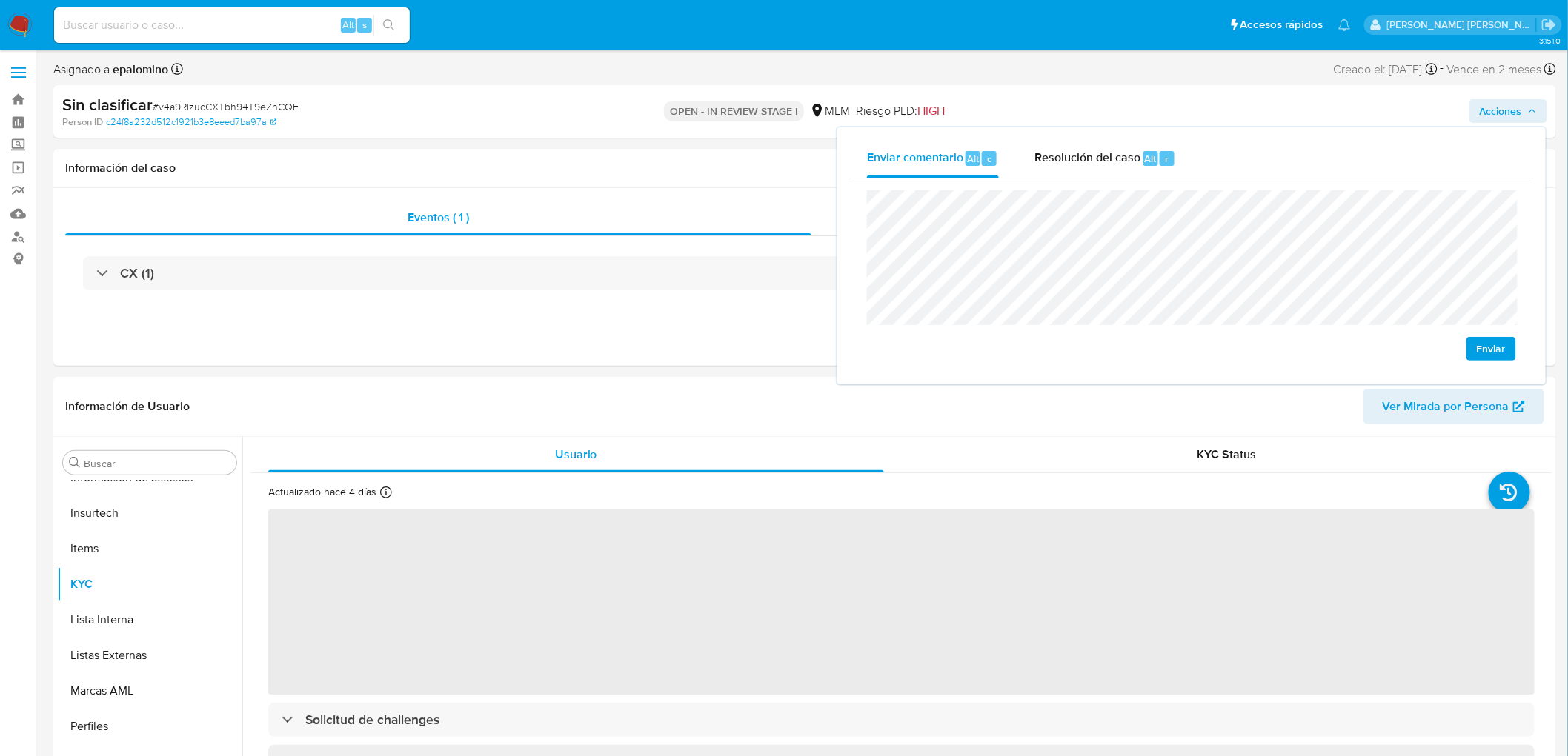
click at [1494, 348] on span "Enviar" at bounding box center [1491, 348] width 29 height 21
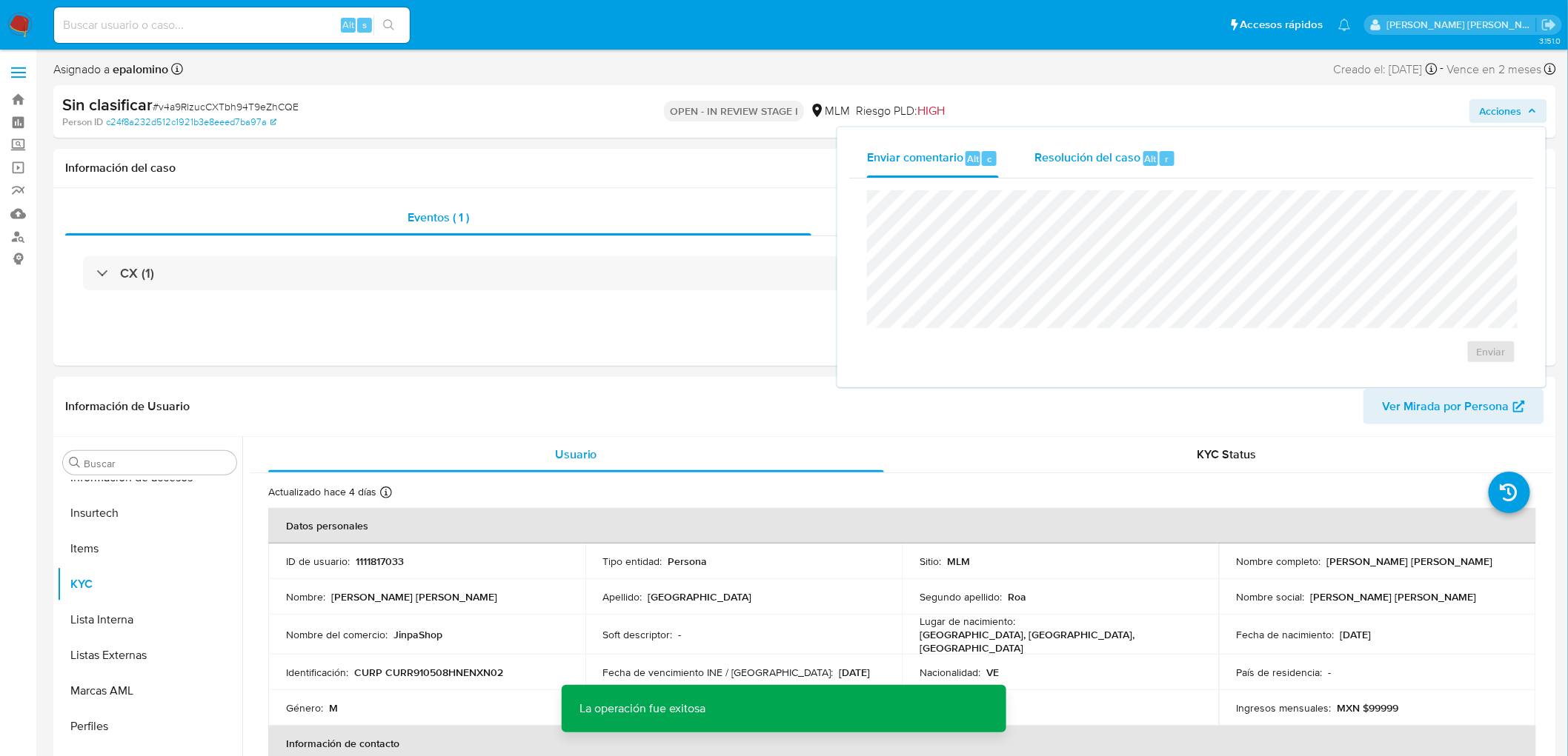
click at [1106, 162] on span "Resolución del caso" at bounding box center [1087, 158] width 106 height 17
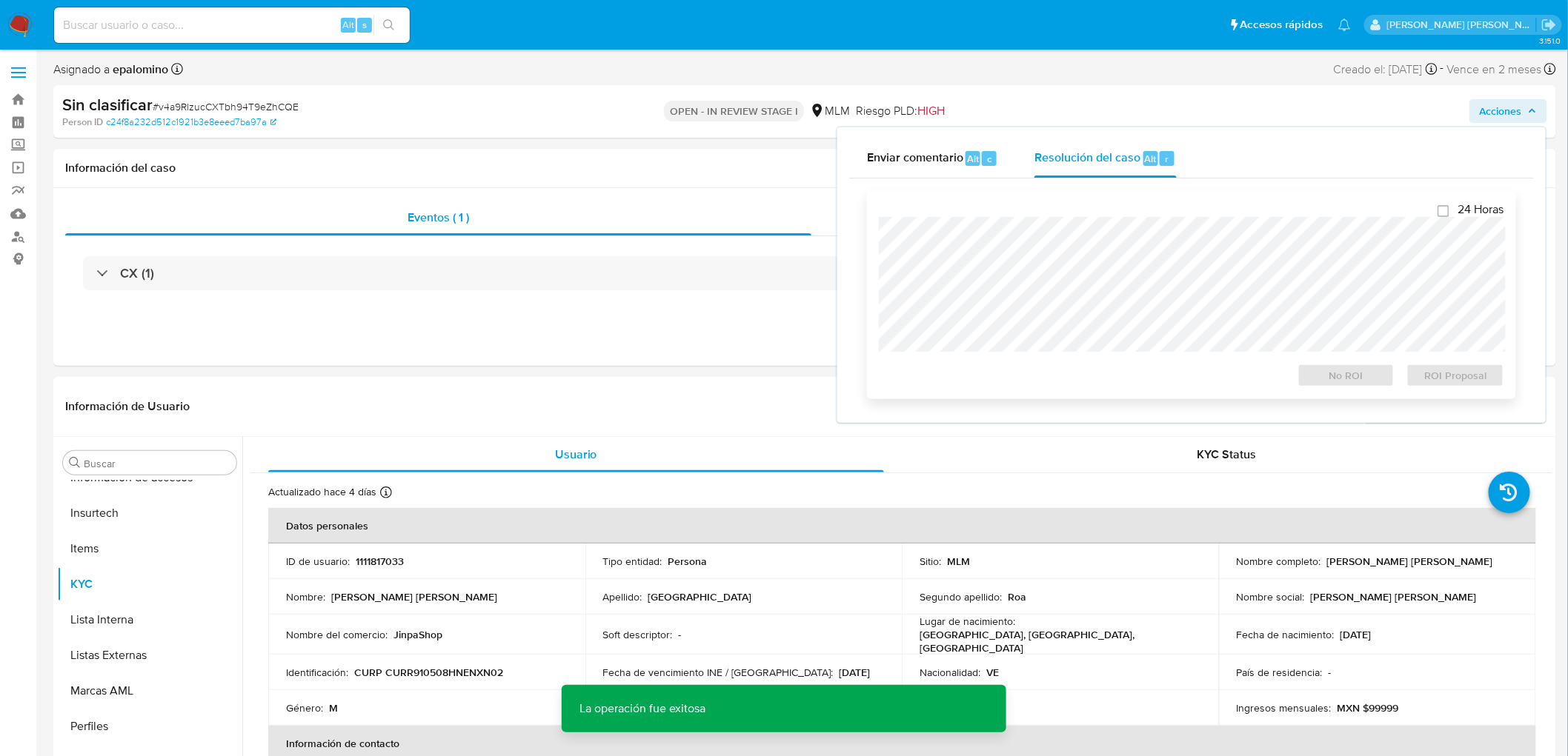
select select "10"
click at [1312, 373] on span "No ROI" at bounding box center [1346, 375] width 77 height 21
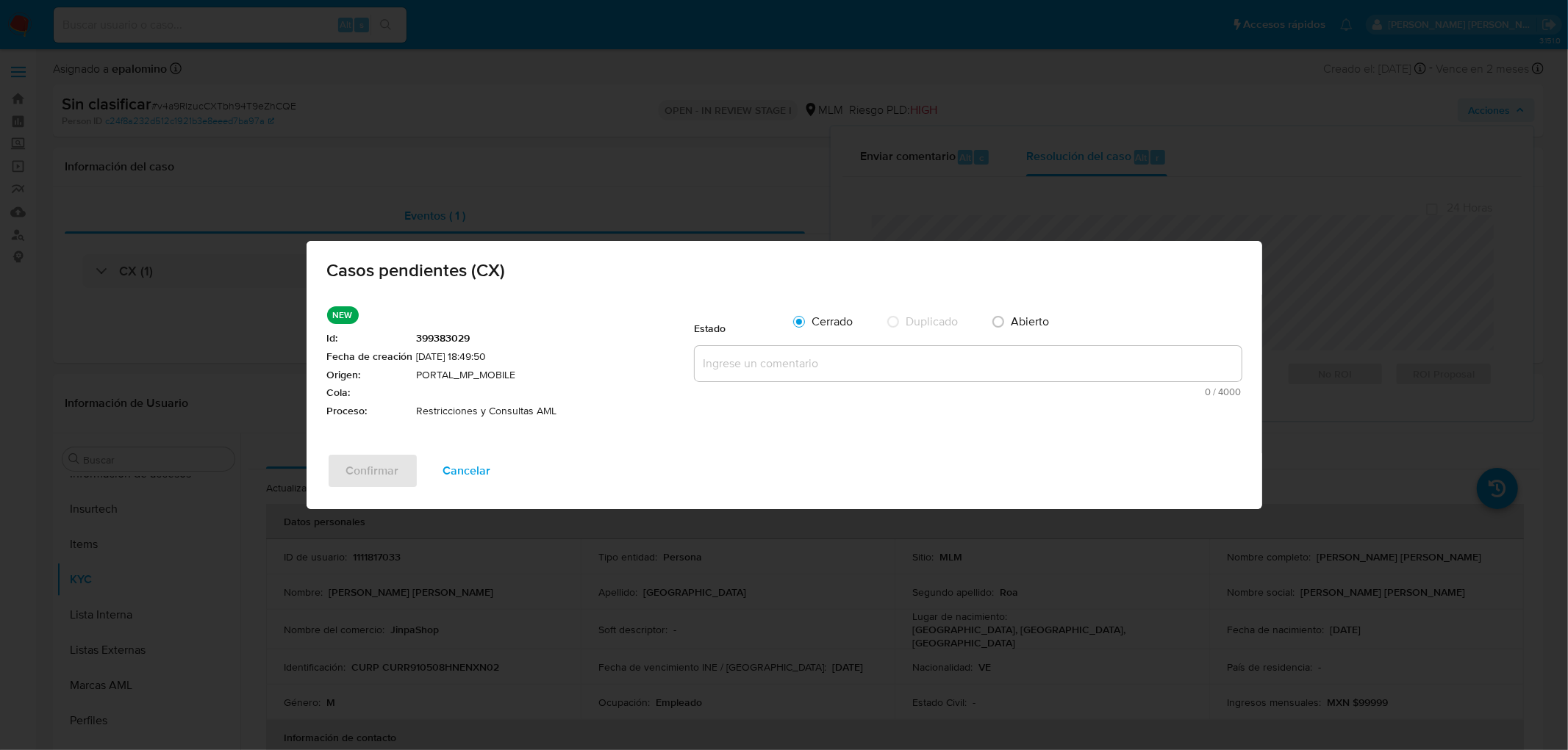
click at [833, 349] on textarea at bounding box center [969, 363] width 547 height 35
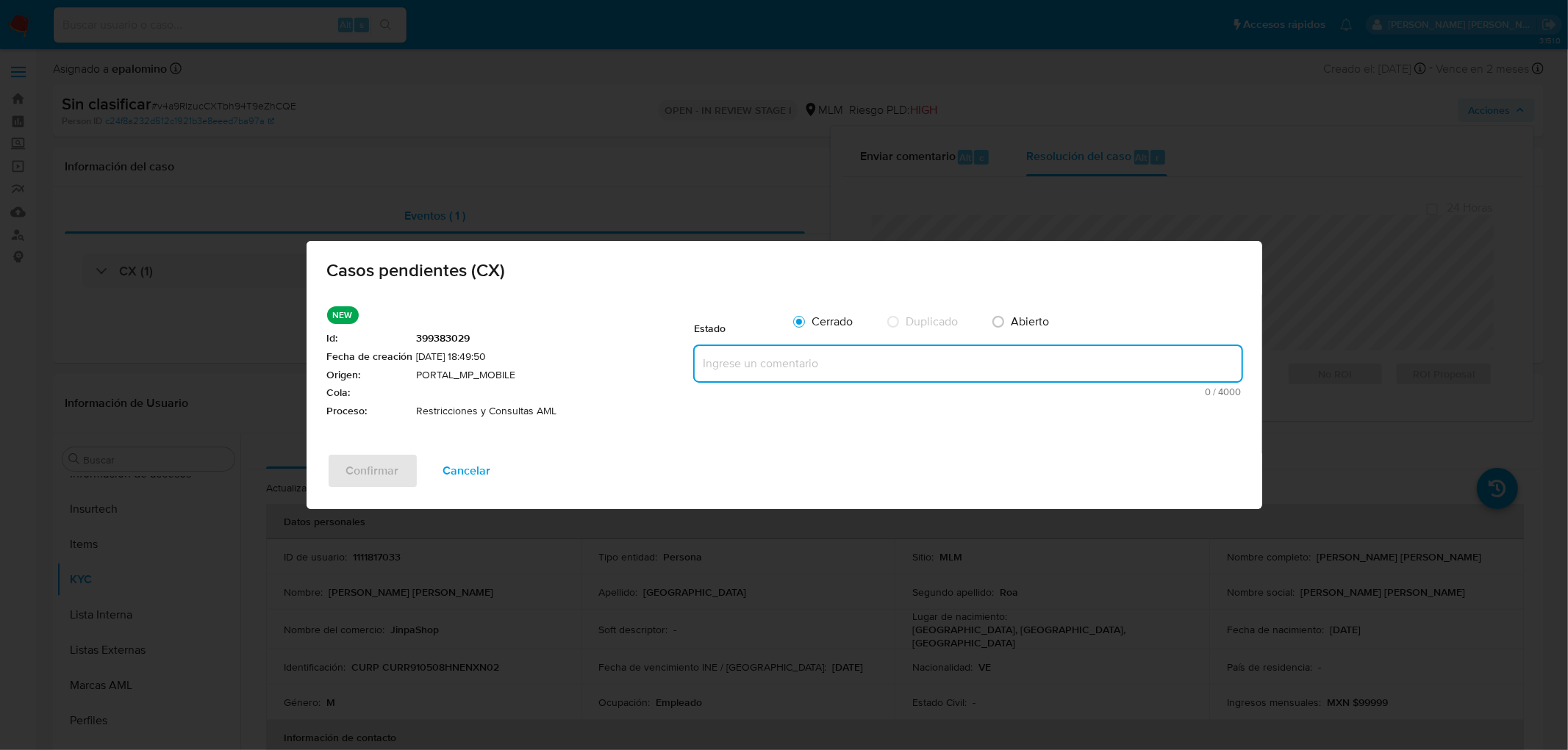
paste textarea "no se realizará reactivación de la cuenta"
type textarea "no se realizará reactivación de la cuenta"
click at [347, 467] on span "Confirmar" at bounding box center [372, 471] width 53 height 33
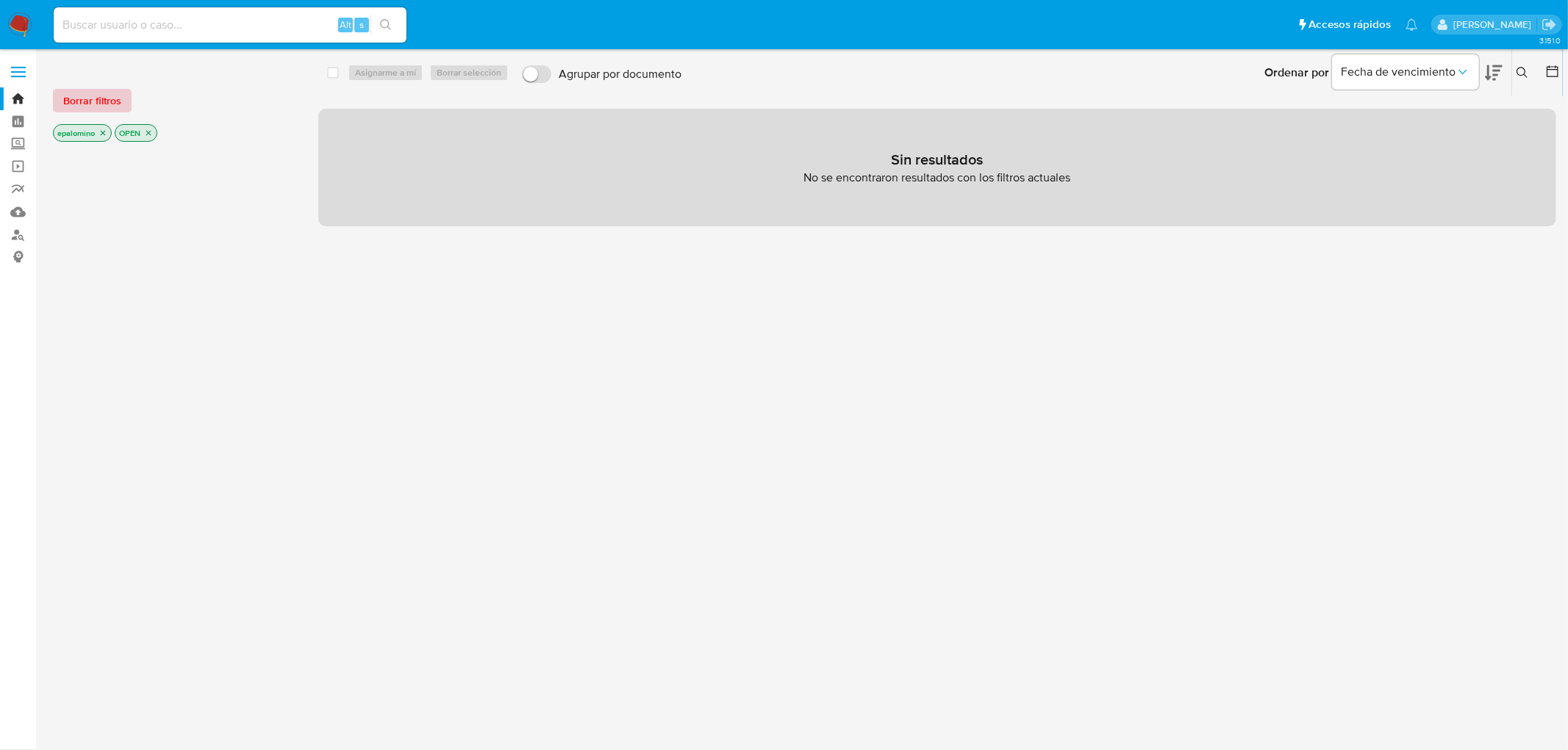
click at [76, 101] on span "Borrar filtros" at bounding box center [91, 101] width 58 height 21
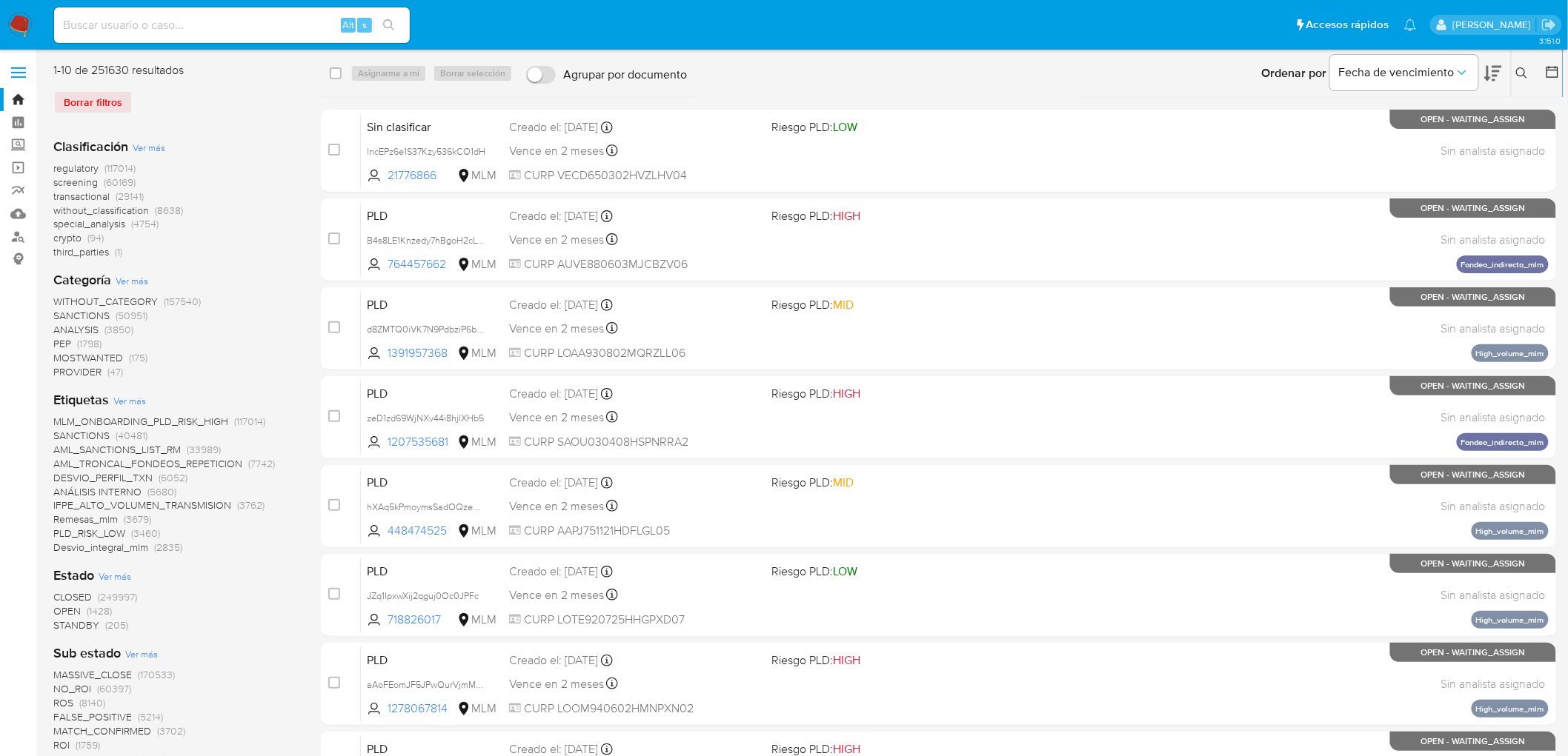
click at [1531, 70] on button at bounding box center [1523, 73] width 25 height 18
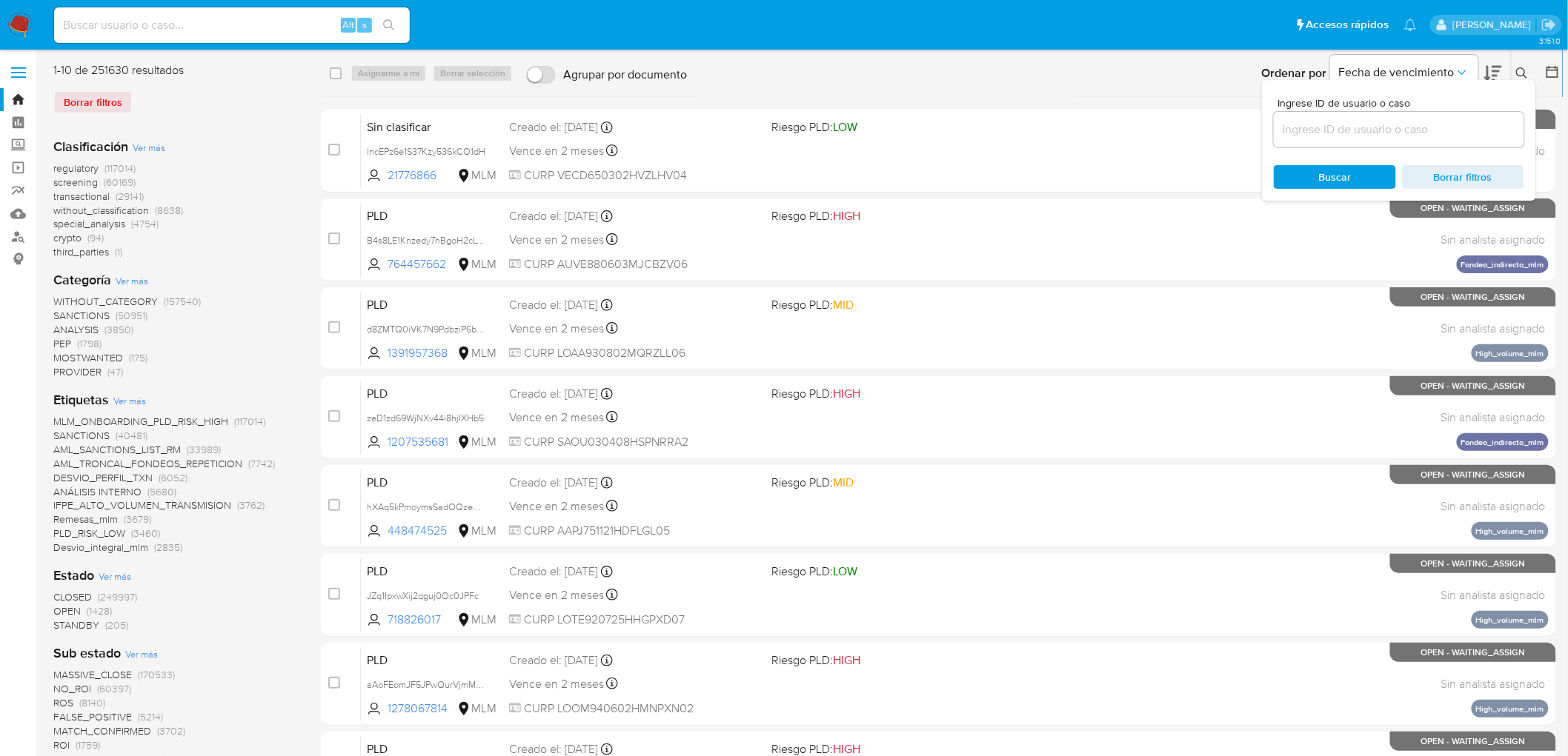
click at [1313, 131] on input at bounding box center [1399, 129] width 250 height 19
type input "21776866"
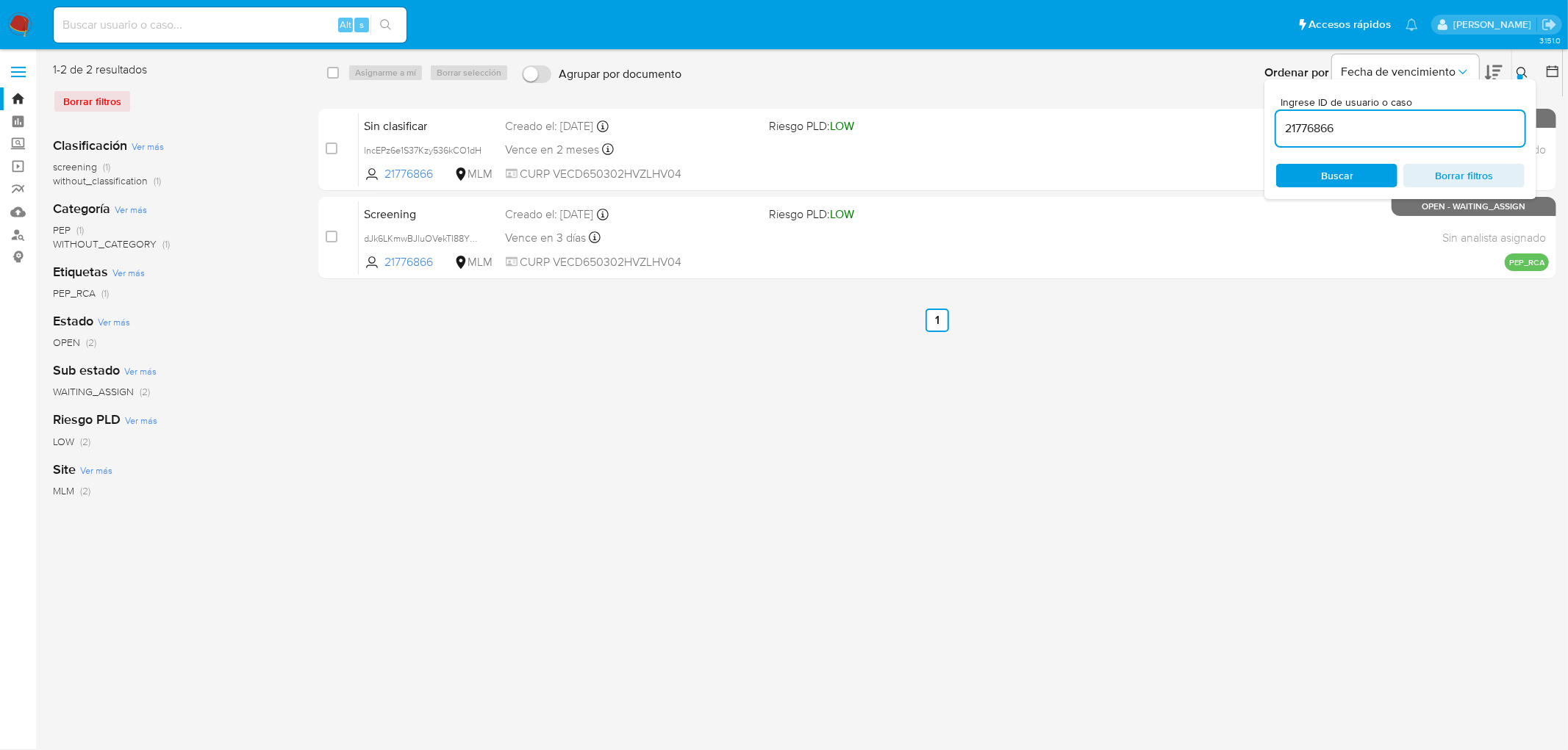
click at [1518, 72] on icon at bounding box center [1523, 73] width 12 height 12
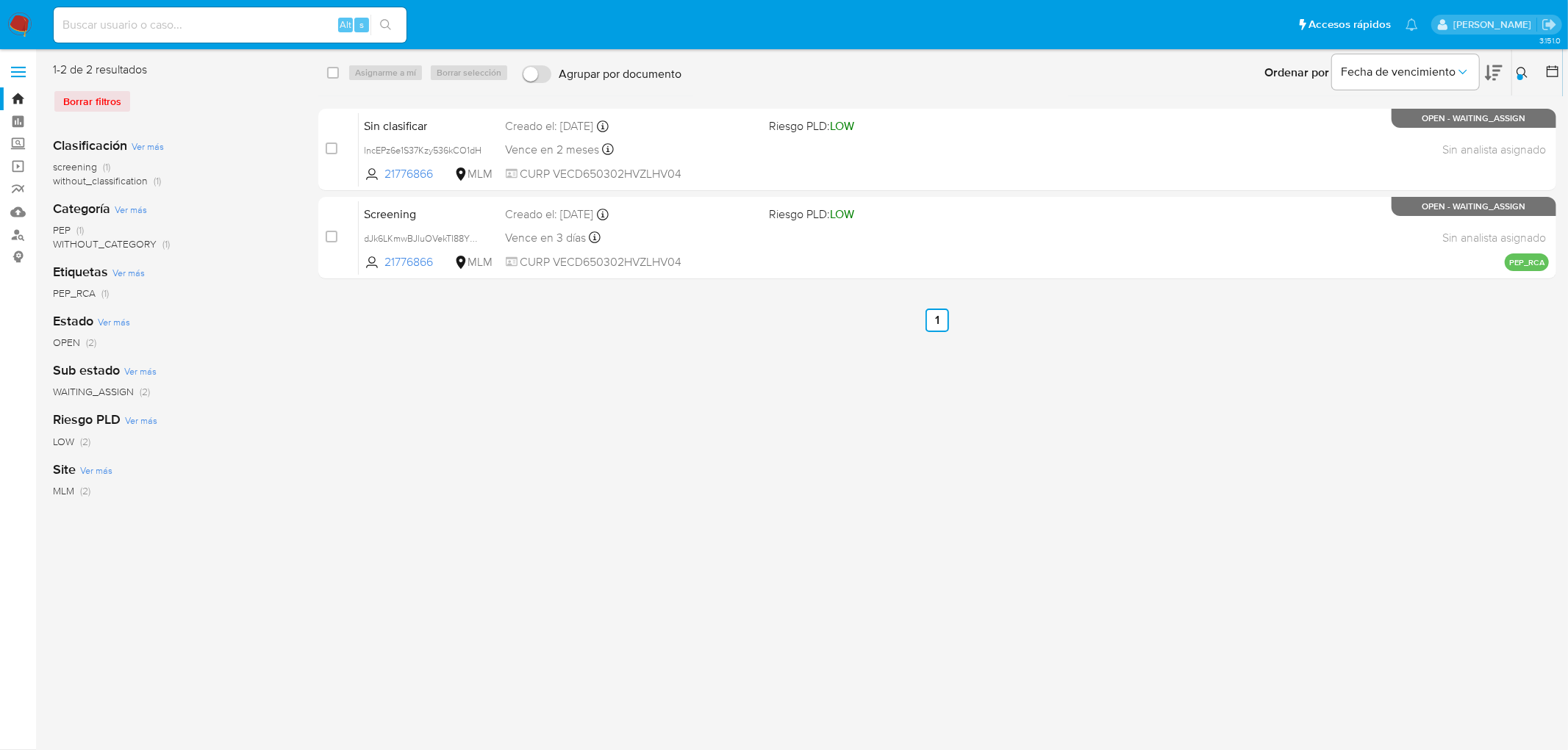
click at [27, 27] on img at bounding box center [20, 25] width 25 height 25
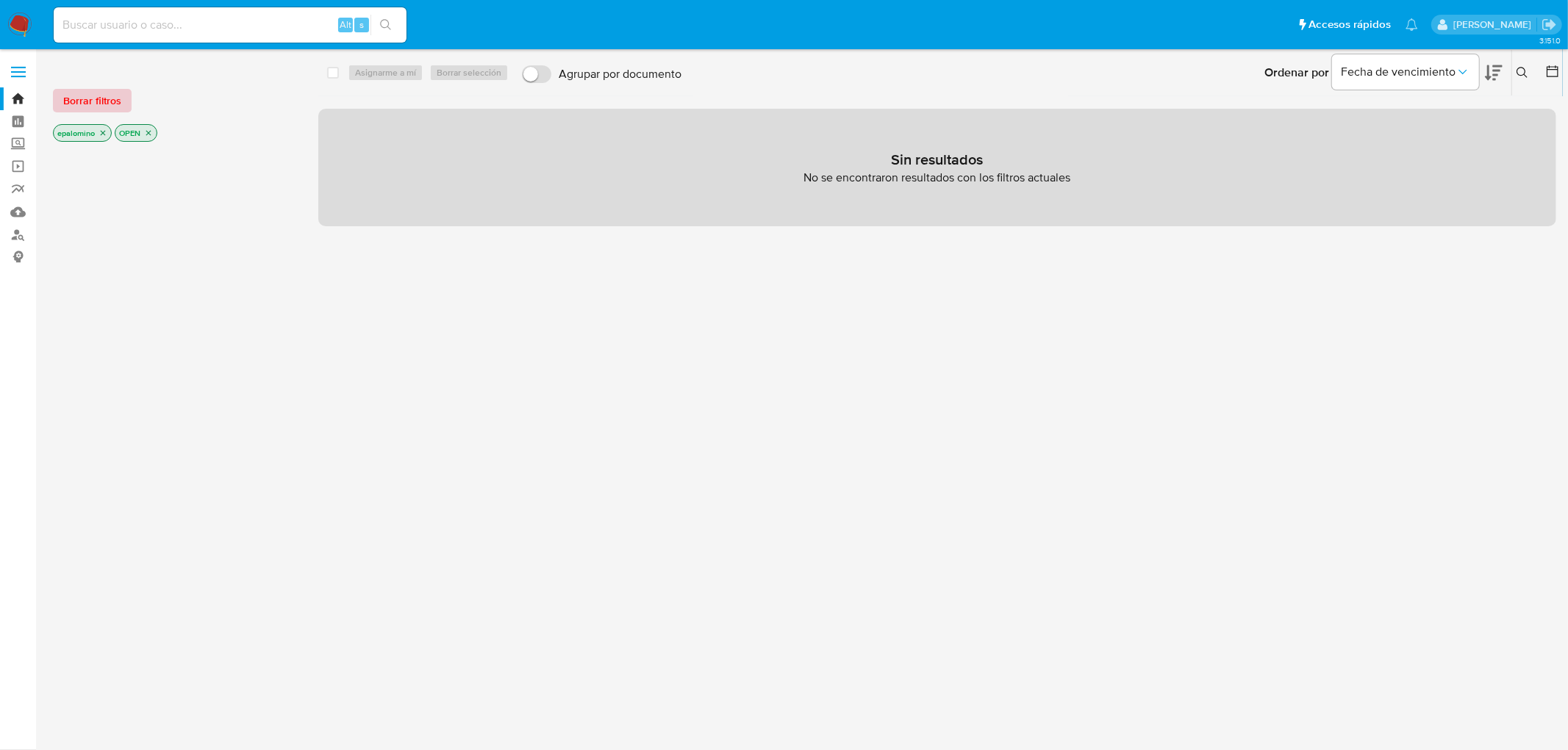
click at [119, 99] on span "Borrar filtros" at bounding box center [91, 101] width 58 height 21
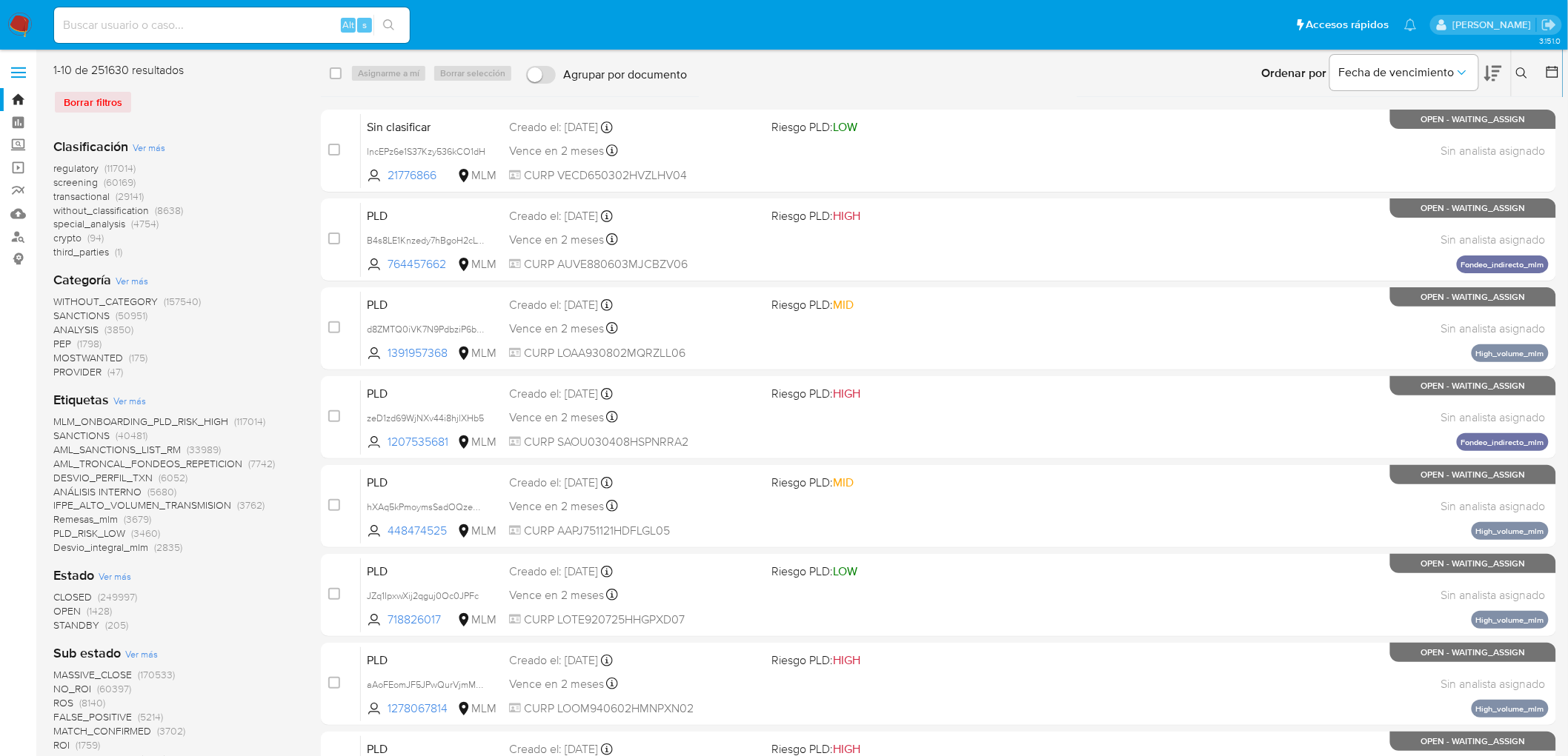
click at [158, 205] on span "(8638)" at bounding box center [168, 211] width 28 height 15
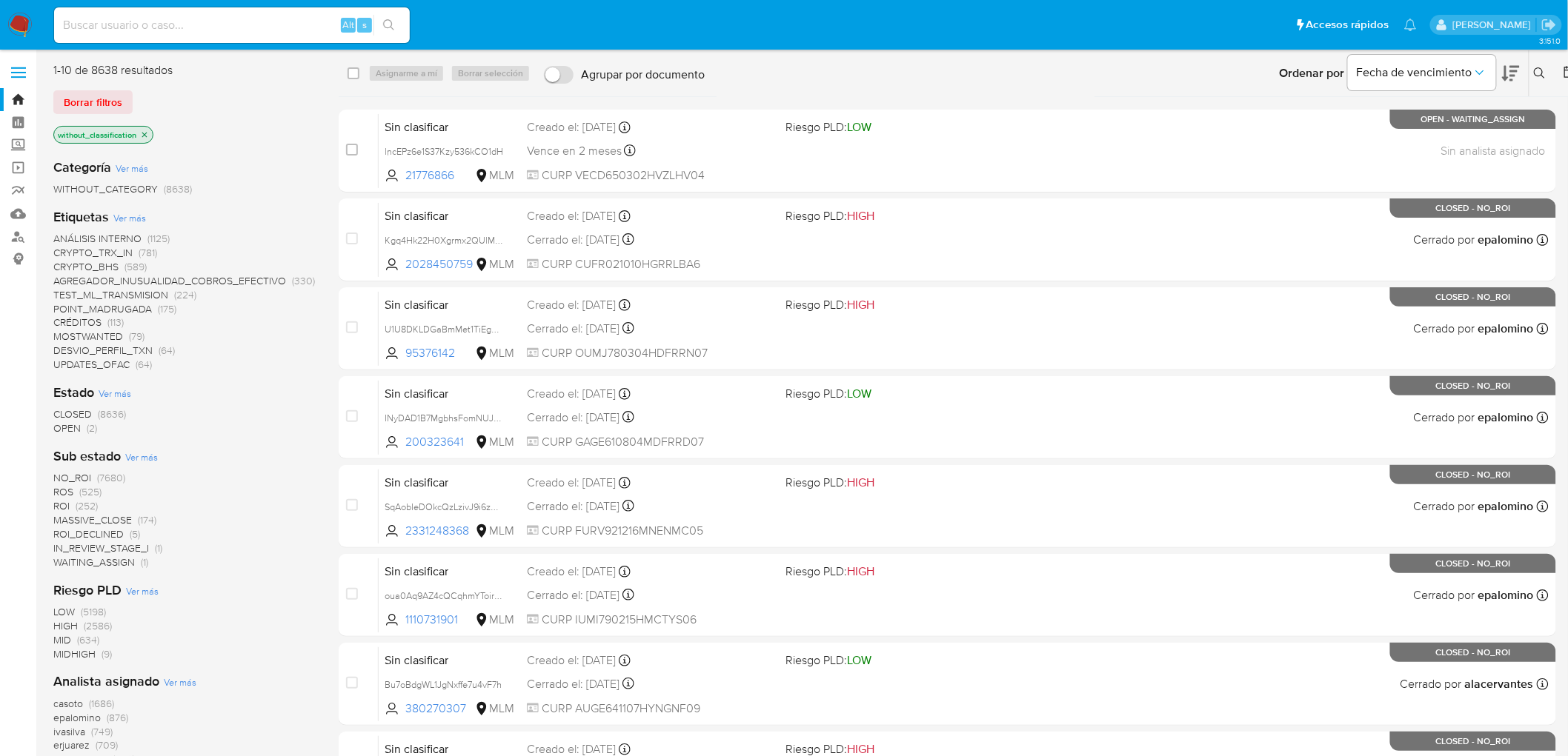
click at [83, 426] on span "OPEN (2)" at bounding box center [75, 428] width 44 height 14
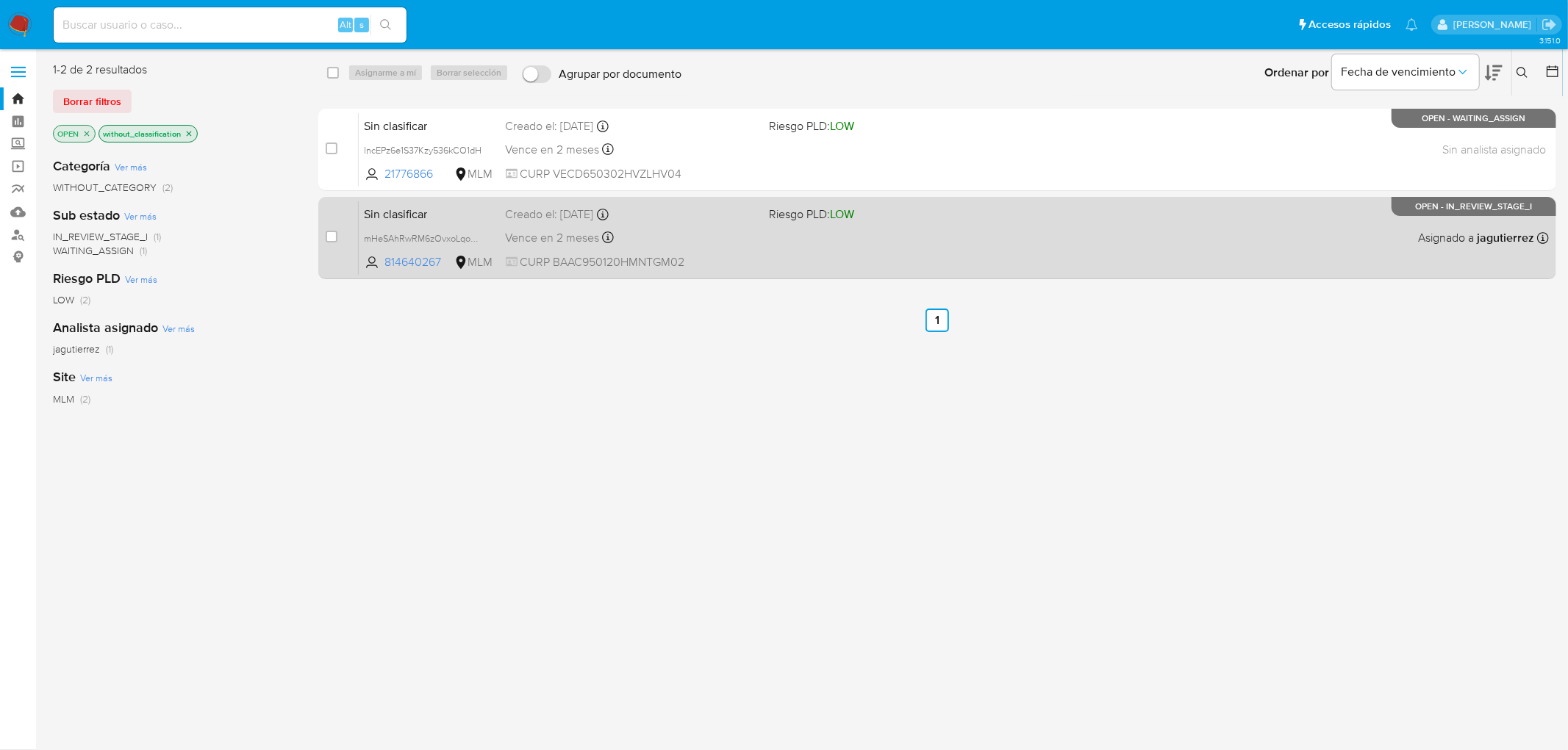
click at [417, 216] on span "Sin clasificar" at bounding box center [429, 213] width 129 height 19
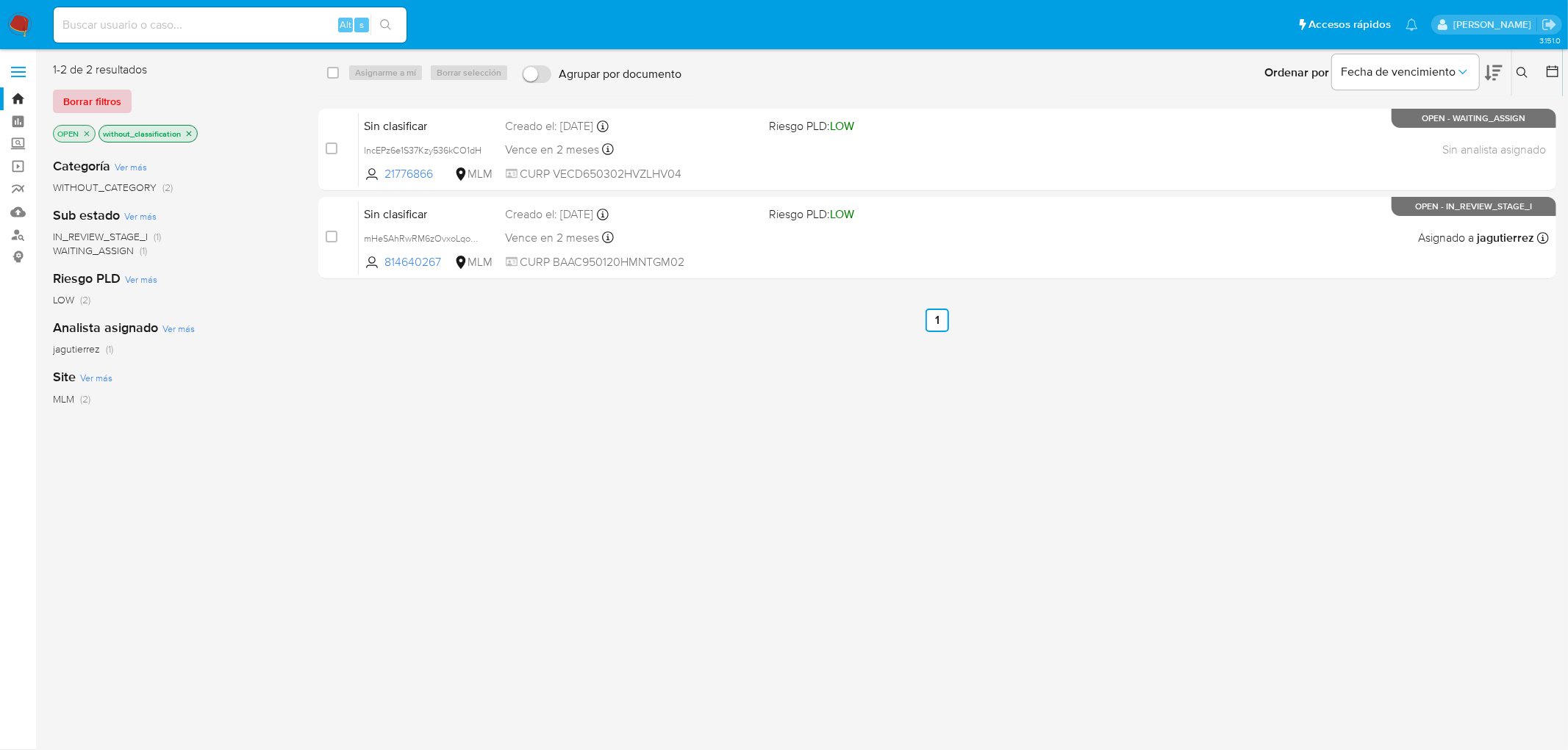
click at [69, 98] on span "Borrar filtros" at bounding box center [91, 102] width 58 height 21
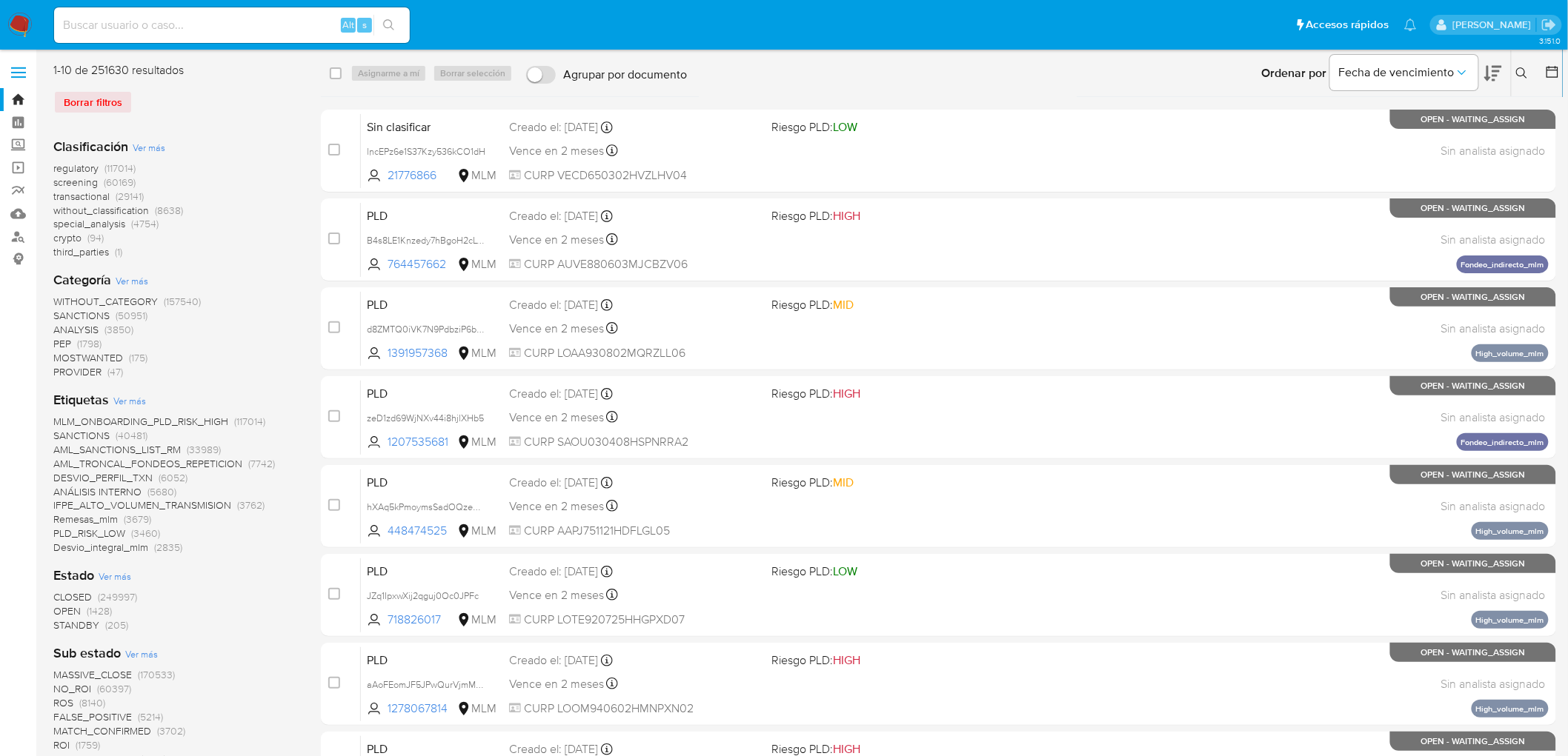
click at [1529, 69] on button at bounding box center [1523, 73] width 25 height 18
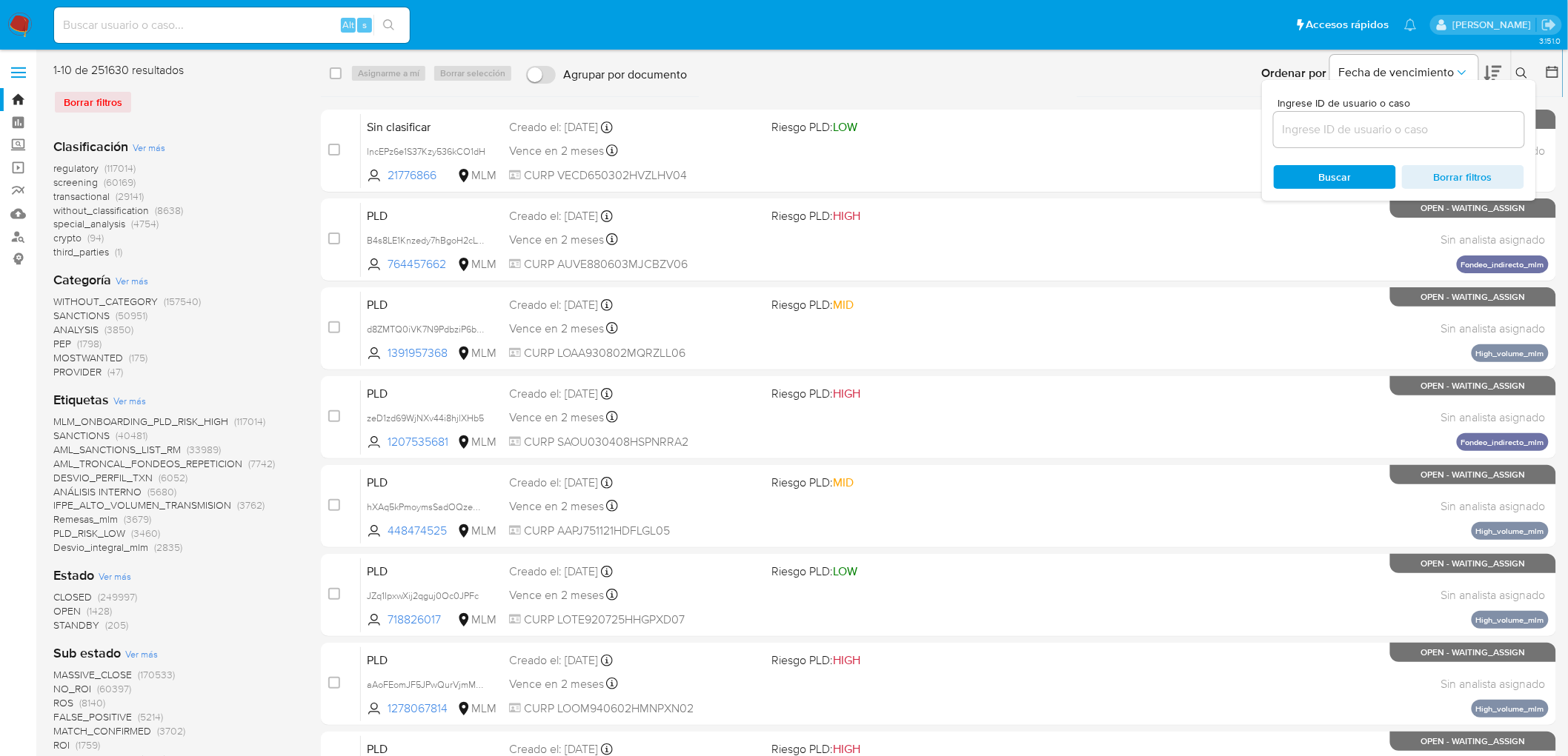
click at [1290, 146] on div at bounding box center [1399, 129] width 250 height 36
click at [1302, 137] on input at bounding box center [1399, 129] width 250 height 19
paste input "814640267"
type input "814640267"
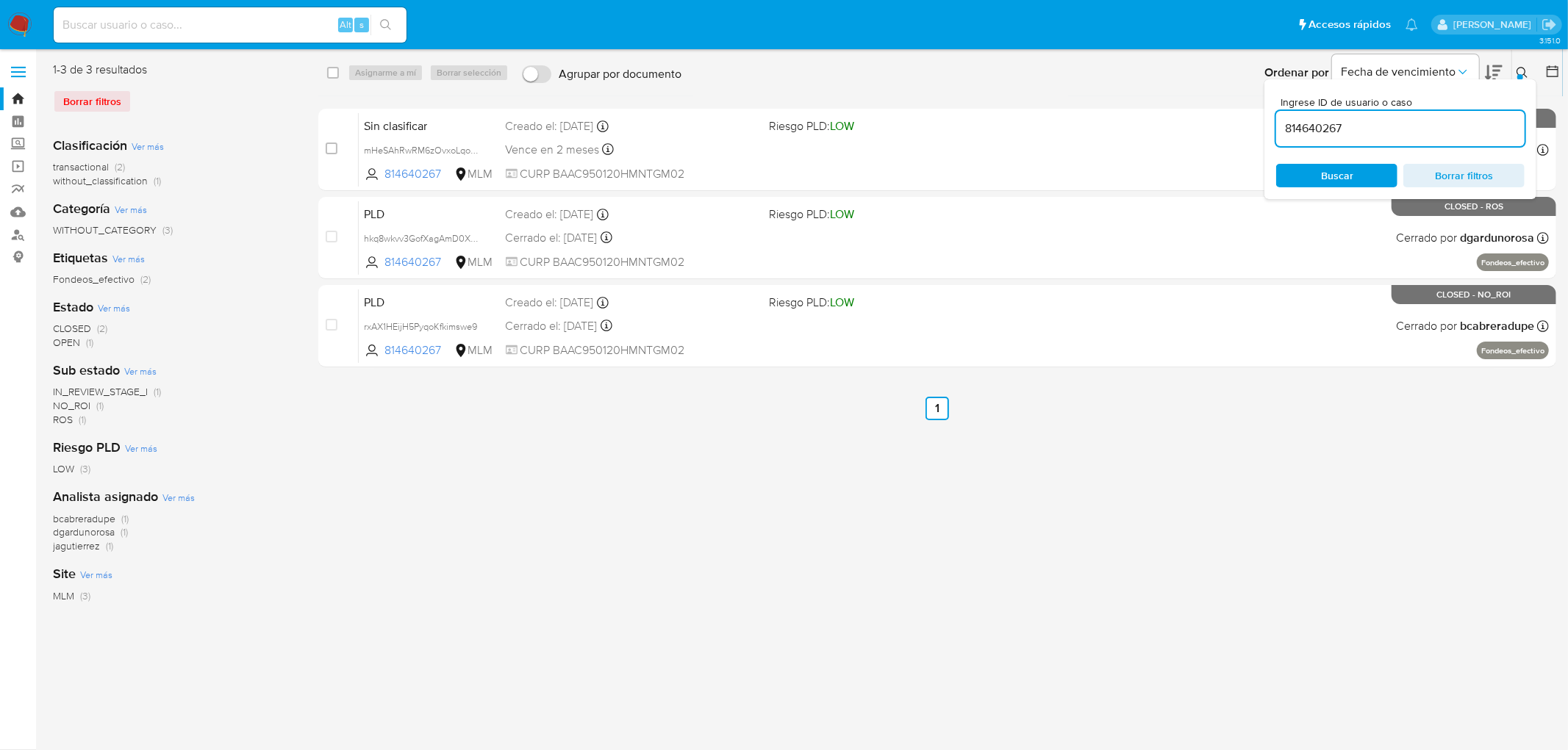
click at [1524, 70] on icon at bounding box center [1522, 72] width 11 height 11
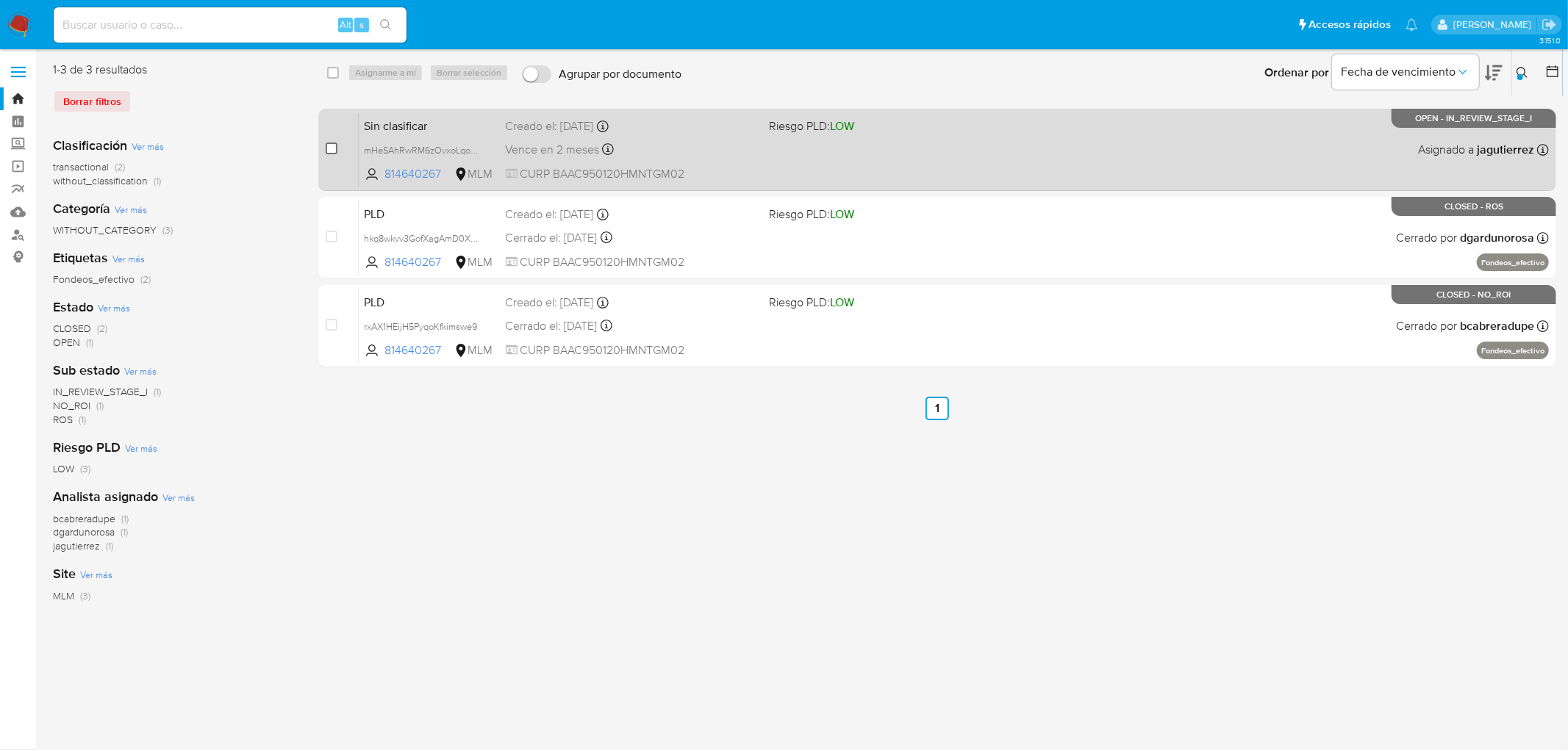
click at [327, 144] on input "checkbox" at bounding box center [332, 148] width 12 height 12
checkbox input "true"
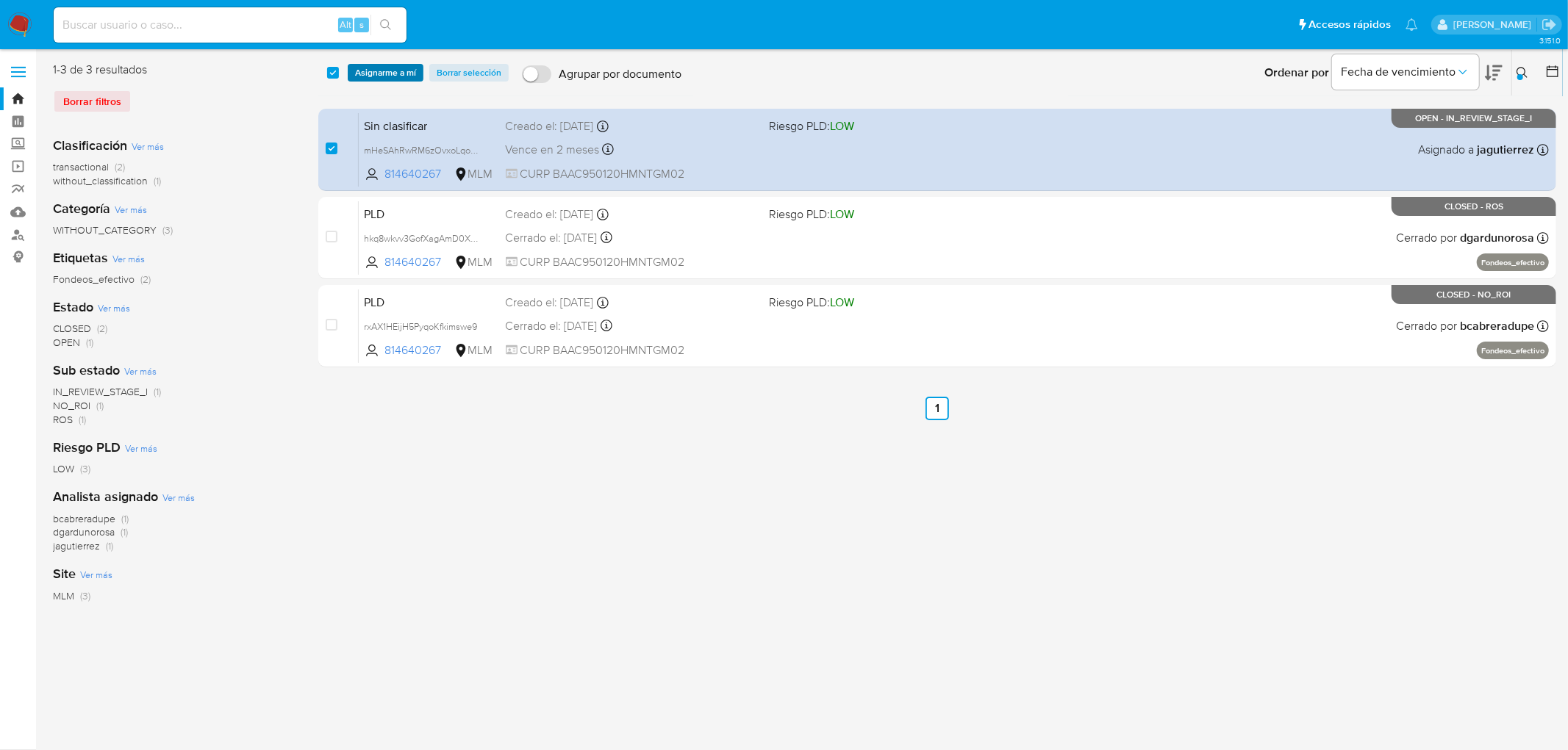
click at [400, 65] on span "Asignarme a mí" at bounding box center [385, 73] width 61 height 15
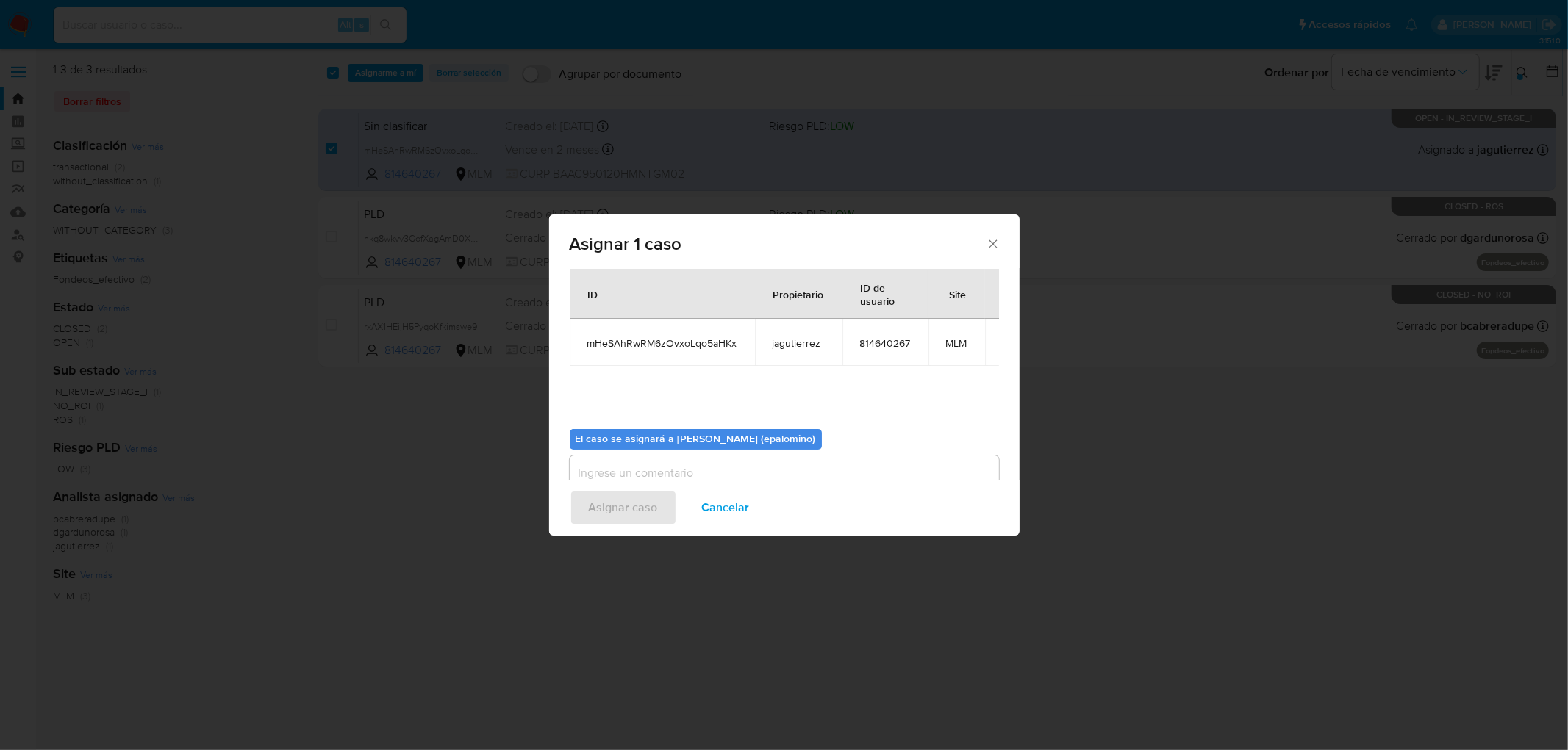
scroll to position [76, 0]
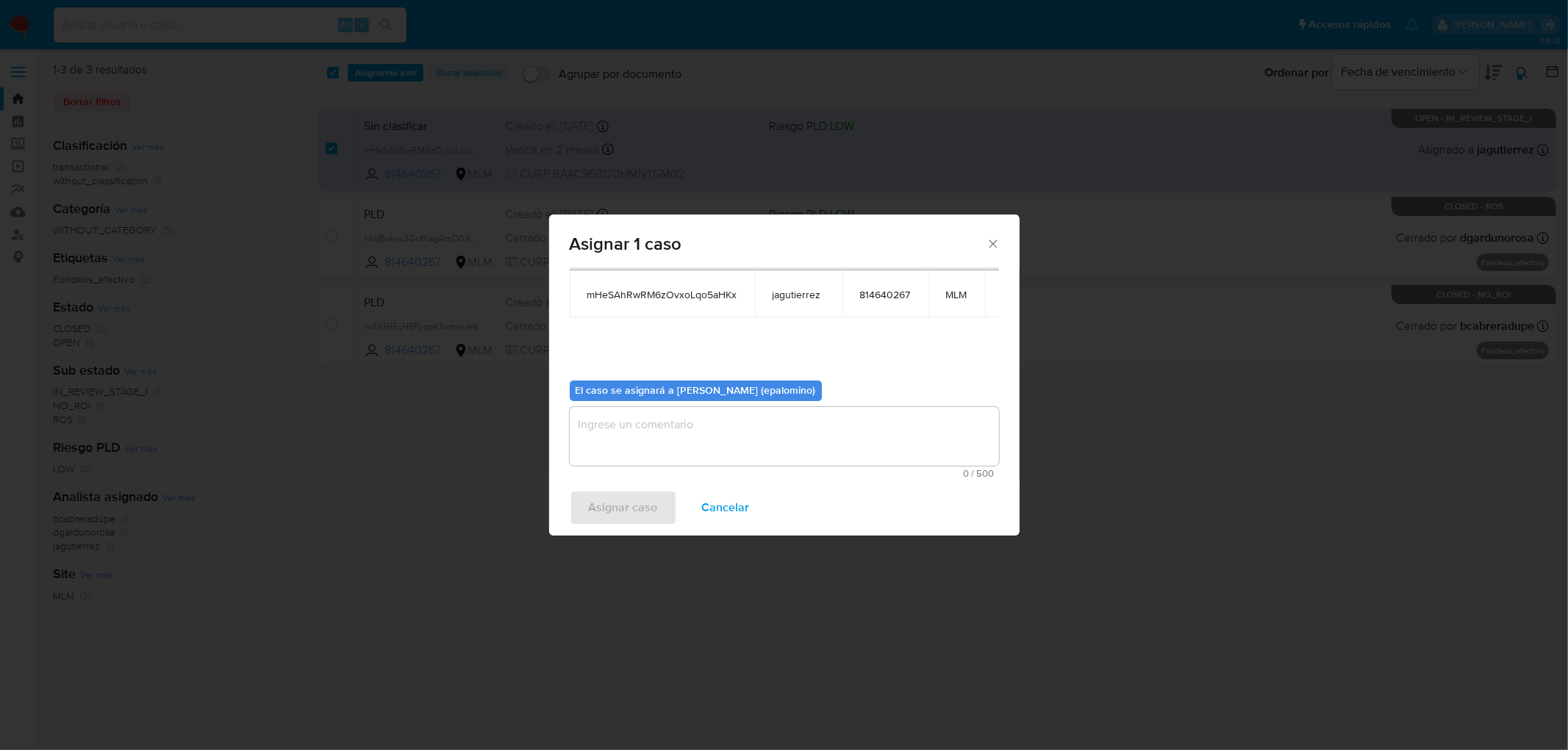
click at [633, 434] on textarea "assign-modal" at bounding box center [784, 436] width 429 height 59
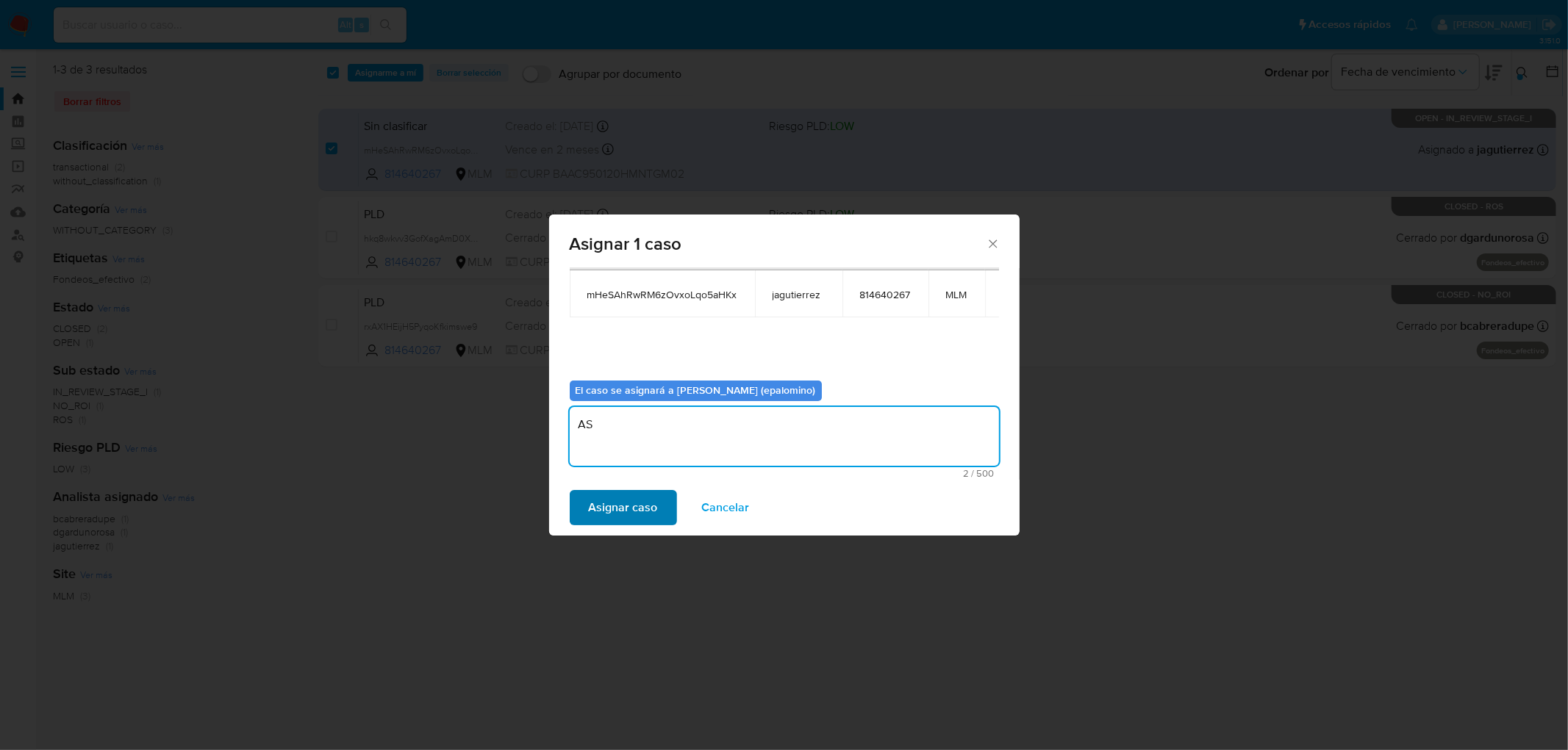
type textarea "AS"
click at [586, 497] on button "Asignar caso" at bounding box center [624, 508] width 107 height 35
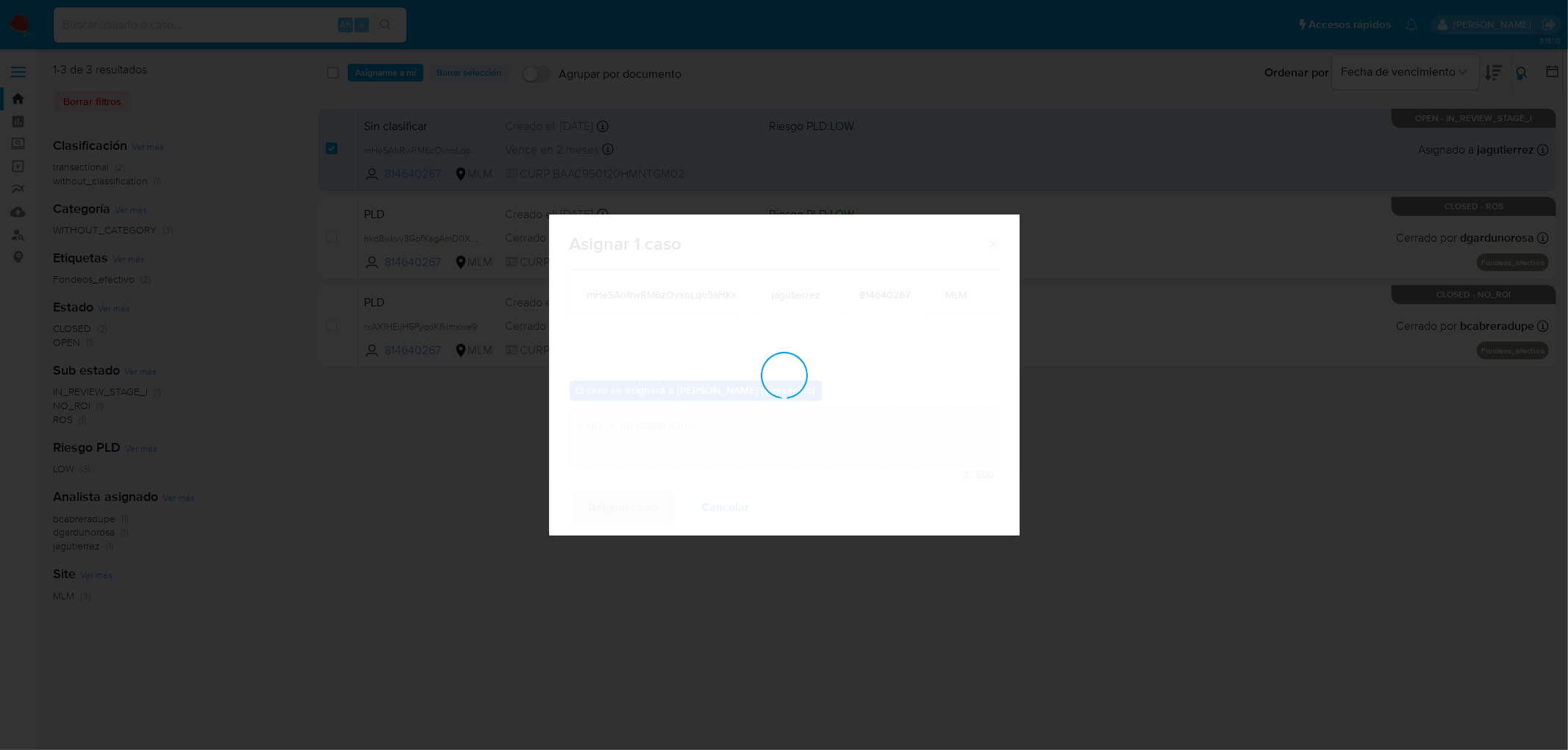
checkbox input "false"
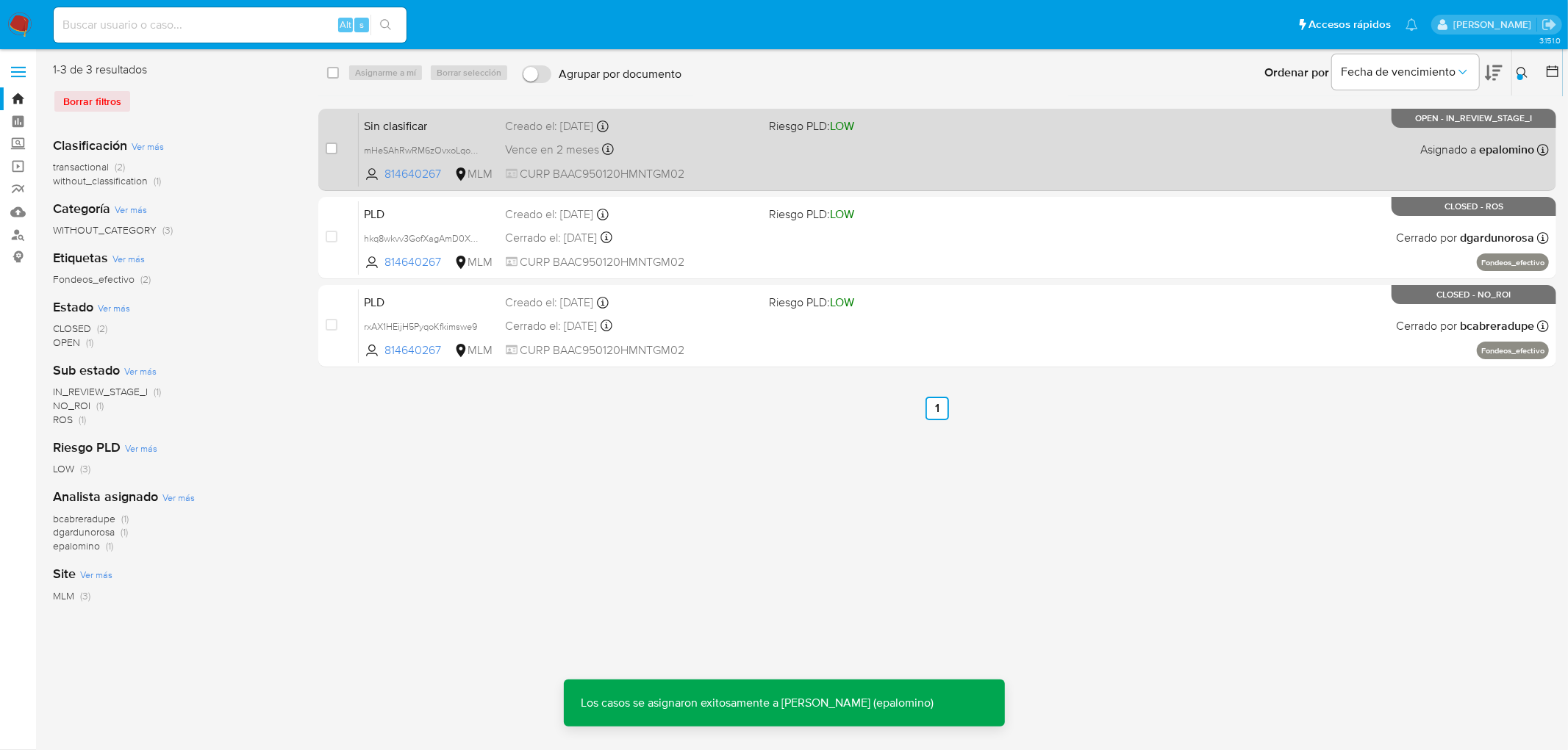
click at [405, 126] on span "Sin clasificar" at bounding box center [429, 124] width 129 height 19
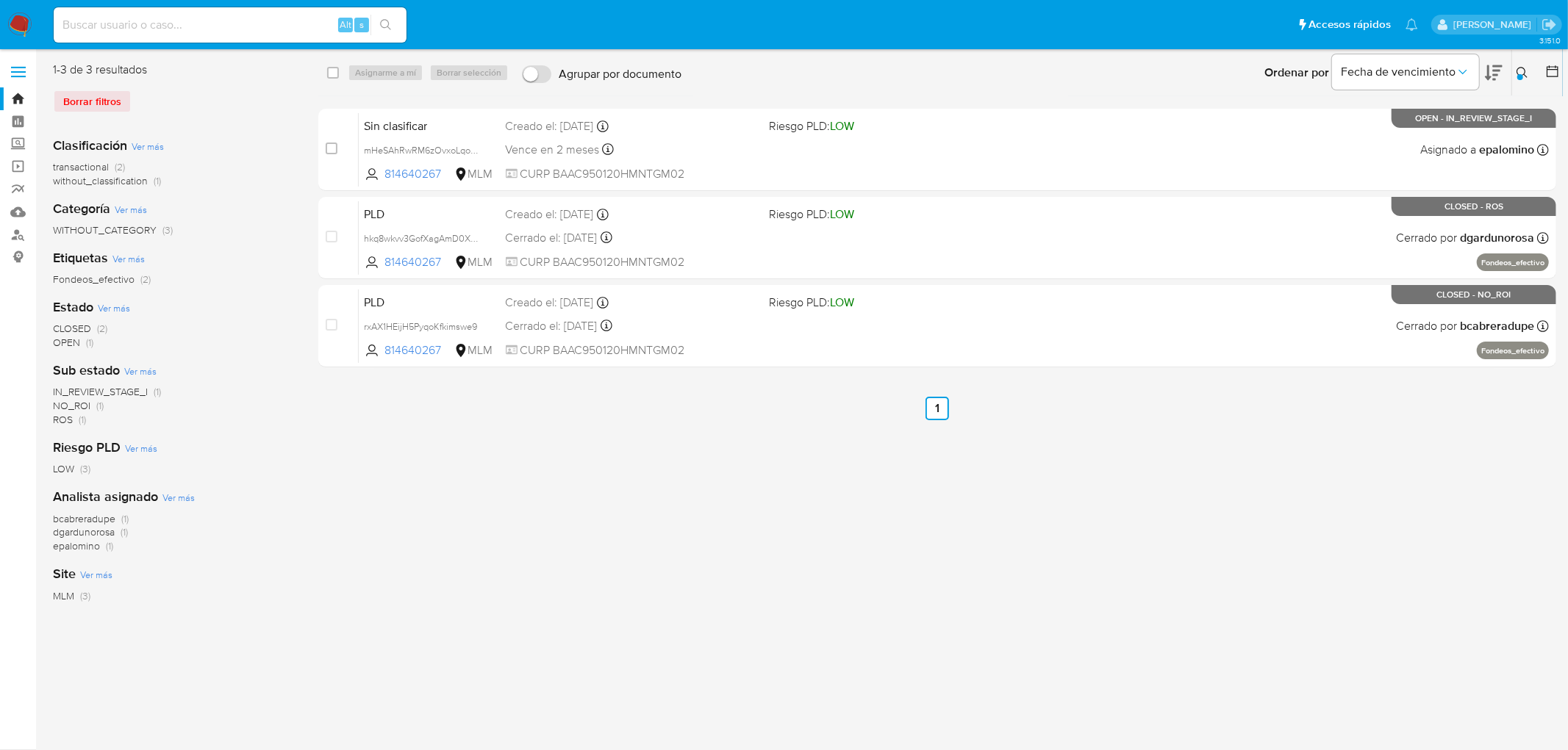
click at [19, 15] on img at bounding box center [20, 25] width 25 height 25
click at [103, 99] on div "Borrar filtros" at bounding box center [170, 102] width 235 height 23
click at [27, 26] on img at bounding box center [20, 25] width 25 height 25
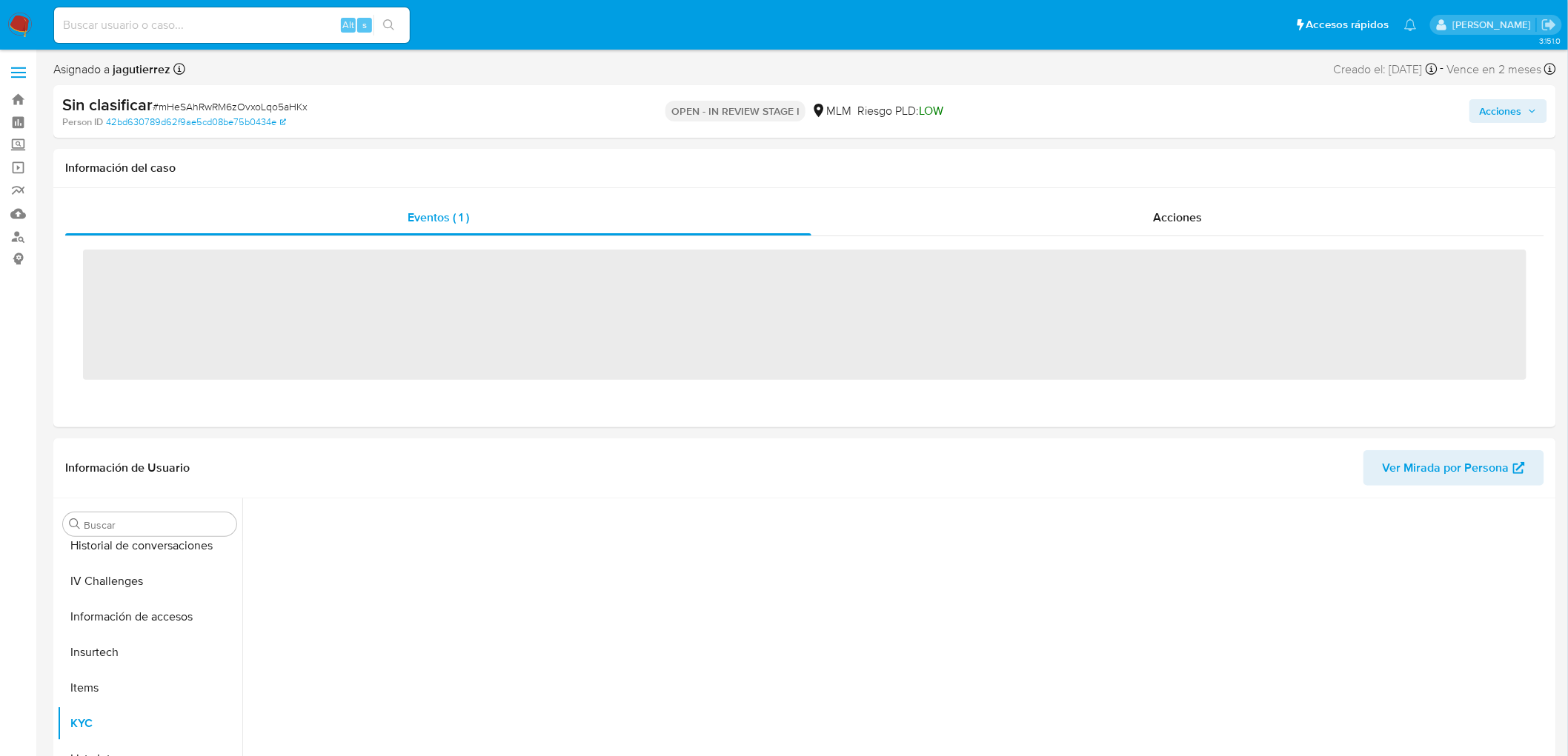
scroll to position [589, 0]
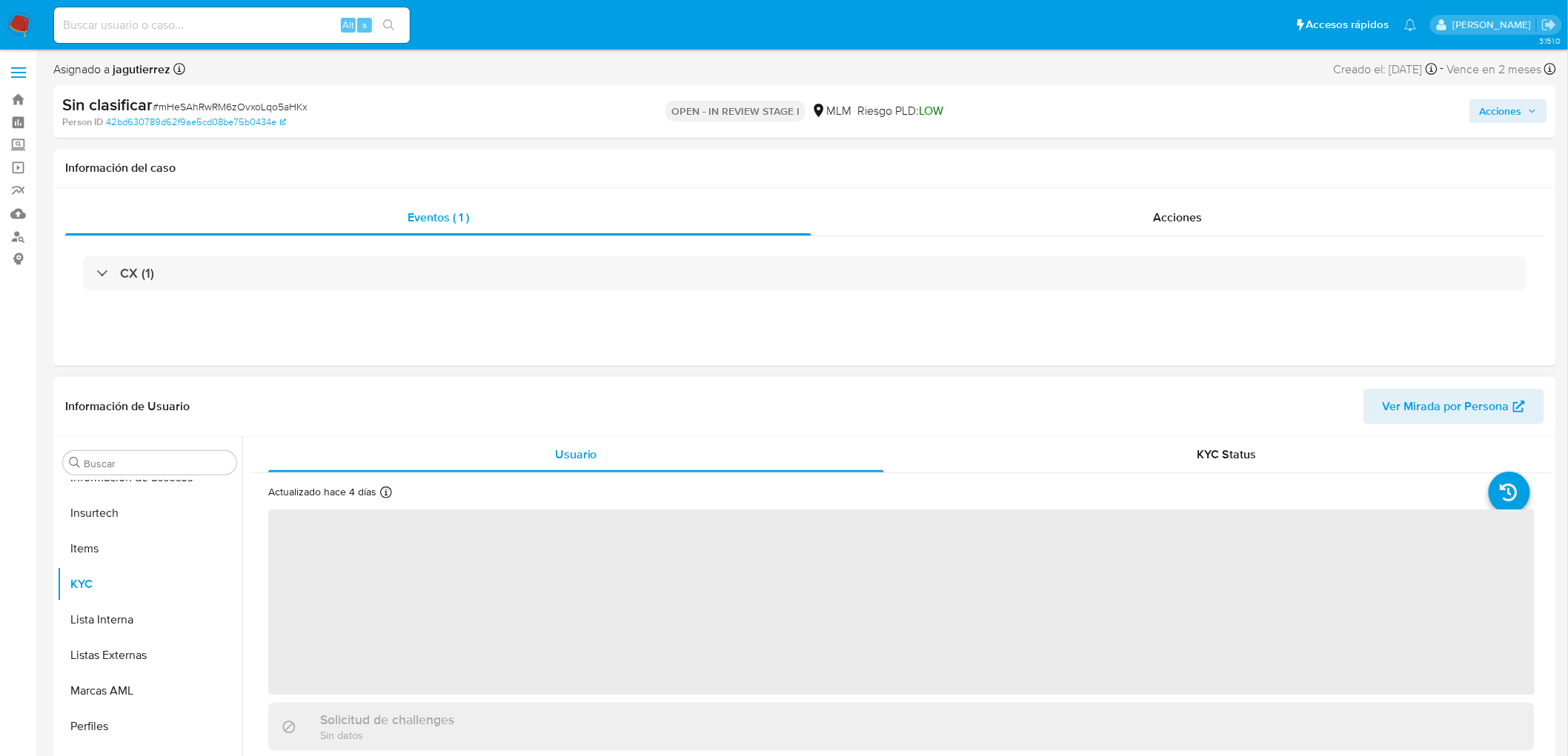
select select "10"
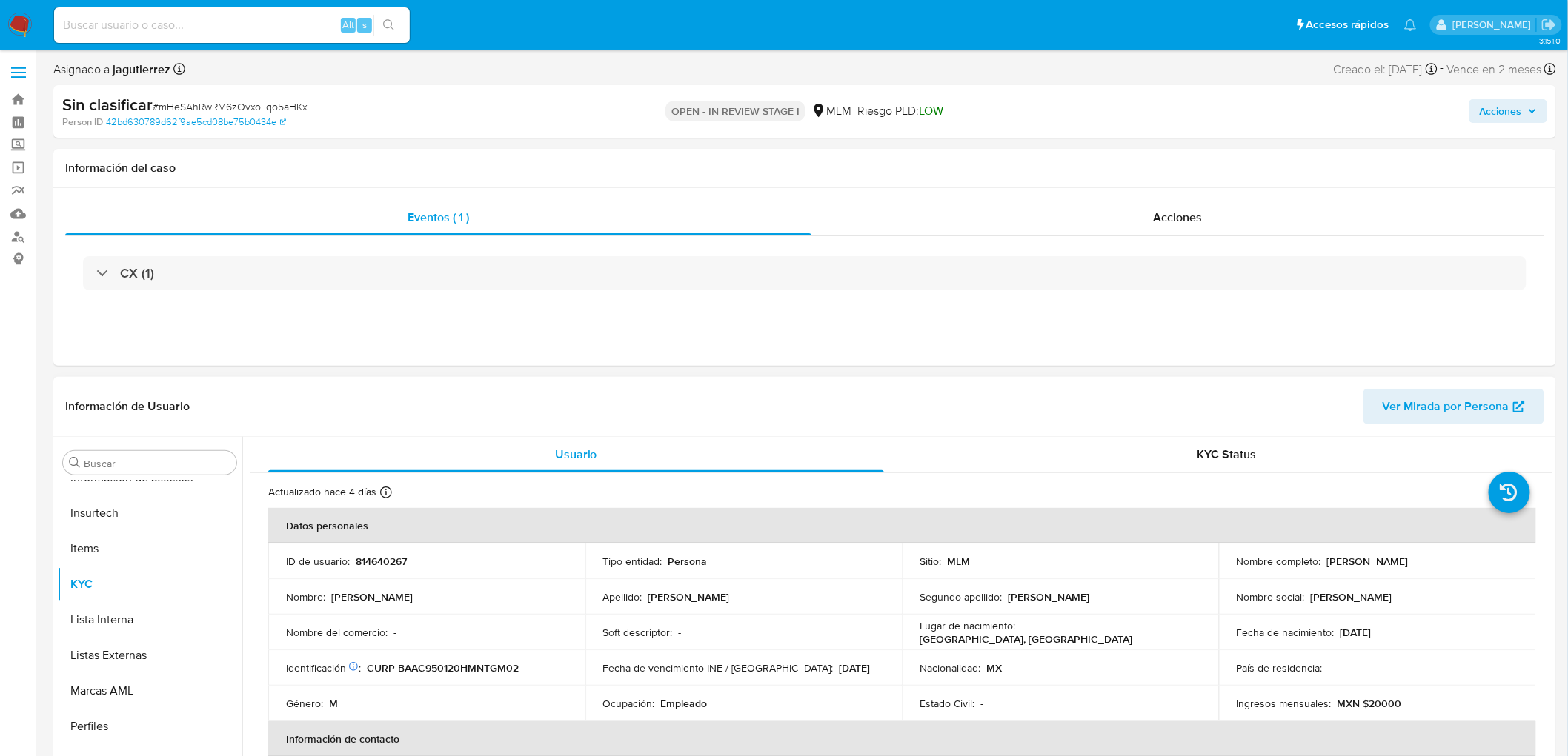
click at [413, 557] on div "ID de usuario : 814640267" at bounding box center [426, 562] width 282 height 14
click at [382, 557] on p "814640267" at bounding box center [381, 562] width 51 height 14
copy p "814640267"
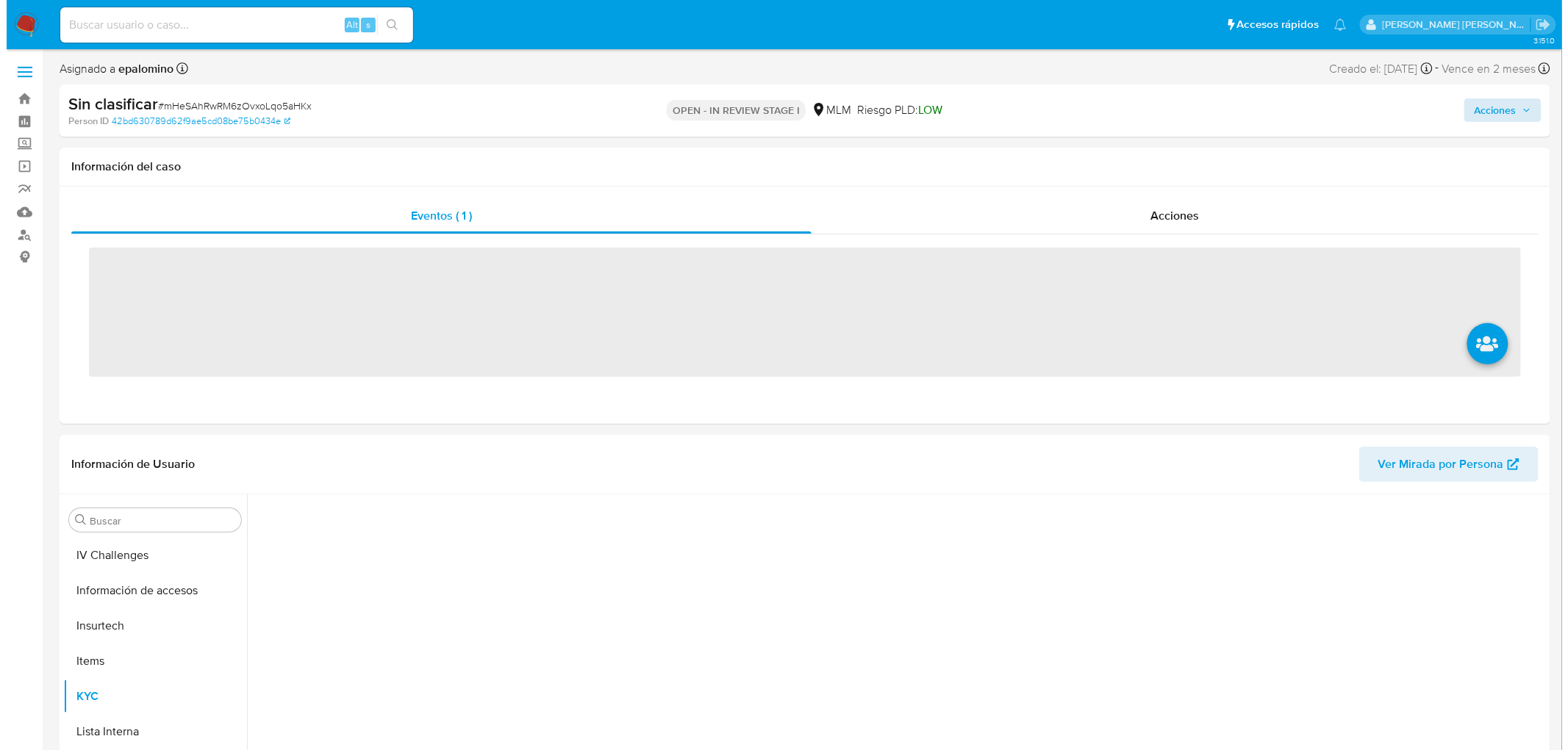
scroll to position [585, 0]
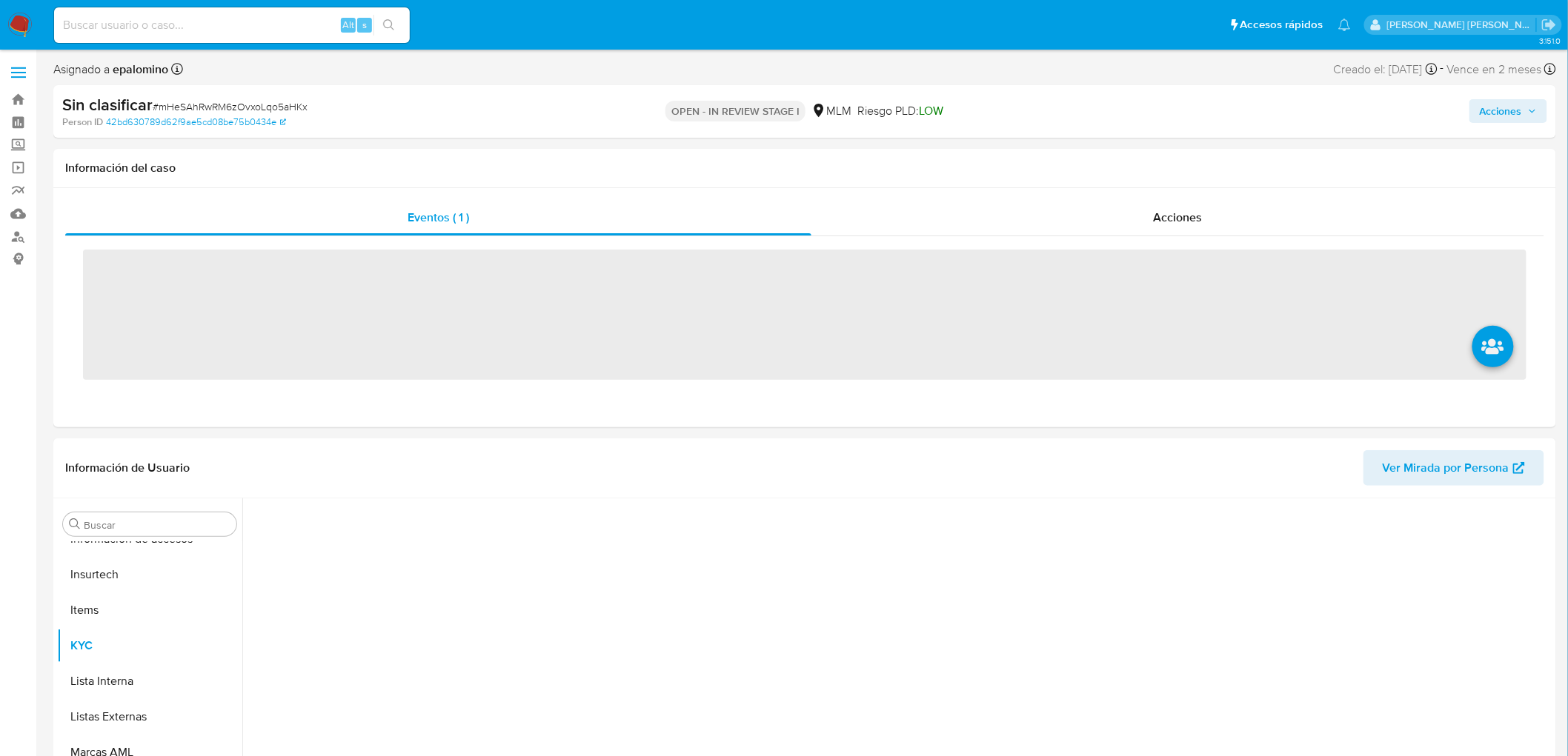
click at [1494, 112] on span "Acciones" at bounding box center [1501, 111] width 42 height 24
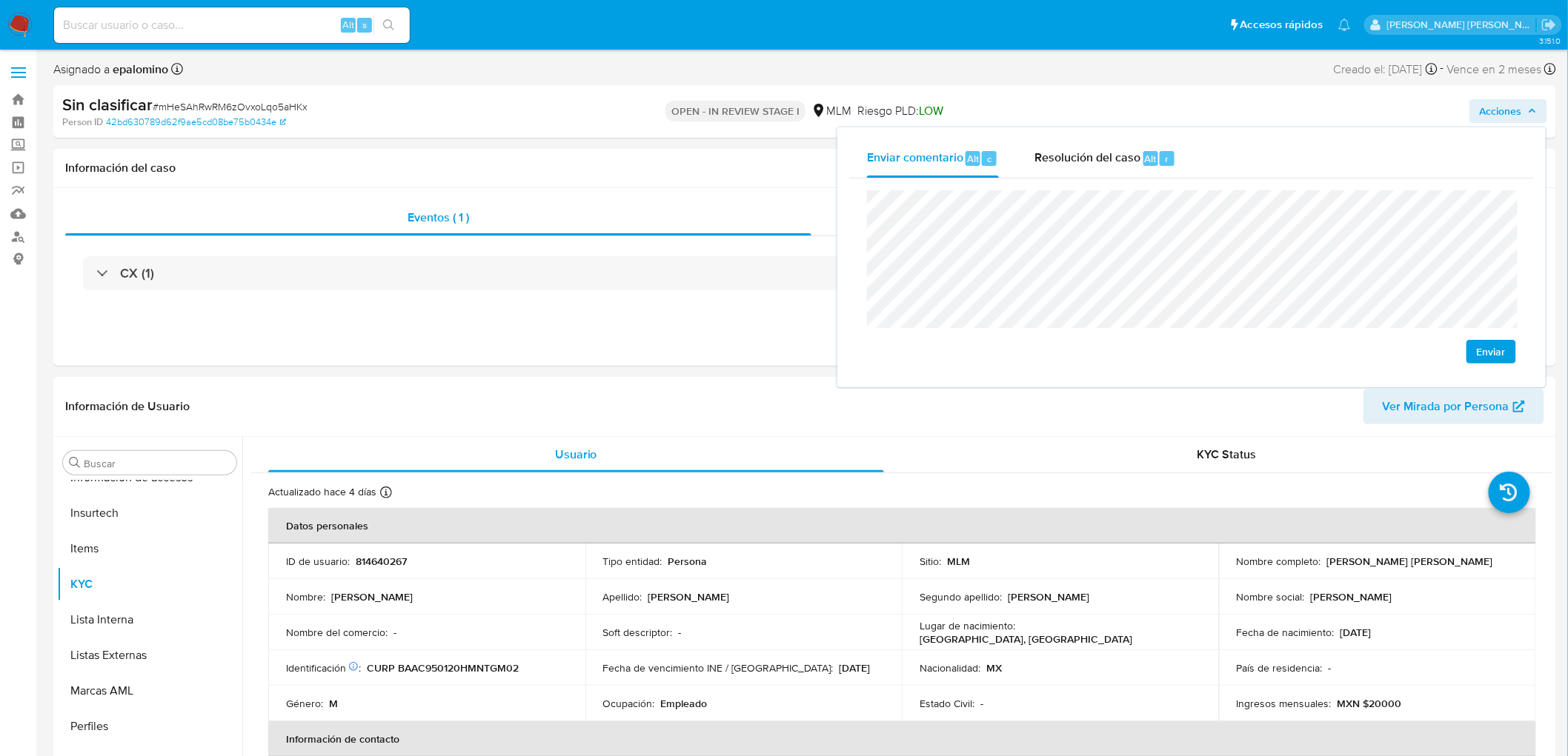
click at [1499, 350] on span "Enviar" at bounding box center [1491, 352] width 29 height 21
select select "10"
click at [1130, 161] on span "Resolución del caso" at bounding box center [1087, 158] width 106 height 17
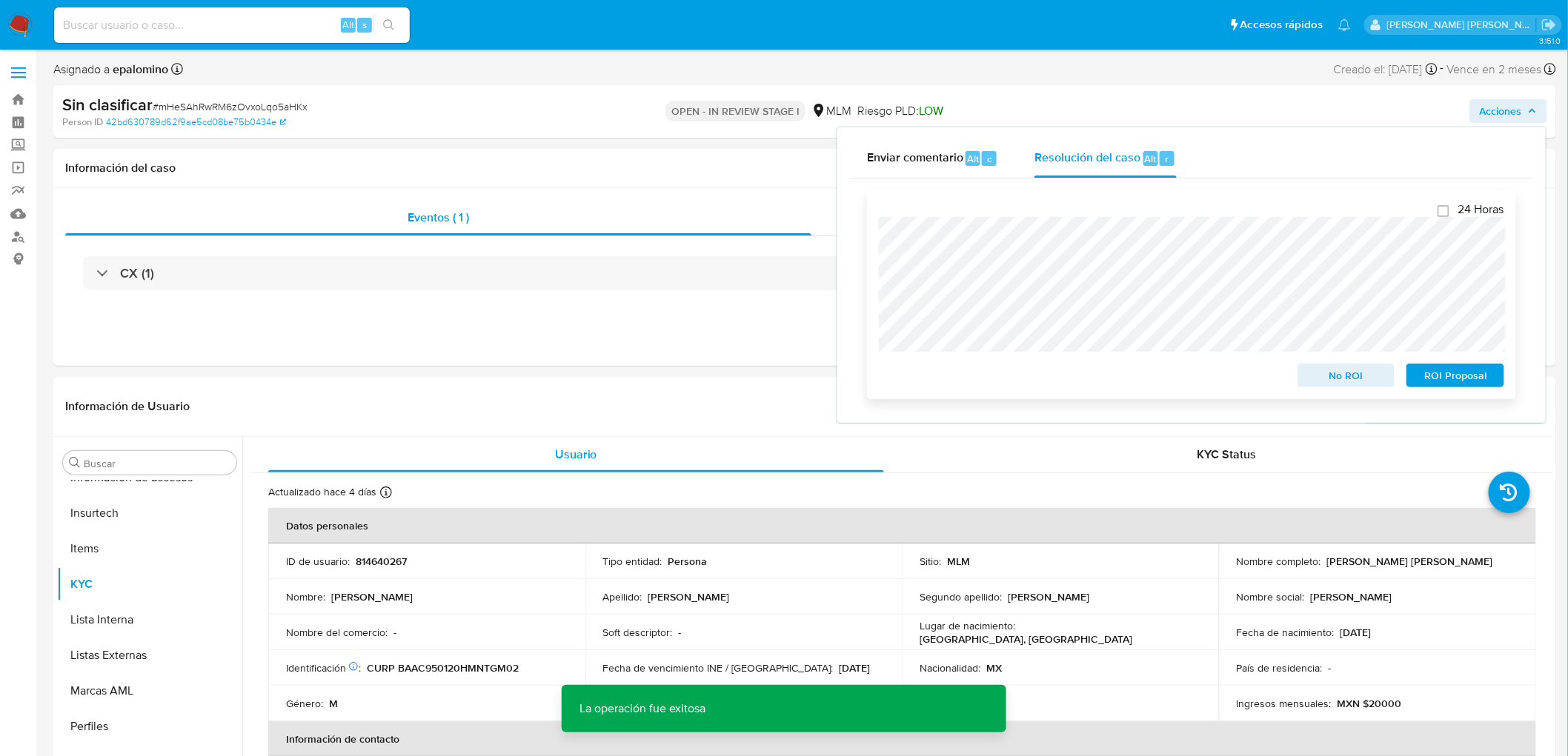
click at [1339, 359] on div "24 Horas No ROI ROI Proposal" at bounding box center [1191, 294] width 625 height 185
click at [1333, 375] on span "No ROI" at bounding box center [1346, 375] width 77 height 21
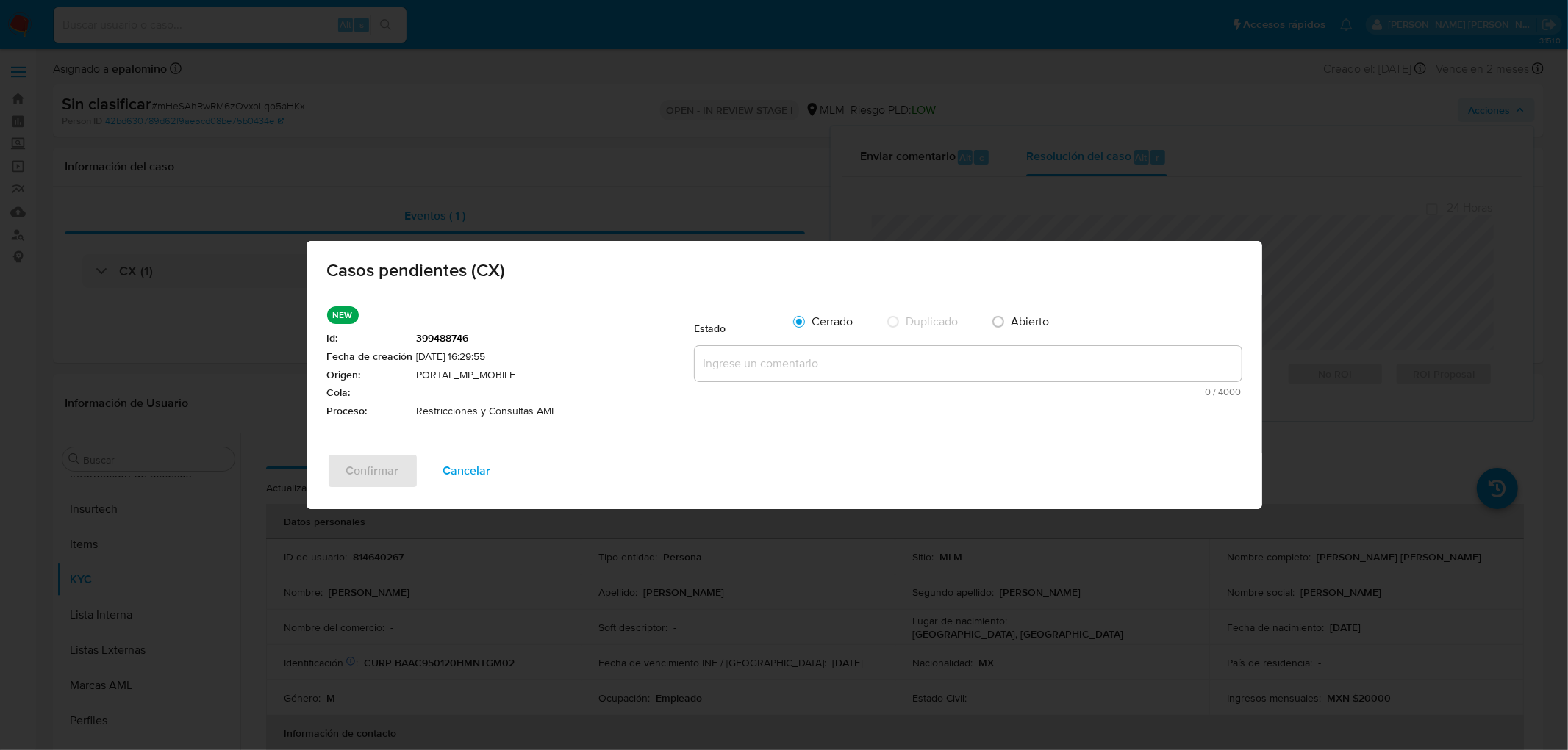
click at [855, 356] on textarea at bounding box center [969, 363] width 547 height 35
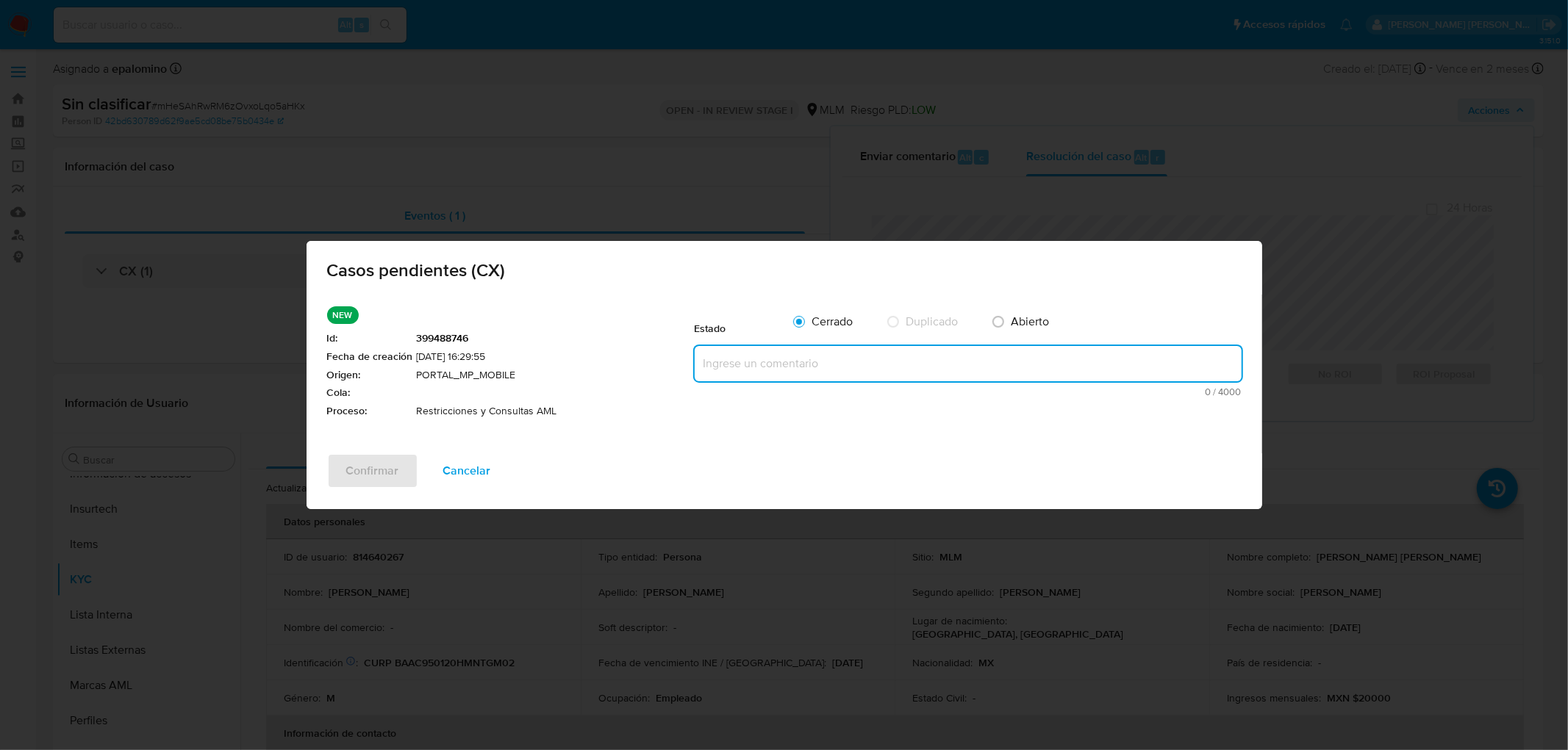
paste textarea "no se realizará reactivación de la cuenta"
type textarea "no se realizará reactivación de la cuenta"
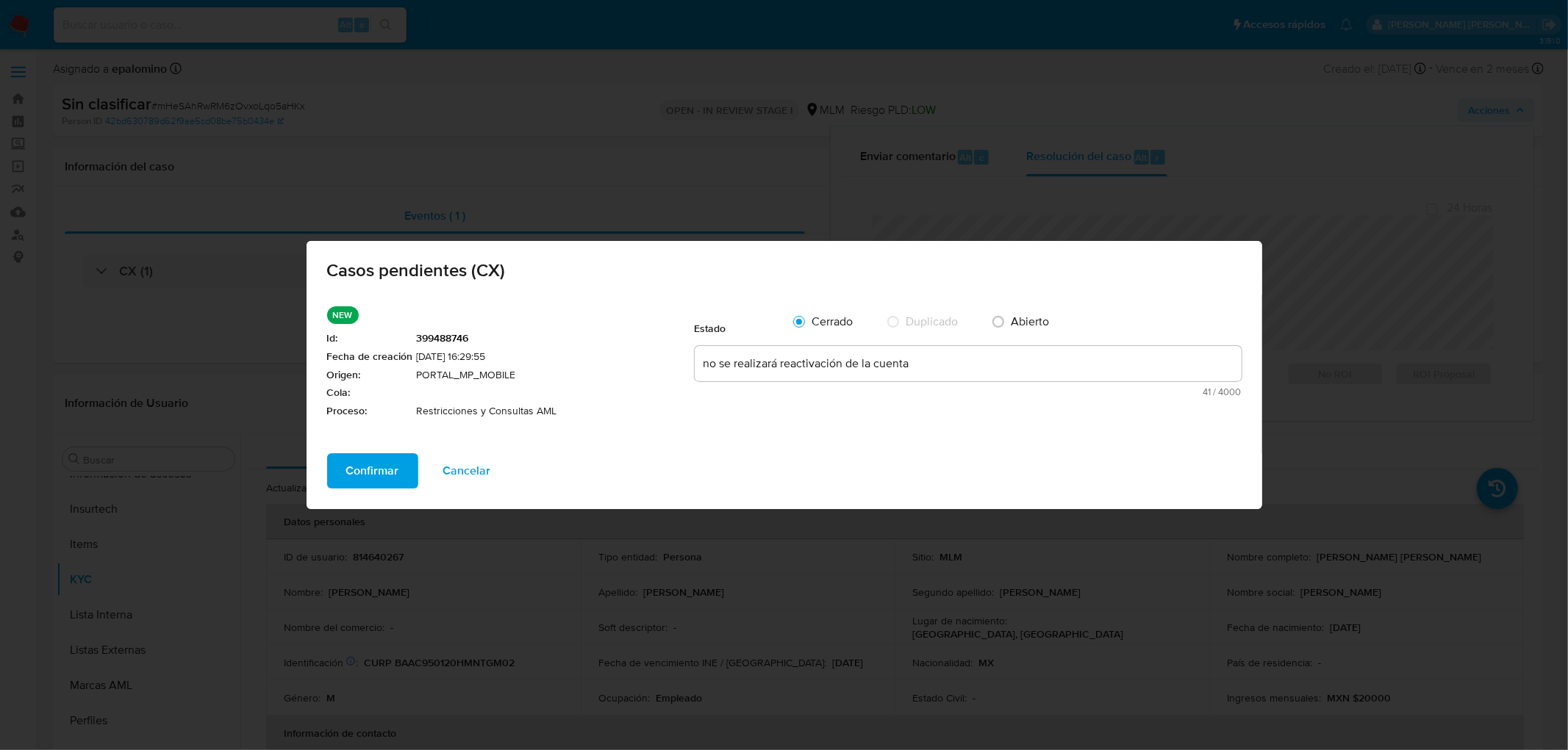
click at [382, 461] on span "Confirmar" at bounding box center [372, 471] width 53 height 33
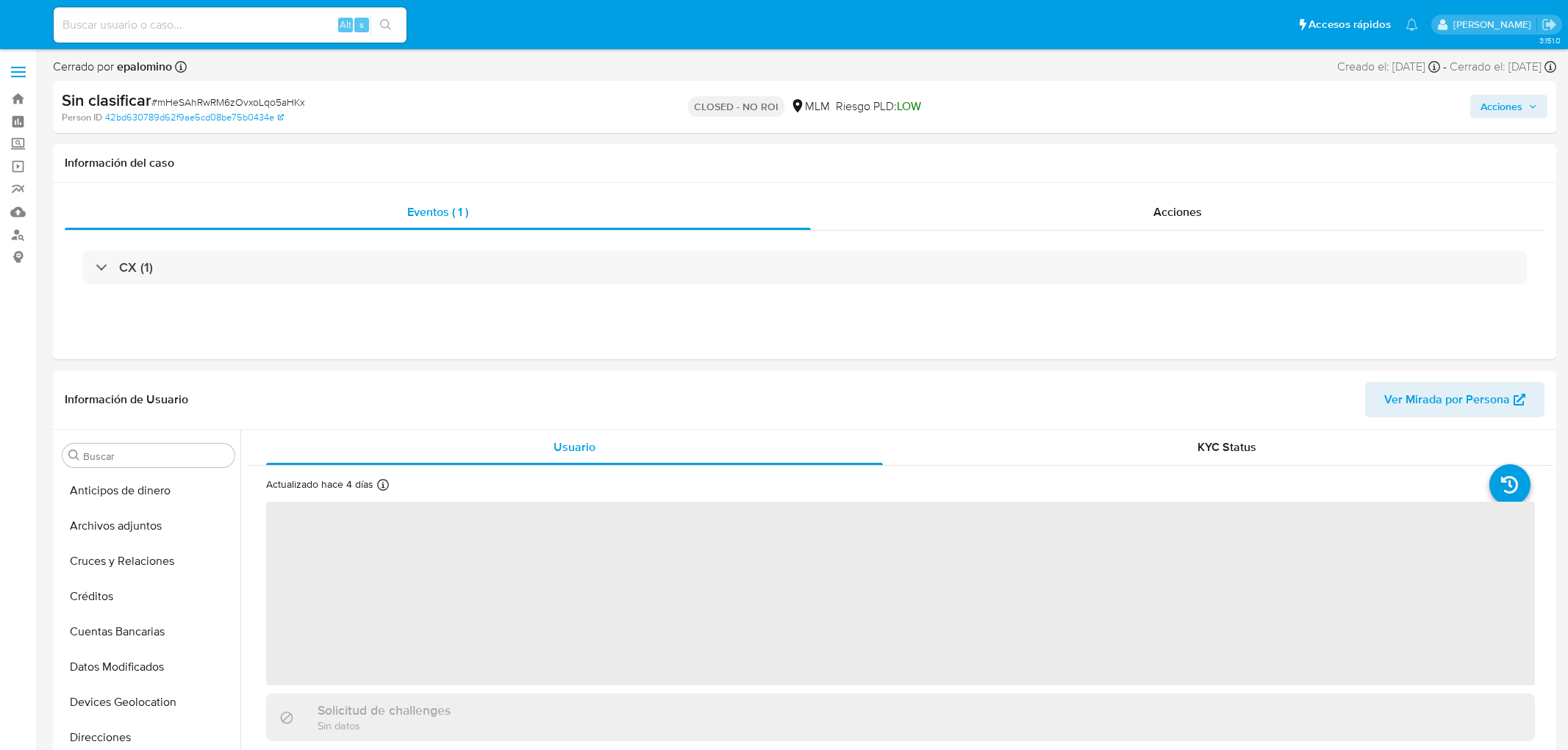
select select "10"
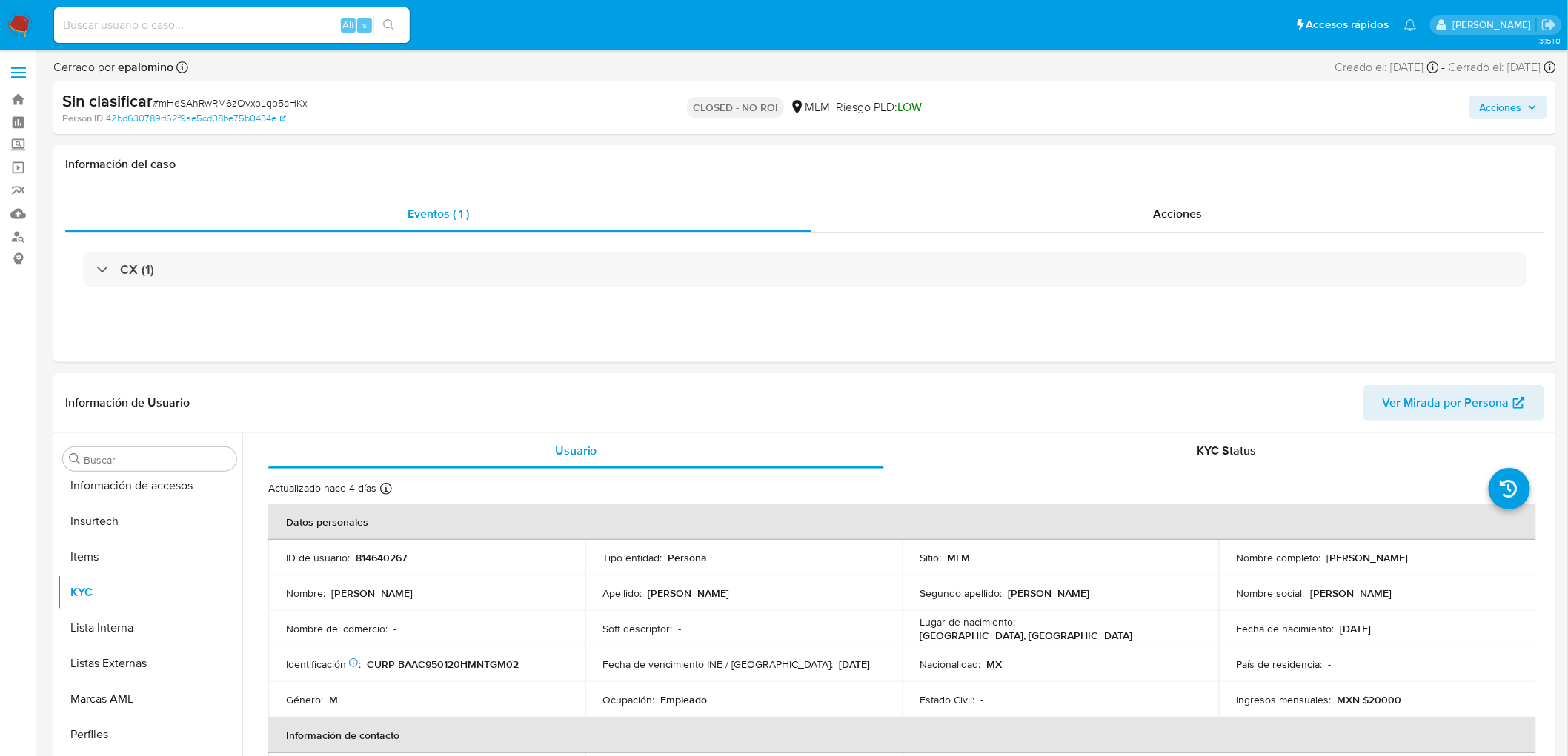
scroll to position [589, 0]
click at [259, 100] on span "# mHeSAhRwRM6zOvxoLqo5aHKx" at bounding box center [229, 103] width 155 height 15
click at [260, 100] on span "# mHeSAhRwRM6zOvxoLqo5aHKx" at bounding box center [229, 103] width 155 height 15
copy span "mHeSAhRwRM6zOvxoLqo5aHKx"
click at [386, 567] on td "ID de usuario : 814640267" at bounding box center [426, 557] width 317 height 36
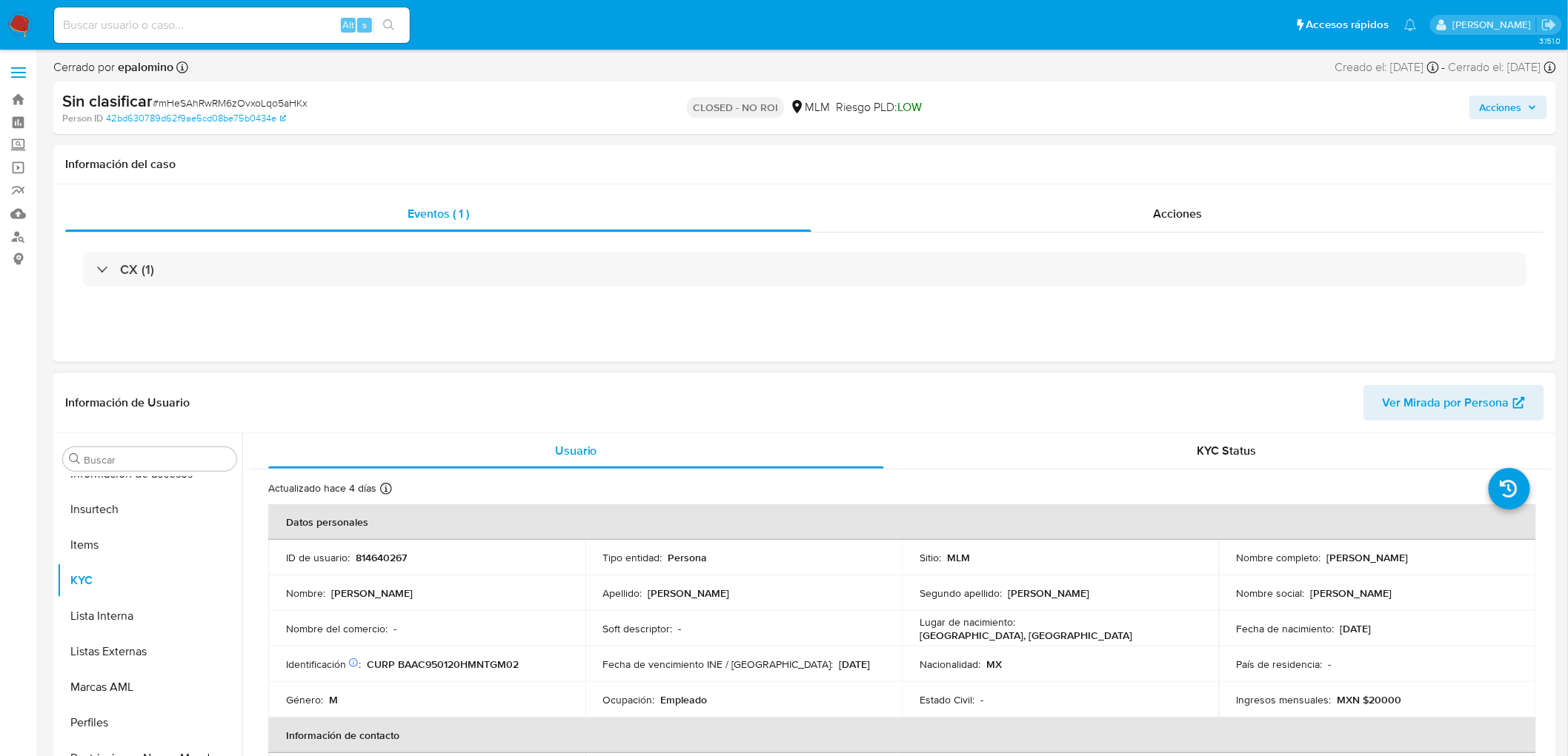
click at [384, 554] on p "814640267" at bounding box center [381, 558] width 51 height 14
copy p "814640267"
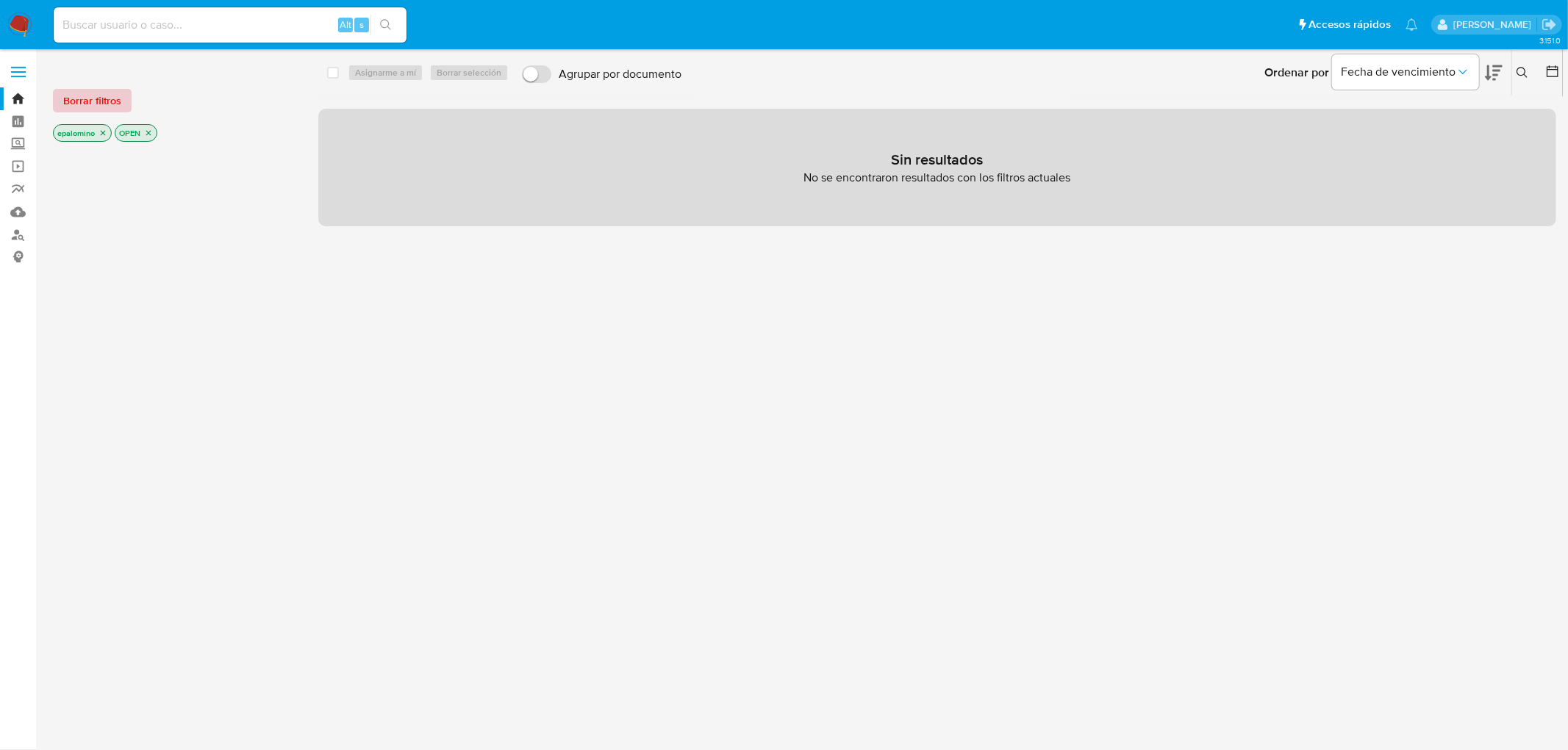
click at [96, 111] on span "Borrar filtros" at bounding box center [91, 101] width 58 height 21
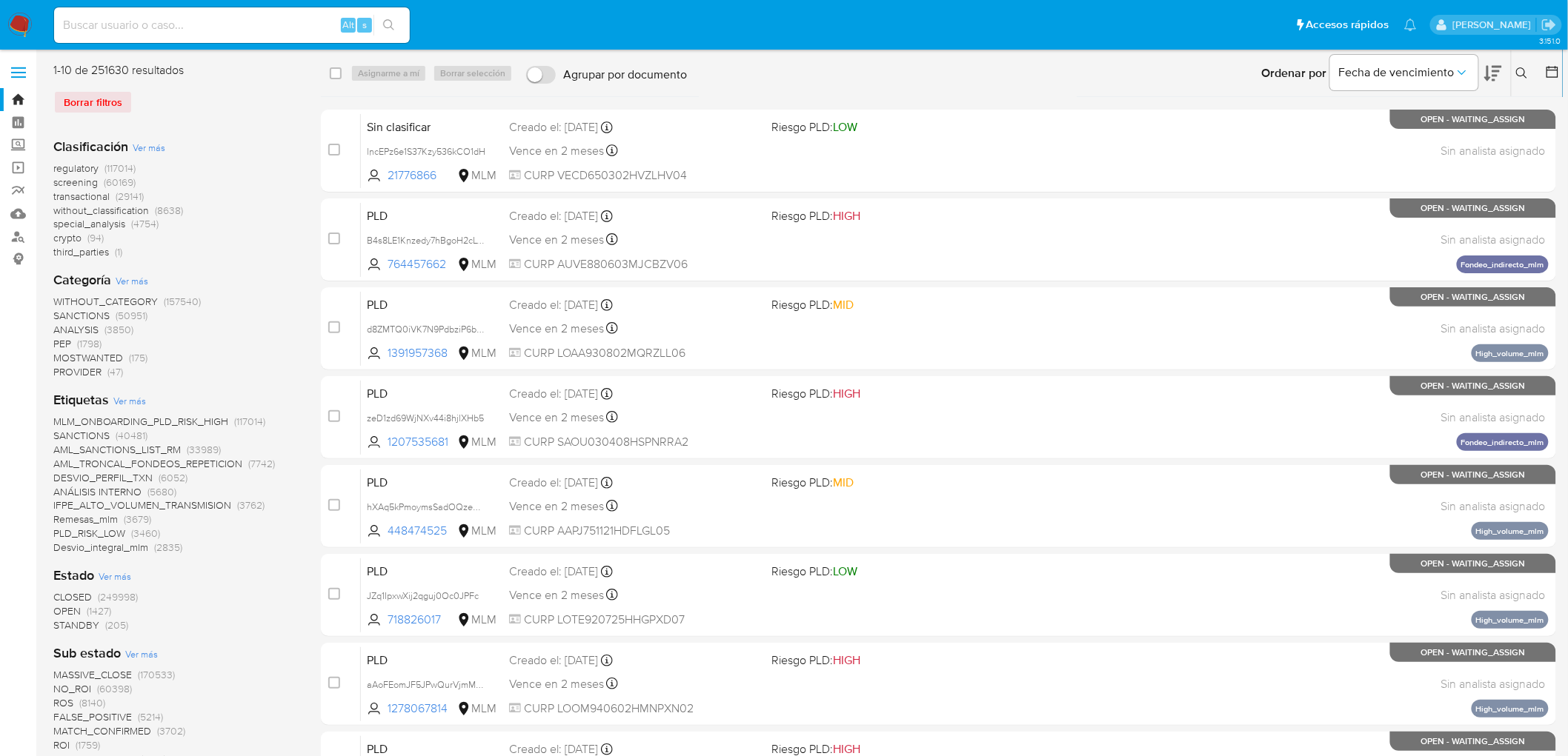
click at [19, 24] on img at bounding box center [20, 25] width 25 height 25
drag, startPoint x: 35, startPoint y: 46, endPoint x: 22, endPoint y: 57, distance: 17.0
click at [35, 47] on nav "Pausado Ver notificaciones Alt s Accesos rápidos Presiona las siguientes teclas…" at bounding box center [784, 25] width 1568 height 50
click at [17, 21] on img at bounding box center [20, 25] width 25 height 25
click at [3, 31] on nav "Pausado Ver notificaciones Alt s Accesos rápidos Presiona las siguientes teclas…" at bounding box center [784, 25] width 1568 height 50
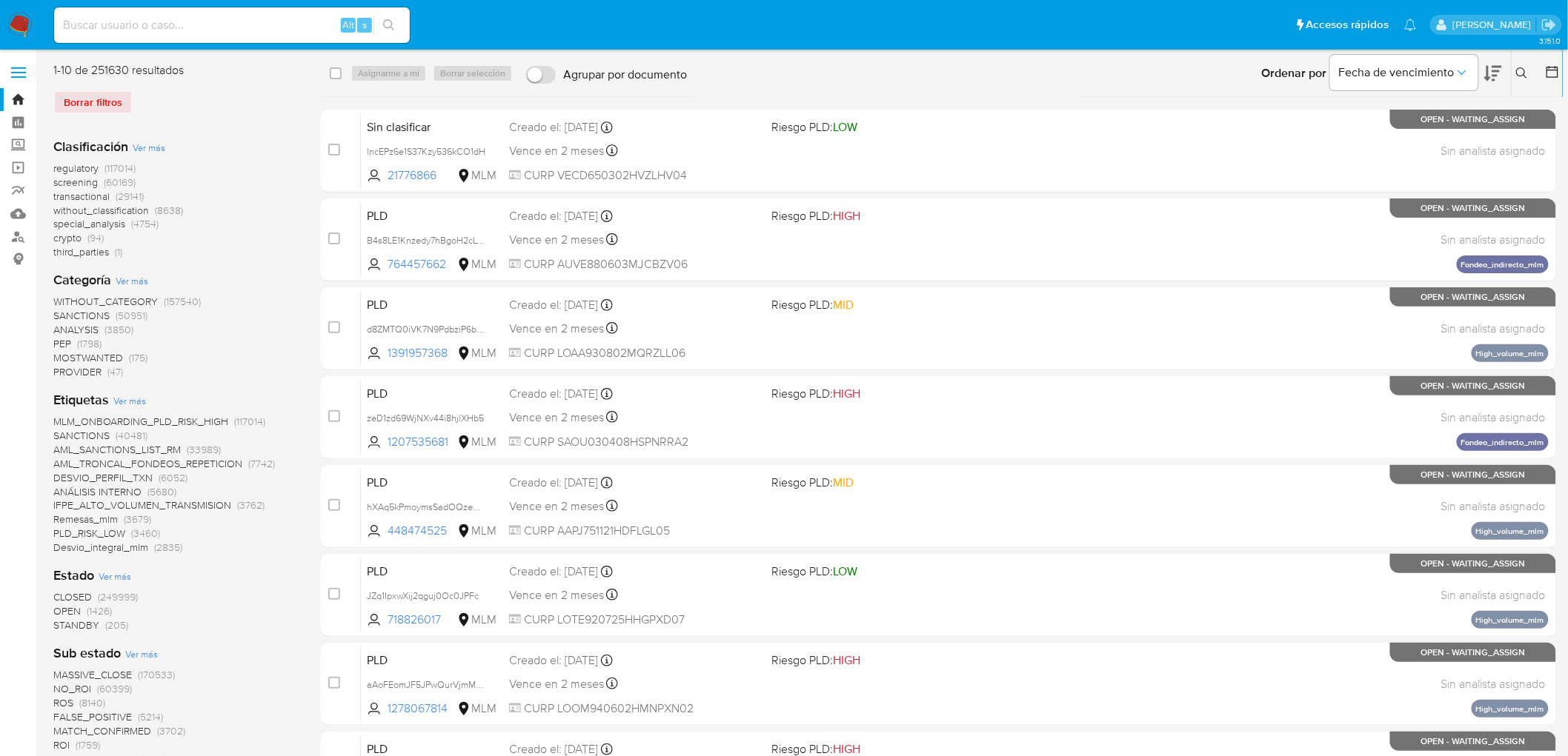
click at [19, 19] on img at bounding box center [20, 25] width 25 height 25
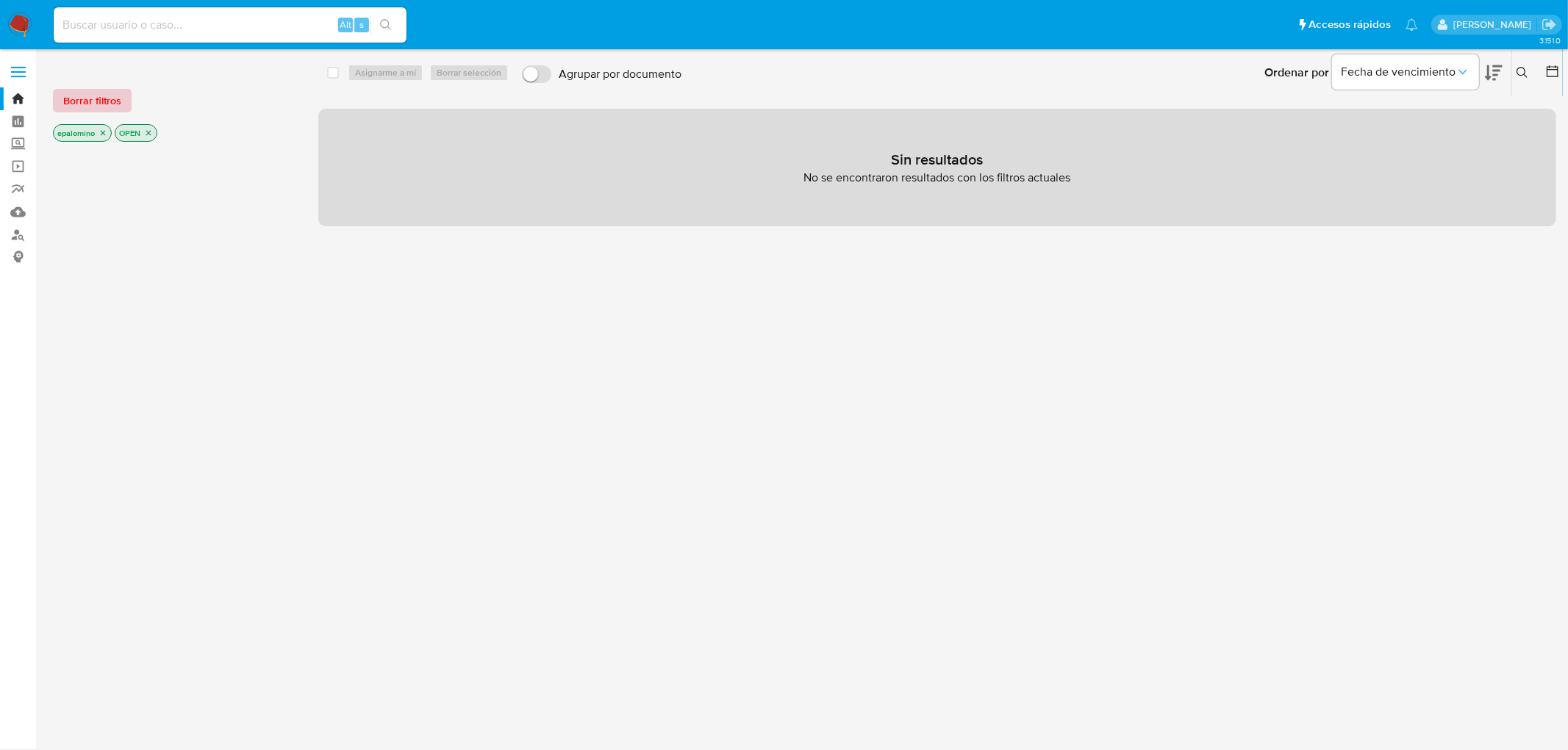
click at [112, 104] on span "Borrar filtros" at bounding box center [91, 101] width 58 height 21
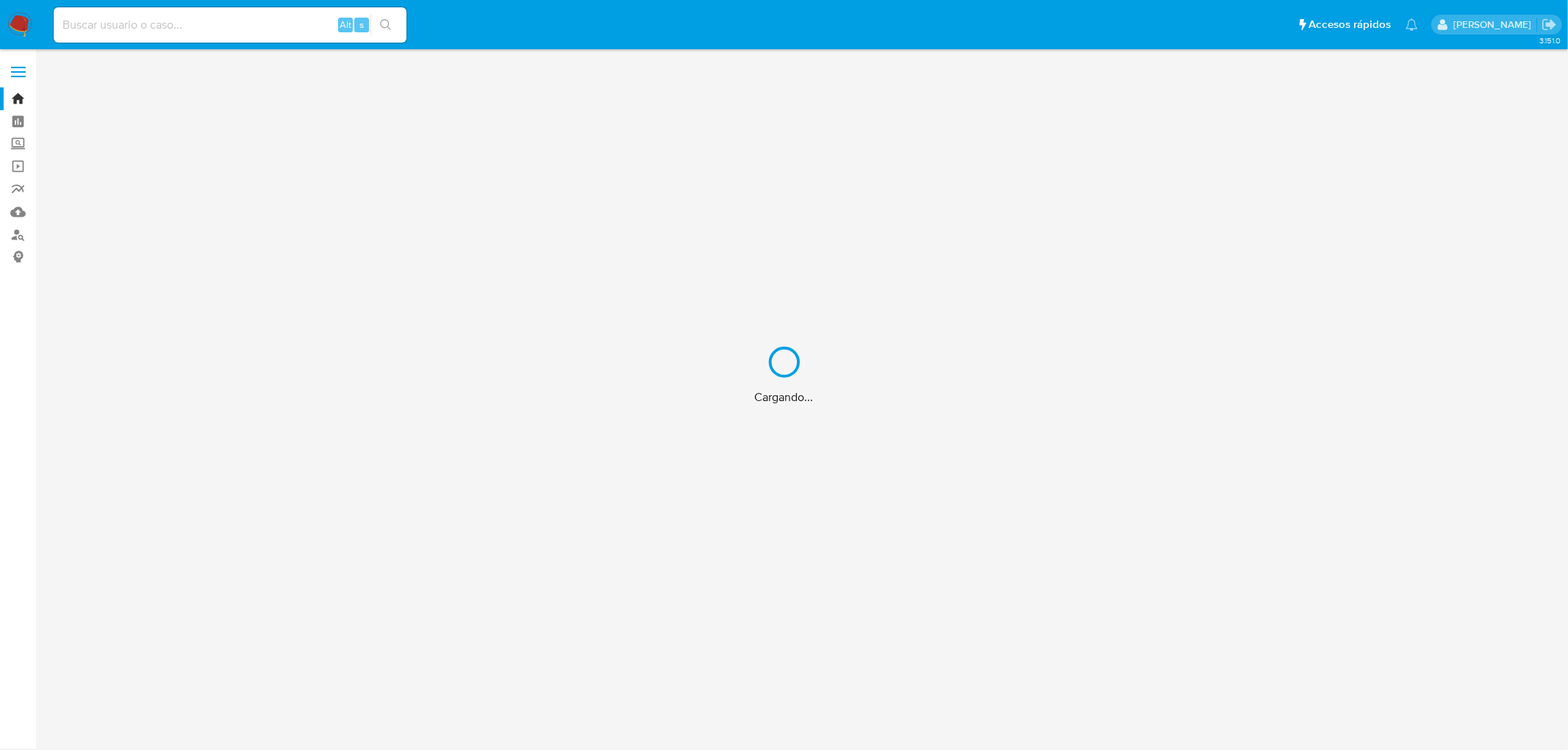
drag, startPoint x: 667, startPoint y: 702, endPoint x: 501, endPoint y: 722, distance: 167.2
click at [501, 720] on div "Cargando..." at bounding box center [784, 375] width 1568 height 750
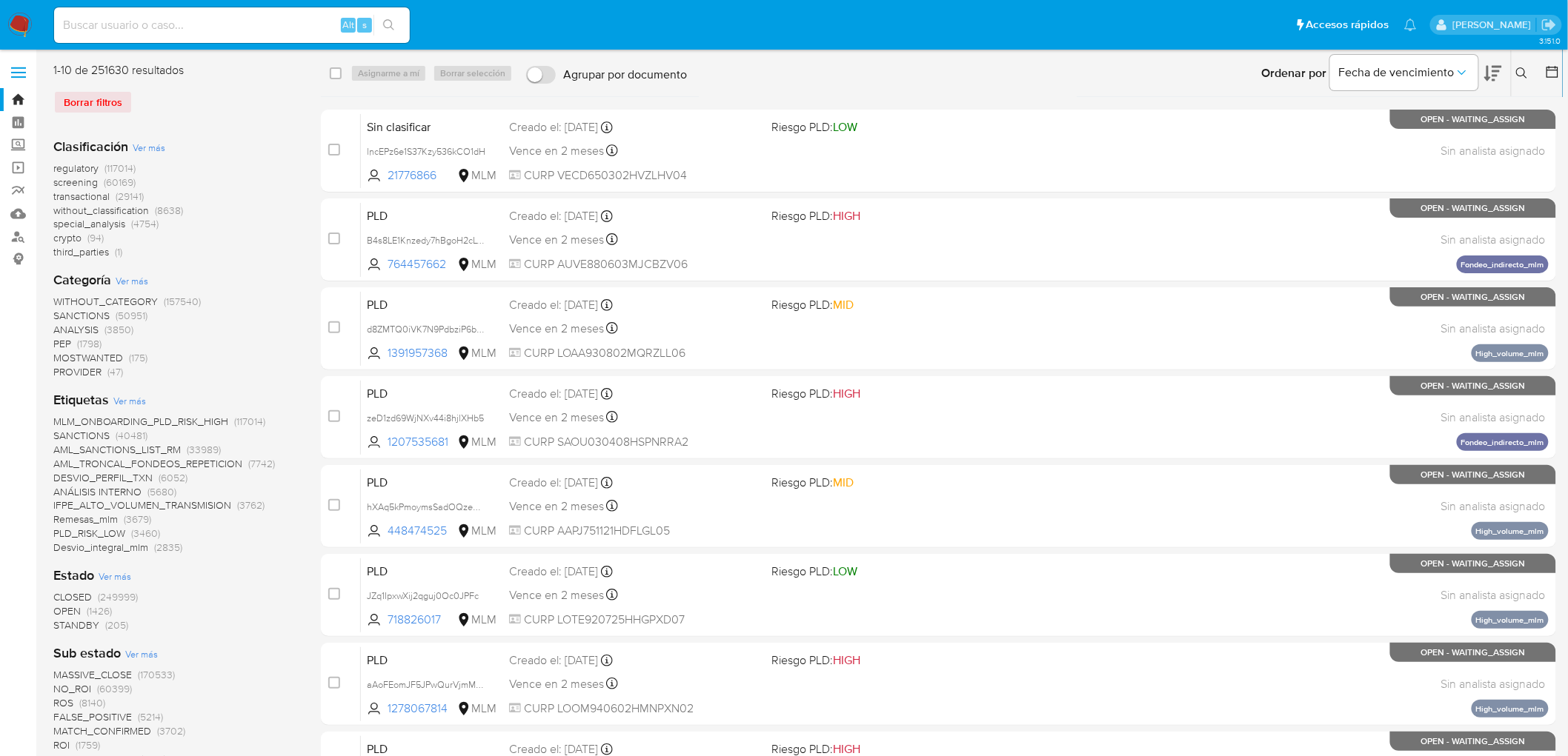
click at [33, 19] on nav "Pausado Ver notificaciones Alt s Accesos rápidos Presiona las siguientes teclas…" at bounding box center [784, 25] width 1568 height 50
click at [23, 24] on img at bounding box center [20, 25] width 25 height 25
